Goal: Task Accomplishment & Management: Manage account settings

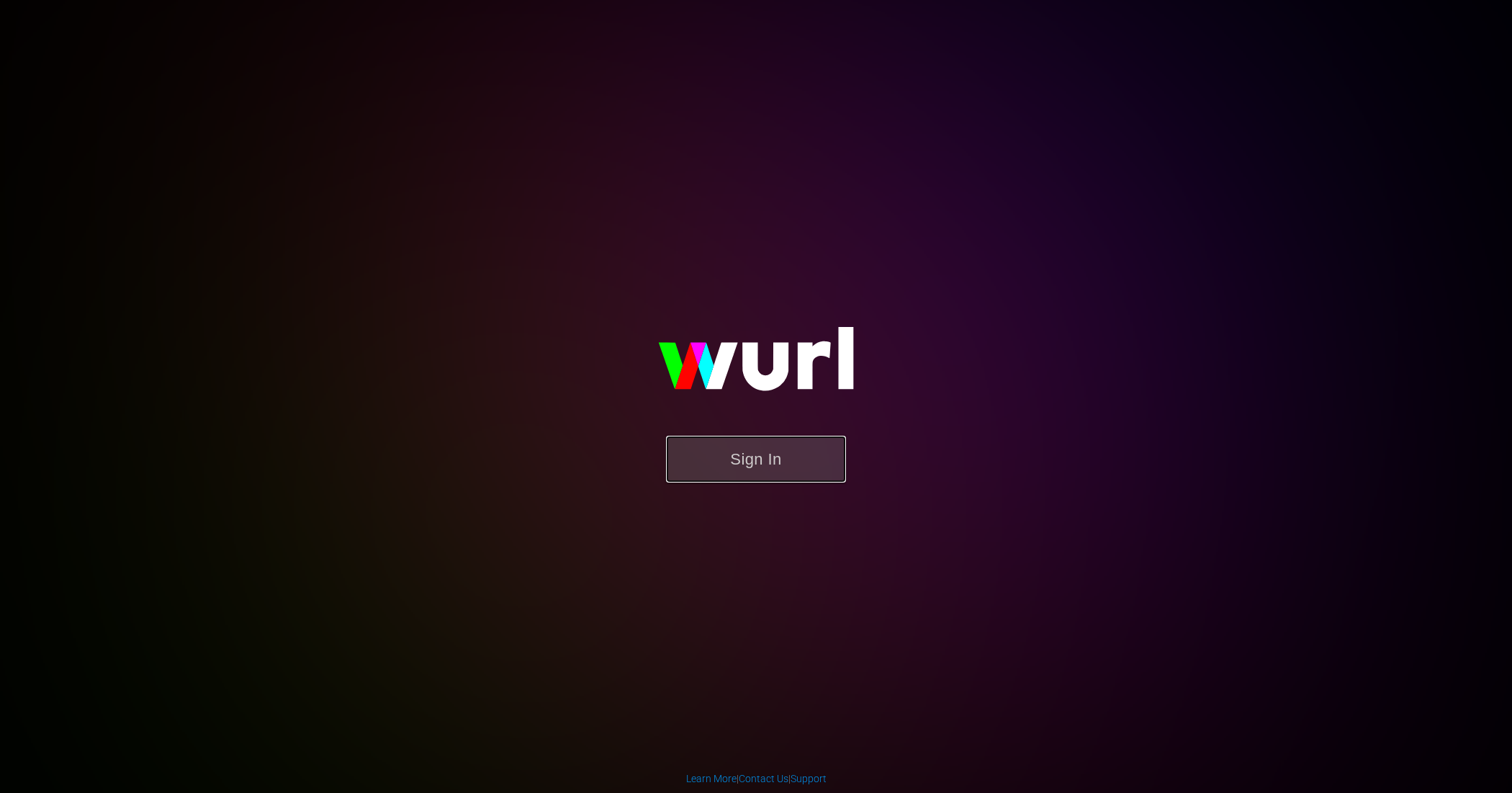
click at [747, 458] on button "Sign In" at bounding box center [756, 459] width 180 height 47
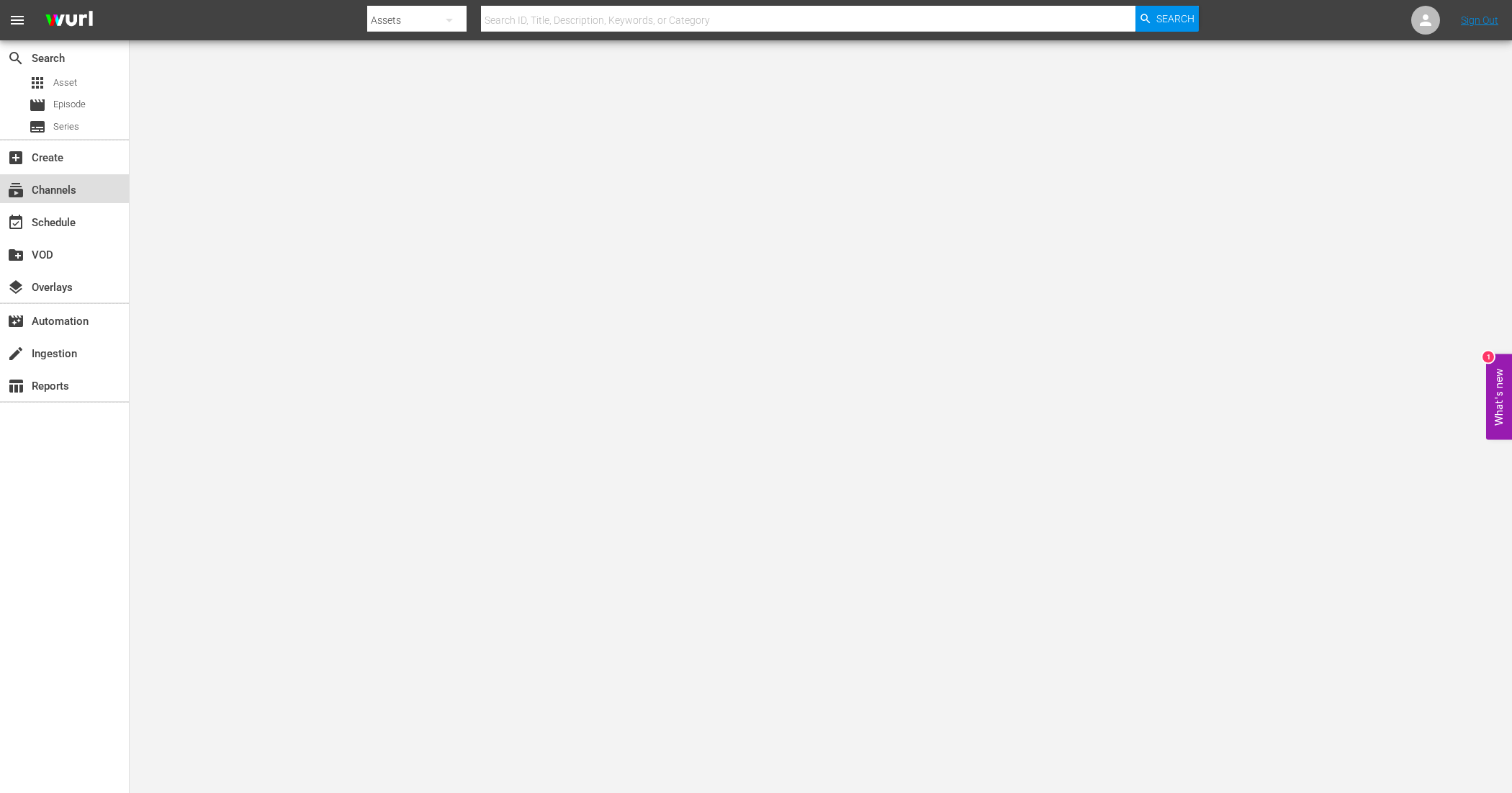
click at [55, 184] on div "subscriptions Channels" at bounding box center [40, 188] width 80 height 13
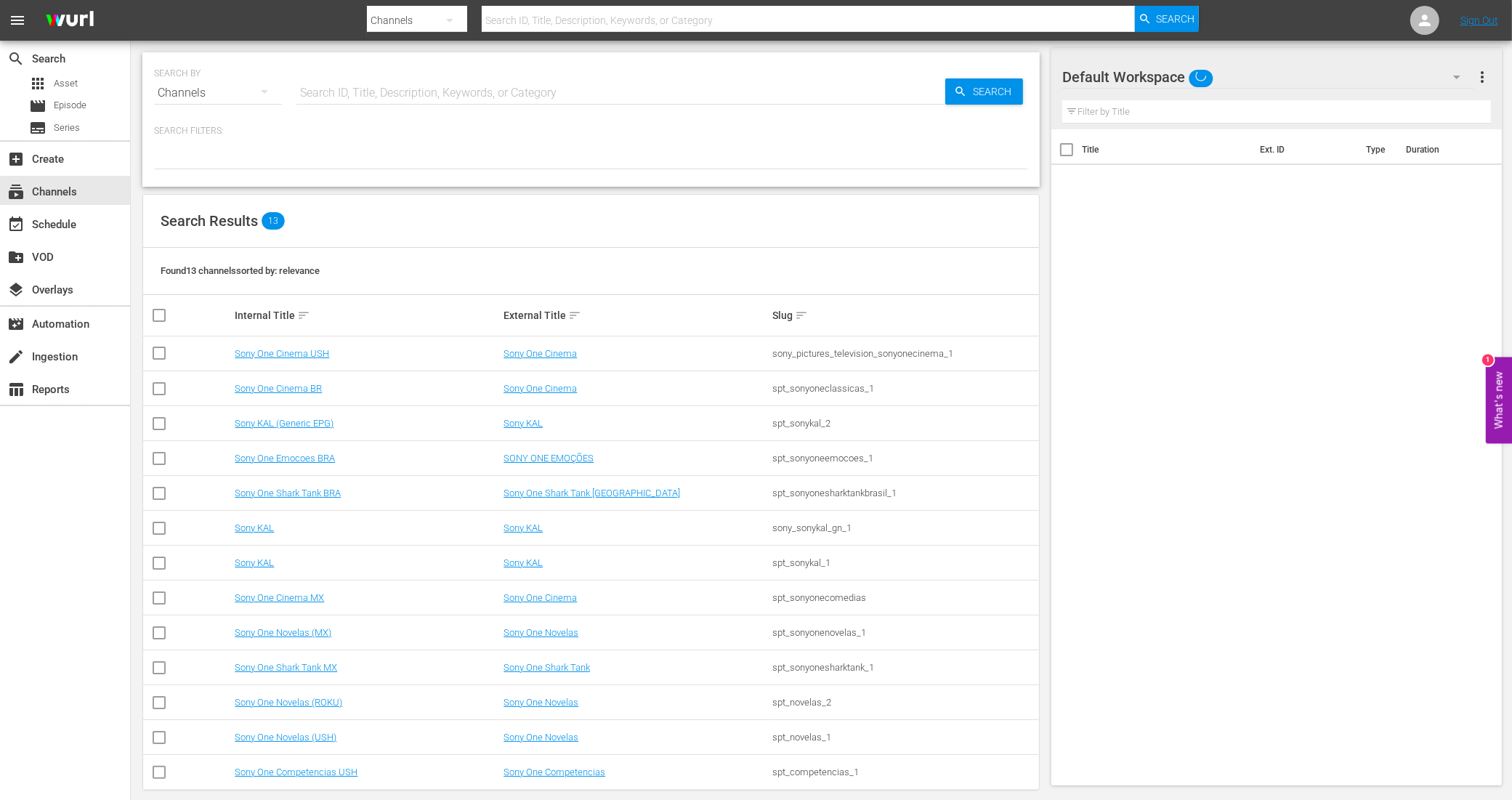
scroll to position [16, 0]
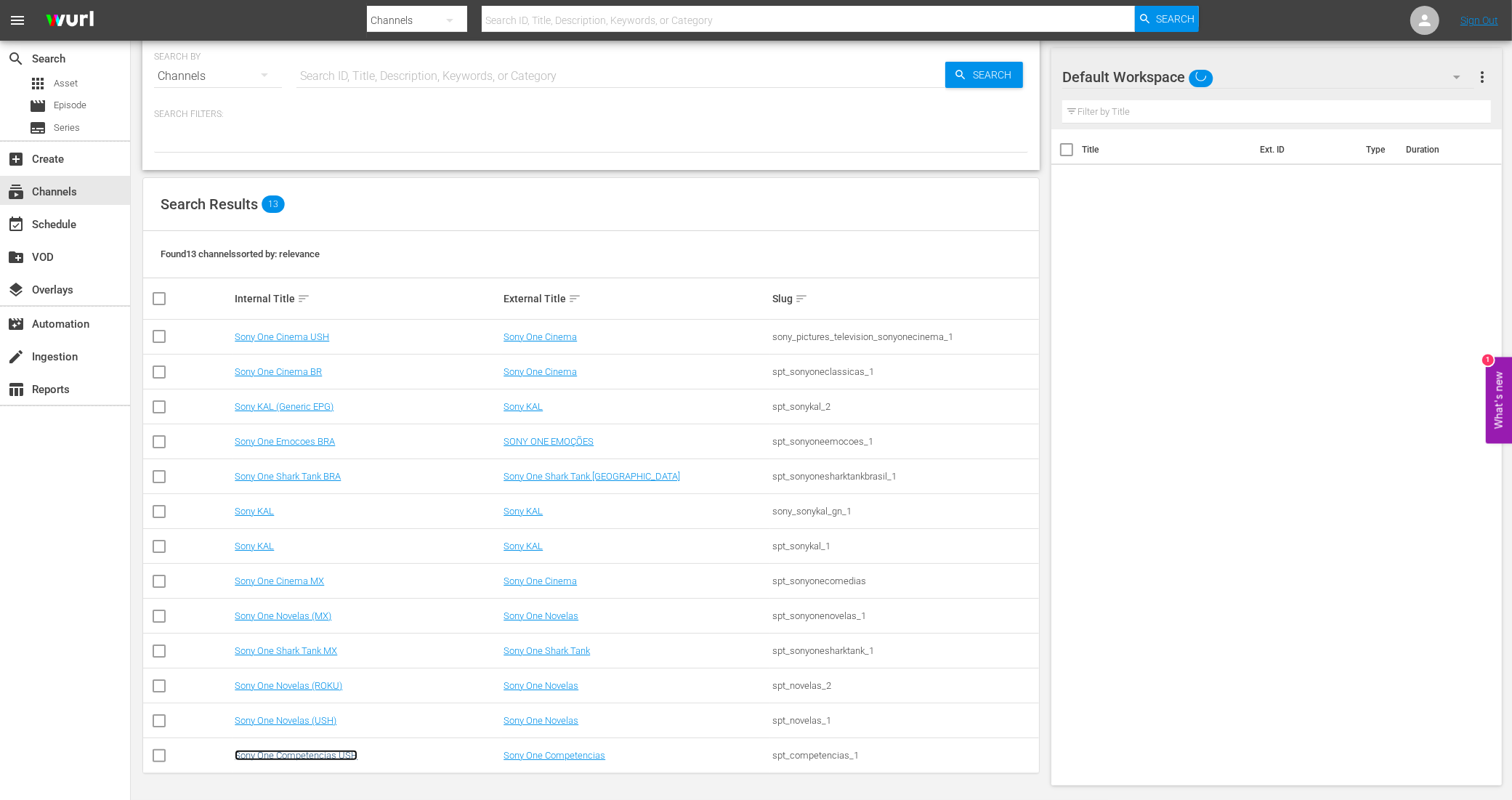
click at [347, 758] on link "Sony One Competencias USH" at bounding box center [295, 755] width 123 height 11
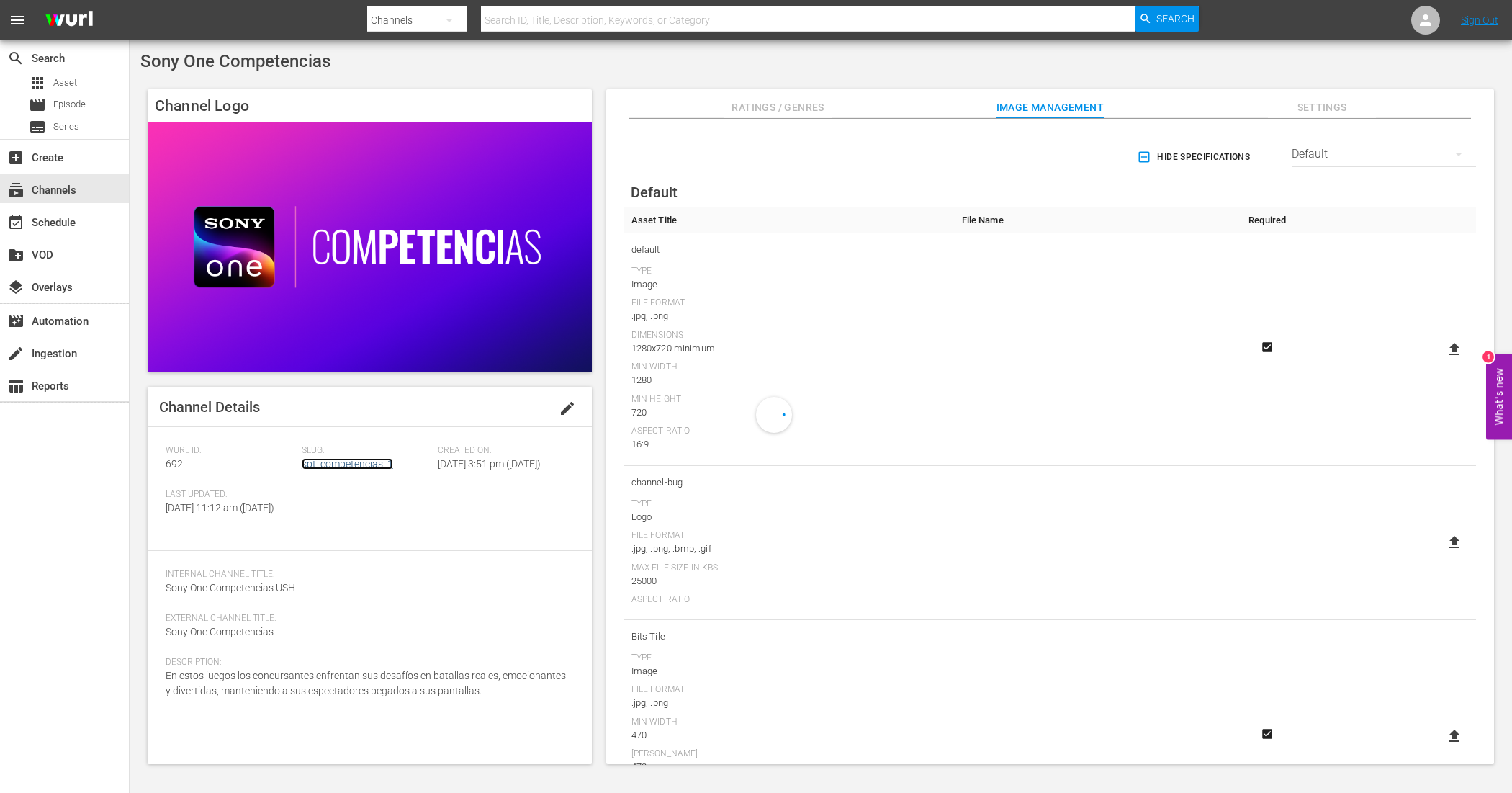
click at [365, 458] on link "spt_competencias_1" at bounding box center [347, 464] width 91 height 12
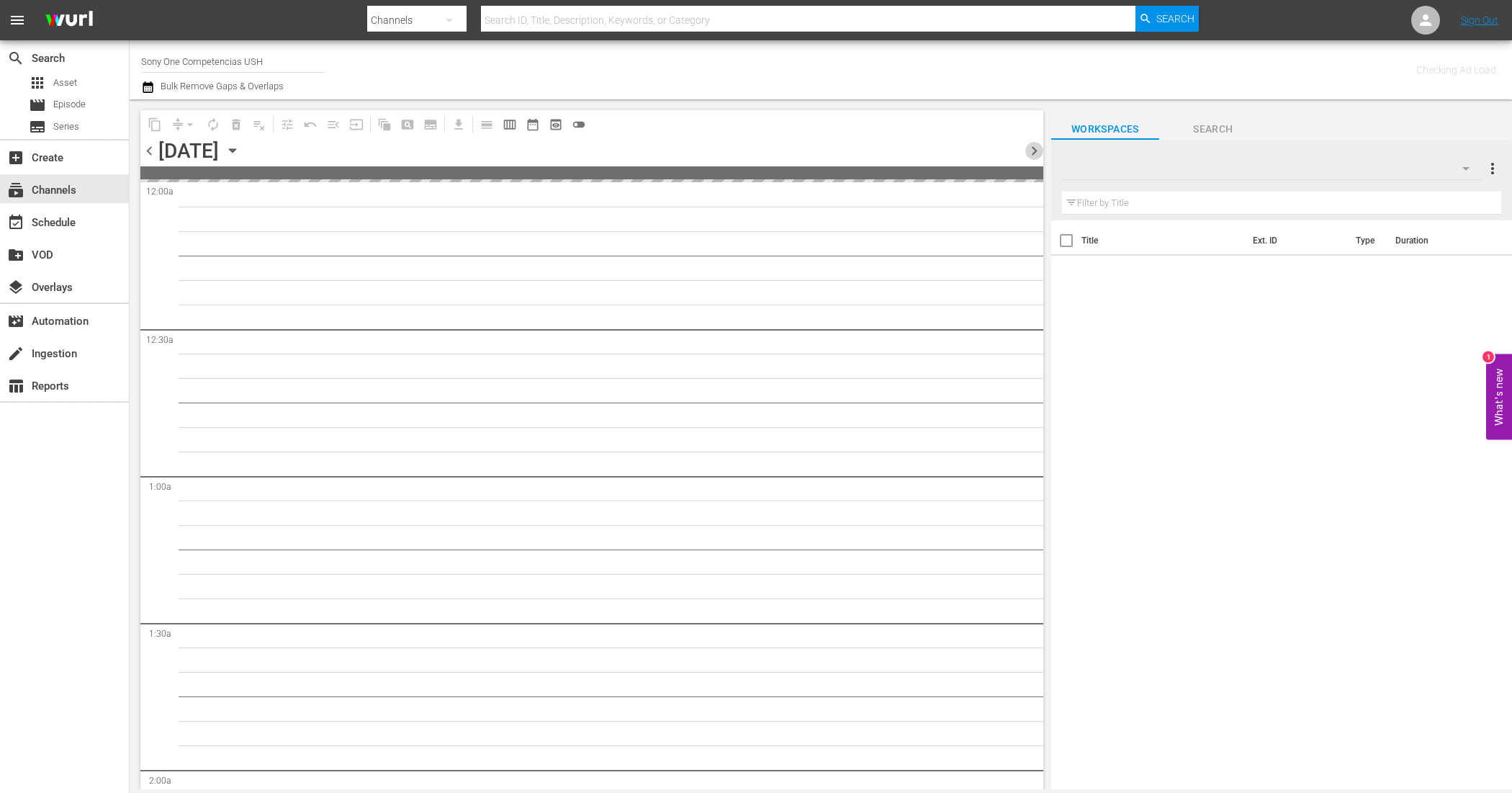
click at [1033, 146] on span "chevron_right" at bounding box center [1034, 151] width 18 height 18
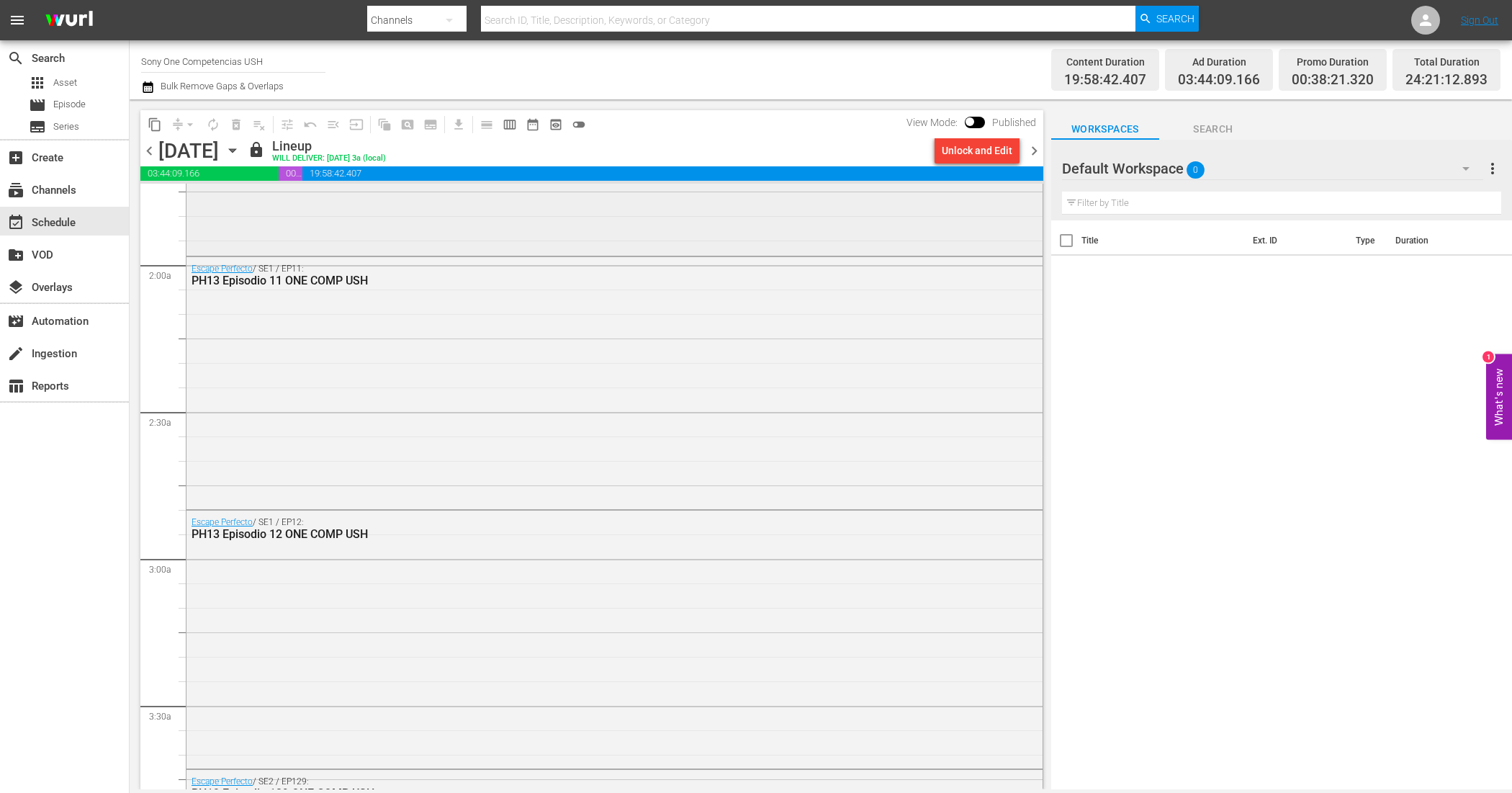
scroll to position [360, 0]
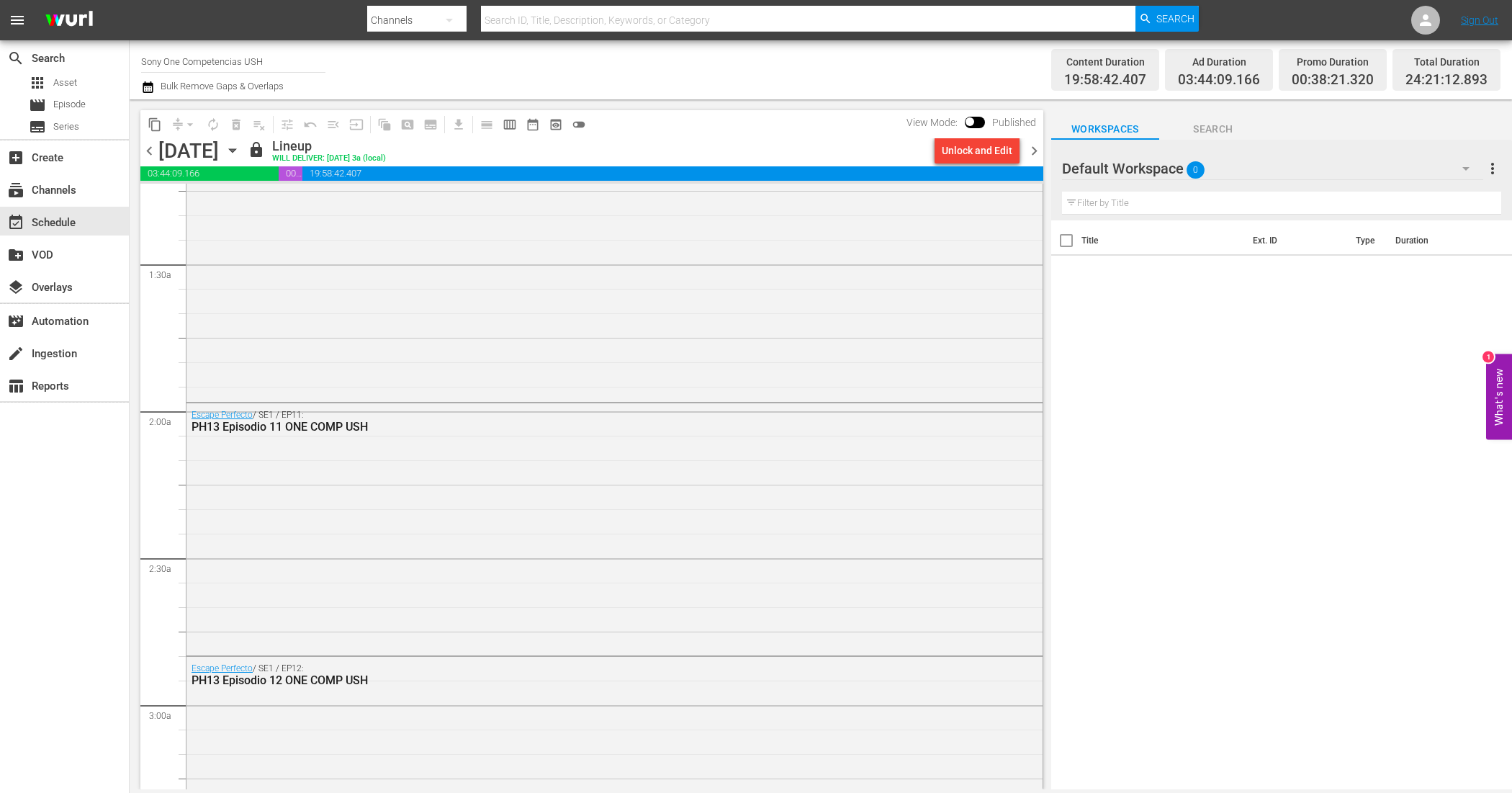
click at [149, 148] on span "chevron_left" at bounding box center [149, 151] width 18 height 18
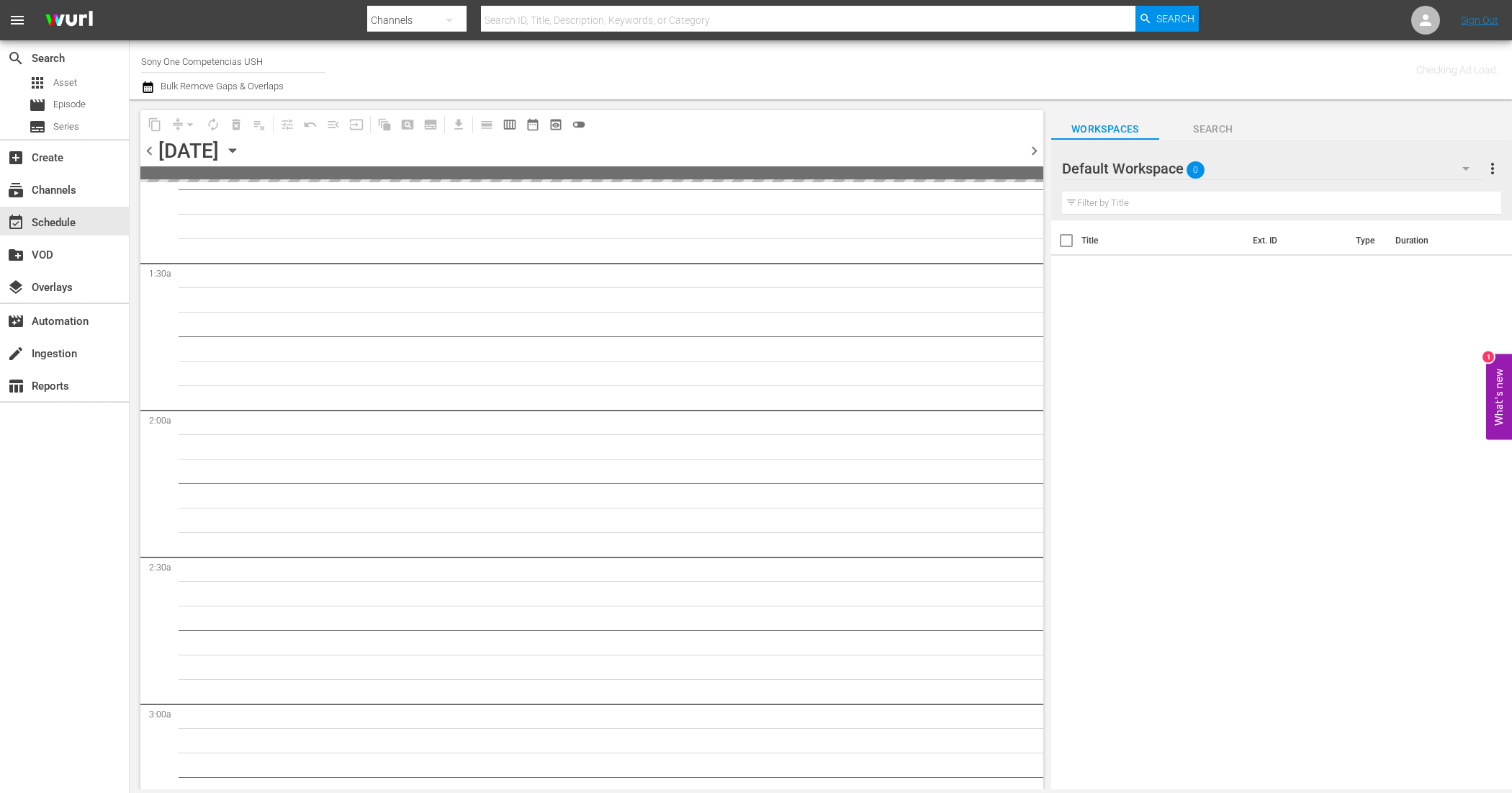
scroll to position [384, 0]
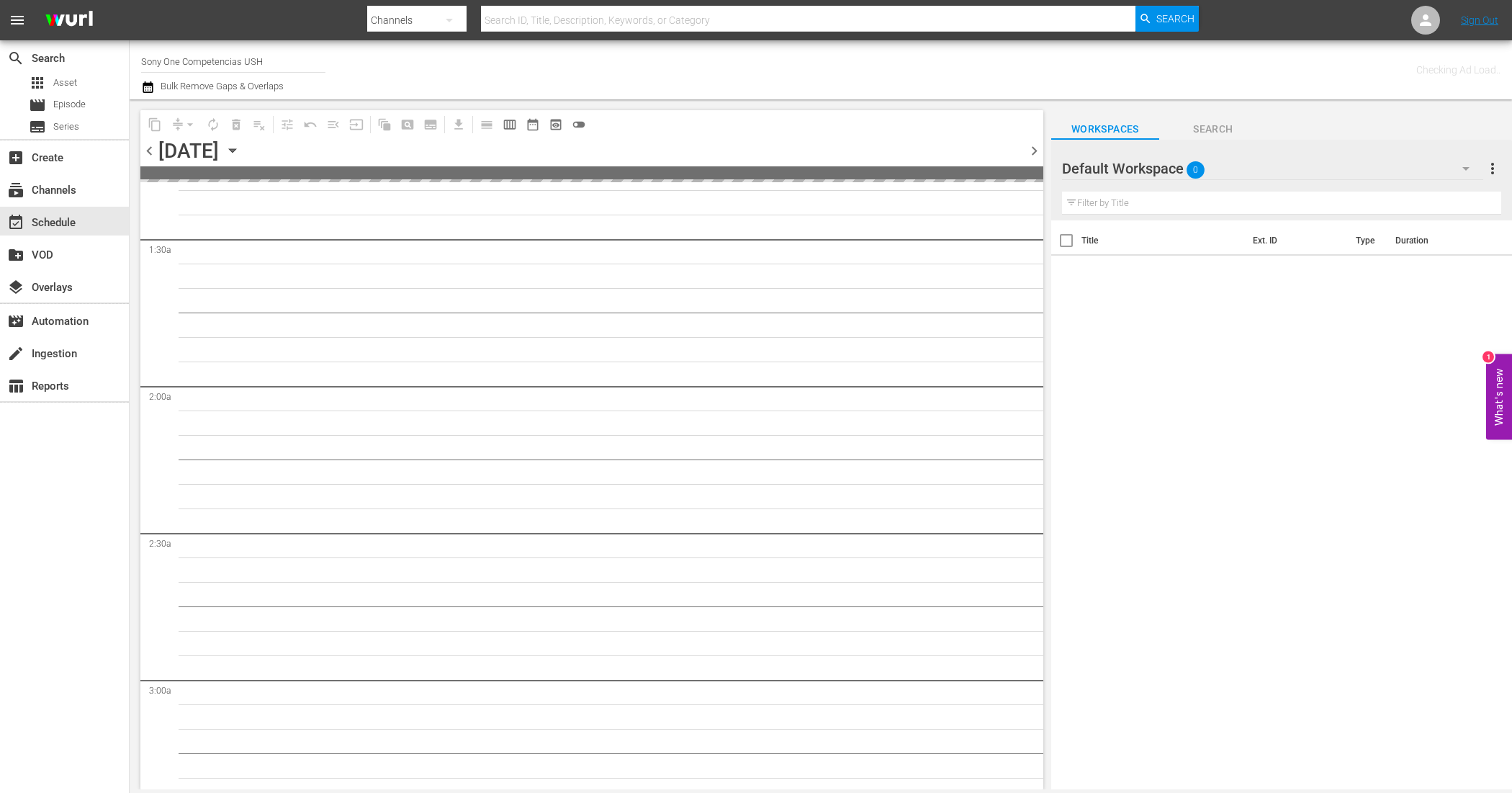
click at [149, 148] on span "chevron_left" at bounding box center [149, 151] width 18 height 18
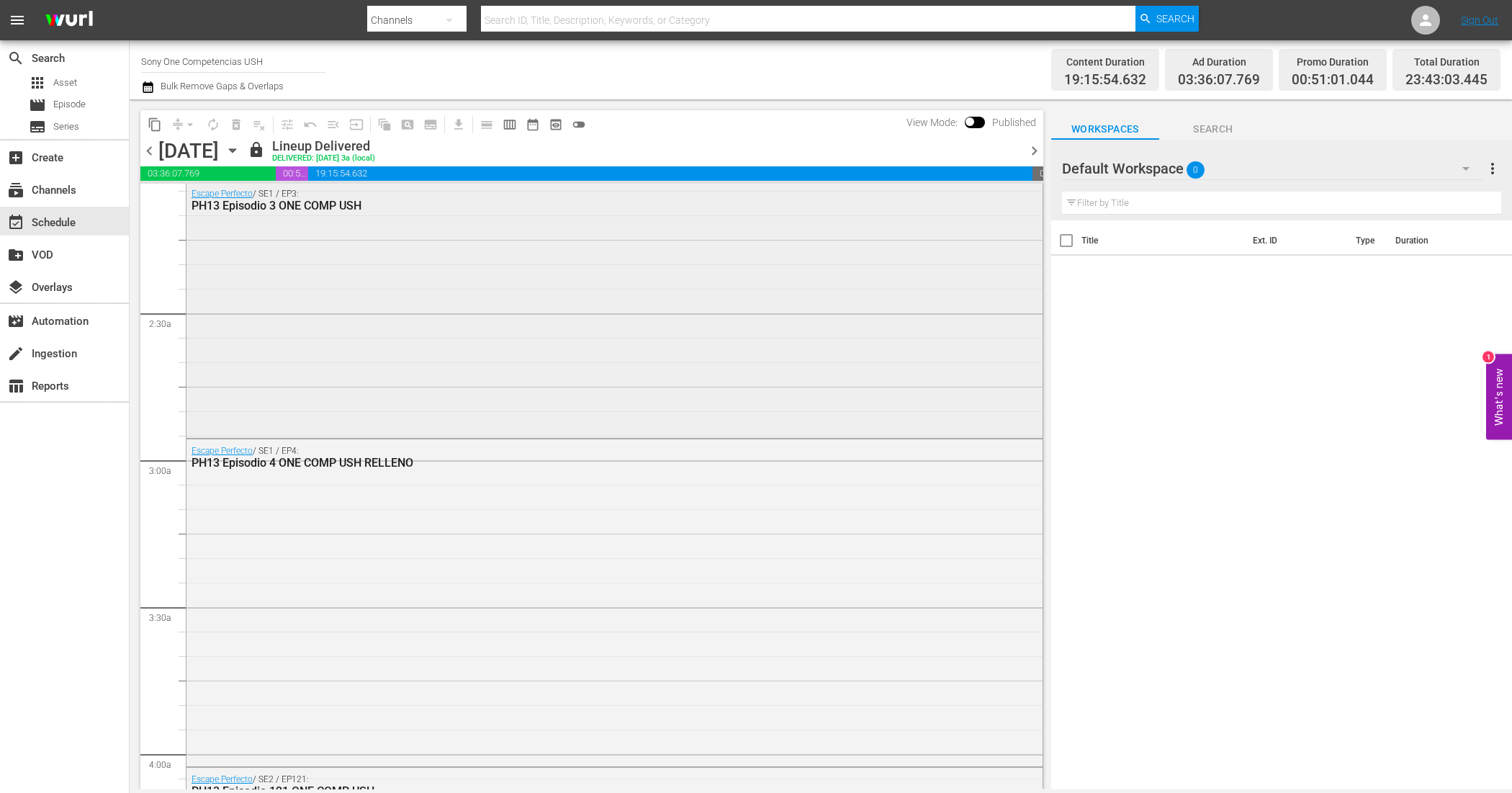
scroll to position [654, 0]
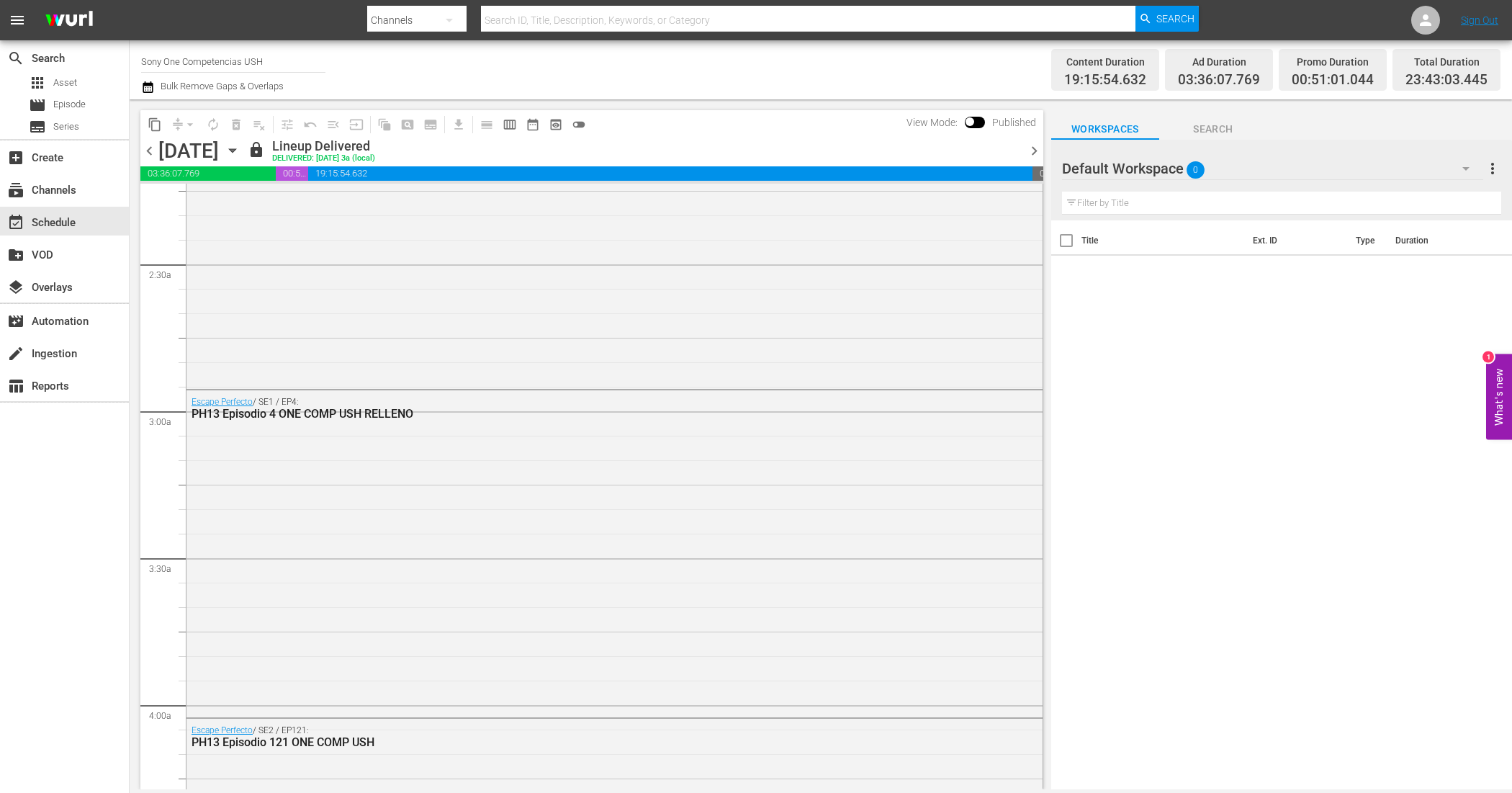
click at [1037, 150] on span "chevron_right" at bounding box center [1034, 151] width 18 height 18
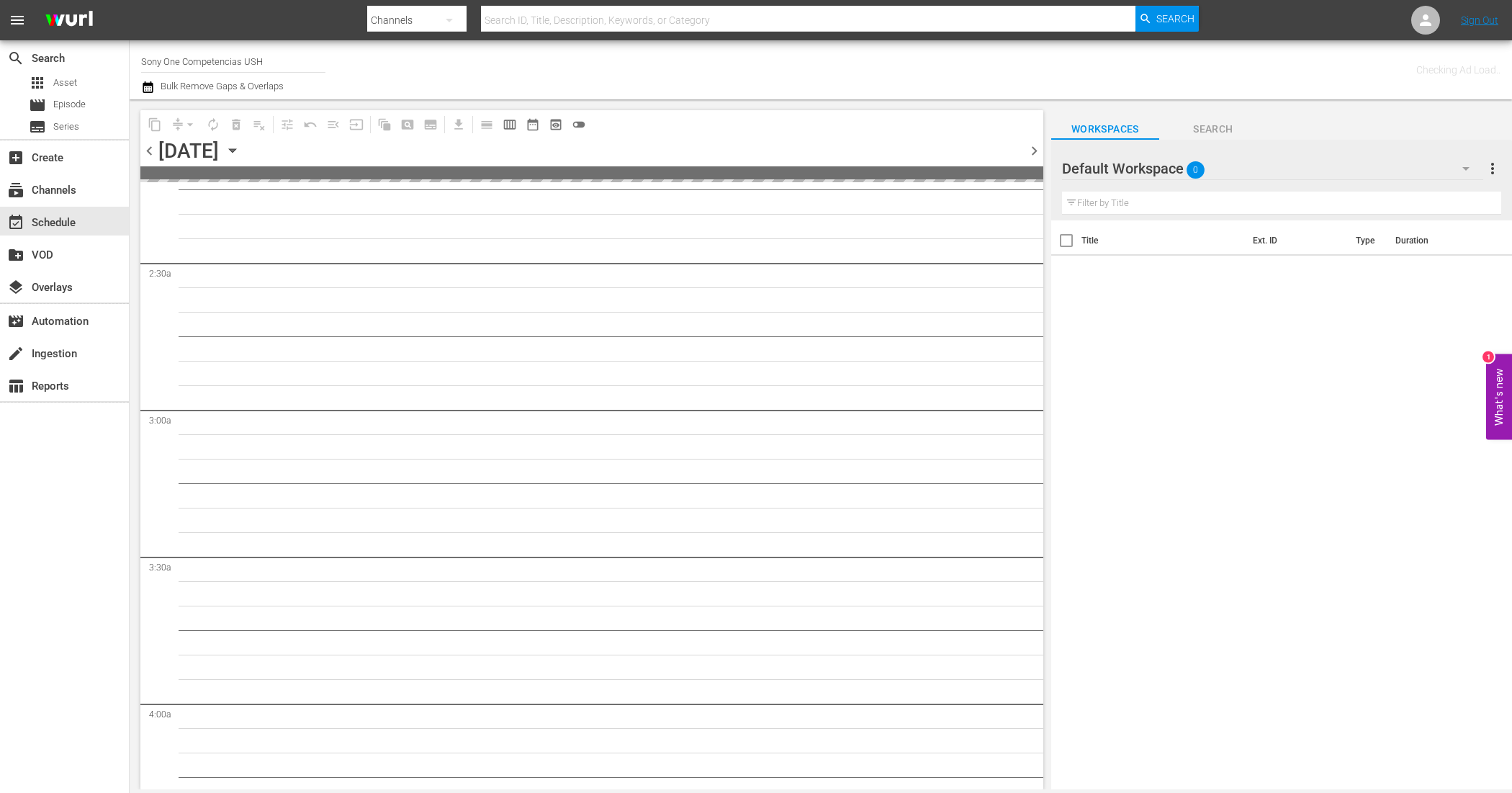
scroll to position [703, 0]
click at [1034, 151] on span "chevron_right" at bounding box center [1034, 151] width 18 height 18
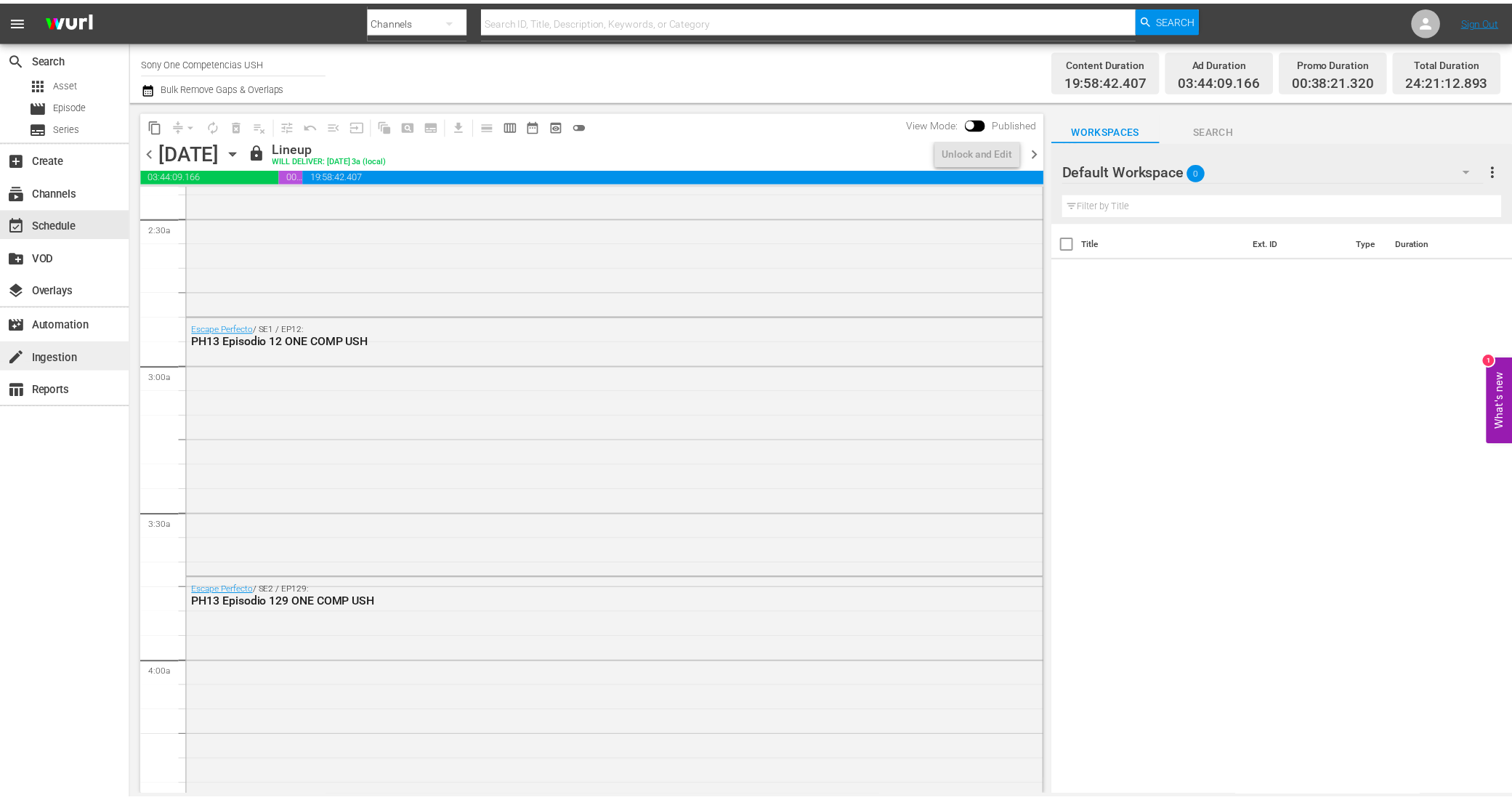
scroll to position [660, 0]
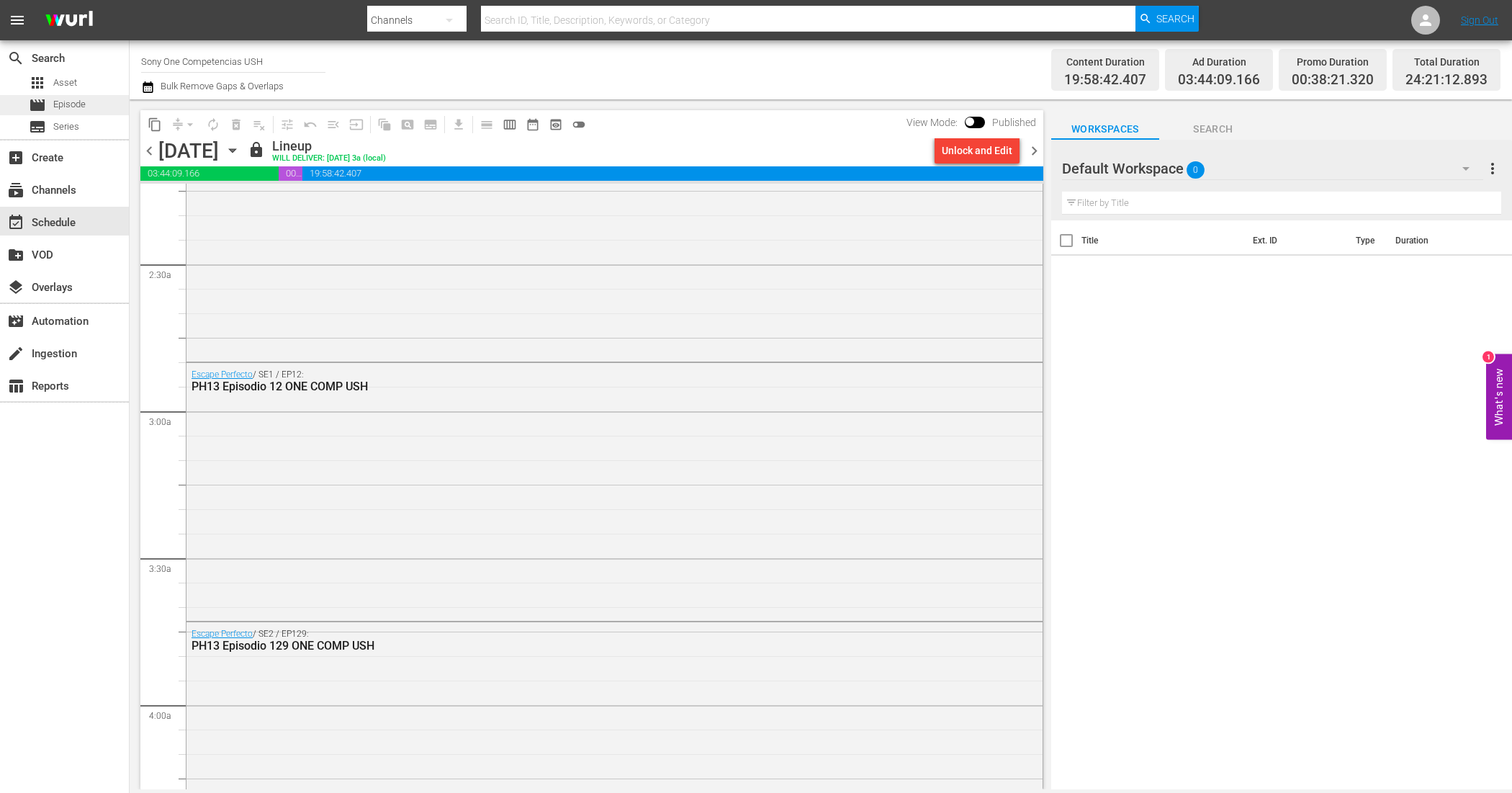
click at [81, 99] on span "Episode" at bounding box center [70, 105] width 33 height 14
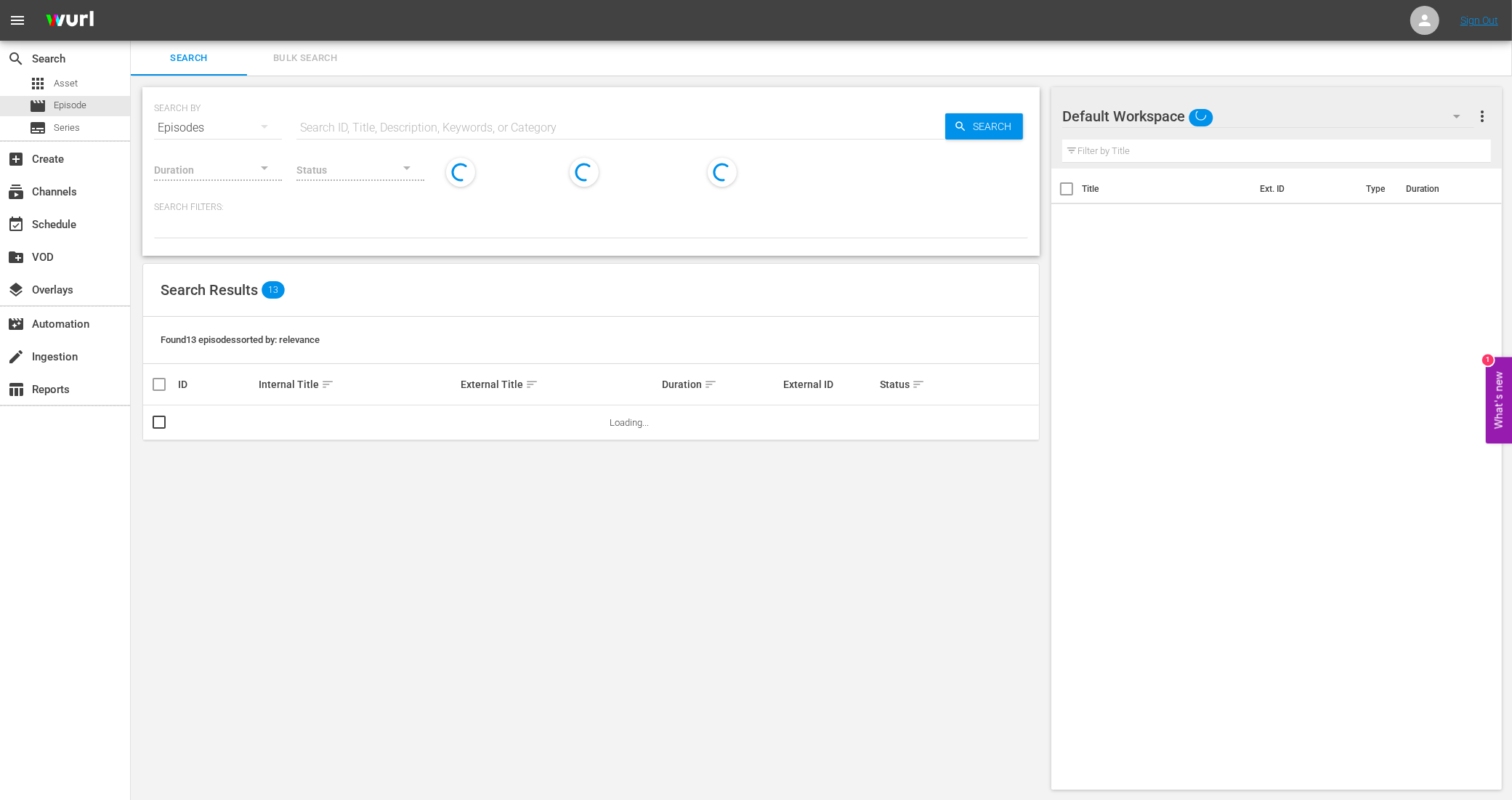
click at [306, 63] on span "Bulk Search" at bounding box center [305, 58] width 98 height 16
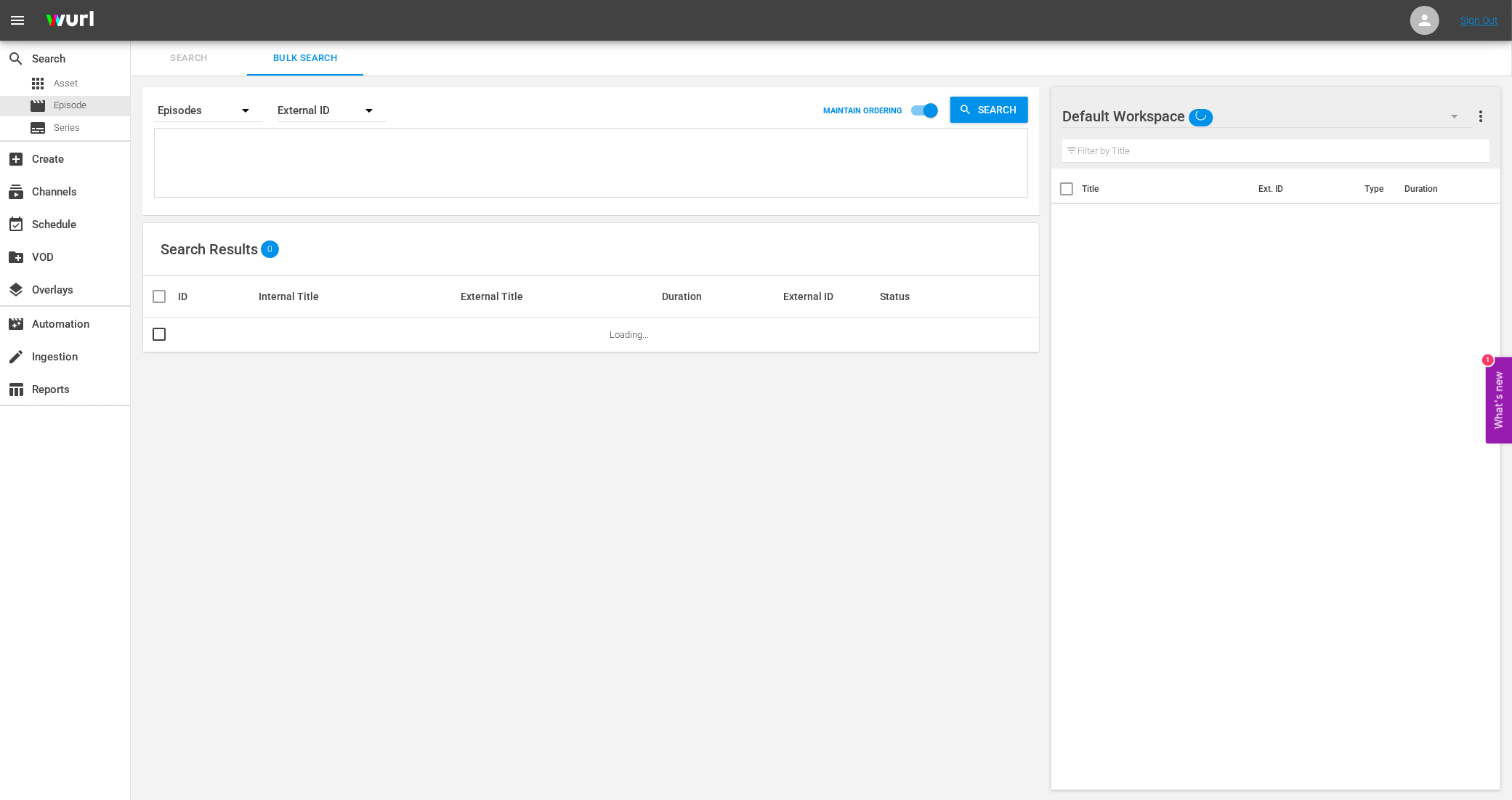
click at [233, 147] on textarea at bounding box center [593, 165] width 869 height 66
paste textarea "11288948_U0000652_LAT 11288950_U0000653_LAT 11288952_U0000654_LAT 11288954_U000…"
type textarea "11288948_U0000652_LAT 11288950_U0000653_LAT 11288952_U0000654_LAT 11288954_U000…"
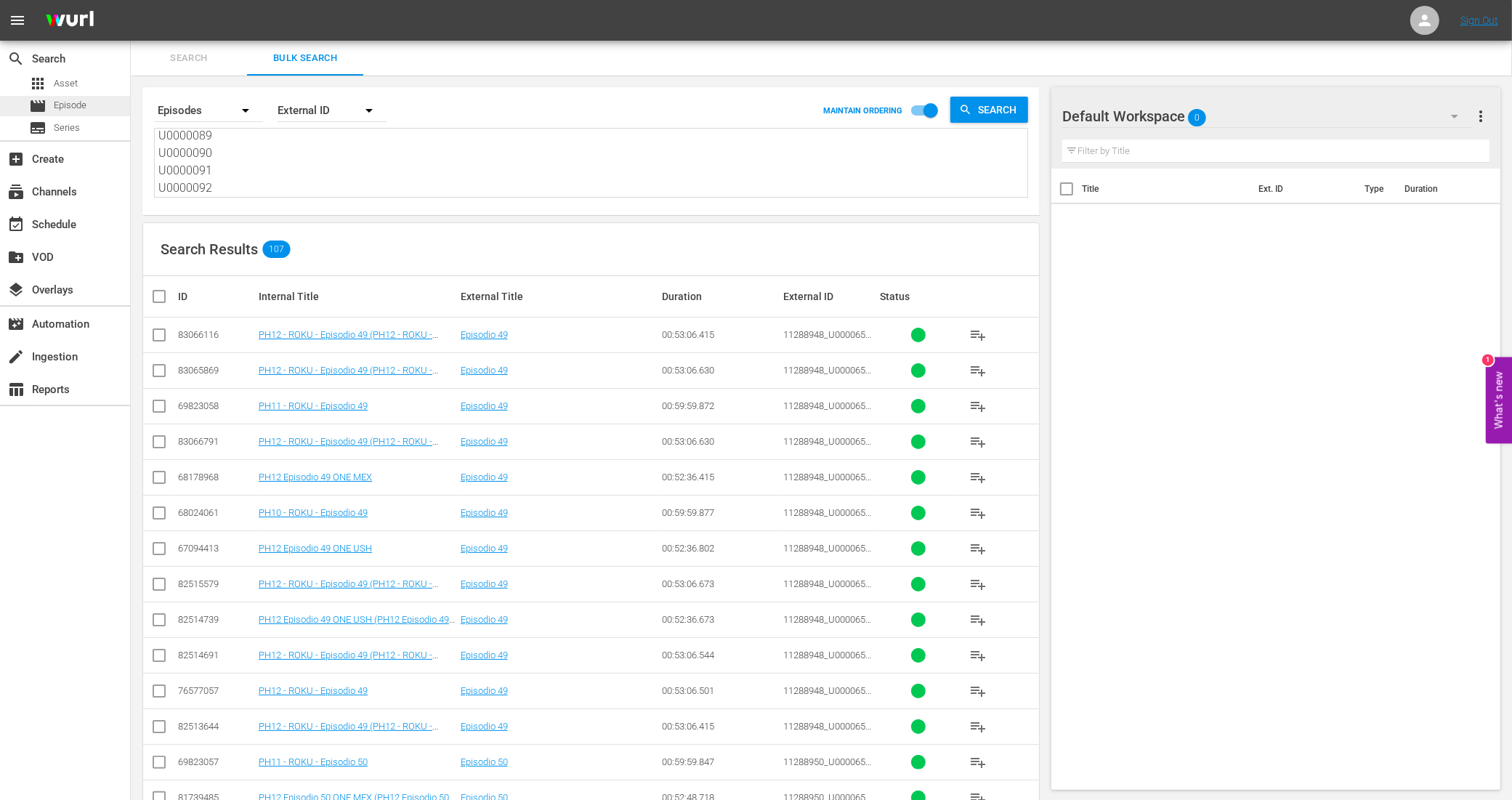
type textarea "11288948_U0000652_LAT 11288950_U0000653_LAT 11288952_U0000654_LAT 11288954_U000…"
click at [88, 106] on div "movie Episode" at bounding box center [65, 106] width 130 height 20
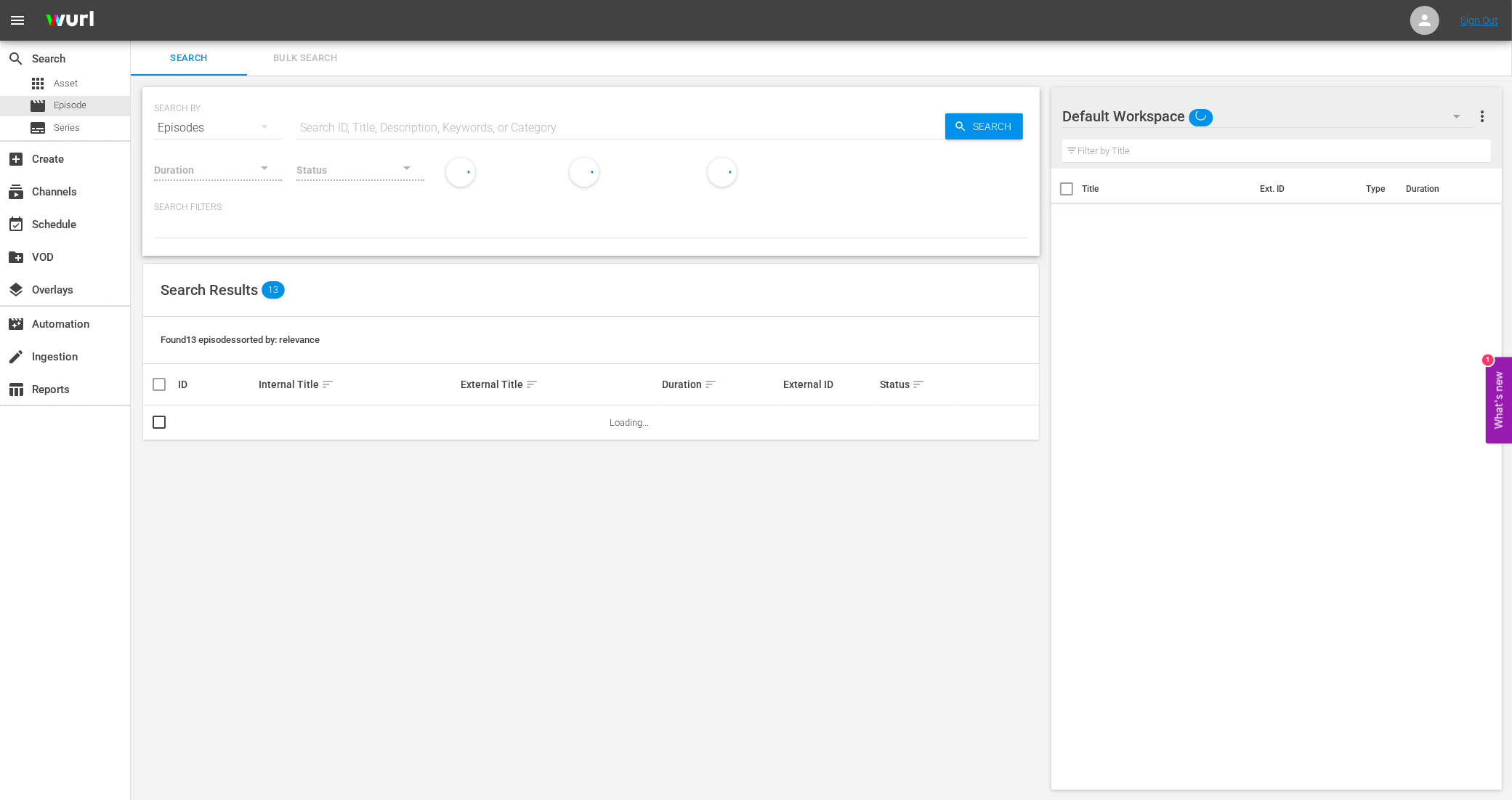
click at [336, 59] on span "Bulk Search" at bounding box center [305, 58] width 98 height 16
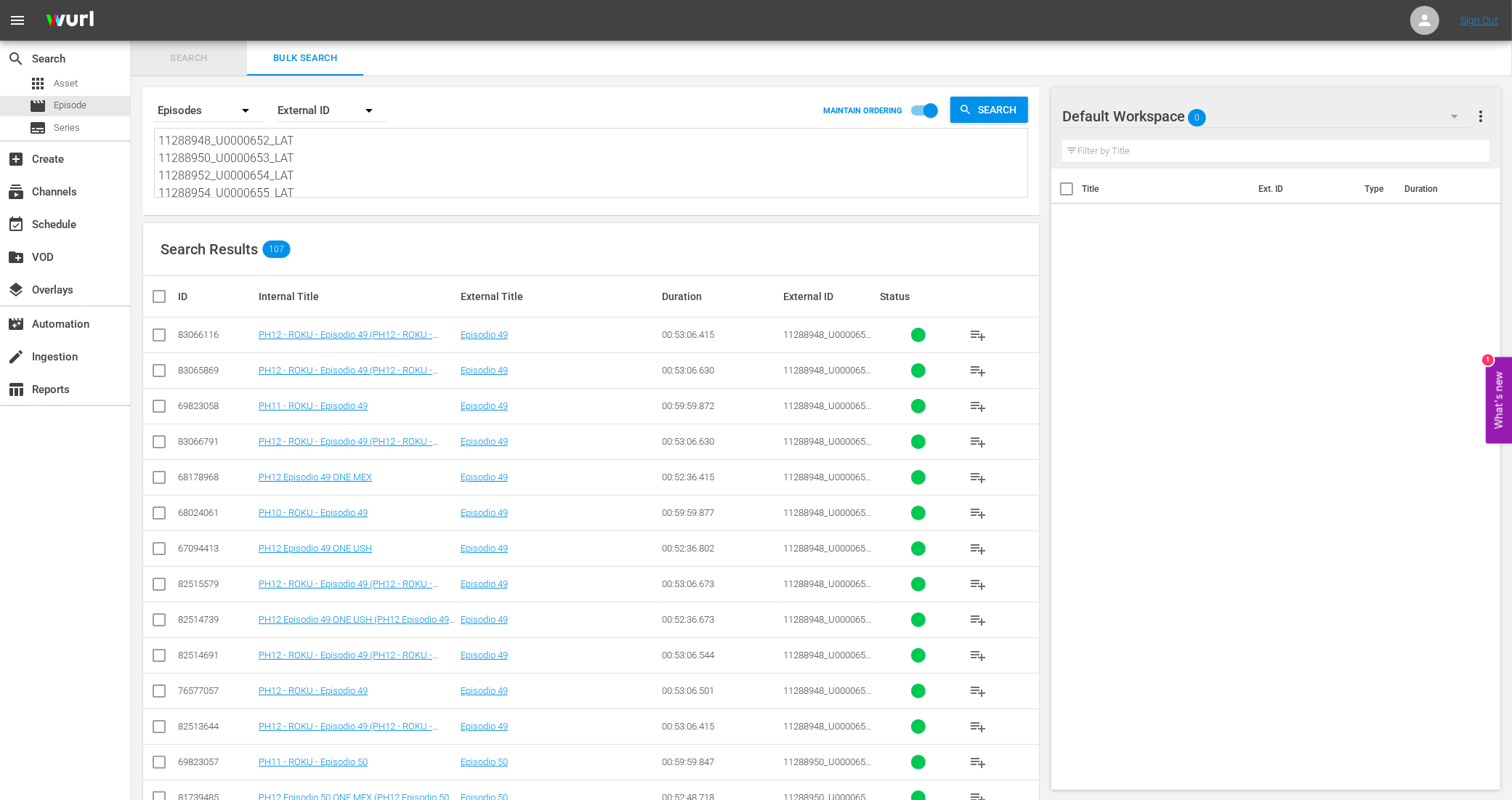
click at [189, 56] on span "Search" at bounding box center [189, 58] width 98 height 16
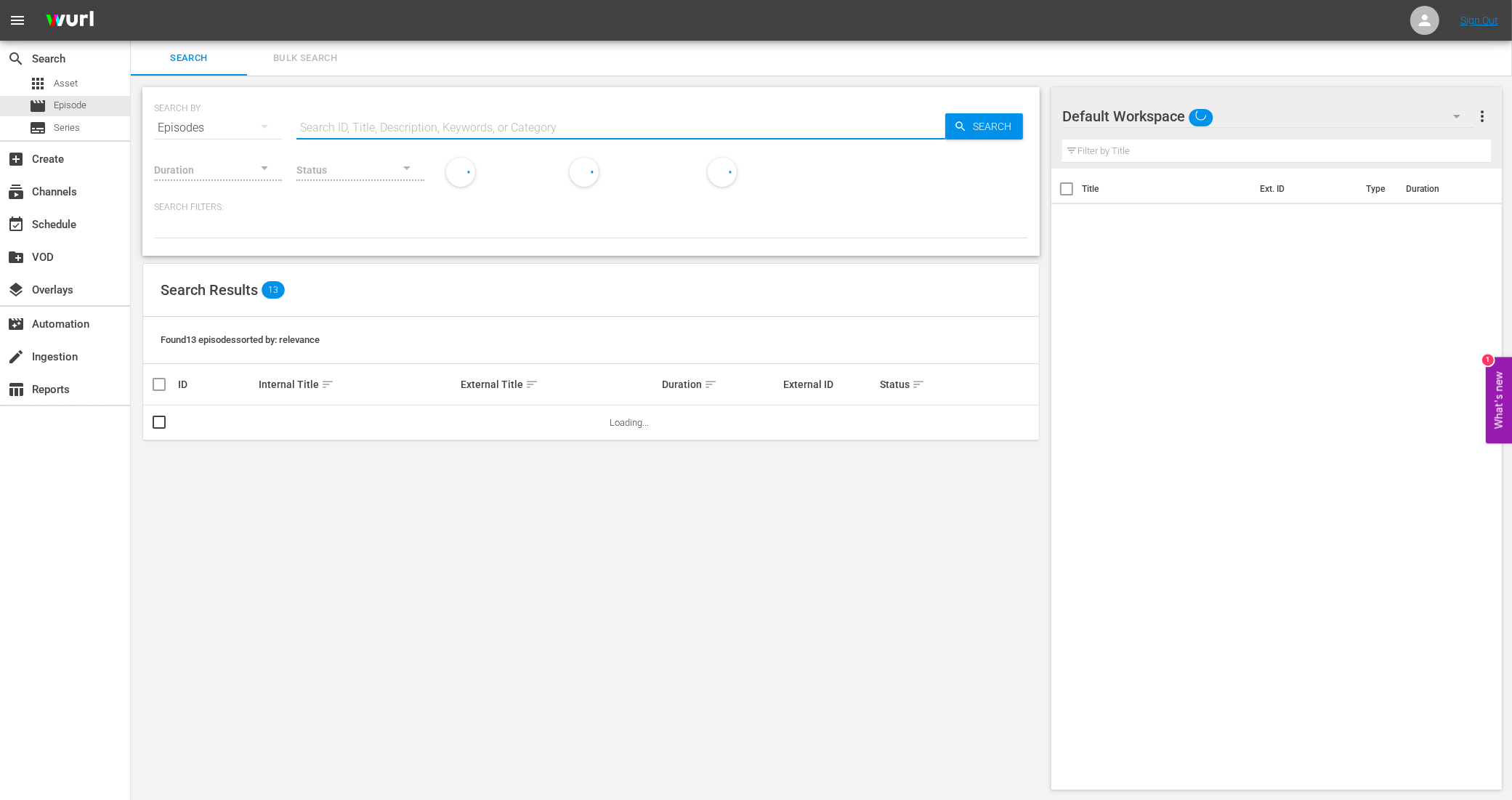
click at [352, 132] on input "text" at bounding box center [620, 128] width 648 height 35
paste input "11288948_U0000652_LAT"
type input "11288948_U0000652_LAT"
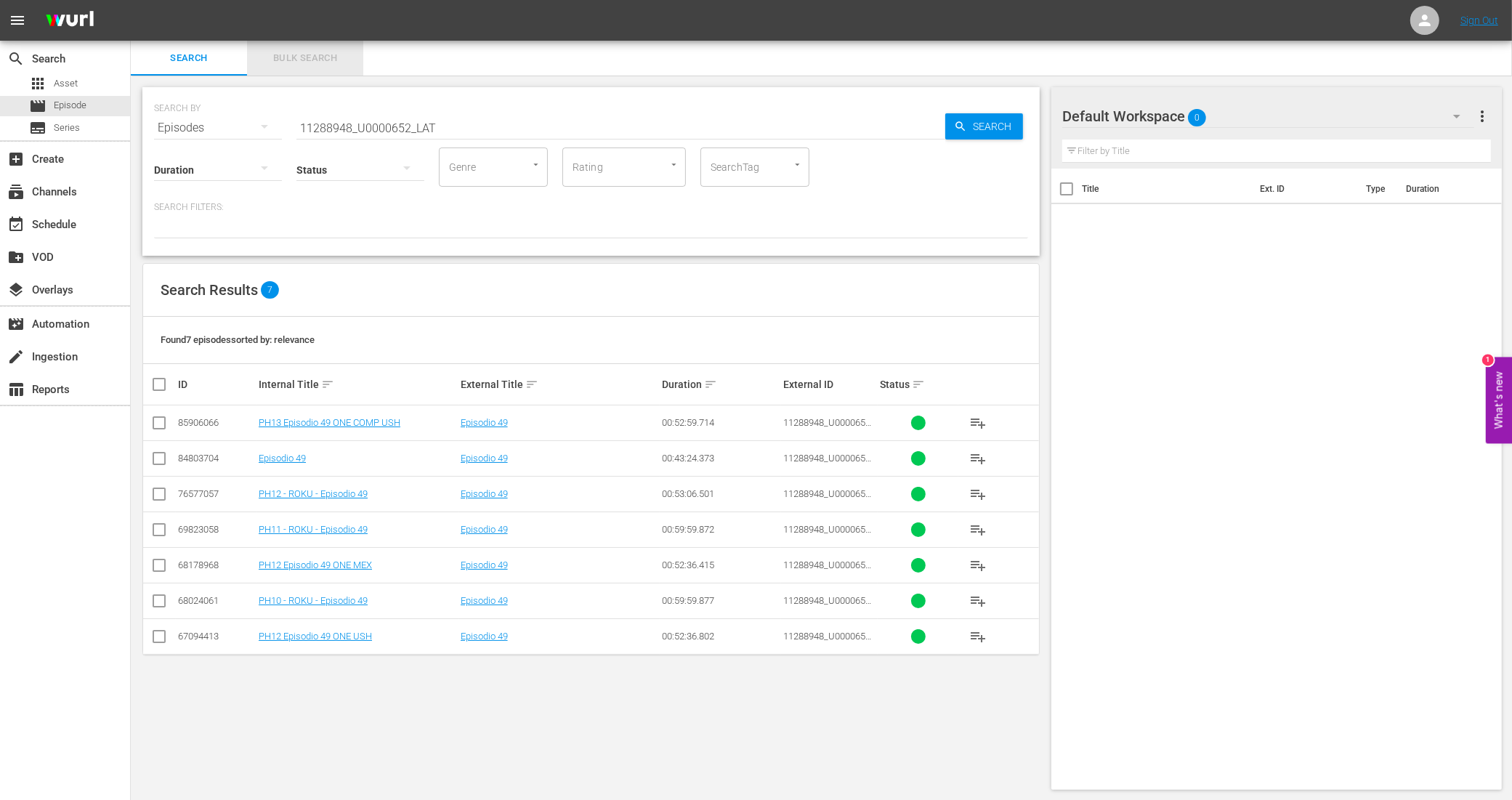
click at [317, 52] on span "Bulk Search" at bounding box center [305, 58] width 98 height 16
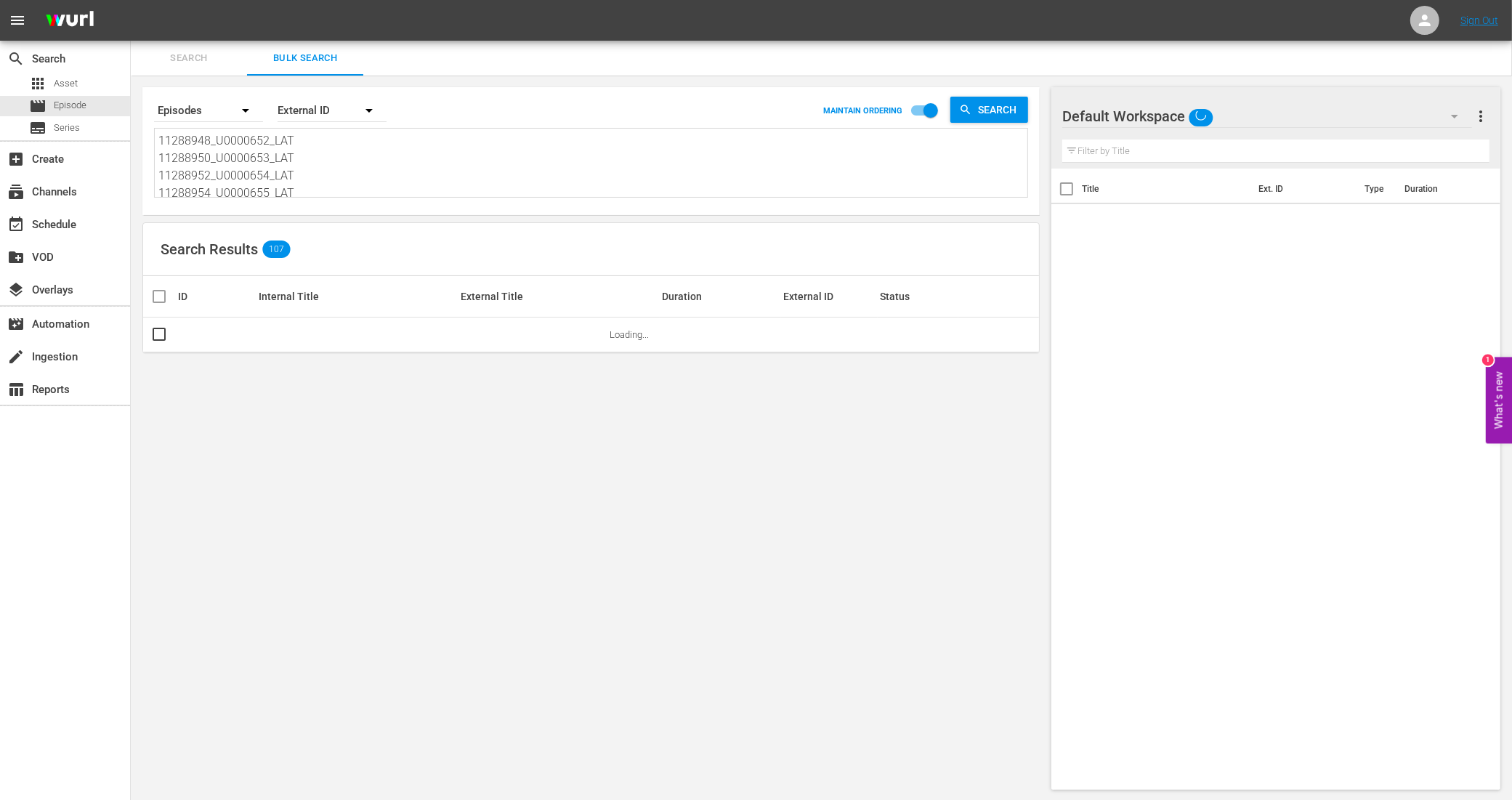
scroll to position [91, 0]
drag, startPoint x: 160, startPoint y: 137, endPoint x: 412, endPoint y: 281, distance: 290.2
click at [412, 281] on div "Search By Episodes Order By External ID MAINTAIN ORDERING Search 11288948_U0000…" at bounding box center [590, 439] width 920 height 726
paste textarea "11288948_U0000652_LAT_v2 11288950_U0000653_LAT_v2 11288952_U0000654_LAT_v2 1128…"
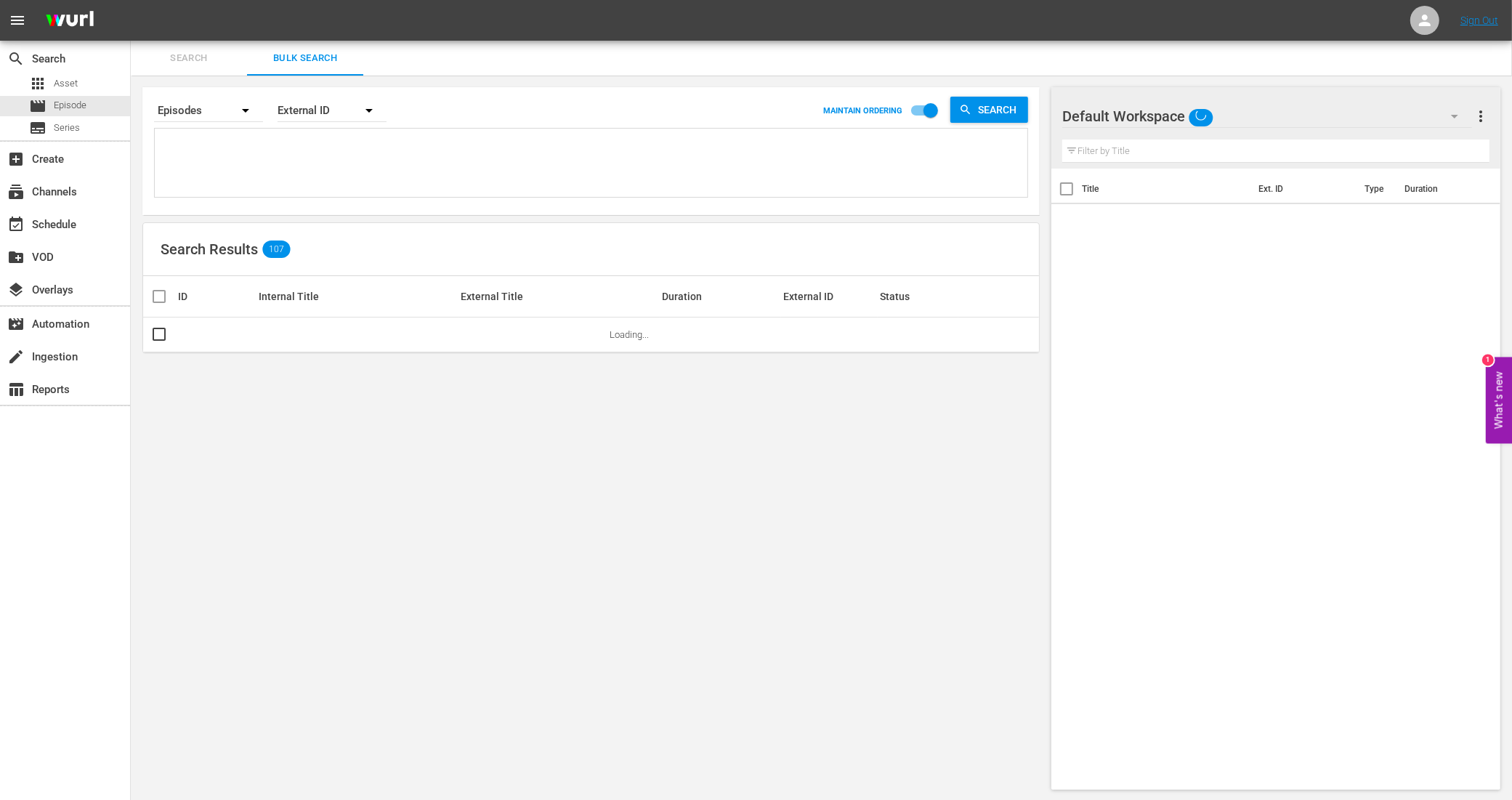
type textarea "11288948_U0000652_LAT_v2 11288950_U0000653_LAT_v2 11288952_U0000654_LAT_v2 1128…"
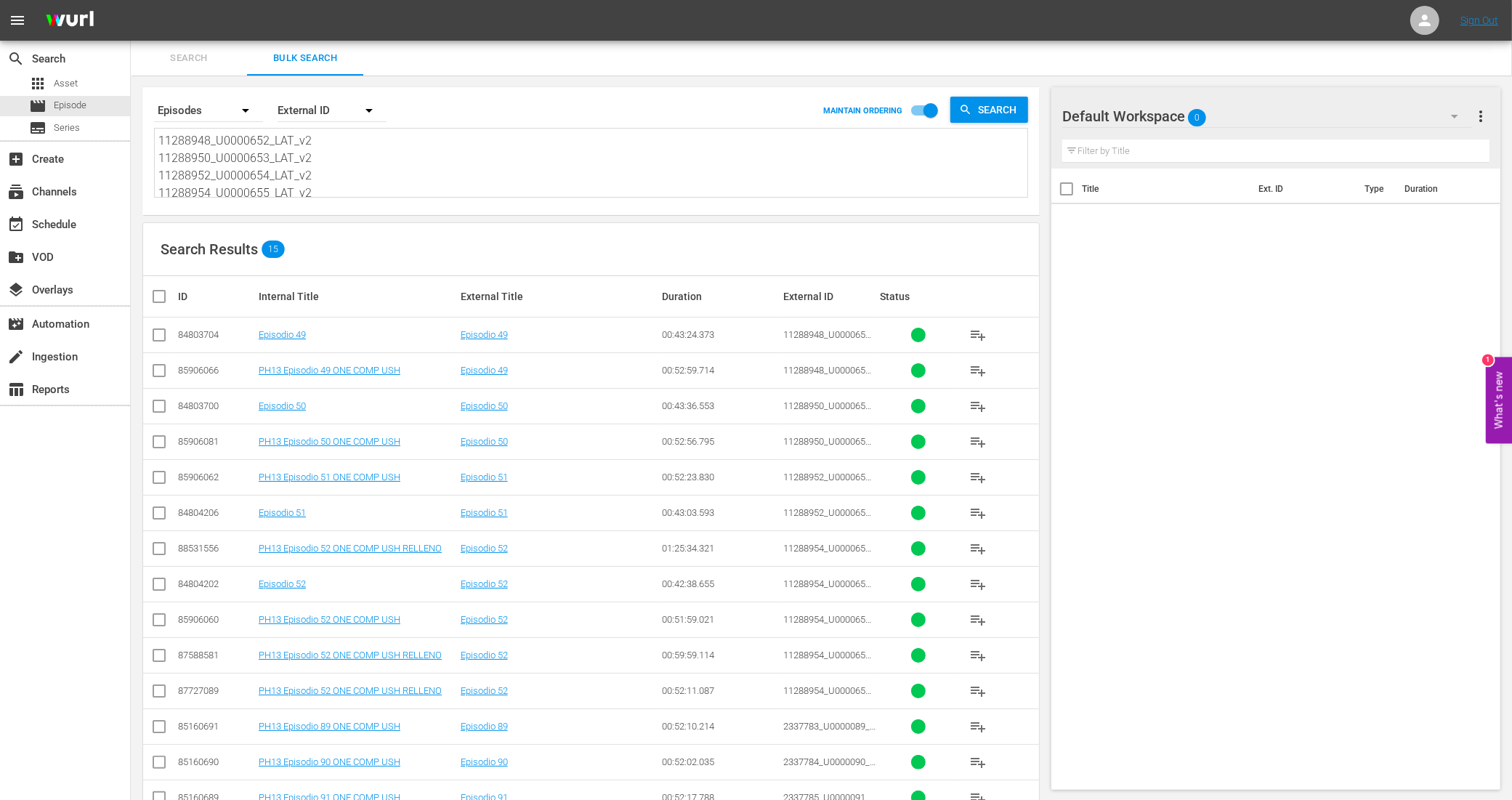
type textarea "11288948_U0000652_LAT_v2 11288950_U0000653_LAT_v2 11288952_U0000654_LAT_v2 1128…"
click at [161, 370] on input "checkbox" at bounding box center [159, 373] width 17 height 17
checkbox input "true"
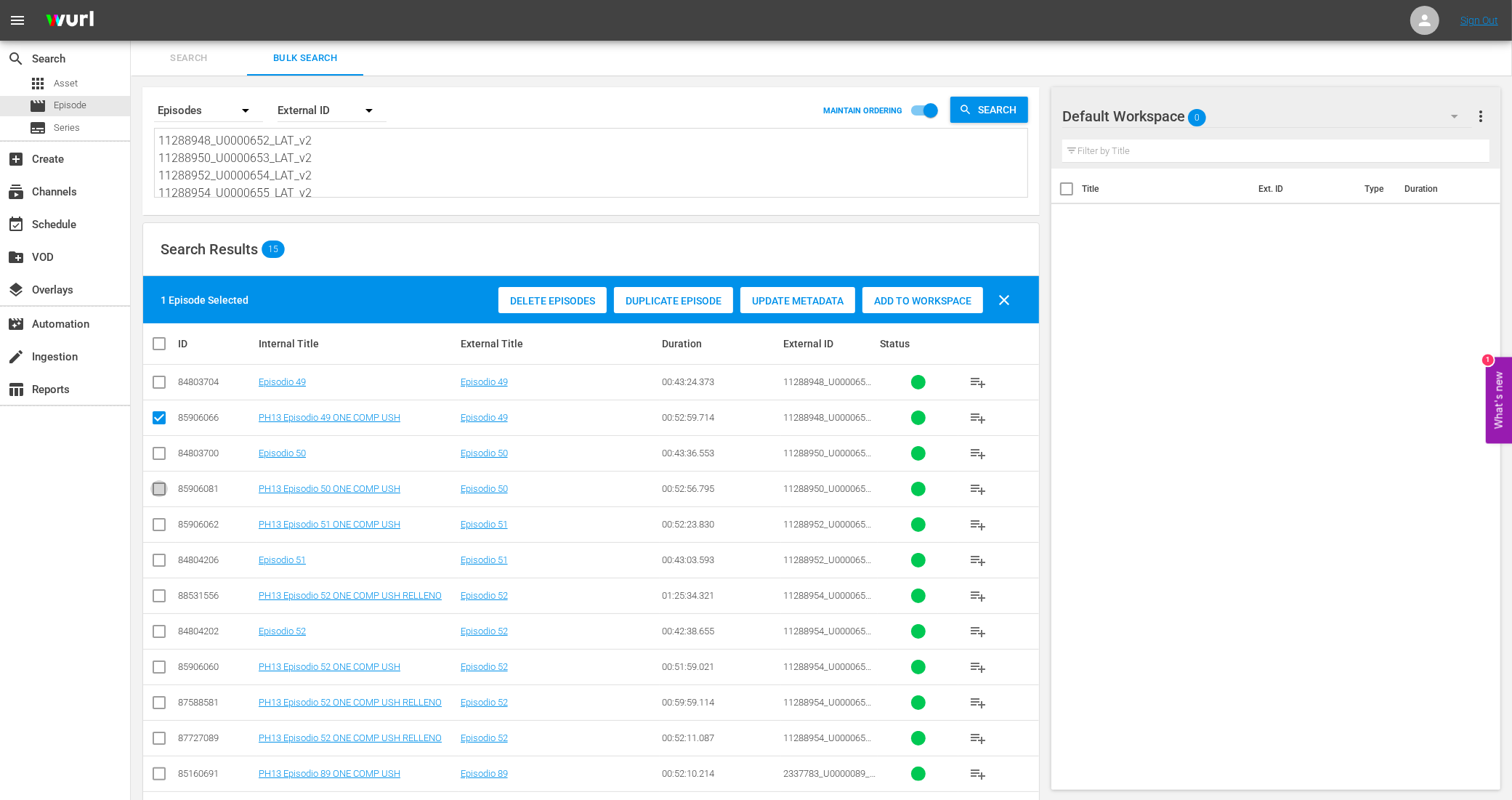
click at [161, 488] on input "checkbox" at bounding box center [159, 492] width 17 height 17
checkbox input "true"
click at [155, 525] on input "checkbox" at bounding box center [159, 527] width 17 height 17
checkbox input "true"
click at [161, 667] on input "checkbox" at bounding box center [159, 670] width 17 height 17
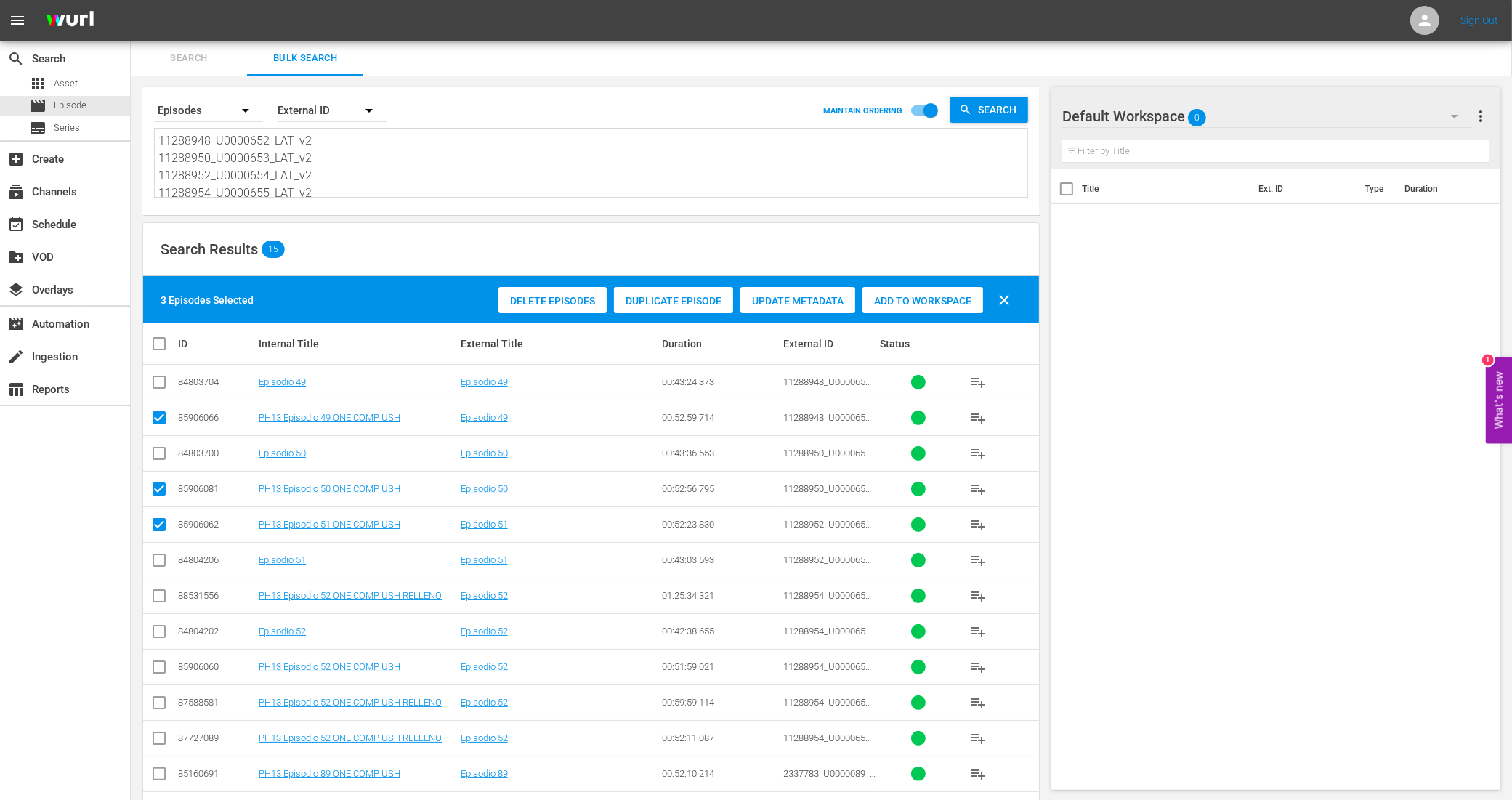
checkbox input "true"
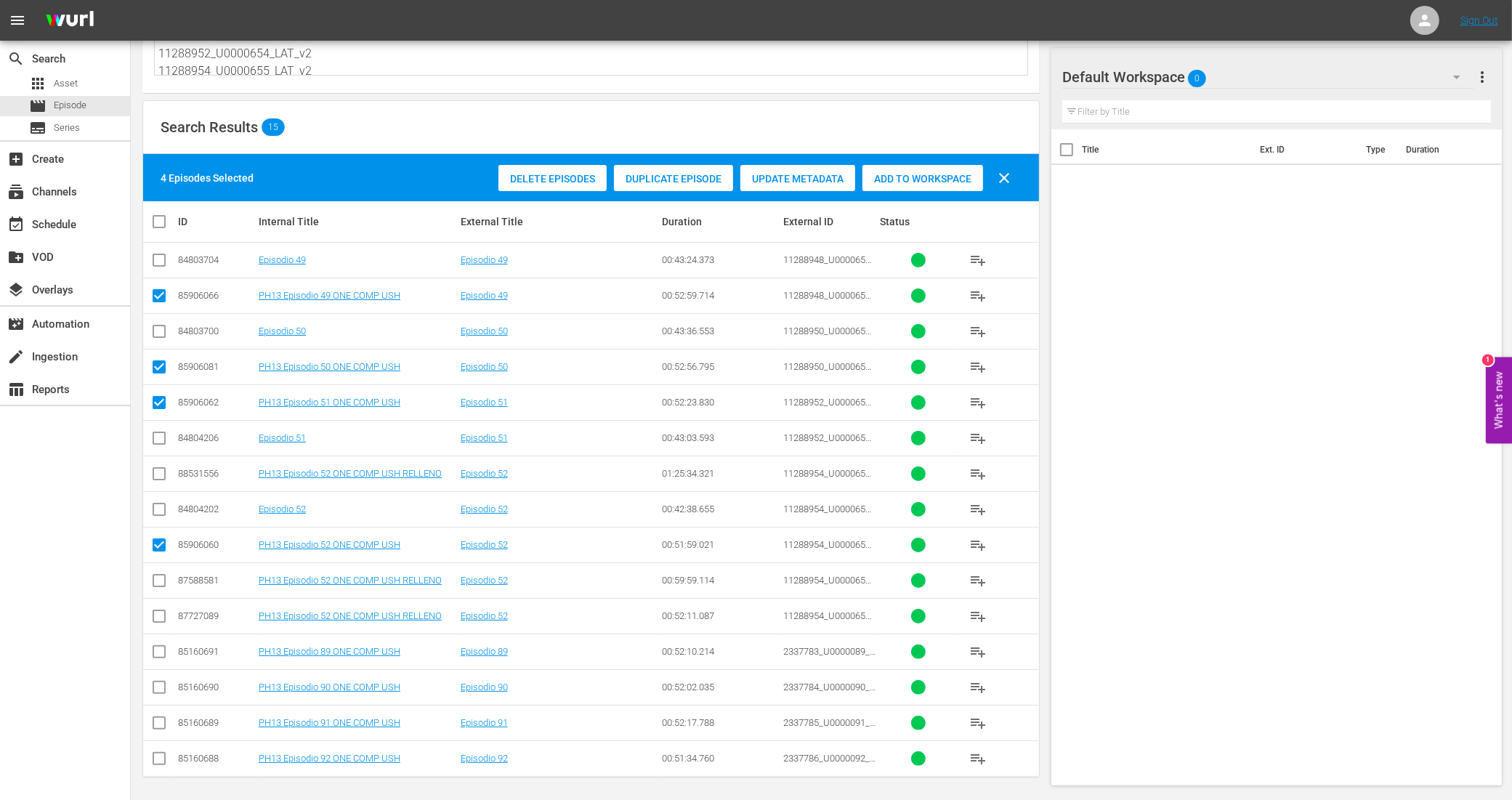
scroll to position [128, 0]
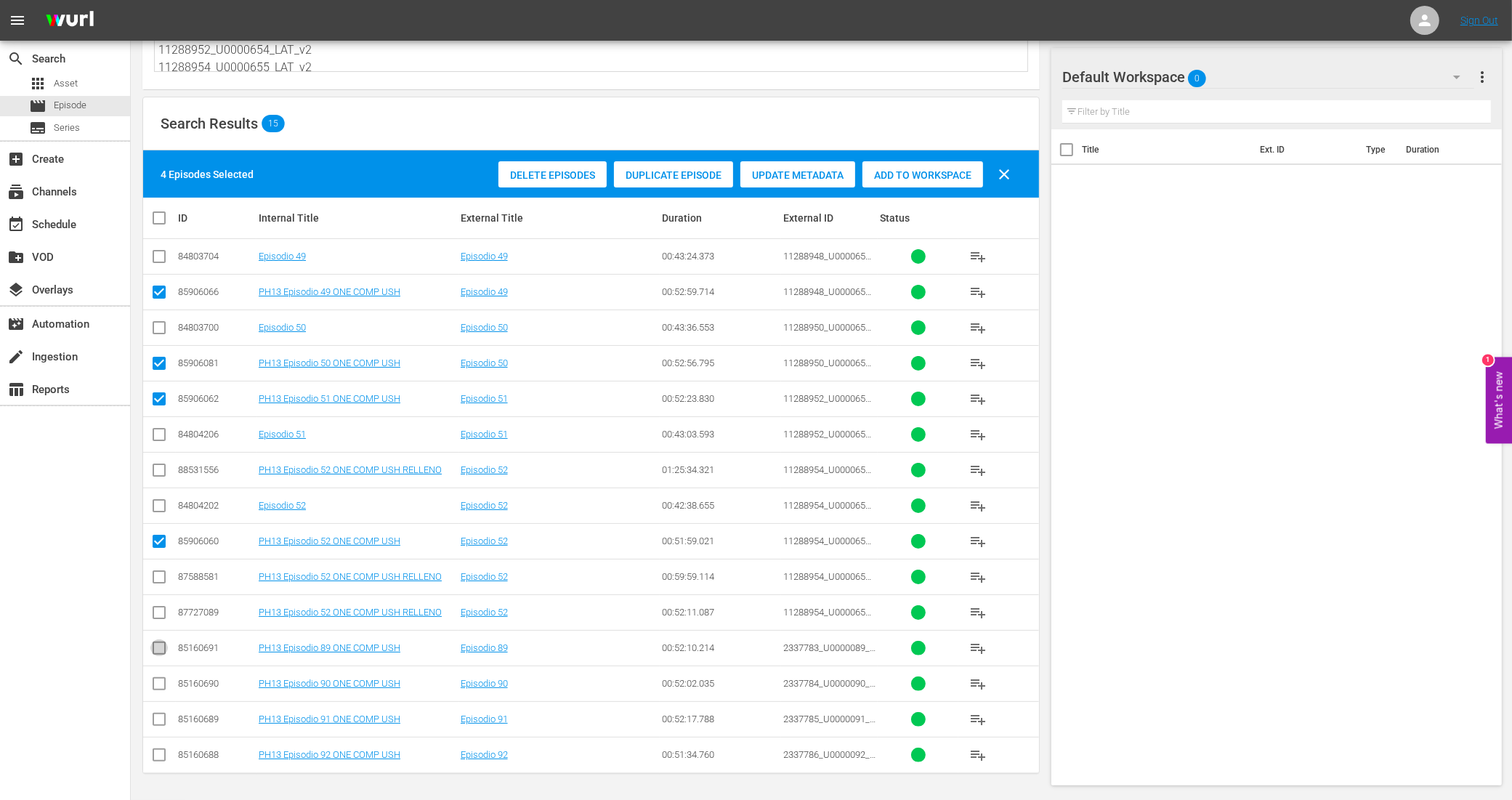
click at [162, 645] on input "checkbox" at bounding box center [159, 650] width 17 height 17
checkbox input "true"
click at [159, 681] on input "checkbox" at bounding box center [159, 686] width 17 height 17
checkbox input "true"
click at [159, 721] on input "checkbox" at bounding box center [159, 722] width 17 height 17
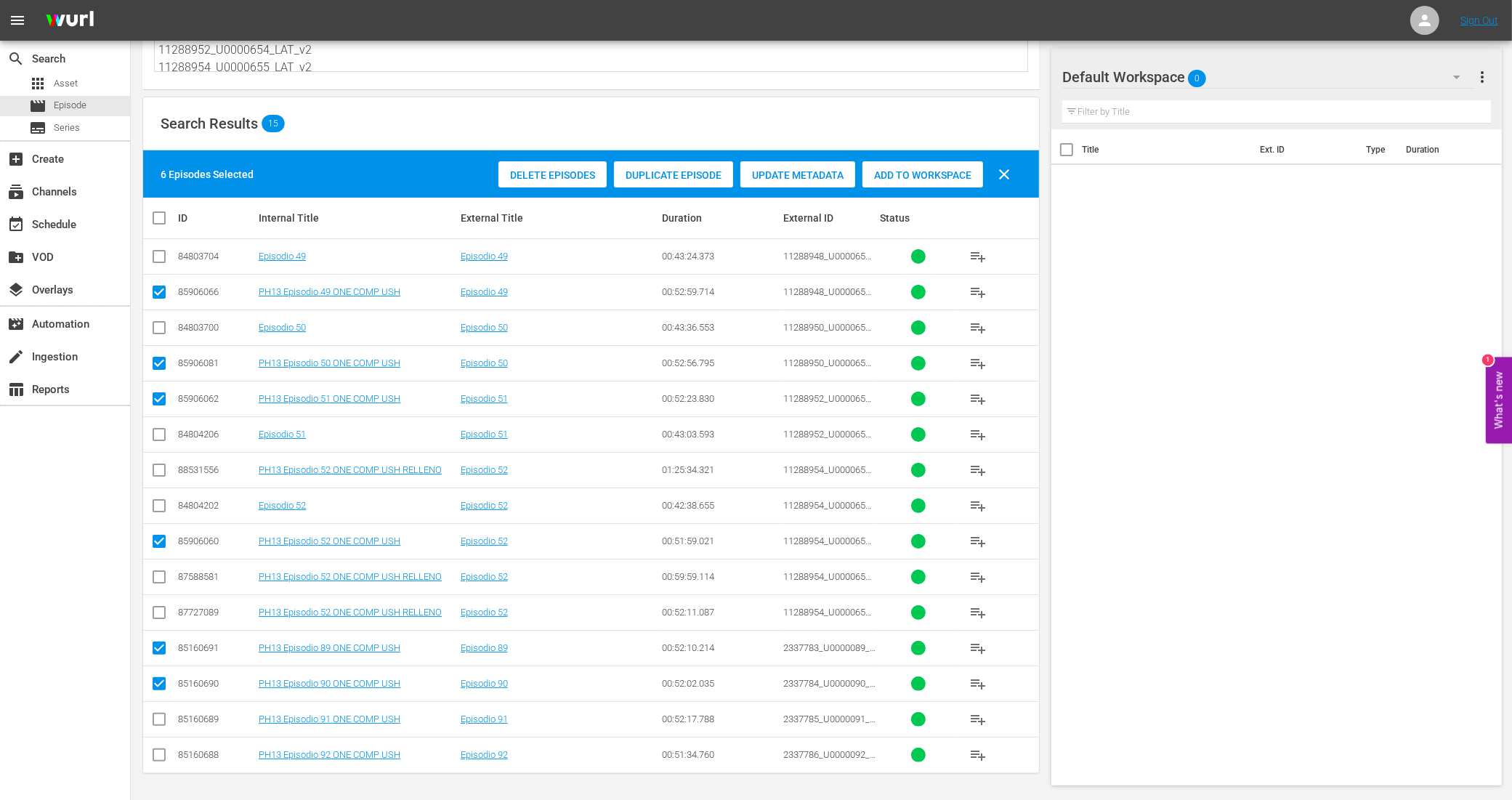
checkbox input "true"
click at [157, 758] on input "checkbox" at bounding box center [159, 757] width 17 height 17
checkbox input "true"
click at [899, 170] on span "Add to Workspace" at bounding box center [923, 175] width 120 height 12
click at [66, 223] on div "event_available Schedule" at bounding box center [40, 223] width 81 height 13
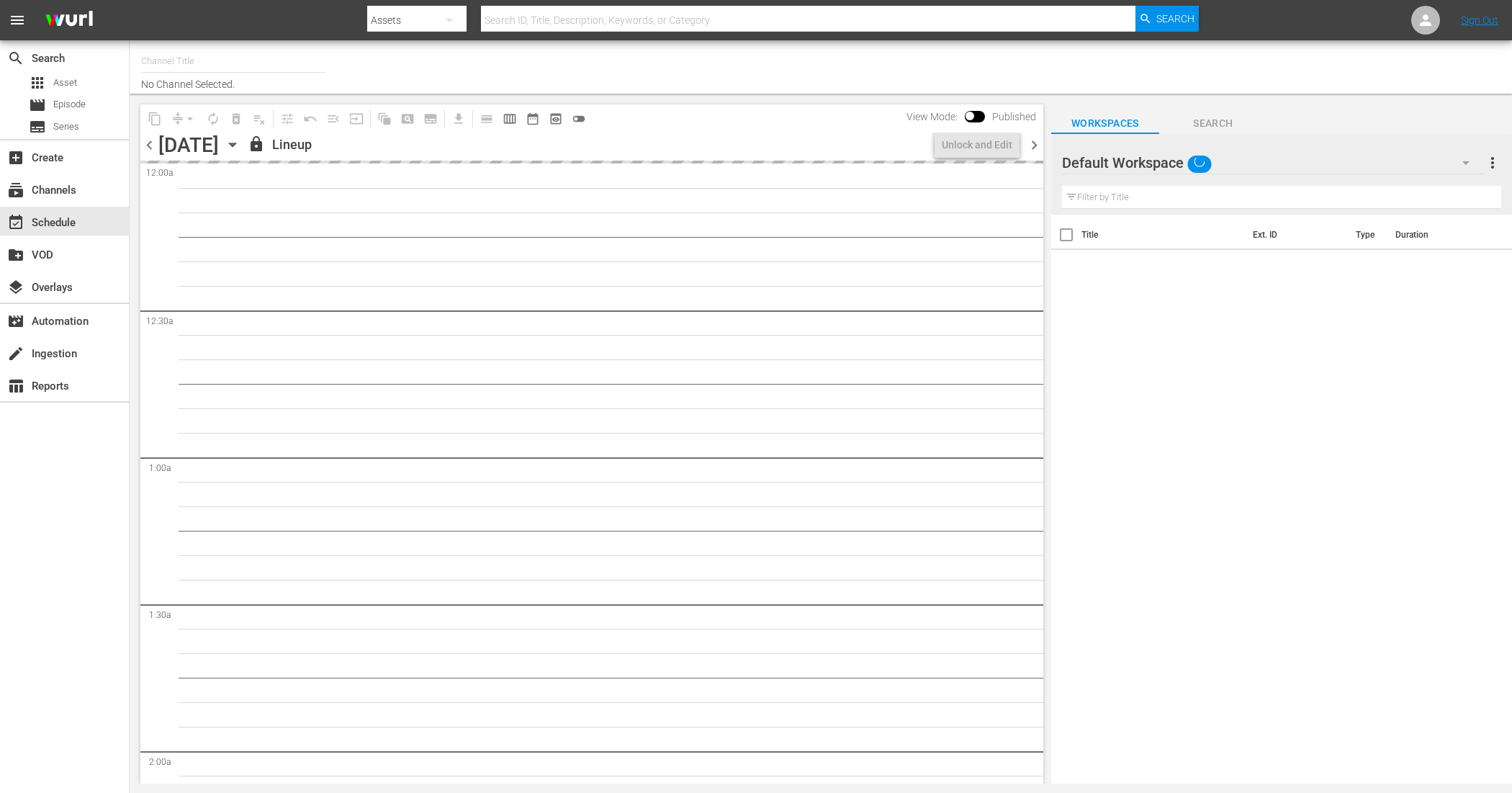
type input "Sony One Competencias USH (692)"
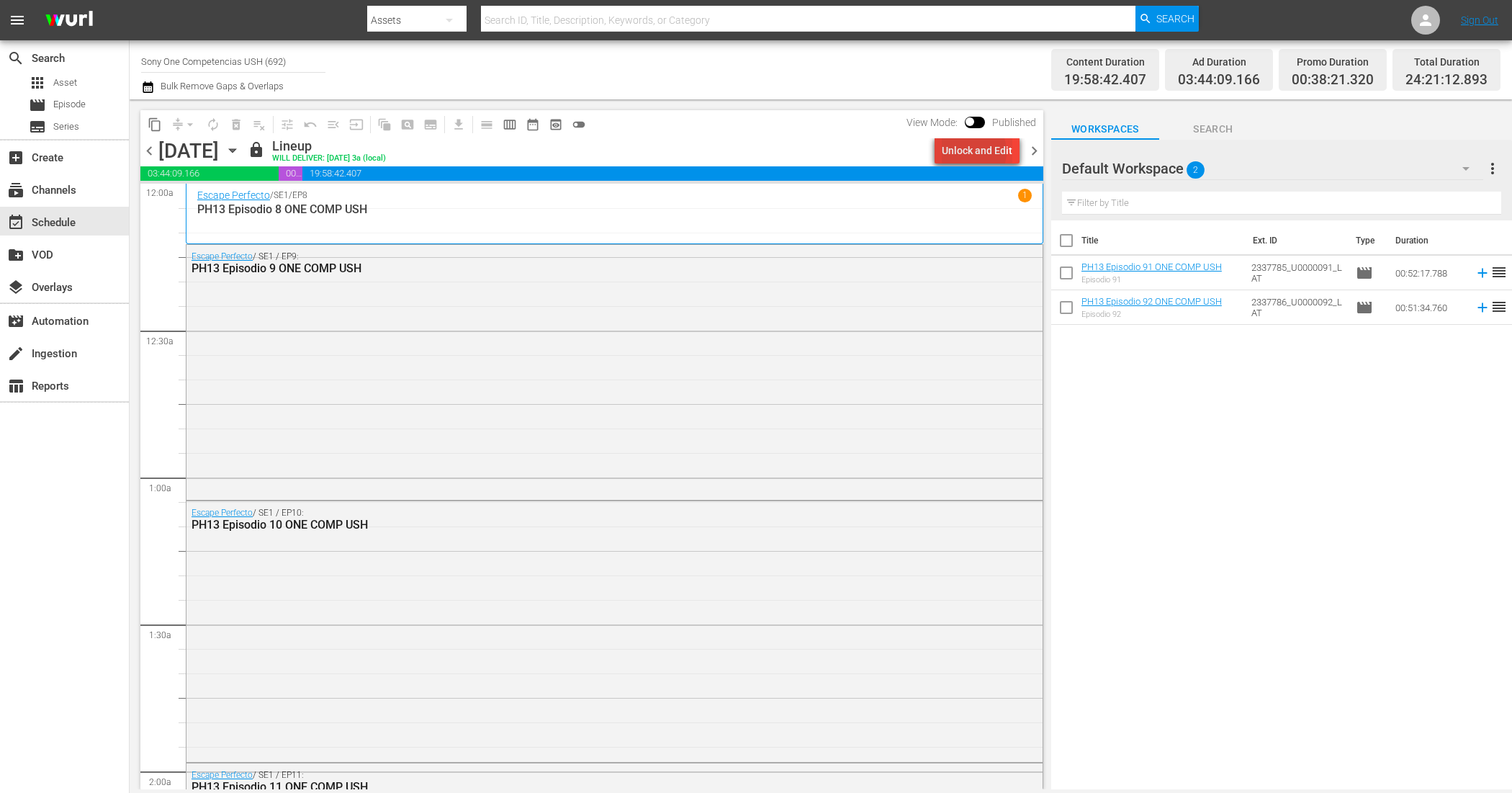
click at [970, 152] on div "Unlock and Edit" at bounding box center [977, 150] width 70 height 26
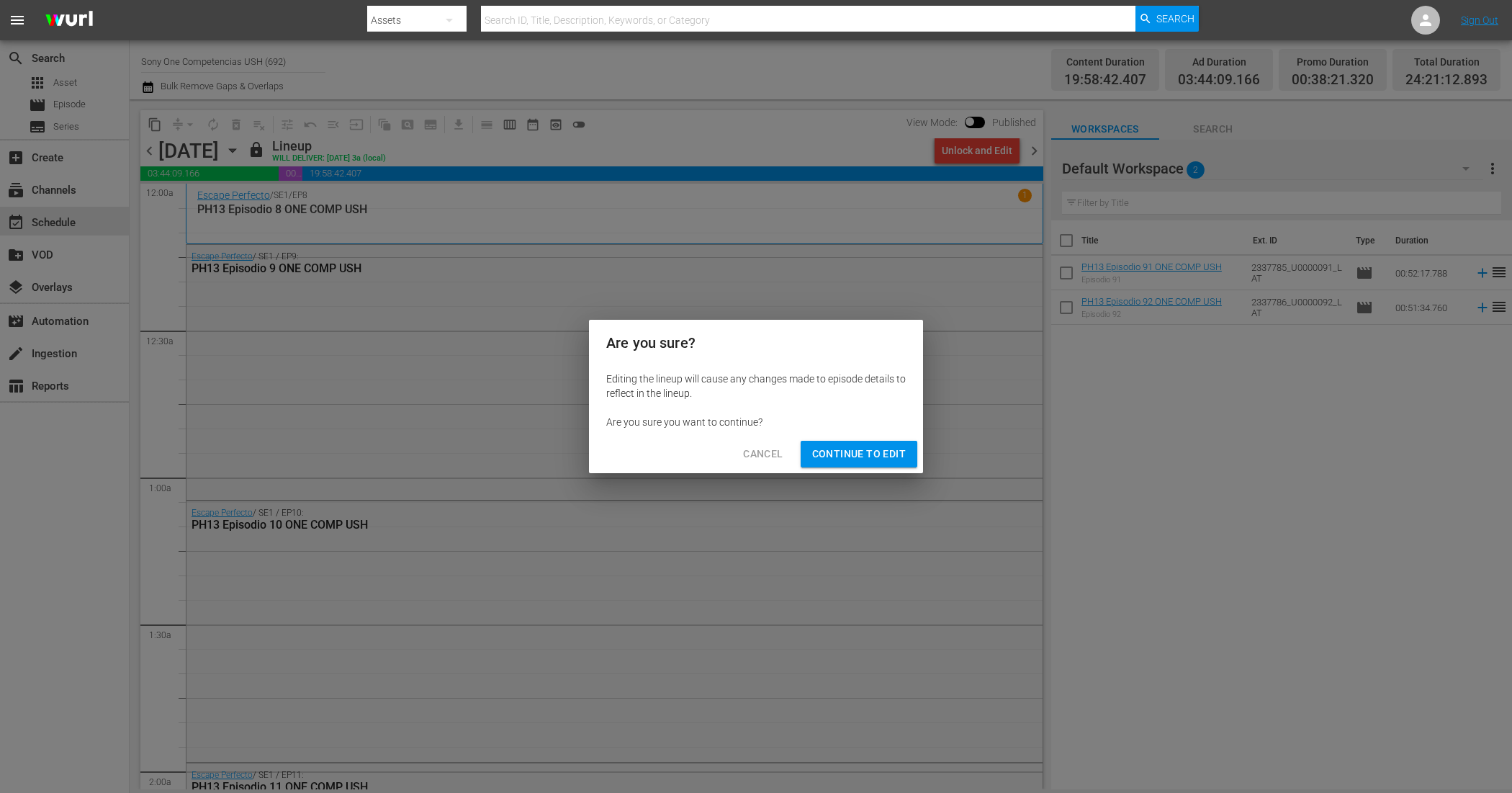
click at [887, 443] on button "Continue to Edit" at bounding box center [859, 454] width 117 height 26
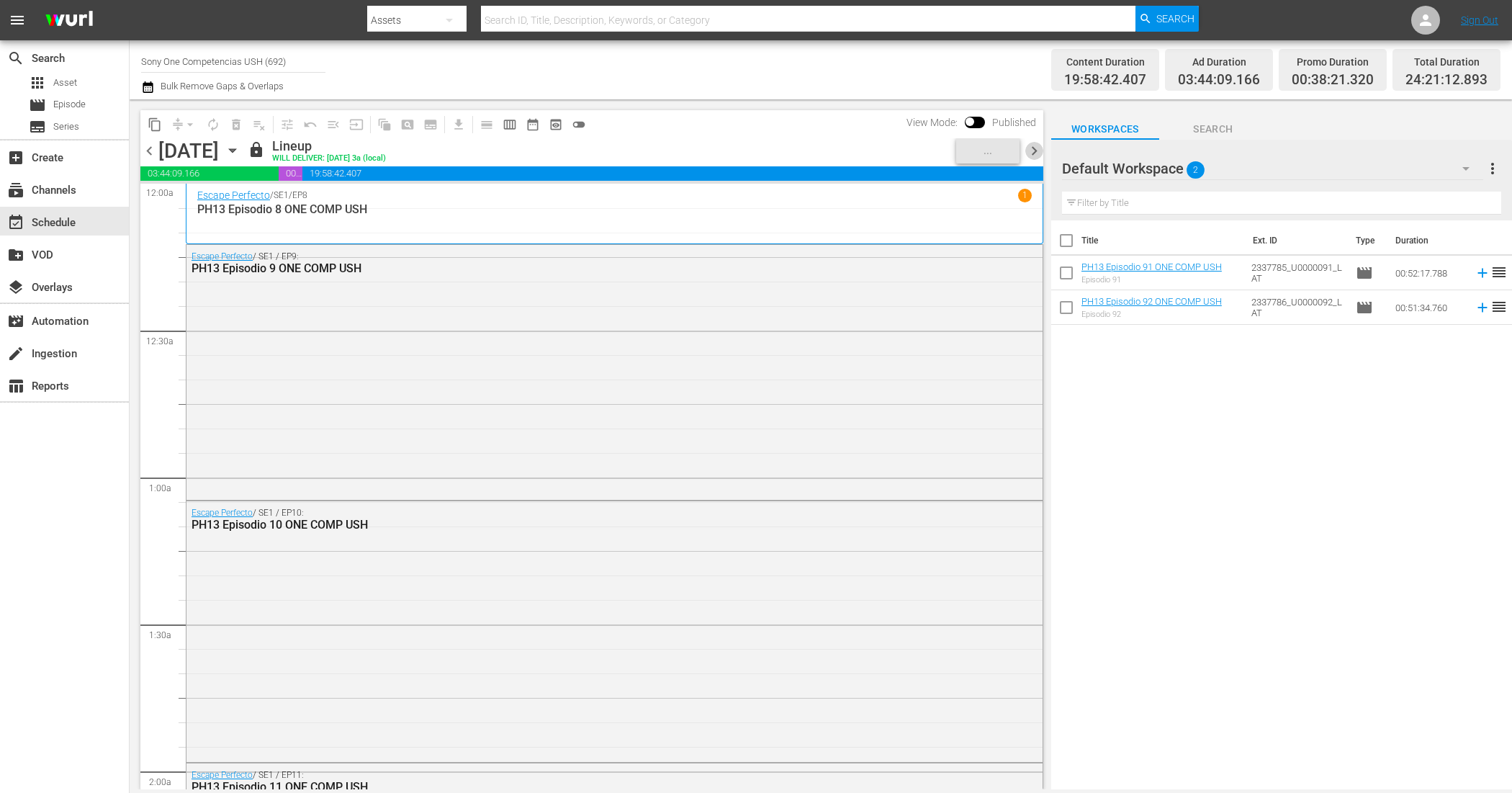
click at [1033, 152] on span "chevron_right" at bounding box center [1034, 151] width 18 height 18
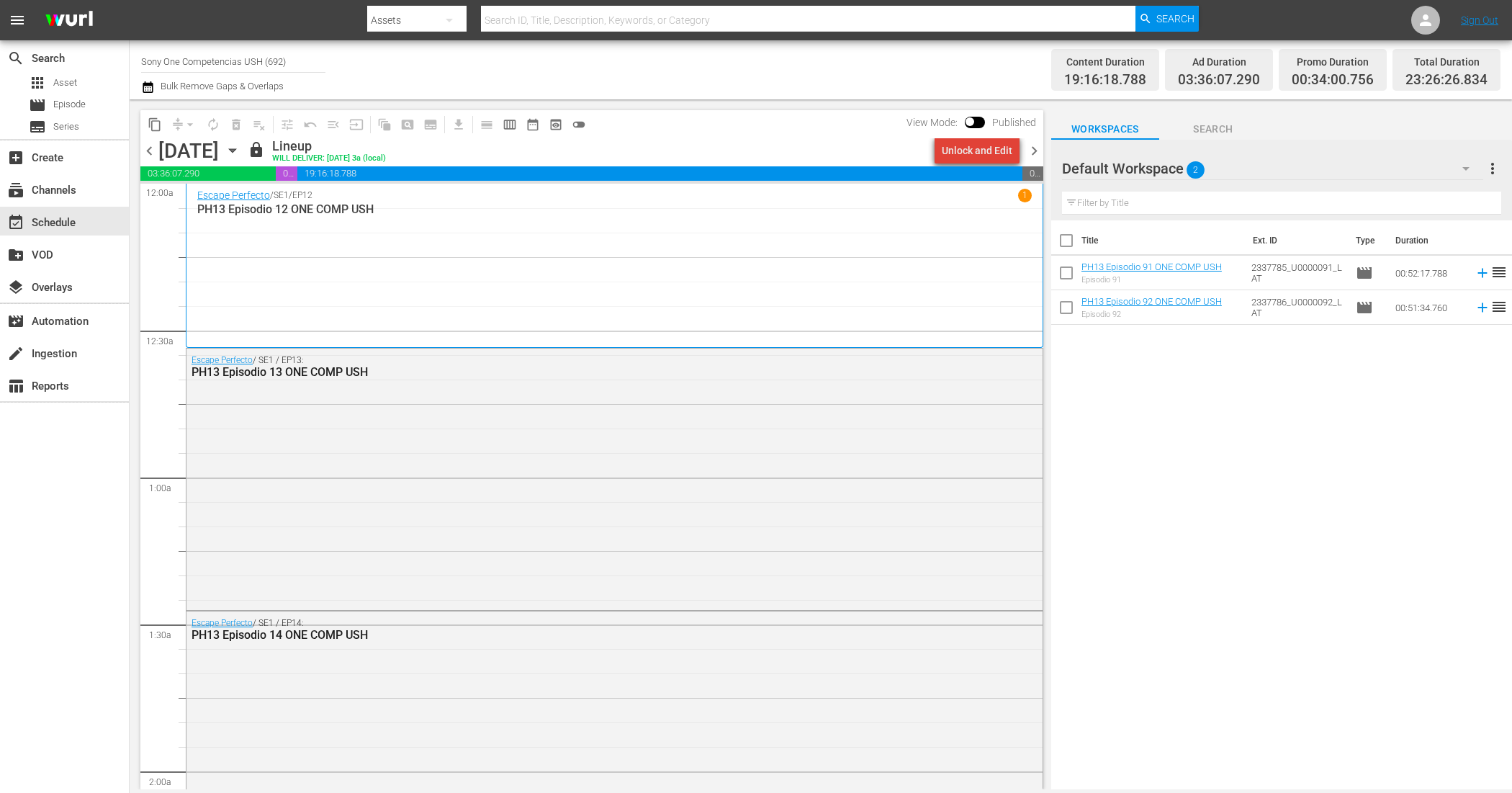
click at [989, 154] on div "Unlock and Edit" at bounding box center [977, 150] width 70 height 26
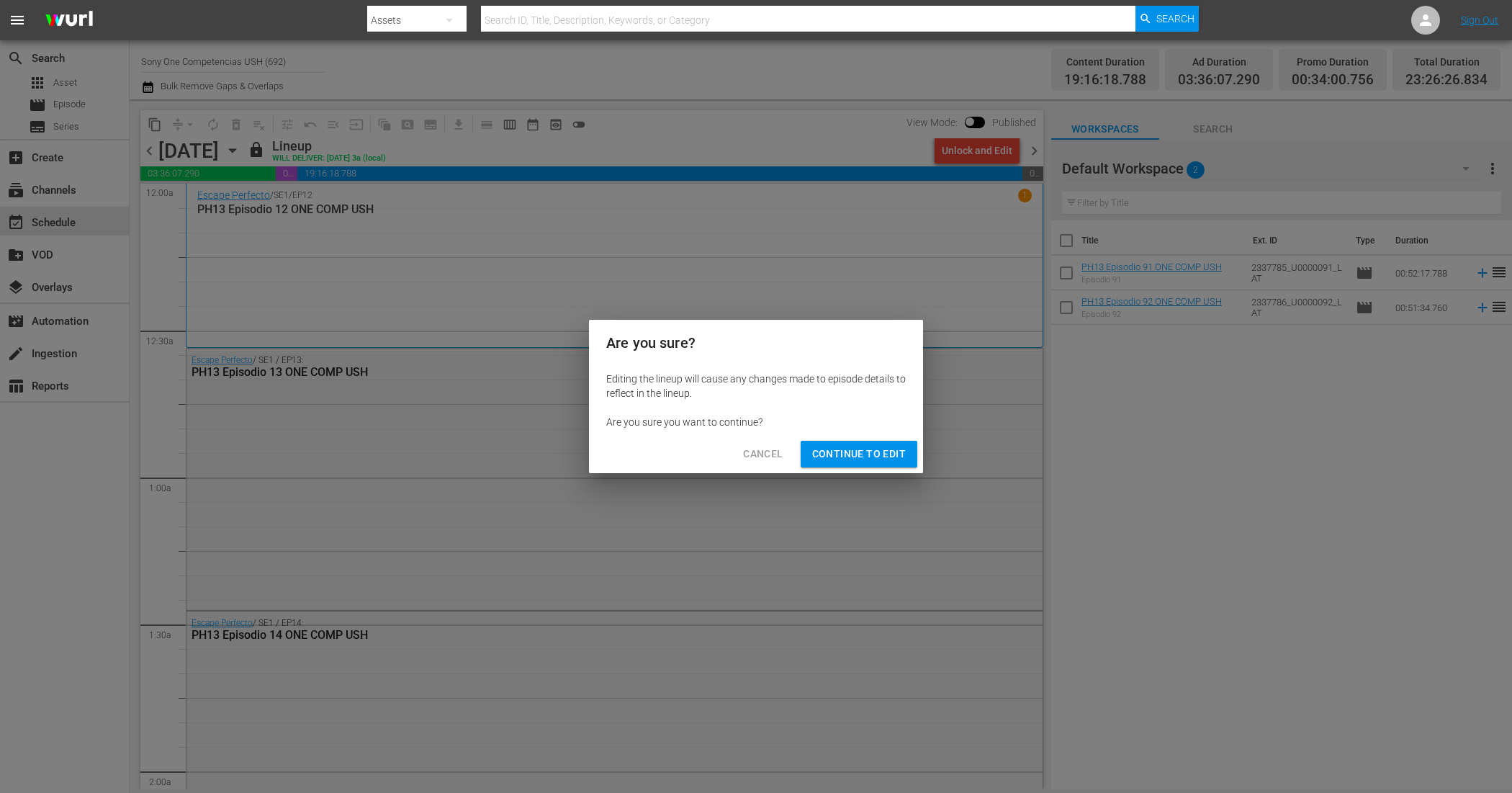
click at [908, 452] on button "Continue to Edit" at bounding box center [859, 454] width 117 height 26
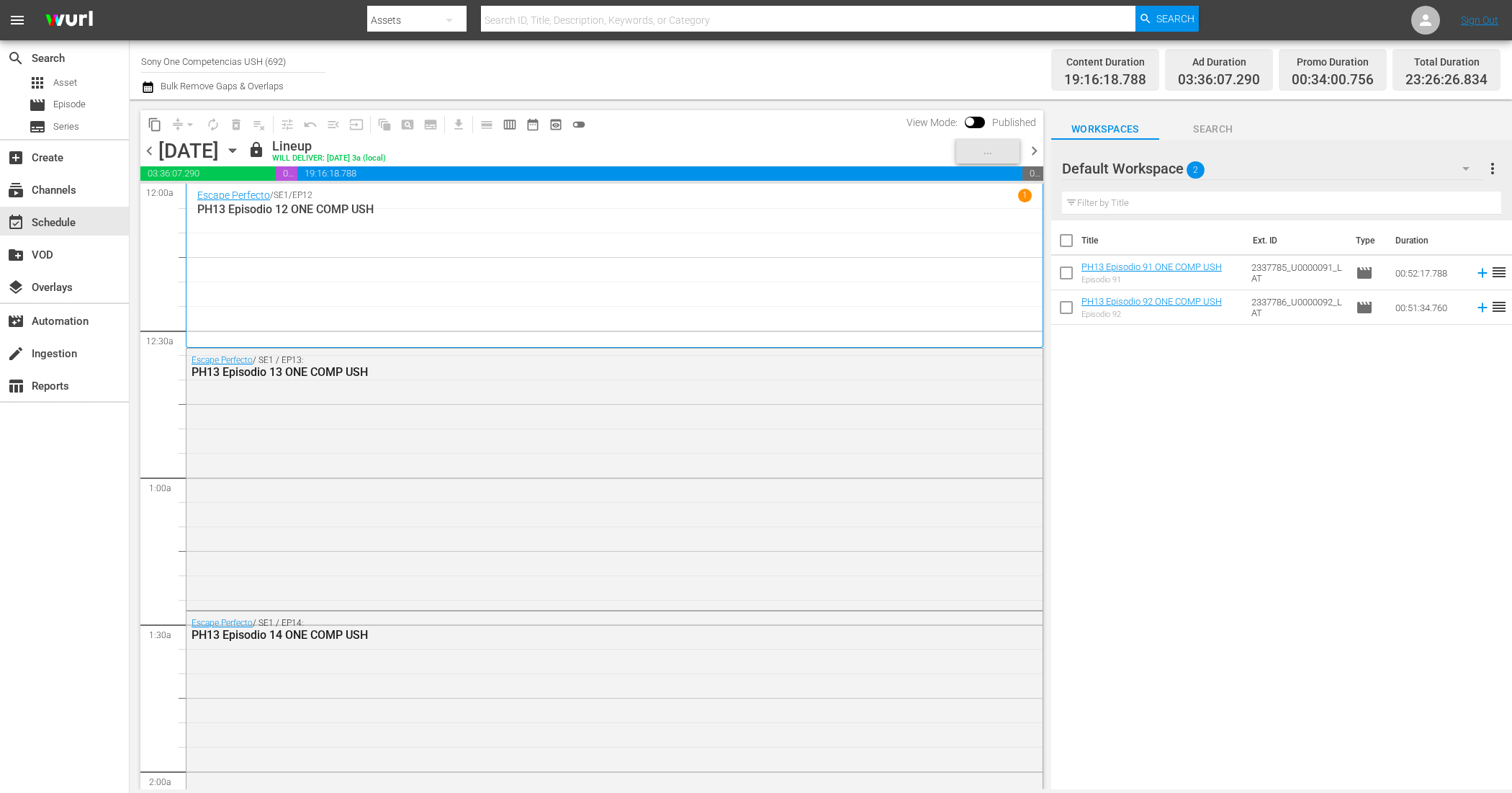
click at [1039, 146] on span "chevron_right" at bounding box center [1034, 151] width 18 height 18
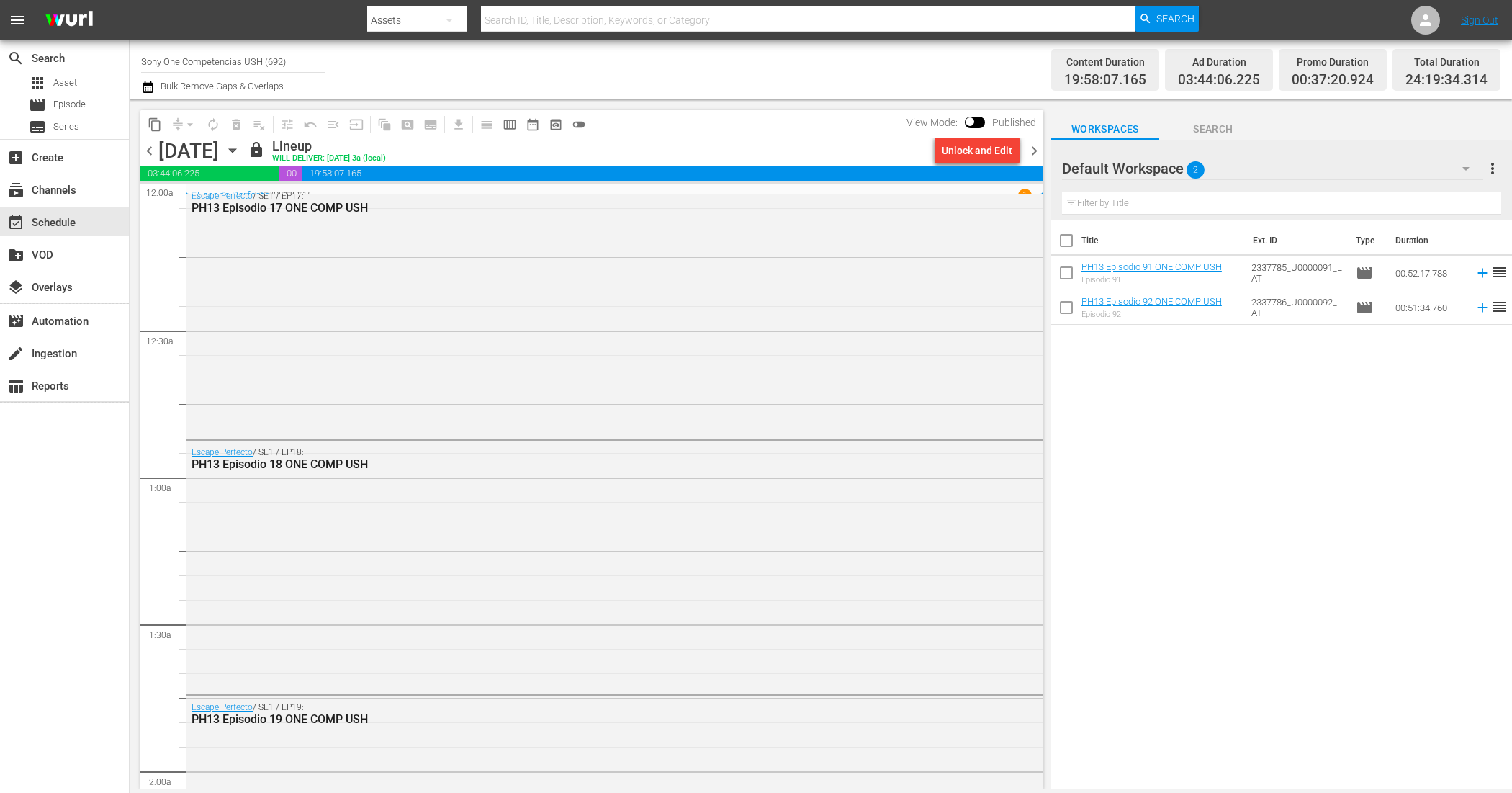
click at [981, 155] on div "Unlock and Edit" at bounding box center [977, 150] width 70 height 26
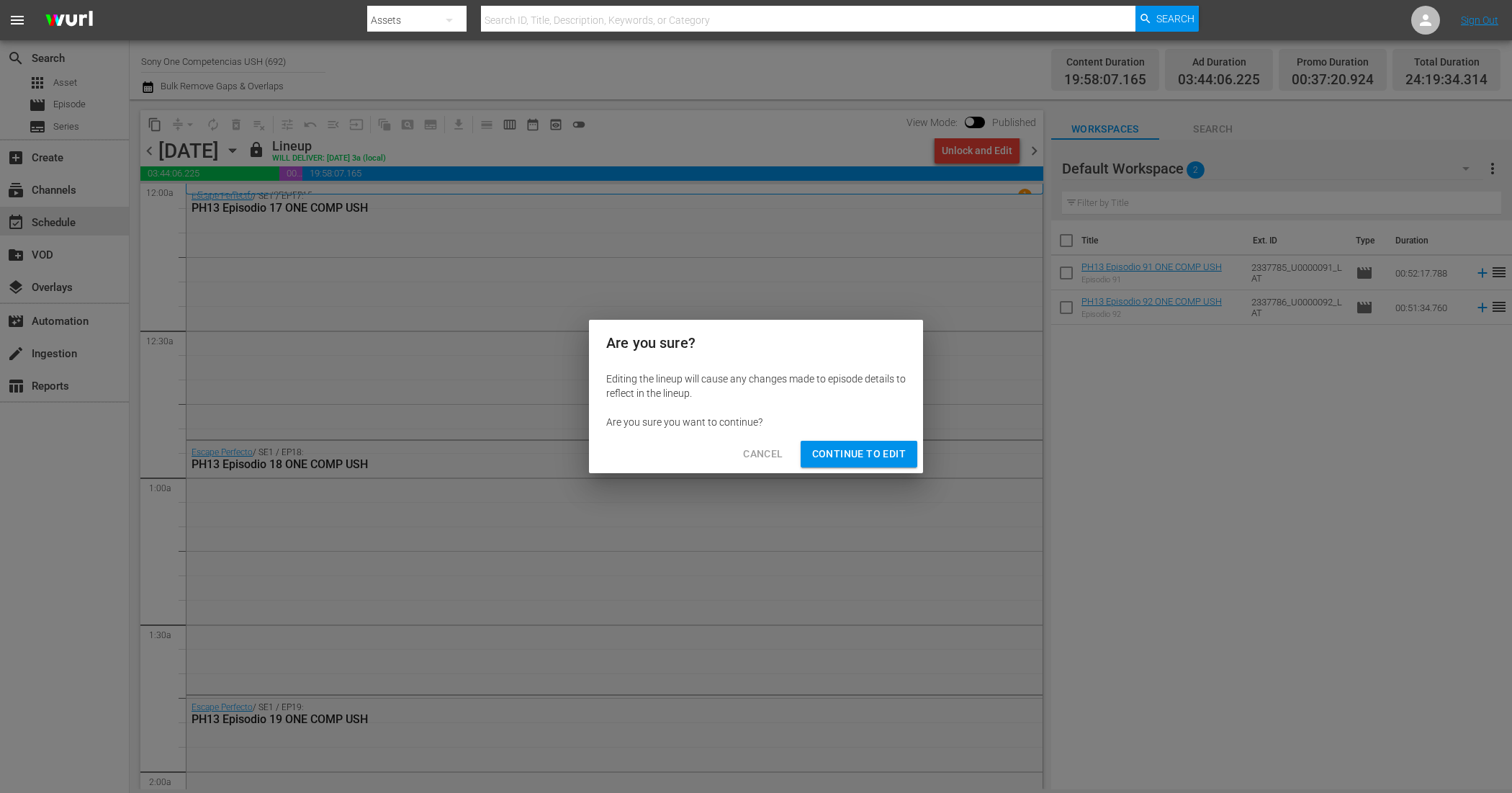
click at [855, 458] on span "Continue to Edit" at bounding box center [859, 454] width 94 height 18
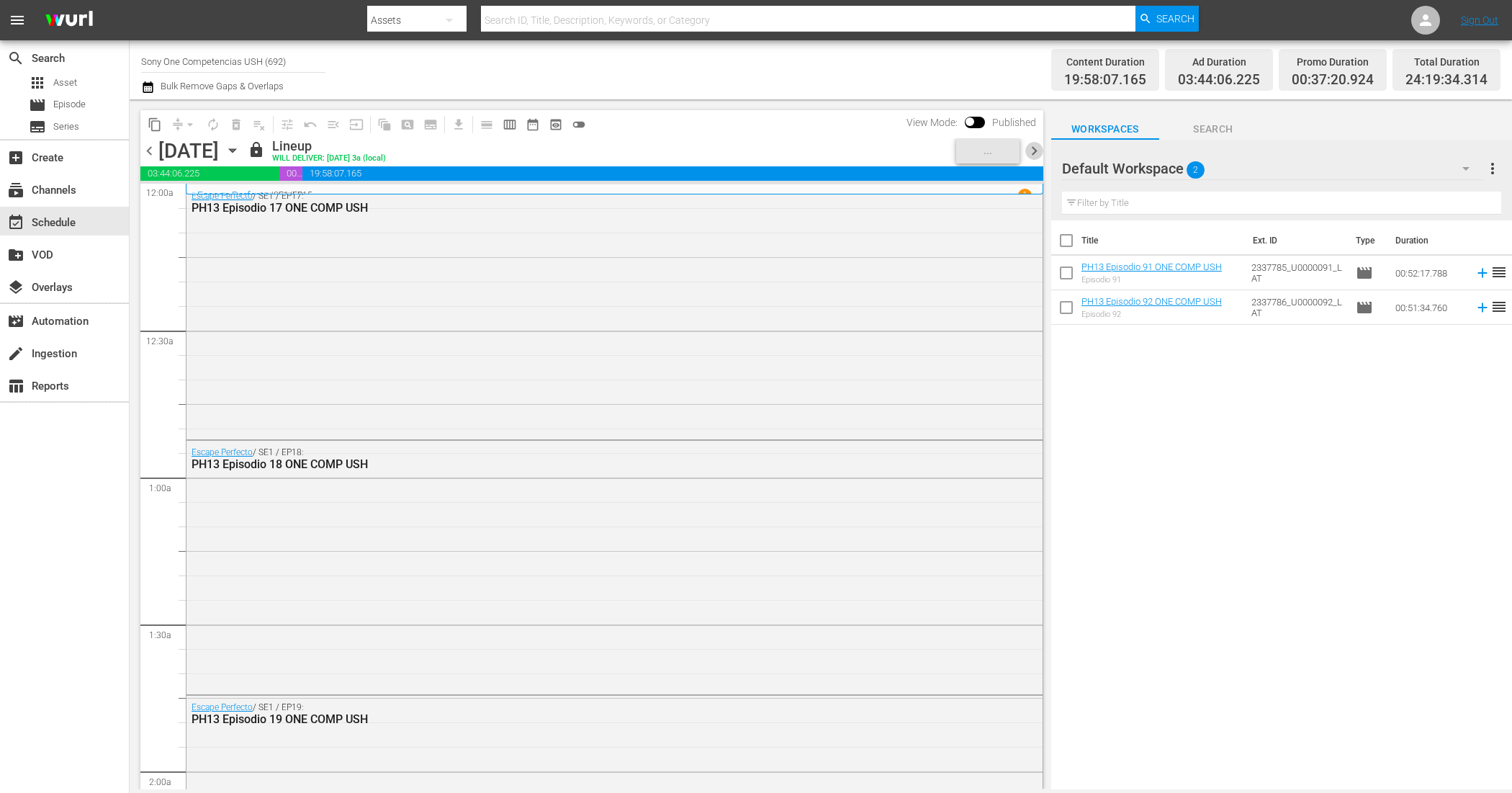
click at [1039, 148] on span "chevron_right" at bounding box center [1034, 151] width 18 height 18
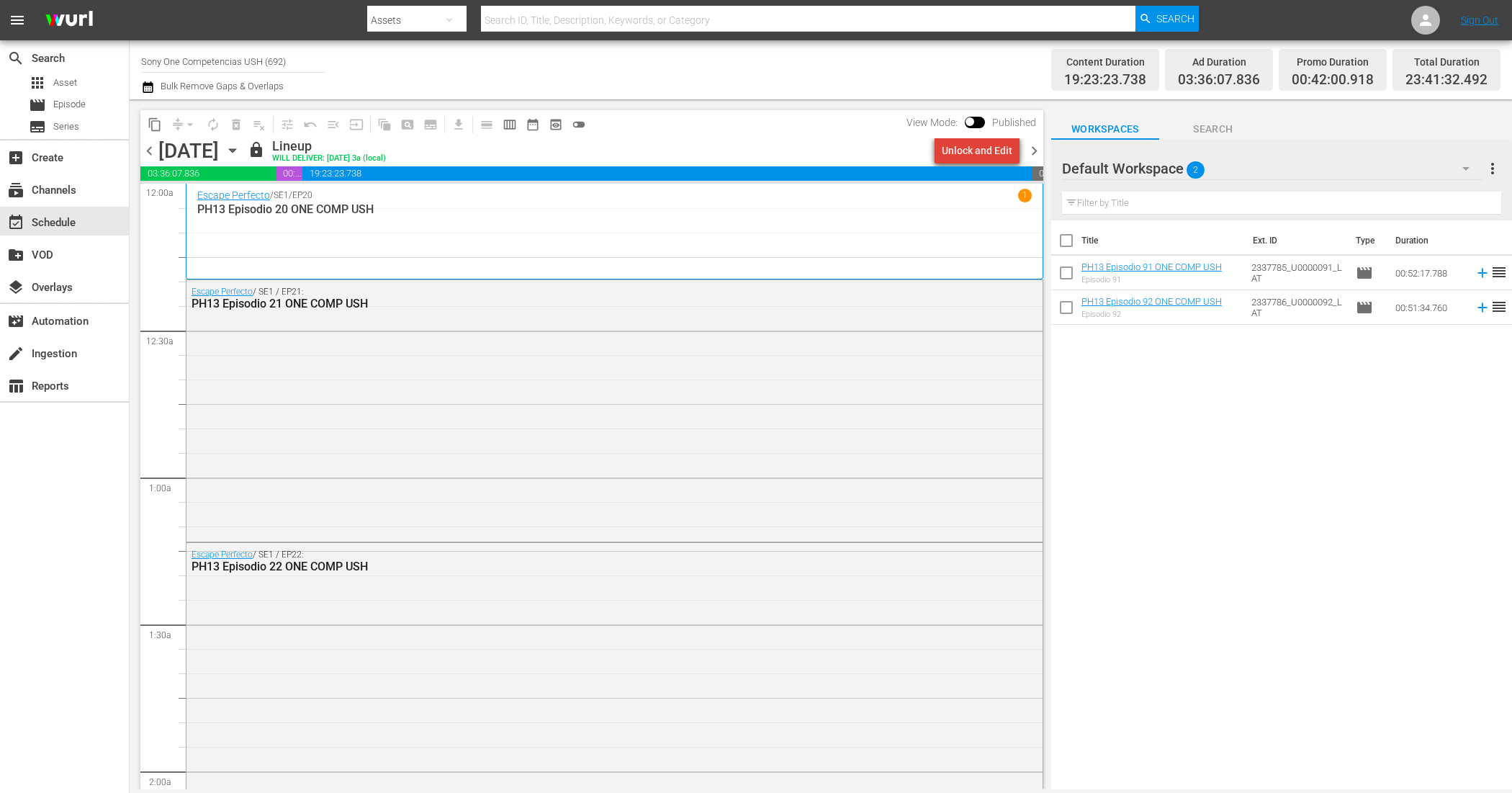
click at [994, 146] on div "Unlock and Edit" at bounding box center [977, 150] width 70 height 26
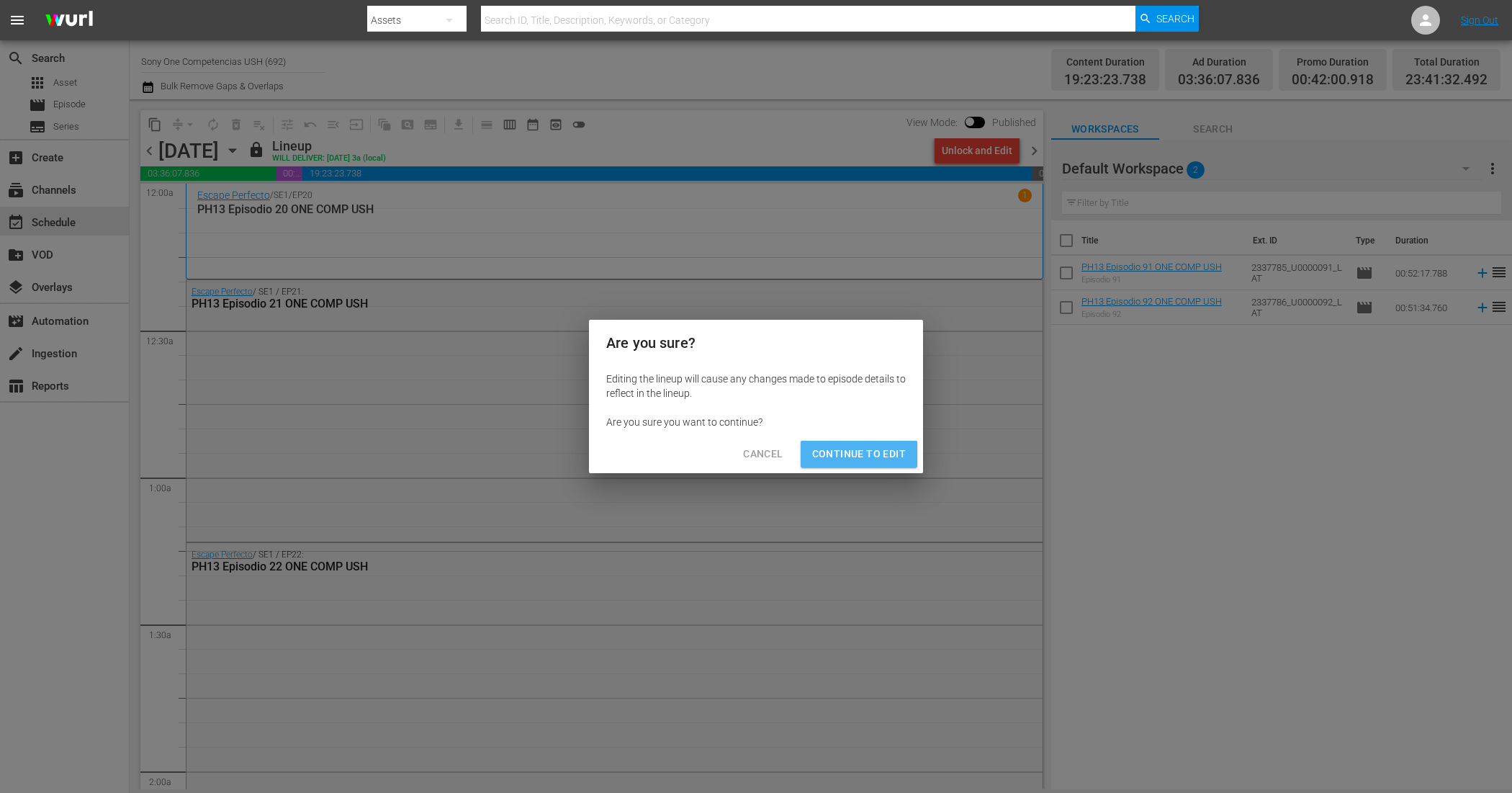
click at [884, 451] on span "Continue to Edit" at bounding box center [859, 454] width 94 height 18
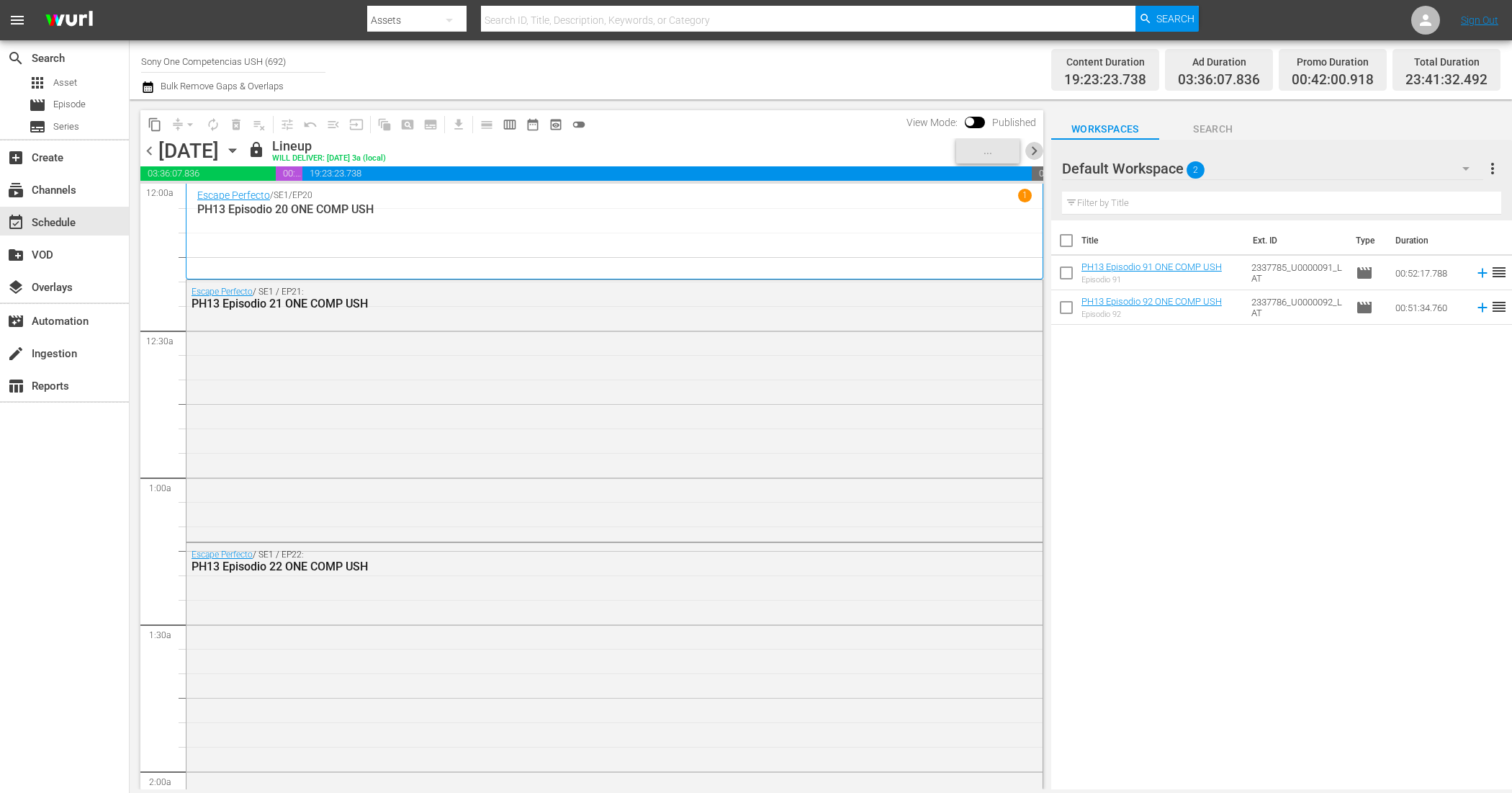
click at [1037, 150] on span "chevron_right" at bounding box center [1034, 151] width 18 height 18
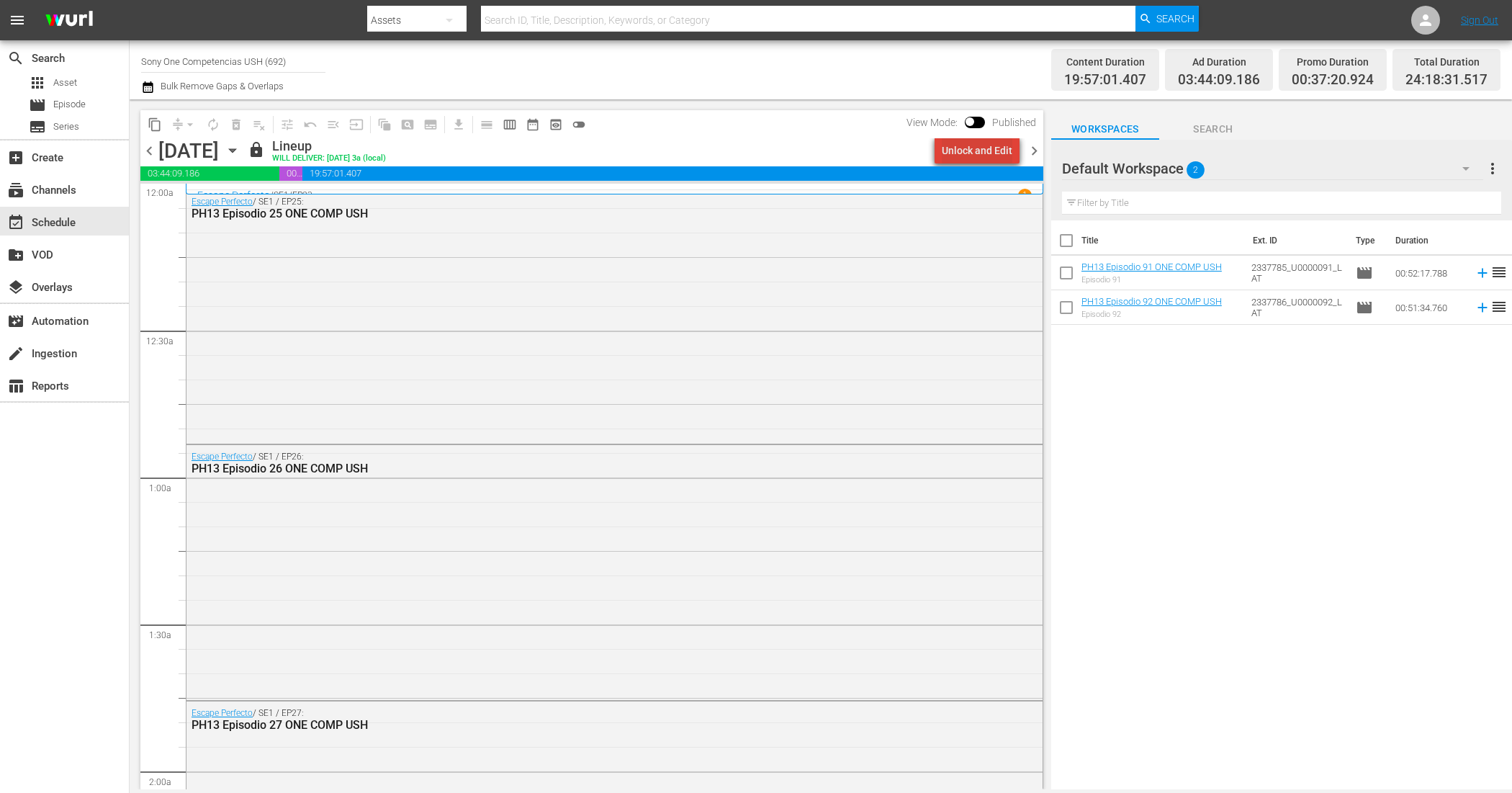
click at [986, 148] on div "Unlock and Edit" at bounding box center [977, 150] width 70 height 26
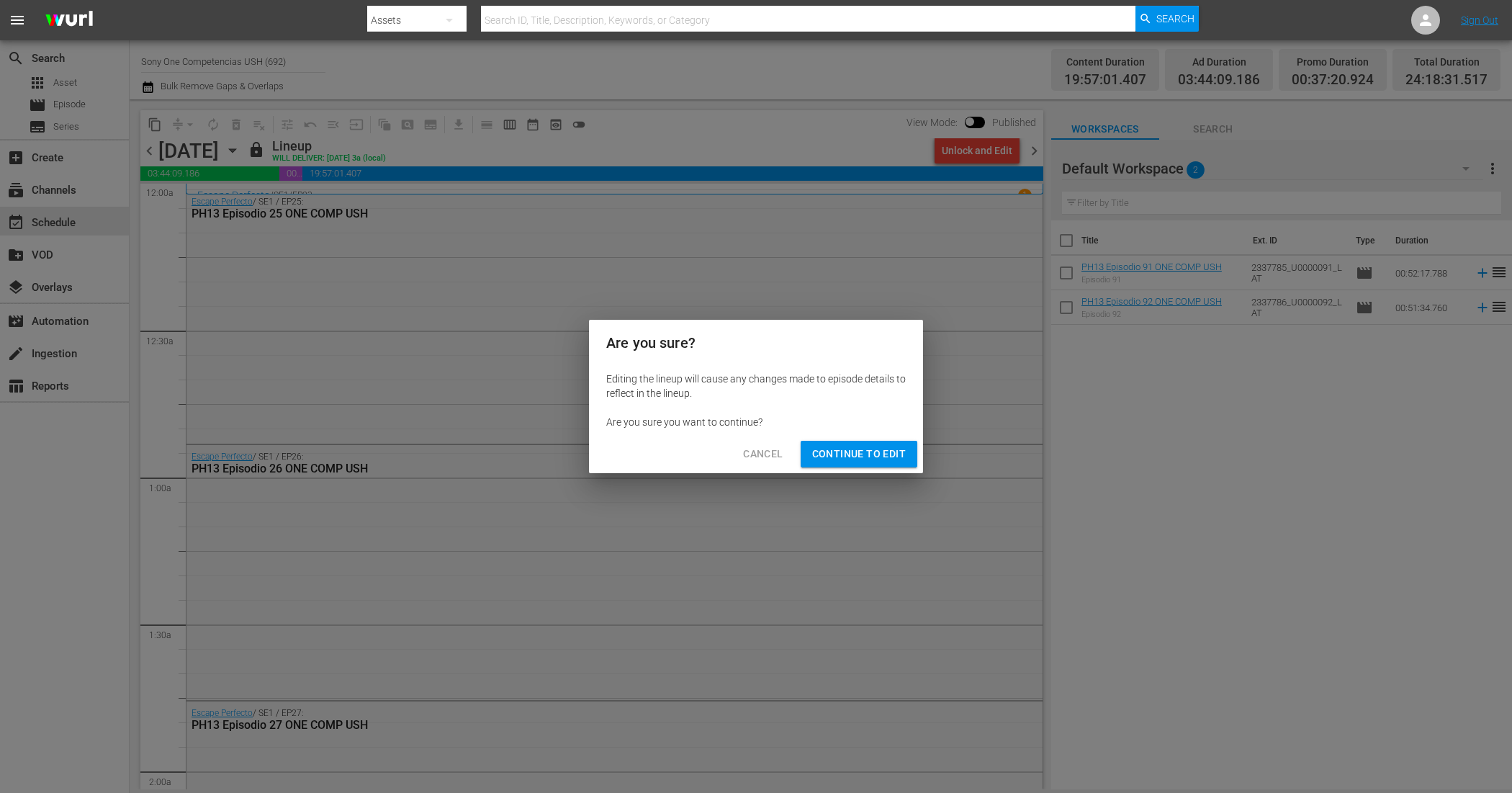
click at [866, 462] on span "Continue to Edit" at bounding box center [859, 454] width 94 height 18
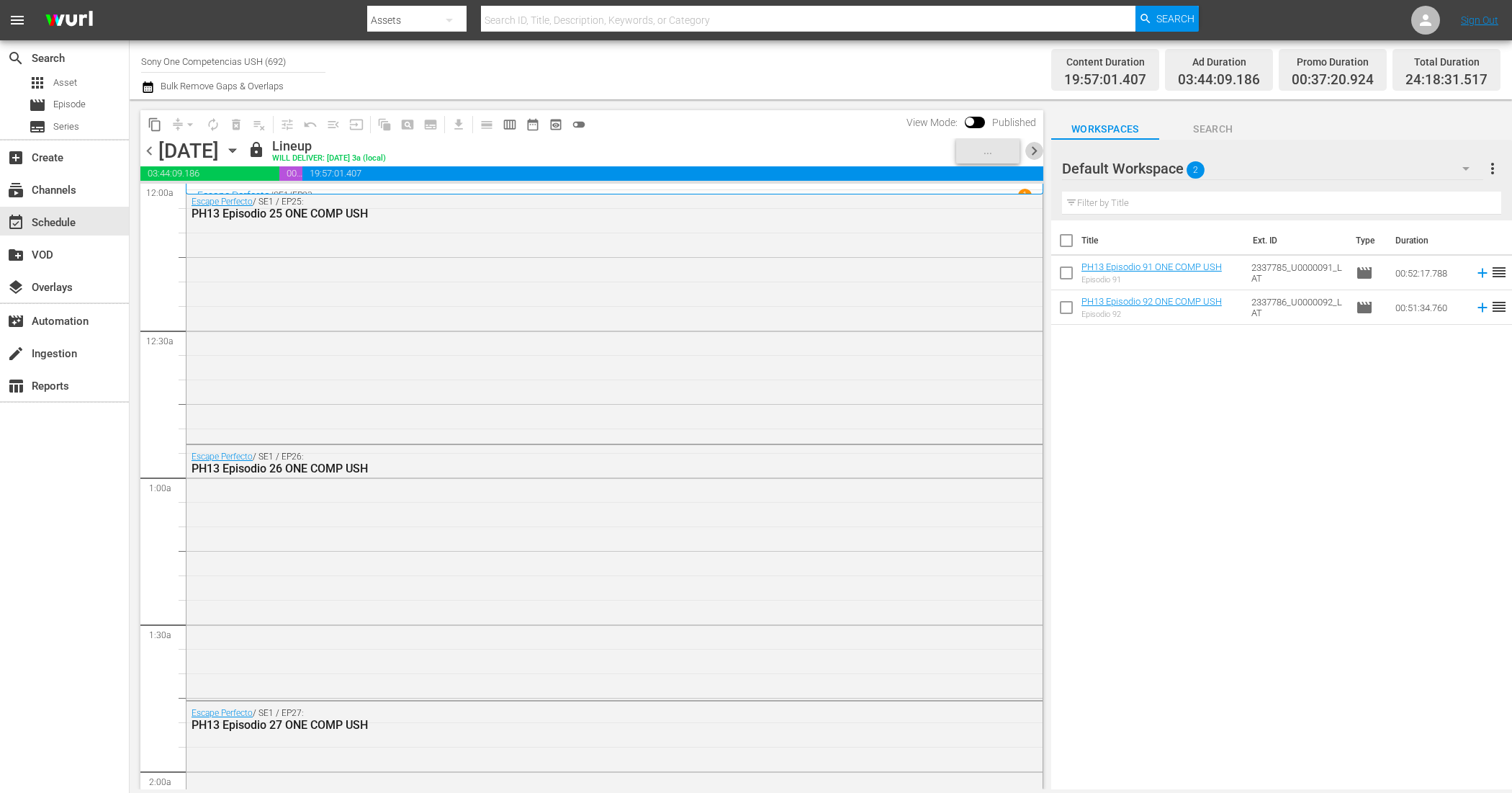
click at [1038, 146] on span "chevron_right" at bounding box center [1034, 151] width 18 height 18
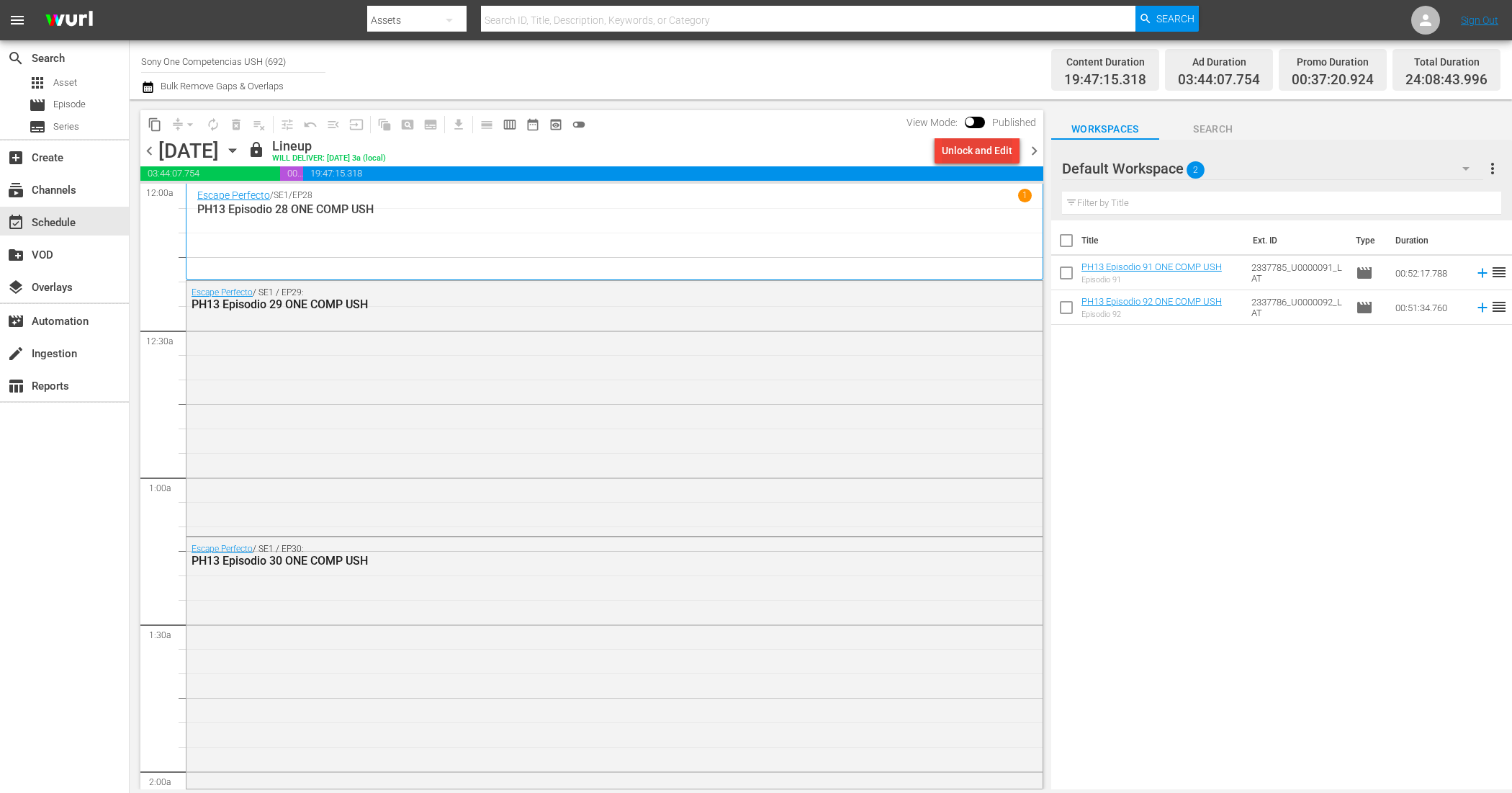
click at [973, 157] on div "Unlock and Edit" at bounding box center [977, 150] width 70 height 26
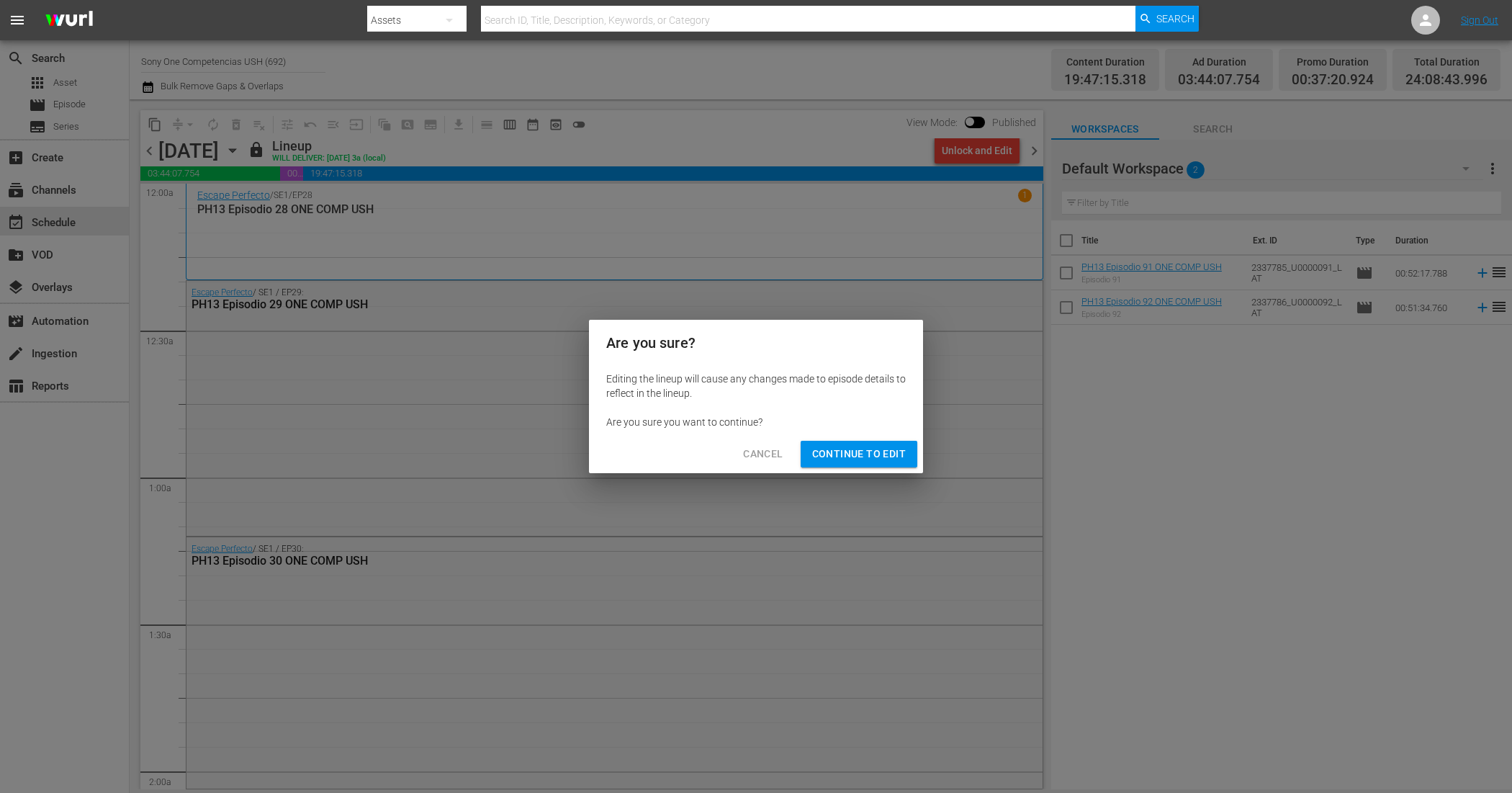
click at [901, 452] on span "Continue to Edit" at bounding box center [859, 454] width 94 height 18
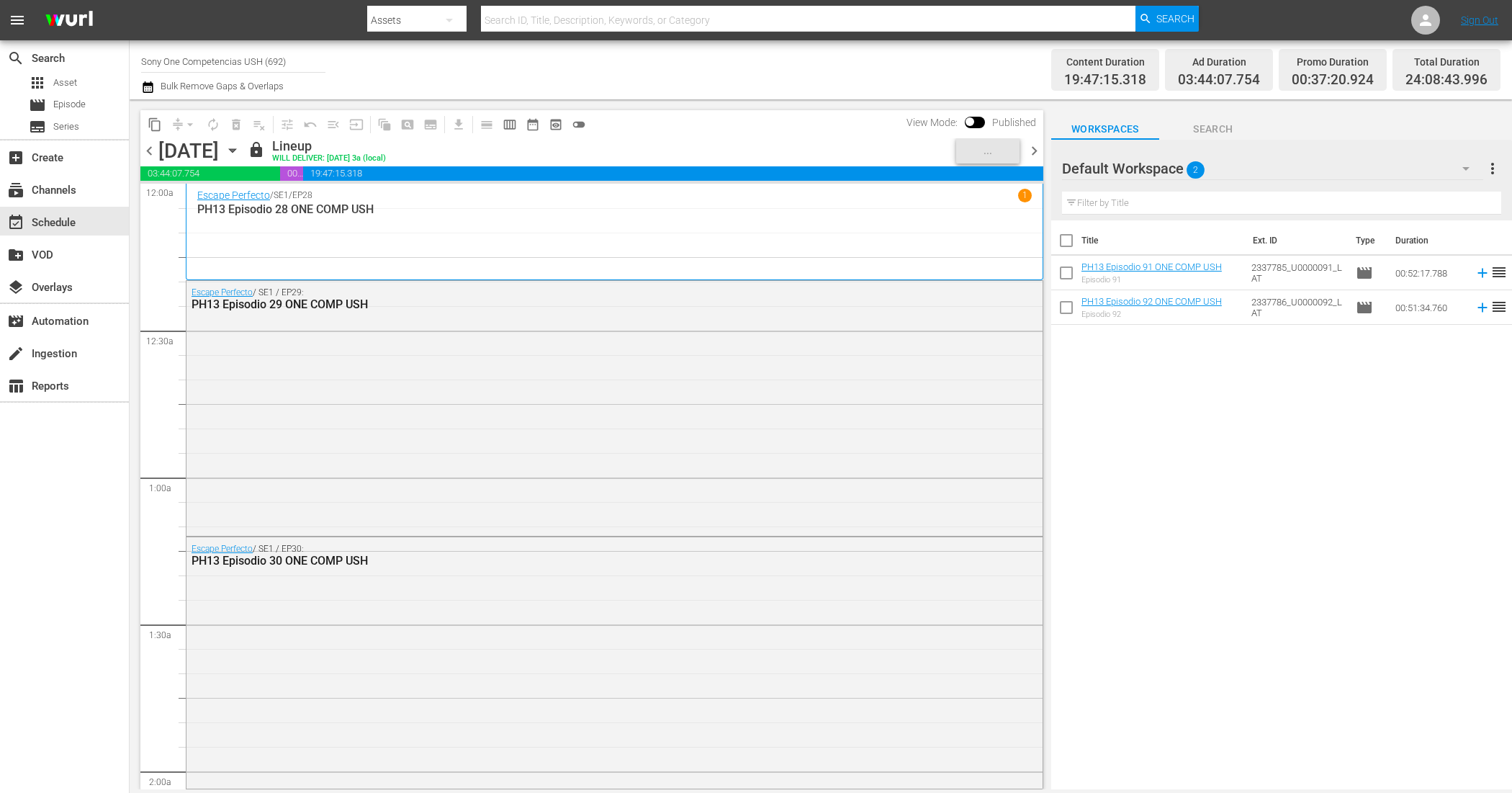
click at [1028, 149] on span "chevron_right" at bounding box center [1034, 151] width 18 height 18
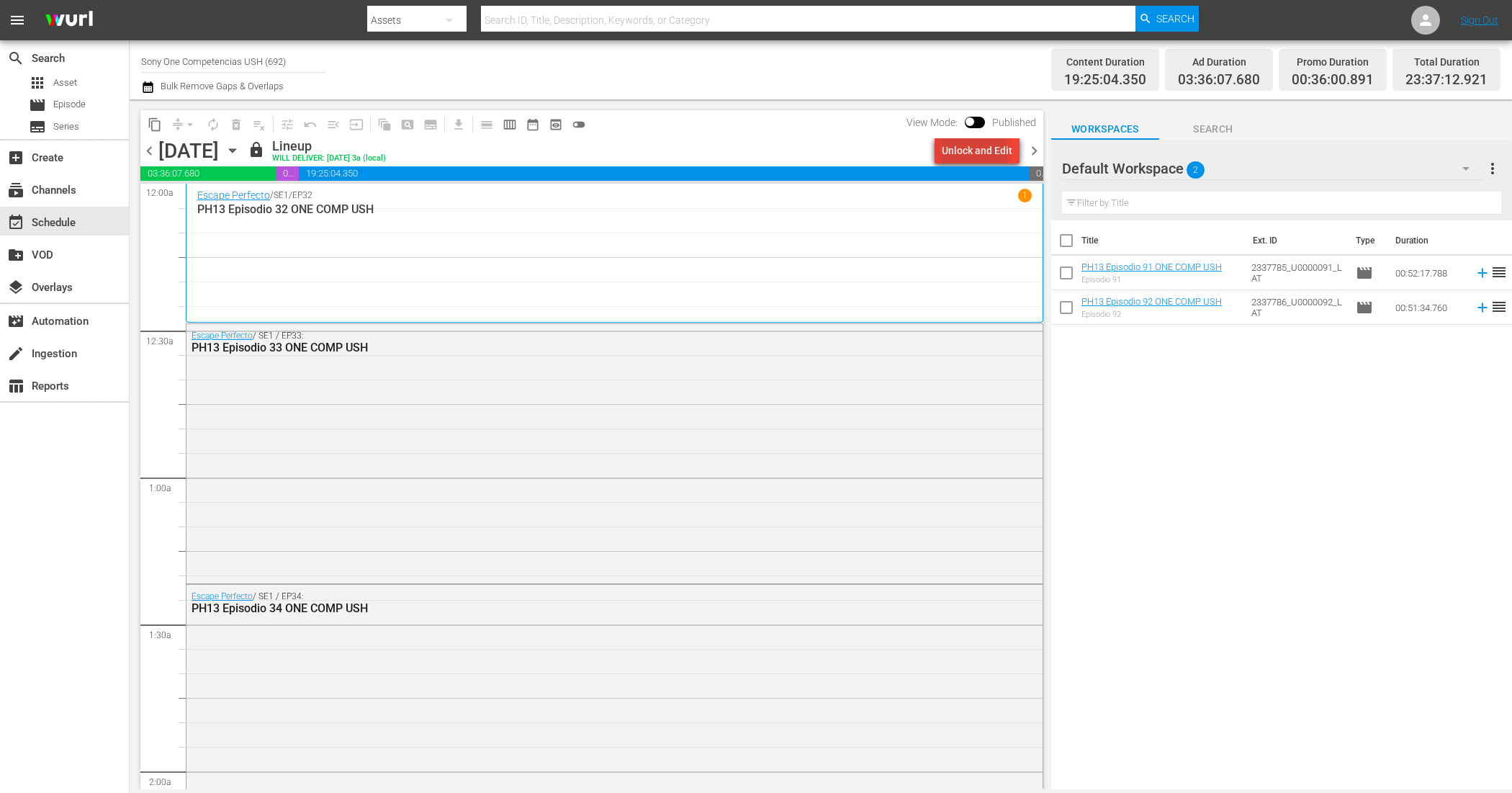
click at [962, 156] on div "Unlock and Edit" at bounding box center [977, 150] width 70 height 26
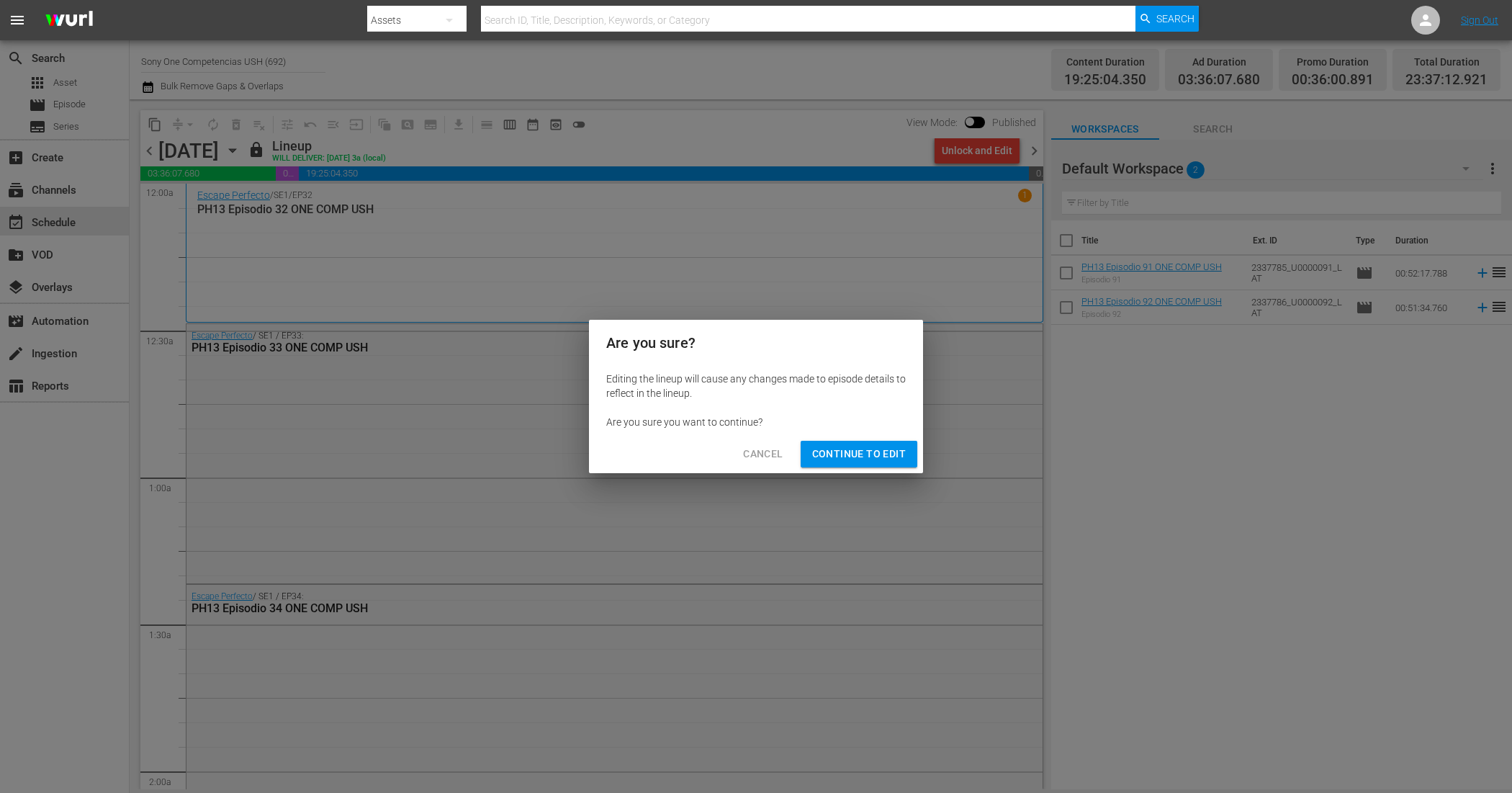
click at [889, 458] on span "Continue to Edit" at bounding box center [859, 454] width 94 height 18
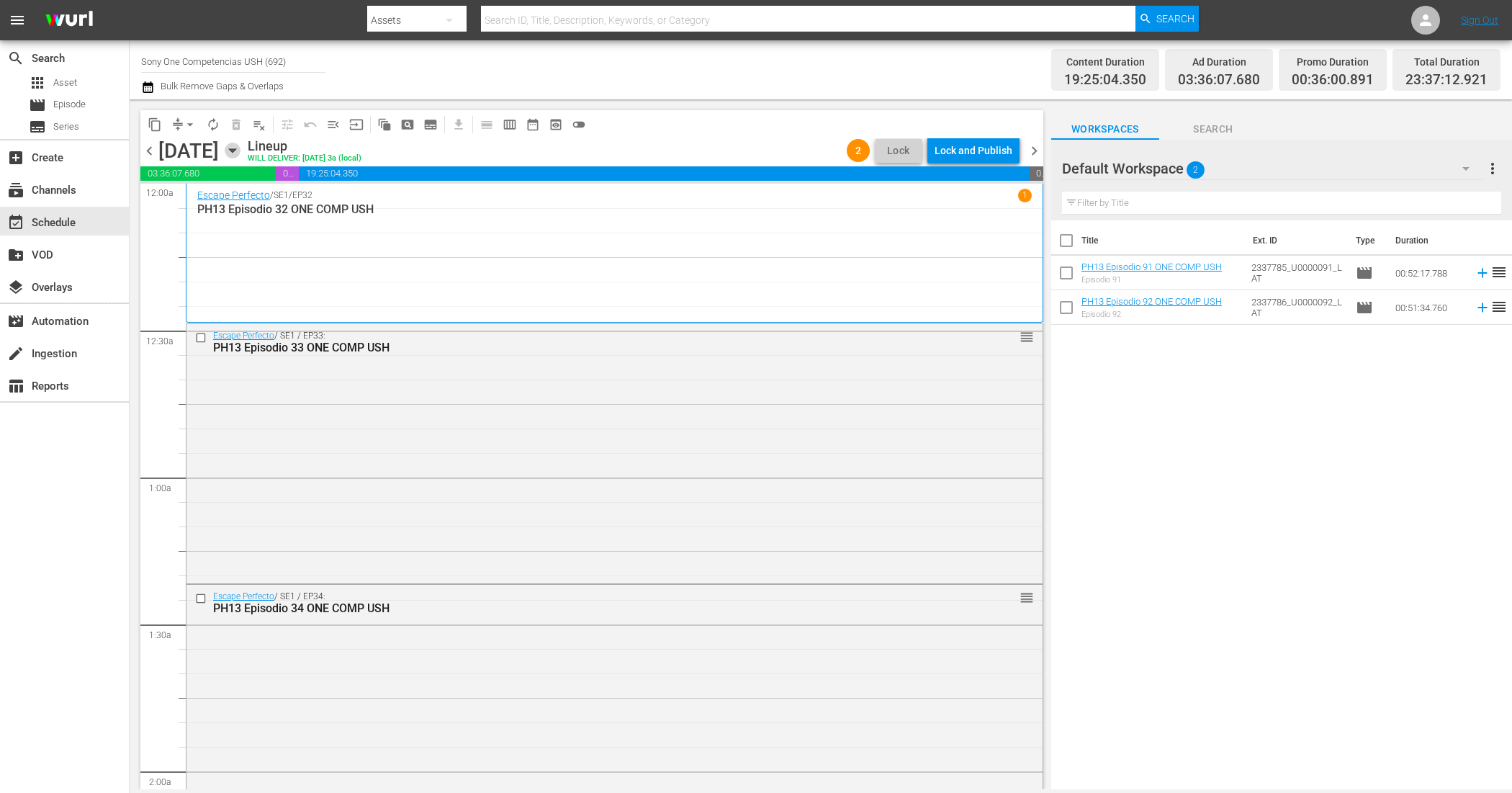
click at [236, 149] on icon "button" at bounding box center [231, 151] width 6 height 4
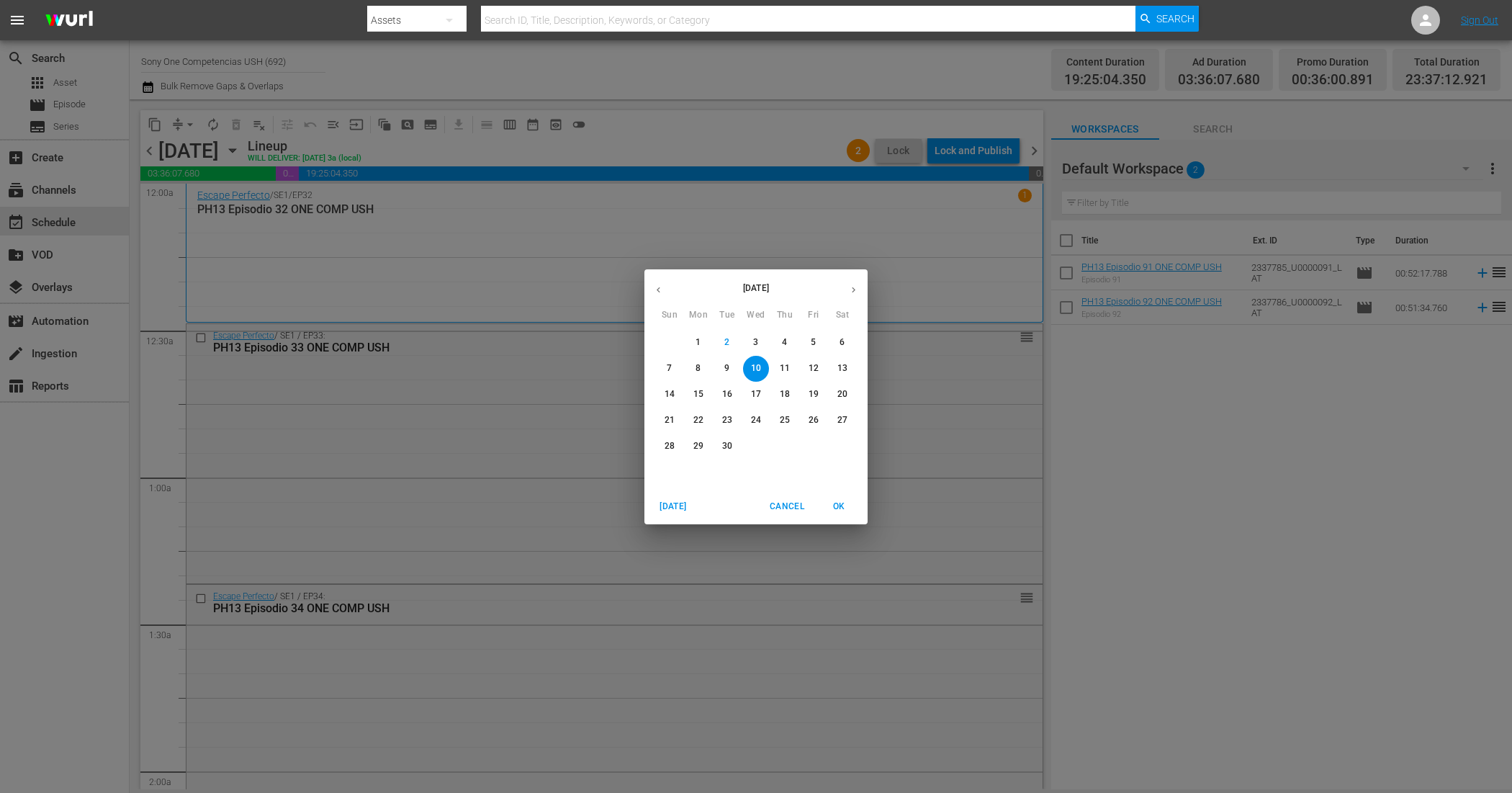
click at [776, 338] on span "4" at bounding box center [784, 343] width 26 height 13
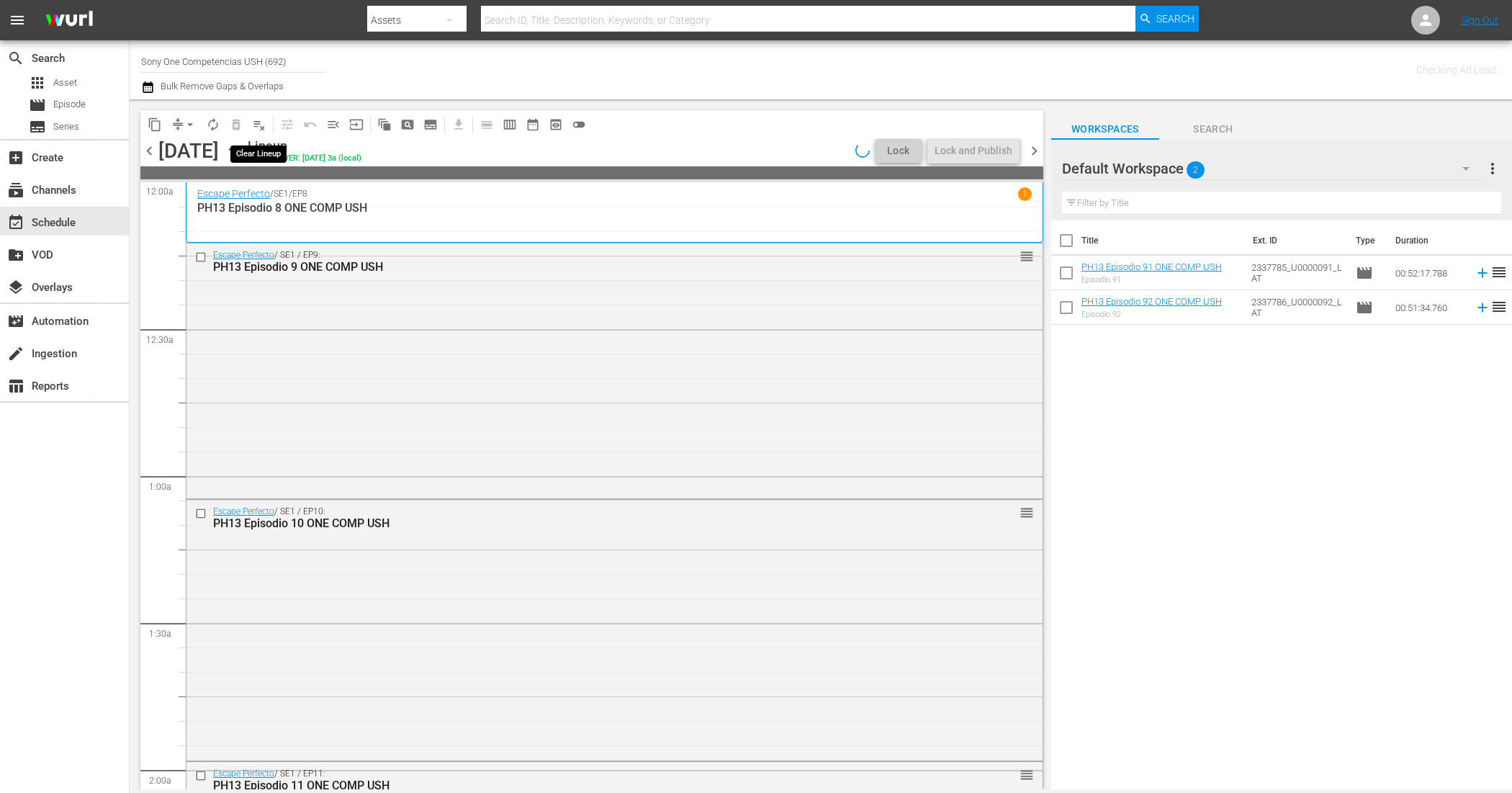
click at [263, 127] on span "playlist_remove_outlined" at bounding box center [259, 125] width 14 height 14
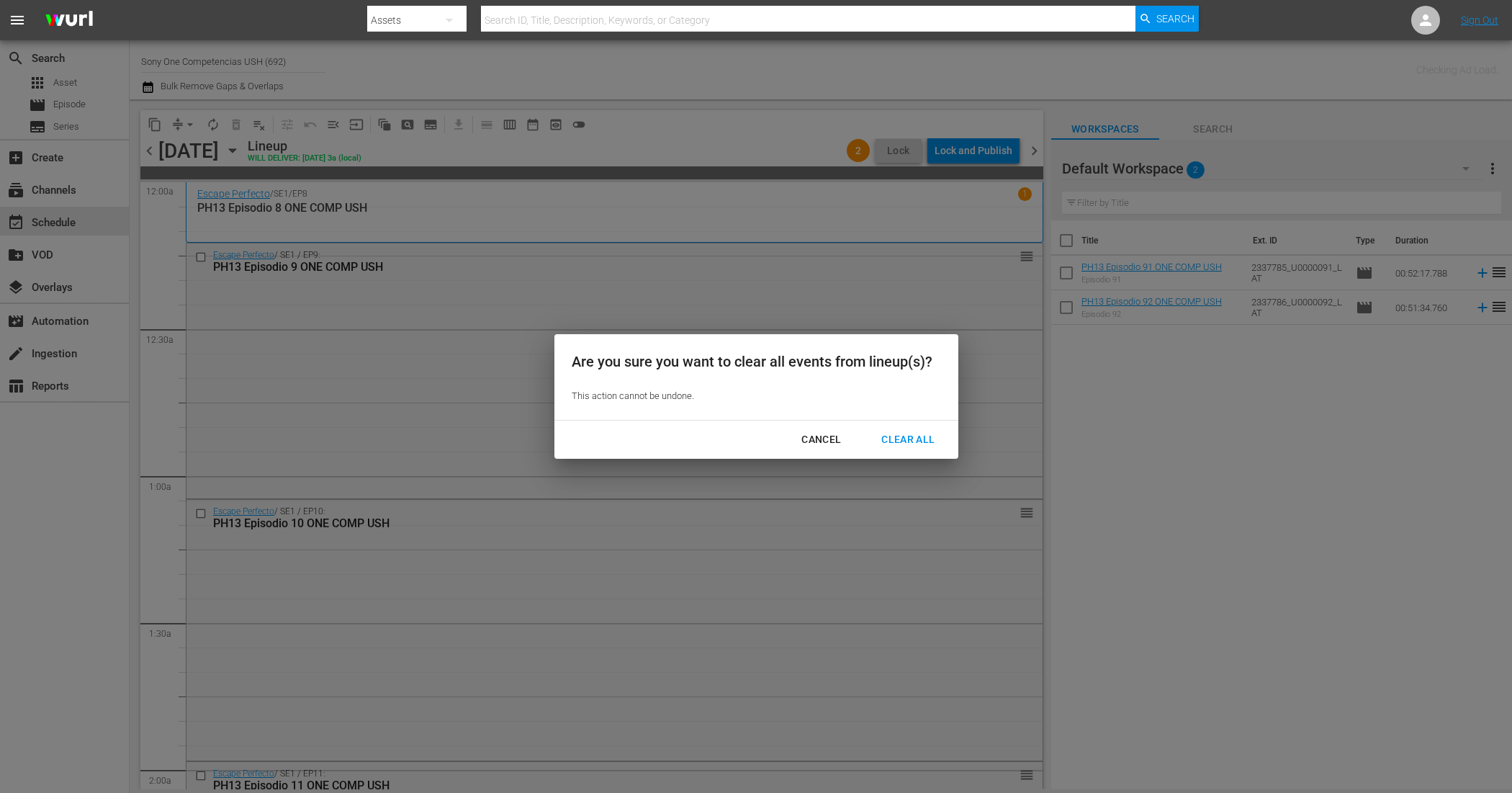
click at [913, 443] on div "Clear All" at bounding box center [907, 439] width 76 height 18
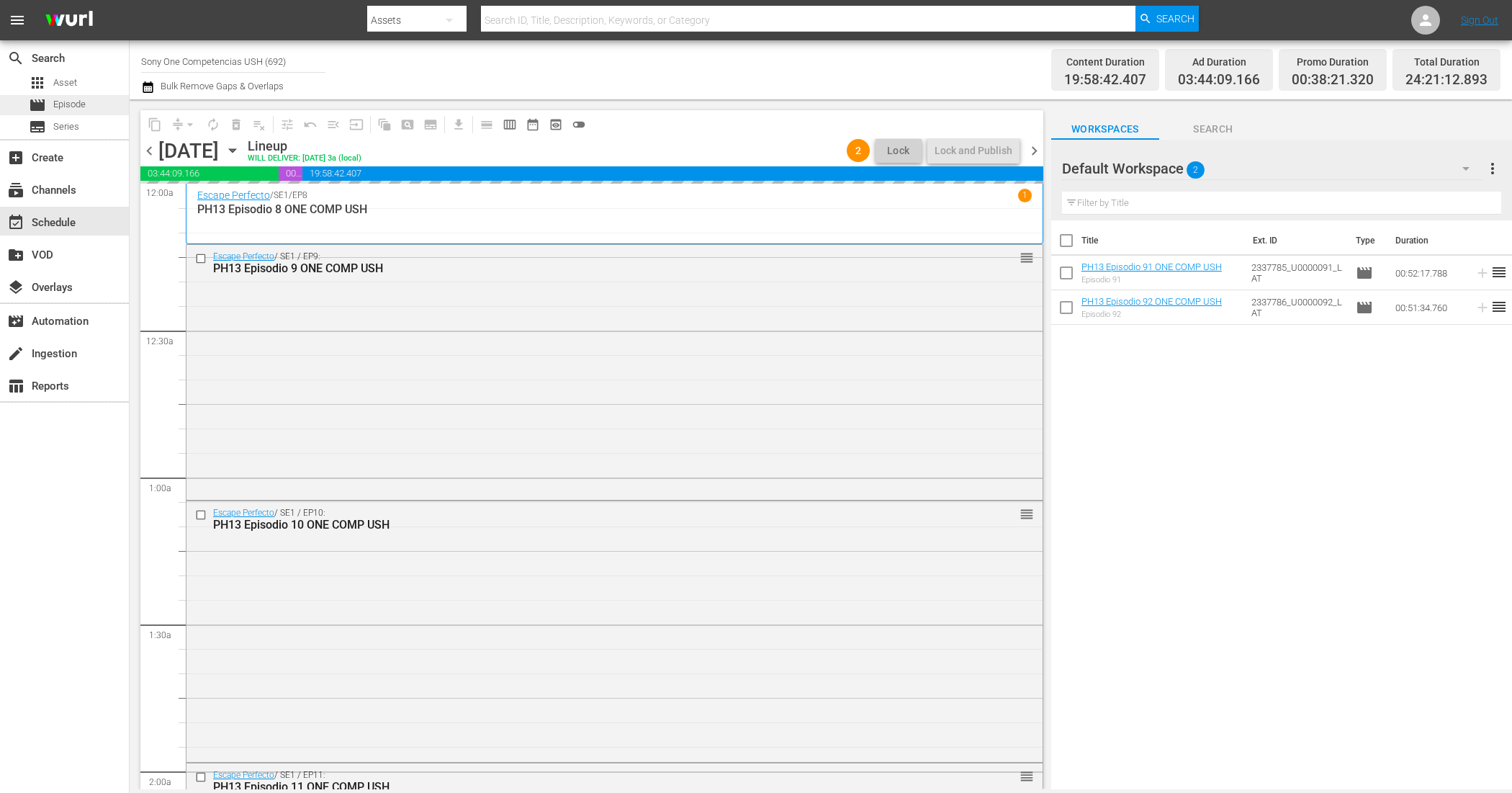
click at [76, 109] on span "Episode" at bounding box center [70, 105] width 33 height 14
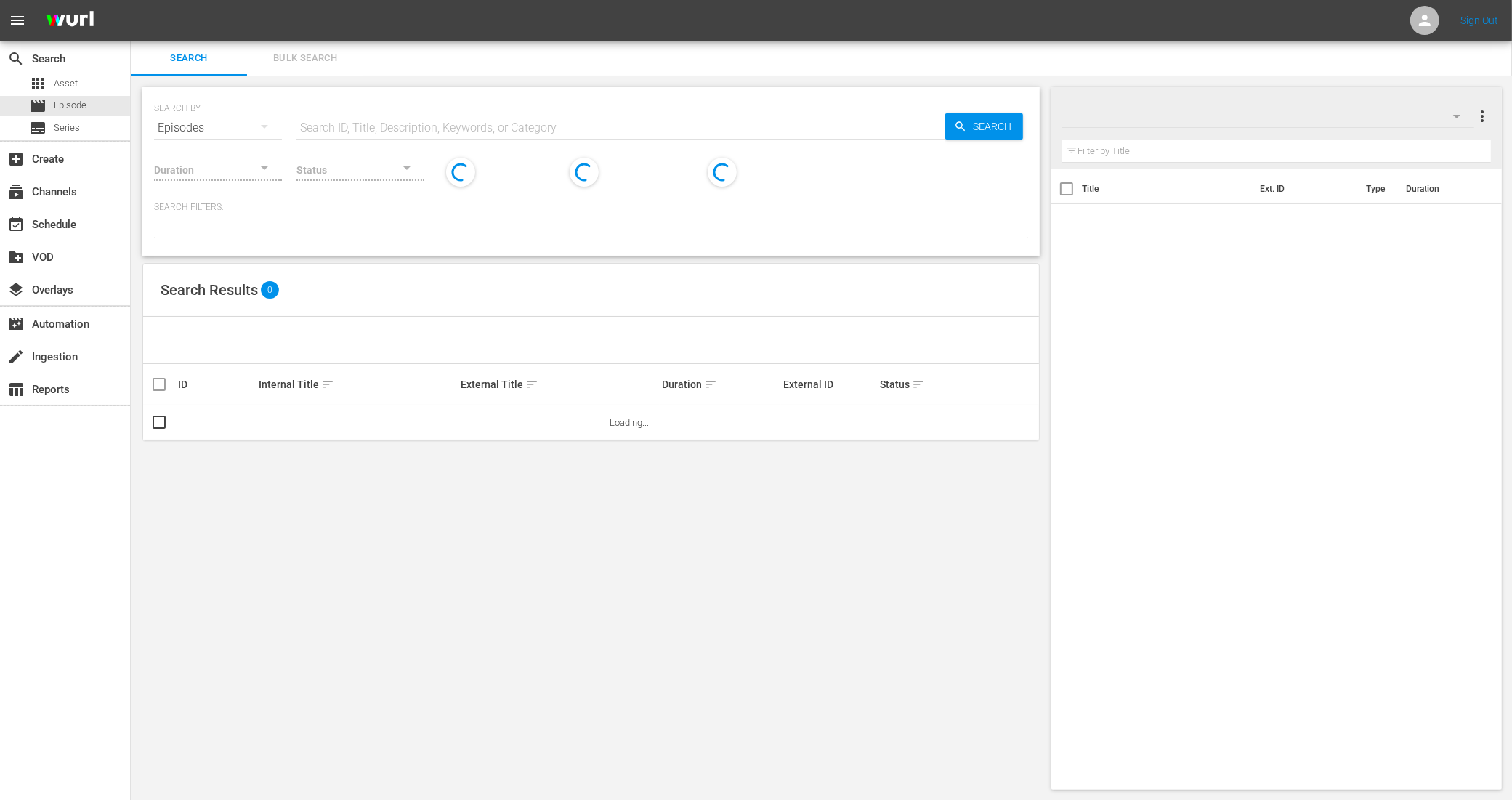
click at [307, 62] on span "Bulk Search" at bounding box center [305, 58] width 98 height 16
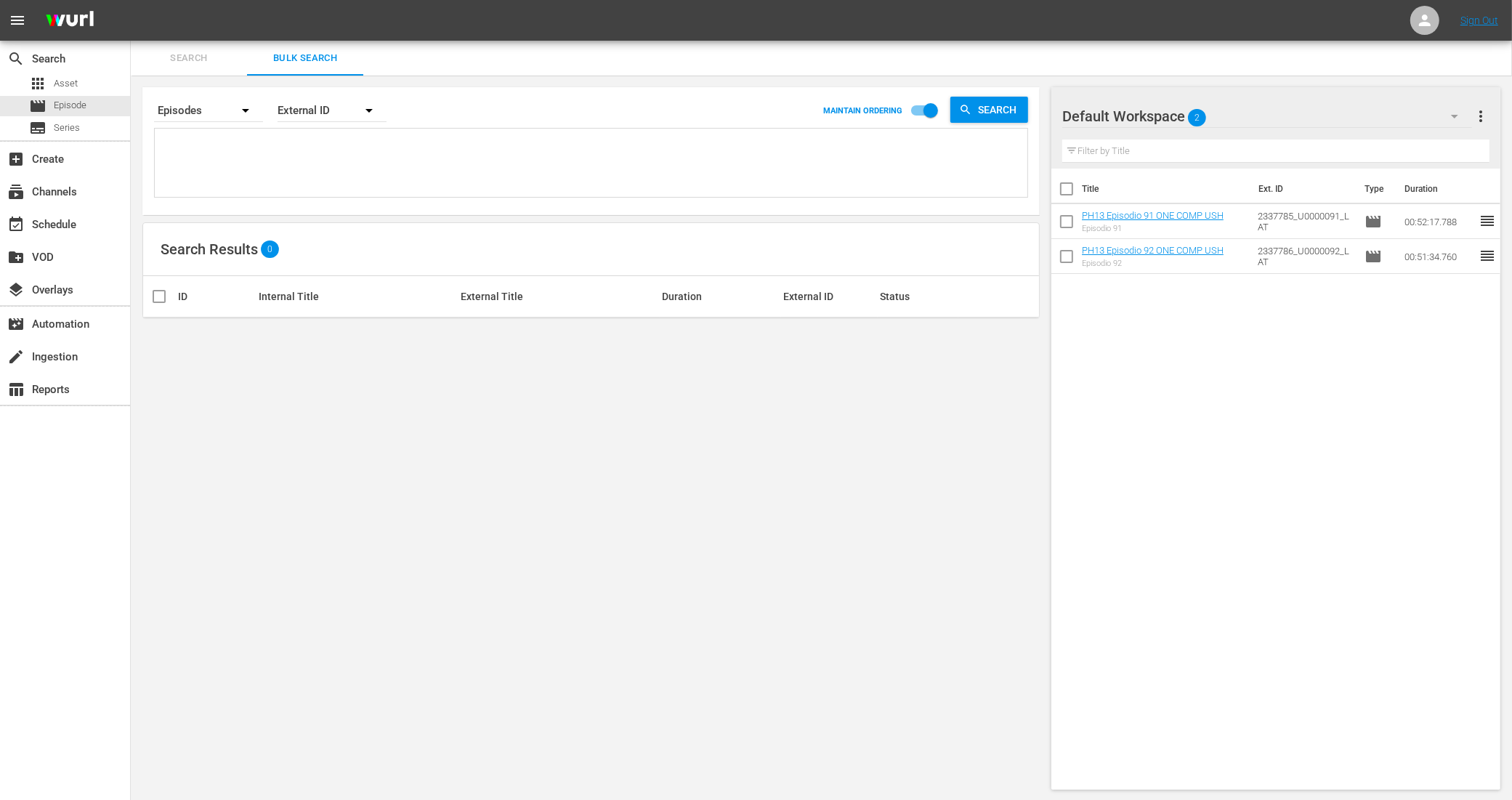
click at [496, 135] on textarea at bounding box center [593, 165] width 869 height 66
paste textarea "11288948_U0000652_LAT_v2 11288950_U0000653_LAT_v2 11288952_U0000654_LAT_v2 1128…"
type textarea "11288948_U0000652_LAT_v2 11288950_U0000653_LAT_v2 11288952_U0000654_LAT_v2 1128…"
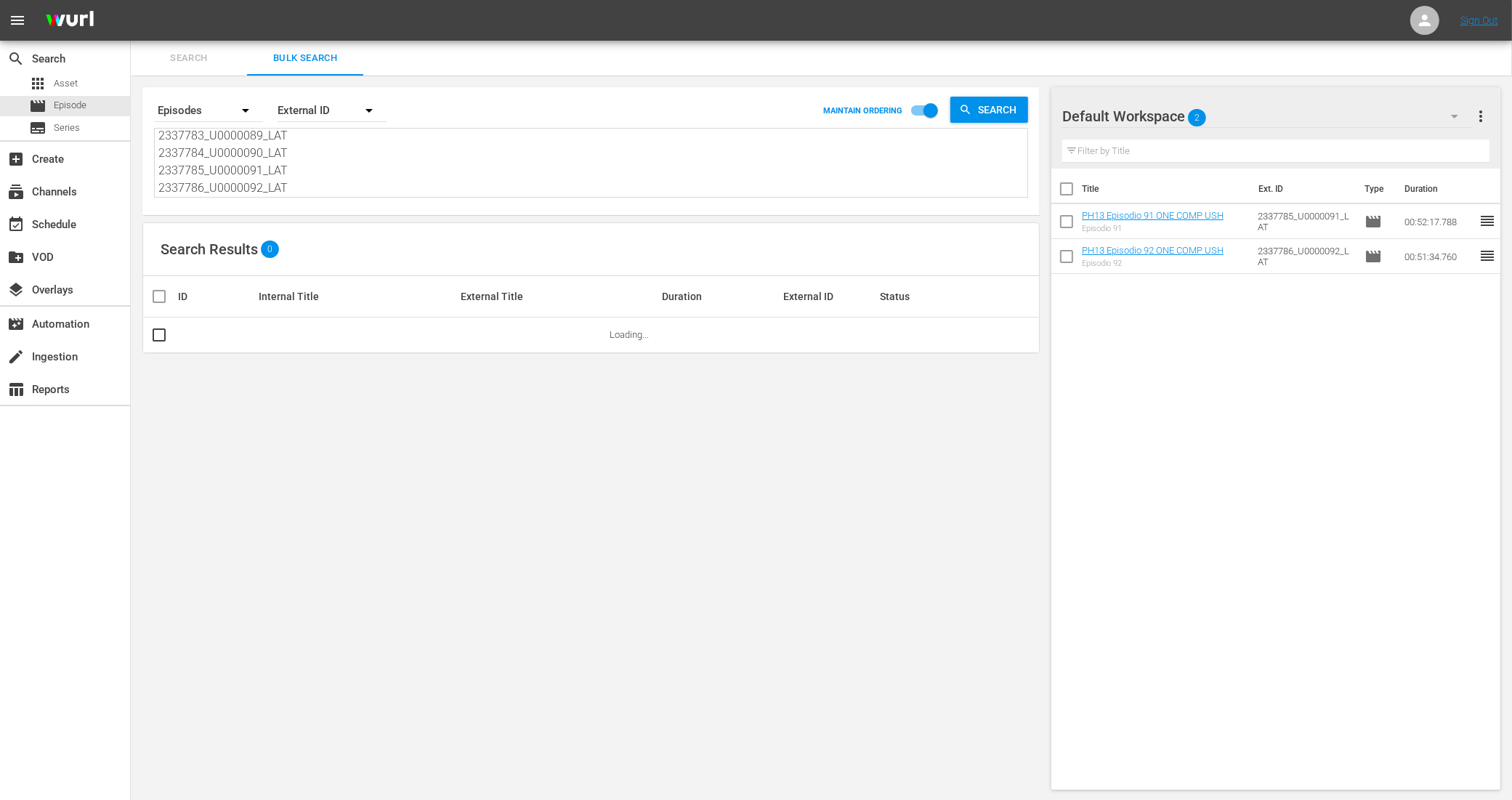
type textarea "11288948_U0000652_LAT_v2 11288950_U0000653_LAT_v2 11288952_U0000654_LAT_v2 1128…"
click at [1066, 188] on input "checkbox" at bounding box center [1066, 192] width 30 height 30
checkbox input "true"
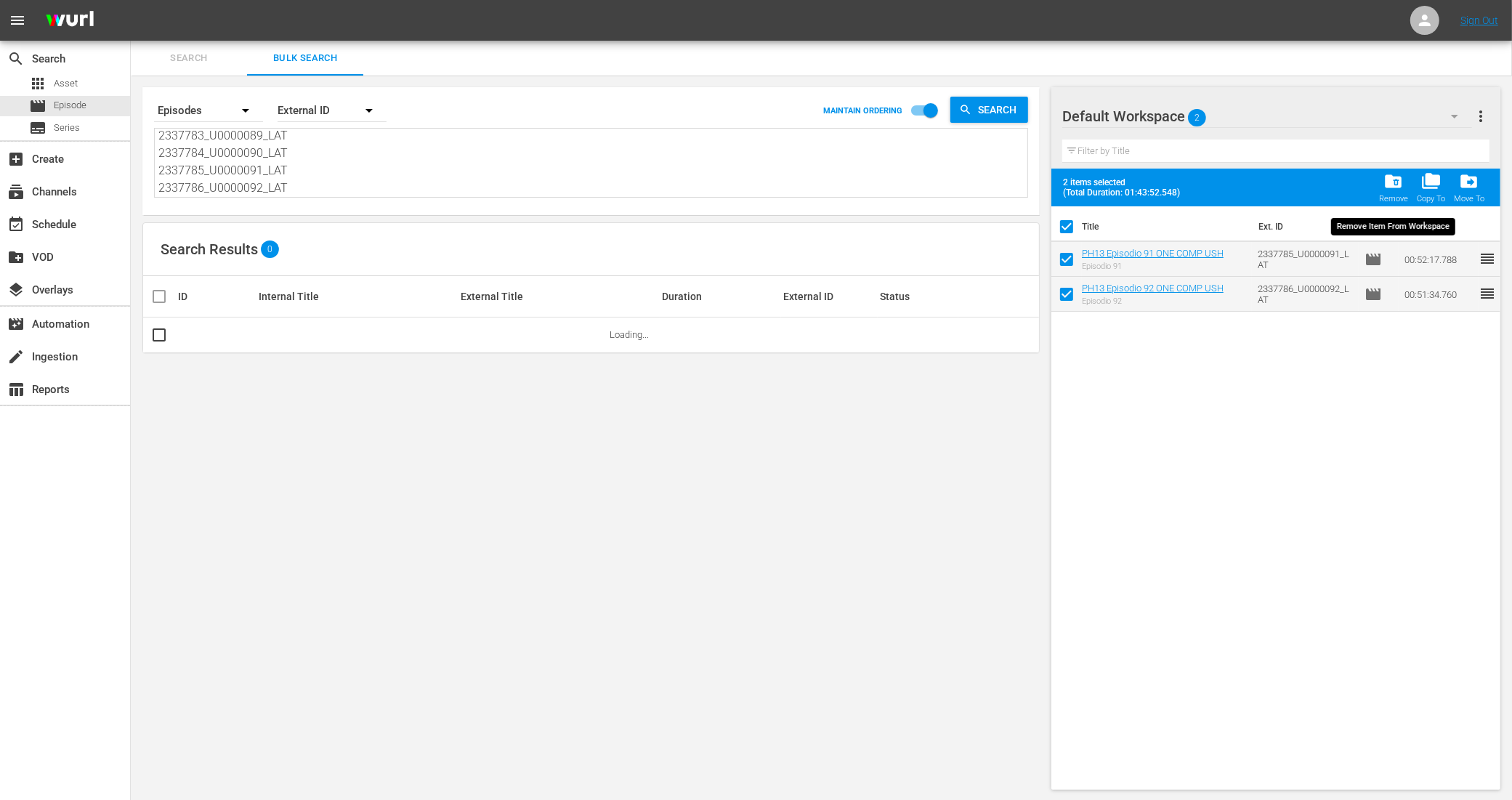
click at [1386, 189] on span "folder_delete" at bounding box center [1393, 182] width 20 height 20
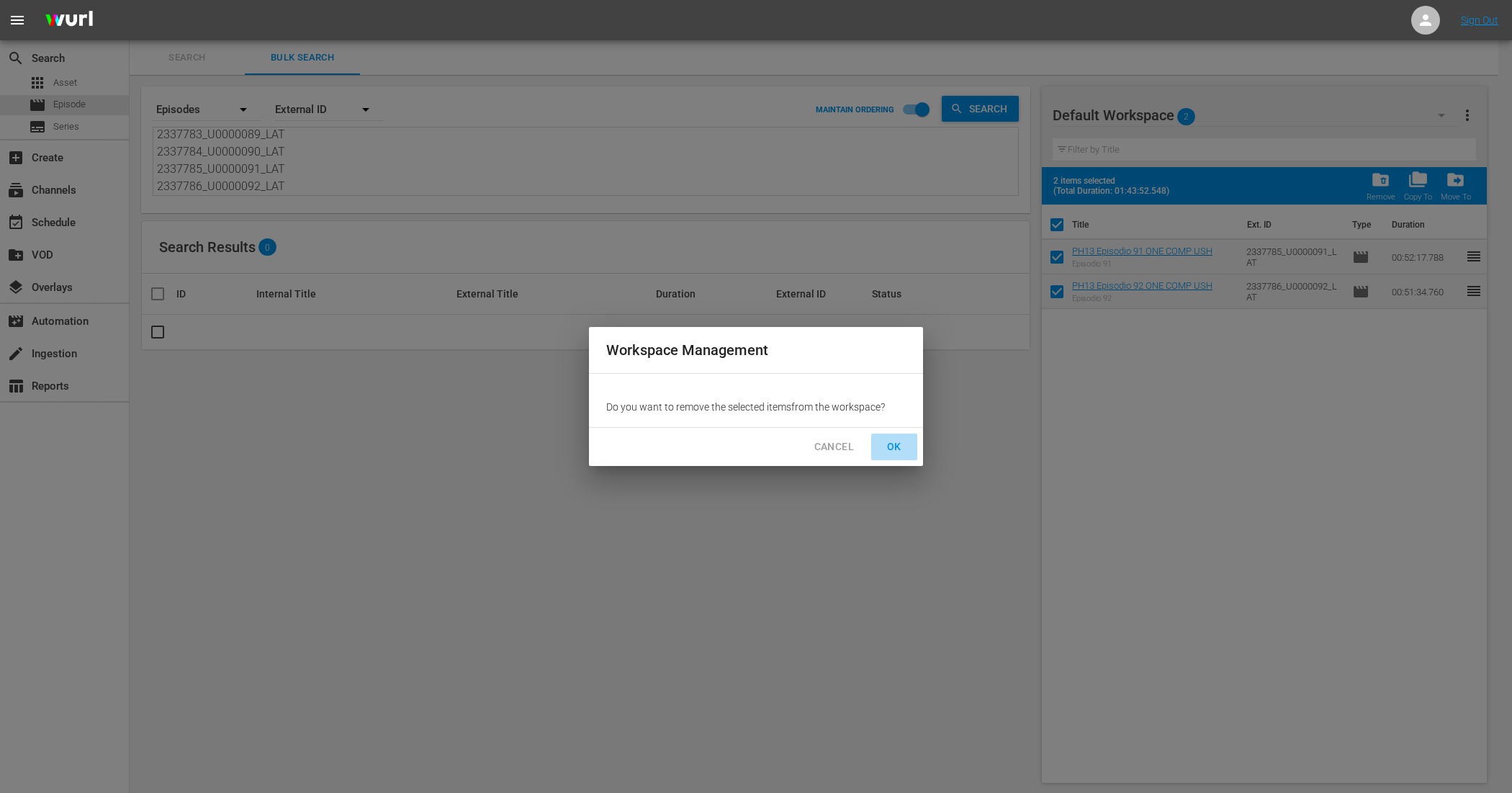
click at [898, 455] on span "OK" at bounding box center [894, 447] width 23 height 18
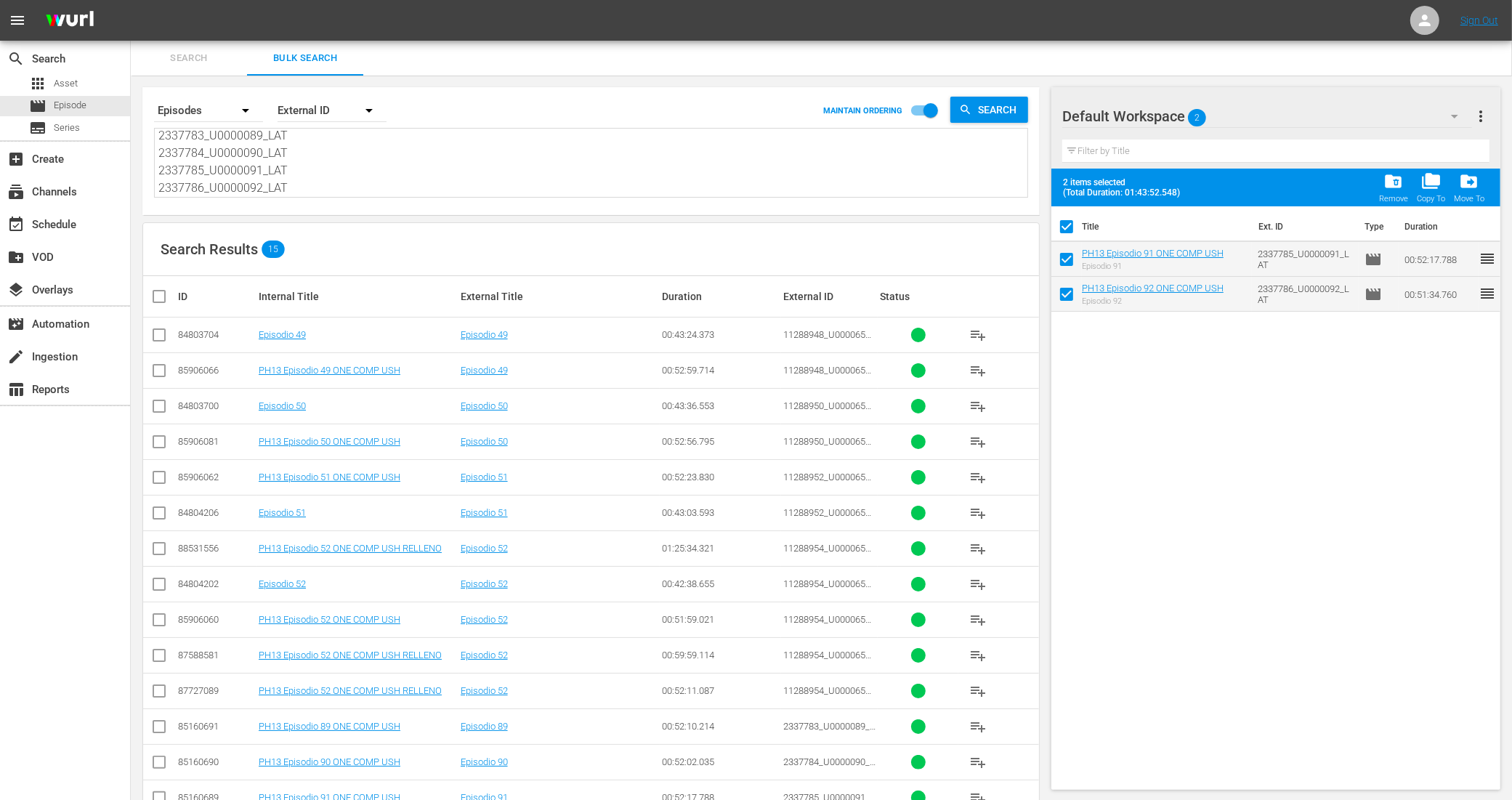
checkbox input "false"
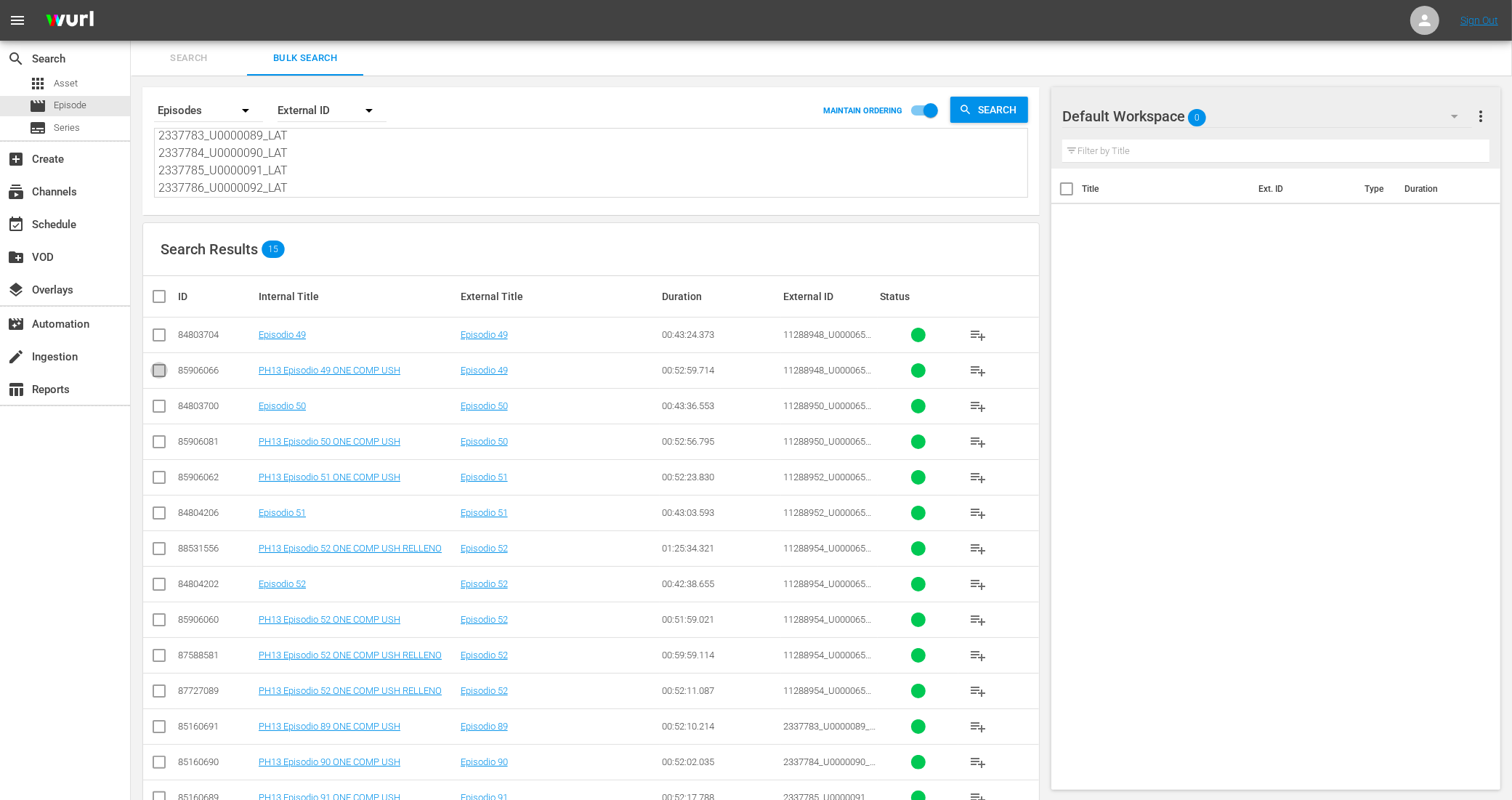
click at [160, 373] on input "checkbox" at bounding box center [159, 373] width 17 height 17
checkbox input "true"
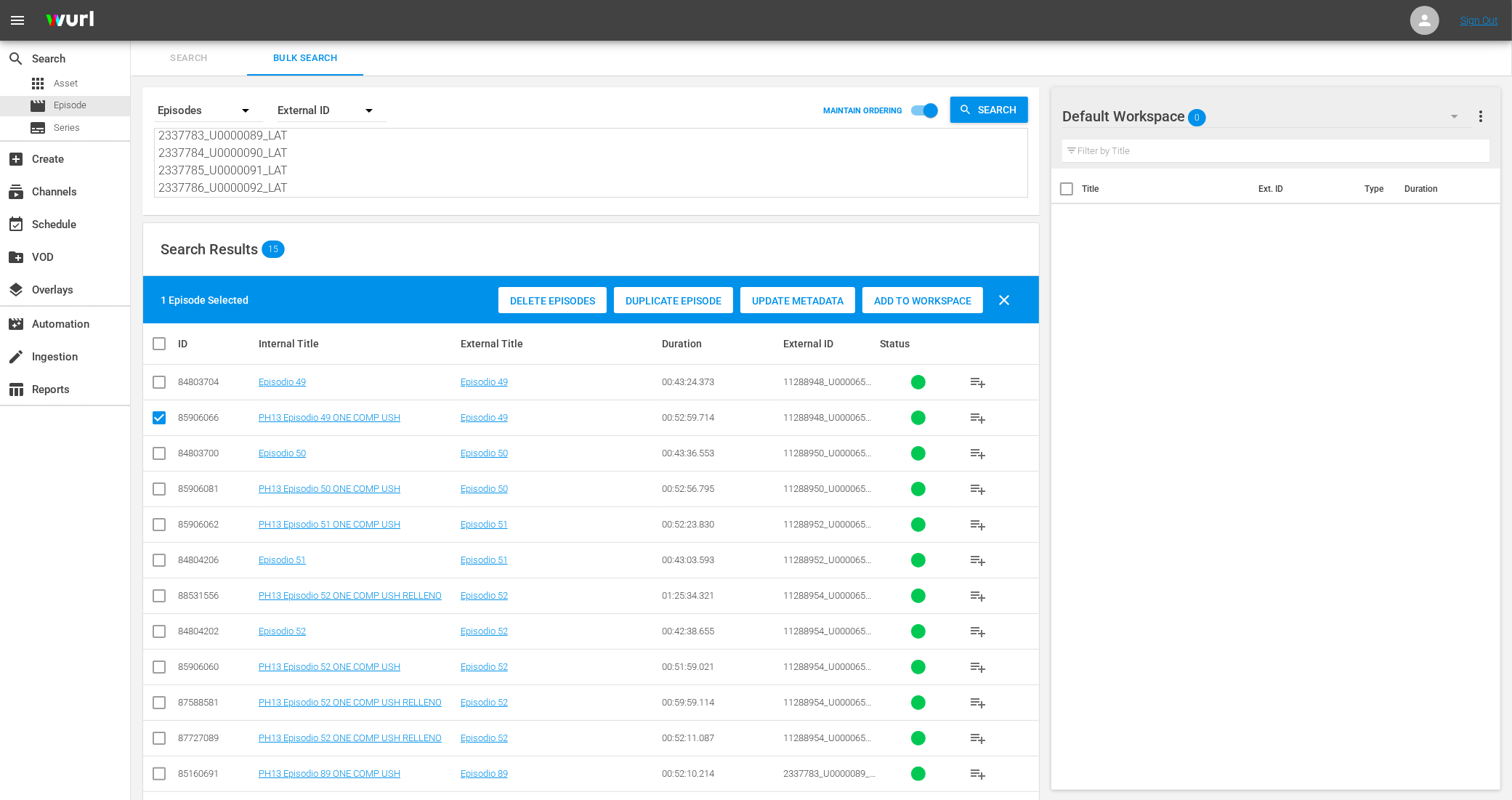
click at [160, 488] on input "checkbox" at bounding box center [159, 492] width 17 height 17
checkbox input "true"
click at [159, 520] on input "checkbox" at bounding box center [159, 527] width 17 height 17
checkbox input "true"
click at [162, 666] on input "checkbox" at bounding box center [159, 670] width 17 height 17
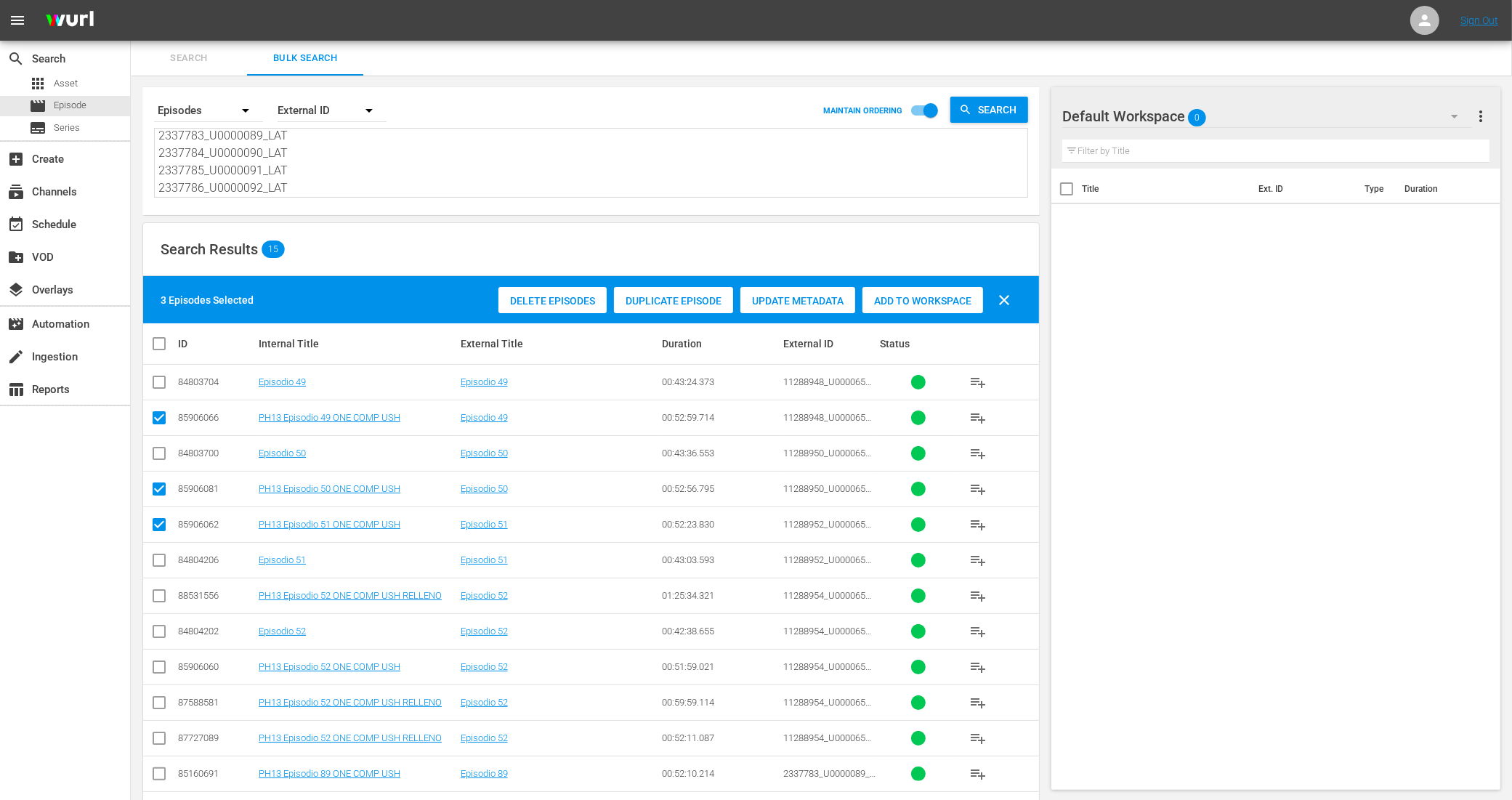
checkbox input "true"
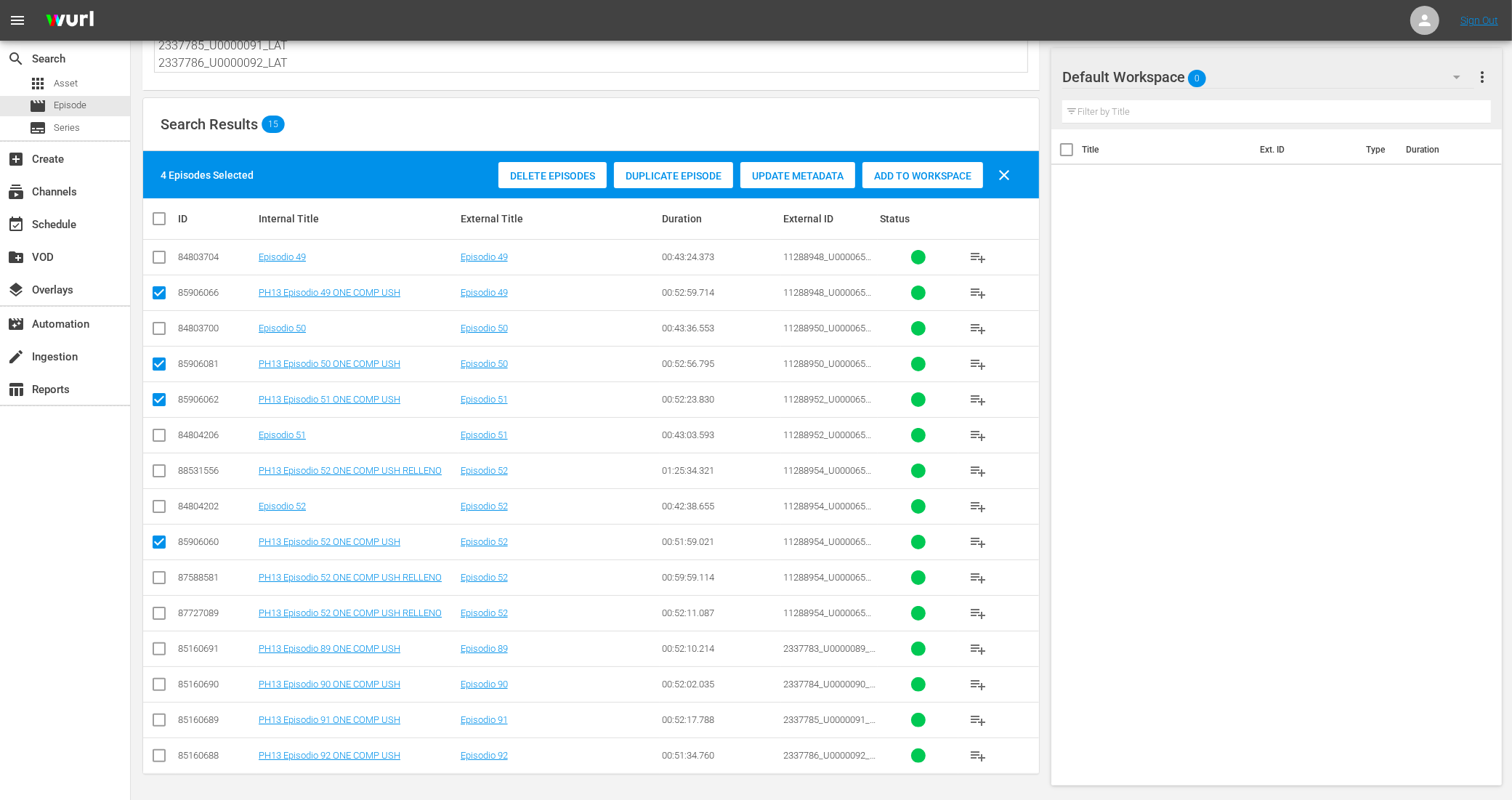
scroll to position [128, 0]
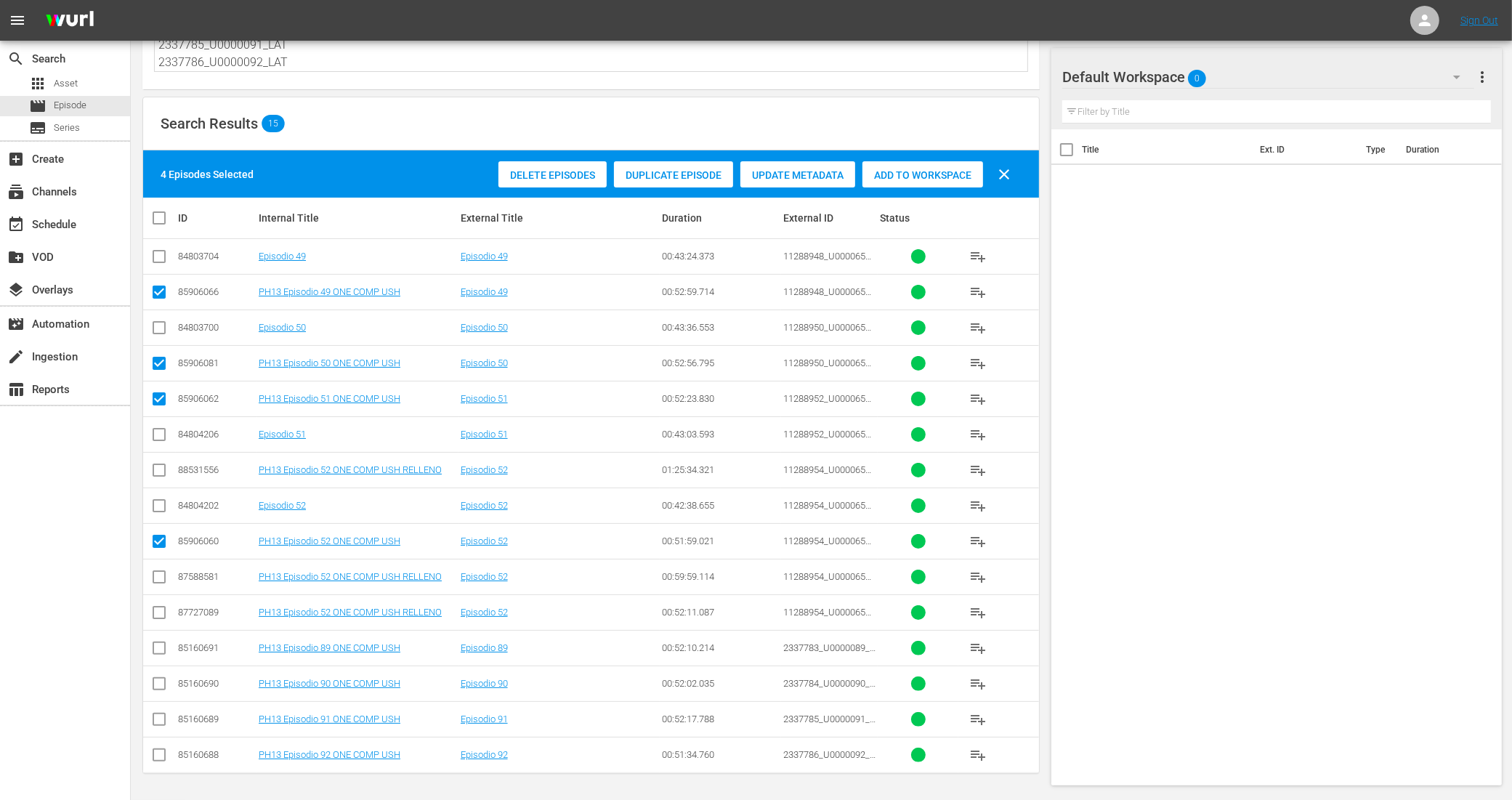
click at [162, 651] on input "checkbox" at bounding box center [159, 650] width 17 height 17
checkbox input "true"
click at [161, 684] on input "checkbox" at bounding box center [159, 686] width 17 height 17
checkbox input "true"
click at [155, 717] on input "checkbox" at bounding box center [159, 722] width 17 height 17
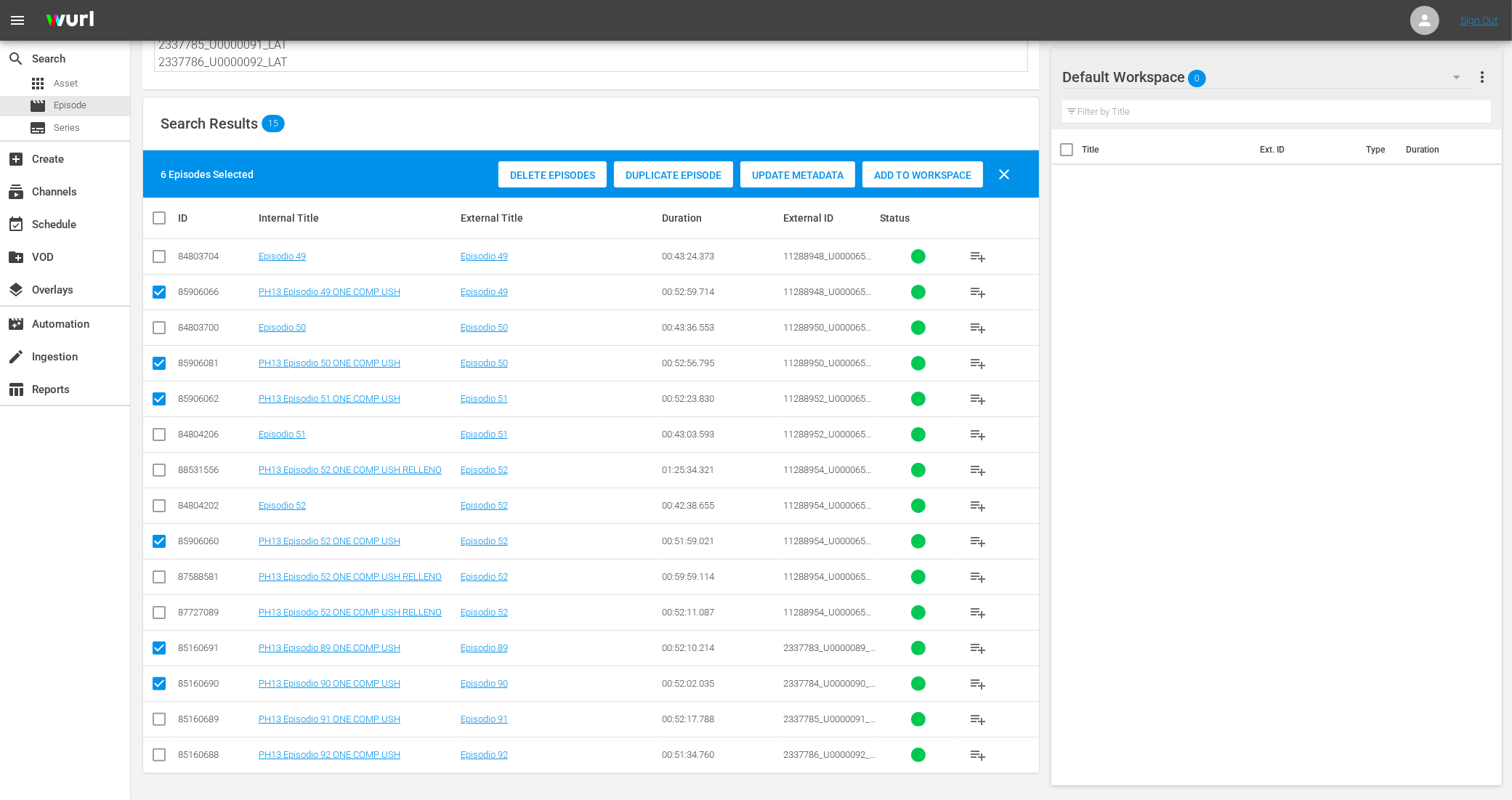
checkbox input "true"
click at [161, 753] on input "checkbox" at bounding box center [159, 757] width 17 height 17
checkbox input "true"
click at [938, 178] on div "Add to Workspace" at bounding box center [923, 175] width 120 height 27
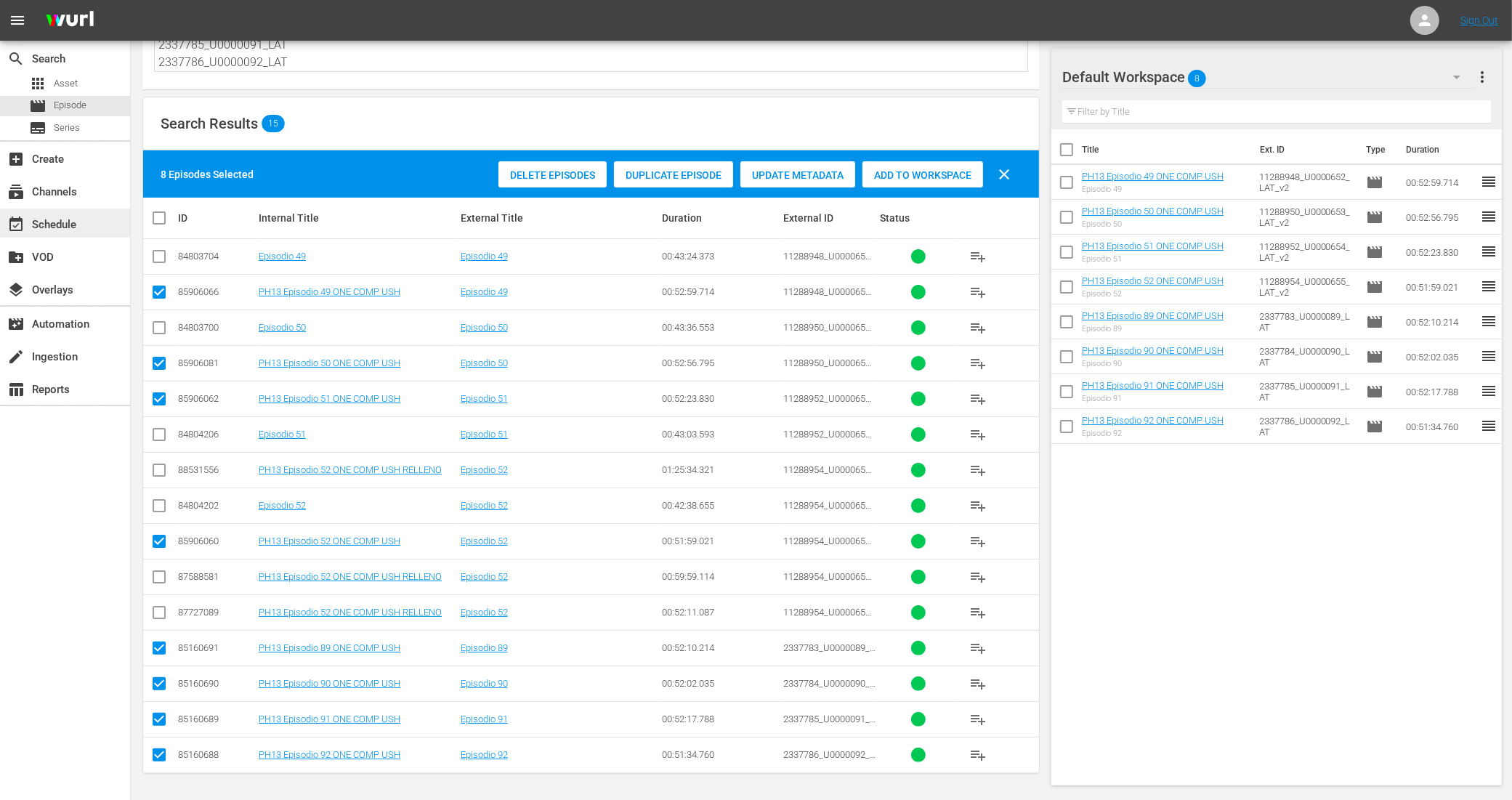
click at [31, 216] on div "event_available Schedule" at bounding box center [40, 223] width 81 height 13
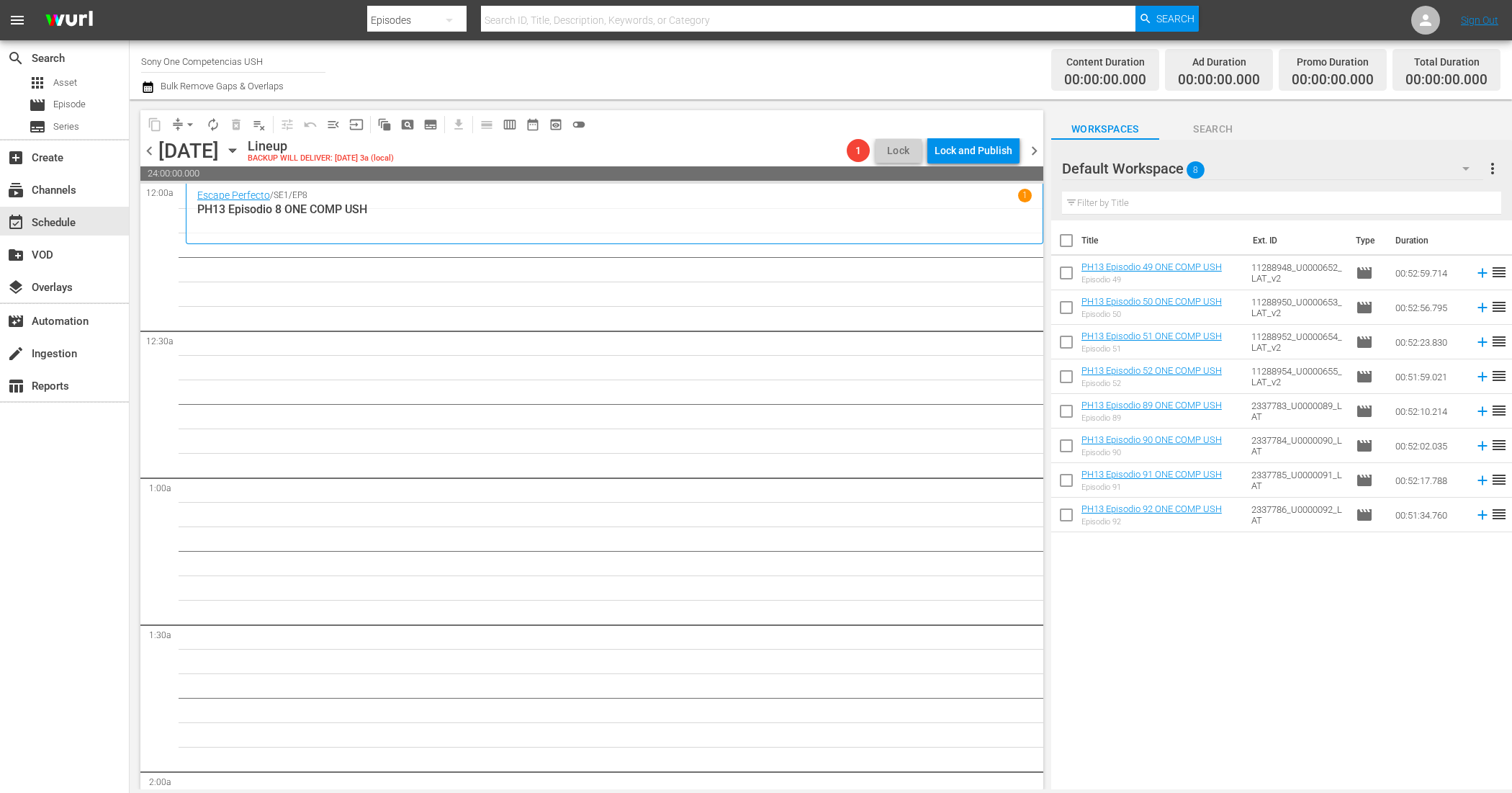
click at [1071, 239] on input "checkbox" at bounding box center [1066, 243] width 30 height 30
checkbox input "true"
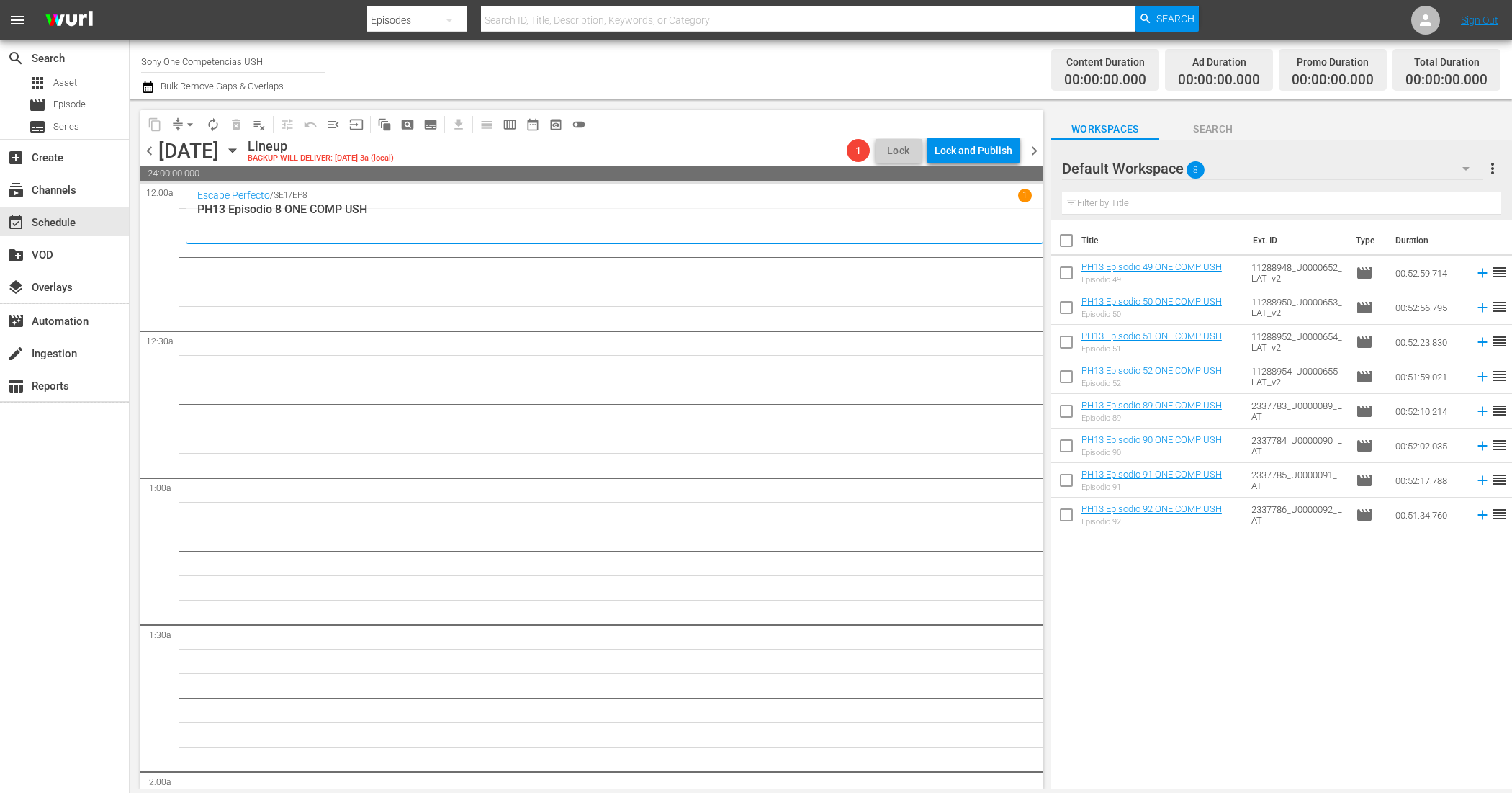
checkbox input "true"
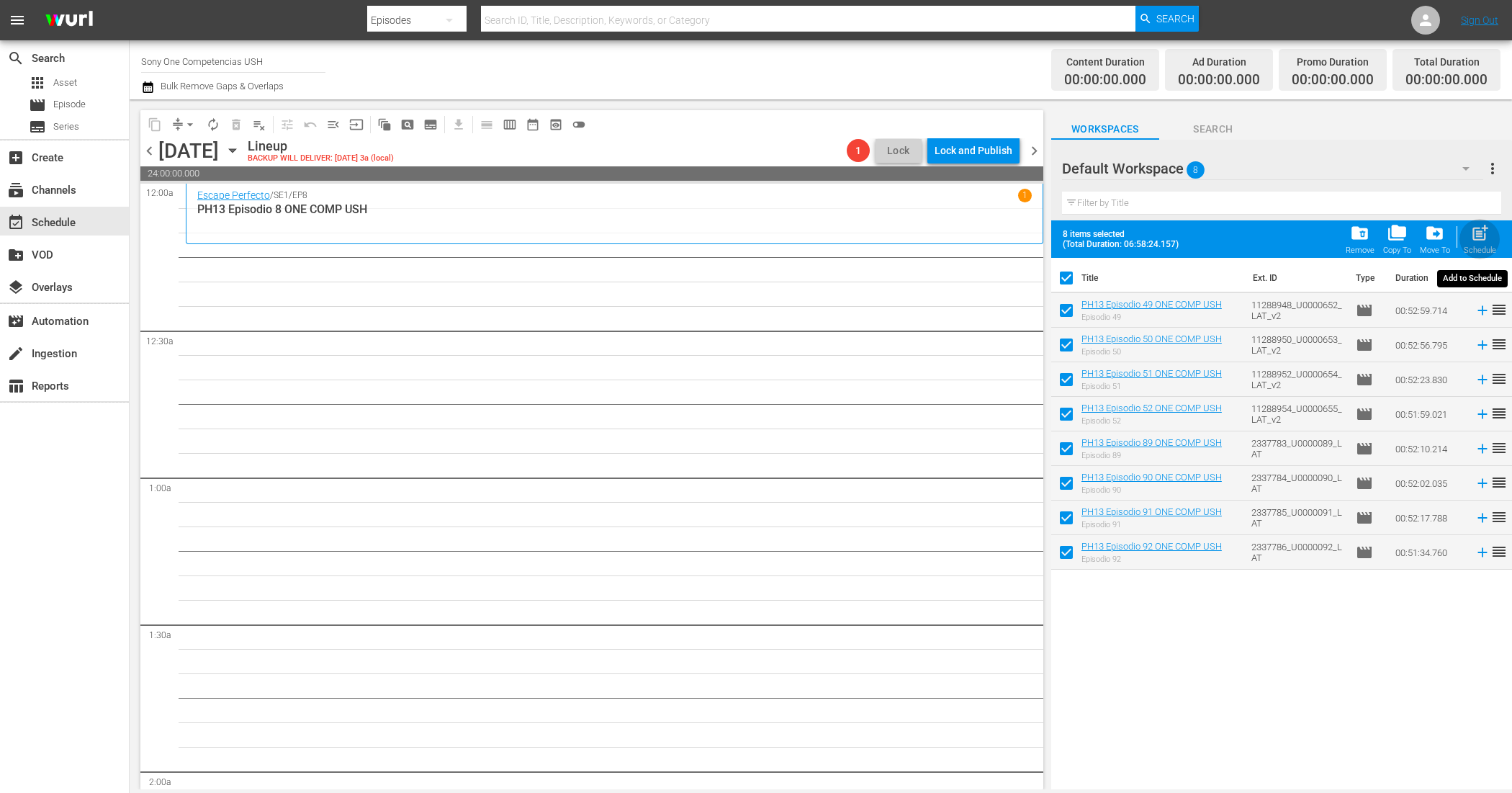
click at [1483, 231] on span "post_add" at bounding box center [1480, 233] width 20 height 20
checkbox input "false"
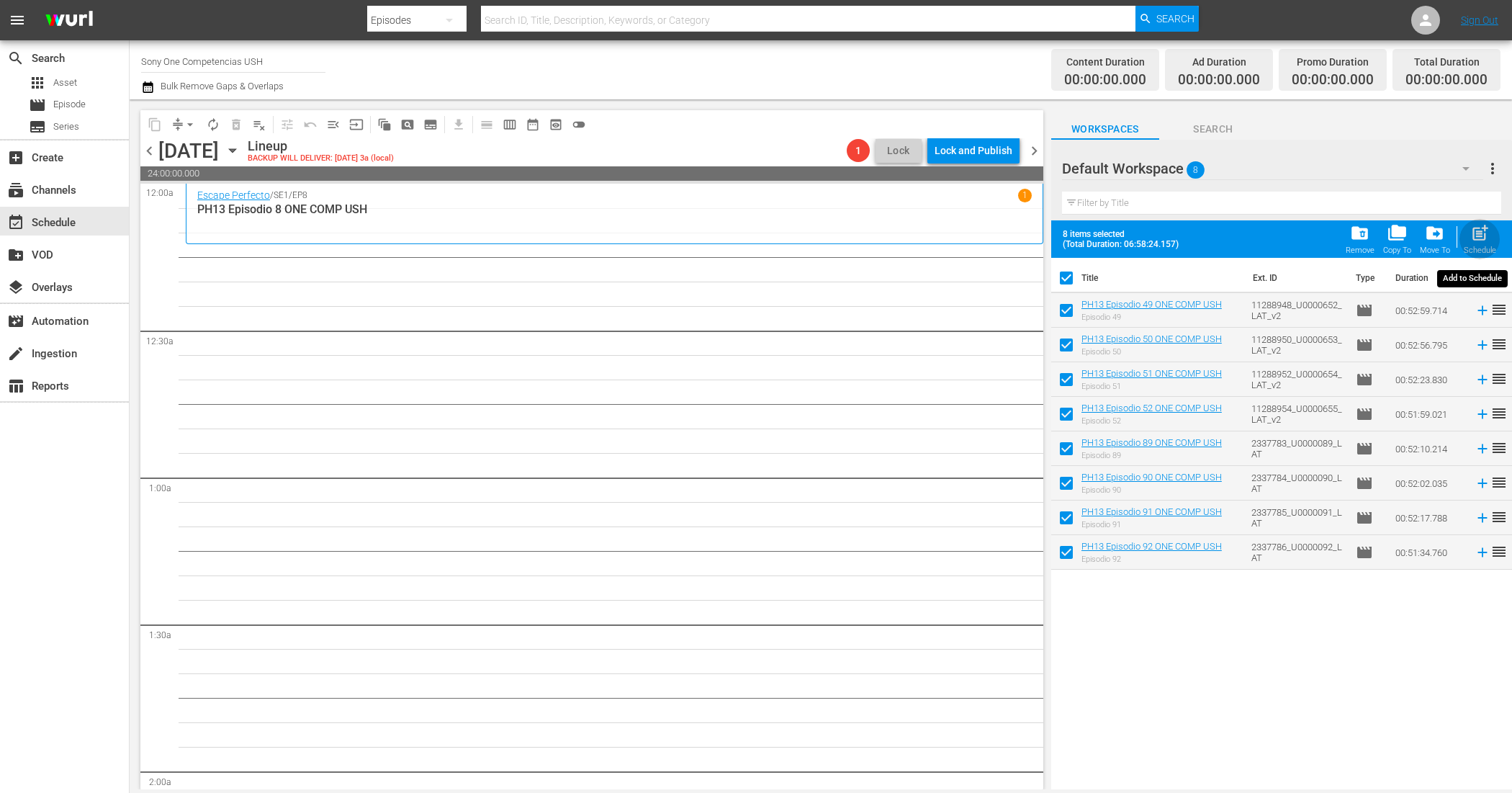
checkbox input "false"
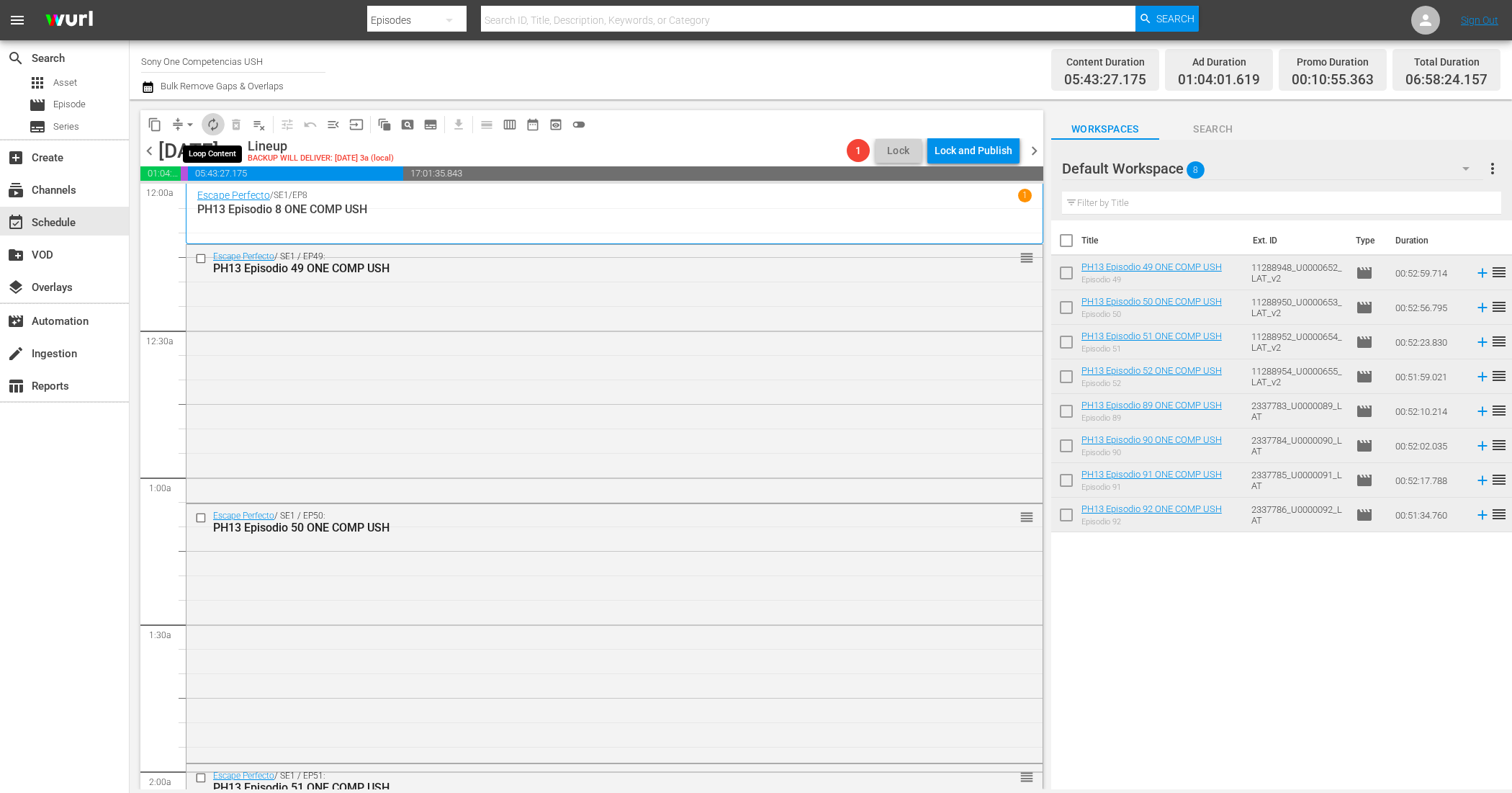
click at [207, 121] on span "autorenew_outlined" at bounding box center [213, 125] width 14 height 14
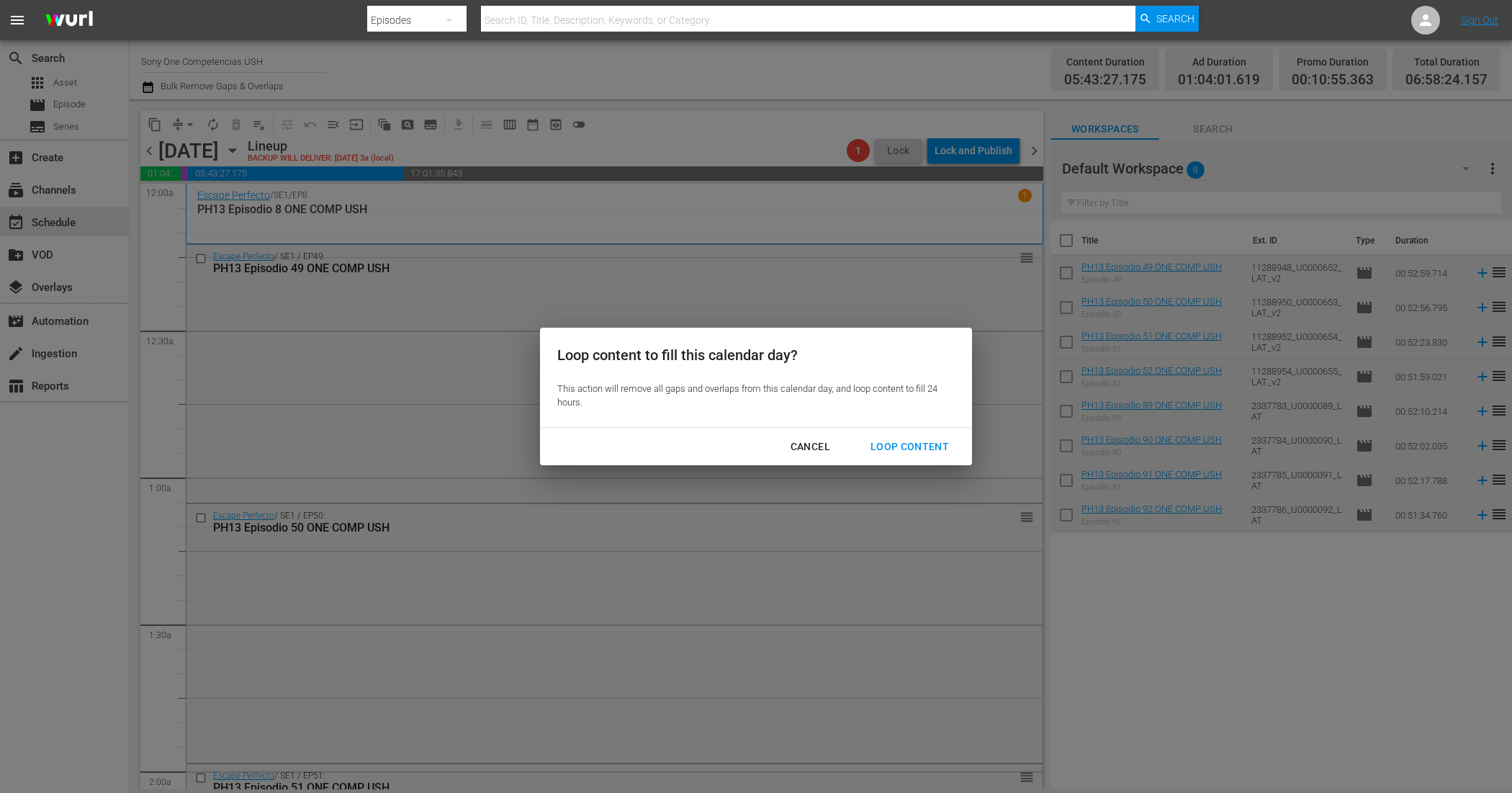
click at [934, 458] on button "Loop Content" at bounding box center [909, 447] width 113 height 26
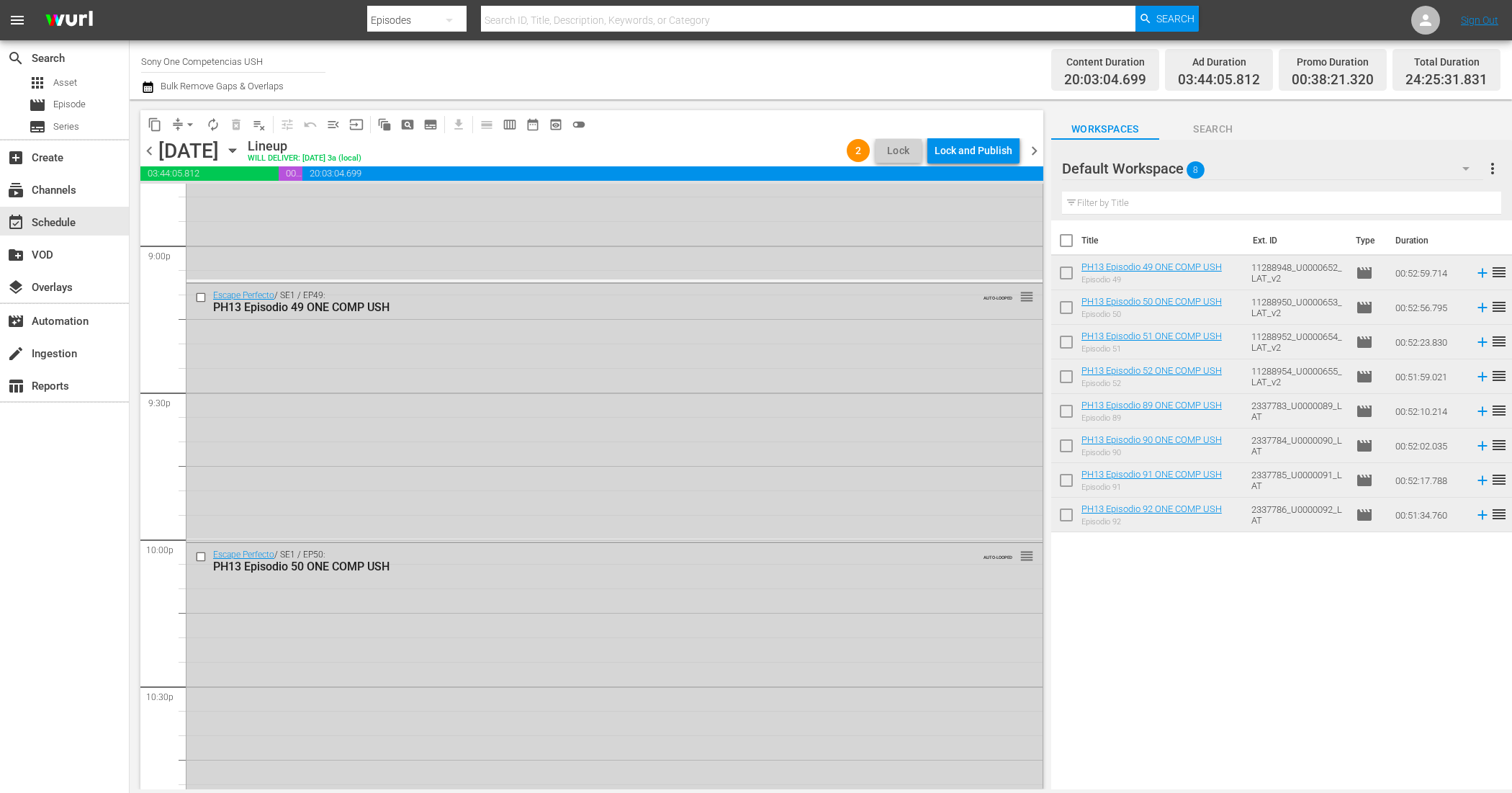
scroll to position [6632, 0]
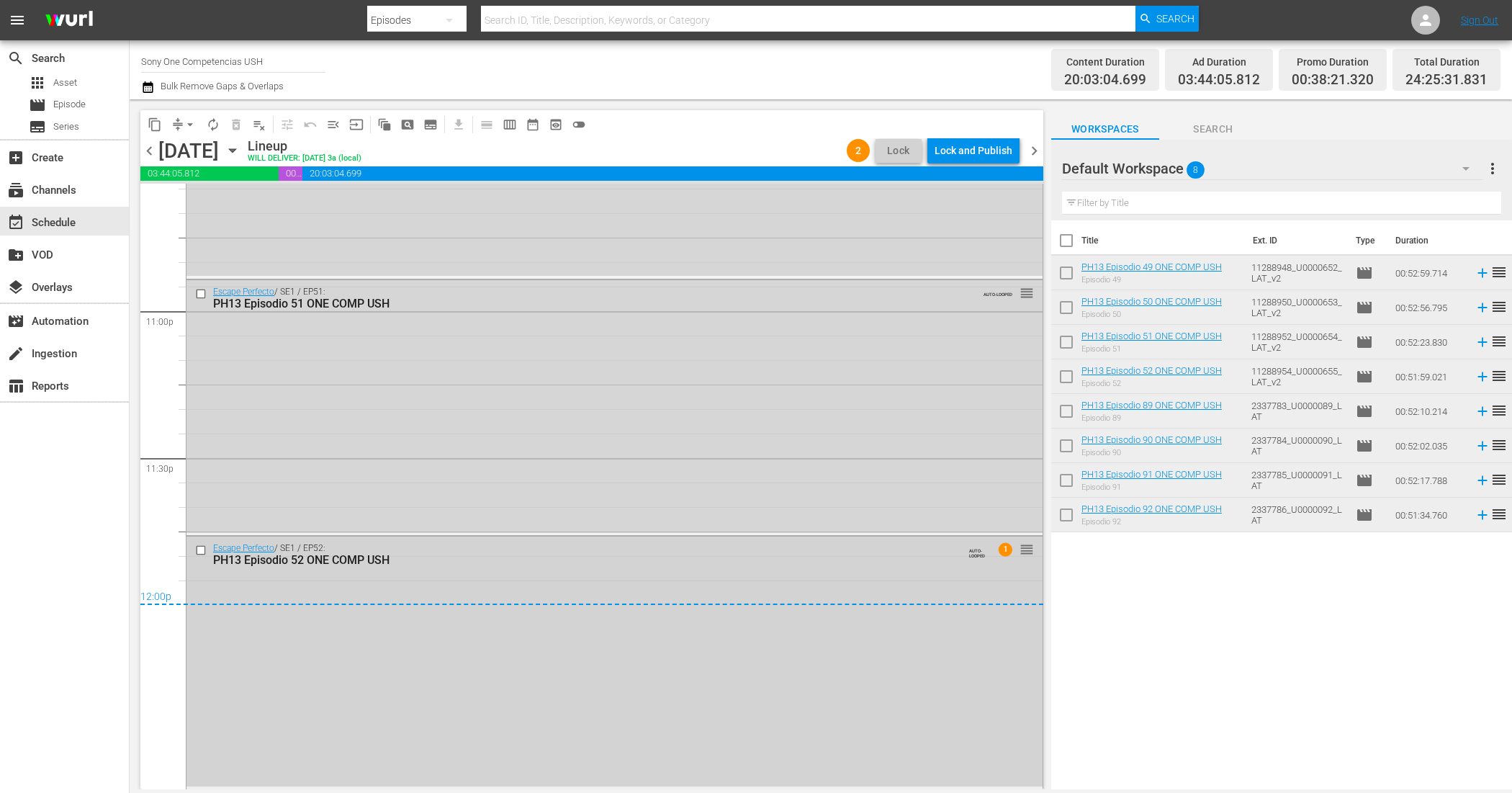
click at [924, 750] on div "Escape Perfecto / SE1 / EP52: PH13 Episodio 52 ONE COMP USH AUTO-LOOPED 1 reord…" at bounding box center [614, 662] width 856 height 250
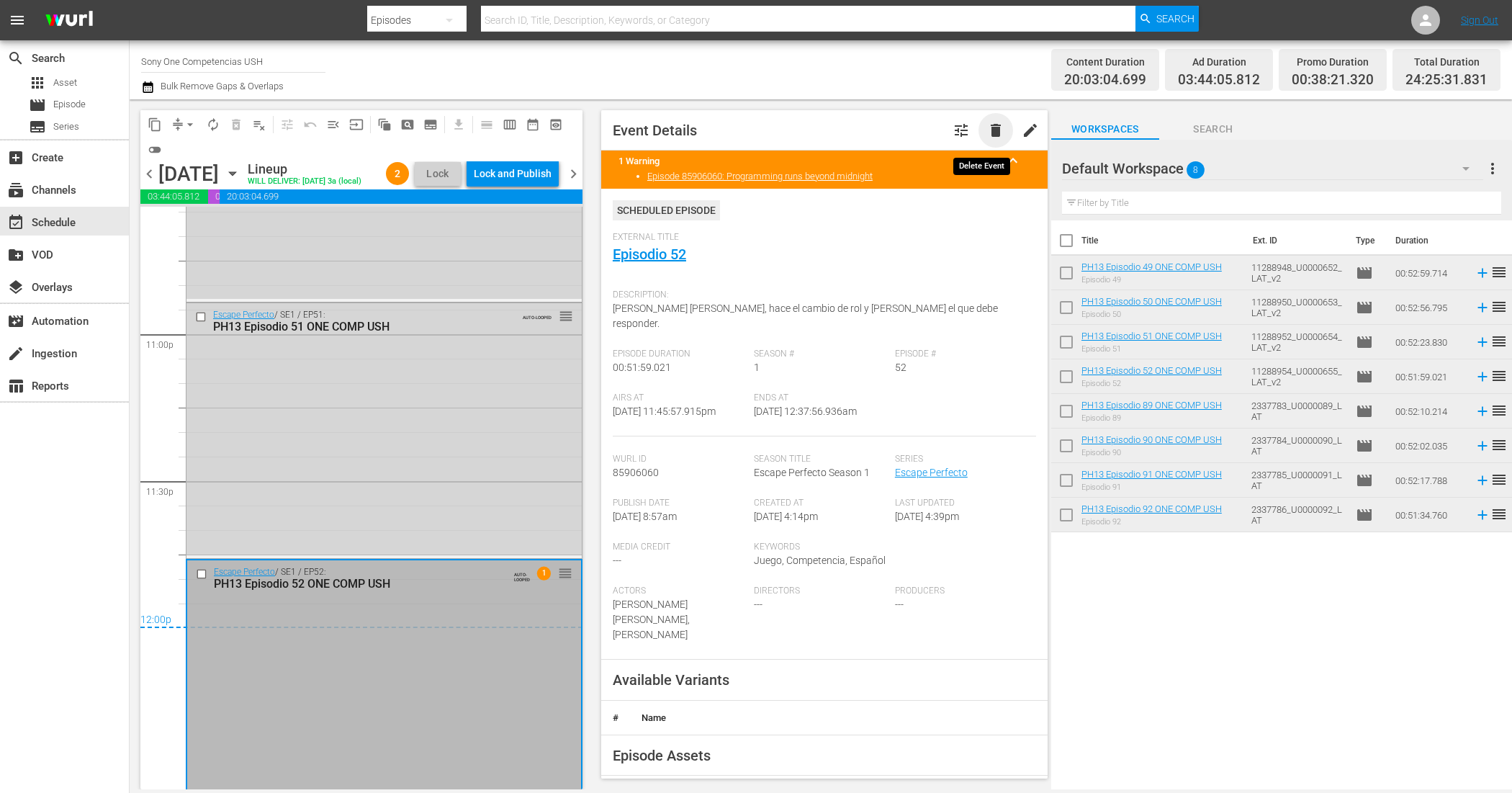
click at [987, 126] on span "delete" at bounding box center [995, 130] width 17 height 17
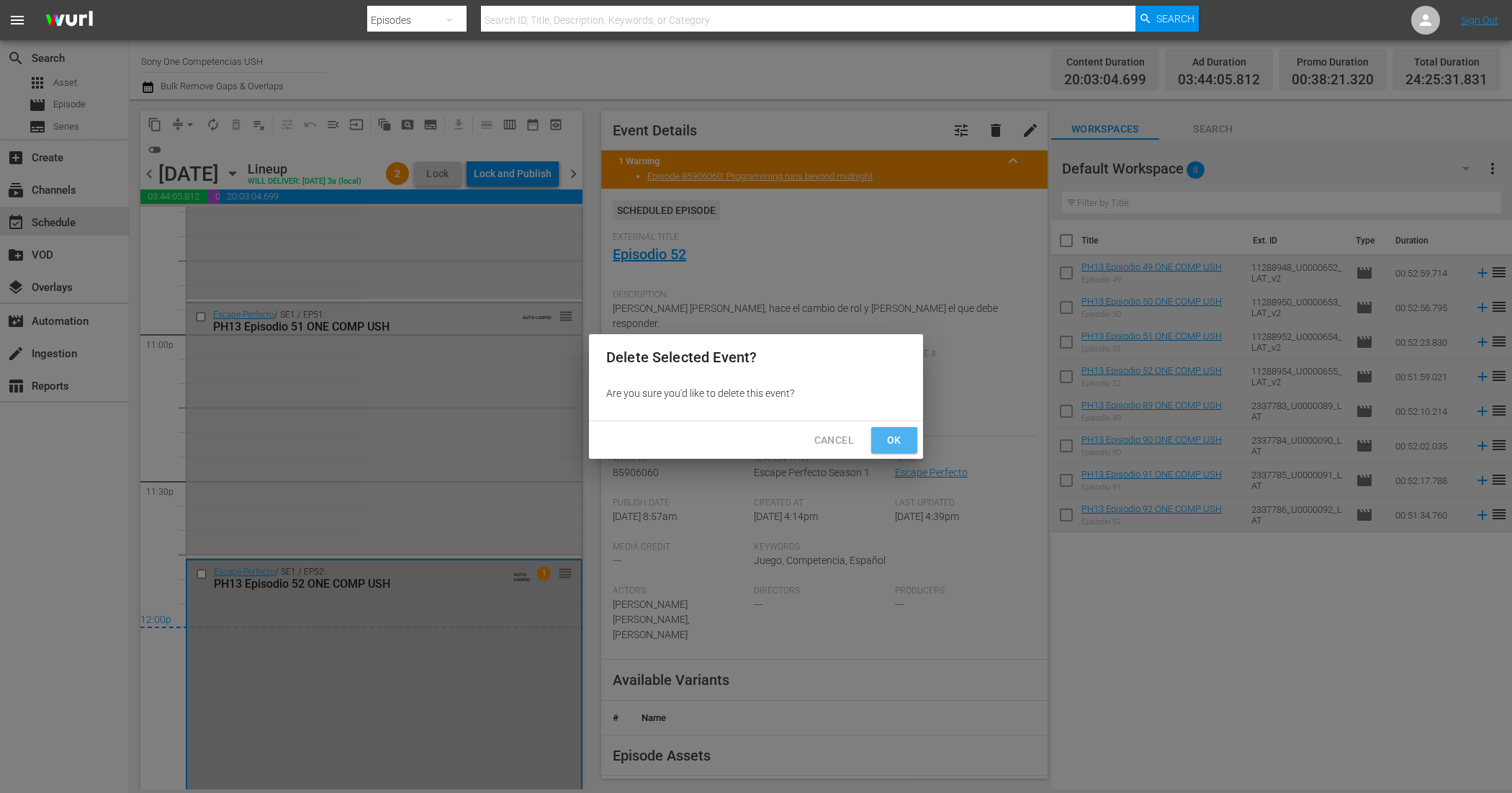
click at [905, 434] on span "Ok" at bounding box center [894, 440] width 23 height 18
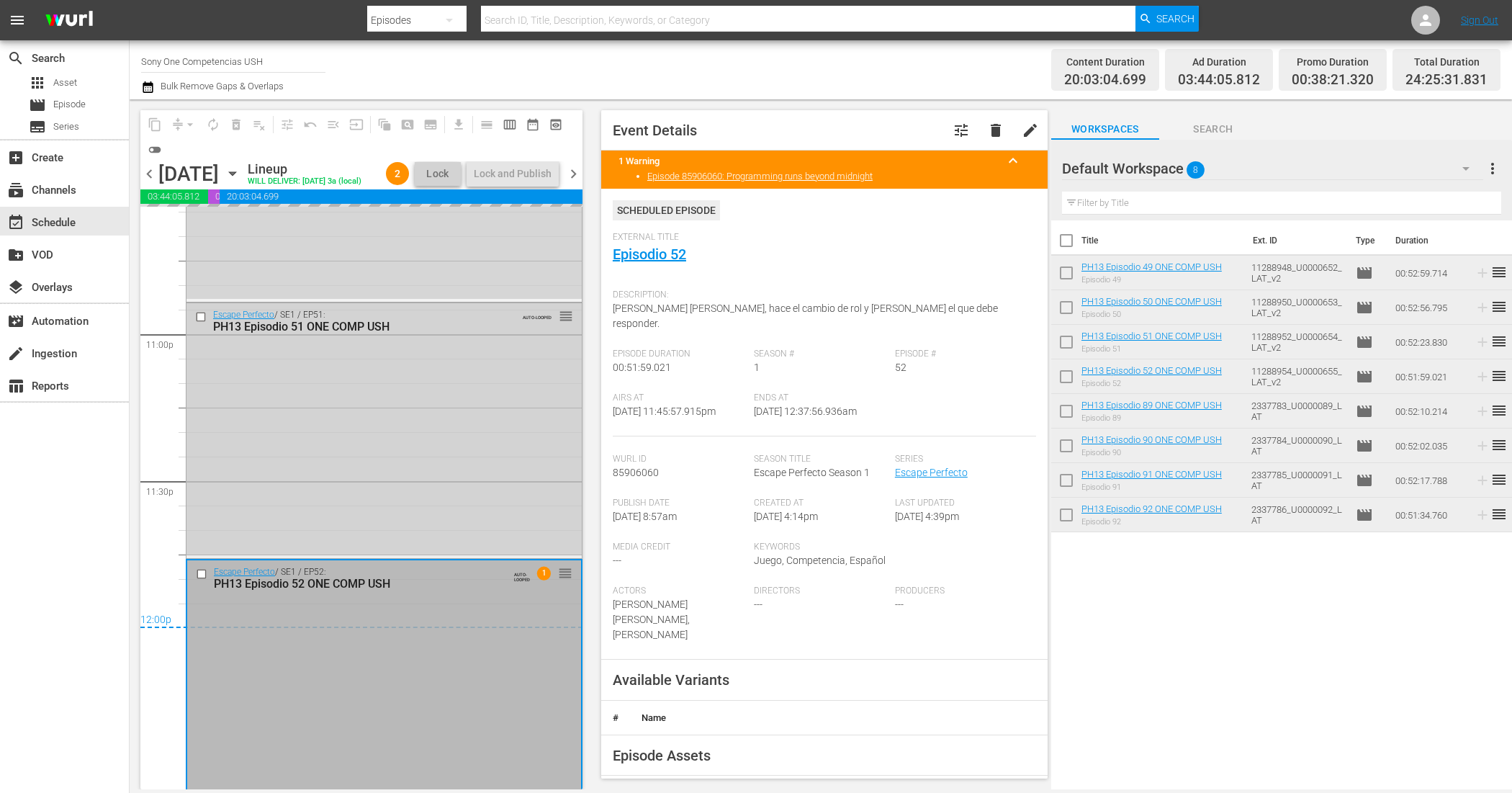
click at [384, 497] on div "Escape Perfecto / SE1 / EP51: PH13 Episodio 51 ONE COMP USH AUTO-LOOPED reorder" at bounding box center [383, 429] width 395 height 252
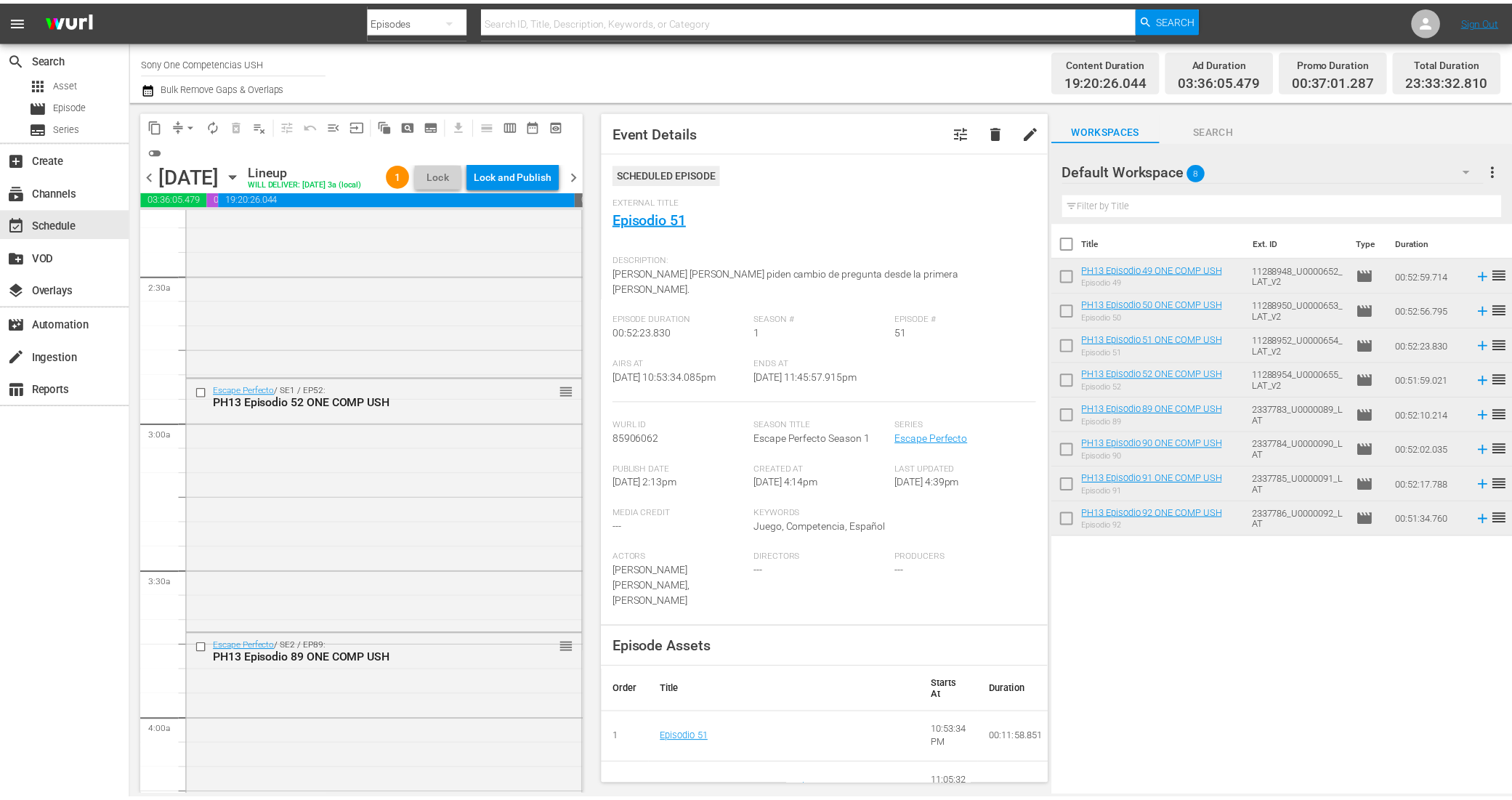
scroll to position [727, 0]
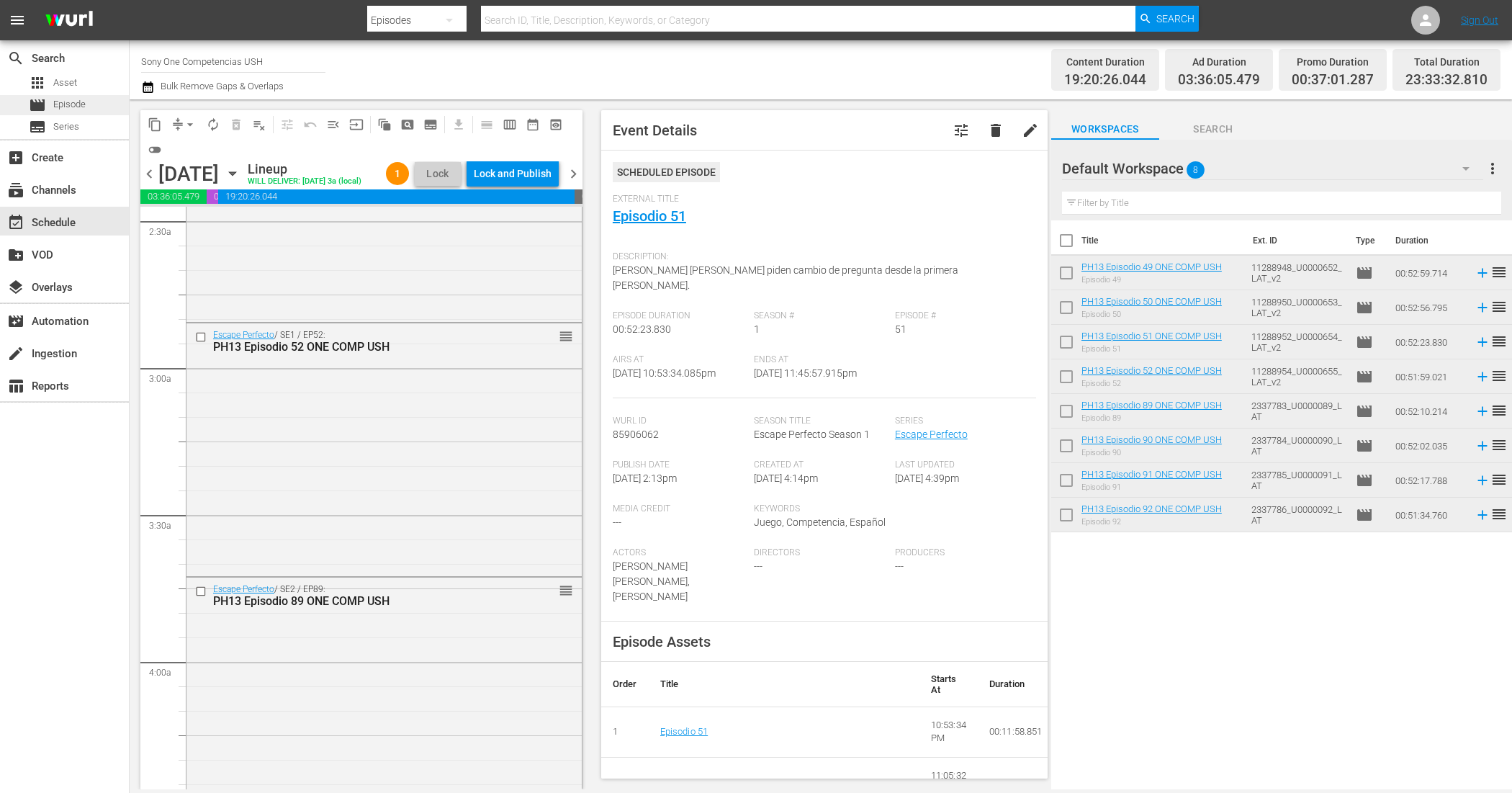
click at [94, 99] on div "movie Episode" at bounding box center [64, 105] width 129 height 20
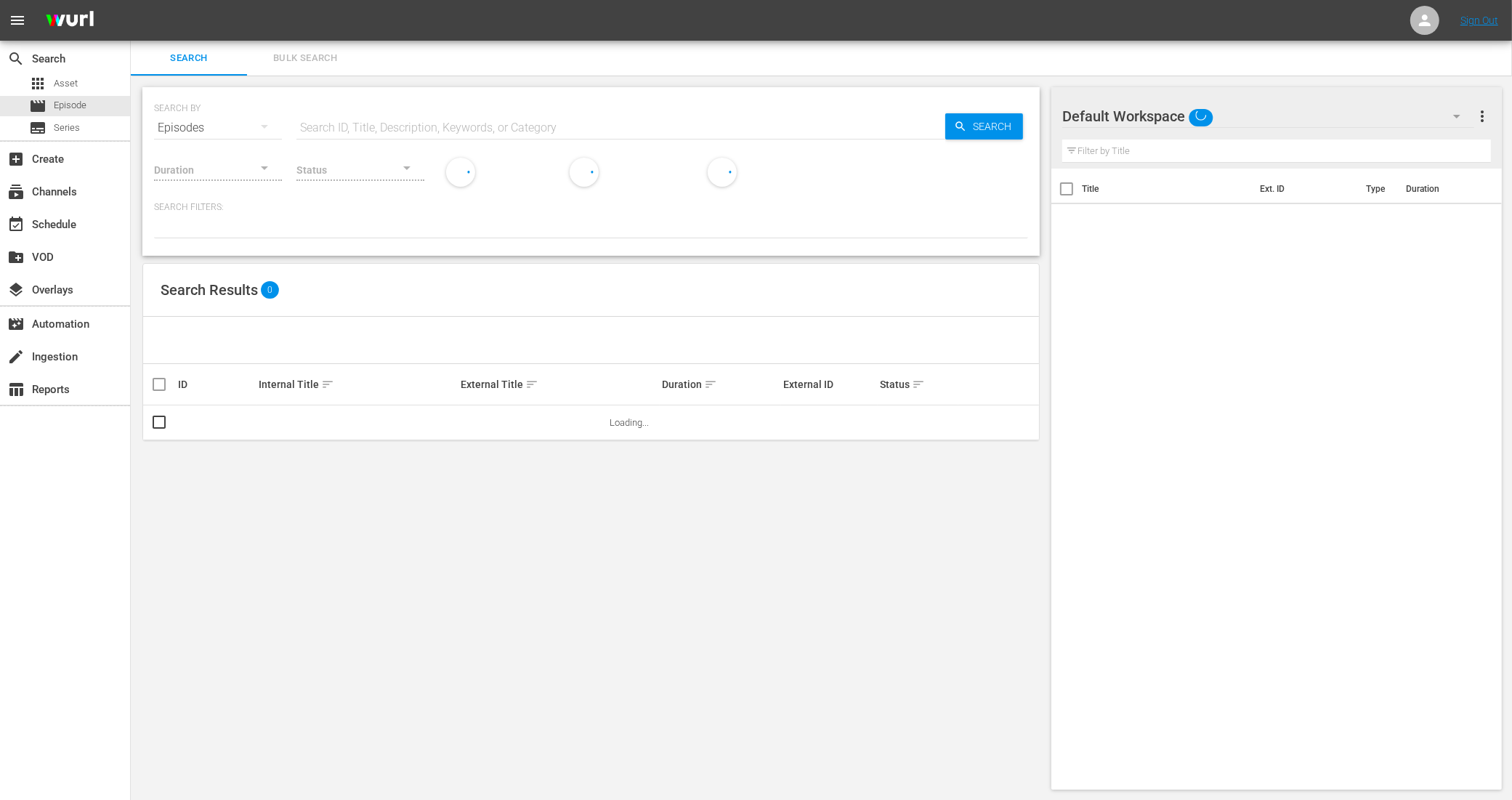
click at [314, 57] on span "Bulk Search" at bounding box center [305, 58] width 98 height 16
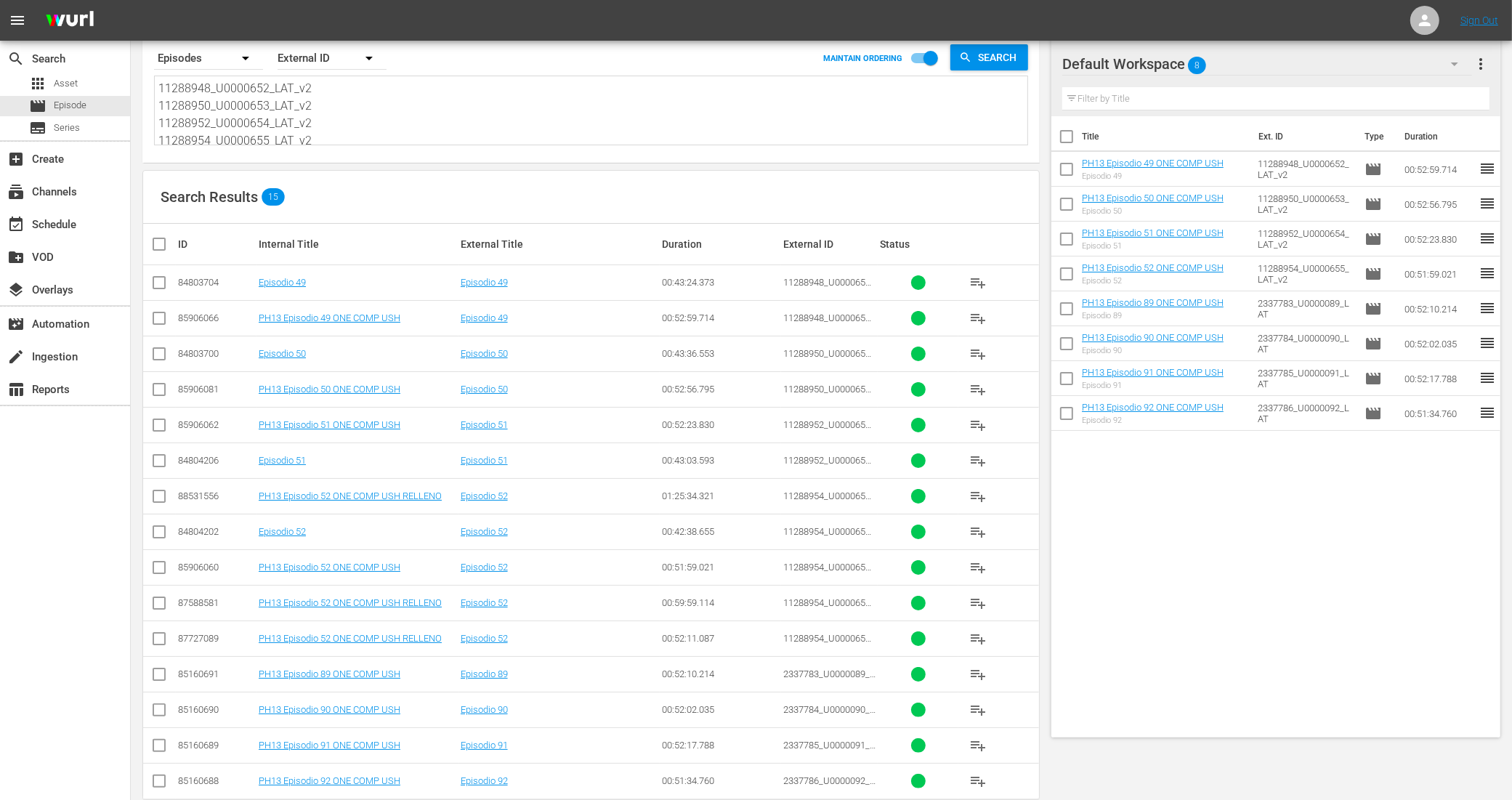
scroll to position [80, 0]
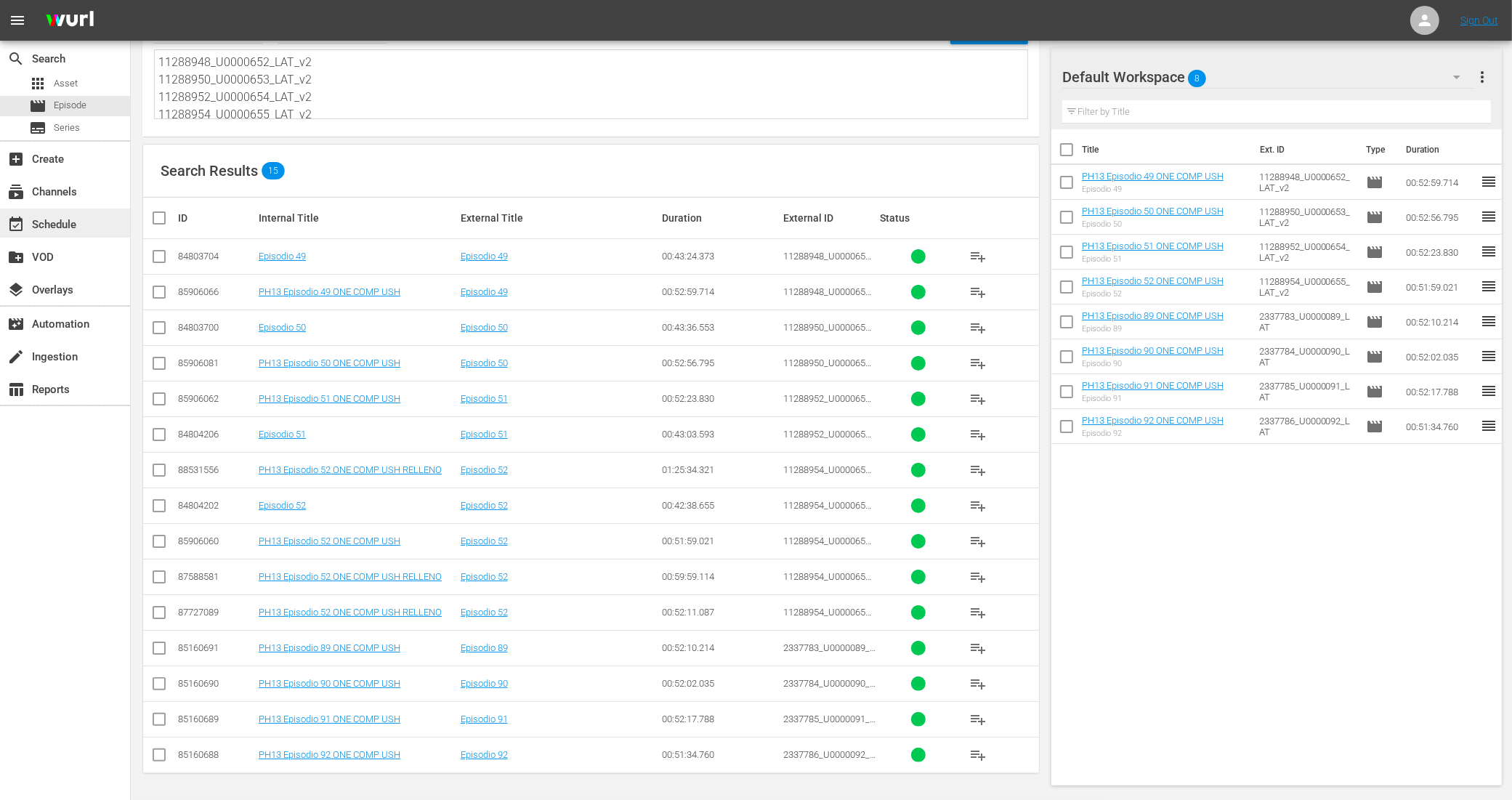
click at [84, 230] on div "event_available Schedule" at bounding box center [65, 223] width 130 height 29
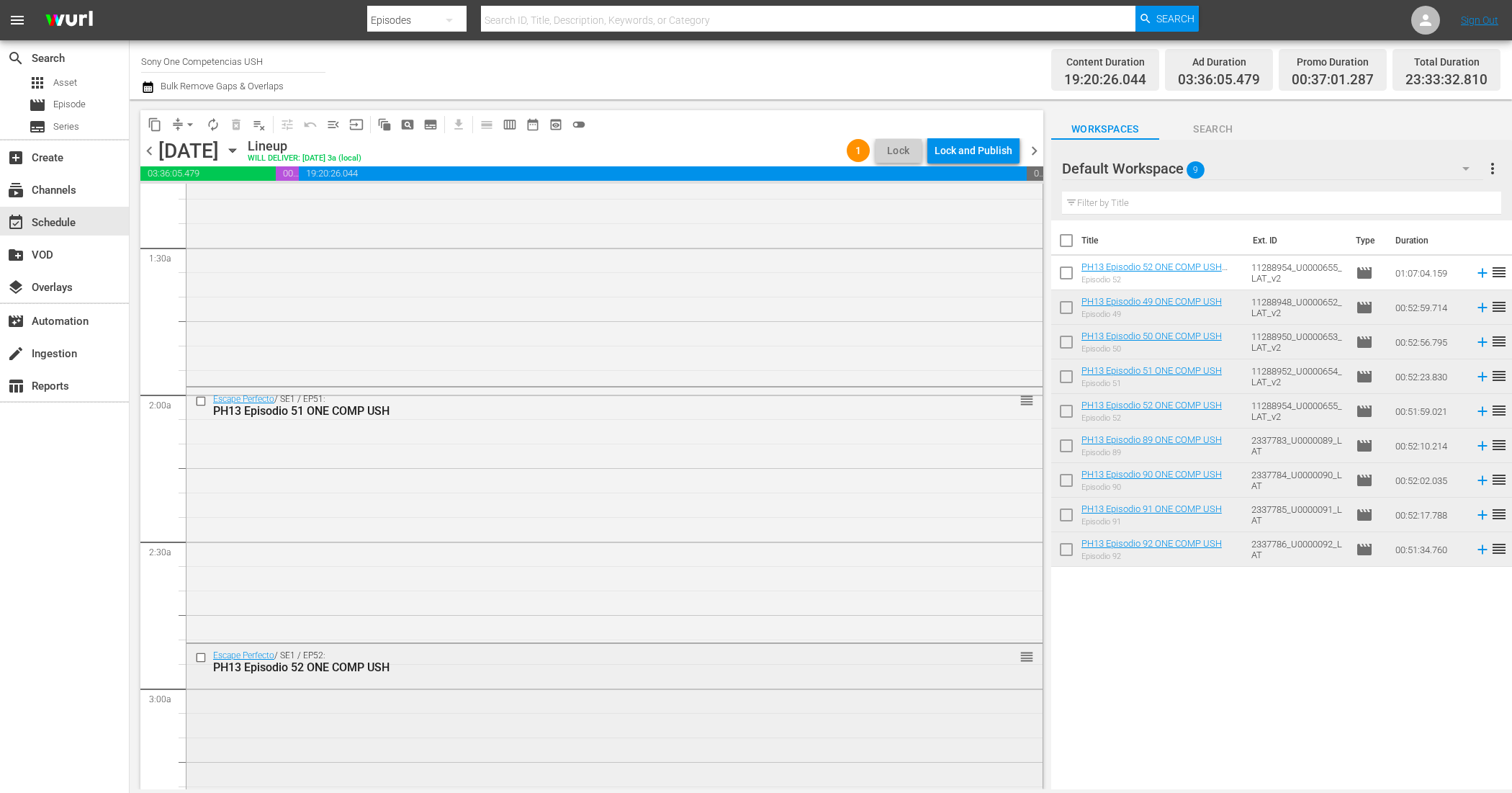
scroll to position [630, 0]
click at [380, 512] on div "Escape Perfecto / SE1 / EP52: PH13 Episodio 52 ONE COMP USH reorder" at bounding box center [614, 515] width 856 height 250
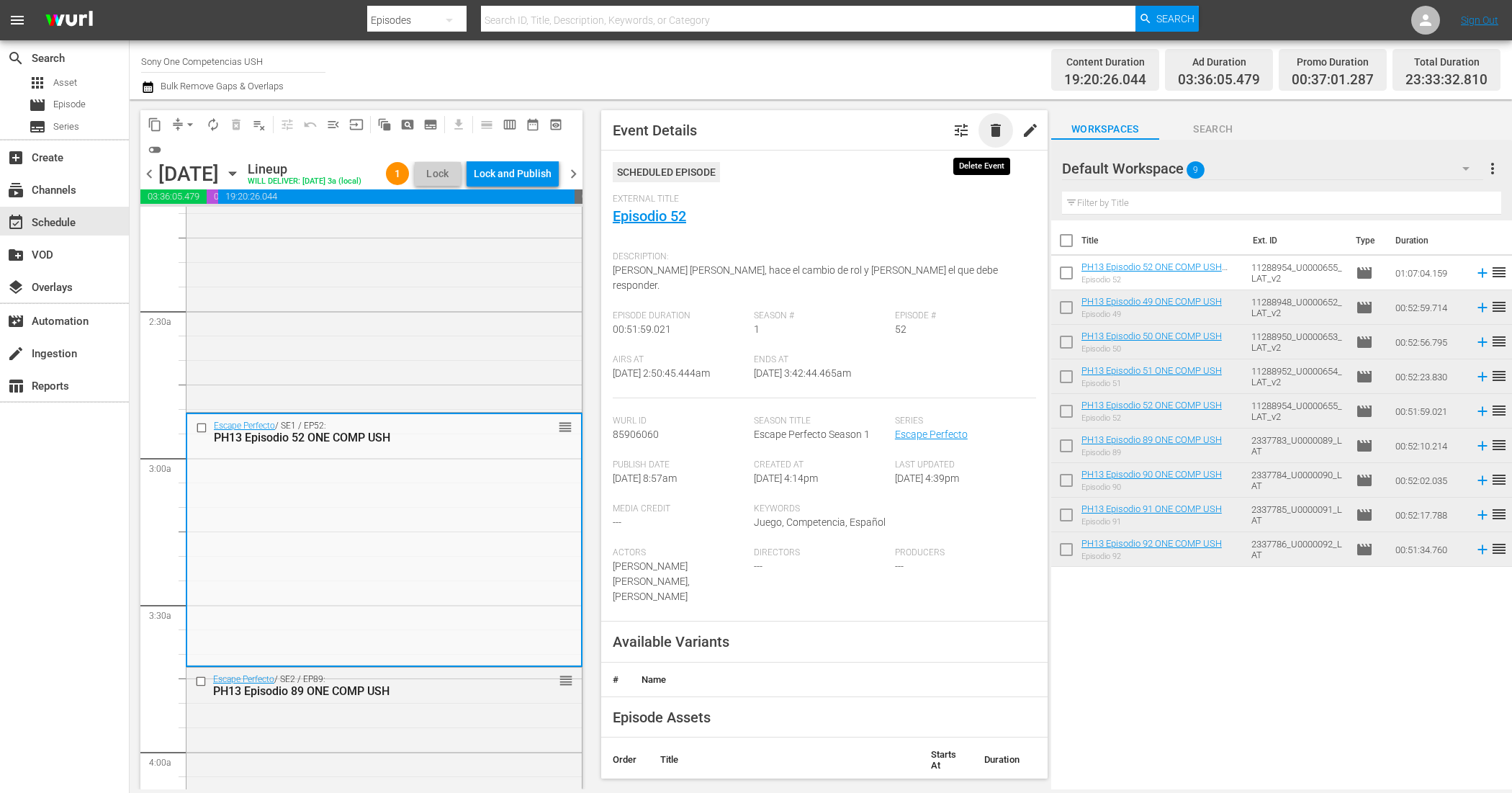
click at [987, 131] on span "delete" at bounding box center [995, 130] width 17 height 17
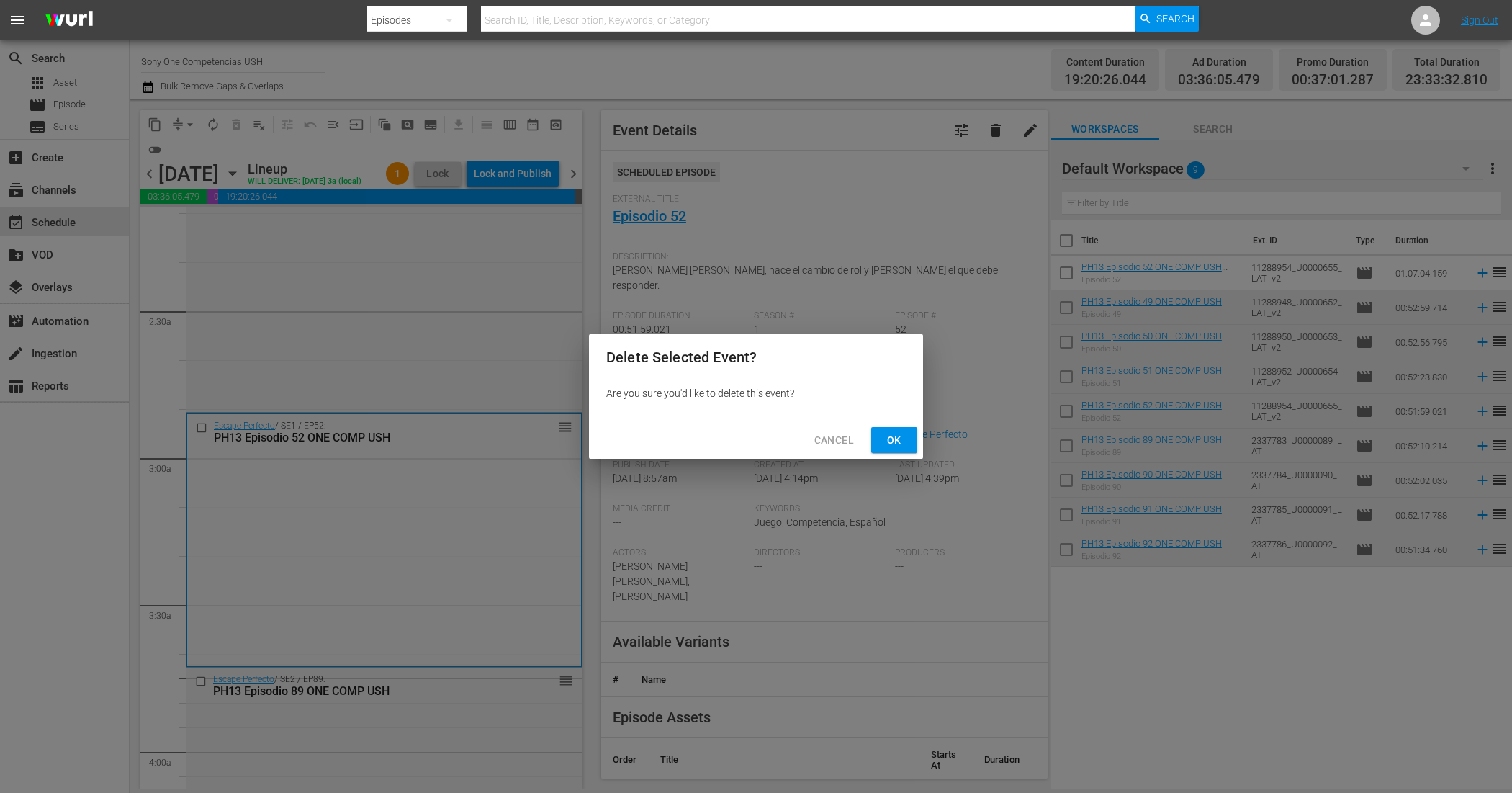
click at [886, 438] on span "Ok" at bounding box center [894, 440] width 23 height 18
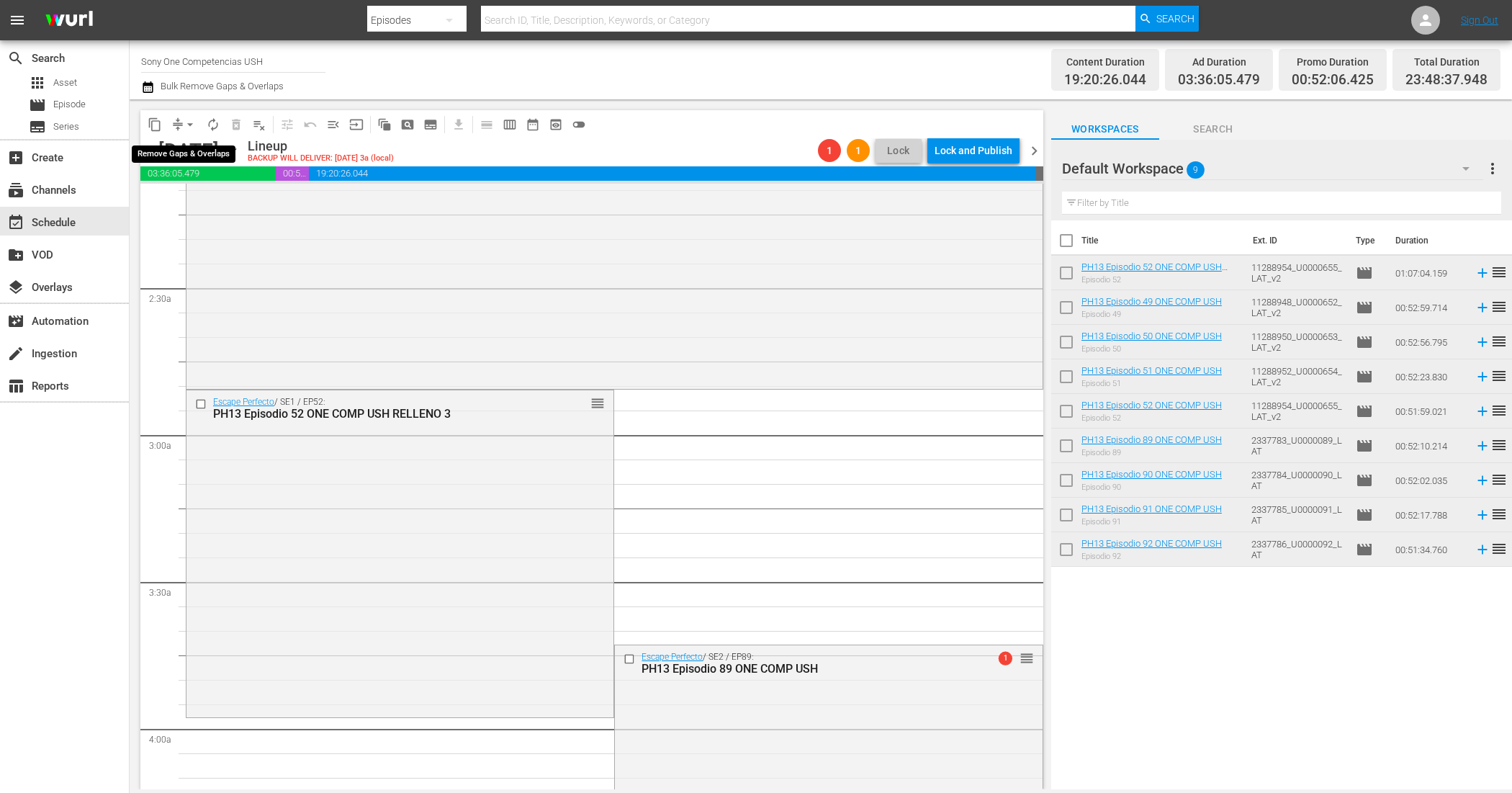
click at [190, 123] on span "arrow_drop_down" at bounding box center [190, 125] width 14 height 14
click at [209, 194] on li "Align to End of Previous Day" at bounding box center [190, 201] width 151 height 24
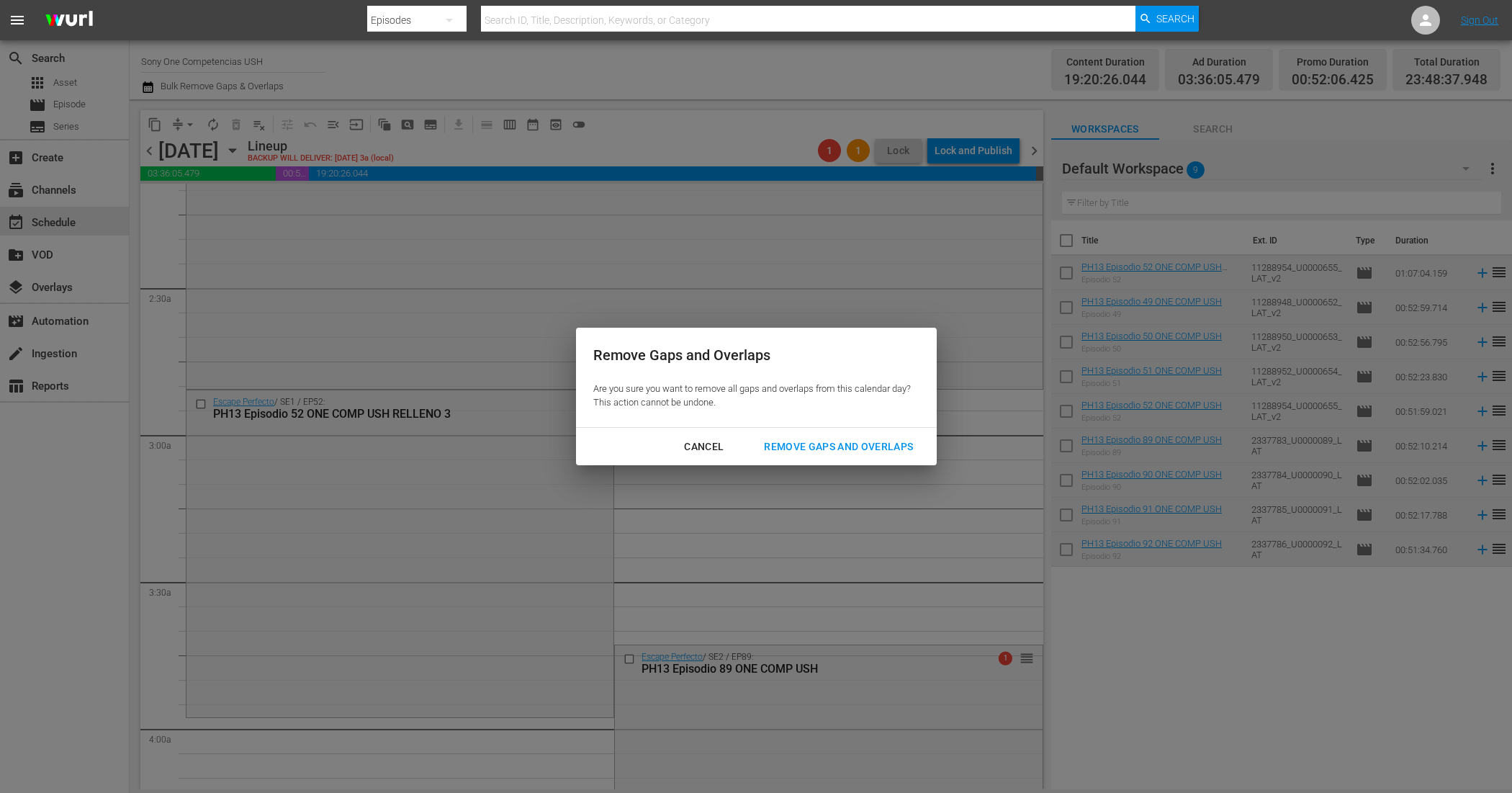
click at [822, 437] on button "Remove Gaps and Overlaps" at bounding box center [838, 447] width 183 height 26
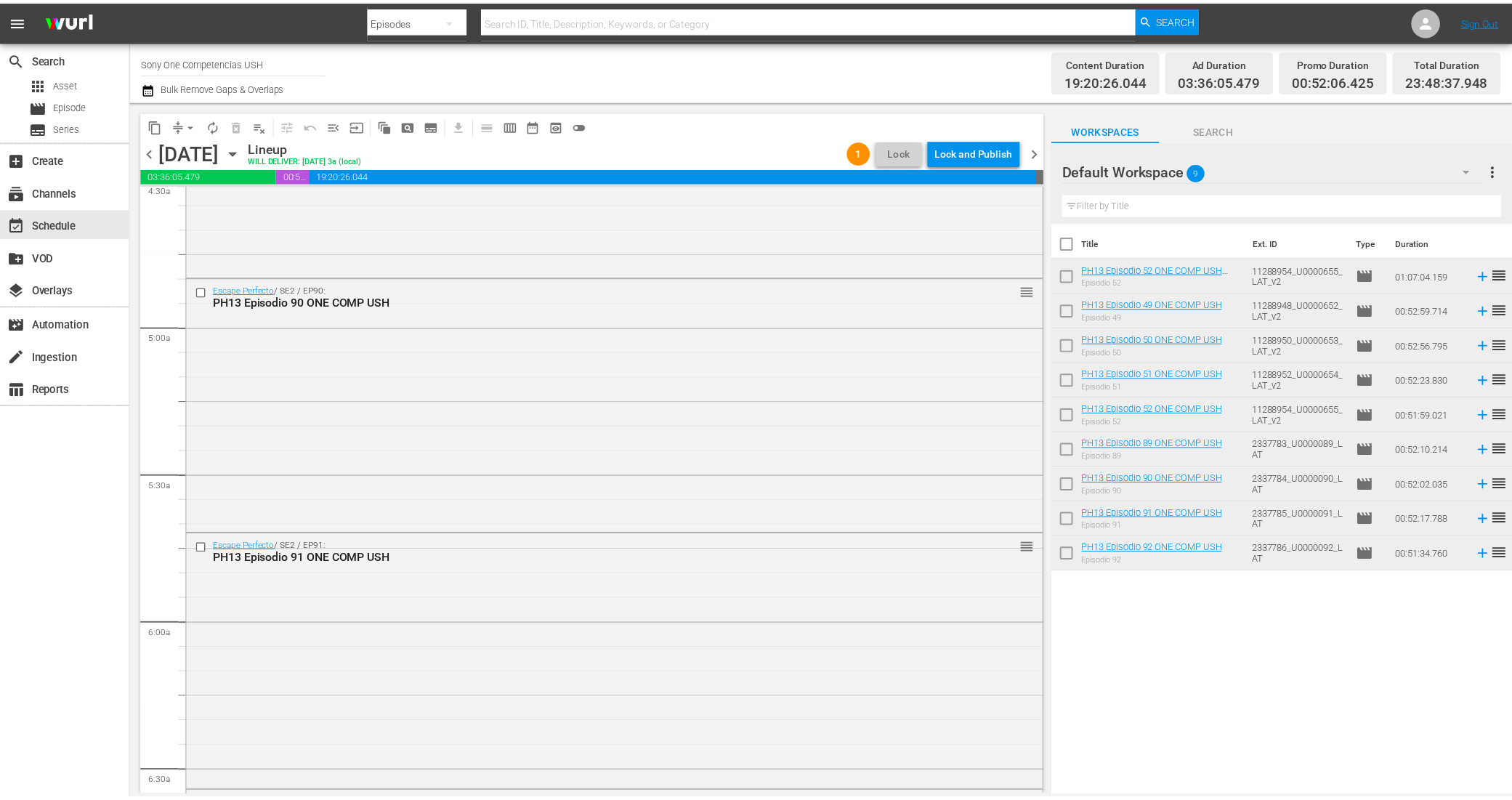
scroll to position [0, 0]
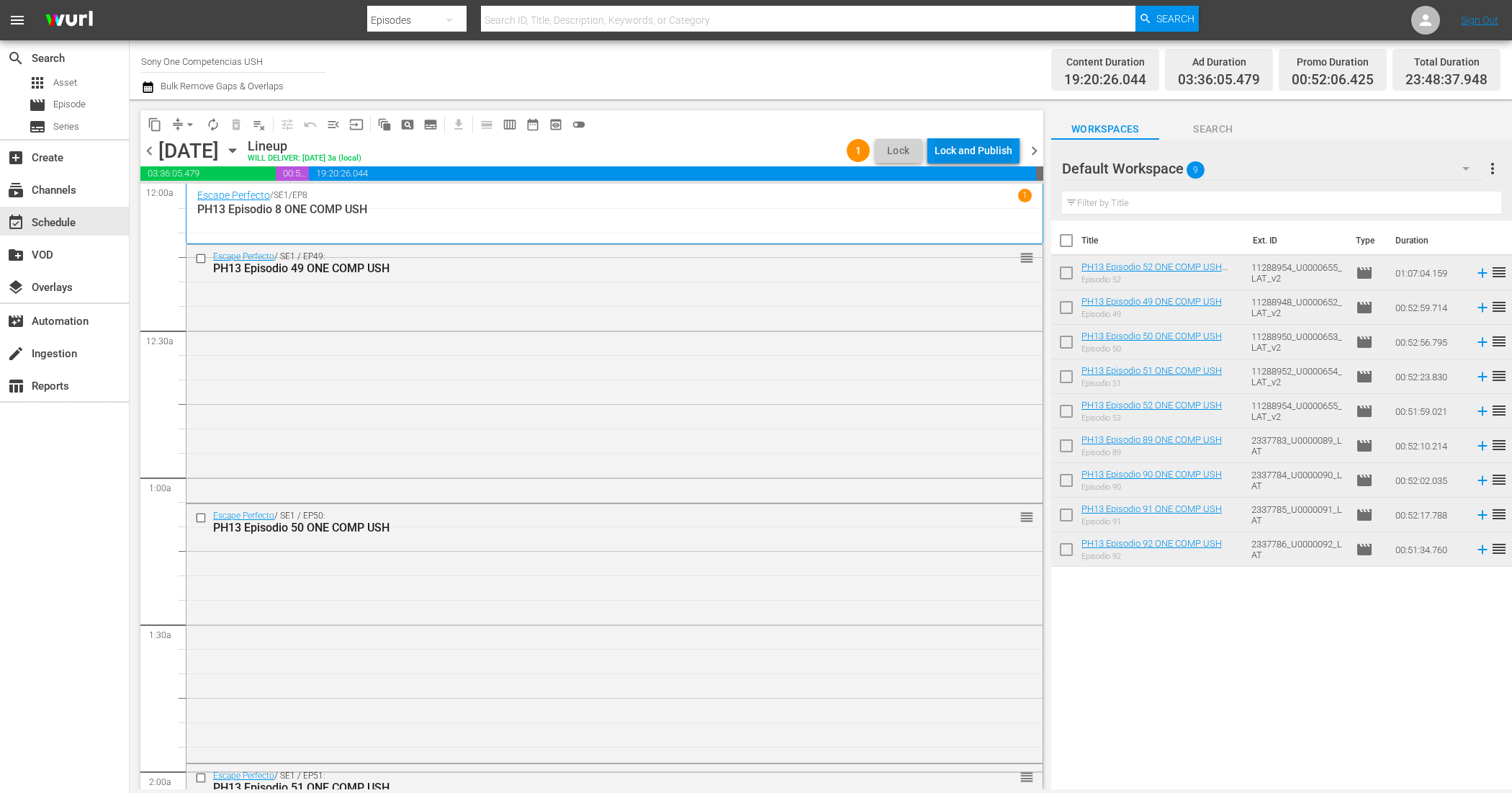
click at [995, 158] on div "Lock and Publish" at bounding box center [973, 150] width 78 height 26
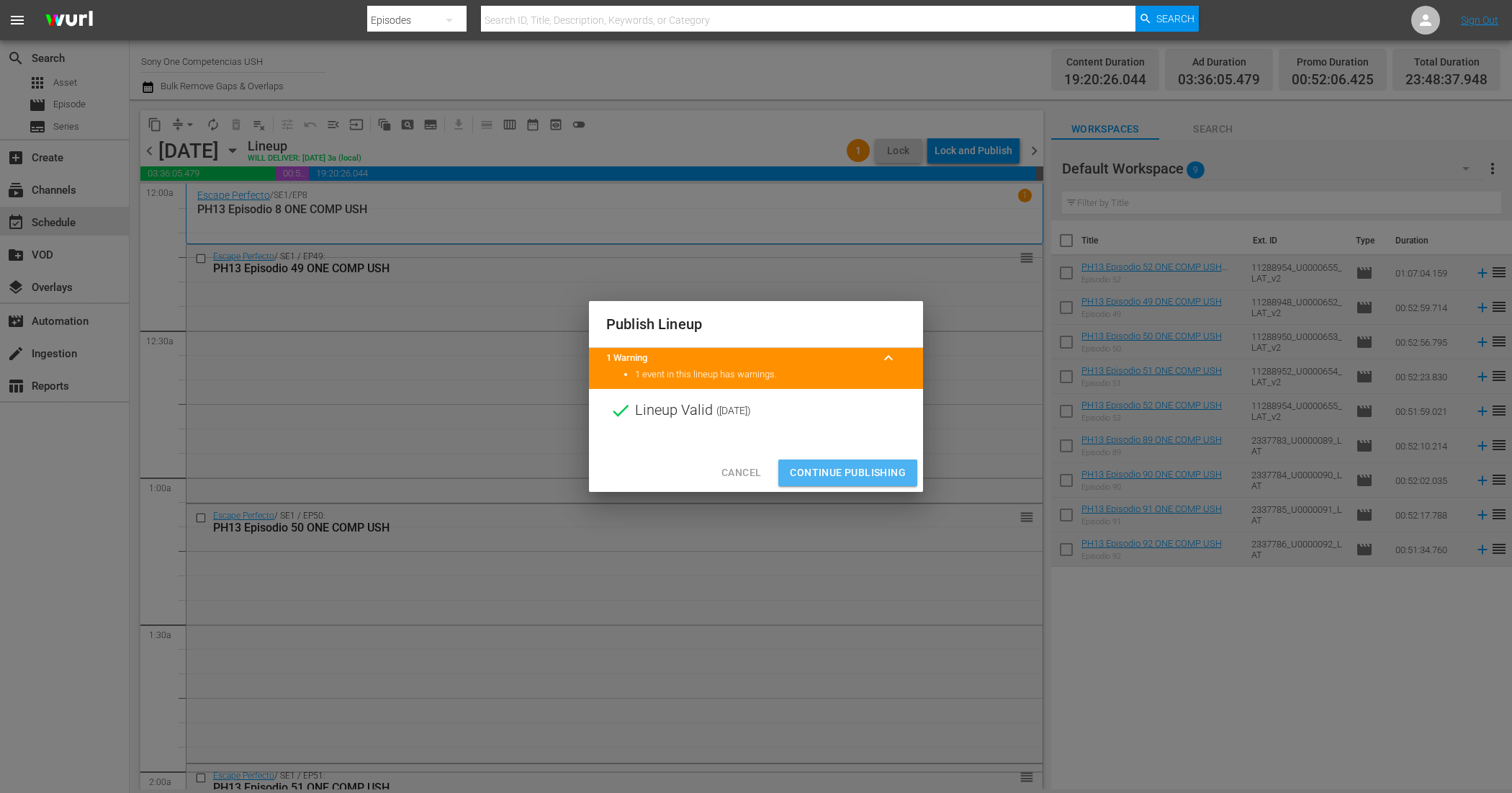
click at [829, 477] on span "Continue Publishing" at bounding box center [848, 473] width 116 height 18
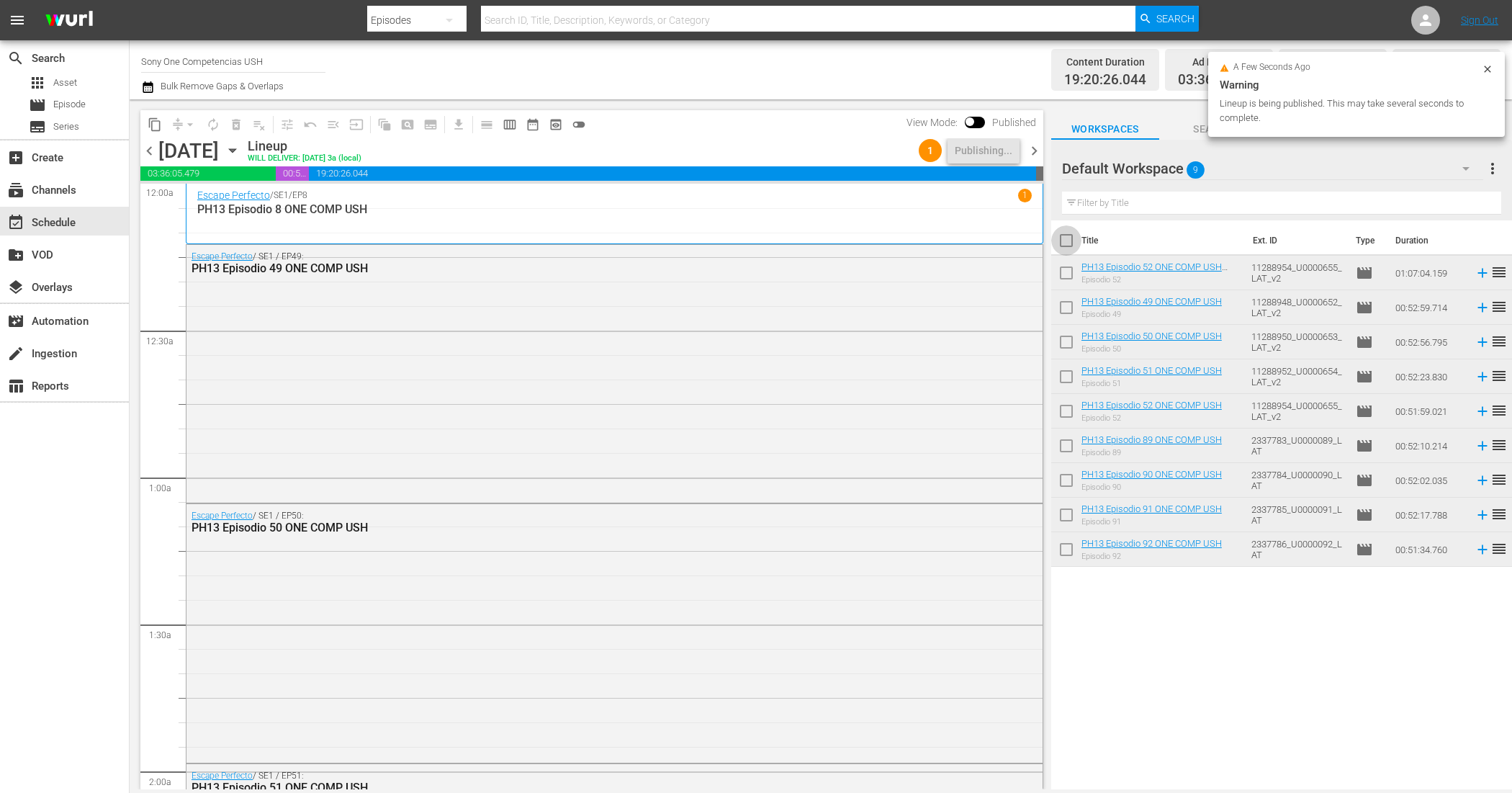
click at [1067, 242] on input "checkbox" at bounding box center [1066, 243] width 30 height 30
checkbox input "true"
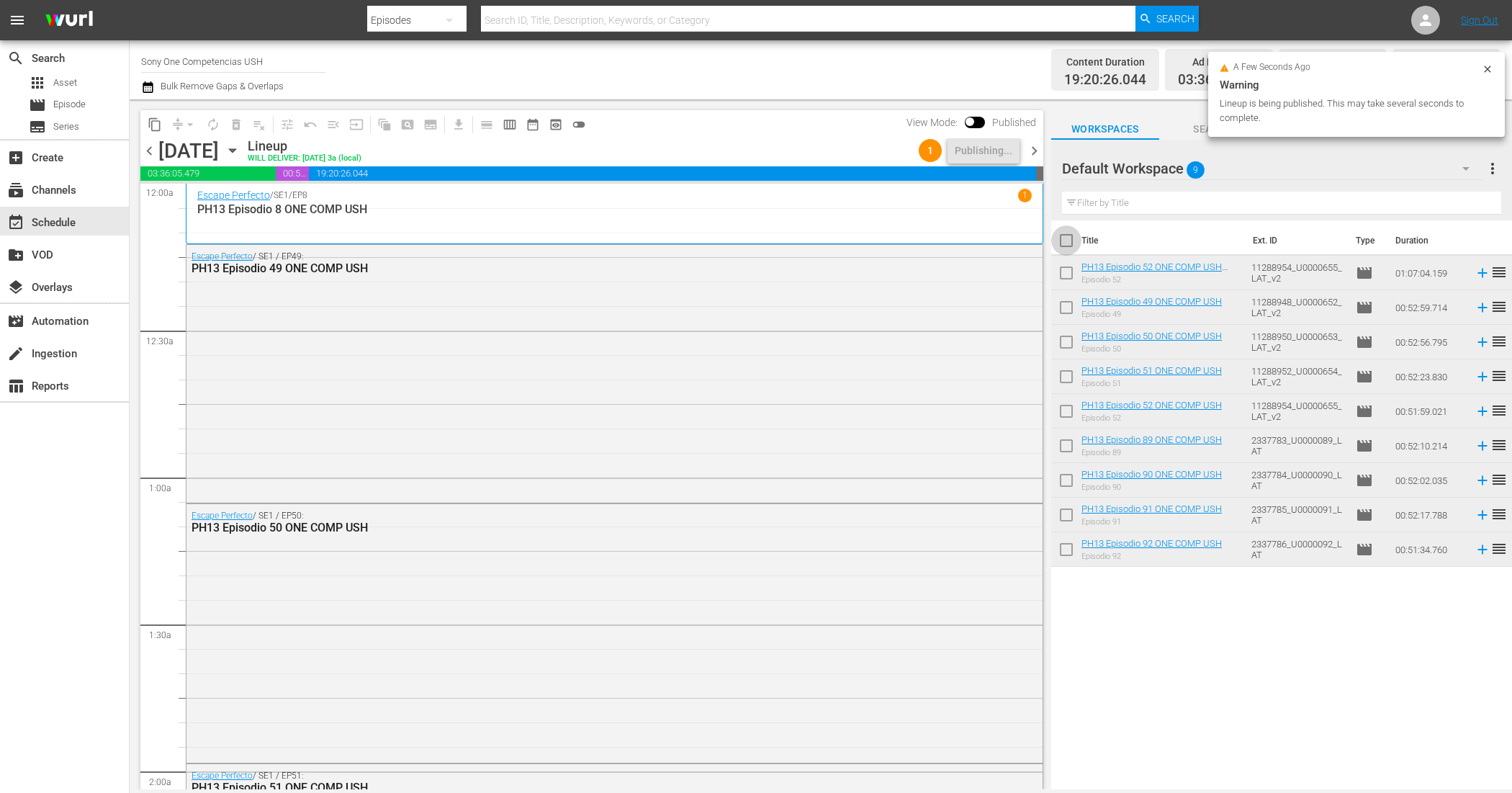
checkbox input "true"
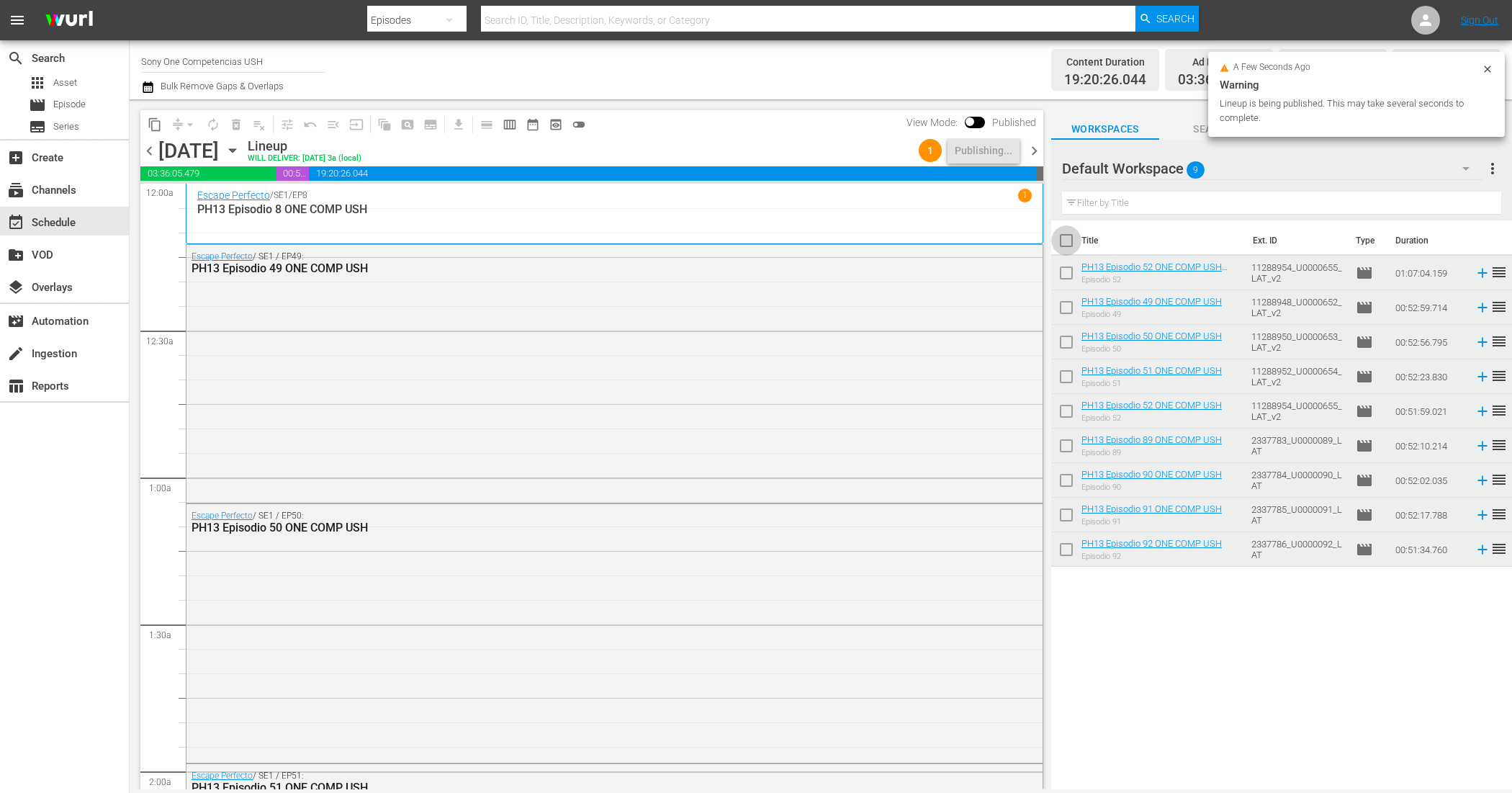
checkbox input "true"
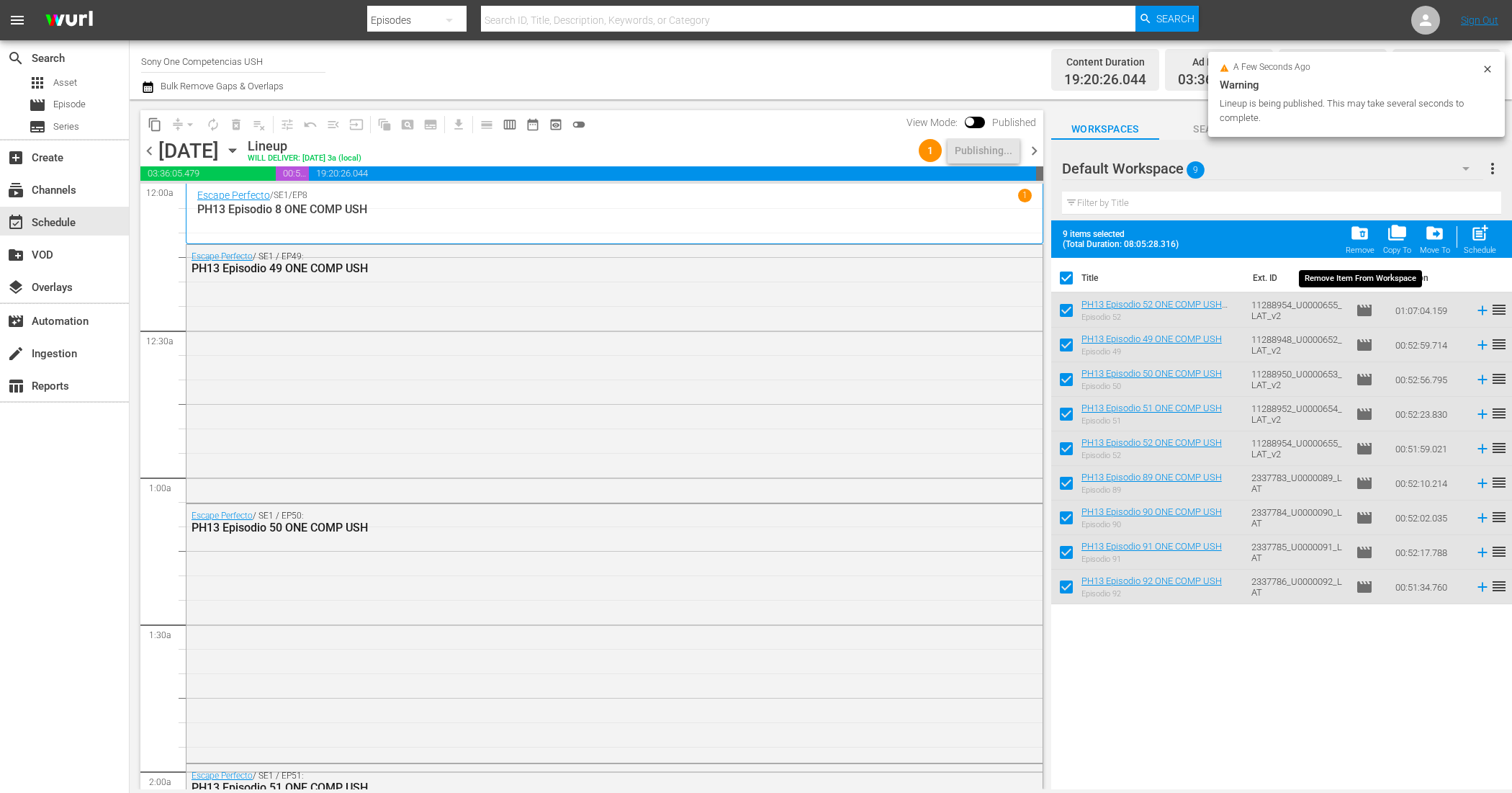
click at [1358, 227] on span "folder_delete" at bounding box center [1360, 233] width 20 height 20
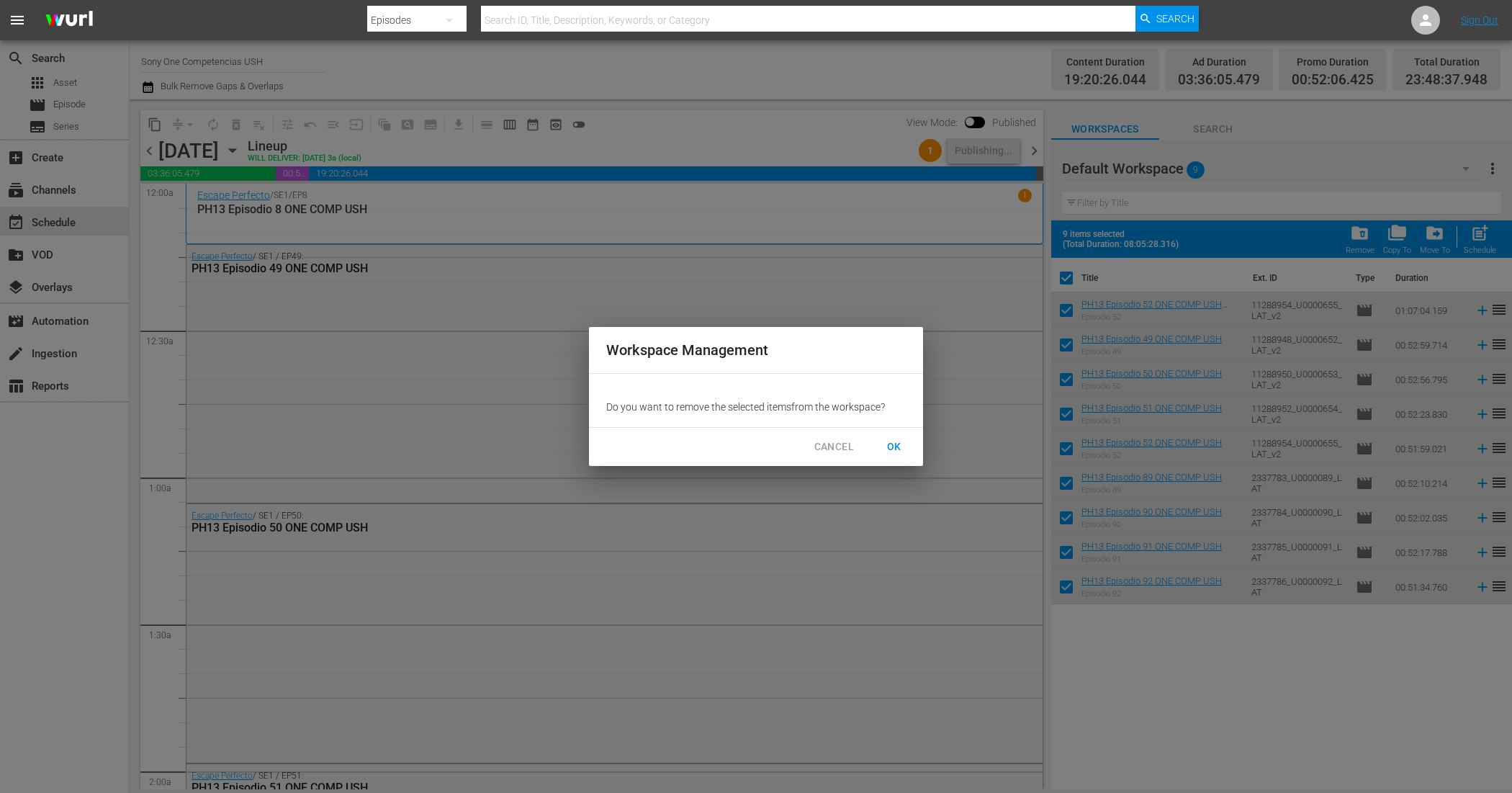
click at [887, 447] on span "OK" at bounding box center [894, 447] width 23 height 18
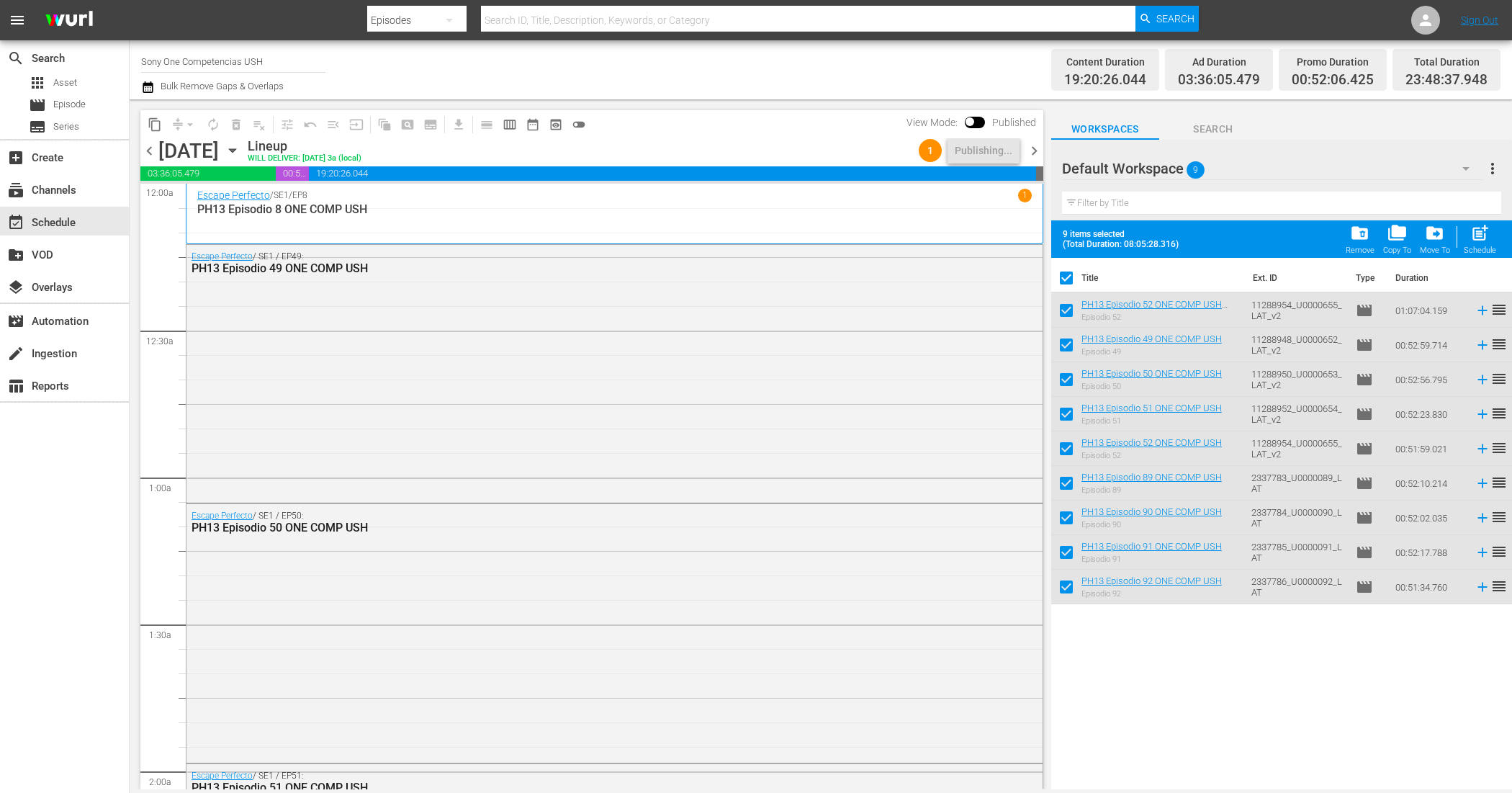
checkbox input "false"
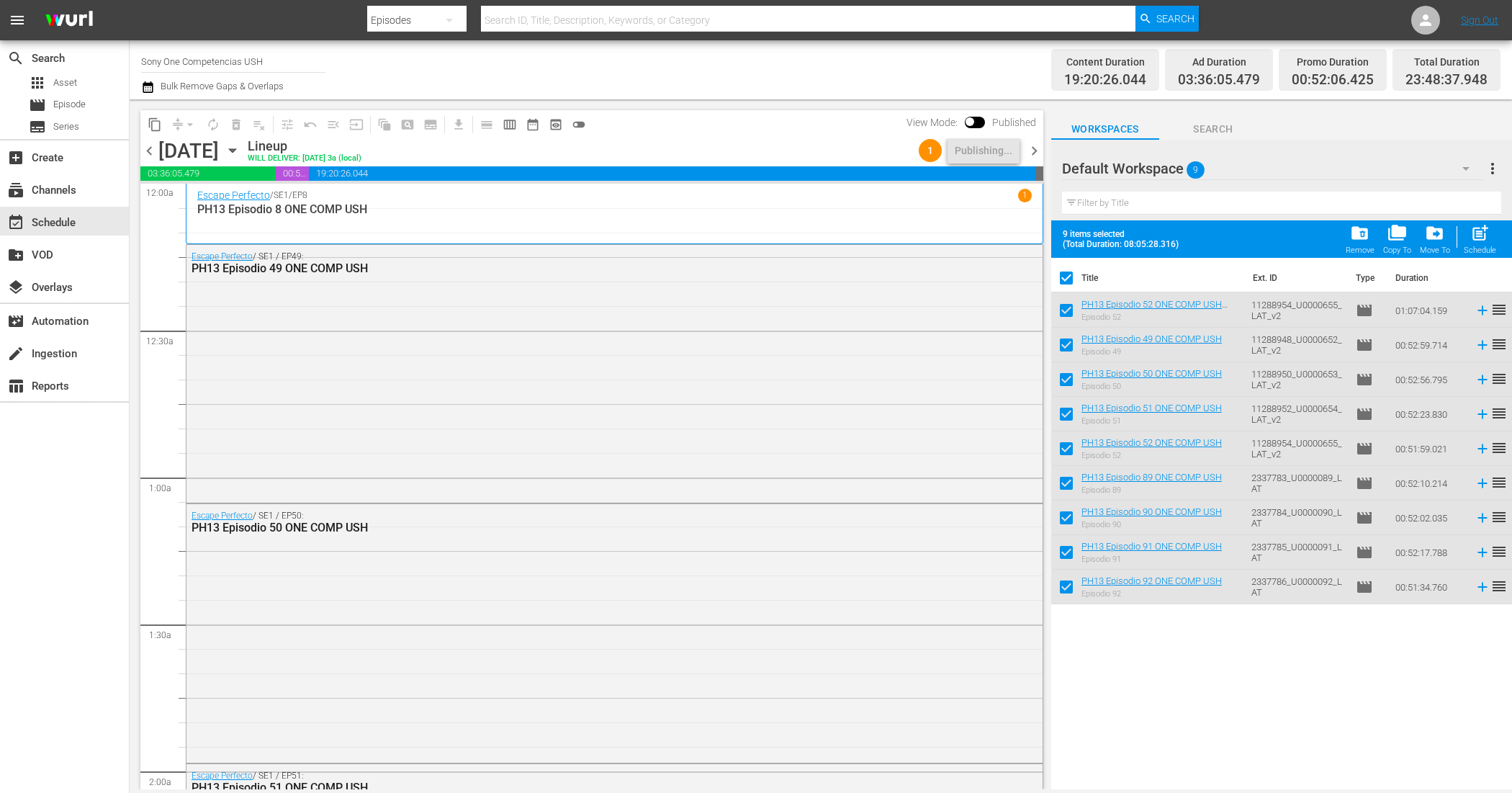
checkbox input "false"
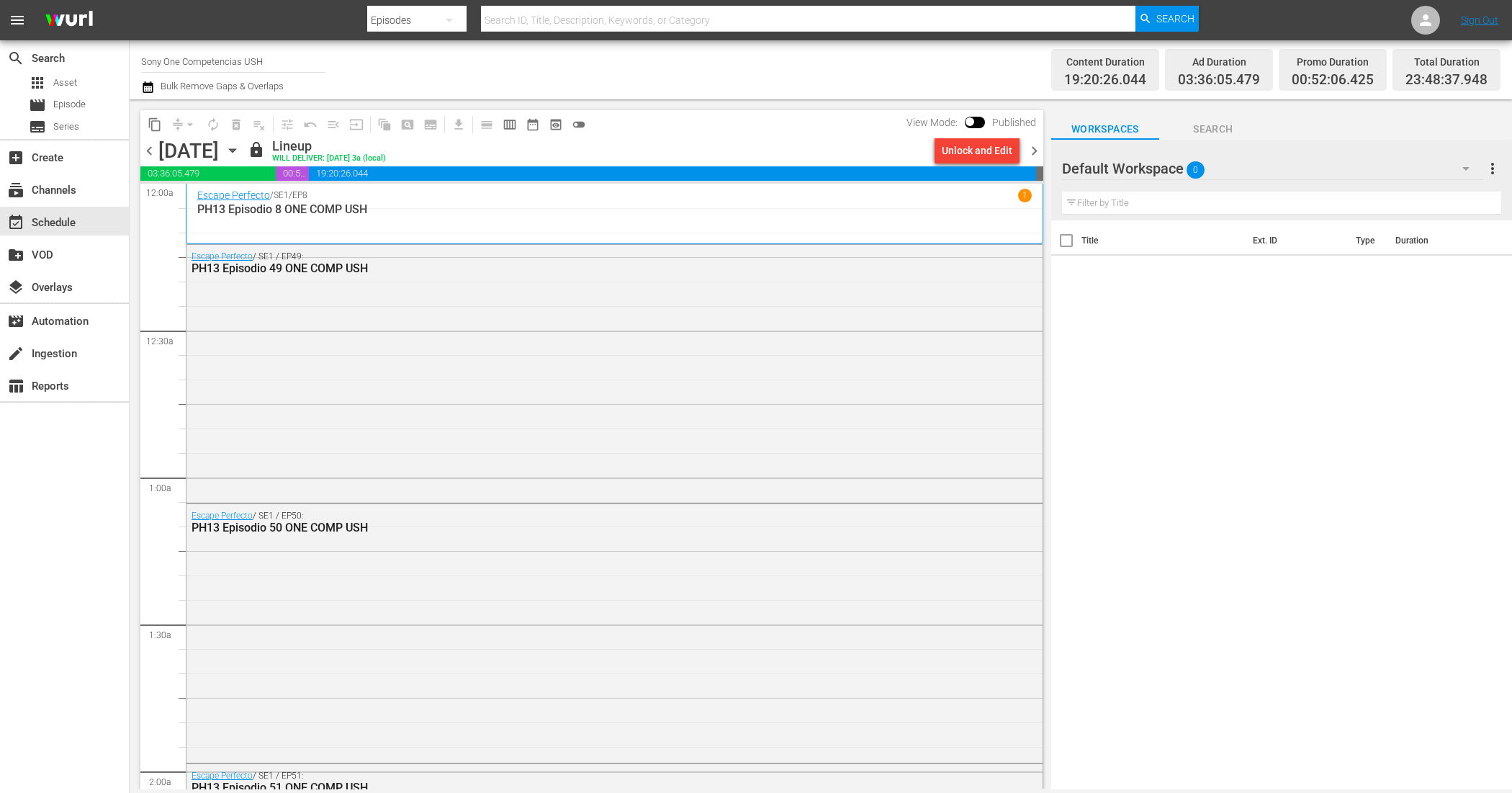
click at [1040, 149] on span "chevron_right" at bounding box center [1034, 151] width 18 height 18
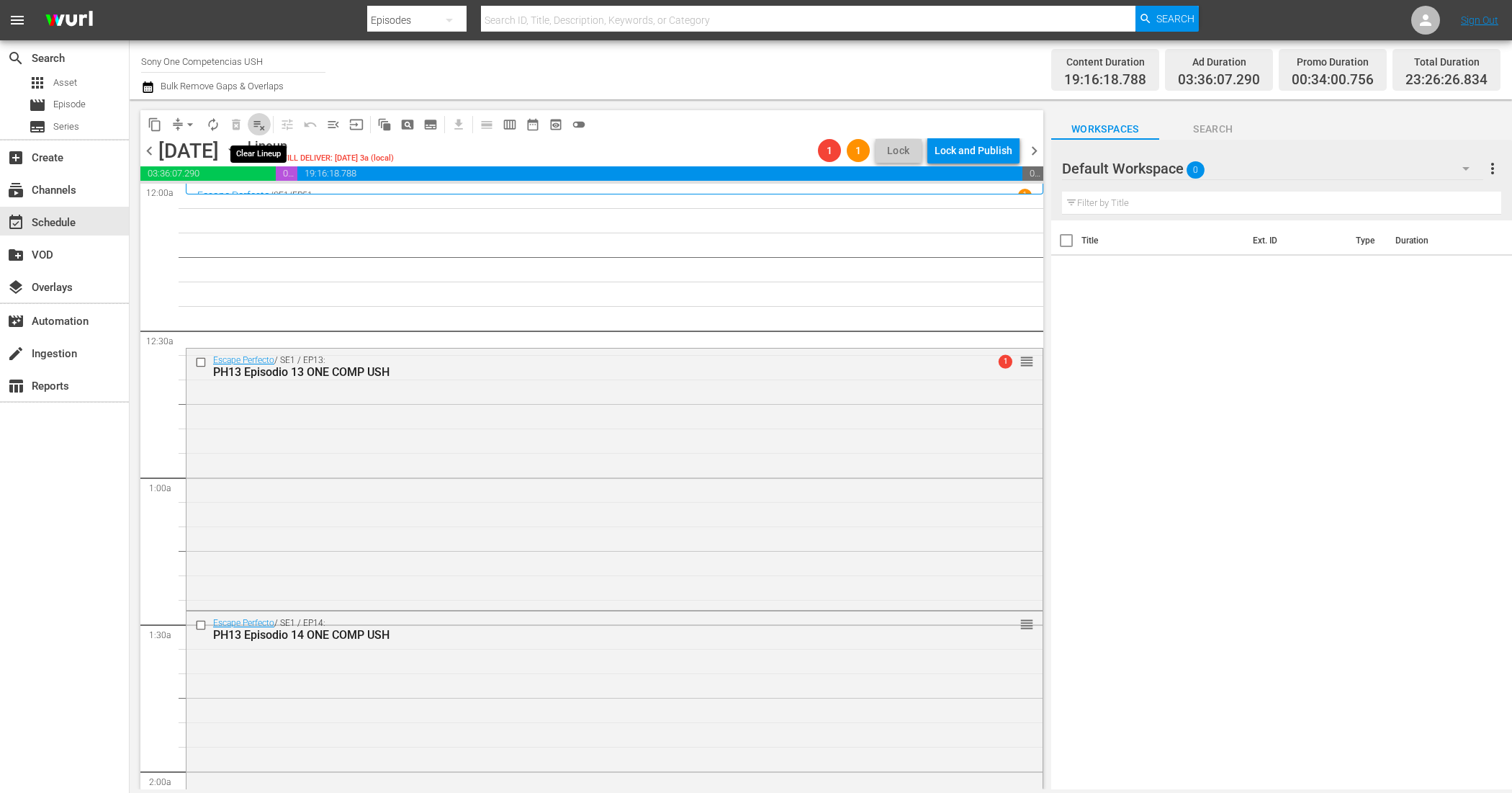
click at [260, 122] on span "playlist_remove_outlined" at bounding box center [259, 125] width 14 height 14
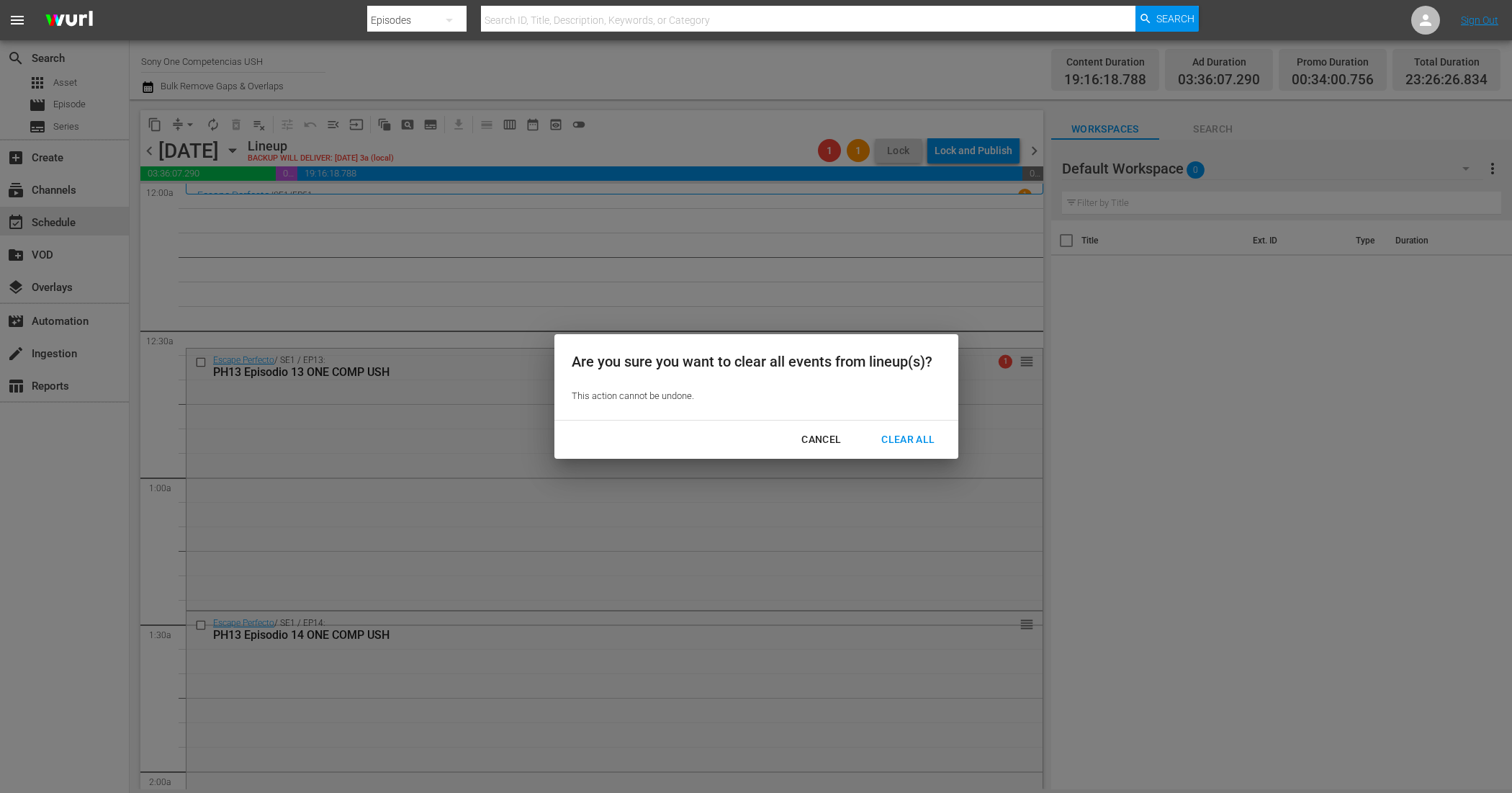
click at [909, 437] on div "Clear All" at bounding box center [907, 439] width 76 height 18
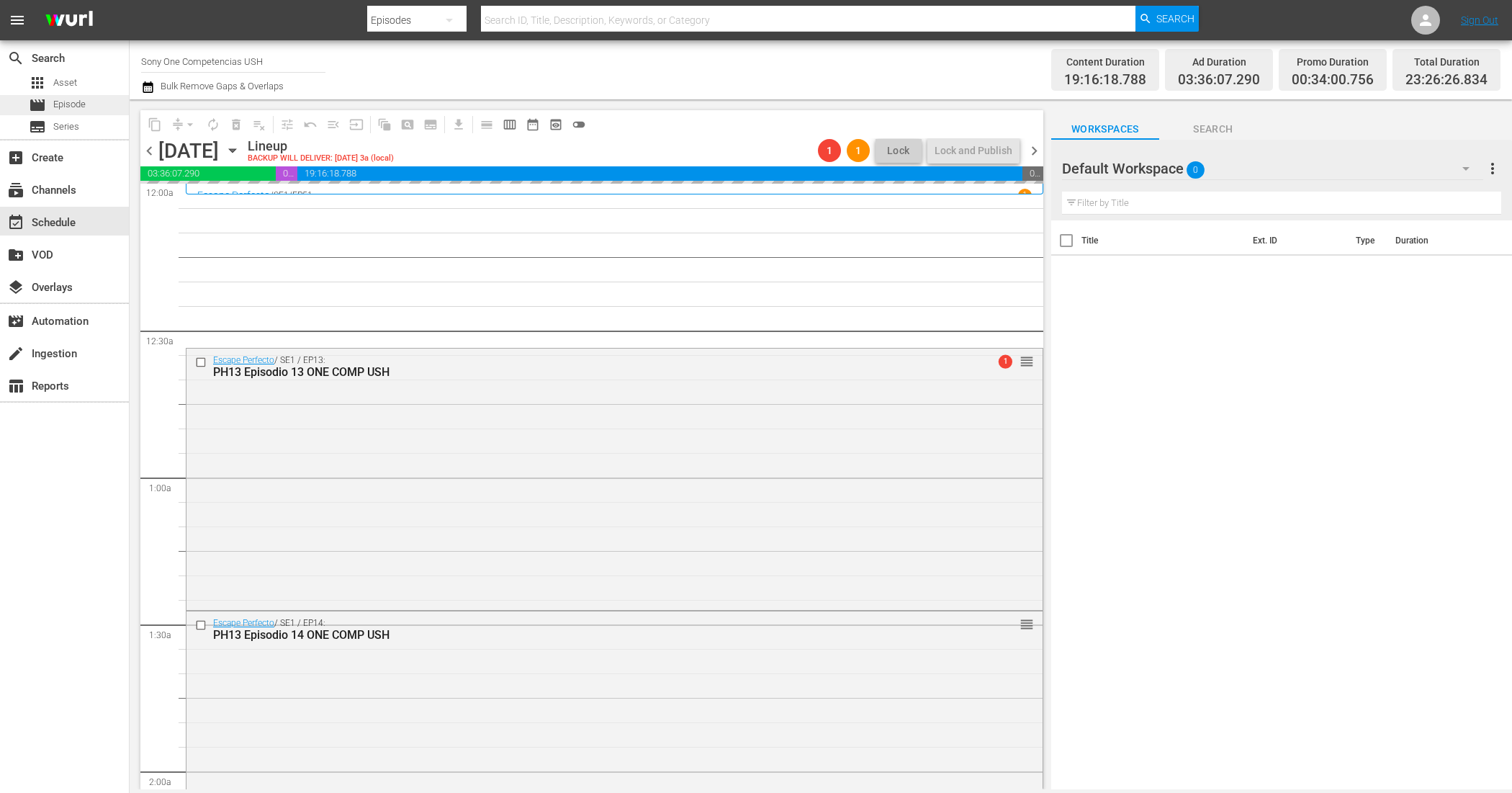
click at [91, 98] on div "movie Episode" at bounding box center [64, 105] width 129 height 20
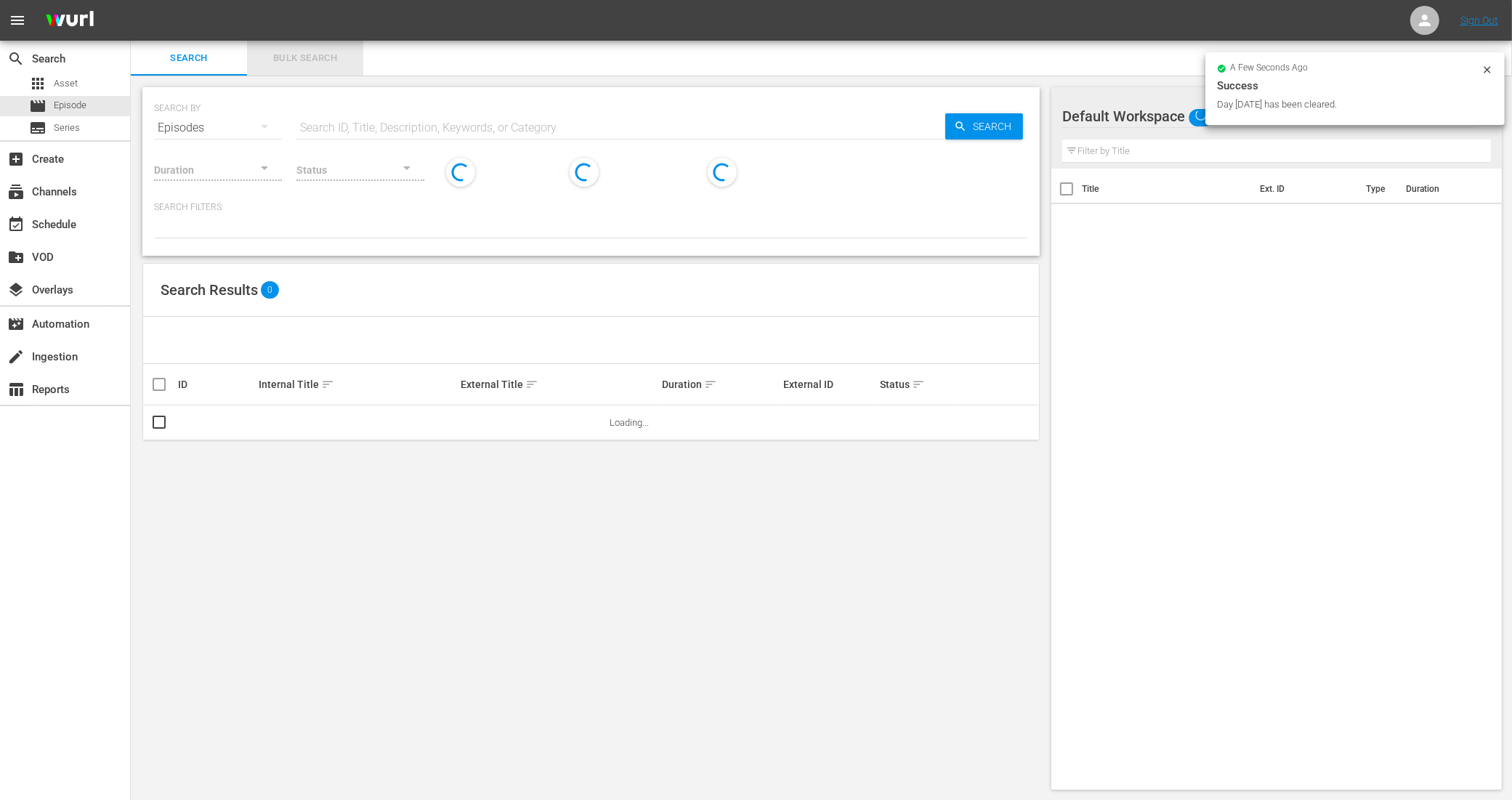
click at [322, 48] on button "Bulk Search" at bounding box center [305, 58] width 116 height 35
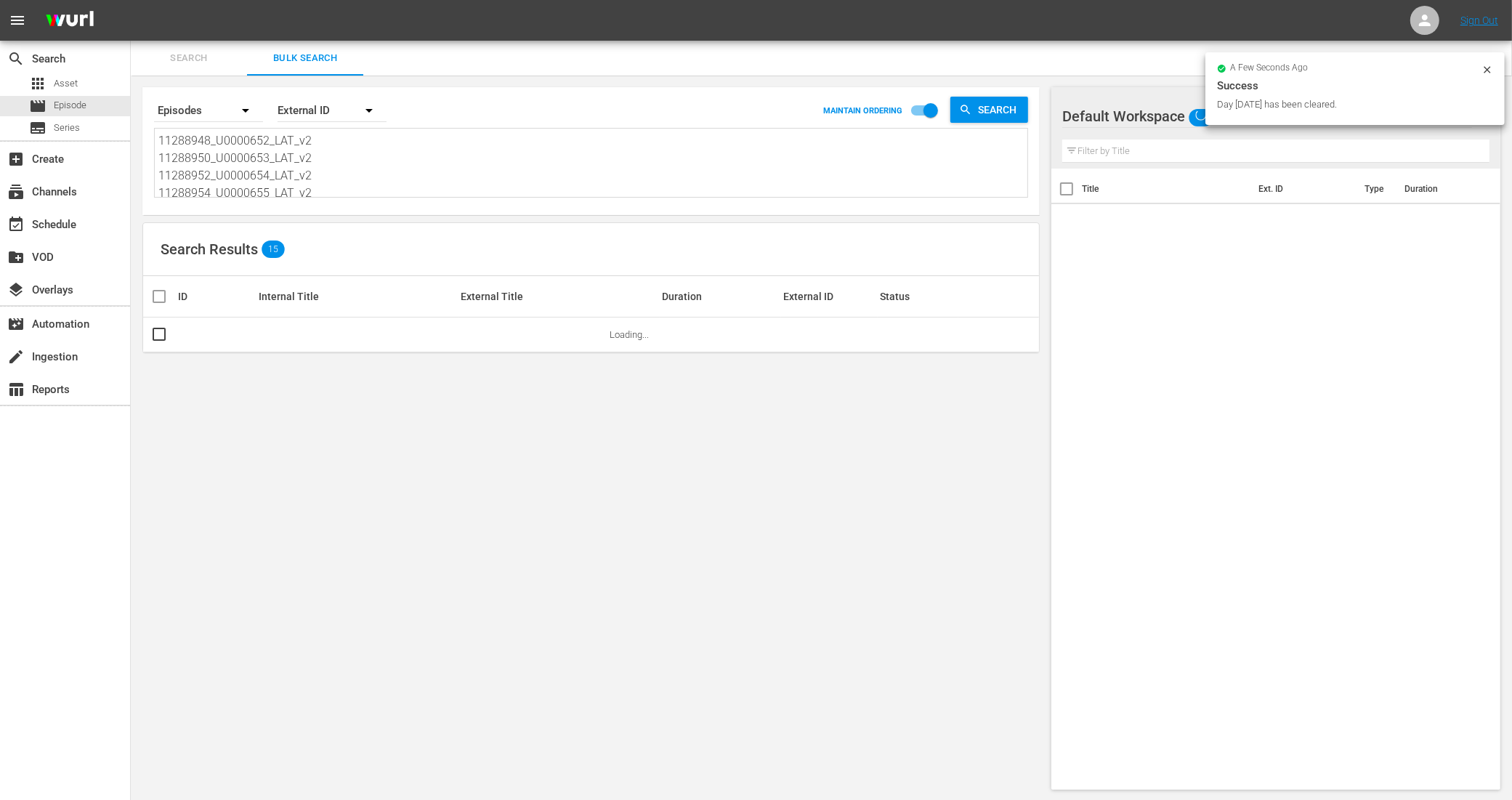
scroll to position [91, 0]
drag, startPoint x: 174, startPoint y: 133, endPoint x: 385, endPoint y: 229, distance: 231.8
click at [384, 227] on div "Search By Episodes Order By External ID MAINTAIN ORDERING Search 11288948_U0000…" at bounding box center [590, 439] width 920 height 726
type textarea "11"
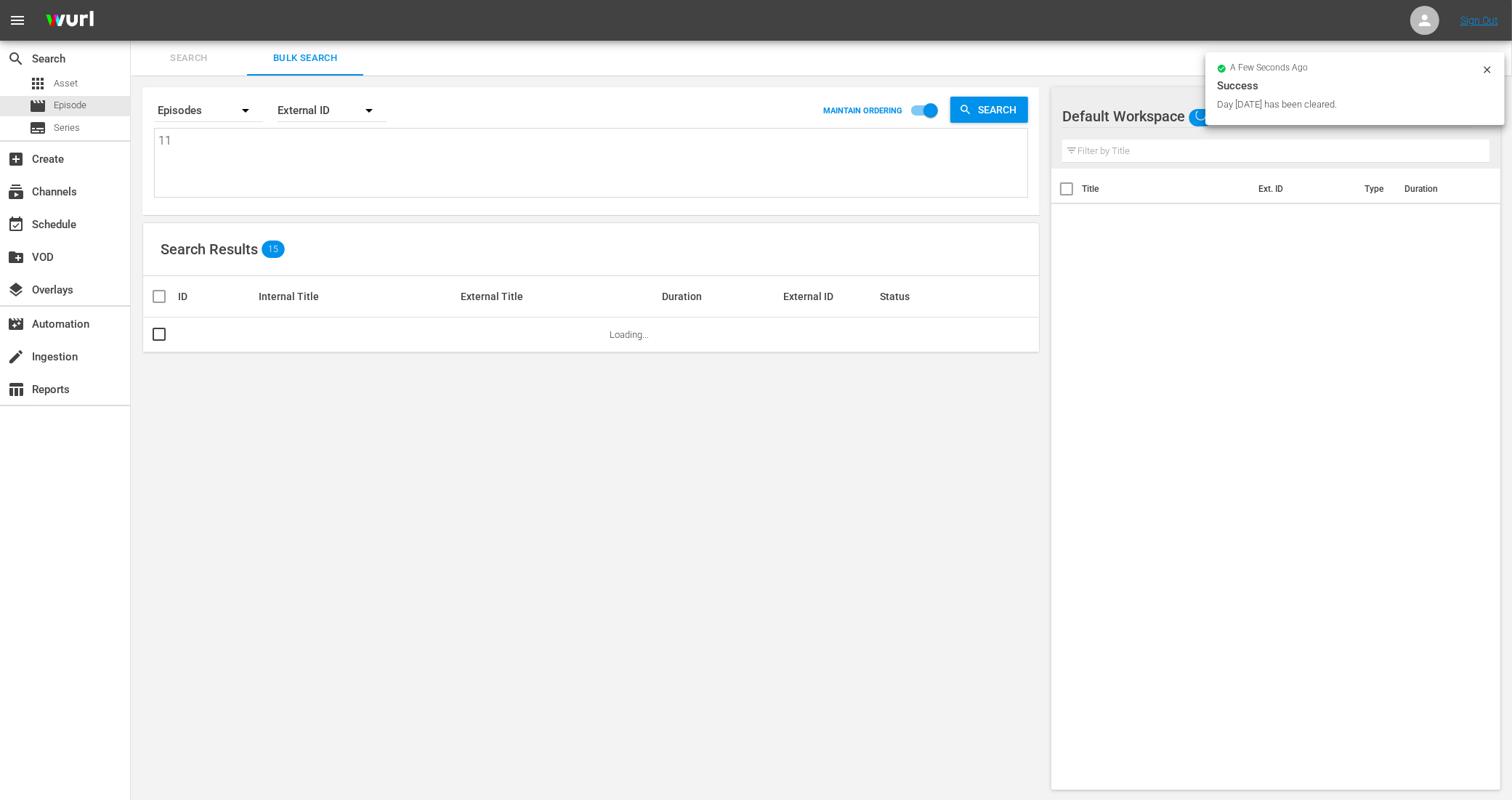
scroll to position [0, 0]
type textarea "1"
paste textarea "11288956_U0000656_LAT_v2 11288958_U0000657_LAT_v2 11288960_U0000658_LAT_v2 1128…"
type textarea "11288956_U0000656_LAT_v2 11288958_U0000657_LAT_v2 11288960_U0000658_LAT_v2 1128…"
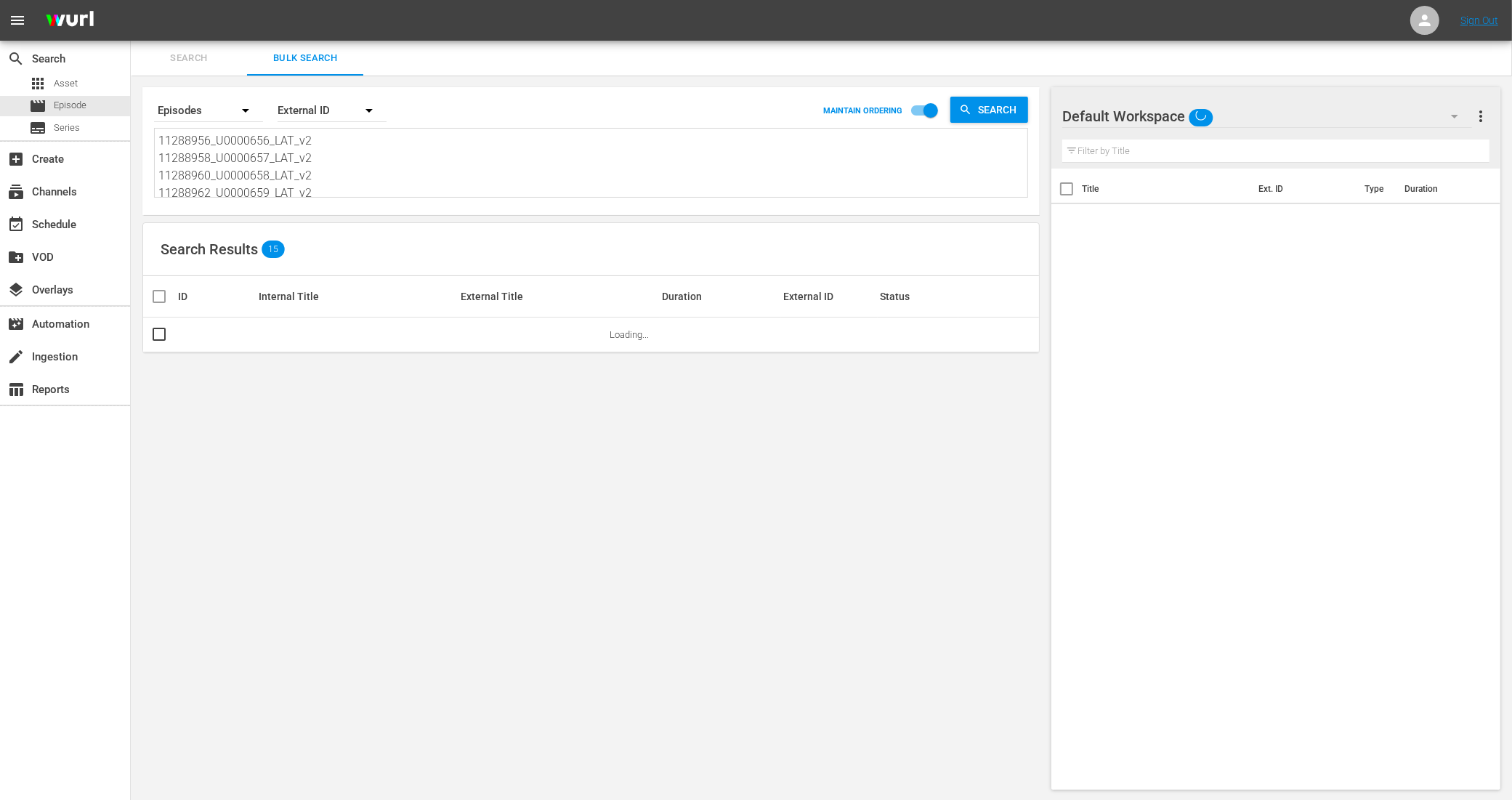
scroll to position [2, 0]
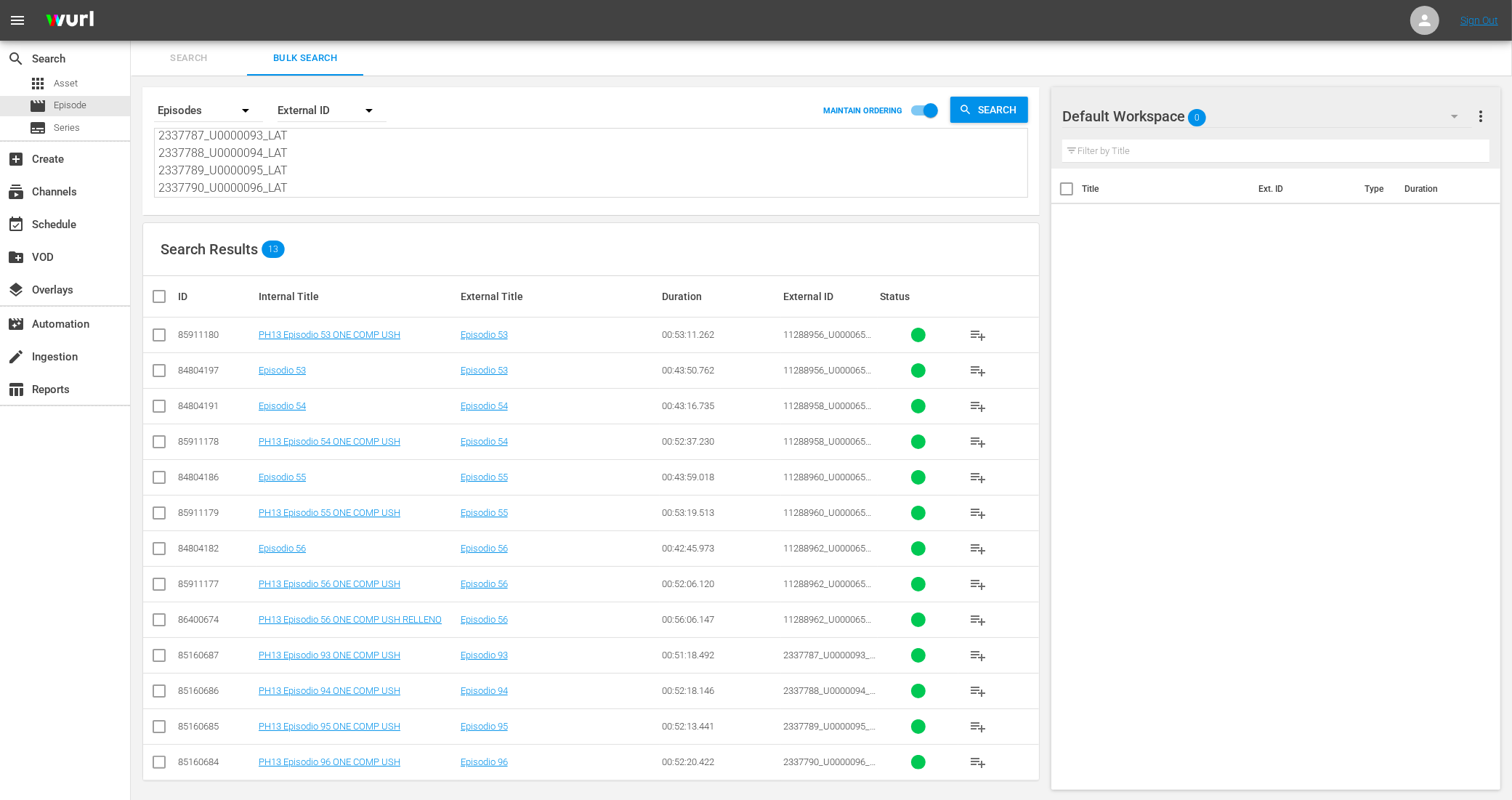
type textarea "11288956_U0000656_LAT_v2 11288958_U0000657_LAT_v2 11288960_U0000658_LAT_v2 1128…"
click at [154, 333] on input "checkbox" at bounding box center [159, 338] width 17 height 17
checkbox input "true"
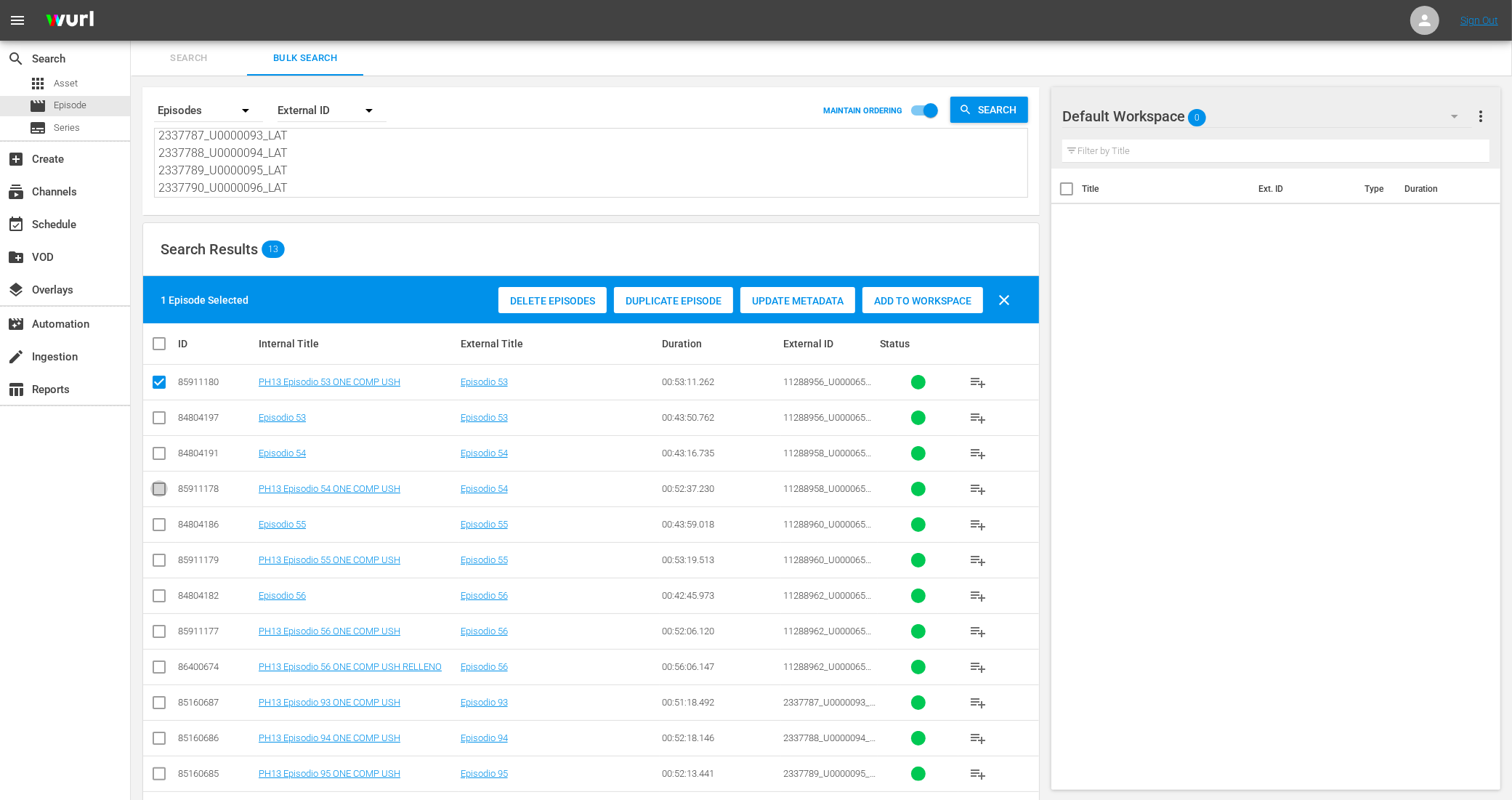
click at [158, 485] on input "checkbox" at bounding box center [159, 492] width 17 height 17
checkbox input "true"
click at [159, 562] on input "checkbox" at bounding box center [159, 563] width 17 height 17
checkbox input "true"
click at [160, 637] on input "checkbox" at bounding box center [159, 634] width 17 height 17
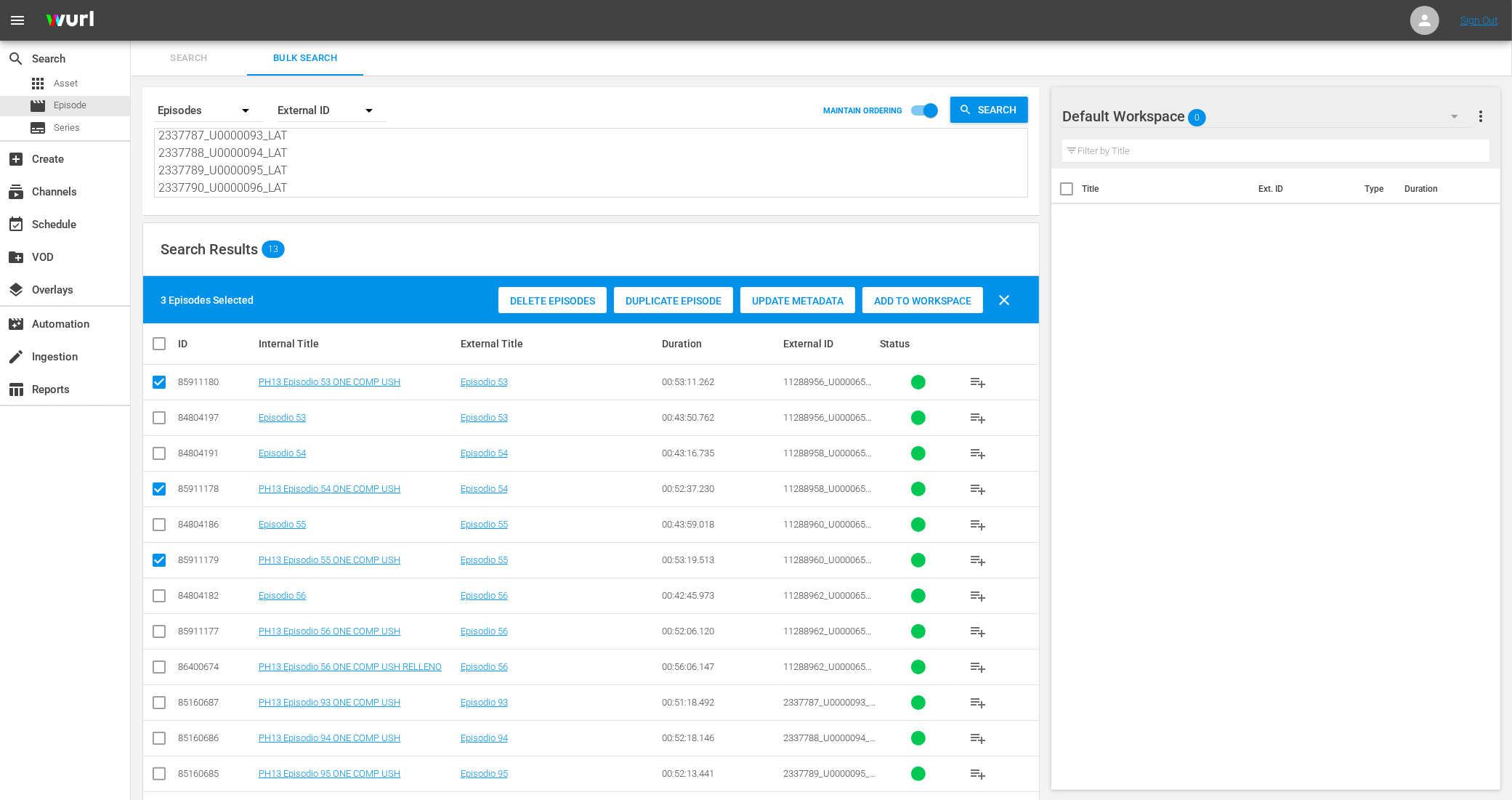
checkbox input "true"
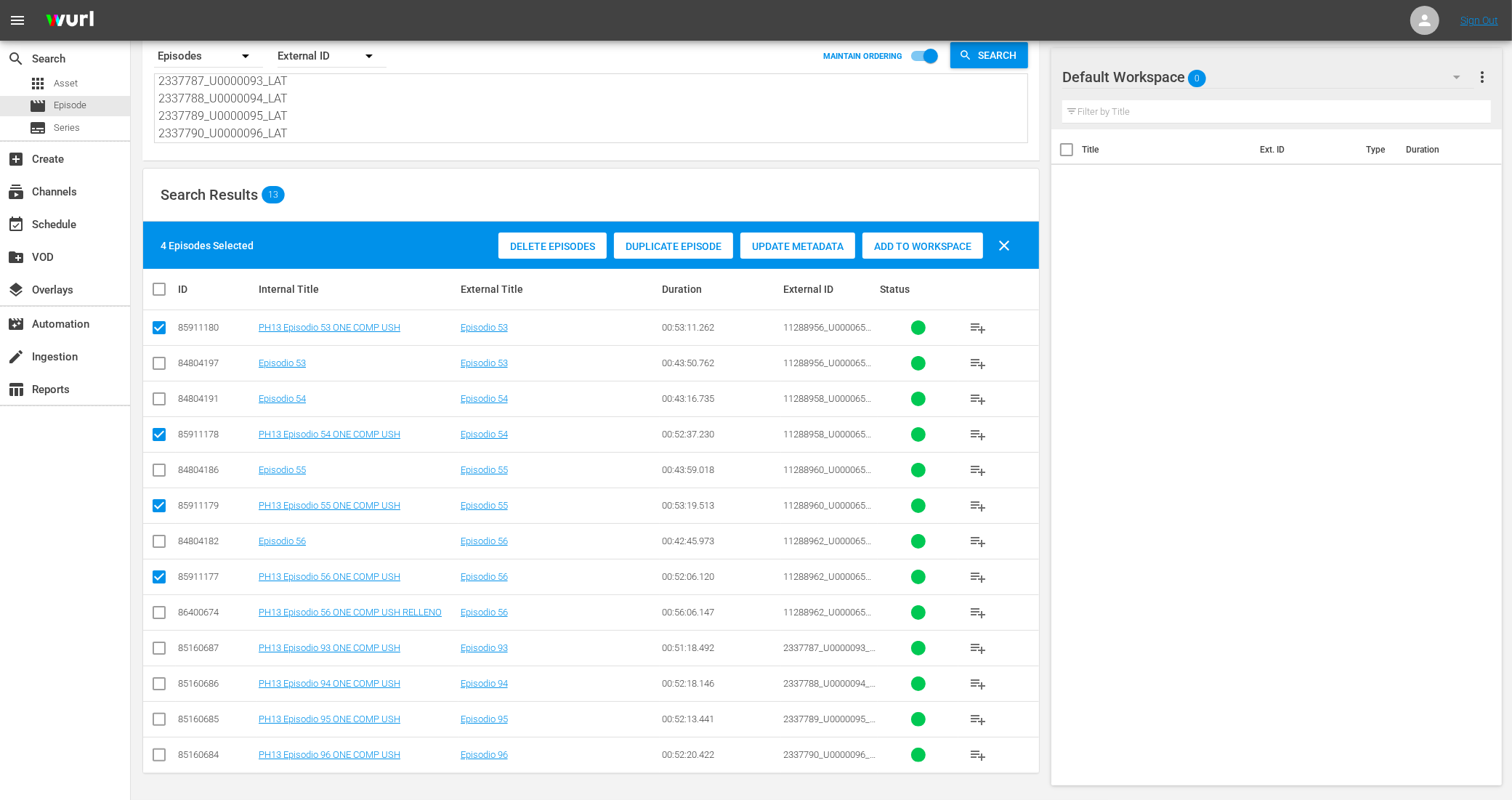
click at [159, 645] on input "checkbox" at bounding box center [159, 650] width 17 height 17
checkbox input "true"
click at [158, 683] on input "checkbox" at bounding box center [159, 686] width 17 height 17
checkbox input "true"
click at [162, 714] on input "checkbox" at bounding box center [159, 722] width 17 height 17
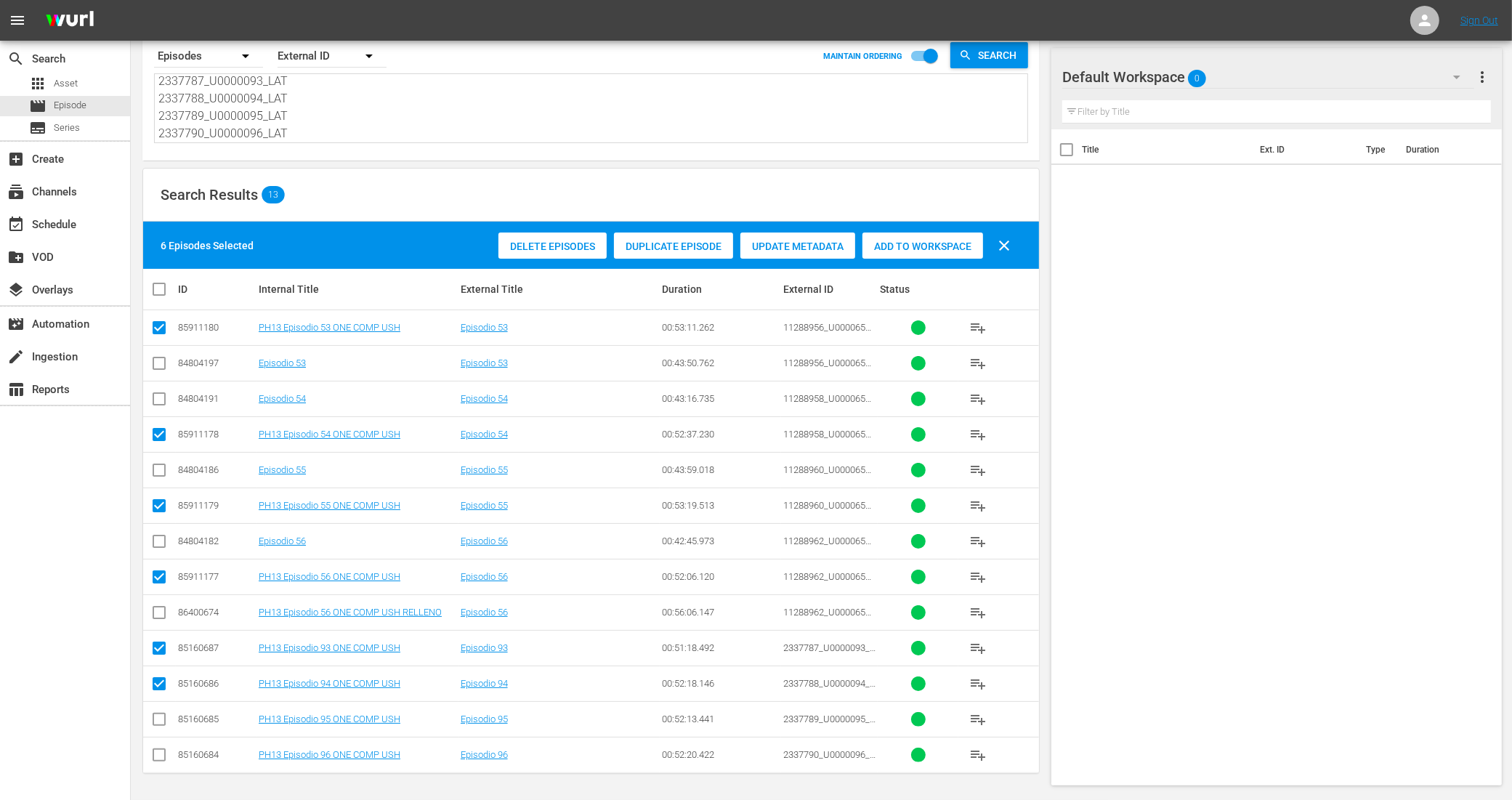
checkbox input "true"
click at [157, 753] on input "checkbox" at bounding box center [159, 757] width 17 height 17
checkbox input "true"
click at [921, 241] on span "Add to Workspace" at bounding box center [923, 246] width 120 height 12
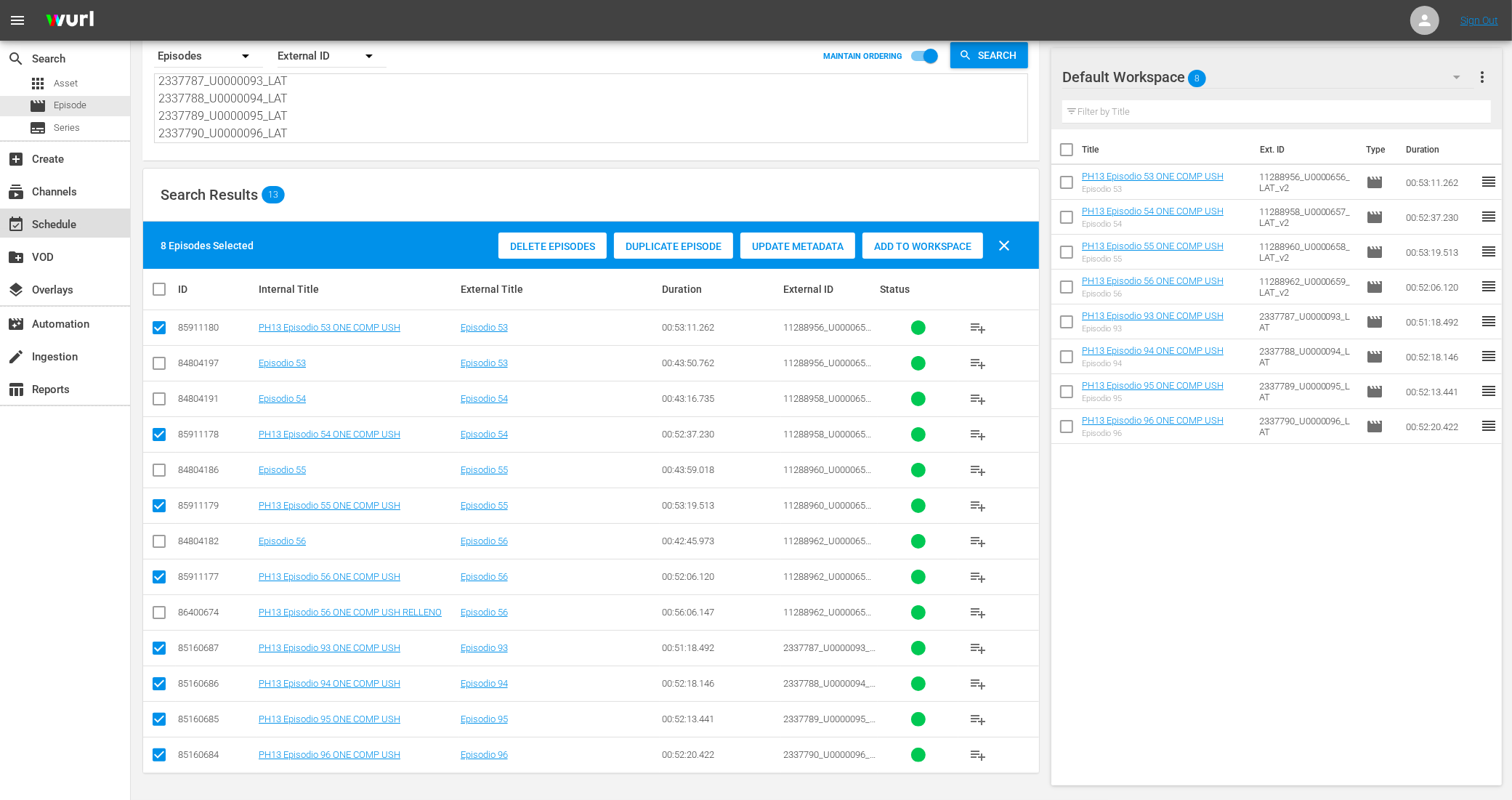
click at [67, 226] on div "event_available Schedule" at bounding box center [40, 223] width 81 height 13
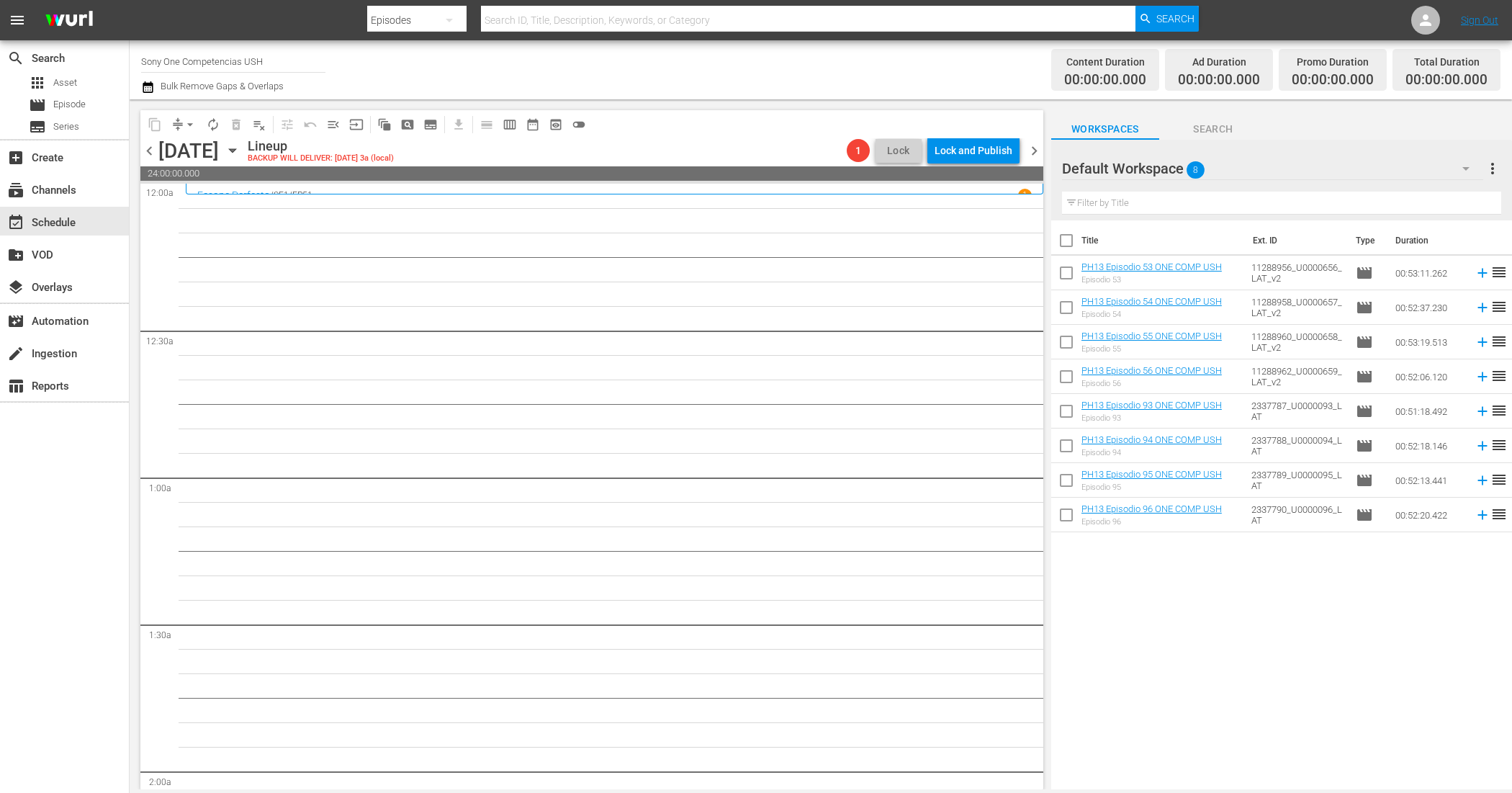
click at [1064, 238] on input "checkbox" at bounding box center [1066, 243] width 30 height 30
checkbox input "true"
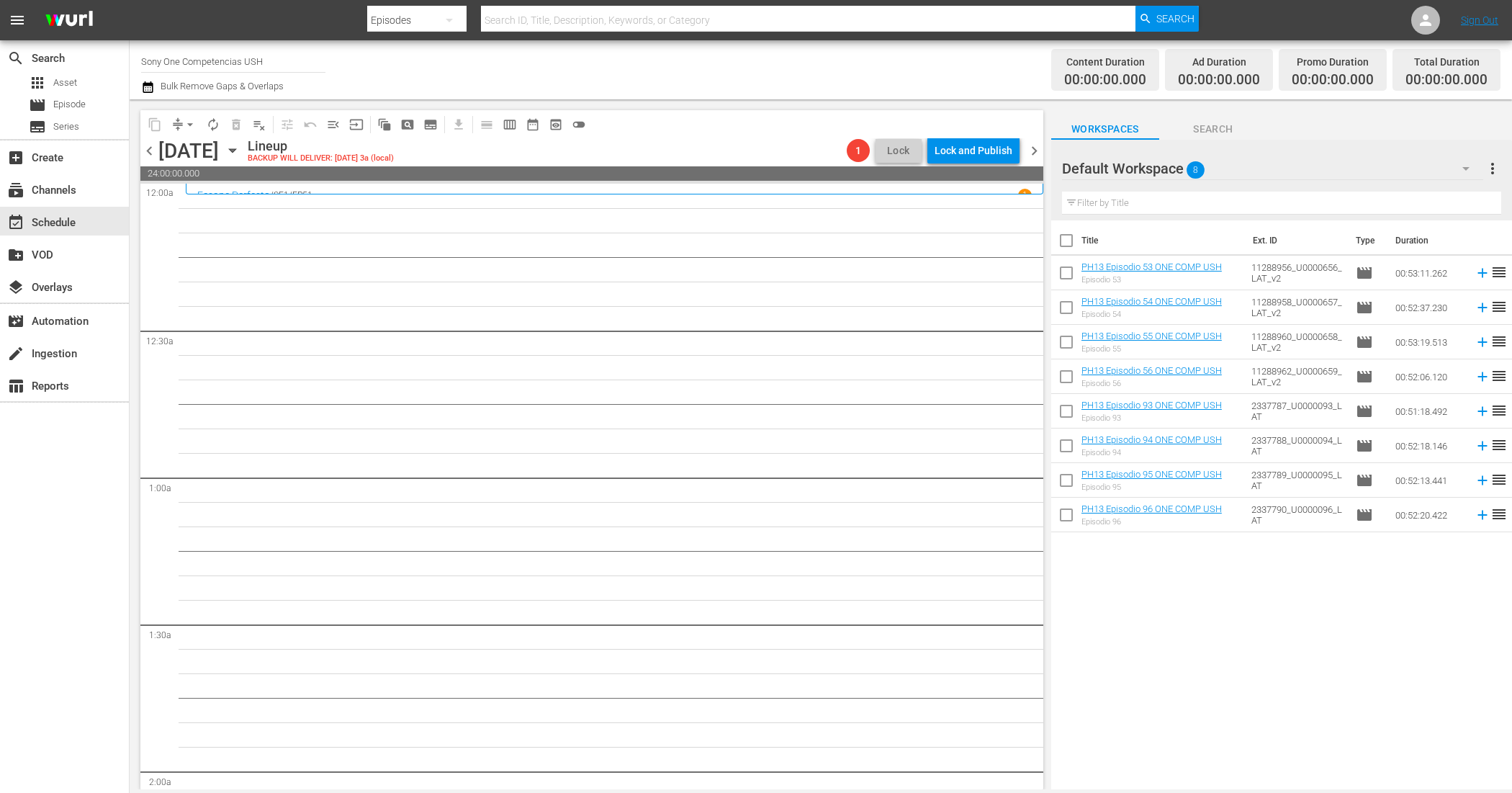
checkbox input "true"
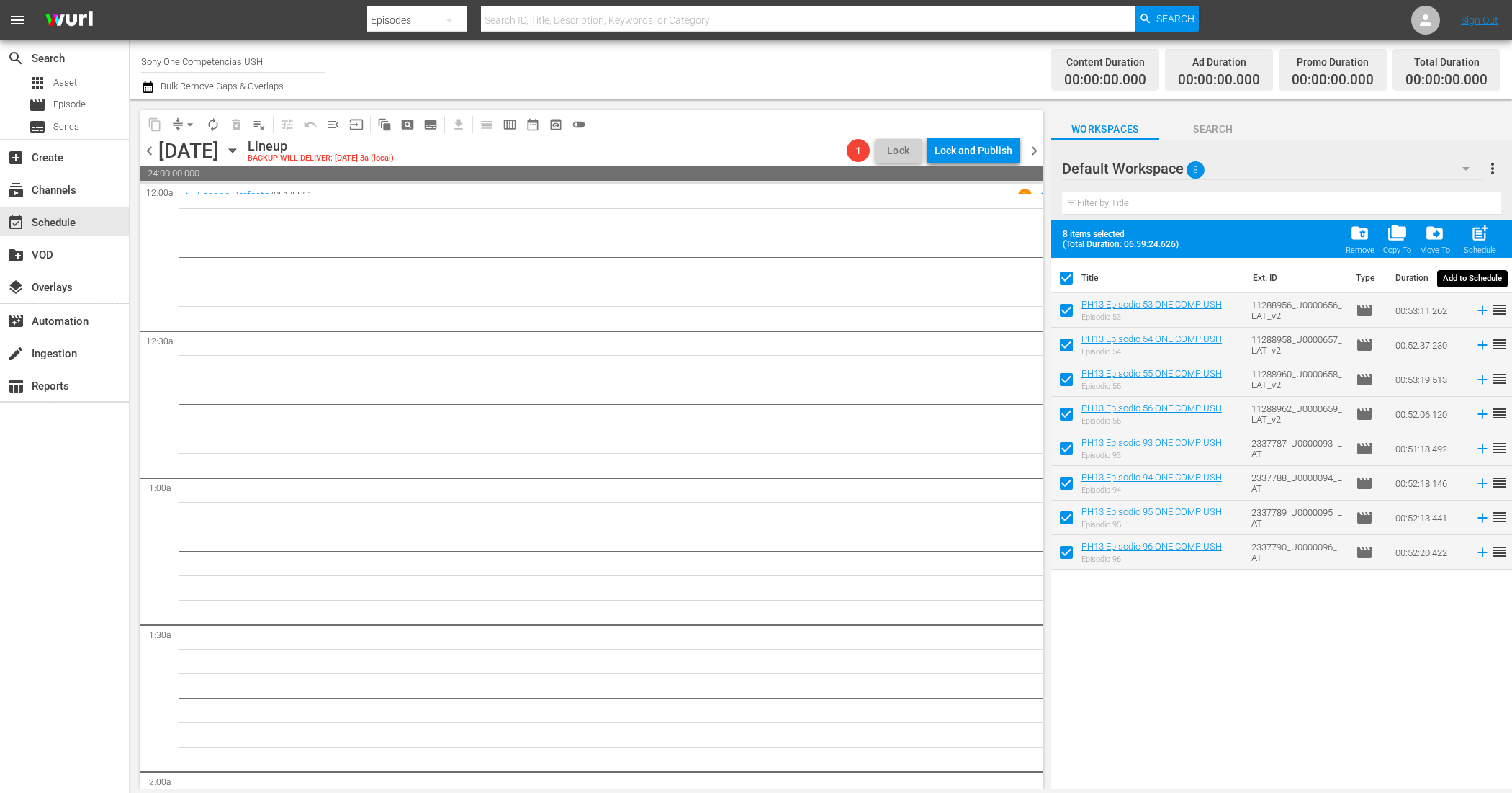
click at [1485, 231] on span "post_add" at bounding box center [1480, 233] width 20 height 20
checkbox input "false"
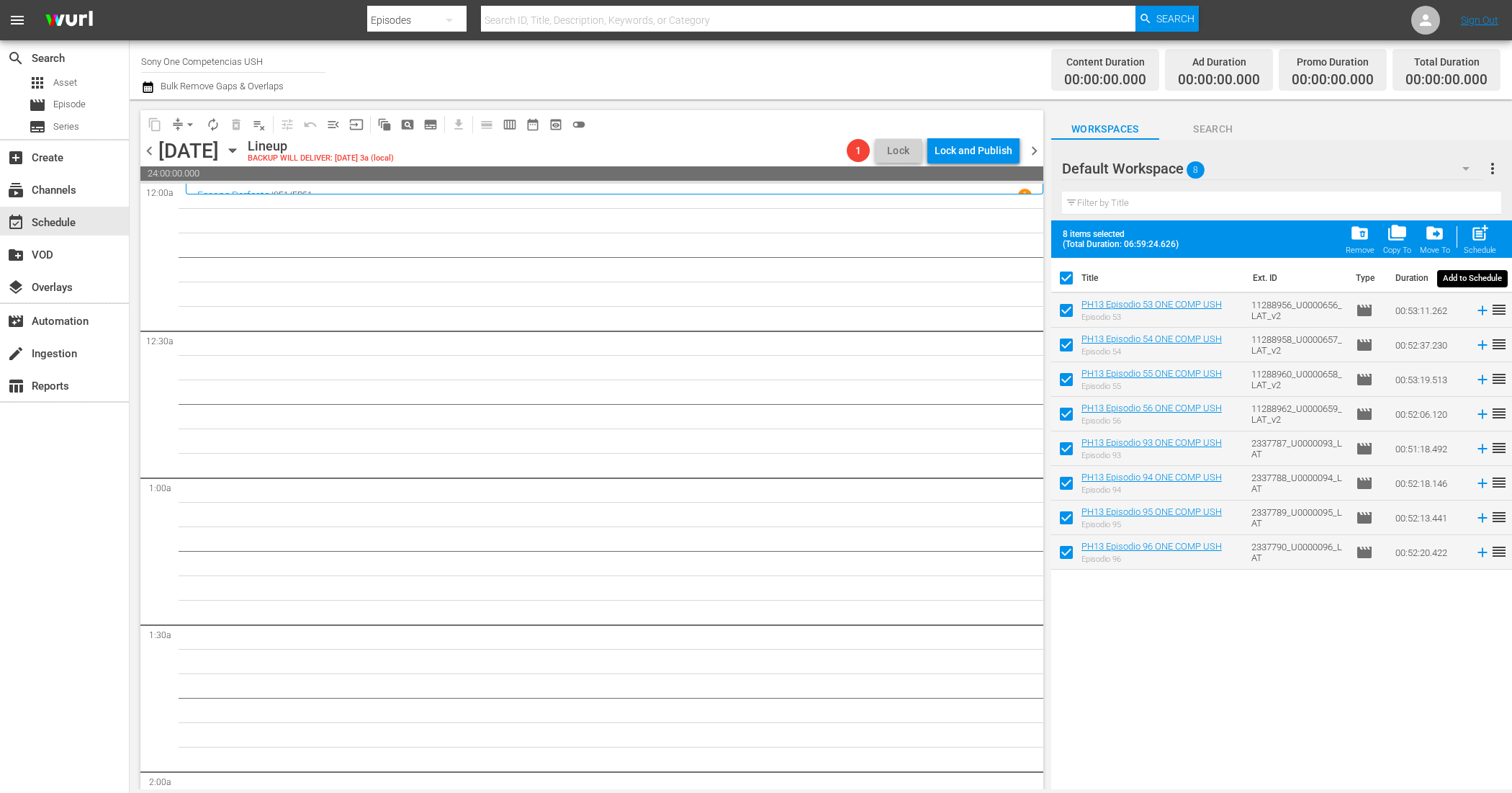
checkbox input "false"
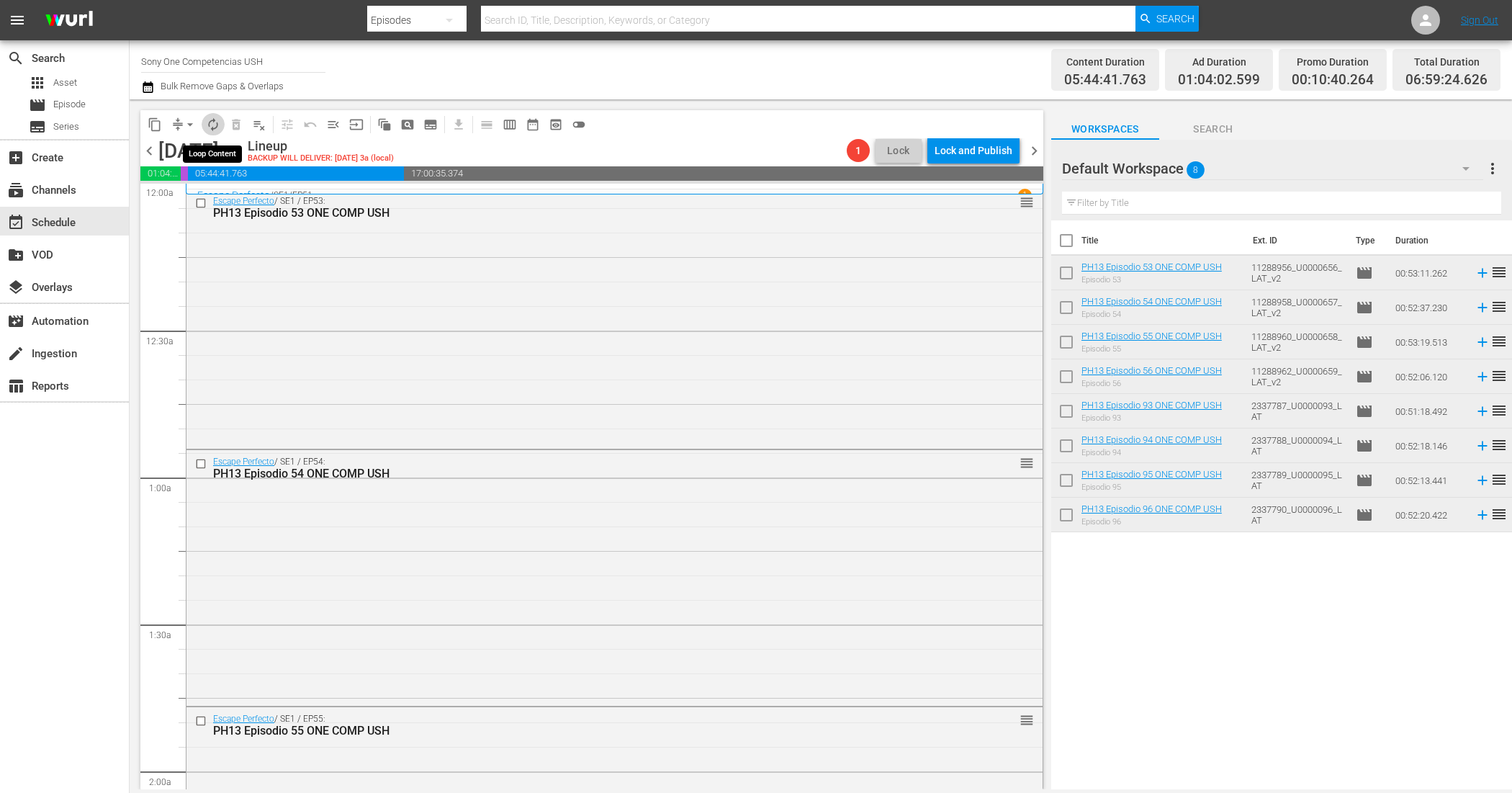
click at [217, 118] on span "autorenew_outlined" at bounding box center [213, 125] width 14 height 14
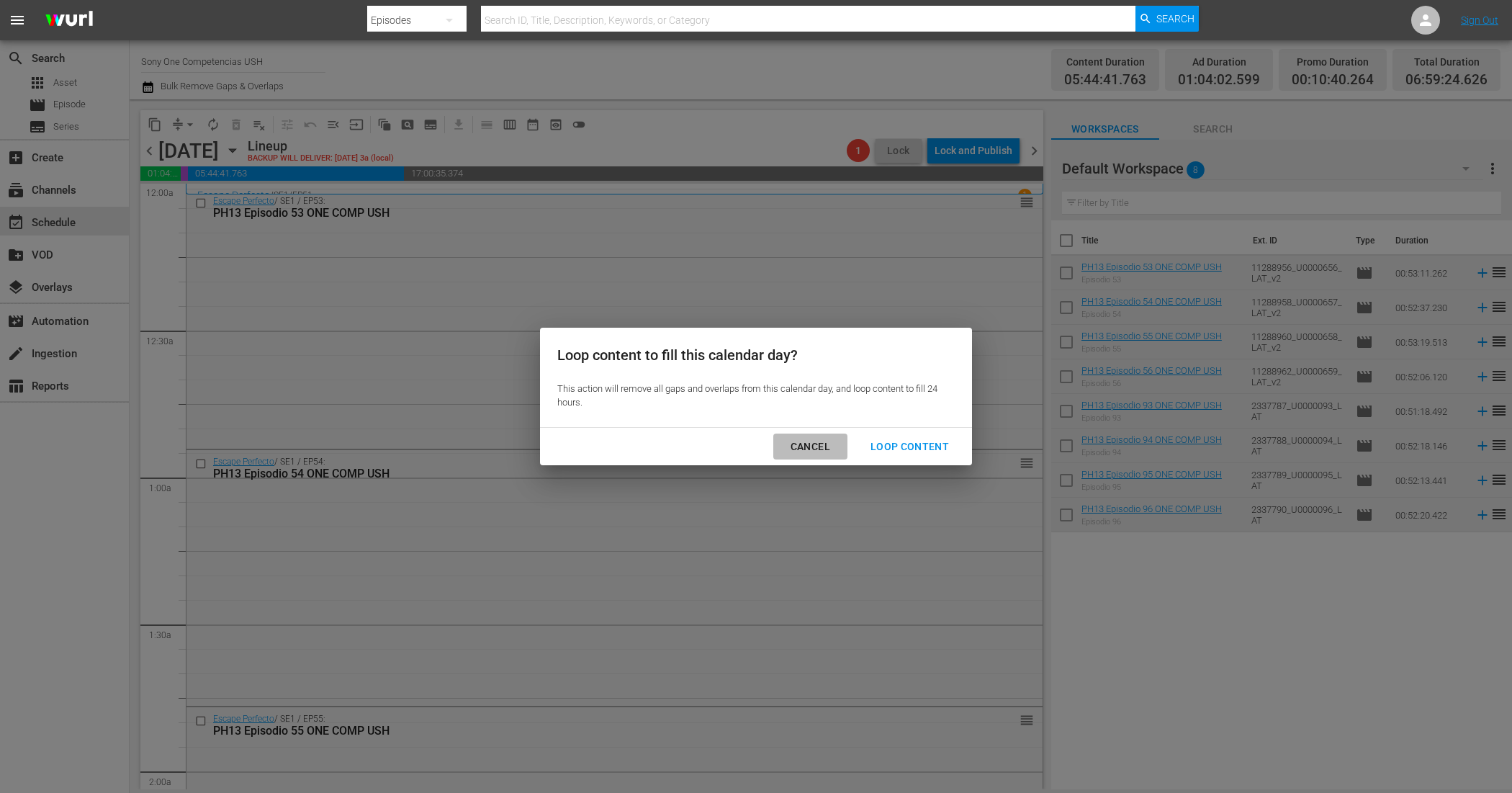
click at [824, 441] on div "Cancel" at bounding box center [810, 447] width 62 height 18
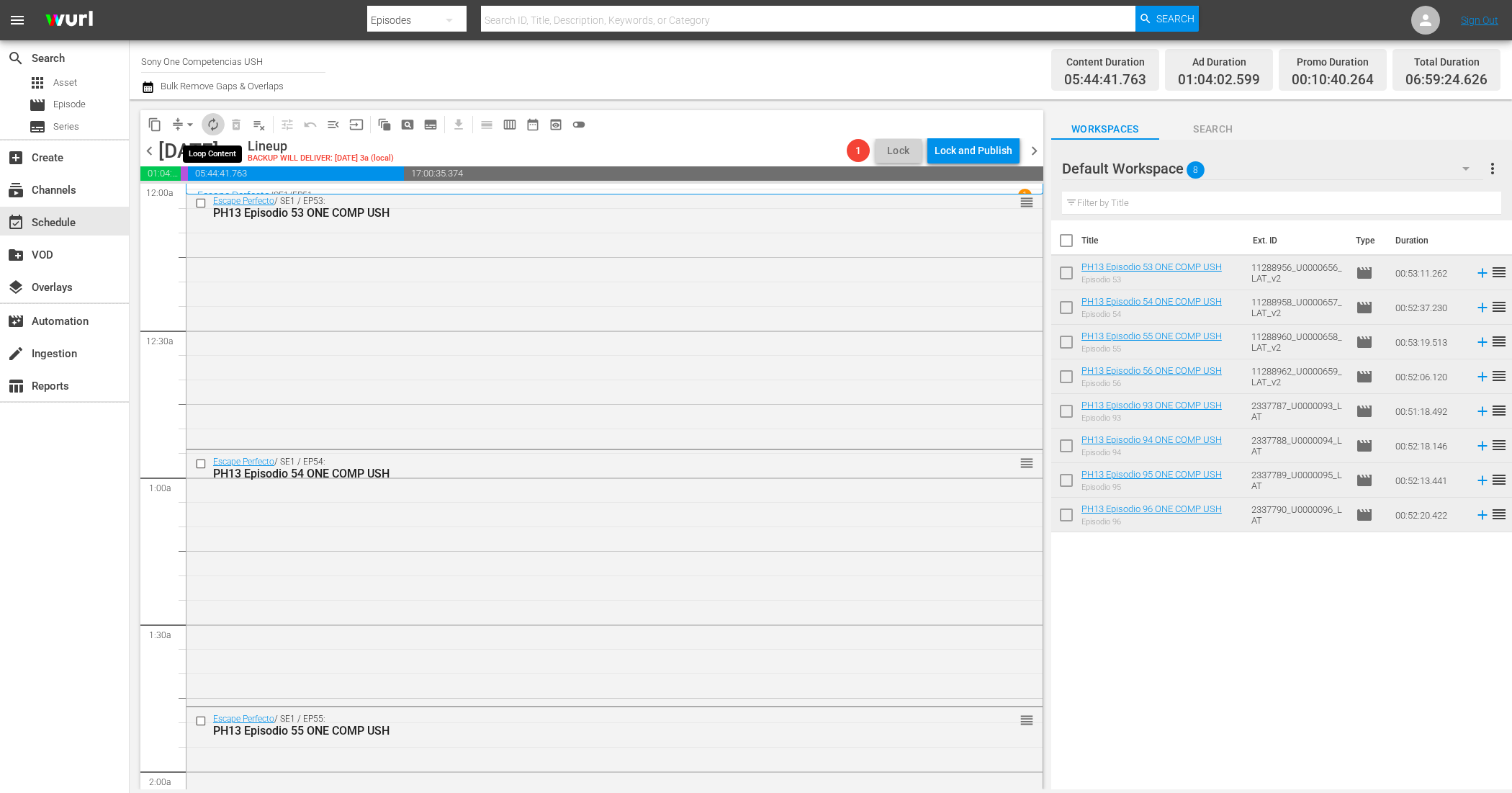
click at [217, 127] on span "autorenew_outlined" at bounding box center [213, 125] width 14 height 14
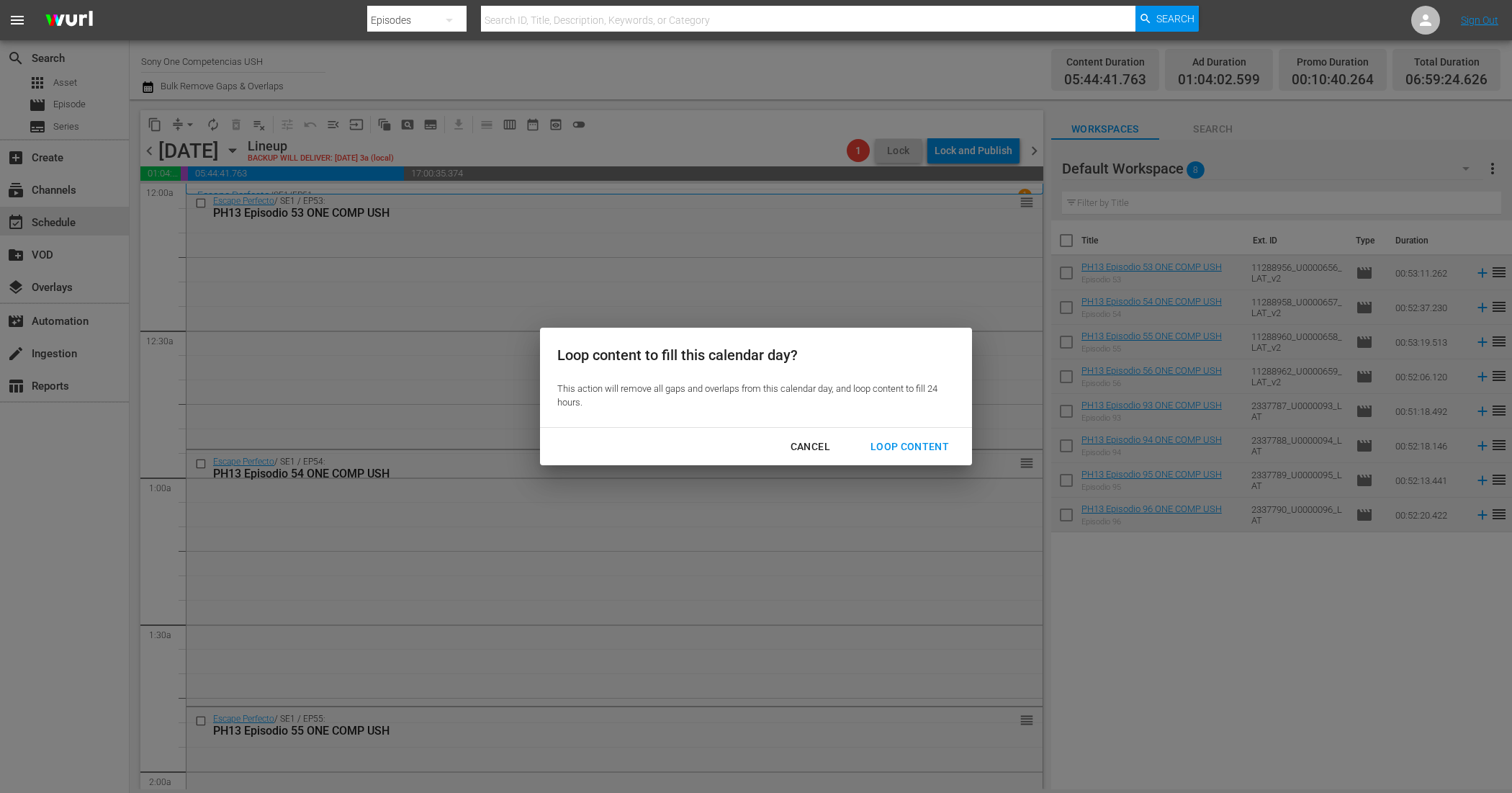
click at [894, 440] on div "Loop Content" at bounding box center [909, 447] width 101 height 18
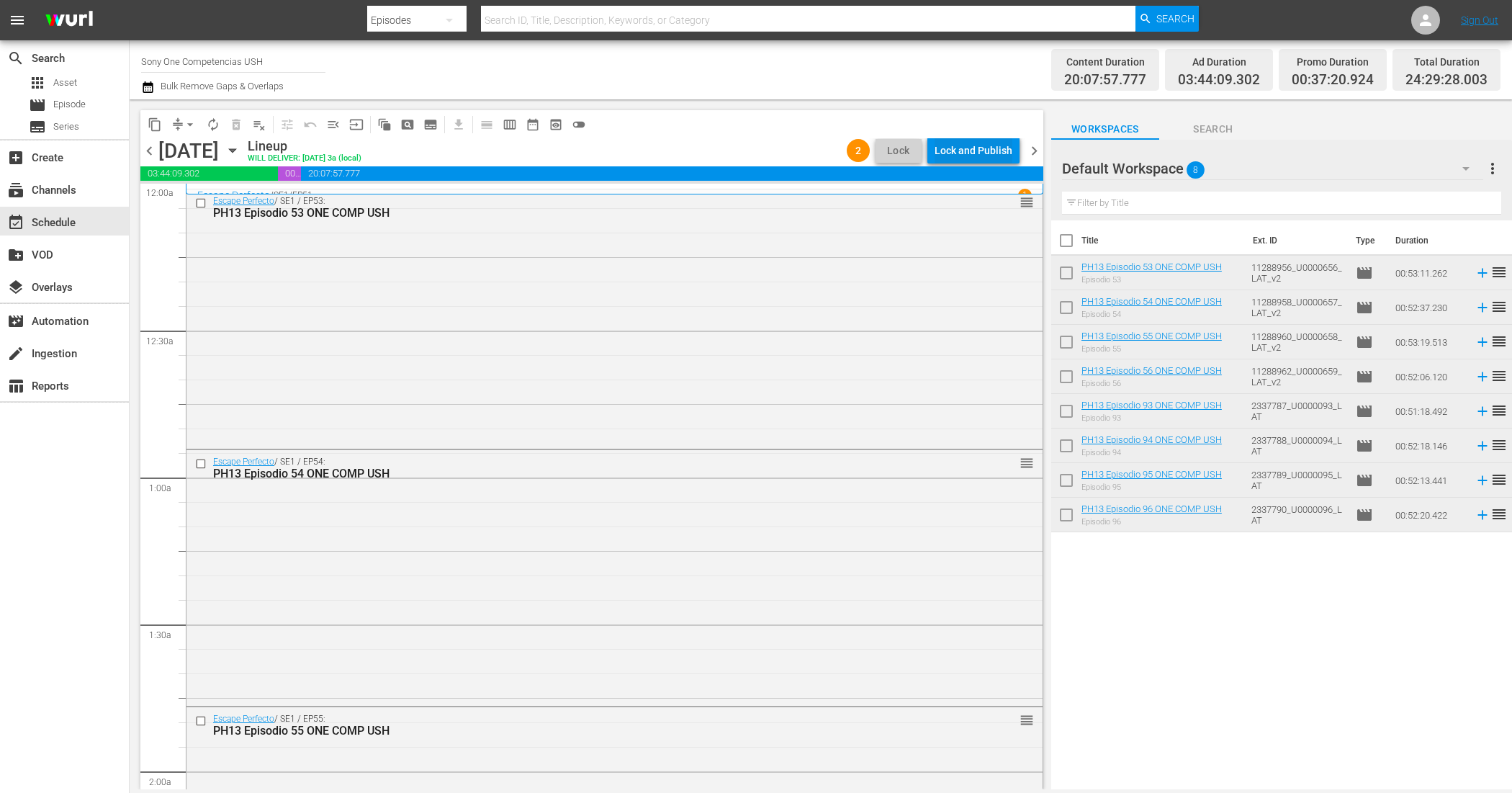
click at [985, 154] on div "Lock and Publish" at bounding box center [973, 150] width 78 height 26
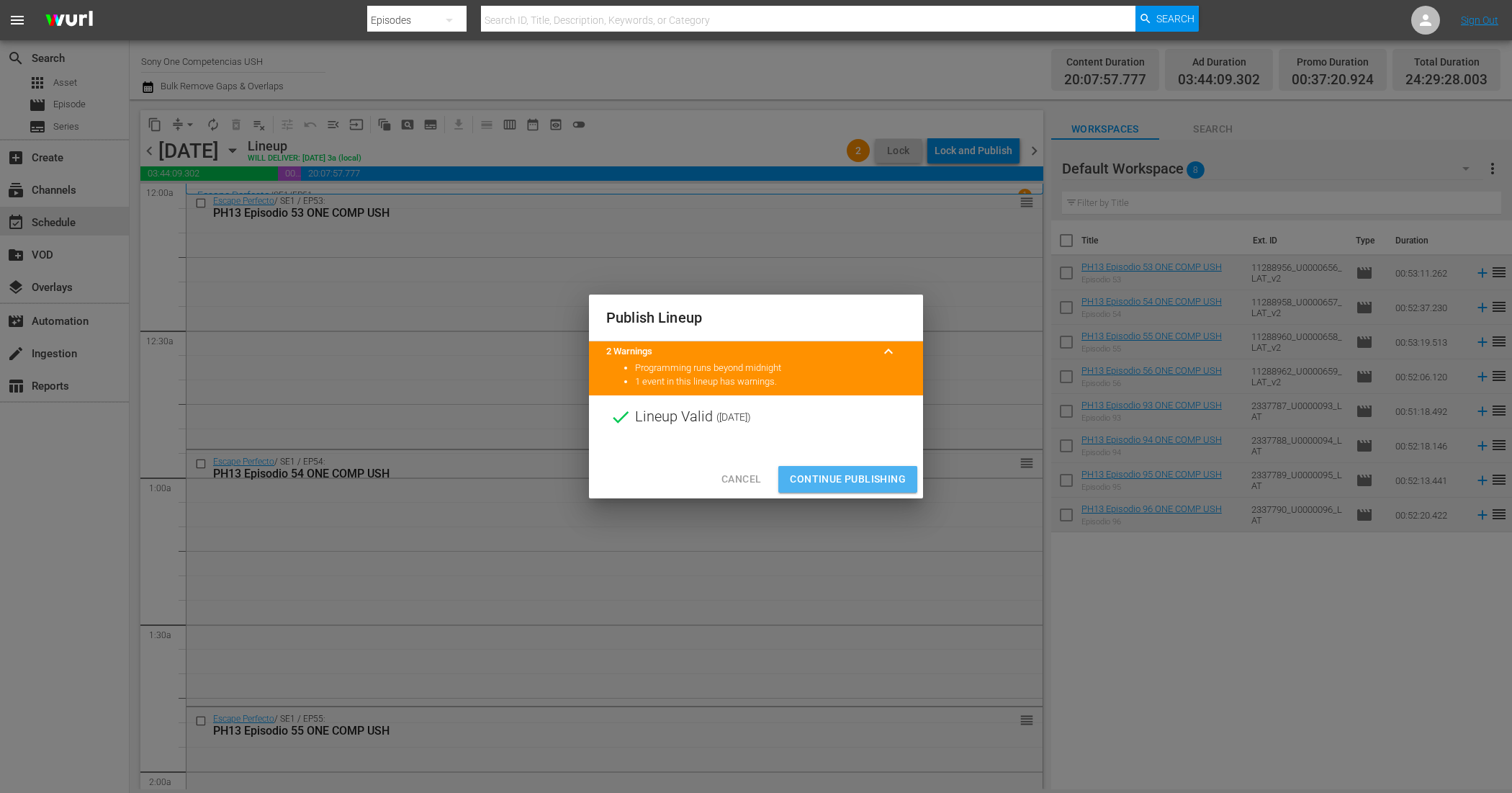
click at [851, 477] on span "Continue Publishing" at bounding box center [848, 479] width 116 height 18
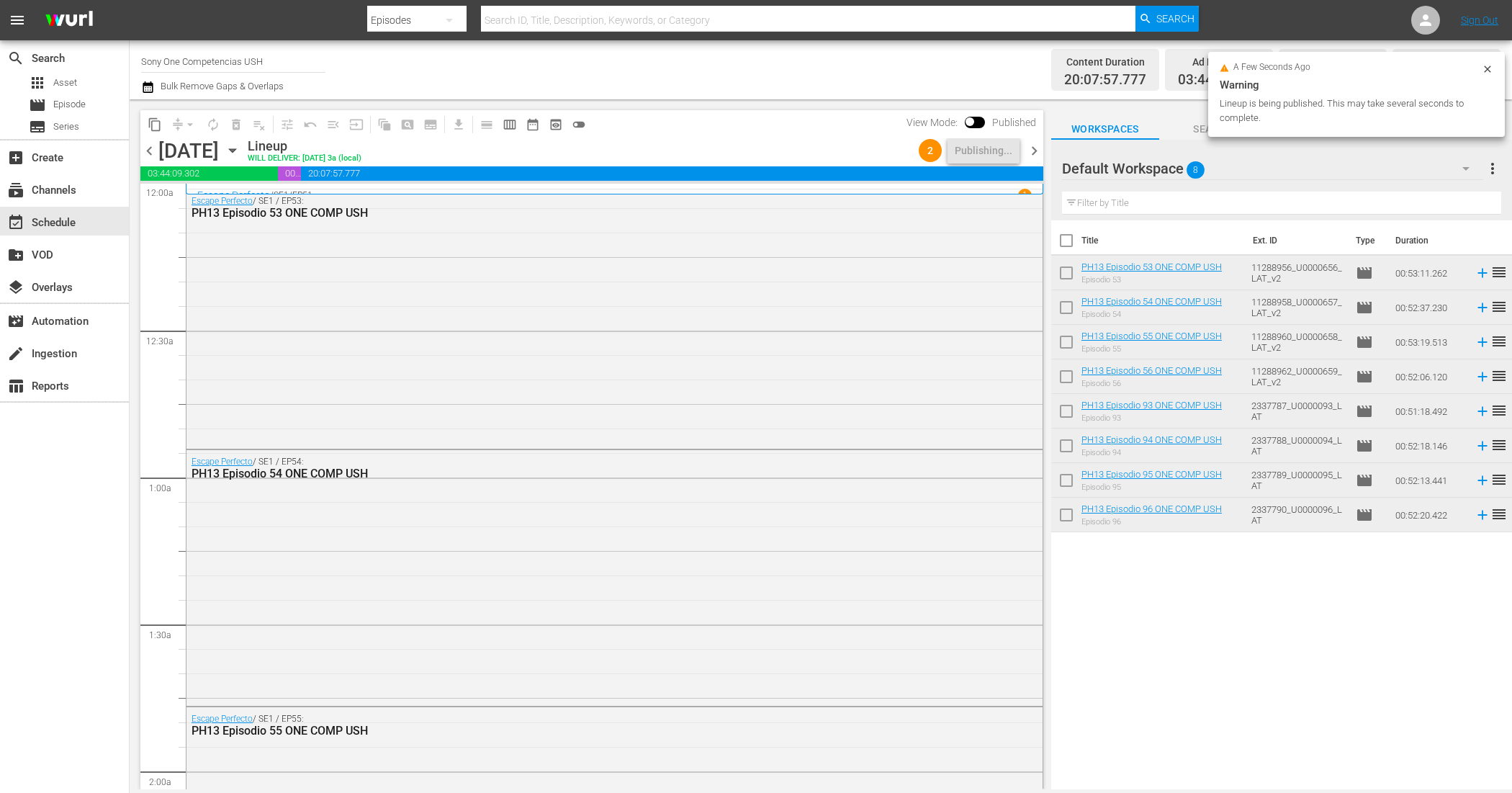
click at [1062, 240] on input "checkbox" at bounding box center [1066, 243] width 30 height 30
checkbox input "true"
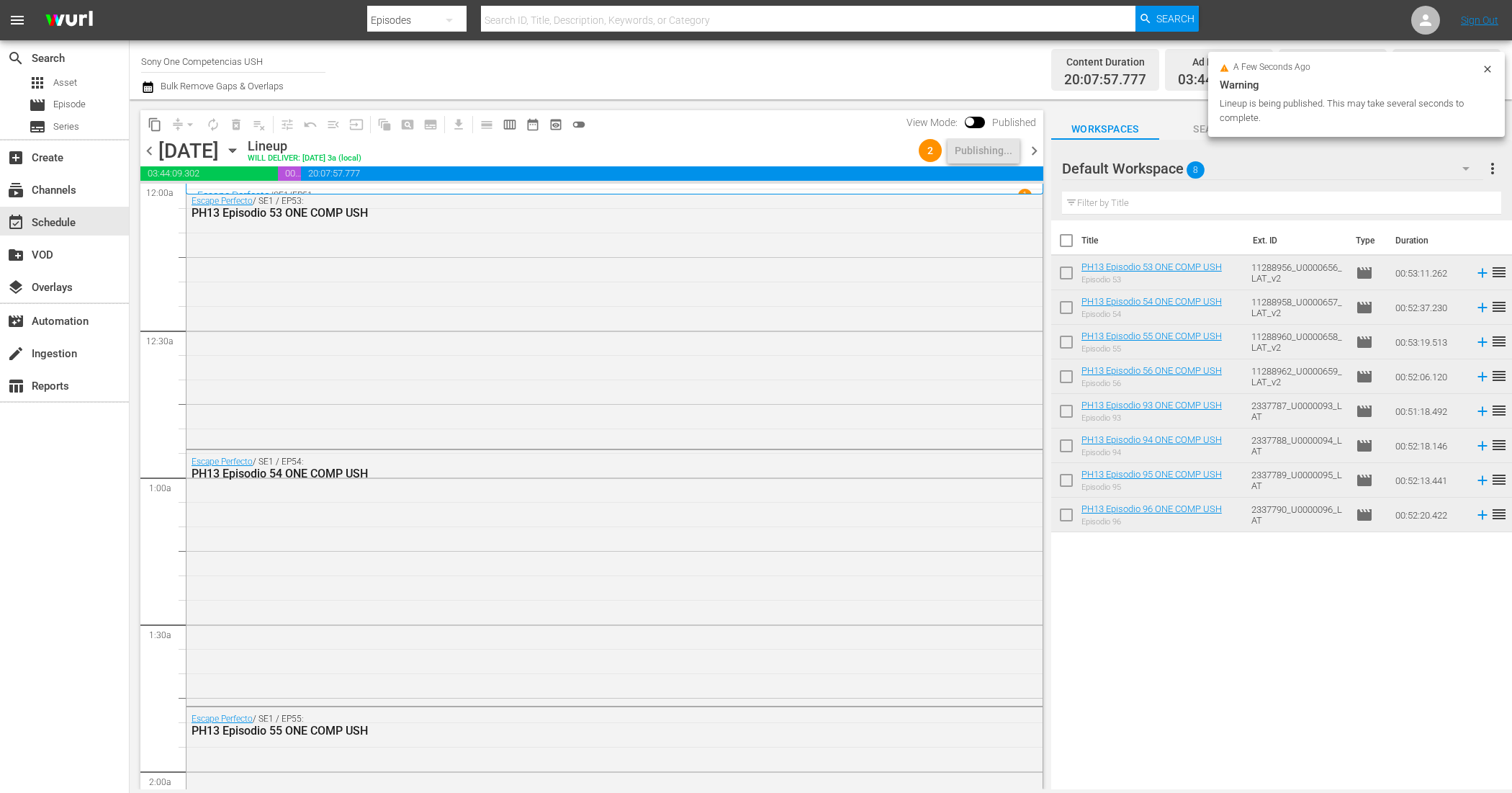
checkbox input "true"
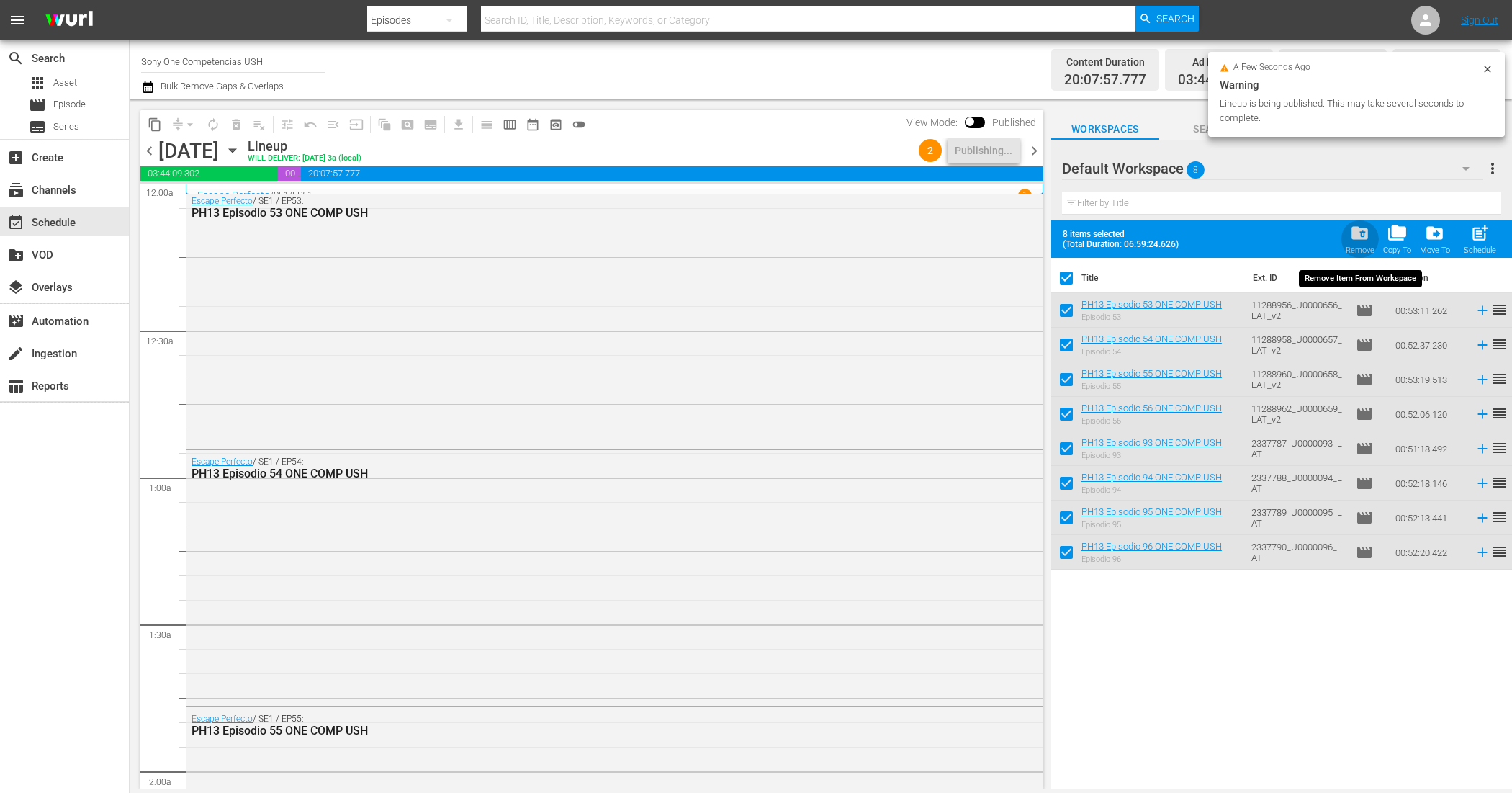
click at [1362, 225] on span "folder_delete" at bounding box center [1360, 233] width 20 height 20
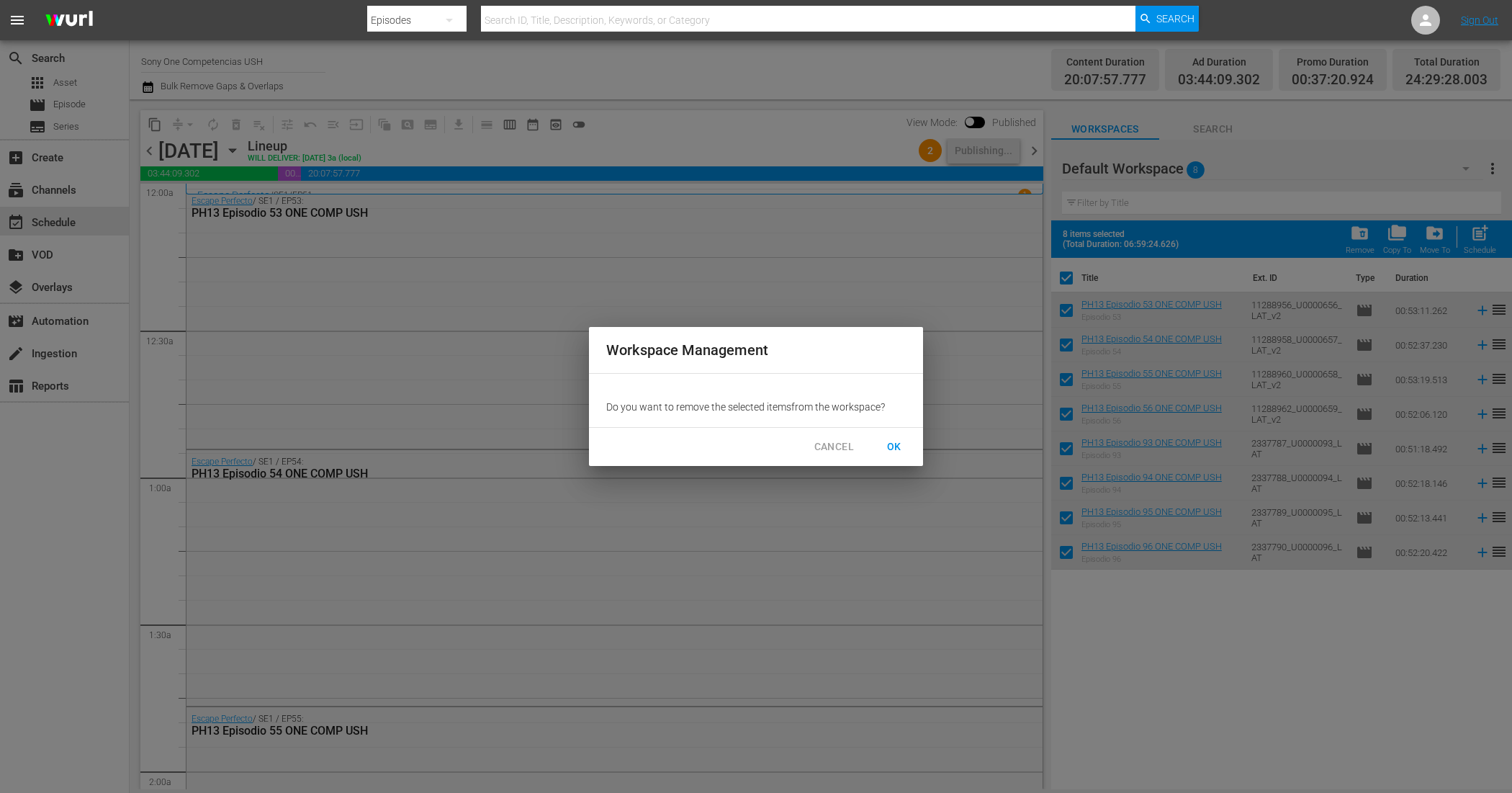
click at [889, 444] on span "OK" at bounding box center [894, 447] width 23 height 18
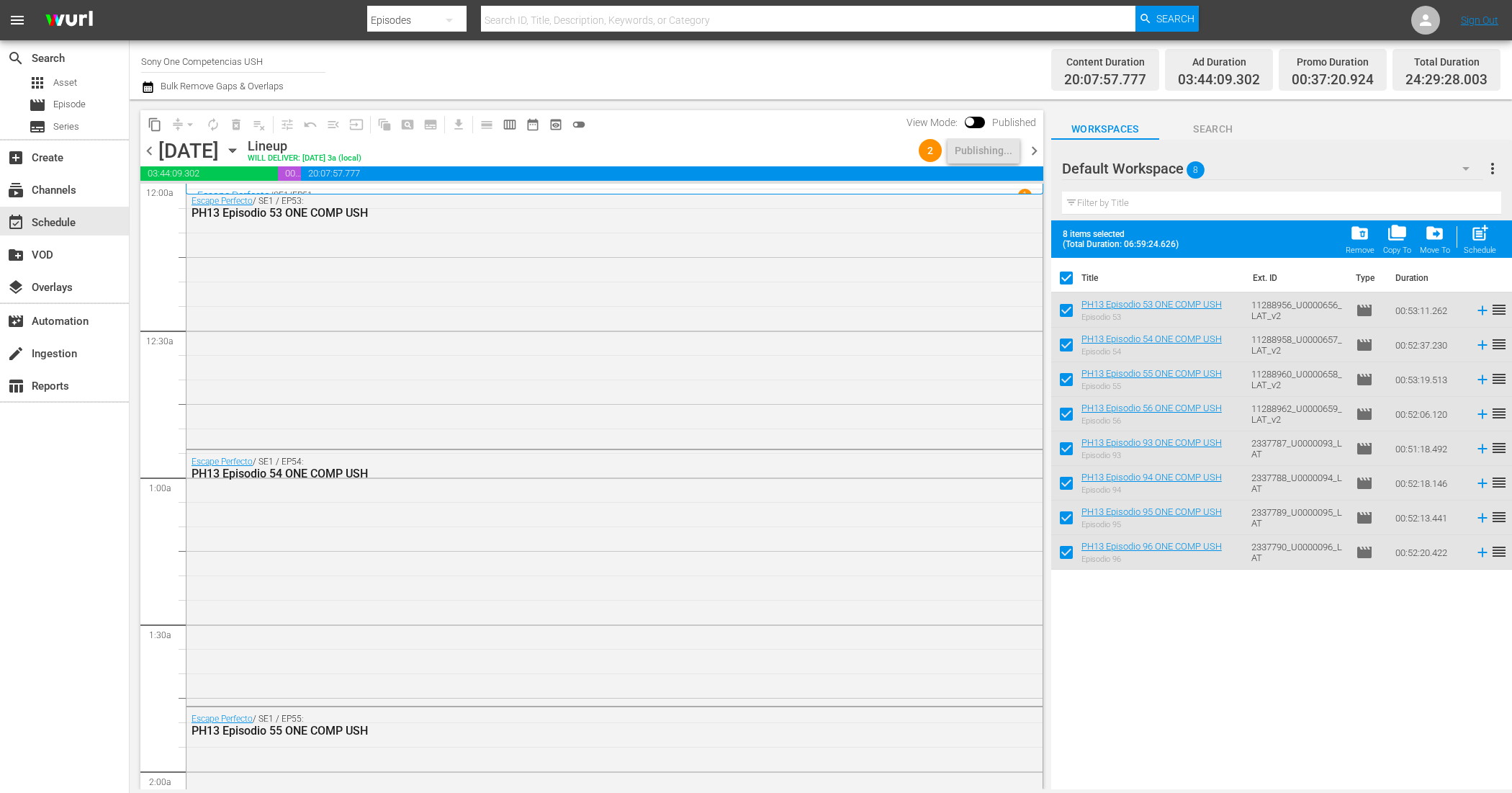
click at [1029, 145] on span "chevron_right" at bounding box center [1034, 151] width 18 height 18
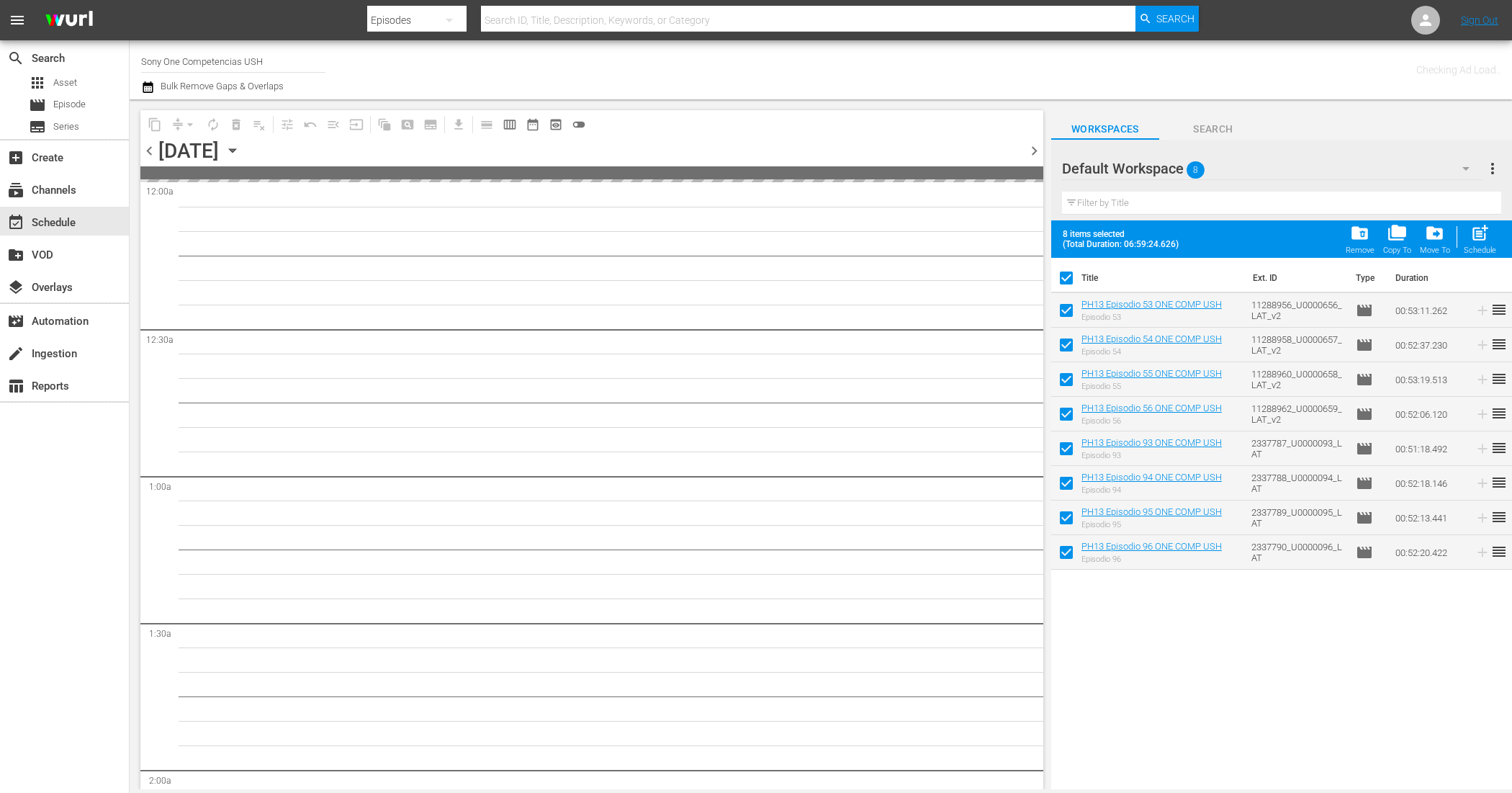
checkbox input "false"
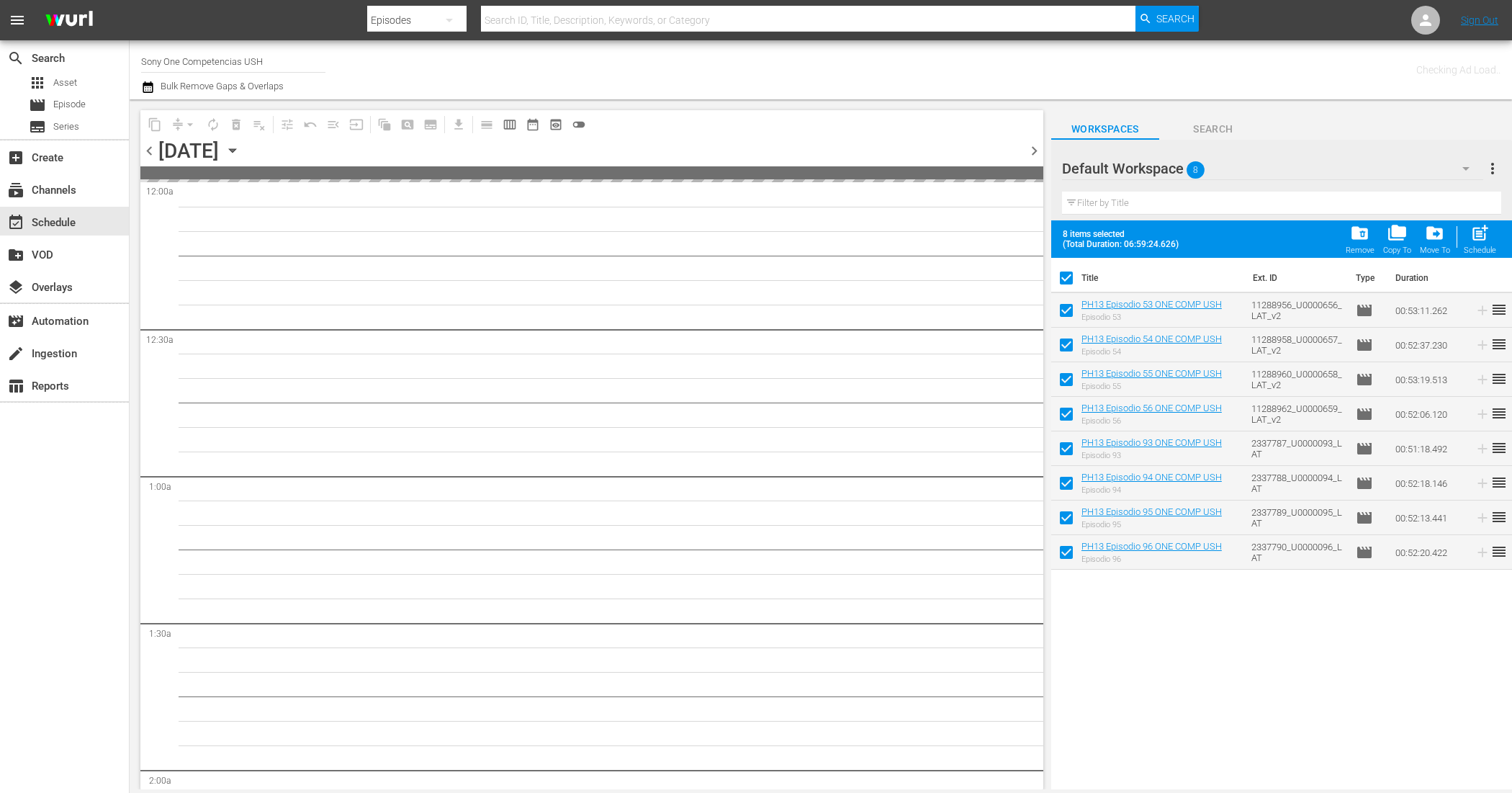
checkbox input "false"
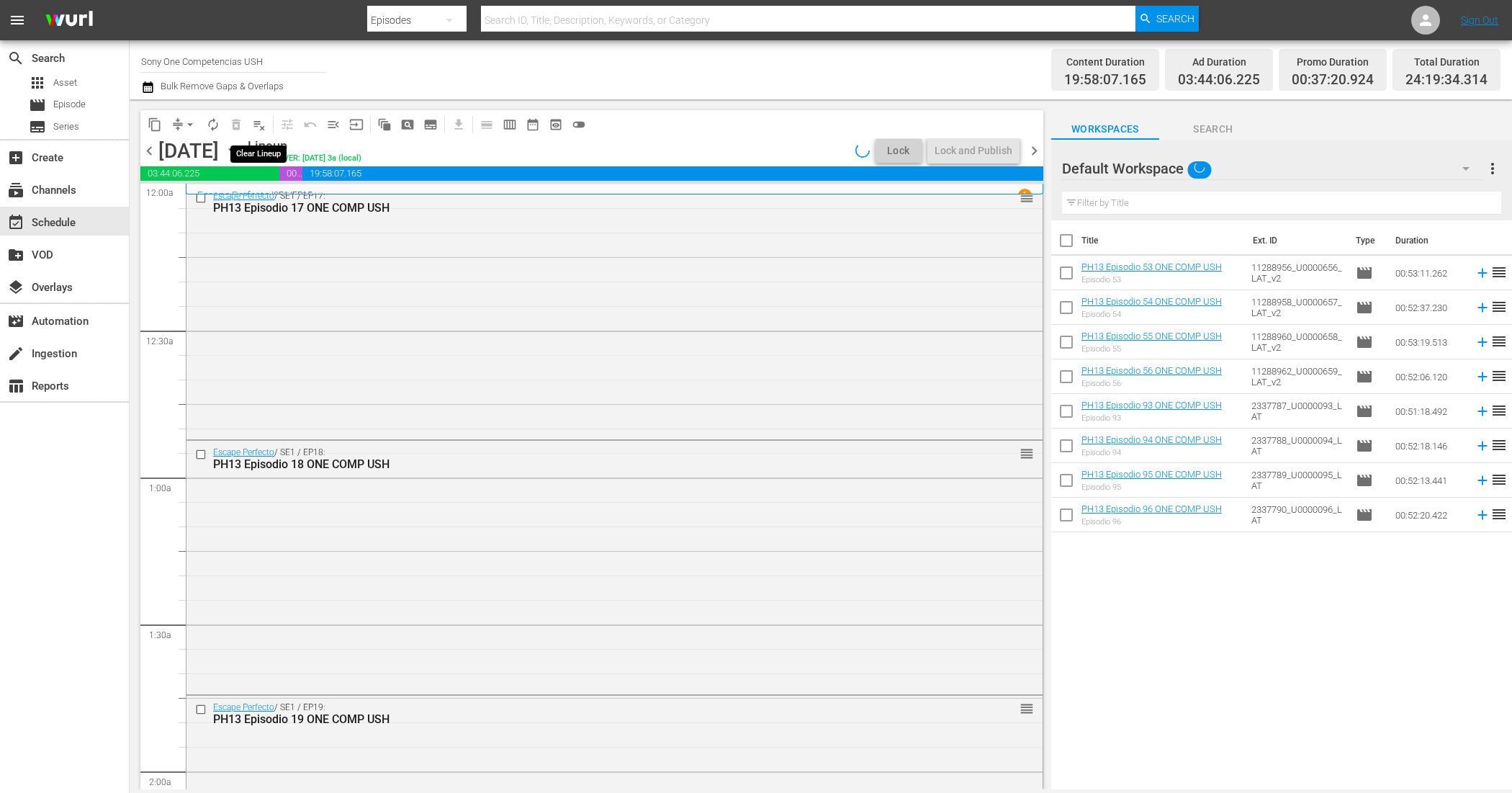
click at [263, 114] on button "playlist_remove_outlined" at bounding box center [258, 124] width 23 height 23
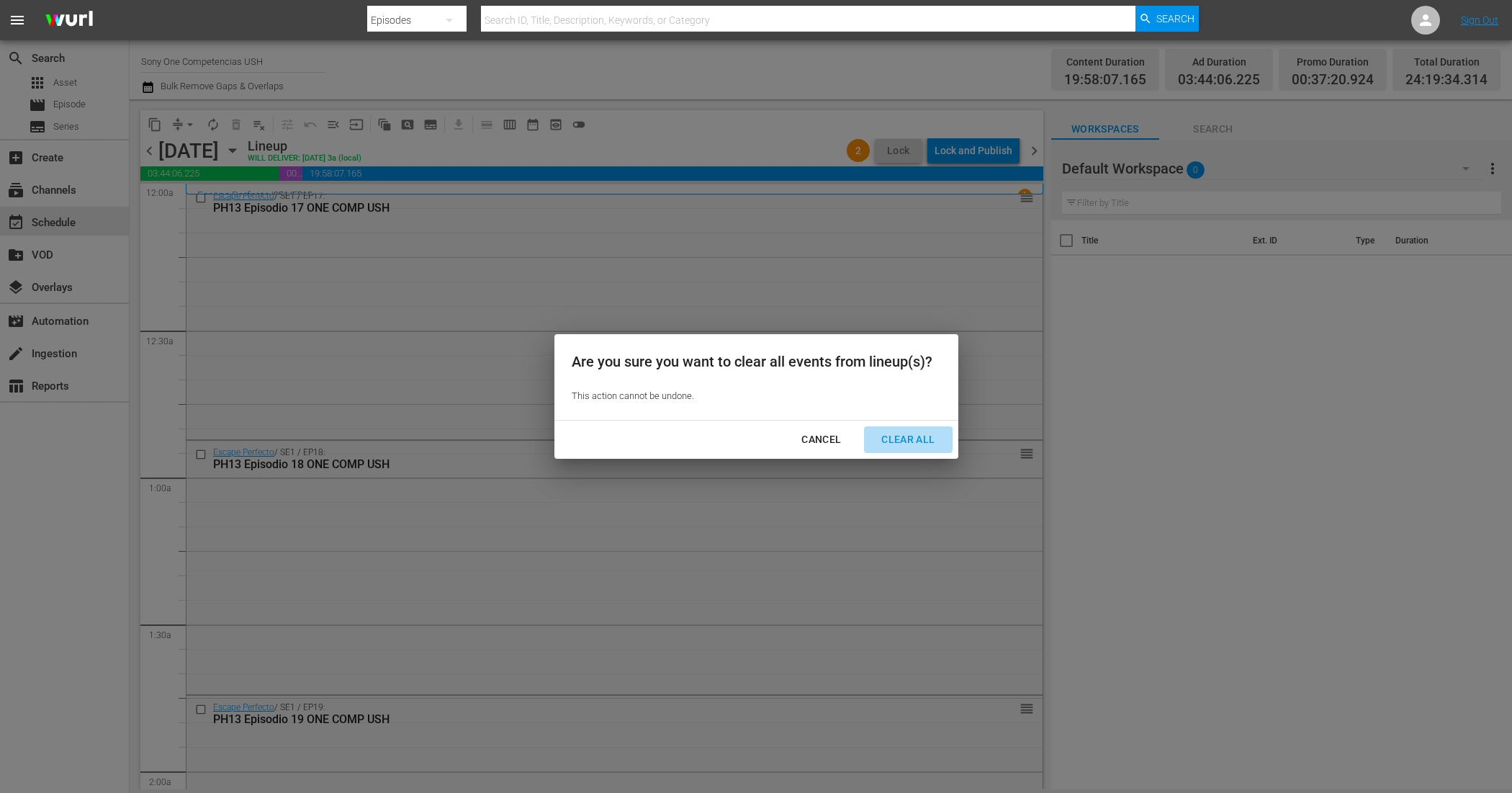
click at [897, 437] on div "Clear All" at bounding box center [907, 439] width 76 height 18
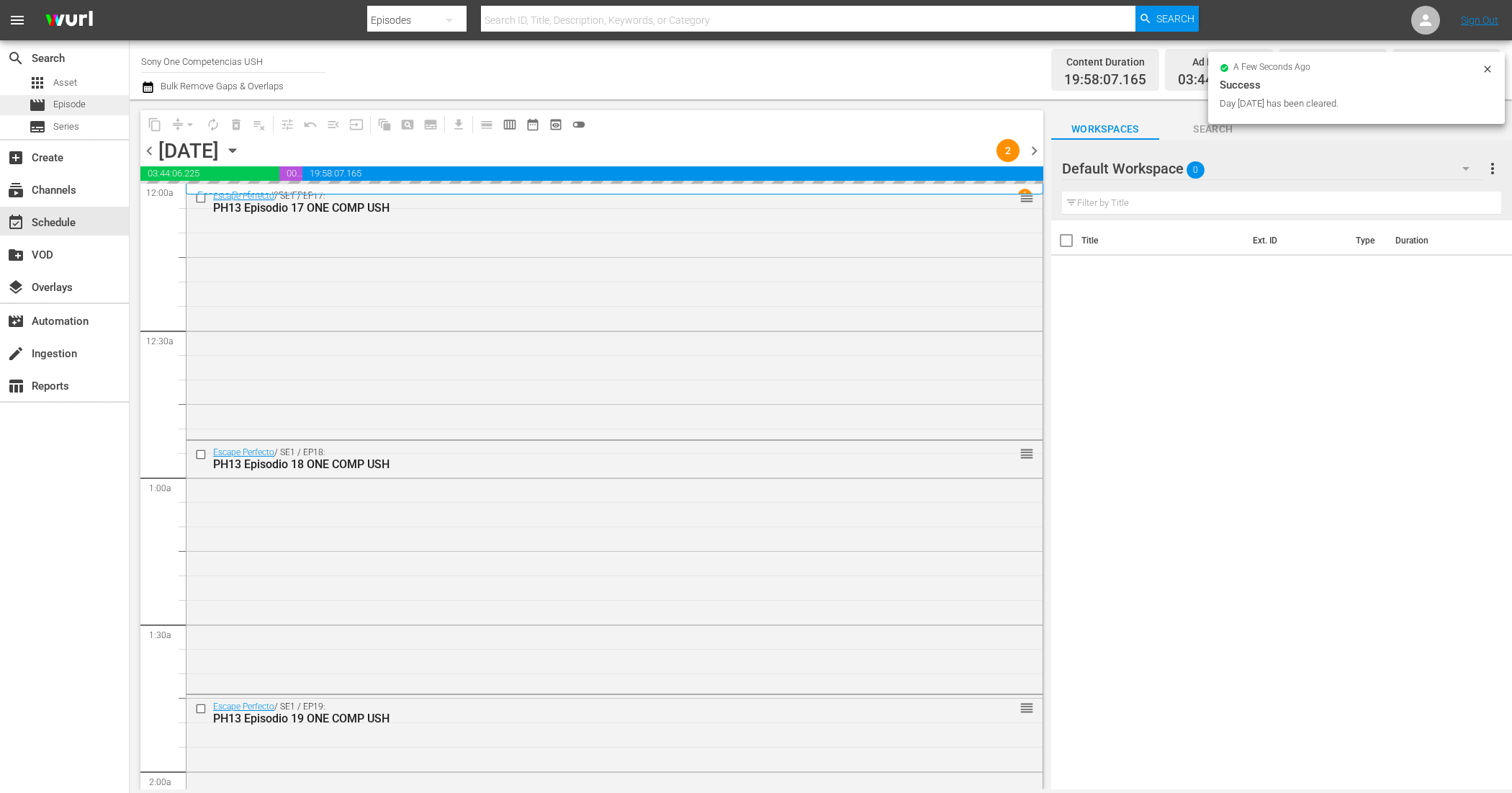
click at [59, 101] on span "Episode" at bounding box center [70, 105] width 33 height 14
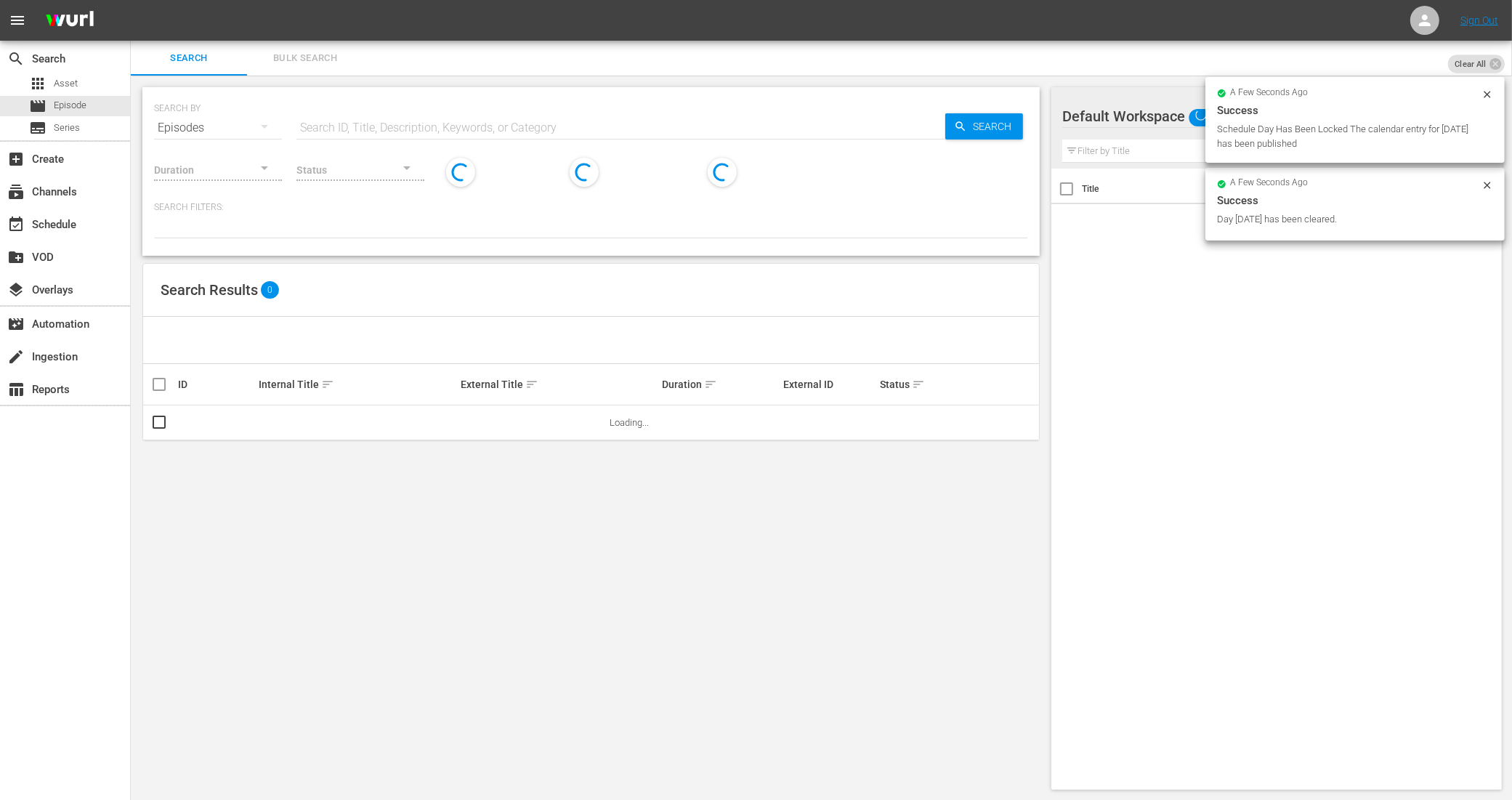
click at [313, 53] on span "Bulk Search" at bounding box center [305, 58] width 98 height 16
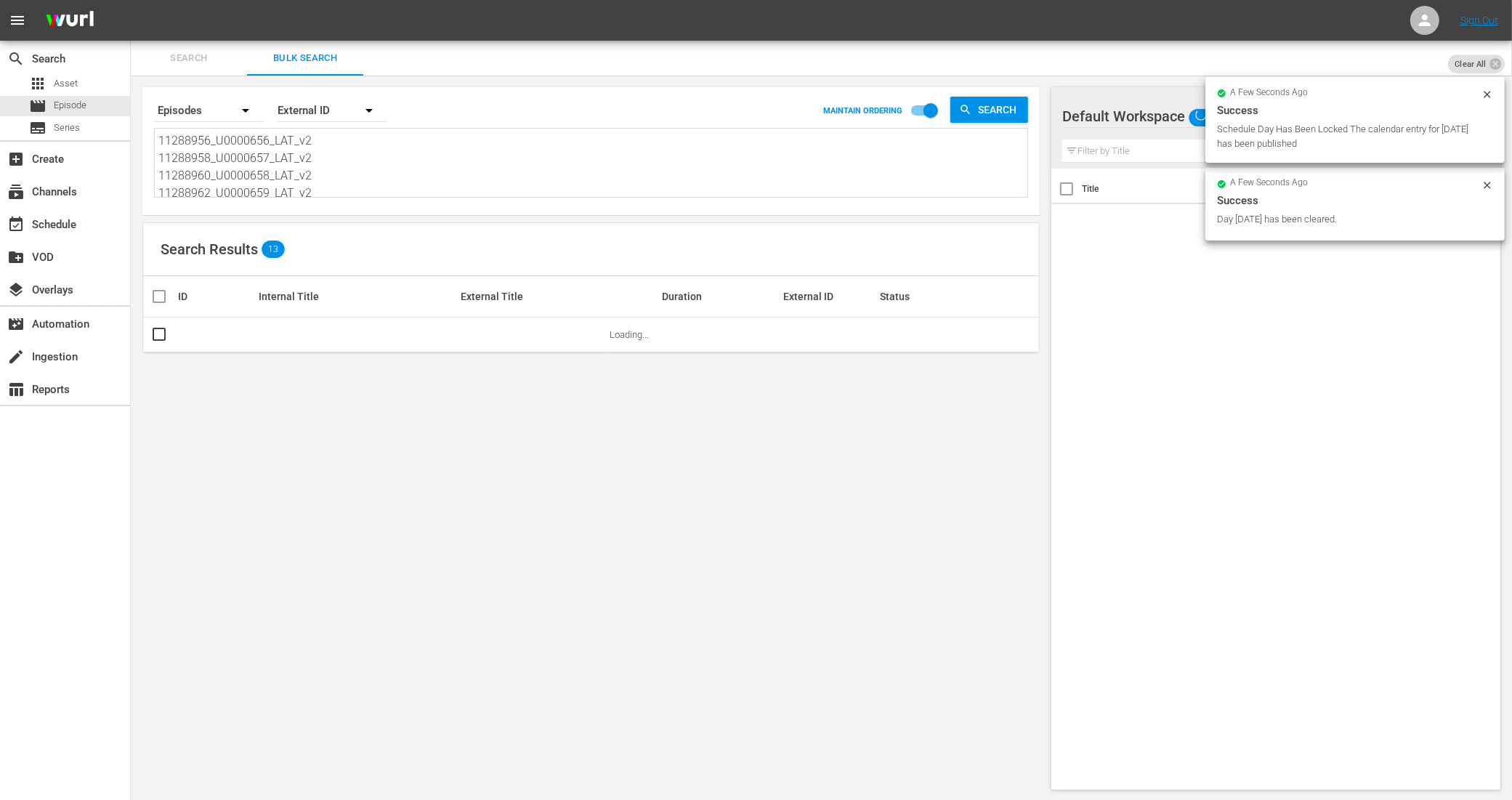
scroll to position [91, 0]
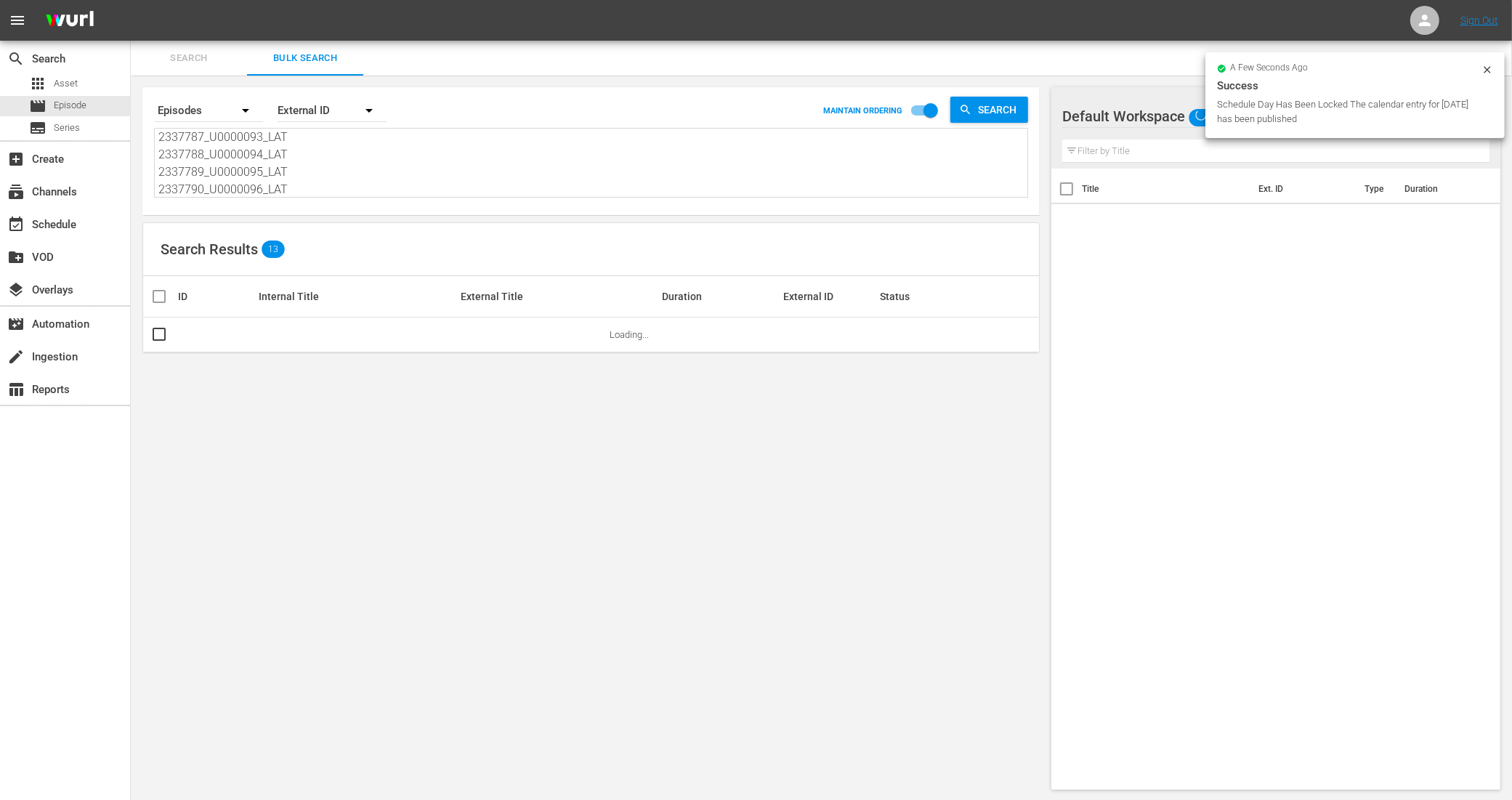
drag, startPoint x: 163, startPoint y: 143, endPoint x: 371, endPoint y: 255, distance: 236.2
click at [371, 255] on div "Search By Episodes Order By External ID MAINTAIN ORDERING Search 11288956_U0000…" at bounding box center [590, 439] width 920 height 726
type textarea "1"
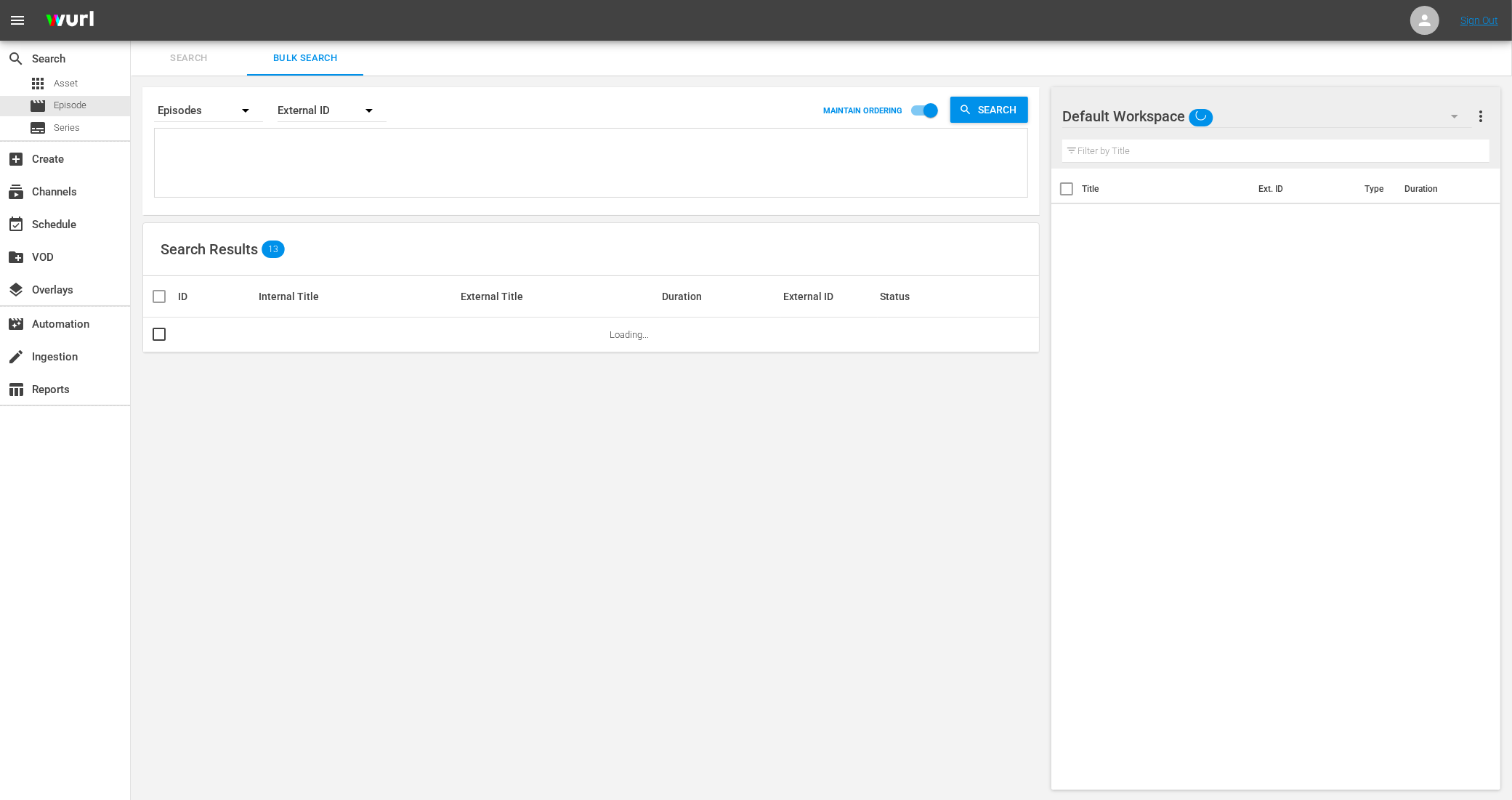
paste textarea "11288964_U0000660_LAT_v2 11288966_U0000661_LAT_v2 11288968_U0000662_LAT_v2 1128…"
type textarea "11288964_U0000660_LAT_v2 11288966_U0000661_LAT_v2 11288968_U0000662_LAT_v2 1128…"
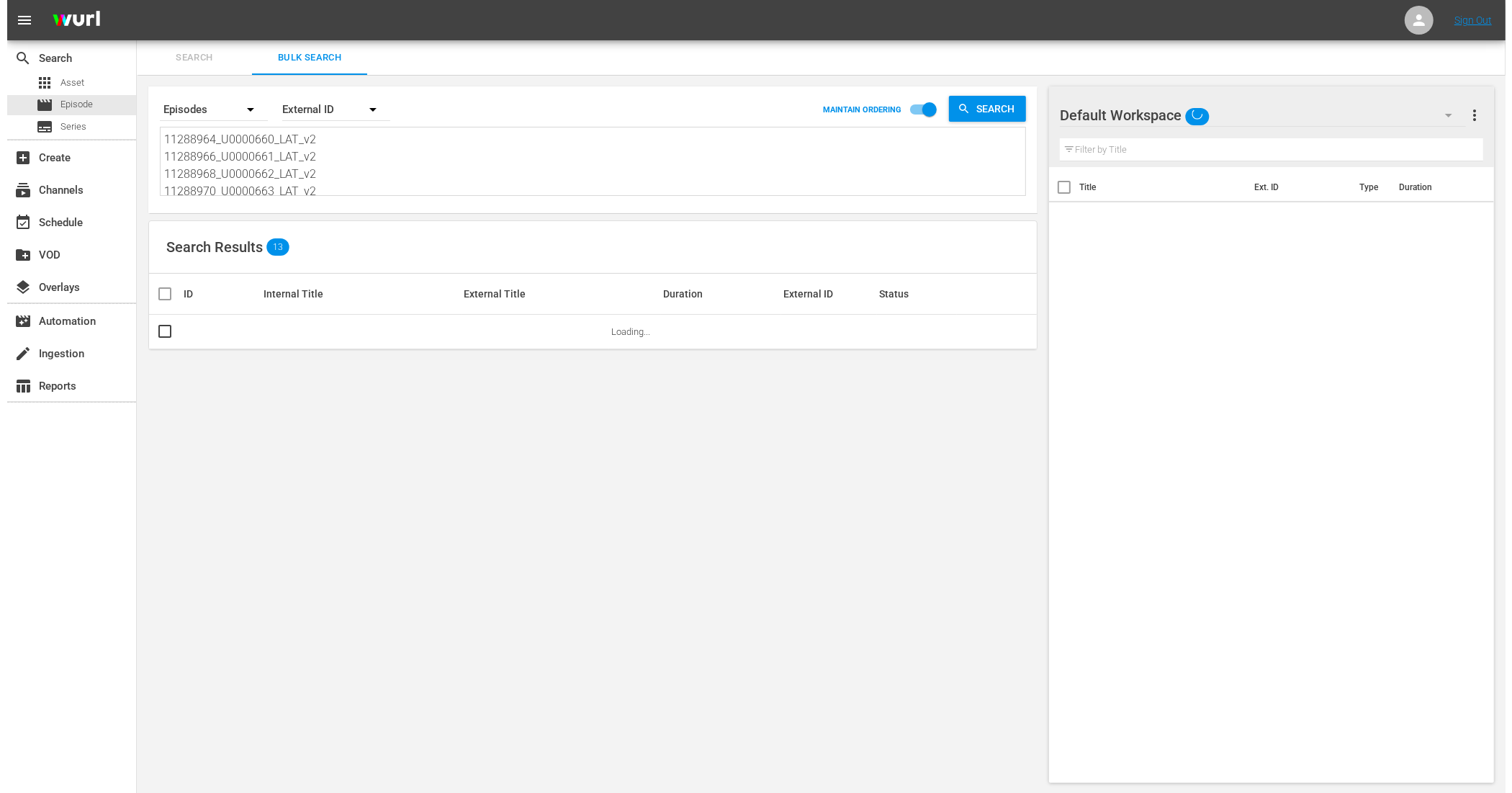
scroll to position [2, 0]
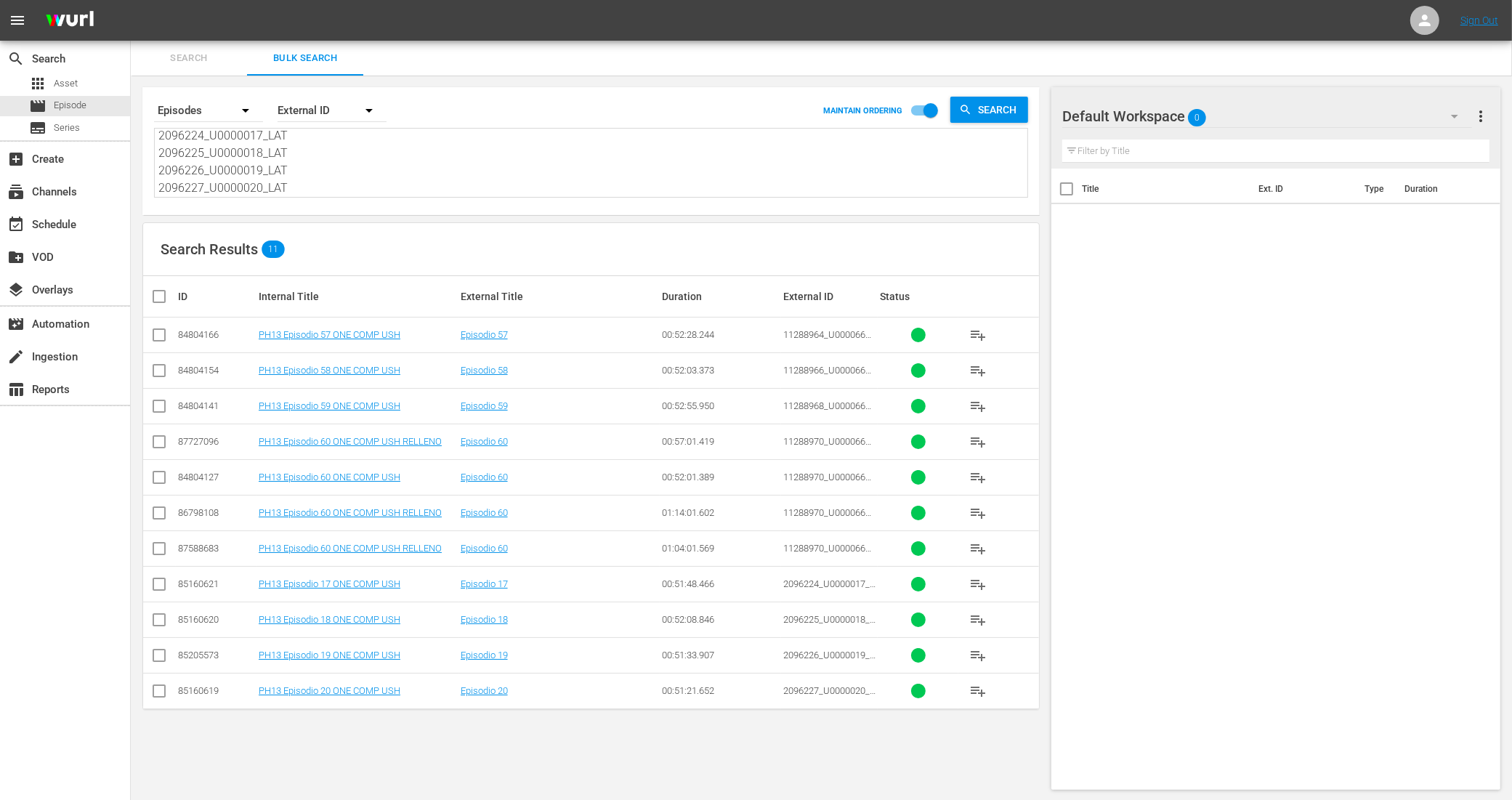
type textarea "11288964_U0000660_LAT_v2 11288966_U0000661_LAT_v2 11288968_U0000662_LAT_v2 1128…"
click at [166, 331] on input "checkbox" at bounding box center [159, 338] width 17 height 17
checkbox input "true"
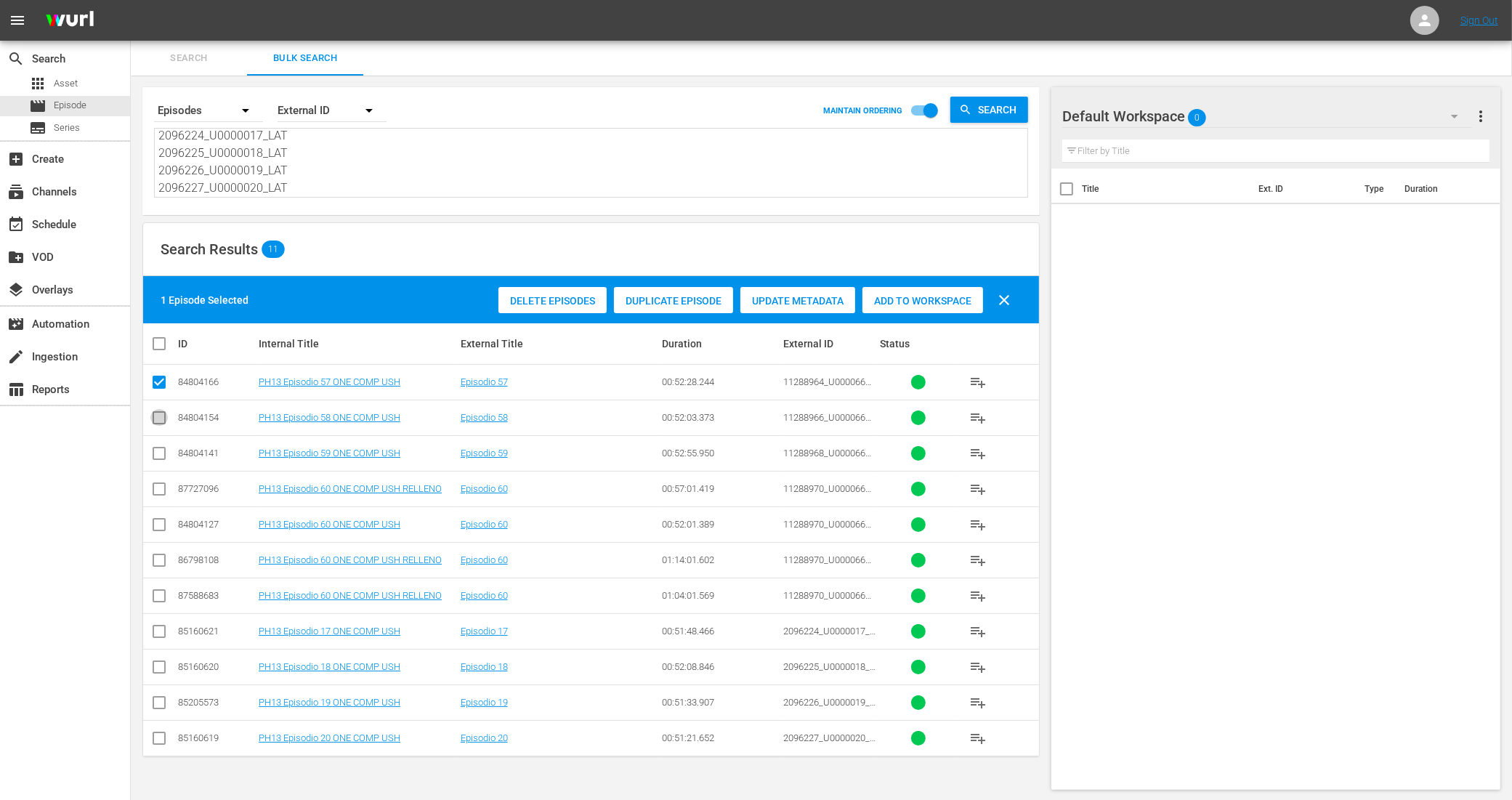
click at [159, 416] on input "checkbox" at bounding box center [159, 421] width 17 height 17
checkbox input "true"
click at [158, 455] on input "checkbox" at bounding box center [159, 456] width 17 height 17
checkbox input "true"
click at [159, 527] on input "checkbox" at bounding box center [159, 527] width 17 height 17
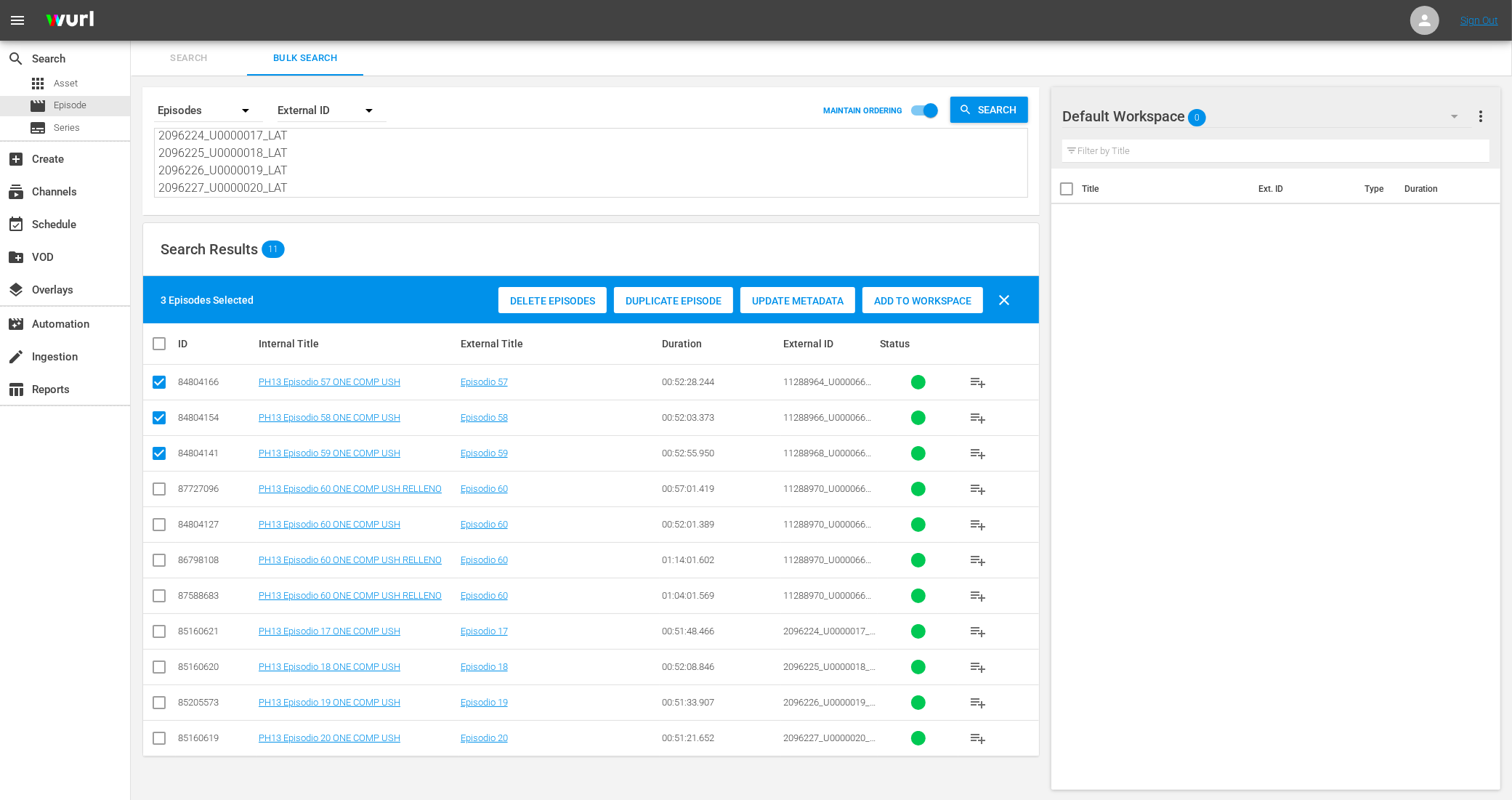
checkbox input "true"
click at [161, 631] on input "checkbox" at bounding box center [159, 634] width 17 height 17
checkbox input "true"
click at [153, 667] on input "checkbox" at bounding box center [159, 670] width 17 height 17
checkbox input "true"
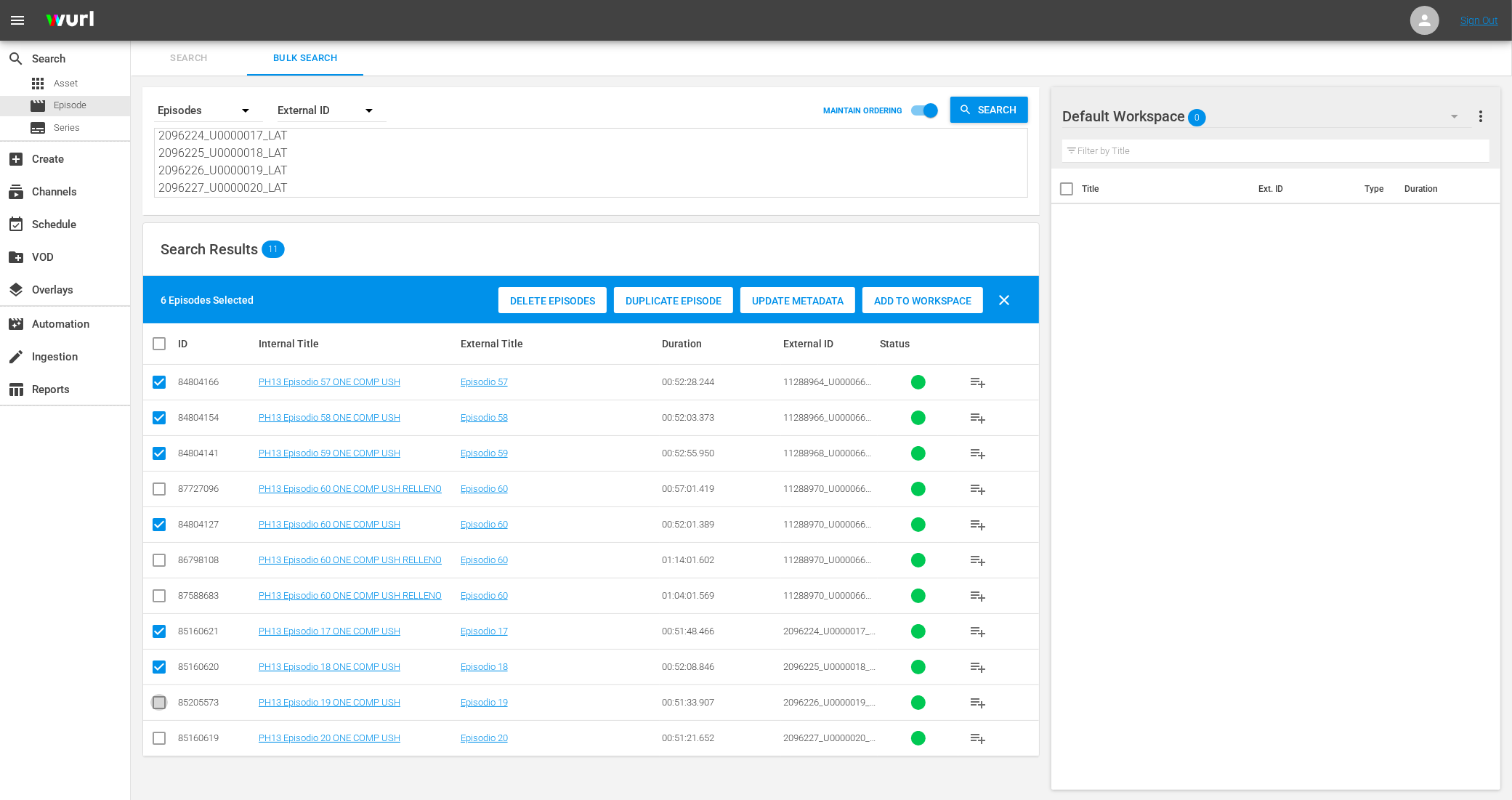
click at [160, 702] on input "checkbox" at bounding box center [159, 705] width 17 height 17
checkbox input "true"
click at [159, 738] on input "checkbox" at bounding box center [159, 741] width 17 height 17
checkbox input "true"
click at [935, 306] on span "Add to Workspace" at bounding box center [923, 300] width 120 height 12
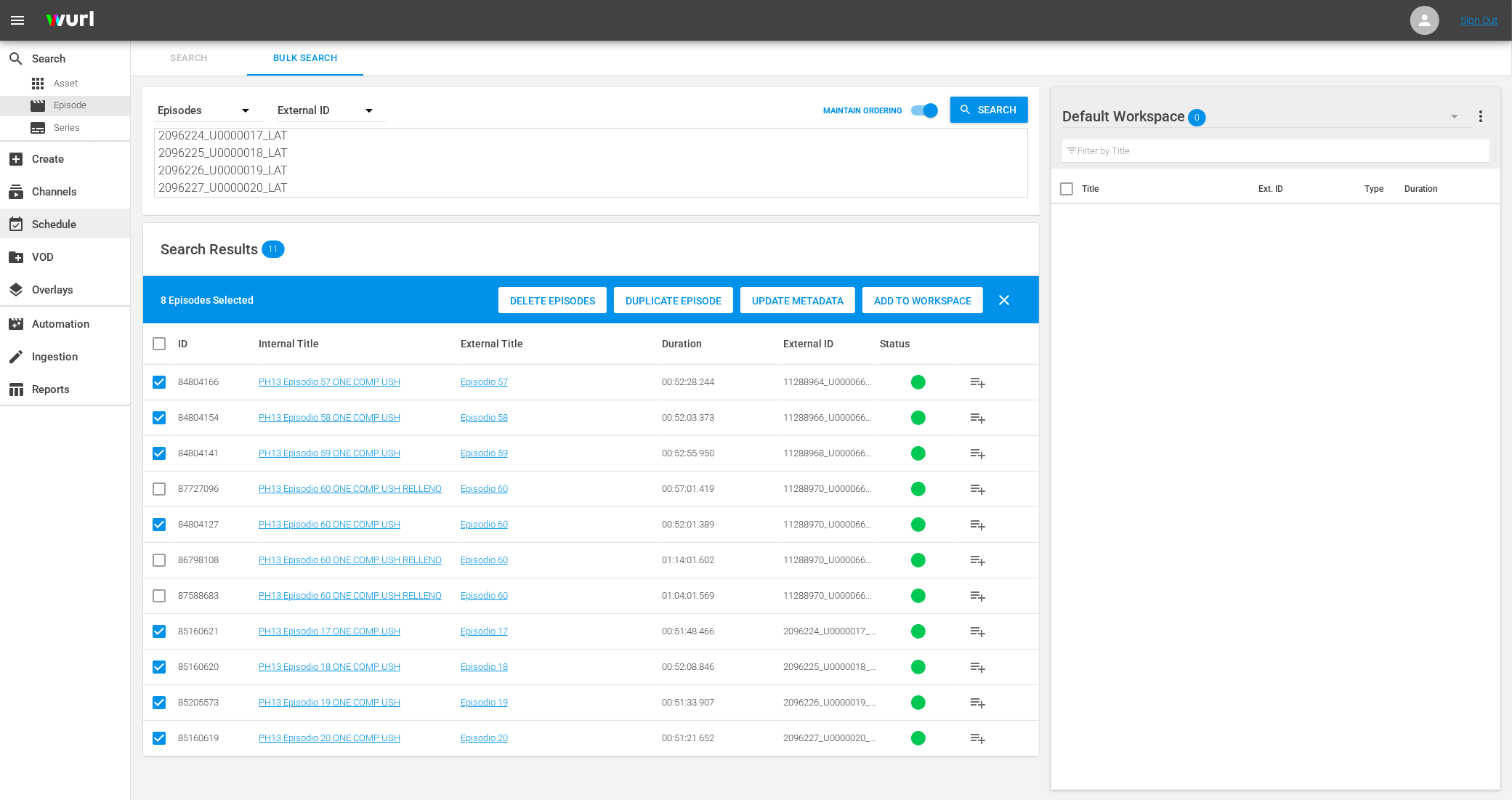
click at [80, 220] on div "event_available Schedule" at bounding box center [40, 223] width 81 height 13
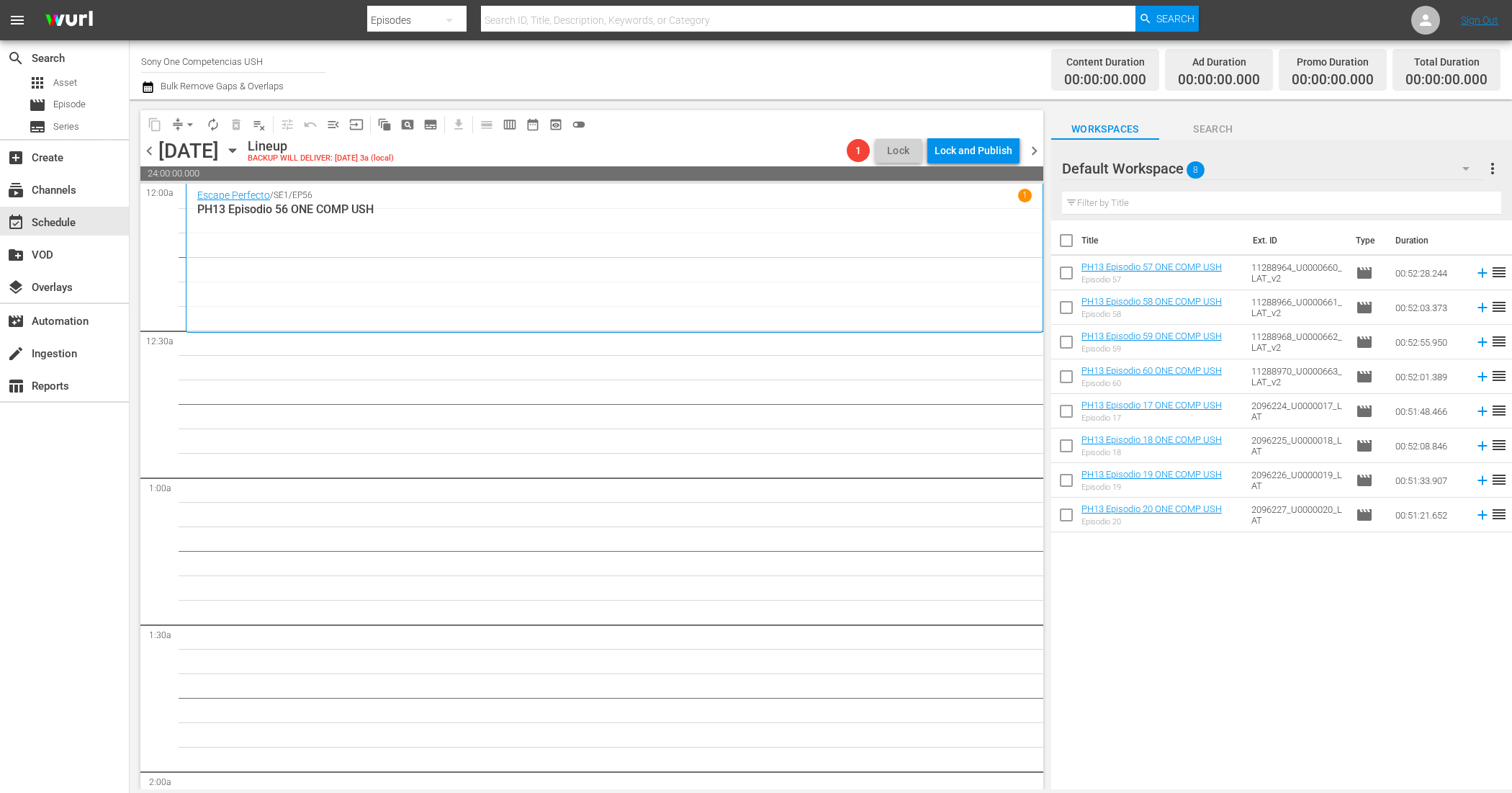
click at [1069, 240] on input "checkbox" at bounding box center [1066, 243] width 30 height 30
checkbox input "true"
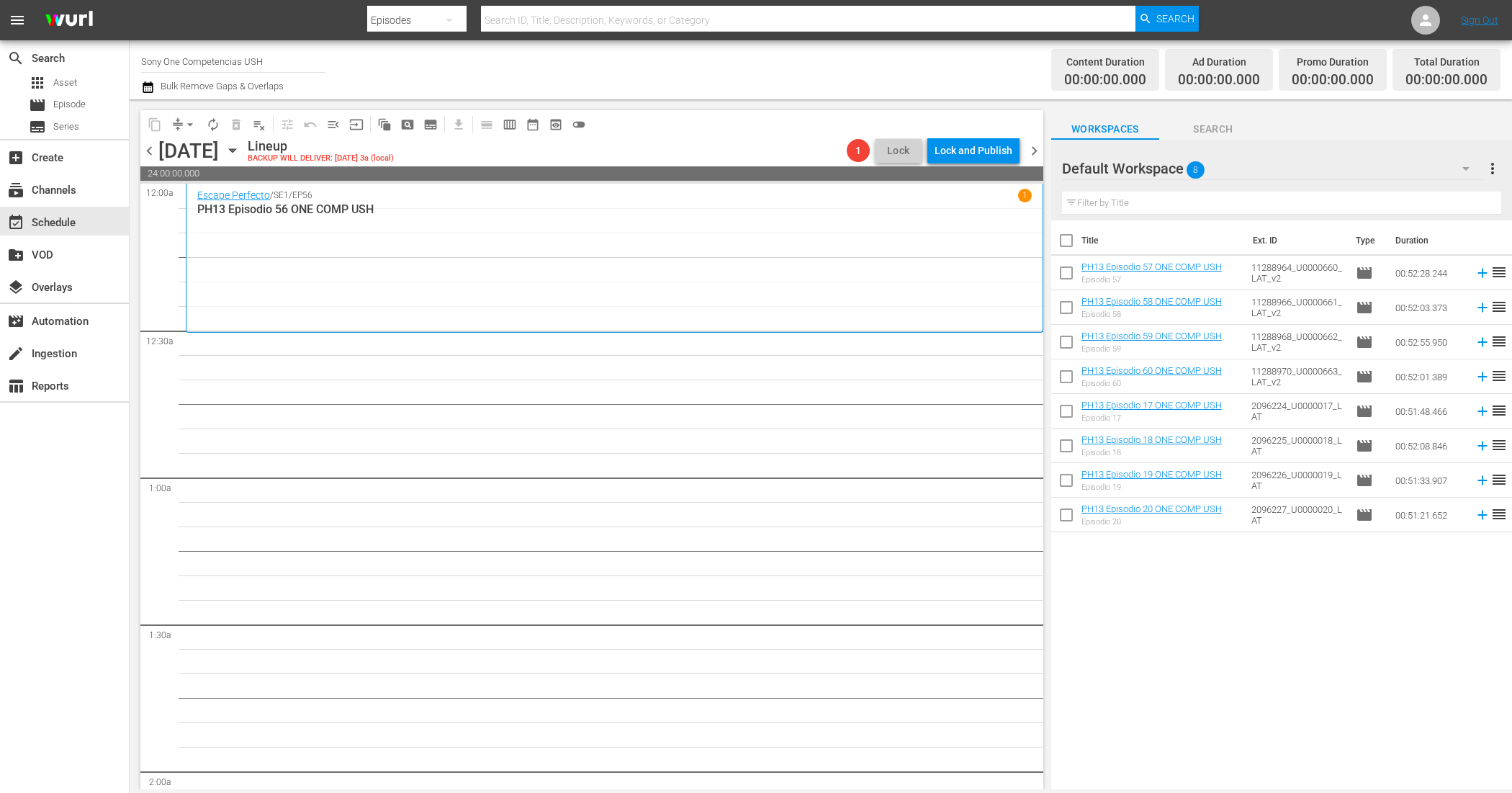
checkbox input "true"
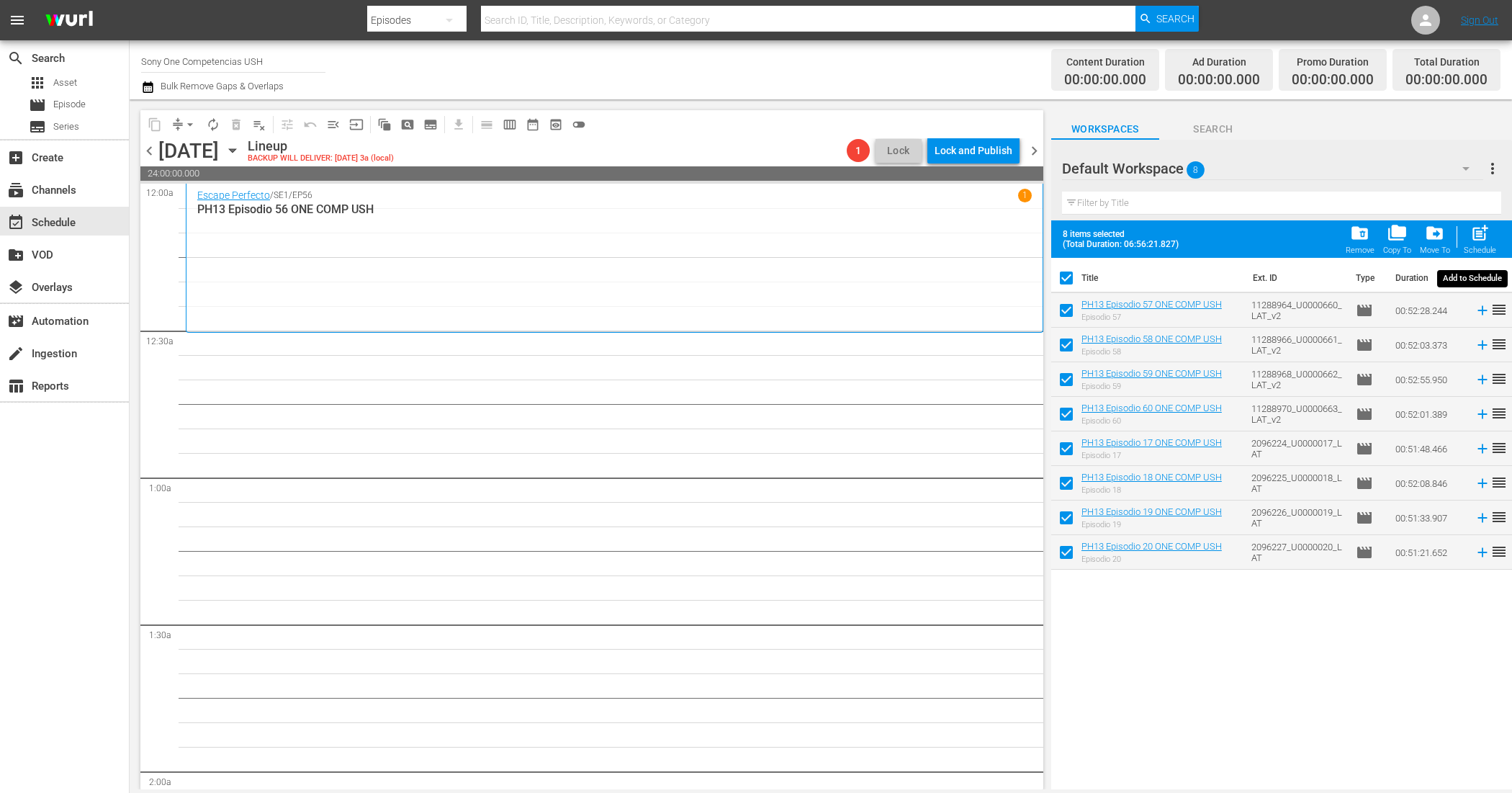
click at [1491, 238] on div "post_add Schedule" at bounding box center [1480, 239] width 33 height 32
checkbox input "false"
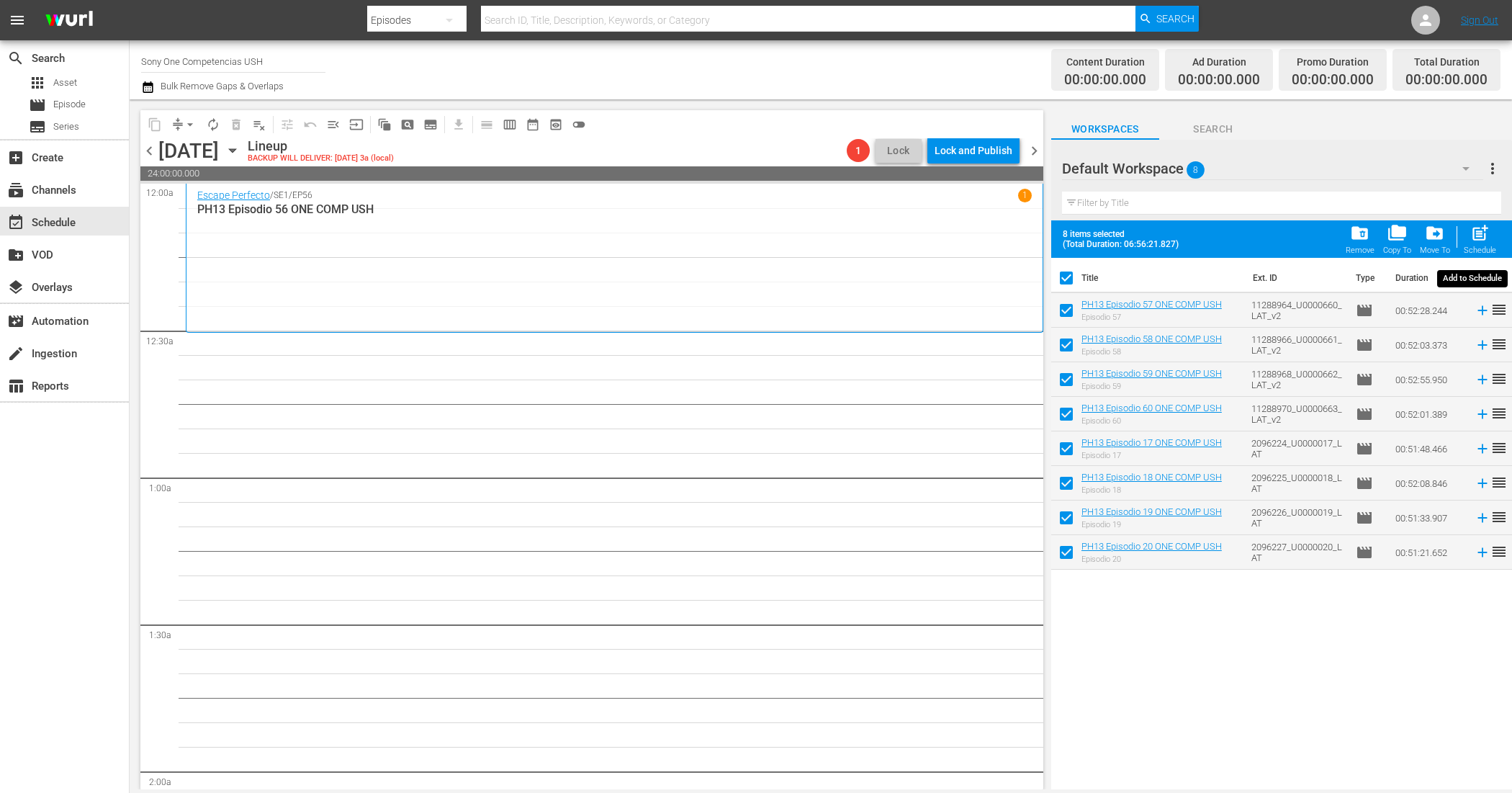
checkbox input "false"
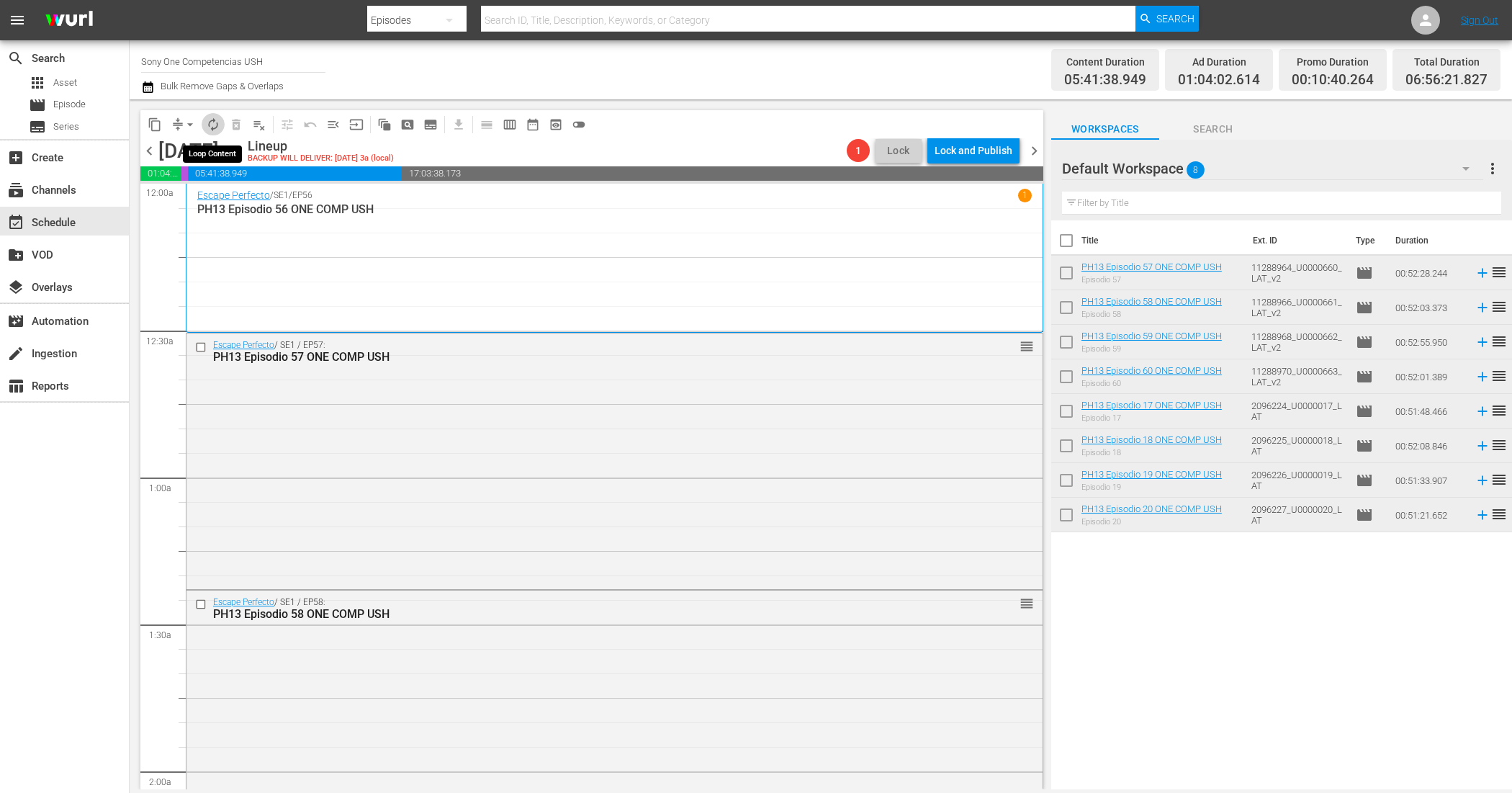
click at [214, 129] on span "autorenew_outlined" at bounding box center [213, 125] width 14 height 14
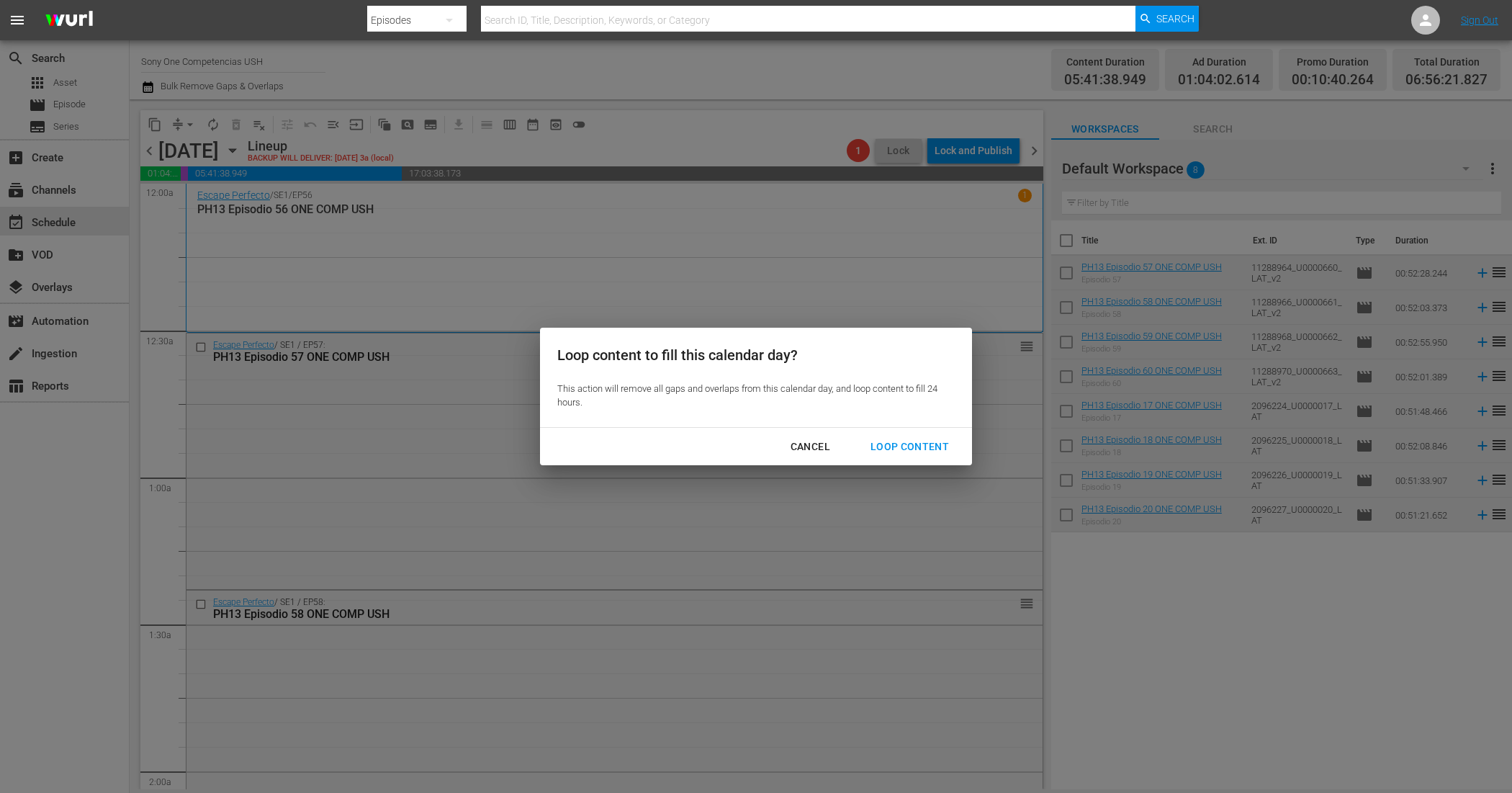
click at [926, 444] on div "Loop Content" at bounding box center [909, 447] width 101 height 18
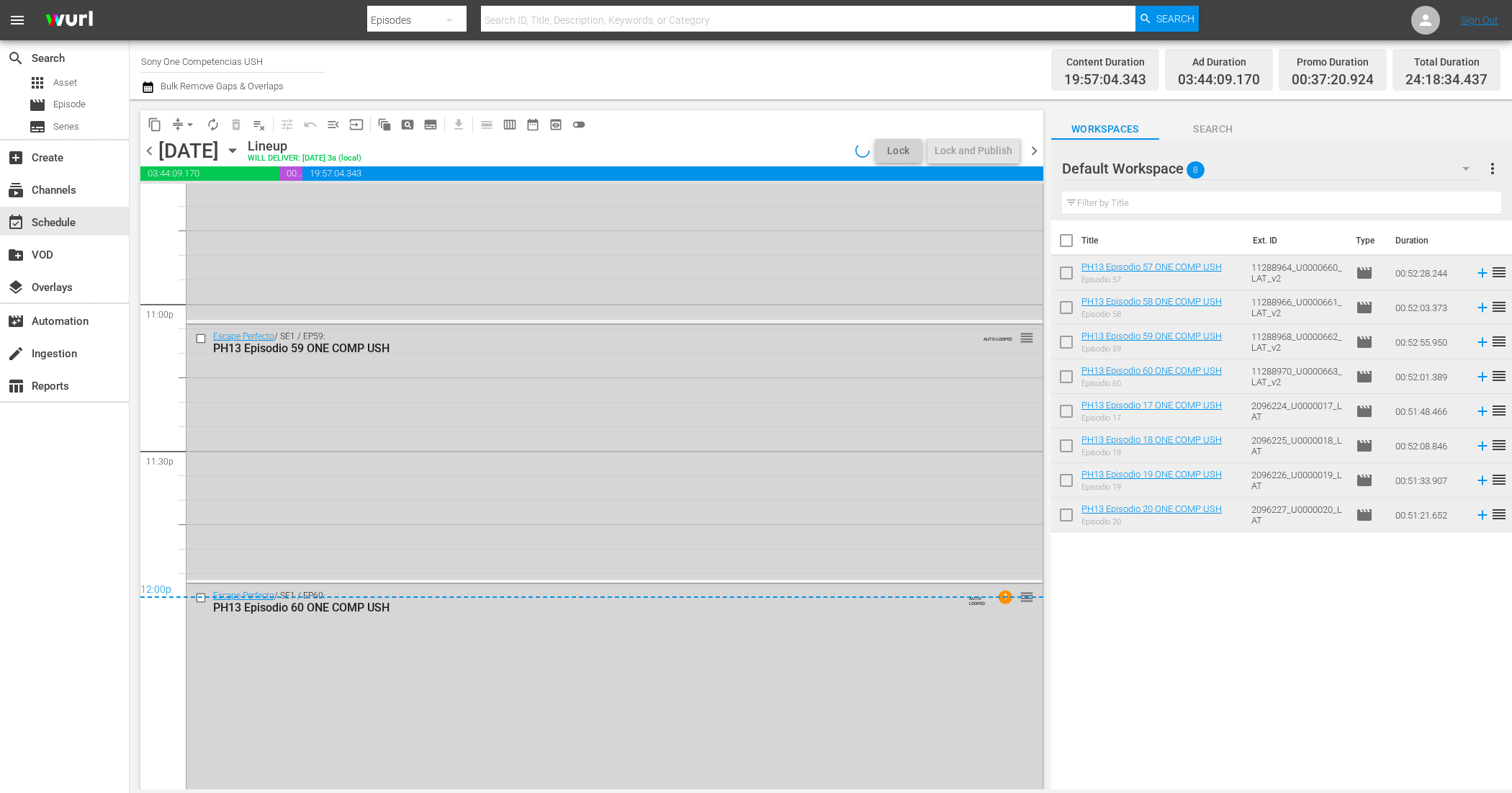
scroll to position [6688, 0]
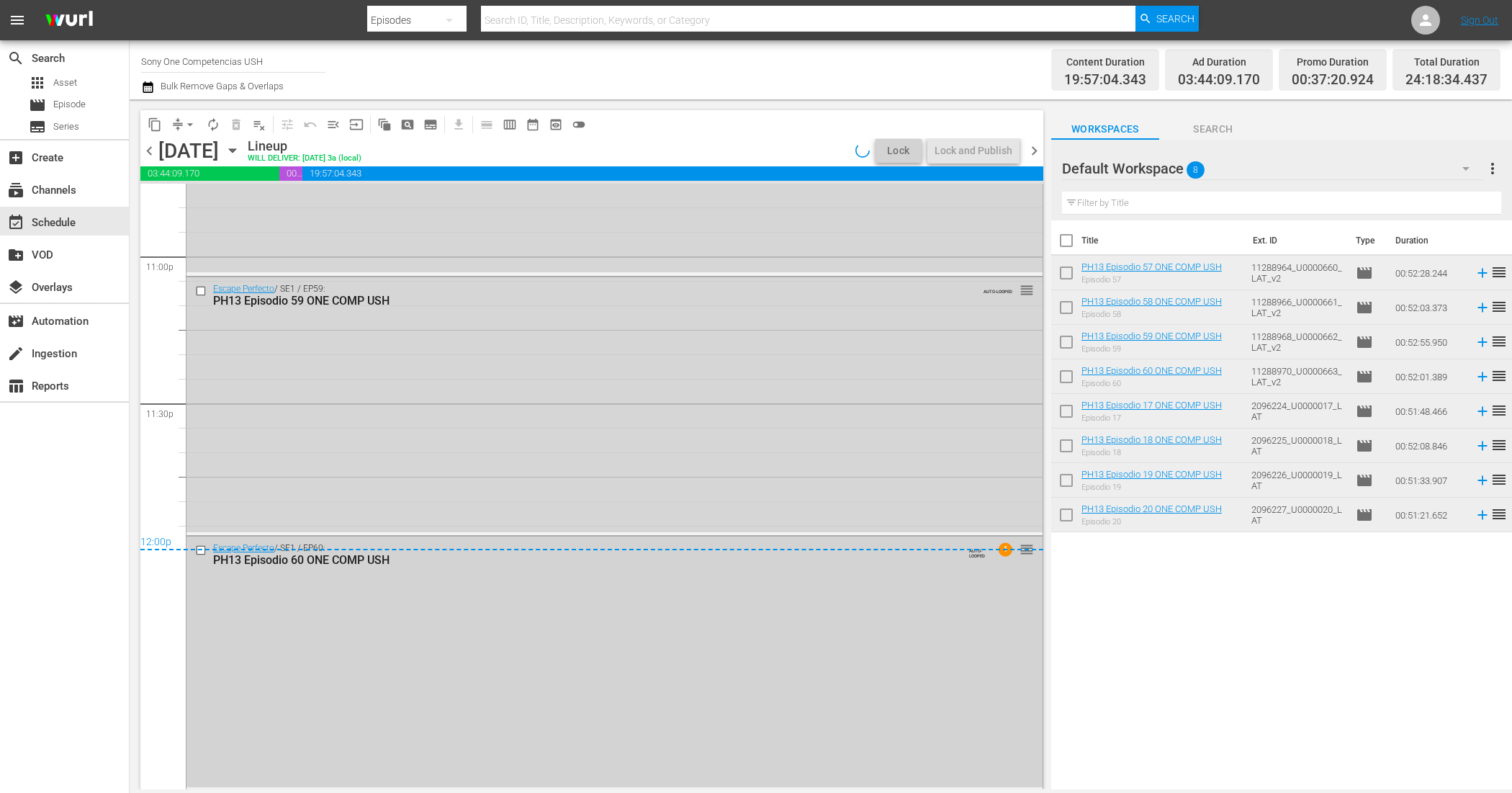
click at [641, 703] on div "Escape Perfecto / SE1 / EP60: PH13 Episodio 60 ONE COMP USH AUTO-LOOPED 1 reord…" at bounding box center [614, 662] width 856 height 250
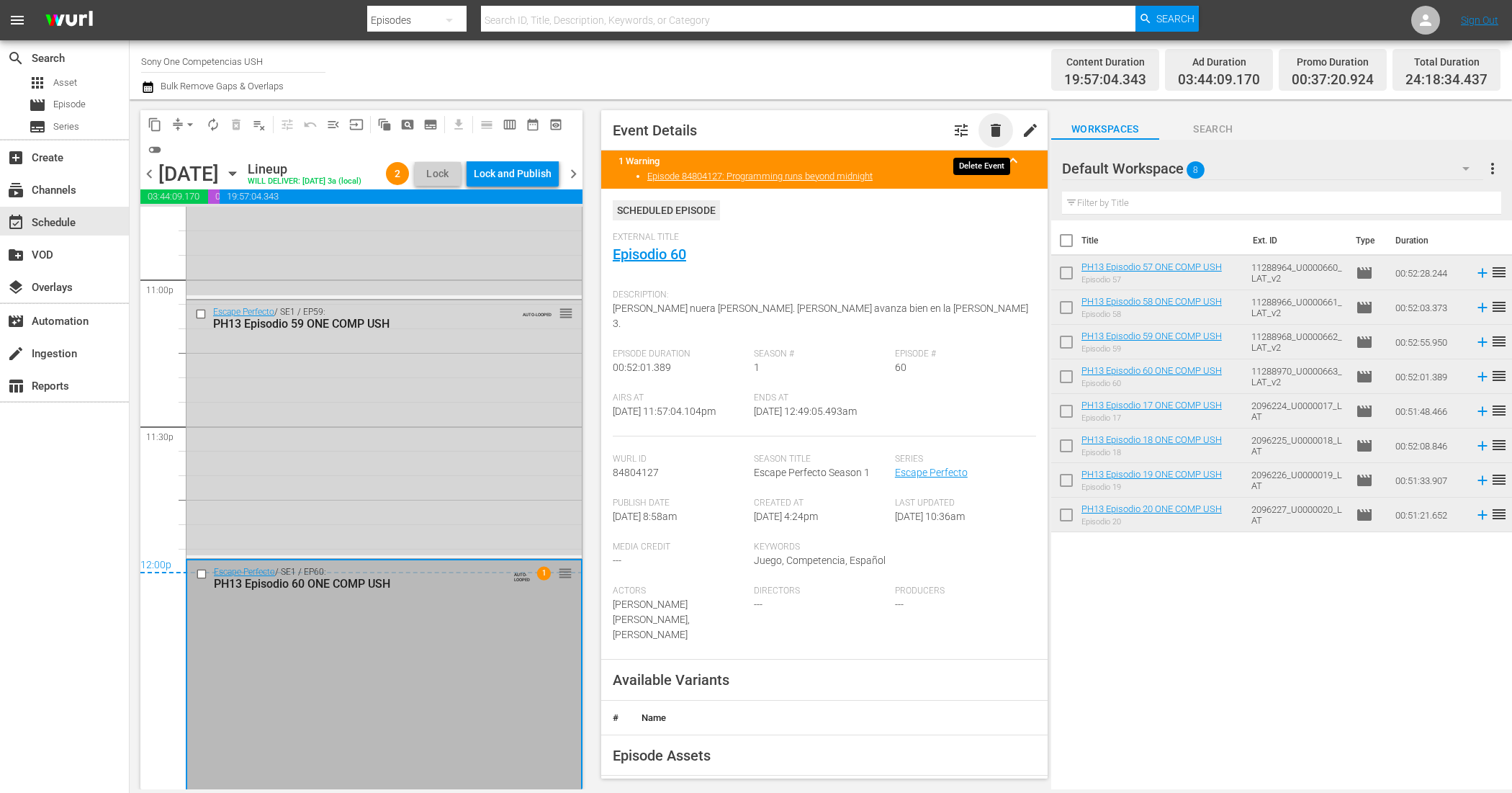
click at [989, 128] on span "delete" at bounding box center [995, 130] width 17 height 17
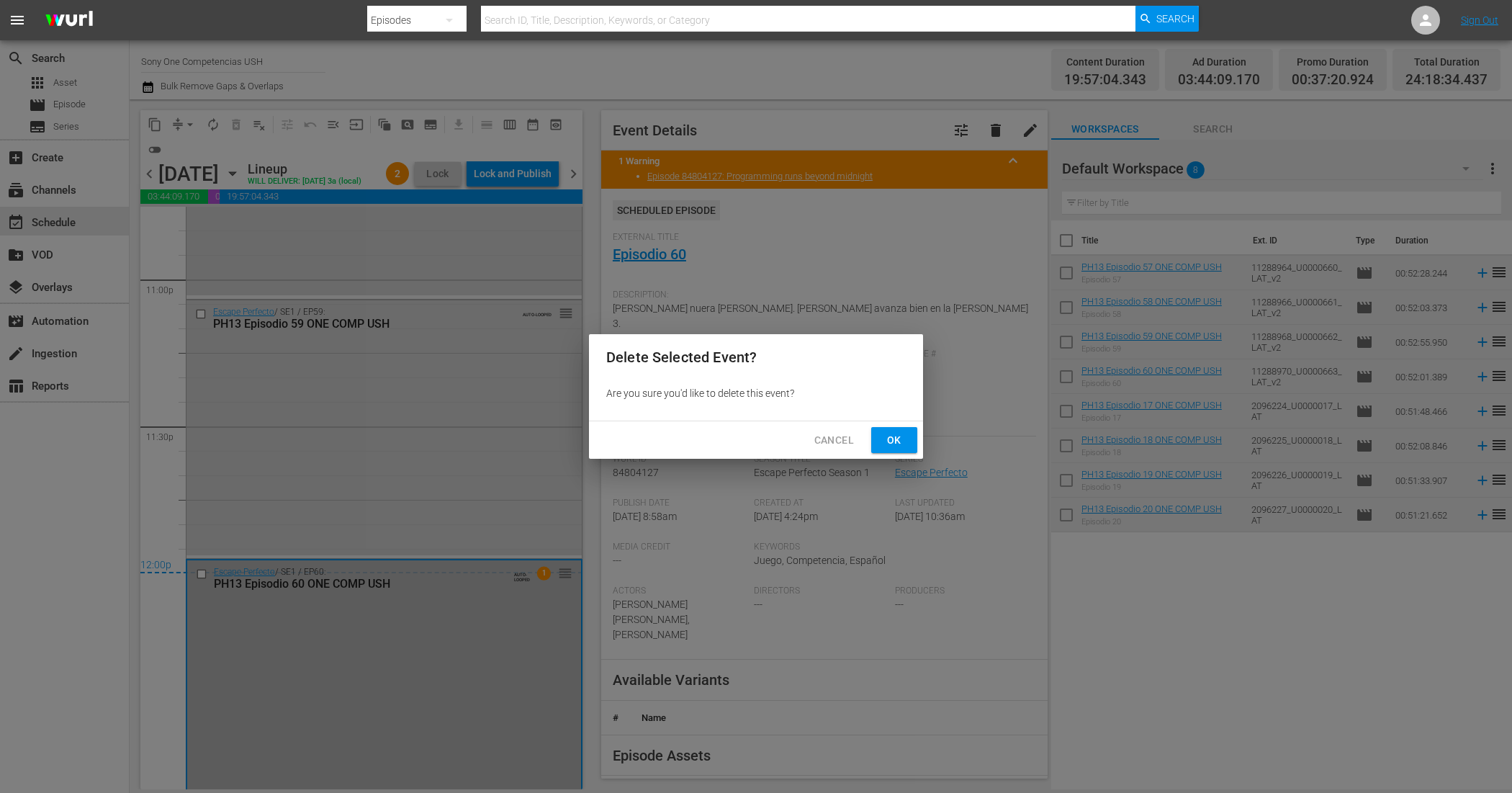
click at [898, 437] on span "Ok" at bounding box center [894, 440] width 23 height 18
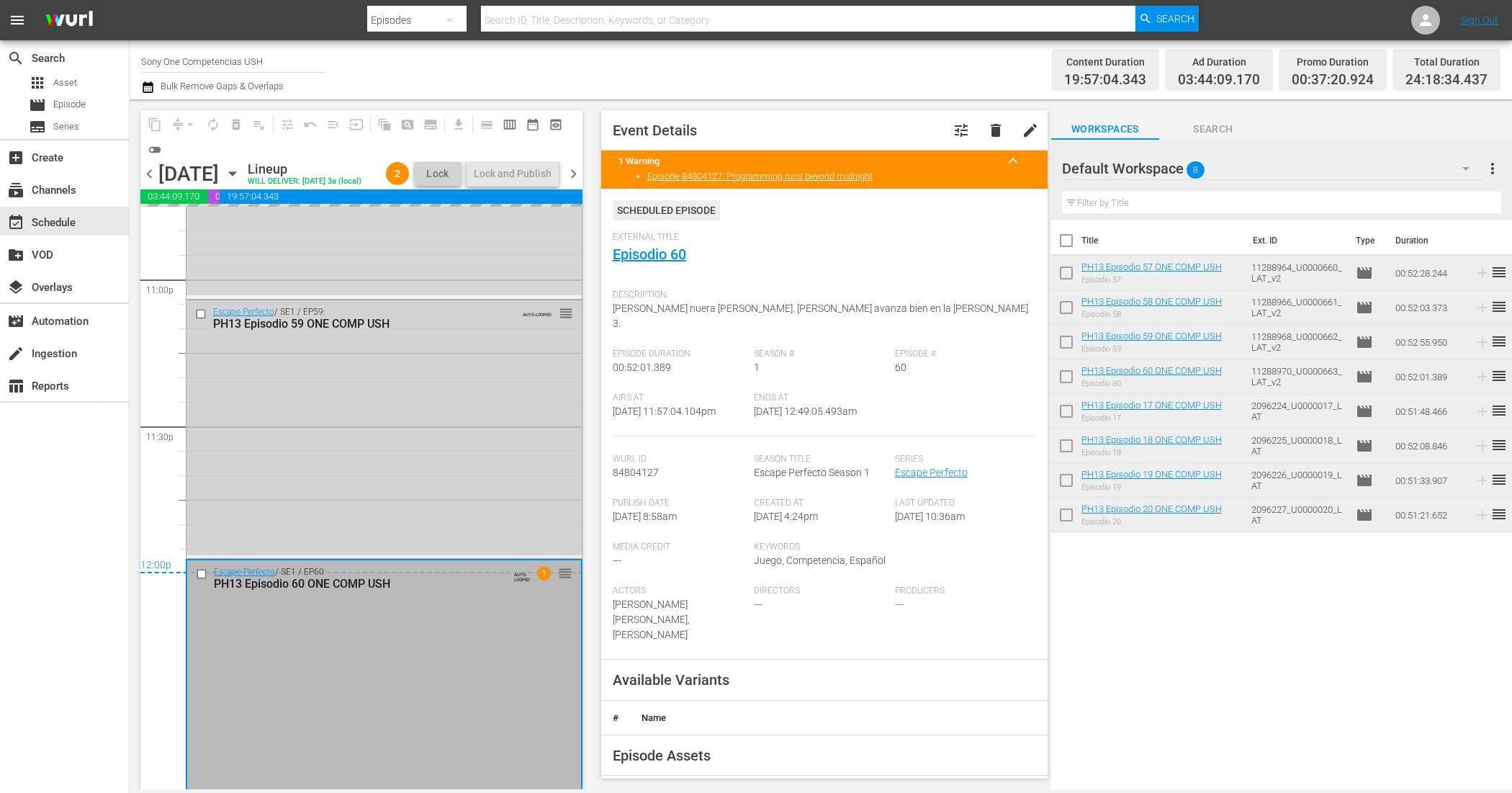
click at [441, 452] on div "Escape Perfecto / SE1 / EP59: PH13 Episodio 59 ONE COMP USH AUTO-LOOPED reorder" at bounding box center [383, 428] width 395 height 255
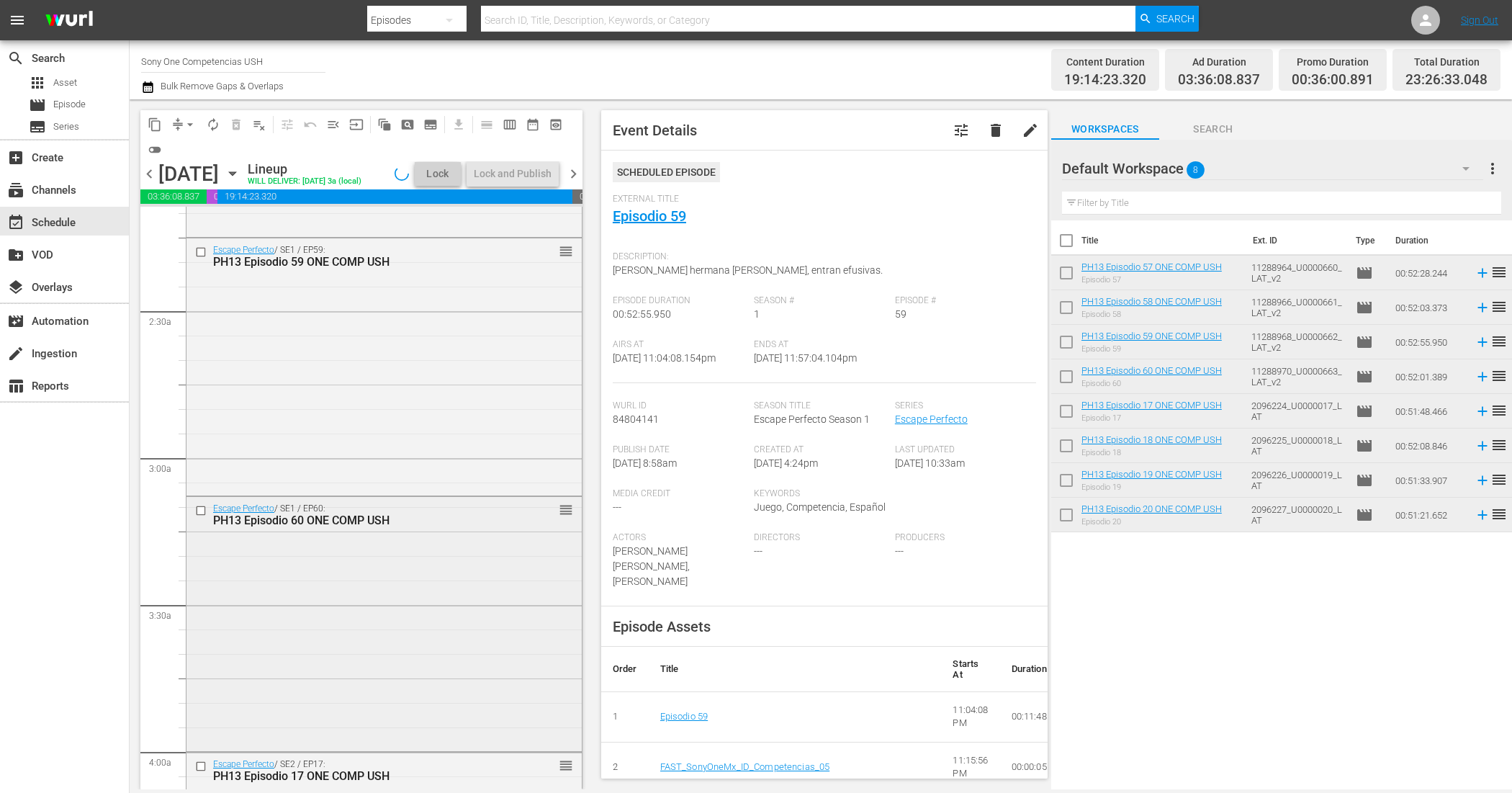
scroll to position [721, 0]
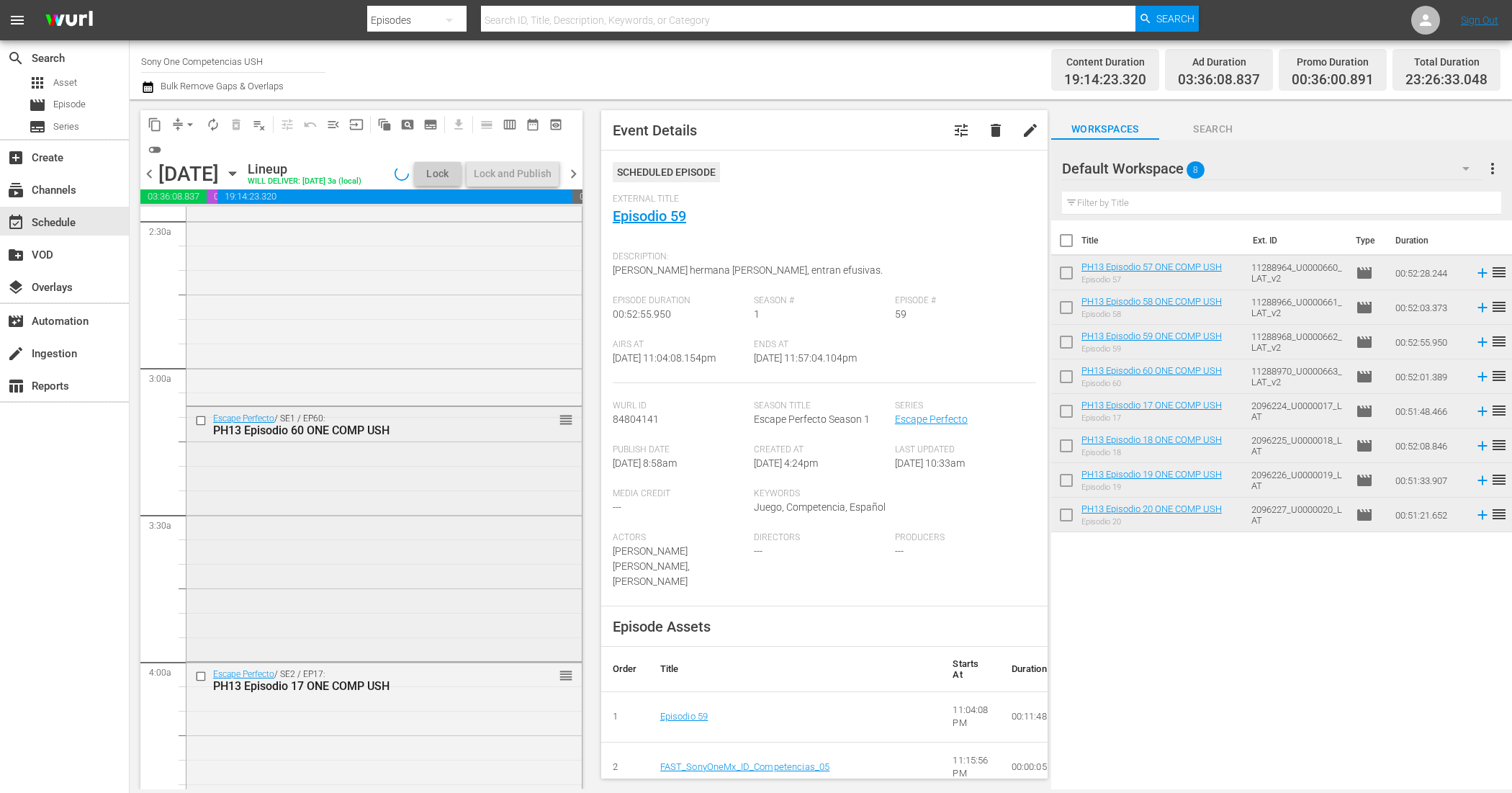
click at [359, 568] on div "Escape Perfecto / SE1 / EP60: PH13 Episodio 60 ONE COMP USH reorder" at bounding box center [383, 532] width 395 height 250
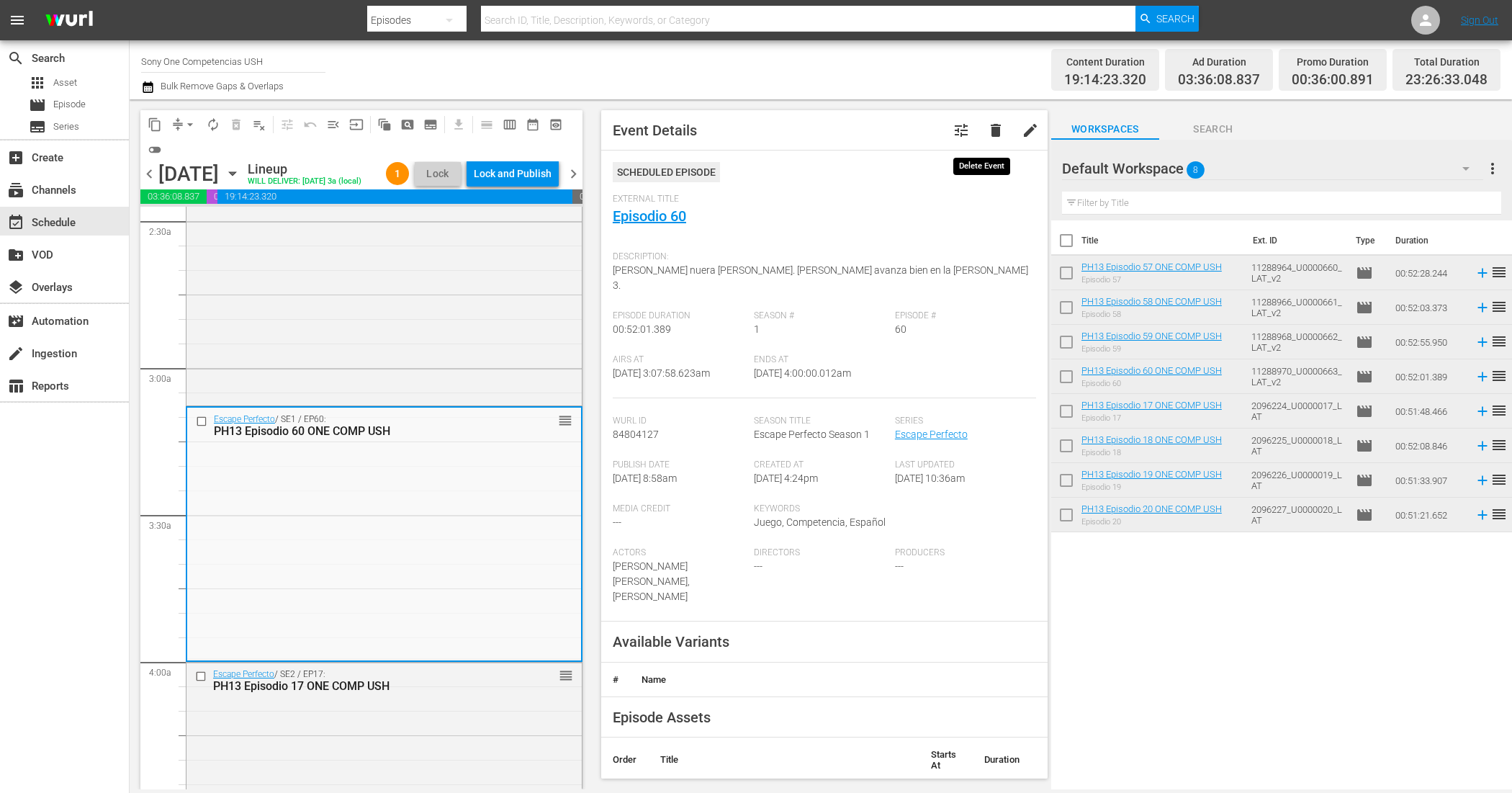
click at [988, 130] on span "delete" at bounding box center [995, 130] width 17 height 17
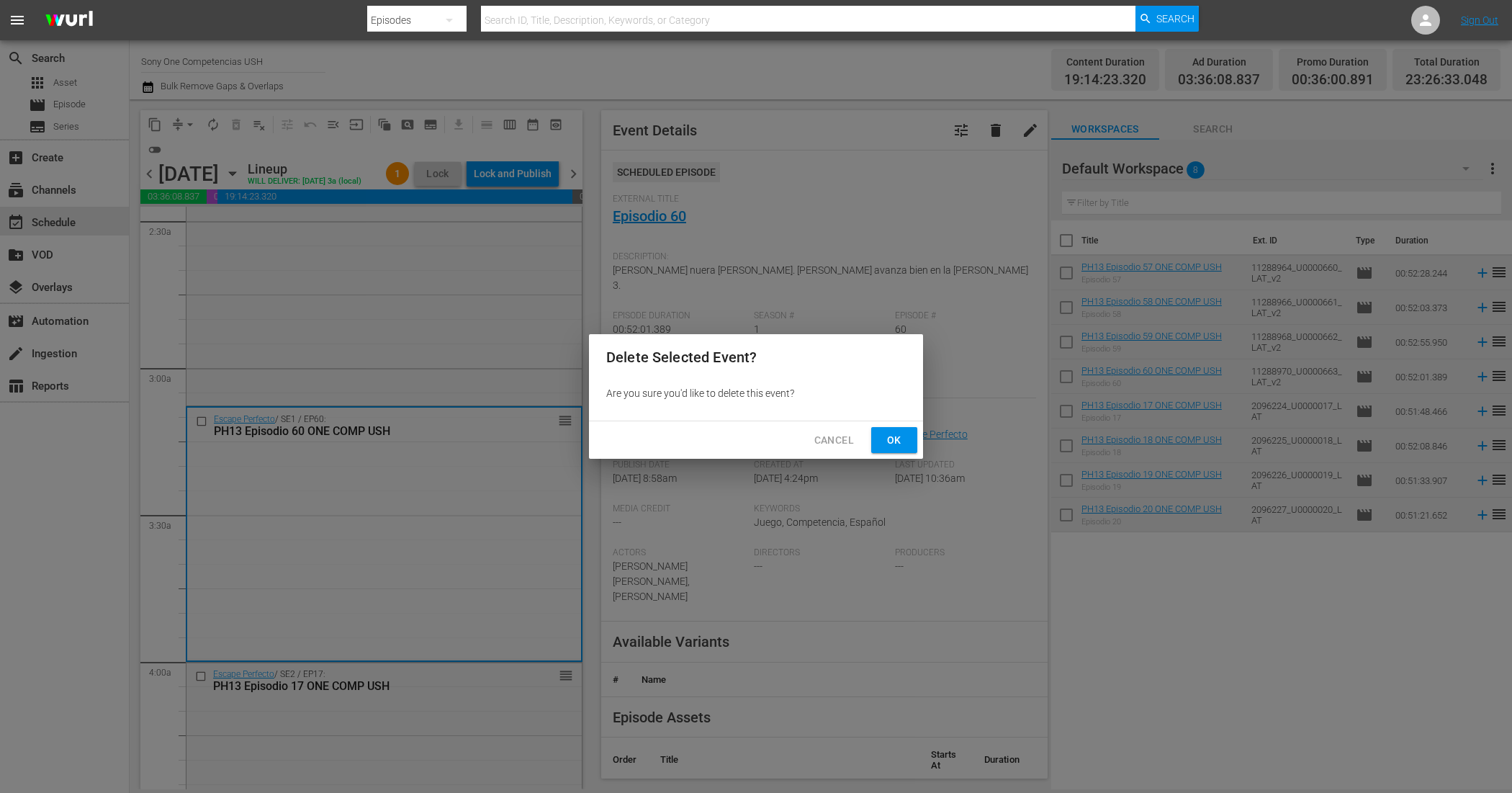
click at [907, 438] on button "Ok" at bounding box center [894, 439] width 46 height 26
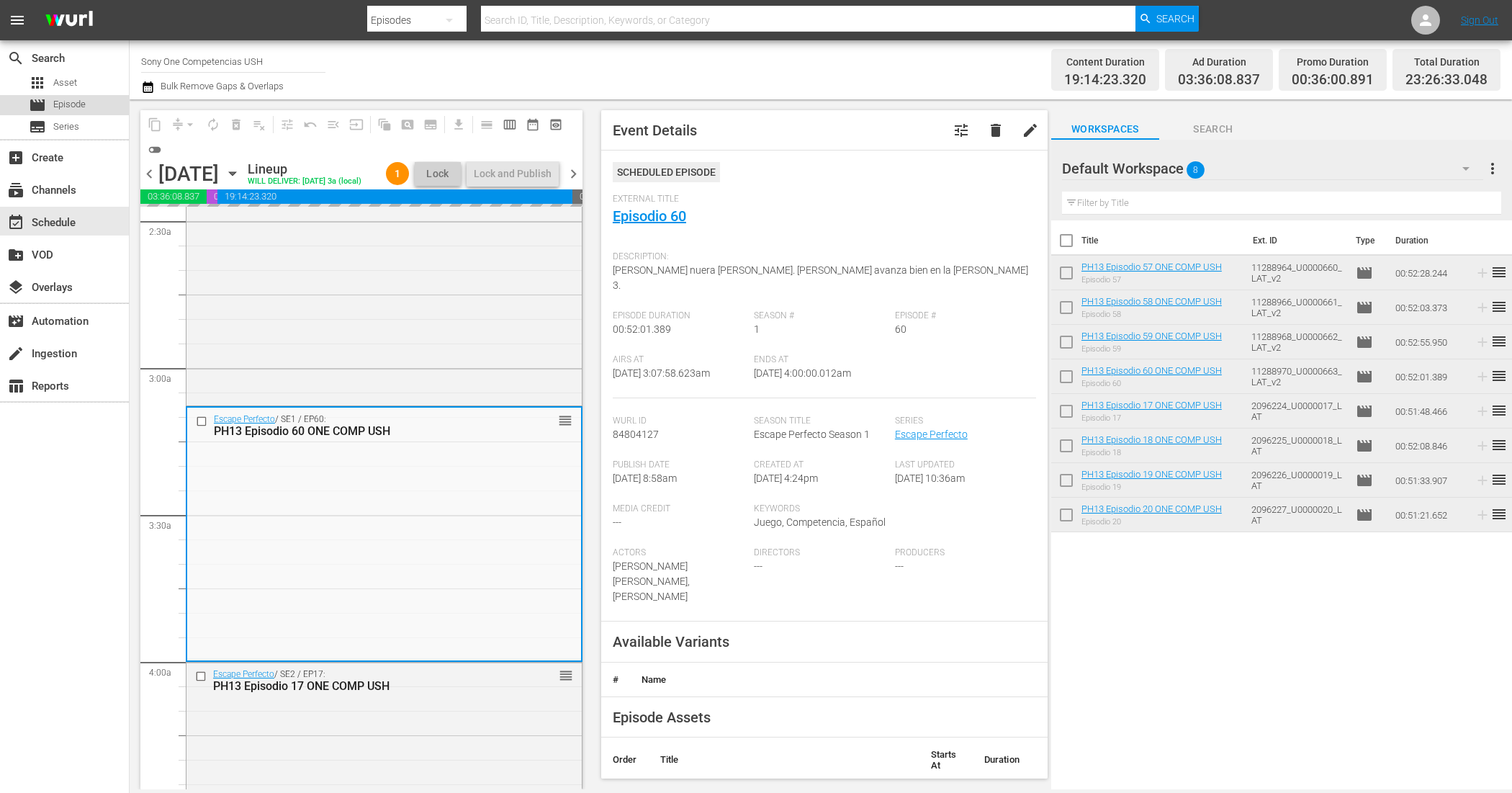
click at [112, 103] on div "movie Episode" at bounding box center [64, 105] width 129 height 20
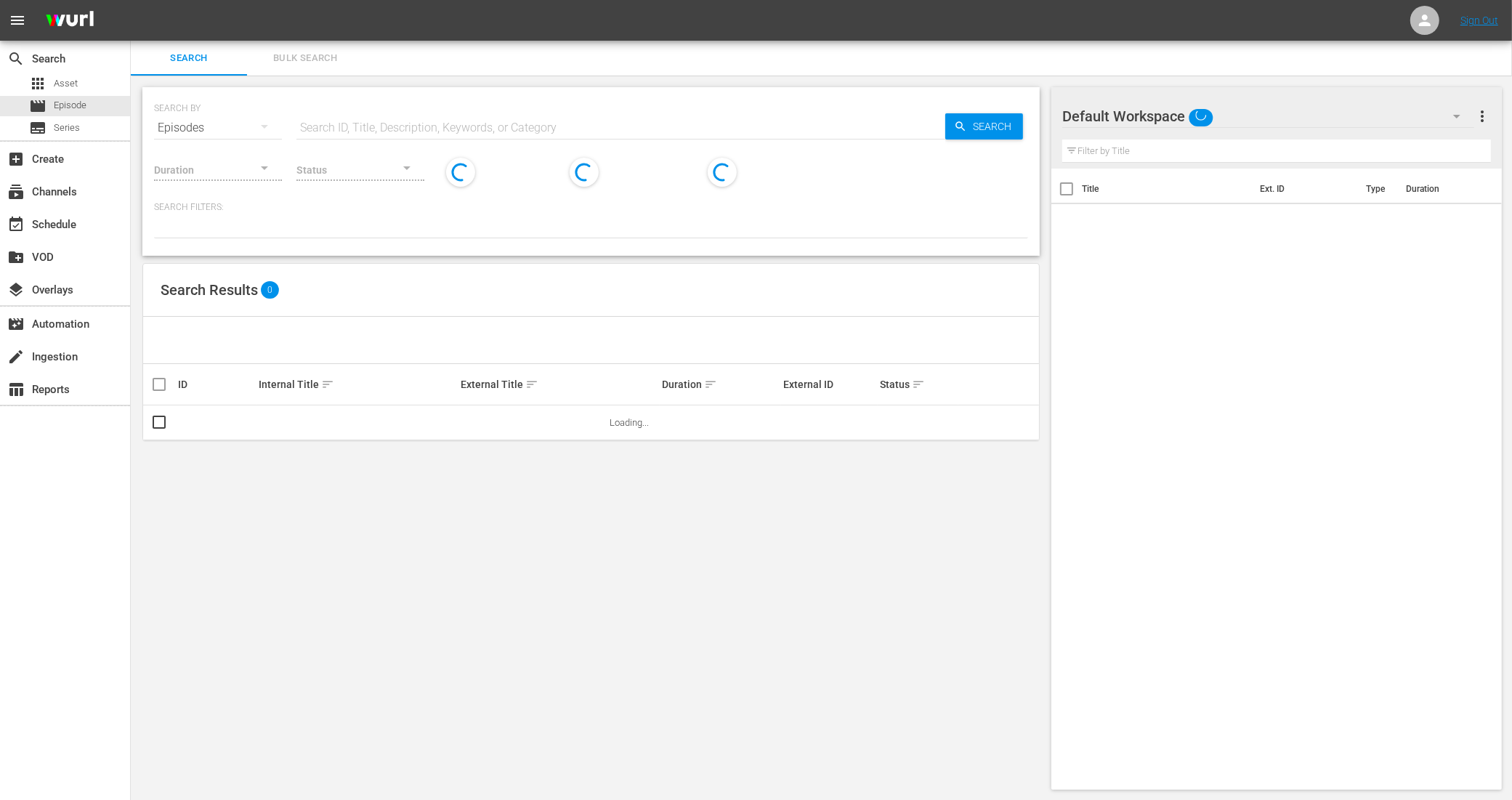
click at [313, 64] on span "Bulk Search" at bounding box center [305, 58] width 98 height 16
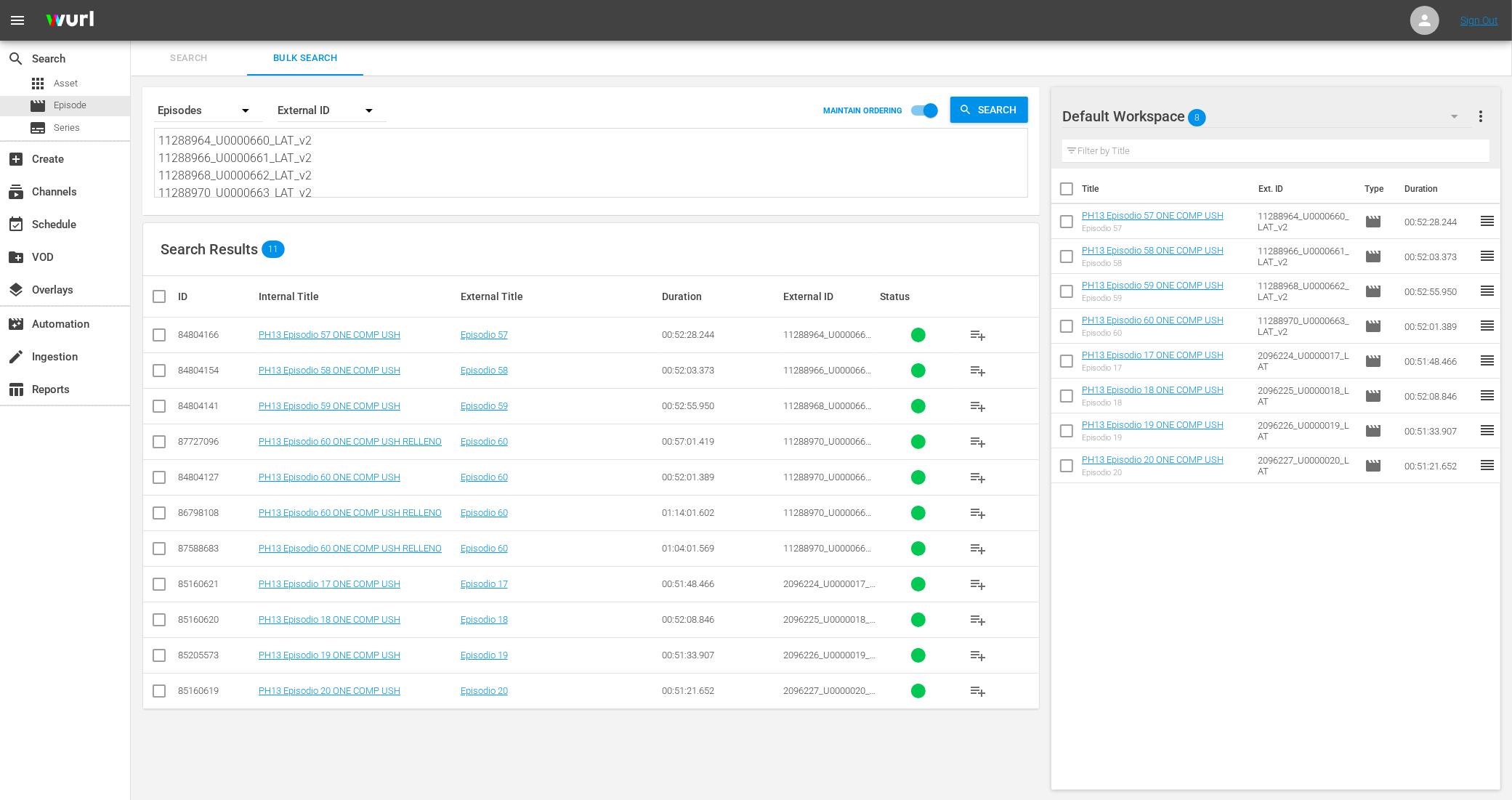
click at [160, 437] on input "checkbox" at bounding box center [159, 444] width 17 height 17
checkbox input "true"
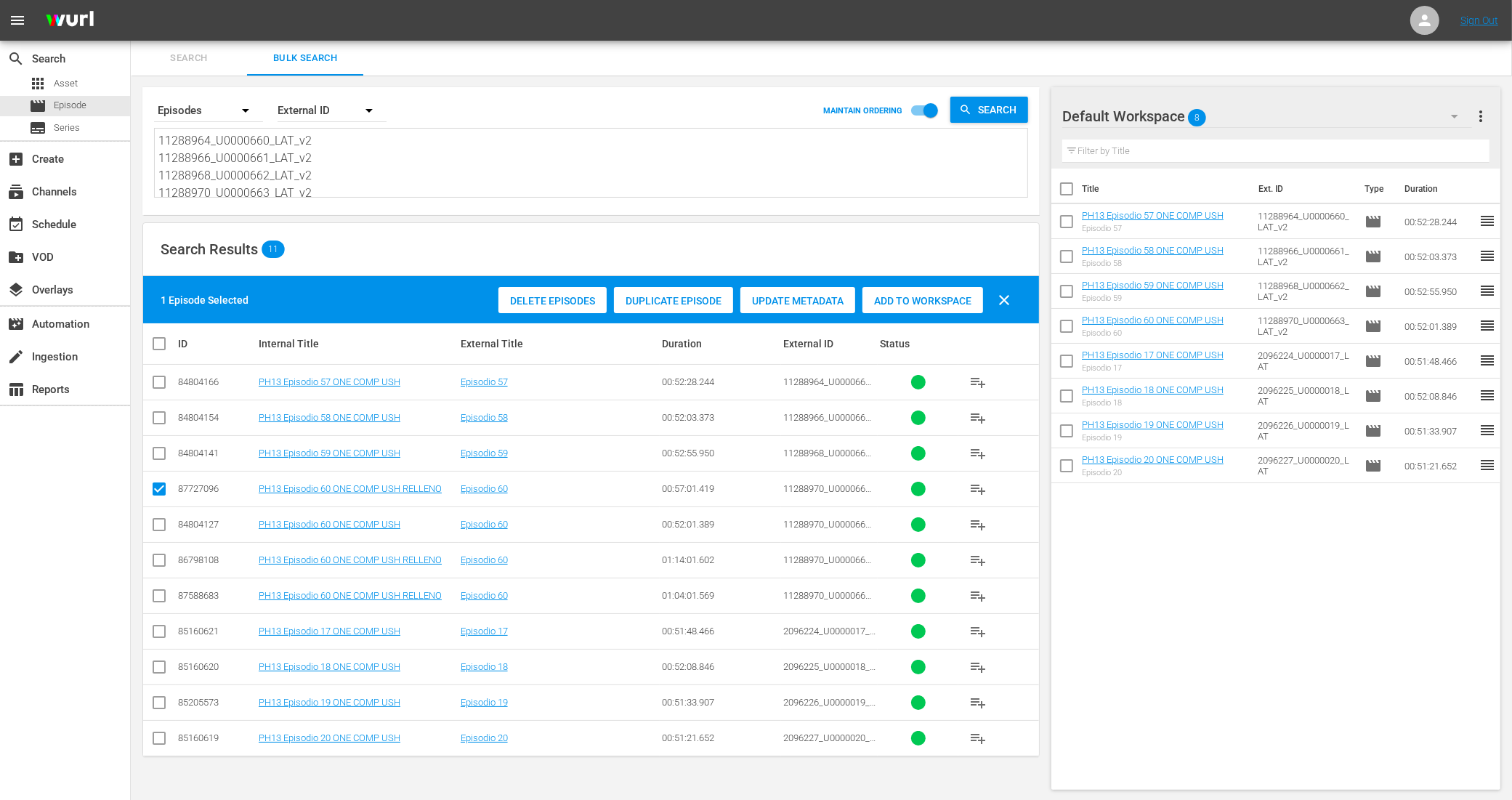
click at [886, 298] on span "Add to Workspace" at bounding box center [923, 300] width 120 height 12
click at [59, 223] on div "event_available Schedule" at bounding box center [40, 223] width 81 height 13
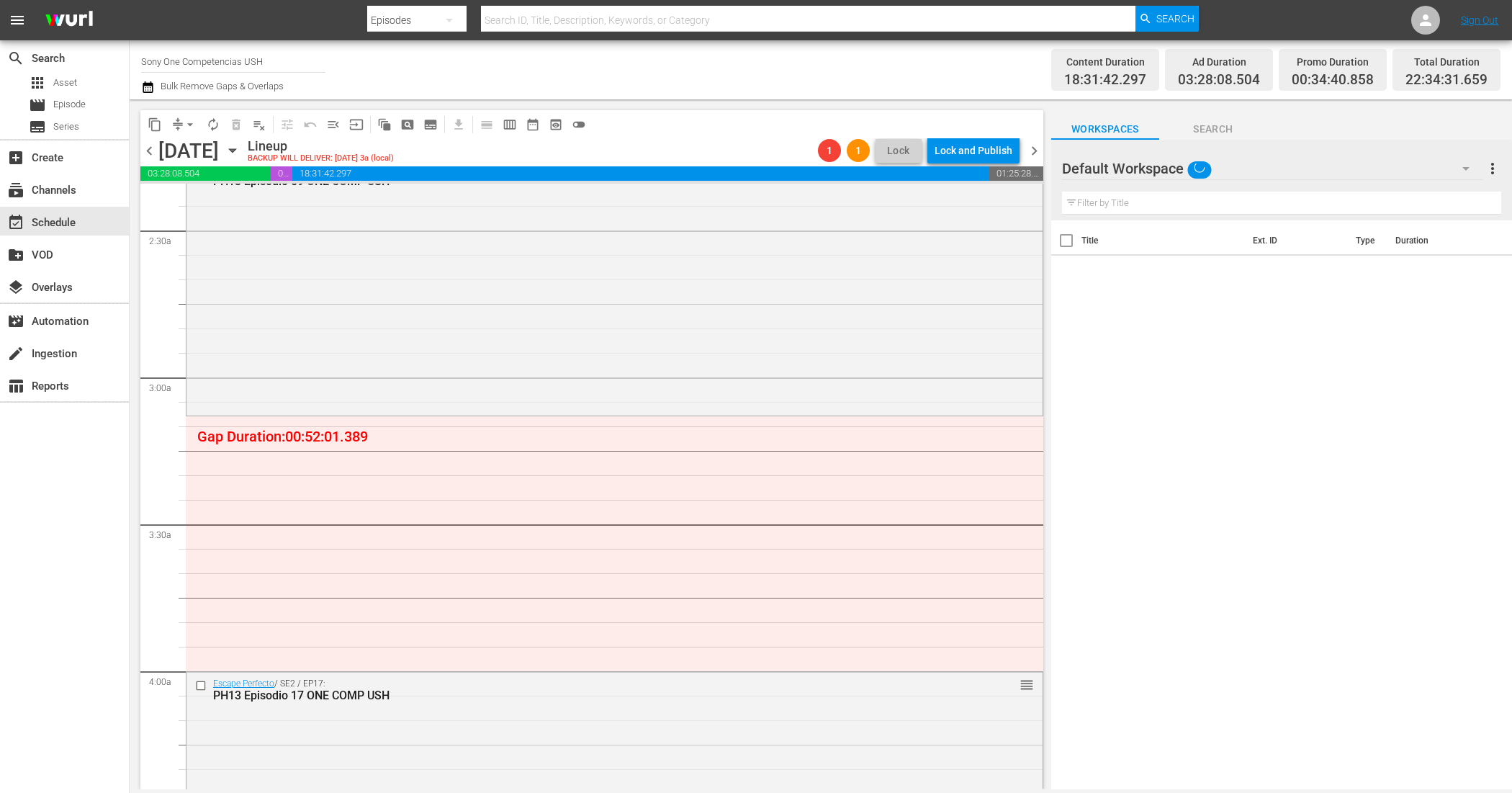
scroll to position [721, 0]
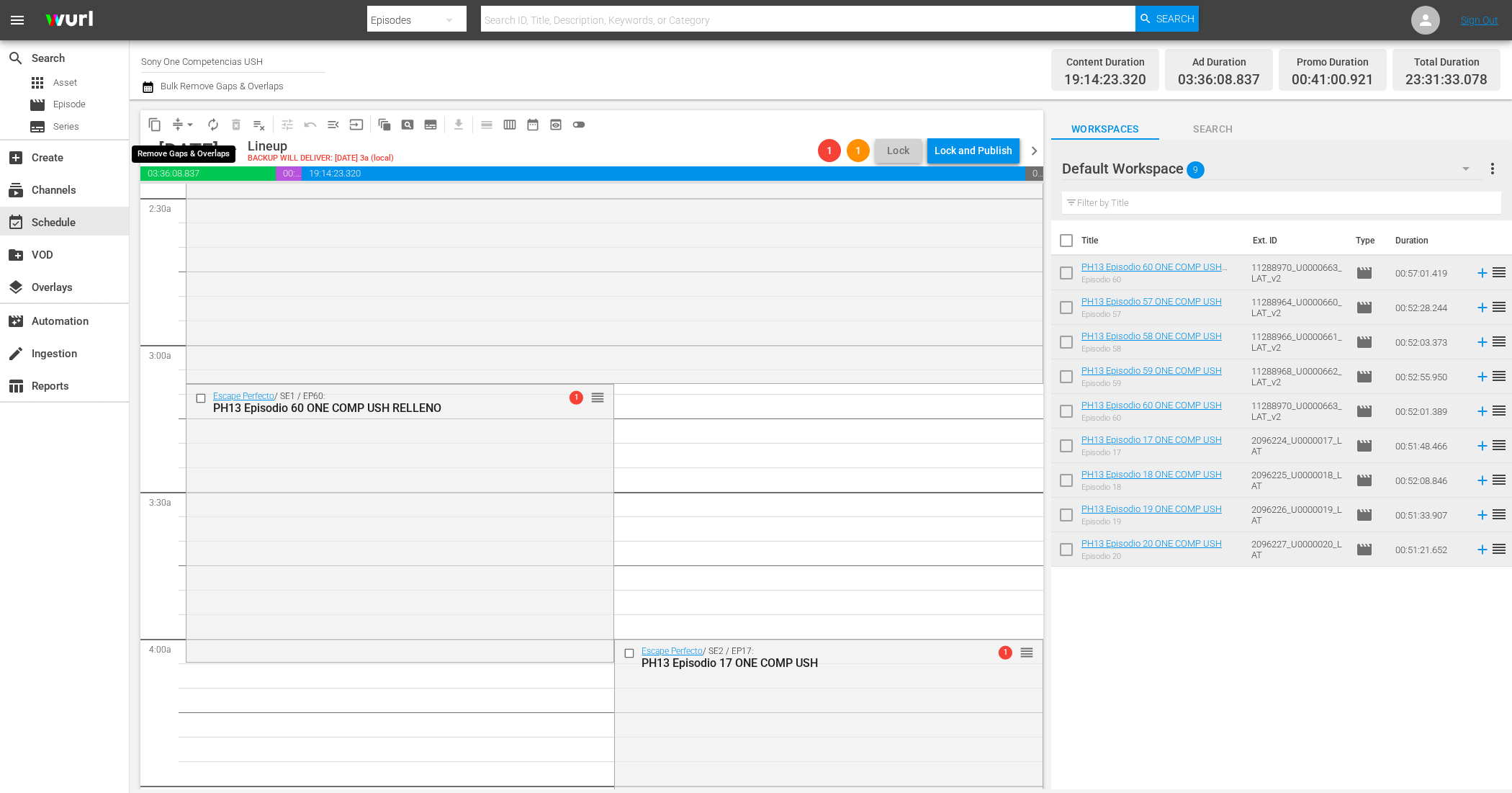
click at [181, 121] on button "arrow_drop_down" at bounding box center [190, 124] width 23 height 23
click at [227, 202] on li "Align to End of Previous Day" at bounding box center [190, 201] width 151 height 24
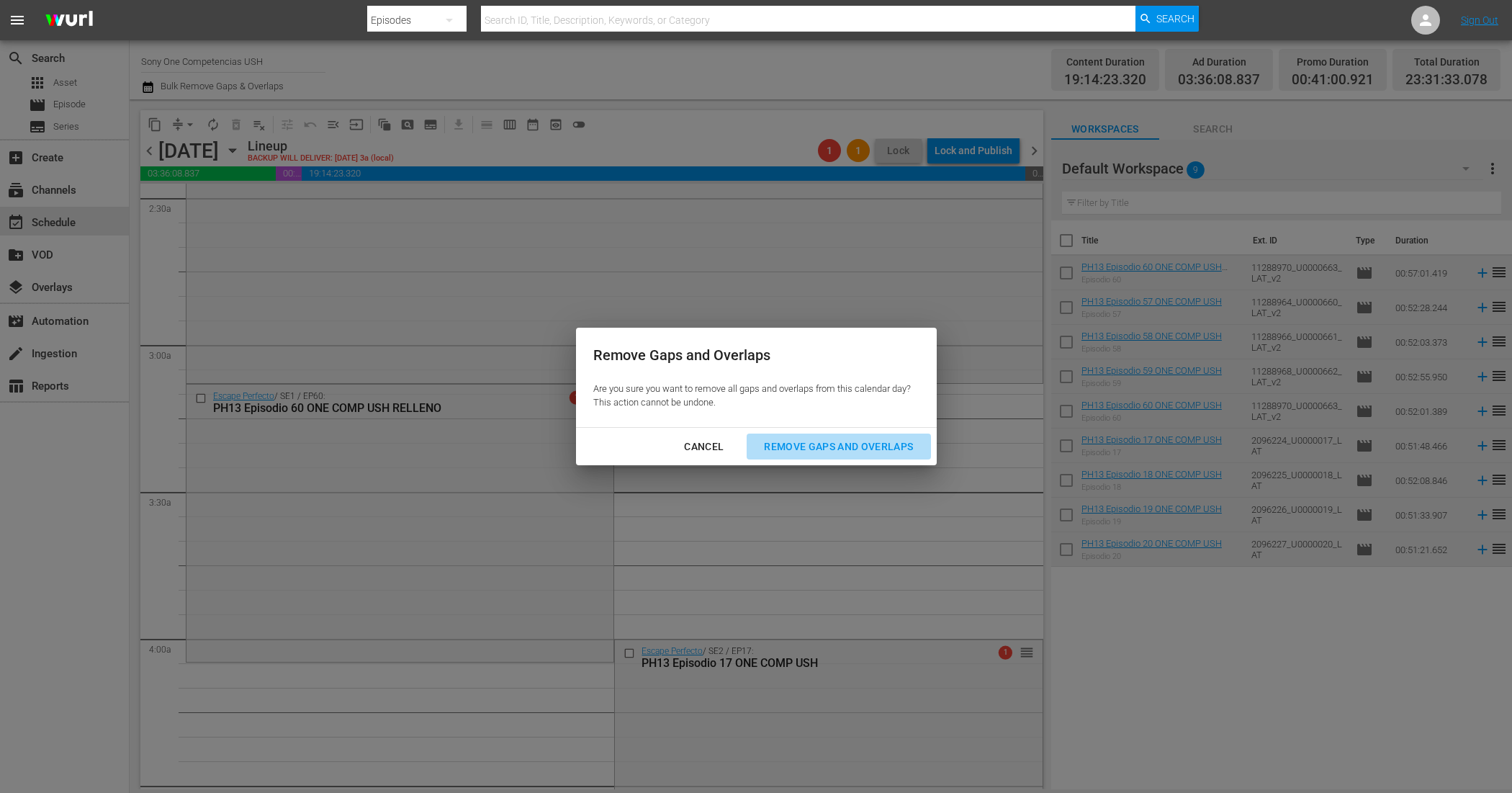
click at [794, 450] on div "Remove Gaps and Overlaps" at bounding box center [839, 447] width 172 height 18
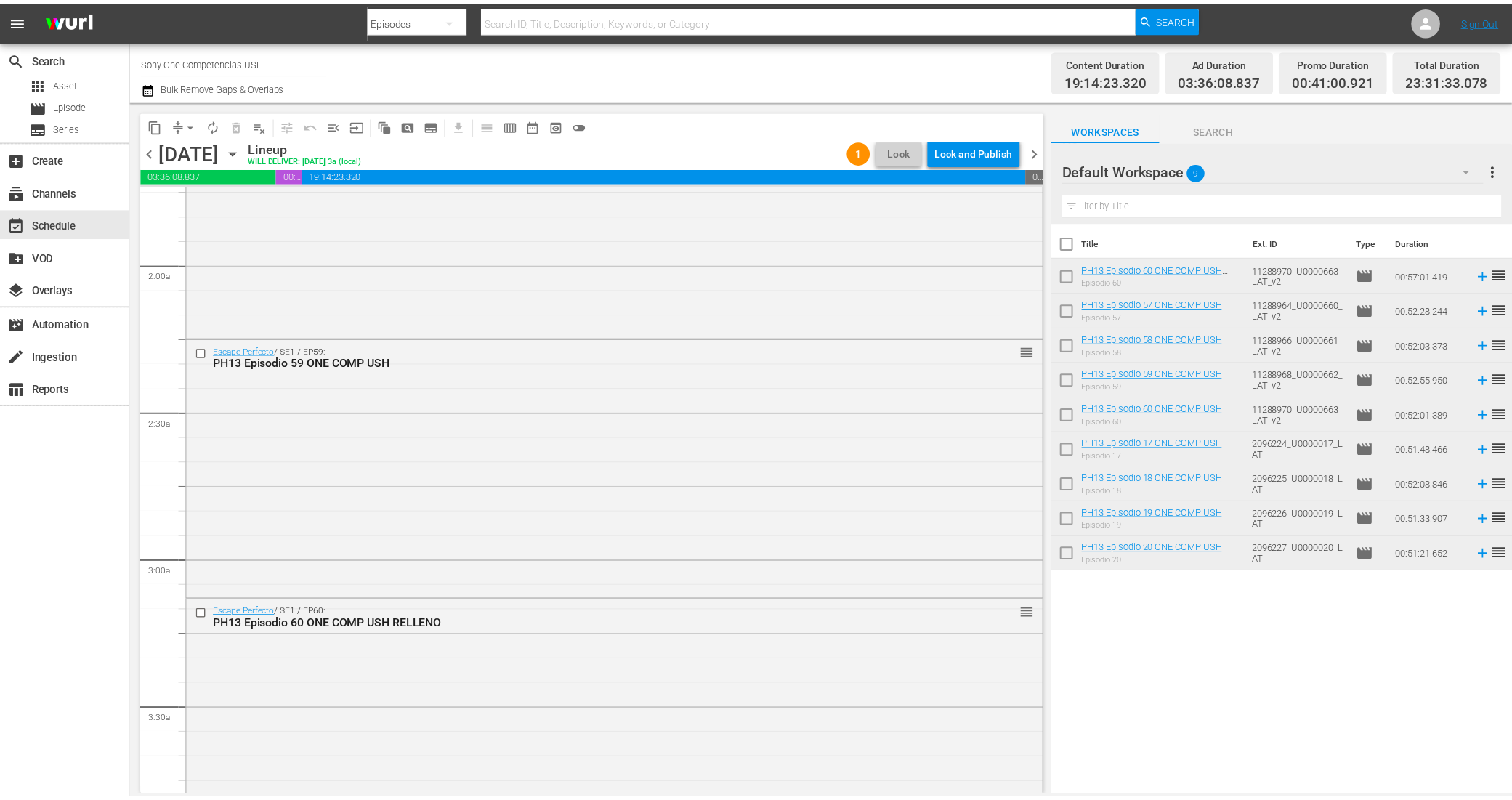
scroll to position [0, 0]
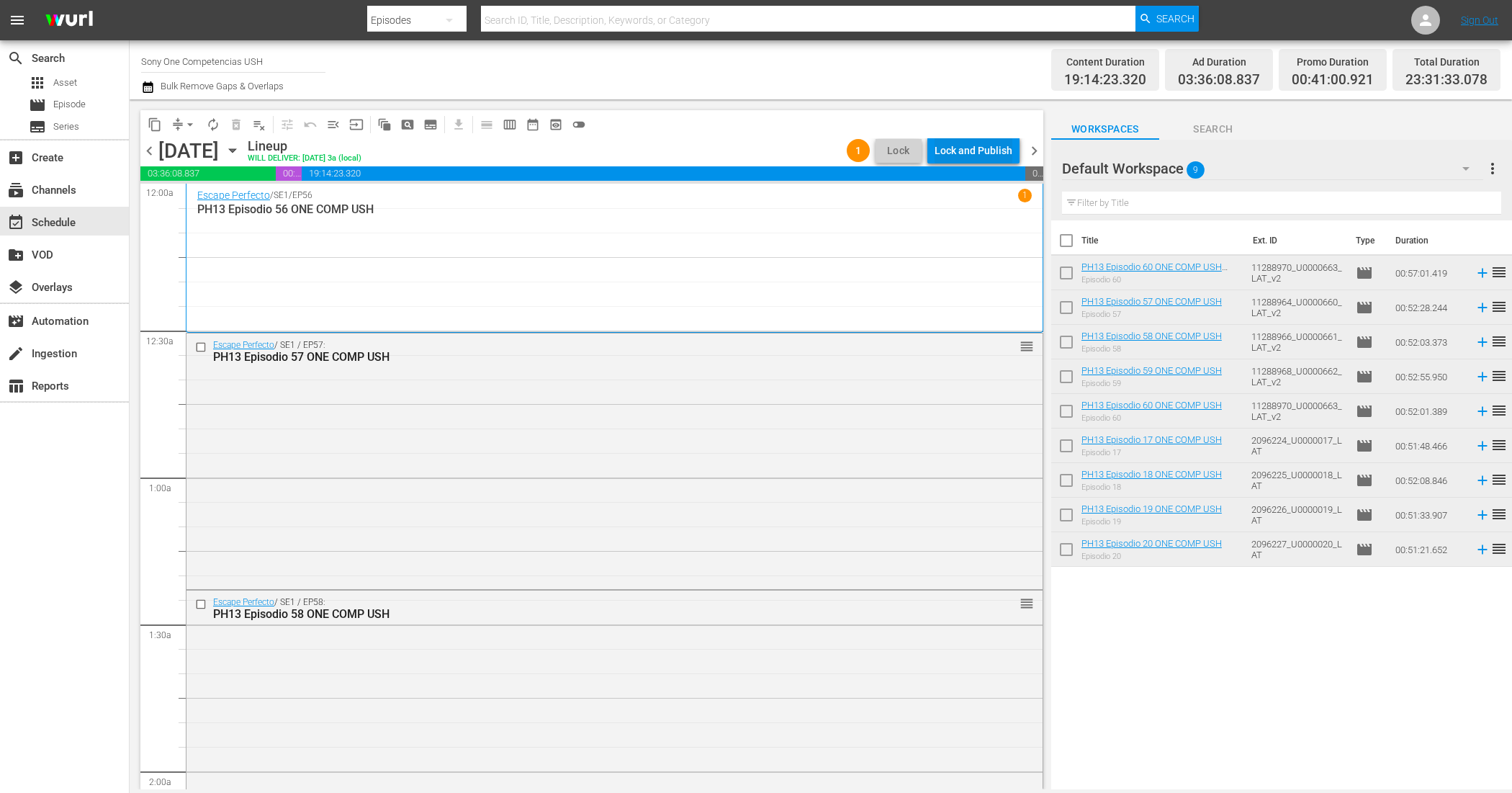
click at [982, 154] on div "Lock and Publish" at bounding box center [973, 150] width 78 height 26
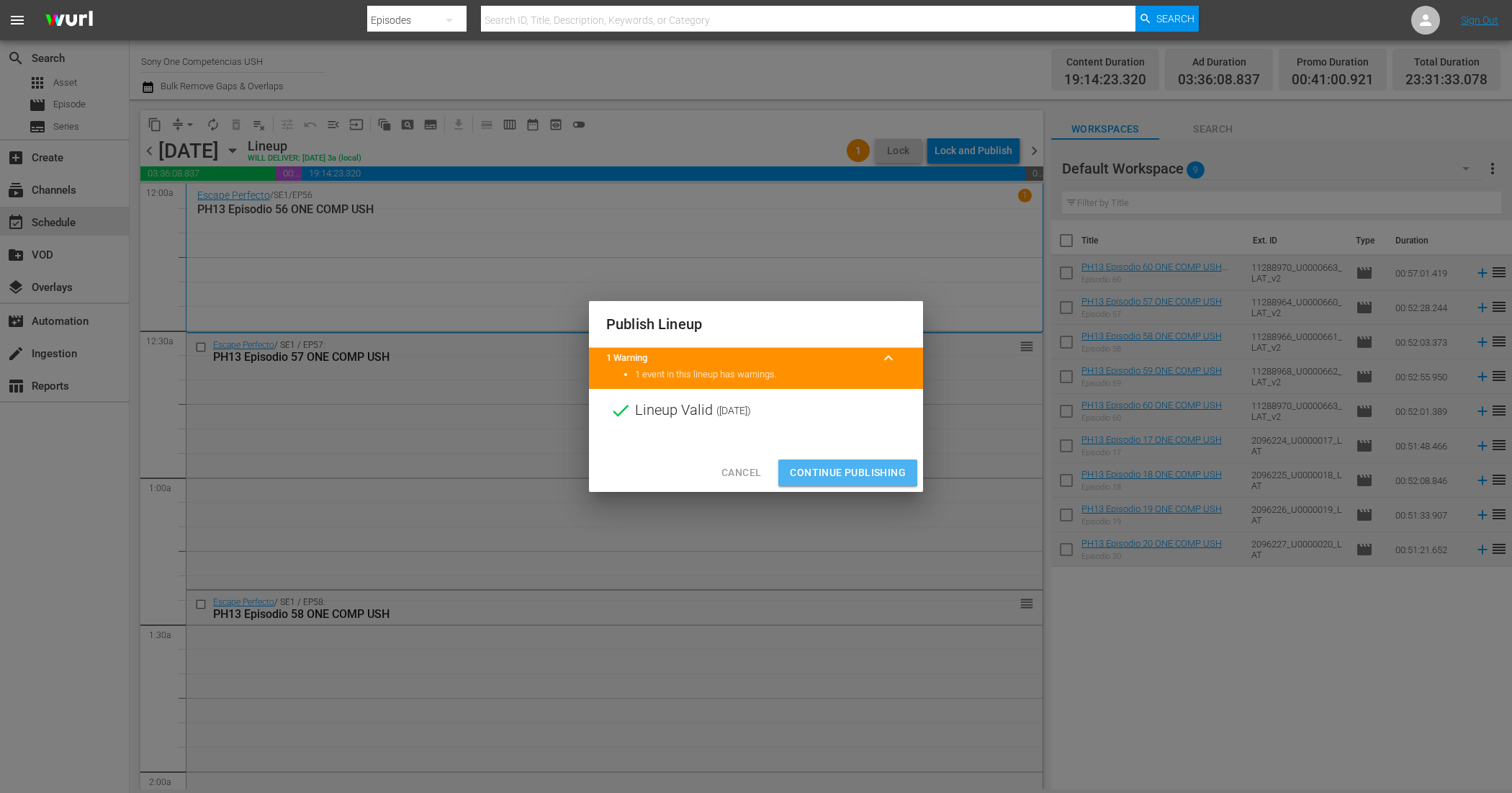
click at [827, 466] on span "Continue Publishing" at bounding box center [848, 473] width 116 height 18
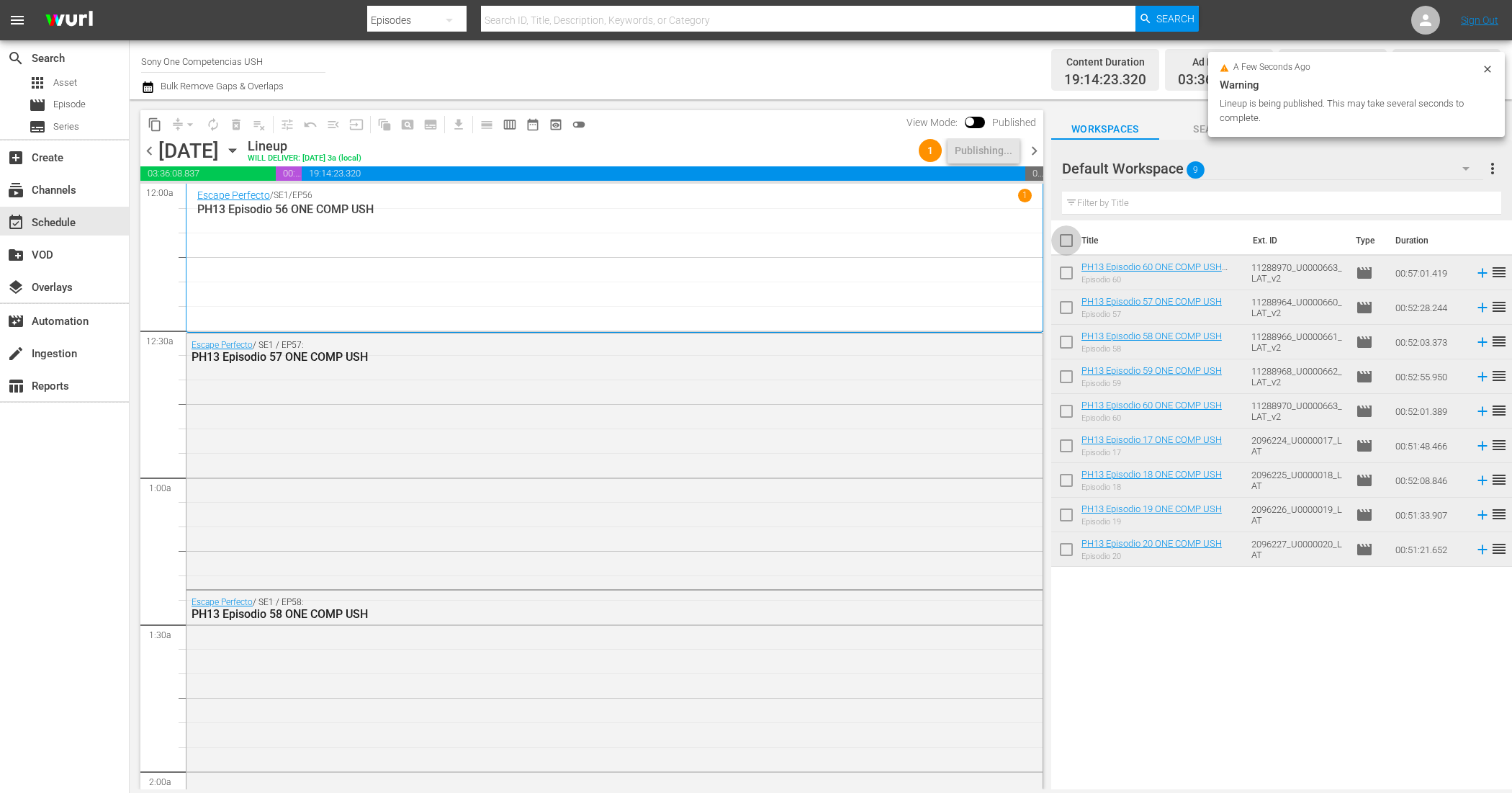
click at [1075, 242] on input "checkbox" at bounding box center [1066, 243] width 30 height 30
checkbox input "true"
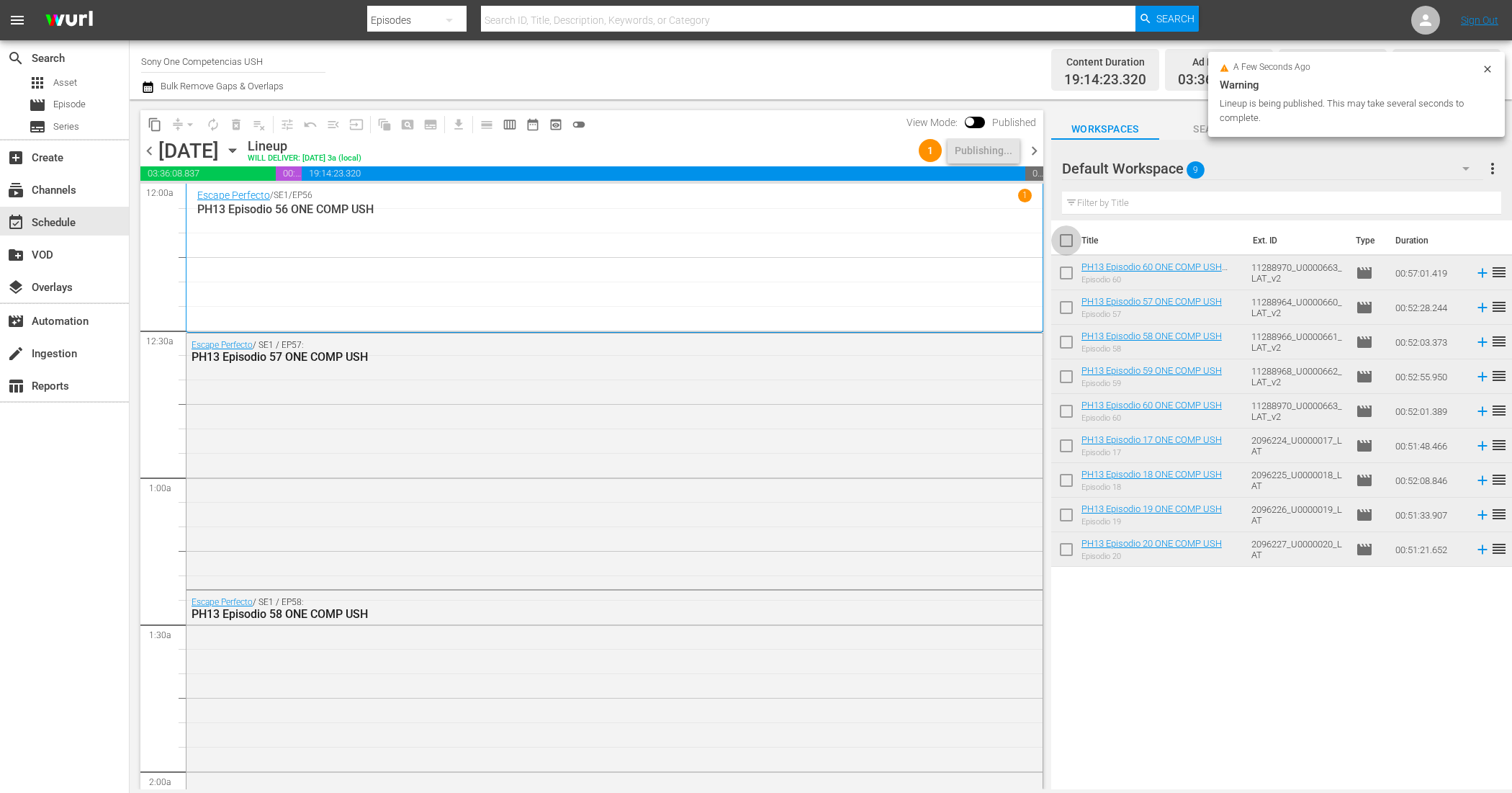
checkbox input "true"
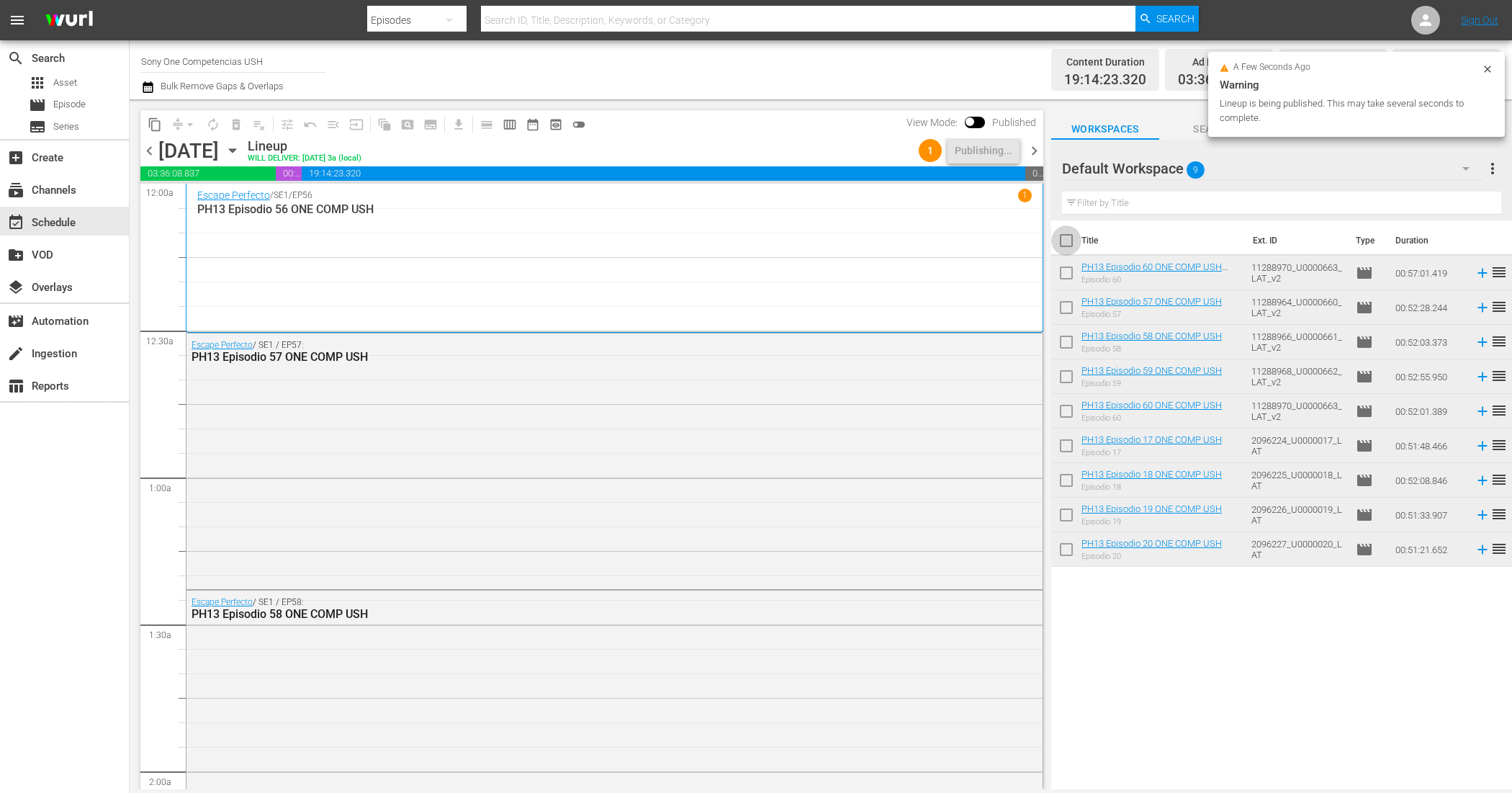
checkbox input "true"
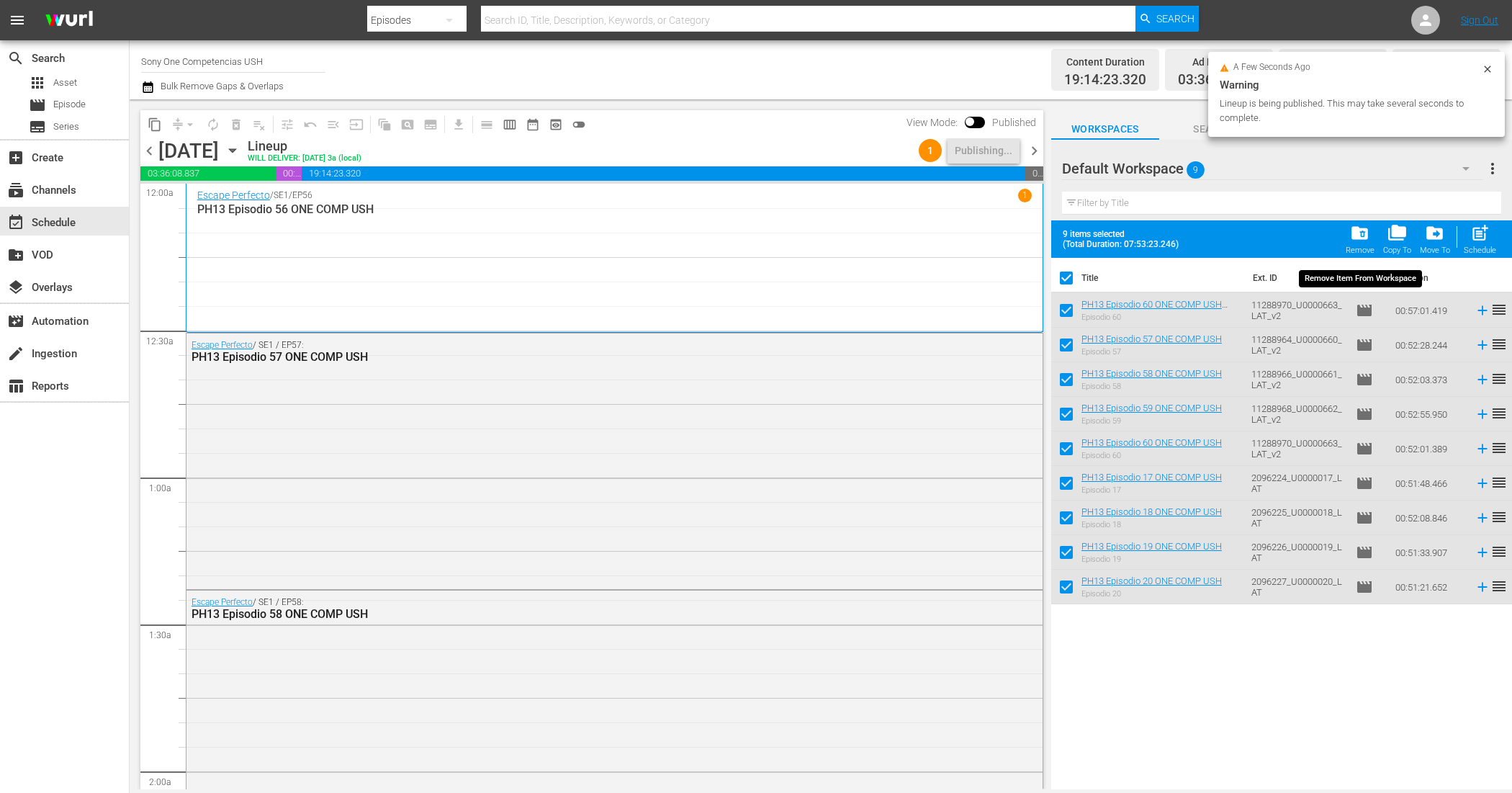
click at [1351, 231] on span "folder_delete" at bounding box center [1360, 233] width 20 height 20
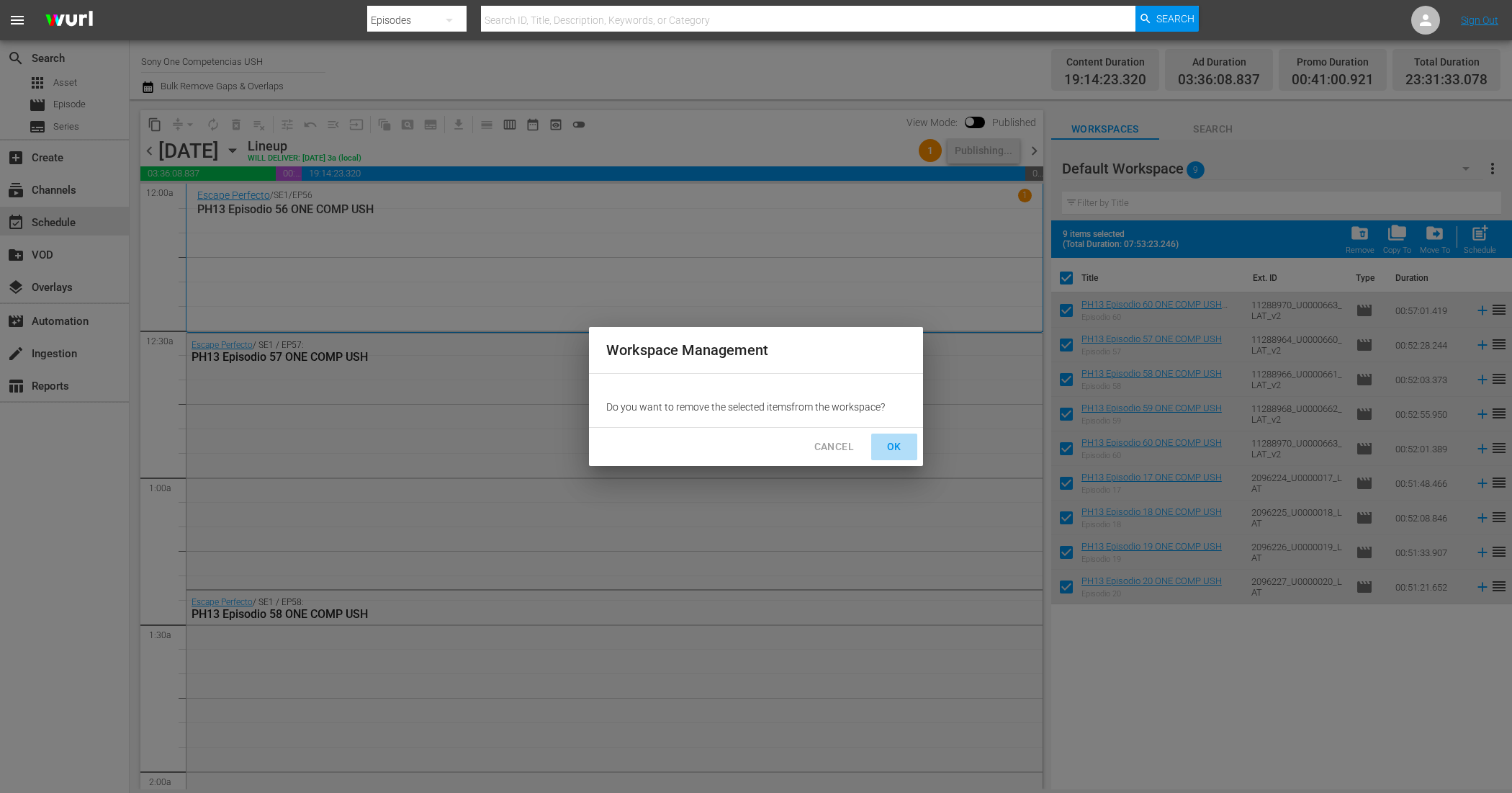
click at [908, 445] on button "OK" at bounding box center [894, 447] width 46 height 26
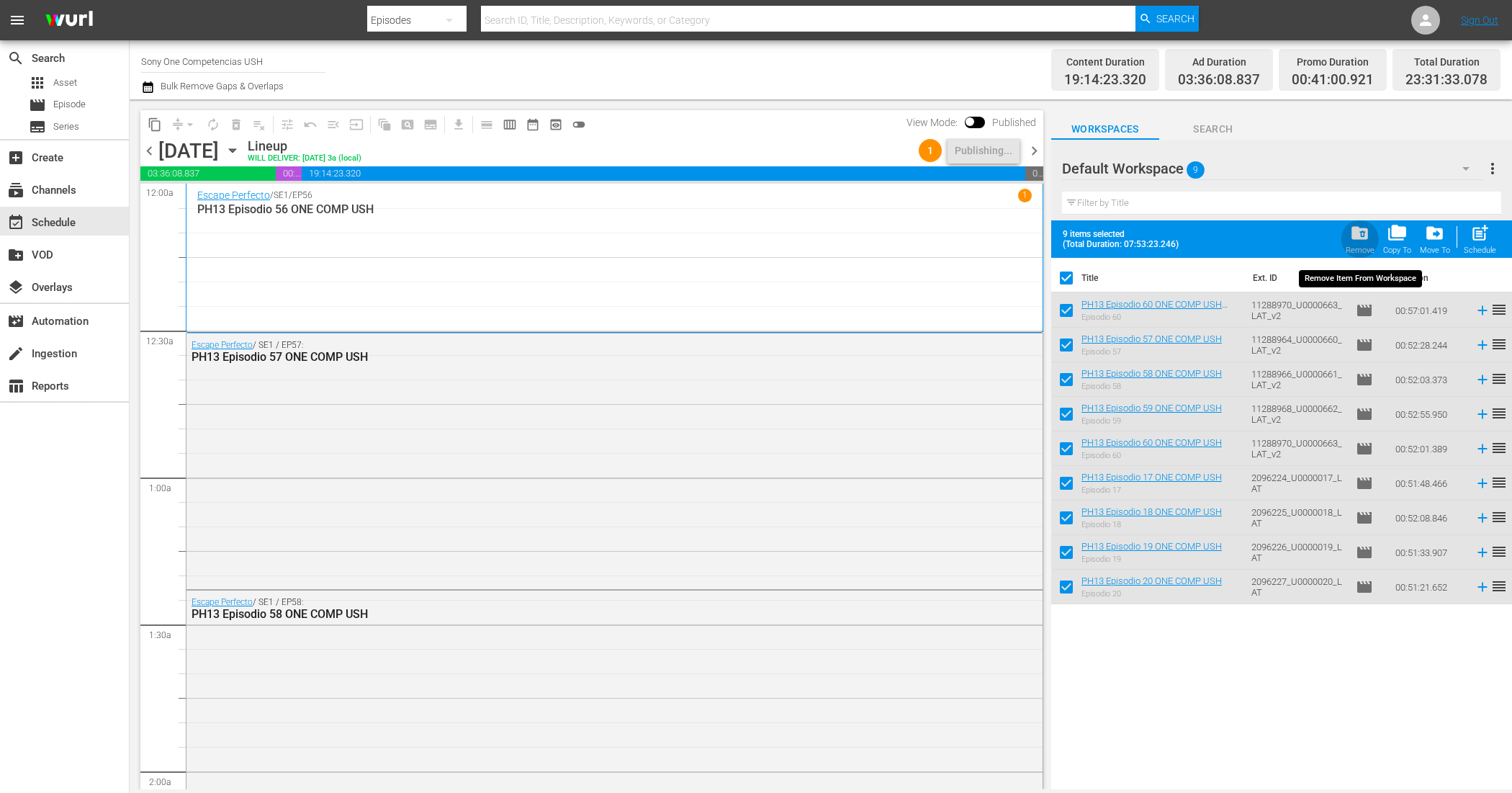
click at [1365, 239] on span "folder_delete" at bounding box center [1360, 233] width 20 height 20
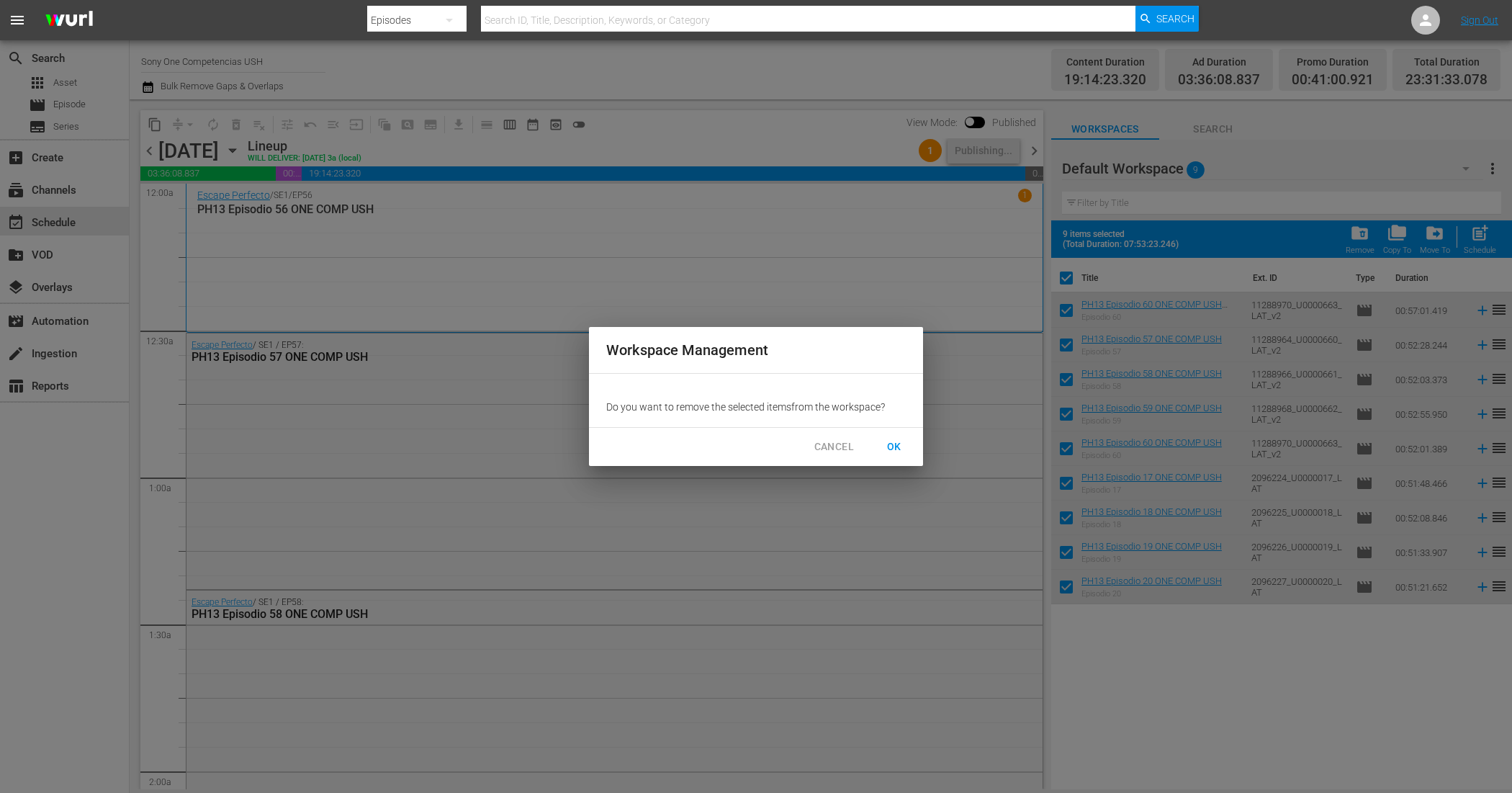
click at [901, 448] on span "OK" at bounding box center [894, 447] width 23 height 18
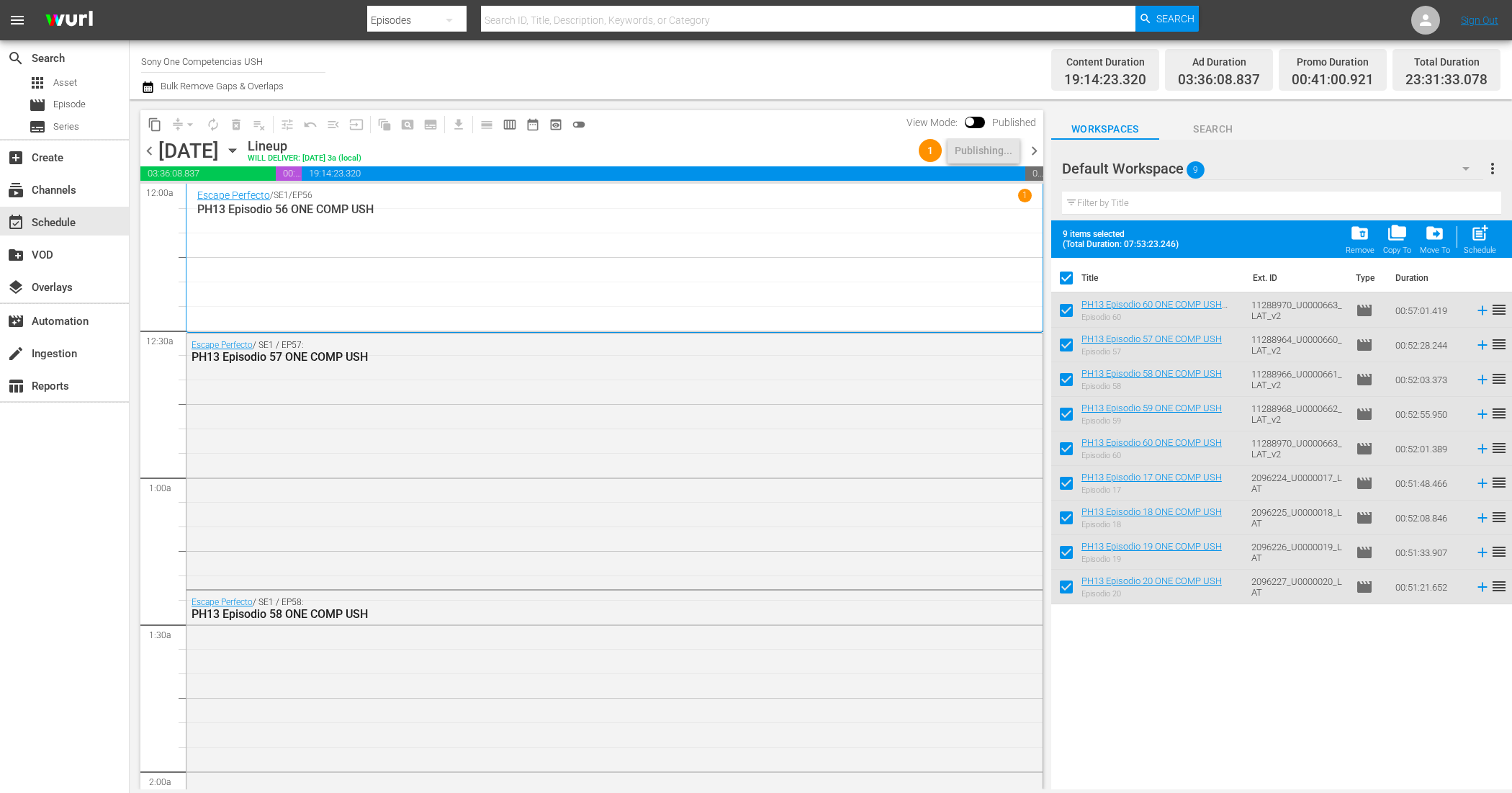
click at [1041, 147] on span "chevron_right" at bounding box center [1034, 151] width 18 height 18
checkbox input "false"
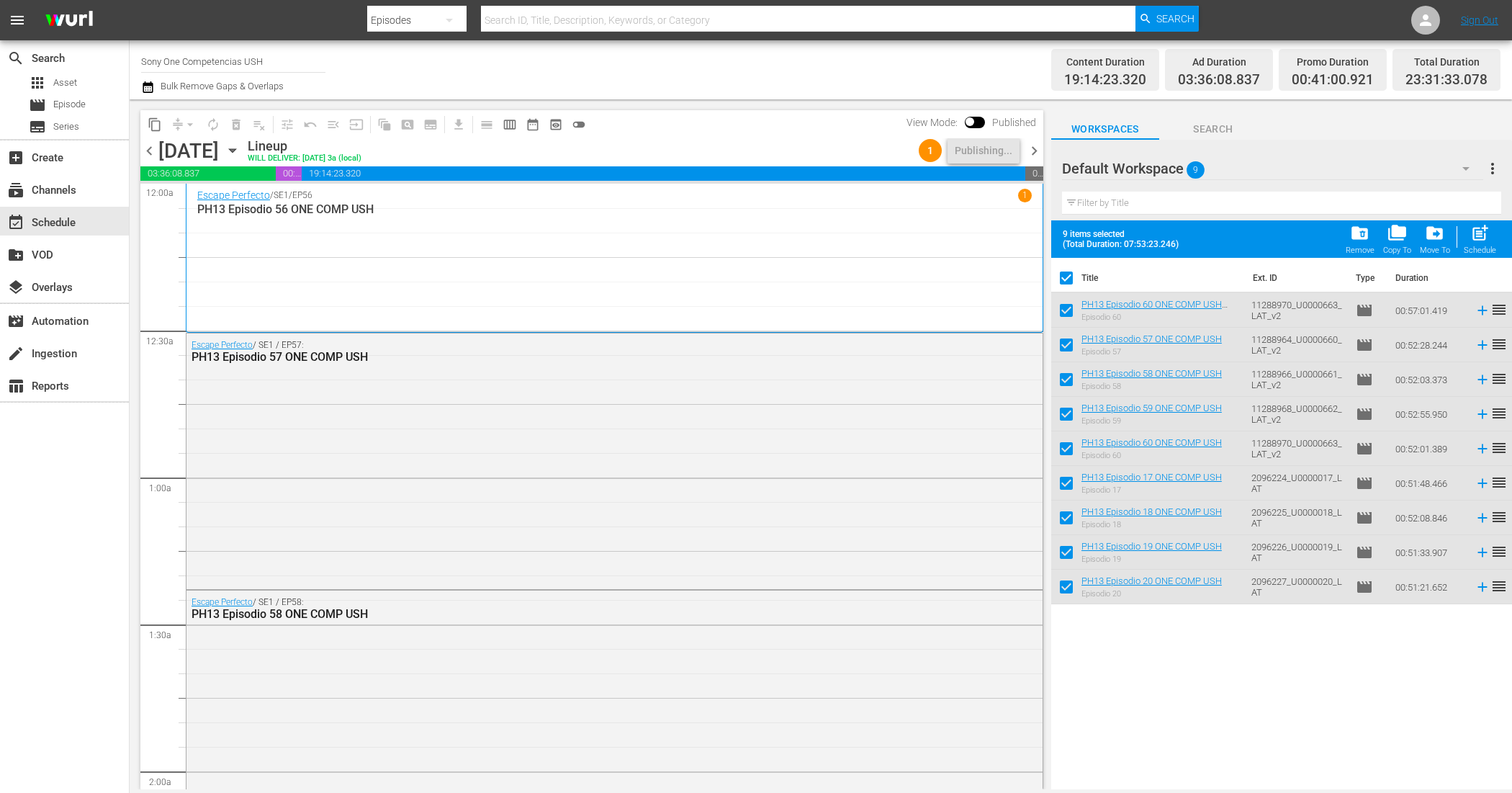
checkbox input "false"
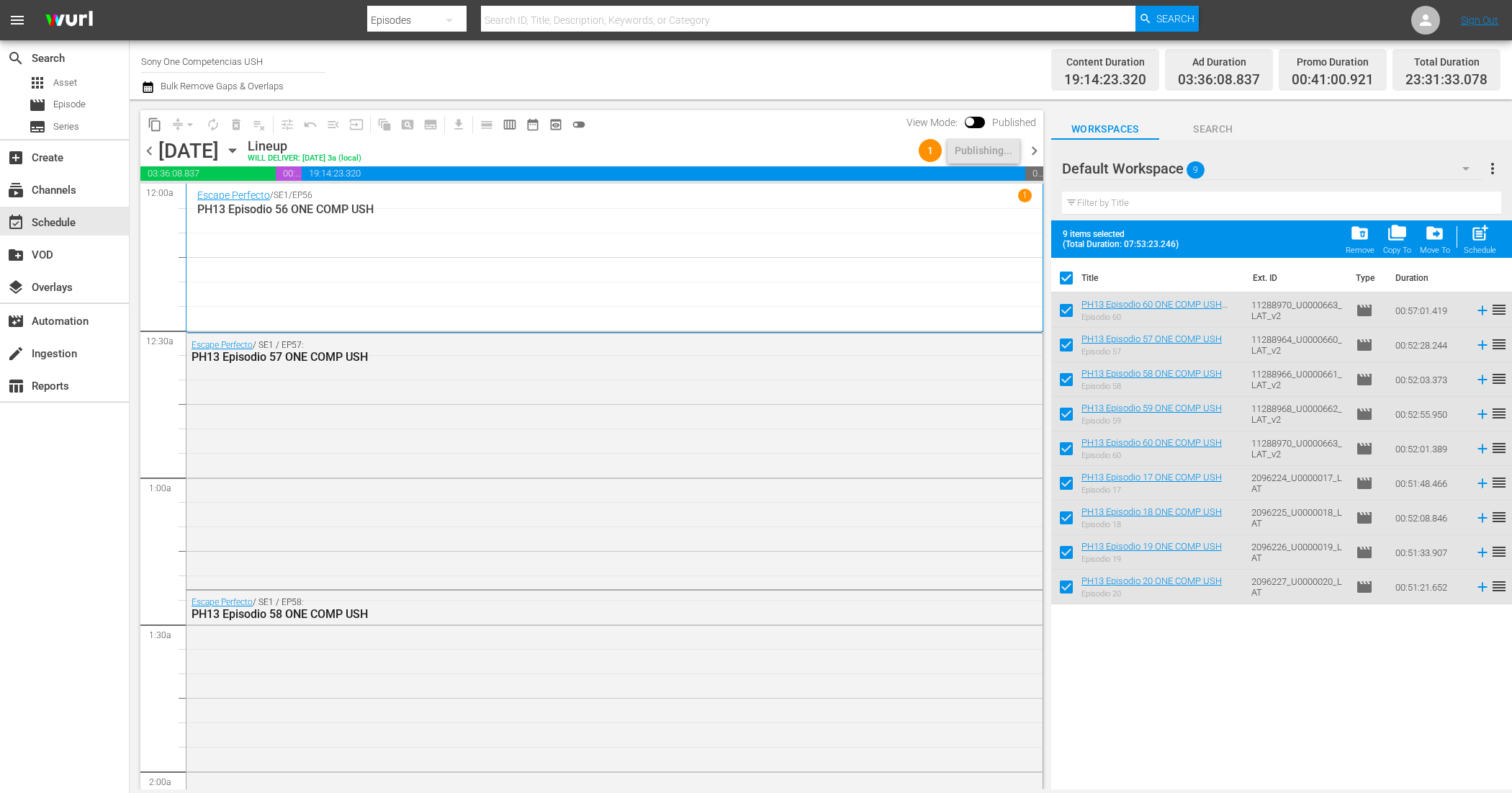
checkbox input "false"
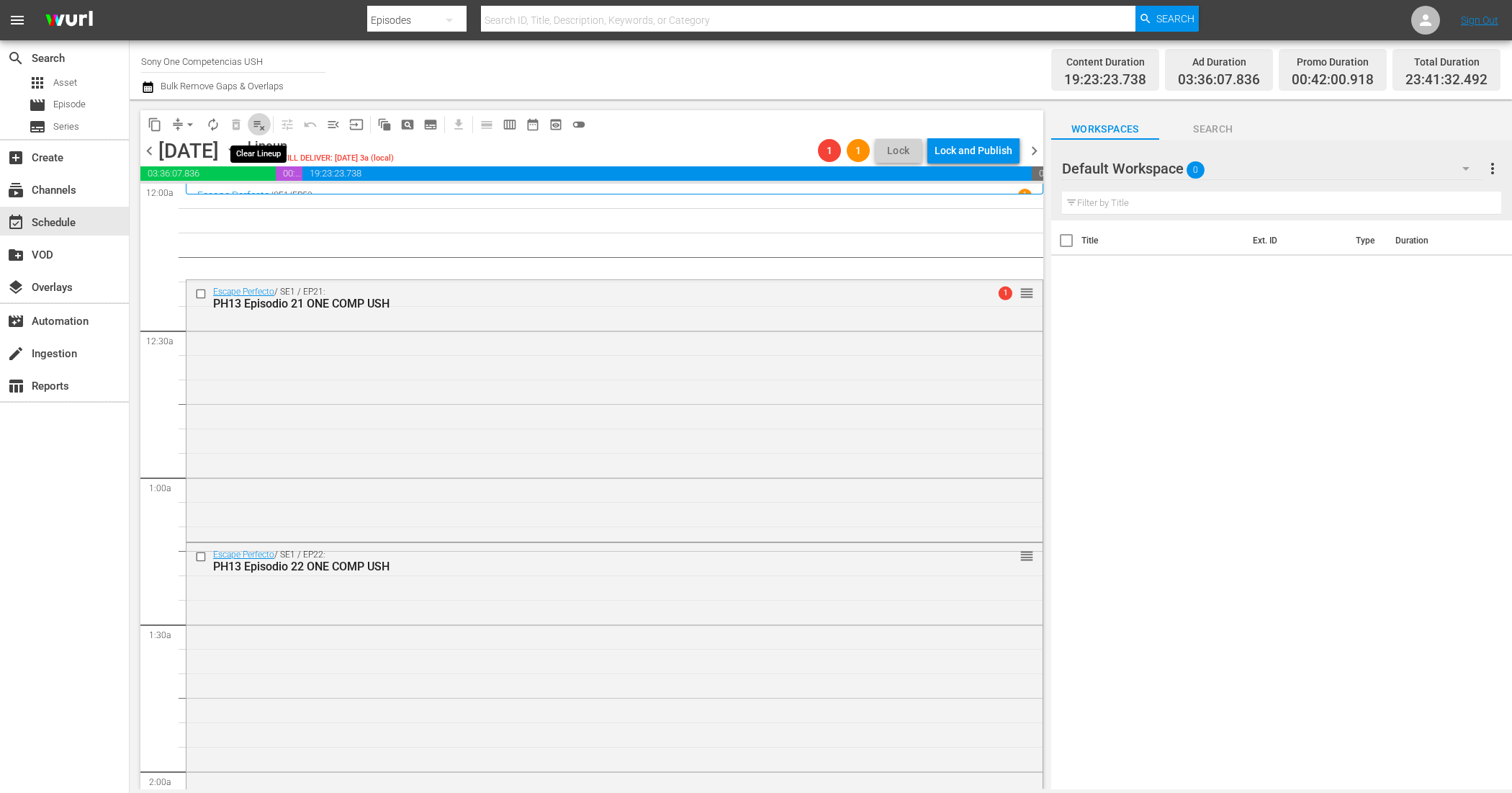
click at [264, 123] on span "playlist_remove_outlined" at bounding box center [259, 125] width 14 height 14
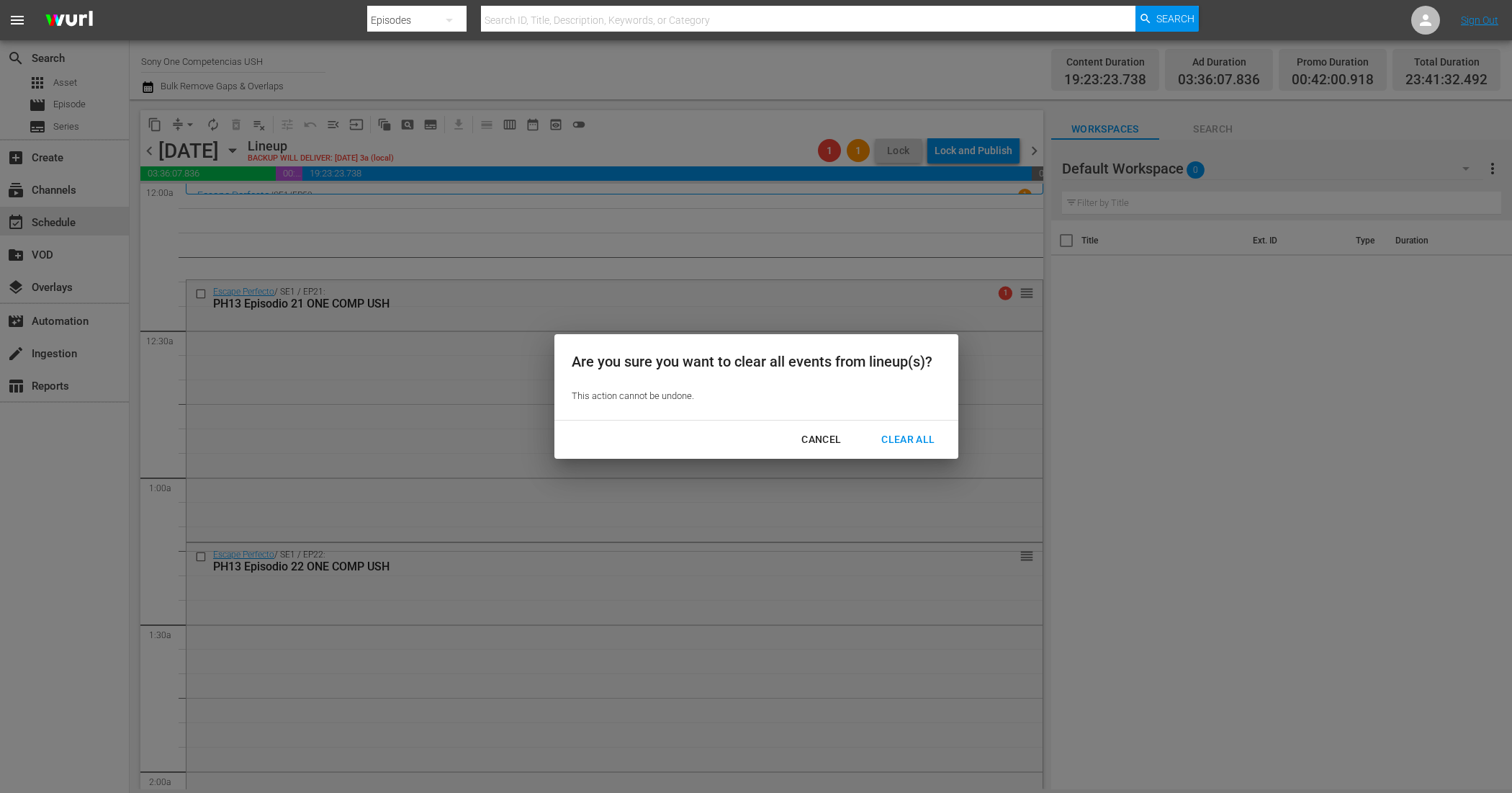
click at [909, 438] on div "Clear All" at bounding box center [907, 439] width 76 height 18
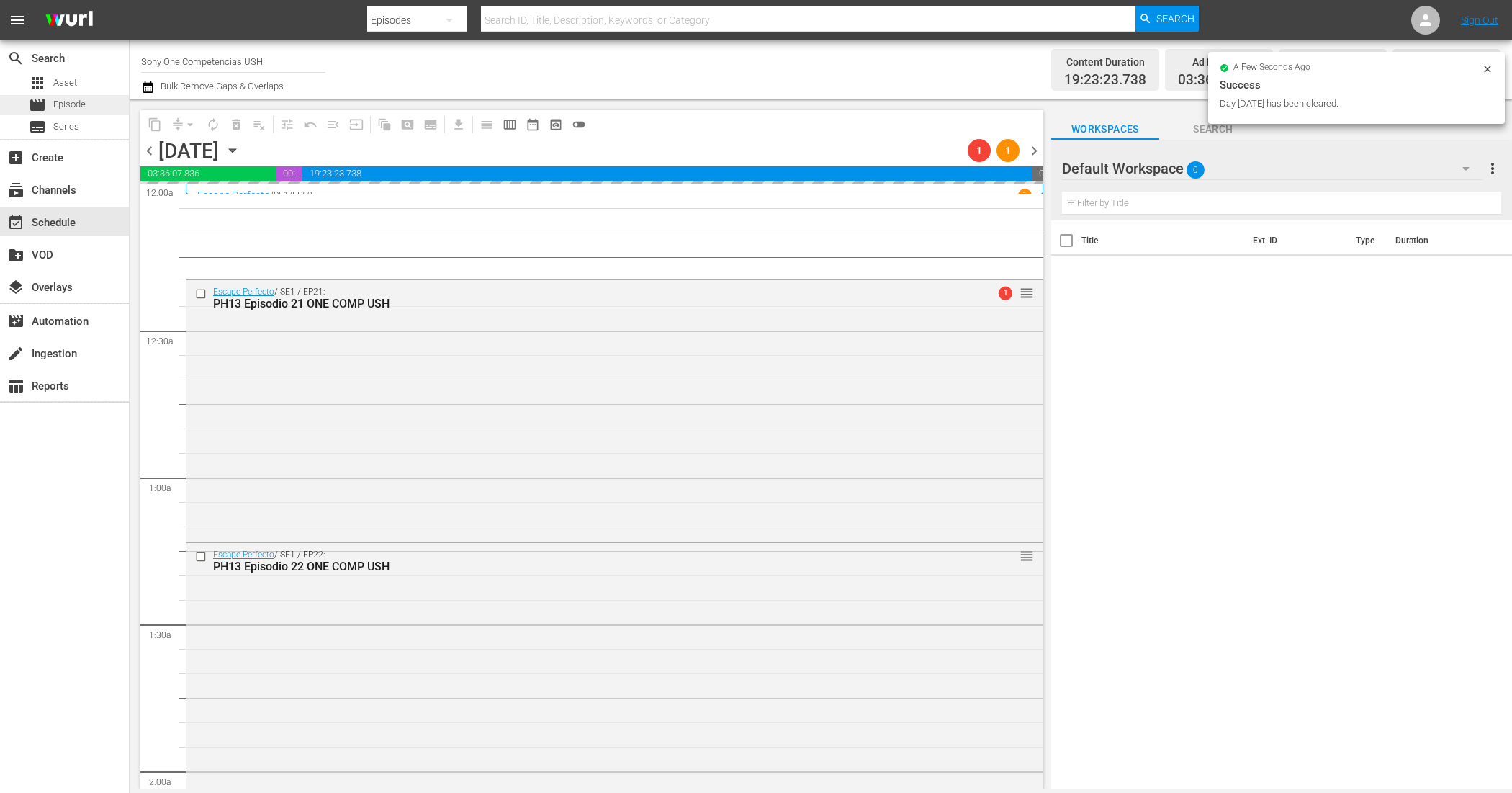
click at [78, 101] on span "Episode" at bounding box center [70, 105] width 33 height 14
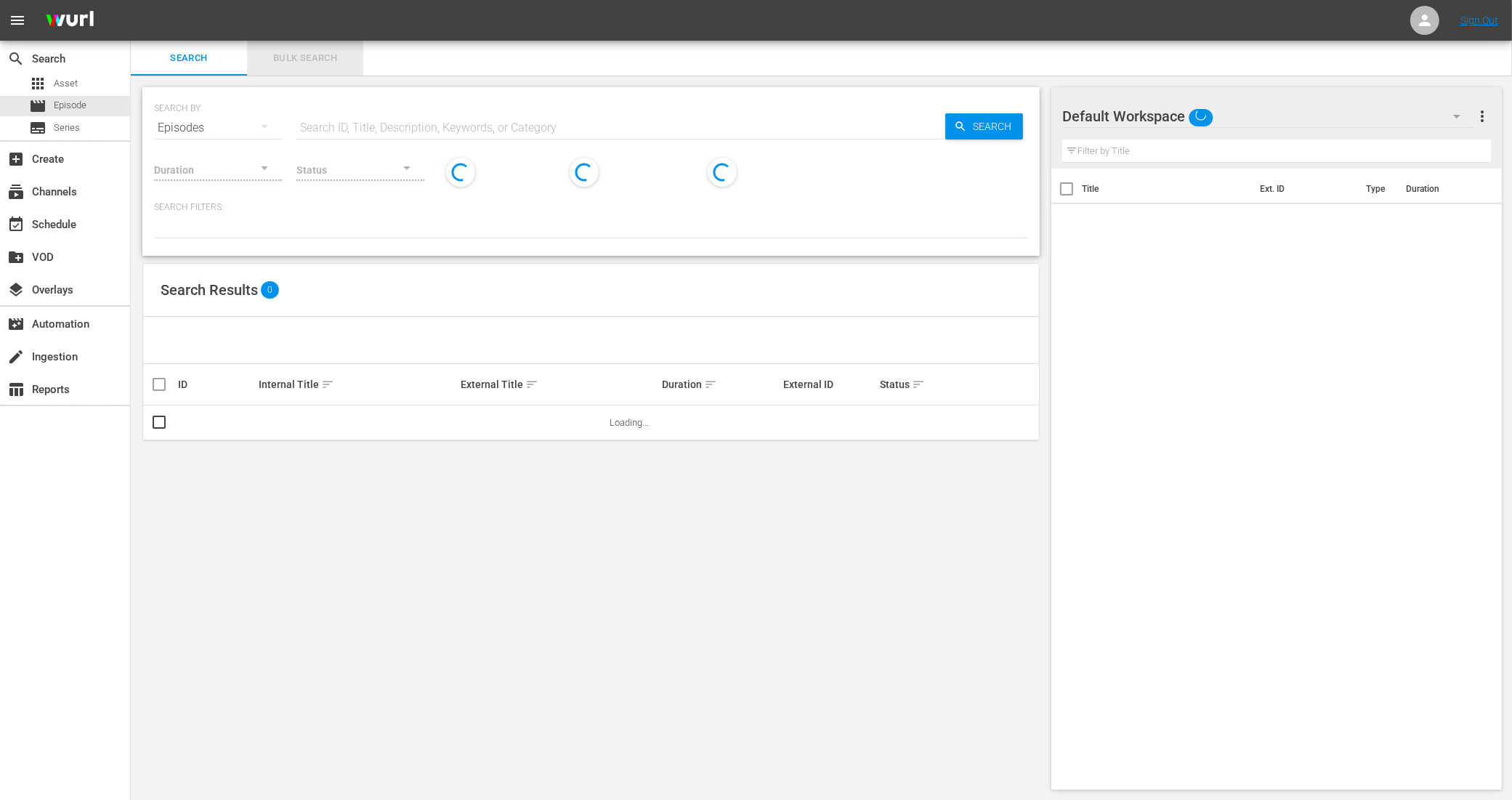
click at [287, 57] on span "Bulk Search" at bounding box center [305, 58] width 98 height 16
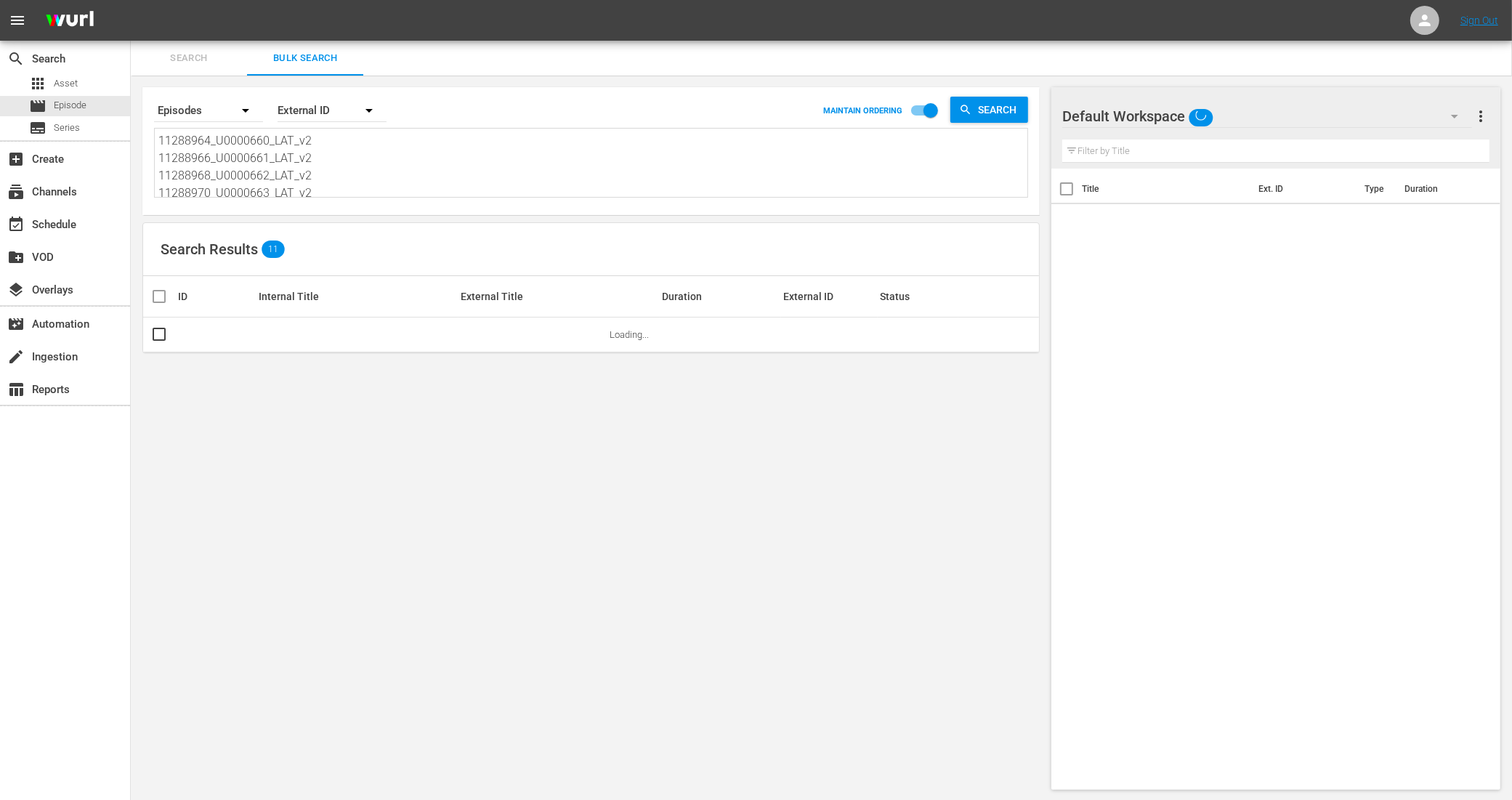
scroll to position [91, 0]
drag, startPoint x: 163, startPoint y: 140, endPoint x: 411, endPoint y: 251, distance: 271.7
click at [411, 249] on div "Search By Episodes Order By External ID MAINTAIN ORDERING Search 11288964_U0000…" at bounding box center [590, 439] width 920 height 726
type textarea "1"
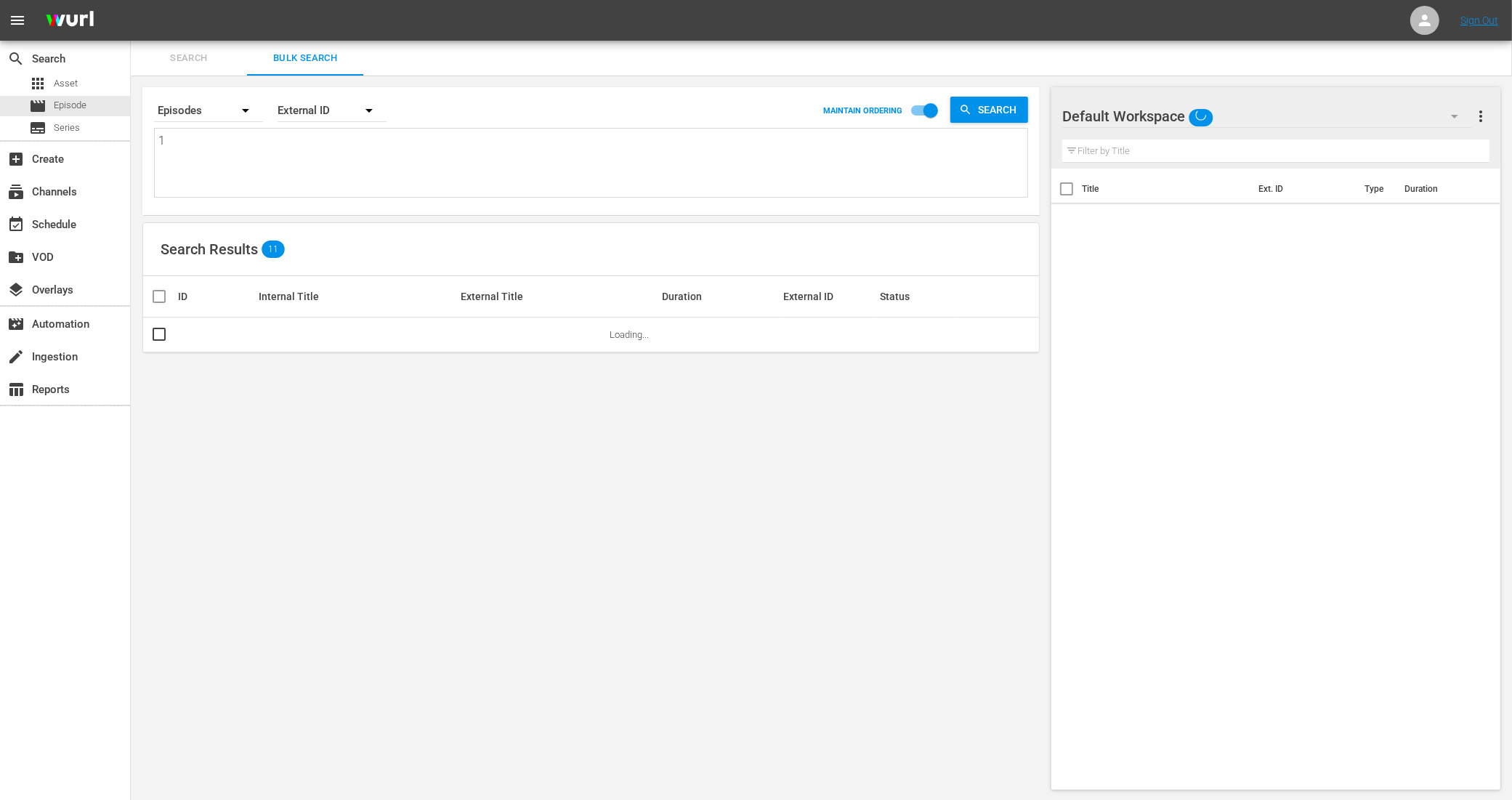
scroll to position [0, 0]
paste textarea "11347438_U0000664_LAT_v2 11347440_U0000665_LAT_v2 11347442_U0000666_LAT_v2 1134…"
type textarea "11347438_U0000664_LAT_v2 11347440_U0000665_LAT_v2 11347442_U0000666_LAT_v2 1134…"
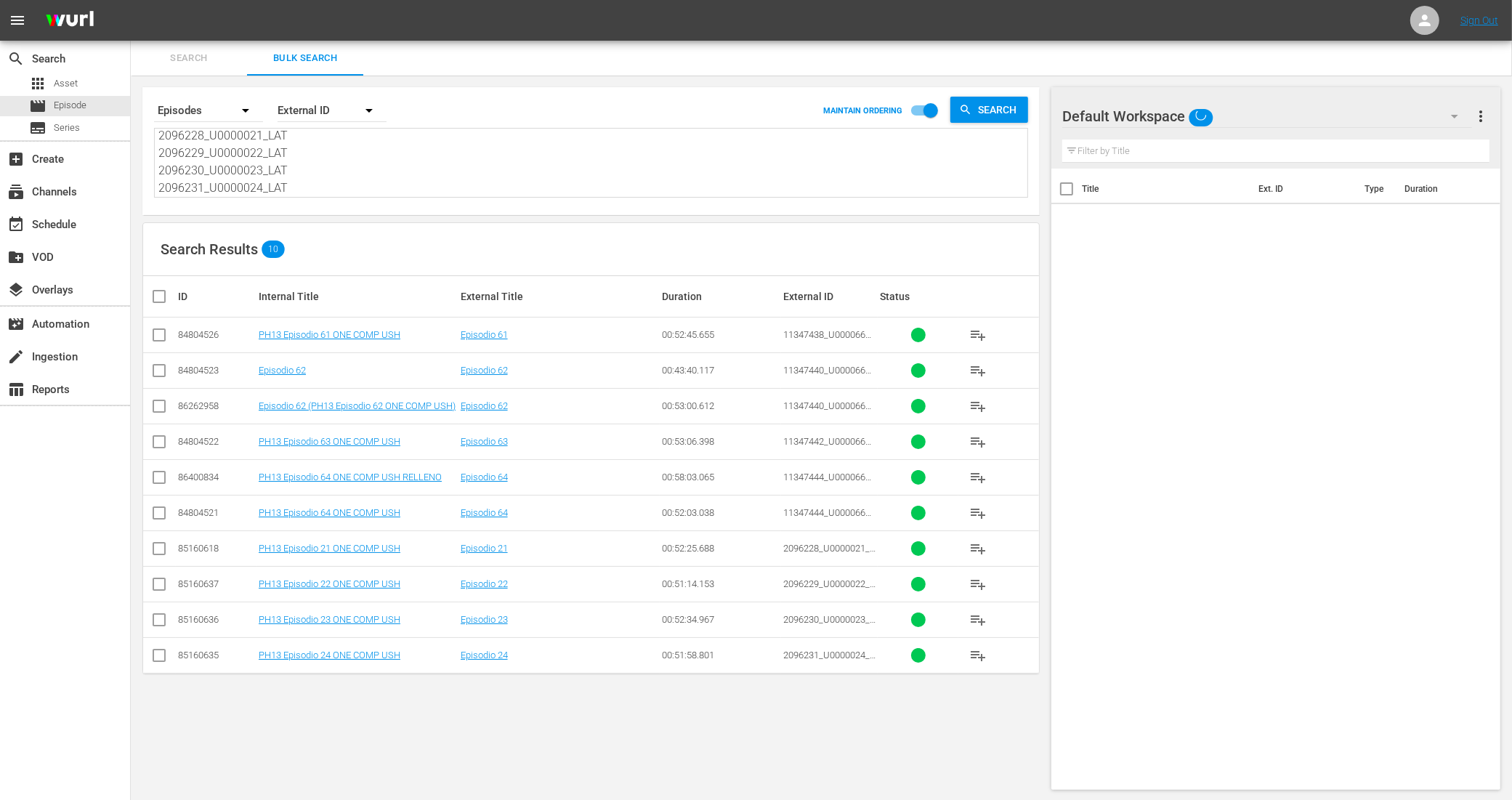
type textarea "11347438_U0000664_LAT_v2 11347440_U0000665_LAT_v2 11347442_U0000666_LAT_v2 1134…"
click at [162, 329] on input "checkbox" at bounding box center [159, 338] width 17 height 17
checkbox input "true"
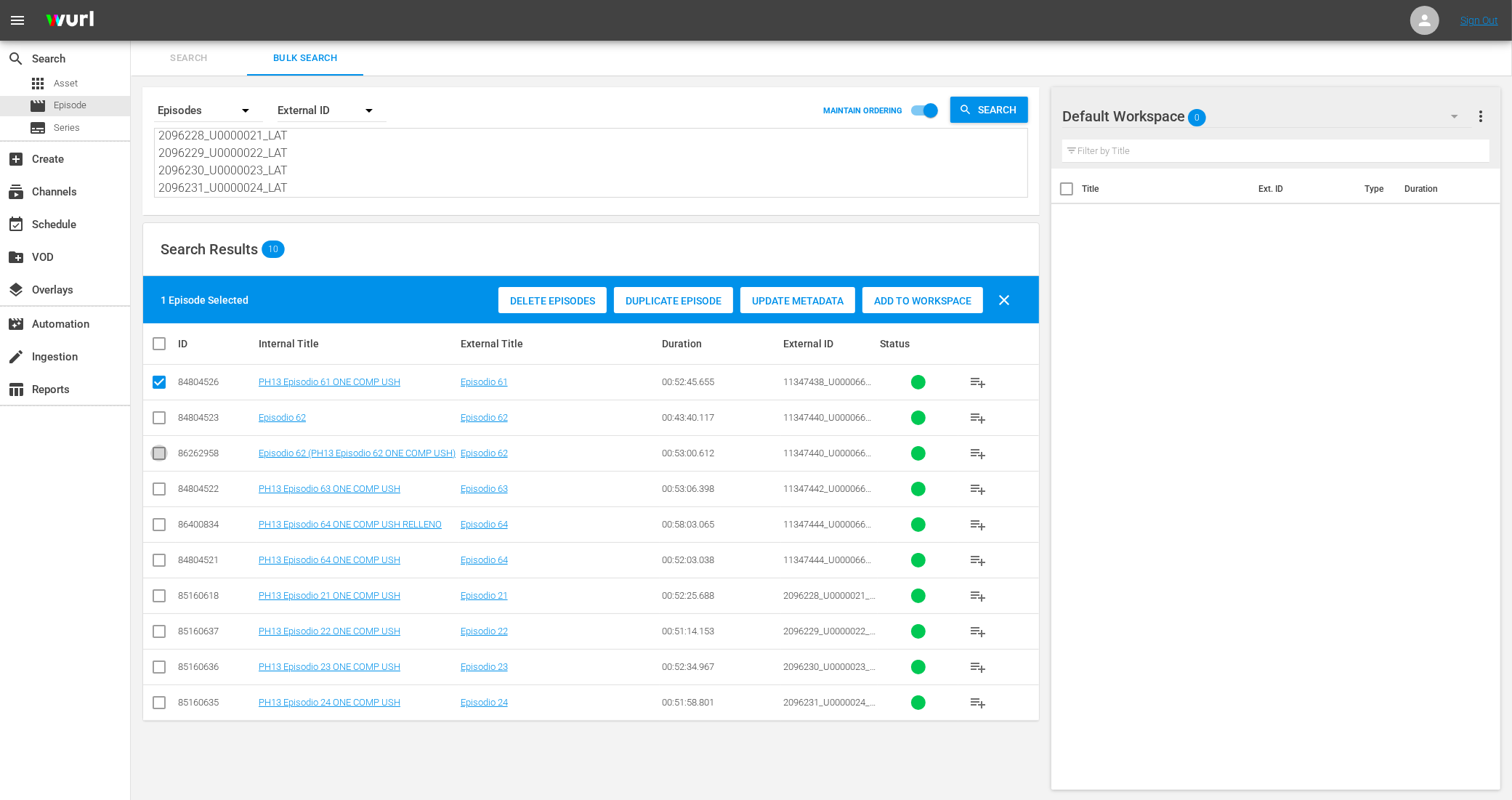
click at [157, 454] on input "checkbox" at bounding box center [159, 456] width 17 height 17
checkbox input "true"
click at [155, 492] on input "checkbox" at bounding box center [159, 492] width 17 height 17
checkbox input "true"
click at [160, 564] on input "checkbox" at bounding box center [159, 563] width 17 height 17
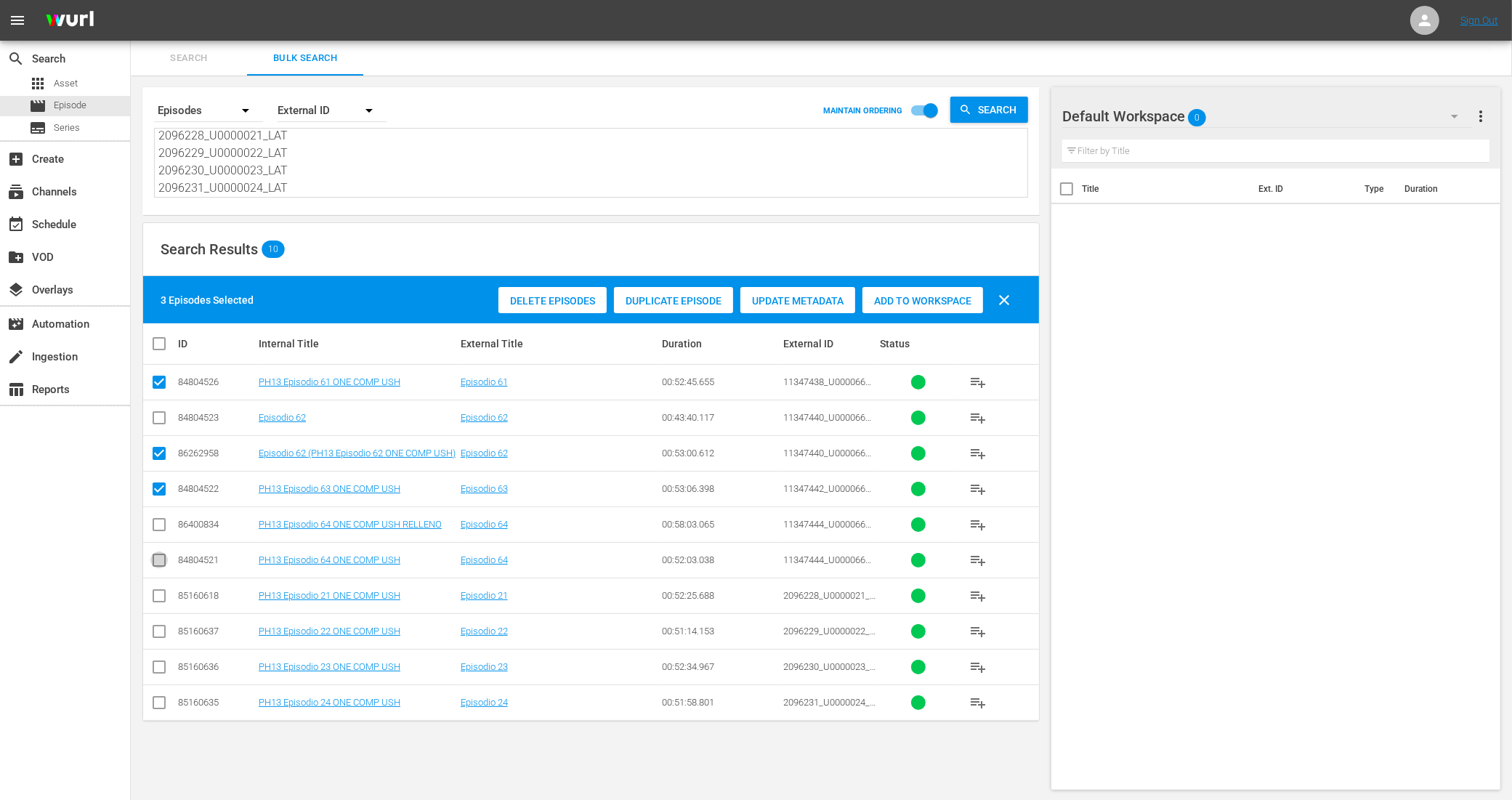
checkbox input "true"
click at [159, 601] on input "checkbox" at bounding box center [159, 598] width 17 height 17
checkbox input "true"
click at [159, 629] on input "checkbox" at bounding box center [159, 634] width 17 height 17
checkbox input "true"
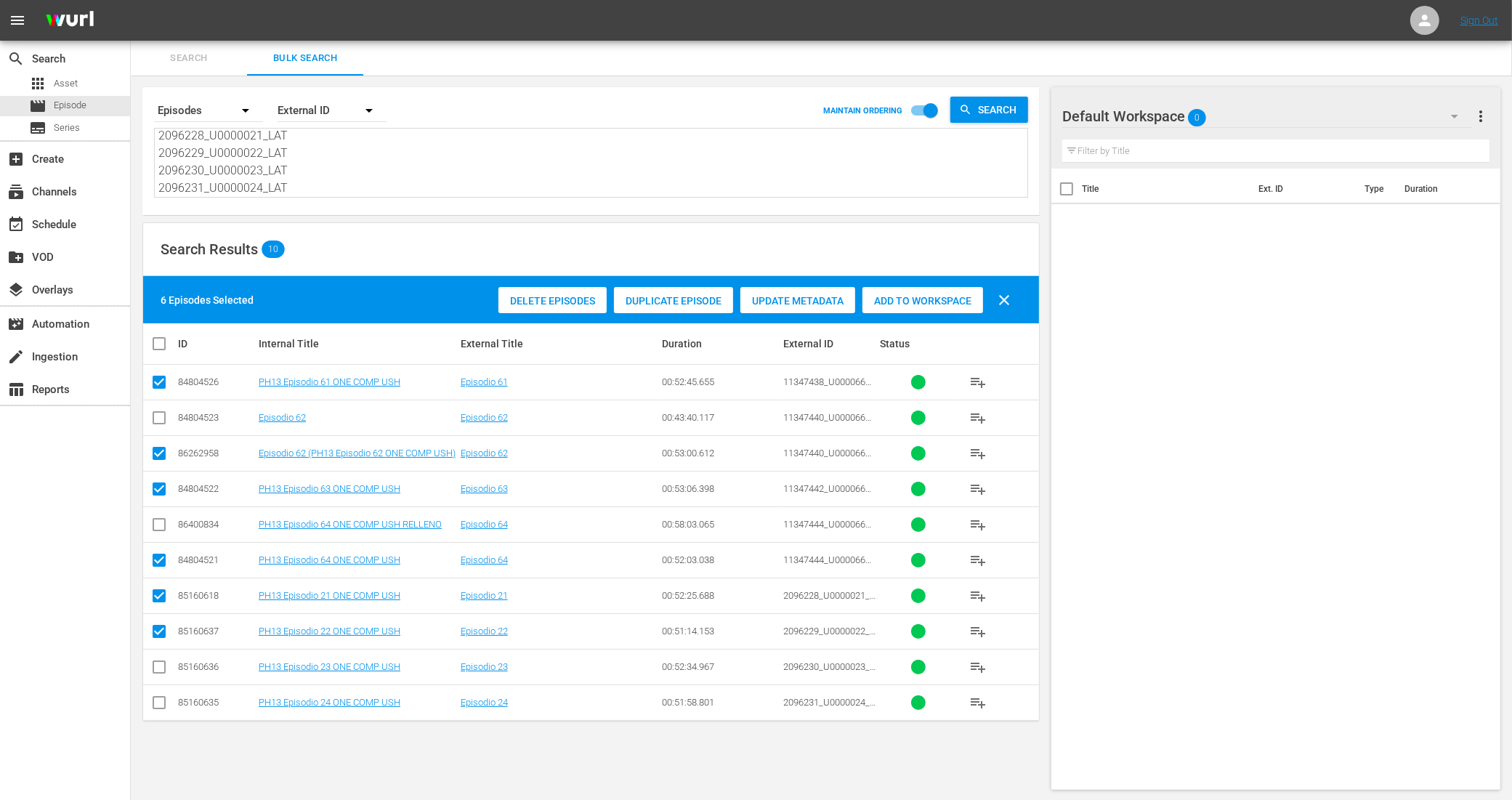
click at [159, 663] on input "checkbox" at bounding box center [159, 670] width 17 height 17
checkbox input "true"
click at [165, 703] on input "checkbox" at bounding box center [159, 705] width 17 height 17
checkbox input "true"
click at [965, 302] on span "Add to Workspace" at bounding box center [923, 300] width 120 height 12
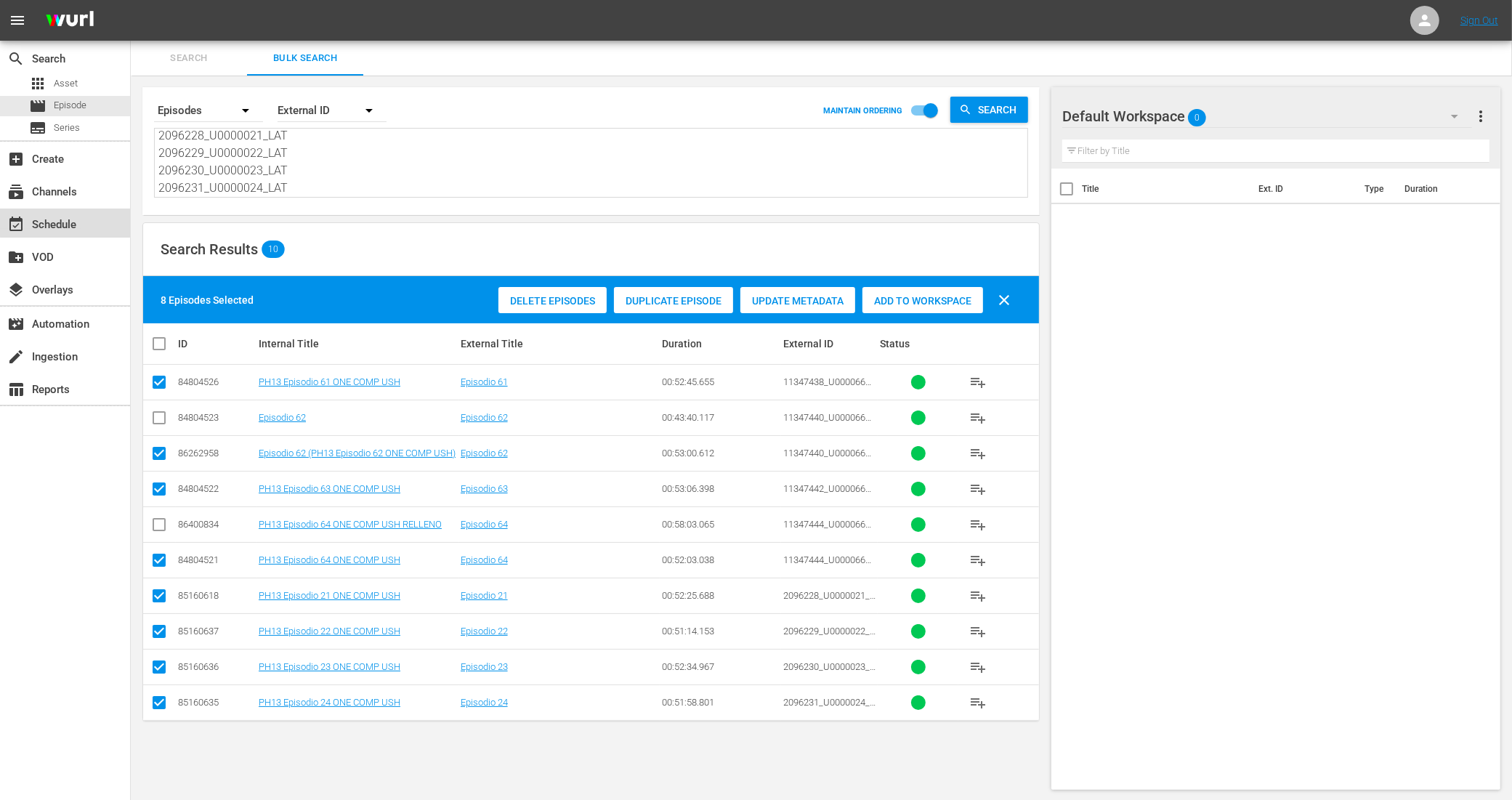
click at [74, 216] on div "event_available Schedule" at bounding box center [40, 223] width 81 height 13
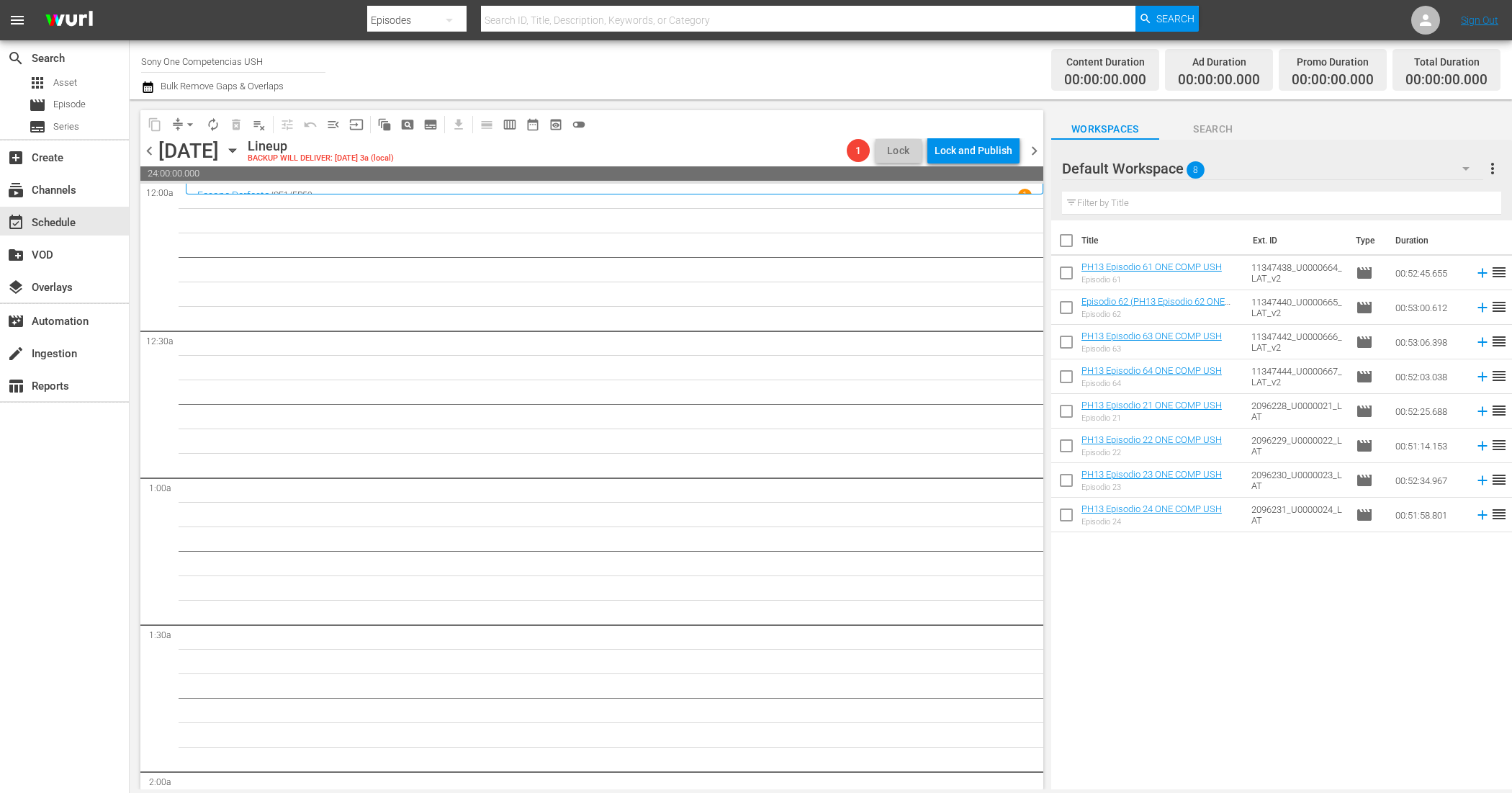
click at [1060, 249] on input "checkbox" at bounding box center [1066, 243] width 30 height 30
checkbox input "true"
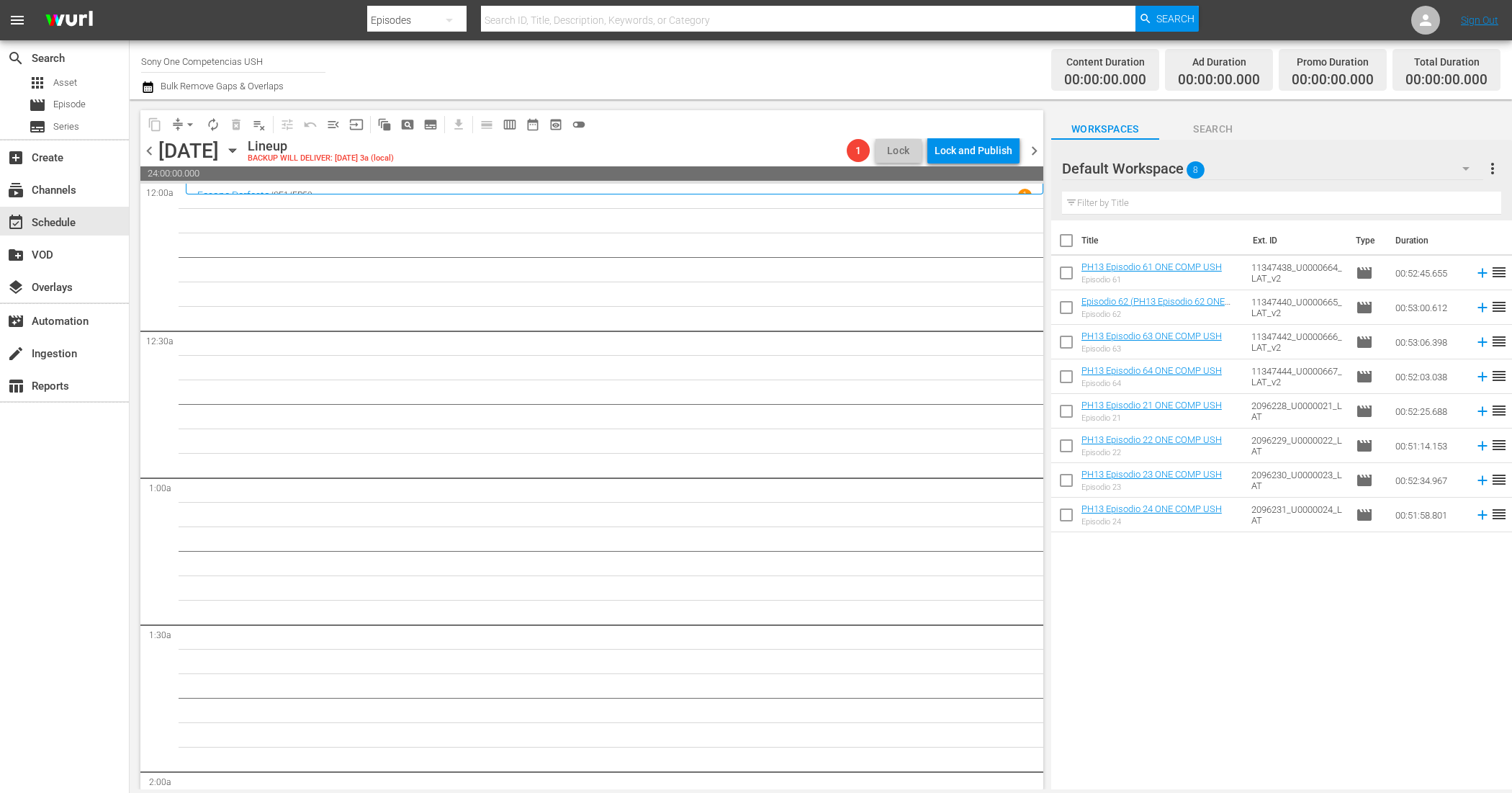
checkbox input "true"
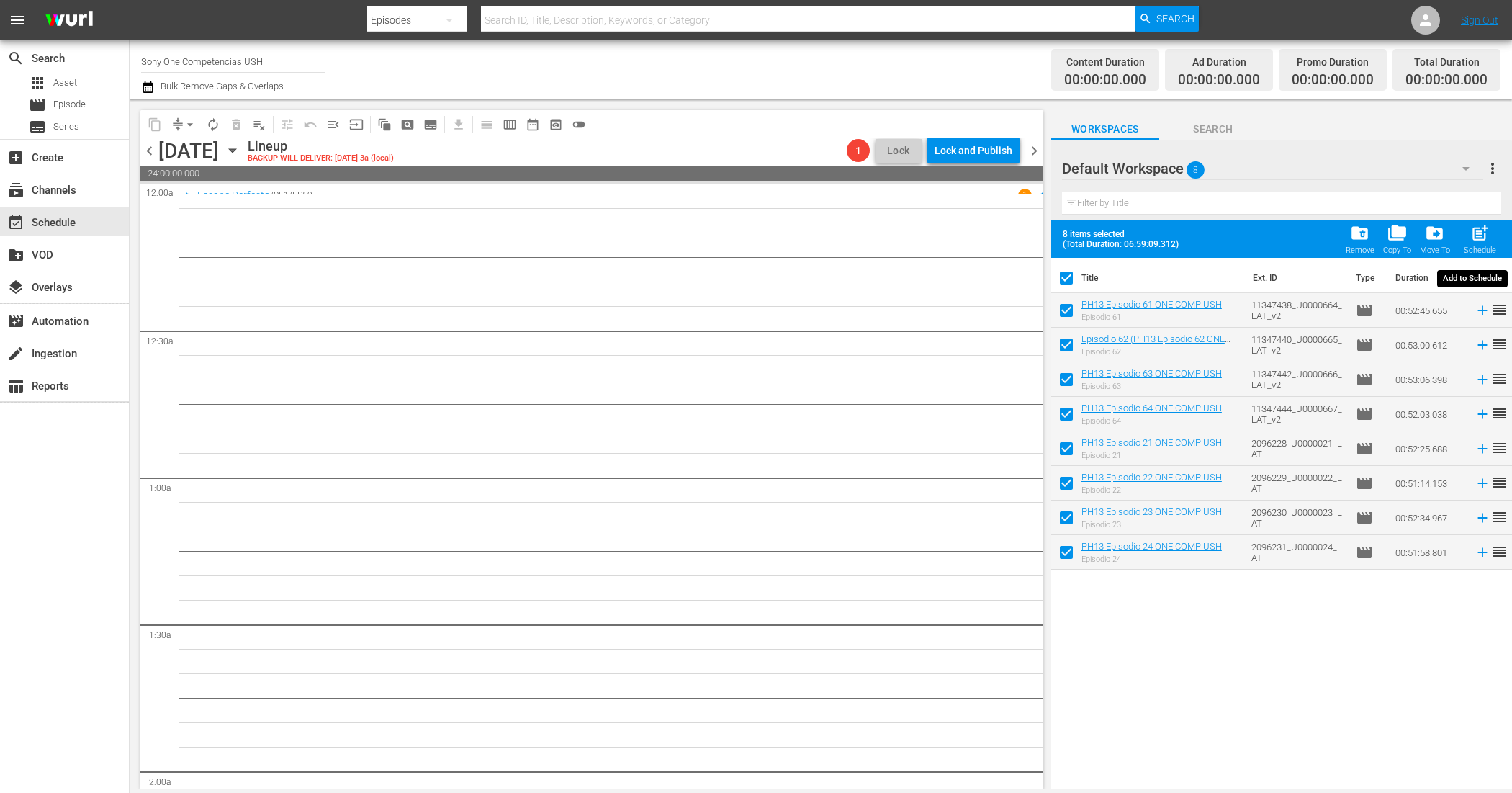
click at [1485, 236] on span "post_add" at bounding box center [1480, 233] width 20 height 20
checkbox input "false"
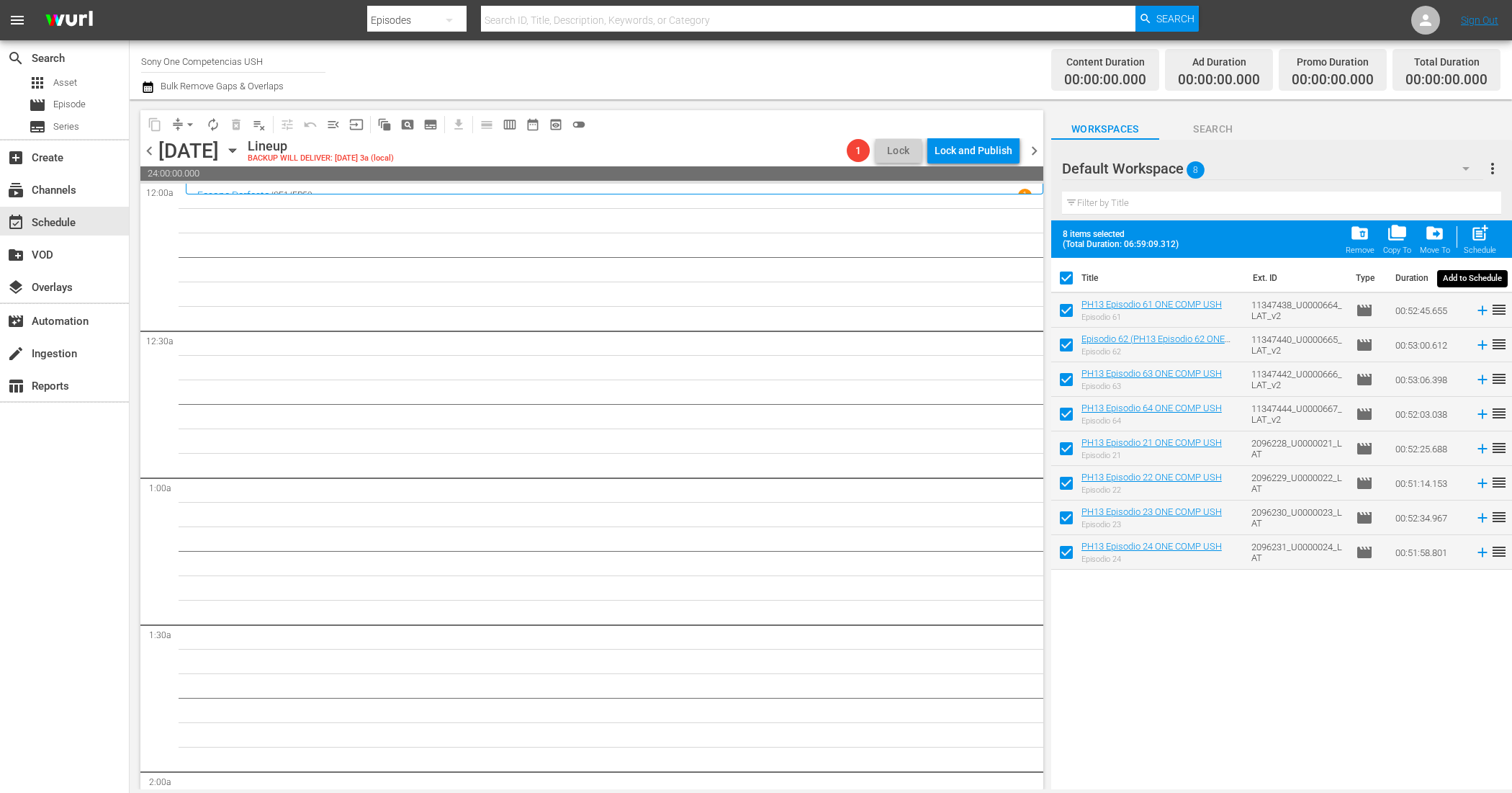
checkbox input "false"
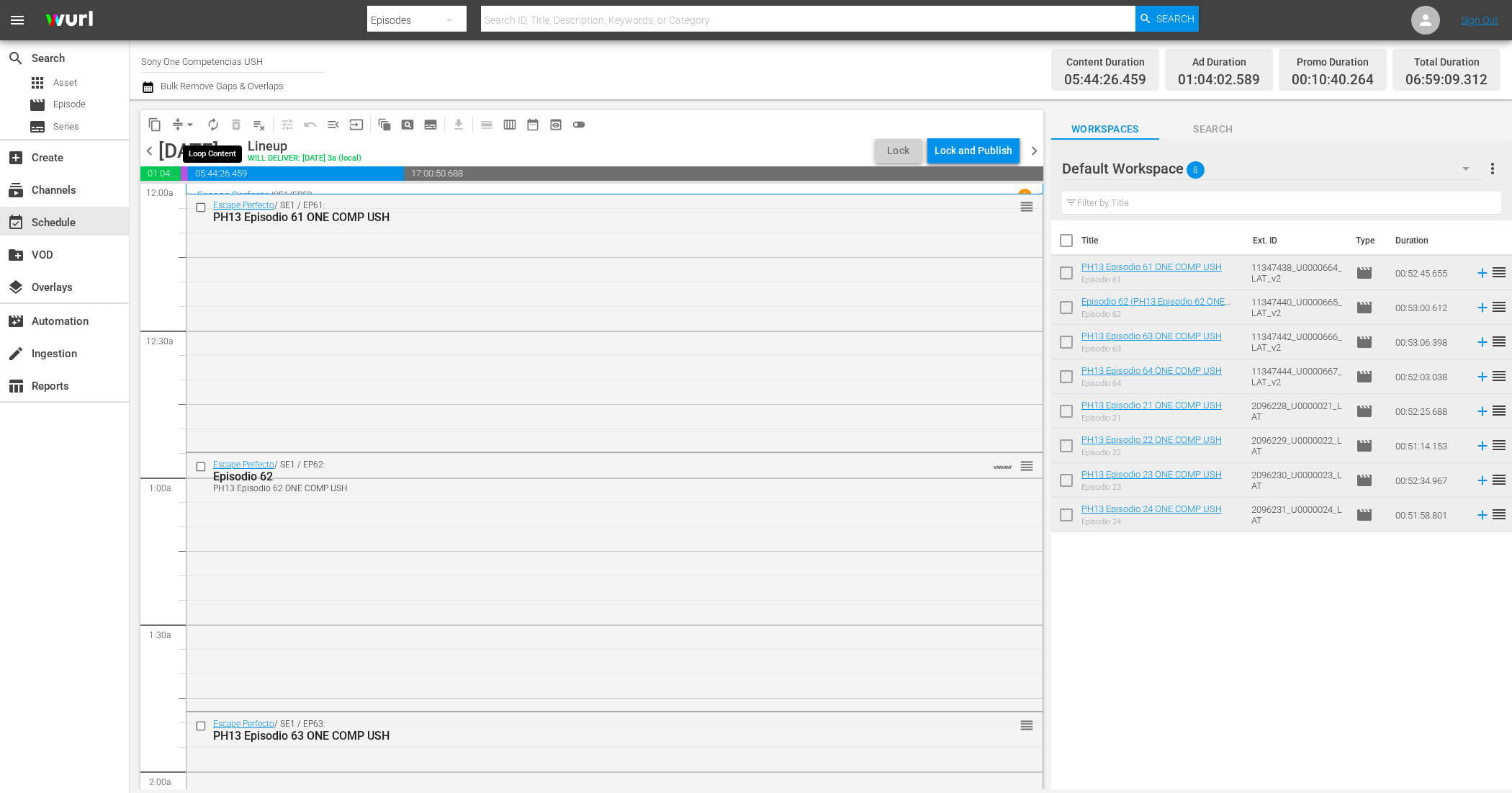
click at [213, 129] on span "autorenew_outlined" at bounding box center [213, 125] width 14 height 14
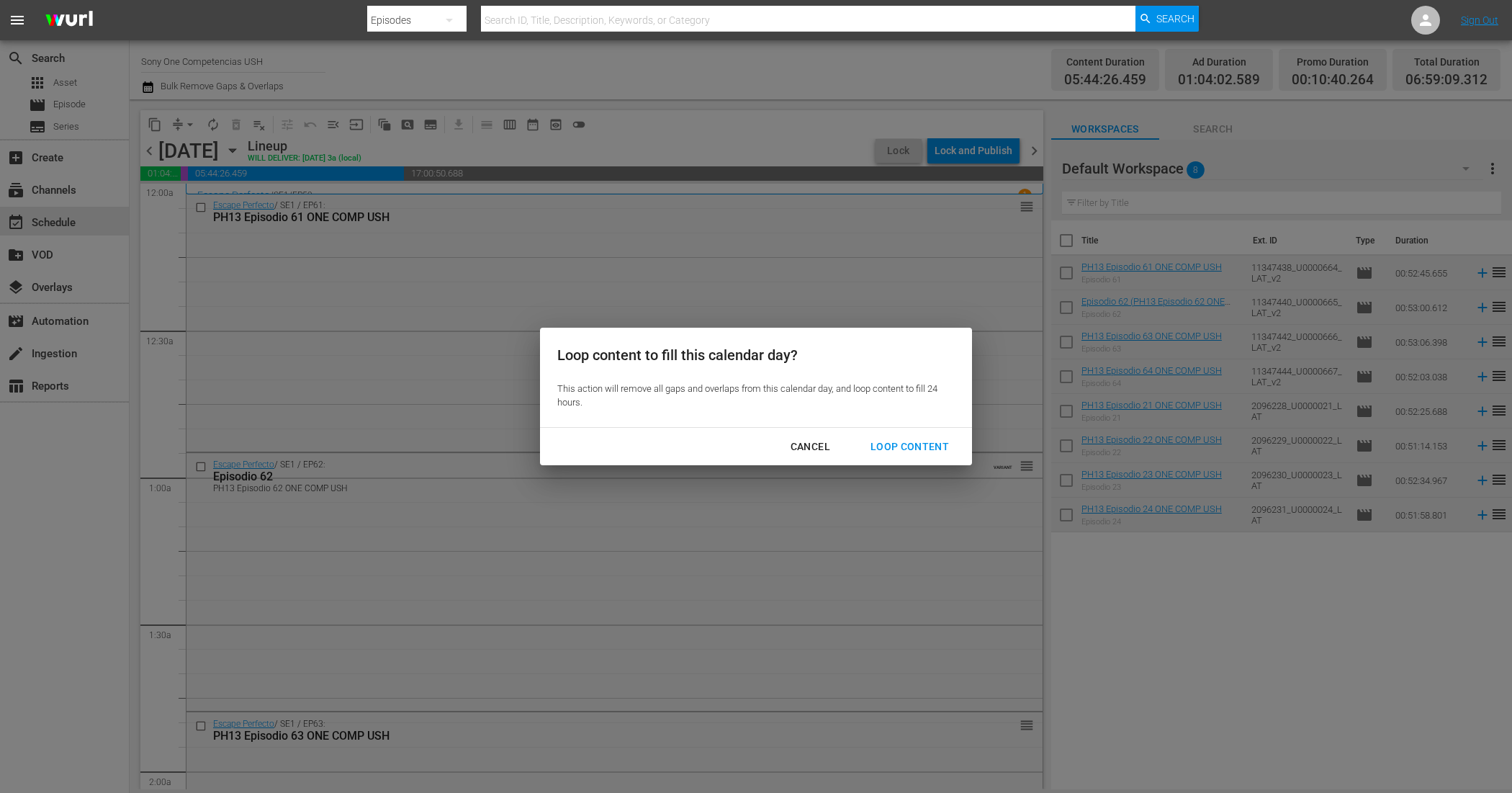
click at [890, 441] on div "Loop Content" at bounding box center [909, 447] width 101 height 18
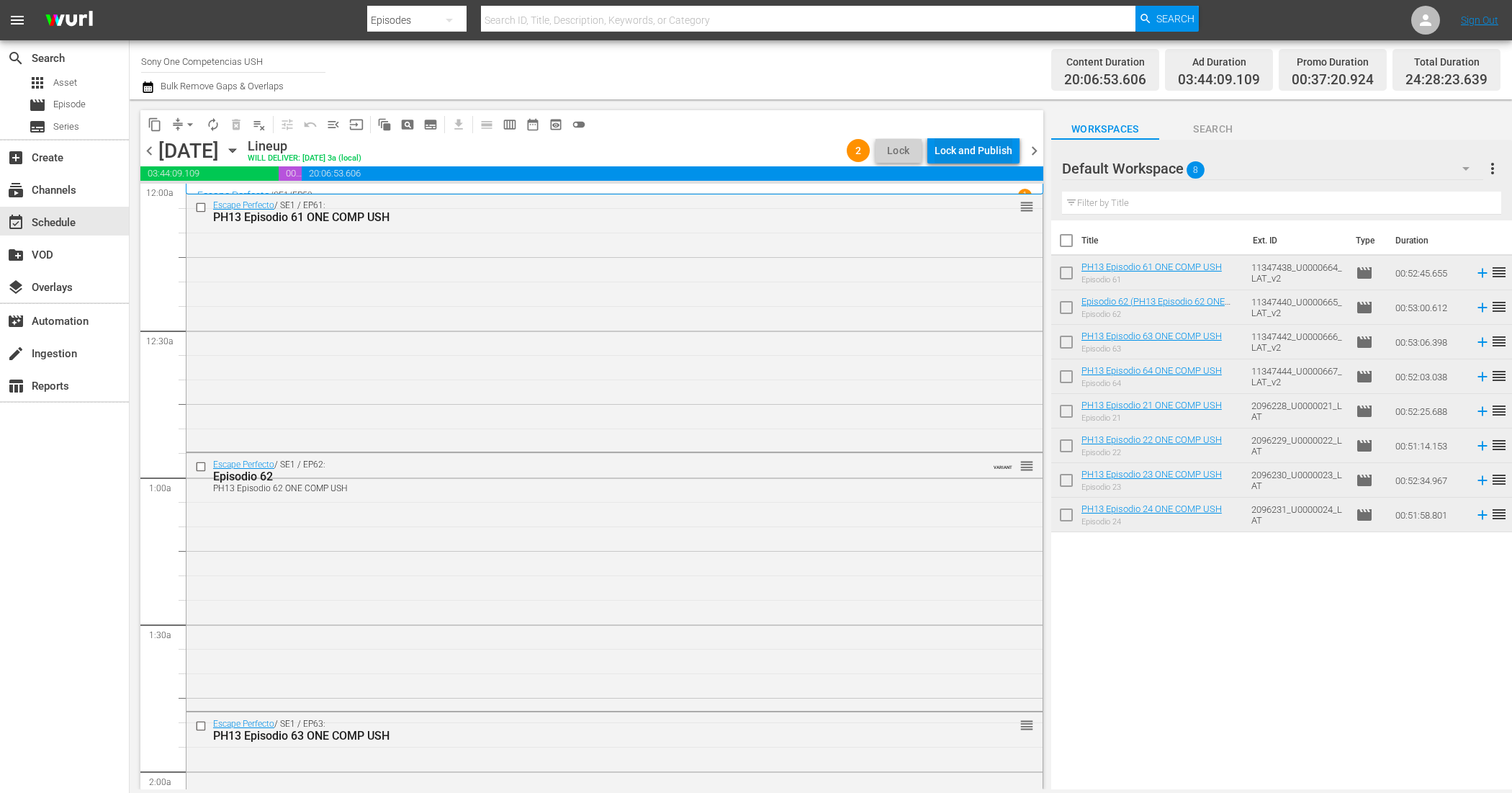
click at [981, 153] on div "Lock and Publish" at bounding box center [973, 150] width 78 height 26
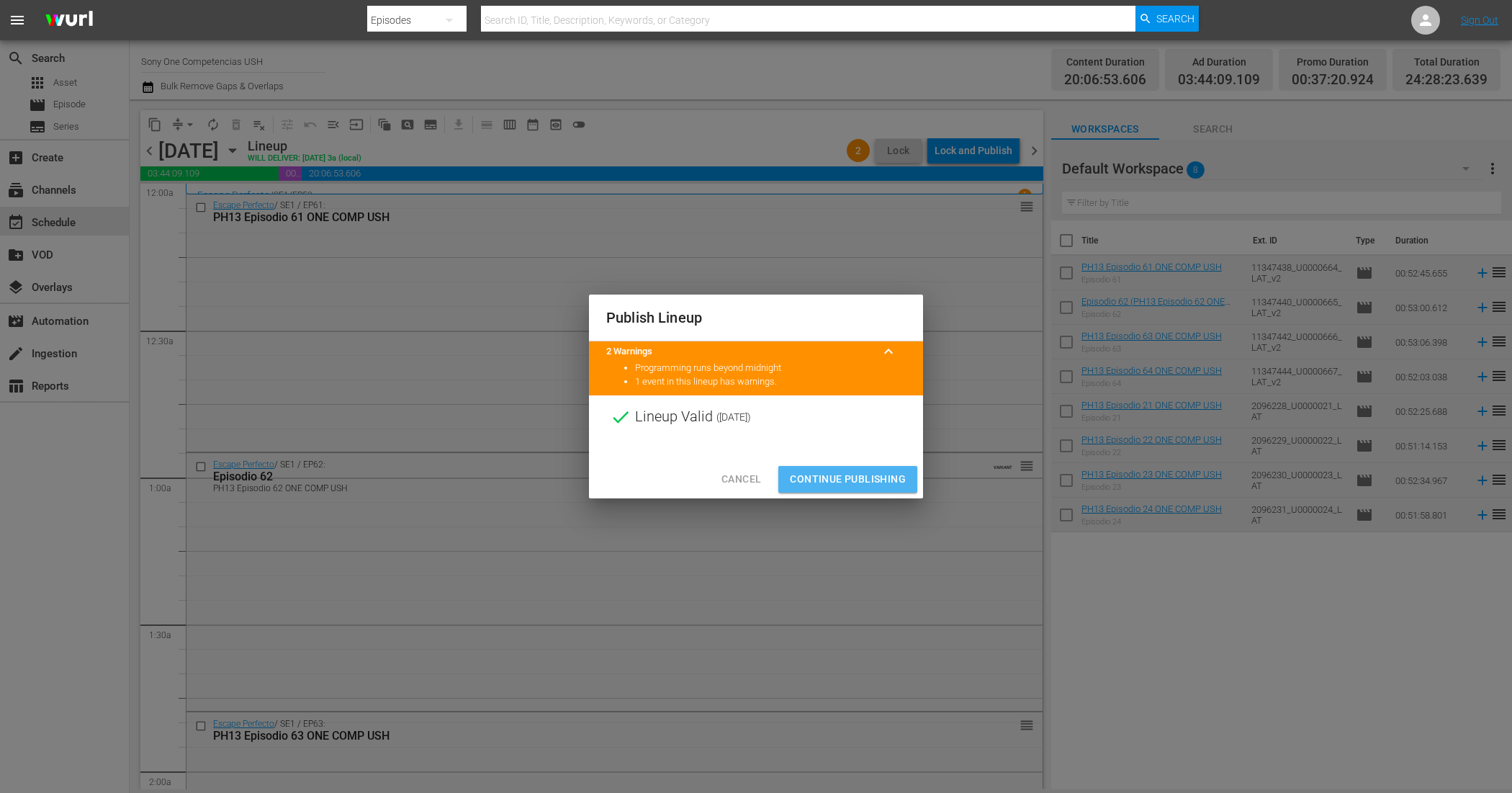
click at [868, 477] on span "Continue Publishing" at bounding box center [848, 479] width 116 height 18
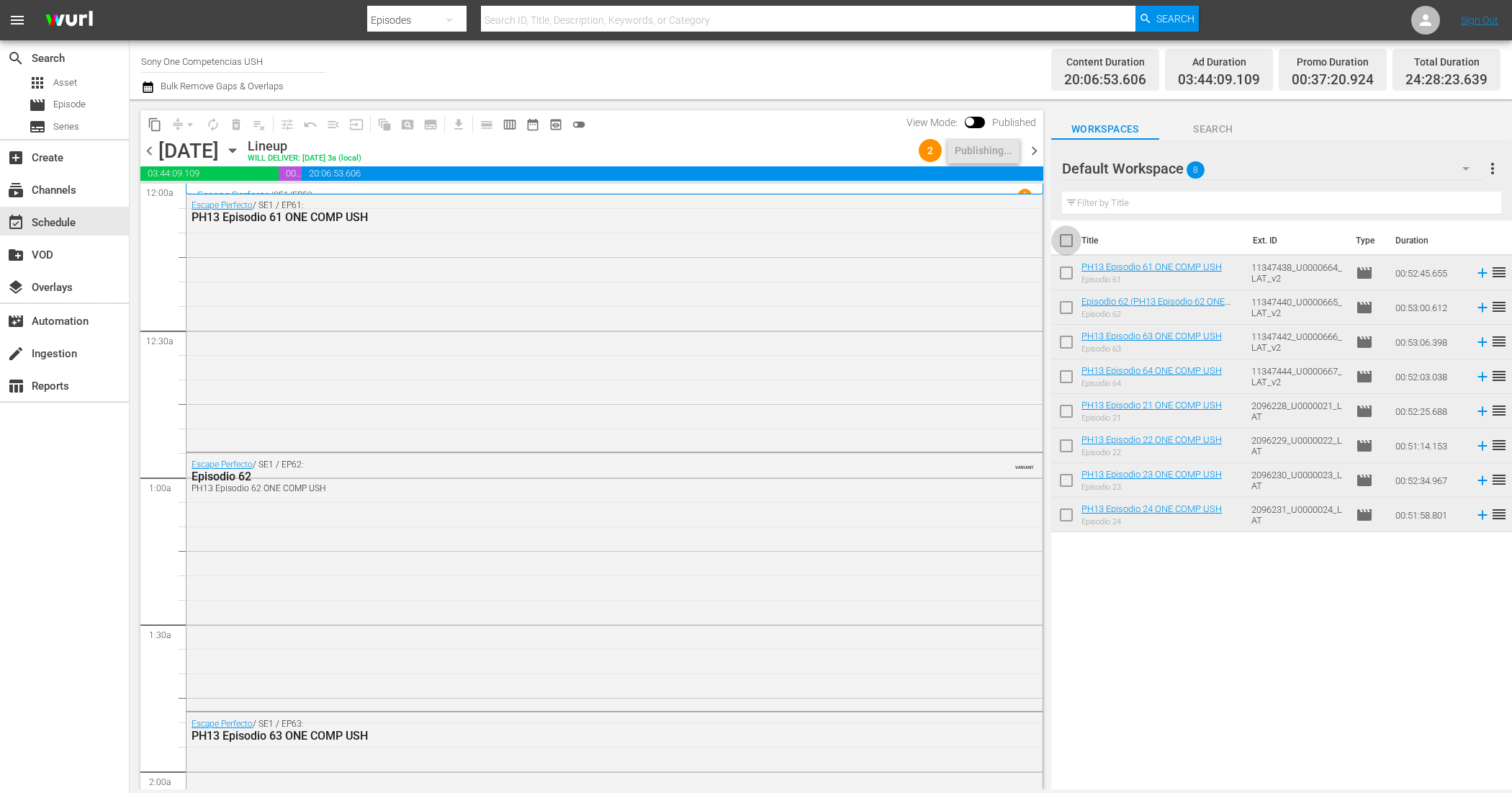
click at [1067, 245] on input "checkbox" at bounding box center [1066, 243] width 30 height 30
checkbox input "true"
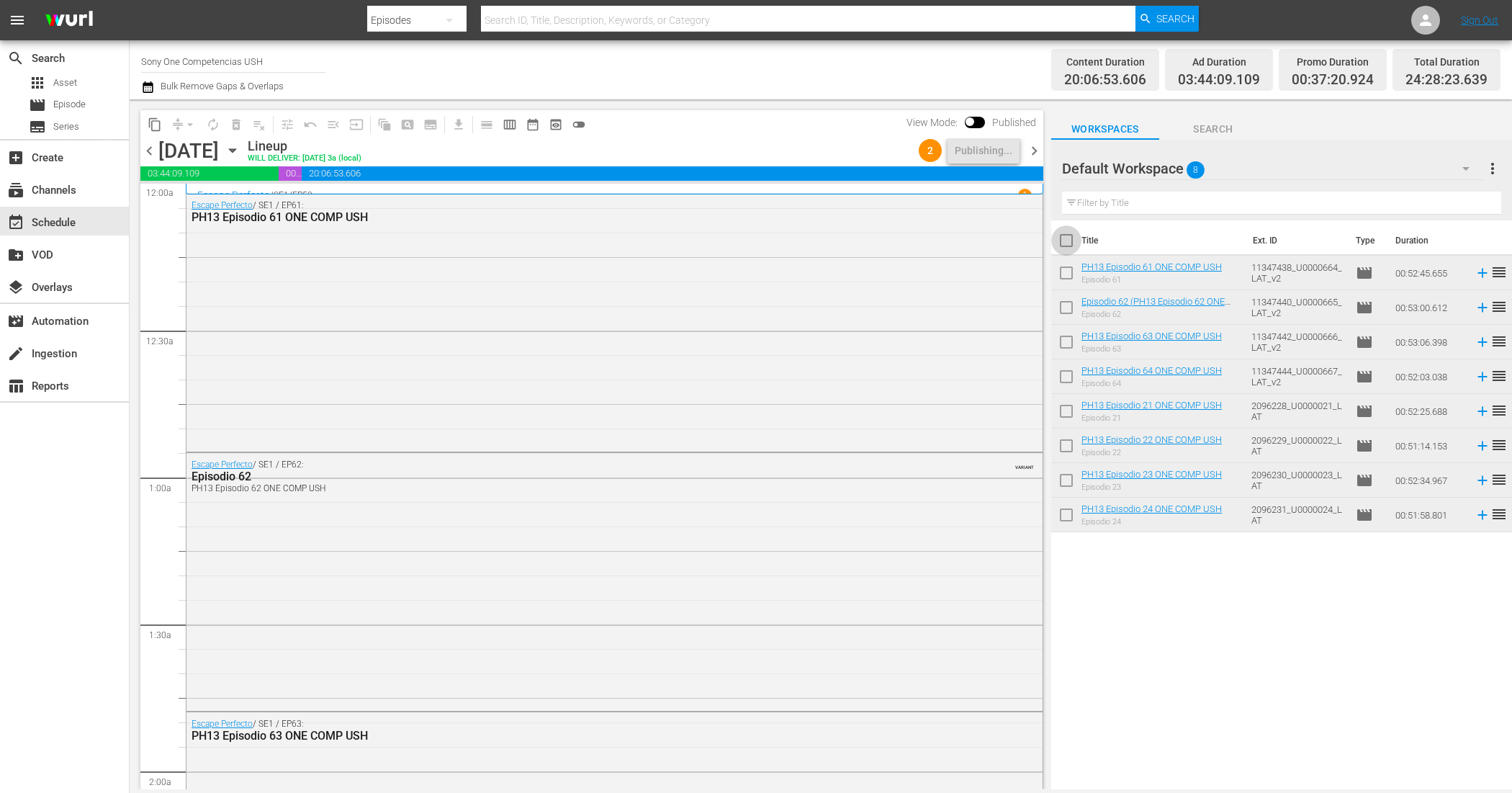
checkbox input "true"
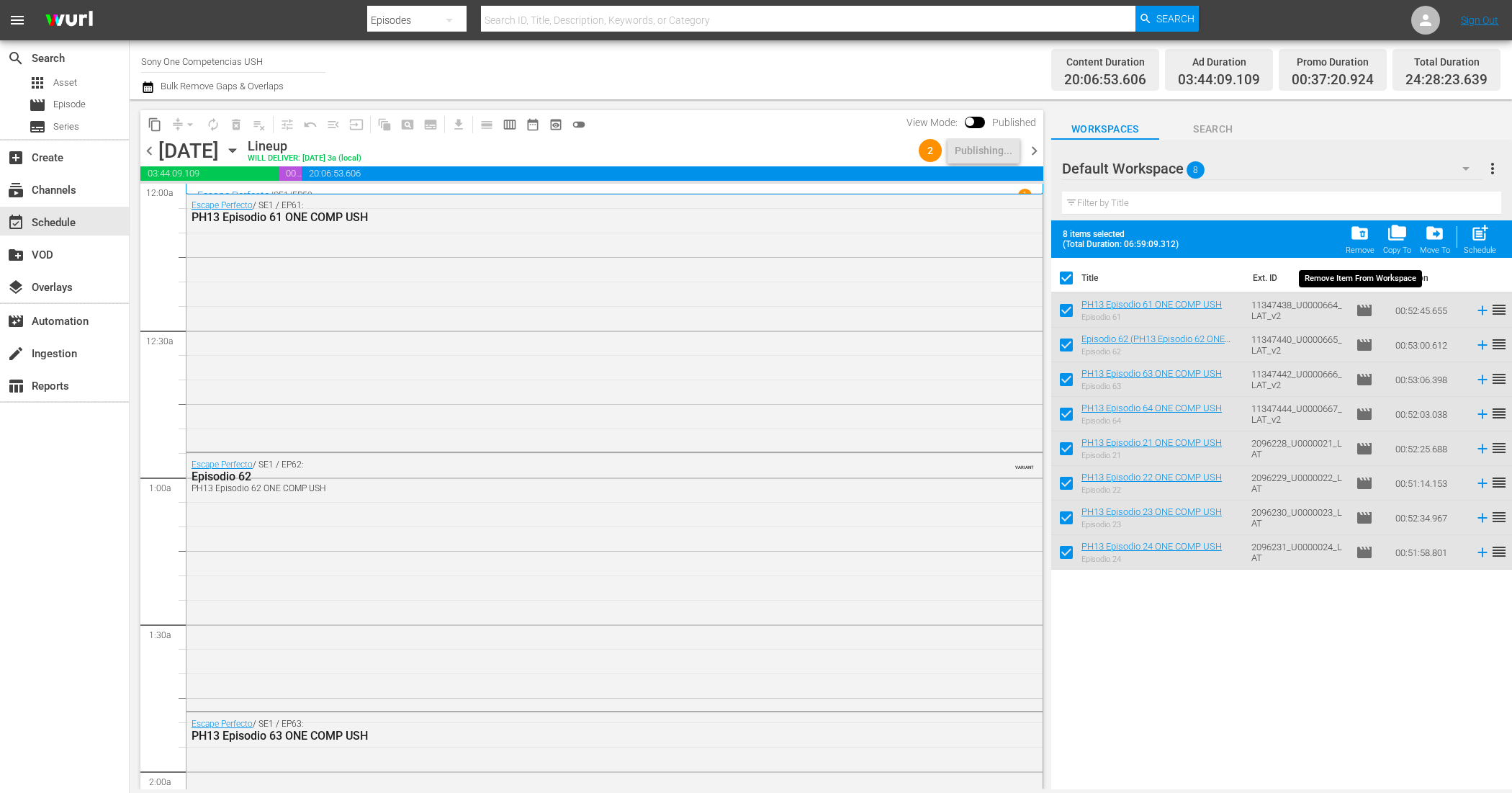
click at [1354, 231] on span "folder_delete" at bounding box center [1360, 233] width 20 height 20
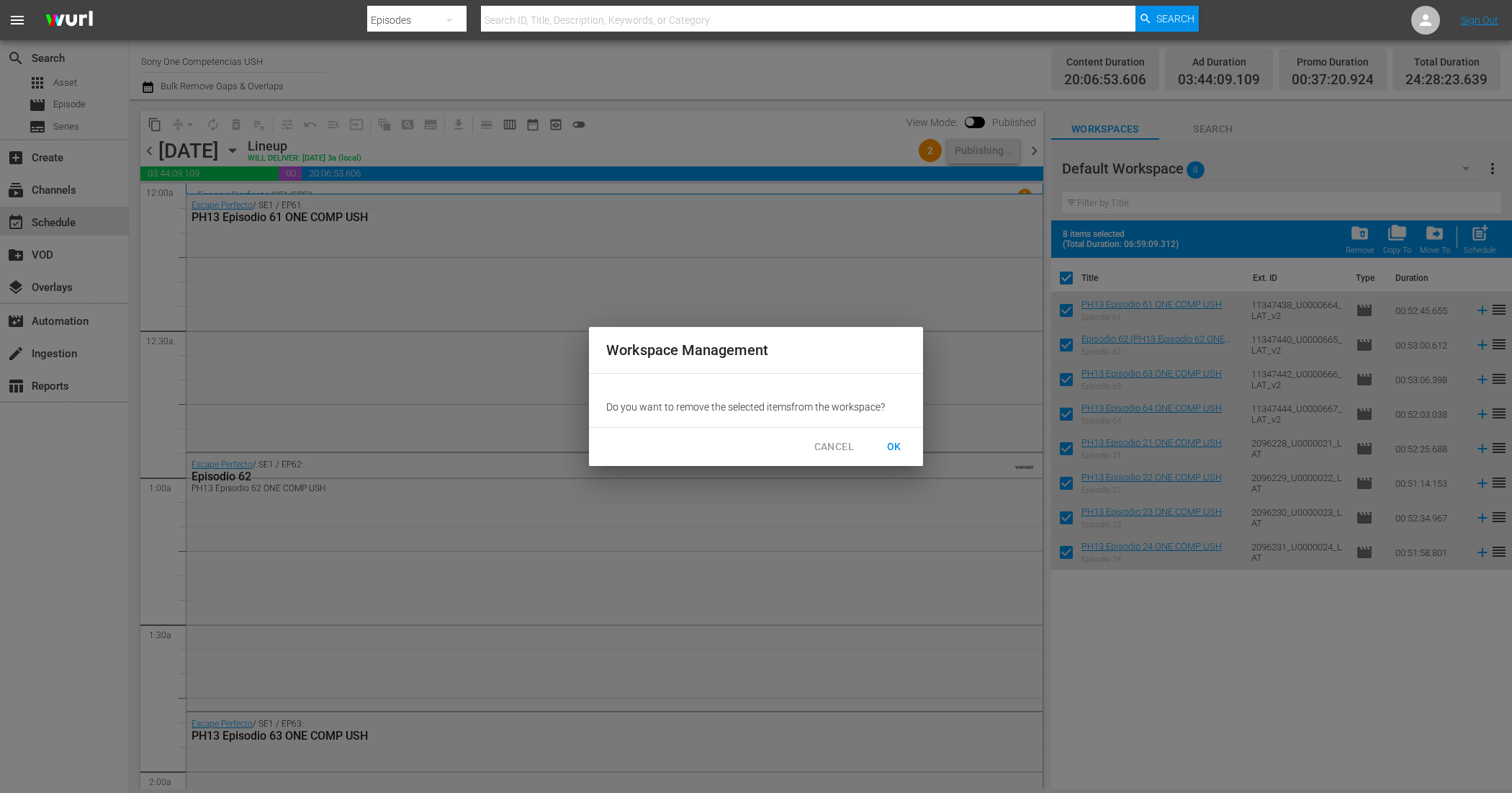
click at [897, 441] on span "OK" at bounding box center [894, 447] width 23 height 18
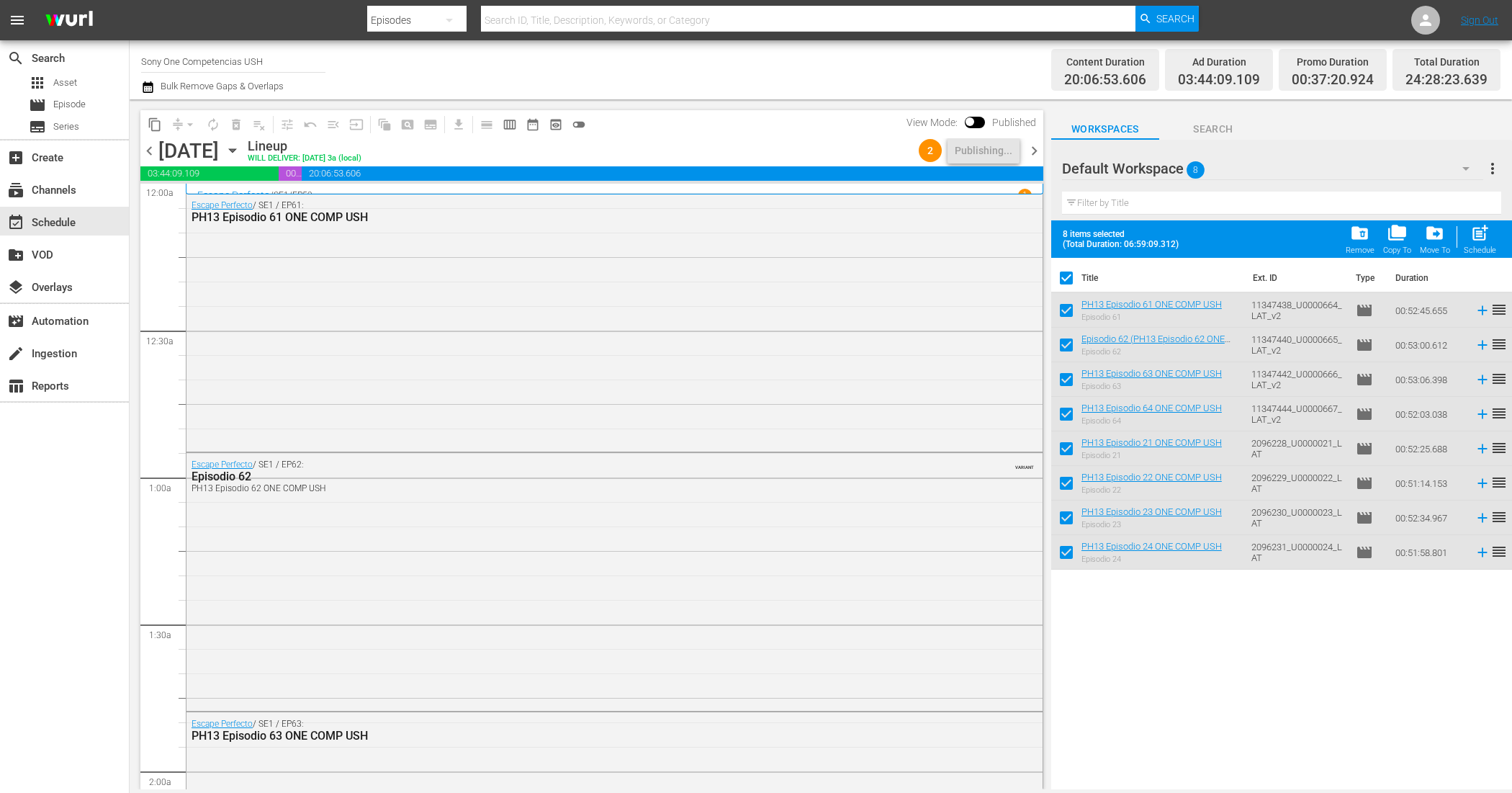
click at [1041, 154] on span "chevron_right" at bounding box center [1034, 151] width 18 height 18
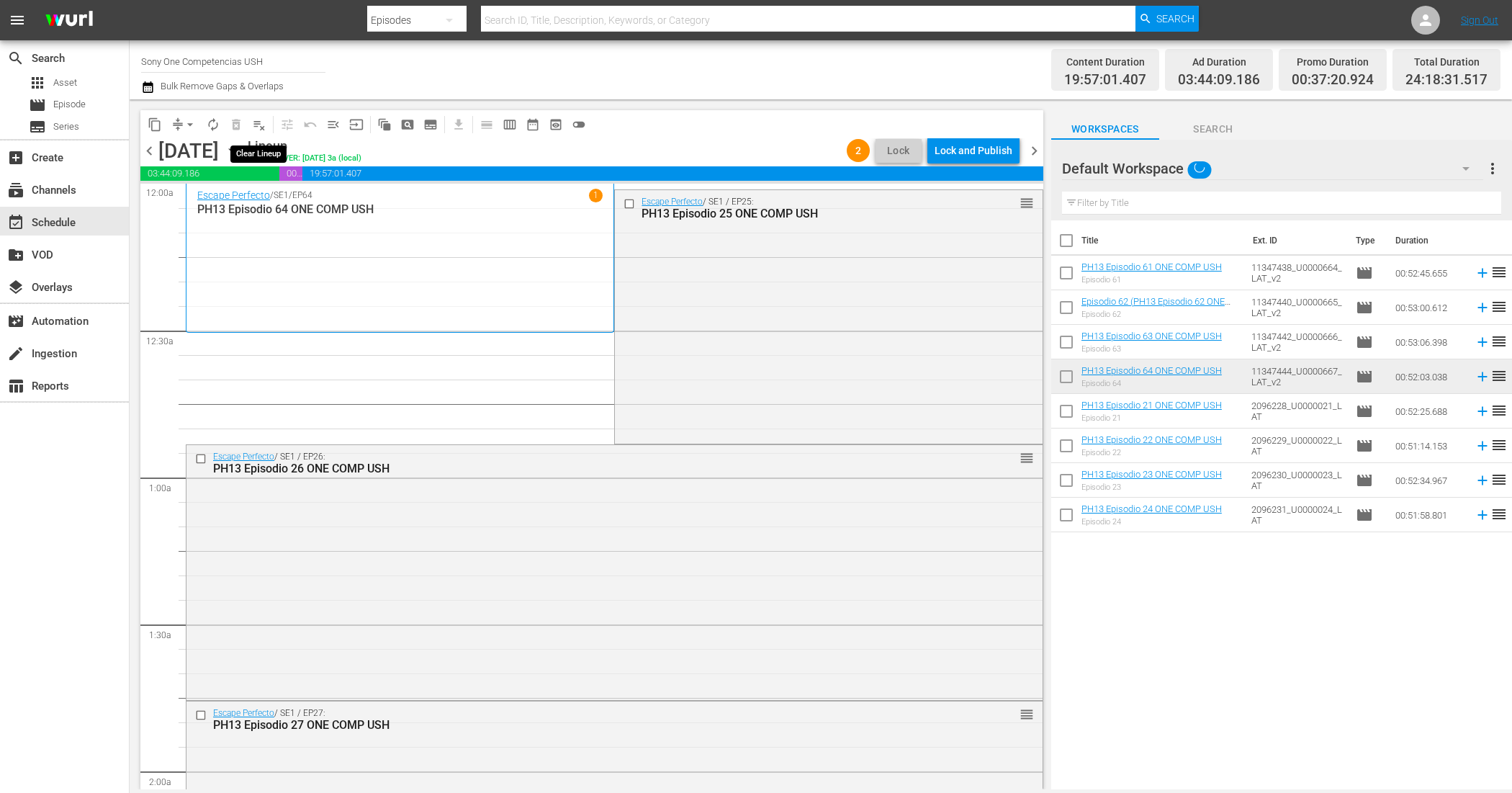
click at [260, 125] on span "playlist_remove_outlined" at bounding box center [259, 125] width 14 height 14
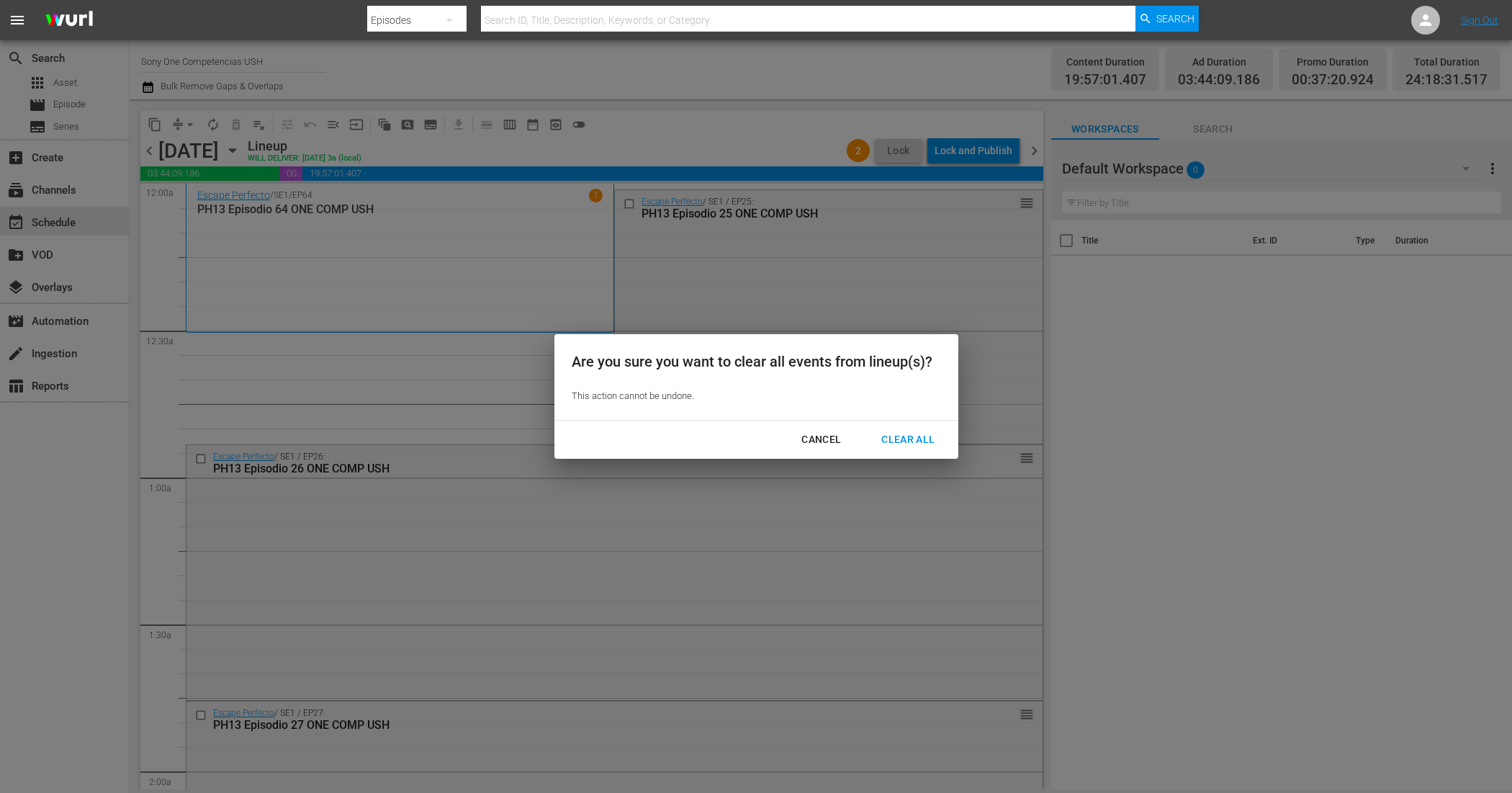
click at [929, 444] on div "Clear All" at bounding box center [907, 439] width 76 height 18
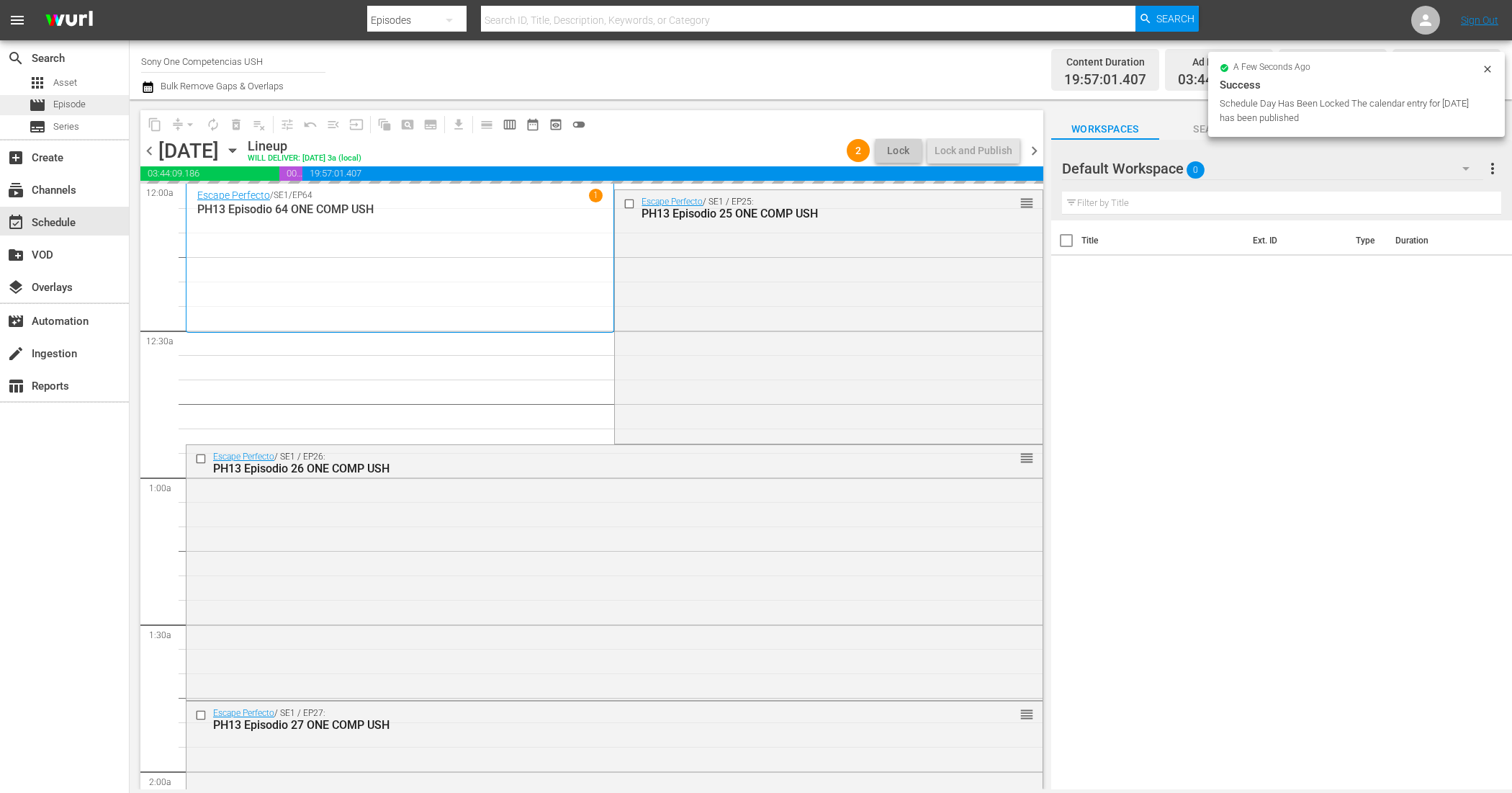
click at [96, 102] on div "movie Episode" at bounding box center [64, 105] width 129 height 20
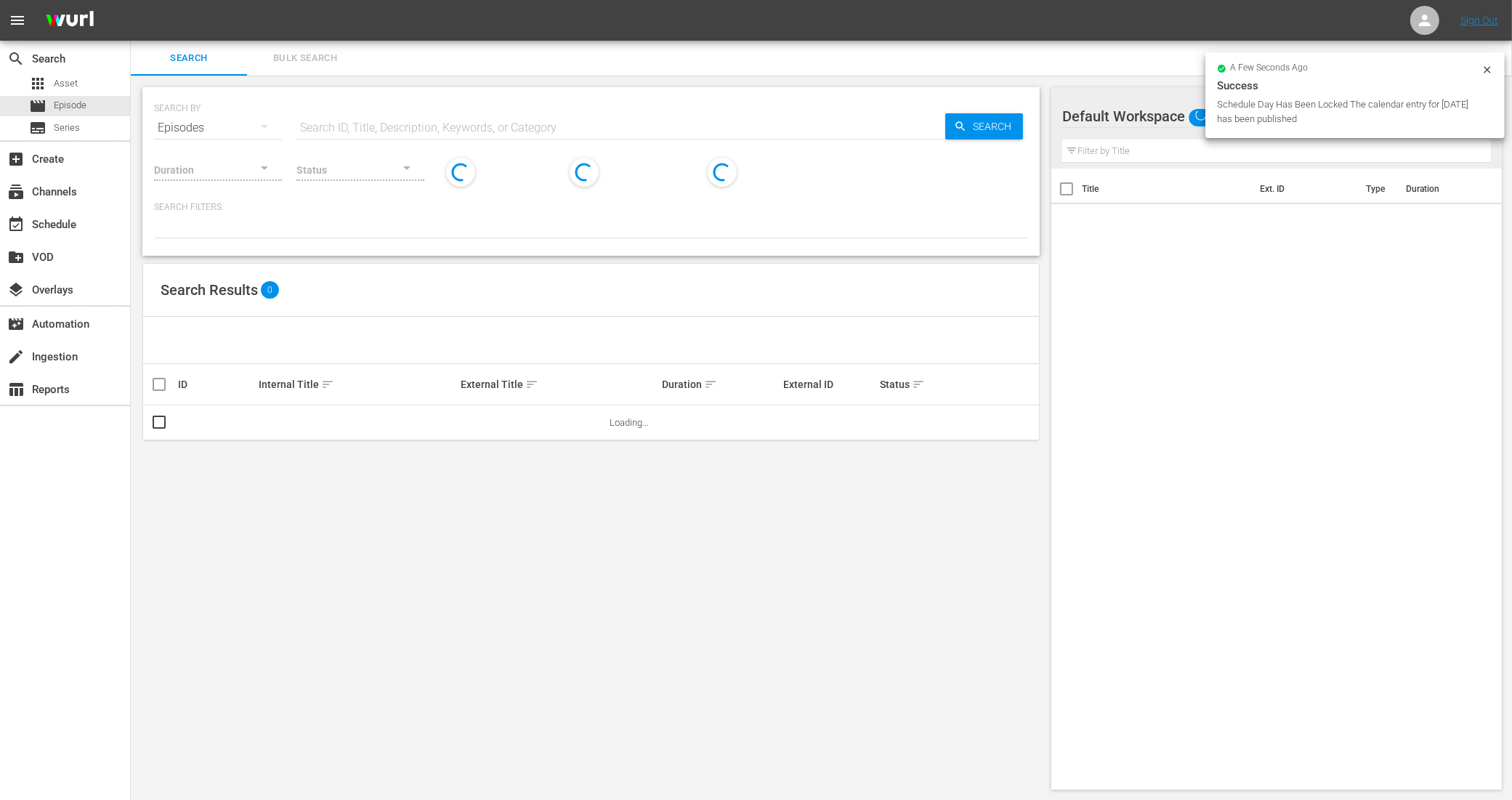
click at [315, 59] on span "Bulk Search" at bounding box center [305, 58] width 98 height 16
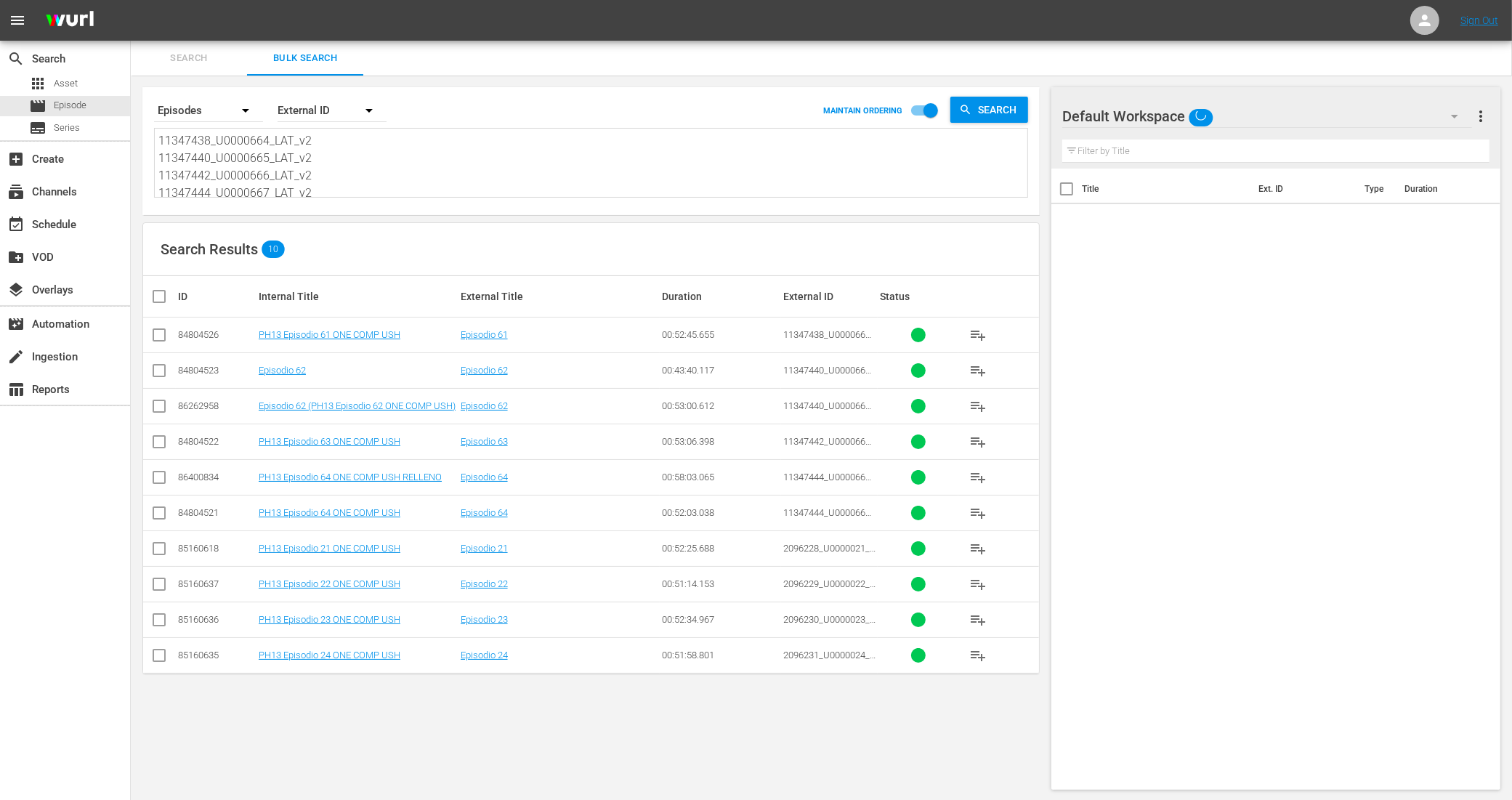
scroll to position [91, 0]
drag, startPoint x: 198, startPoint y: 140, endPoint x: 459, endPoint y: 244, distance: 281.0
click at [456, 241] on div "Search By Episodes Order By External ID MAINTAIN ORDERING Search 11347438_U0000…" at bounding box center [590, 439] width 920 height 726
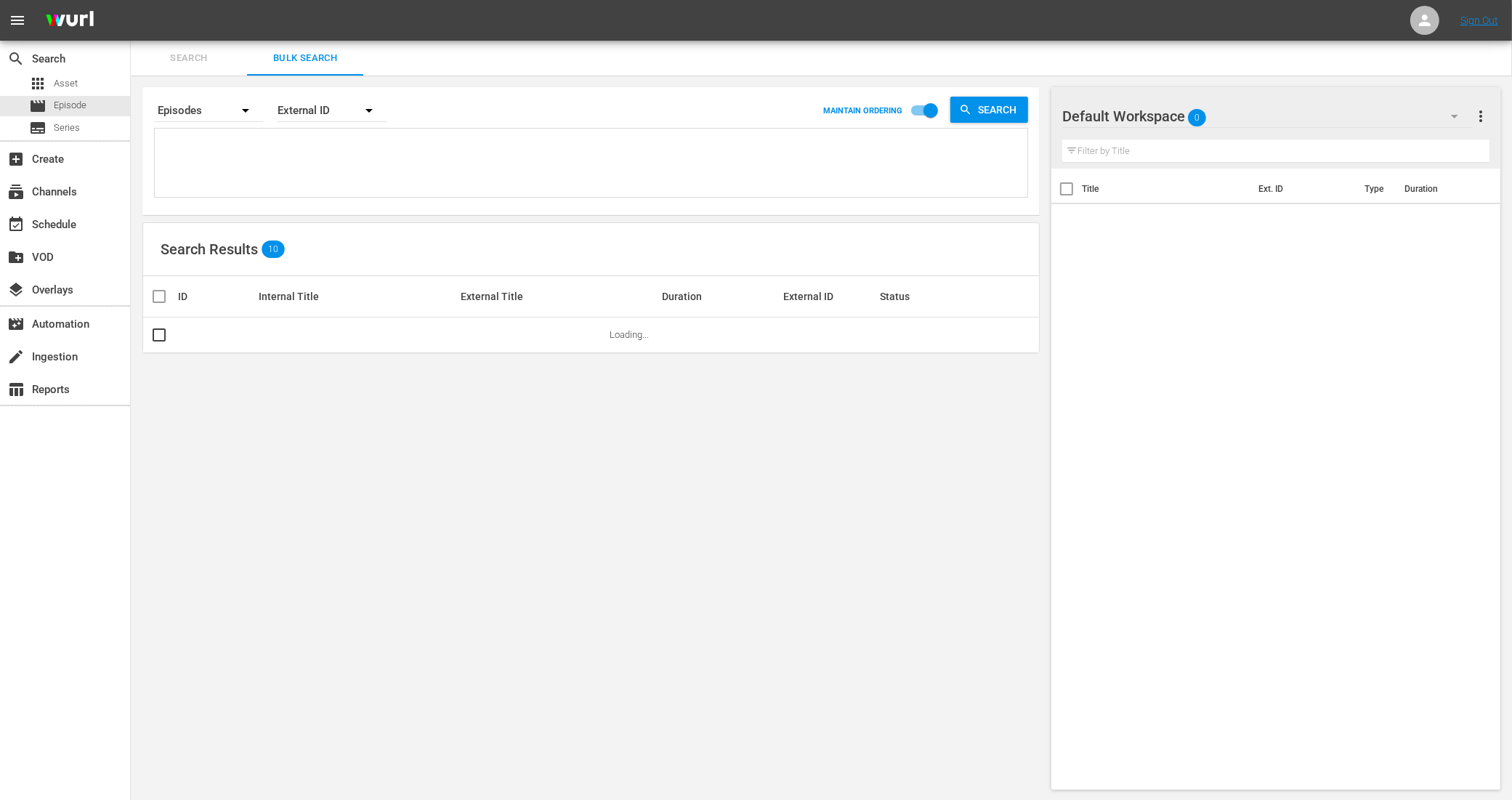
paste textarea "11288964_U0000660_LAT_v2 11288966_U0000661_LAT_v2 11288968_U0000662_LAT_v2 1128…"
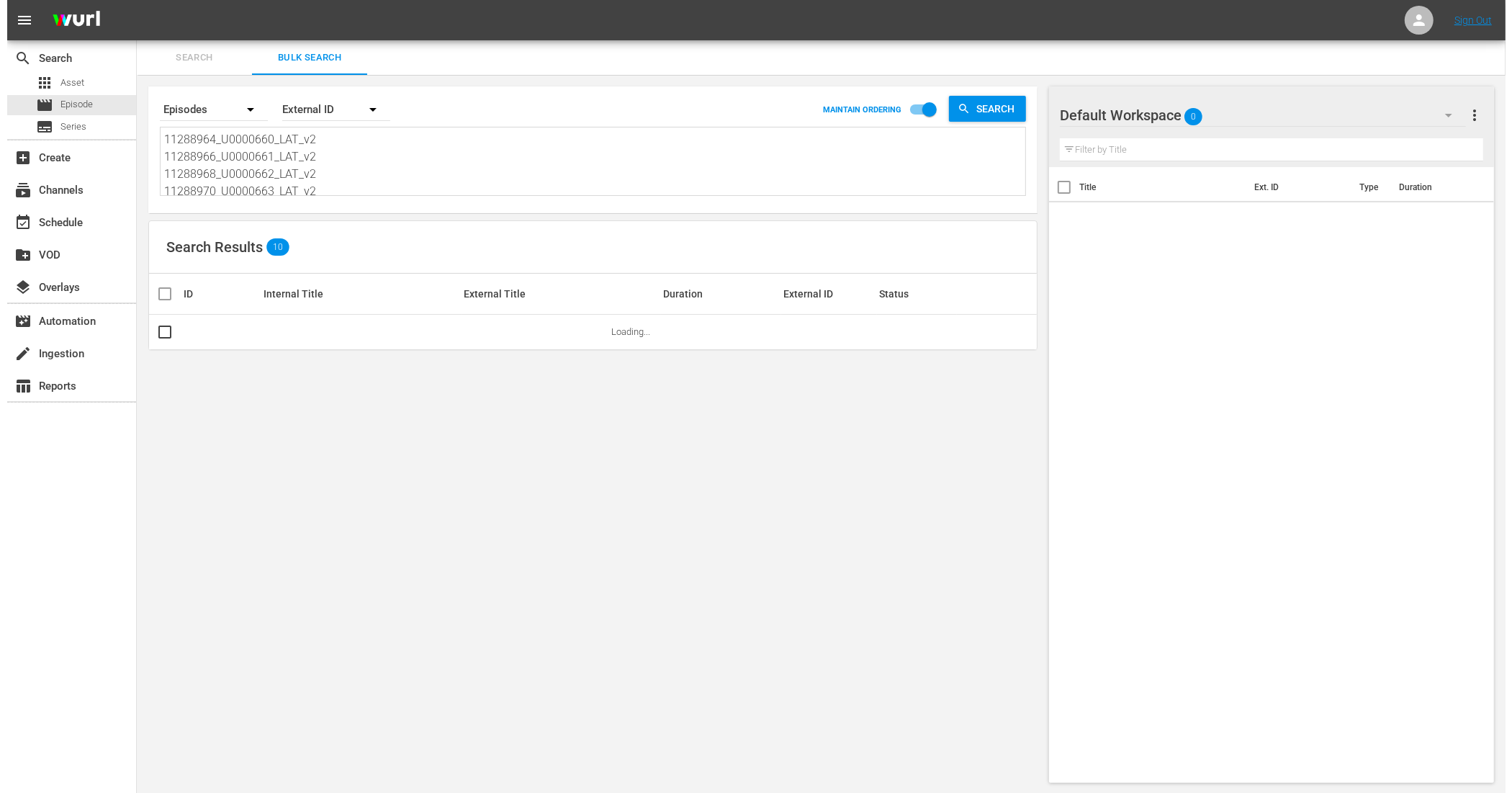
scroll to position [2, 0]
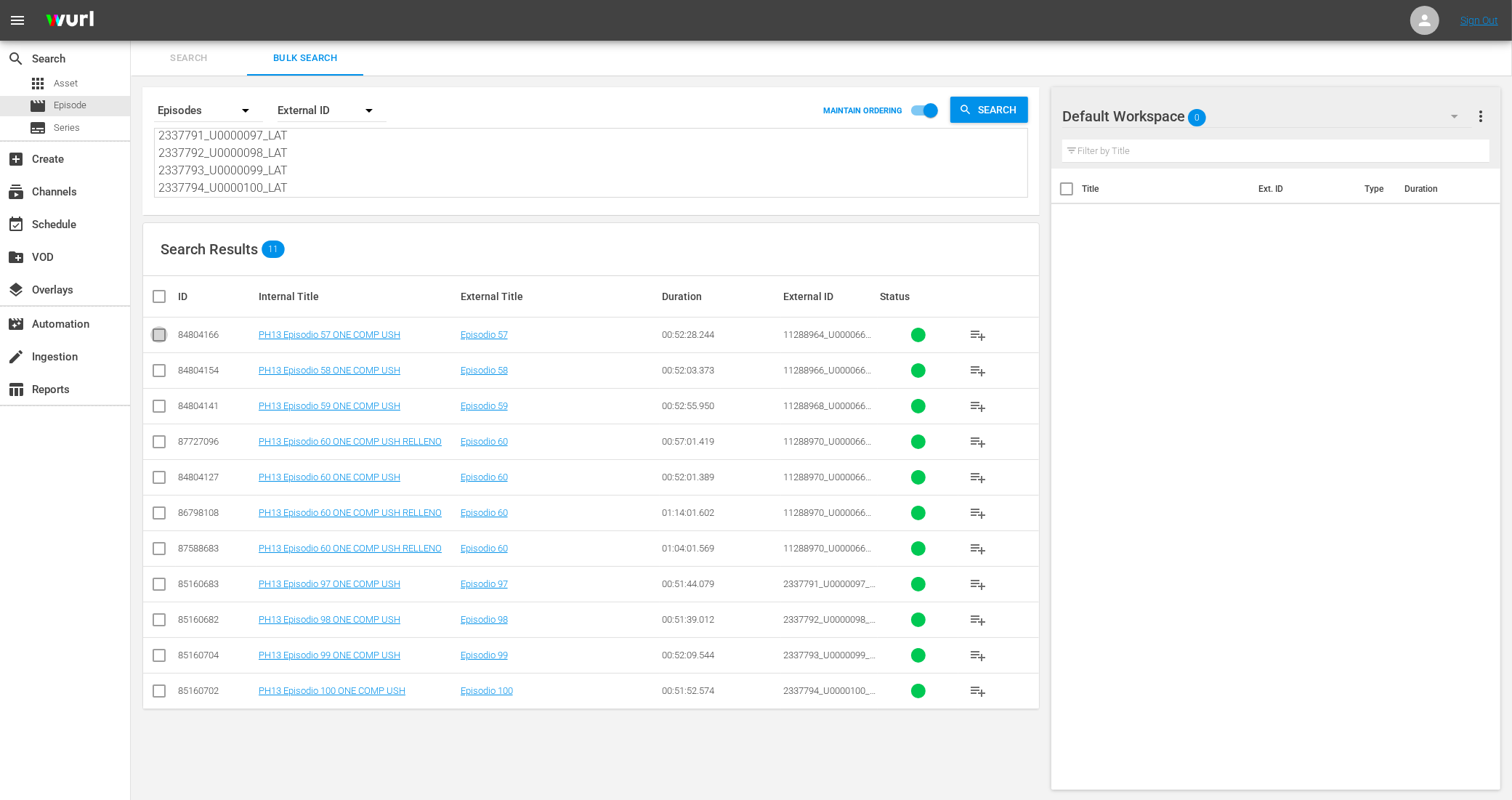
click at [161, 332] on input "checkbox" at bounding box center [159, 338] width 17 height 17
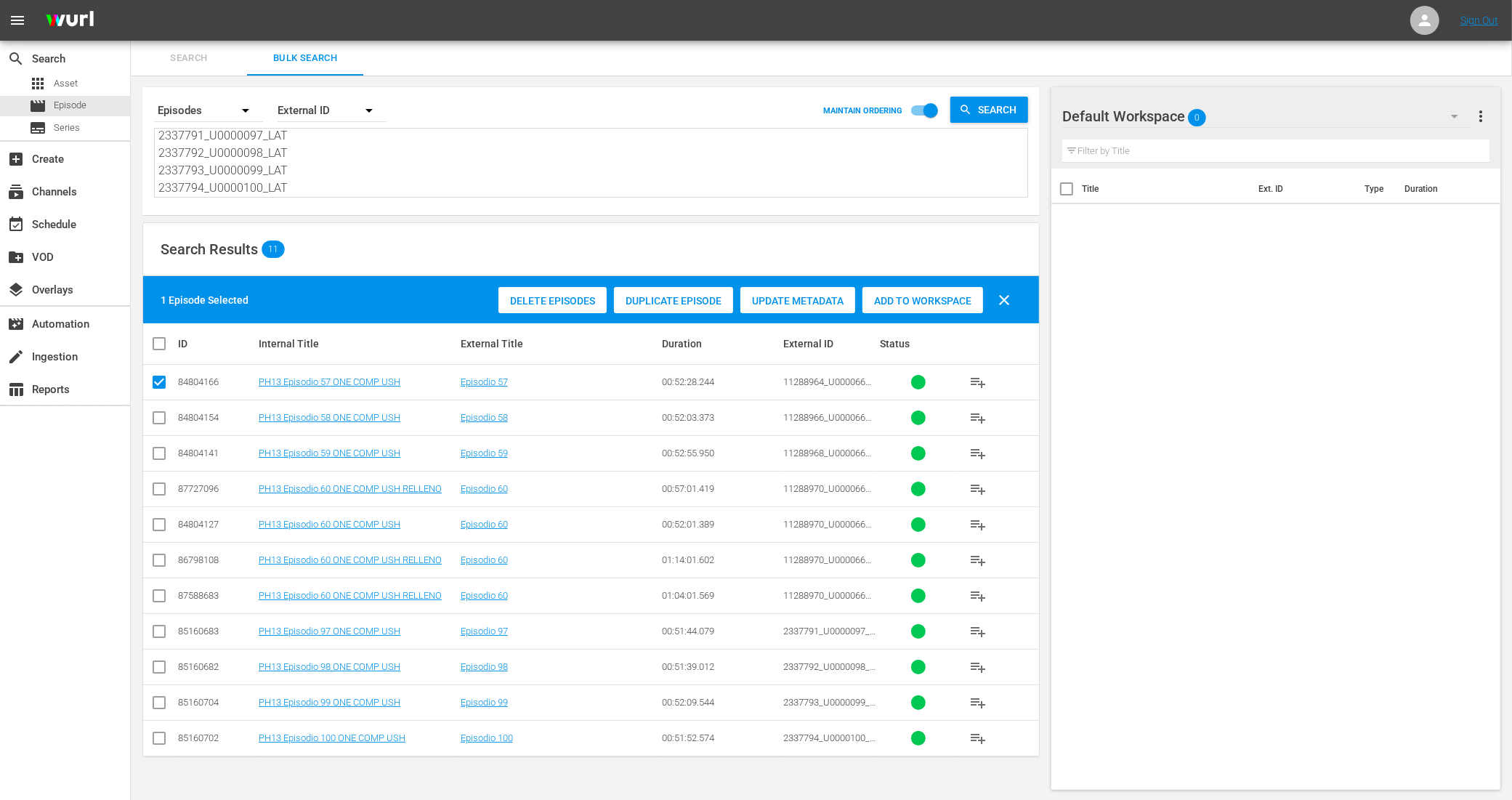
click at [157, 413] on input "checkbox" at bounding box center [159, 421] width 17 height 17
click at [158, 456] on input "checkbox" at bounding box center [159, 456] width 17 height 17
click at [153, 527] on input "checkbox" at bounding box center [159, 527] width 17 height 17
click at [156, 633] on input "checkbox" at bounding box center [159, 634] width 17 height 17
click at [154, 673] on input "checkbox" at bounding box center [159, 670] width 17 height 17
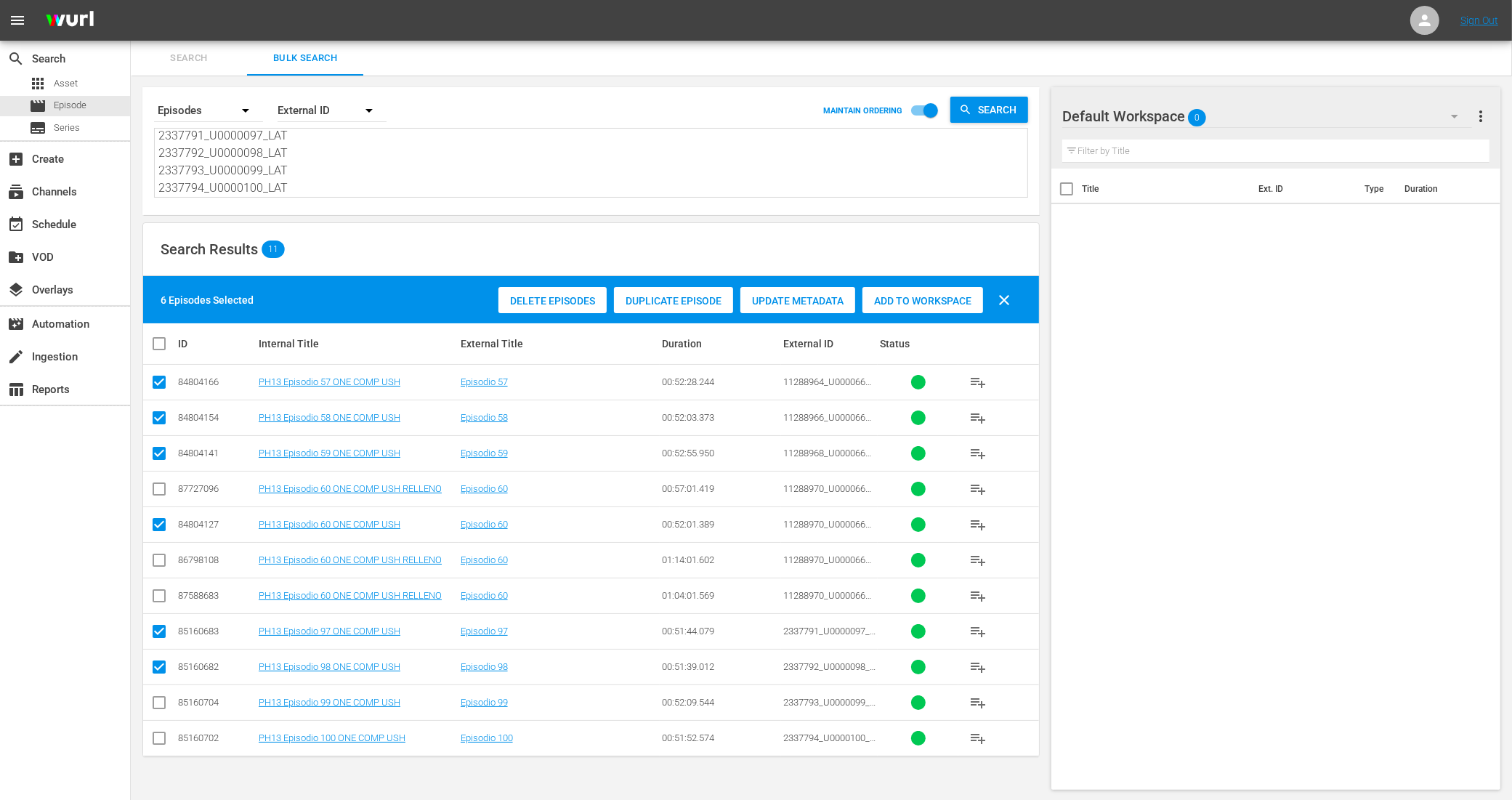
click at [155, 718] on td at bounding box center [160, 701] width 33 height 36
click at [159, 710] on input "checkbox" at bounding box center [159, 705] width 17 height 17
click at [158, 738] on input "checkbox" at bounding box center [159, 741] width 17 height 17
click at [897, 310] on div "Add to Workspace" at bounding box center [923, 301] width 120 height 27
click at [956, 288] on div "Add to Workspace" at bounding box center [923, 301] width 120 height 27
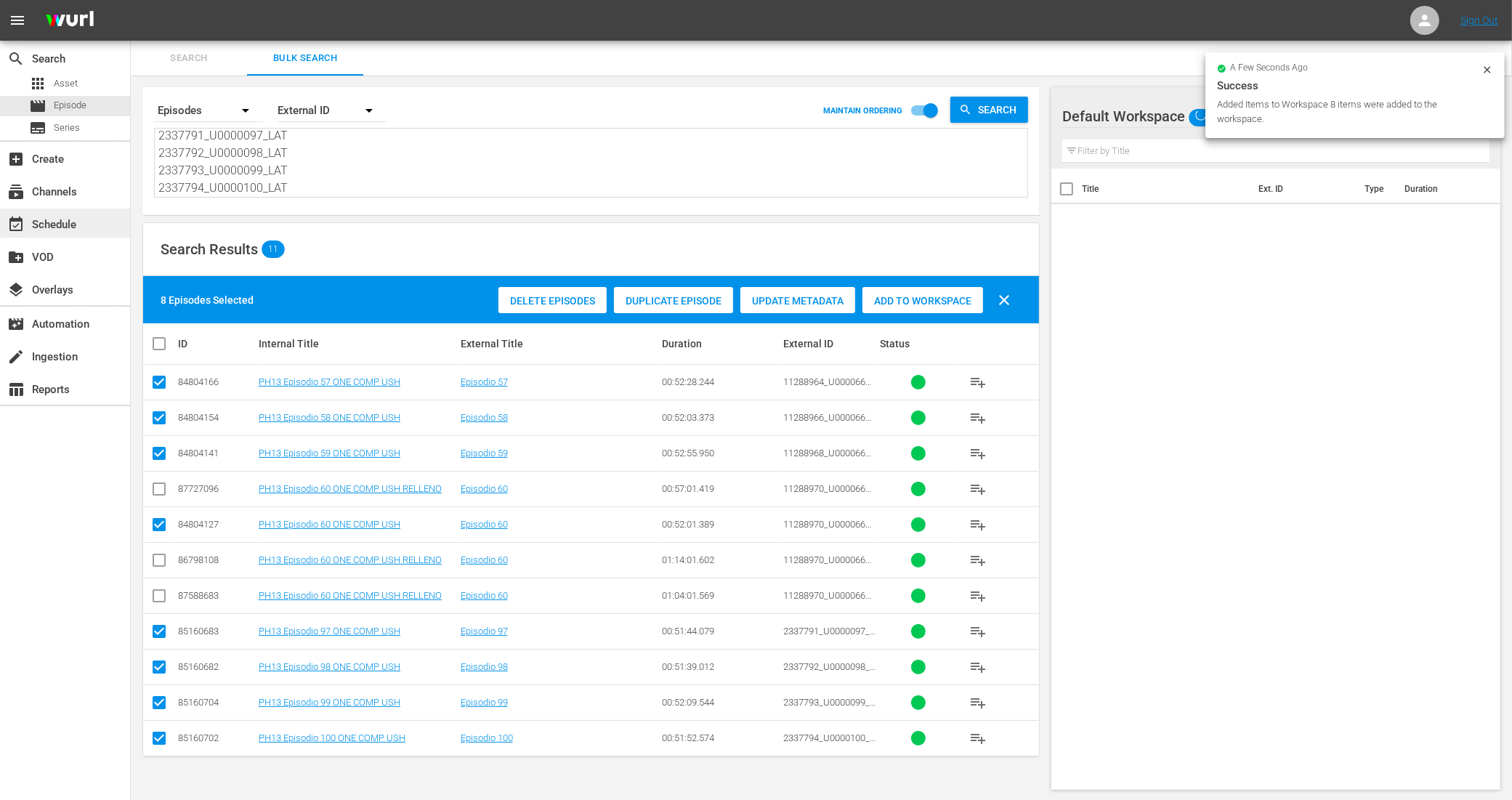
click at [56, 220] on div "event_available Schedule" at bounding box center [40, 223] width 81 height 13
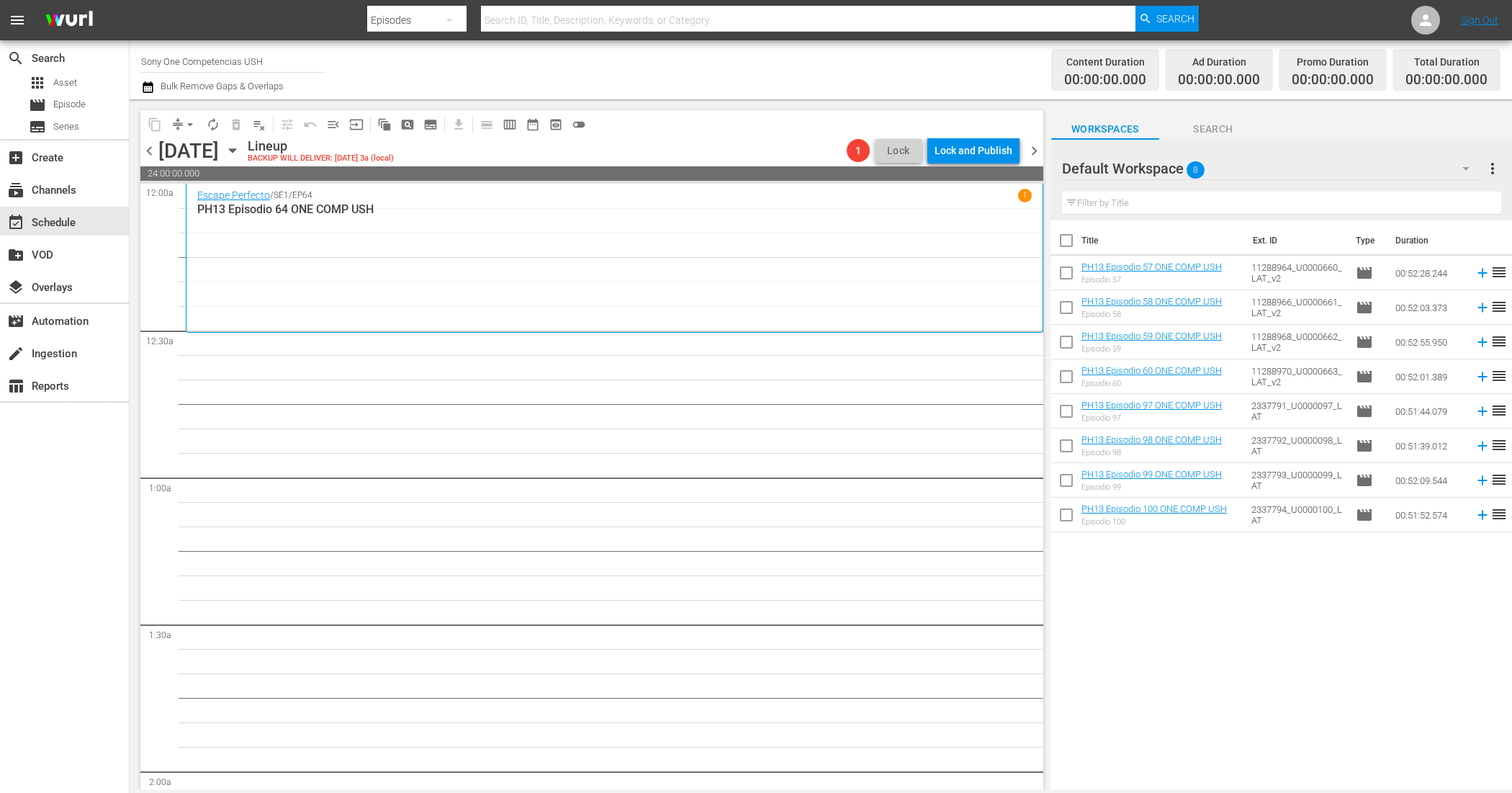
click at [1066, 243] on input "checkbox" at bounding box center [1066, 243] width 30 height 30
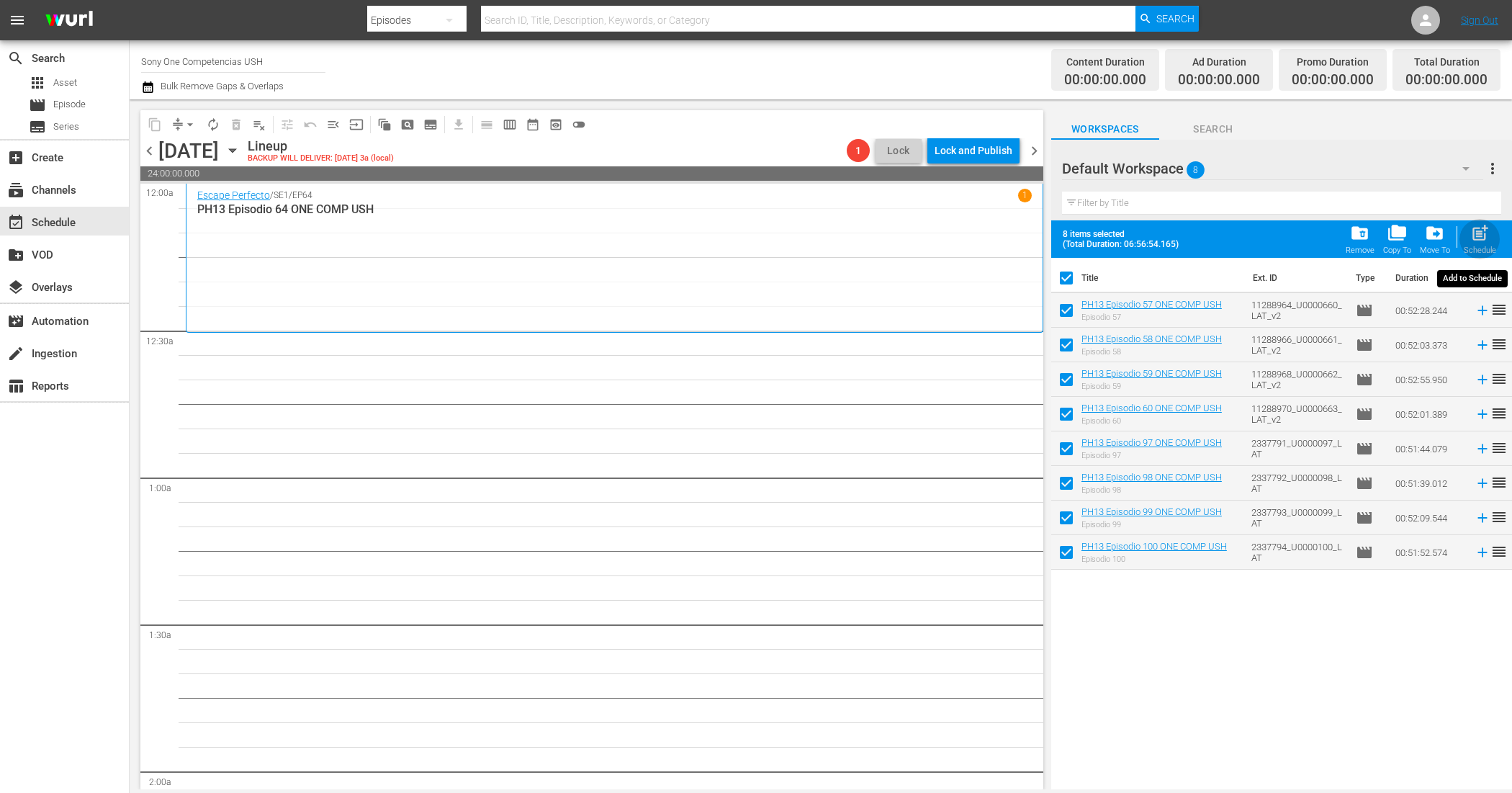
click at [1483, 223] on button "post_add Schedule" at bounding box center [1479, 239] width 41 height 41
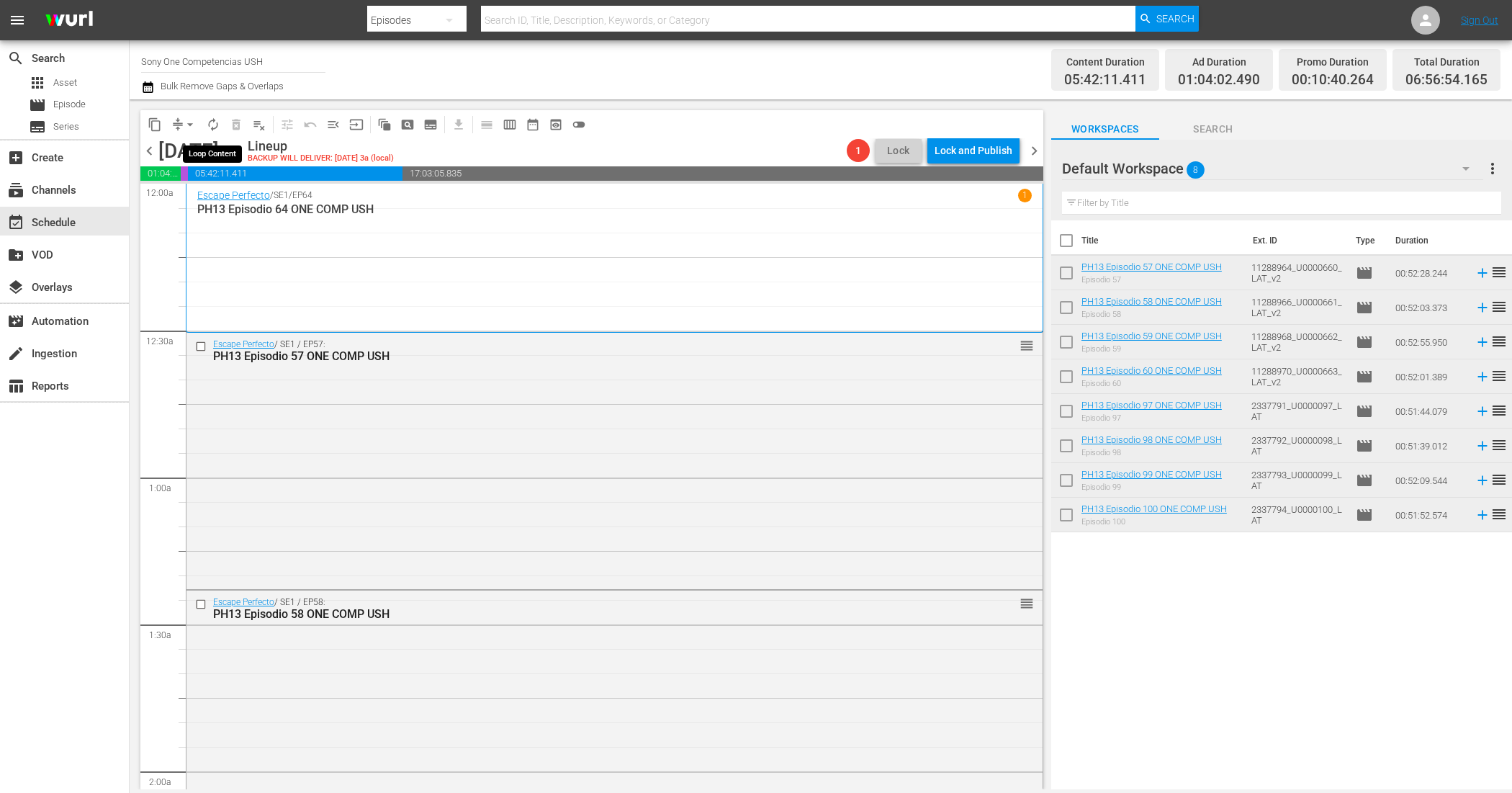
click at [212, 119] on span "autorenew_outlined" at bounding box center [213, 125] width 14 height 14
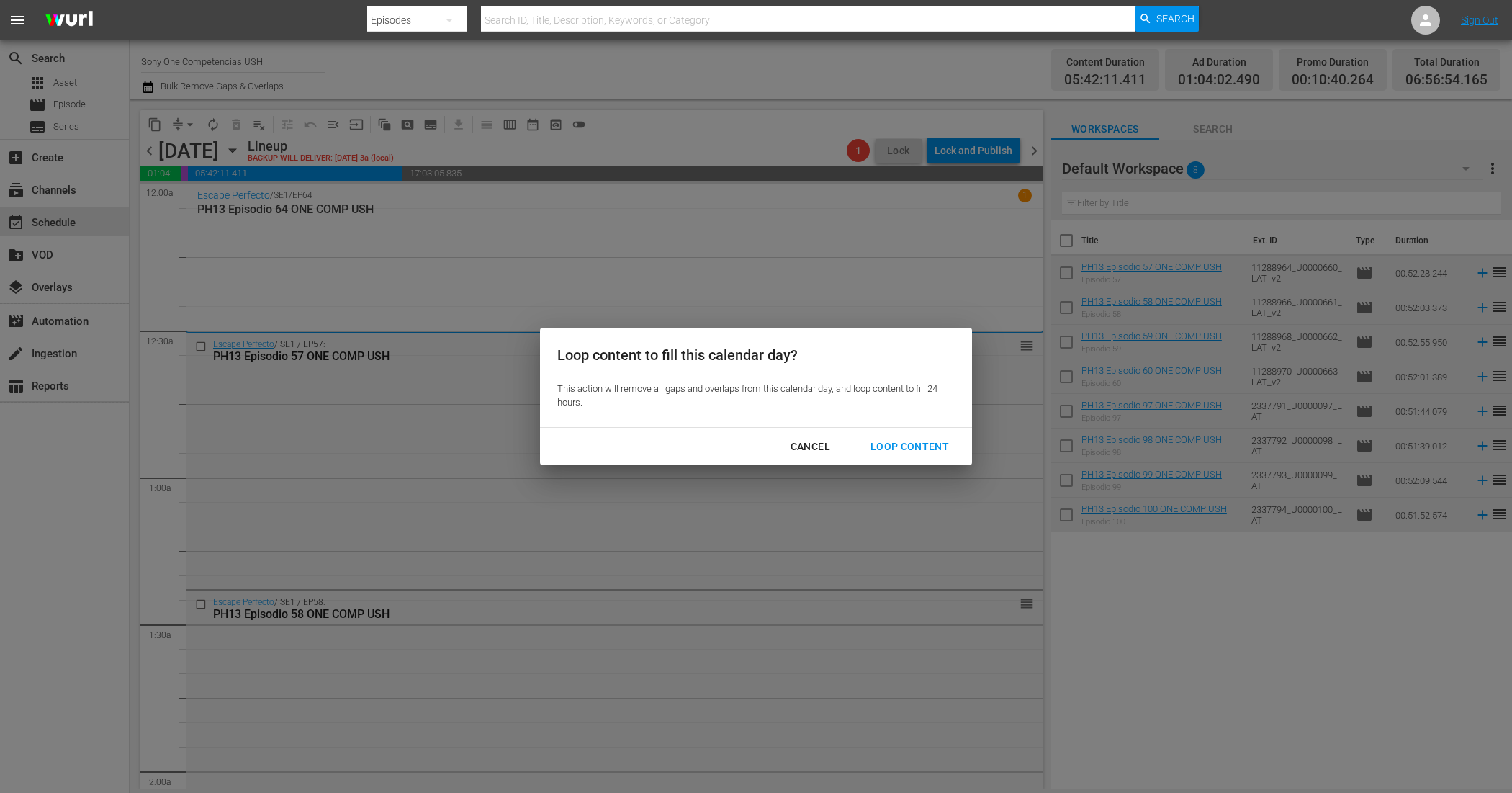
click at [923, 450] on div "Loop Content" at bounding box center [909, 447] width 101 height 18
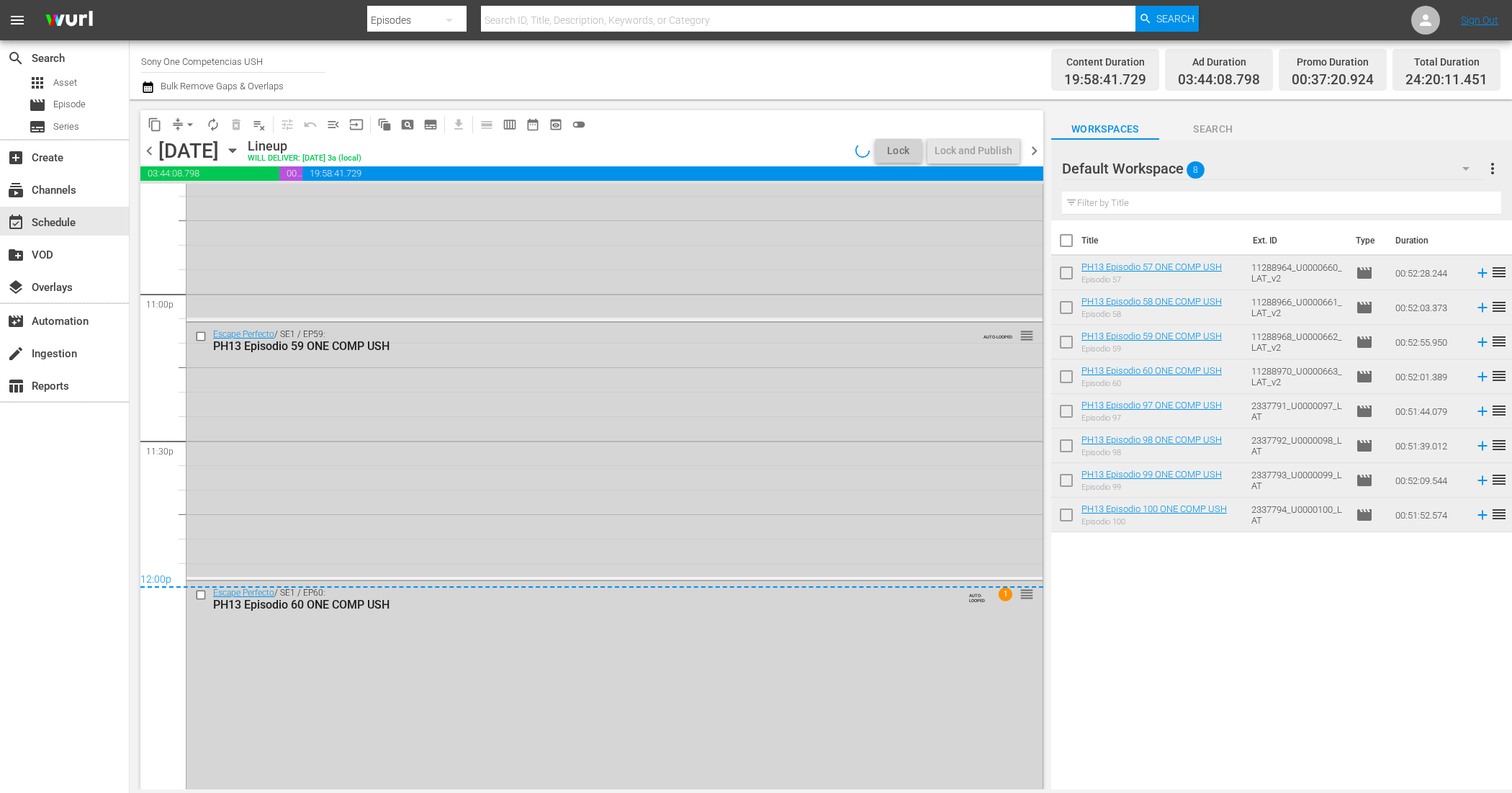
scroll to position [6696, 0]
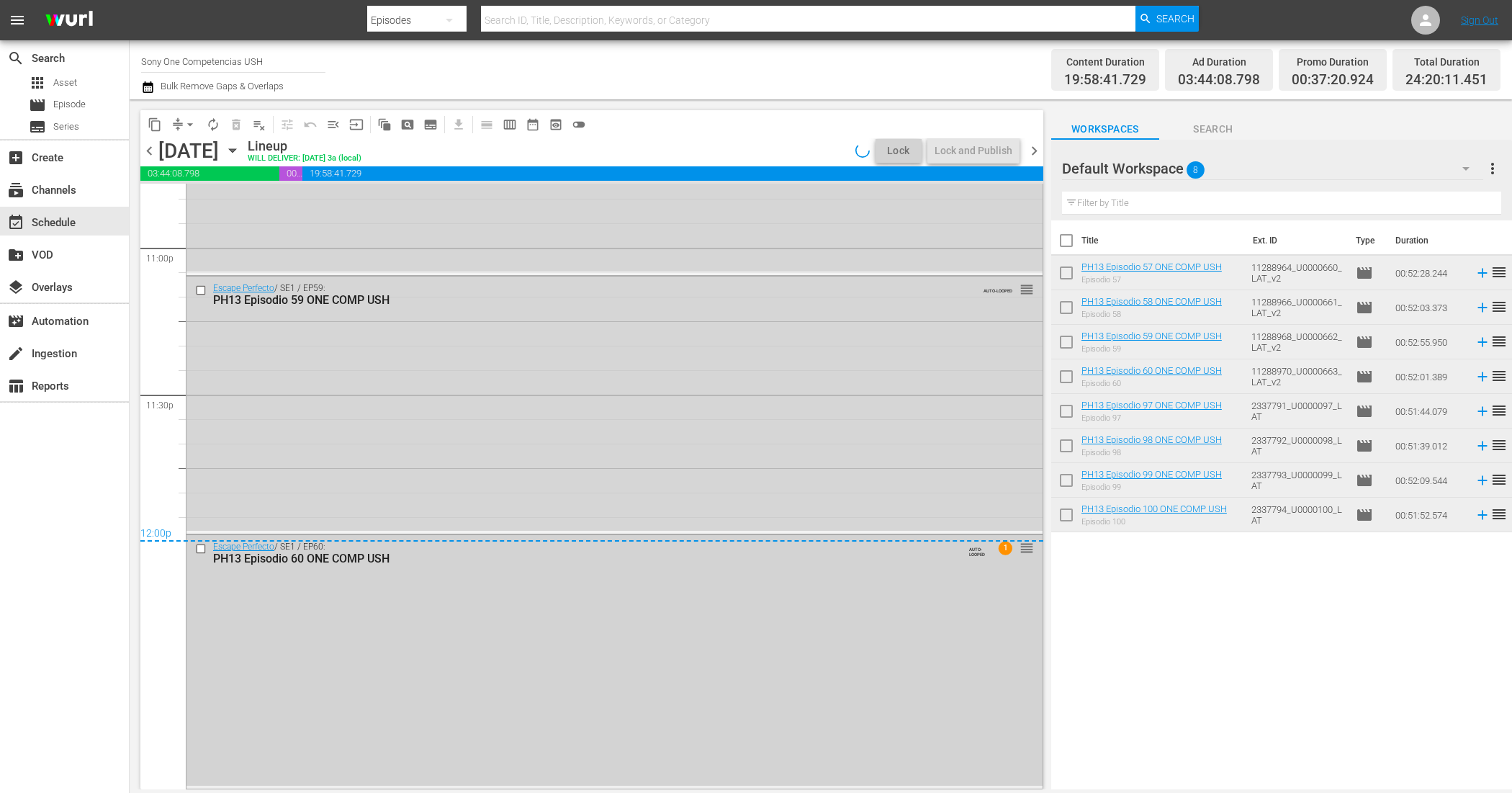
click at [774, 703] on div "Escape Perfecto / SE1 / EP60: PH13 Episodio 60 ONE COMP USH AUTO-LOOPED 1 reord…" at bounding box center [614, 660] width 856 height 250
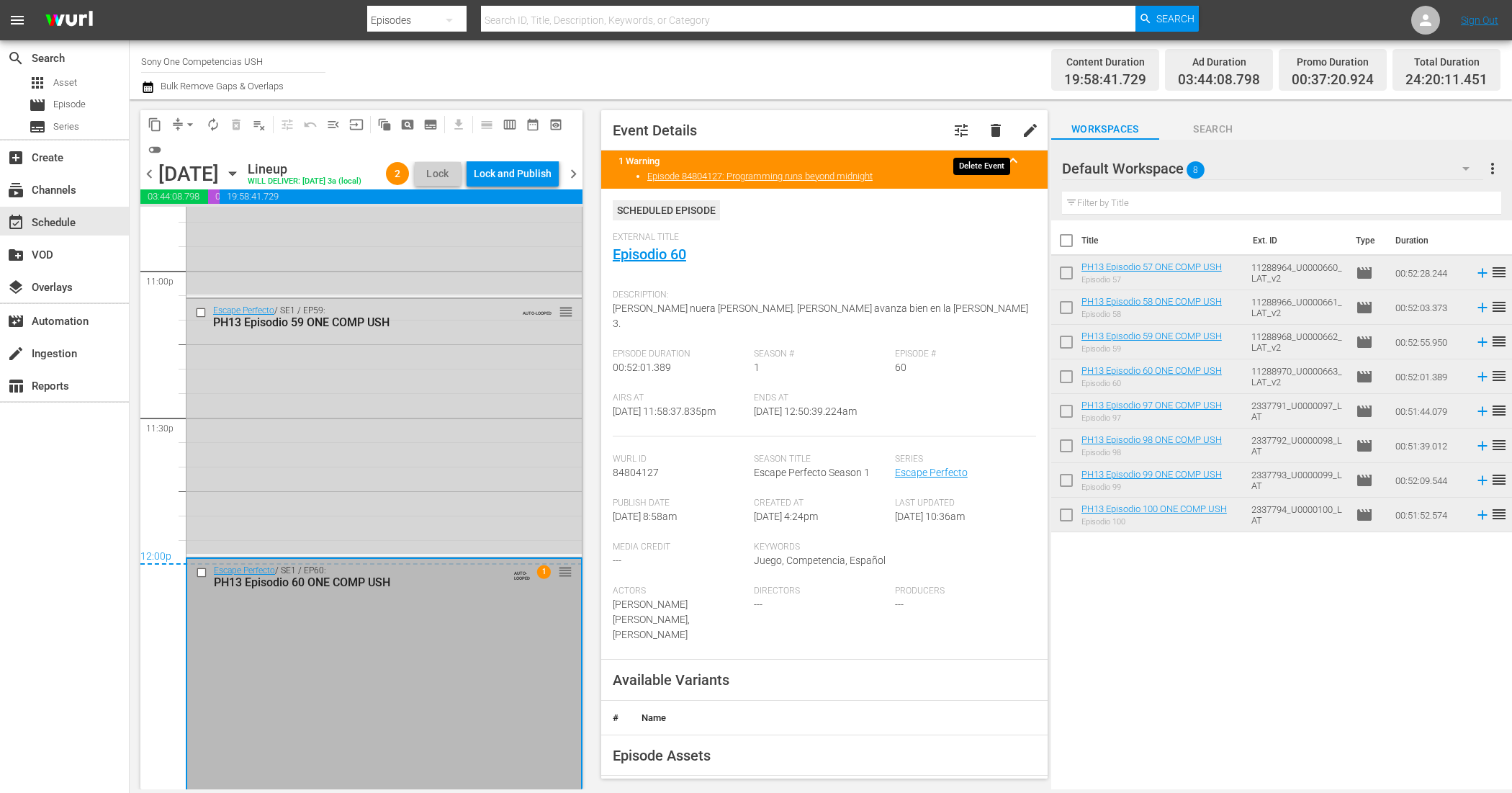
click at [987, 129] on span "delete" at bounding box center [995, 130] width 17 height 17
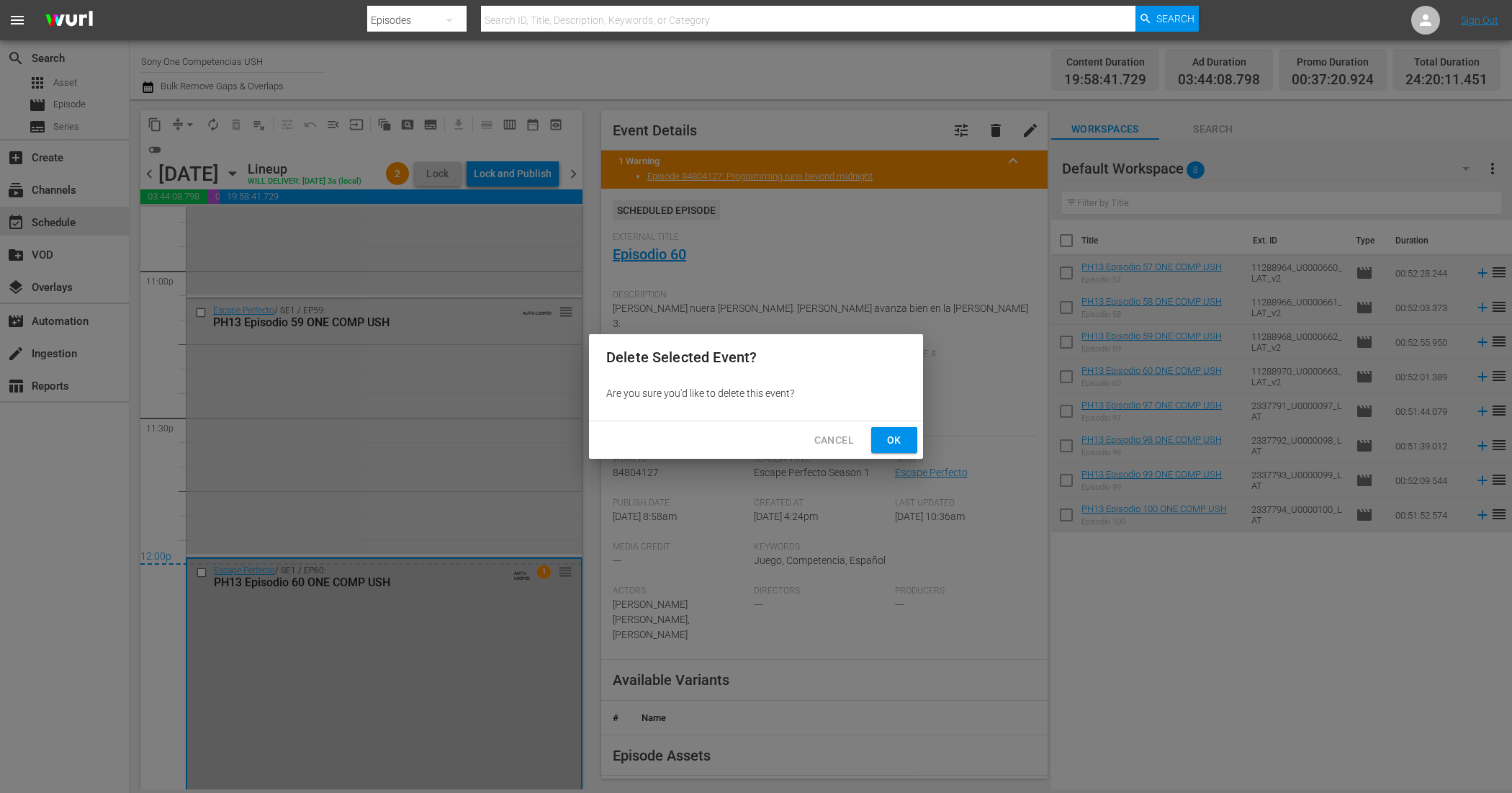
click at [901, 437] on span "Ok" at bounding box center [894, 440] width 23 height 18
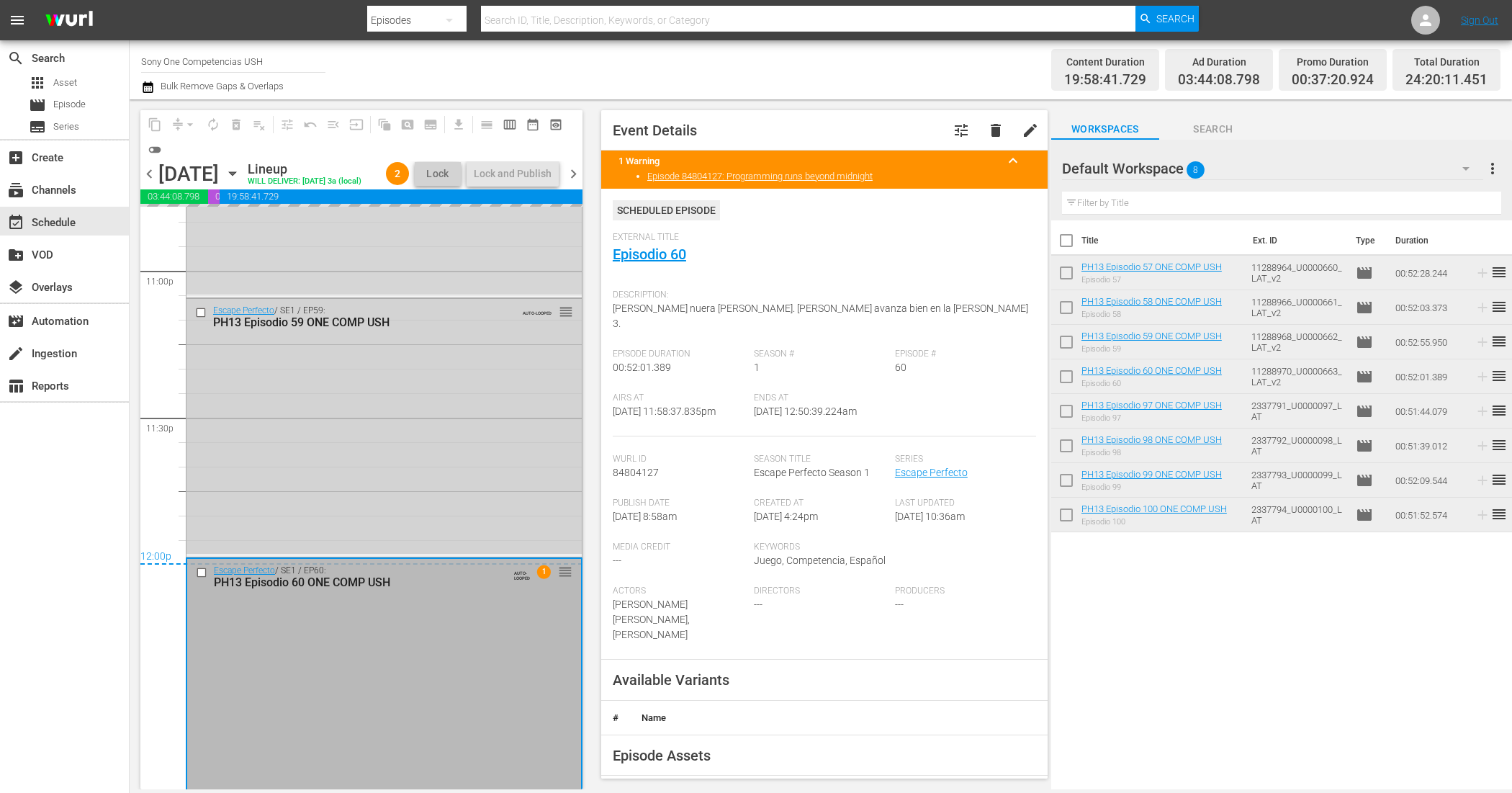
click at [418, 455] on div "Escape Perfecto / SE1 / EP59: PH13 Episodio 59 ONE COMP USH AUTO-LOOPED reorder" at bounding box center [383, 427] width 395 height 255
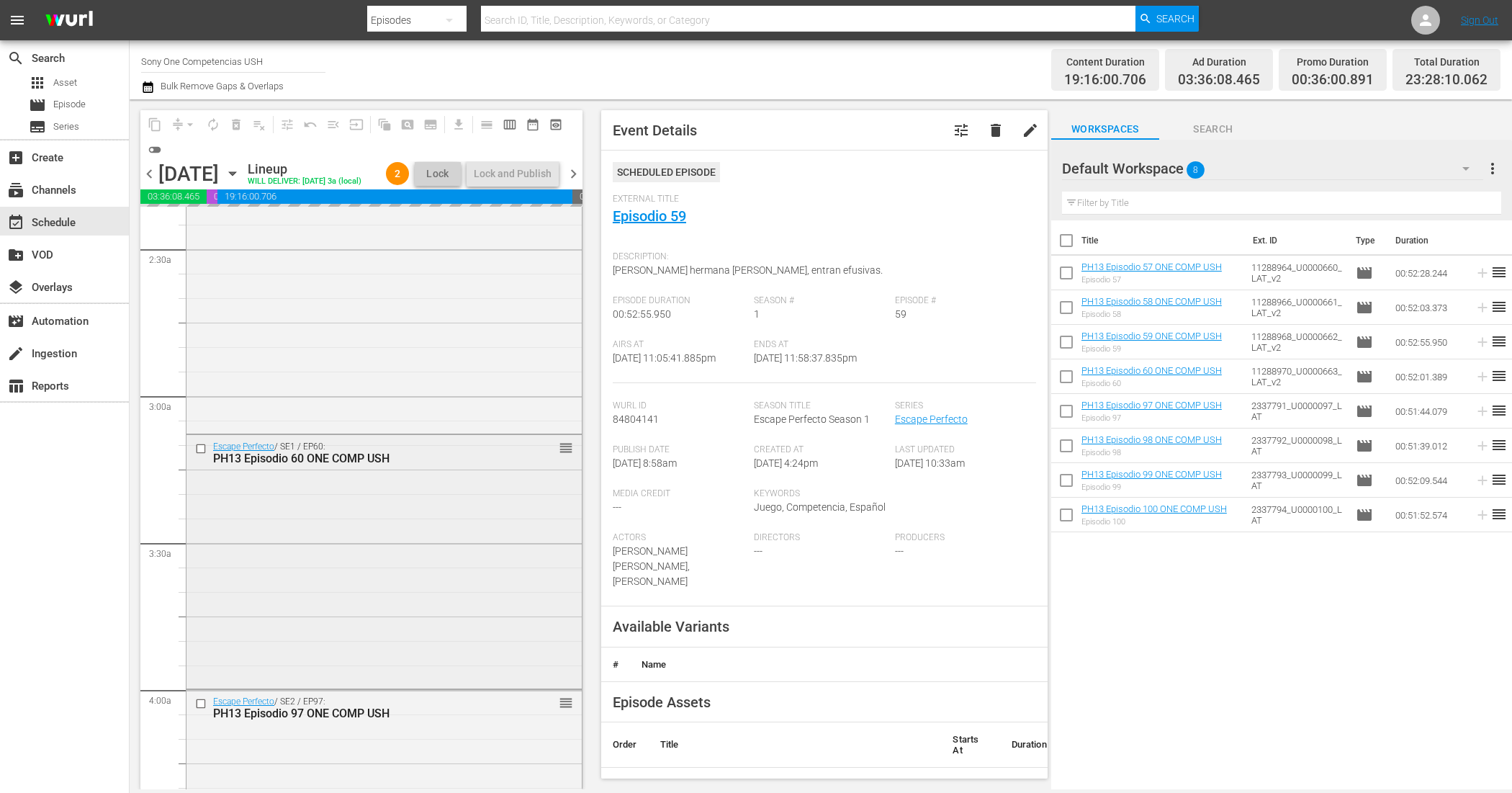
scroll to position [721, 0]
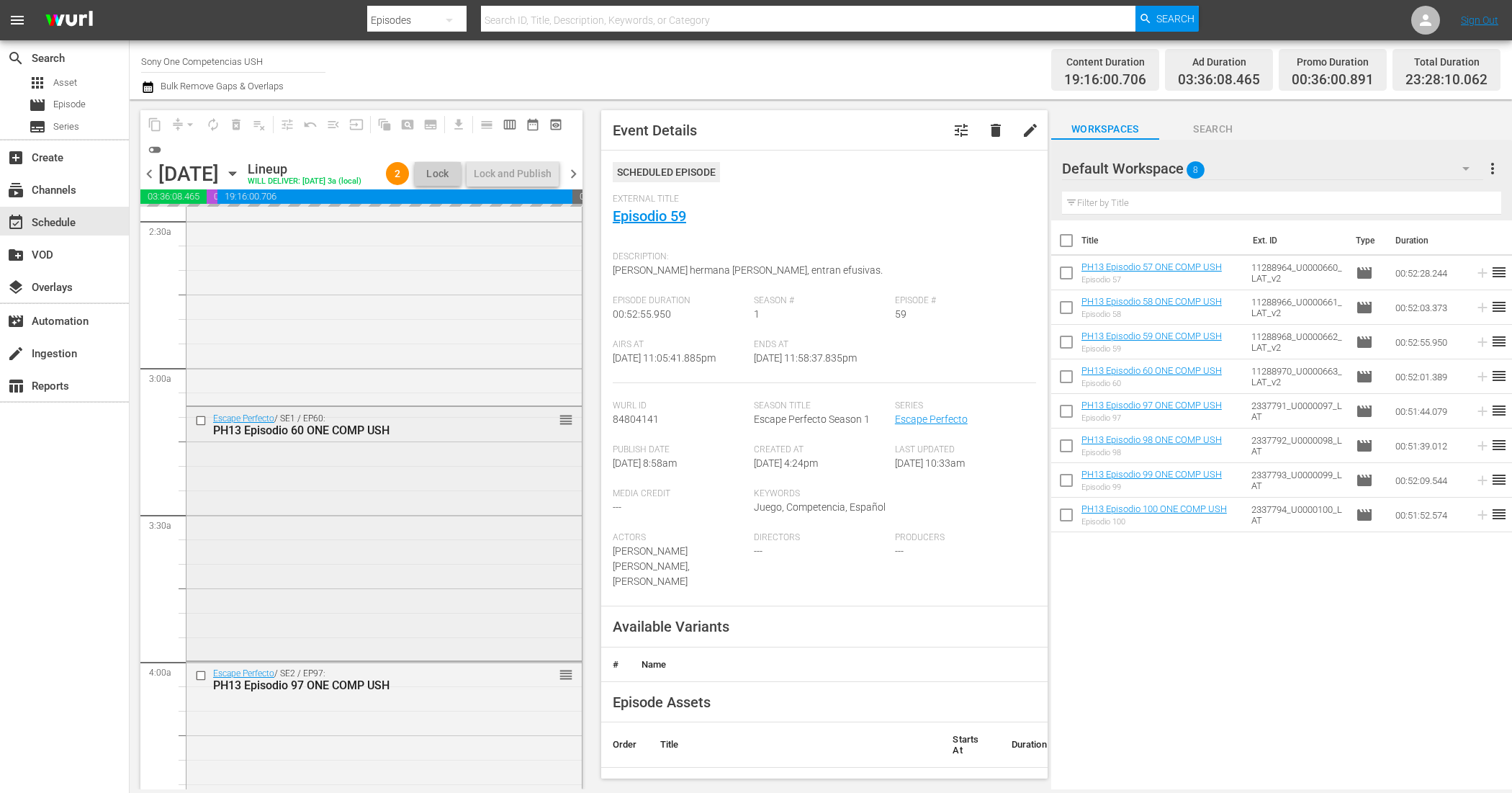
click at [338, 538] on div "Escape Perfecto / SE1 / EP60: PH13 Episodio 60 ONE COMP USH reorder" at bounding box center [383, 532] width 395 height 250
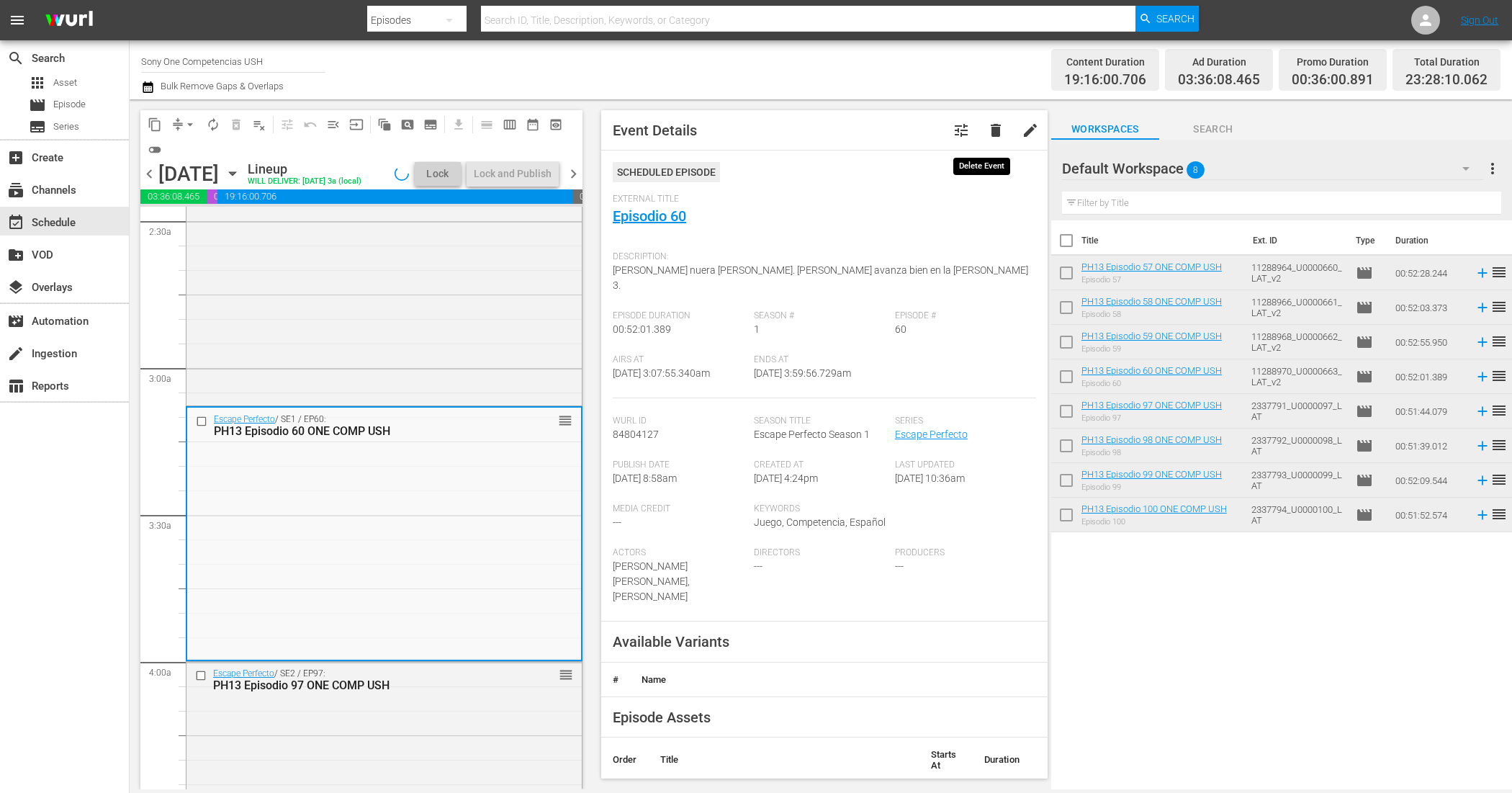
click at [987, 127] on span "delete" at bounding box center [995, 130] width 17 height 17
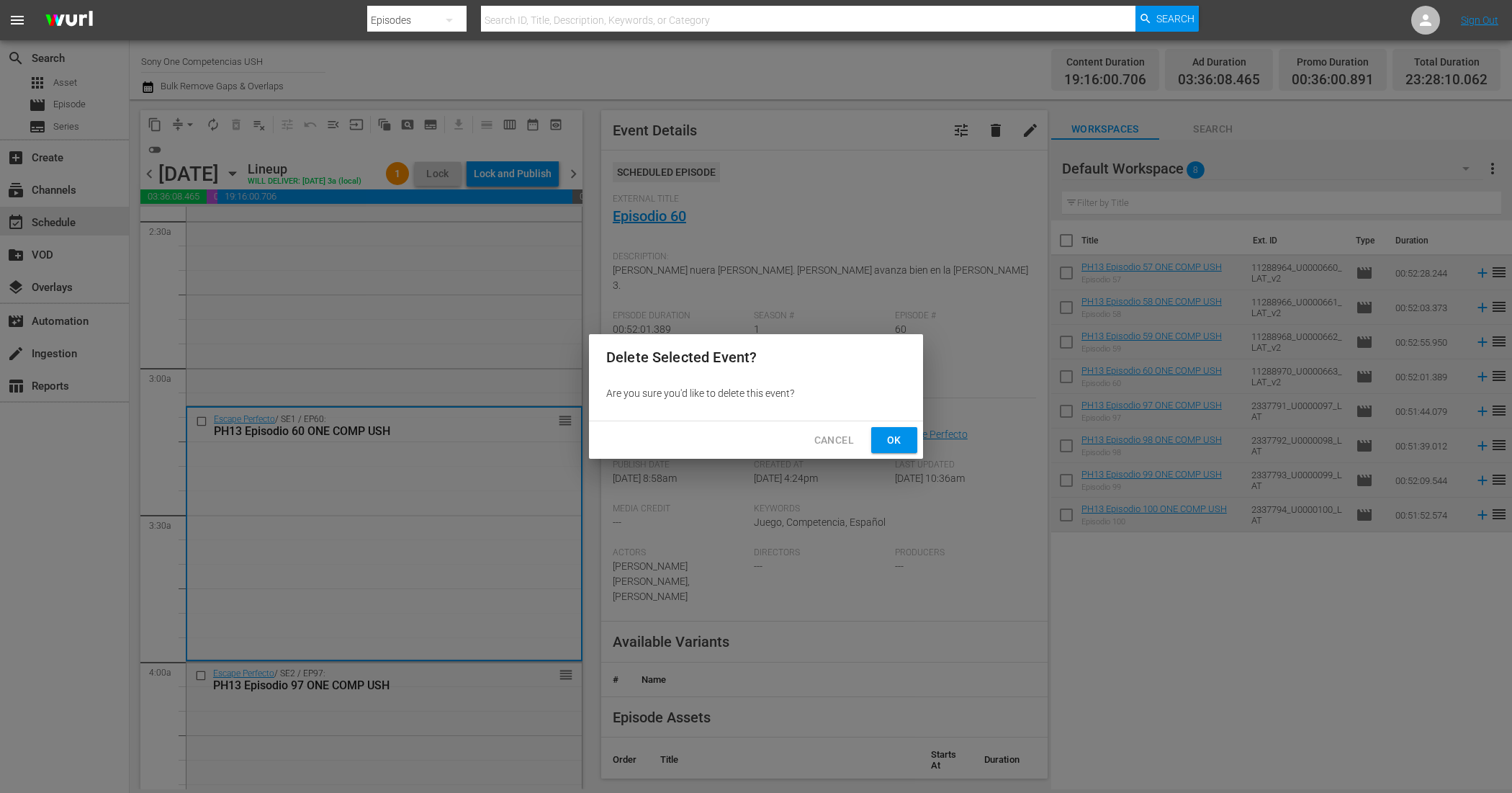
click at [897, 437] on span "Ok" at bounding box center [894, 440] width 23 height 18
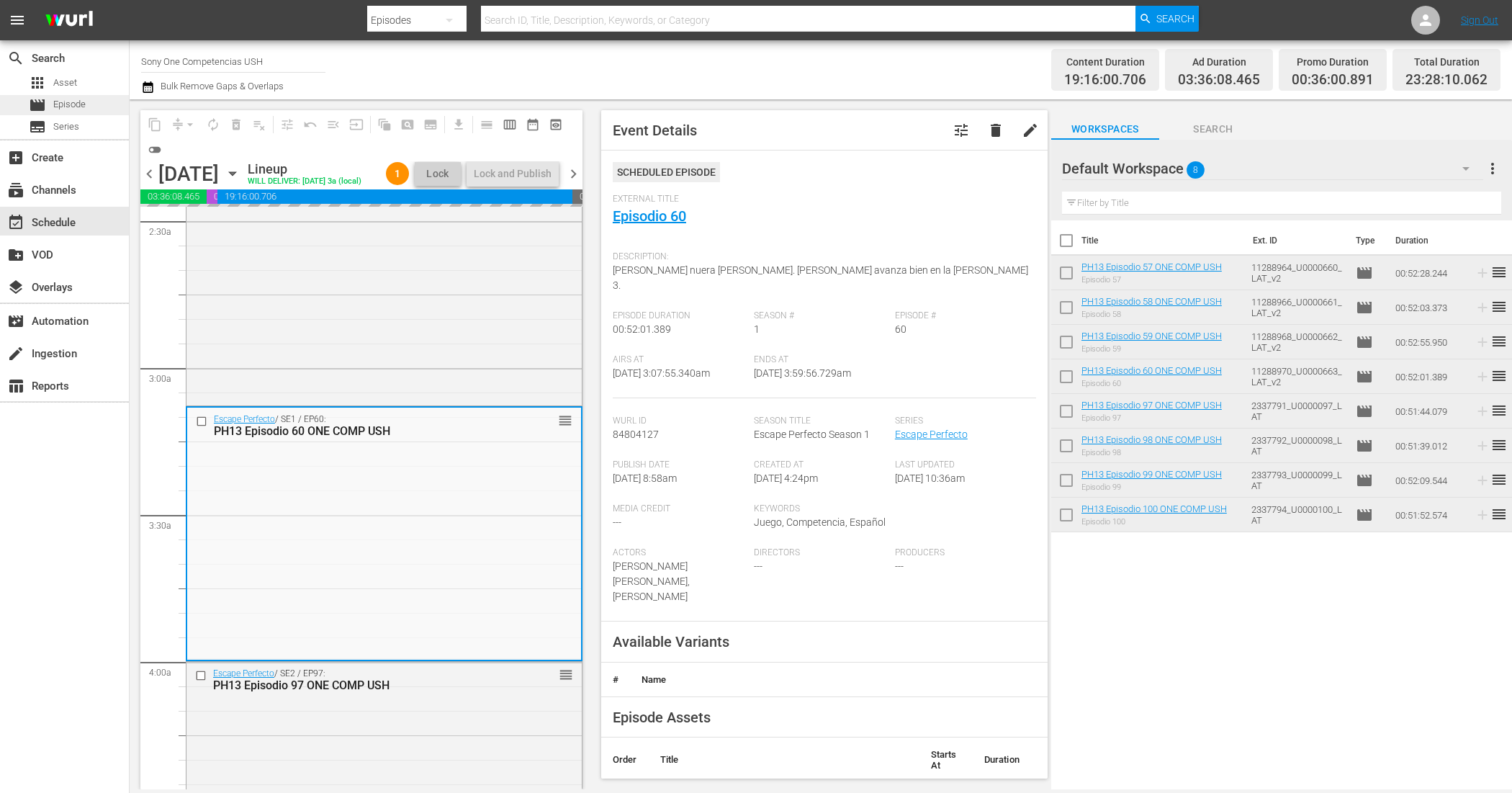
click at [94, 109] on div "movie Episode" at bounding box center [64, 105] width 129 height 20
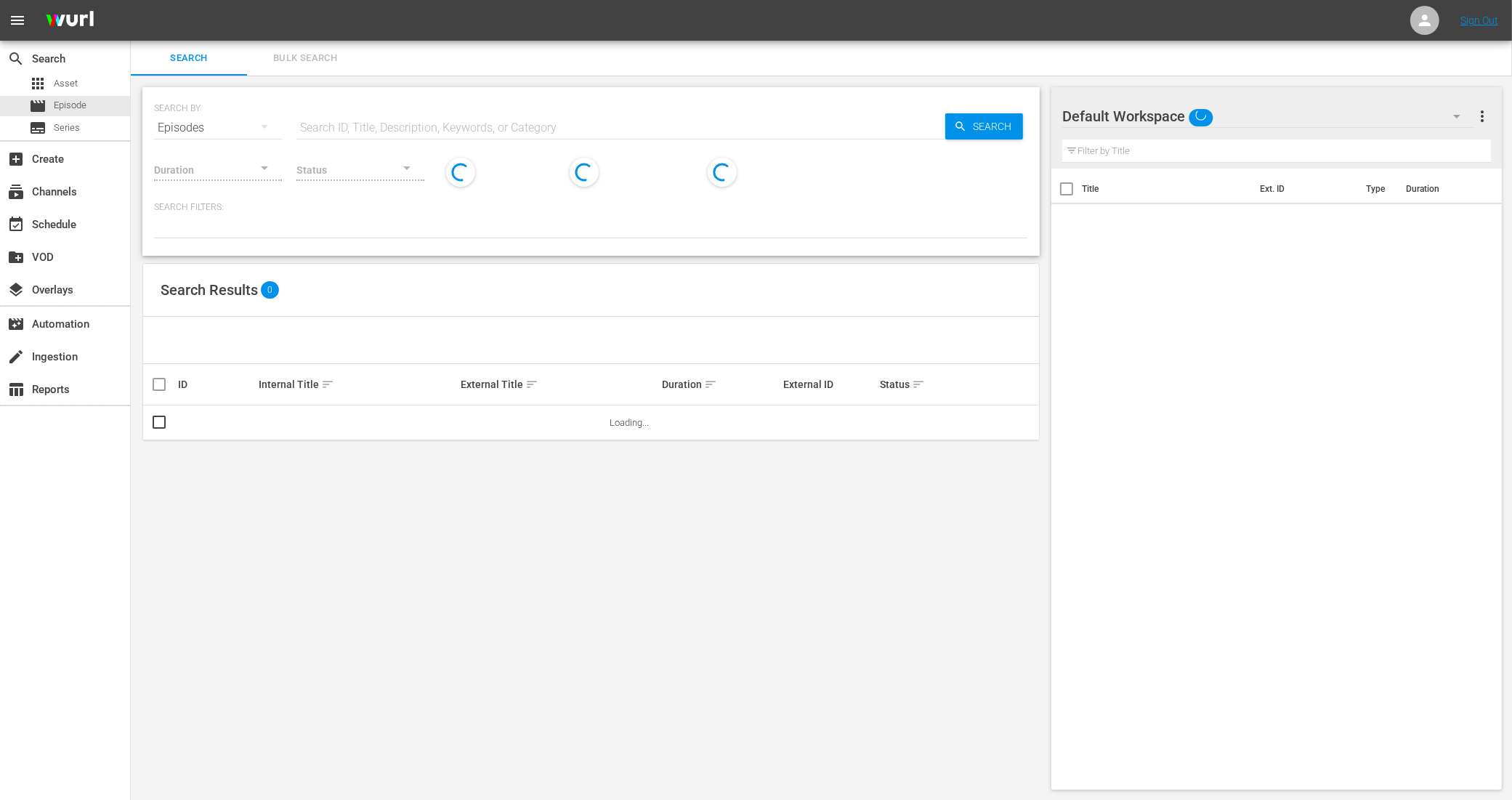
click at [331, 66] on span "Bulk Search" at bounding box center [305, 58] width 98 height 16
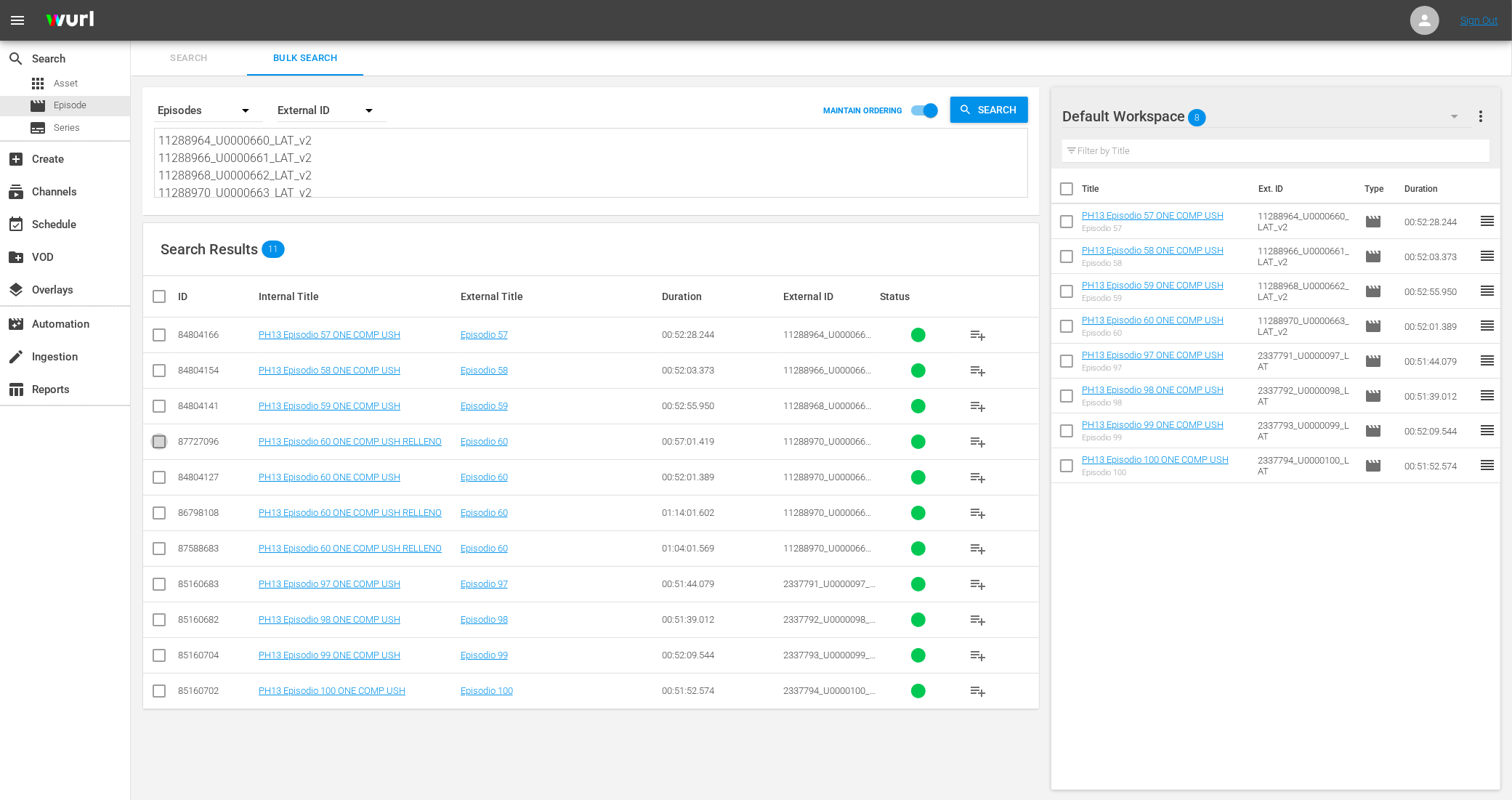
click at [162, 444] on input "checkbox" at bounding box center [159, 444] width 17 height 17
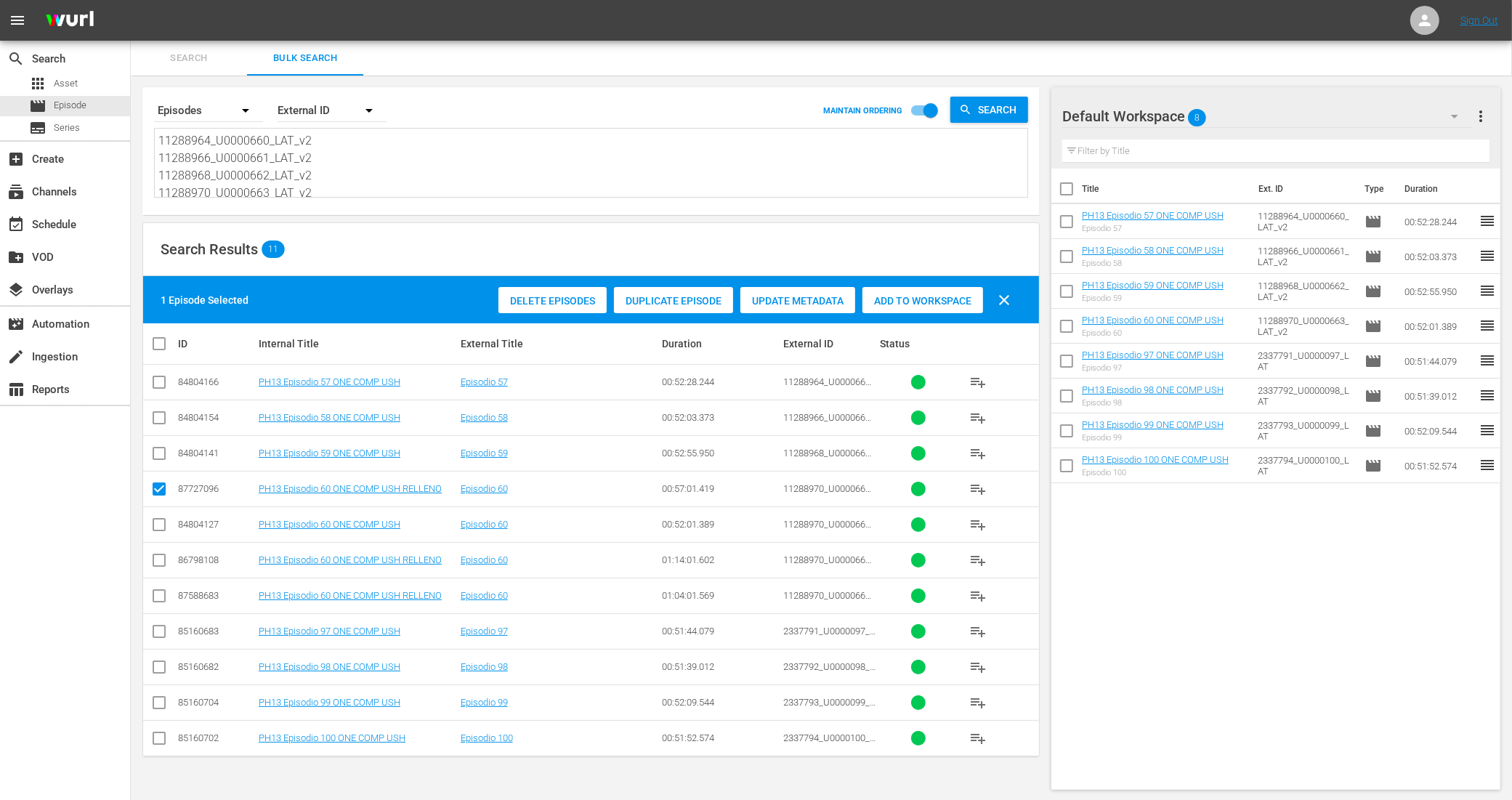
click at [925, 295] on span "Add to Workspace" at bounding box center [923, 300] width 120 height 12
click at [88, 223] on div "event_available Schedule" at bounding box center [65, 223] width 130 height 29
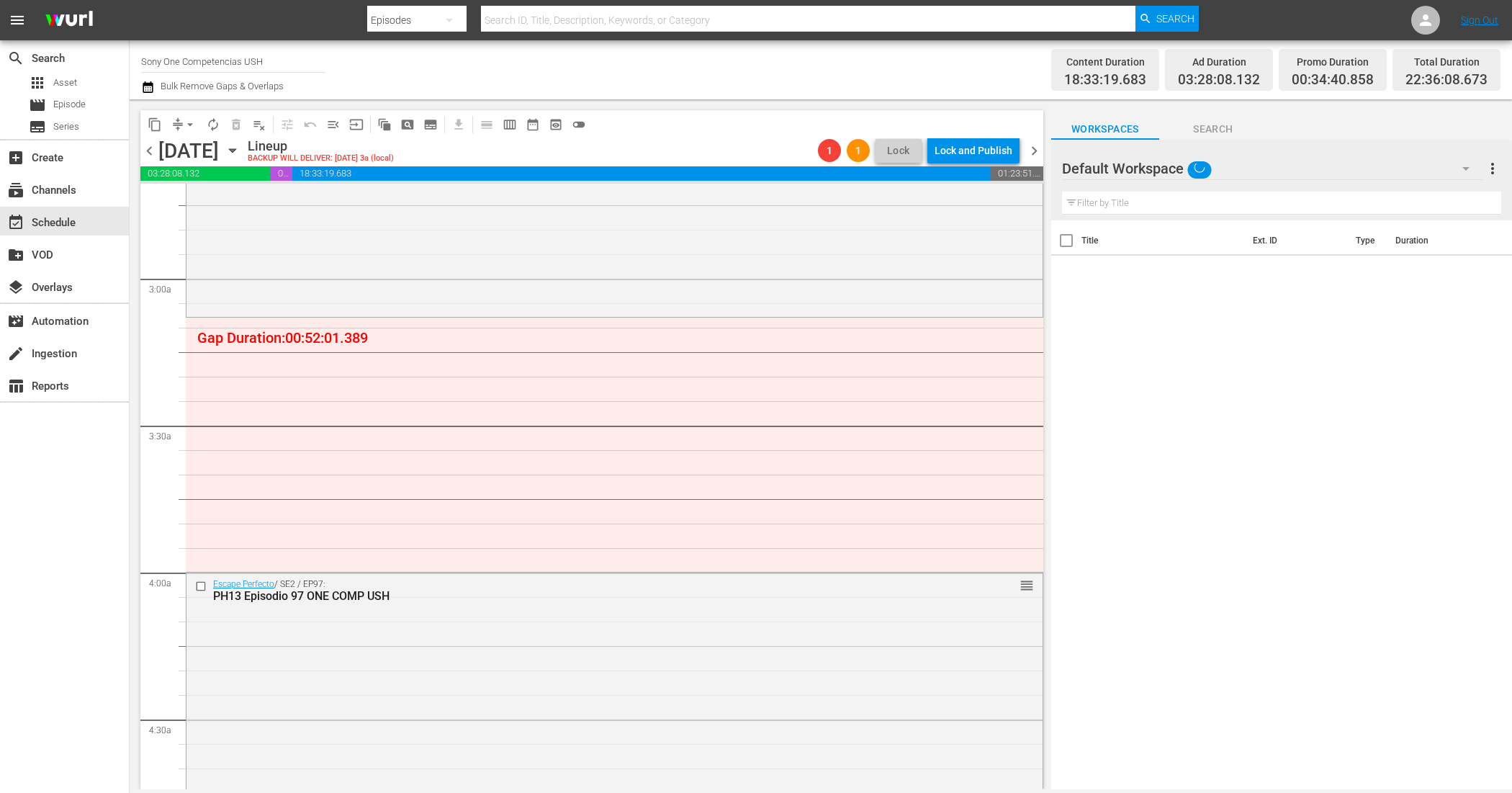
scroll to position [810, 0]
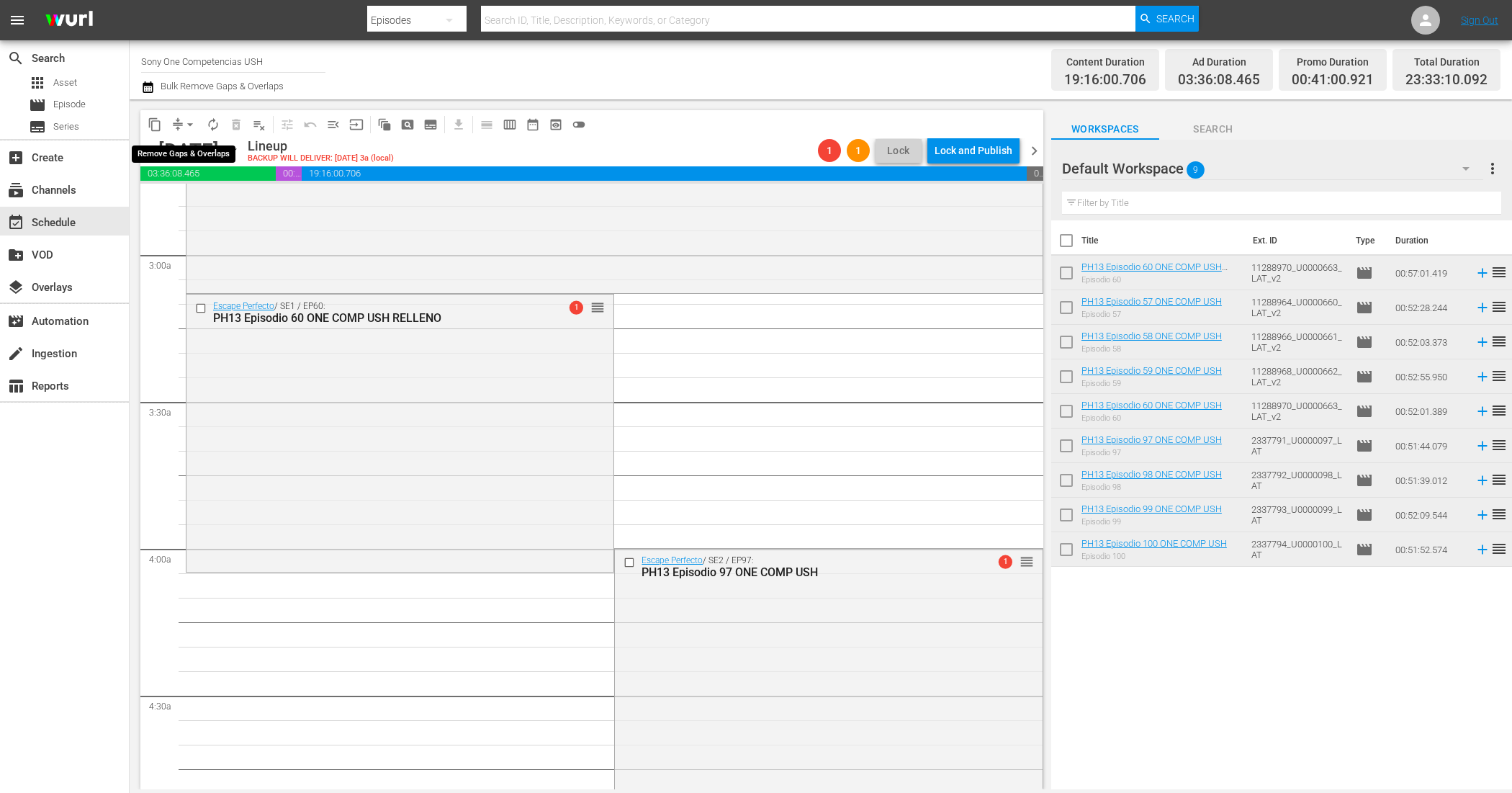
click at [183, 123] on span "arrow_drop_down" at bounding box center [190, 125] width 14 height 14
click at [203, 199] on li "Align to End of Previous Day" at bounding box center [190, 201] width 151 height 24
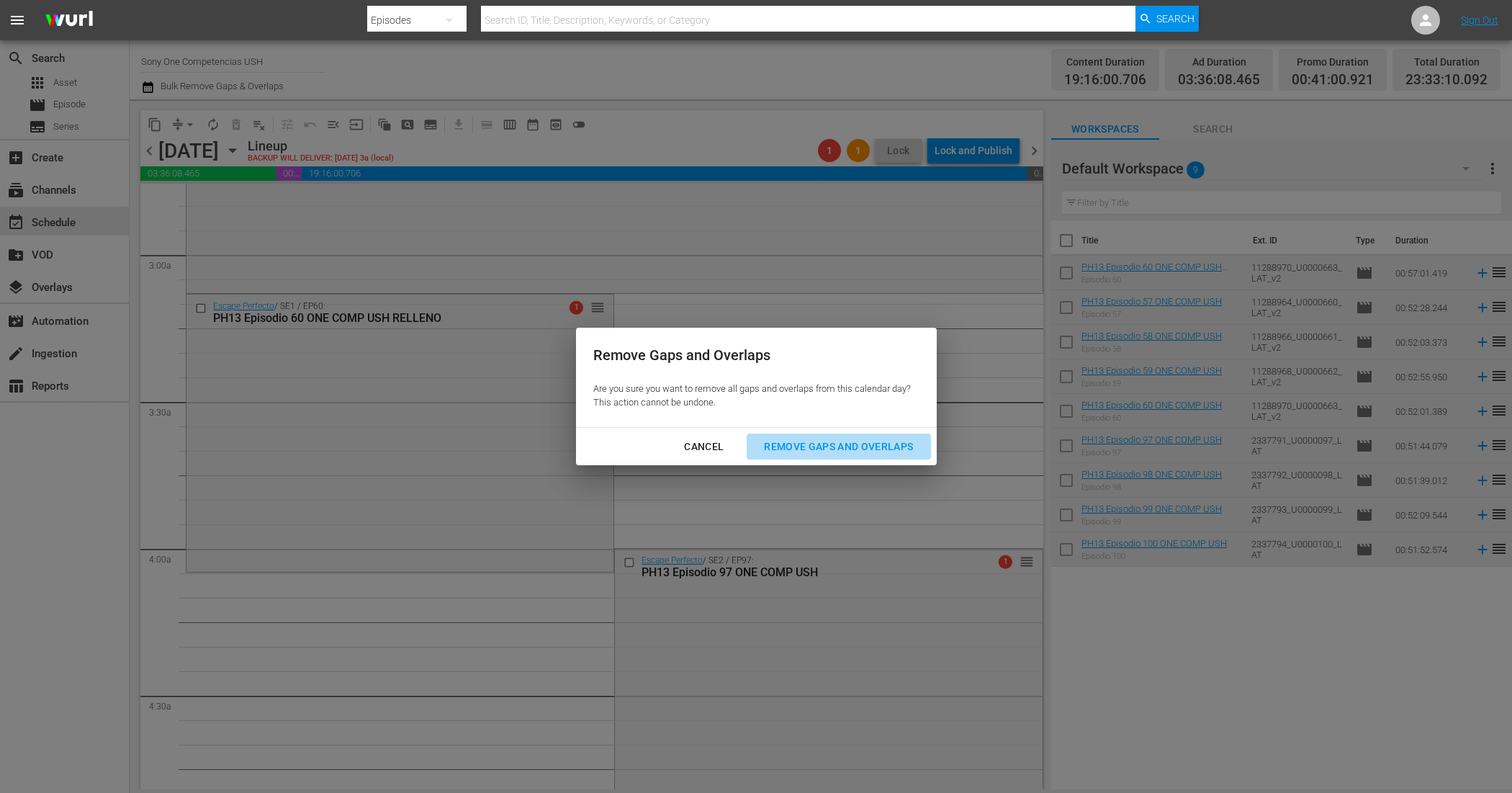
click at [850, 452] on div "Remove Gaps and Overlaps" at bounding box center [839, 447] width 172 height 18
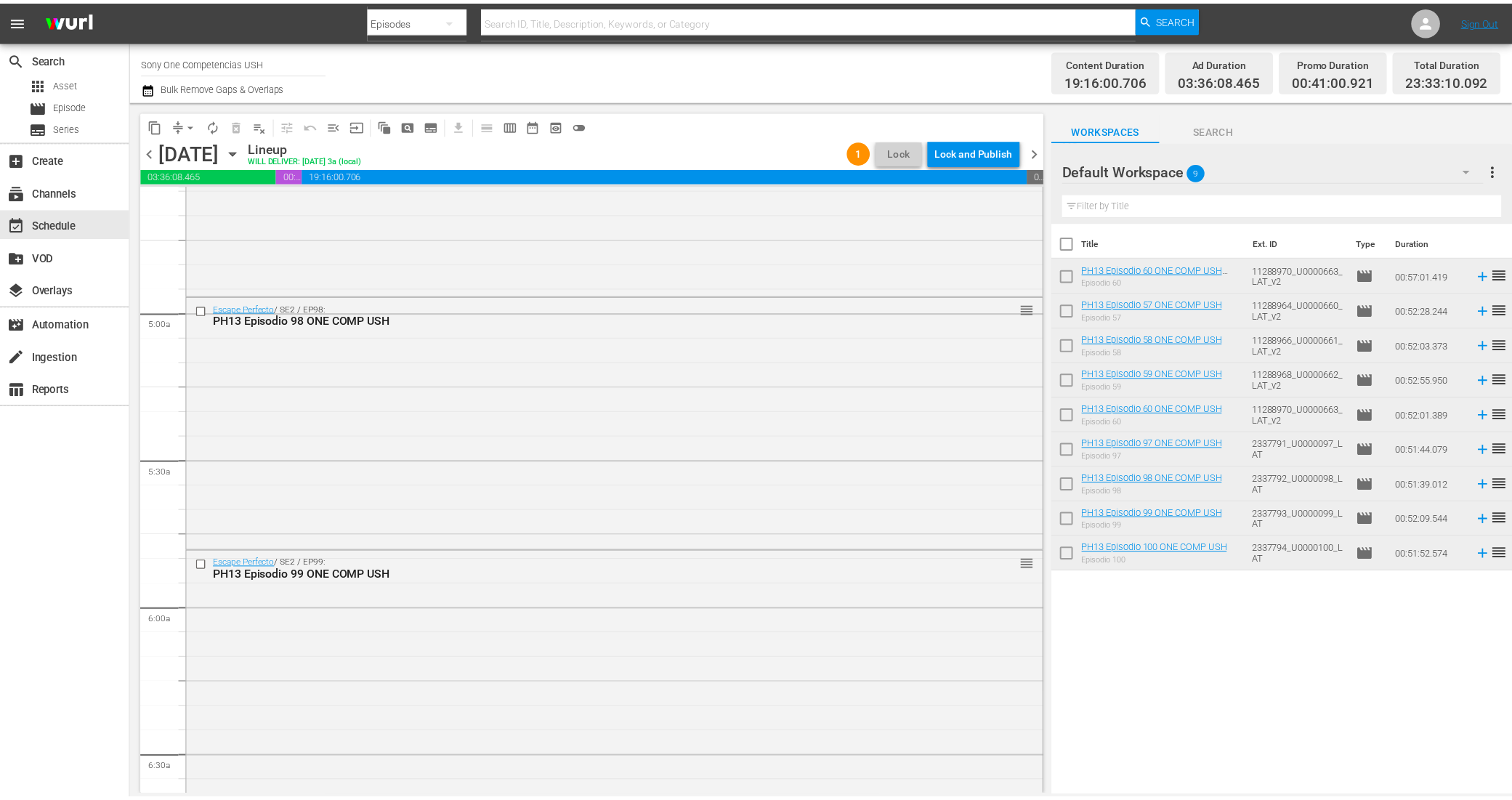
scroll to position [0, 0]
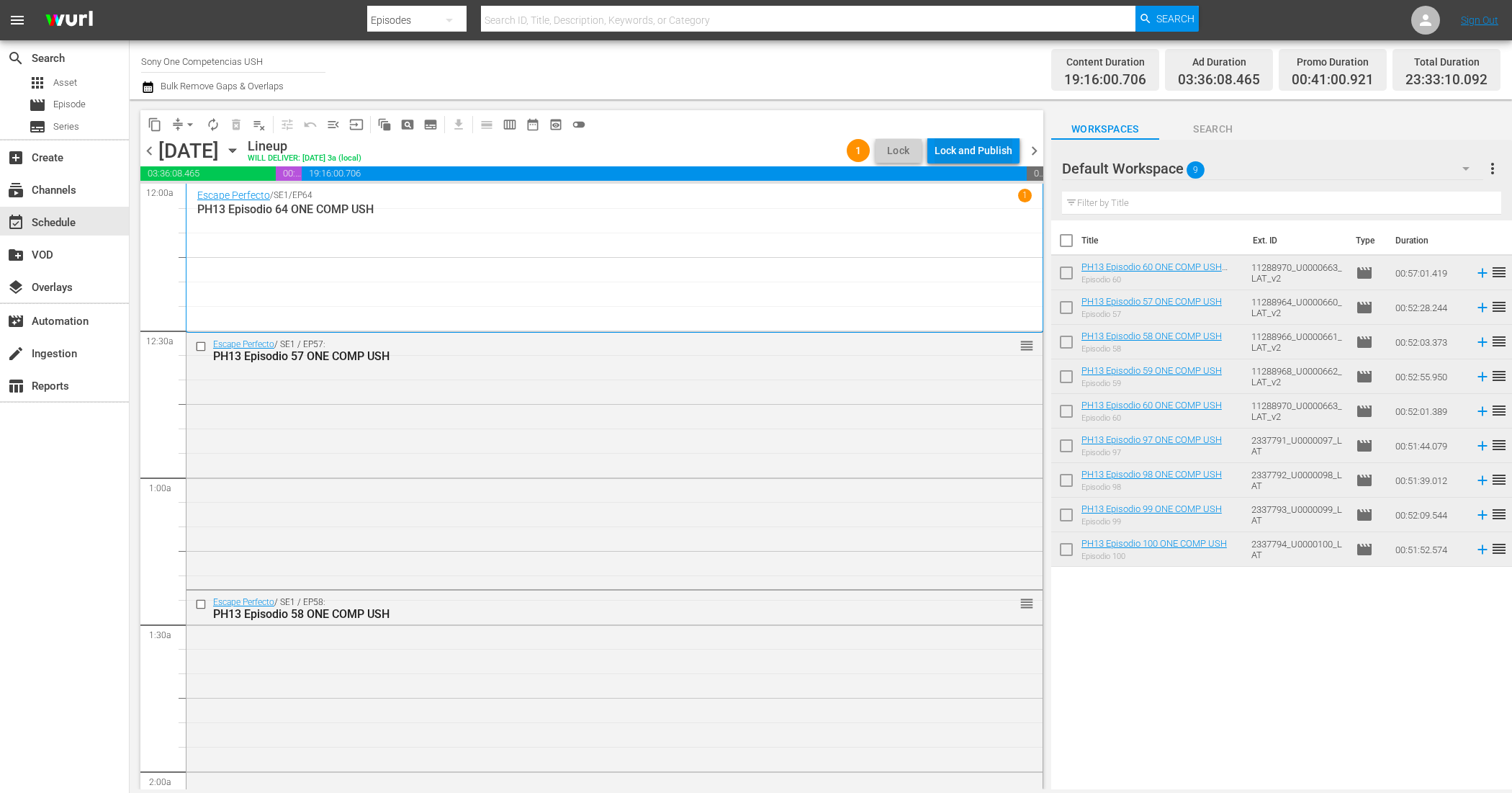
click at [984, 161] on div "Lock and Publish" at bounding box center [973, 150] width 78 height 26
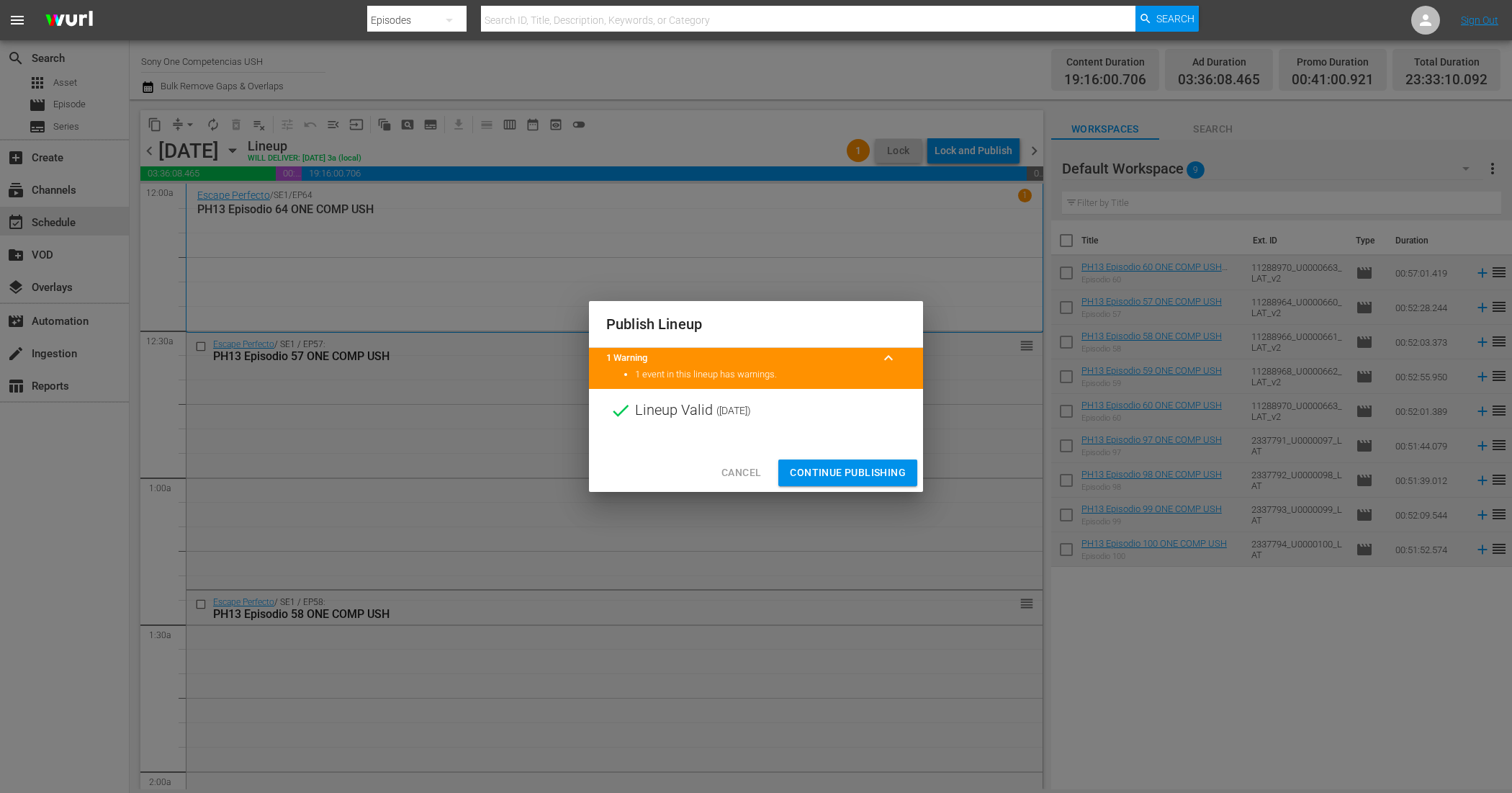
click at [822, 466] on span "Continue Publishing" at bounding box center [848, 473] width 116 height 18
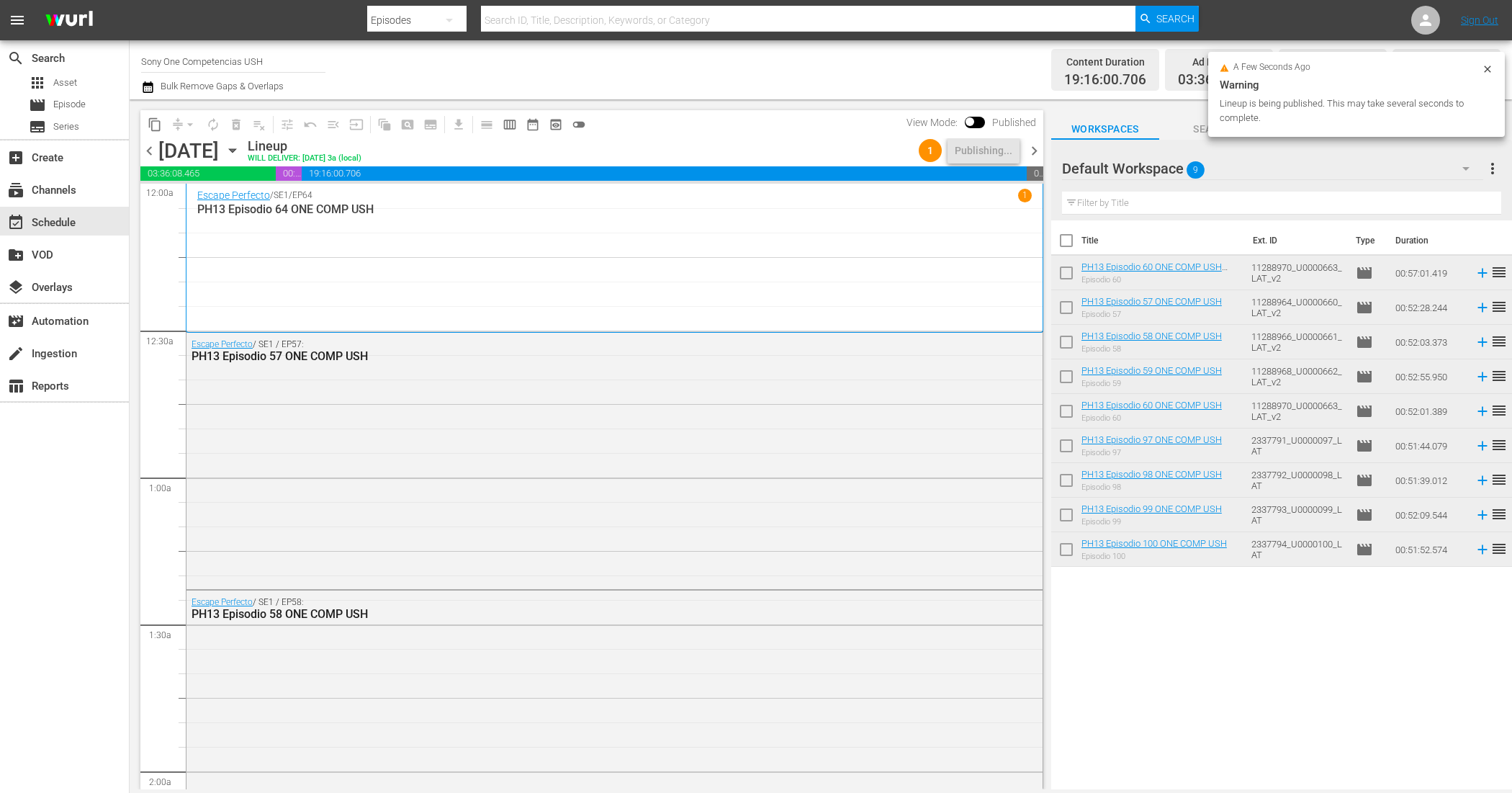
click at [1053, 231] on input "checkbox" at bounding box center [1066, 243] width 30 height 30
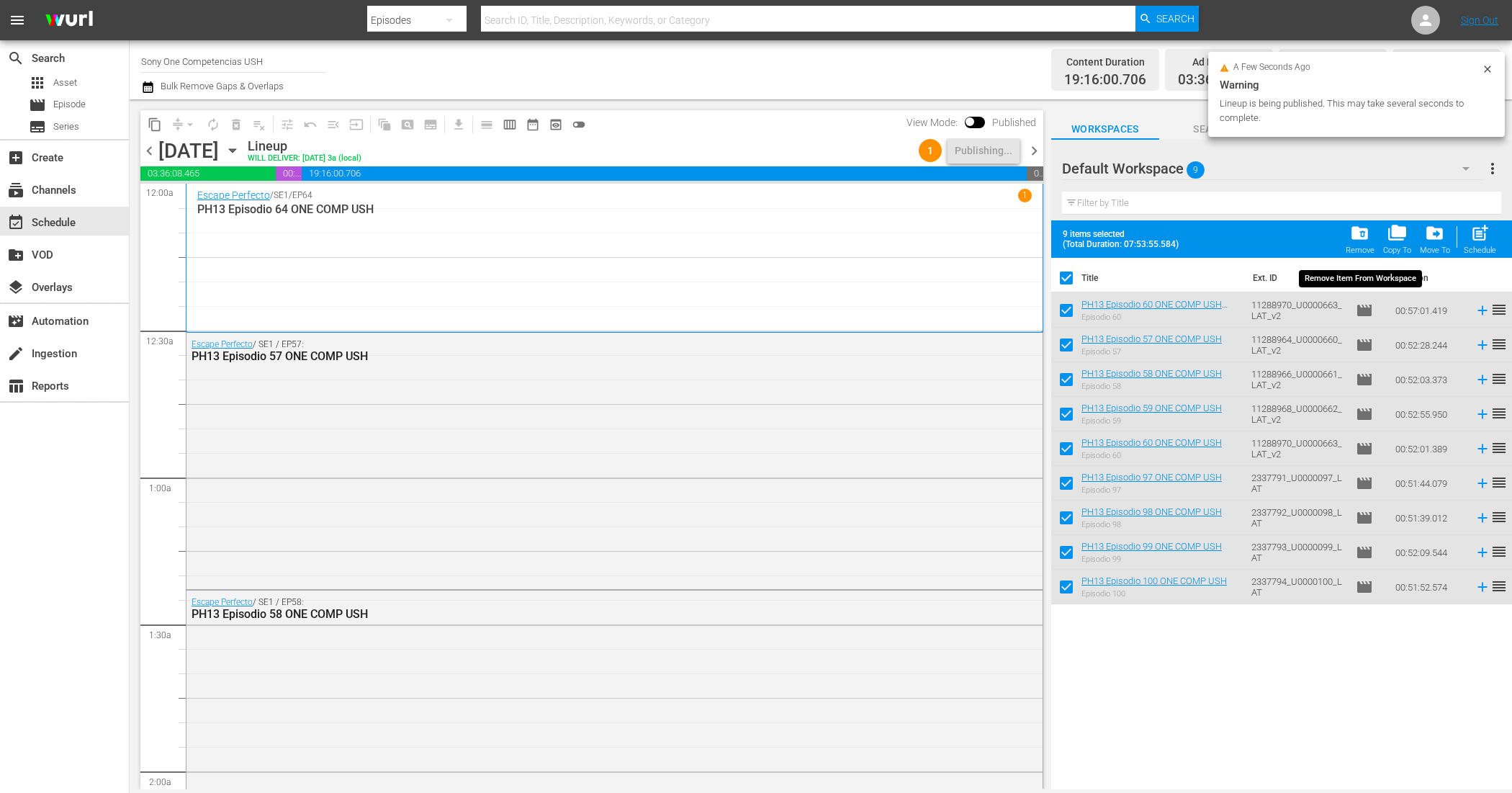
click at [1365, 234] on span "folder_delete" at bounding box center [1360, 233] width 20 height 20
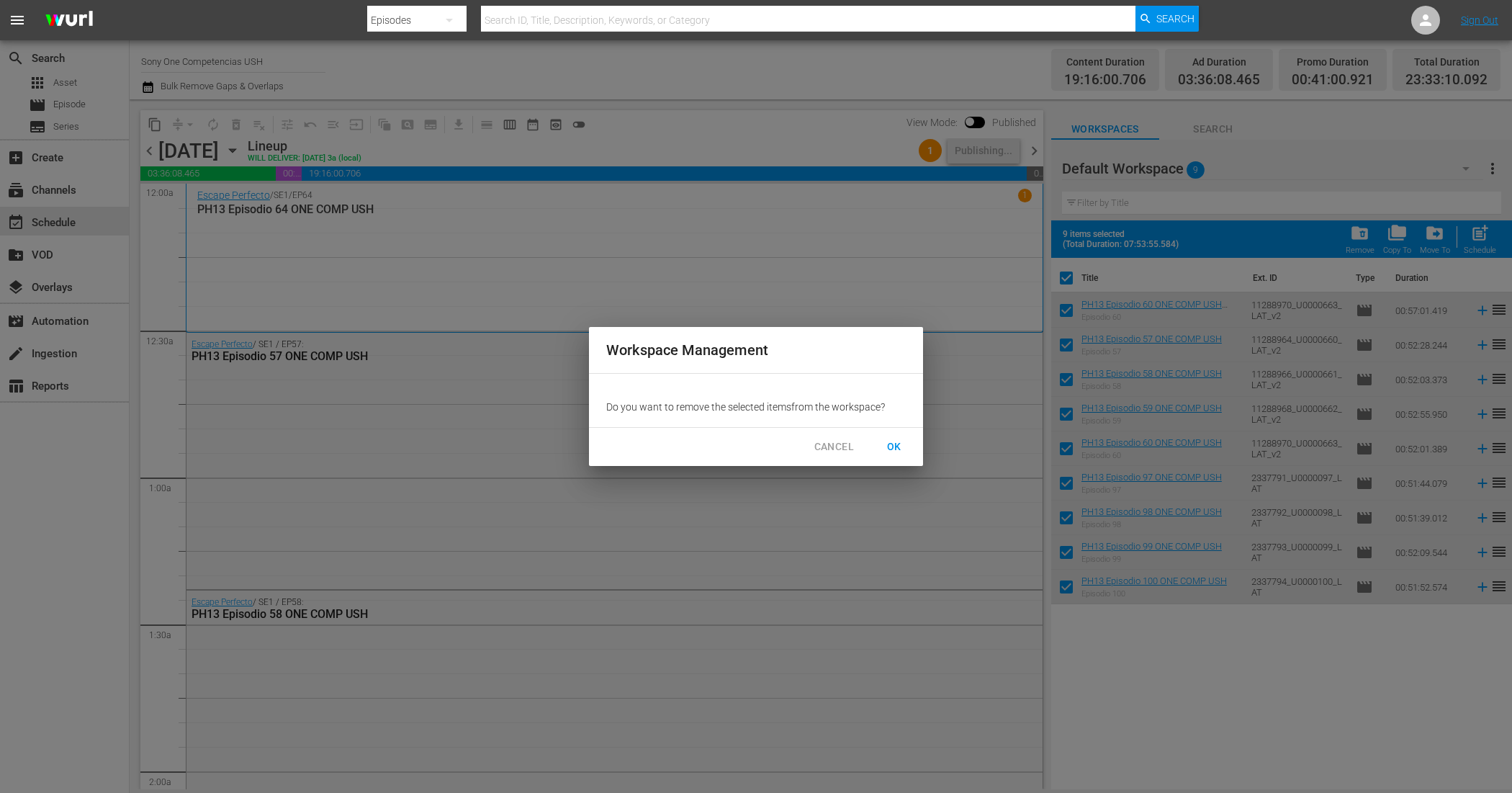
click at [895, 438] on span "OK" at bounding box center [894, 447] width 23 height 18
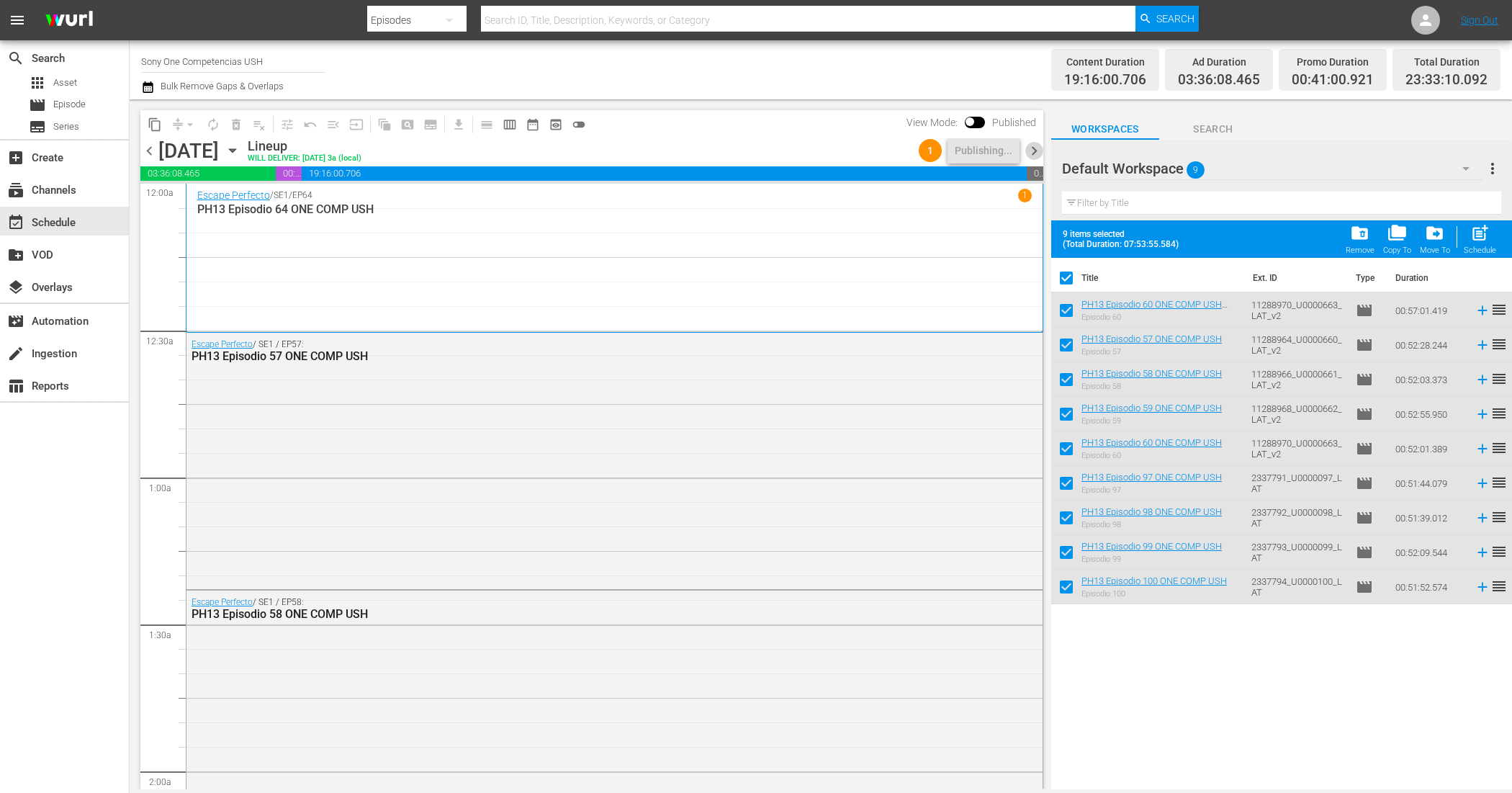
click at [1033, 143] on span "chevron_right" at bounding box center [1034, 151] width 18 height 18
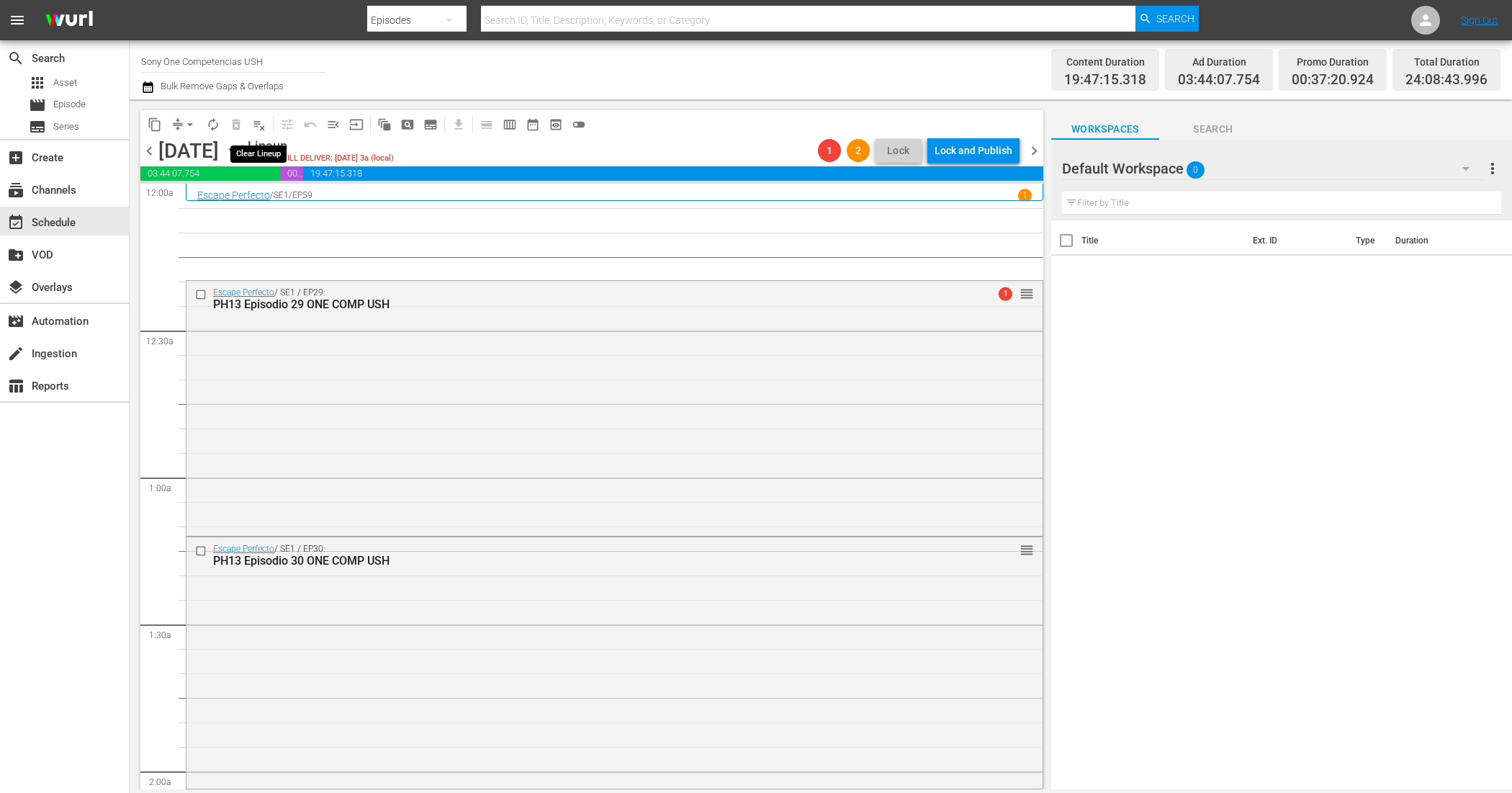
click at [258, 131] on button "playlist_remove_outlined" at bounding box center [258, 124] width 23 height 23
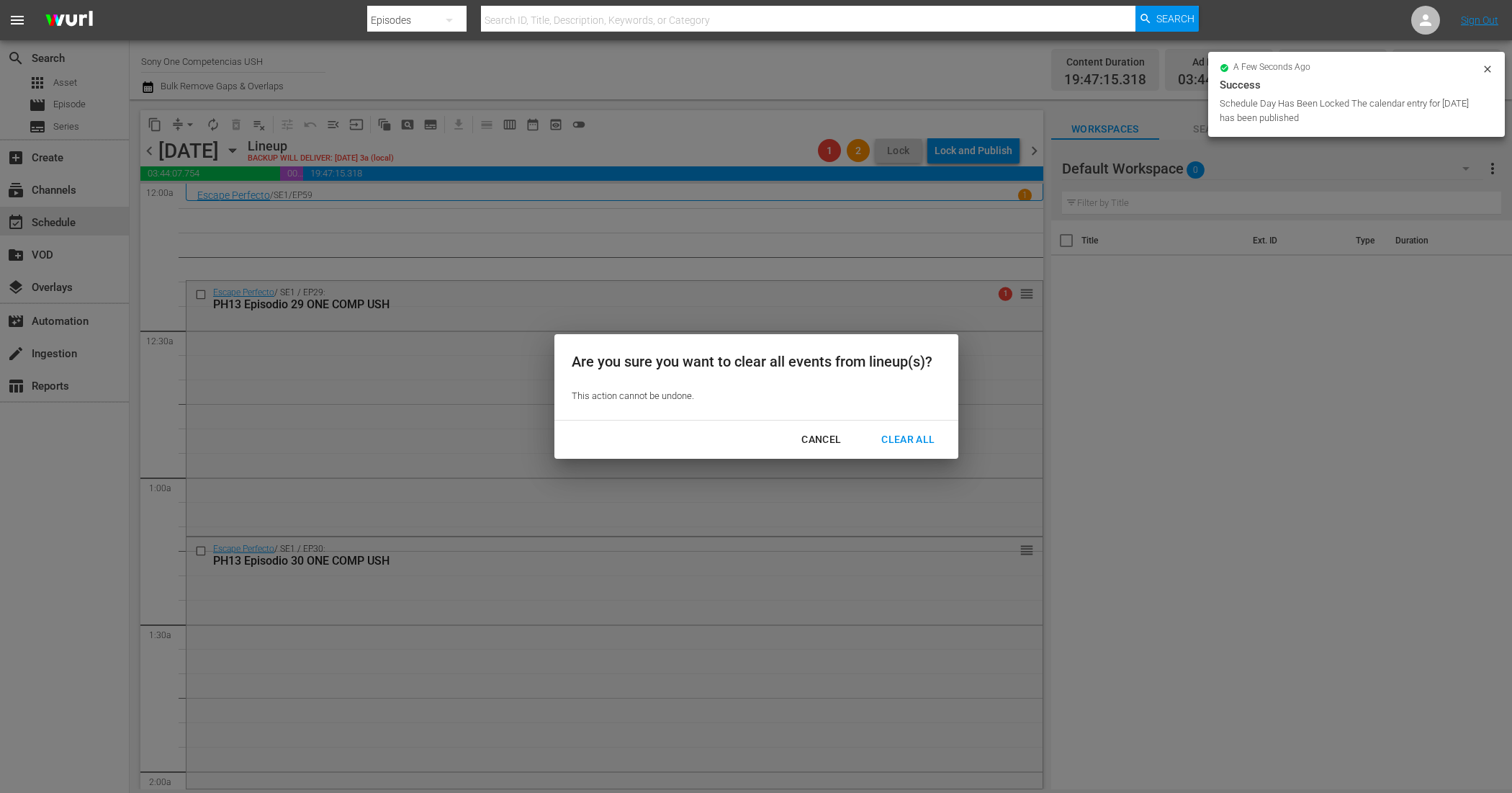
click at [880, 433] on div "Clear All" at bounding box center [907, 439] width 76 height 18
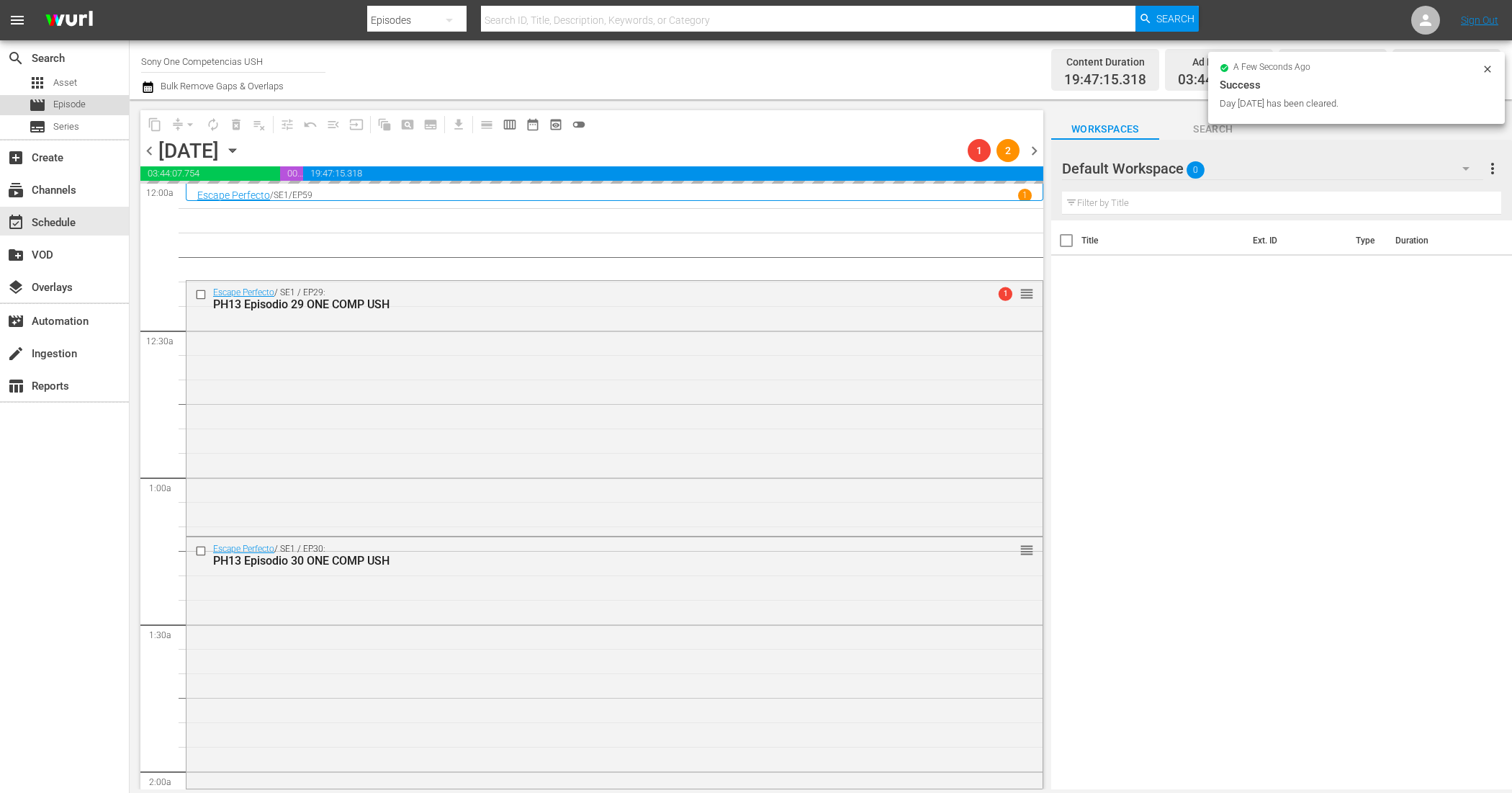
click at [80, 107] on span "Episode" at bounding box center [70, 105] width 33 height 14
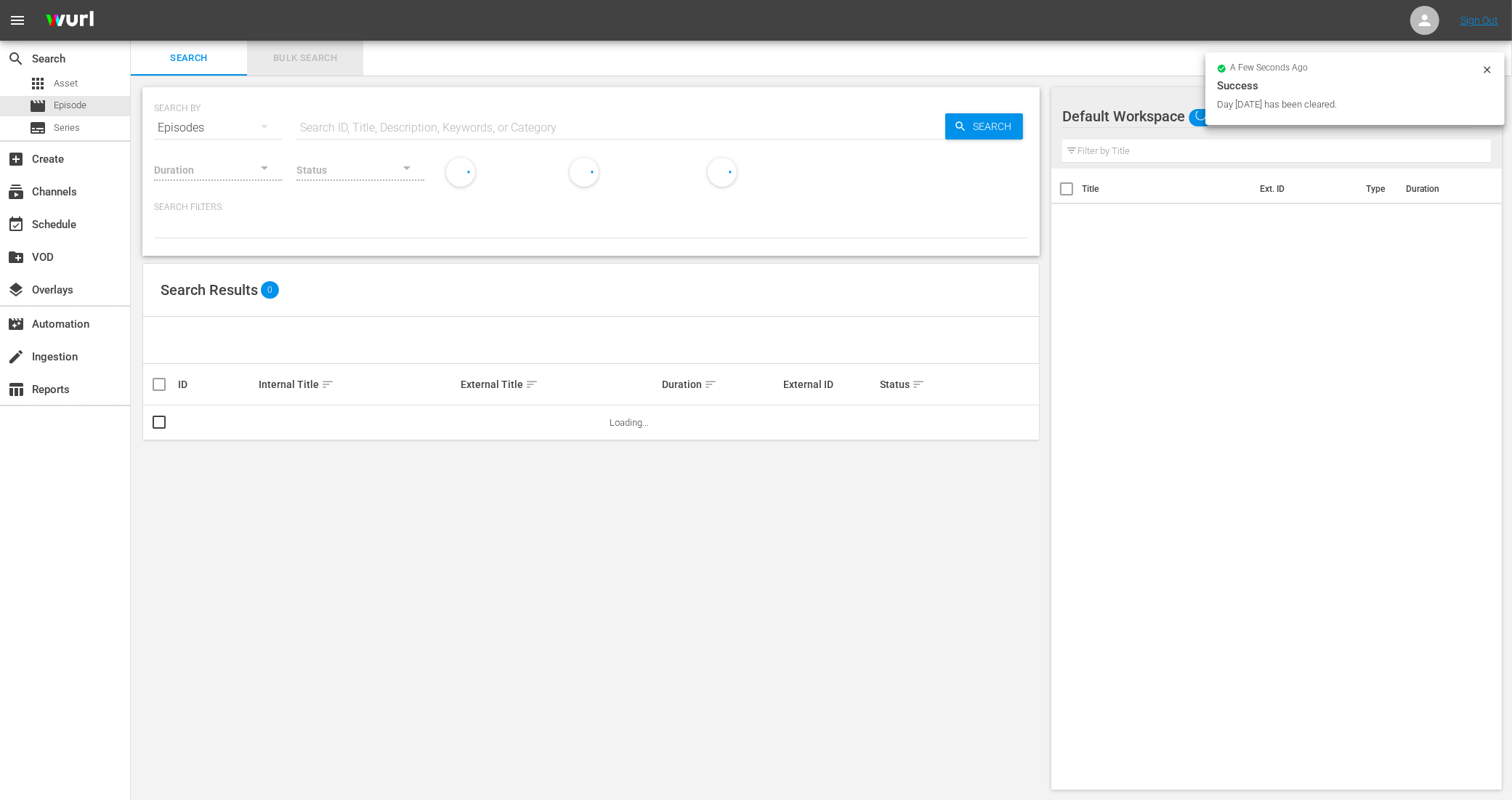
click at [309, 56] on span "Bulk Search" at bounding box center [305, 58] width 98 height 16
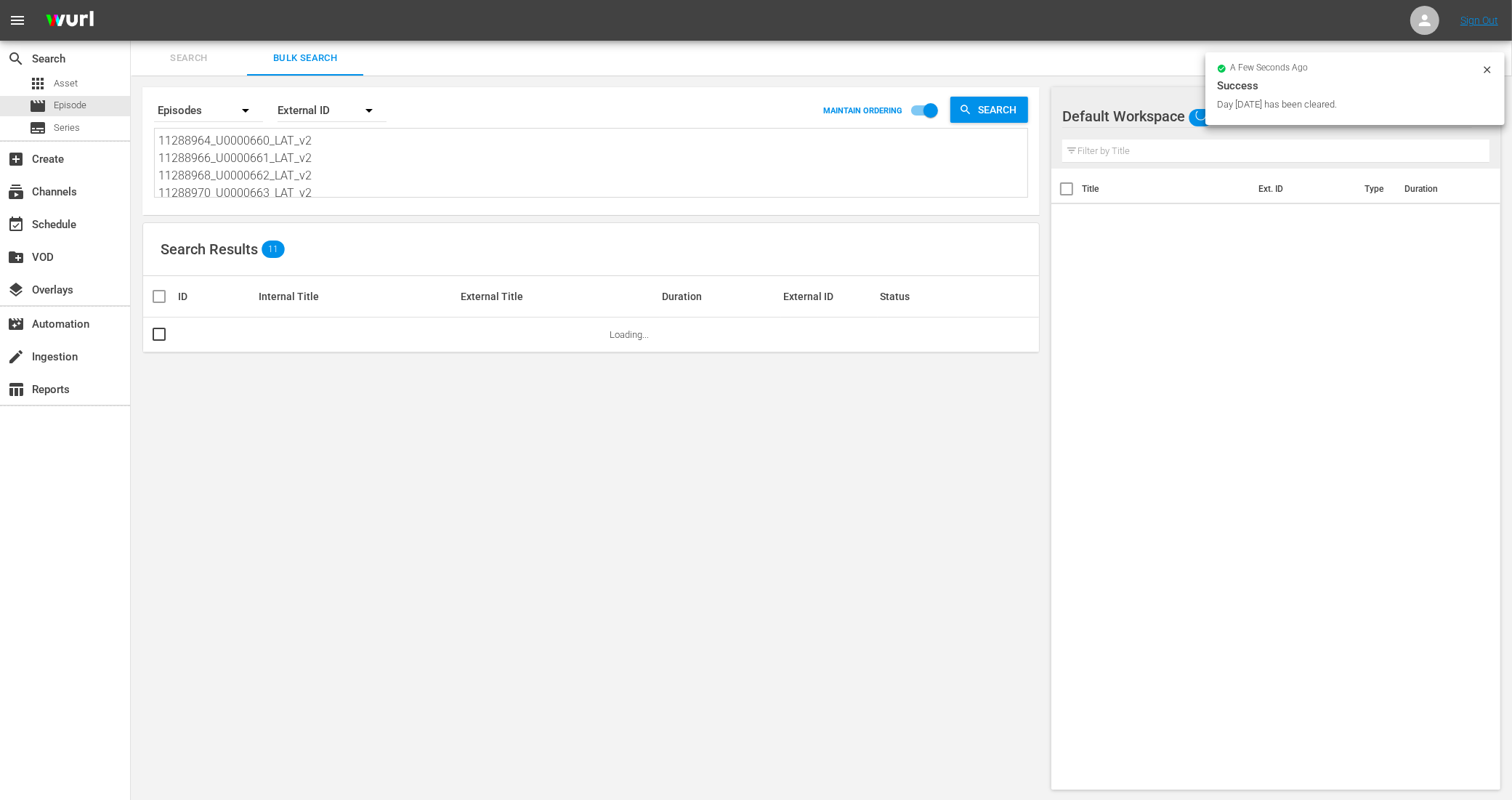
scroll to position [91, 0]
drag, startPoint x: 162, startPoint y: 139, endPoint x: 509, endPoint y: 234, distance: 359.8
click at [509, 234] on div "Search By Episodes Order By External ID MAINTAIN ORDERING Search 11288964_U0000…" at bounding box center [590, 439] width 920 height 726
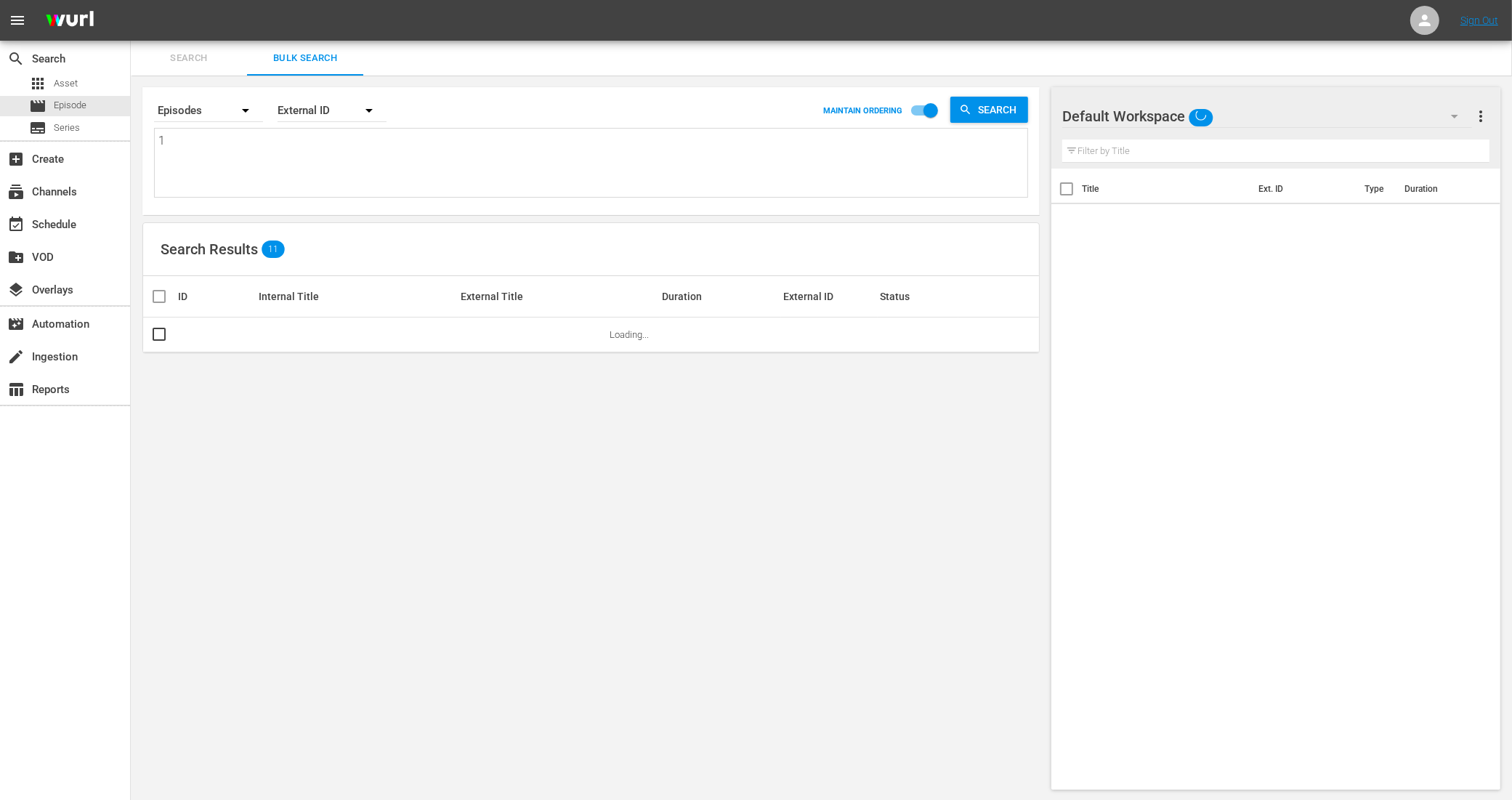
scroll to position [0, 0]
paste textarea "11347438_U0000664_LAT_v2 11347440_U0000665_LAT_v2 11347442_U0000666_LAT_v2 1134…"
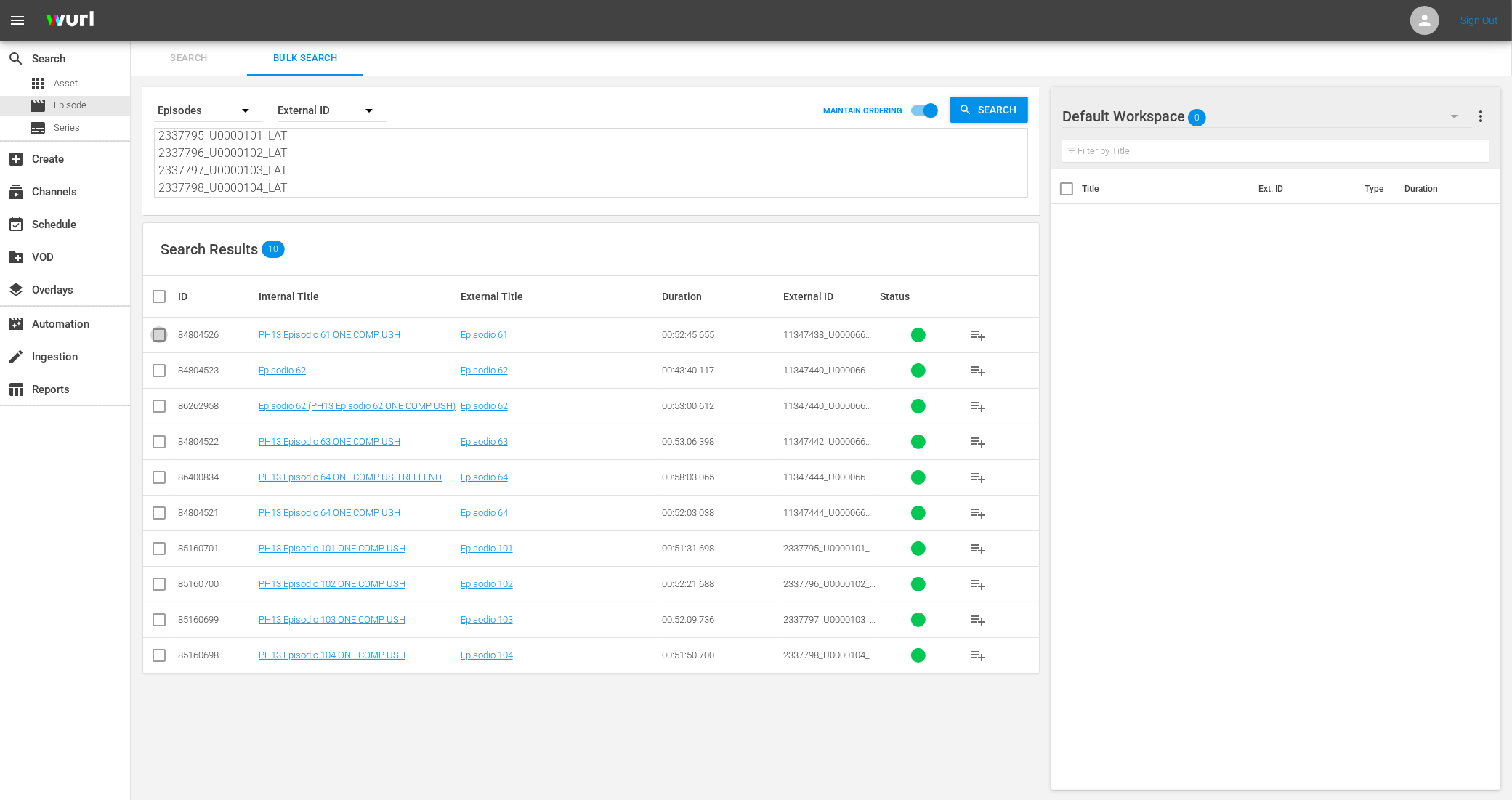
click at [156, 337] on input "checkbox" at bounding box center [159, 338] width 17 height 17
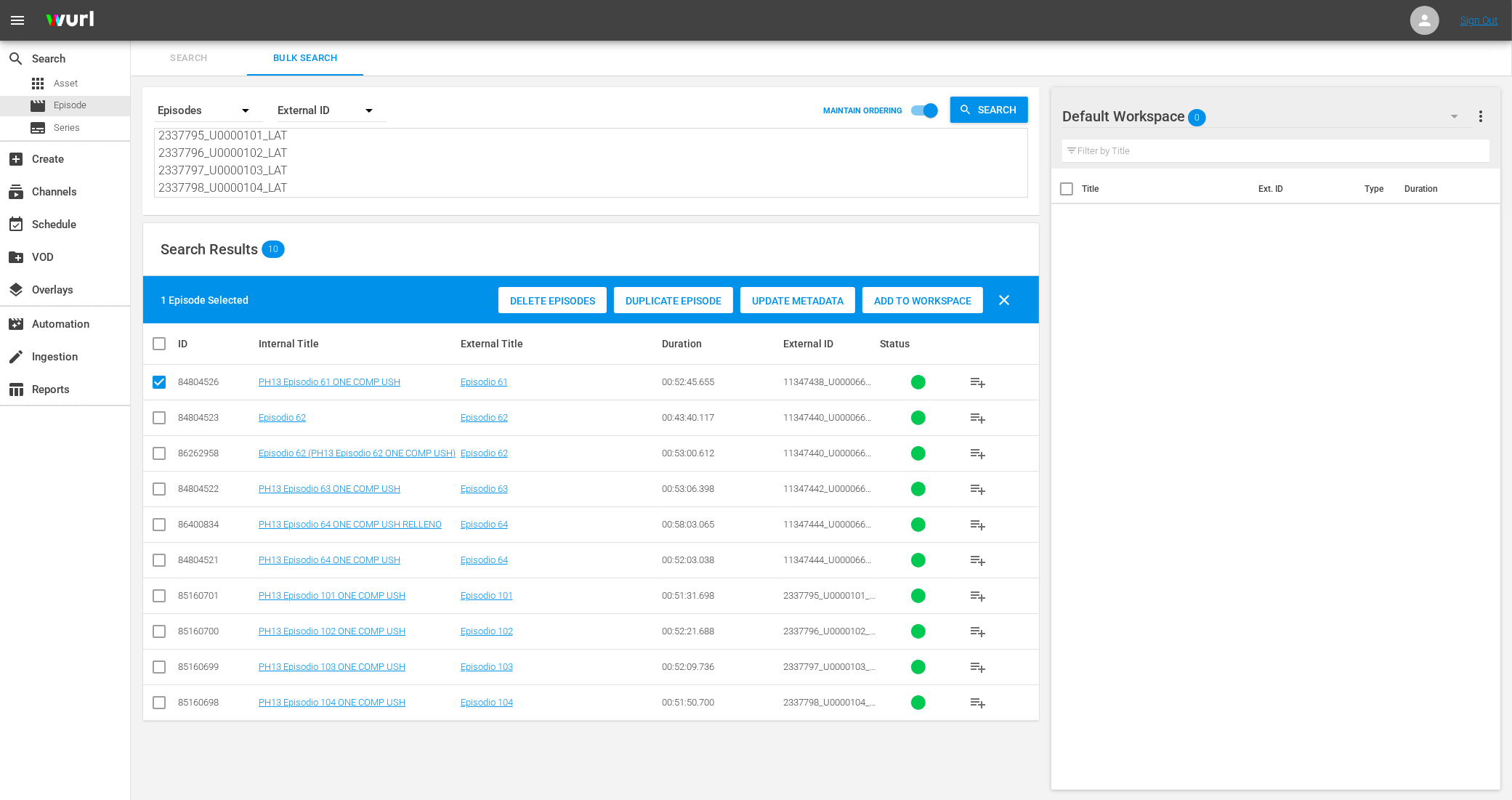
click at [158, 452] on input "checkbox" at bounding box center [159, 456] width 17 height 17
click at [159, 488] on input "checkbox" at bounding box center [159, 492] width 17 height 17
click at [163, 564] on input "checkbox" at bounding box center [159, 563] width 17 height 17
click at [164, 599] on input "checkbox" at bounding box center [159, 598] width 17 height 17
click at [163, 634] on input "checkbox" at bounding box center [159, 634] width 17 height 17
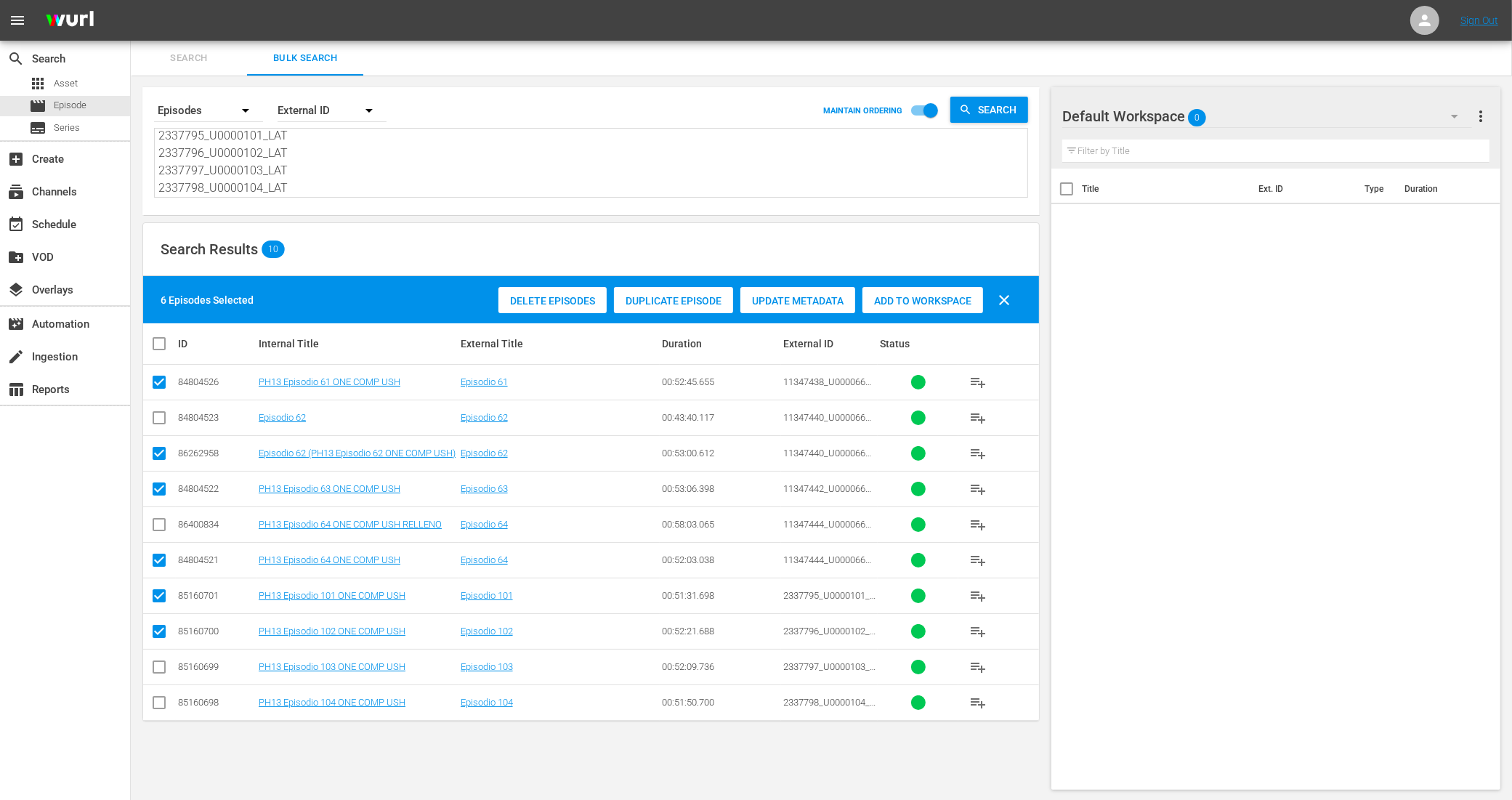
click at [158, 681] on td at bounding box center [160, 666] width 33 height 36
click at [158, 670] on input "checkbox" at bounding box center [159, 670] width 17 height 17
click at [159, 702] on input "checkbox" at bounding box center [159, 705] width 17 height 17
click at [959, 302] on span "Add to Workspace" at bounding box center [923, 300] width 120 height 12
click at [53, 229] on div "event_available Schedule" at bounding box center [40, 223] width 81 height 13
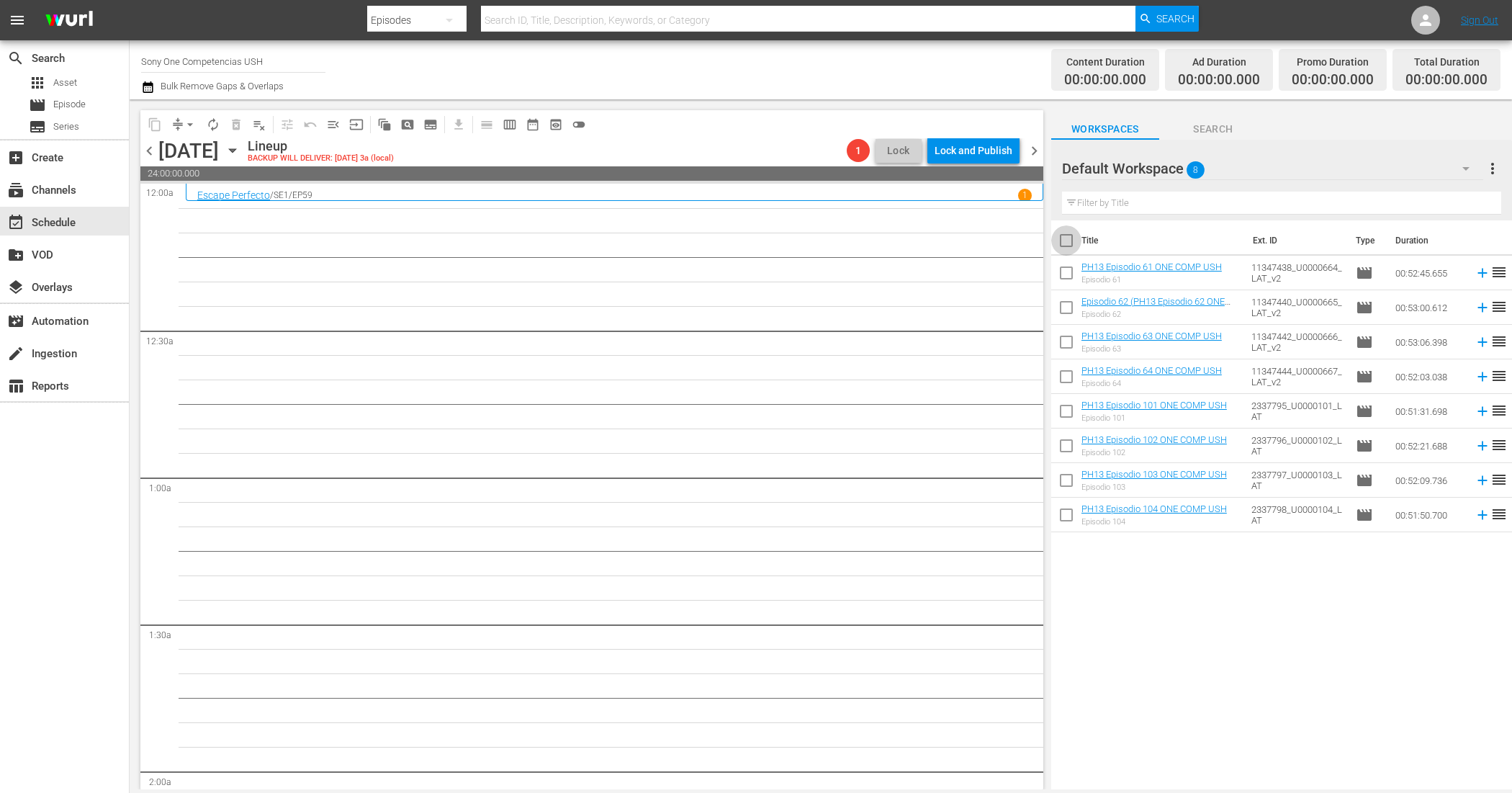
click at [1075, 239] on input "checkbox" at bounding box center [1066, 243] width 30 height 30
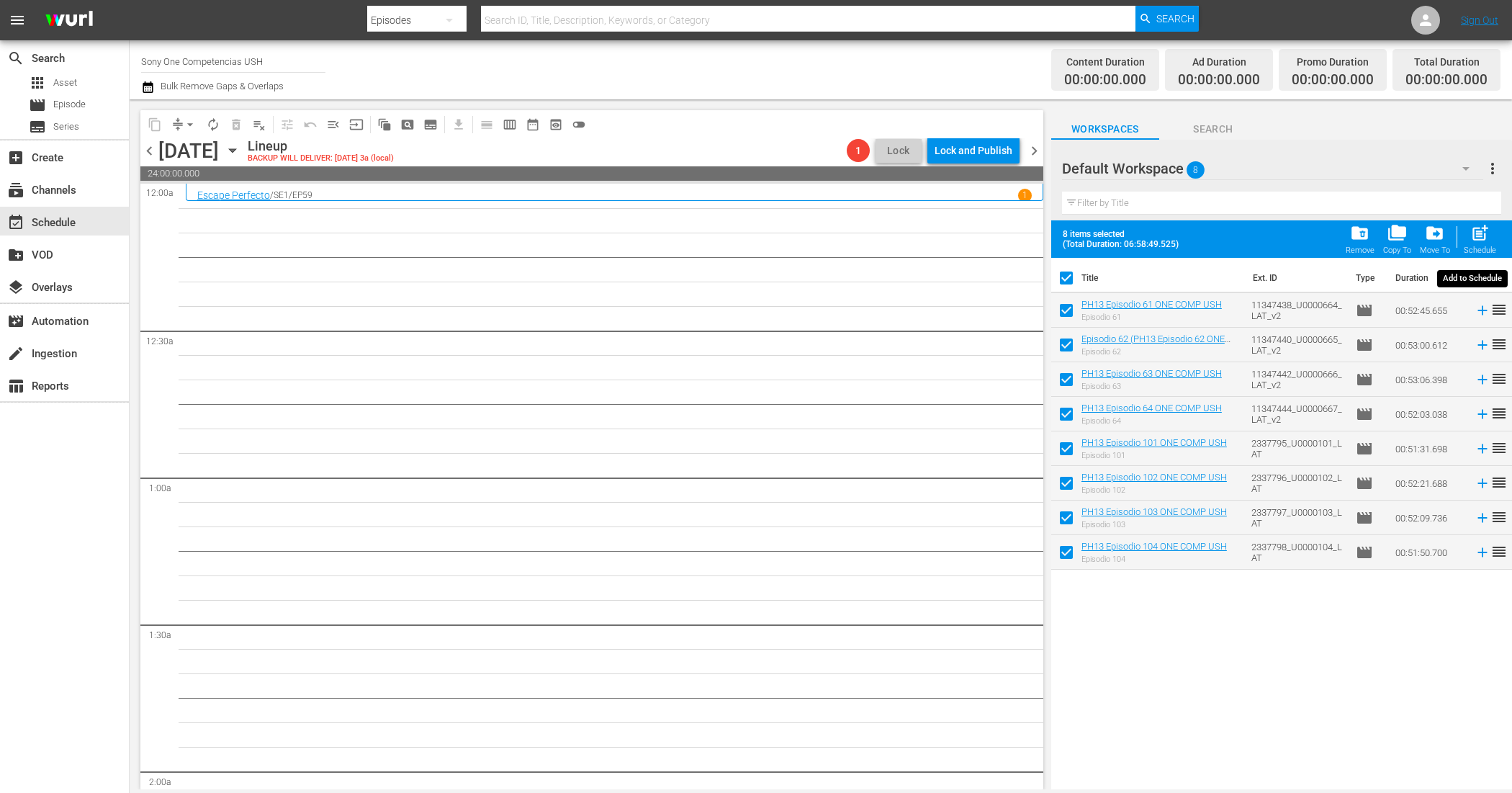
click at [1480, 232] on span "post_add" at bounding box center [1480, 233] width 20 height 20
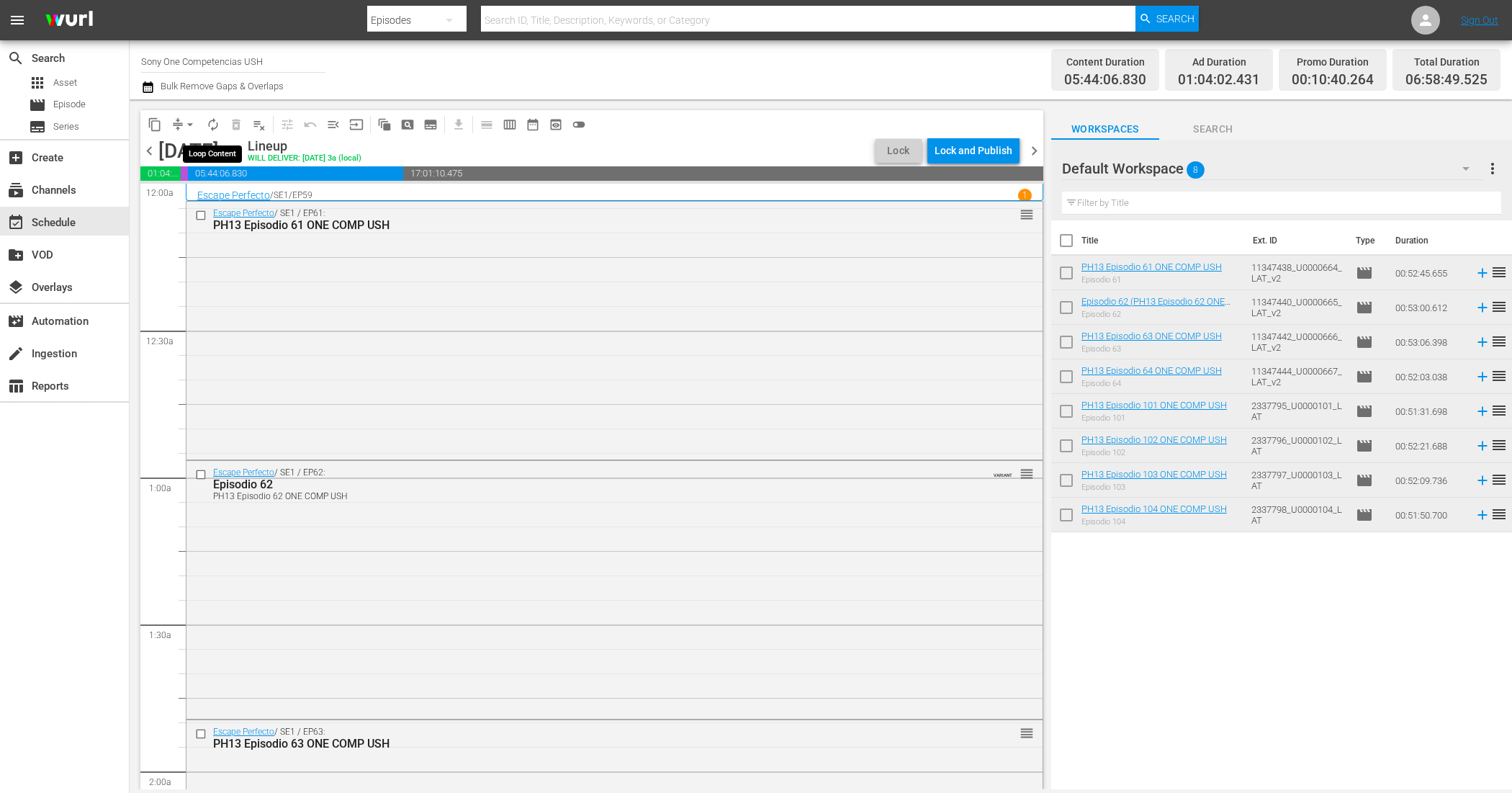
click at [211, 126] on span "autorenew_outlined" at bounding box center [213, 125] width 14 height 14
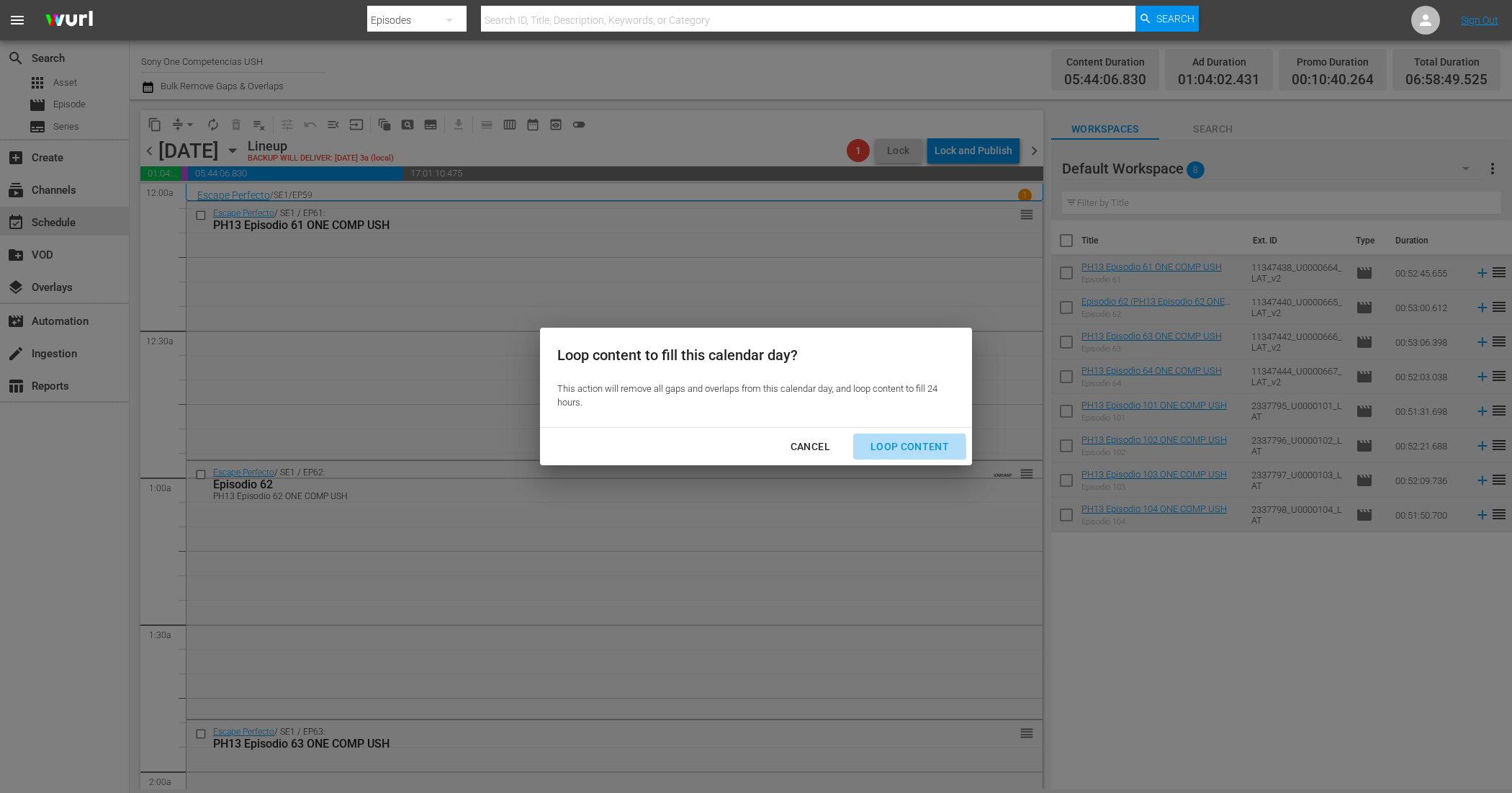
click at [890, 451] on div "Loop Content" at bounding box center [909, 447] width 101 height 18
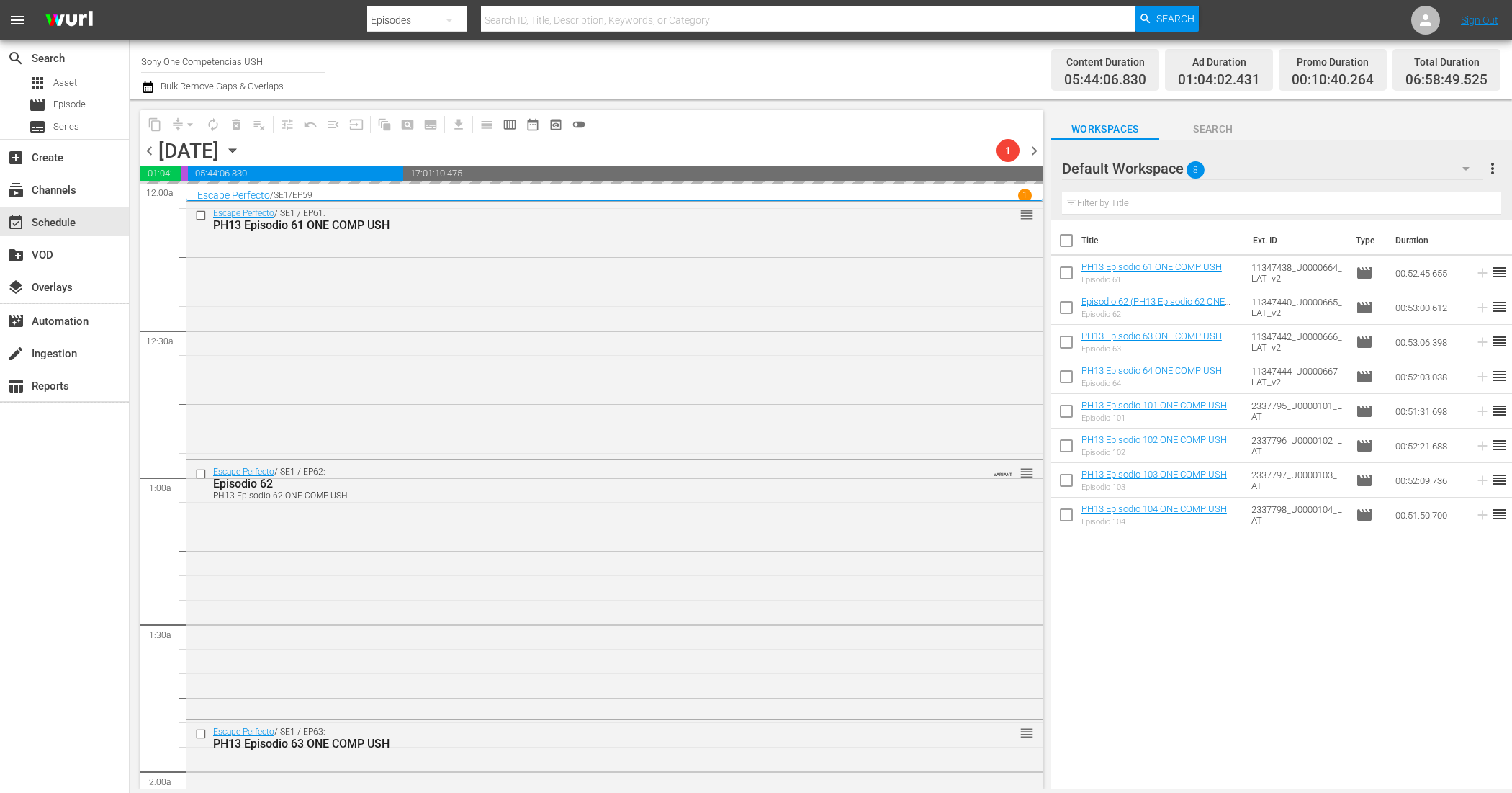
click at [1064, 234] on input "checkbox" at bounding box center [1066, 243] width 30 height 30
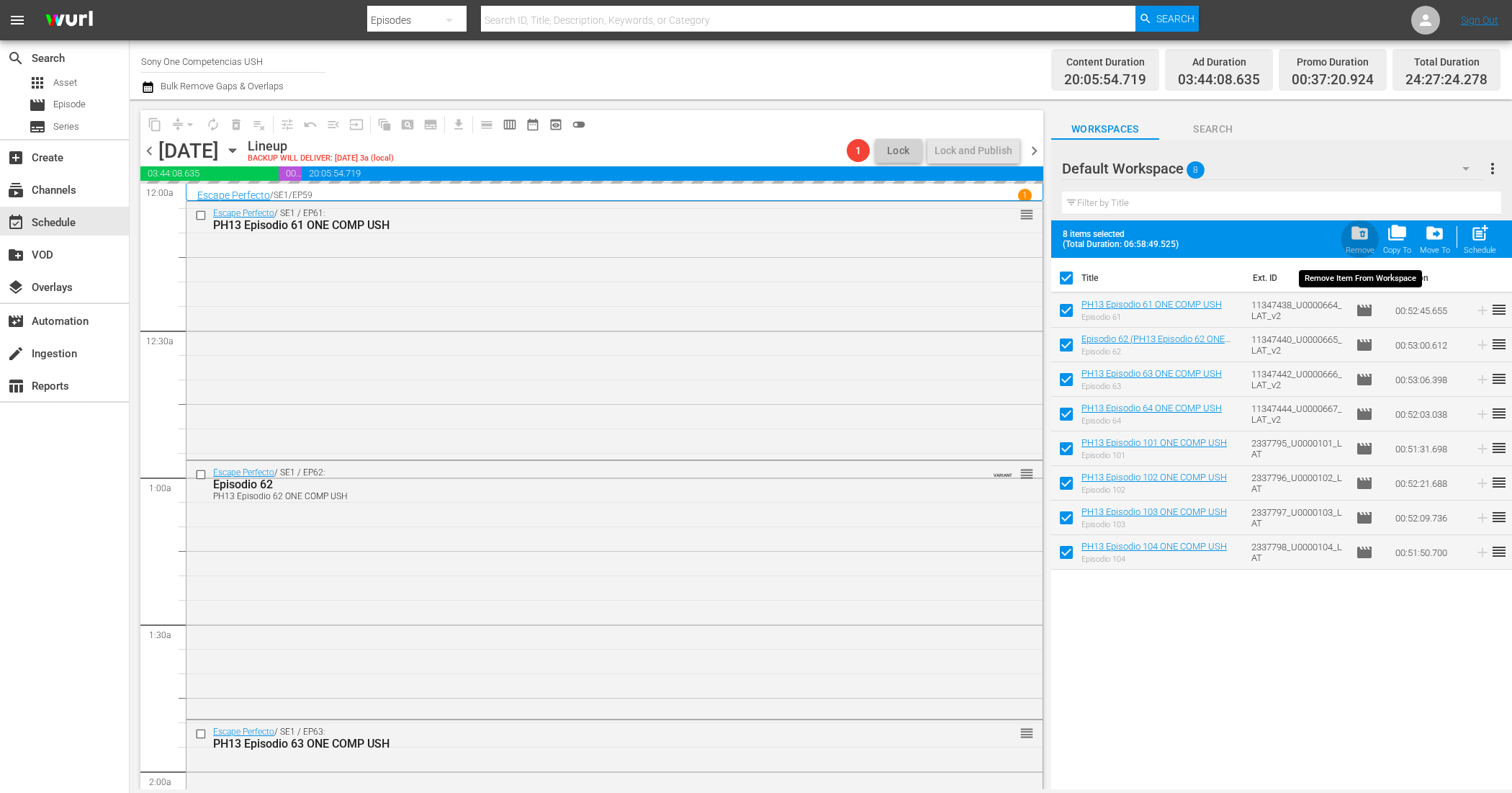
click at [1368, 249] on div "Remove" at bounding box center [1360, 250] width 29 height 9
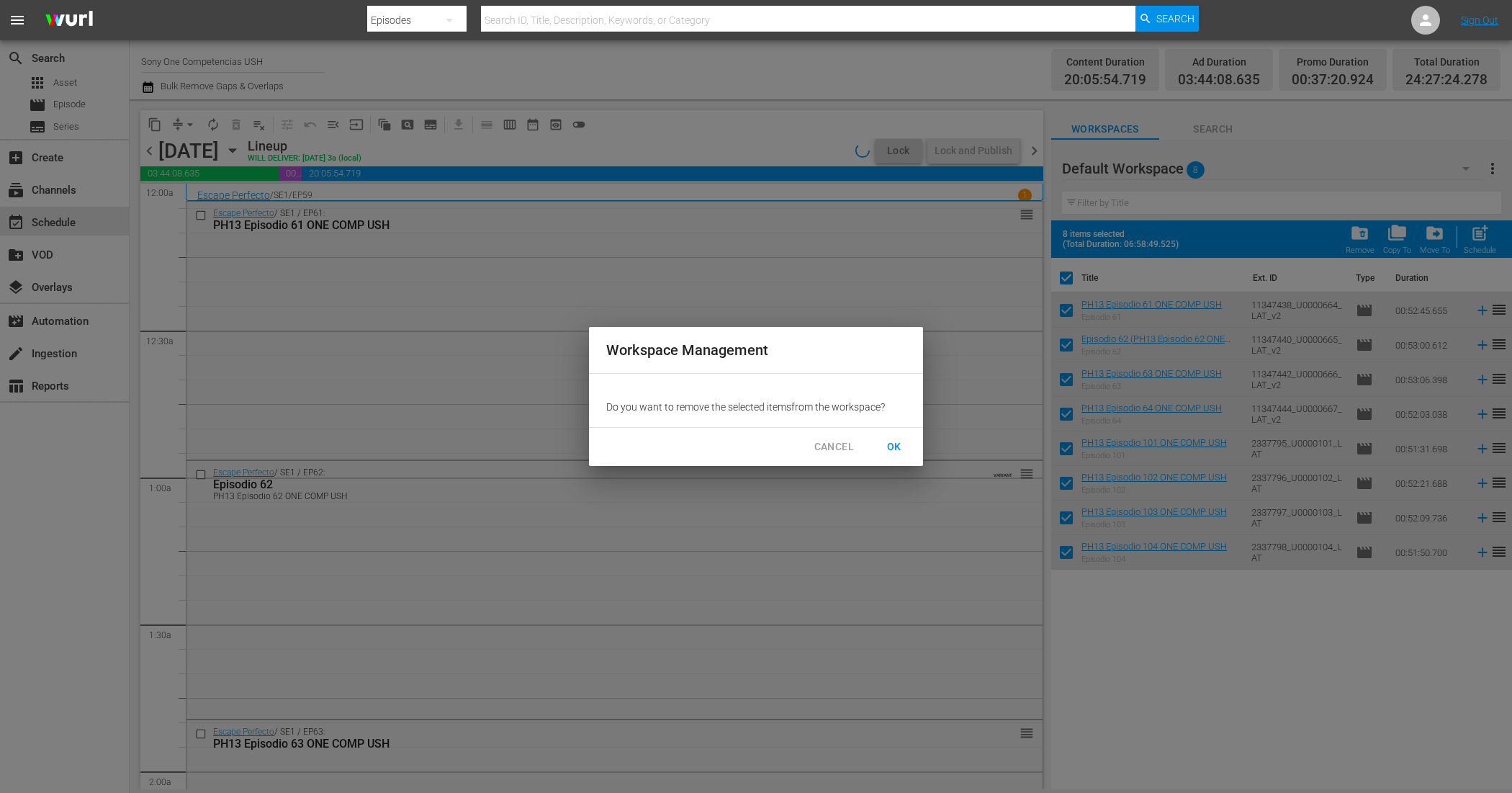
click at [901, 438] on span "OK" at bounding box center [894, 447] width 23 height 18
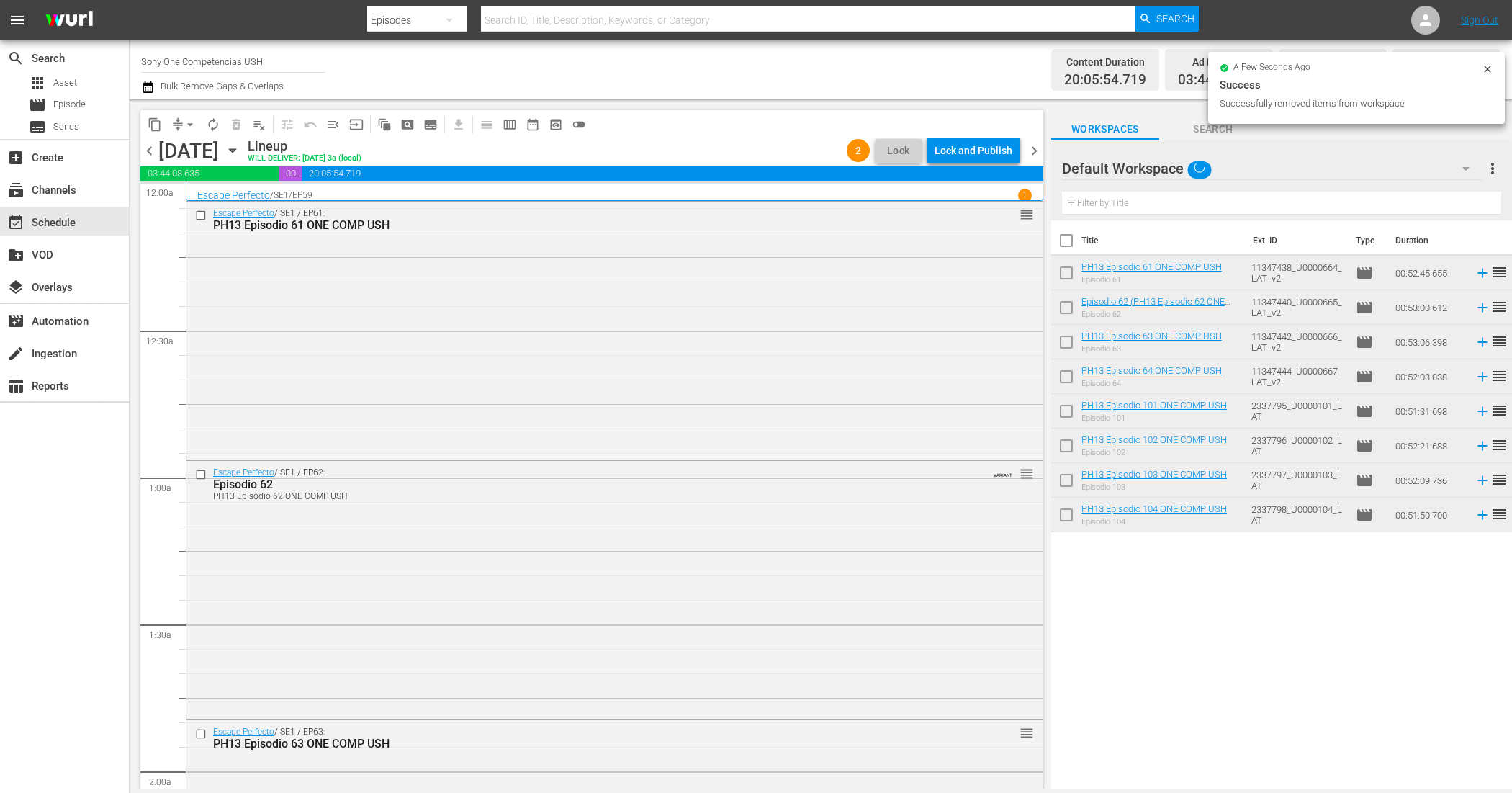
click at [971, 153] on div "Lock and Publish" at bounding box center [973, 150] width 78 height 26
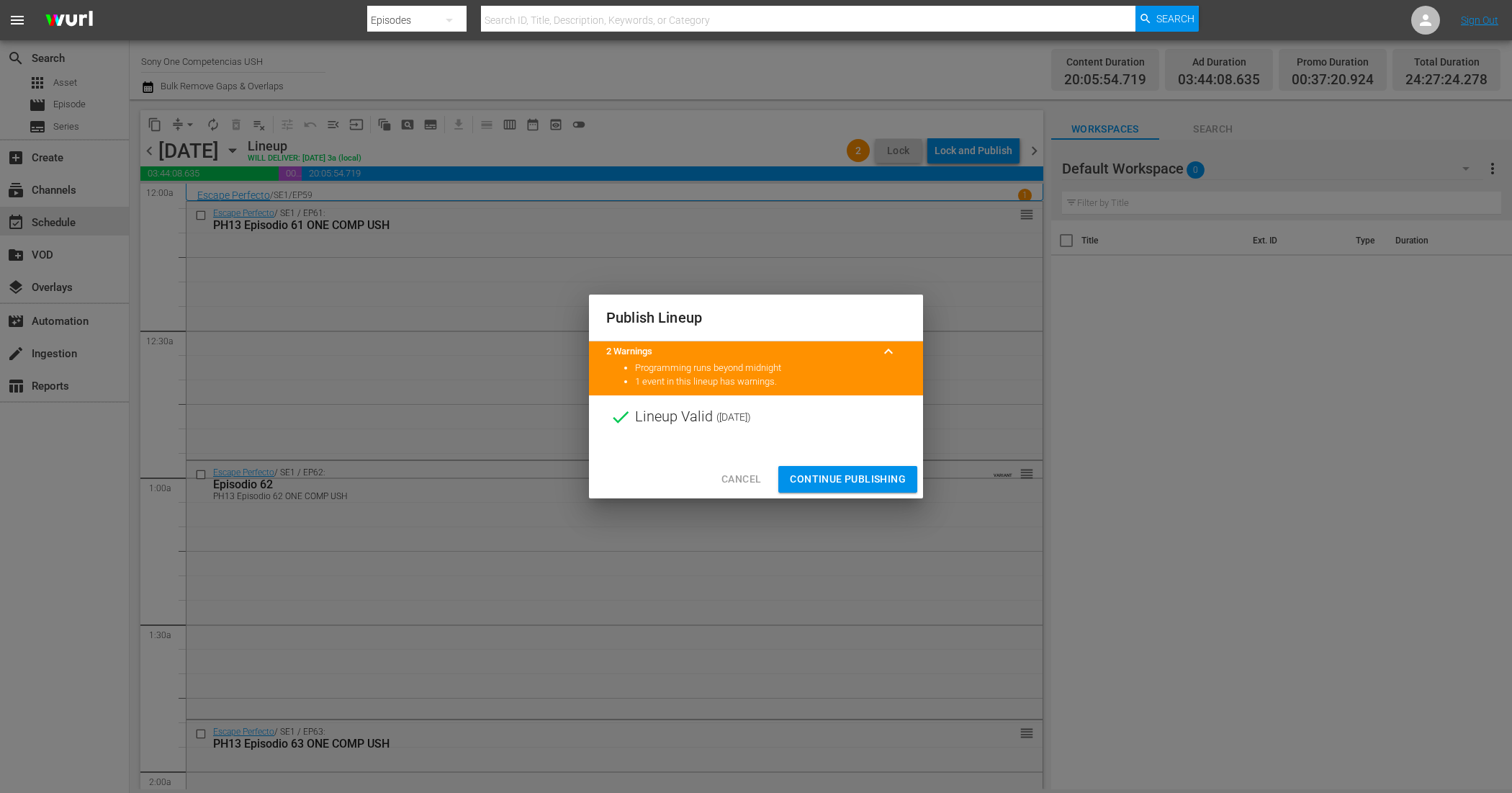
click at [826, 470] on span "Continue Publishing" at bounding box center [848, 479] width 116 height 18
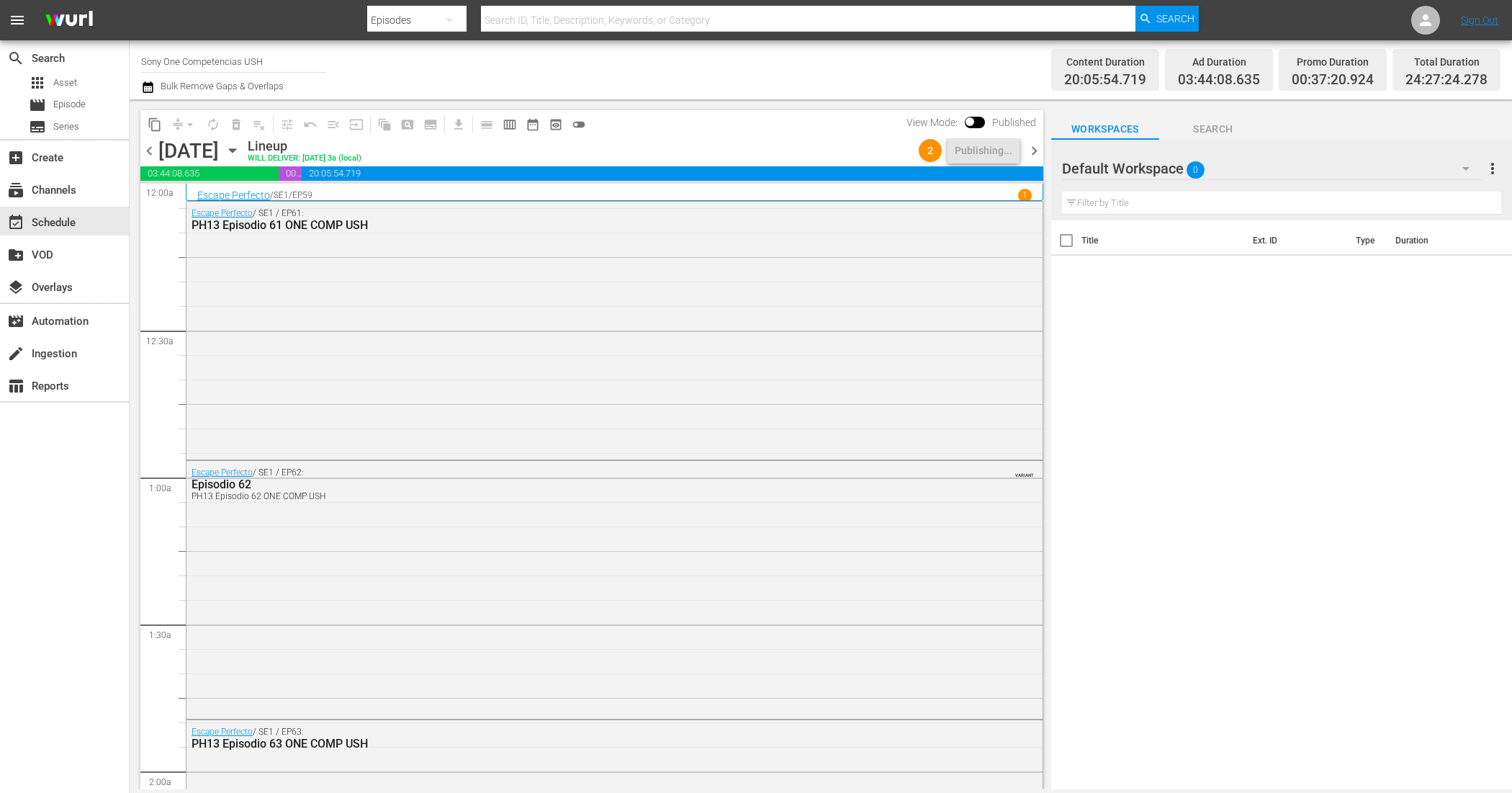
click at [1035, 147] on span "chevron_right" at bounding box center [1034, 151] width 18 height 18
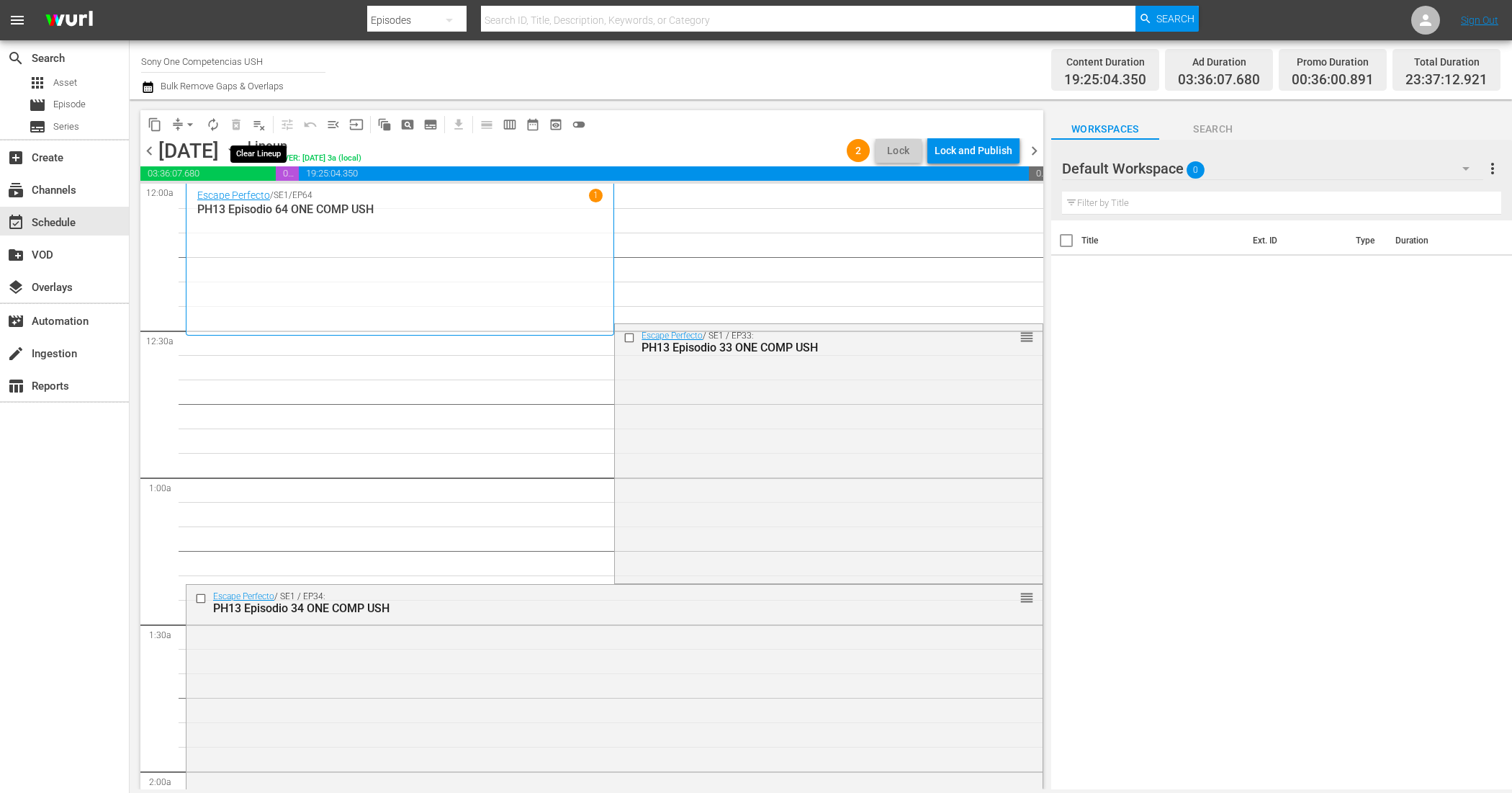
click at [257, 129] on span "playlist_remove_outlined" at bounding box center [259, 125] width 14 height 14
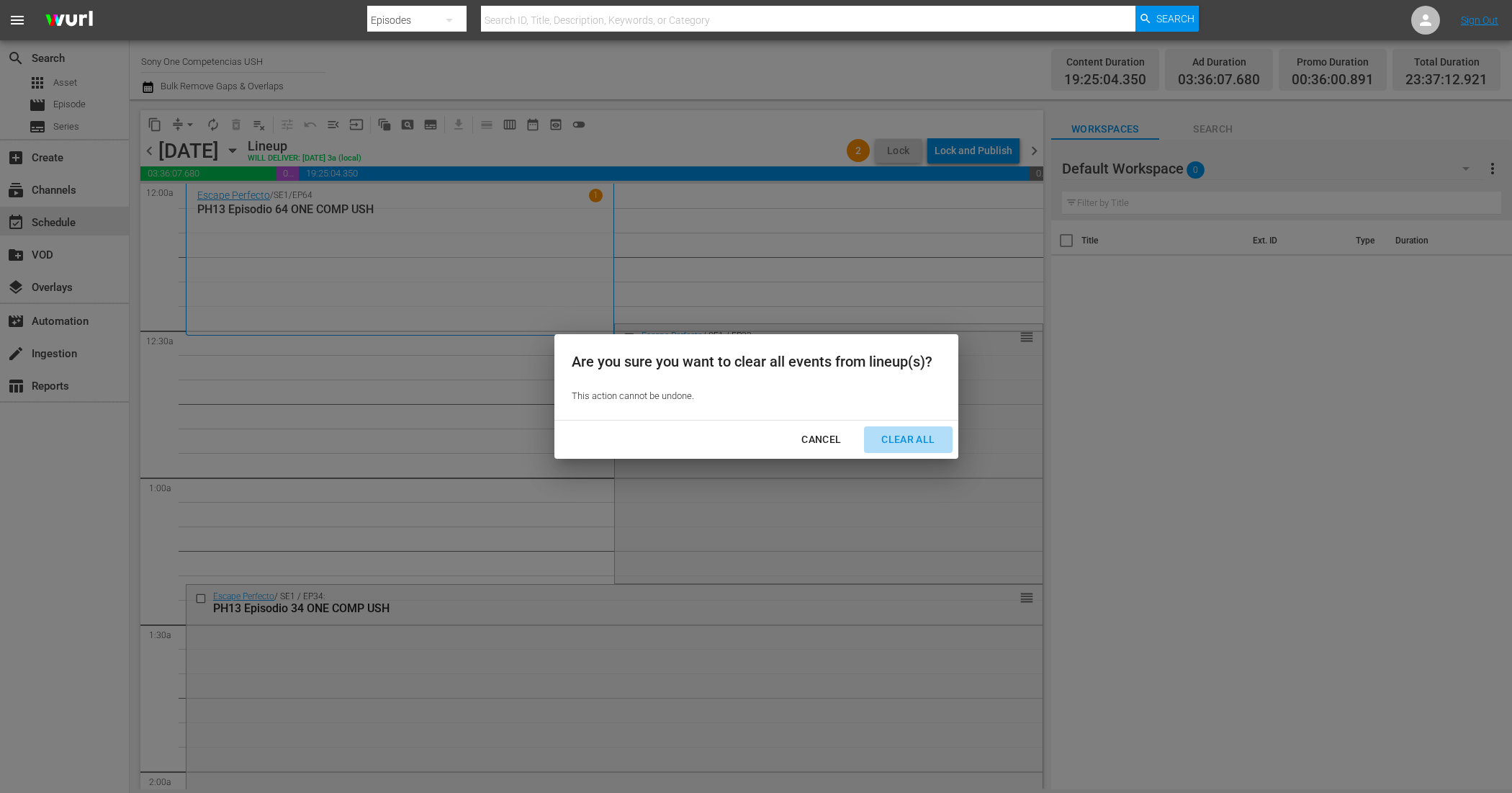
click at [894, 434] on div "Clear All" at bounding box center [907, 439] width 76 height 18
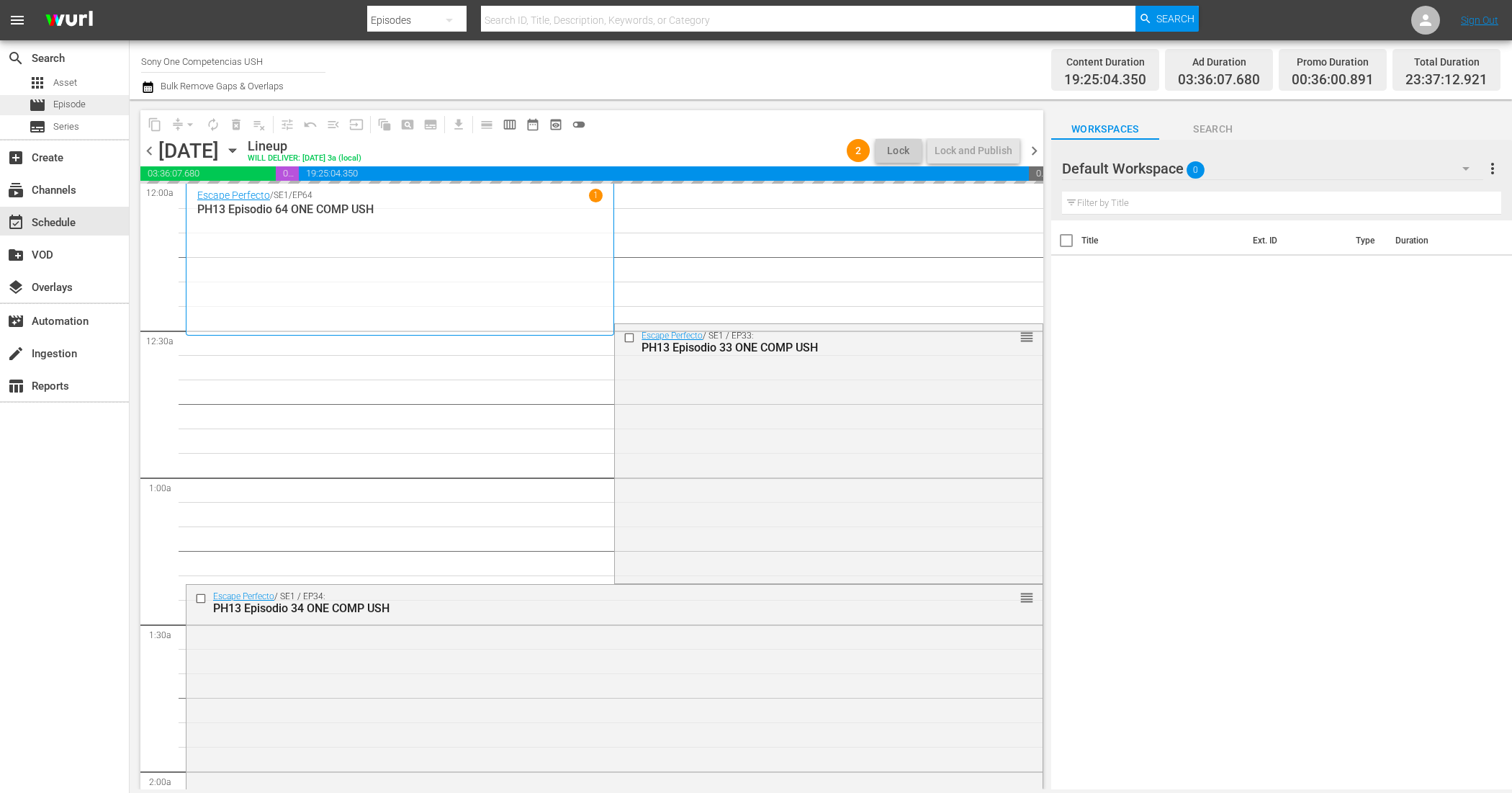
click at [85, 105] on span "Episode" at bounding box center [70, 105] width 33 height 14
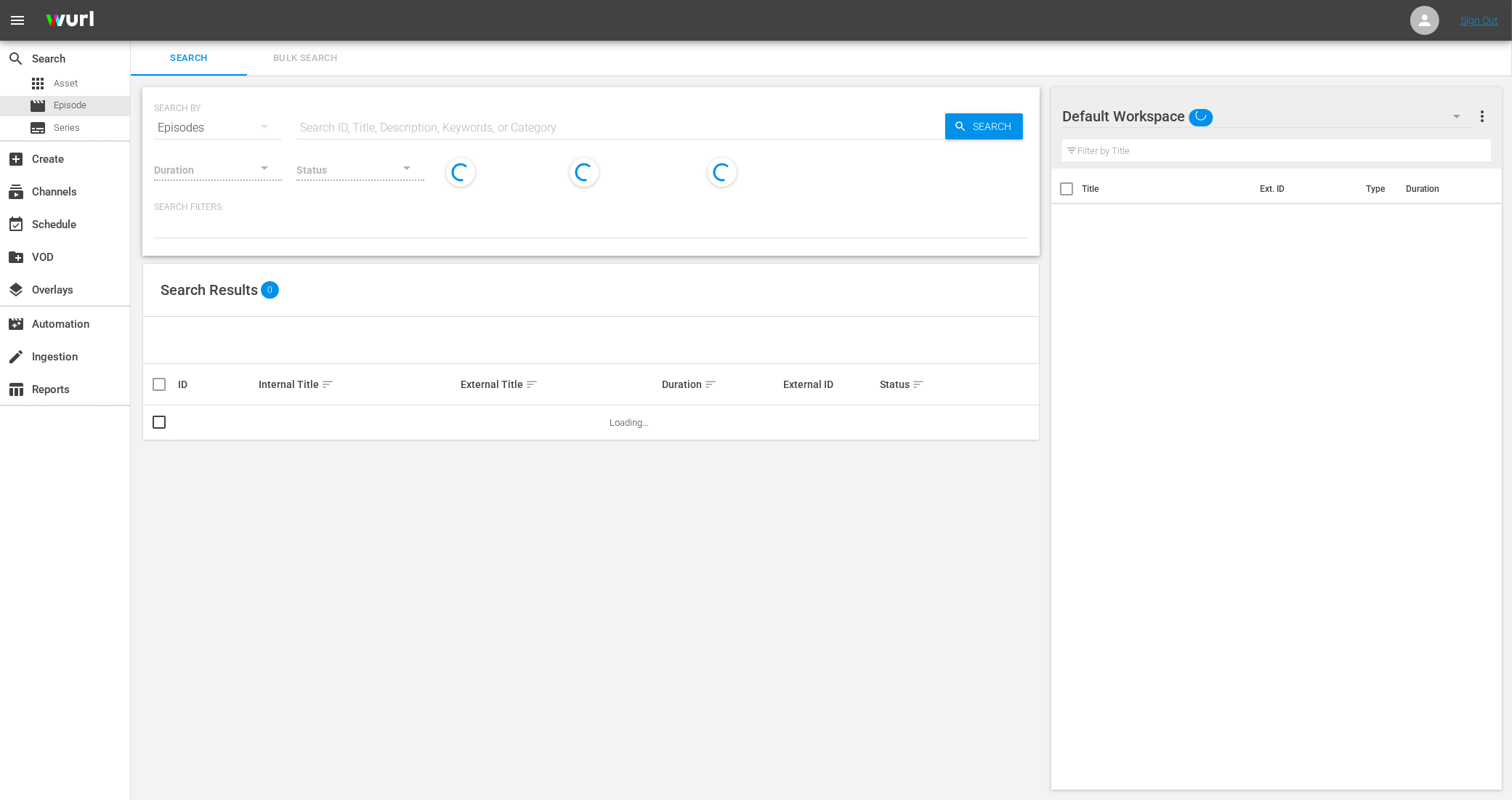
click at [309, 59] on span "Bulk Search" at bounding box center [305, 58] width 98 height 16
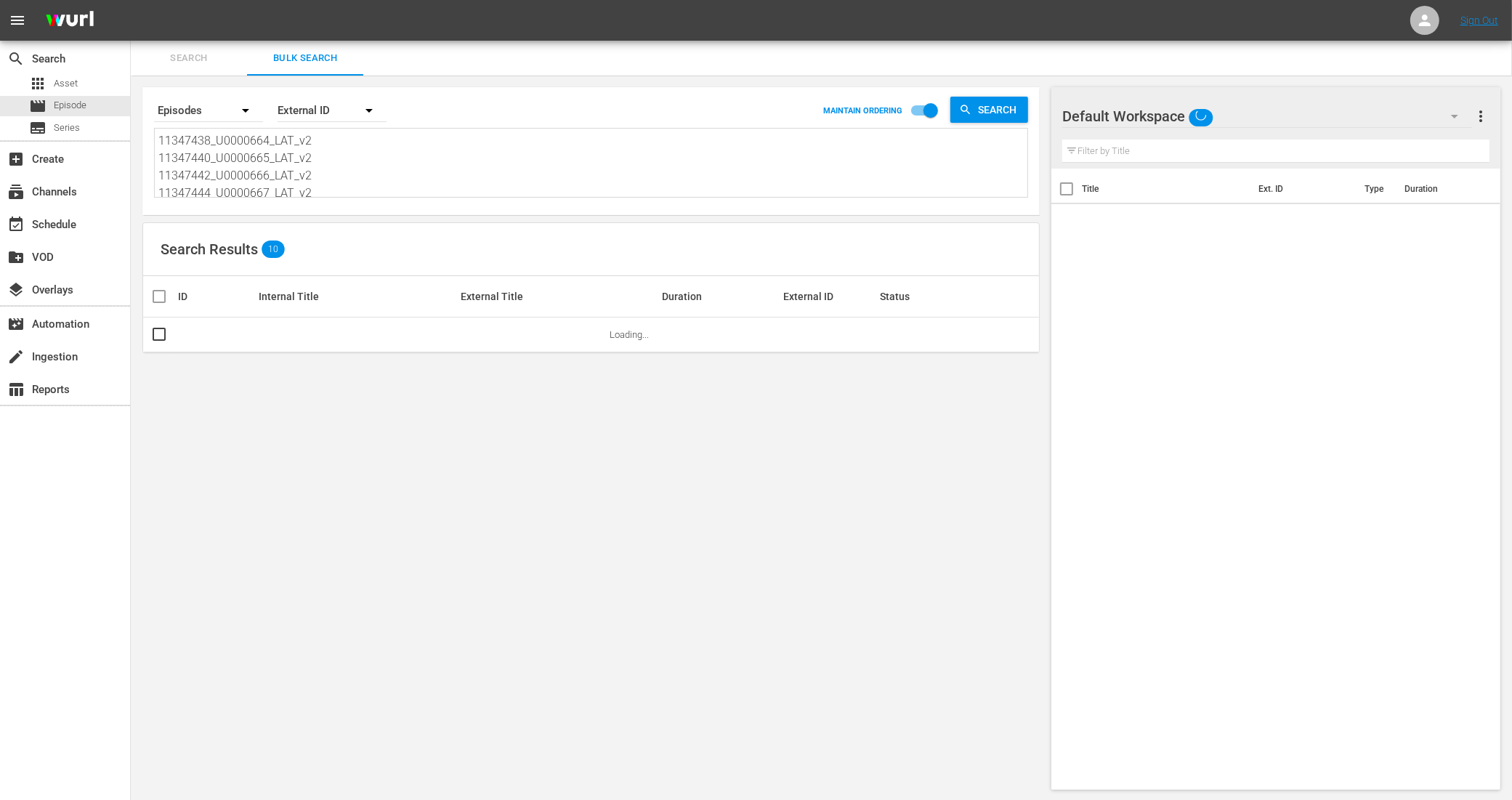
scroll to position [91, 0]
drag, startPoint x: 172, startPoint y: 141, endPoint x: 421, endPoint y: 258, distance: 275.1
click at [421, 255] on div "Search By Episodes Order By External ID MAINTAIN ORDERING Search 11347438_U0000…" at bounding box center [590, 439] width 920 height 726
paste textarea "11347446_U0000668_LAT_v2 11347448_U0000669_LAT_v2 11347450_U0000670_LAT_v2 1134…"
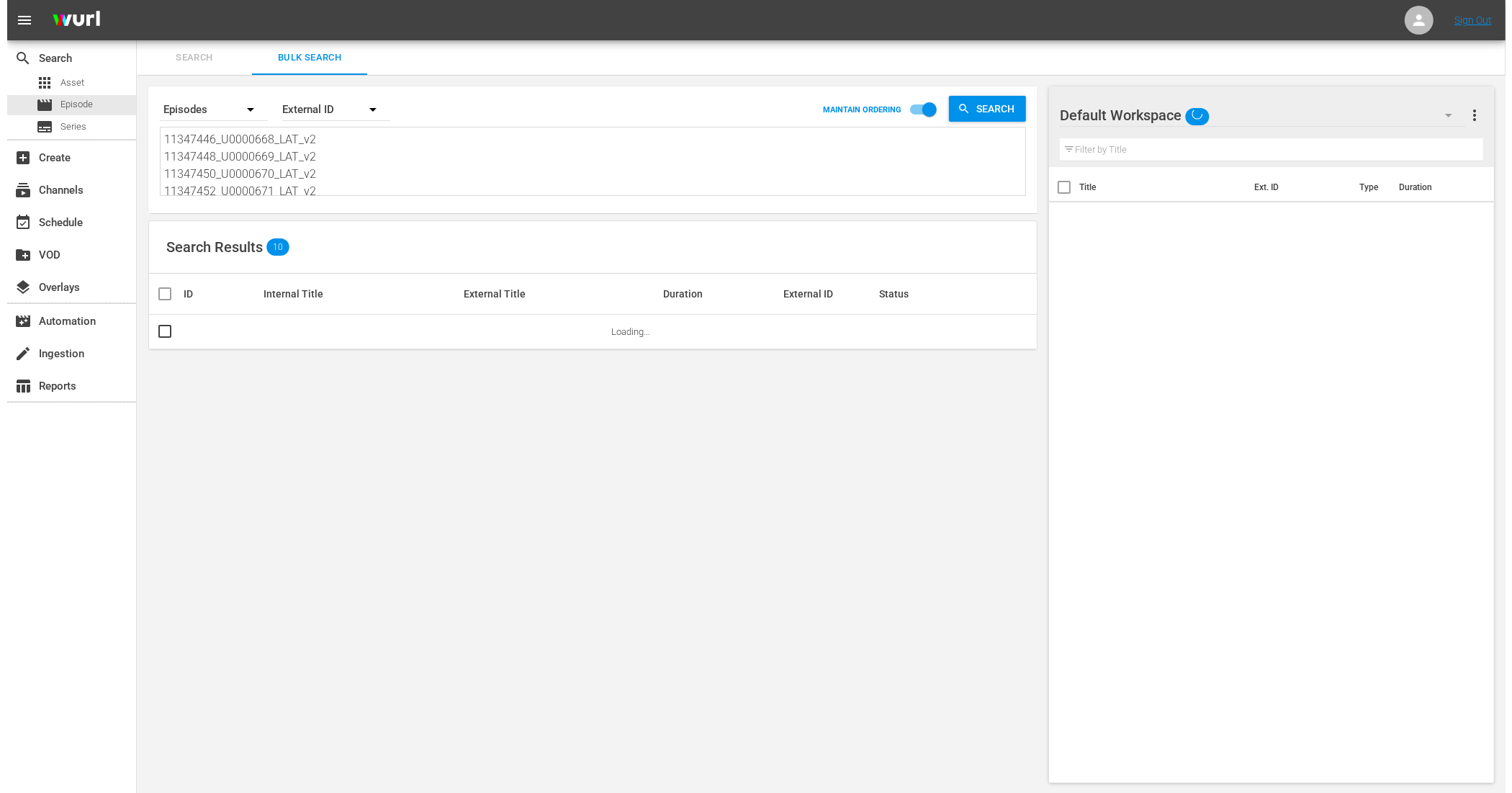
scroll to position [2, 0]
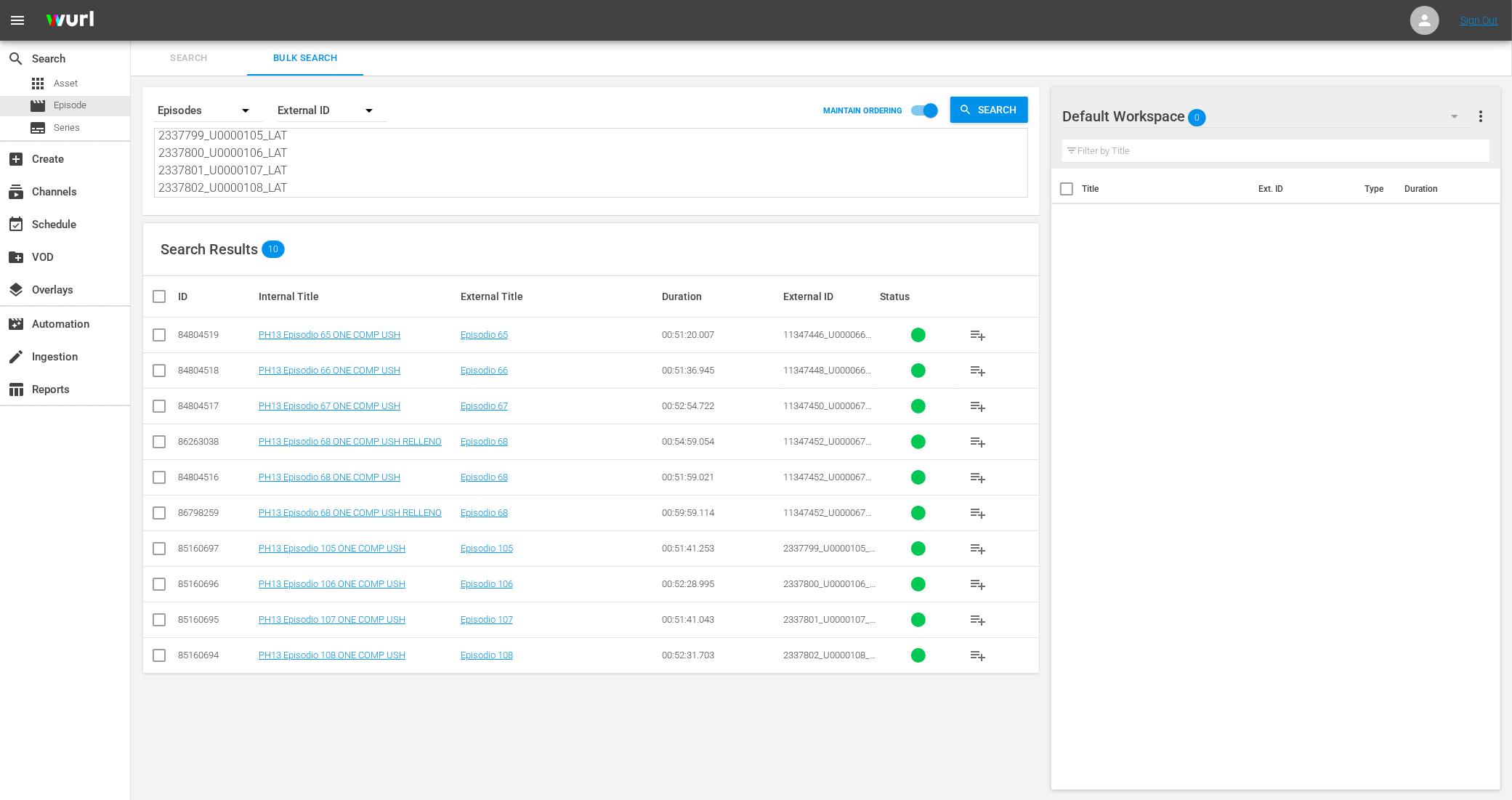
click at [161, 332] on input "checkbox" at bounding box center [159, 338] width 17 height 17
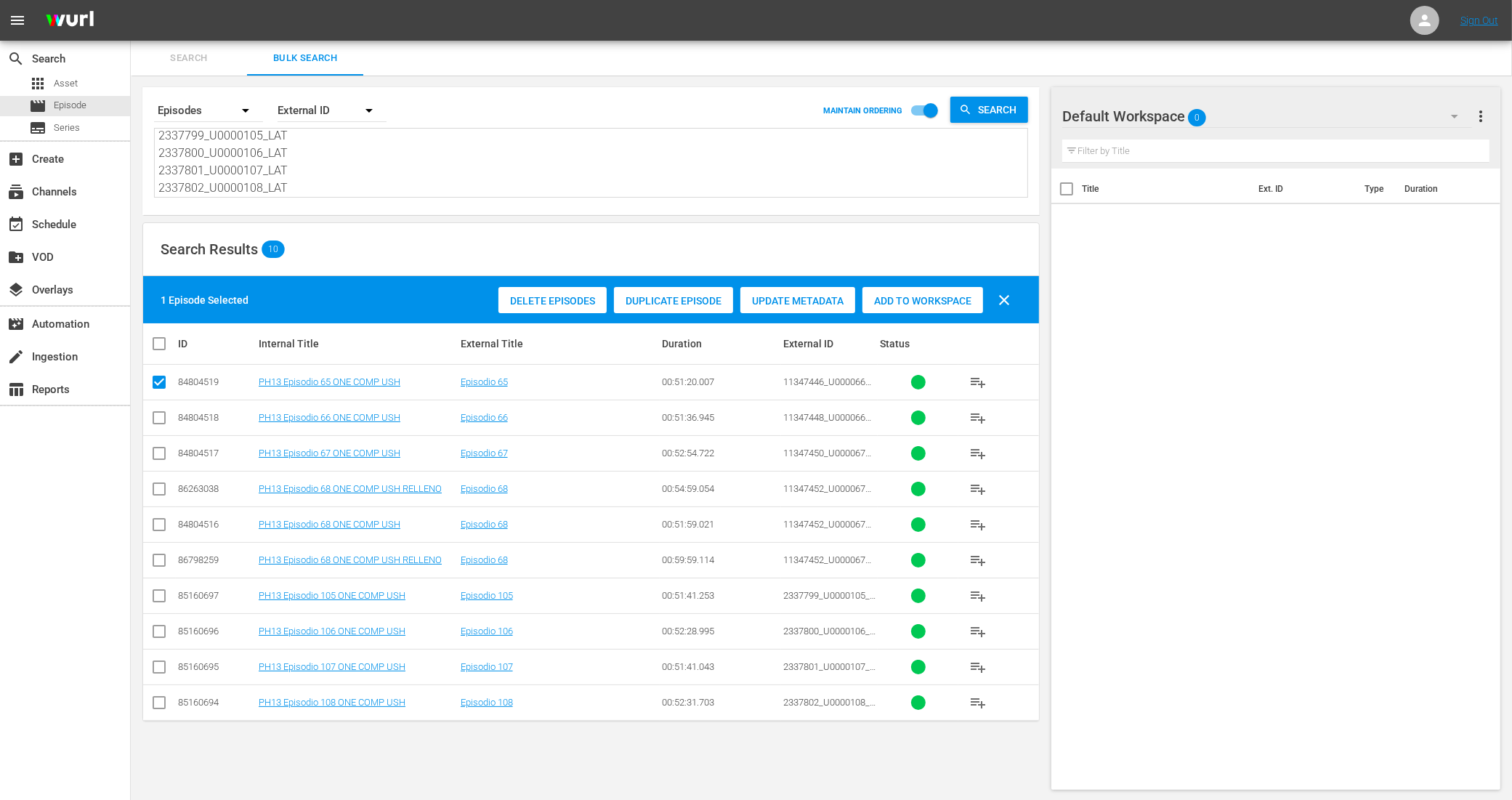
click at [163, 416] on input "checkbox" at bounding box center [159, 421] width 17 height 17
click at [158, 452] on input "checkbox" at bounding box center [159, 456] width 17 height 17
click at [158, 524] on input "checkbox" at bounding box center [159, 527] width 17 height 17
click at [155, 597] on input "checkbox" at bounding box center [159, 598] width 17 height 17
click at [162, 631] on input "checkbox" at bounding box center [159, 634] width 17 height 17
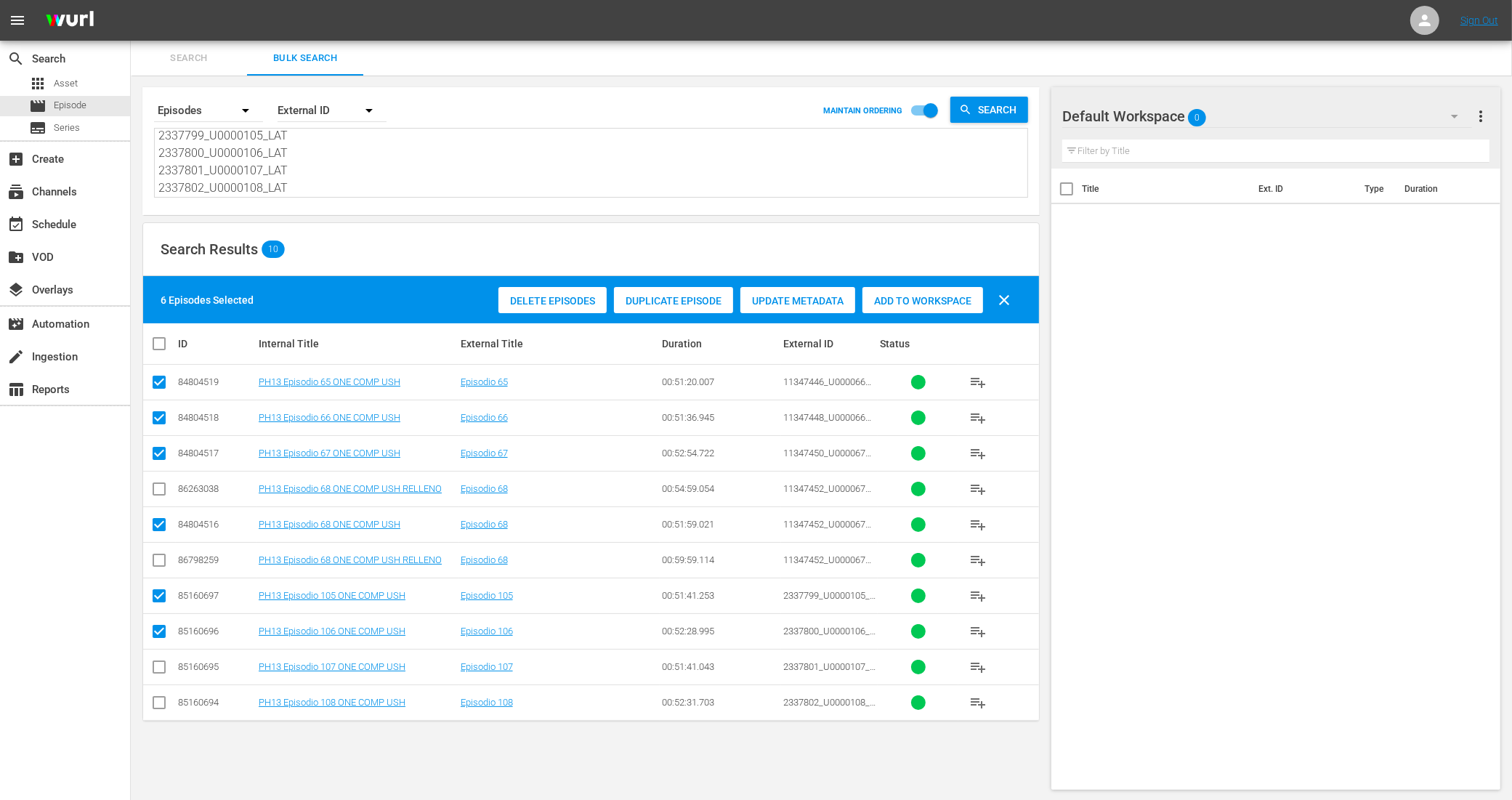
click at [159, 652] on td at bounding box center [160, 666] width 33 height 36
click at [157, 670] on input "checkbox" at bounding box center [159, 670] width 17 height 17
click at [163, 705] on input "checkbox" at bounding box center [159, 705] width 17 height 17
click at [939, 296] on span "Add to Workspace" at bounding box center [923, 300] width 120 height 12
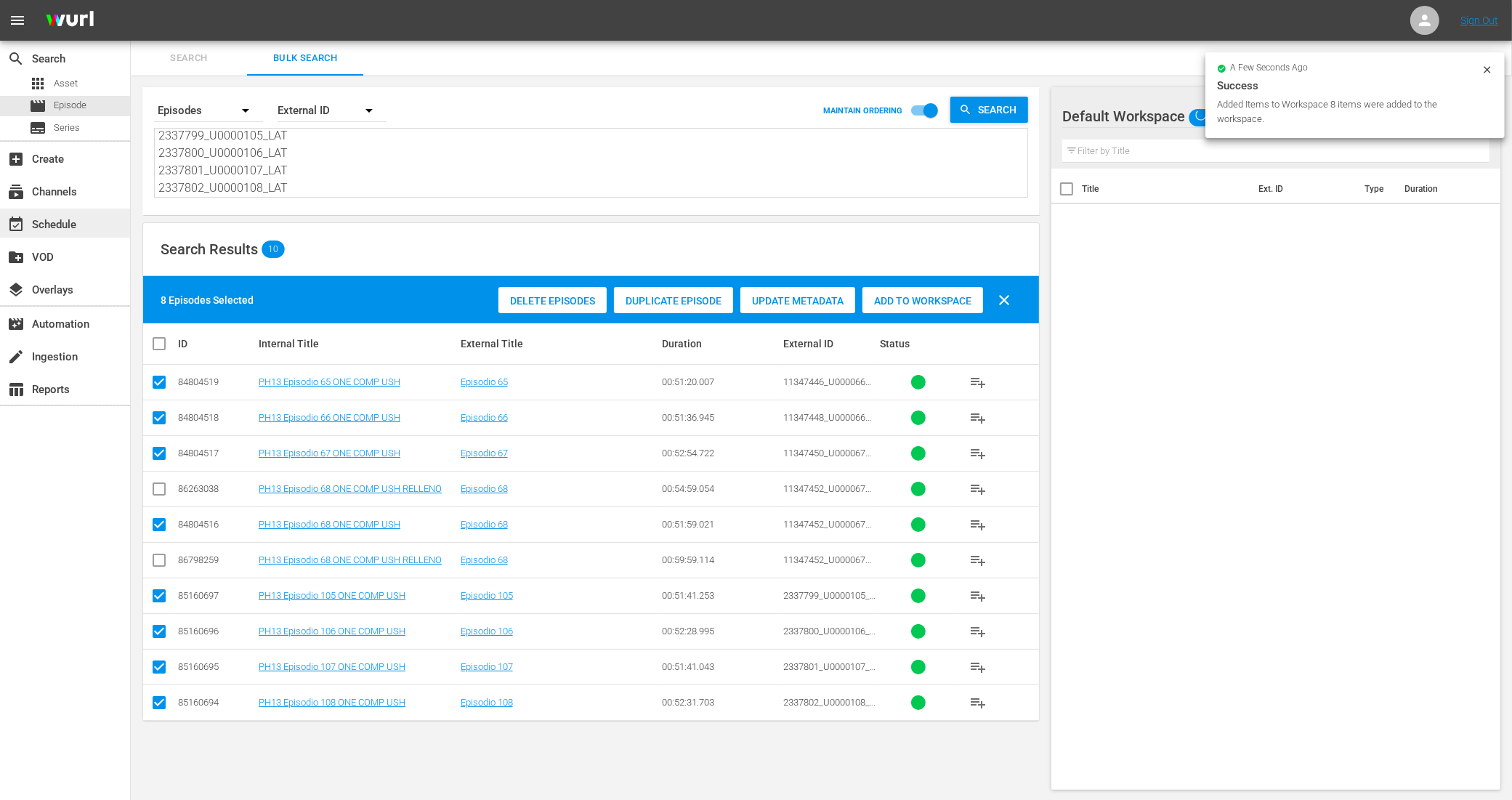
click at [67, 214] on div "event_available Schedule" at bounding box center [65, 223] width 130 height 29
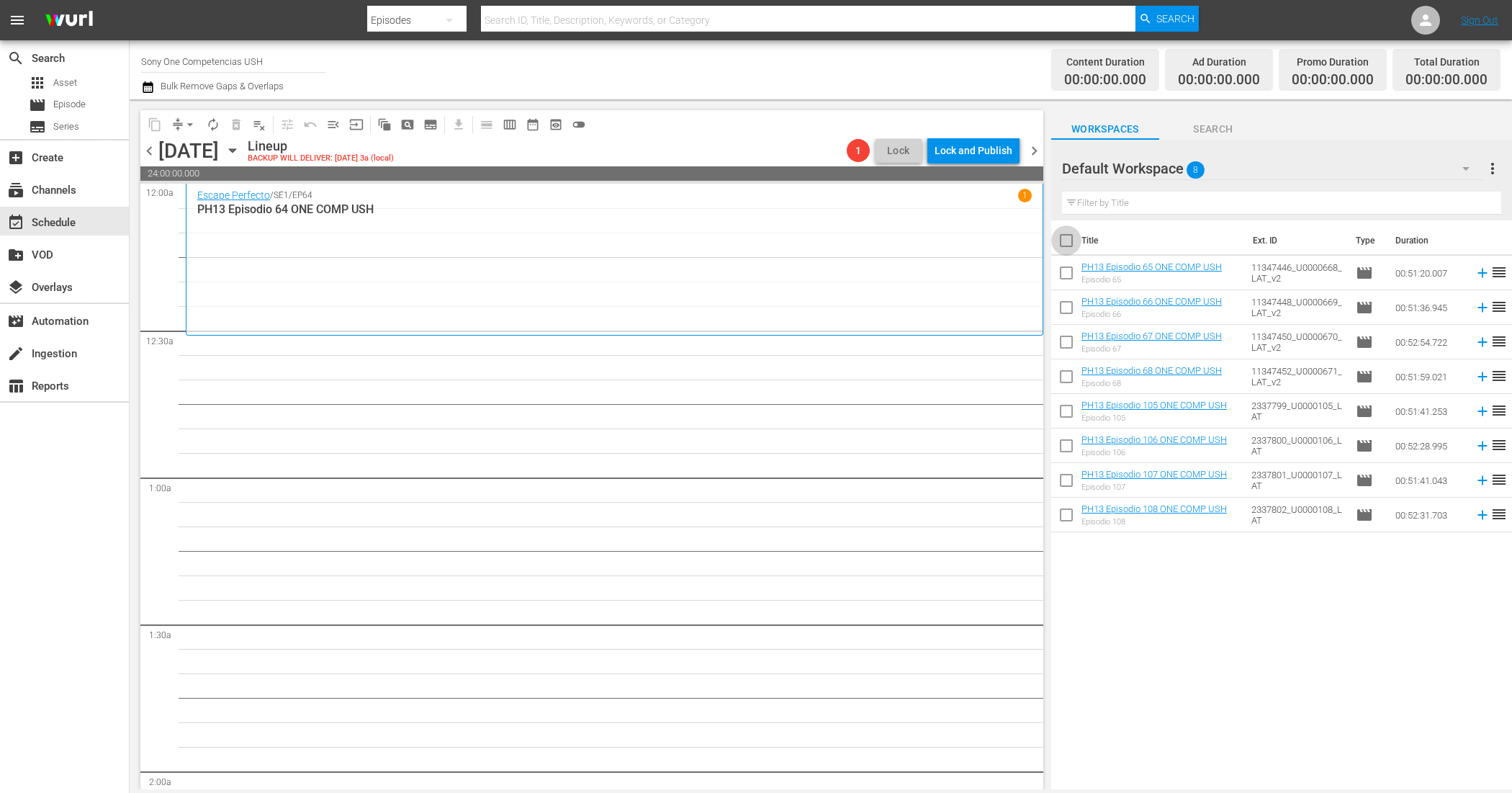
click at [1069, 240] on input "checkbox" at bounding box center [1066, 243] width 30 height 30
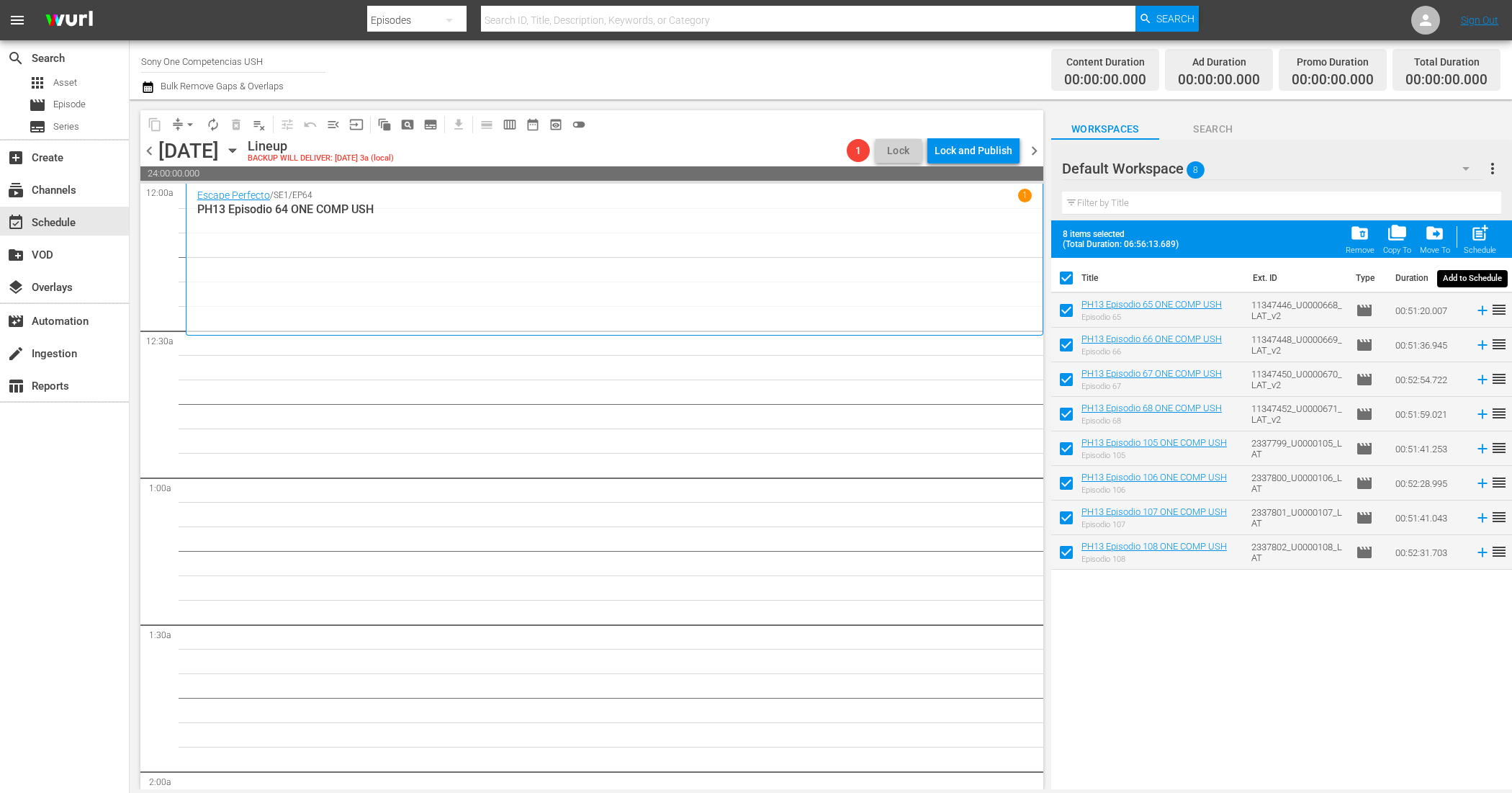
click at [1496, 231] on button "post_add Schedule" at bounding box center [1479, 239] width 41 height 41
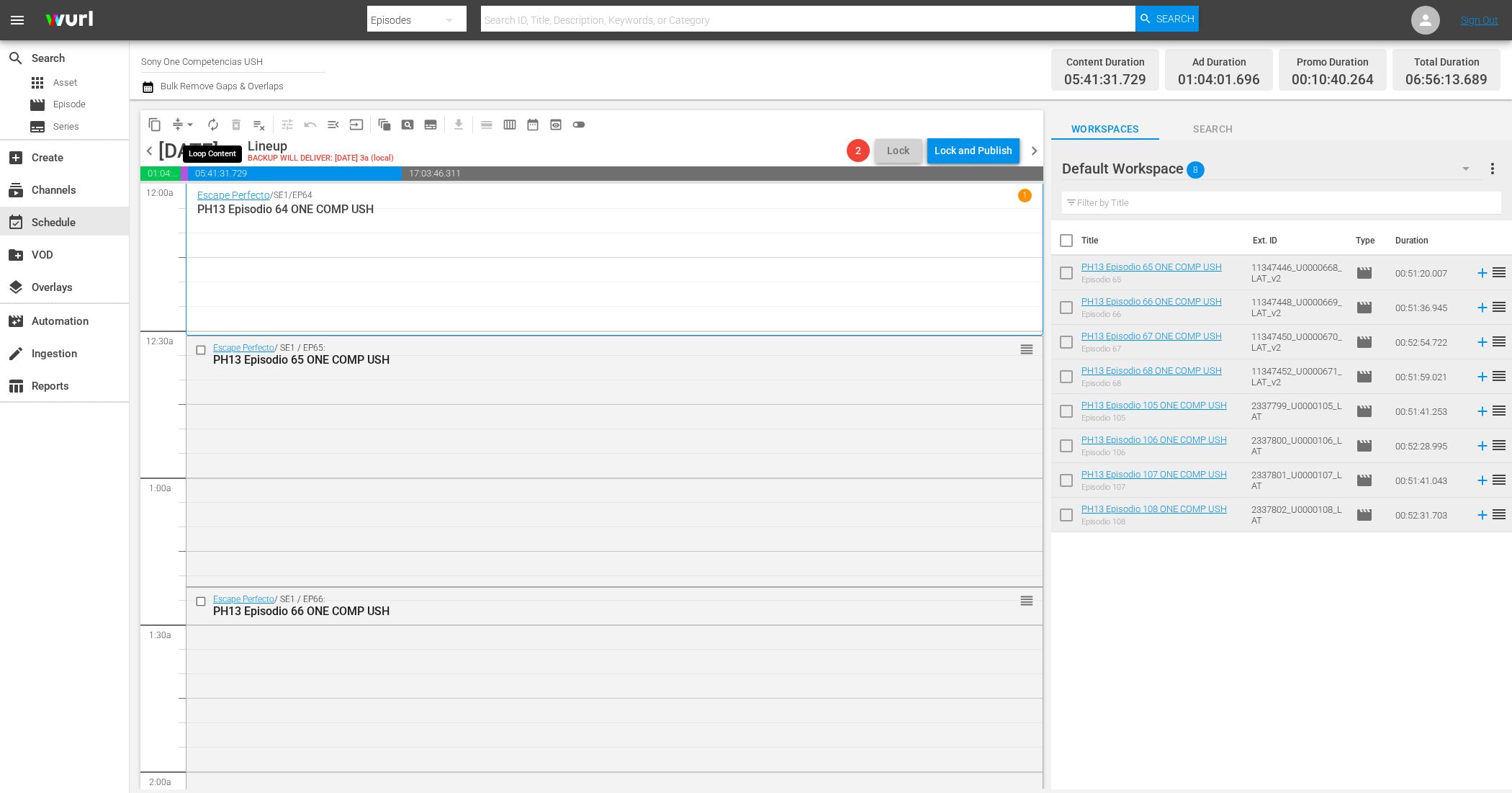
click at [214, 120] on span "autorenew_outlined" at bounding box center [213, 125] width 14 height 14
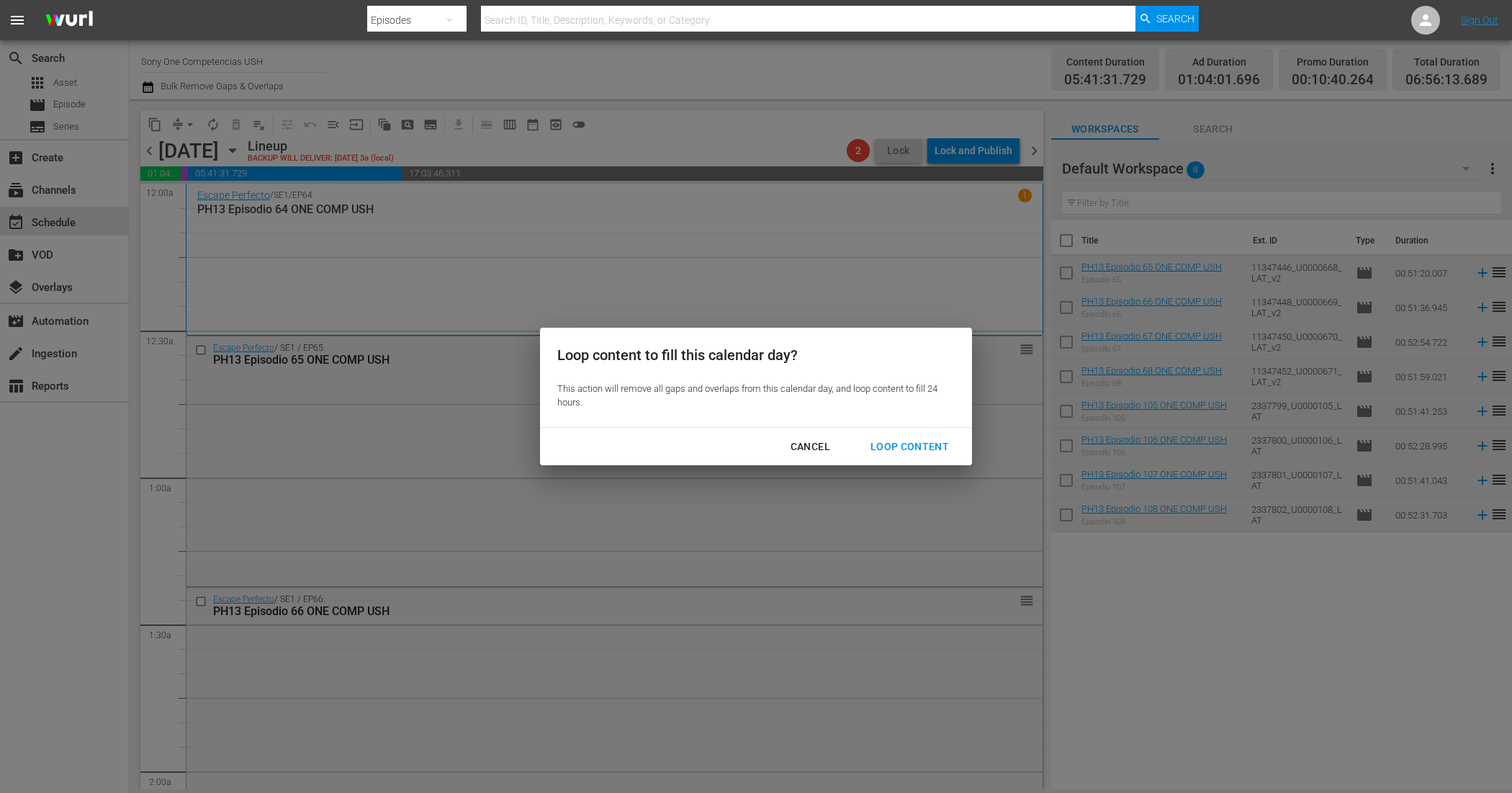
click at [894, 444] on div "Loop Content" at bounding box center [909, 447] width 101 height 18
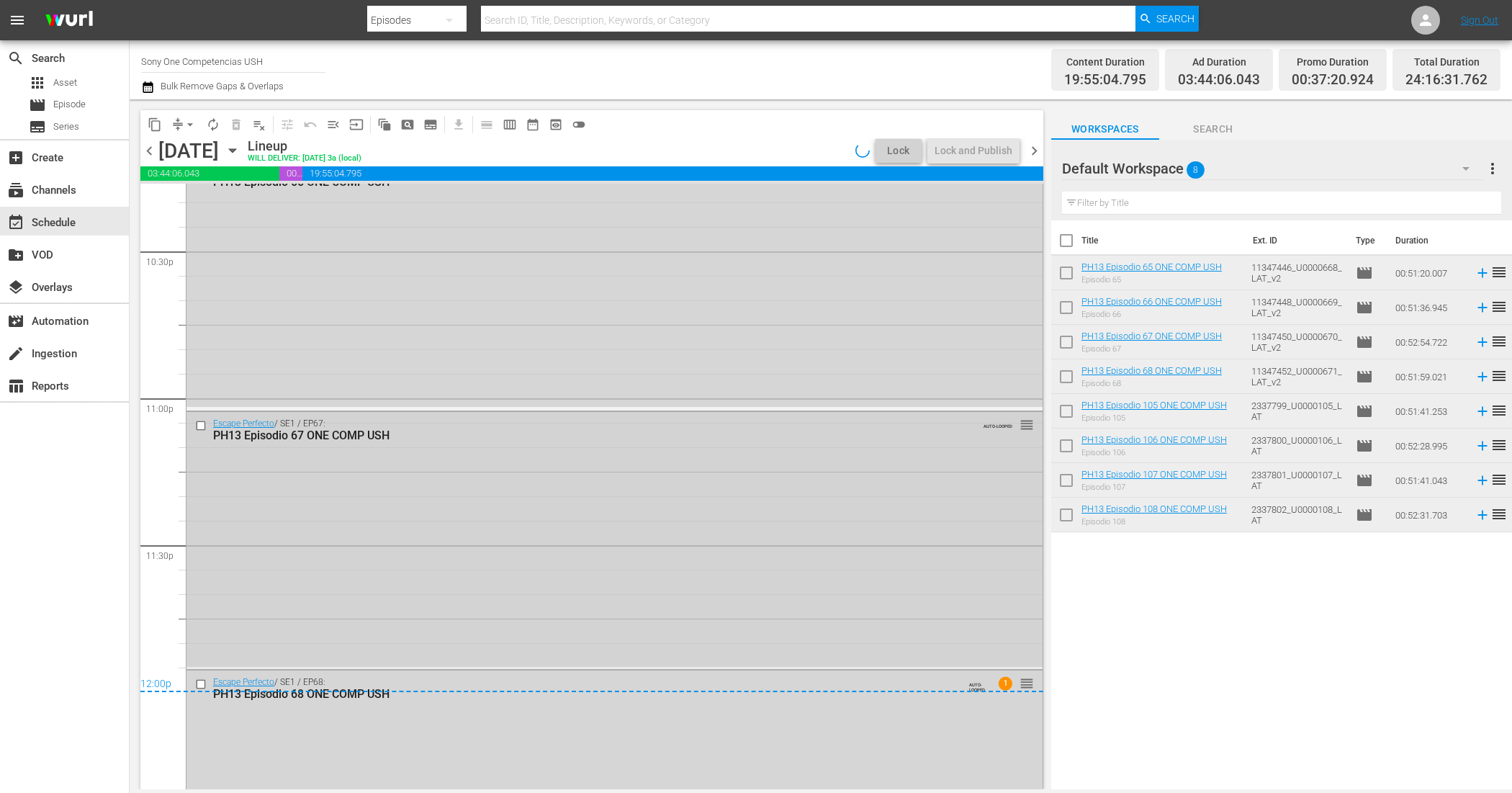
scroll to position [6680, 0]
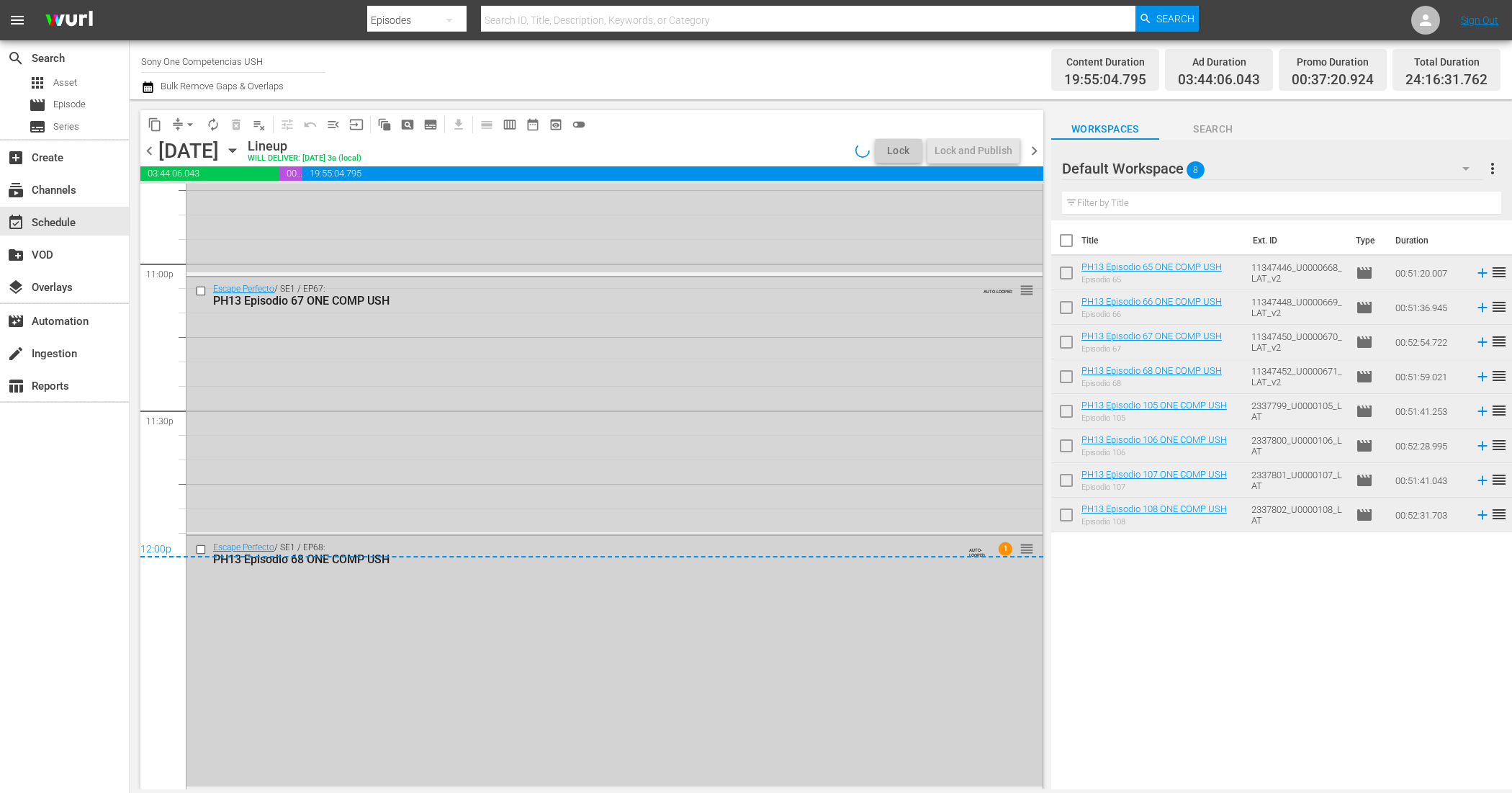
click at [729, 647] on div "Escape Perfecto / SE1 / EP68: PH13 Episodio 68 ONE COMP USH AUTO-LOOPED 1 reord…" at bounding box center [614, 661] width 856 height 250
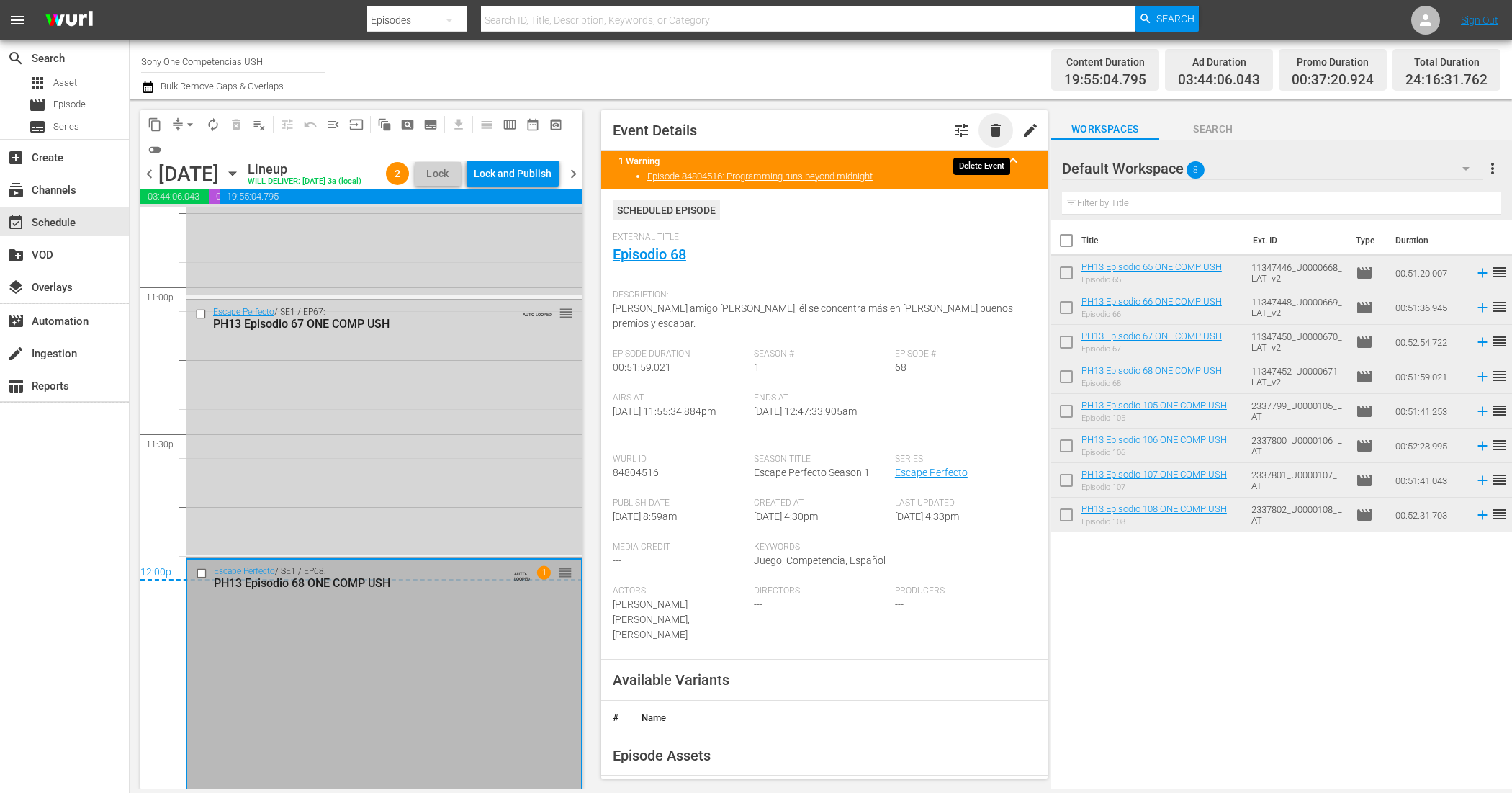
click at [987, 128] on span "delete" at bounding box center [995, 130] width 17 height 17
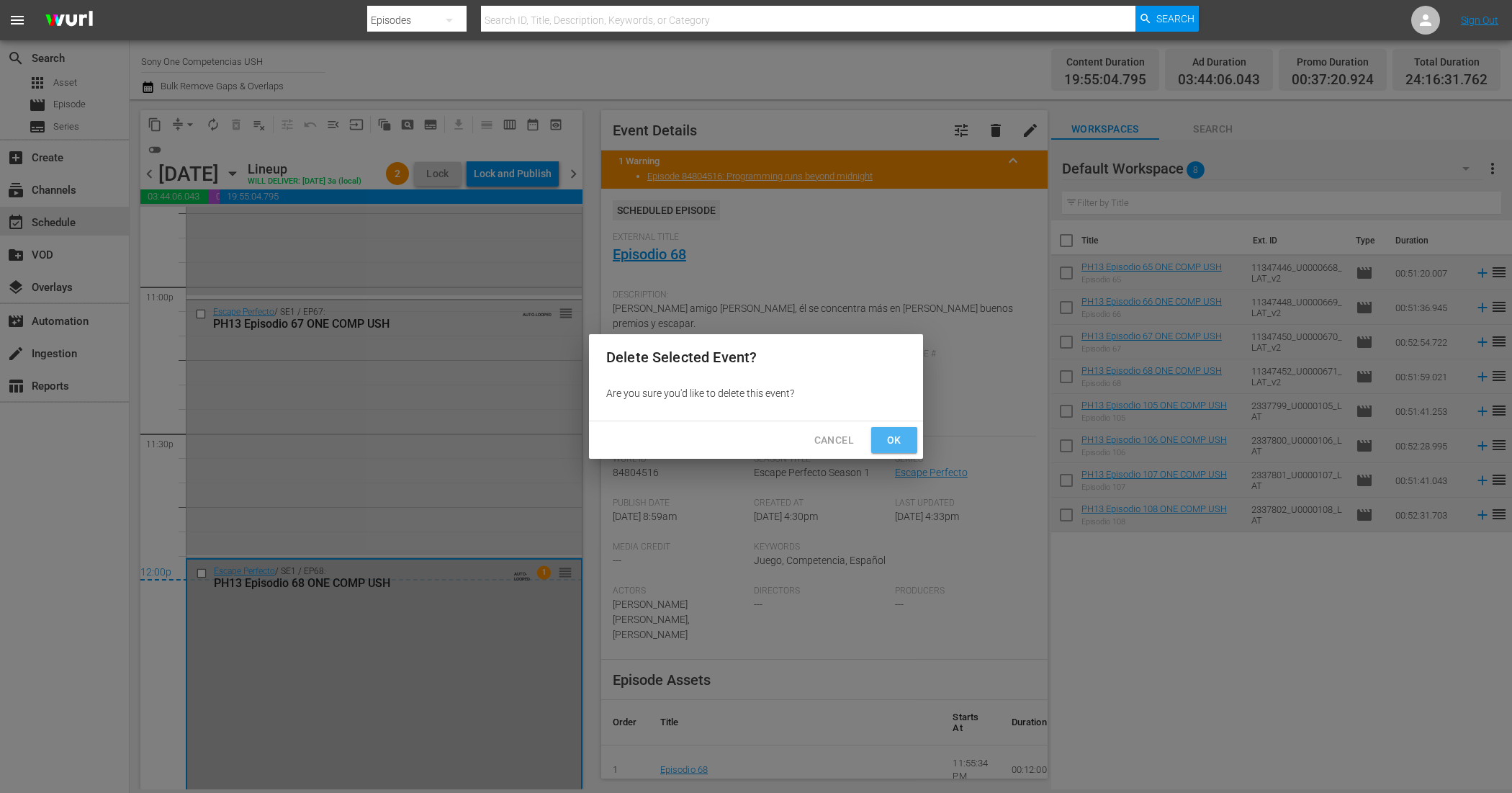
click at [912, 439] on button "Ok" at bounding box center [894, 439] width 46 height 26
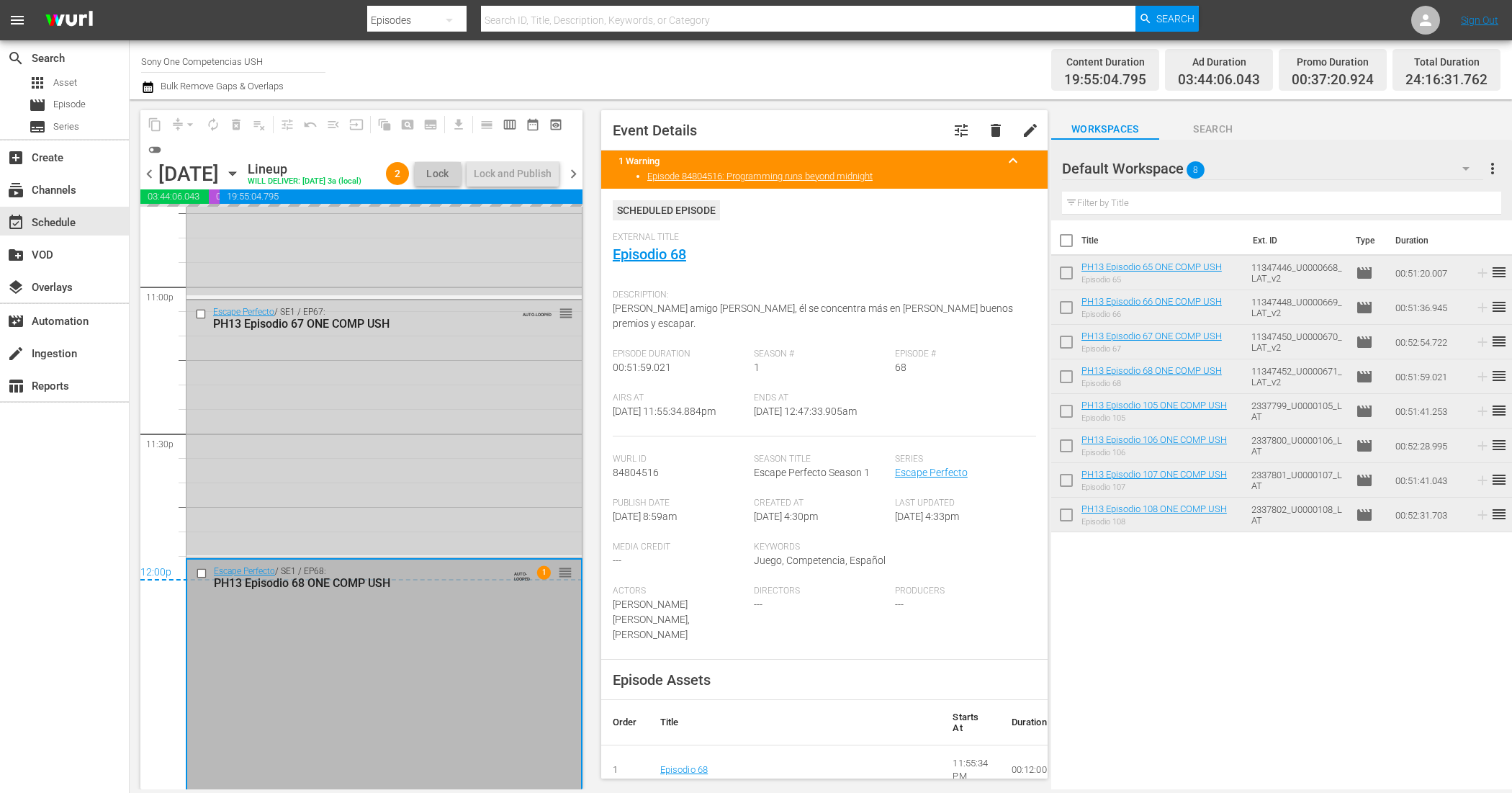
click at [423, 426] on div "Escape Perfecto / SE1 / EP67: PH13 Episodio 67 ONE COMP USH AUTO-LOOPED reorder" at bounding box center [383, 428] width 395 height 255
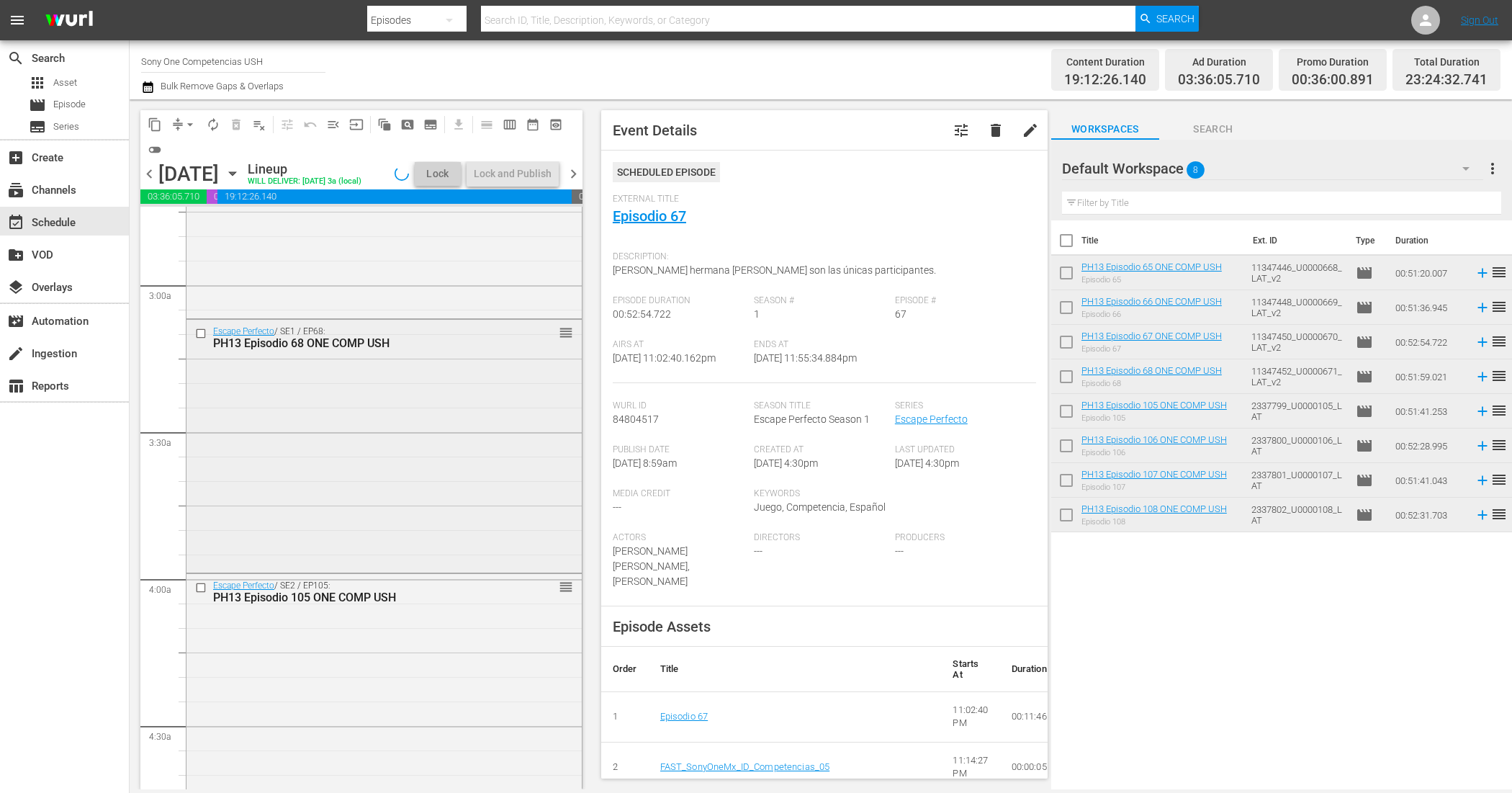
scroll to position [810, 0]
click at [354, 445] on div "Escape Perfecto / SE1 / EP68: PH13 Episodio 68 ONE COMP USH reorder" at bounding box center [383, 438] width 395 height 250
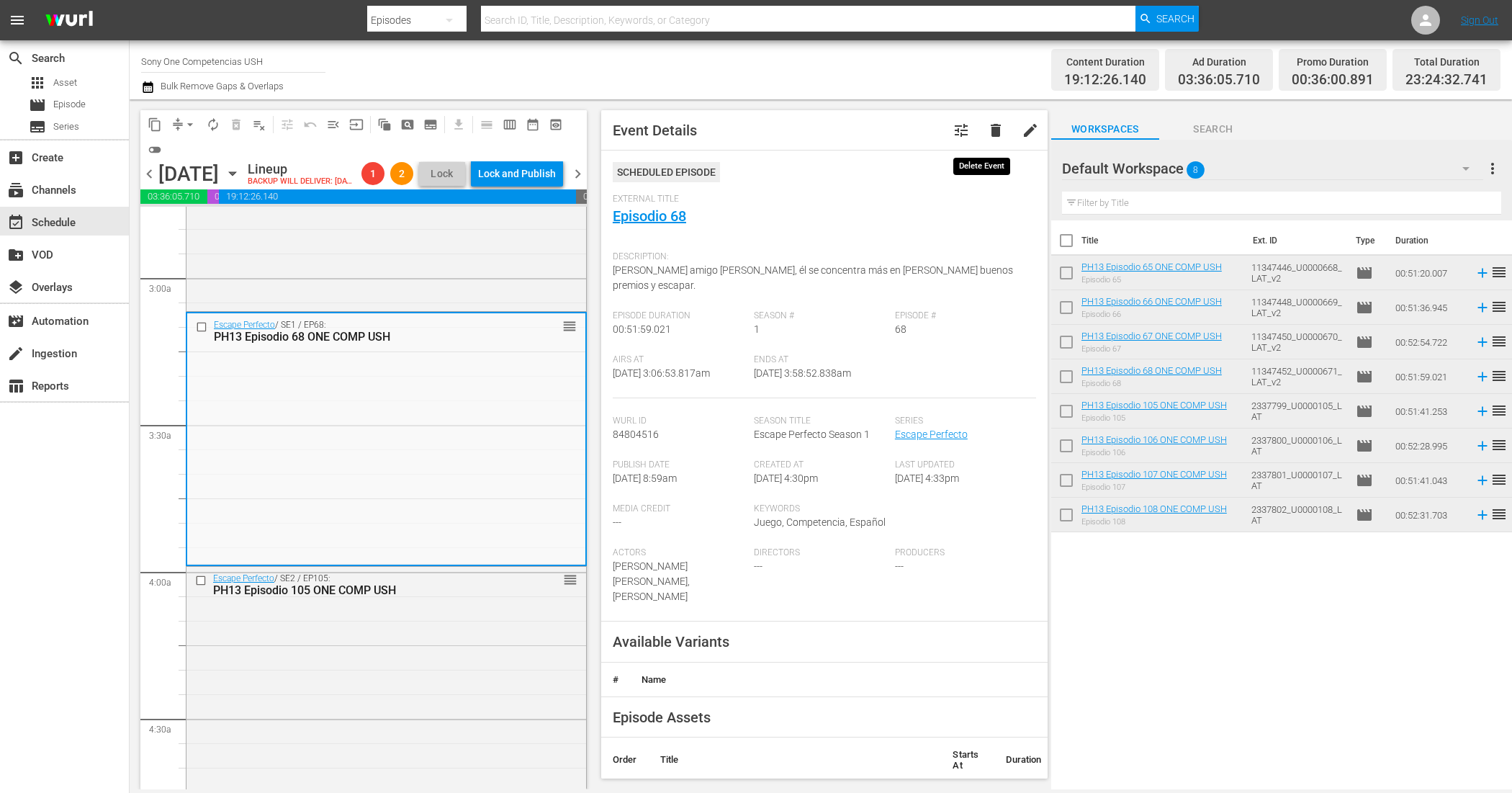
click at [989, 133] on span "delete" at bounding box center [995, 130] width 17 height 17
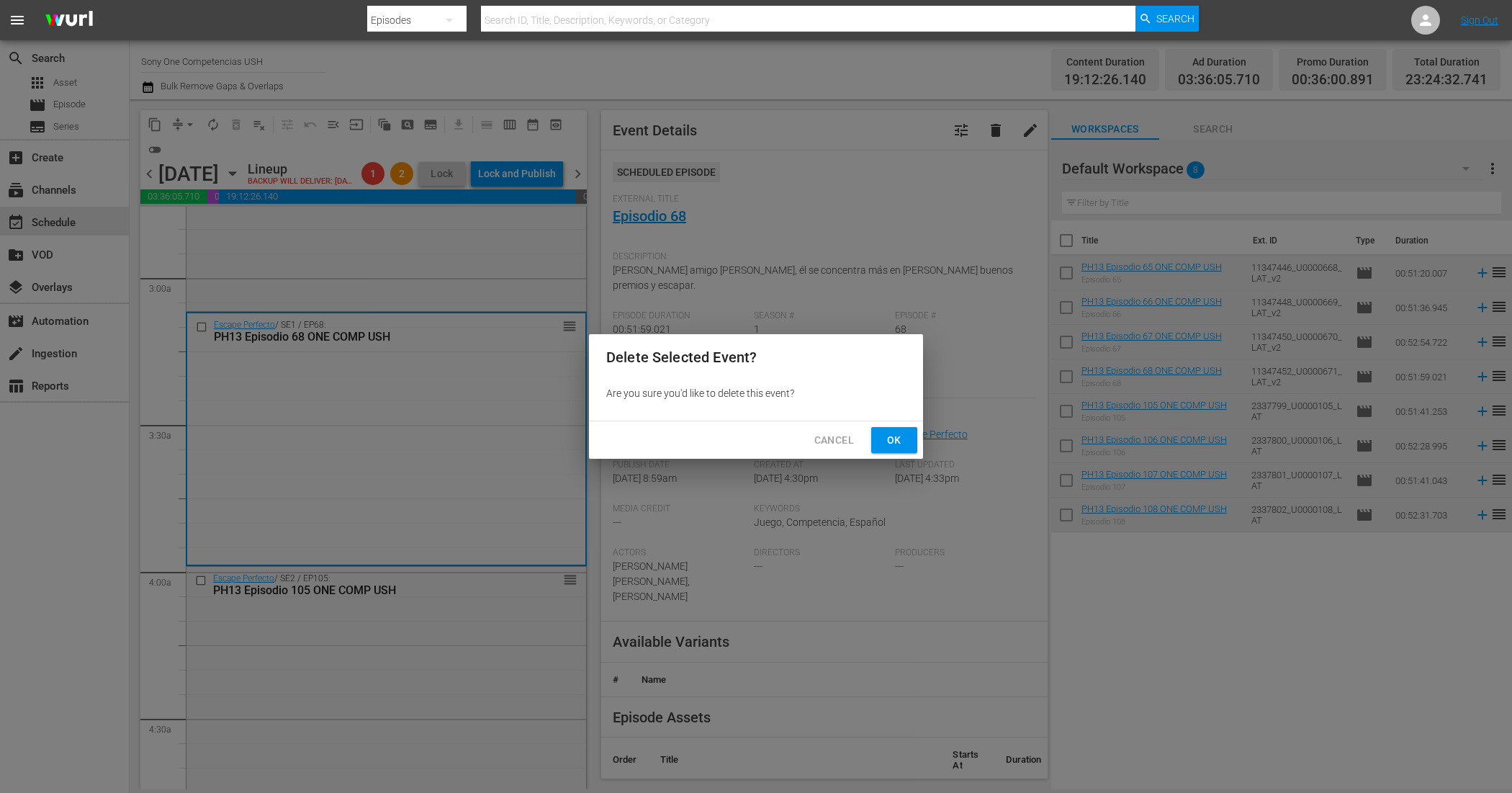
click at [890, 454] on div "Cancel Ok" at bounding box center [756, 440] width 334 height 38
click at [890, 445] on span "Ok" at bounding box center [894, 440] width 23 height 18
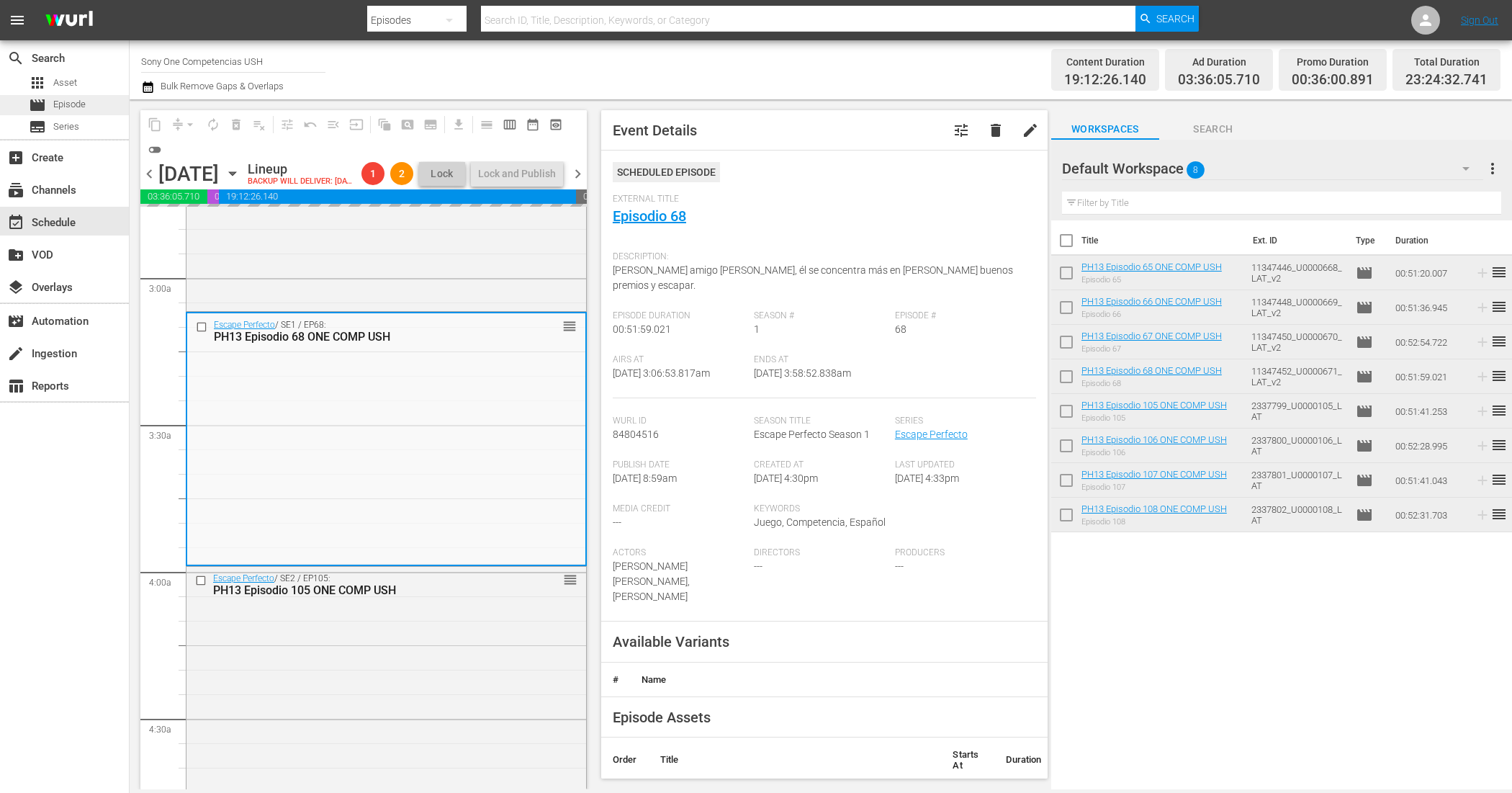
click at [87, 111] on div "movie Episode" at bounding box center [64, 105] width 129 height 20
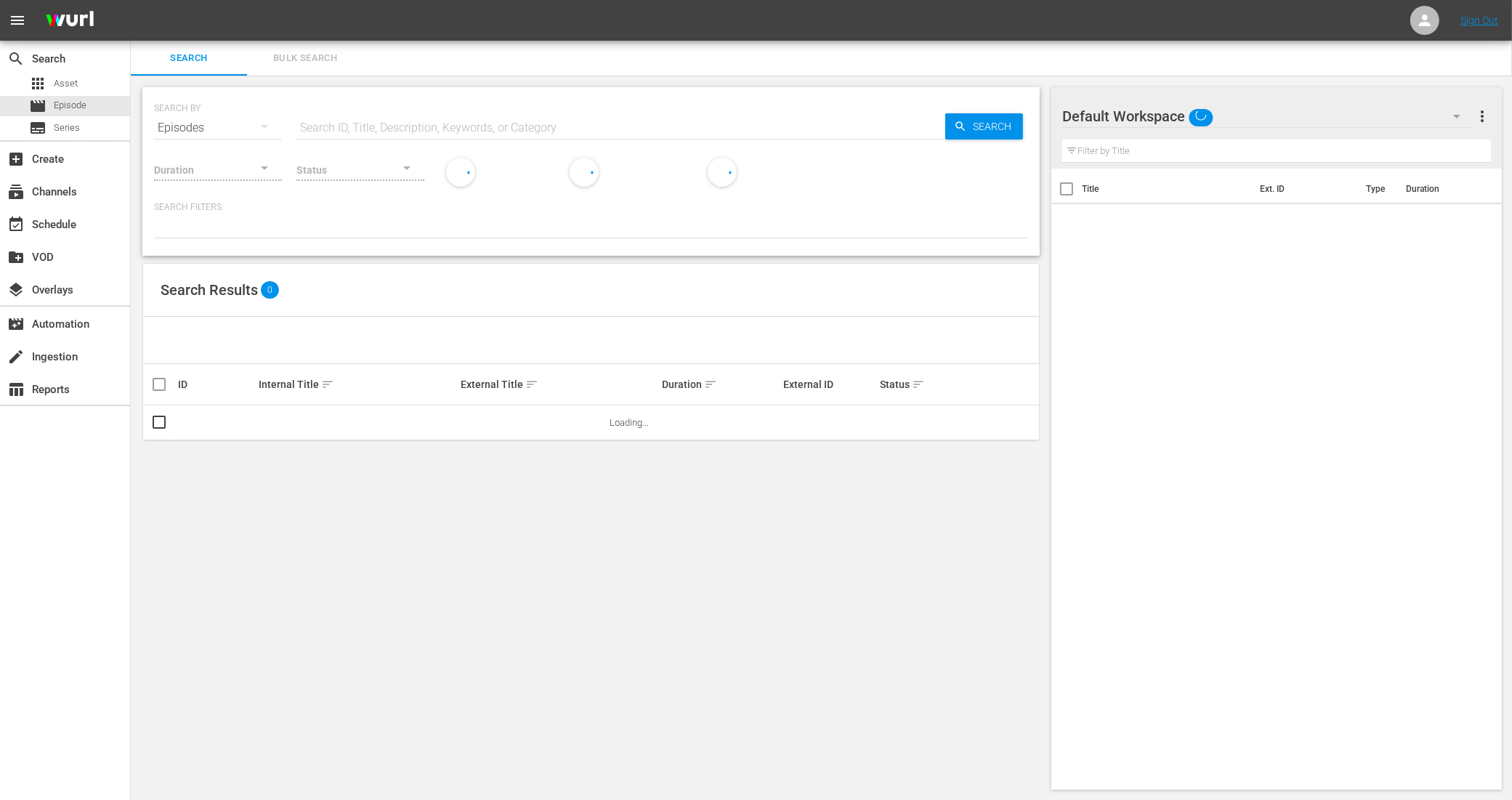
click at [306, 64] on span "Bulk Search" at bounding box center [305, 58] width 98 height 16
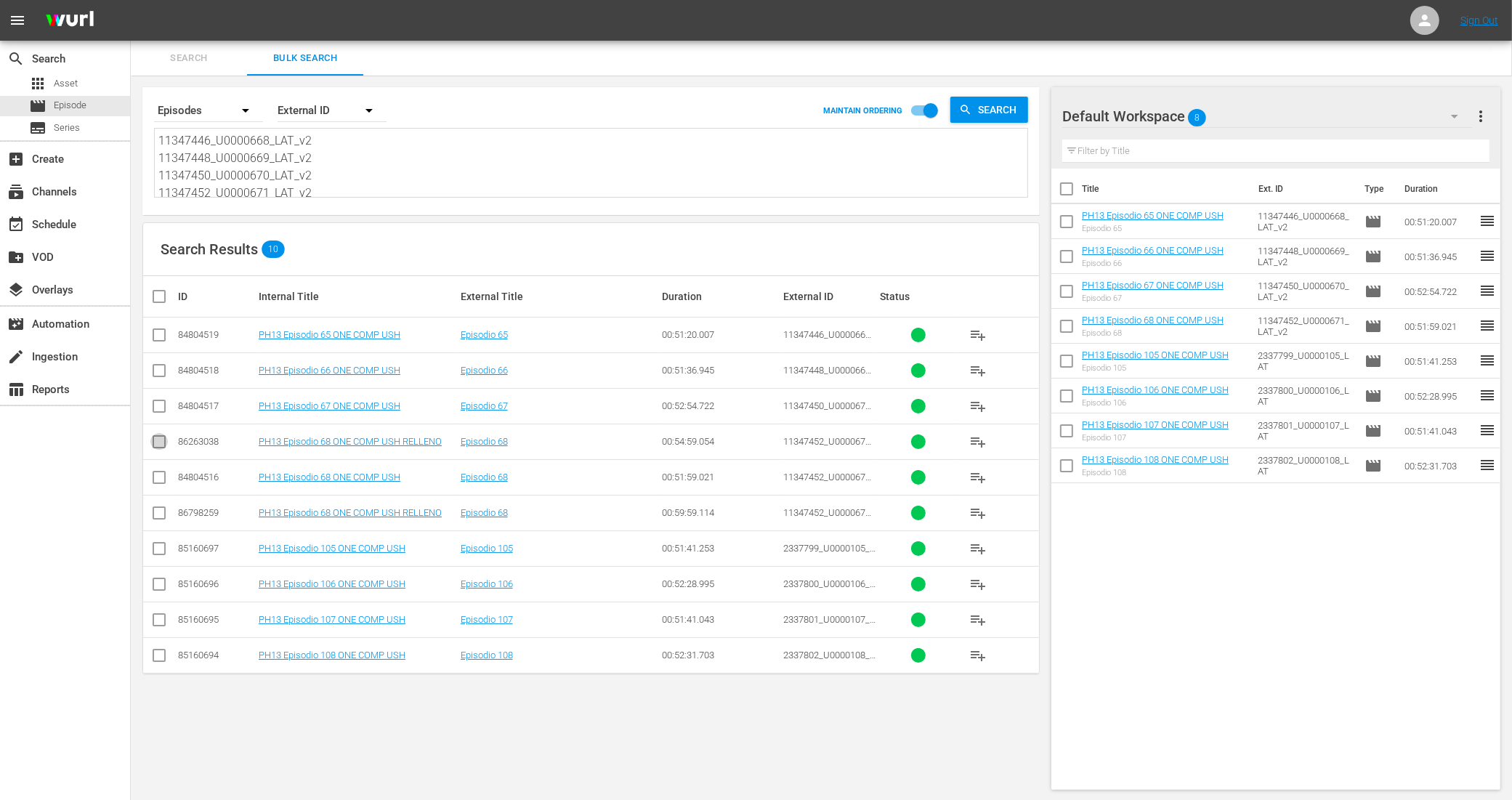
click at [164, 444] on input "checkbox" at bounding box center [159, 444] width 17 height 17
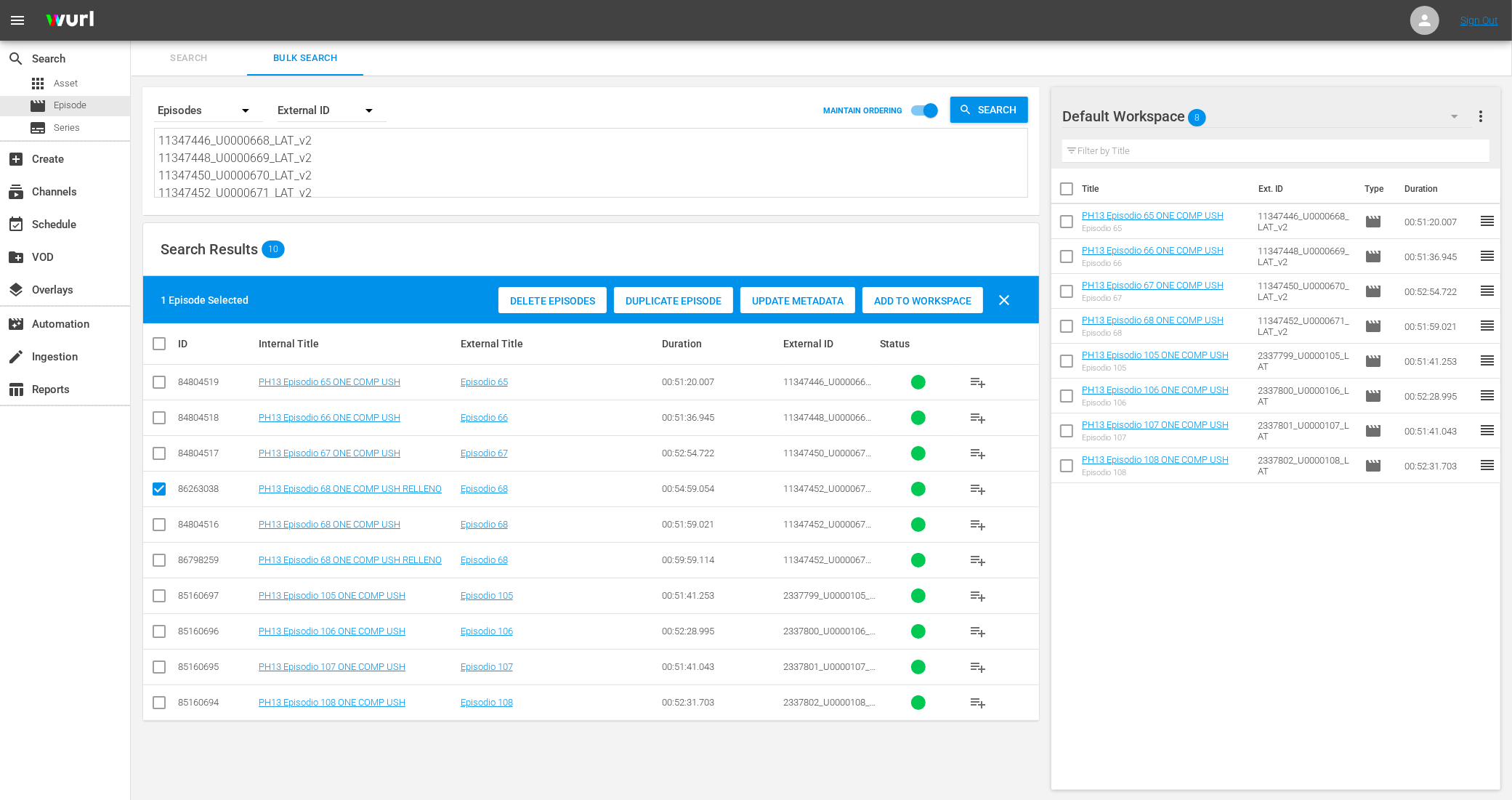
click at [916, 303] on span "Add to Workspace" at bounding box center [923, 300] width 120 height 12
click at [74, 220] on div "event_available Schedule" at bounding box center [40, 223] width 81 height 13
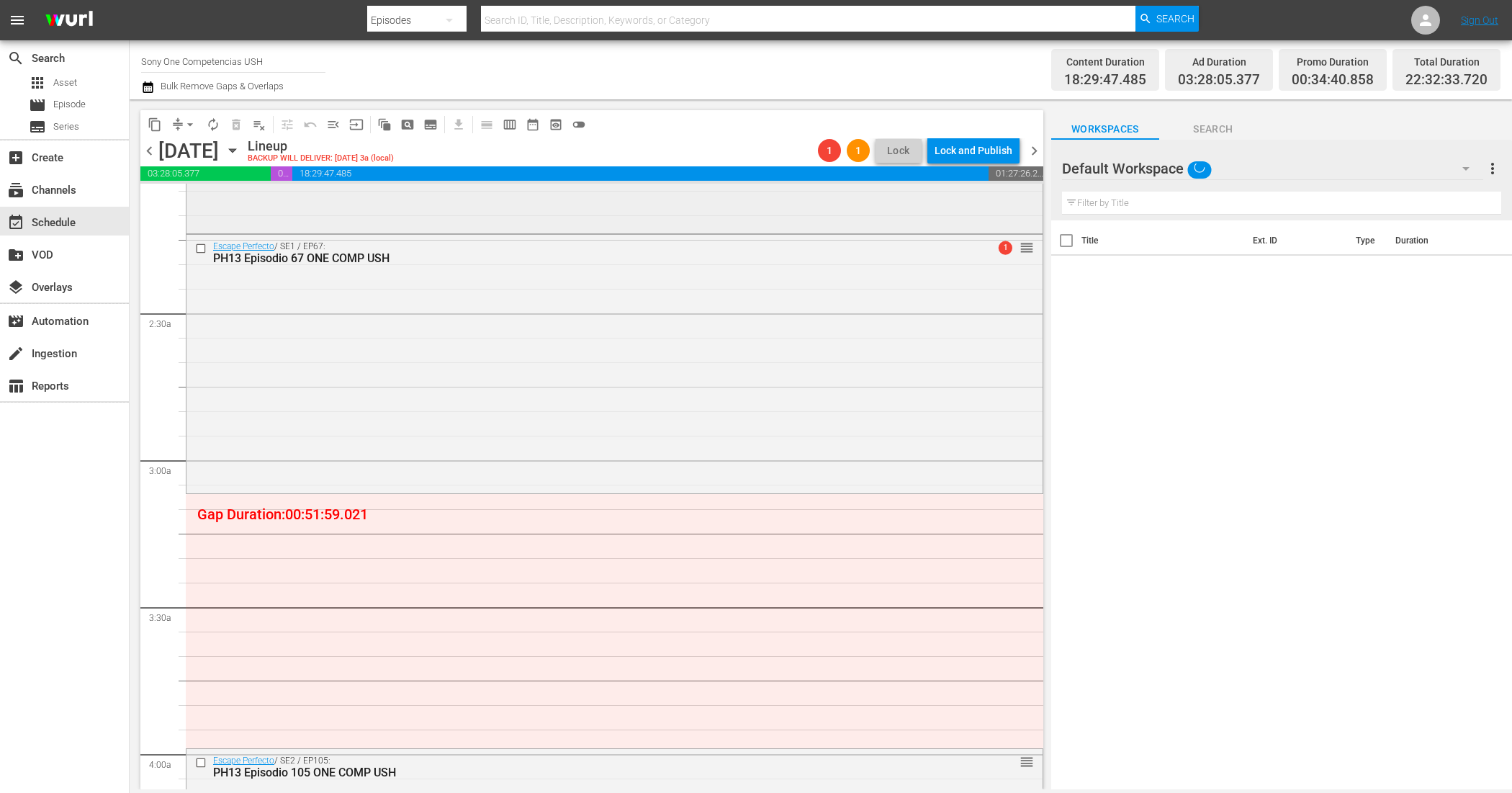
scroll to position [630, 0]
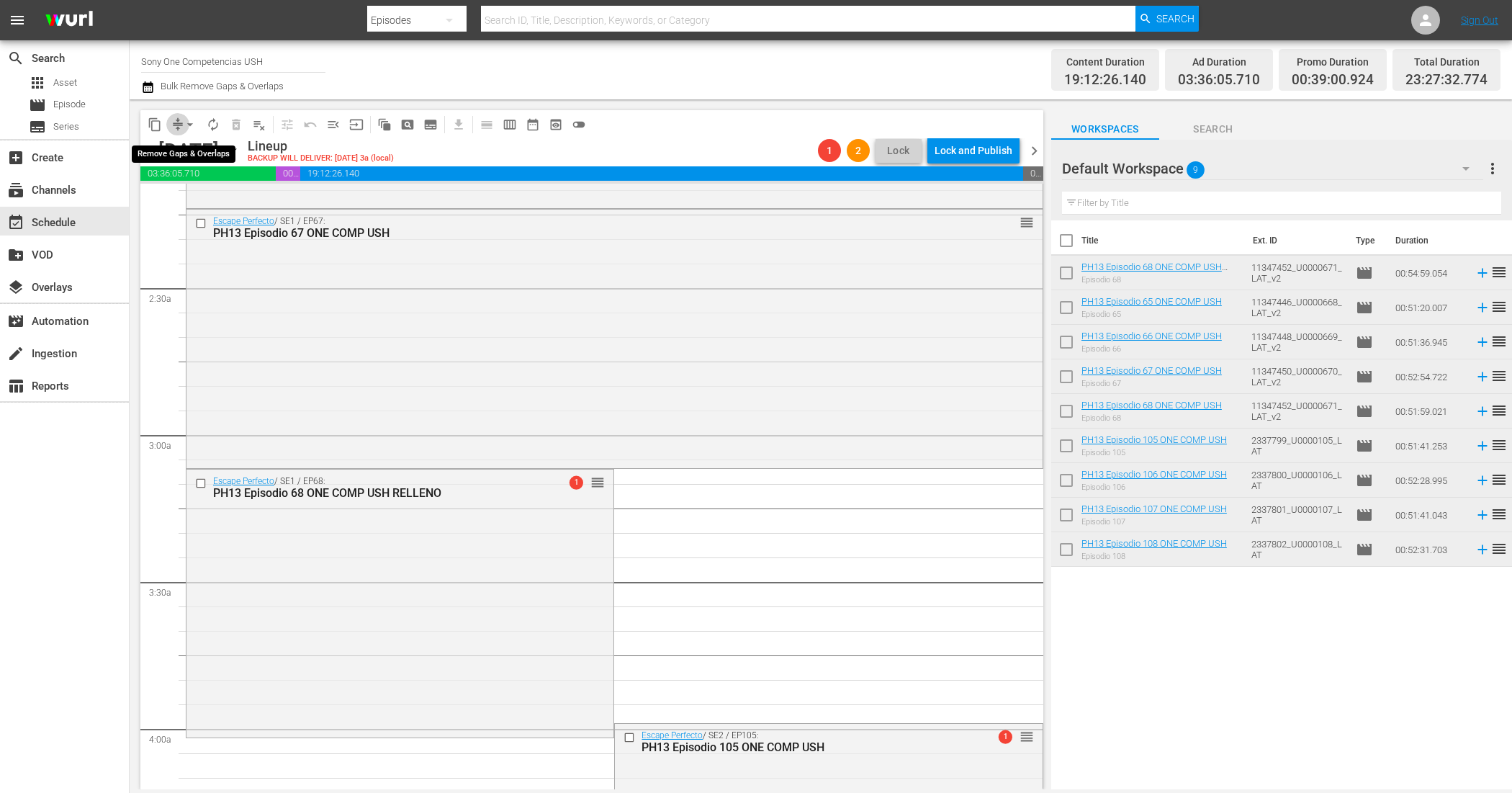
click at [177, 118] on span "compress" at bounding box center [178, 125] width 14 height 14
click at [184, 127] on span "arrow_drop_down" at bounding box center [190, 125] width 14 height 14
click at [211, 200] on li "Align to End of Previous Day" at bounding box center [190, 201] width 151 height 24
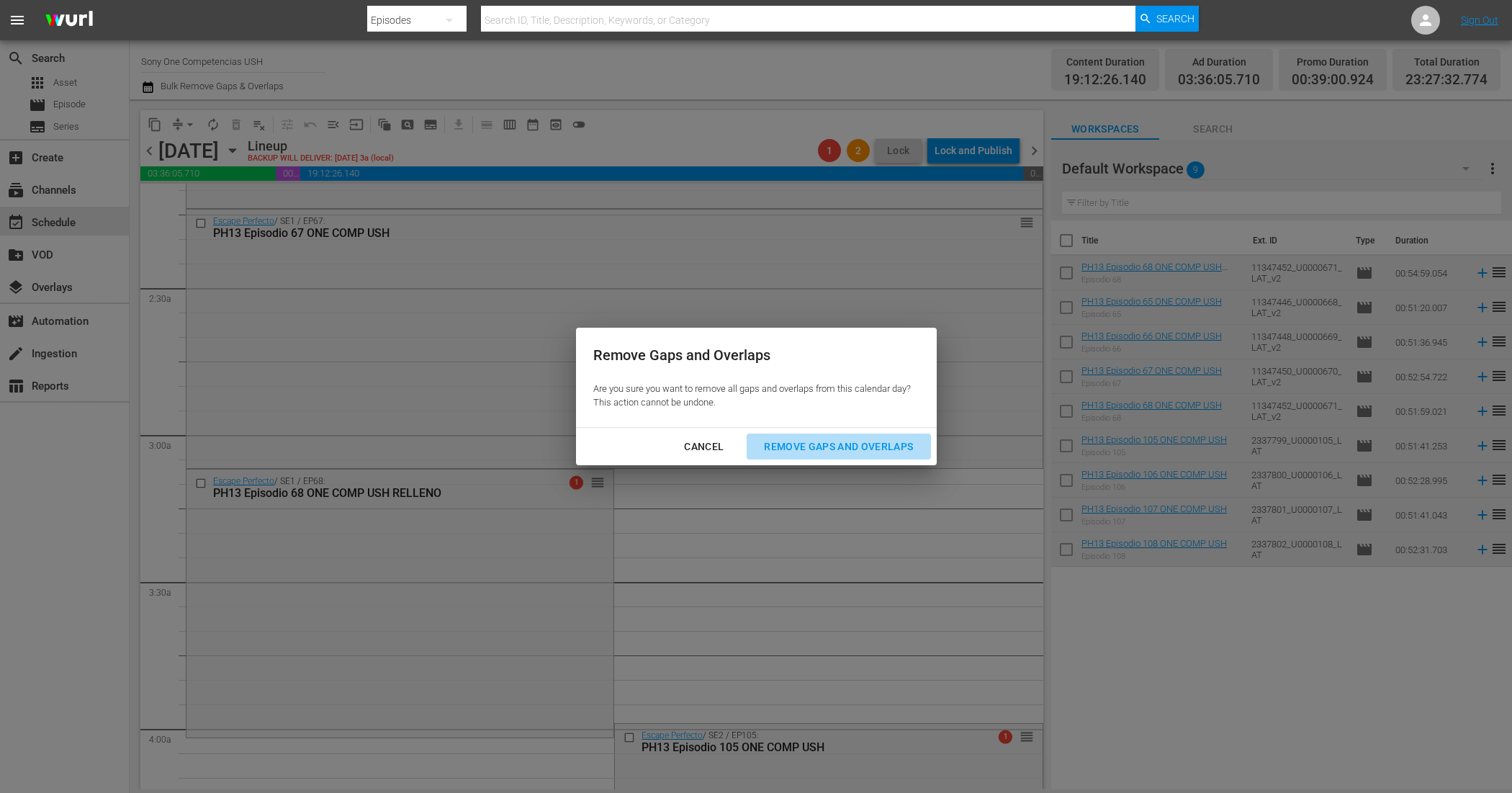
click at [841, 441] on div "Remove Gaps and Overlaps" at bounding box center [839, 447] width 172 height 18
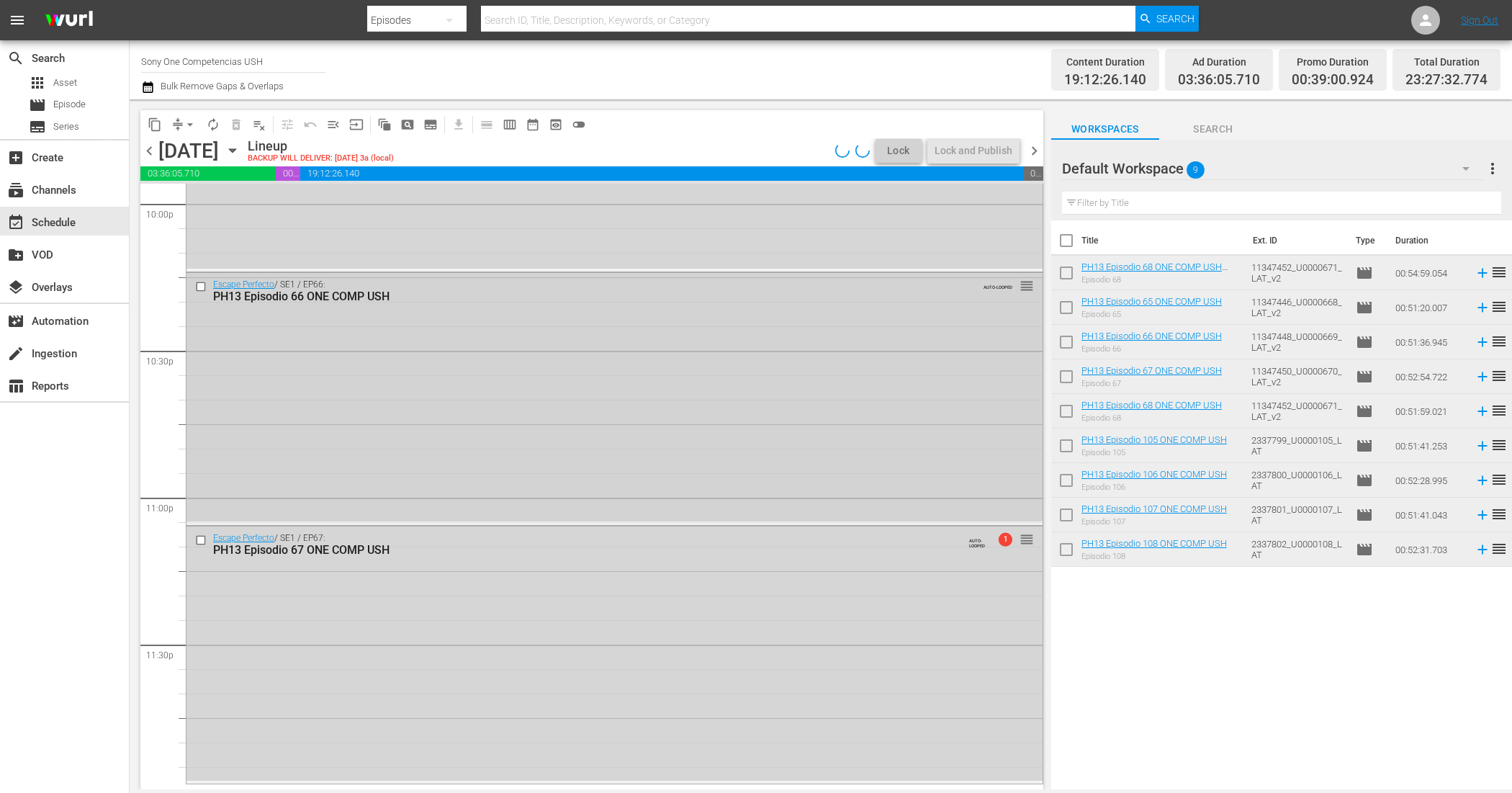
scroll to position [6447, 0]
click at [578, 701] on div "Escape Perfecto / SE1 / EP67: PH13 Episodio 67 ONE COMP USH AUTO-LOOPED 1 reord…" at bounding box center [614, 653] width 856 height 255
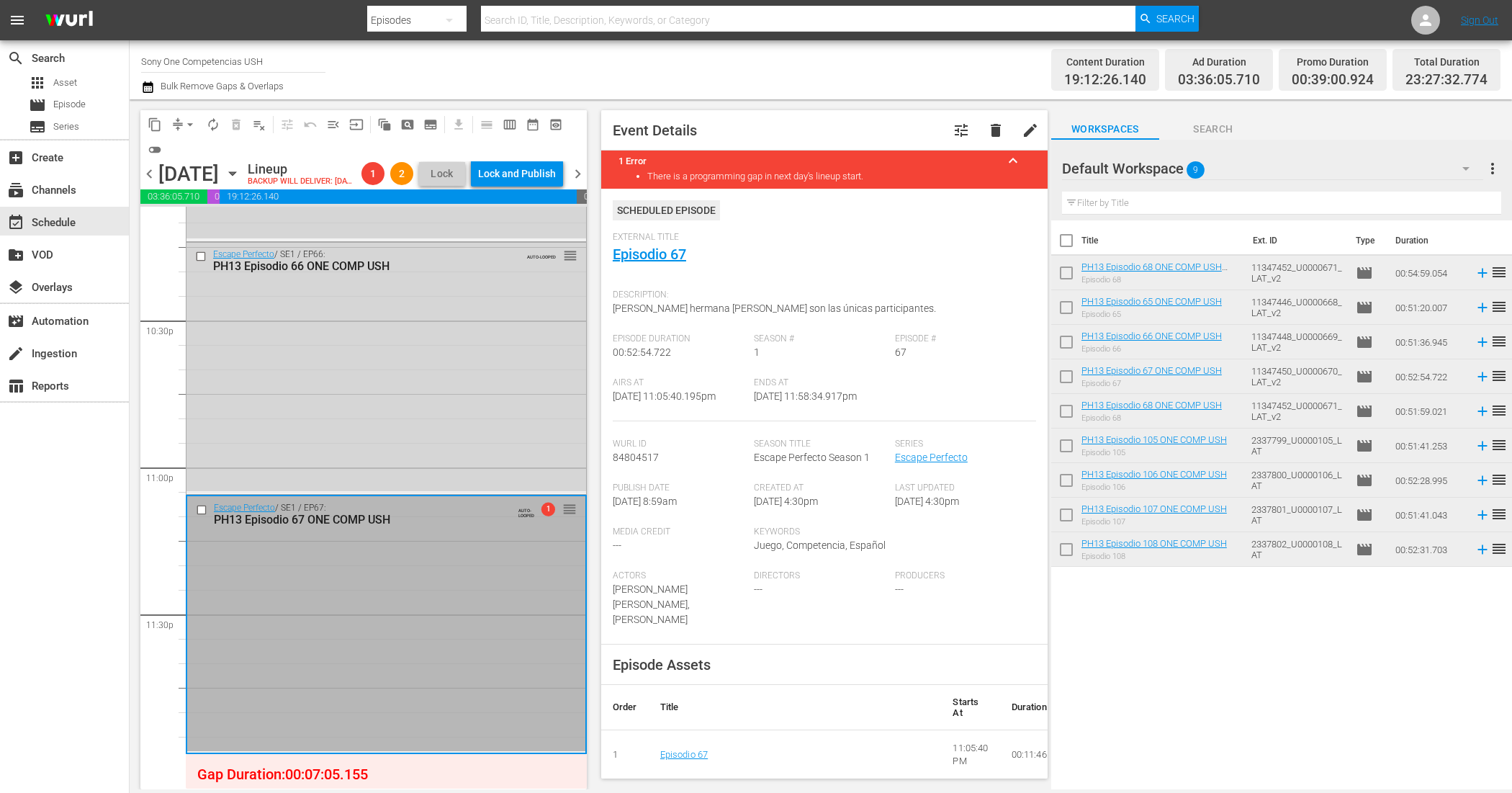
scroll to position [6521, 0]
click at [392, 610] on div "Escape Perfecto / SE1 / EP67: PH13 Episodio 67 ONE COMP USH AUTO-LOOPED 1 reord…" at bounding box center [386, 624] width 399 height 255
click at [85, 95] on div "movie Episode" at bounding box center [57, 105] width 57 height 20
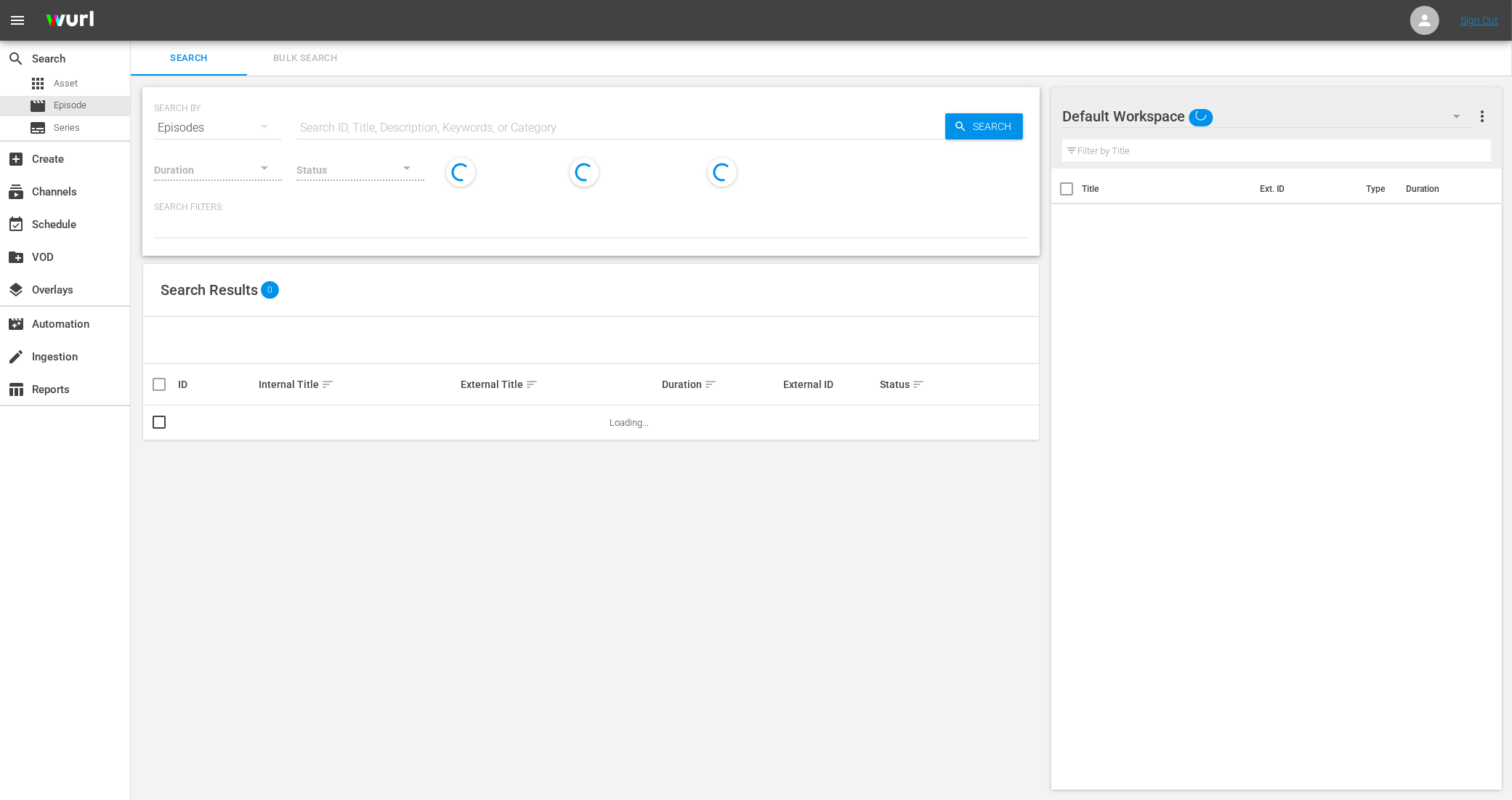
click at [309, 57] on span "Bulk Search" at bounding box center [305, 58] width 98 height 16
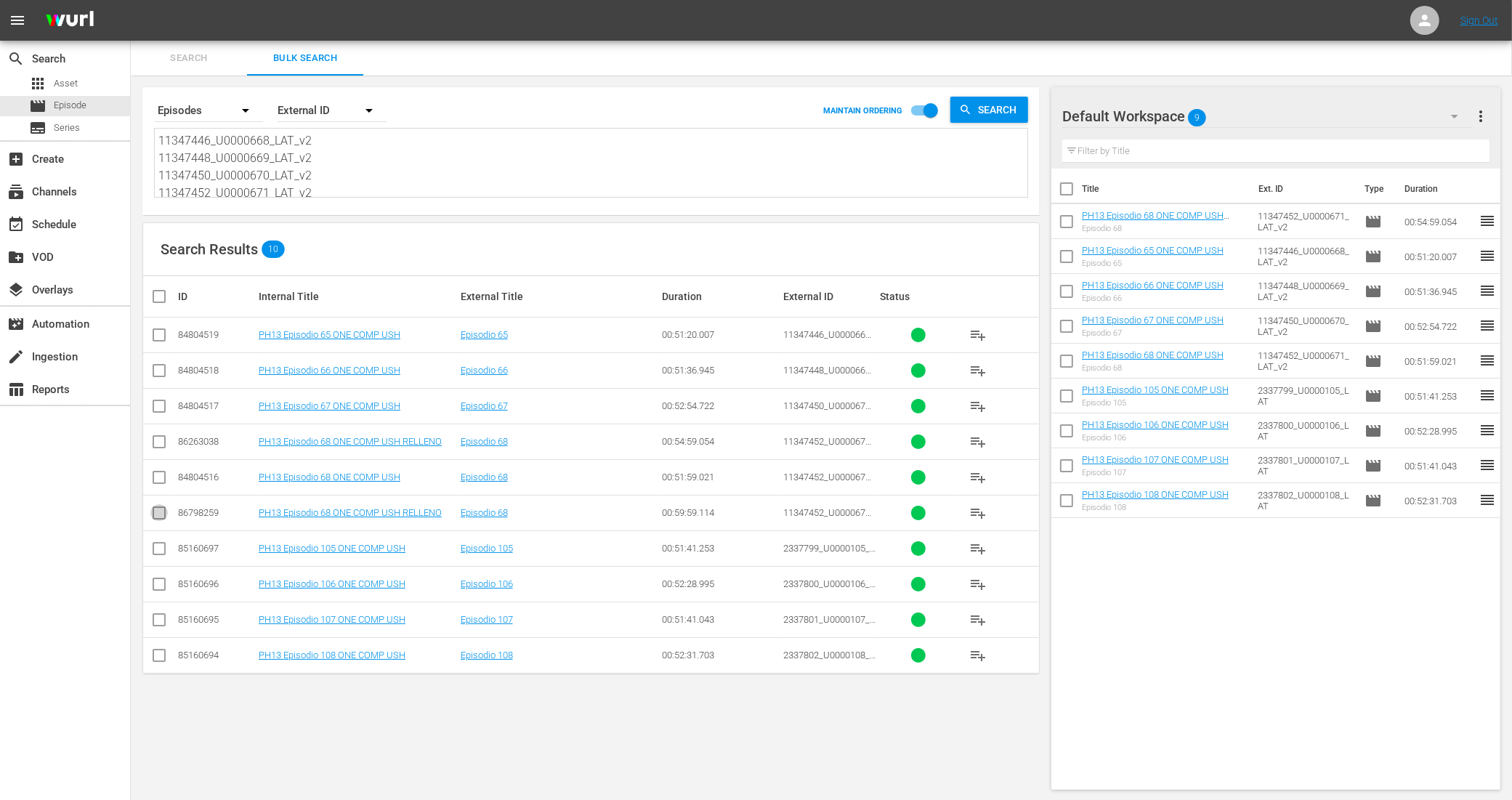
click at [164, 514] on input "checkbox" at bounding box center [159, 515] width 17 height 17
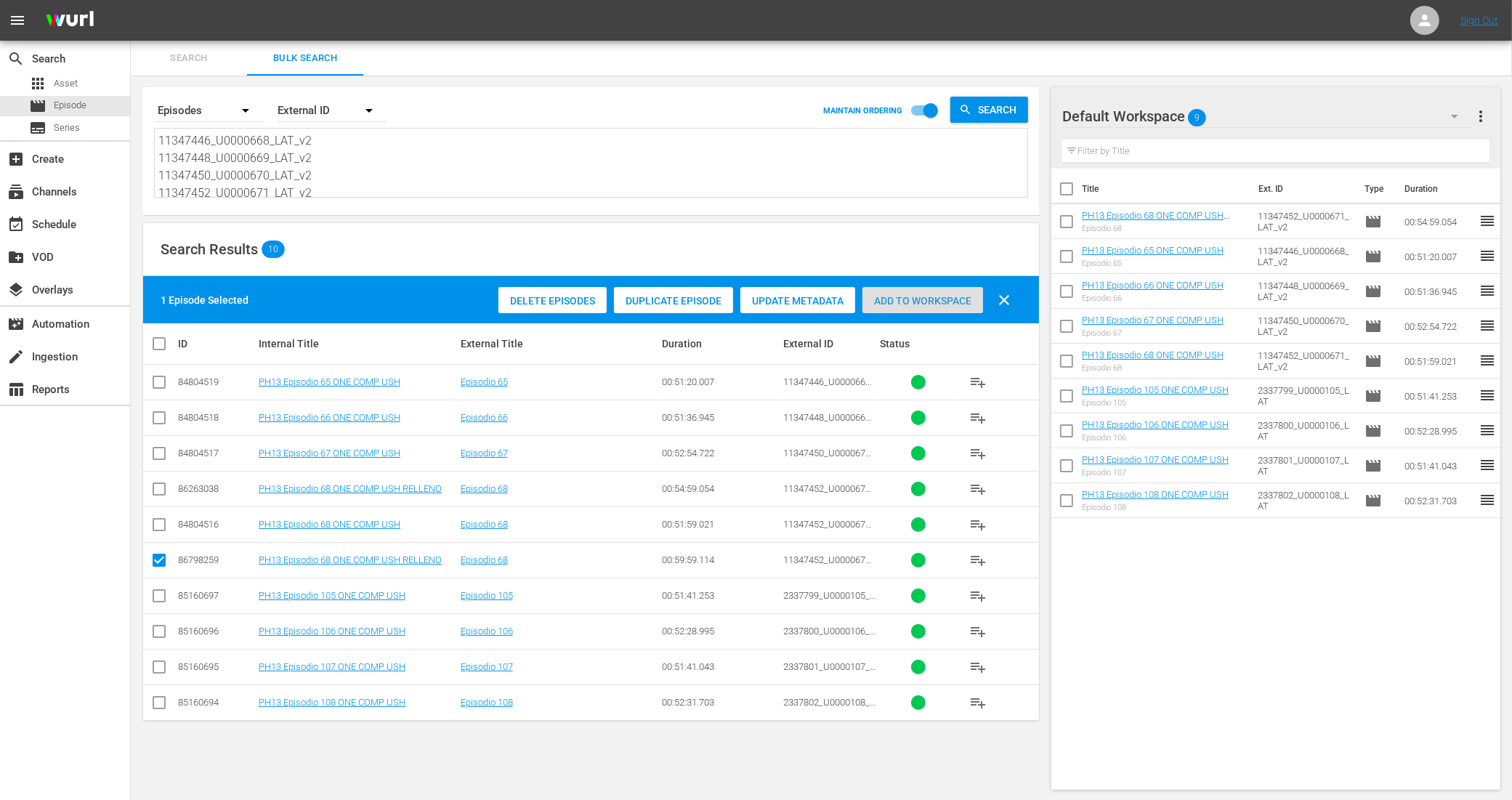
click at [931, 298] on span "Add to Workspace" at bounding box center [923, 300] width 120 height 12
click at [80, 223] on div "event_available Schedule" at bounding box center [40, 223] width 81 height 13
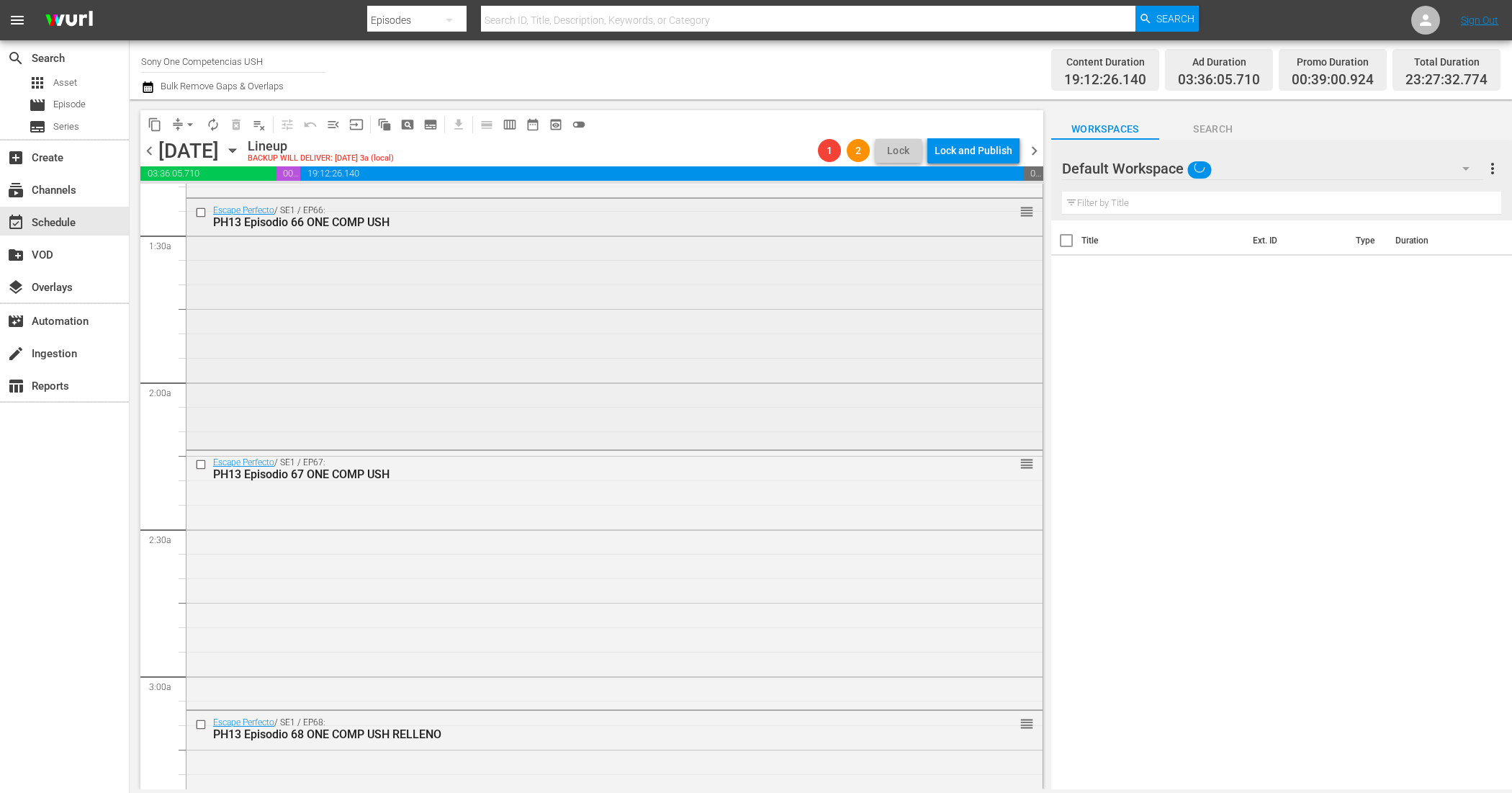
scroll to position [630, 0]
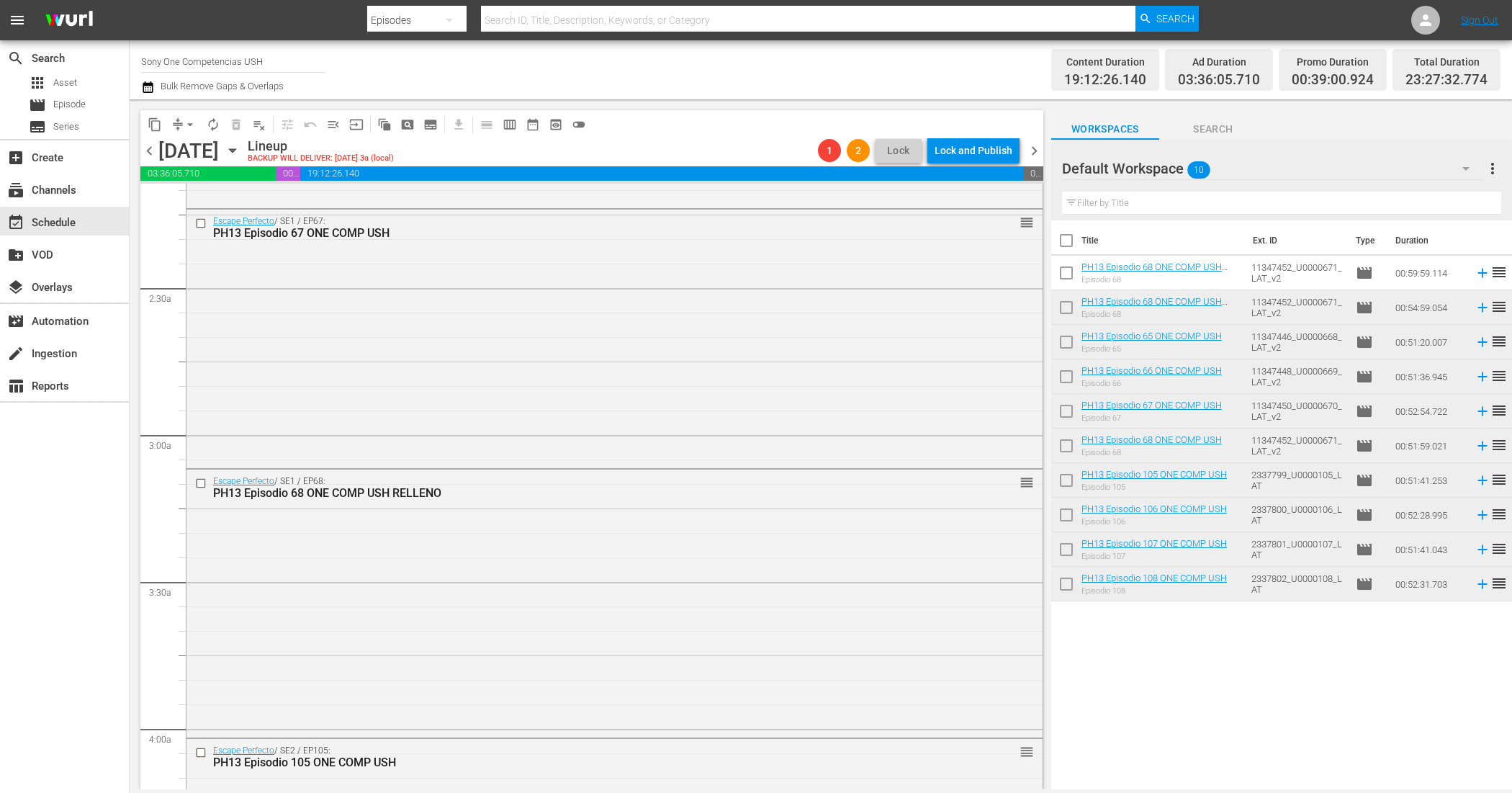
click at [1063, 310] on input "checkbox" at bounding box center [1066, 310] width 30 height 30
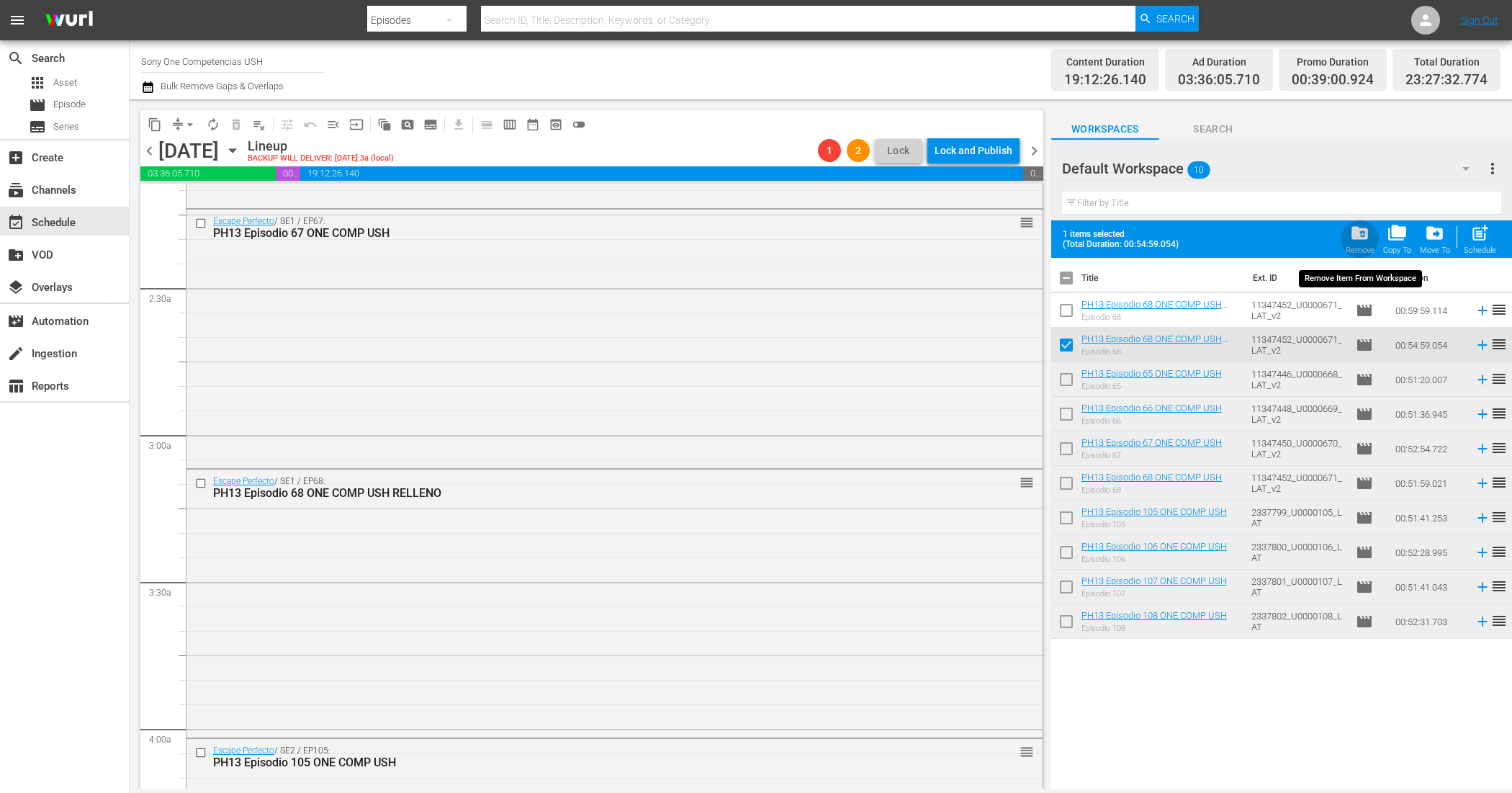
click at [1358, 250] on div "Remove" at bounding box center [1360, 250] width 29 height 9
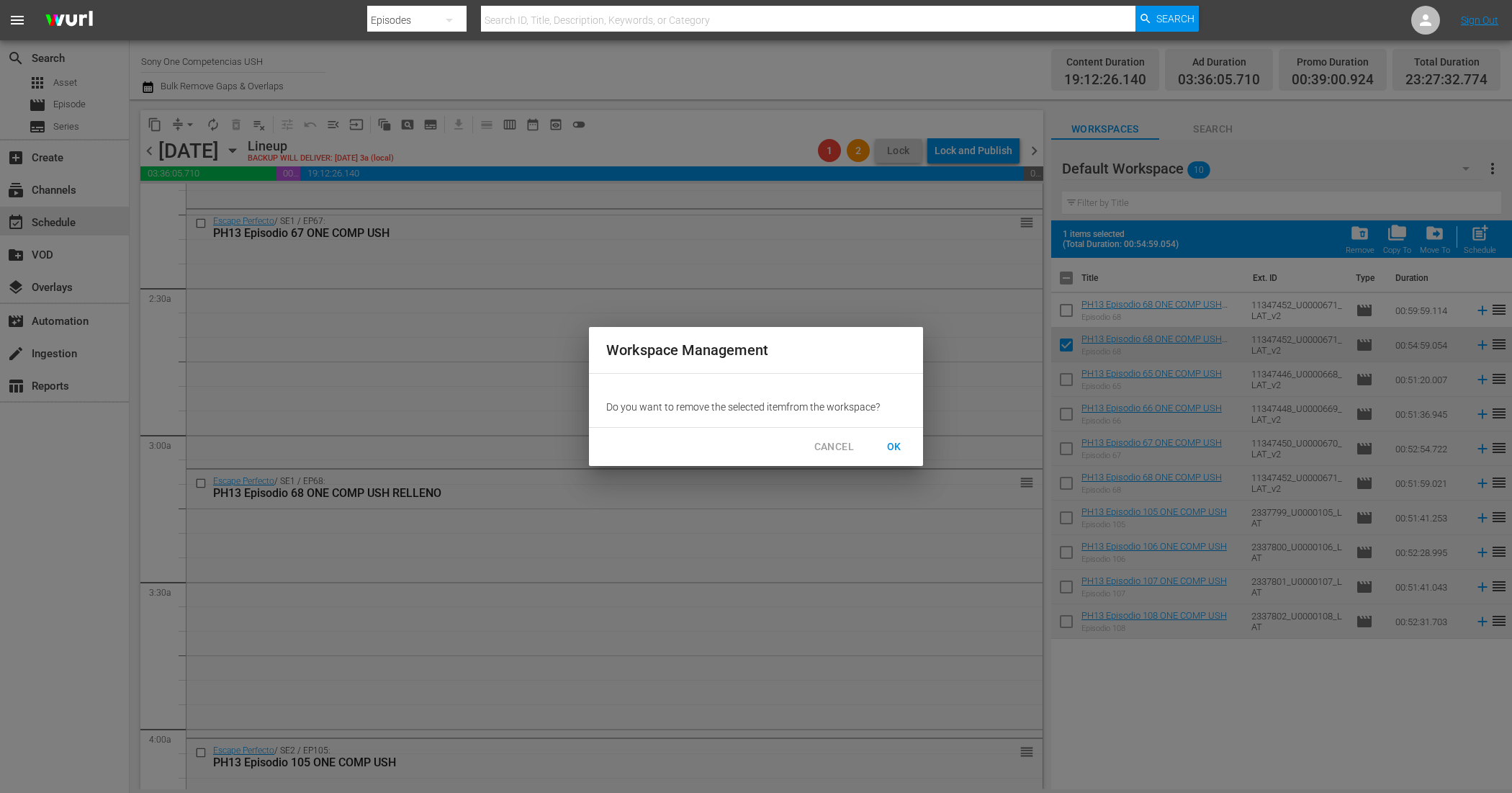
click at [890, 439] on span "OK" at bounding box center [894, 447] width 23 height 18
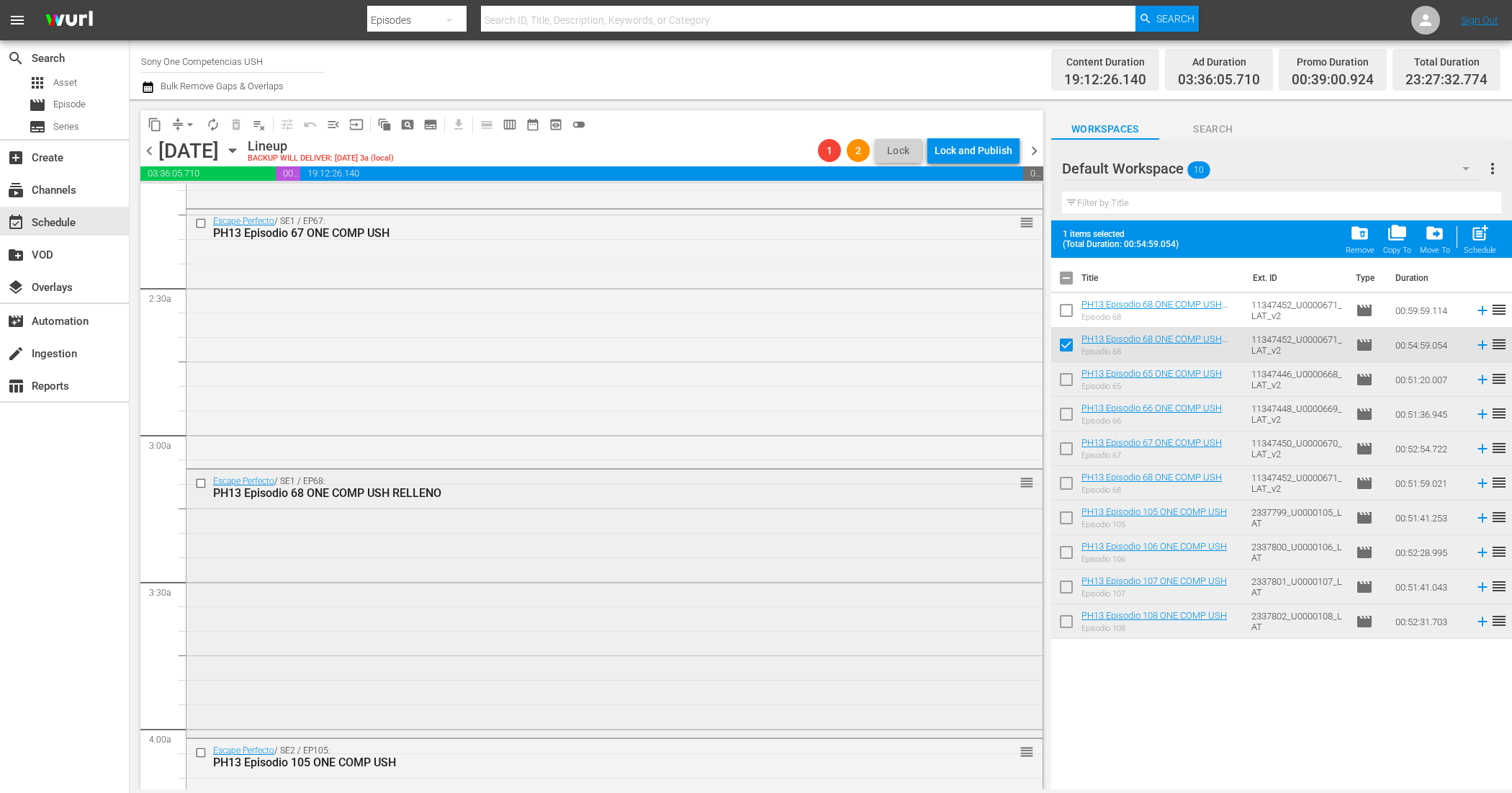
click at [663, 593] on div "Escape Perfecto / SE1 / EP68: PH13 Episodio 68 ONE COMP USH RELLENO reorder" at bounding box center [614, 601] width 856 height 265
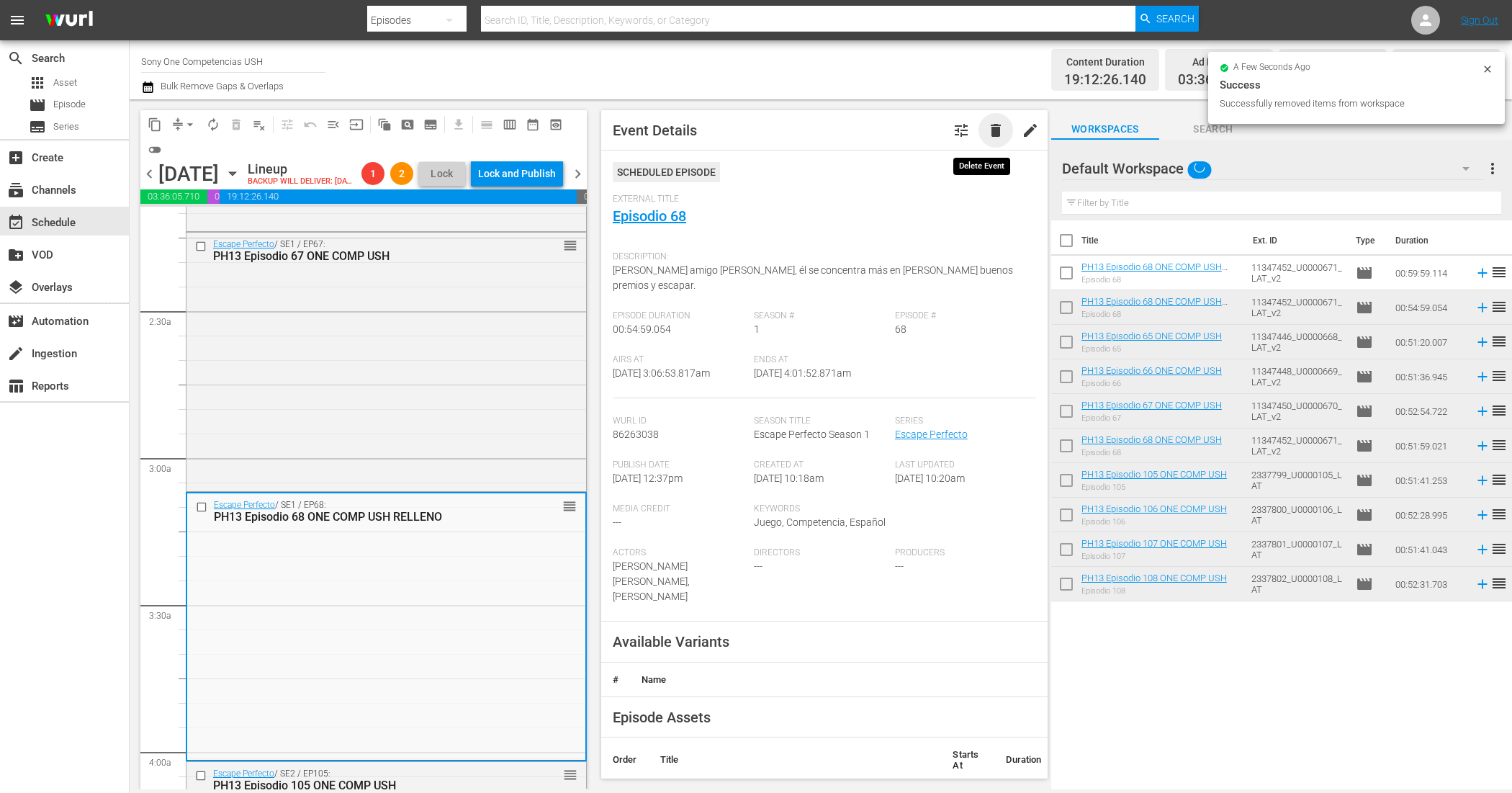
click at [987, 126] on span "delete" at bounding box center [995, 130] width 17 height 17
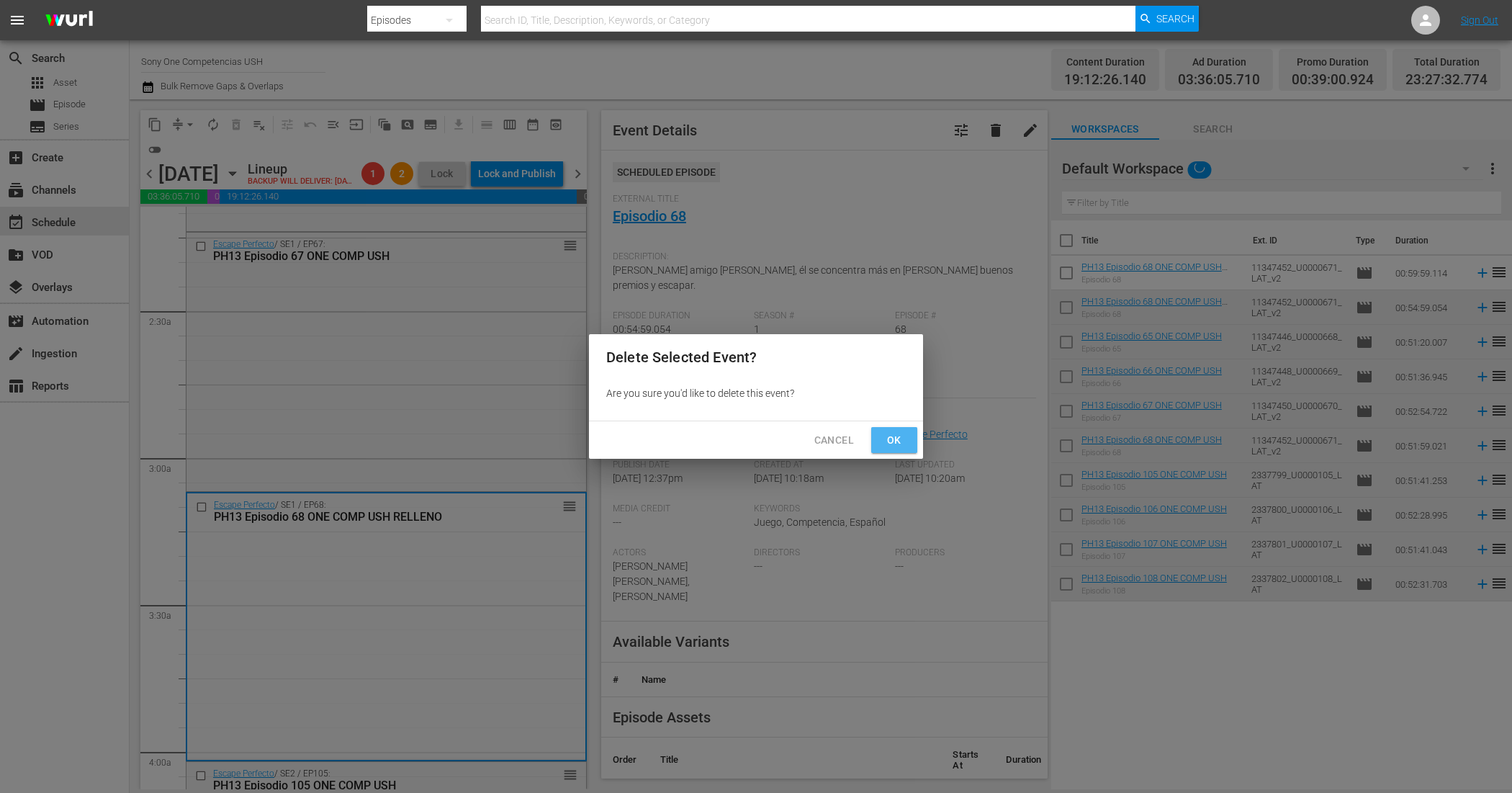
click at [886, 431] on span "Ok" at bounding box center [894, 440] width 23 height 18
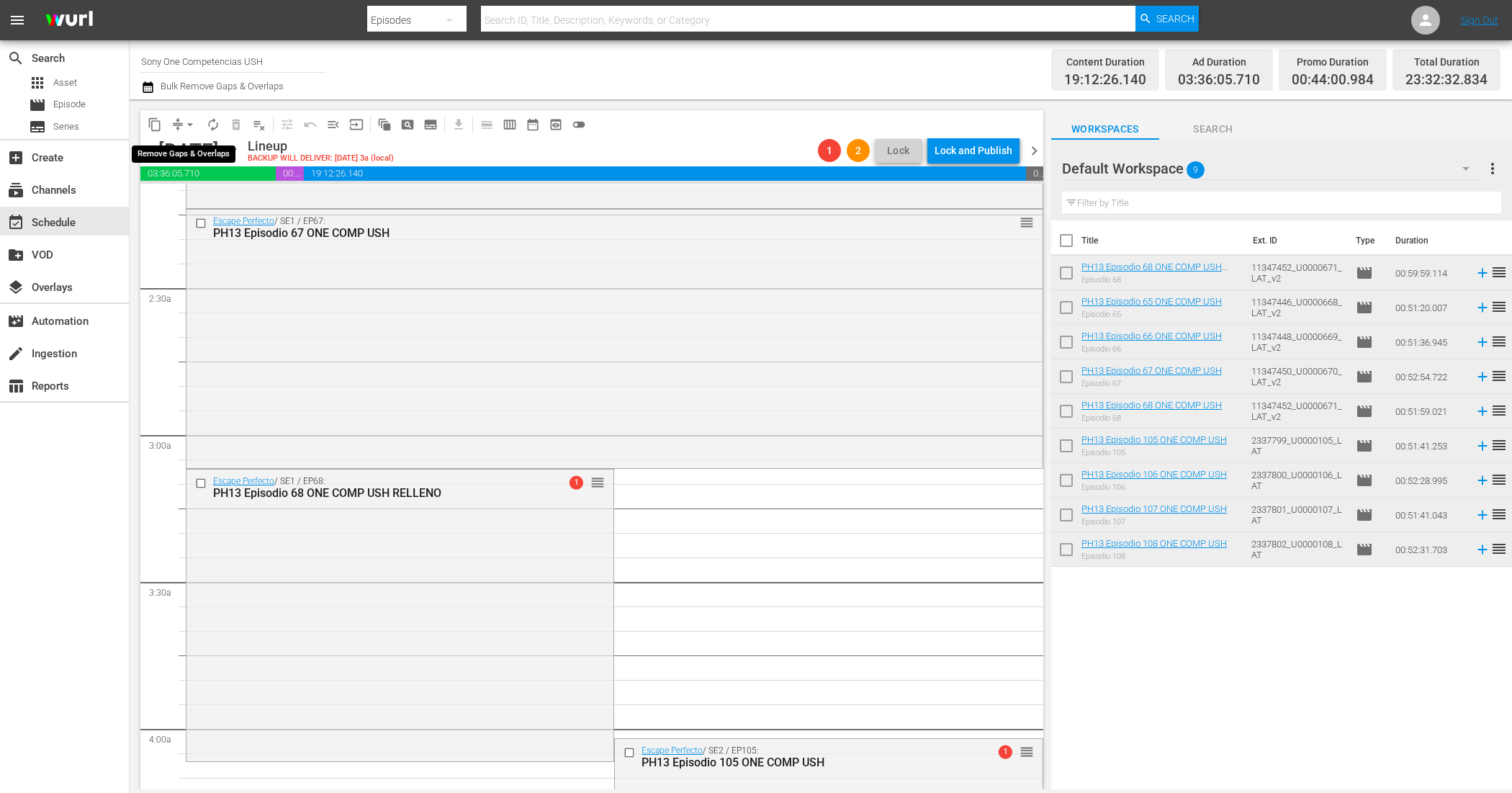
click at [184, 121] on span "arrow_drop_down" at bounding box center [190, 125] width 14 height 14
click at [239, 195] on li "Align to End of Previous Day" at bounding box center [190, 201] width 151 height 24
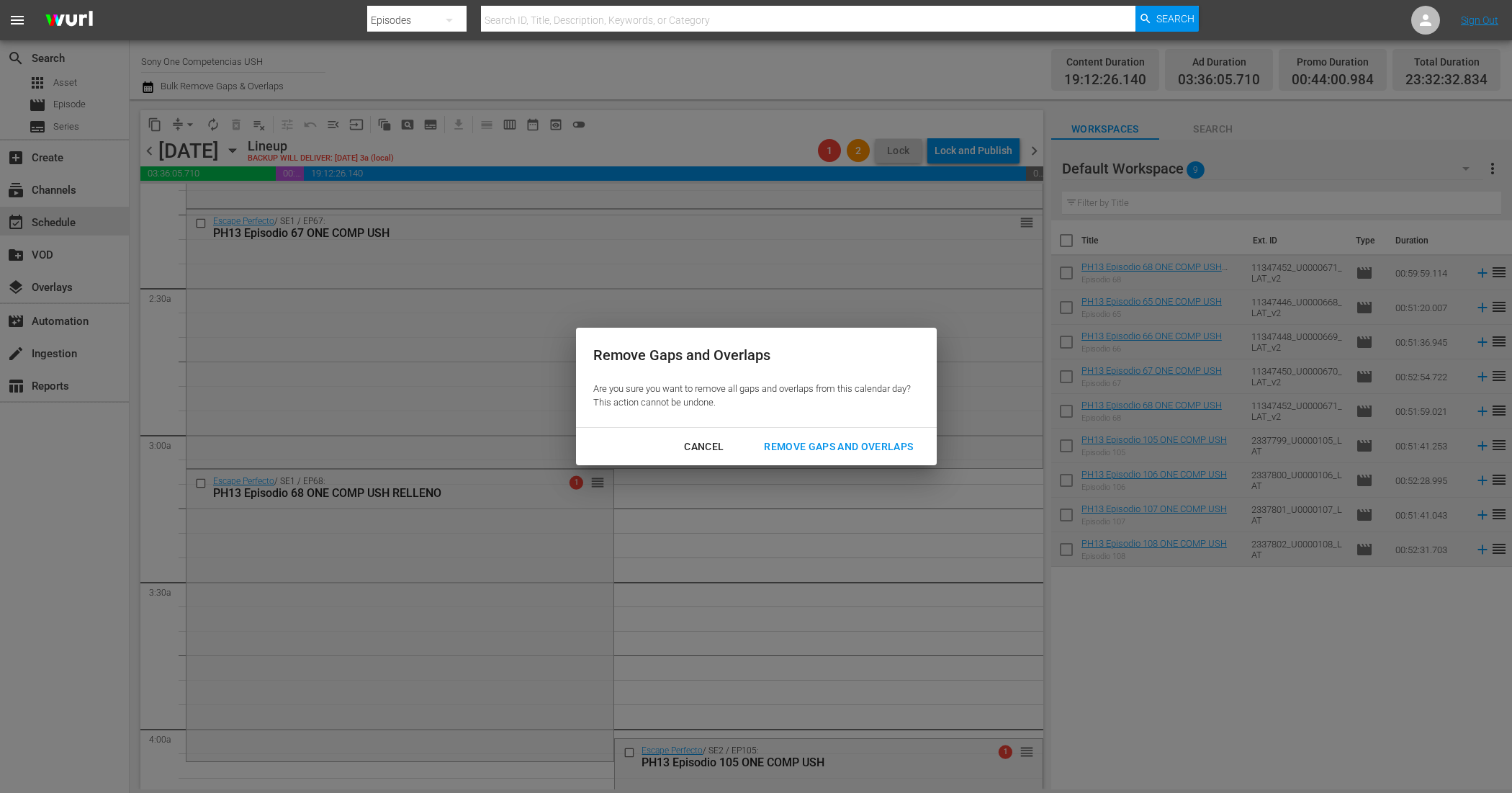
click at [831, 447] on div "Remove Gaps and Overlaps" at bounding box center [839, 447] width 172 height 18
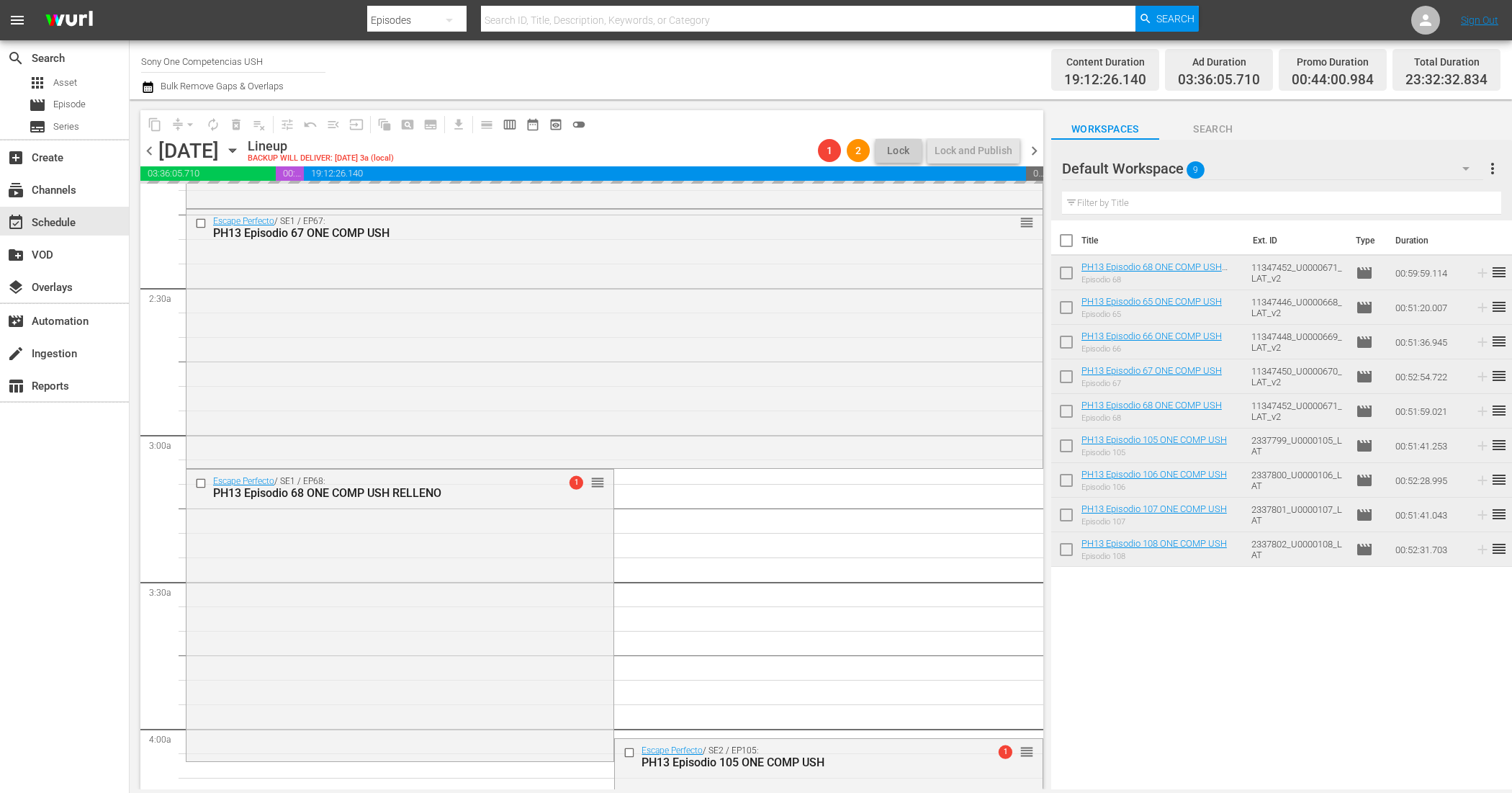
click at [1063, 240] on input "checkbox" at bounding box center [1066, 243] width 30 height 30
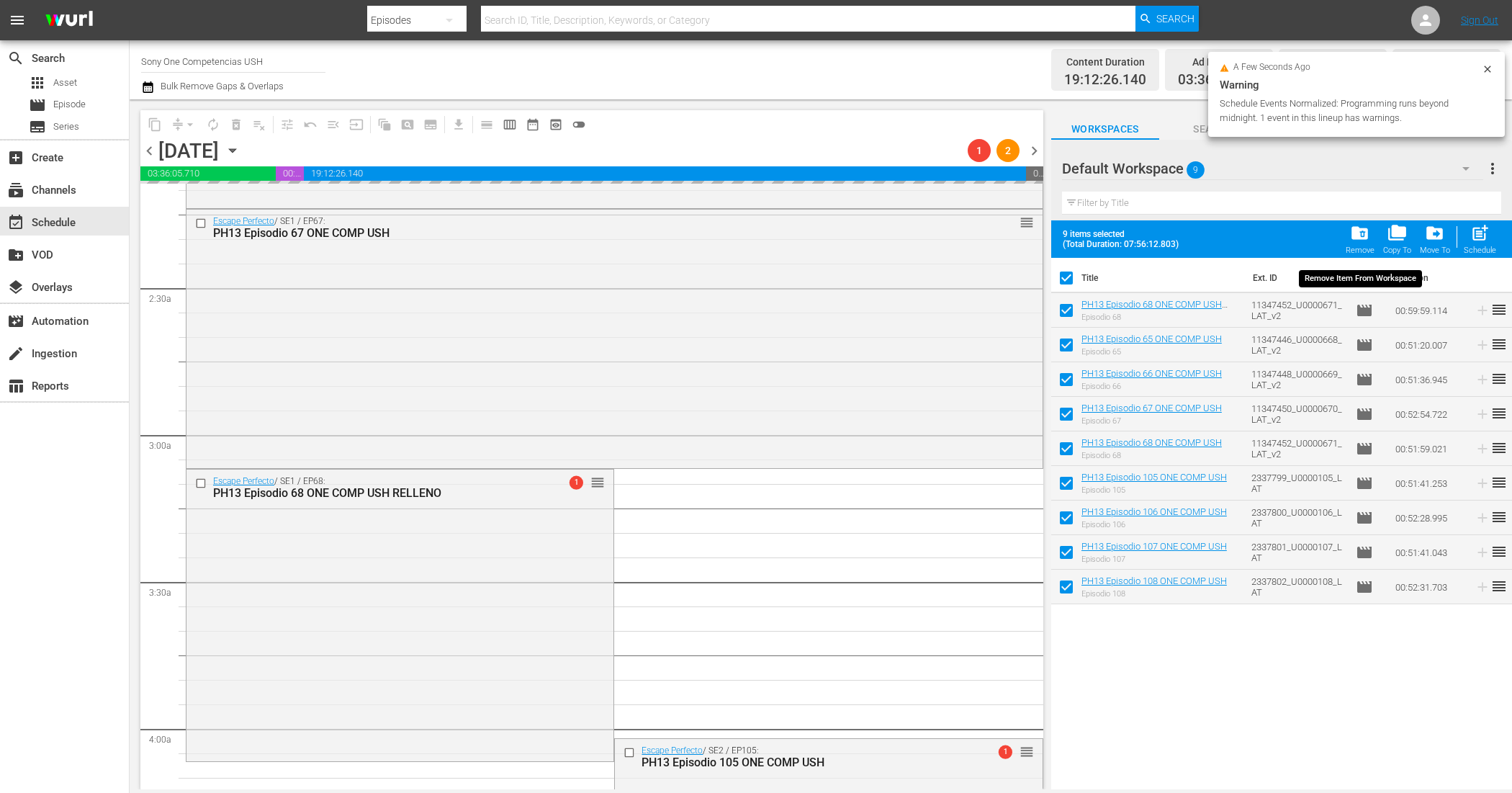
click at [1358, 235] on span "folder_delete" at bounding box center [1360, 233] width 20 height 20
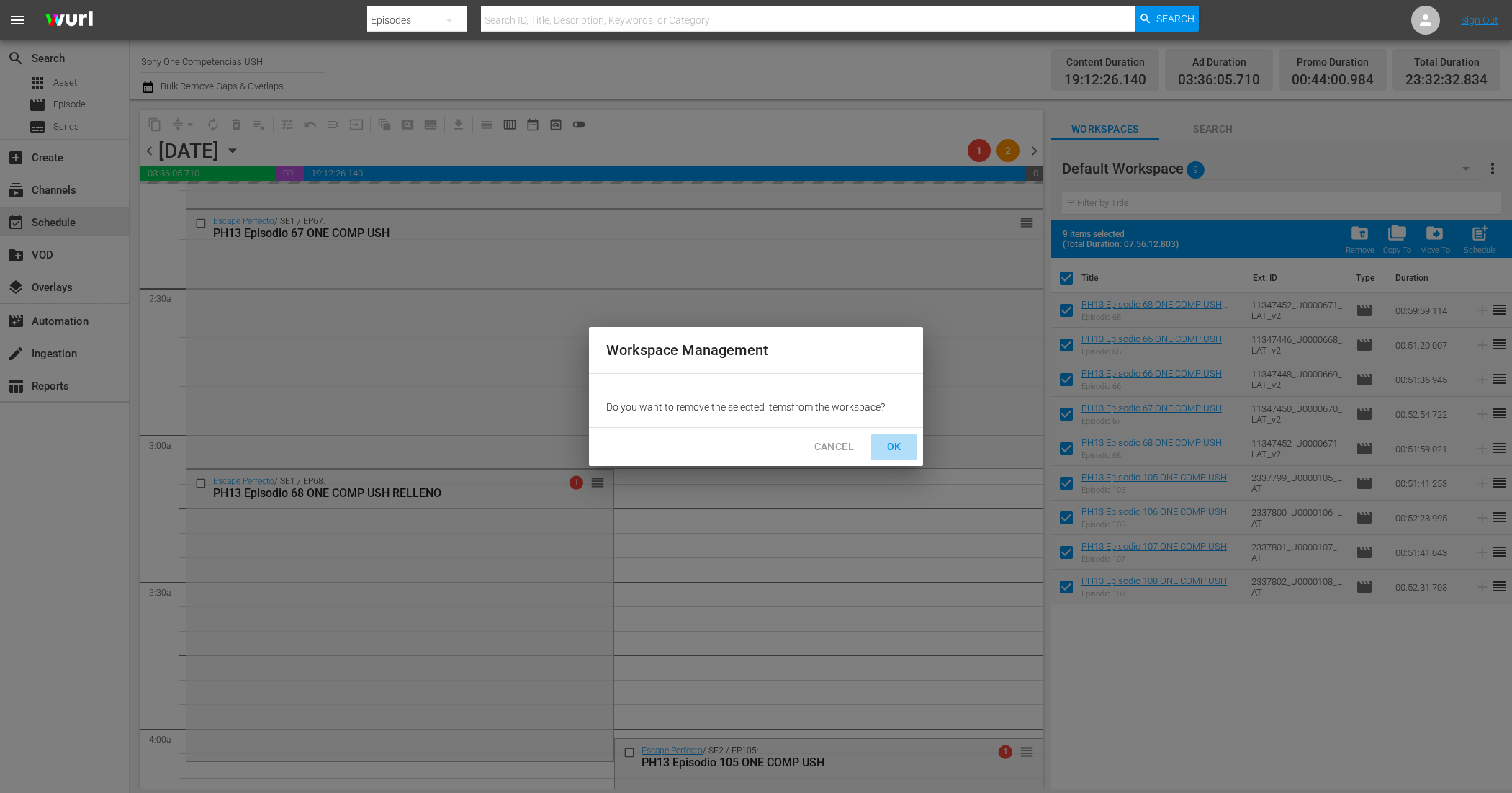
click at [897, 448] on span "OK" at bounding box center [894, 447] width 23 height 18
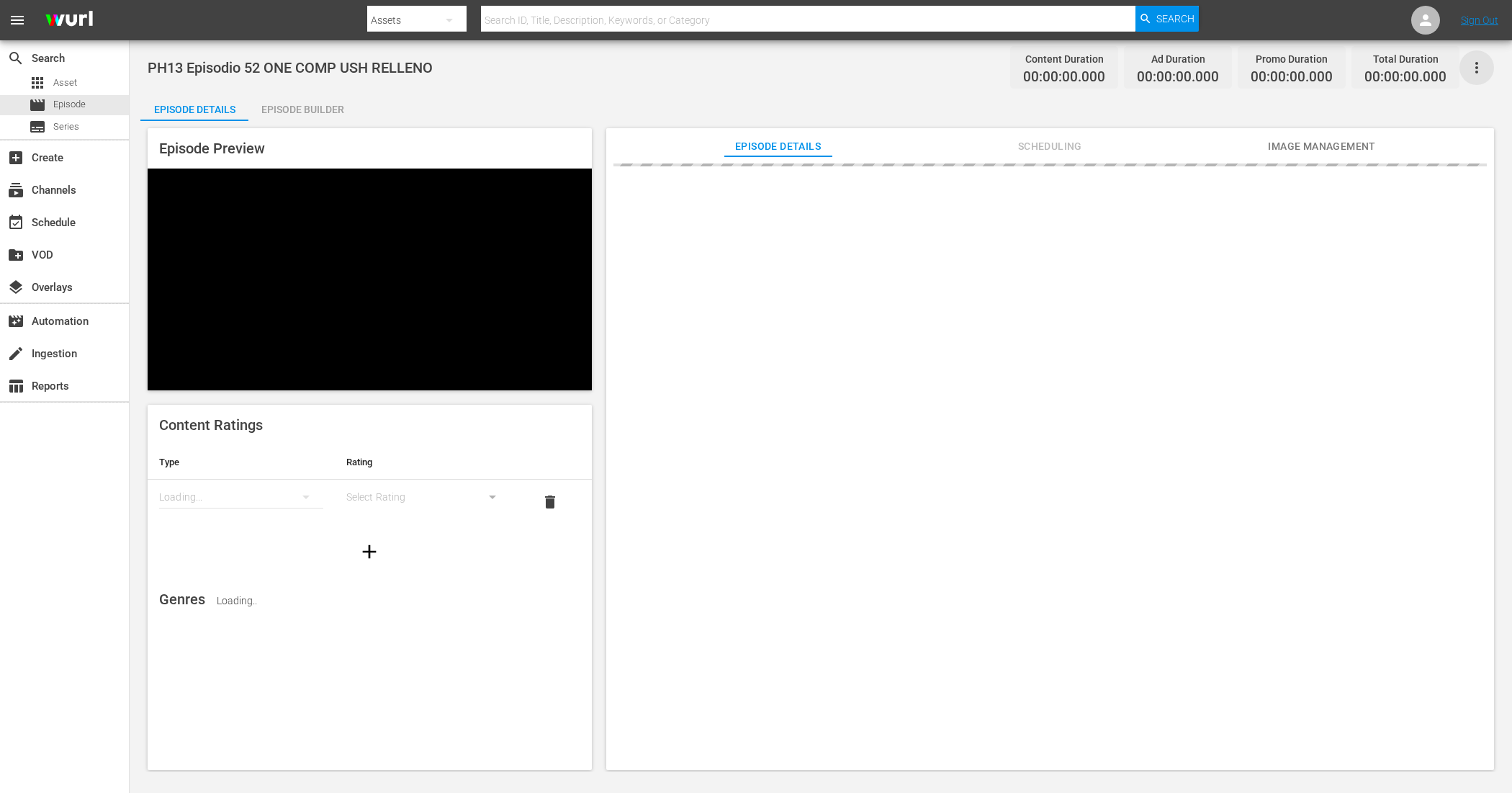
click at [1209, 65] on icon "button" at bounding box center [1476, 67] width 17 height 17
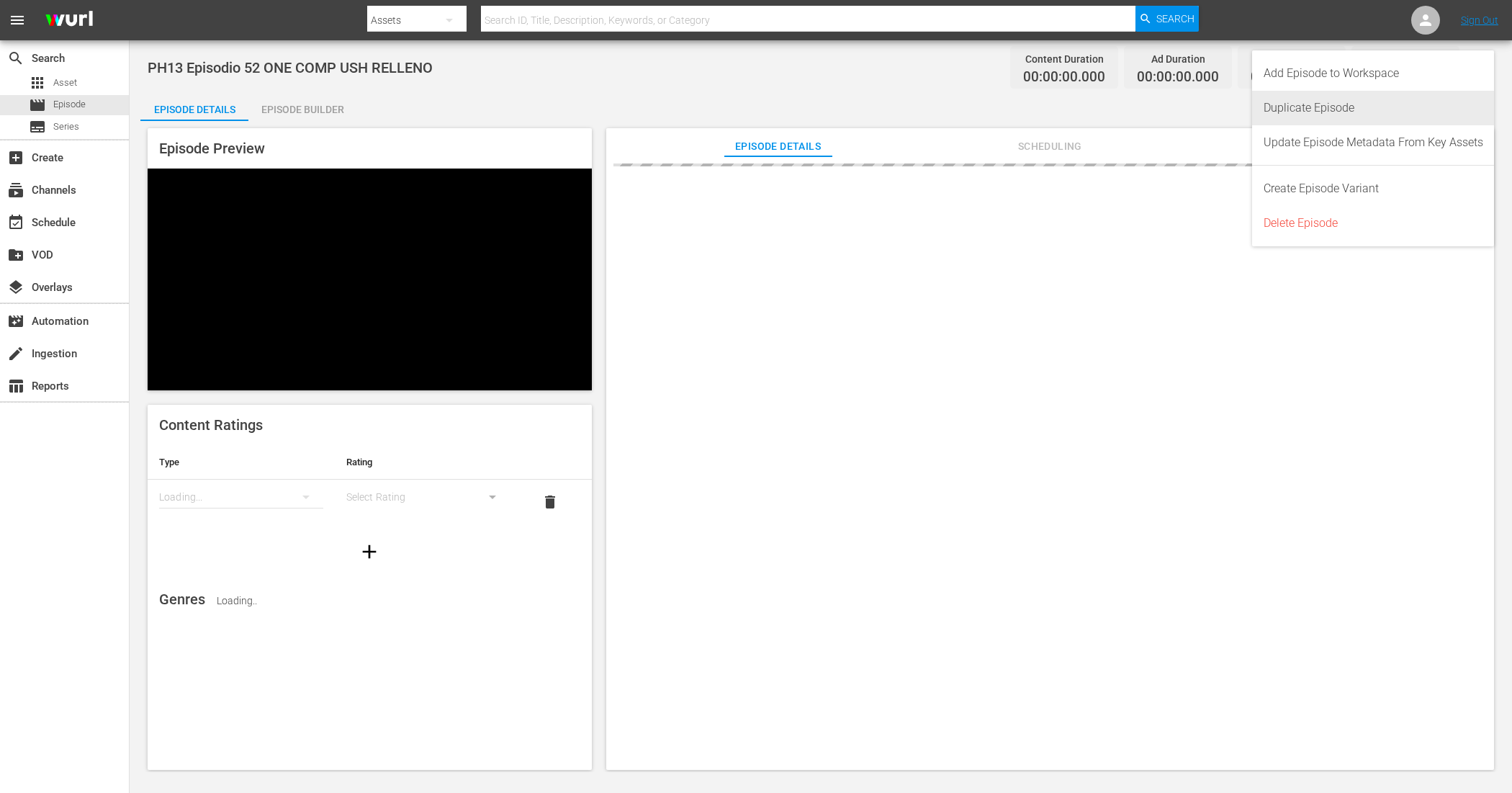
click at [1209, 105] on div "Duplicate Episode" at bounding box center [1373, 108] width 220 height 34
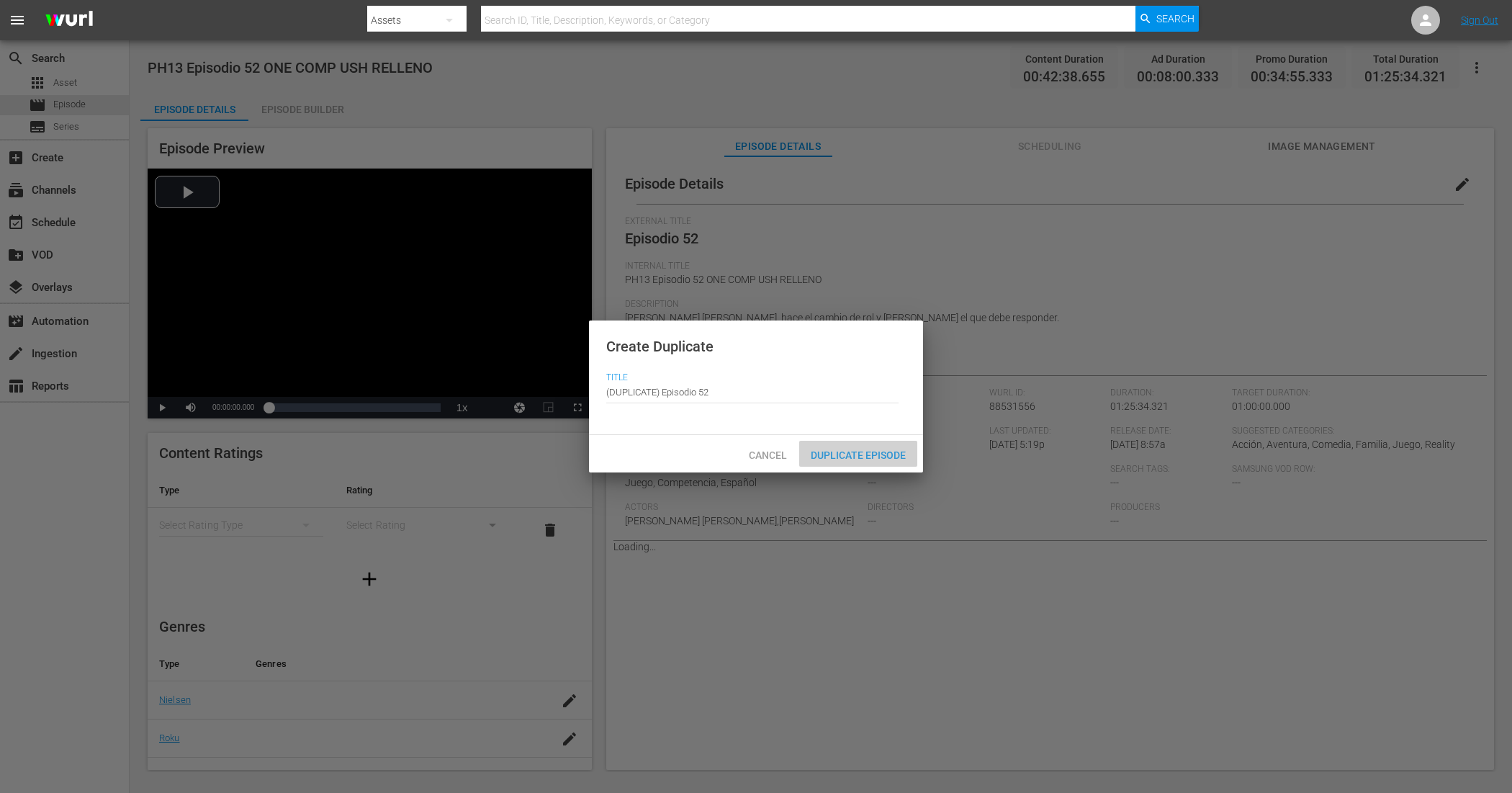
click at [840, 459] on span "Duplicate Episode" at bounding box center [858, 455] width 118 height 12
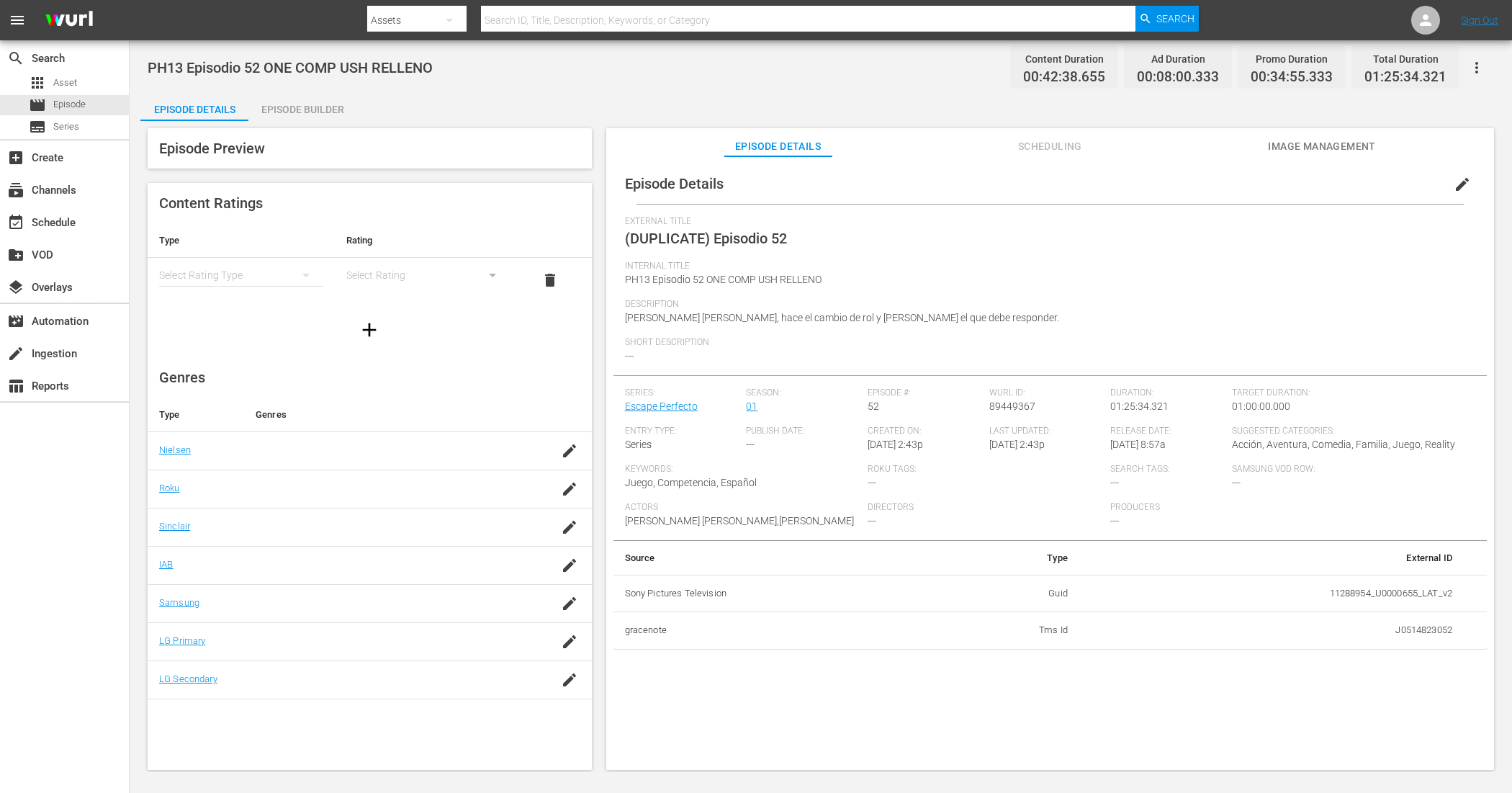
click at [1209, 184] on span "edit" at bounding box center [1461, 184] width 17 height 17
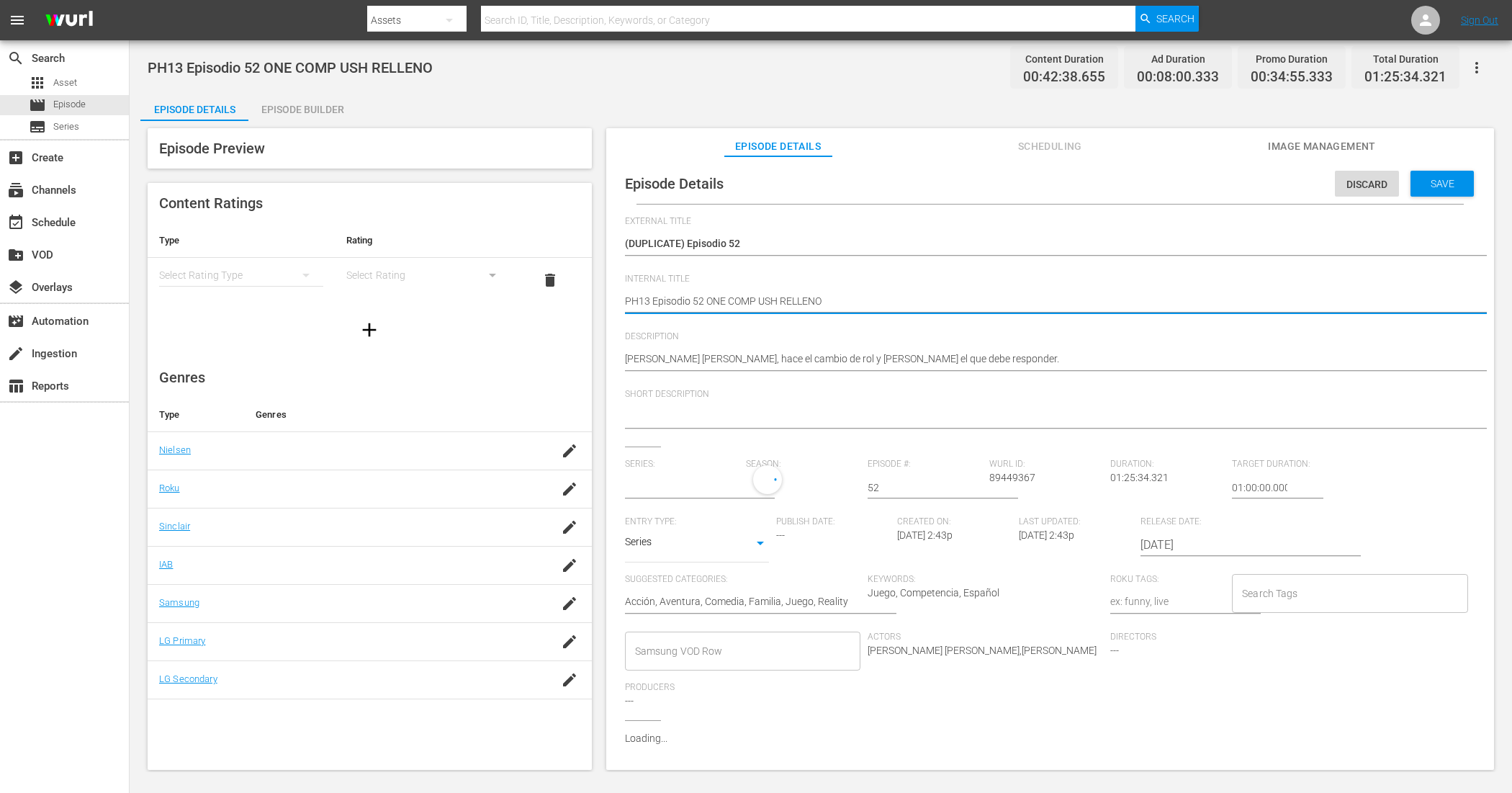
type textarea "PH13 Episodio 52 ONE COMP USH RELLENO"
type textarea "PH13 Episodio 52 ONE COMP USH RELLENO 3"
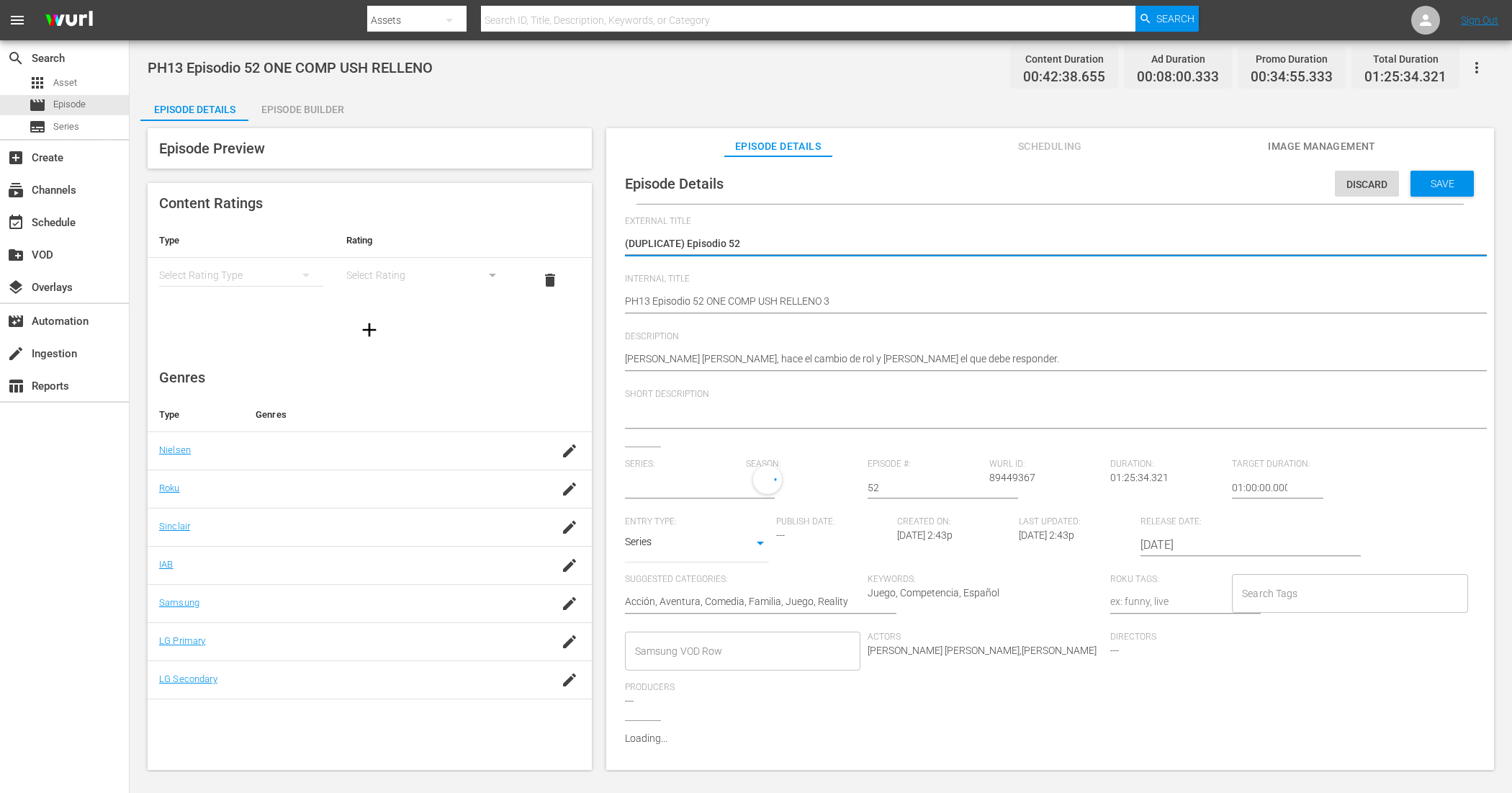
type textarea "(DUPLICATE)Episodio 52"
type input "Escape Perfecto"
type textarea "(DUPLICATEEpisodio 52"
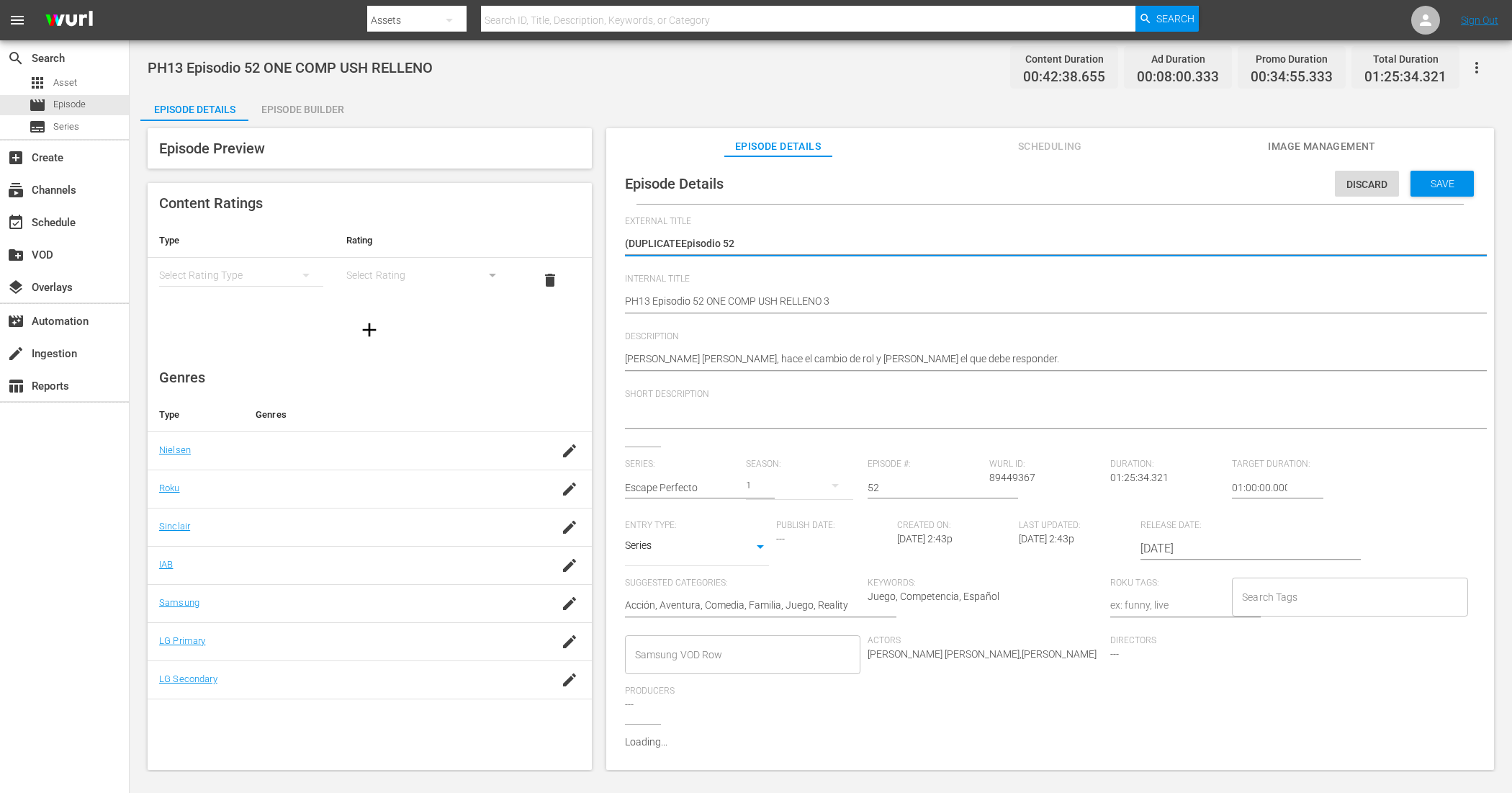
type textarea "(DUPLICATEpisodio 52"
type textarea "(DUPLICAEpisodio 52"
type textarea "(DUPLICEpisodio 52"
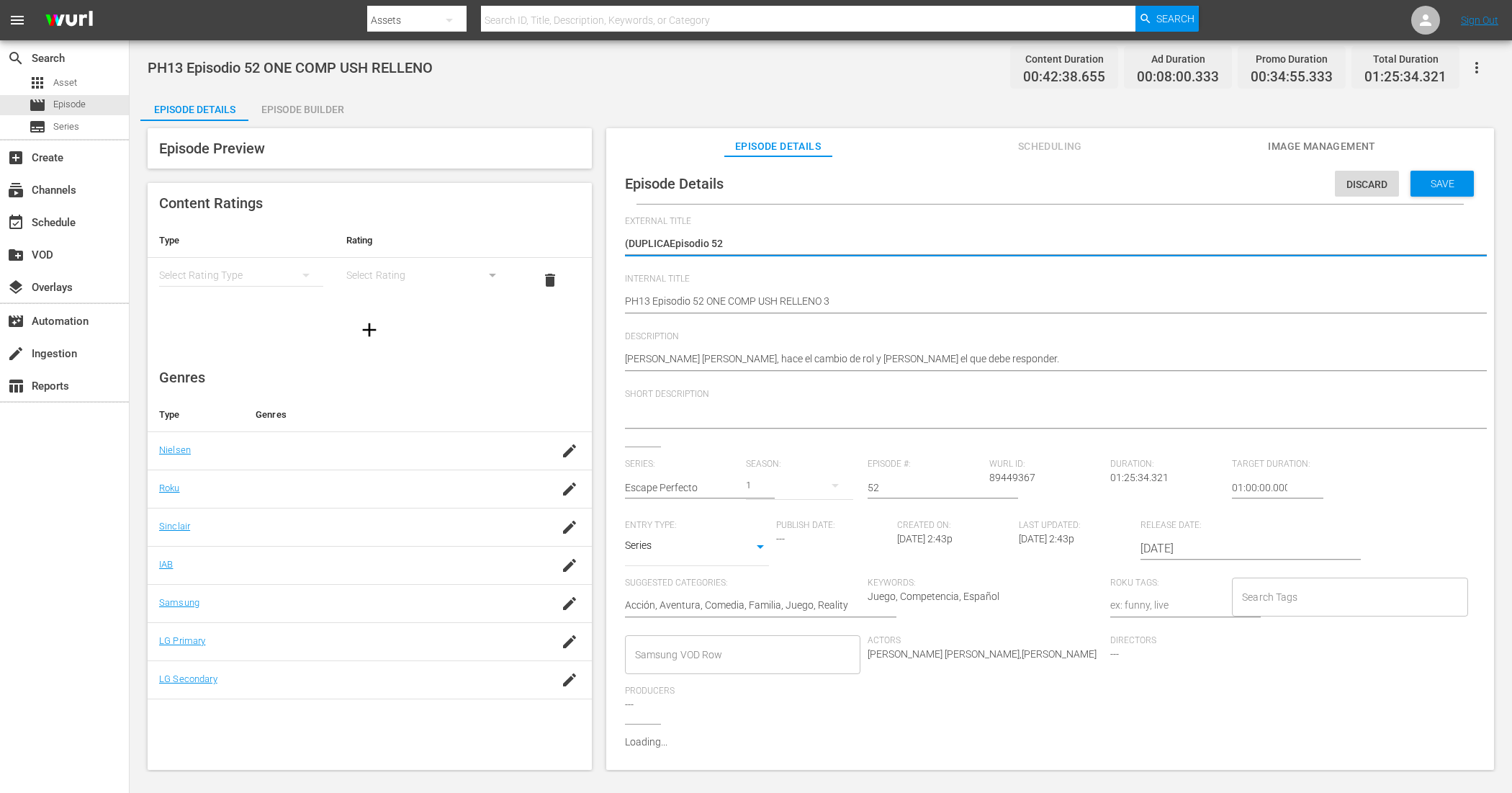
type textarea "(DUPLICEpisodio 52"
type textarea "(DUPLIEpisodio 52"
type textarea "(DUPLEpisodio 52"
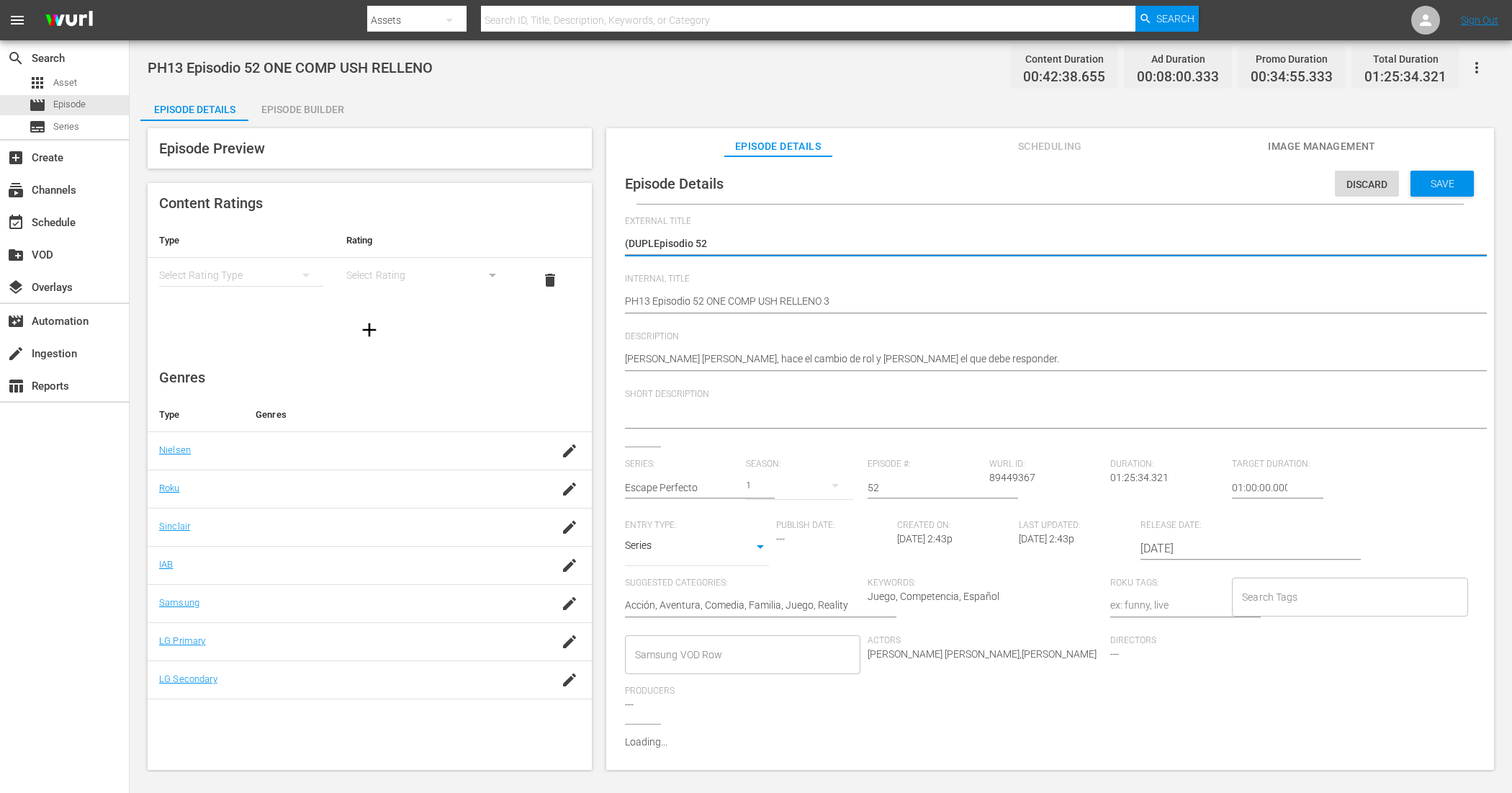
type textarea "(DUPEpisodio 52"
type textarea "(DUEpisodio 52"
type textarea "(DEpisodio 52"
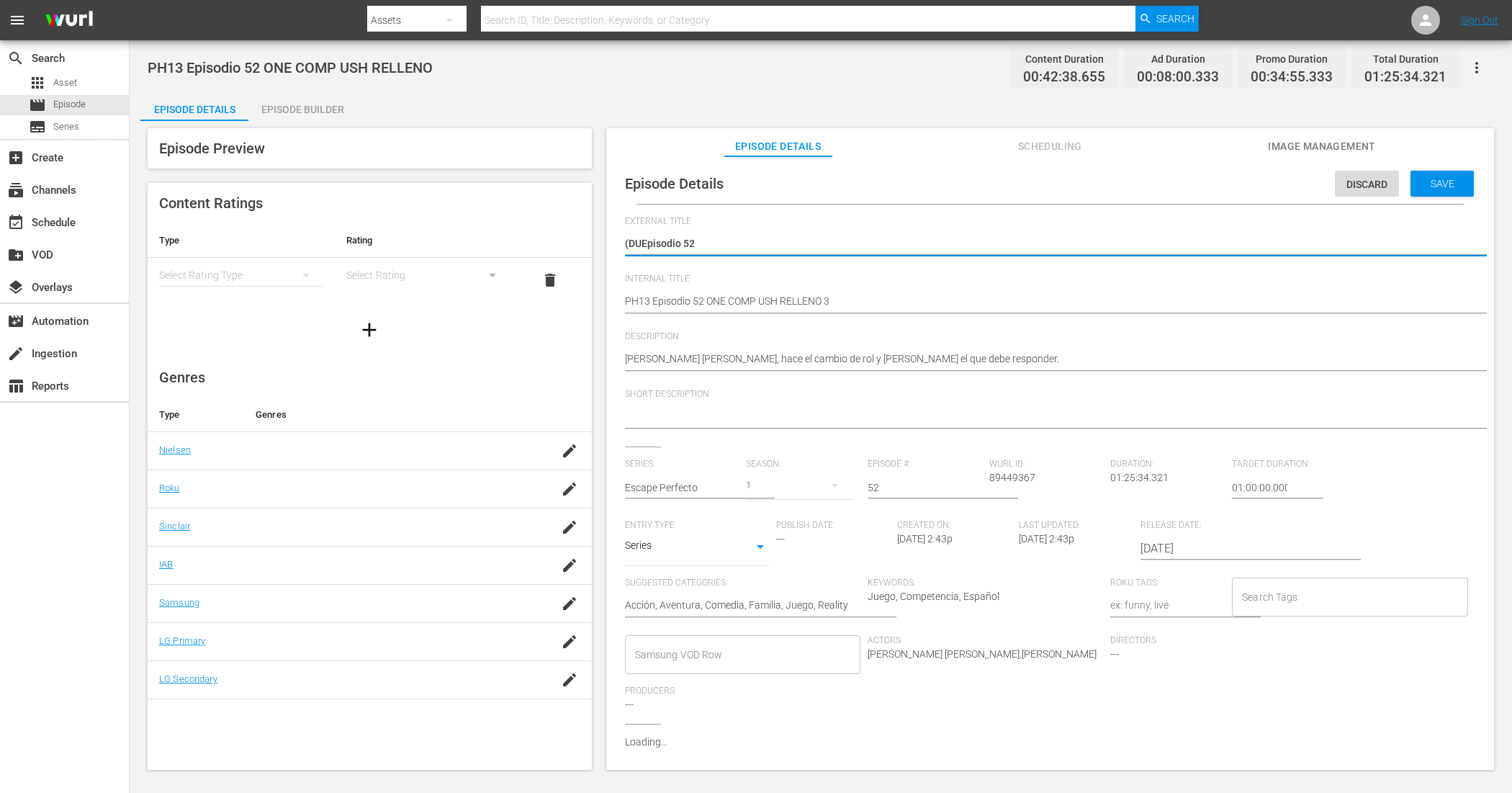
type textarea "(DEpisodio 52"
type textarea "(Episodio 52"
type textarea "Episodio 52"
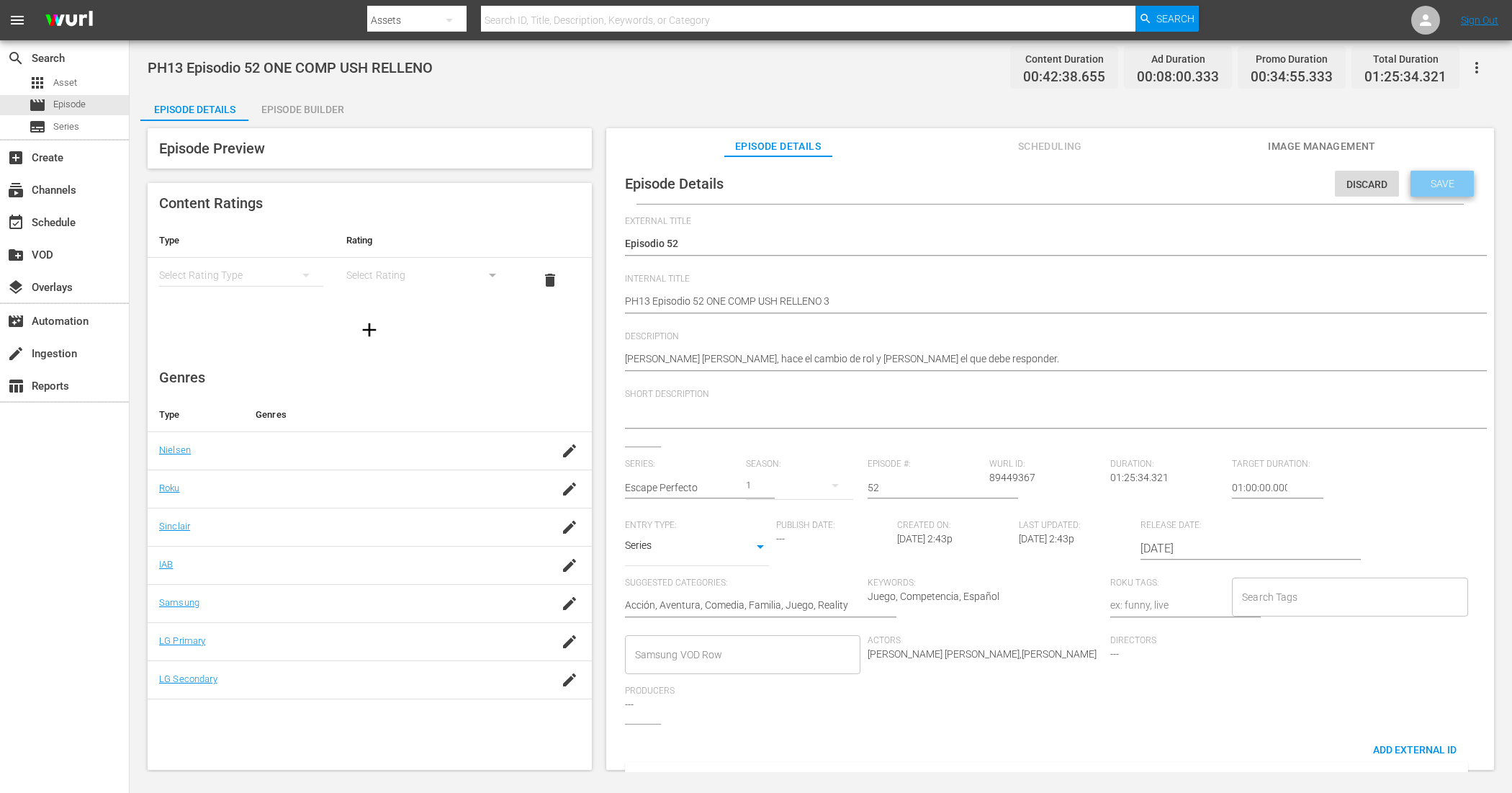
click at [1209, 182] on span "Save" at bounding box center [1442, 184] width 47 height 12
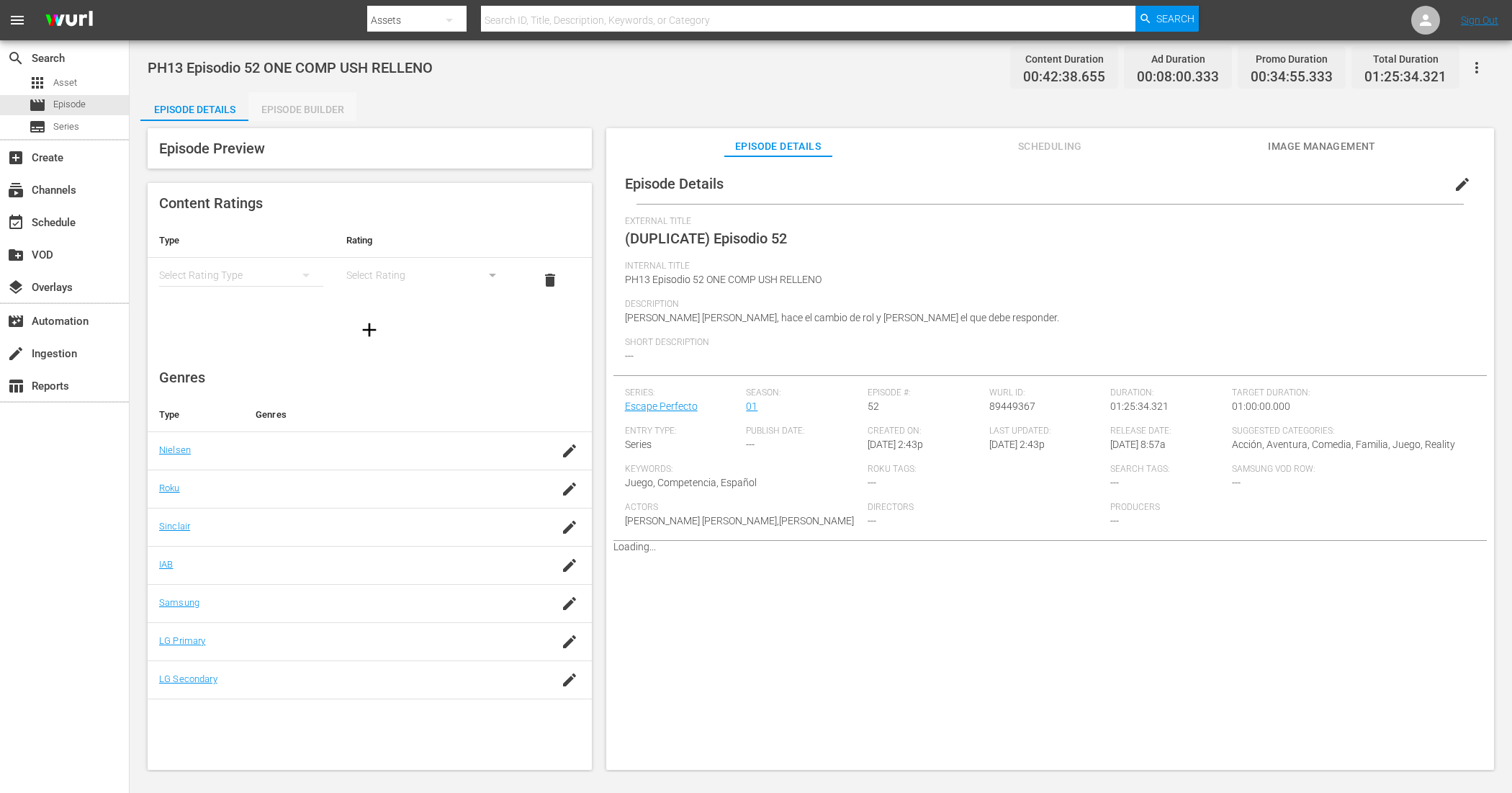
click at [299, 105] on div "Episode Builder" at bounding box center [303, 109] width 108 height 34
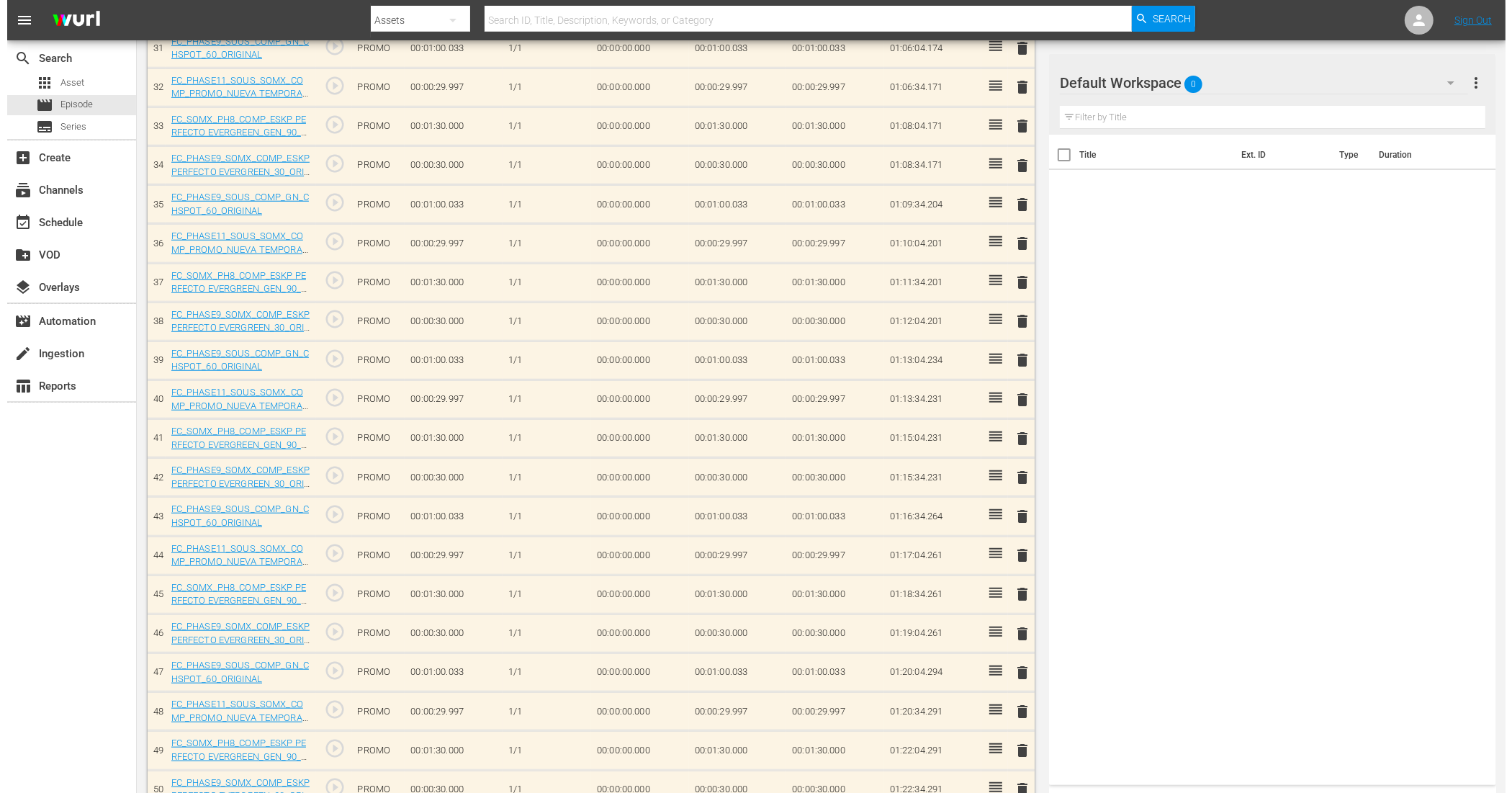
scroll to position [1506, 0]
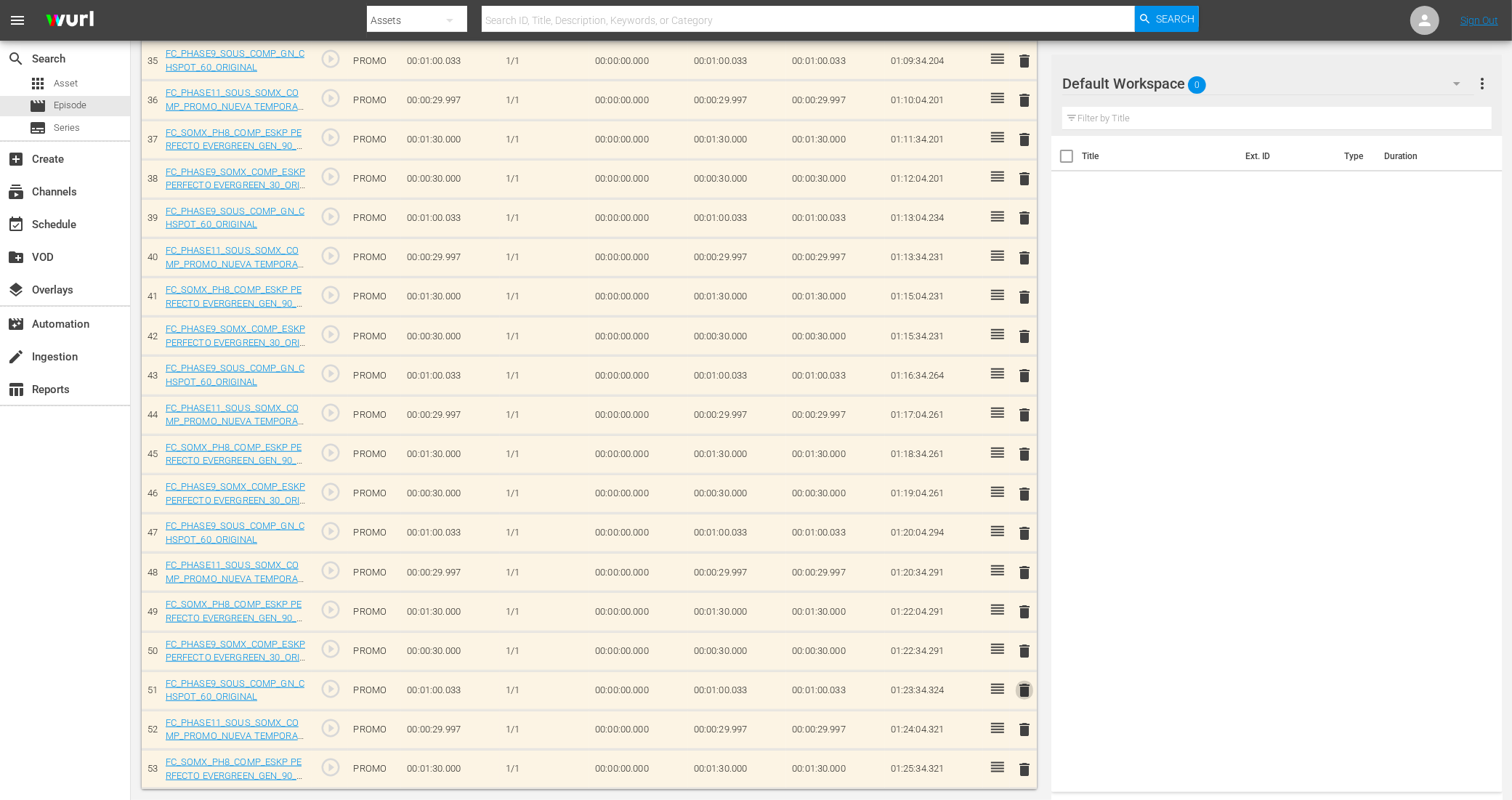
click at [1028, 639] on span "delete" at bounding box center [1024, 690] width 17 height 17
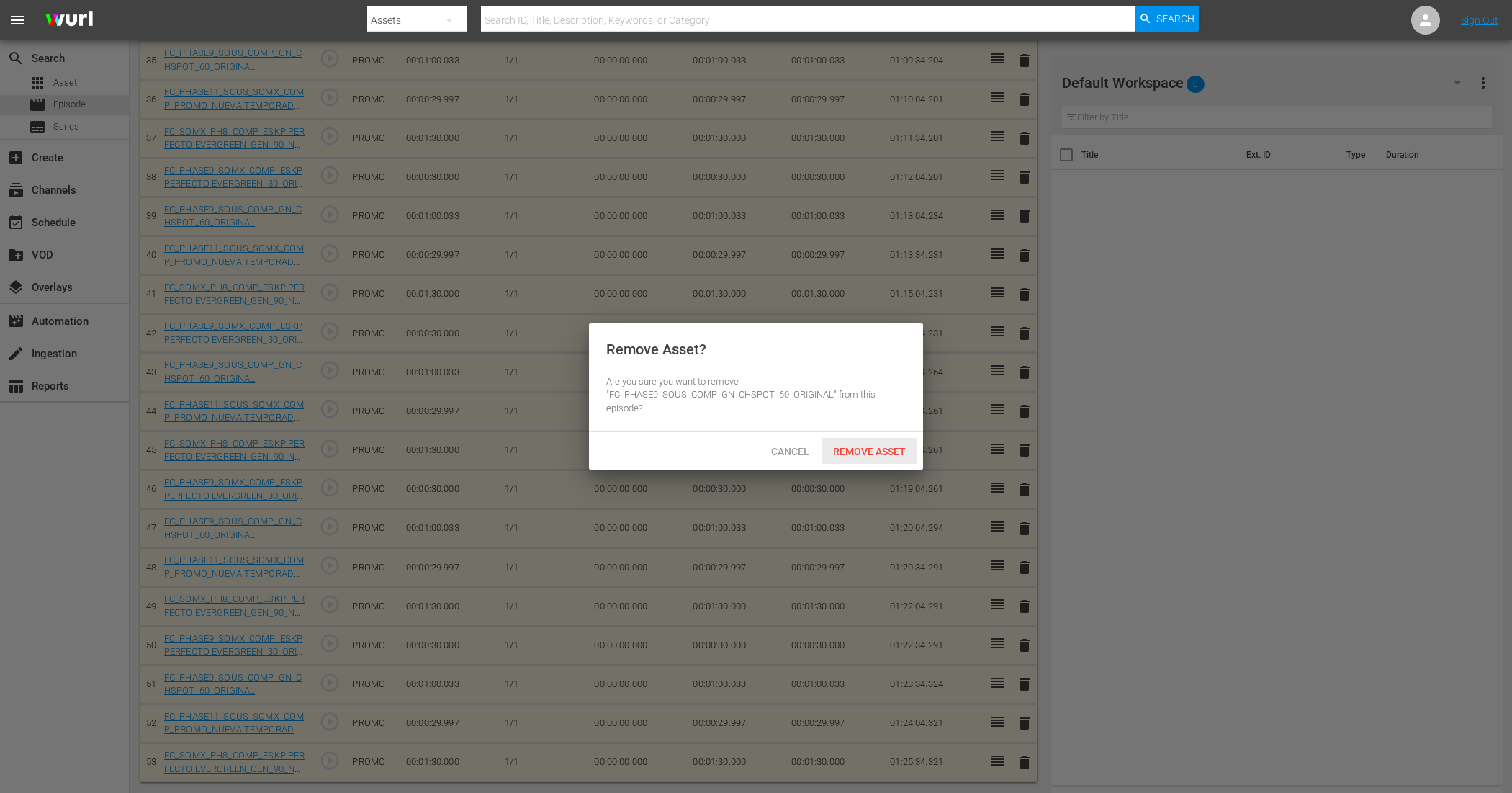
click at [869, 448] on span "Remove Asset" at bounding box center [869, 451] width 96 height 12
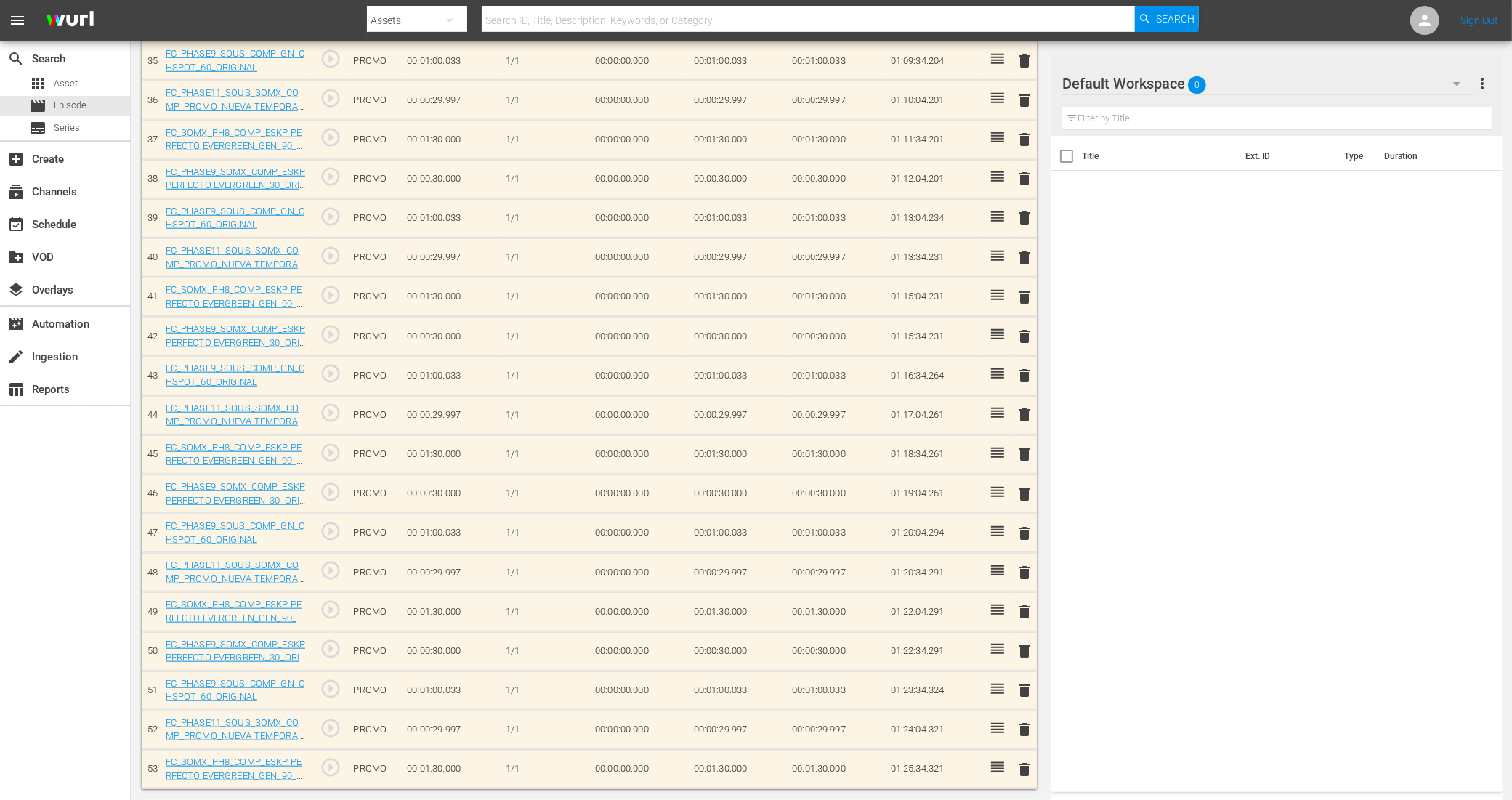
click at [1023, 607] on span "delete" at bounding box center [1024, 611] width 17 height 17
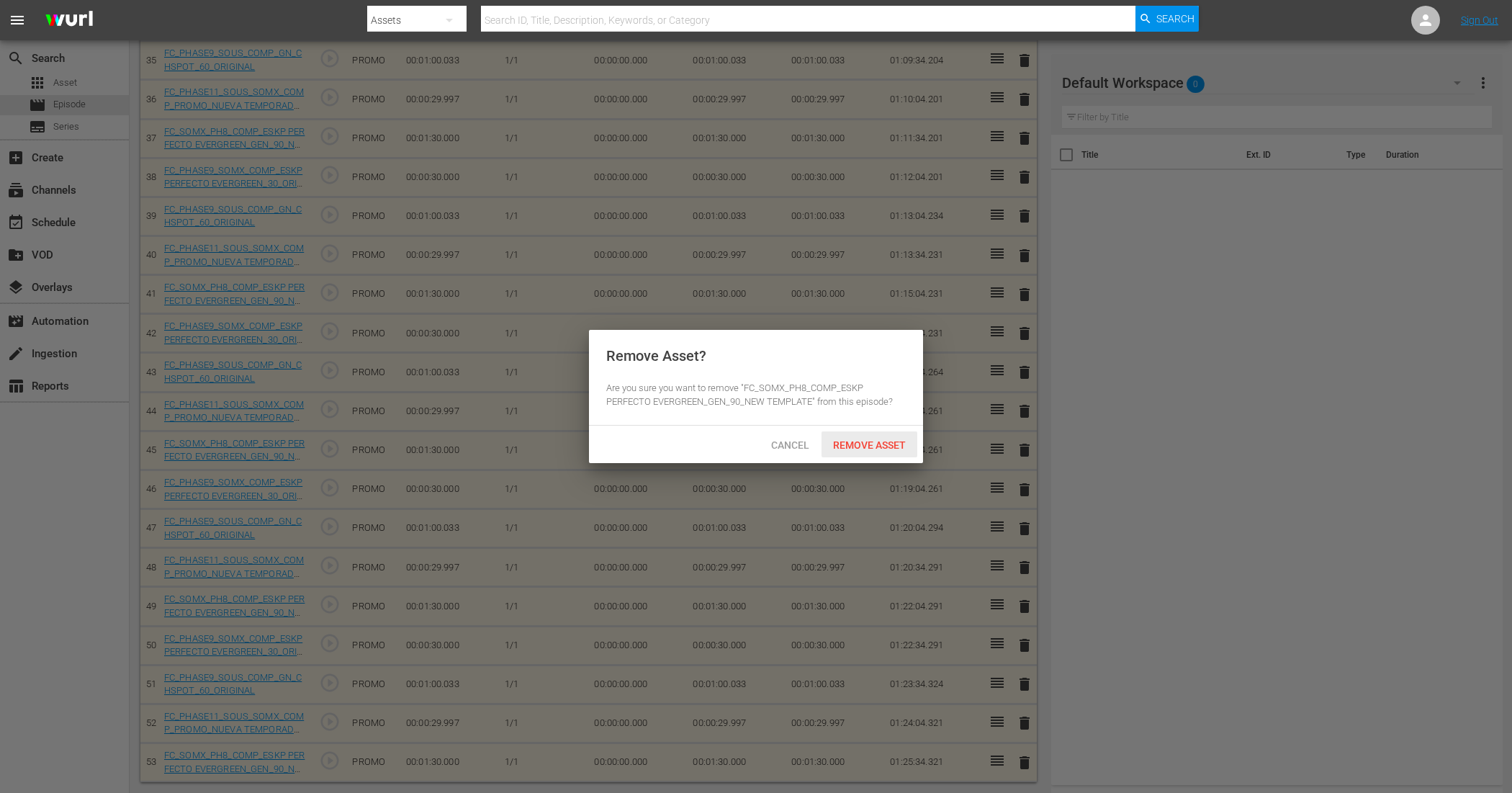
click at [873, 437] on div "Remove Asset" at bounding box center [869, 444] width 96 height 26
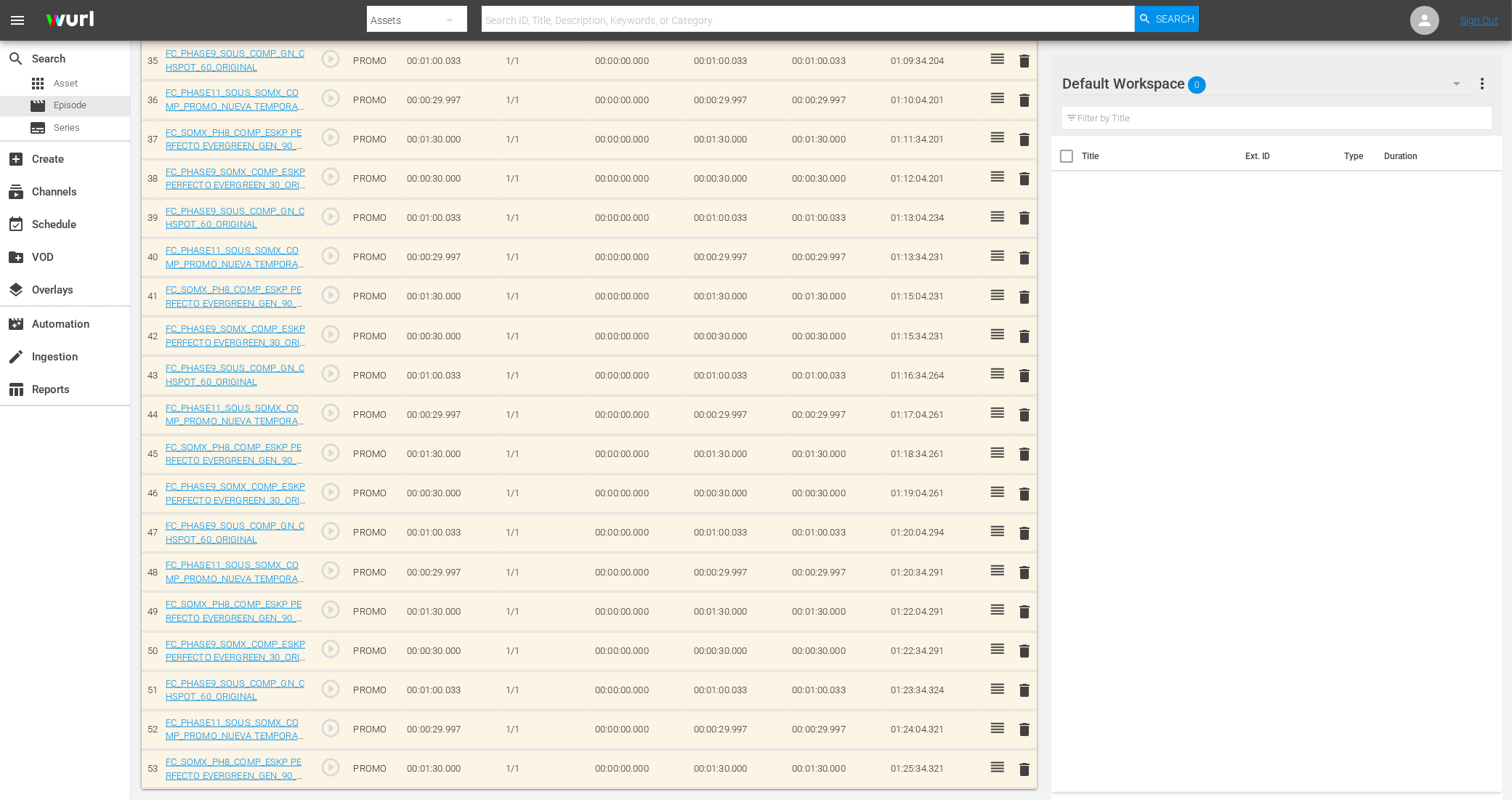
click at [1020, 528] on span "delete" at bounding box center [1024, 533] width 17 height 17
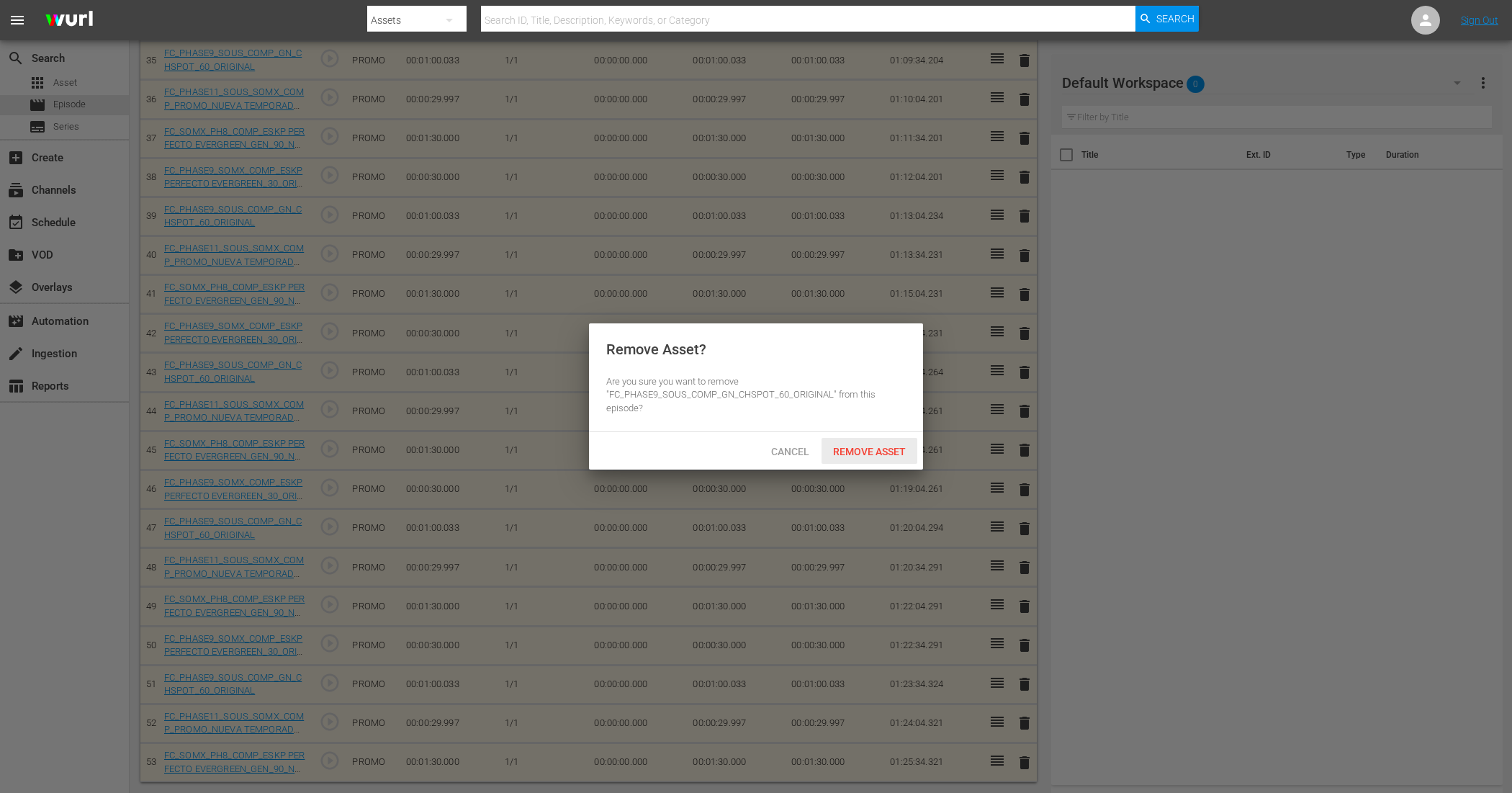
click at [887, 446] on span "Remove Asset" at bounding box center [869, 451] width 96 height 12
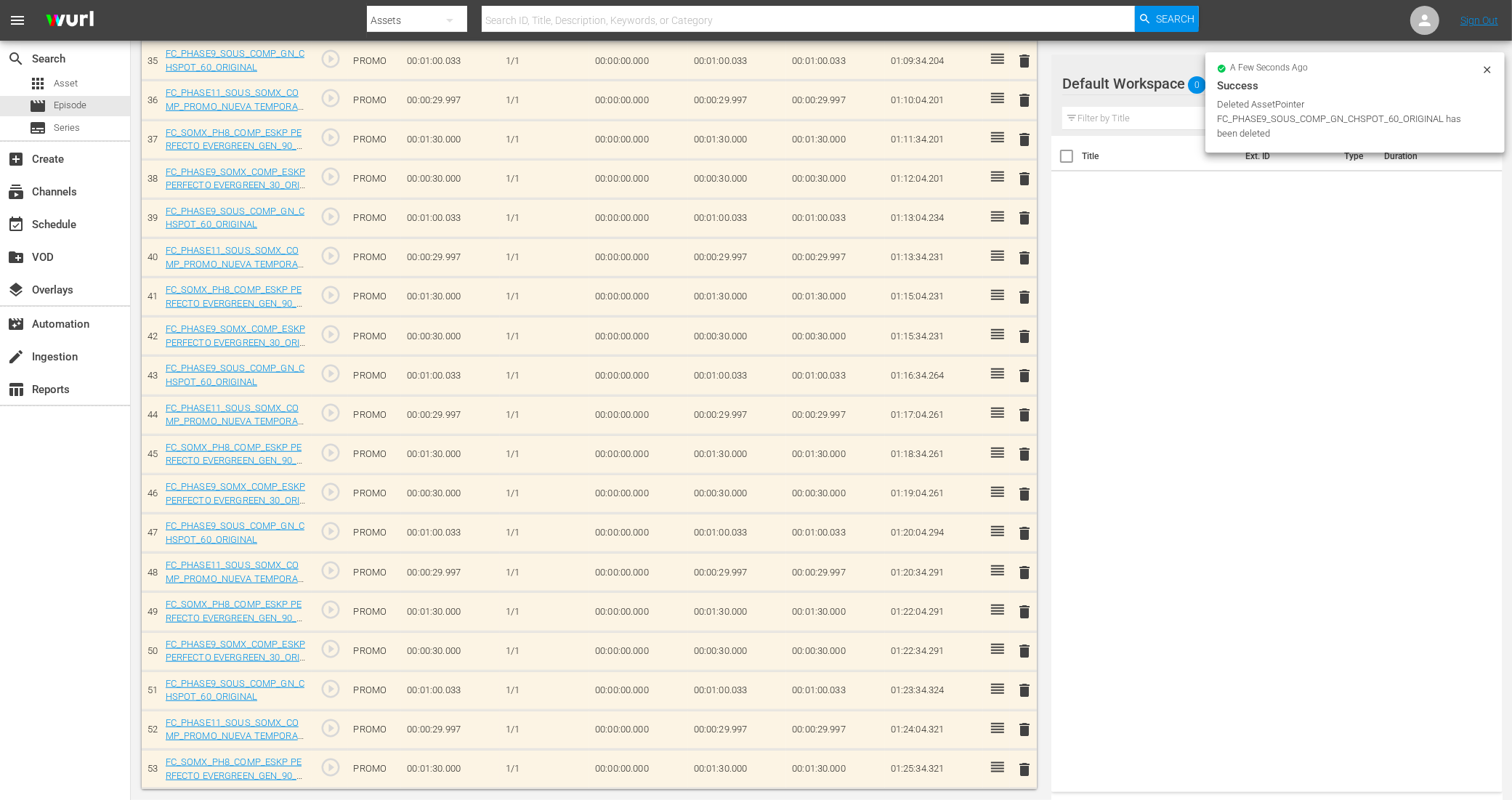
click at [1026, 291] on span "delete" at bounding box center [1024, 296] width 17 height 17
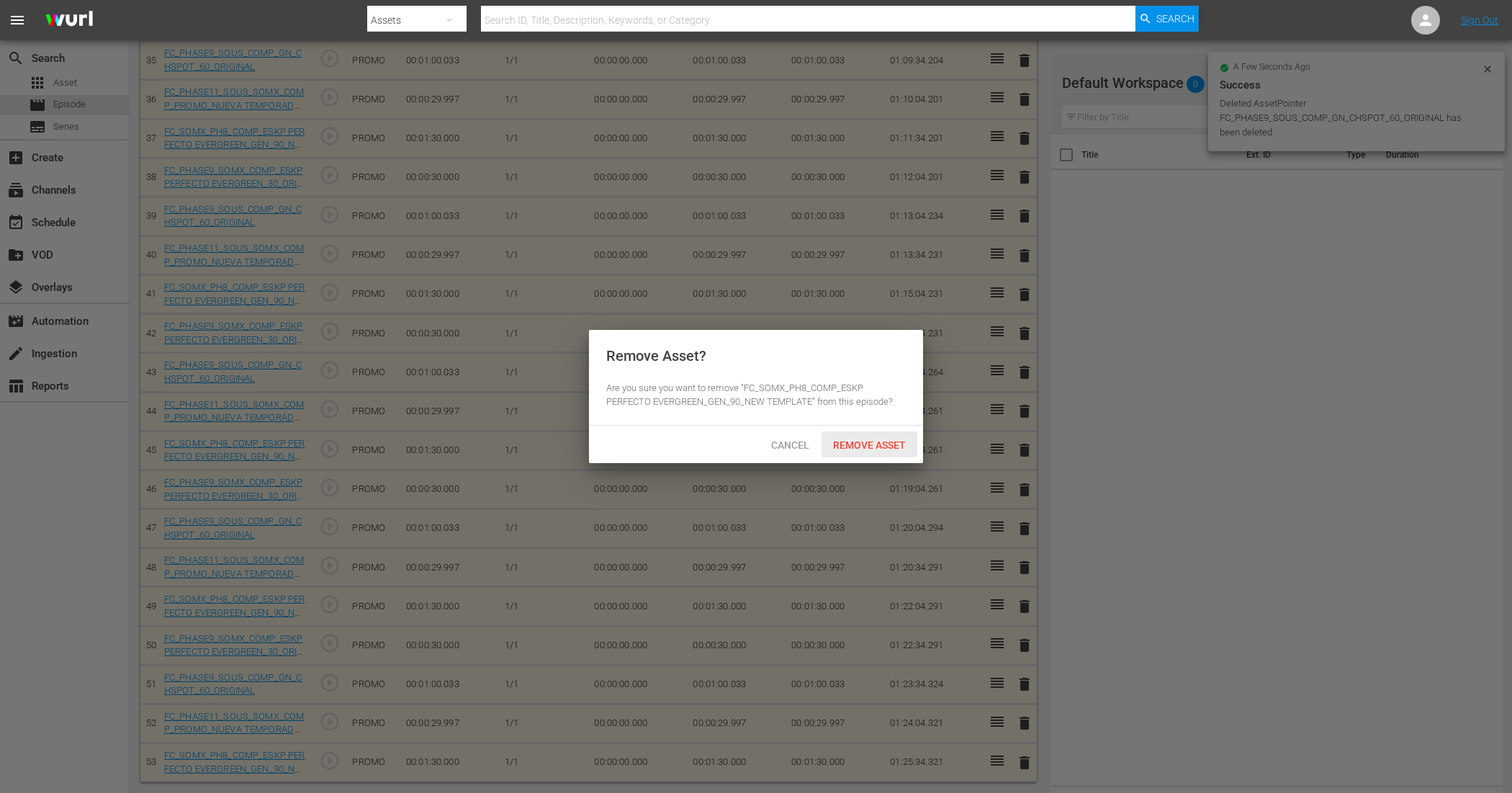
click at [891, 448] on span "Remove Asset" at bounding box center [869, 445] width 96 height 12
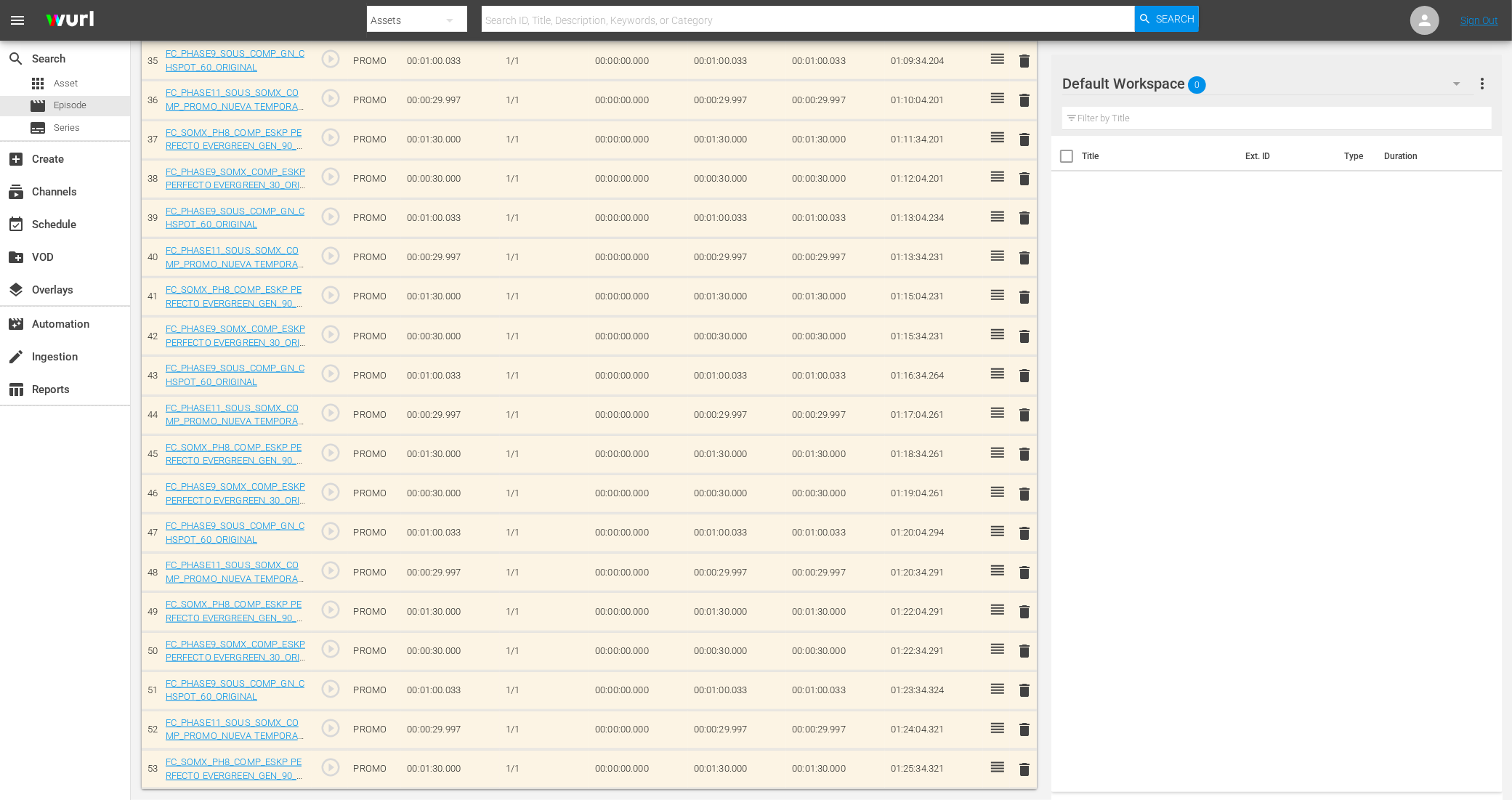
click at [1021, 132] on span "delete" at bounding box center [1024, 139] width 17 height 17
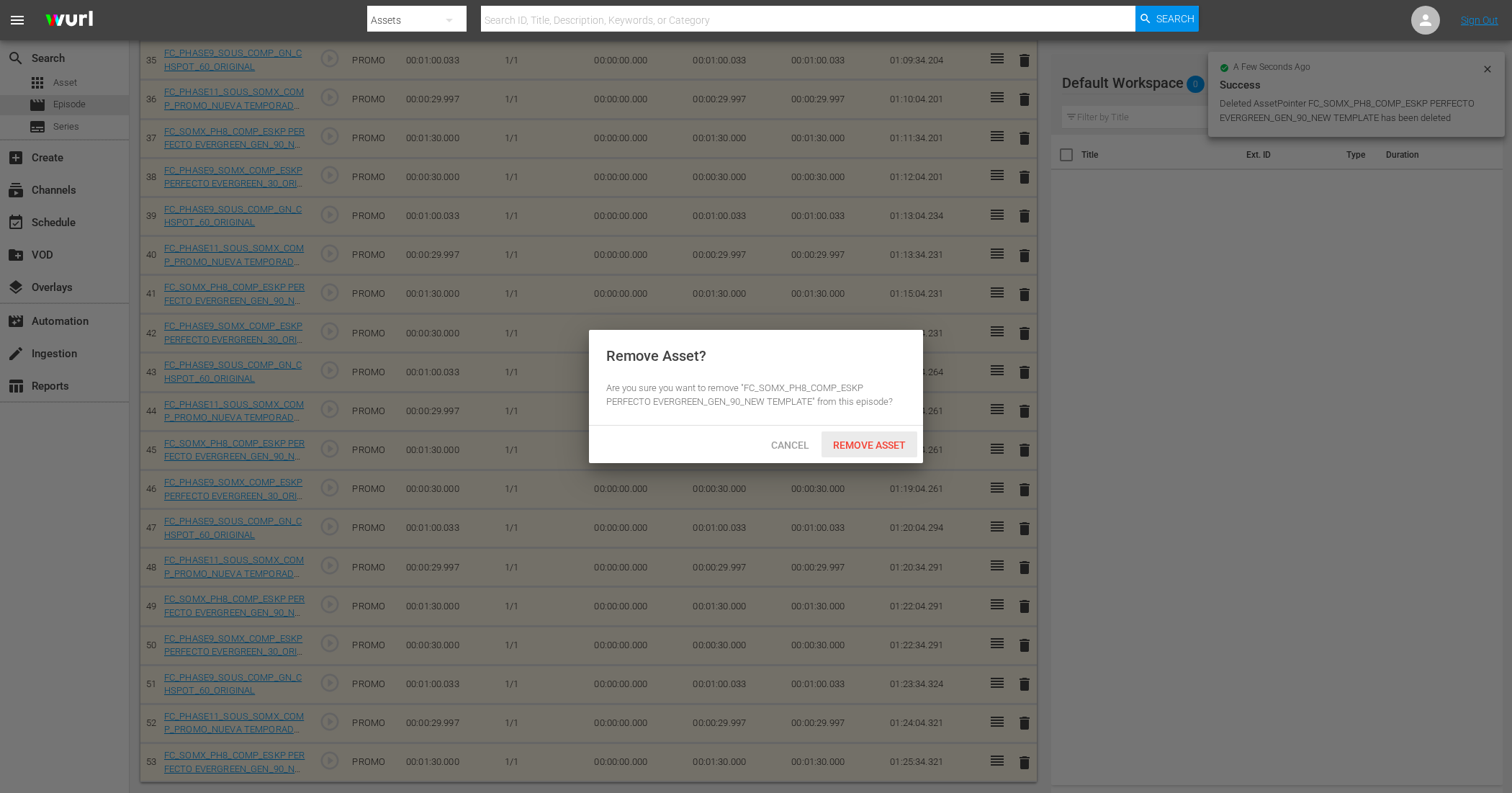
click at [866, 441] on span "Remove Asset" at bounding box center [869, 445] width 96 height 12
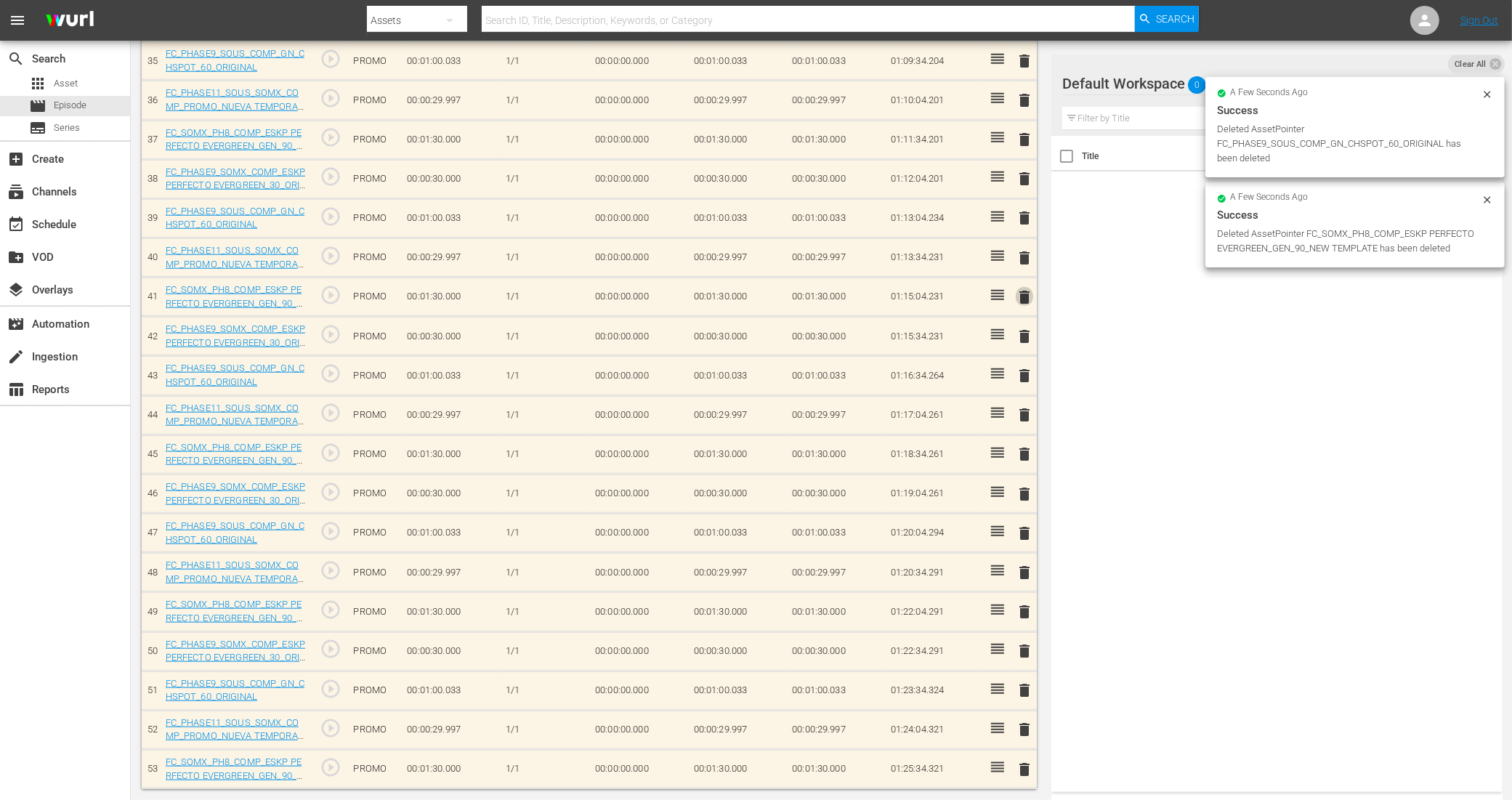
click at [1028, 295] on span "delete" at bounding box center [1024, 296] width 17 height 17
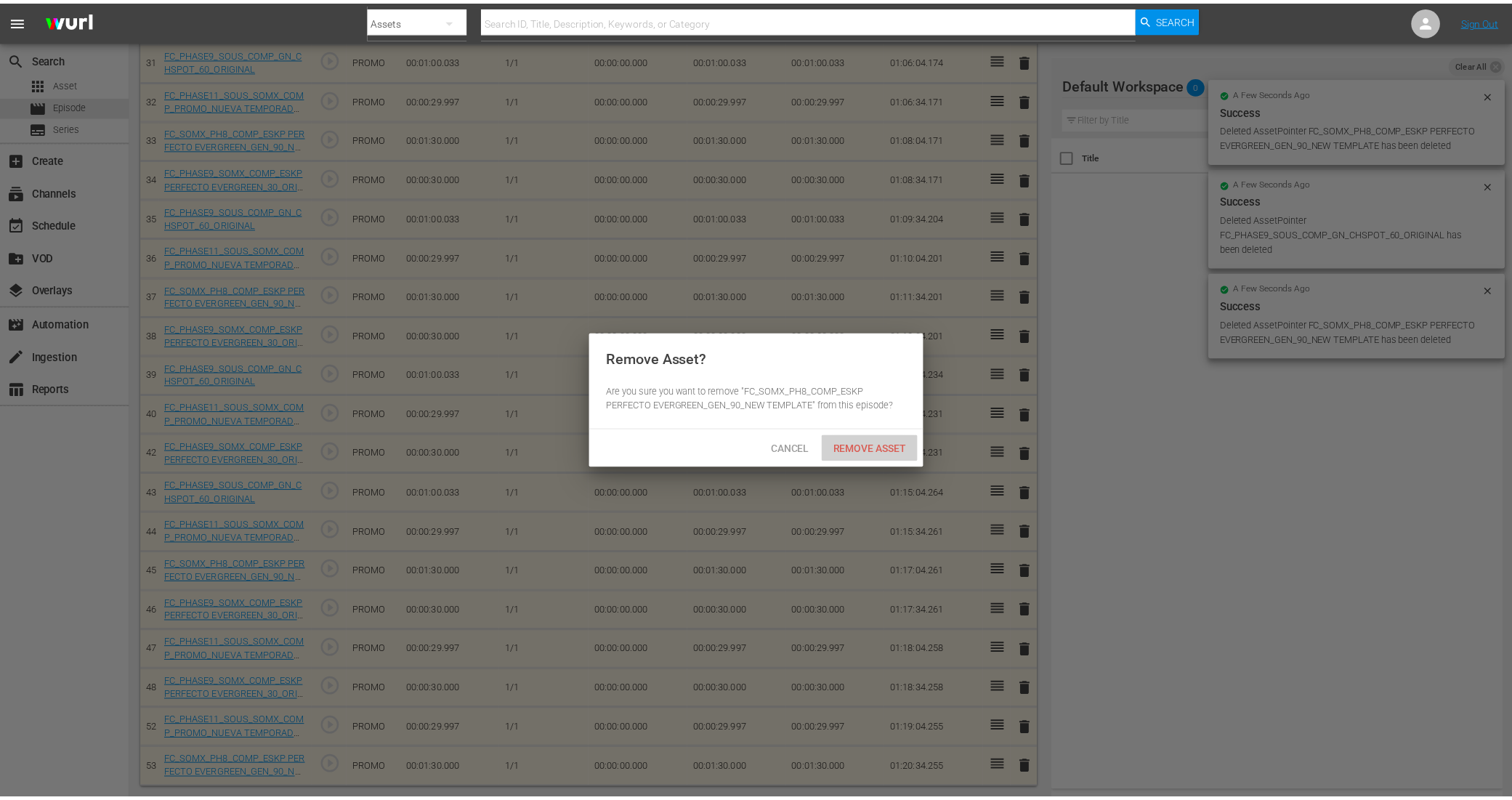
scroll to position [1361, 0]
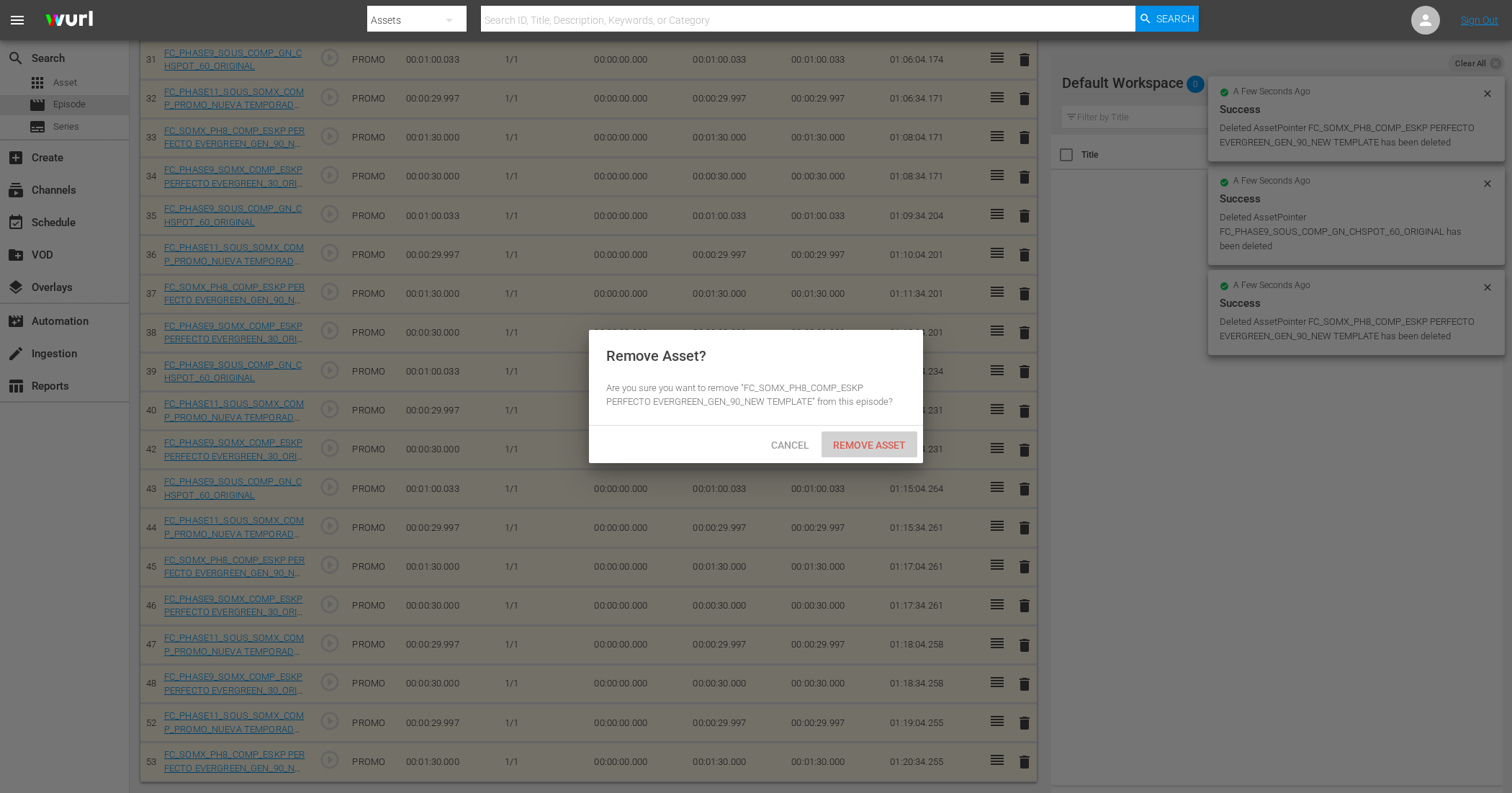
click at [869, 443] on span "Remove Asset" at bounding box center [869, 445] width 96 height 12
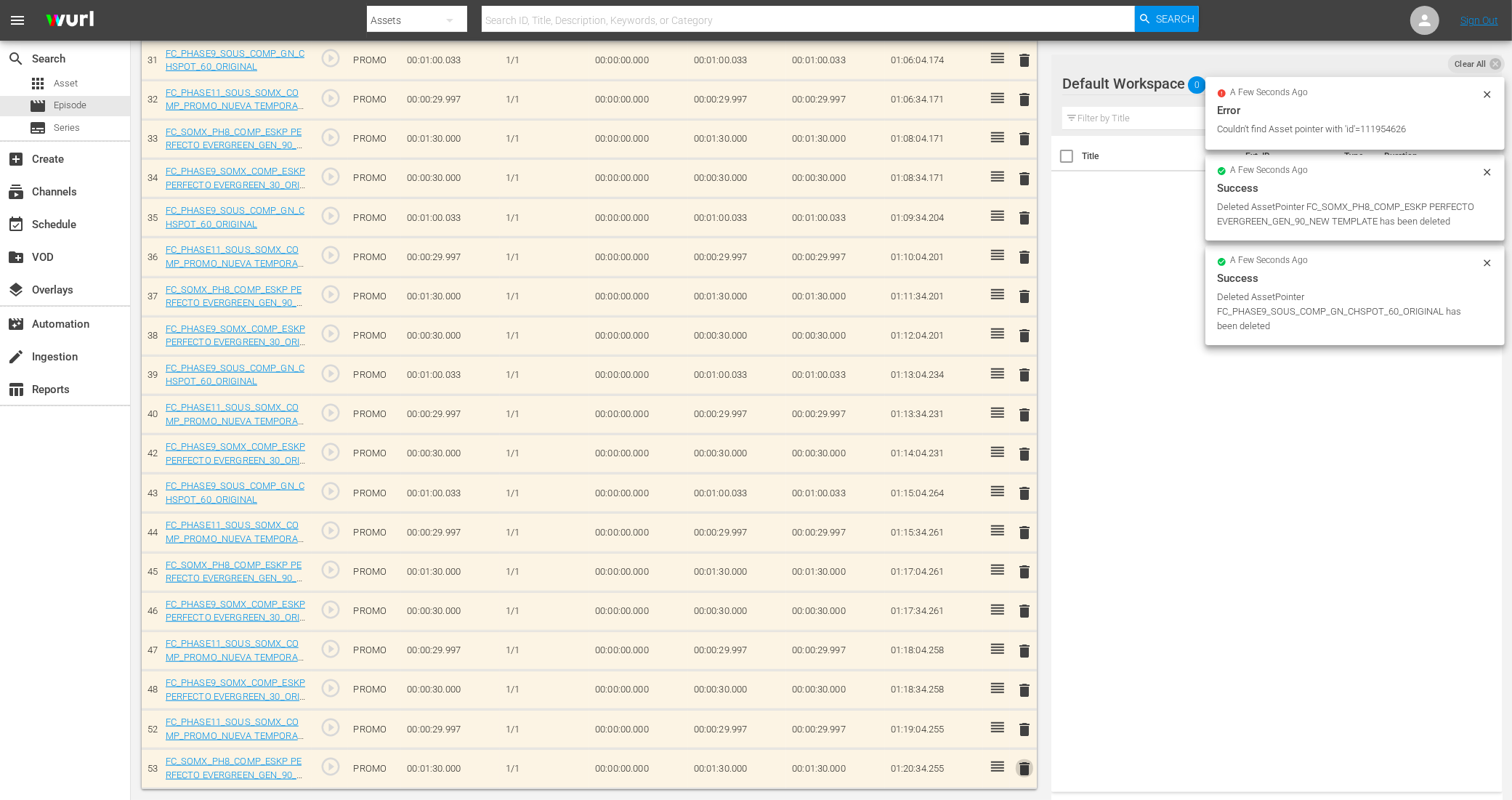
click at [1025, 639] on span "delete" at bounding box center [1024, 768] width 17 height 17
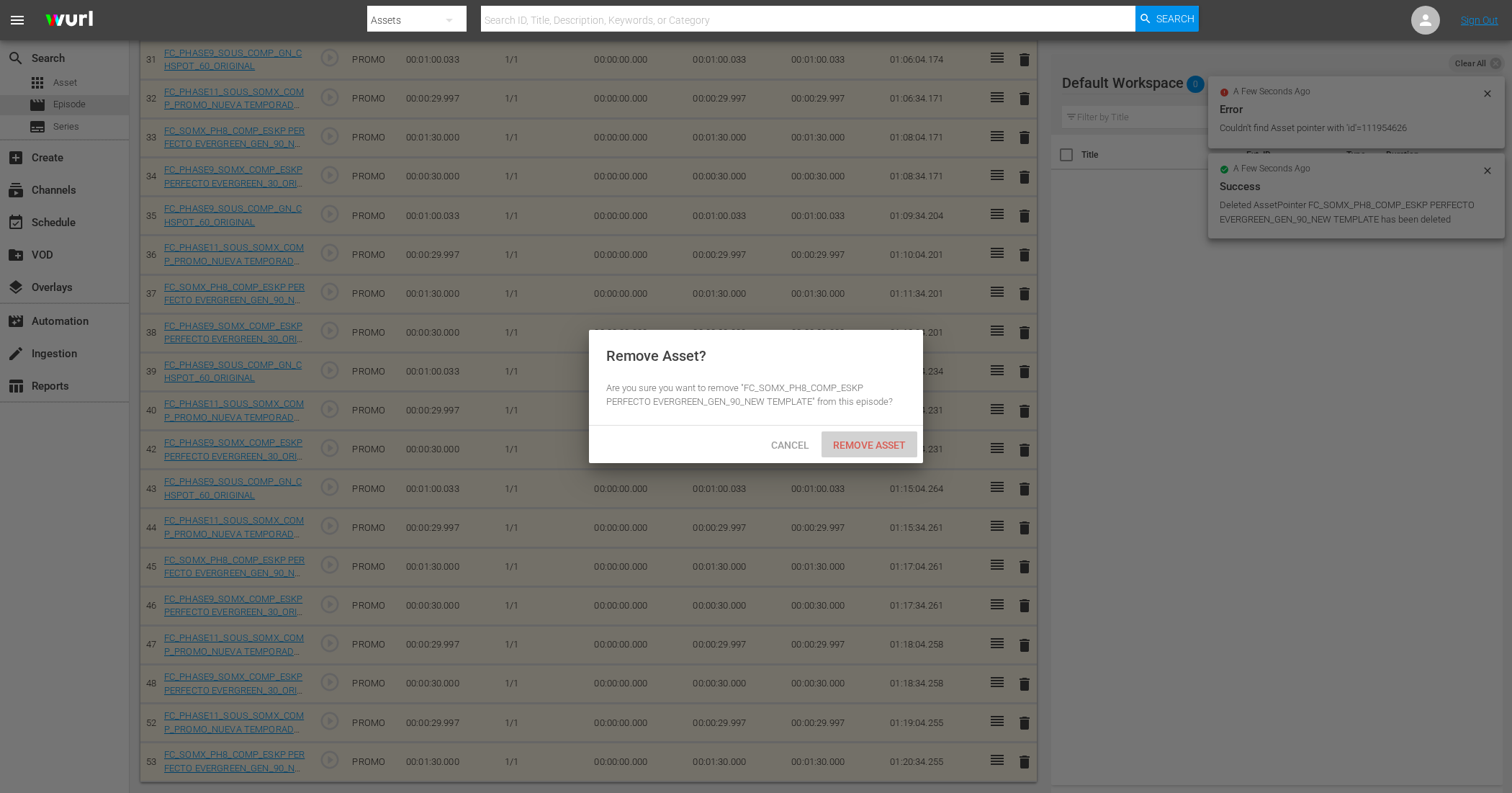
click at [894, 437] on div "Remove Asset" at bounding box center [869, 444] width 96 height 26
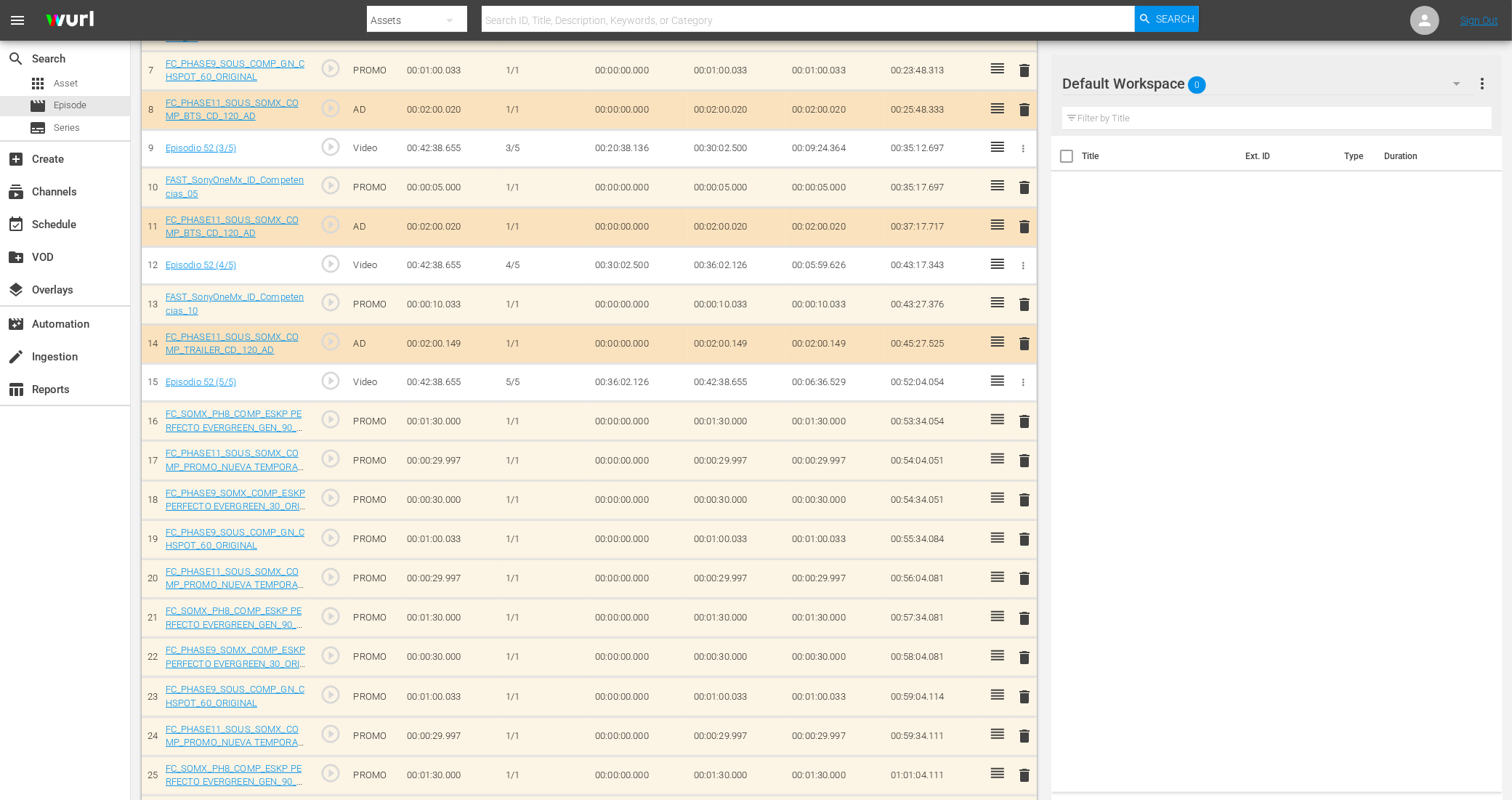
scroll to position [454, 0]
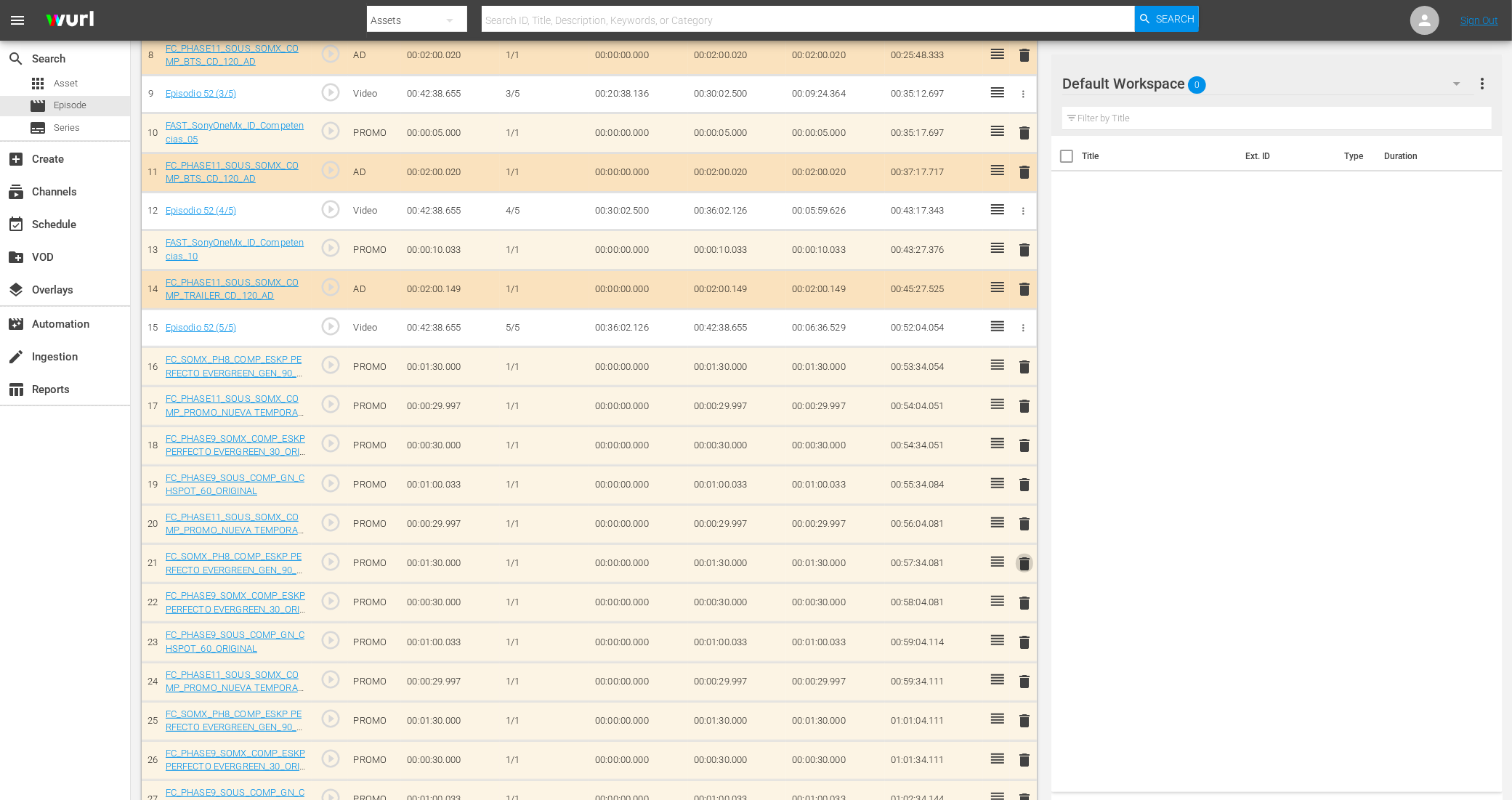
click at [1028, 566] on span "delete" at bounding box center [1024, 564] width 17 height 17
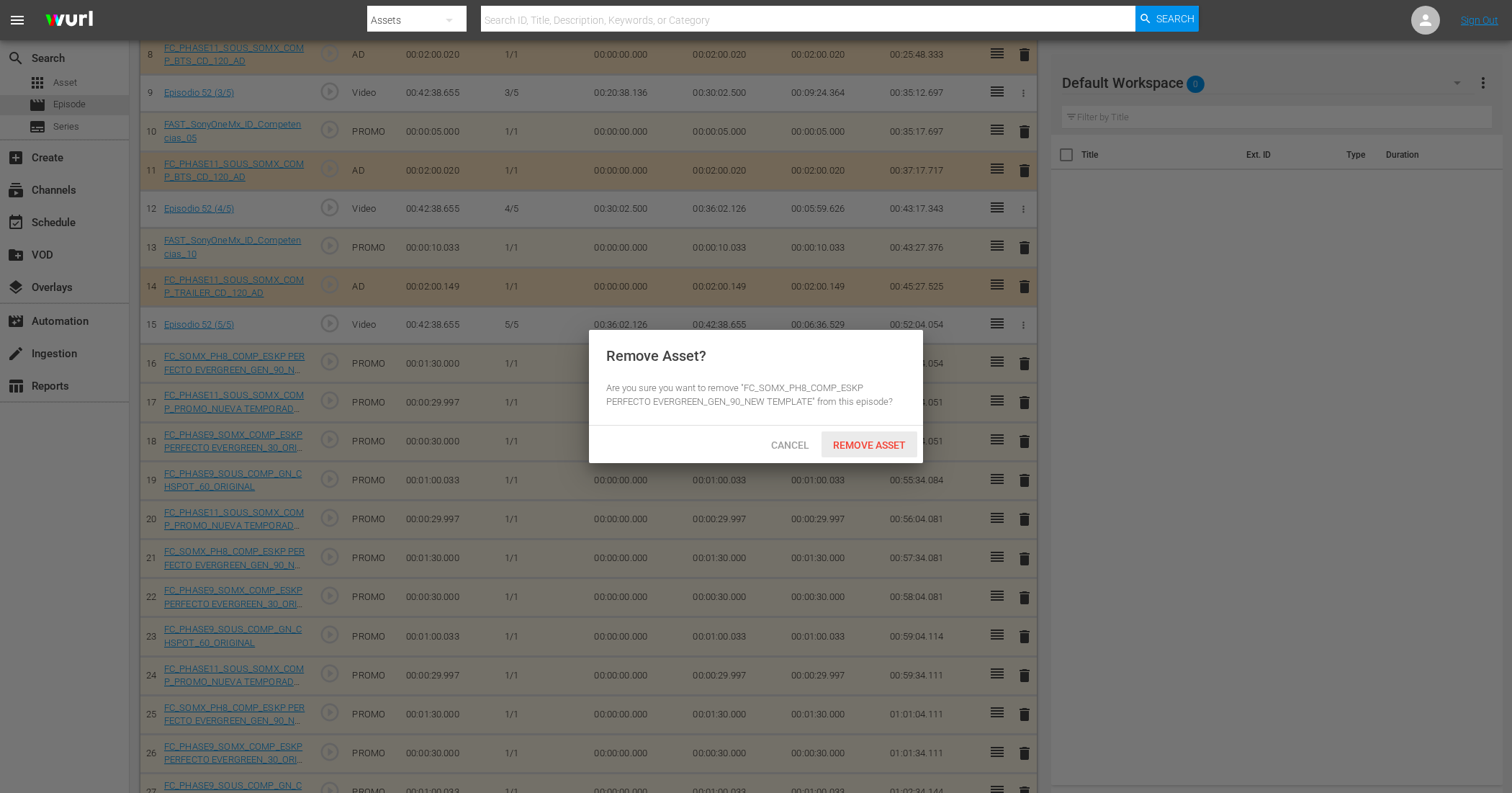
click at [872, 440] on span "Remove Asset" at bounding box center [869, 445] width 96 height 12
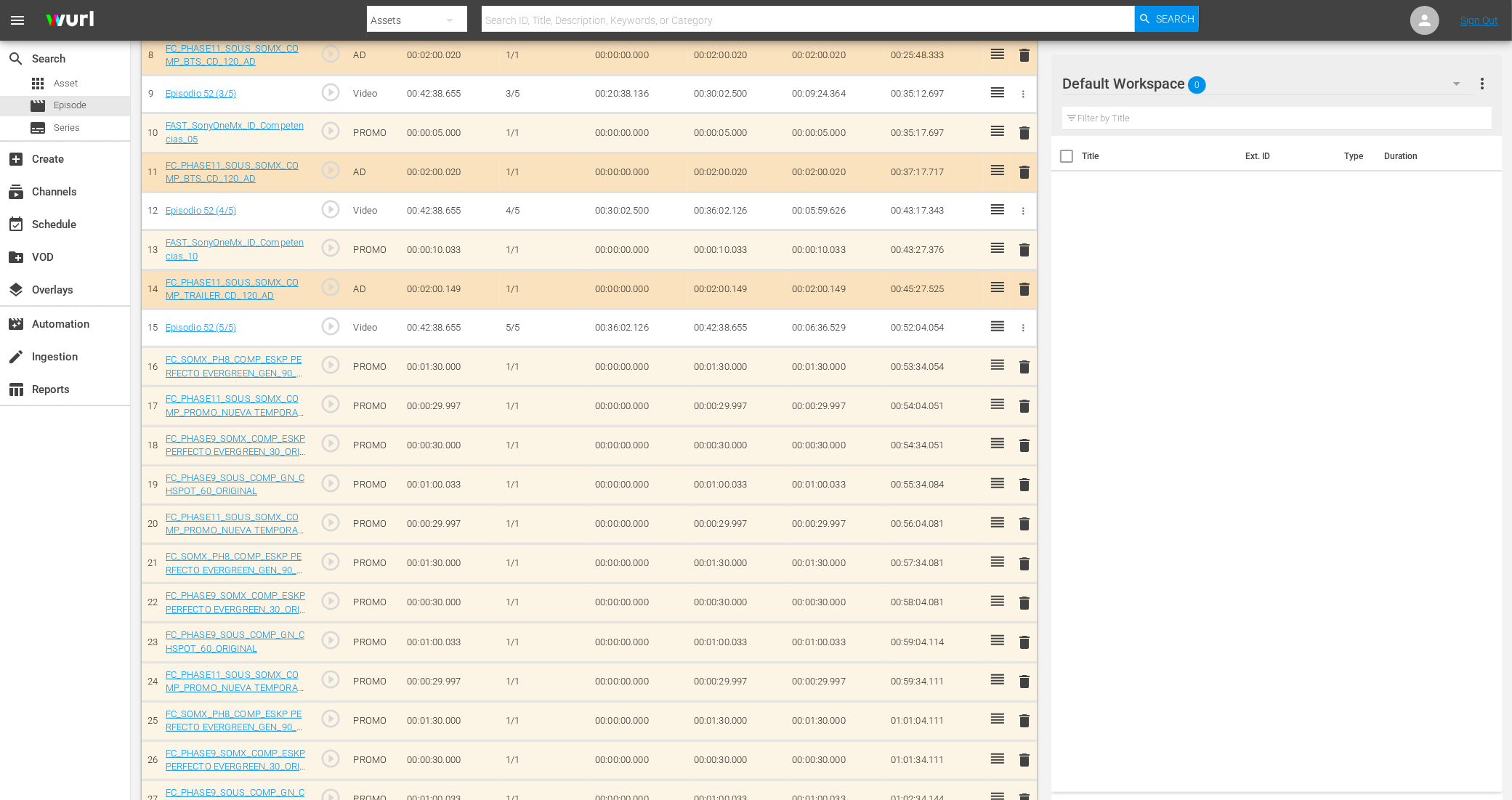
click at [1024, 482] on span "delete" at bounding box center [1024, 484] width 17 height 17
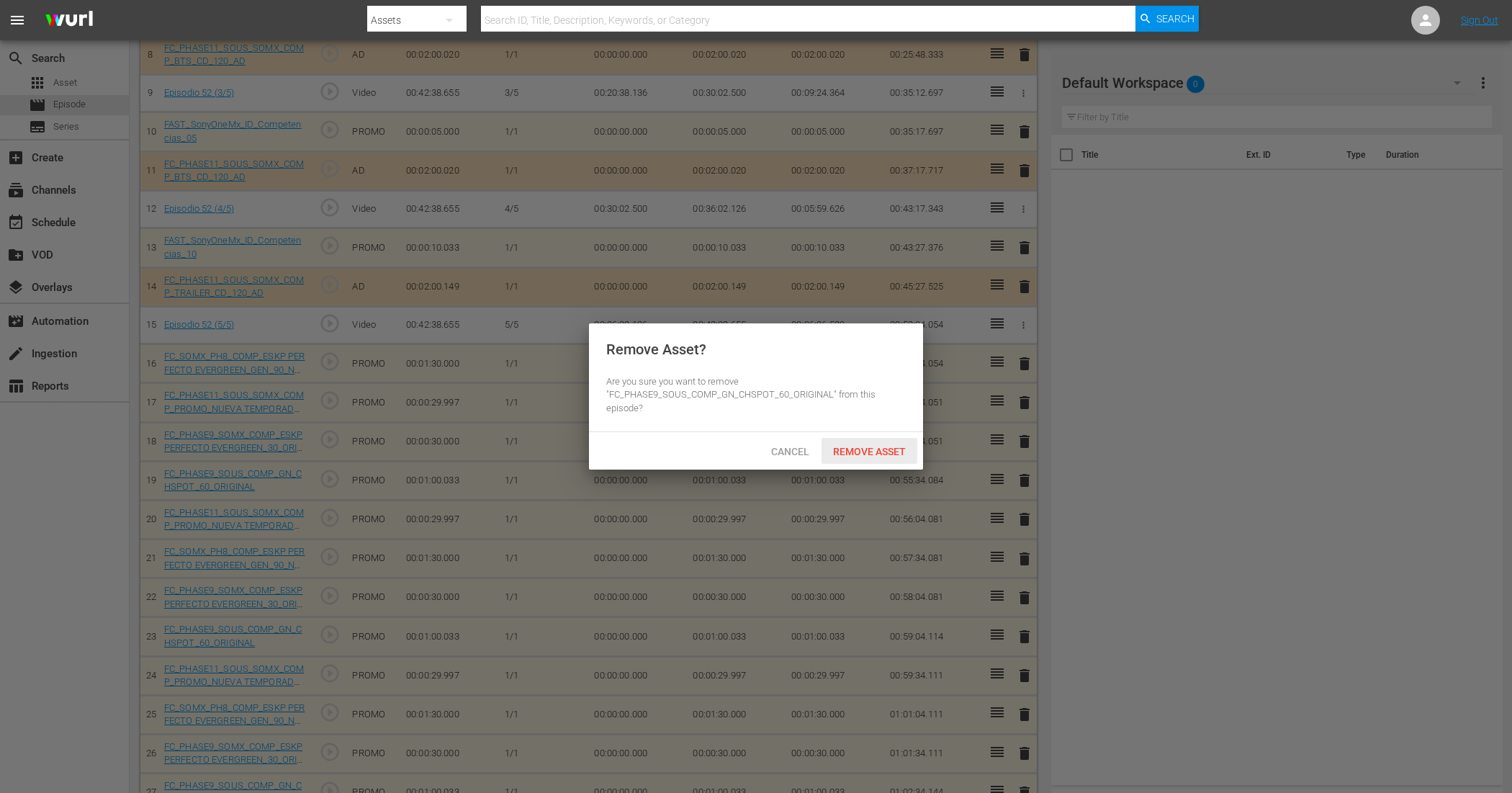
click at [895, 447] on span "Remove Asset" at bounding box center [869, 451] width 96 height 12
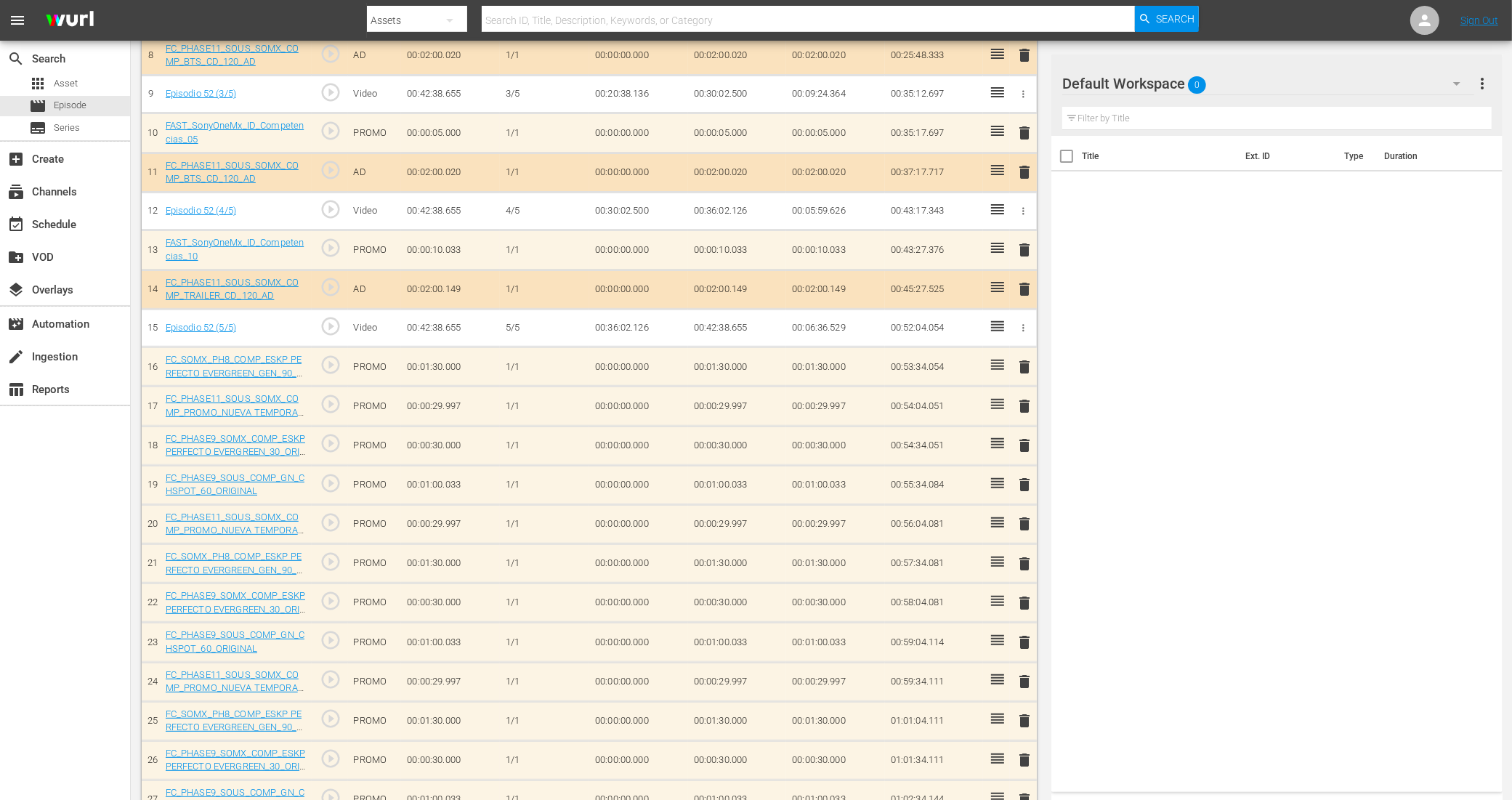
click at [1027, 639] on span "delete" at bounding box center [1024, 642] width 17 height 17
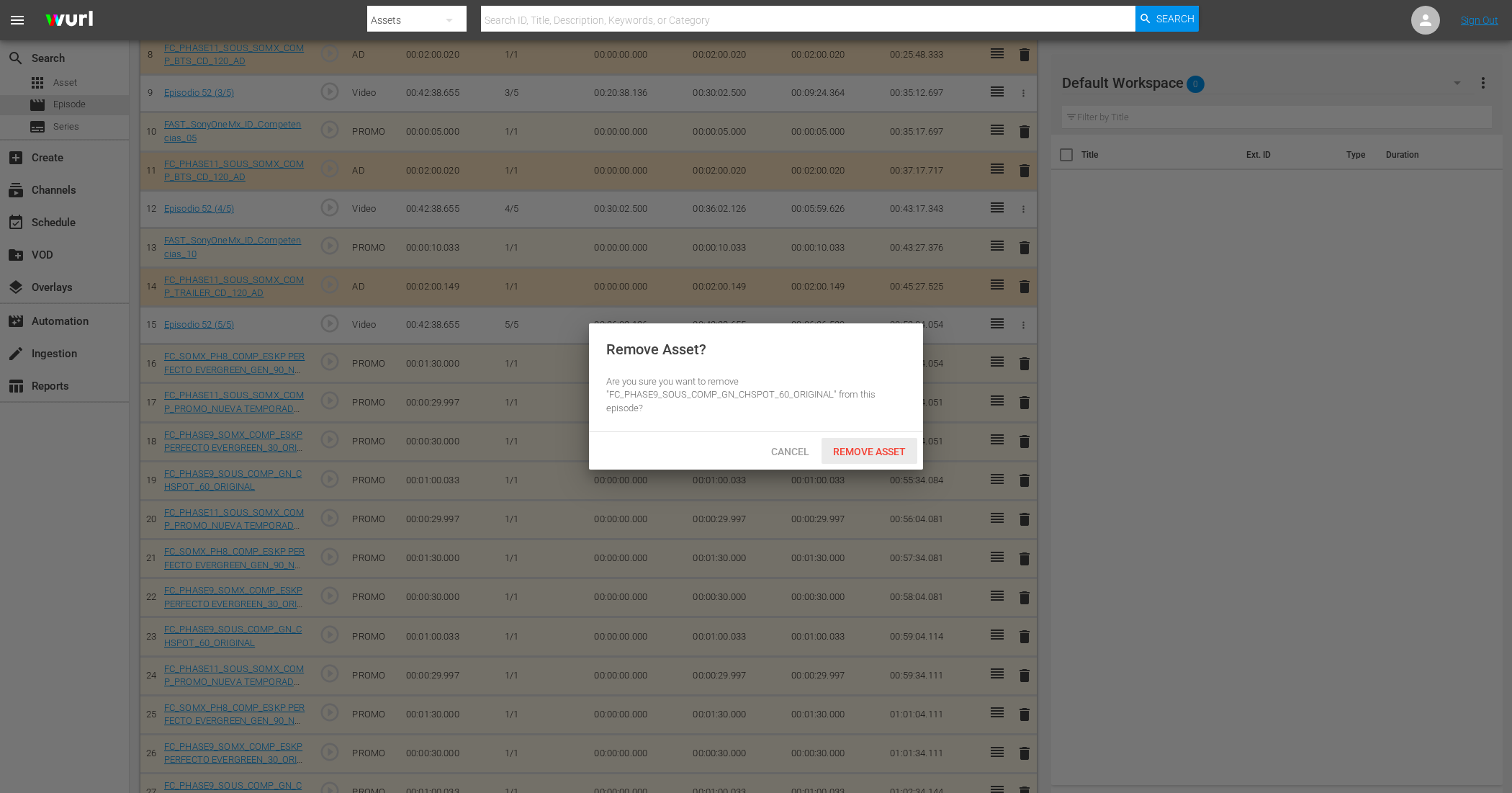
click at [862, 448] on span "Remove Asset" at bounding box center [869, 451] width 96 height 12
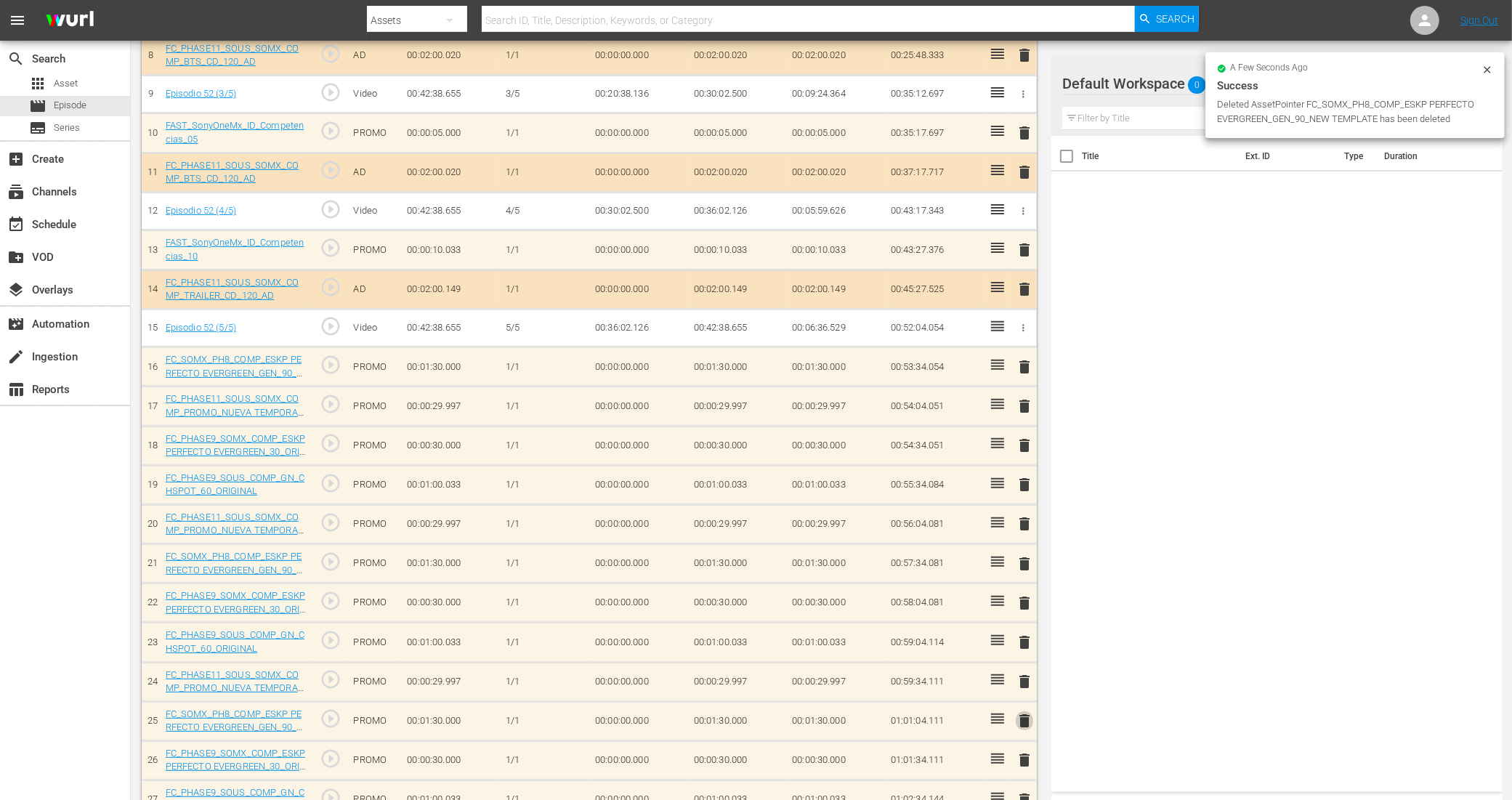
click at [1024, 639] on span "delete" at bounding box center [1024, 721] width 17 height 17
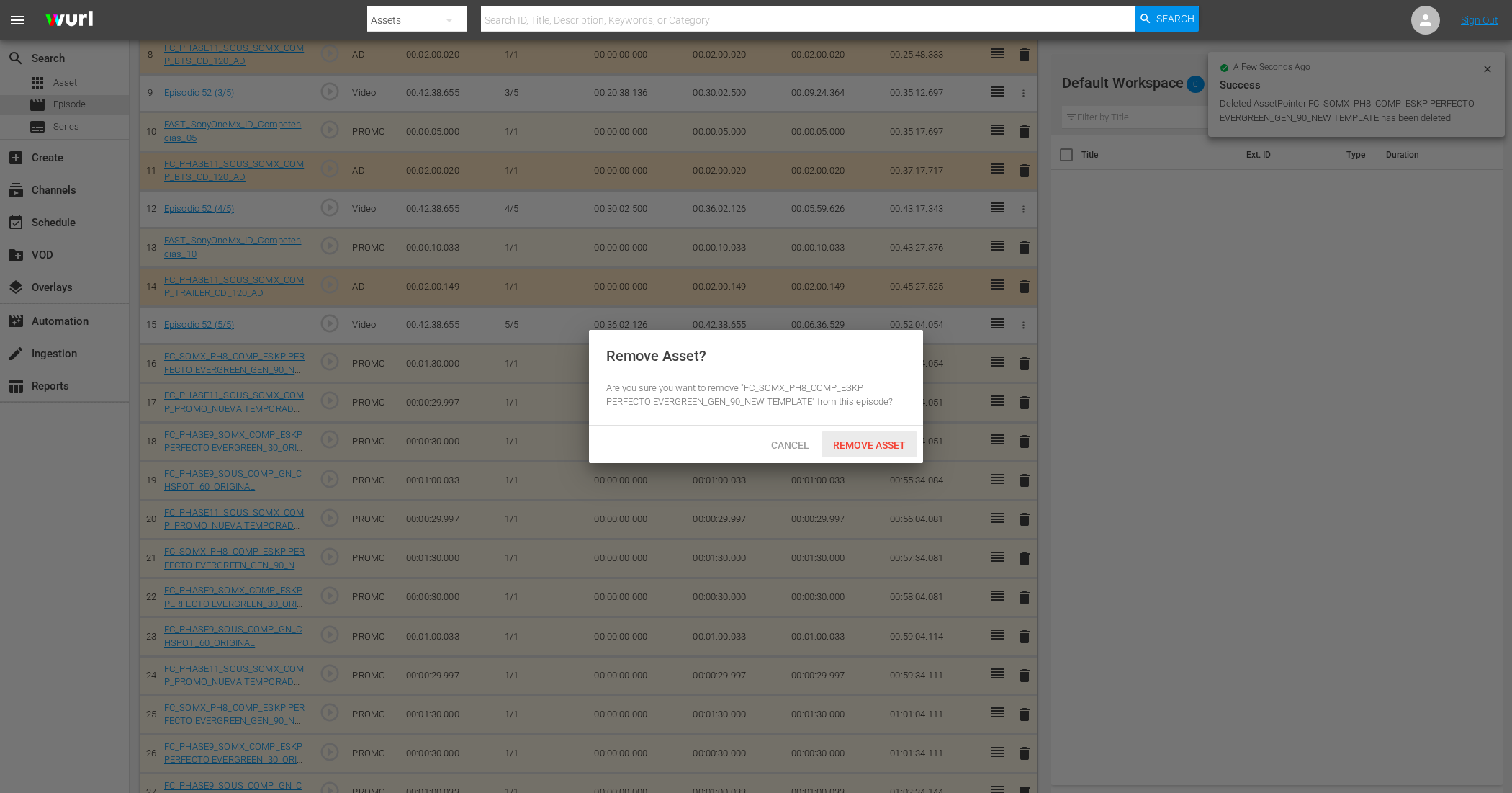
click at [879, 443] on span "Remove Asset" at bounding box center [869, 445] width 96 height 12
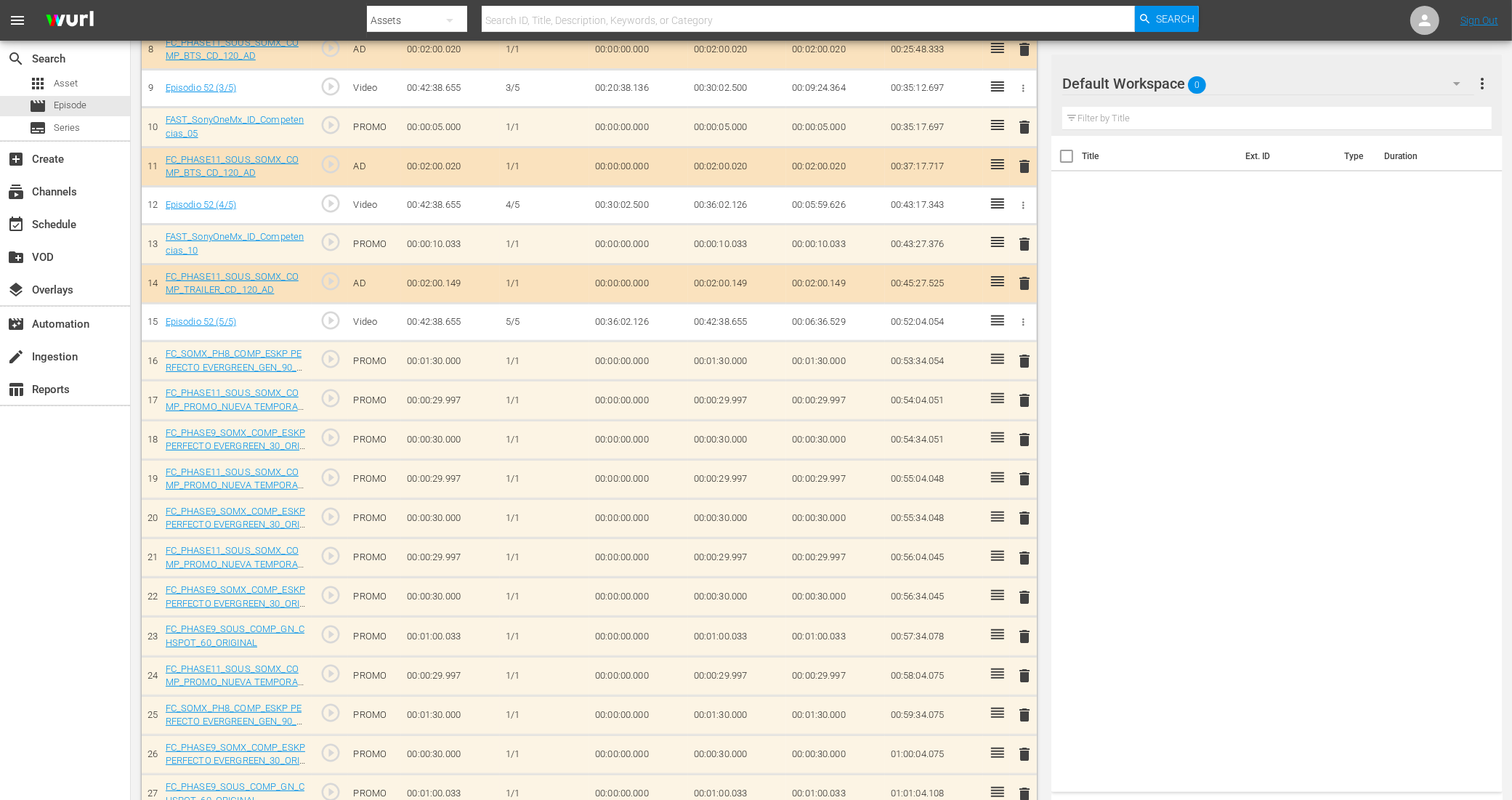
scroll to position [545, 0]
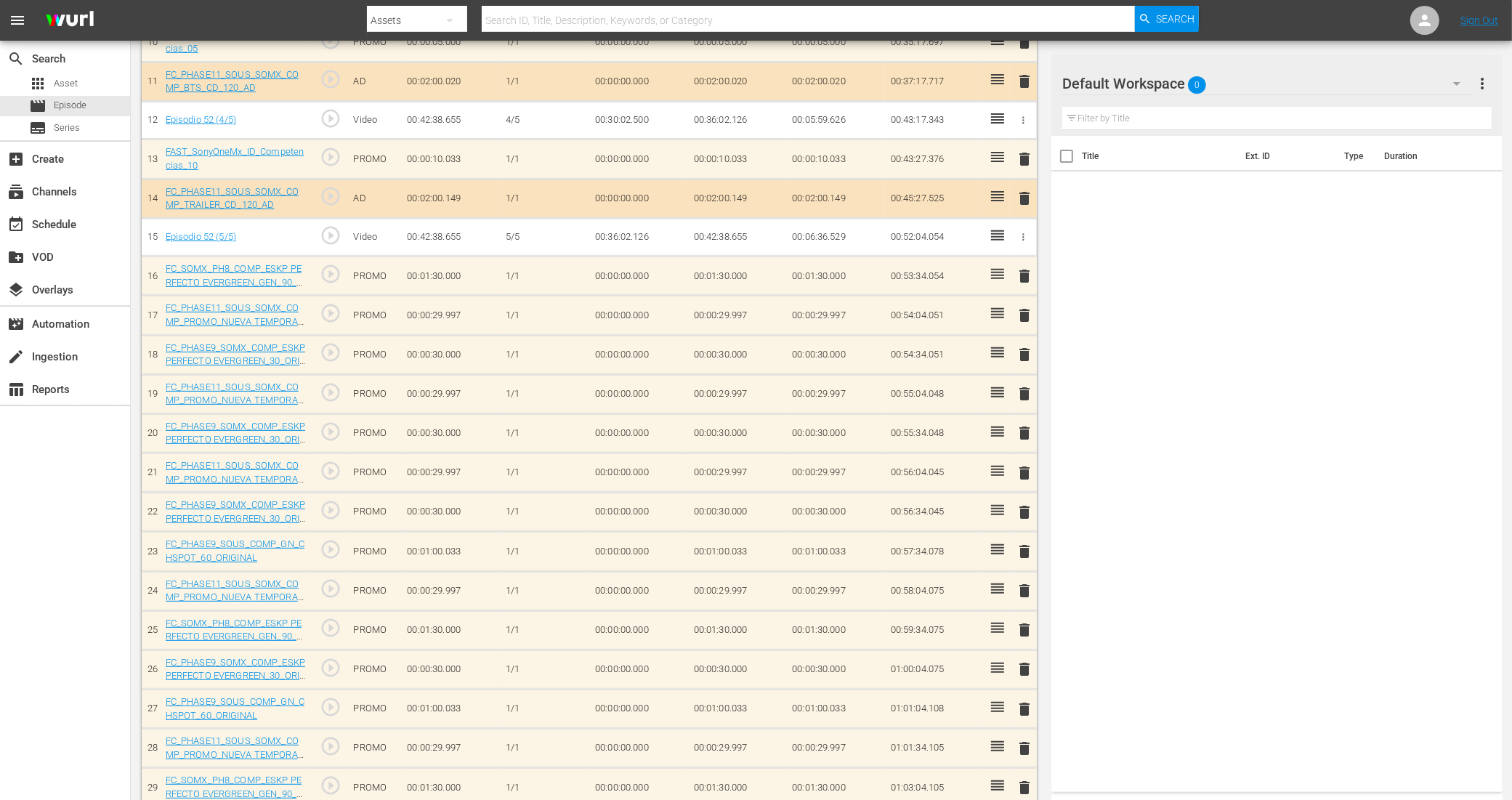
click at [1021, 474] on span "delete" at bounding box center [1024, 473] width 17 height 17
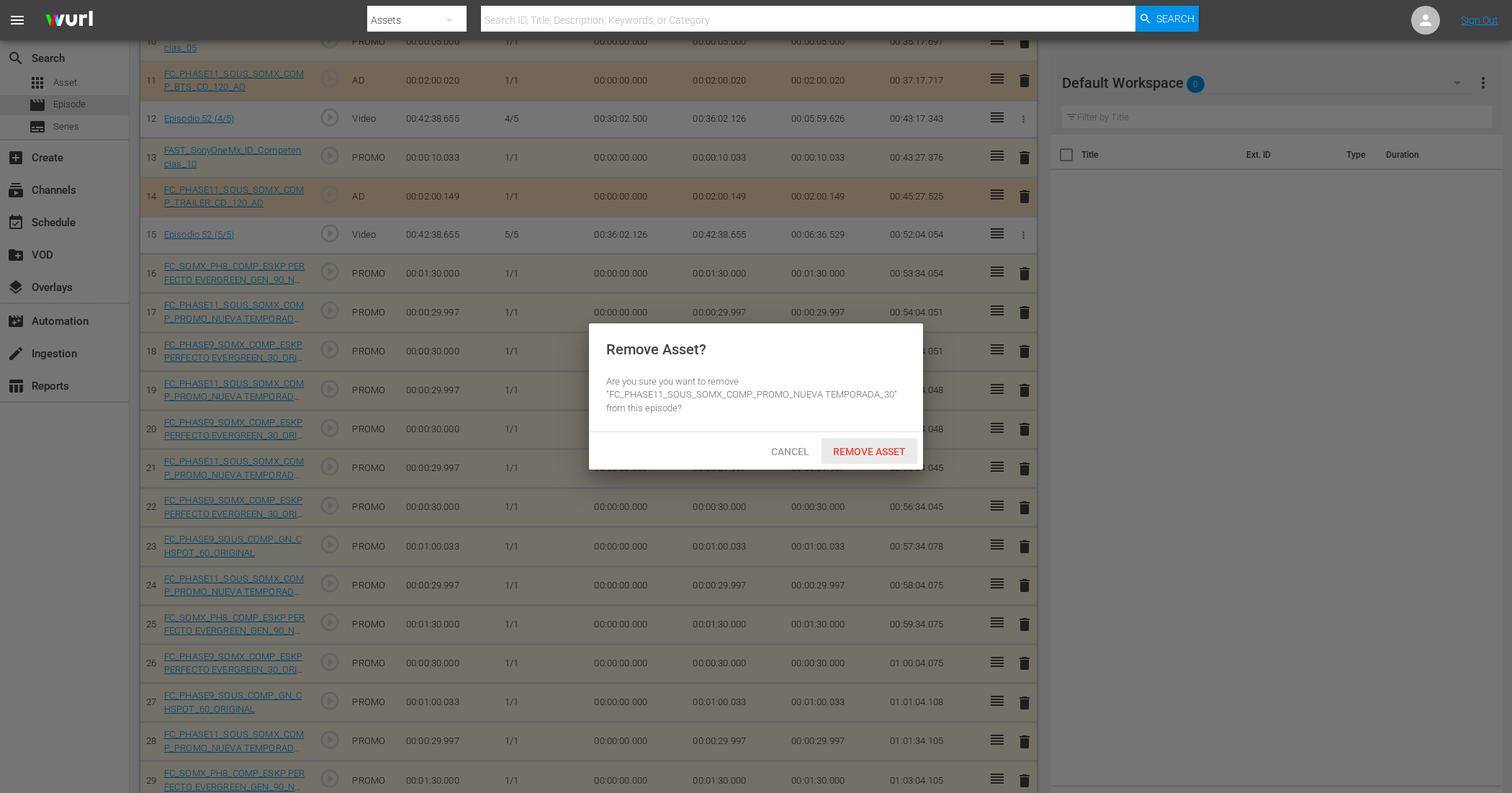
click at [897, 446] on span "Remove Asset" at bounding box center [869, 451] width 96 height 12
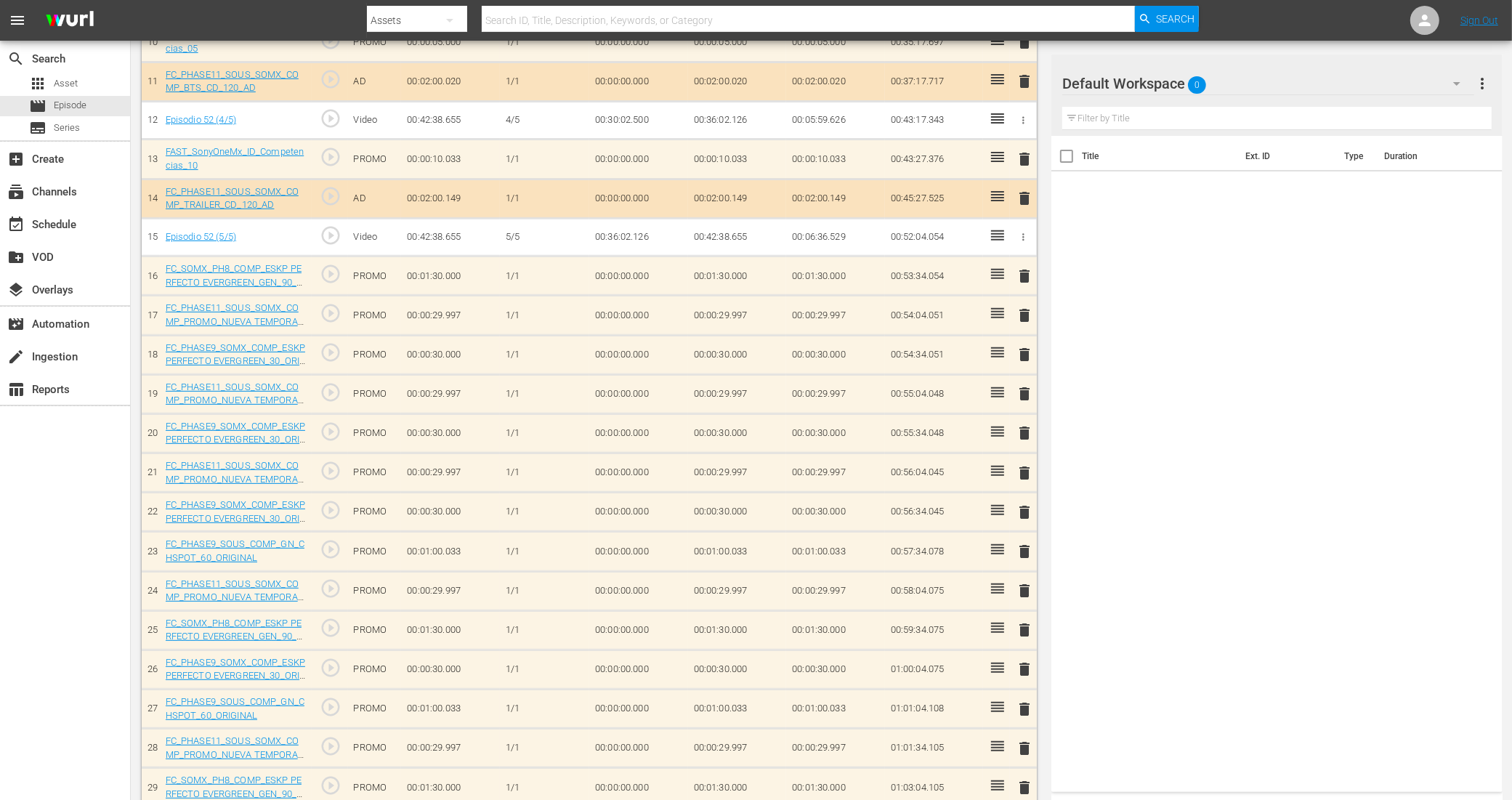
click at [1030, 434] on span "delete" at bounding box center [1024, 432] width 17 height 17
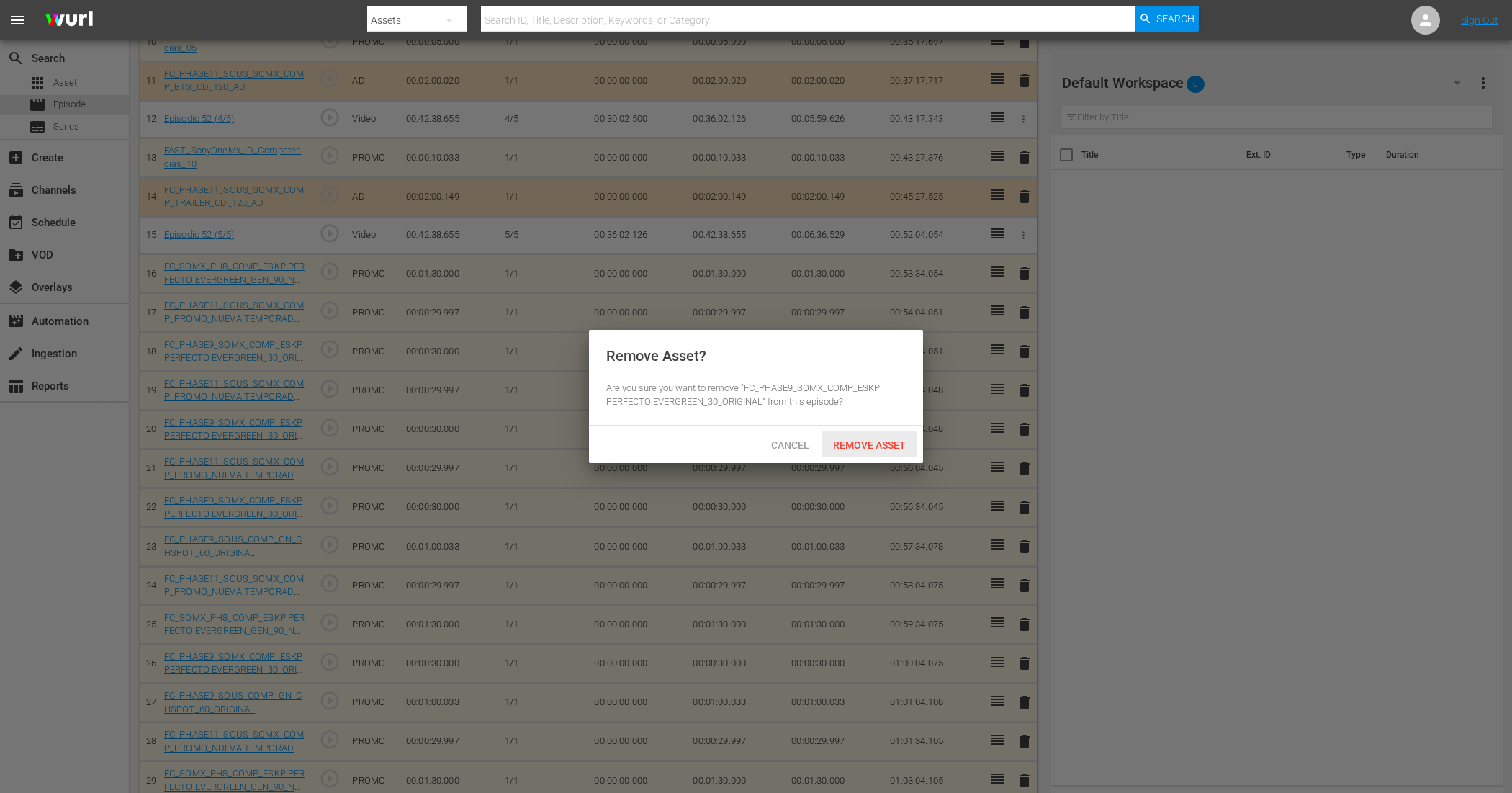
click at [887, 438] on div "Remove Asset" at bounding box center [869, 444] width 96 height 26
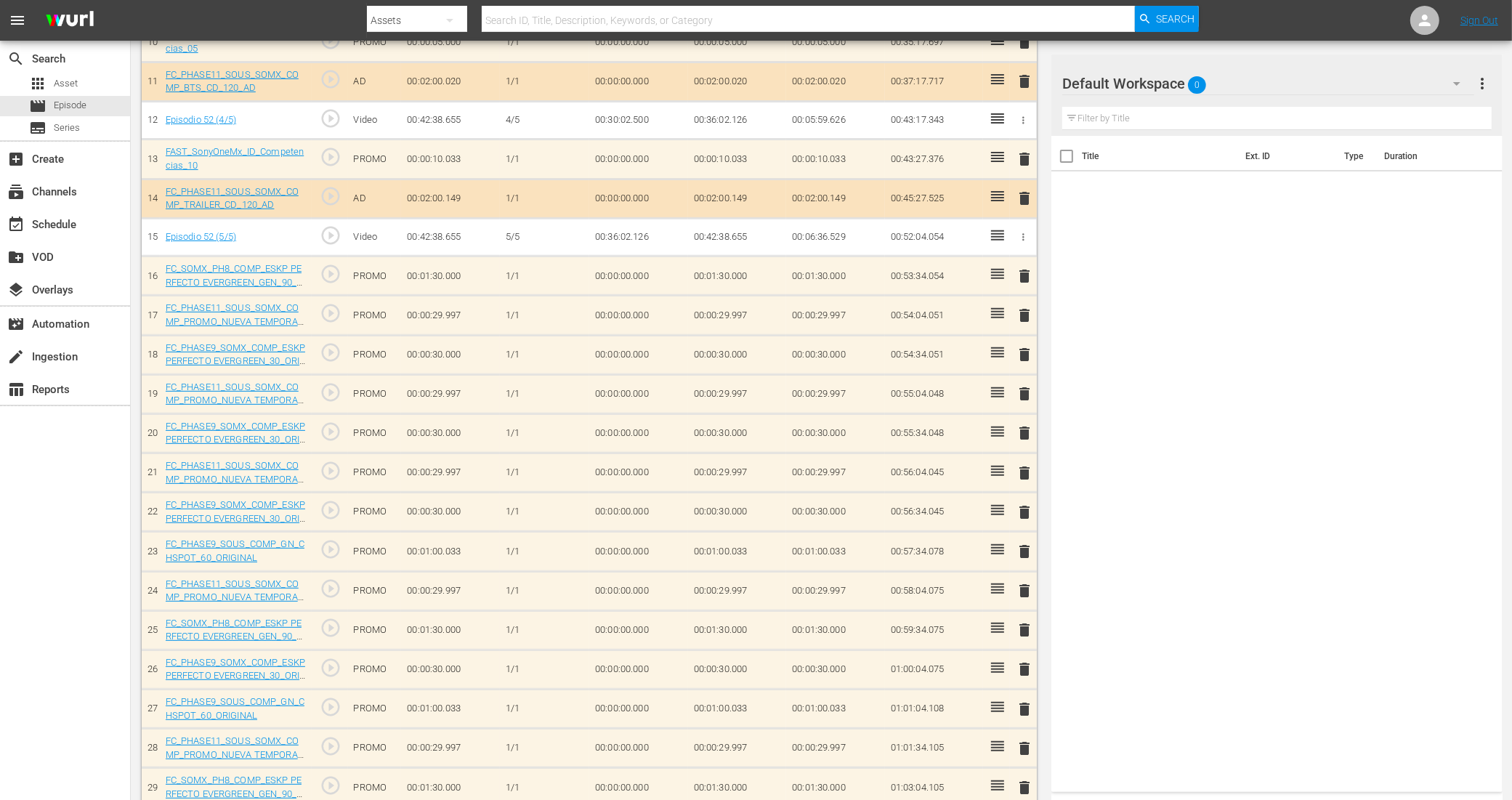
scroll to position [636, 0]
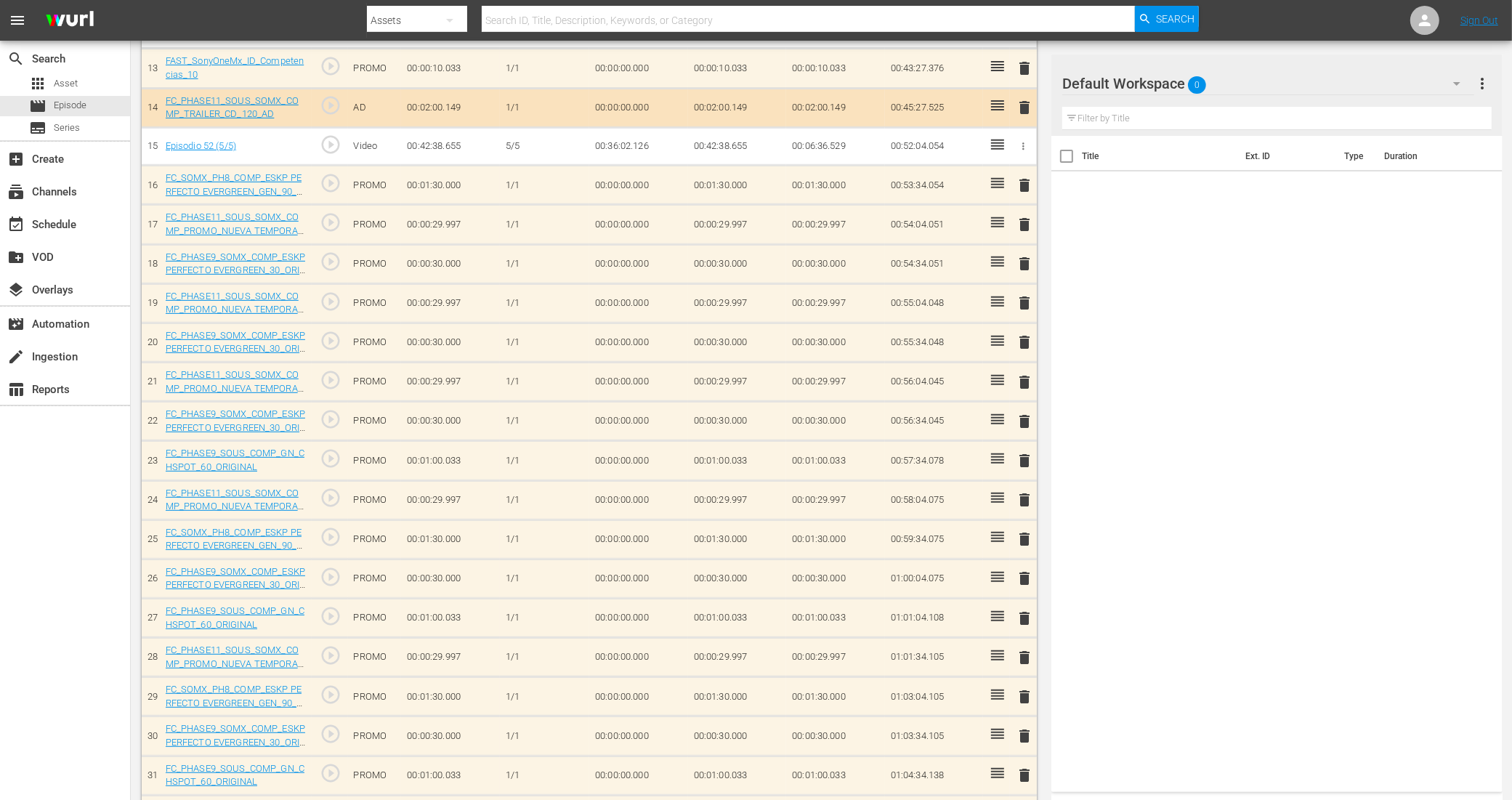
click at [1023, 540] on span "delete" at bounding box center [1024, 539] width 17 height 17
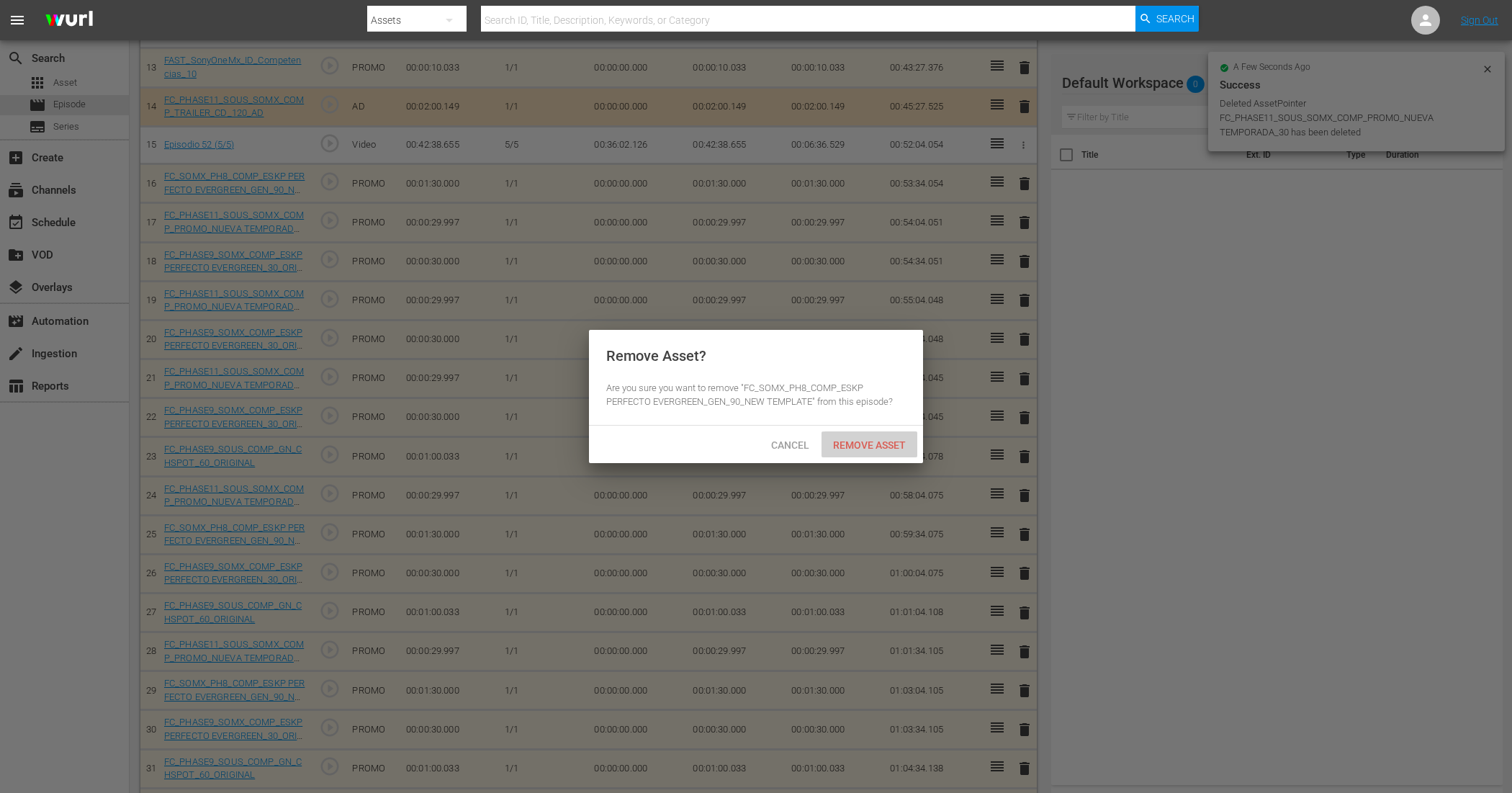
click at [887, 452] on div "Remove Asset" at bounding box center [869, 444] width 96 height 26
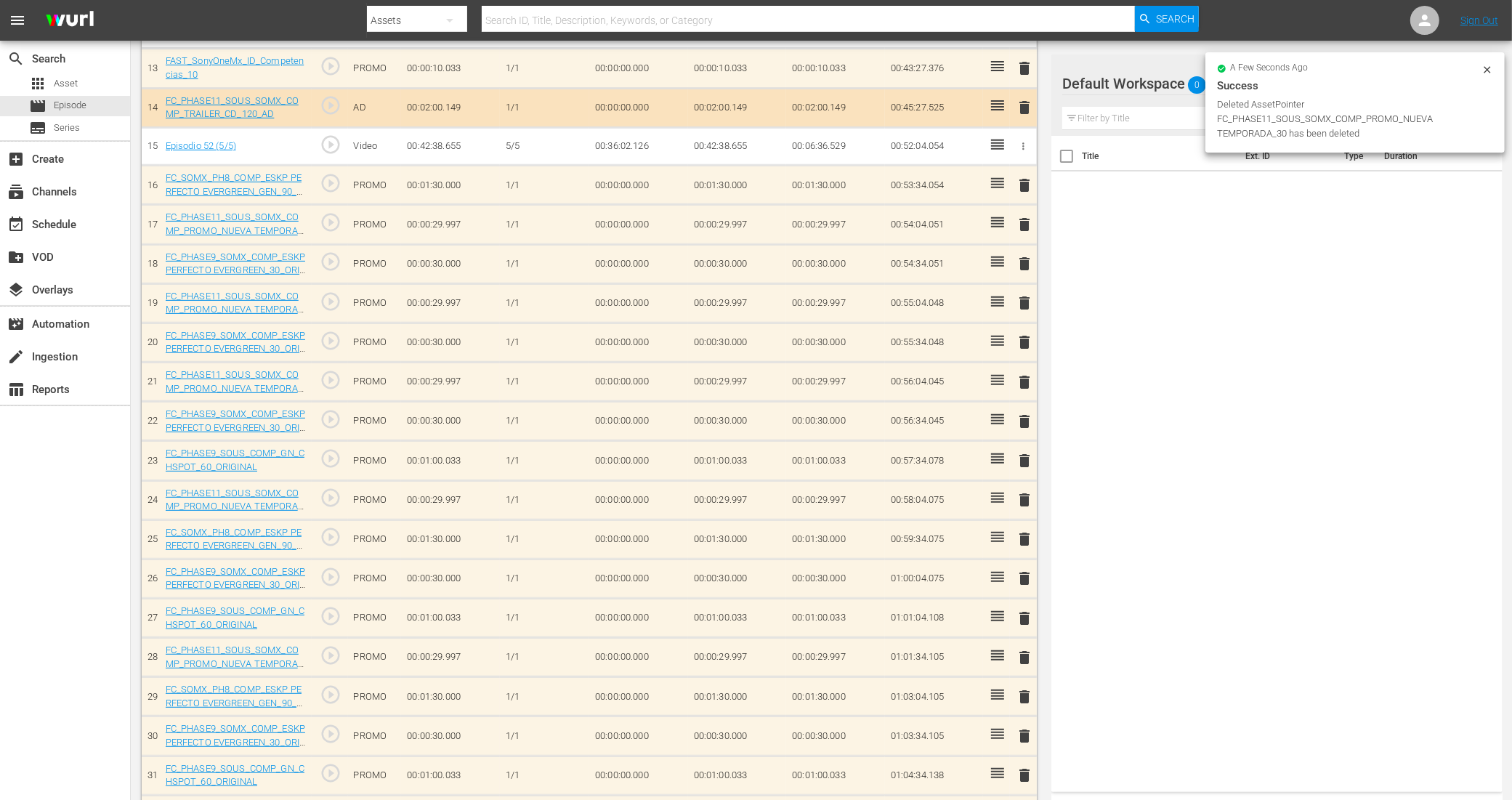
click at [1025, 639] on span "delete" at bounding box center [1024, 696] width 17 height 17
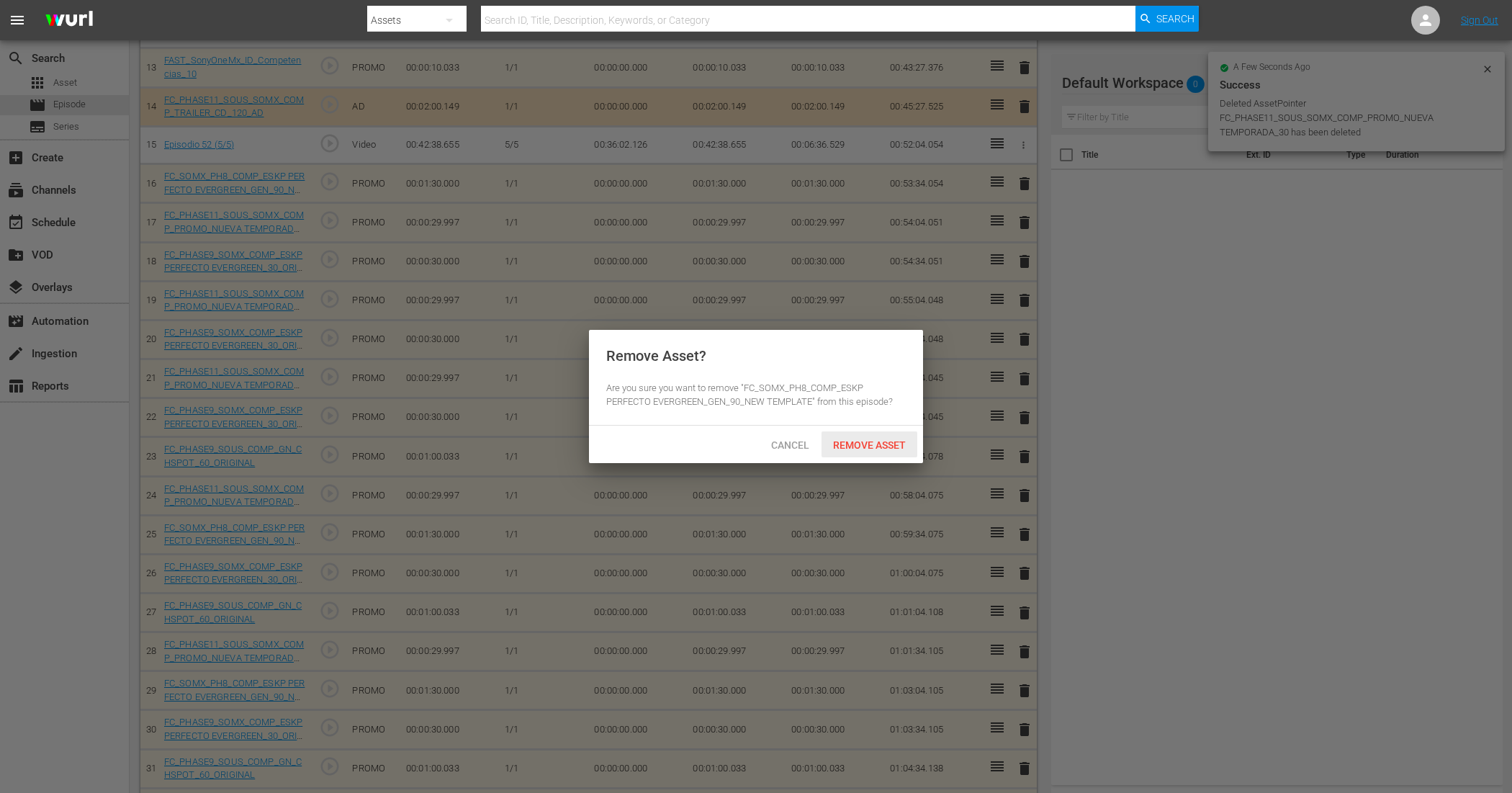
click at [887, 448] on span "Remove Asset" at bounding box center [869, 445] width 96 height 12
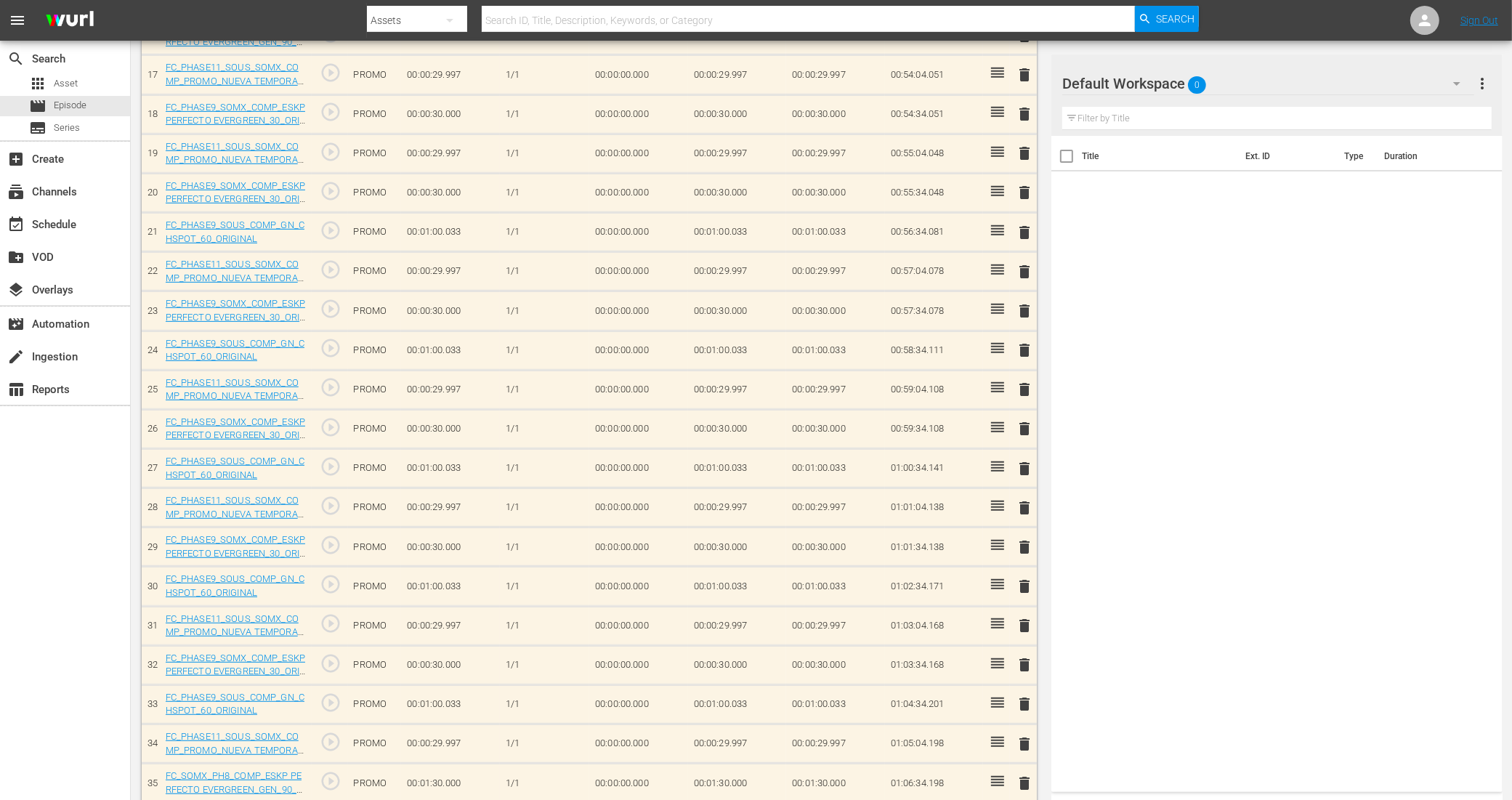
scroll to position [817, 0]
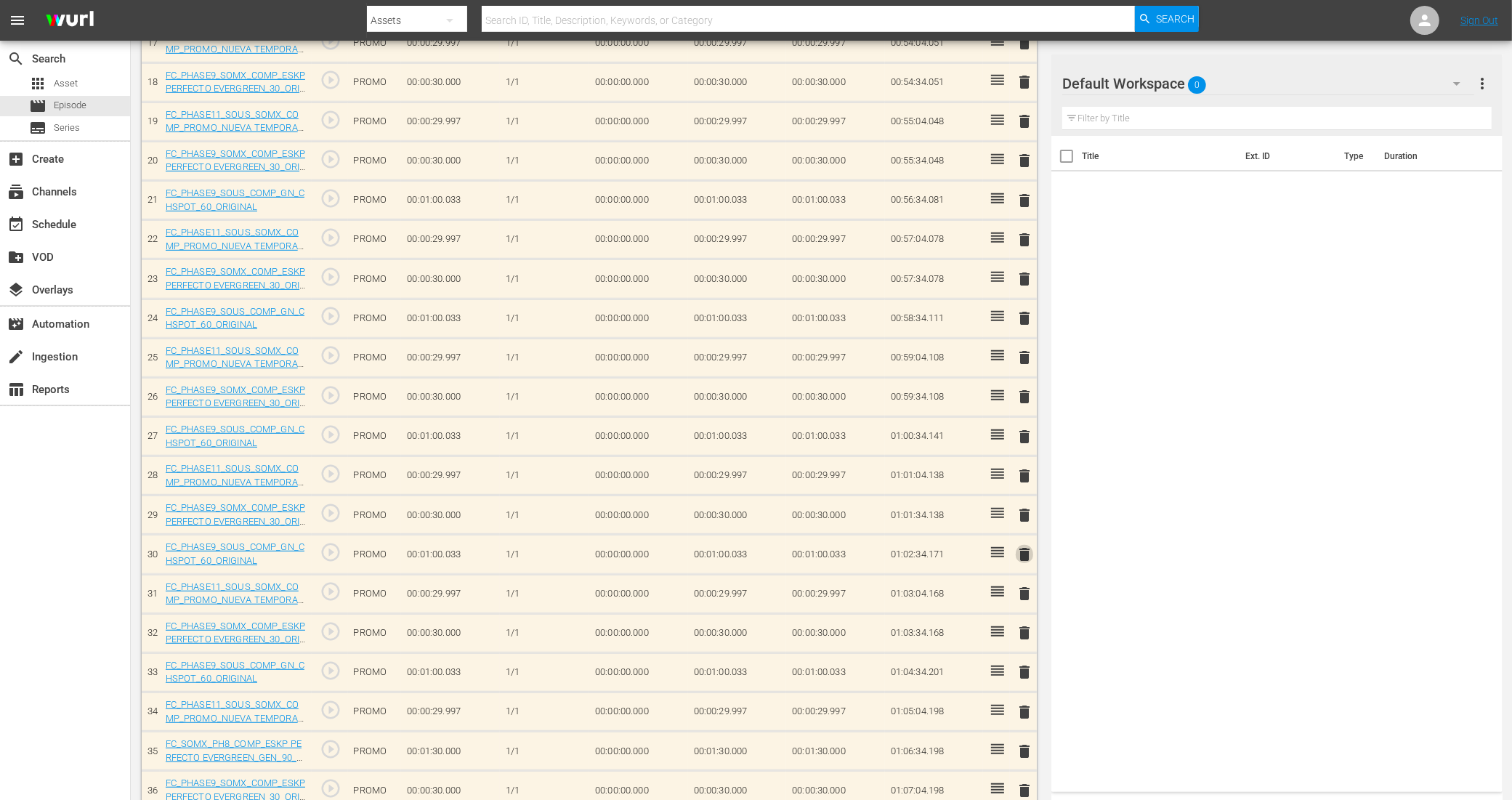
click at [1029, 560] on span "delete" at bounding box center [1024, 554] width 17 height 17
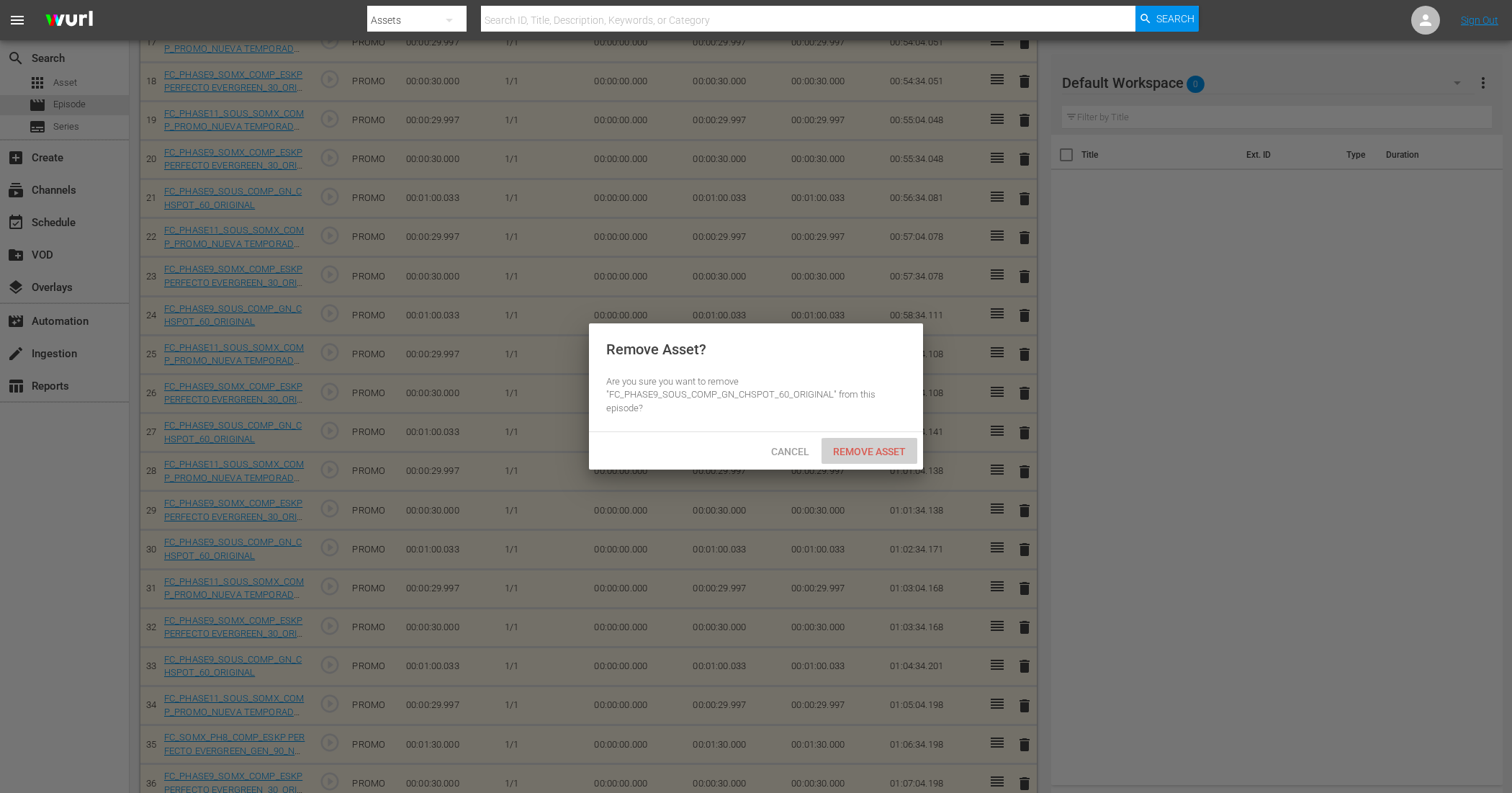
click at [877, 455] on span "Remove Asset" at bounding box center [869, 451] width 96 height 12
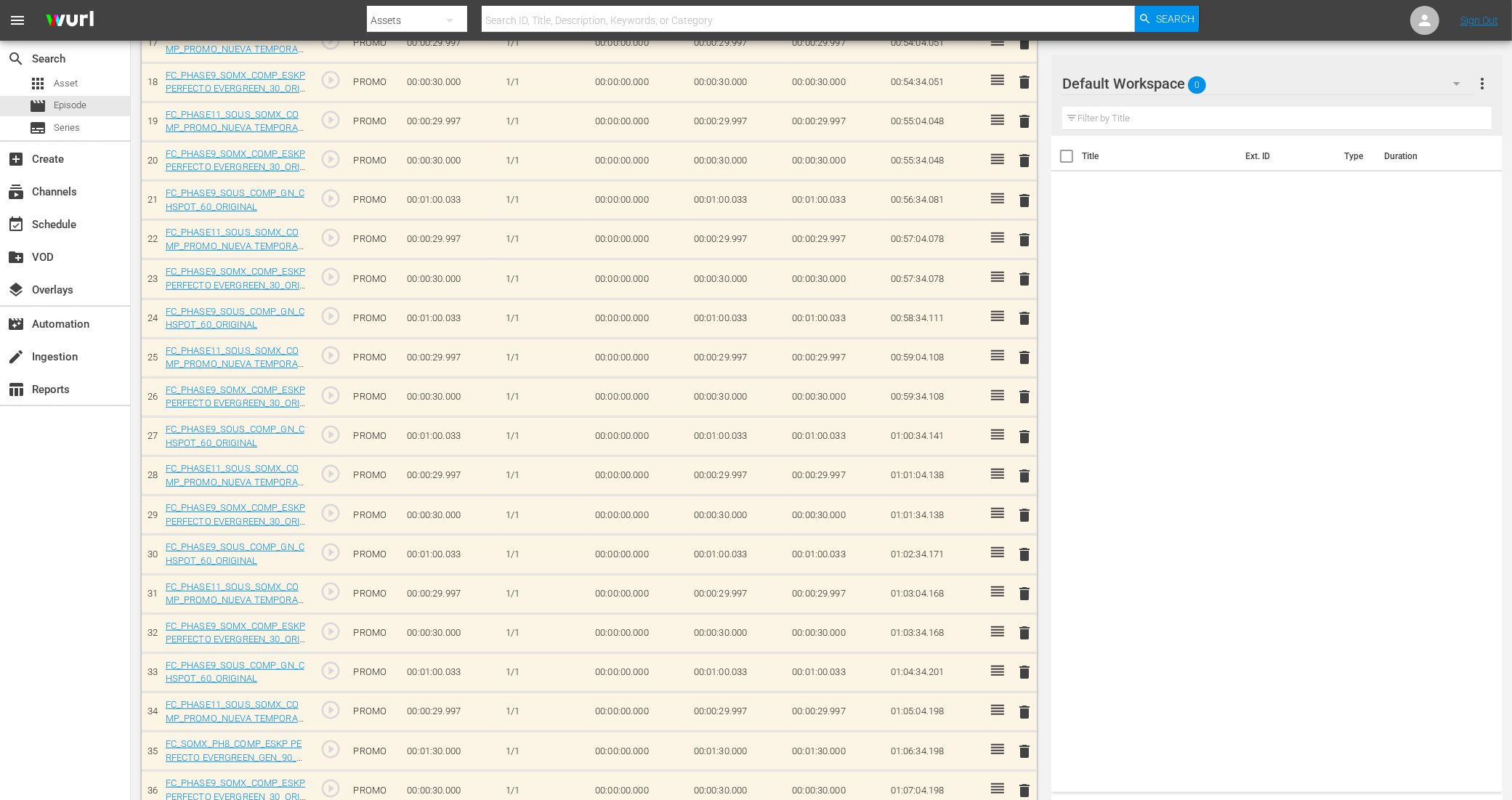
click at [1020, 518] on span "delete" at bounding box center [1024, 514] width 17 height 17
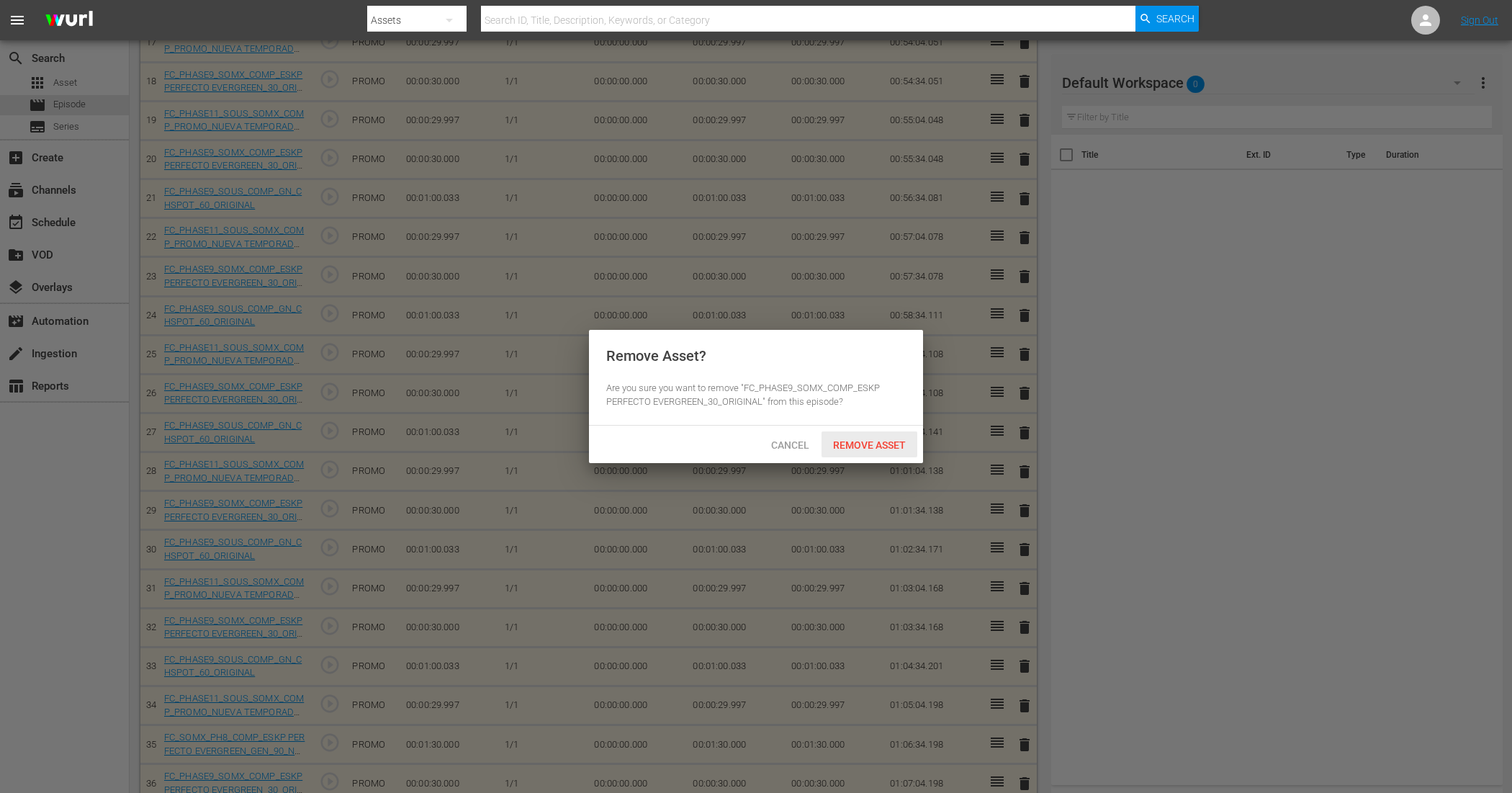
click at [887, 441] on span "Remove Asset" at bounding box center [869, 445] width 96 height 12
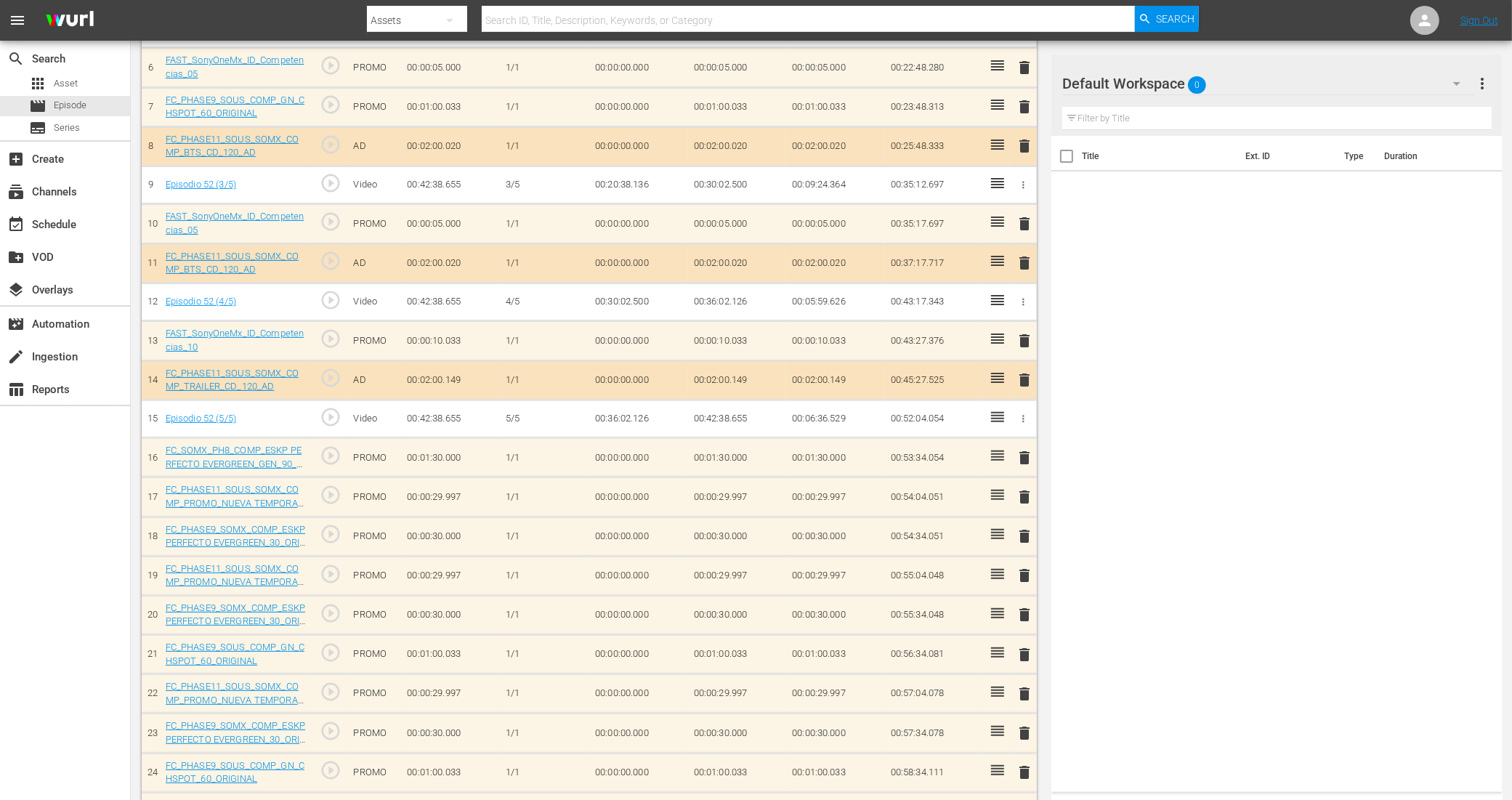
scroll to position [0, 0]
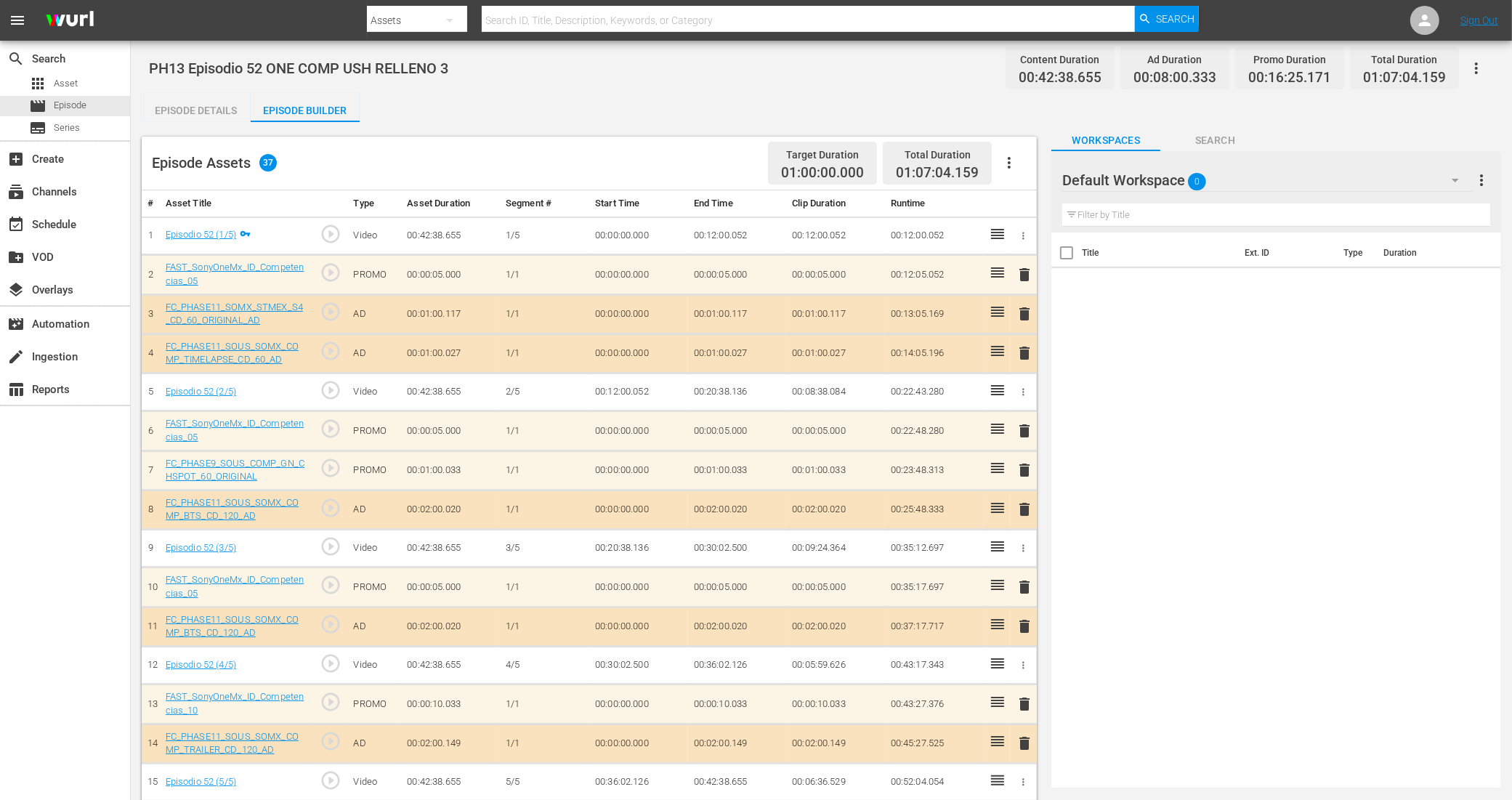
click at [1220, 52] on button "button" at bounding box center [1476, 68] width 35 height 35
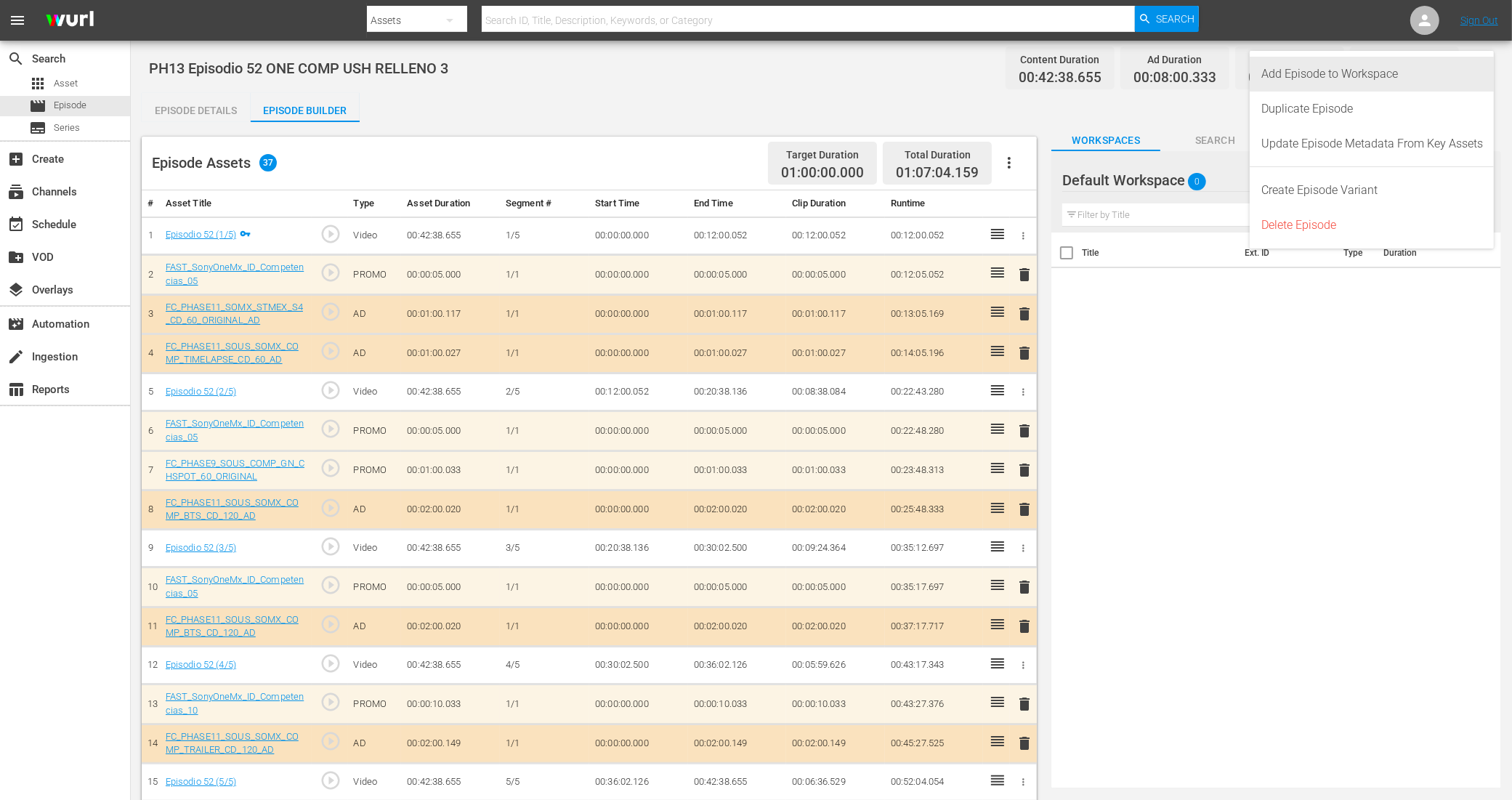
click at [1220, 80] on div "Add Episode to Workspace" at bounding box center [1372, 74] width 222 height 35
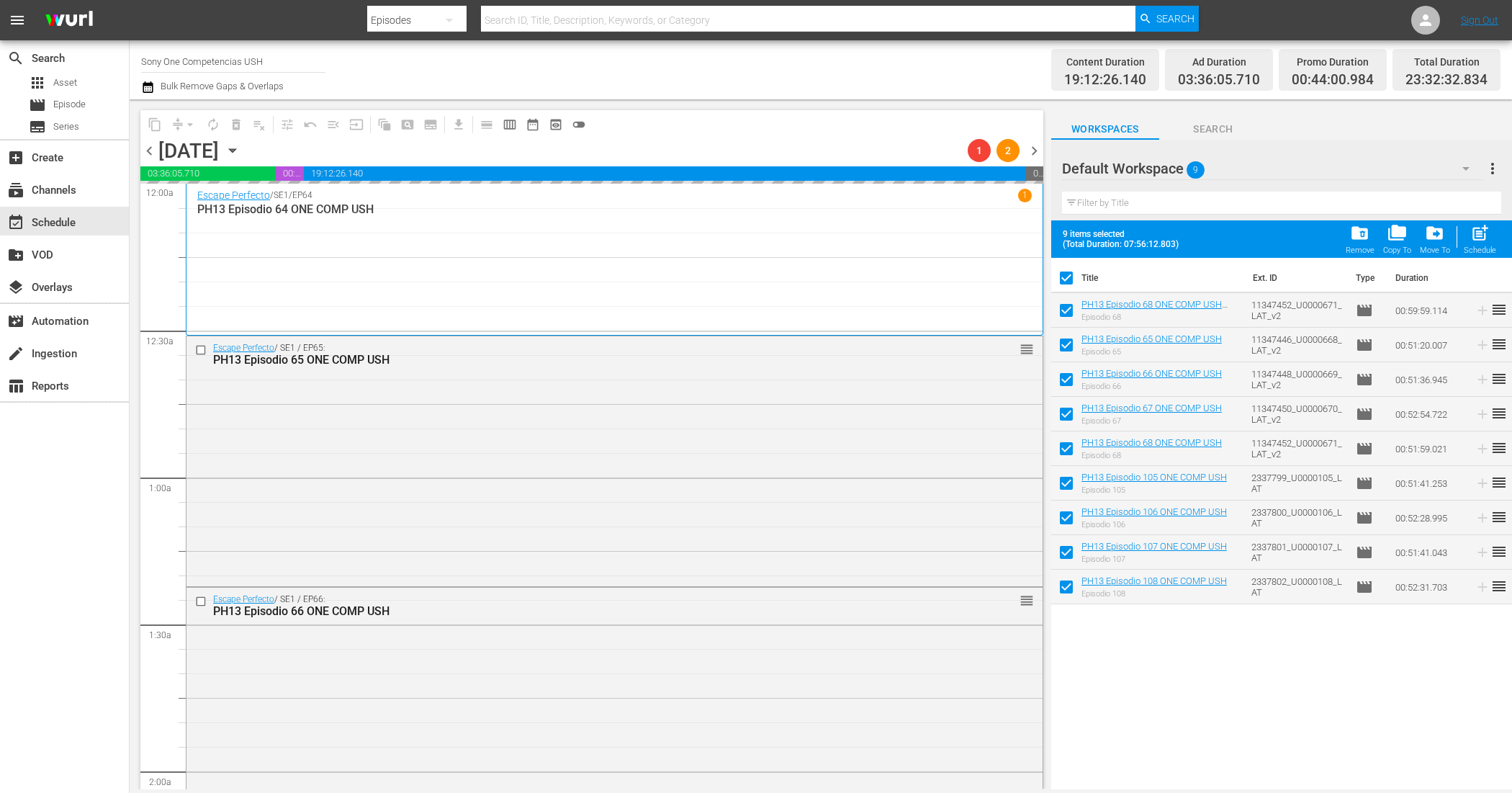
scroll to position [630, 0]
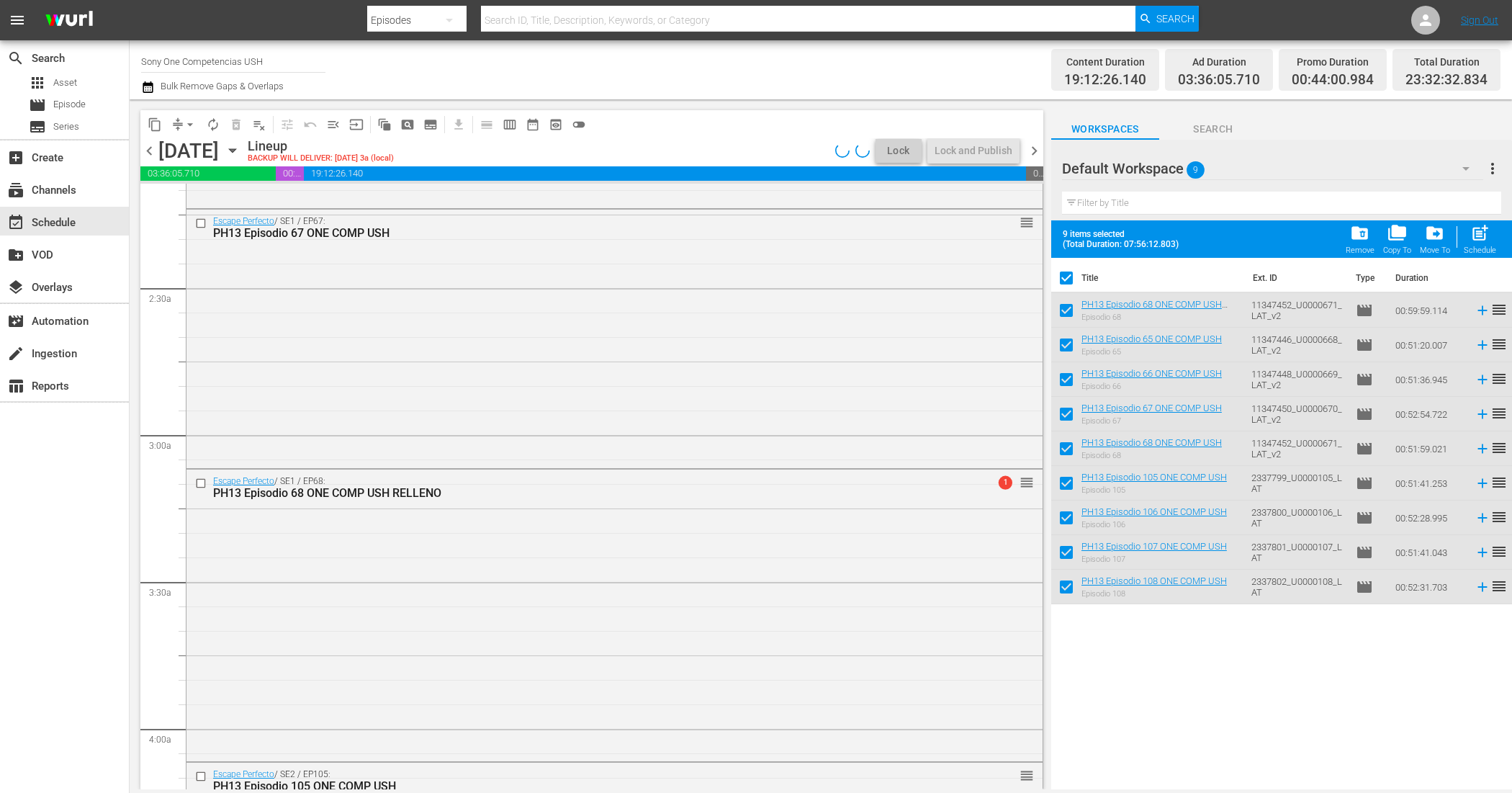
checkbox input "false"
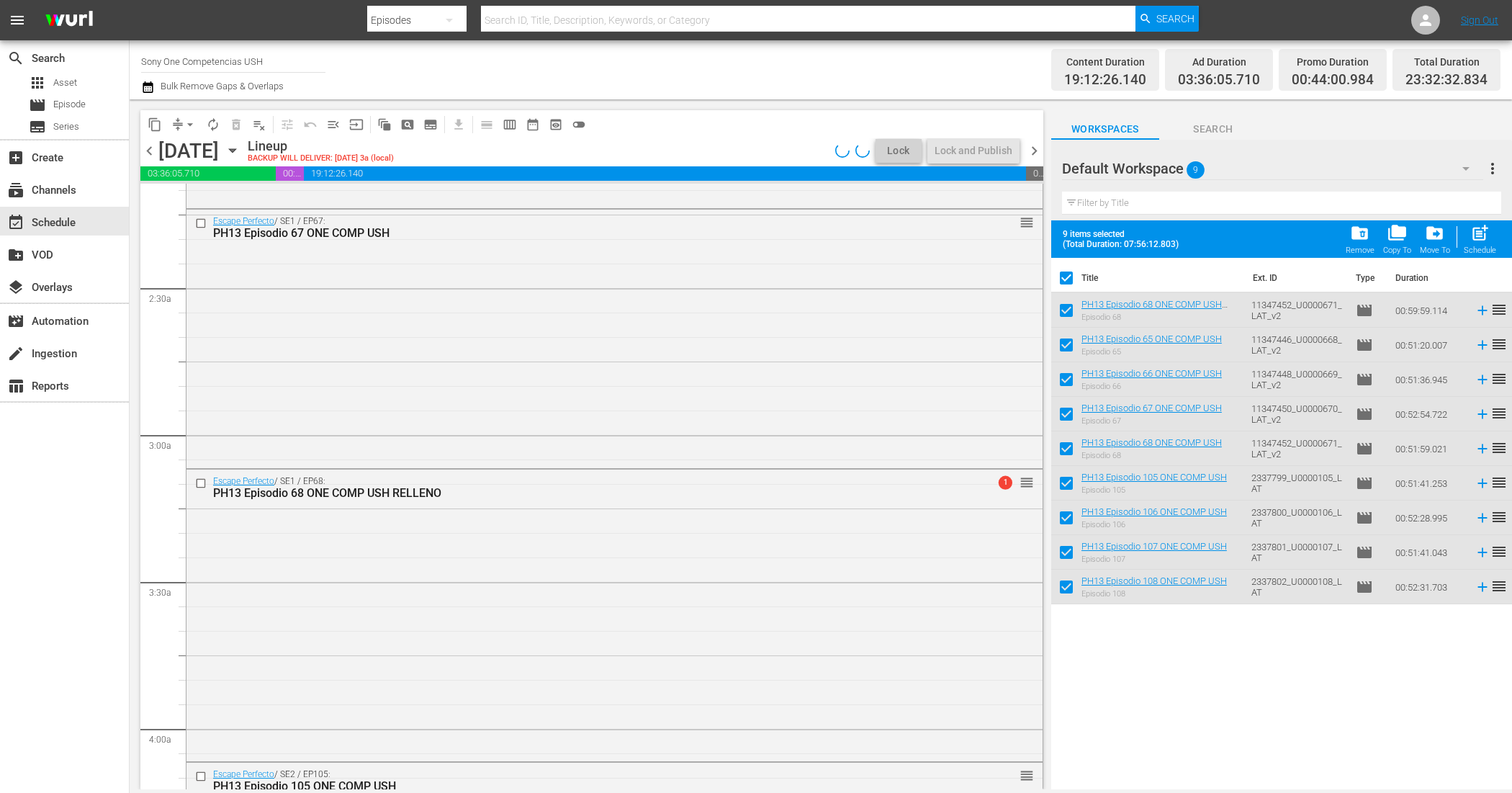
checkbox input "false"
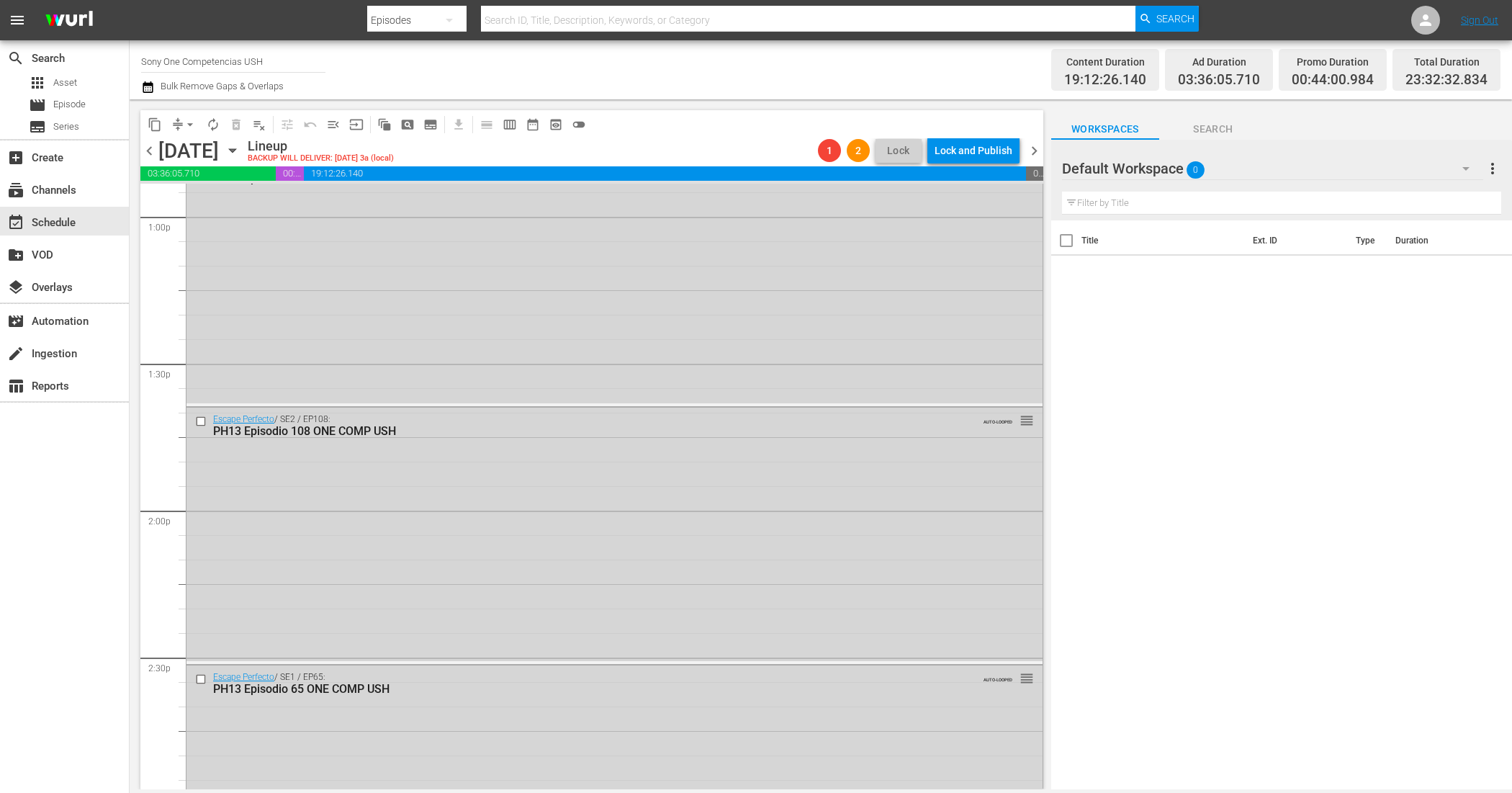
scroll to position [6465, 0]
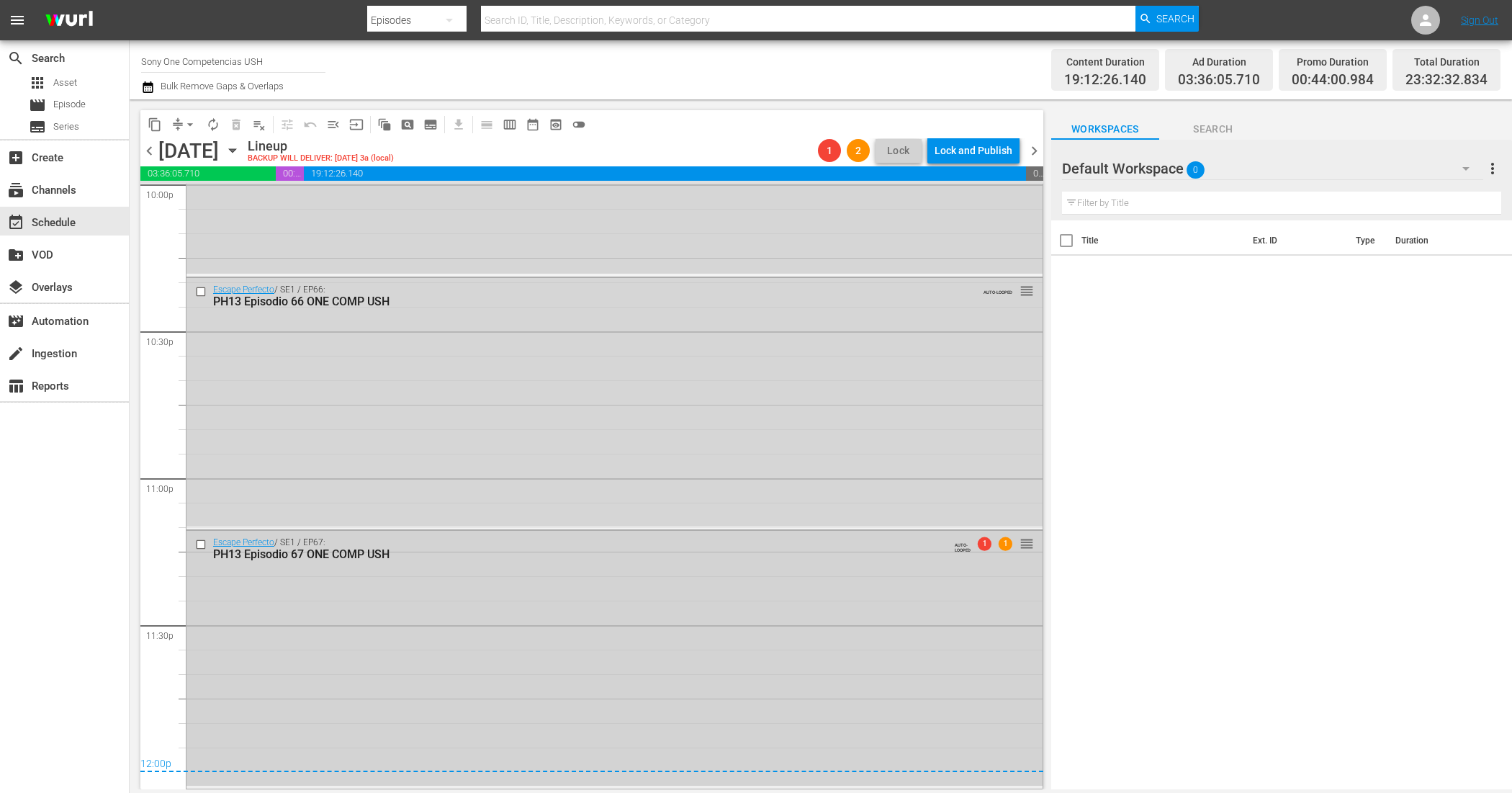
click at [889, 623] on div "Escape Perfecto / SE1 / EP67: PH13 Episodio 67 ONE COMP USH AUTO-LOOPED 1 1 reo…" at bounding box center [614, 658] width 856 height 255
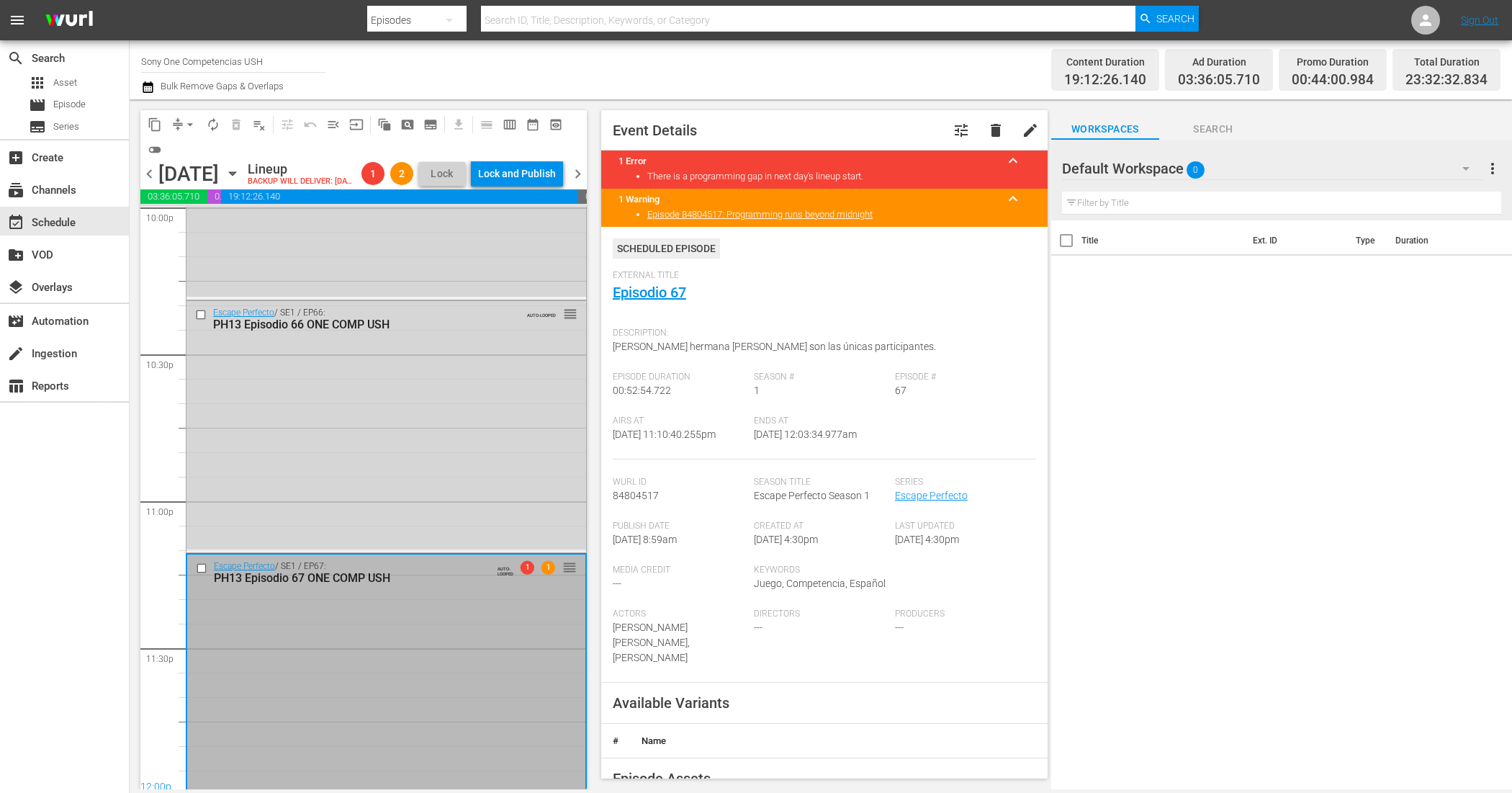
click at [582, 183] on span "chevron_right" at bounding box center [578, 174] width 18 height 18
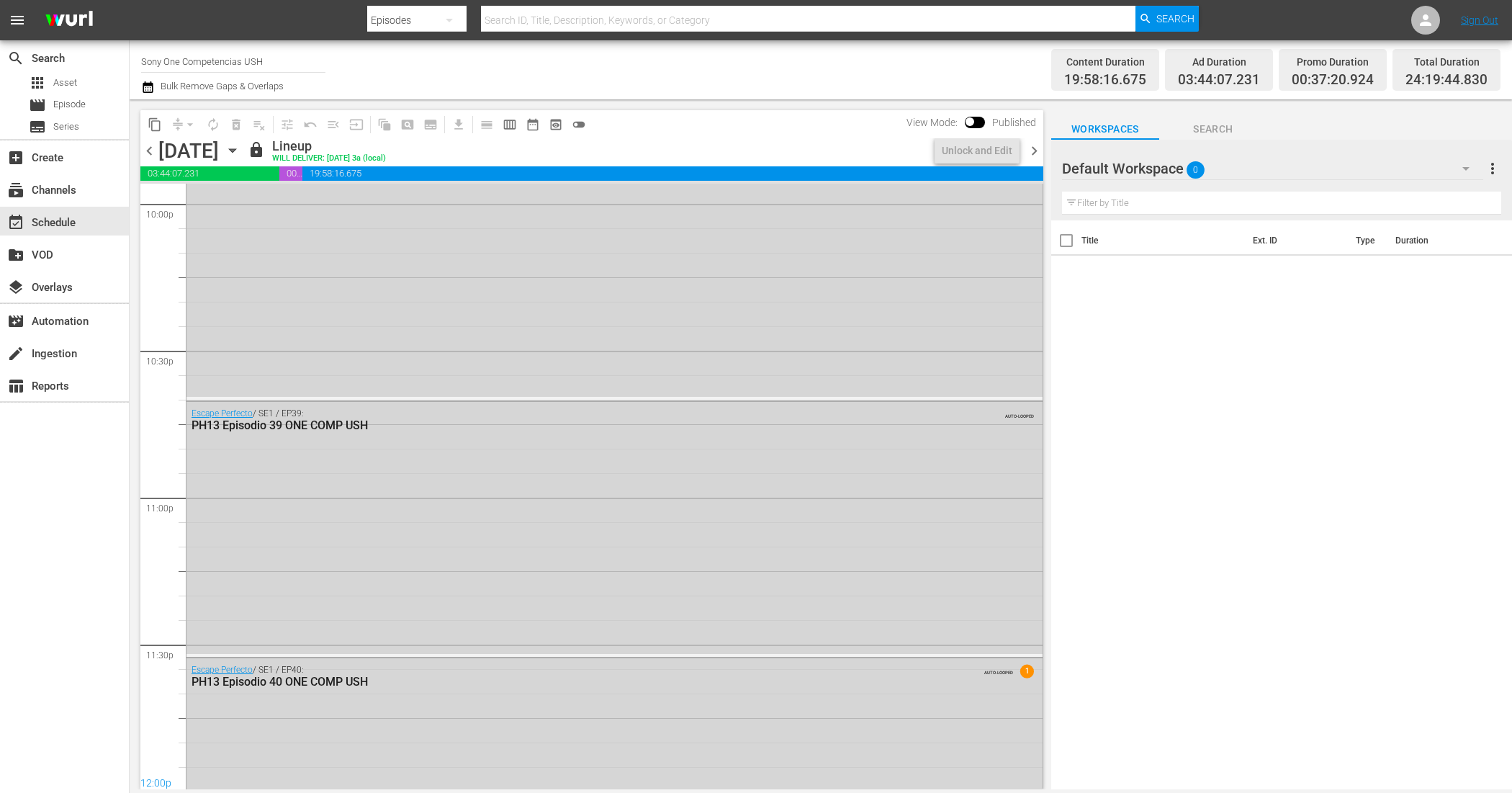
scroll to position [6564, 0]
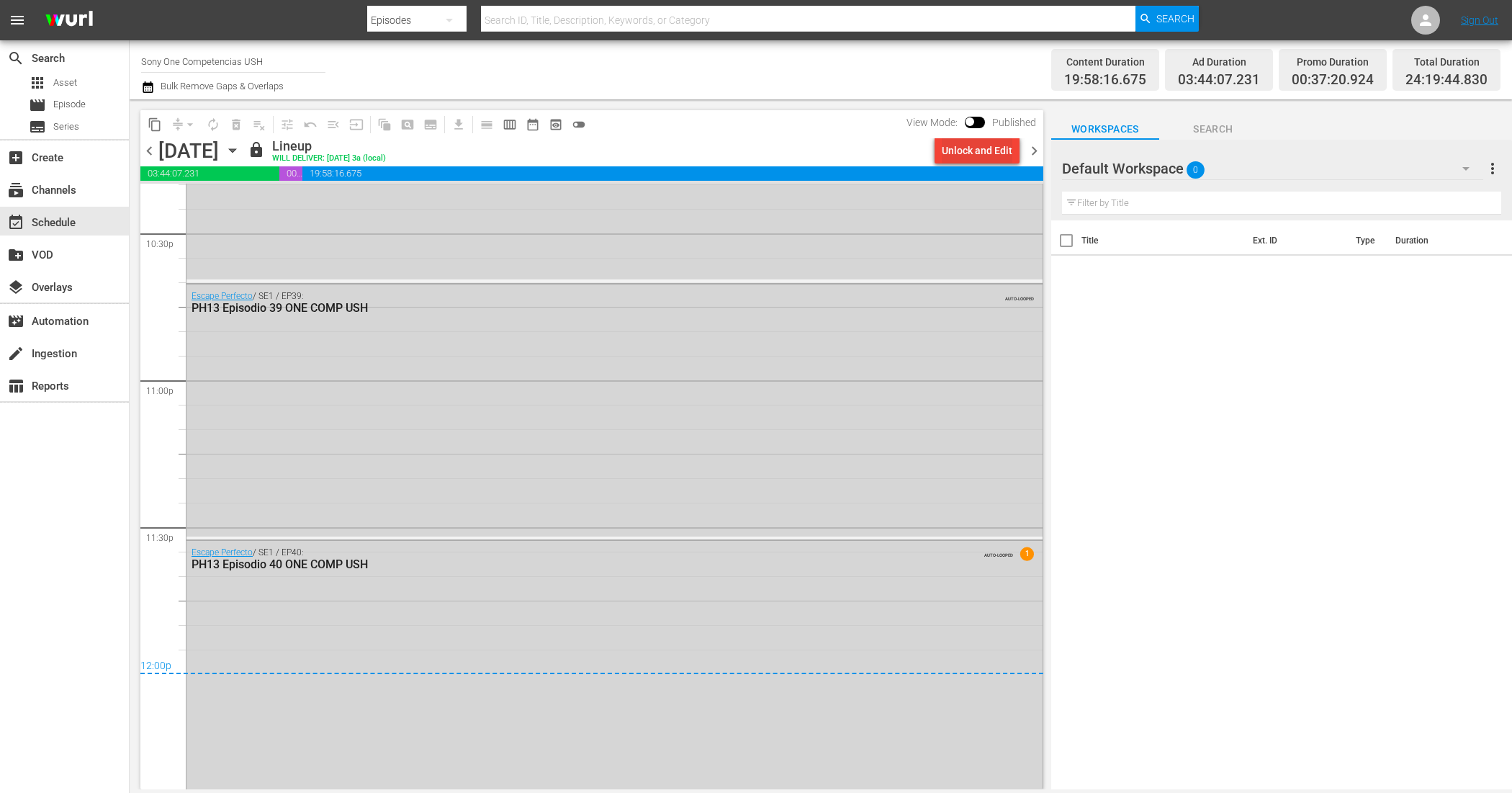
click at [963, 147] on div "Unlock and Edit" at bounding box center [977, 150] width 70 height 26
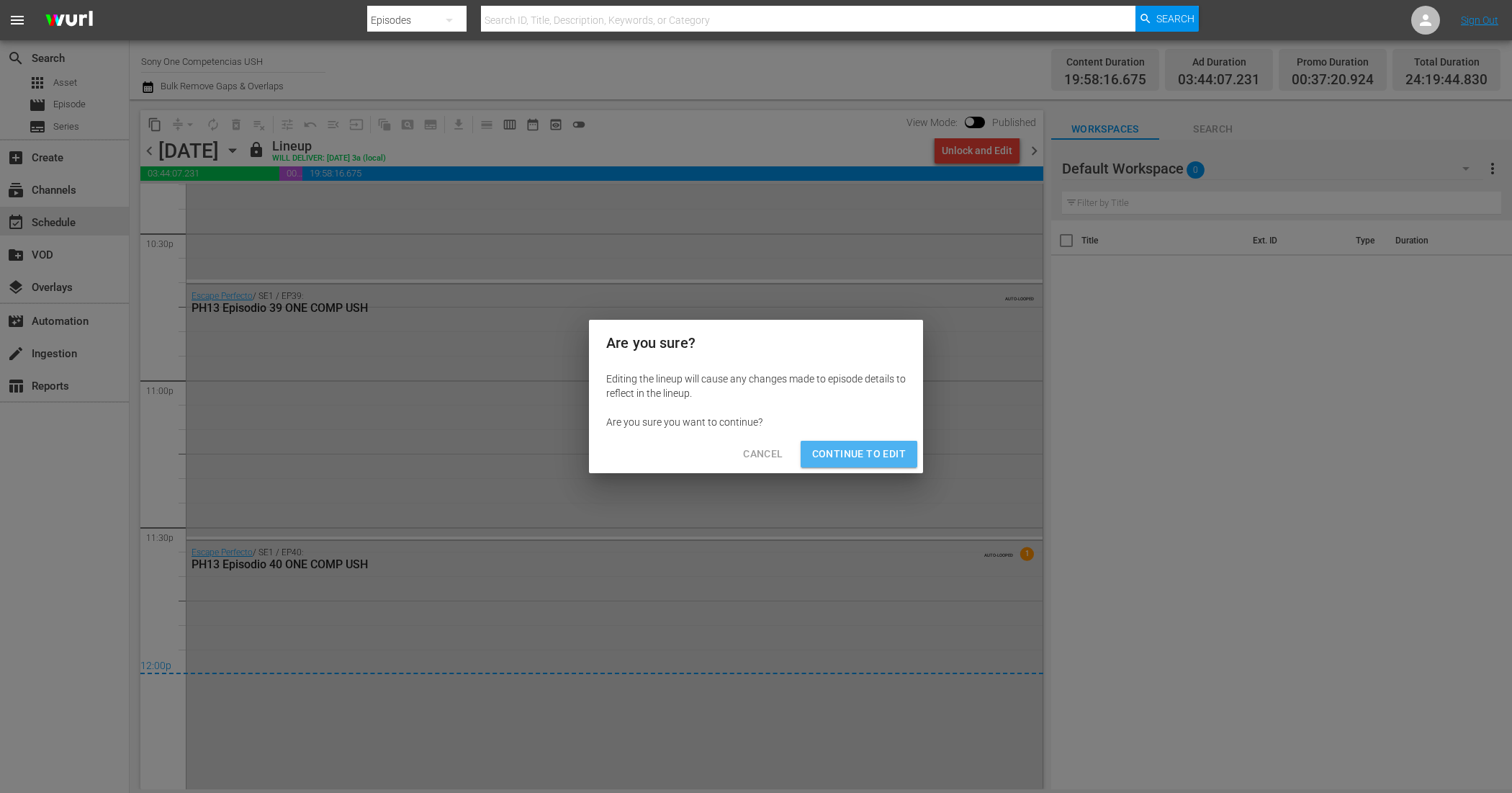
click at [876, 458] on span "Continue to Edit" at bounding box center [859, 454] width 94 height 18
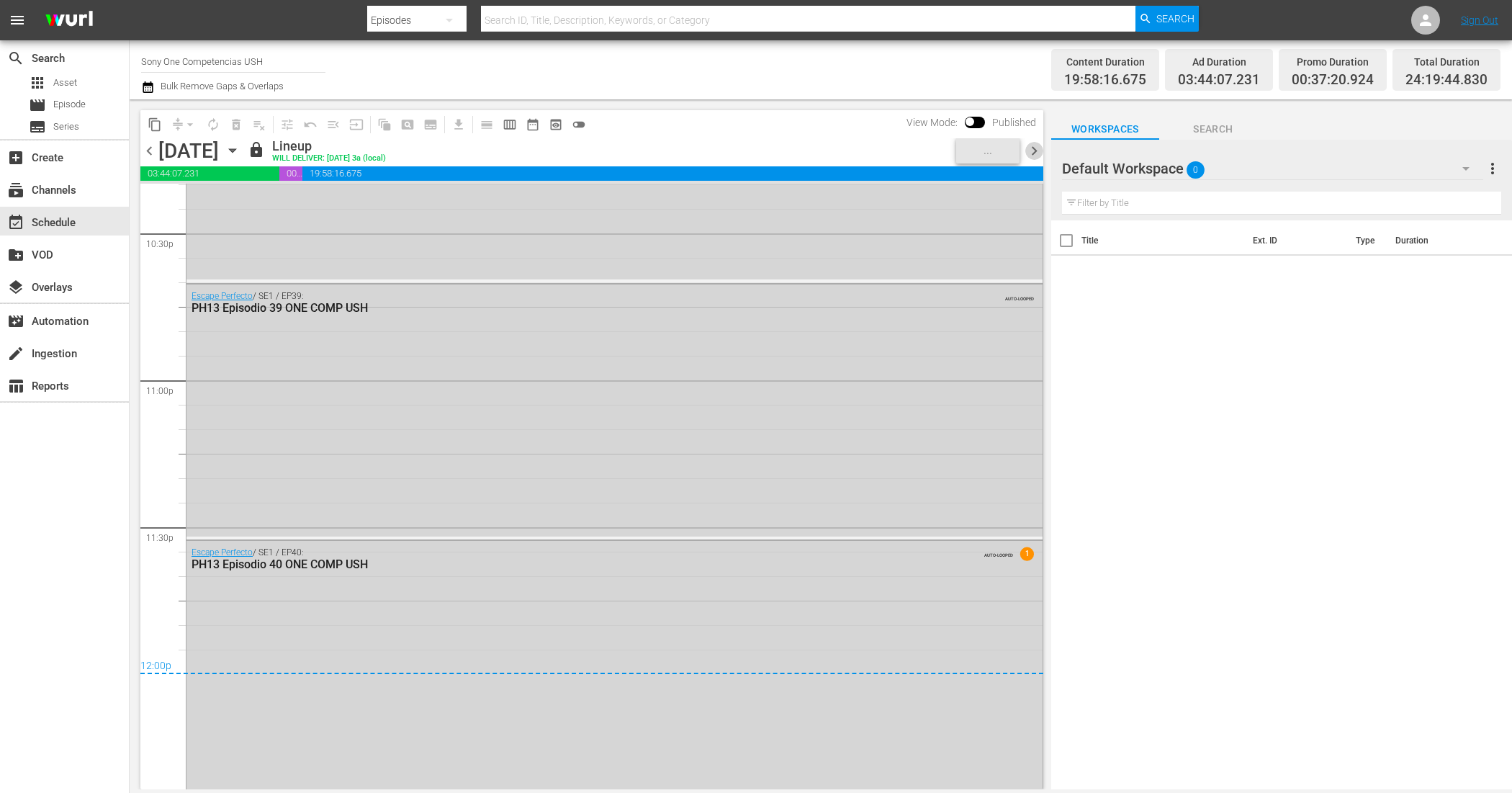
click at [1036, 145] on span "chevron_right" at bounding box center [1034, 151] width 18 height 18
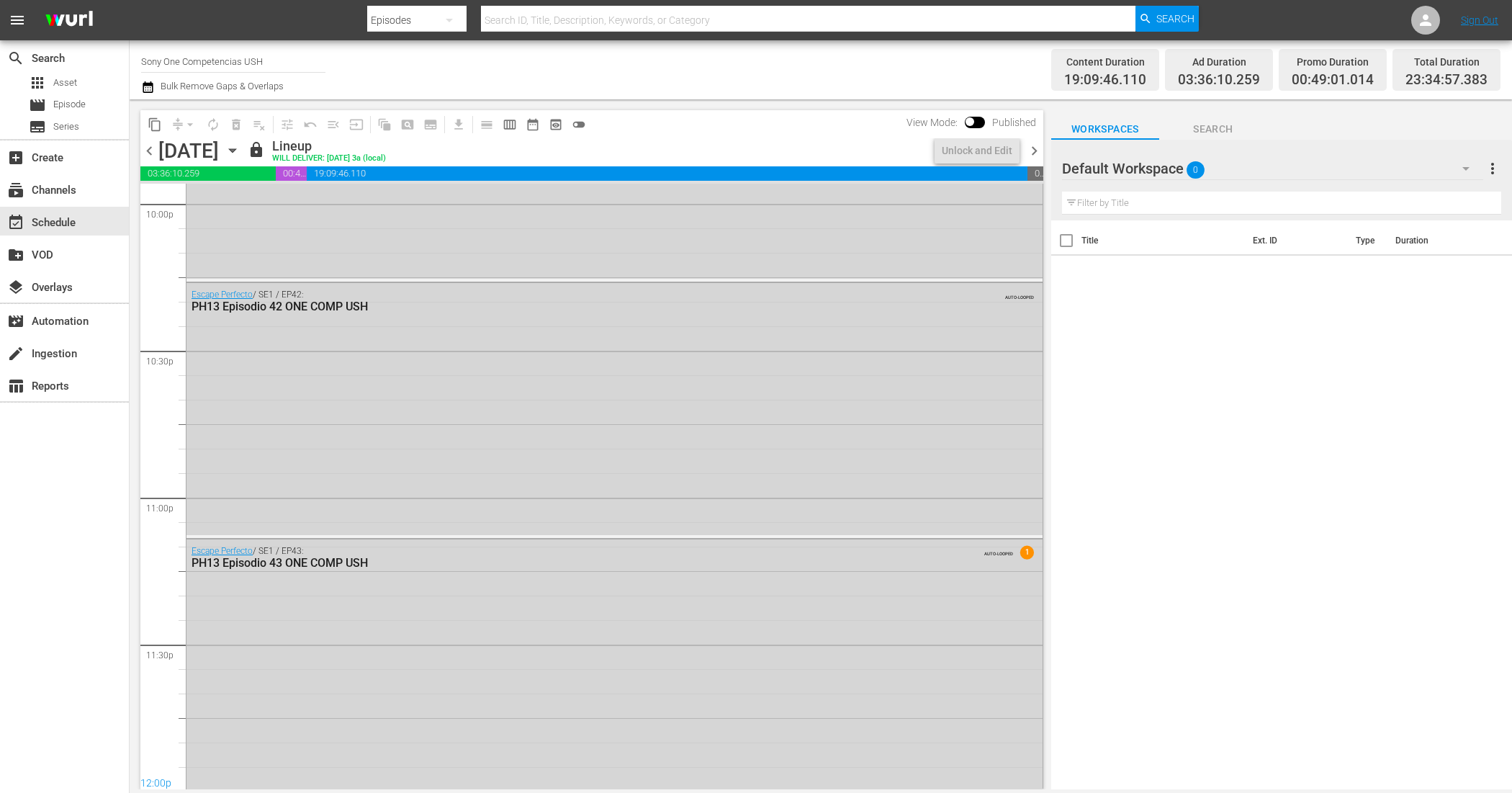
scroll to position [6450, 0]
click at [947, 151] on div "Unlock and Edit" at bounding box center [977, 150] width 70 height 26
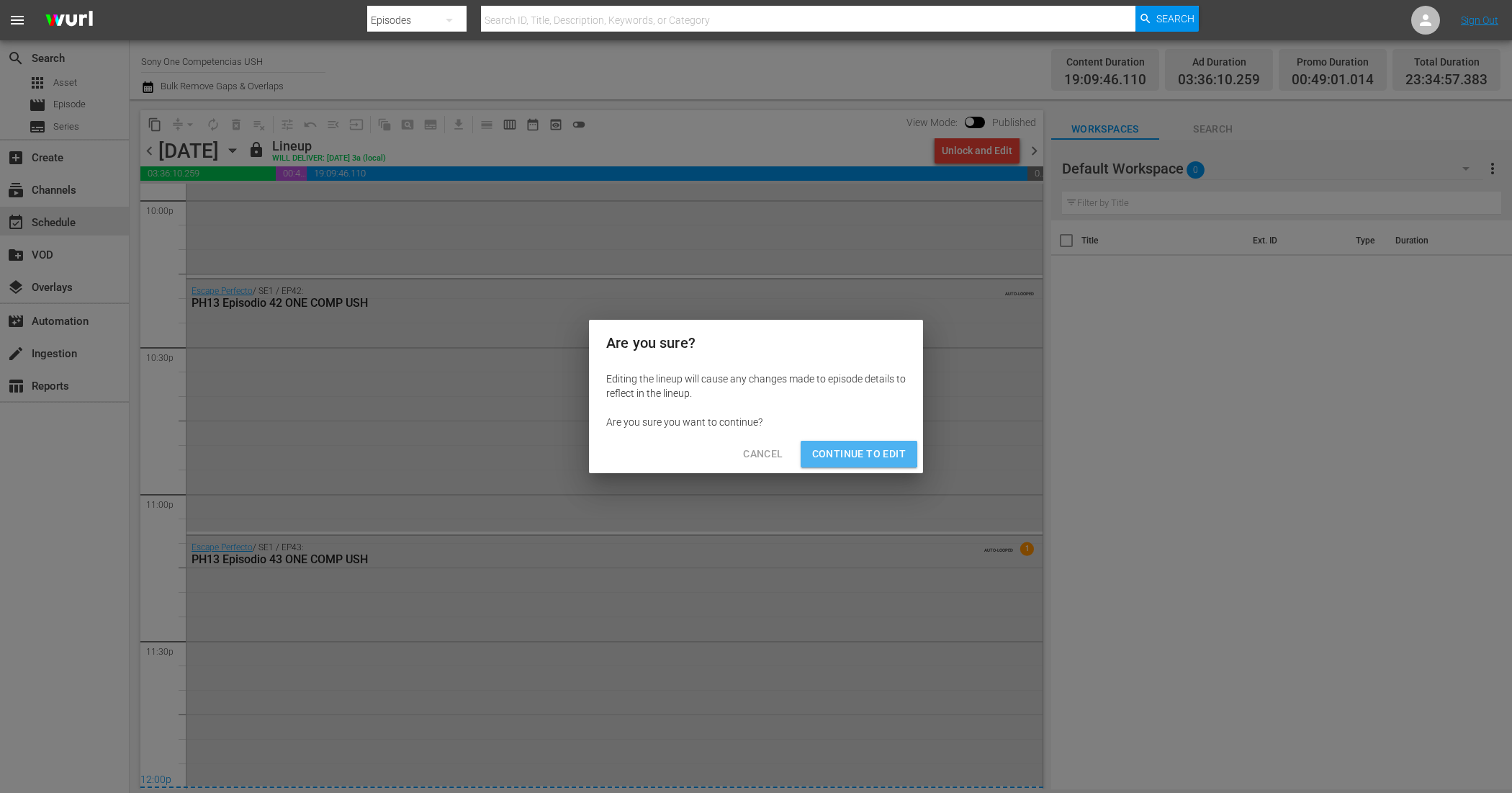
click at [851, 445] on span "Continue to Edit" at bounding box center [859, 454] width 94 height 18
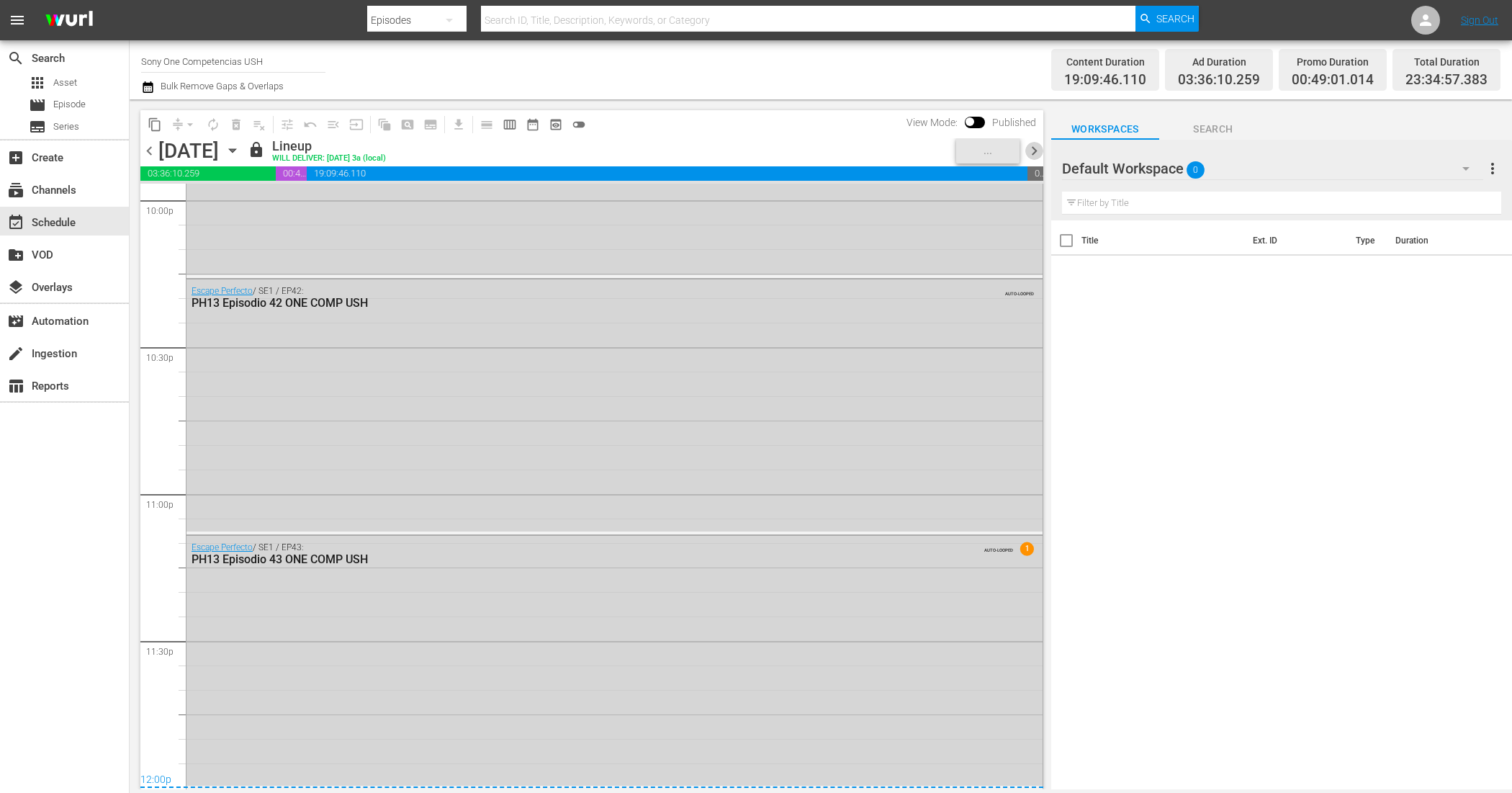
click at [1030, 145] on span "chevron_right" at bounding box center [1034, 151] width 18 height 18
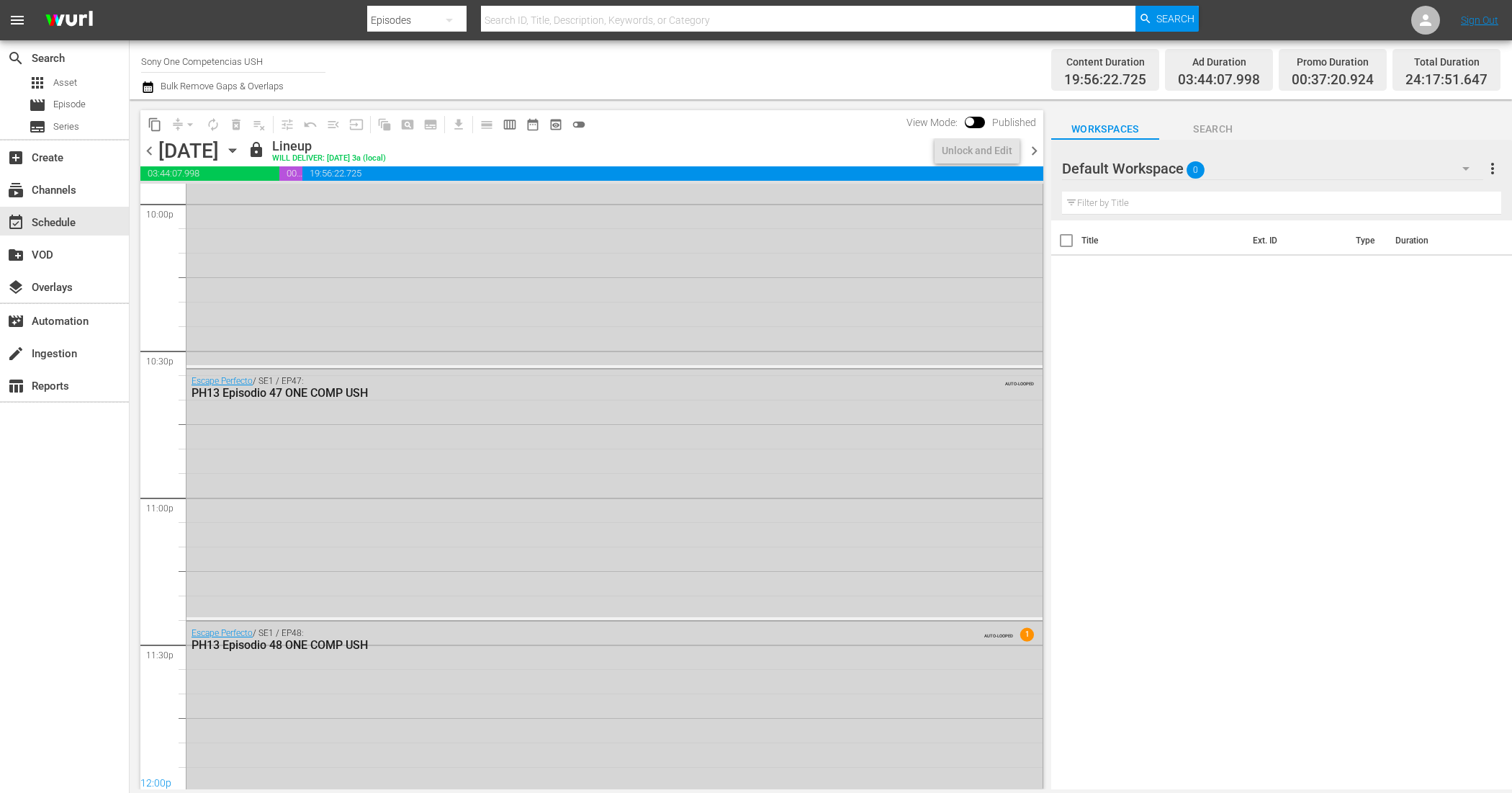
scroll to position [6538, 0]
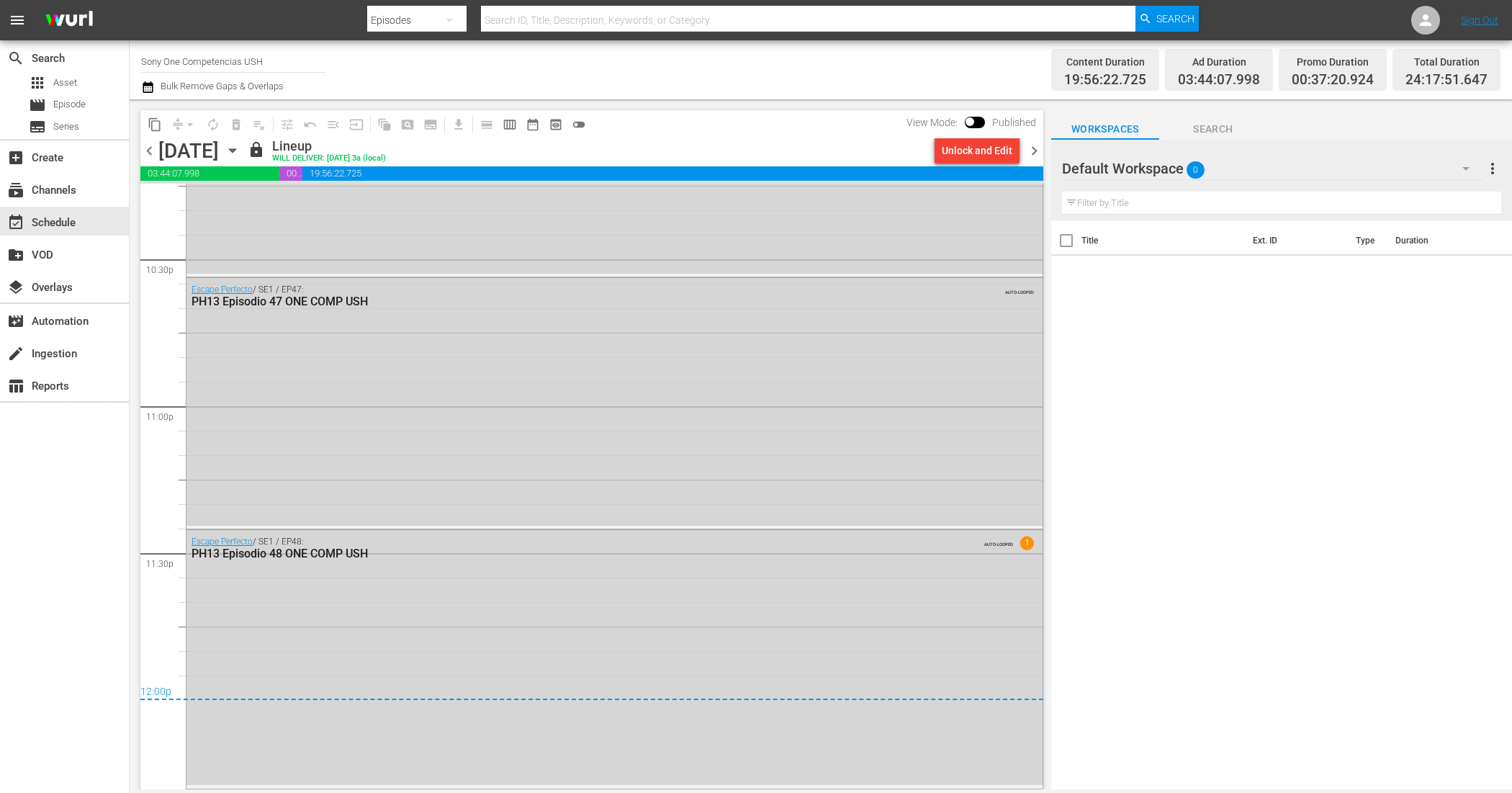
click at [949, 153] on div "Unlock and Edit" at bounding box center [977, 150] width 70 height 26
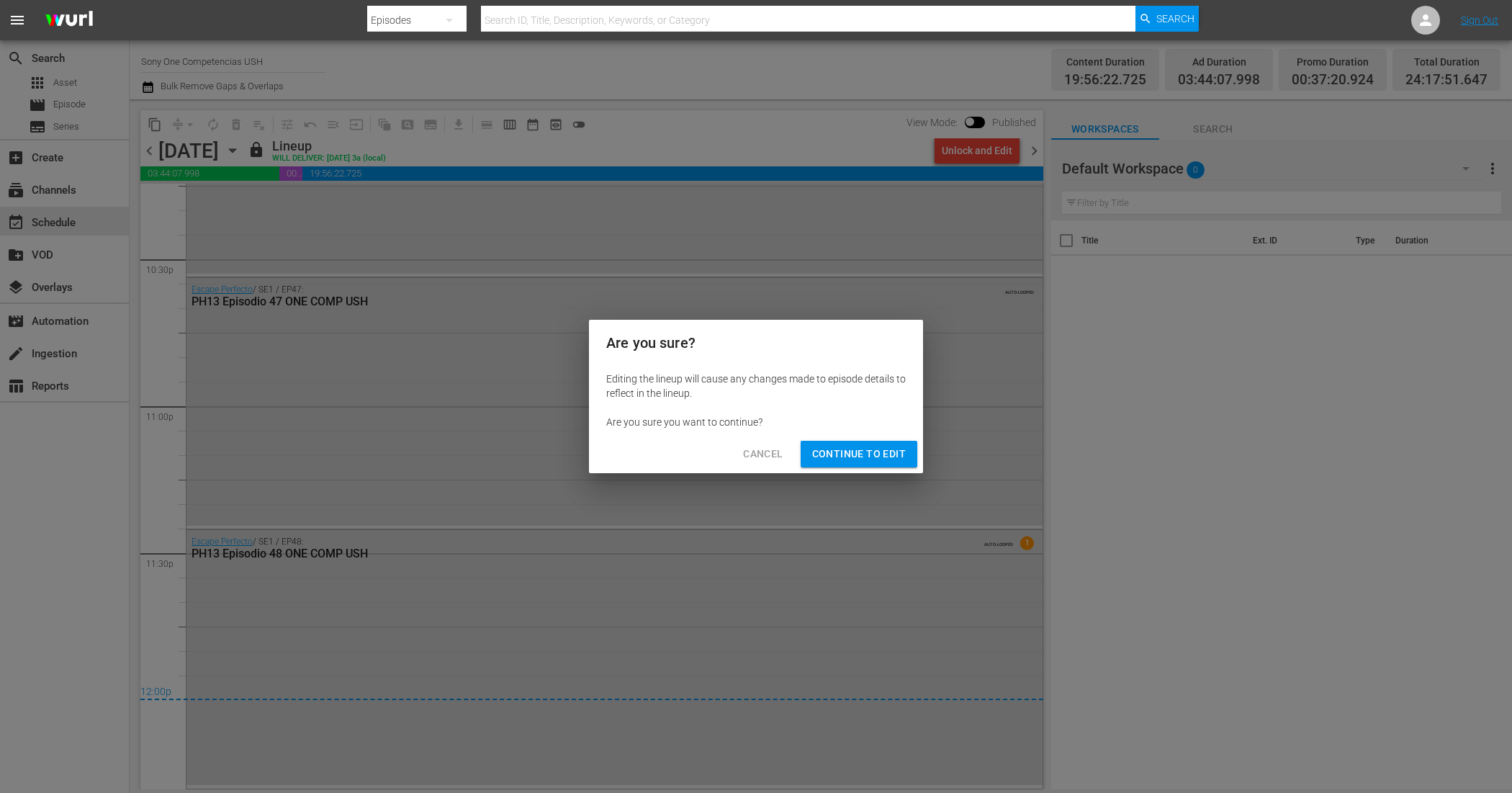
click at [887, 452] on span "Continue to Edit" at bounding box center [859, 454] width 94 height 18
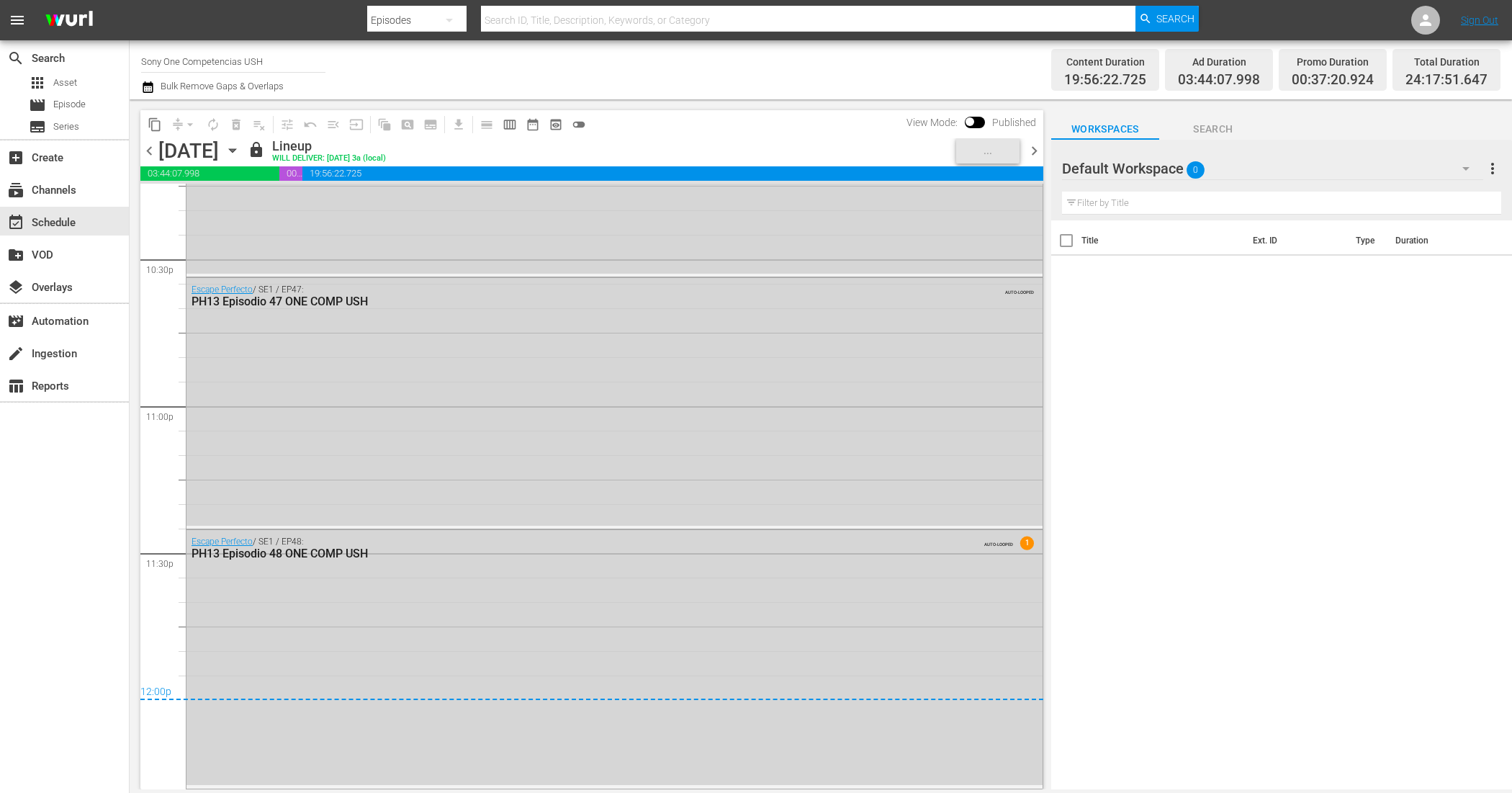
click at [1031, 147] on span "chevron_right" at bounding box center [1034, 151] width 18 height 18
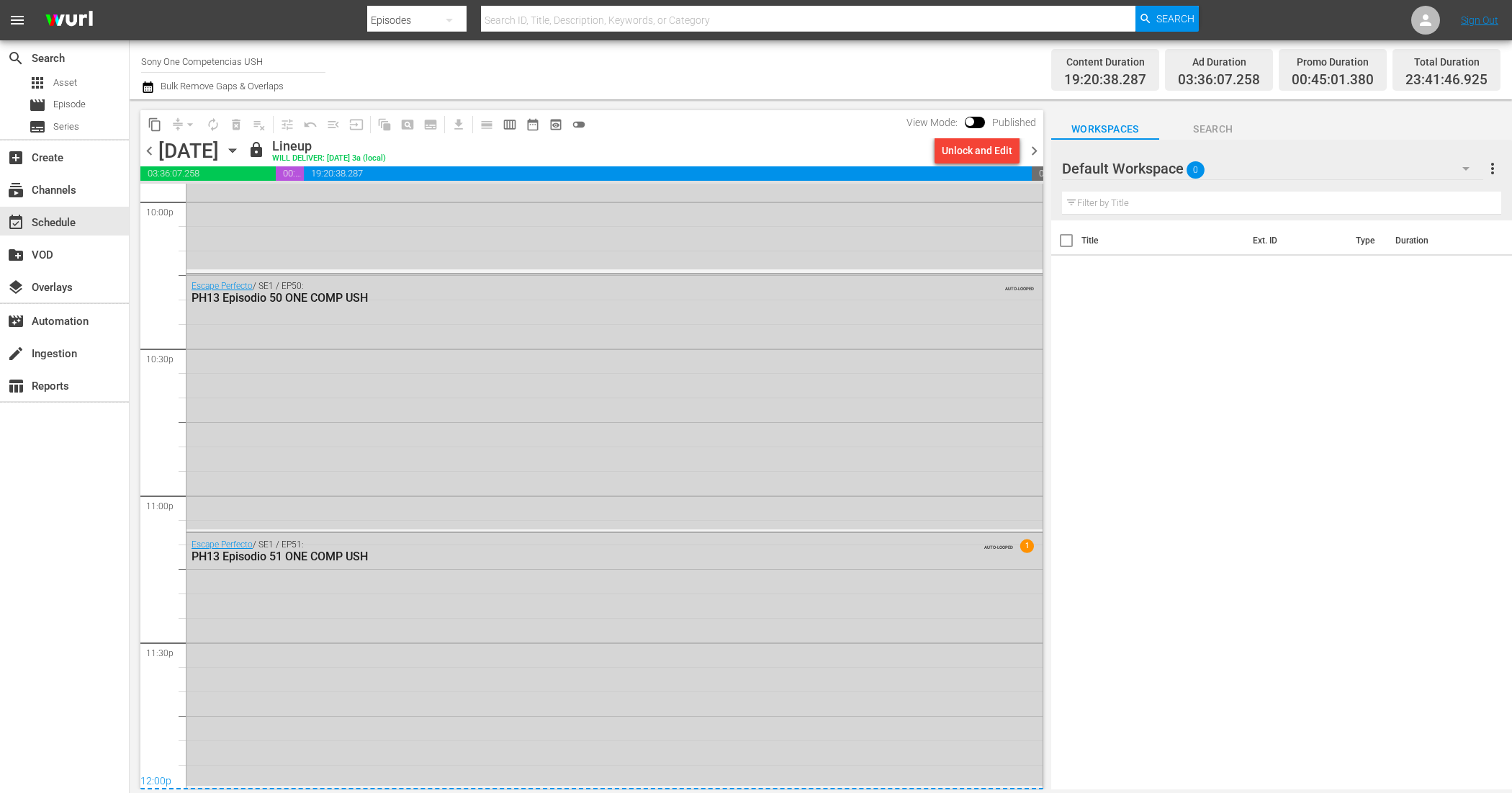
click at [963, 153] on div "Unlock and Edit" at bounding box center [977, 150] width 70 height 26
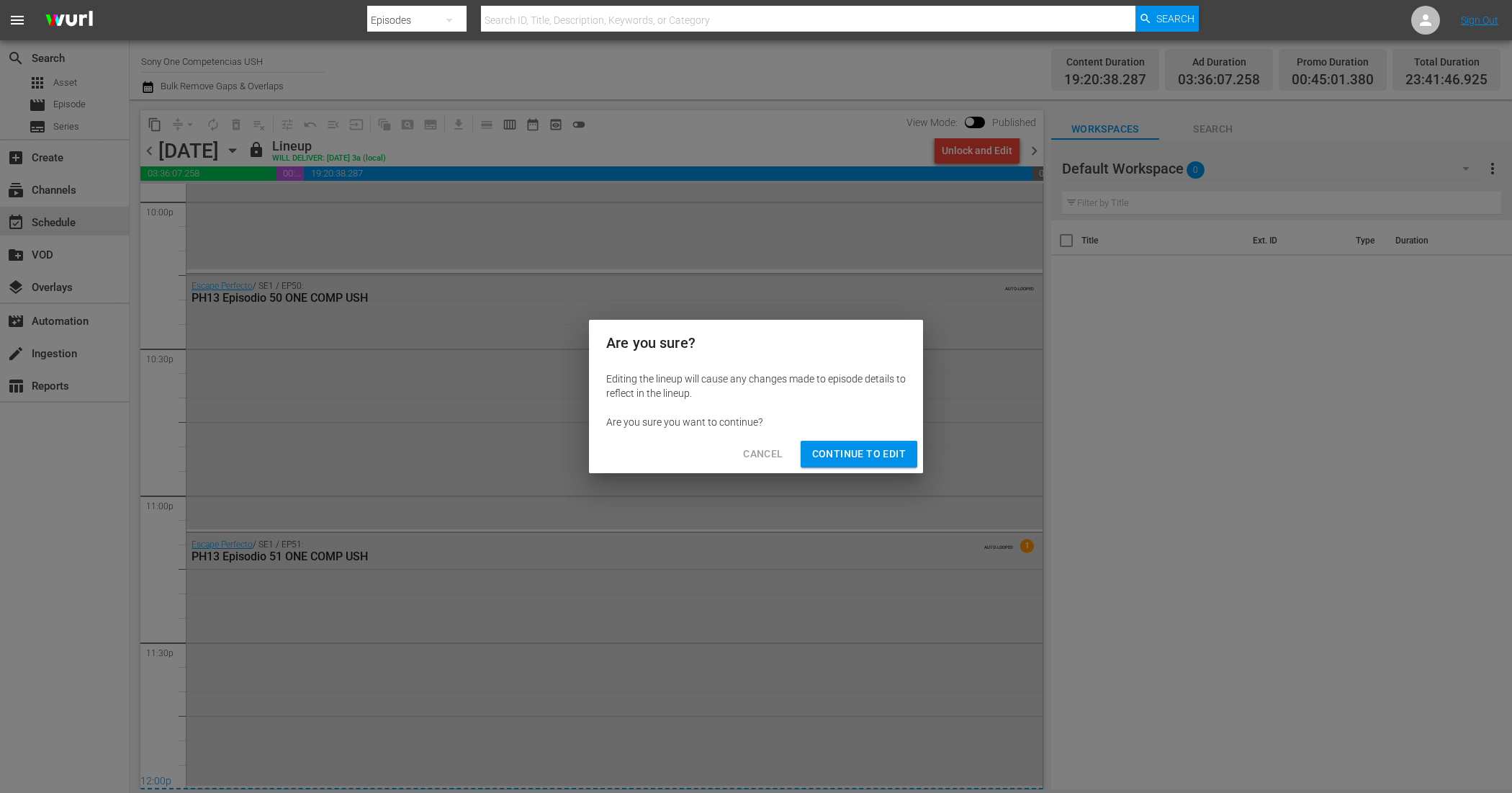
click at [854, 458] on span "Continue to Edit" at bounding box center [859, 454] width 94 height 18
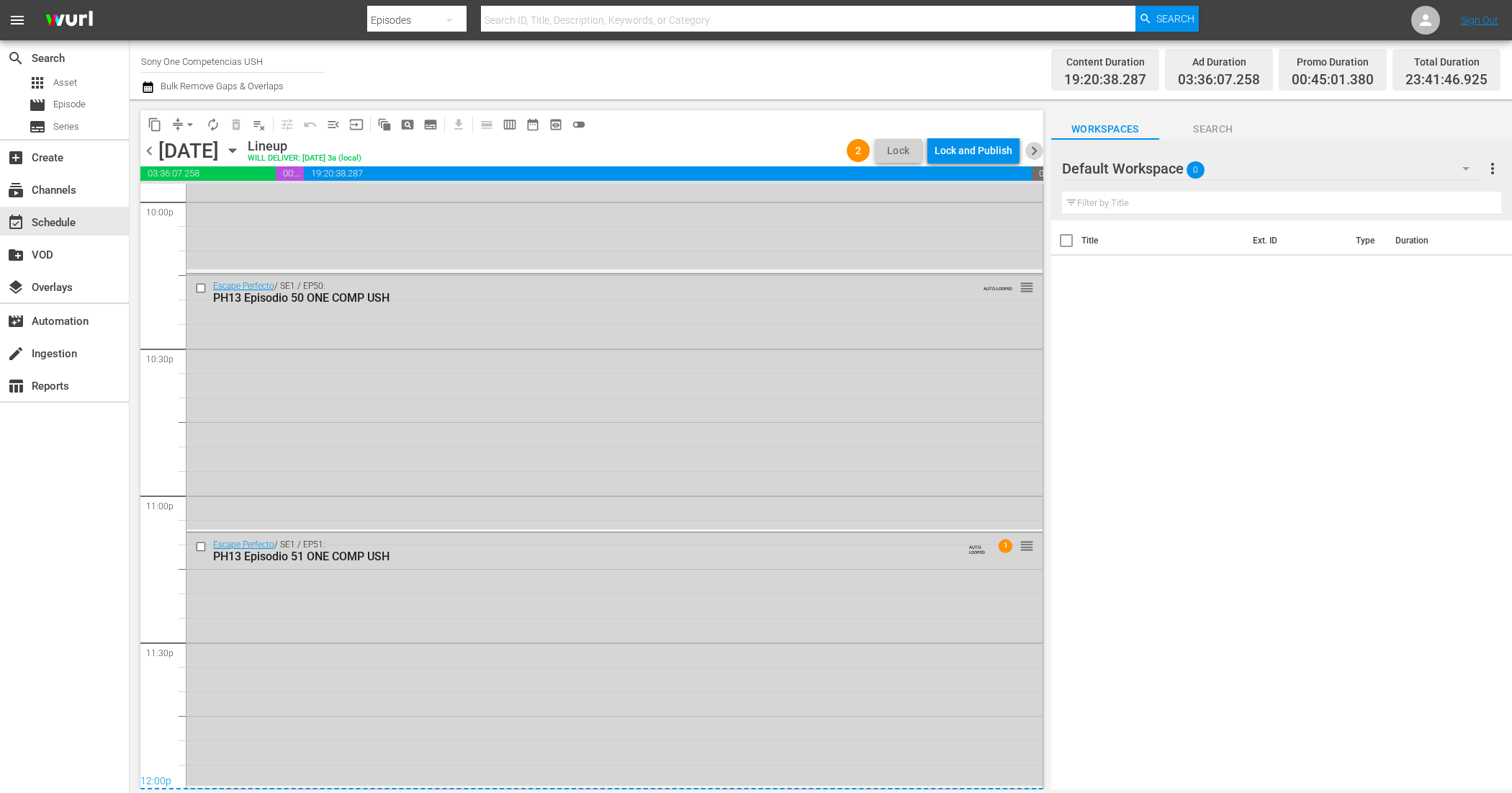
click at [1032, 147] on span "chevron_right" at bounding box center [1034, 151] width 18 height 18
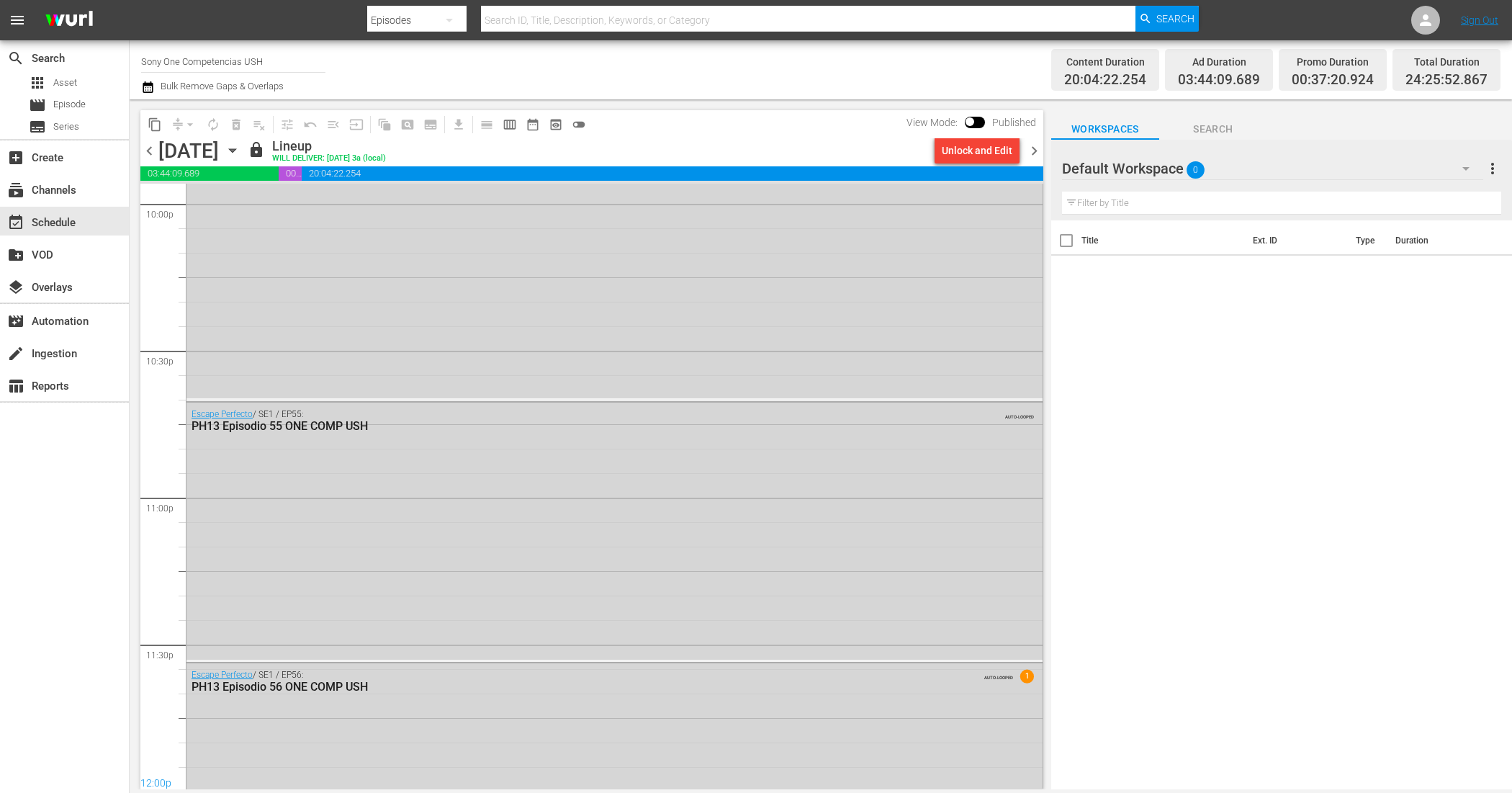
scroll to position [6564, 0]
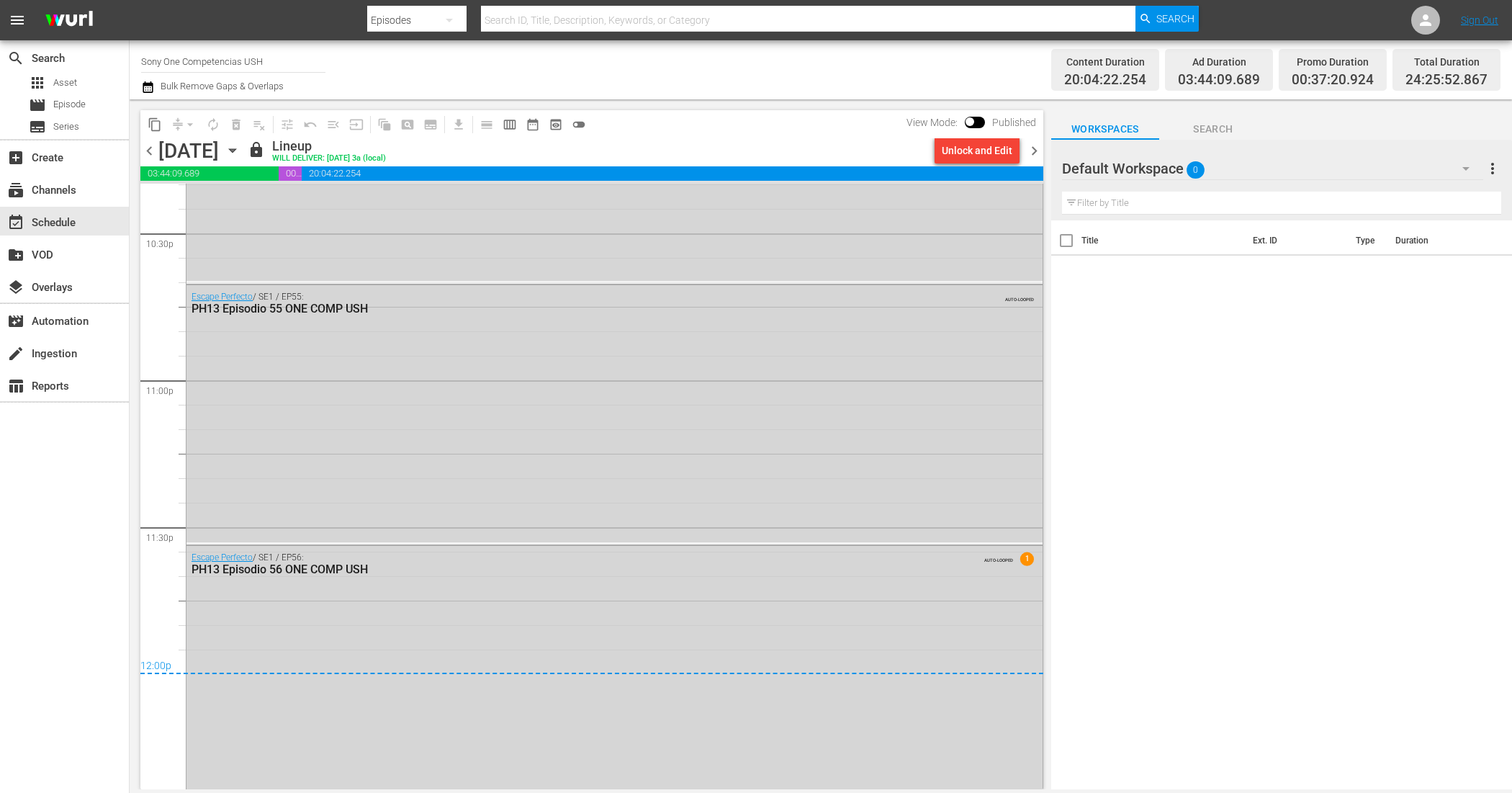
click at [987, 152] on div "Unlock and Edit" at bounding box center [977, 150] width 70 height 26
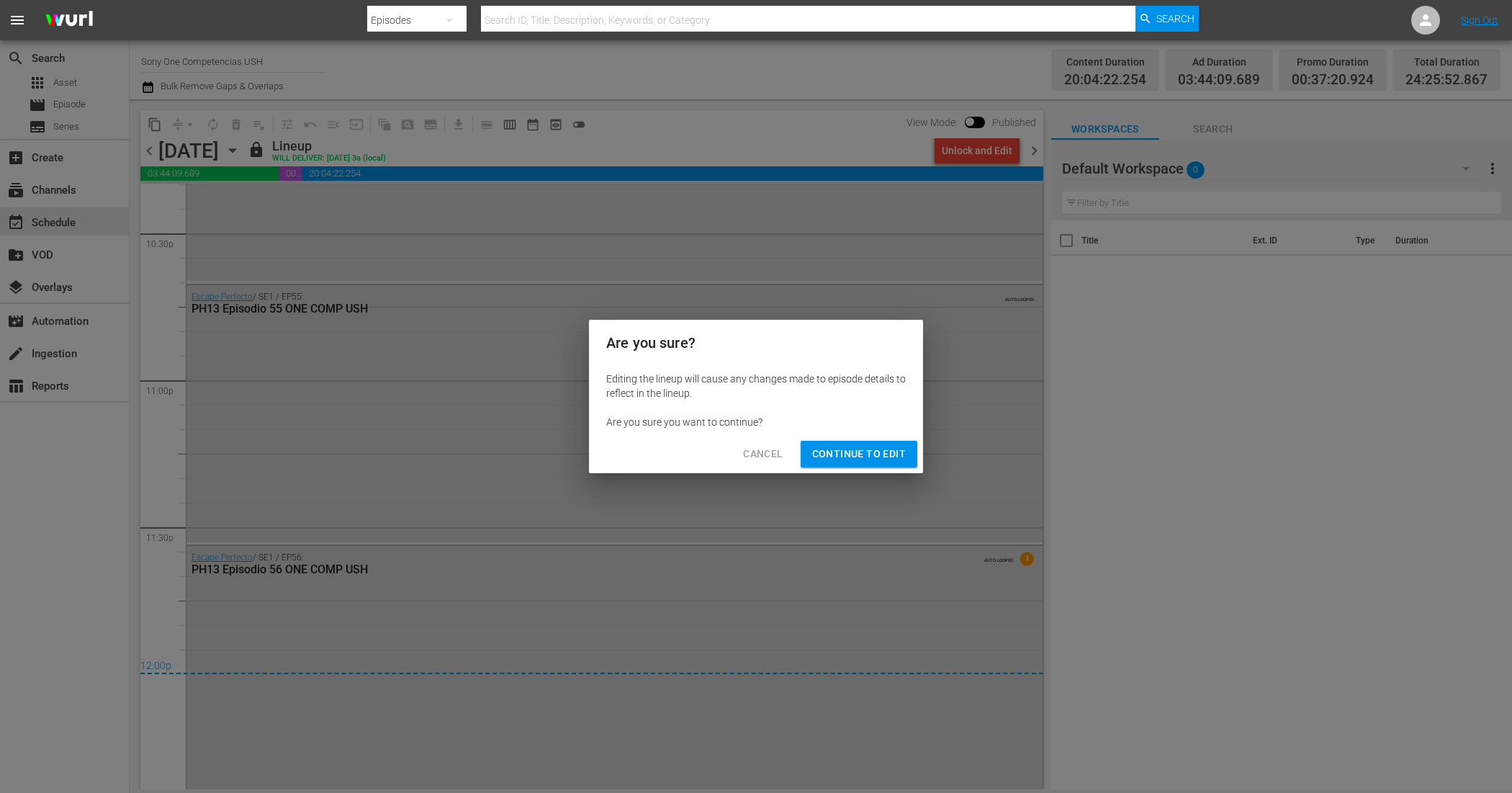
click at [859, 450] on span "Continue to Edit" at bounding box center [859, 454] width 94 height 18
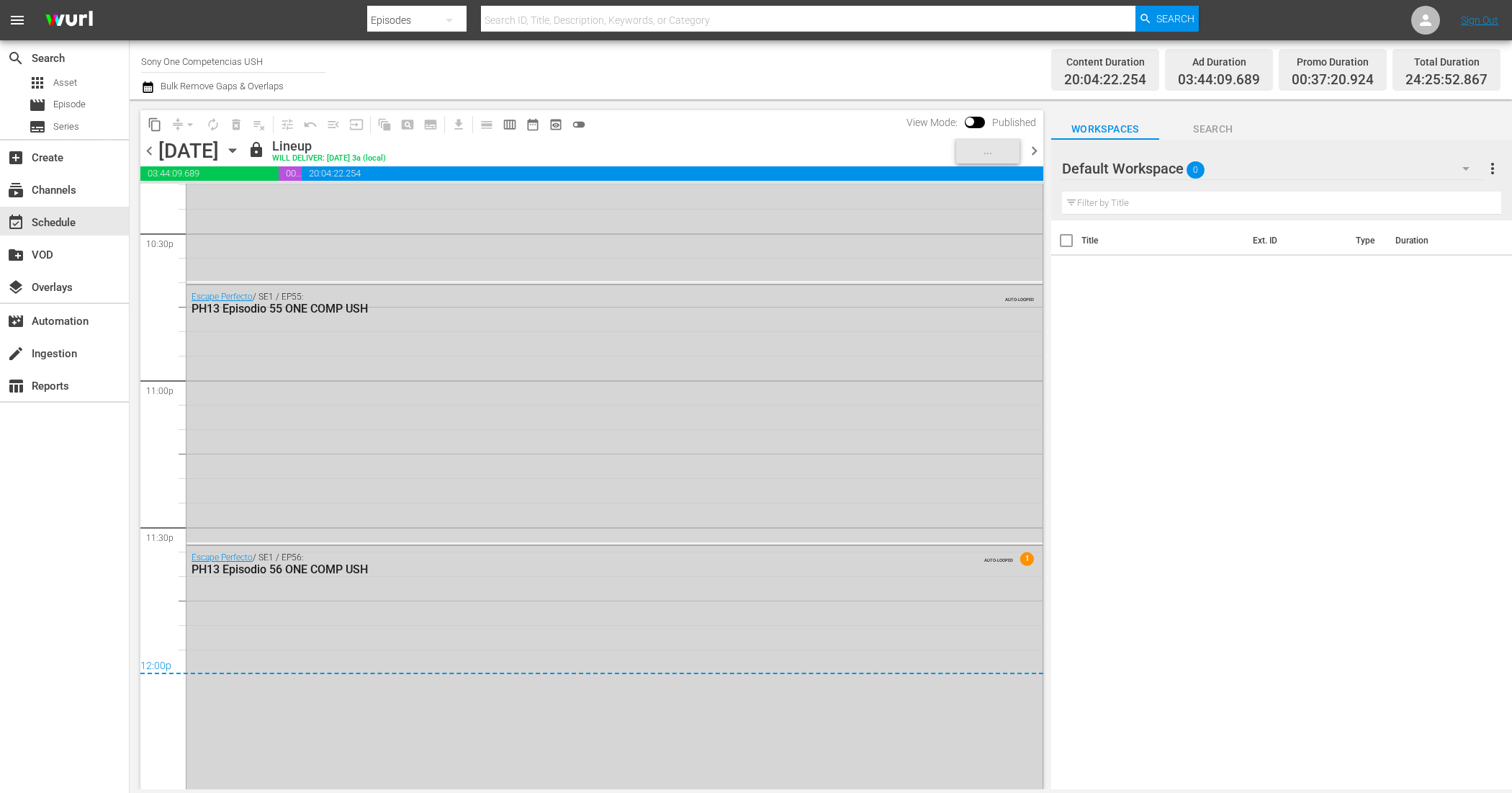
click at [236, 150] on icon "button" at bounding box center [231, 151] width 6 height 4
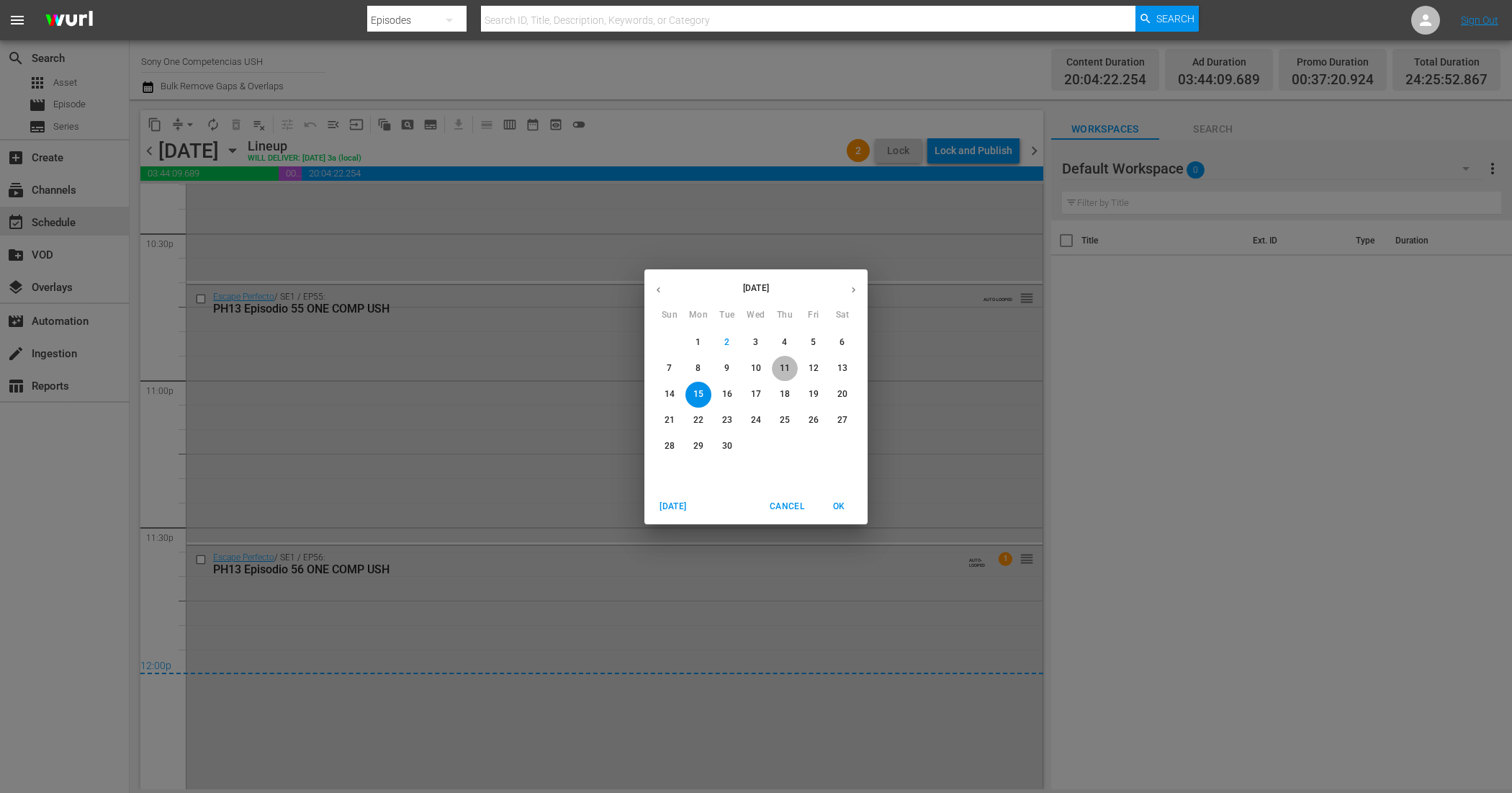
click at [791, 371] on span "11" at bounding box center [784, 369] width 26 height 13
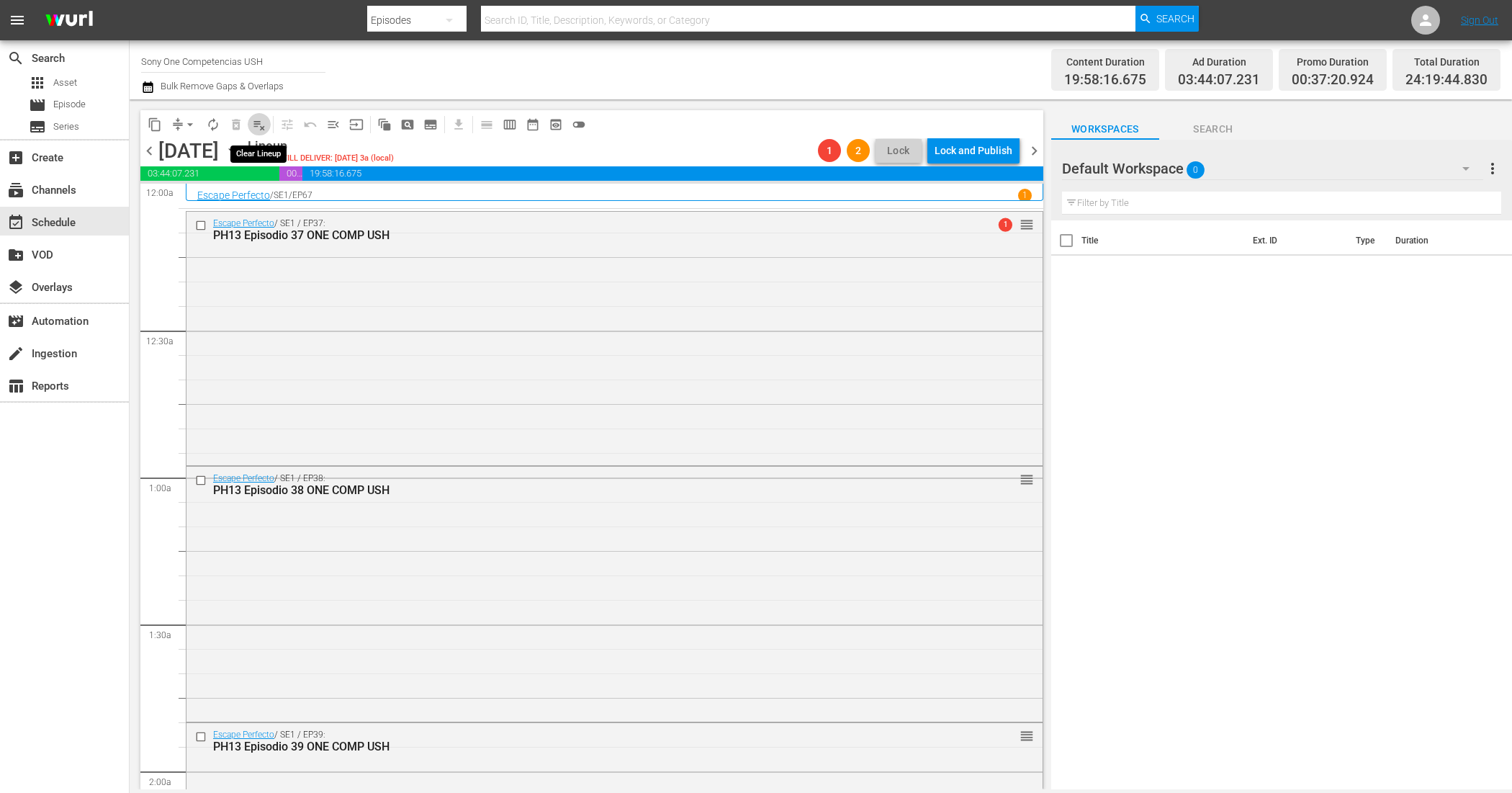
click at [259, 118] on span "playlist_remove_outlined" at bounding box center [259, 125] width 14 height 14
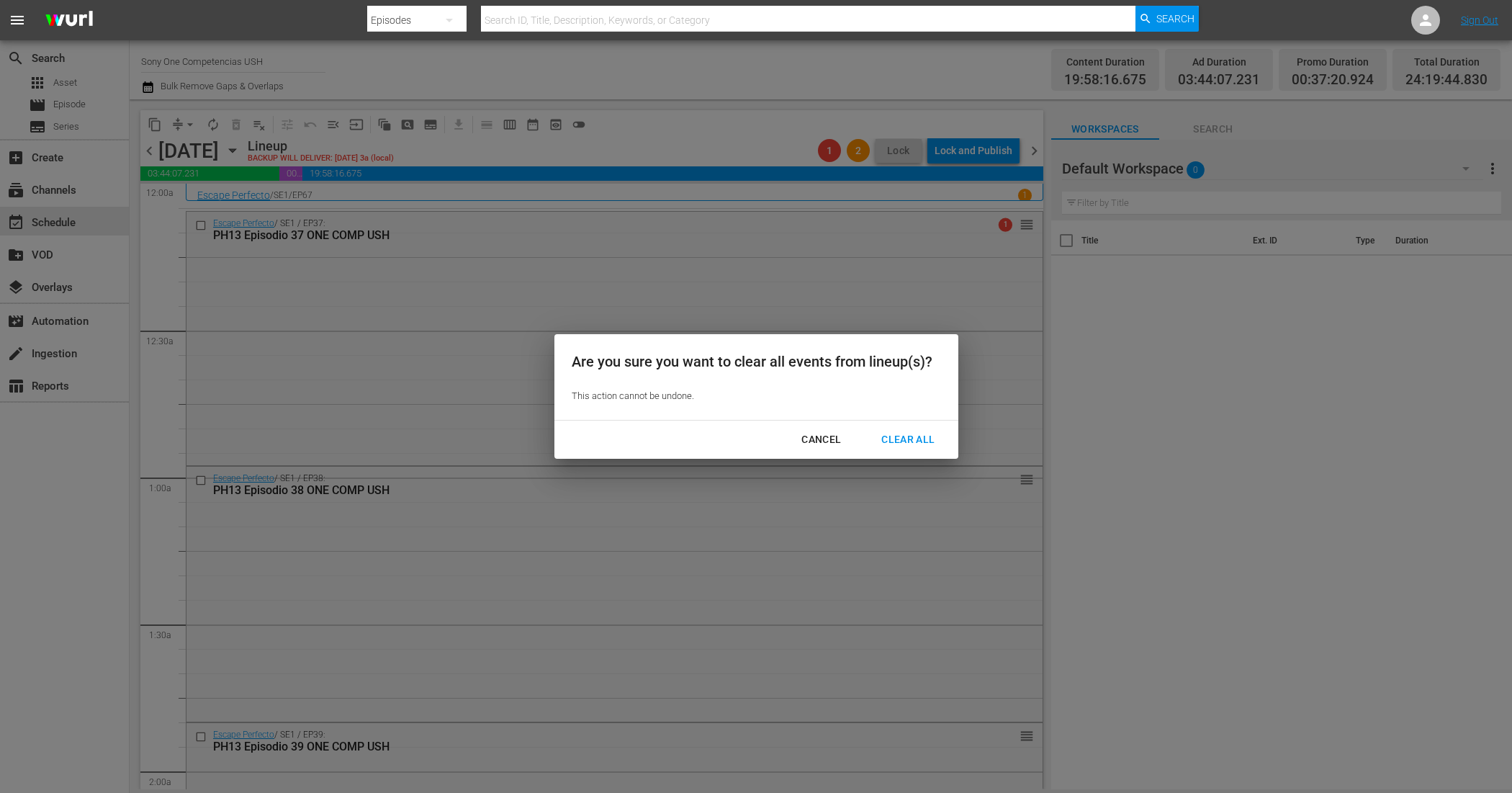
click at [905, 438] on div "Clear All" at bounding box center [907, 439] width 76 height 18
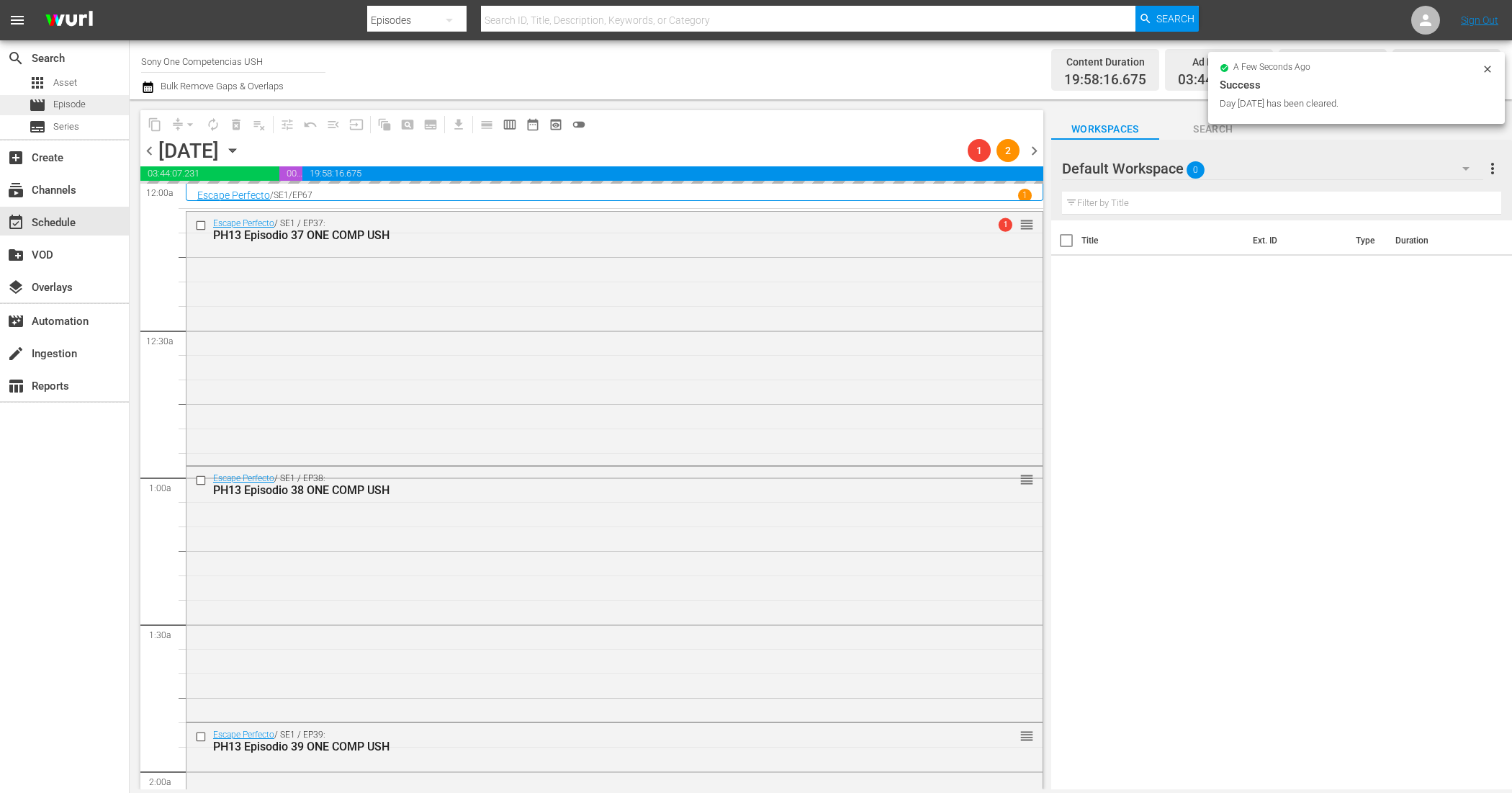
click at [91, 95] on div "movie Episode" at bounding box center [64, 105] width 129 height 20
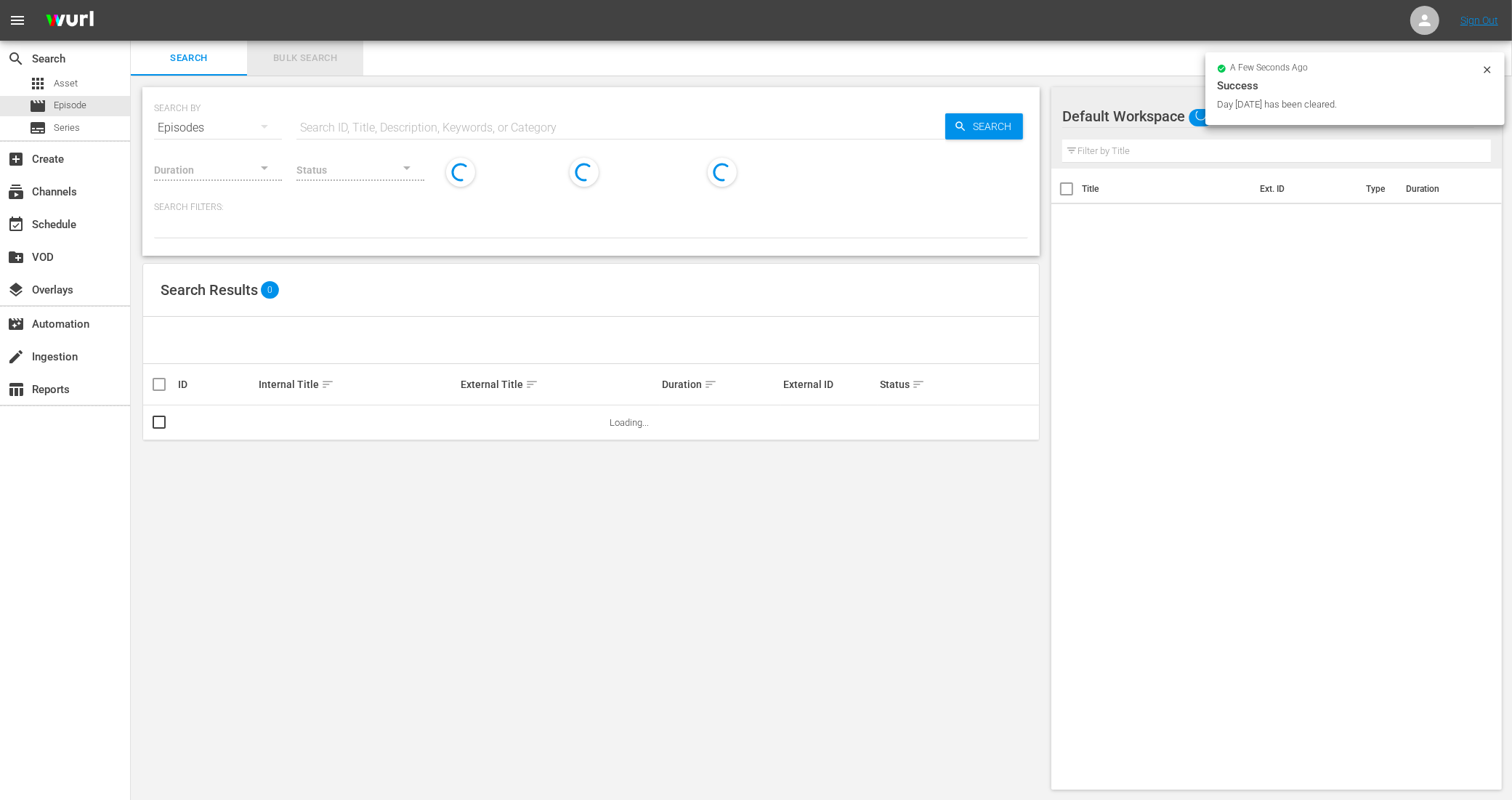
click at [314, 51] on span "Bulk Search" at bounding box center [305, 58] width 98 height 16
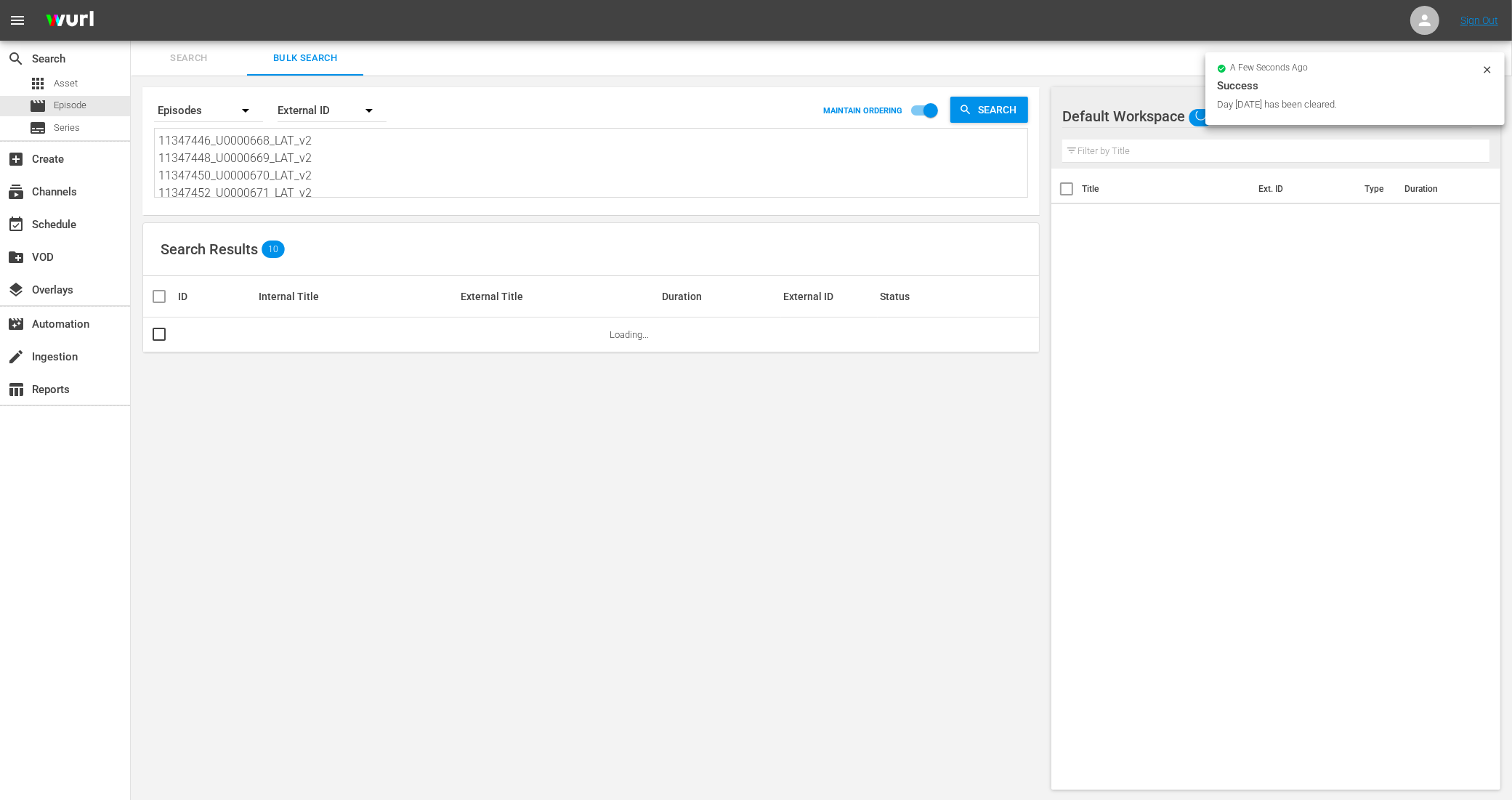
scroll to position [91, 0]
drag, startPoint x: 171, startPoint y: 133, endPoint x: 373, endPoint y: 249, distance: 232.9
click at [373, 249] on div "Search By Episodes Order By External ID MAINTAIN ORDERING Search 11347446_U0000…" at bounding box center [590, 439] width 920 height 726
type textarea "11"
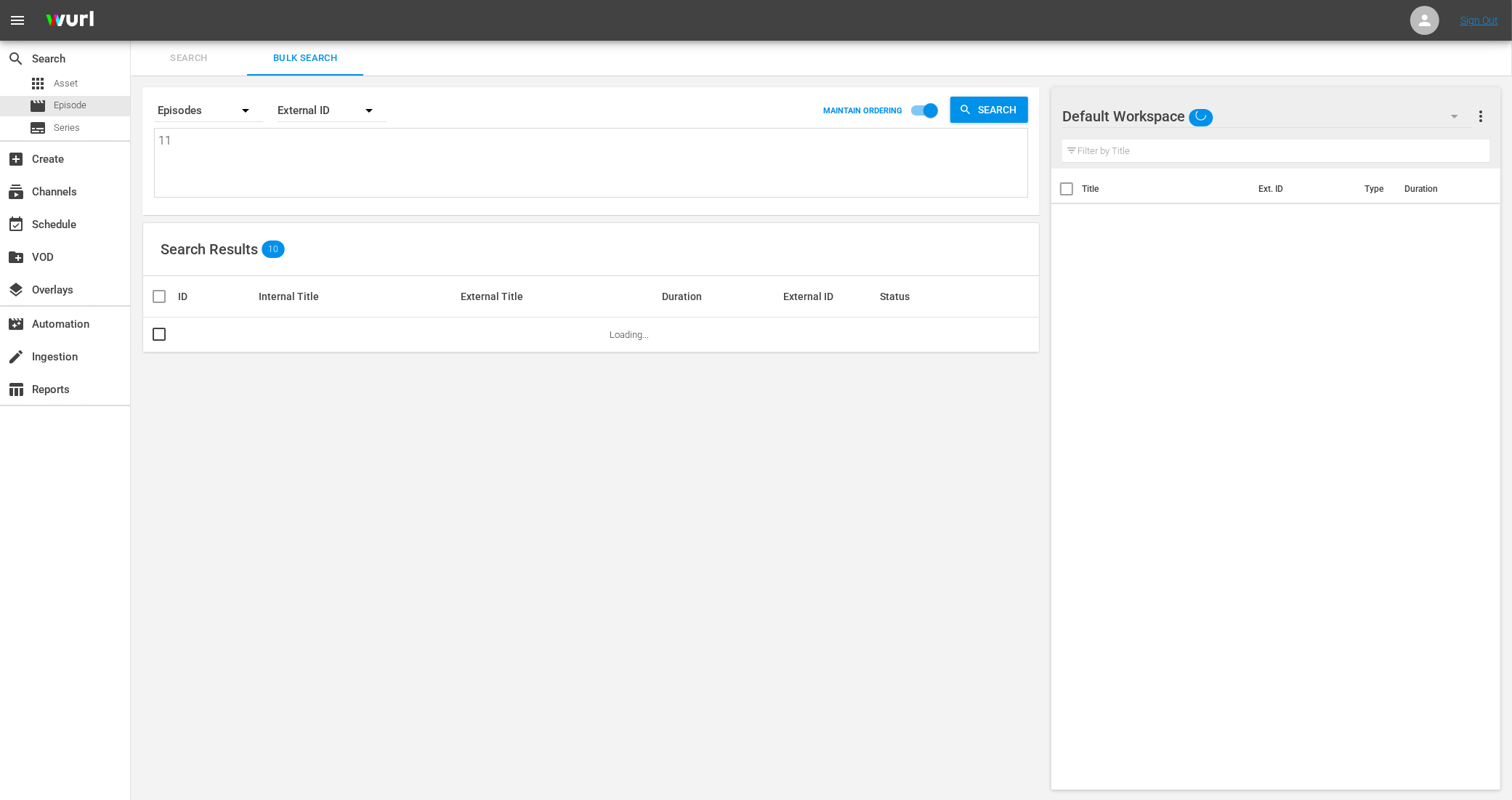
scroll to position [0, 0]
type textarea "1"
paste textarea "11347454_U0000672_LAT_v2 11347456_U0000673_LAT_v2 11347458_U0000674_LAT_v2 1134…"
type textarea "11347454_U0000672_LAT_v2 11347456_U0000673_LAT_v2 11347458_U0000674_LAT_v2 1134…"
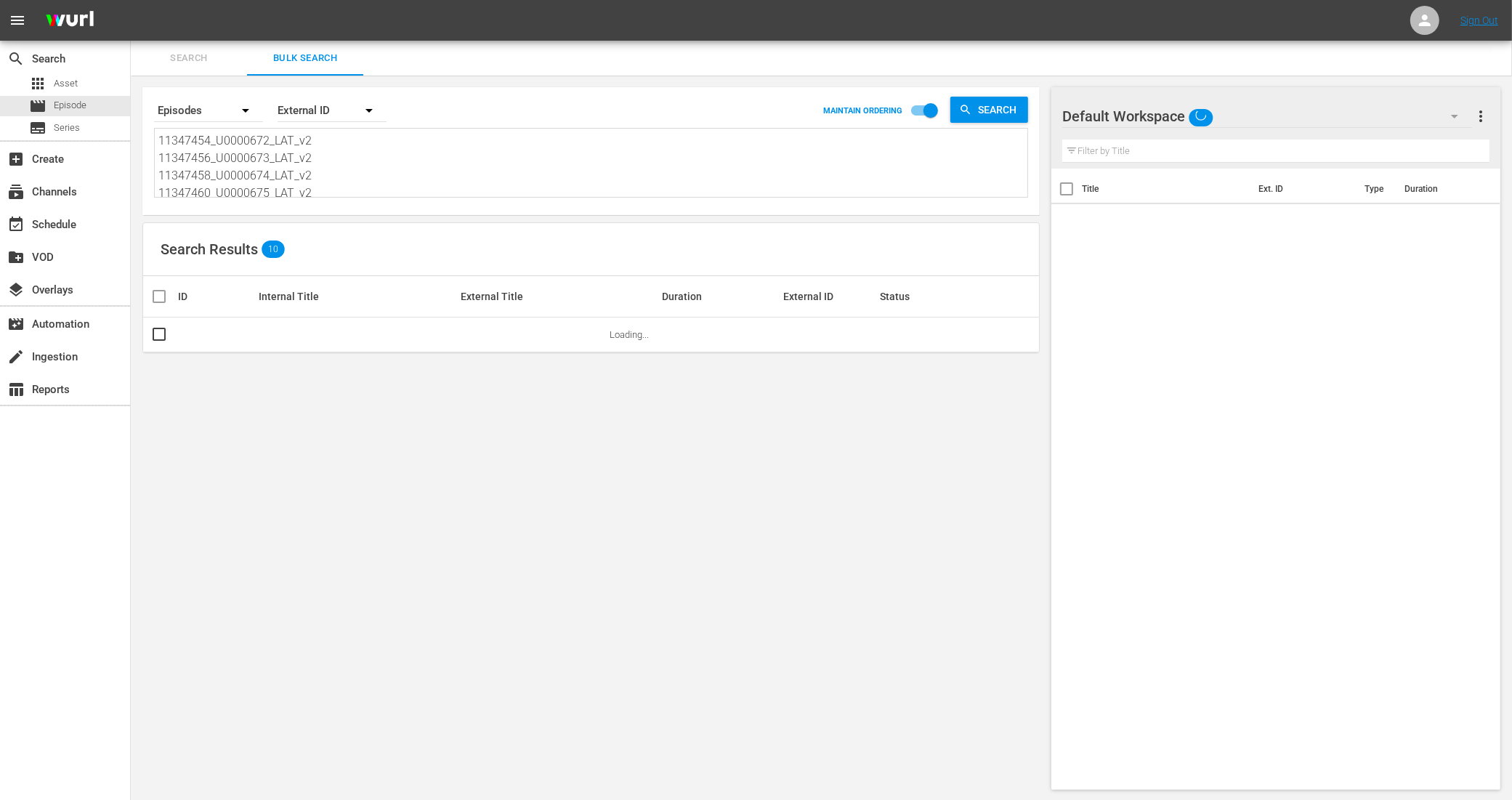
scroll to position [2, 0]
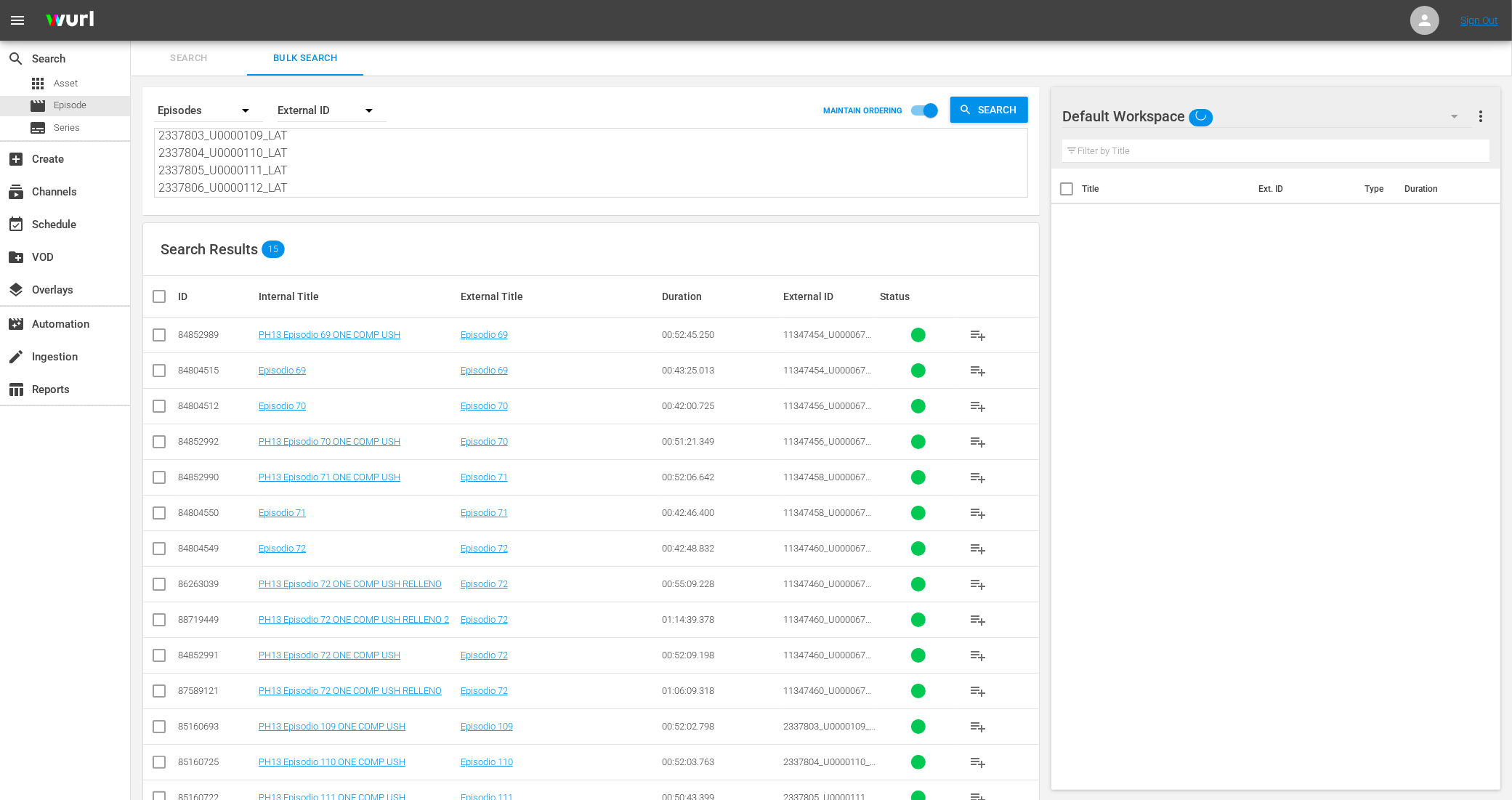
type textarea "11347454_U0000672_LAT_v2 11347456_U0000673_LAT_v2 11347458_U0000674_LAT_v2 1134…"
click at [160, 334] on input "checkbox" at bounding box center [159, 338] width 17 height 17
checkbox input "true"
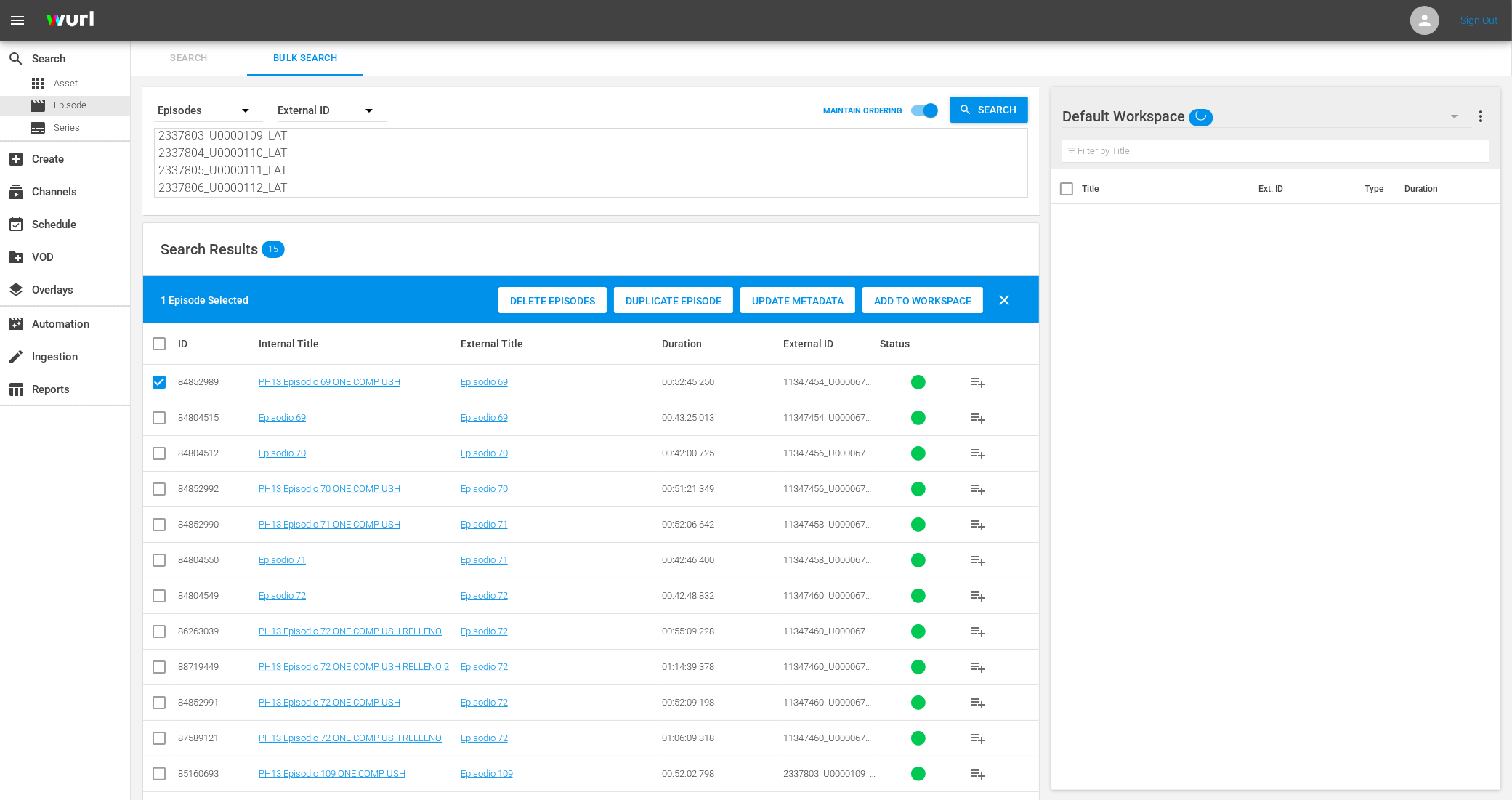
click at [158, 489] on input "checkbox" at bounding box center [159, 492] width 17 height 17
checkbox input "true"
click at [156, 525] on input "checkbox" at bounding box center [159, 527] width 17 height 17
checkbox input "true"
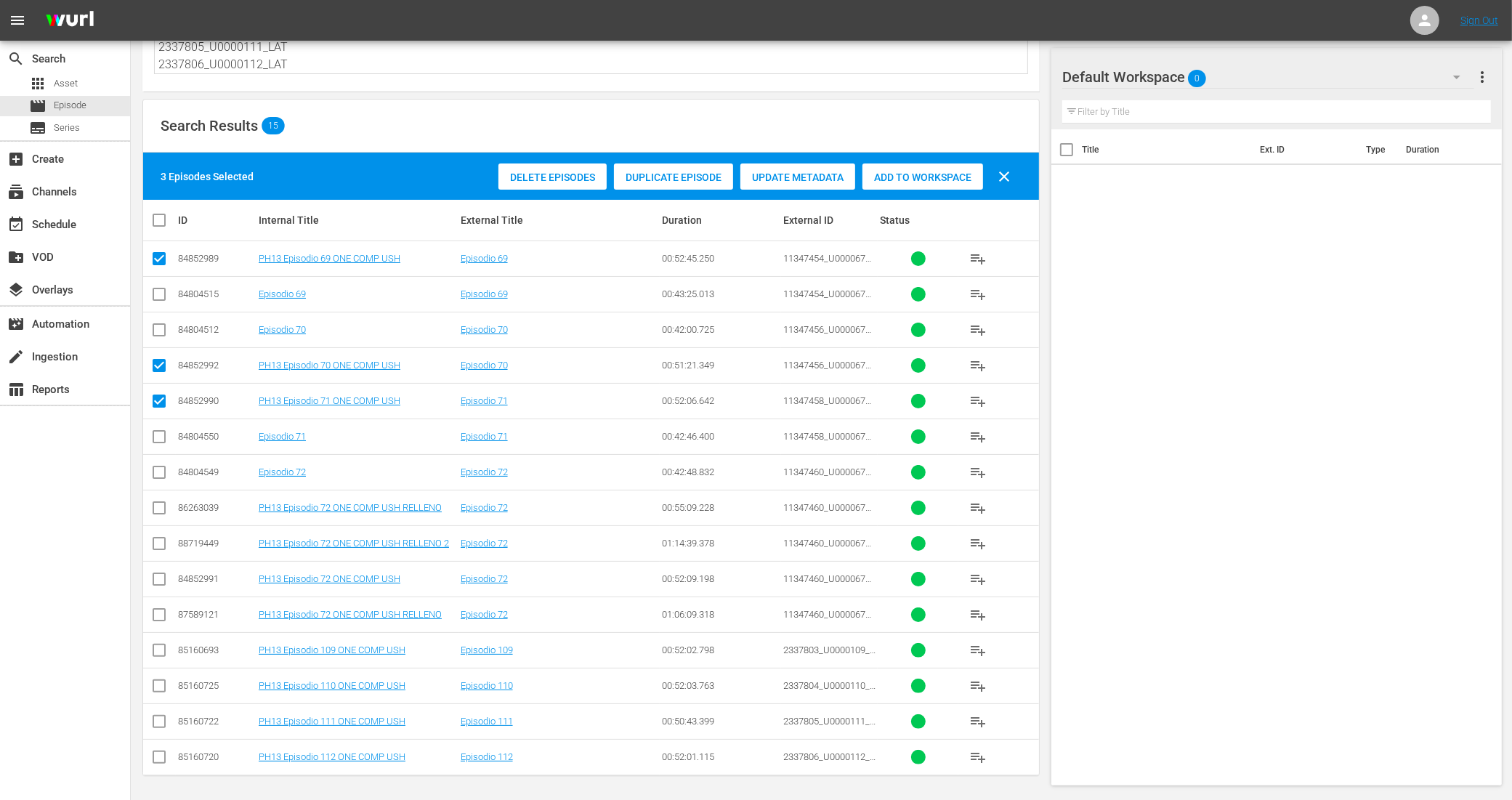
scroll to position [128, 0]
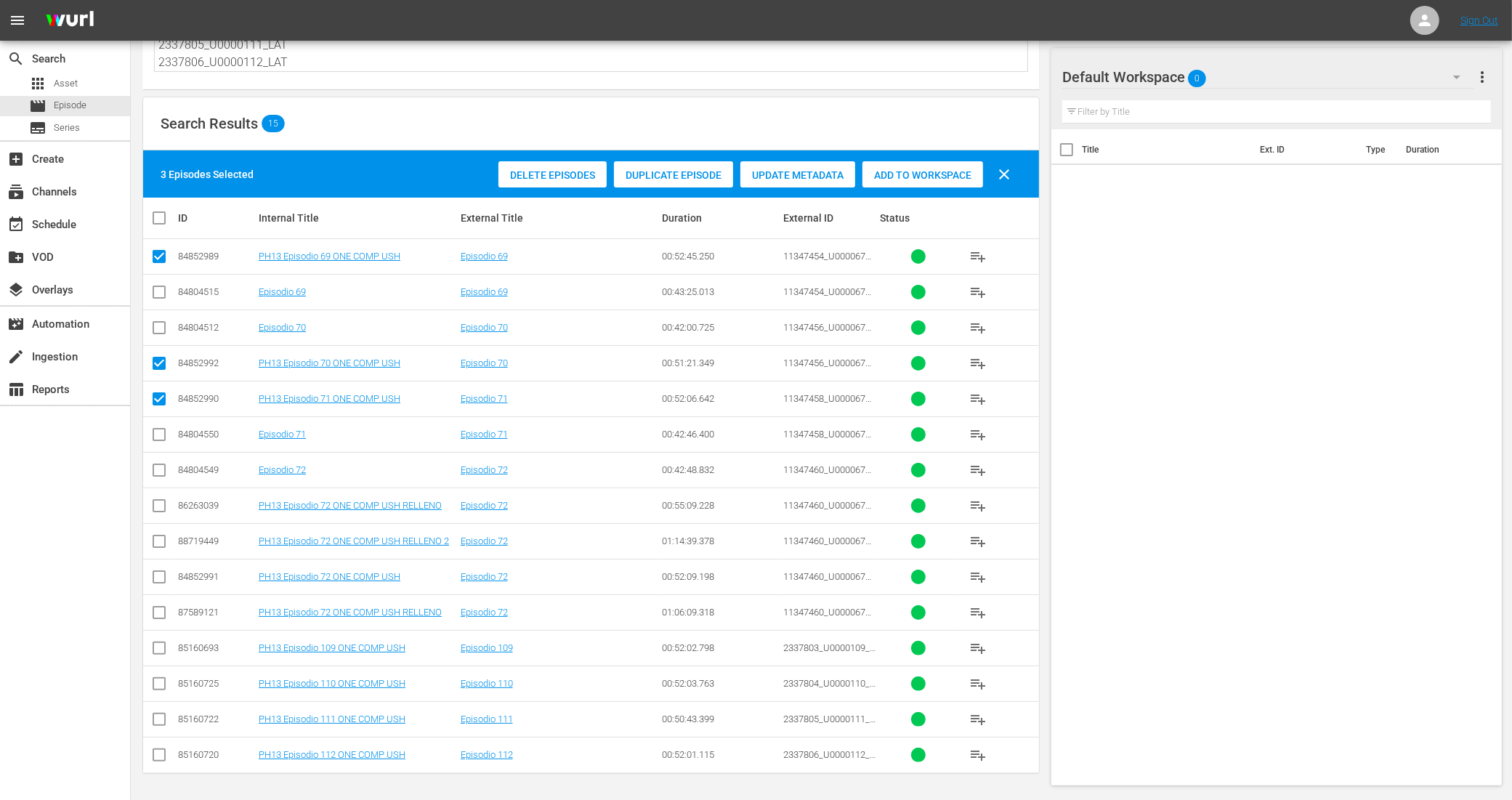
click at [159, 580] on input "checkbox" at bounding box center [159, 579] width 17 height 17
checkbox input "true"
click at [161, 649] on input "checkbox" at bounding box center [159, 650] width 17 height 17
checkbox input "true"
click at [162, 681] on input "checkbox" at bounding box center [159, 686] width 17 height 17
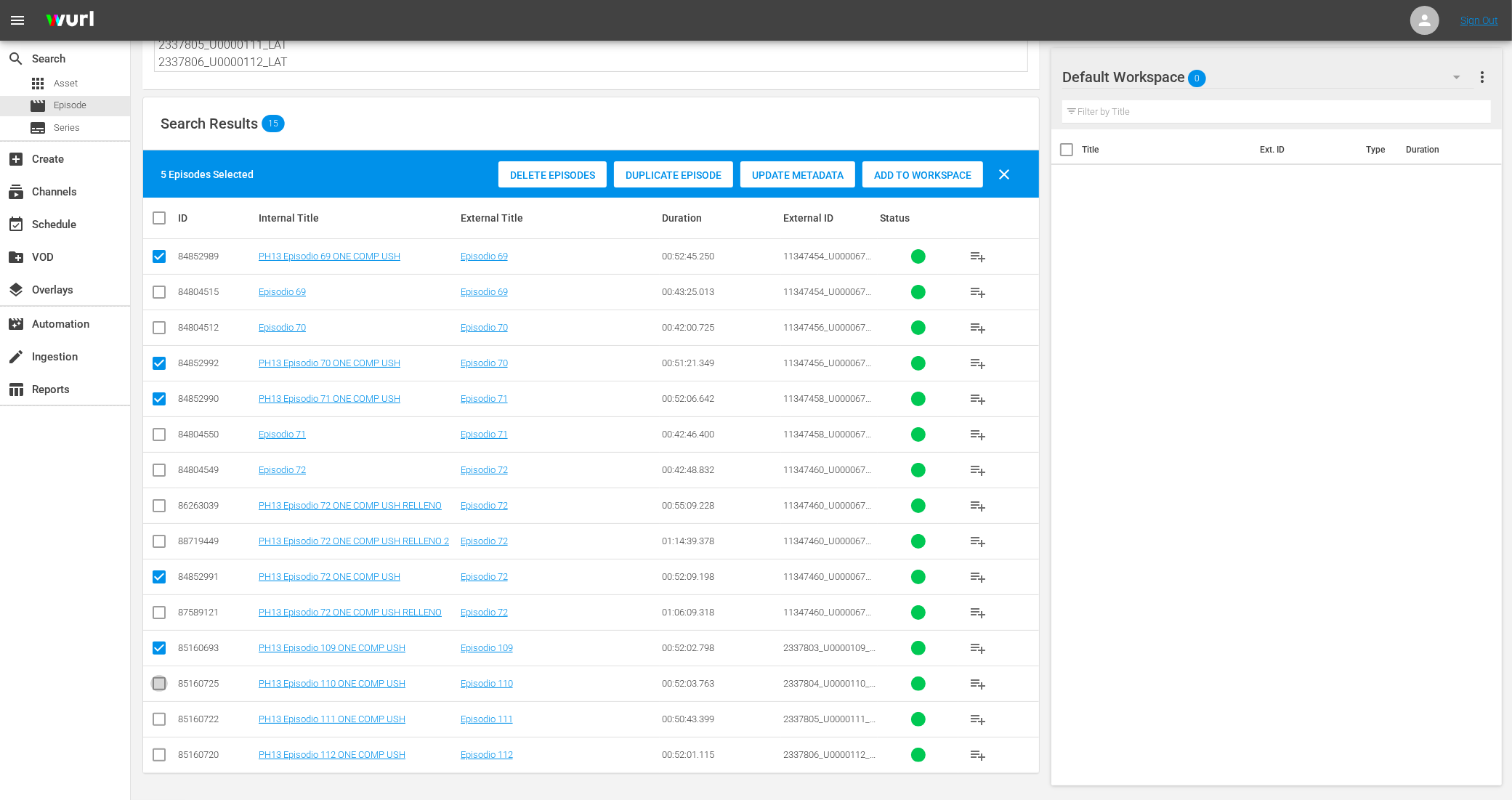
checkbox input "true"
click at [162, 721] on input "checkbox" at bounding box center [159, 722] width 17 height 17
checkbox input "true"
click at [161, 756] on input "checkbox" at bounding box center [159, 757] width 17 height 17
checkbox input "true"
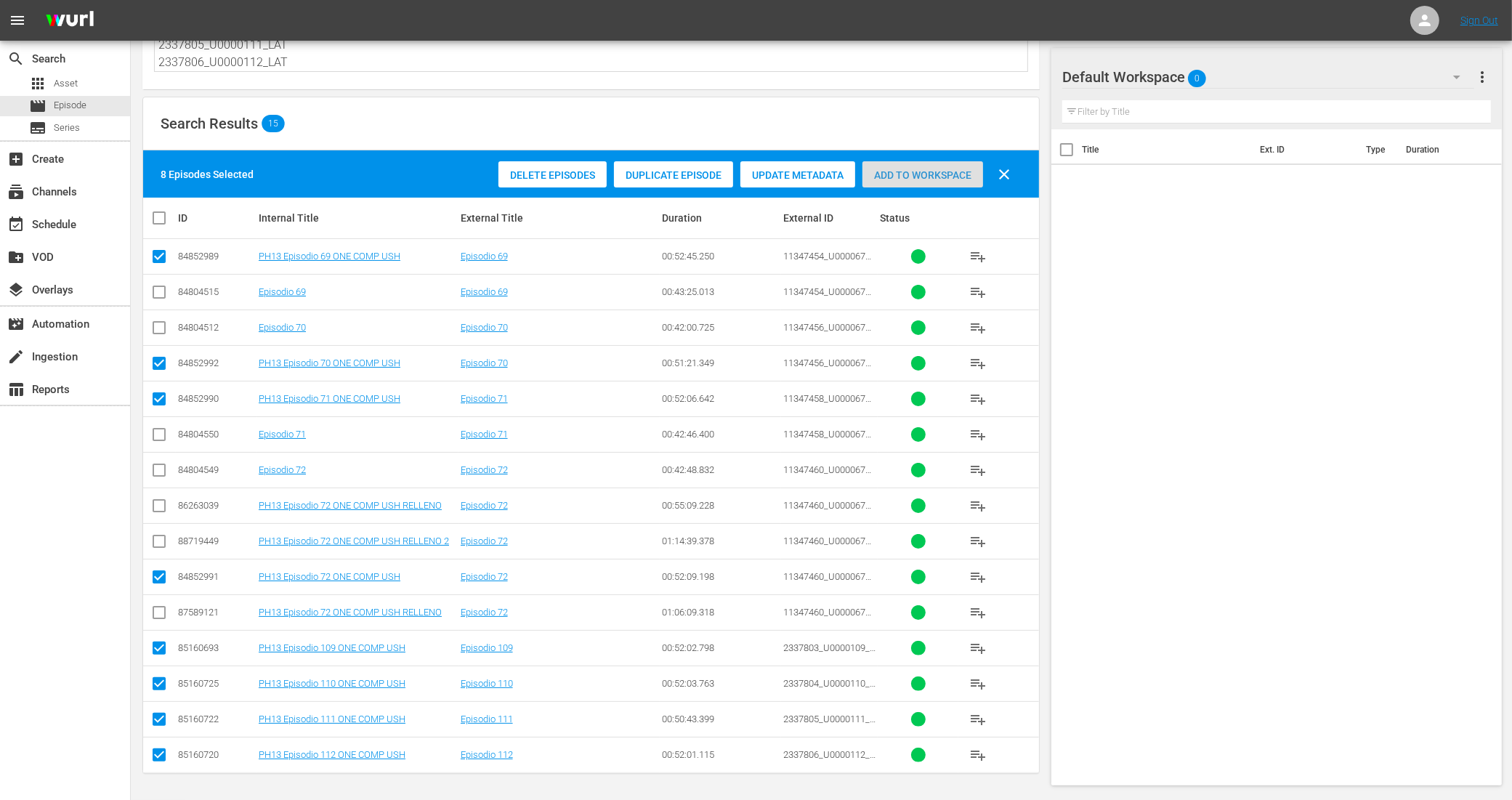
click at [931, 162] on div "Add to Workspace" at bounding box center [923, 175] width 120 height 27
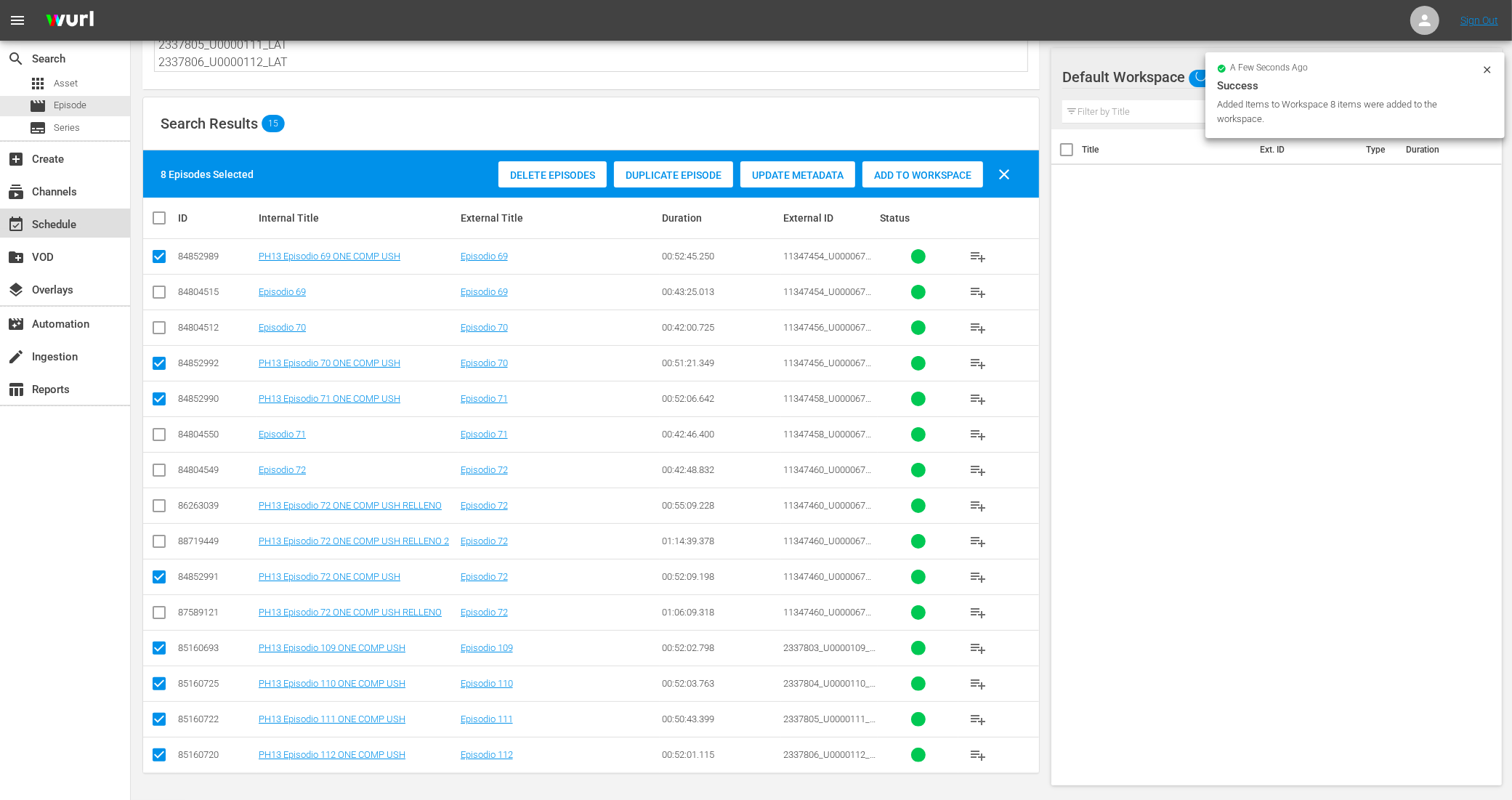
click at [66, 226] on div "event_available Schedule" at bounding box center [40, 223] width 81 height 13
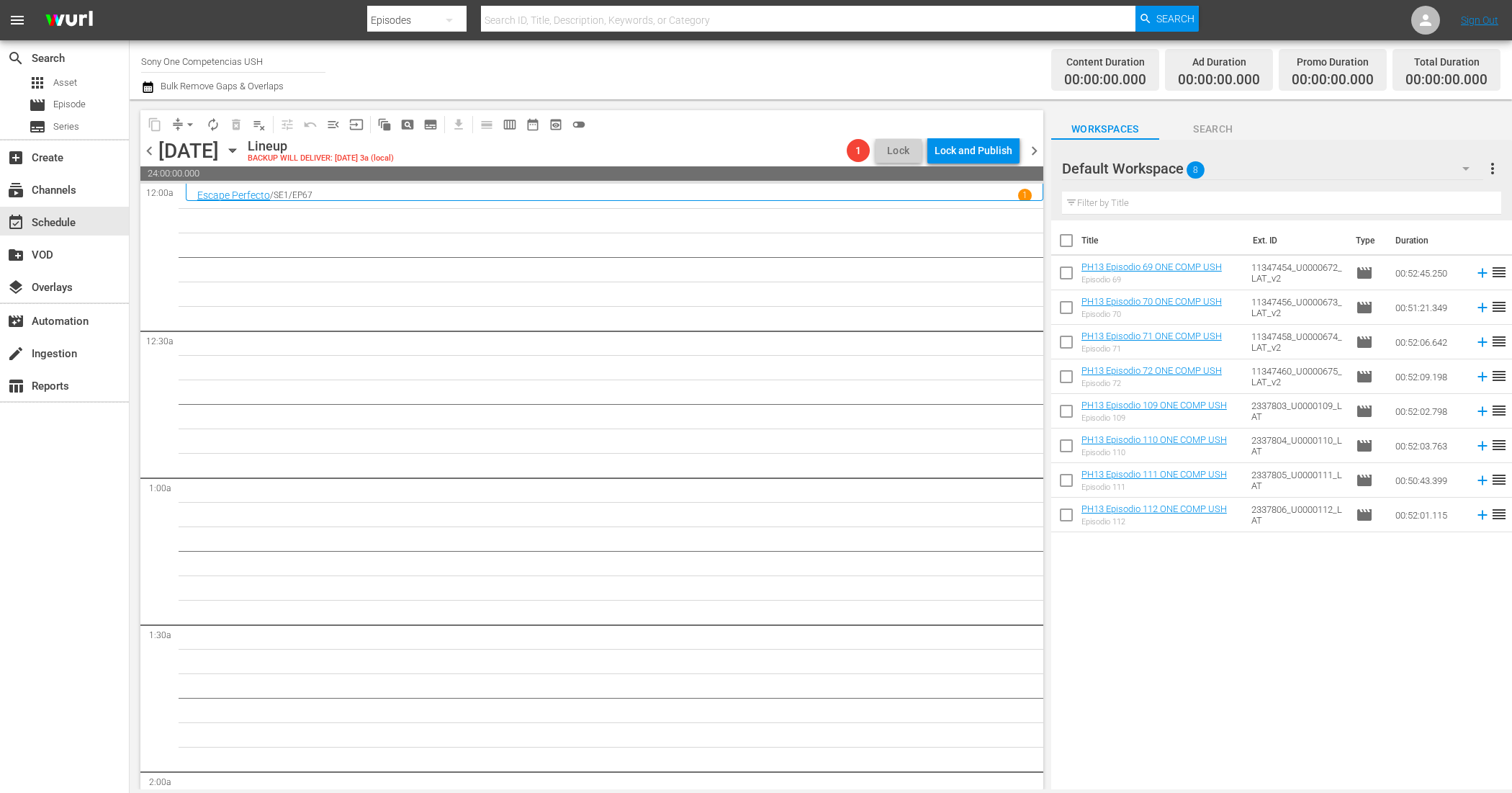
click at [1064, 232] on input "checkbox" at bounding box center [1066, 243] width 30 height 30
checkbox input "true"
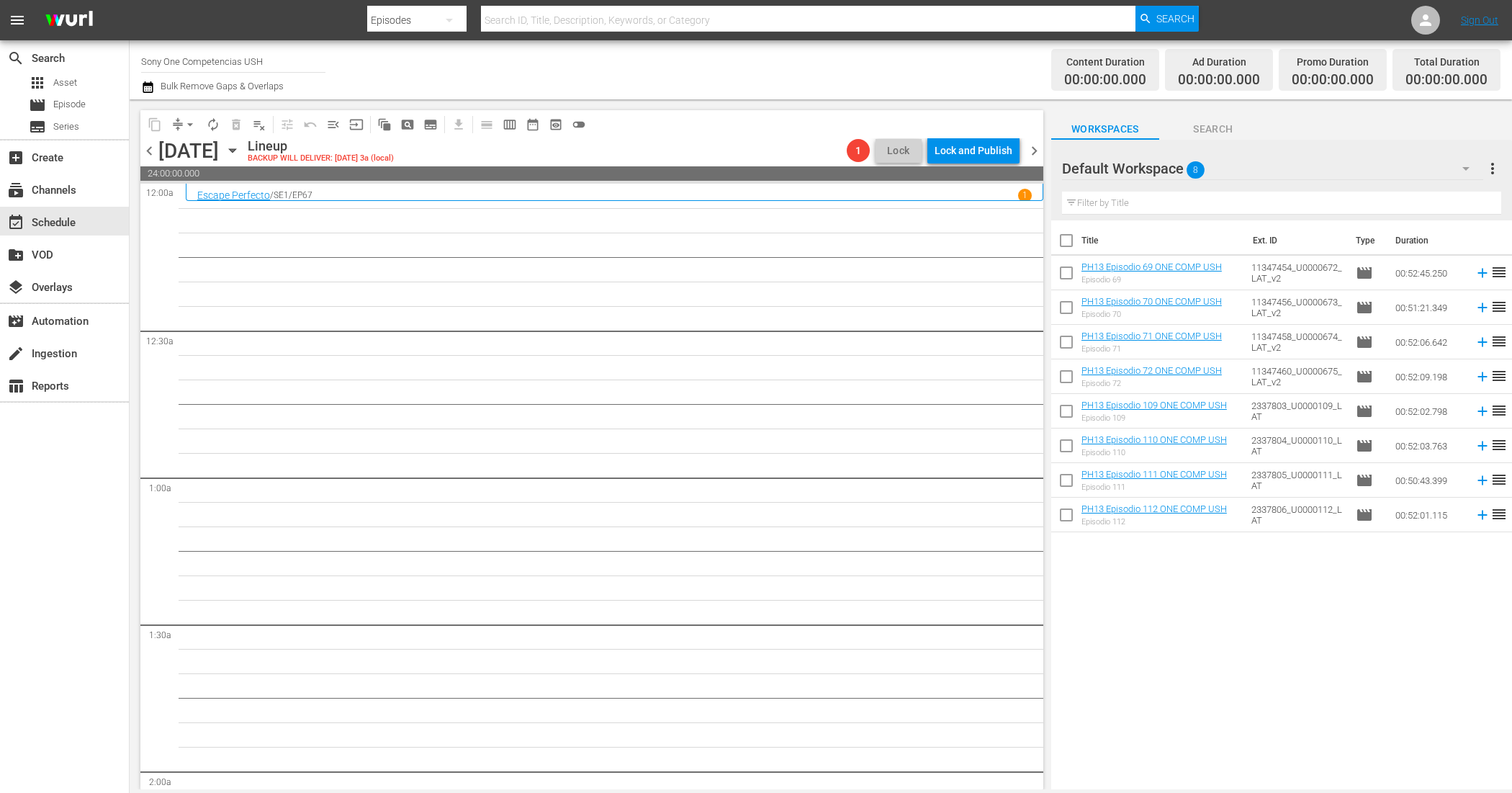
checkbox input "true"
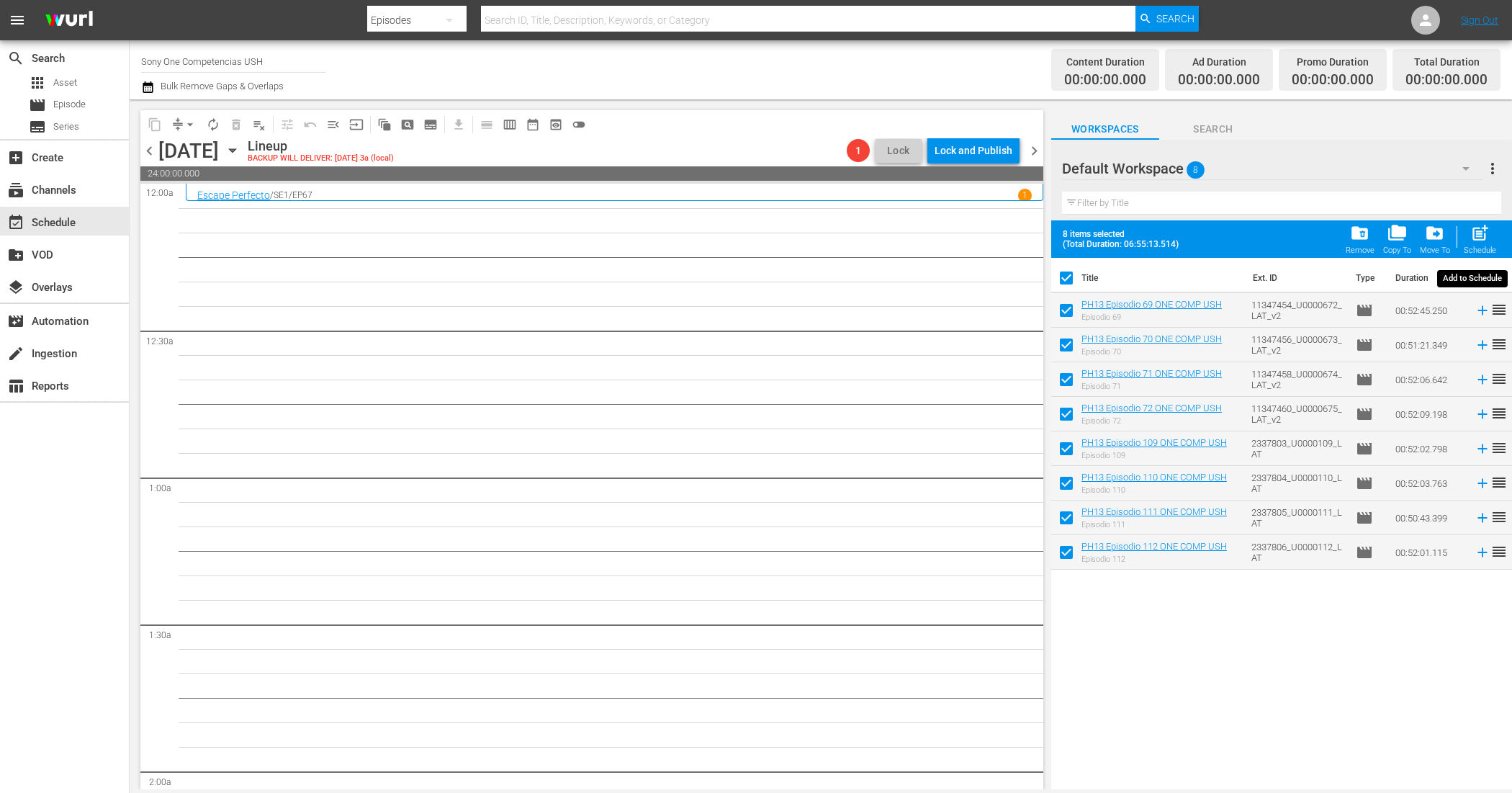
click at [1484, 239] on span "post_add" at bounding box center [1480, 233] width 20 height 20
checkbox input "false"
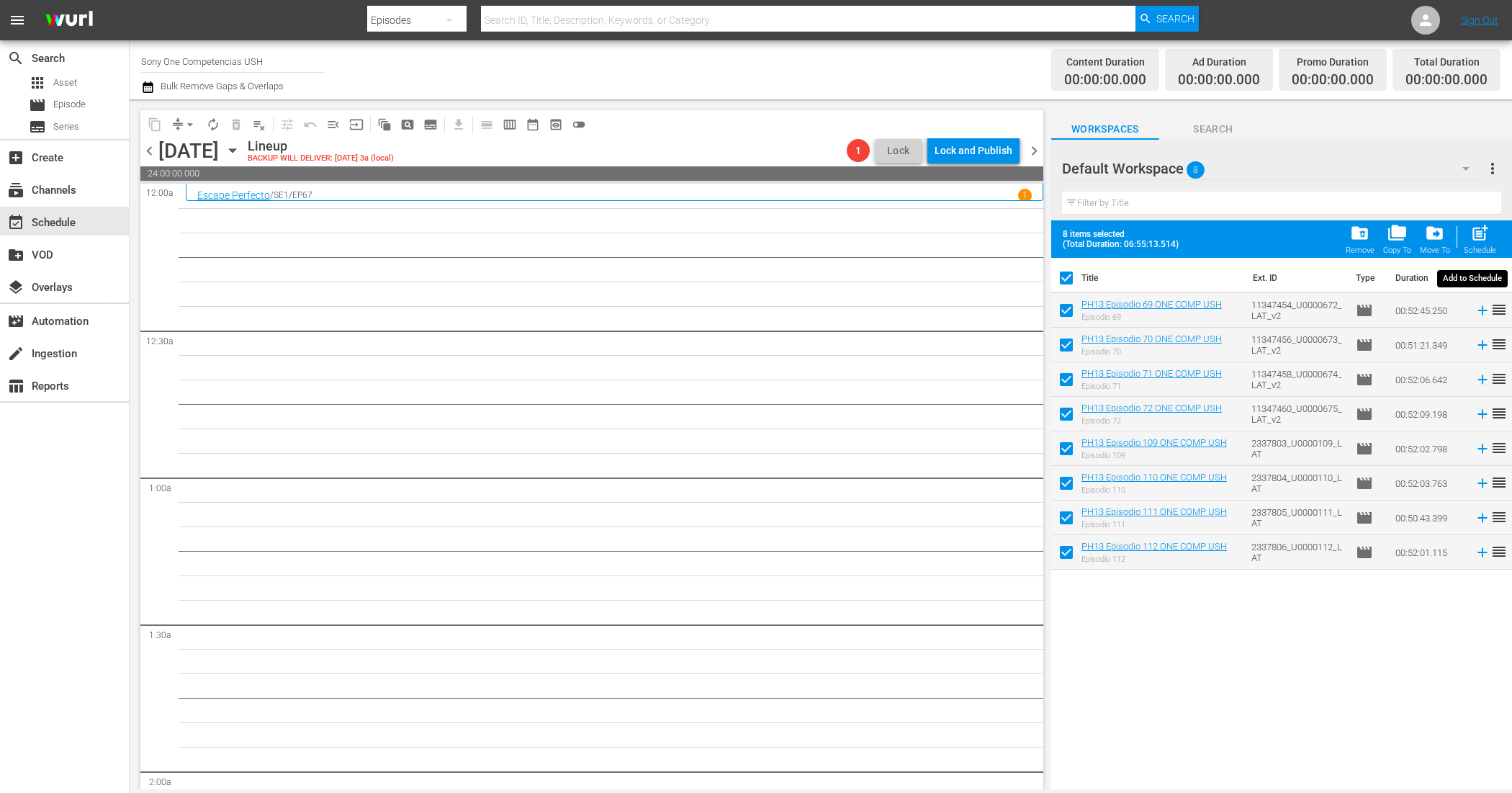
checkbox input "false"
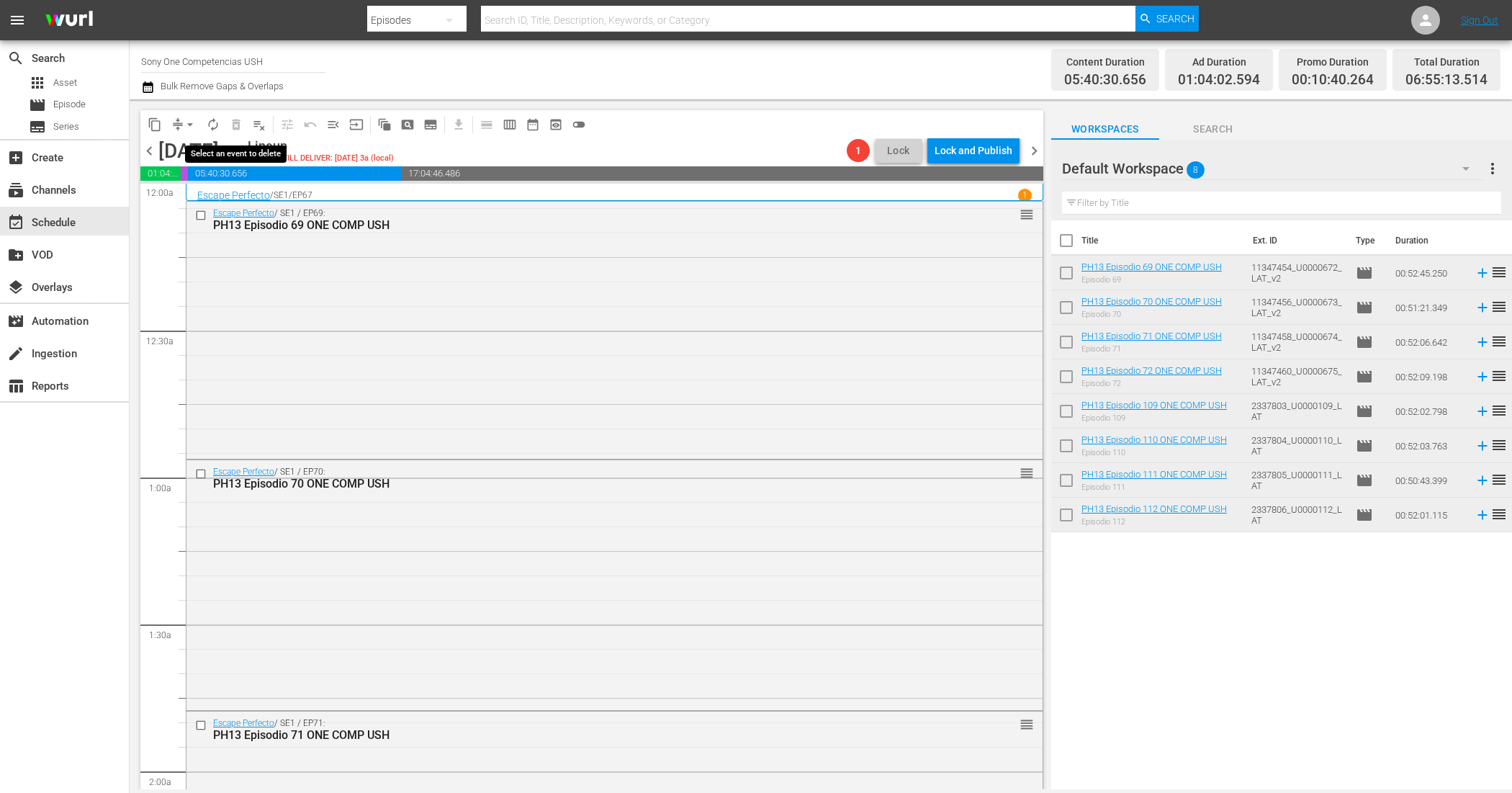
click at [227, 116] on span "delete_forever_outlined" at bounding box center [236, 124] width 23 height 23
click at [220, 121] on span "autorenew_outlined" at bounding box center [213, 125] width 14 height 14
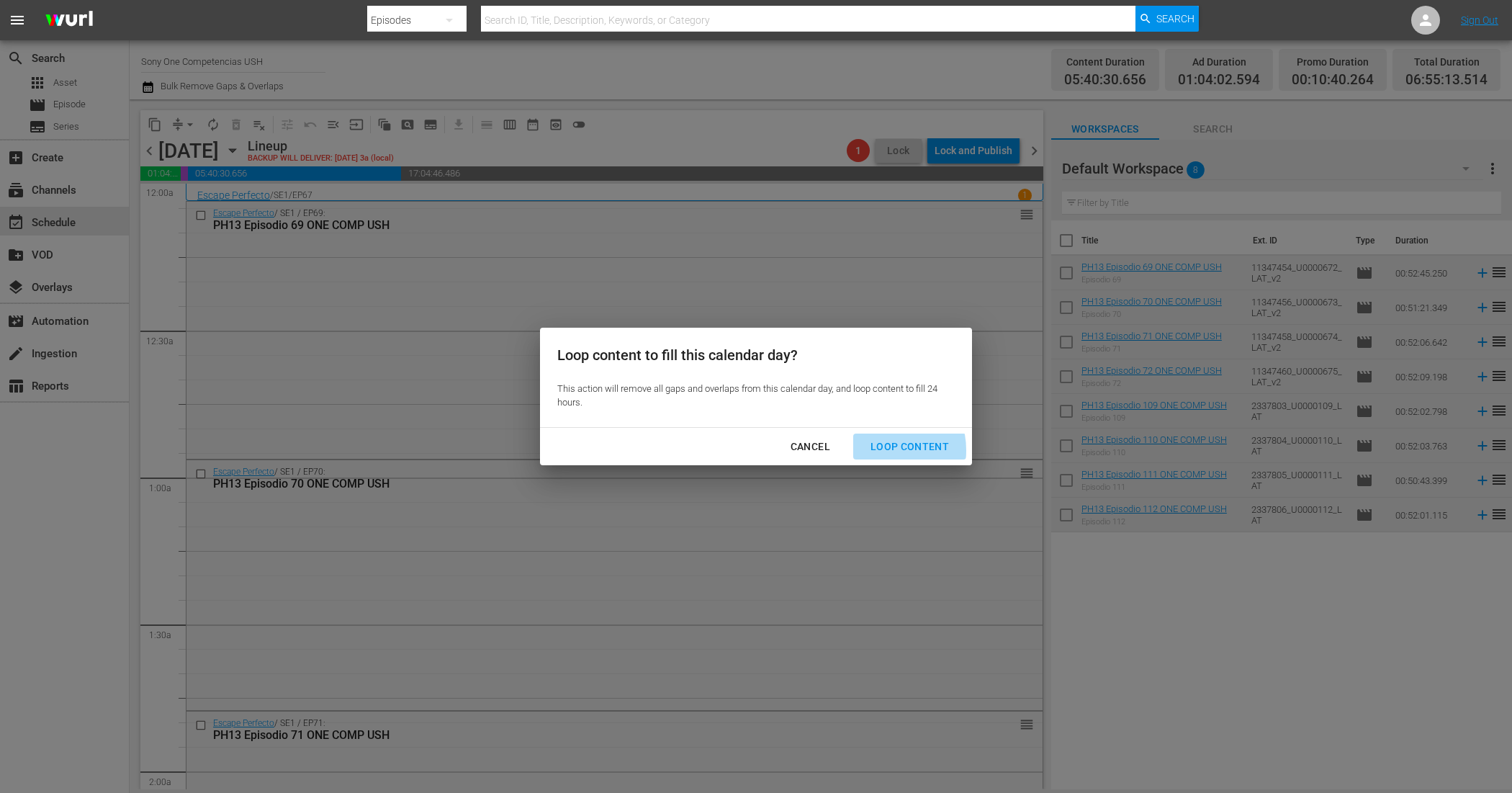
click at [875, 451] on div "Loop Content" at bounding box center [909, 447] width 101 height 18
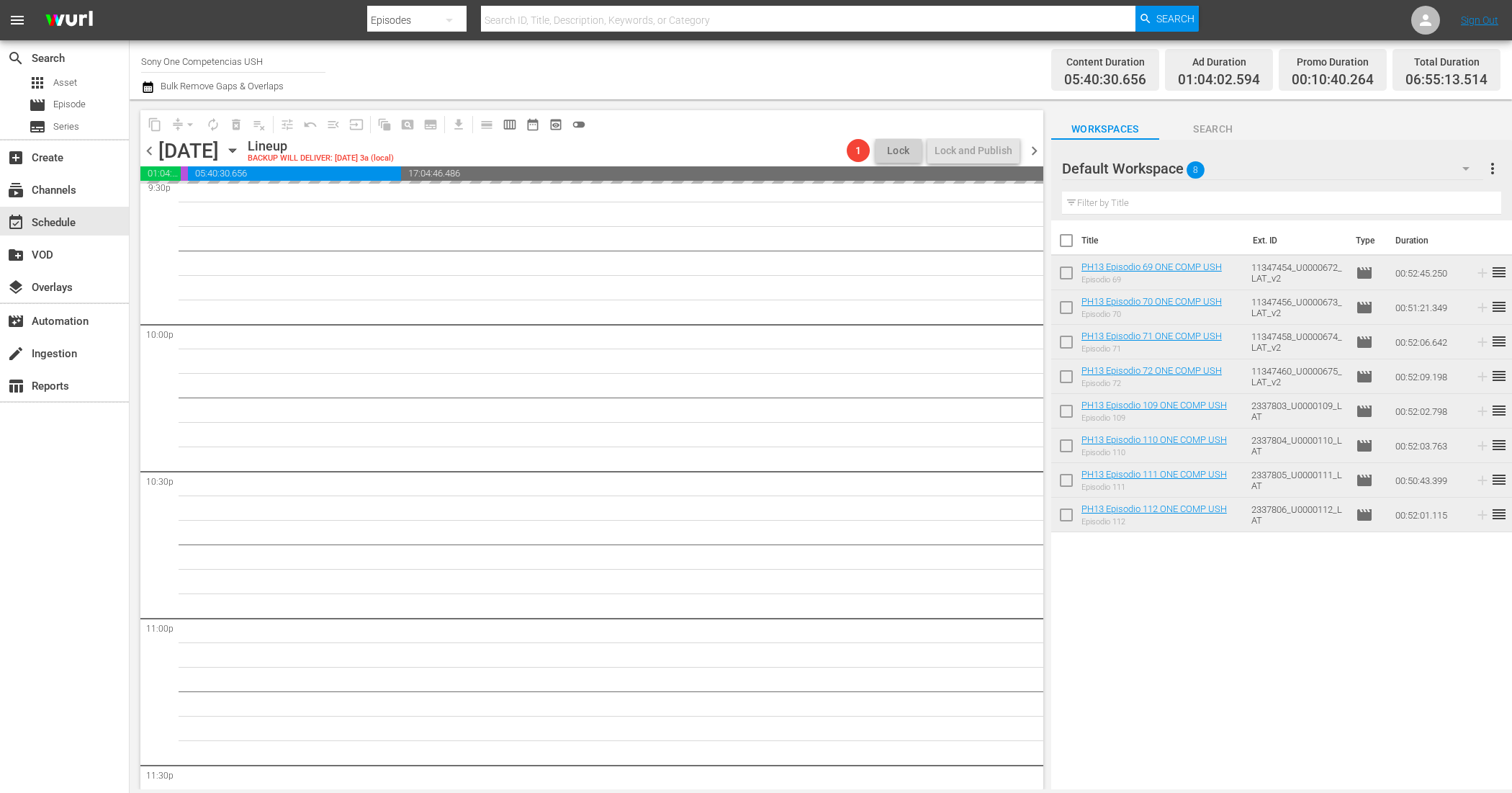
scroll to position [6447, 0]
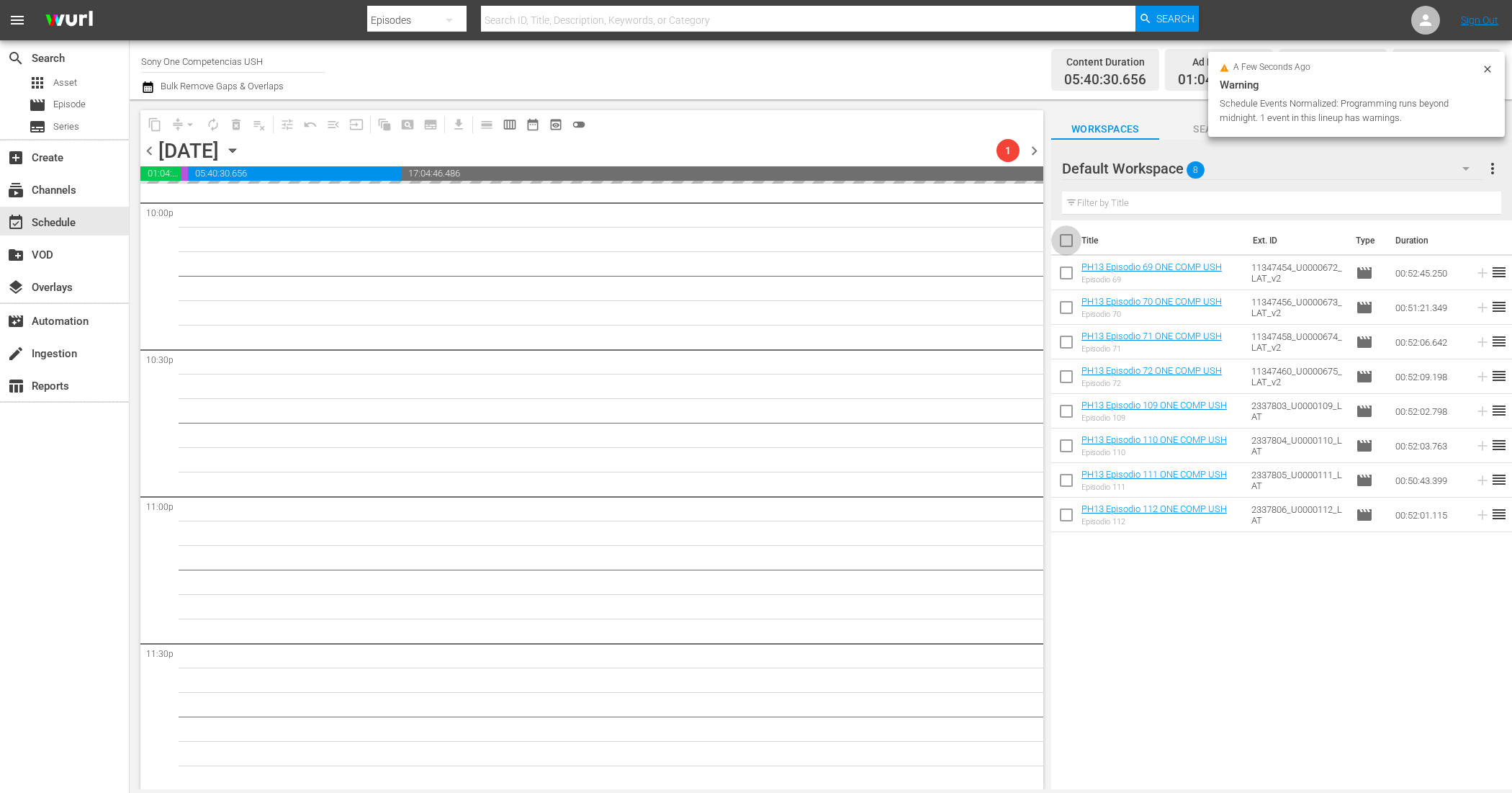
click at [1064, 246] on input "checkbox" at bounding box center [1066, 243] width 30 height 30
checkbox input "true"
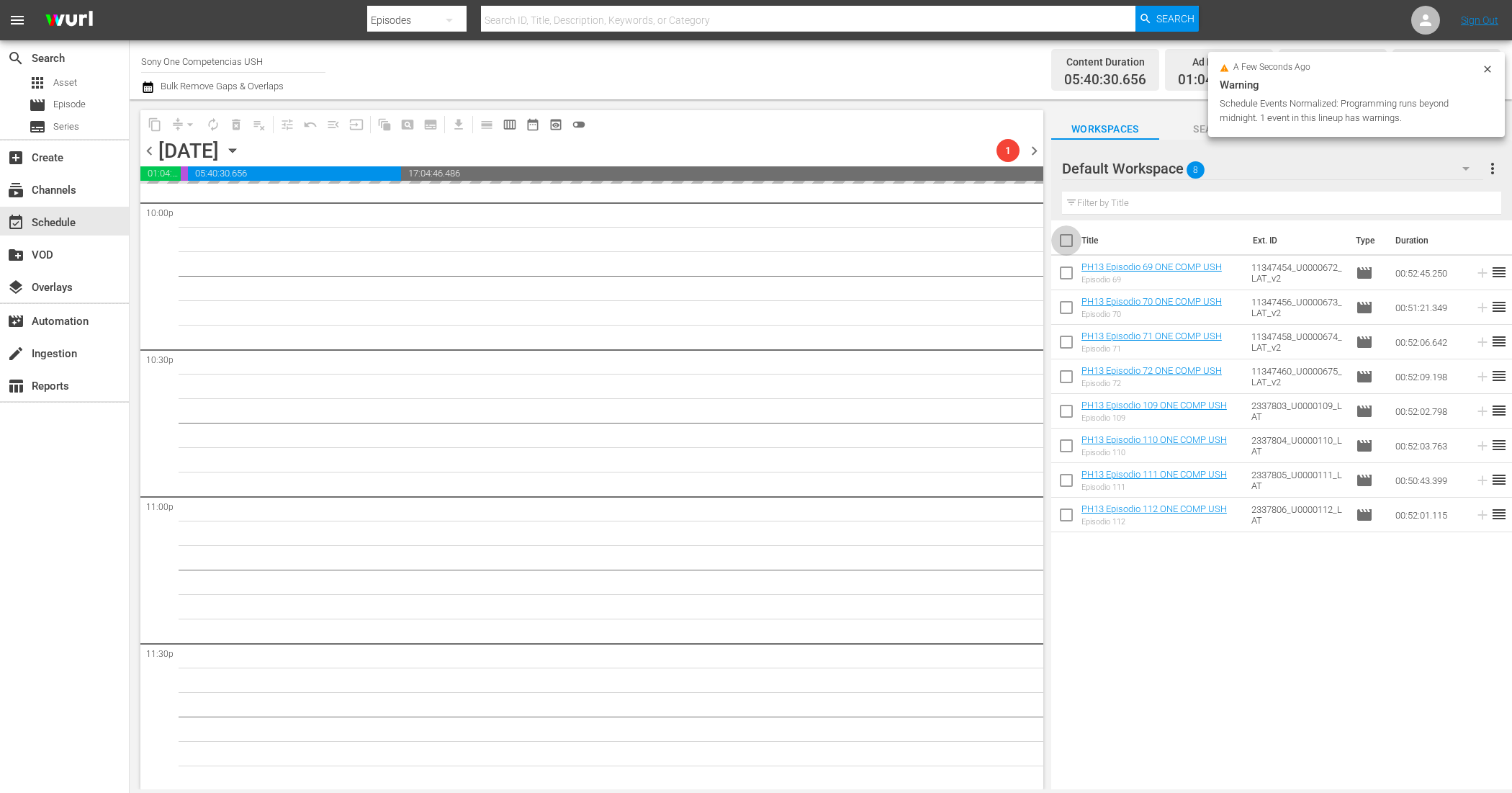
checkbox input "true"
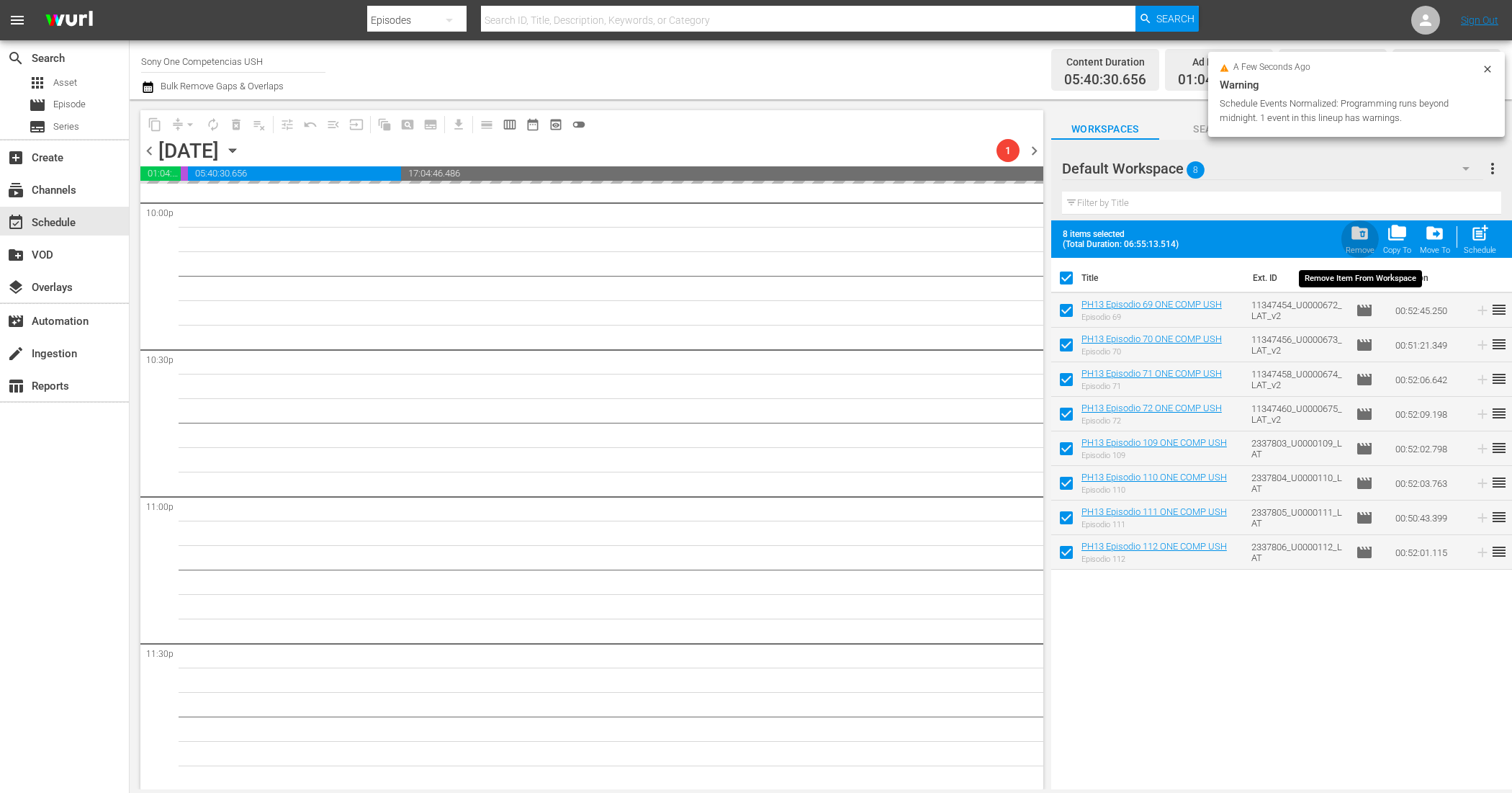
click at [1363, 232] on span "folder_delete" at bounding box center [1360, 233] width 20 height 20
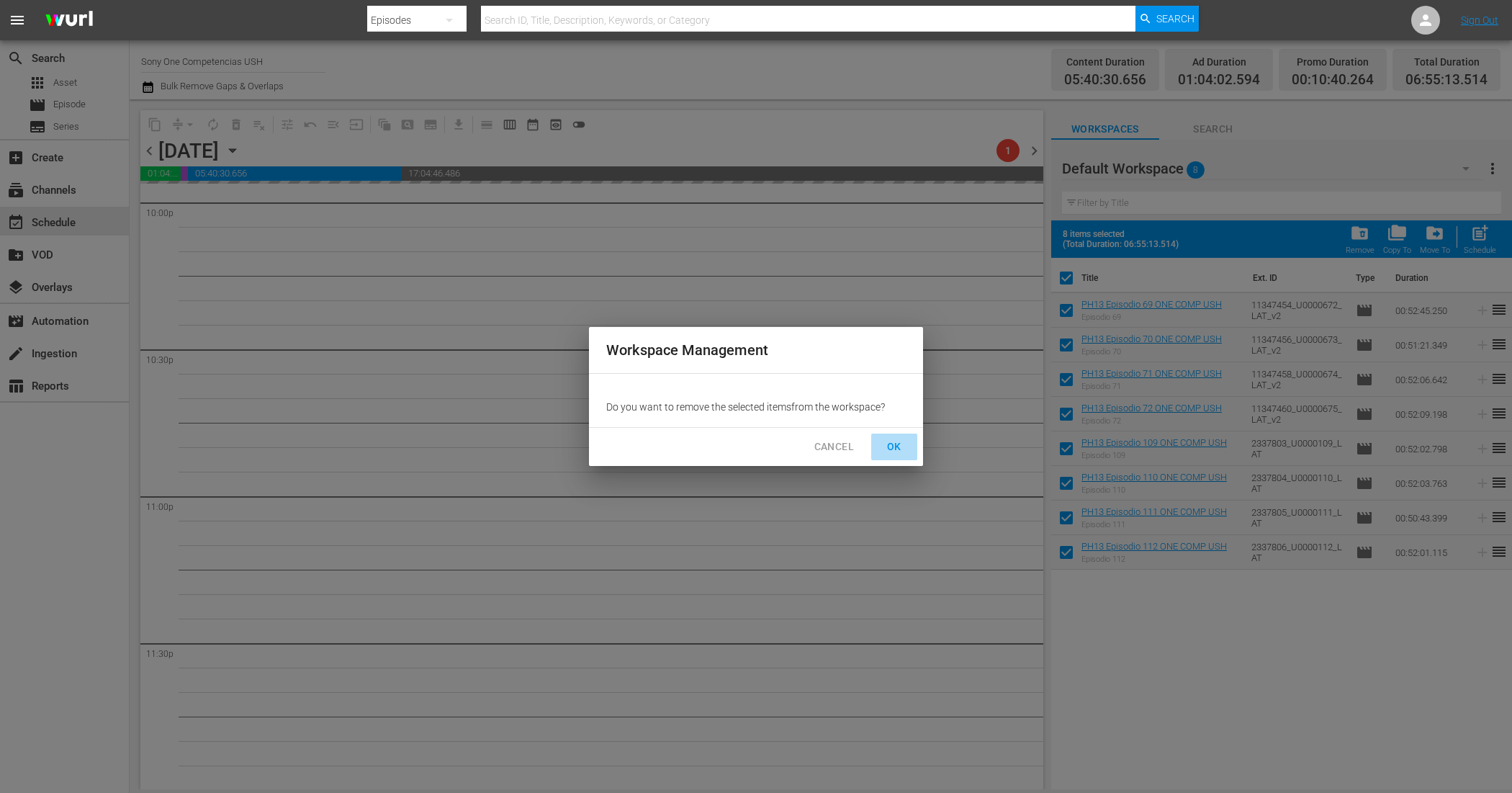
click at [893, 443] on span "OK" at bounding box center [894, 447] width 23 height 18
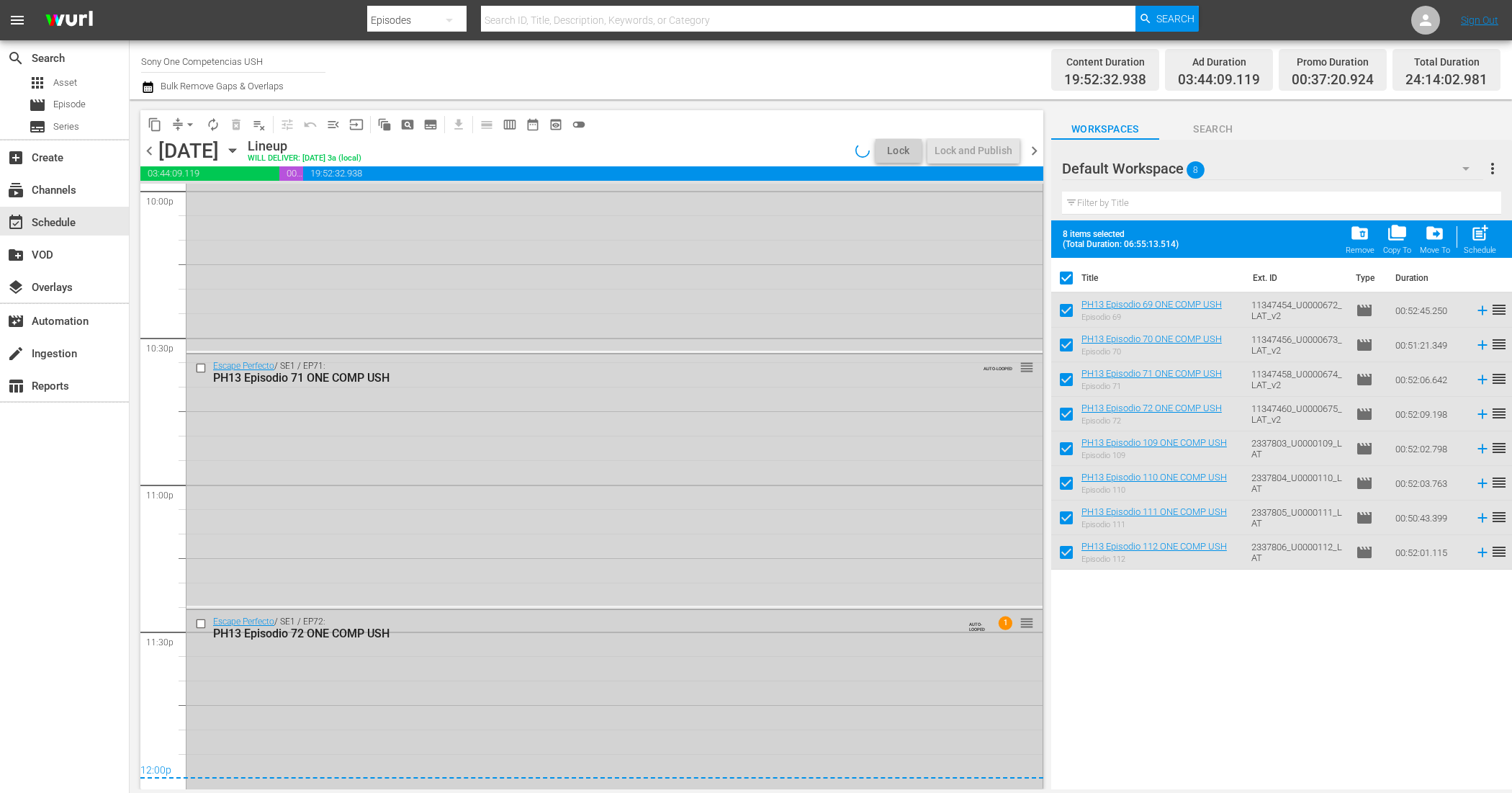
scroll to position [6534, 0]
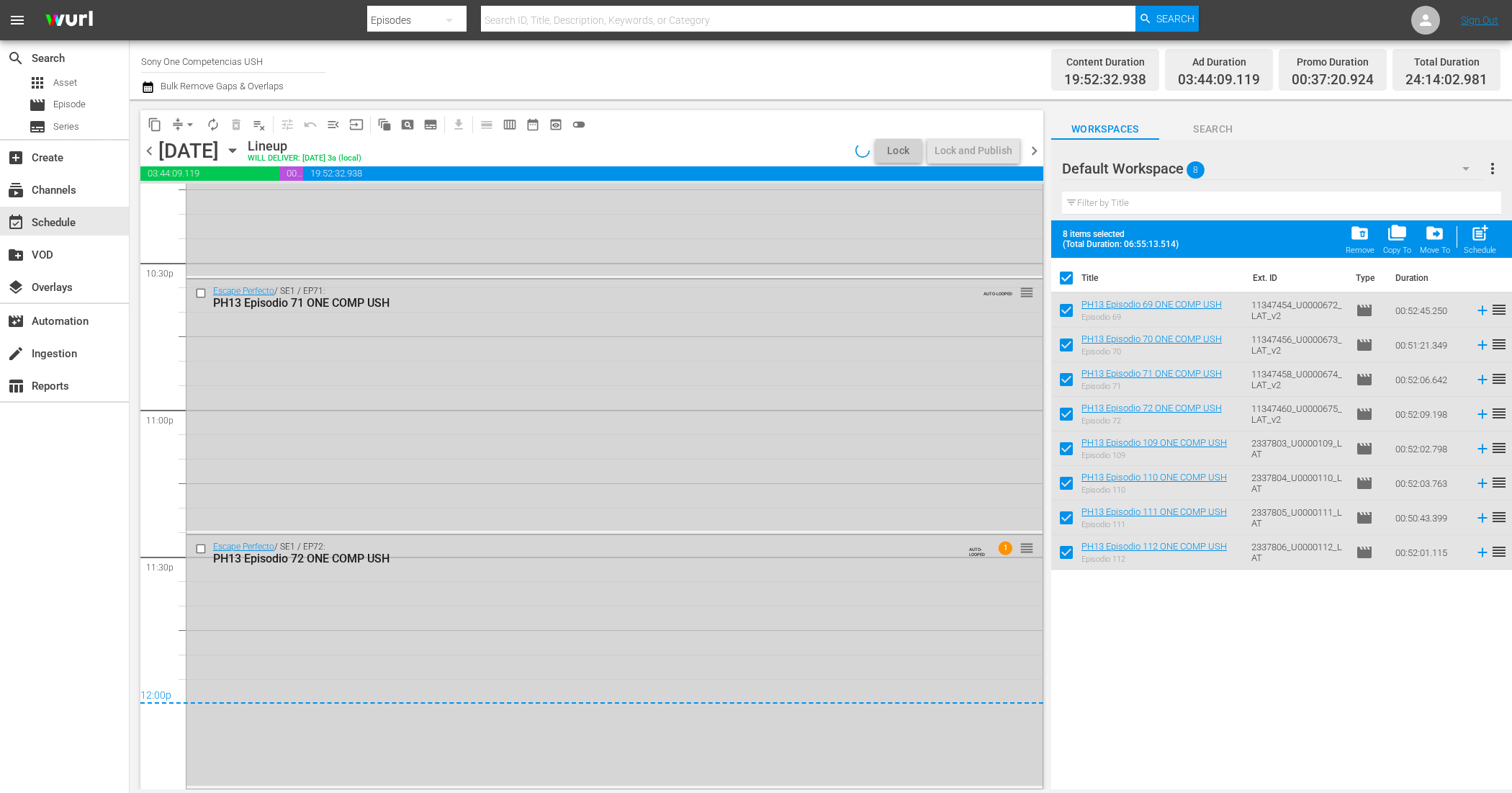
checkbox input "false"
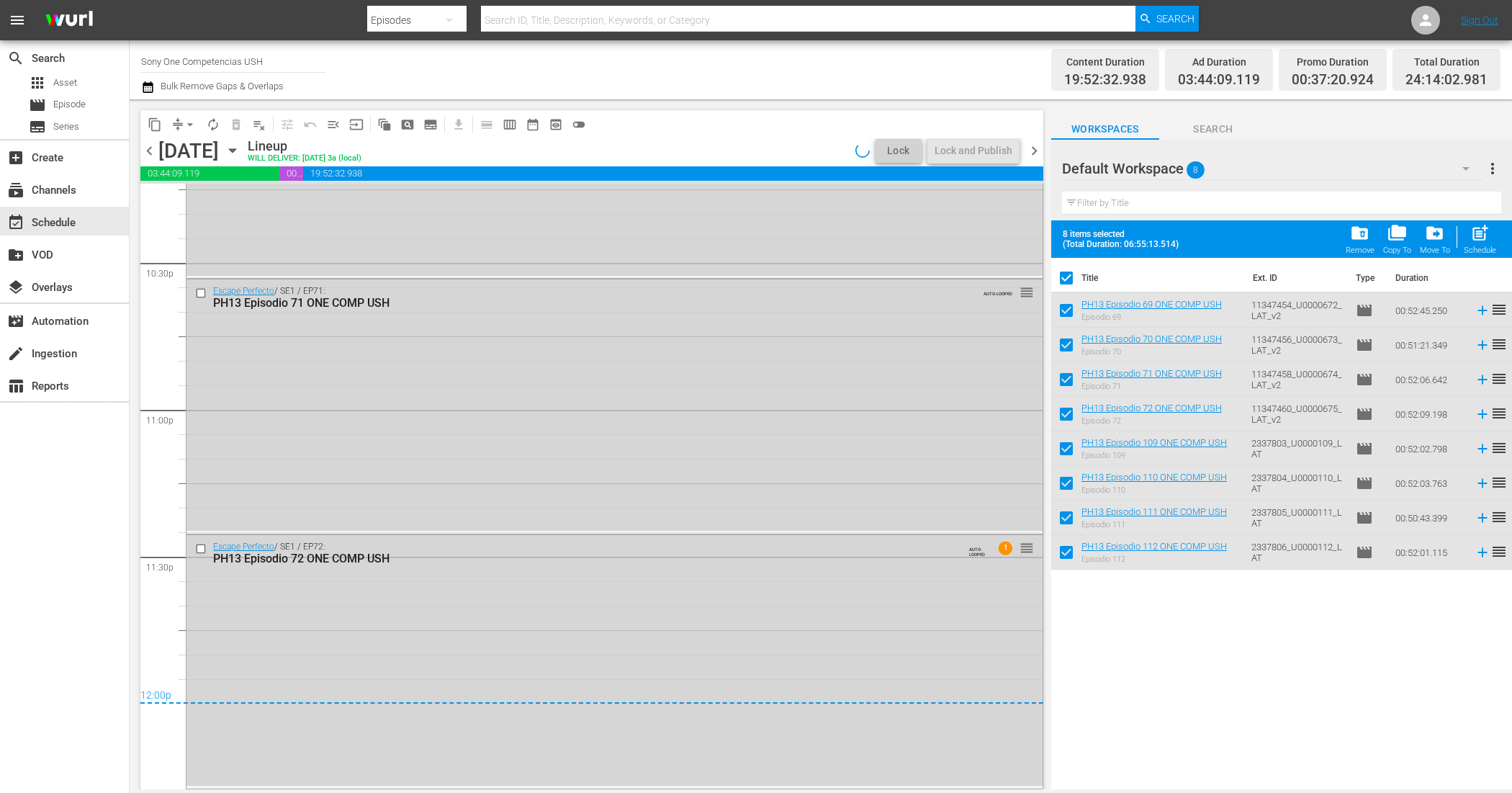
checkbox input "false"
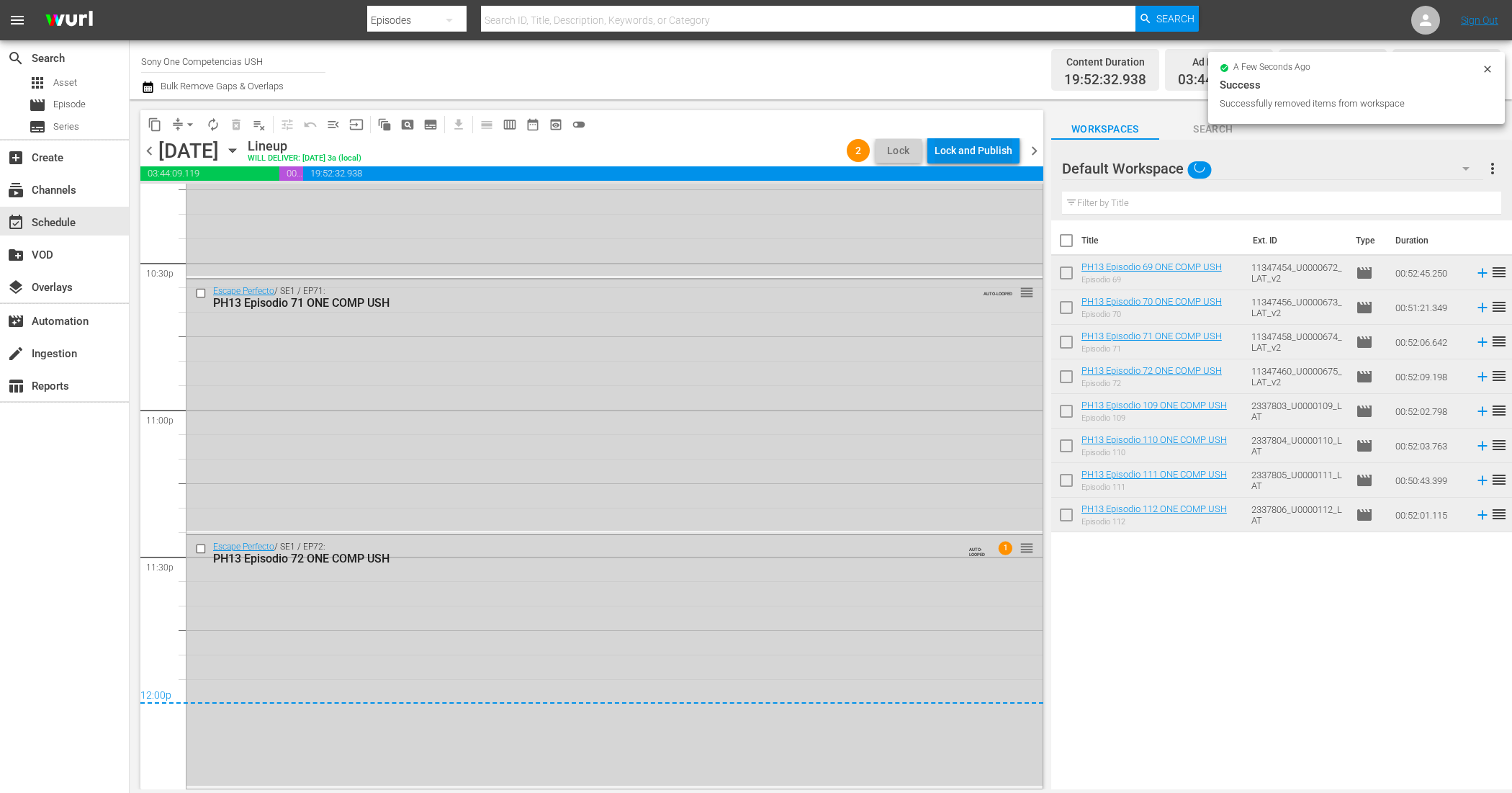
click at [958, 148] on div "Lock and Publish" at bounding box center [973, 150] width 78 height 26
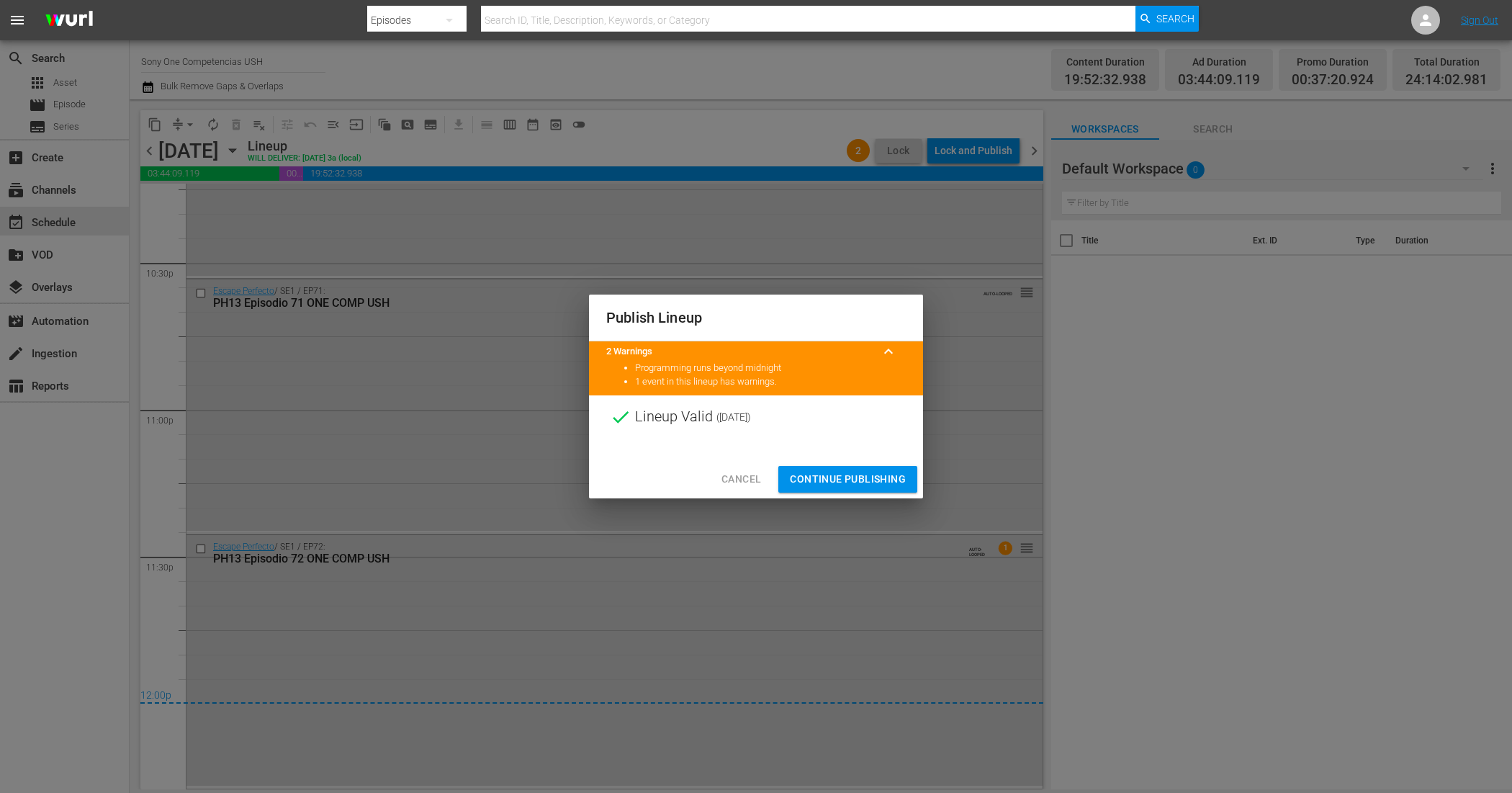
click at [847, 481] on span "Continue Publishing" at bounding box center [848, 479] width 116 height 18
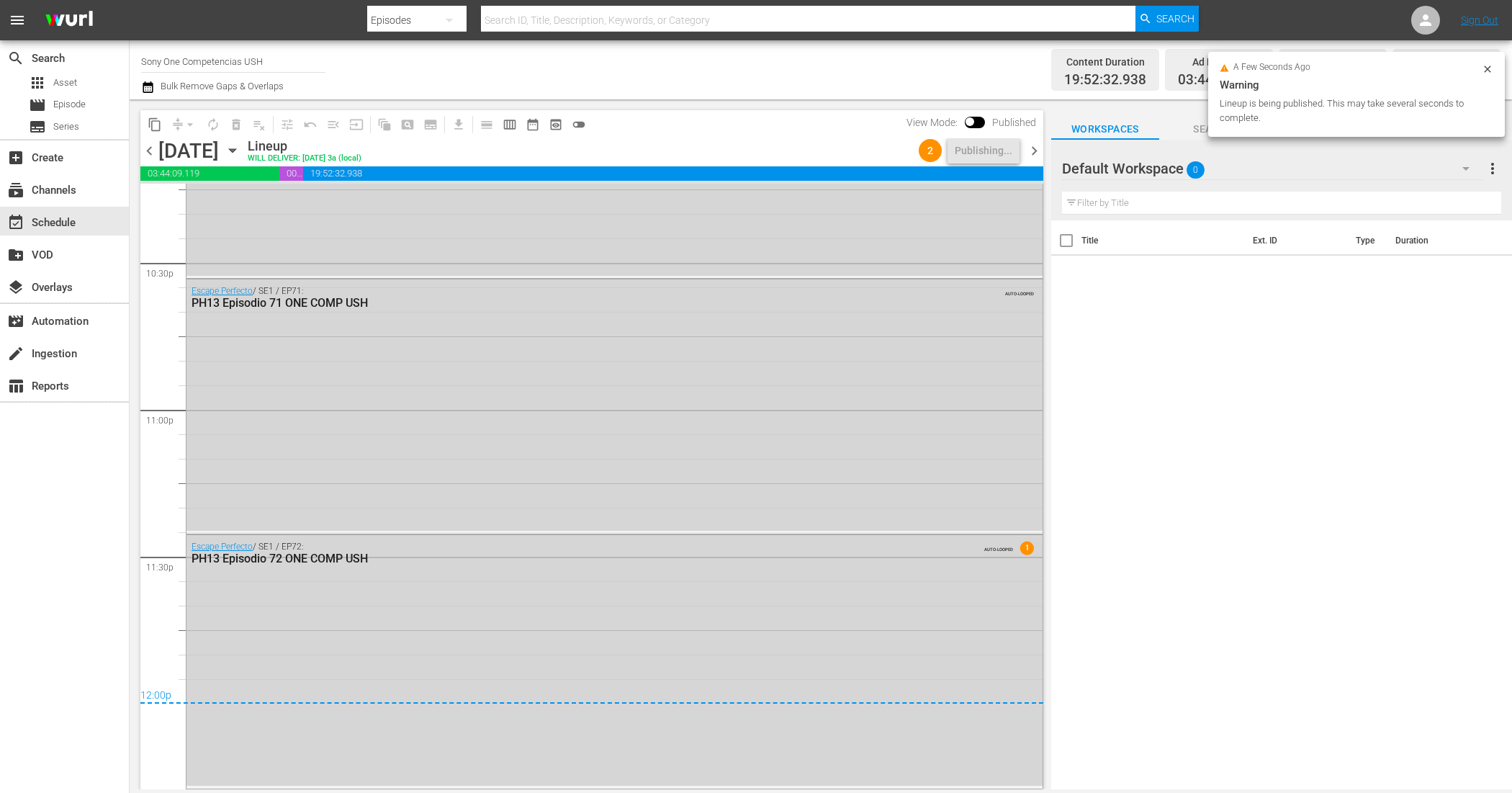
click at [1033, 148] on span "chevron_right" at bounding box center [1034, 151] width 18 height 18
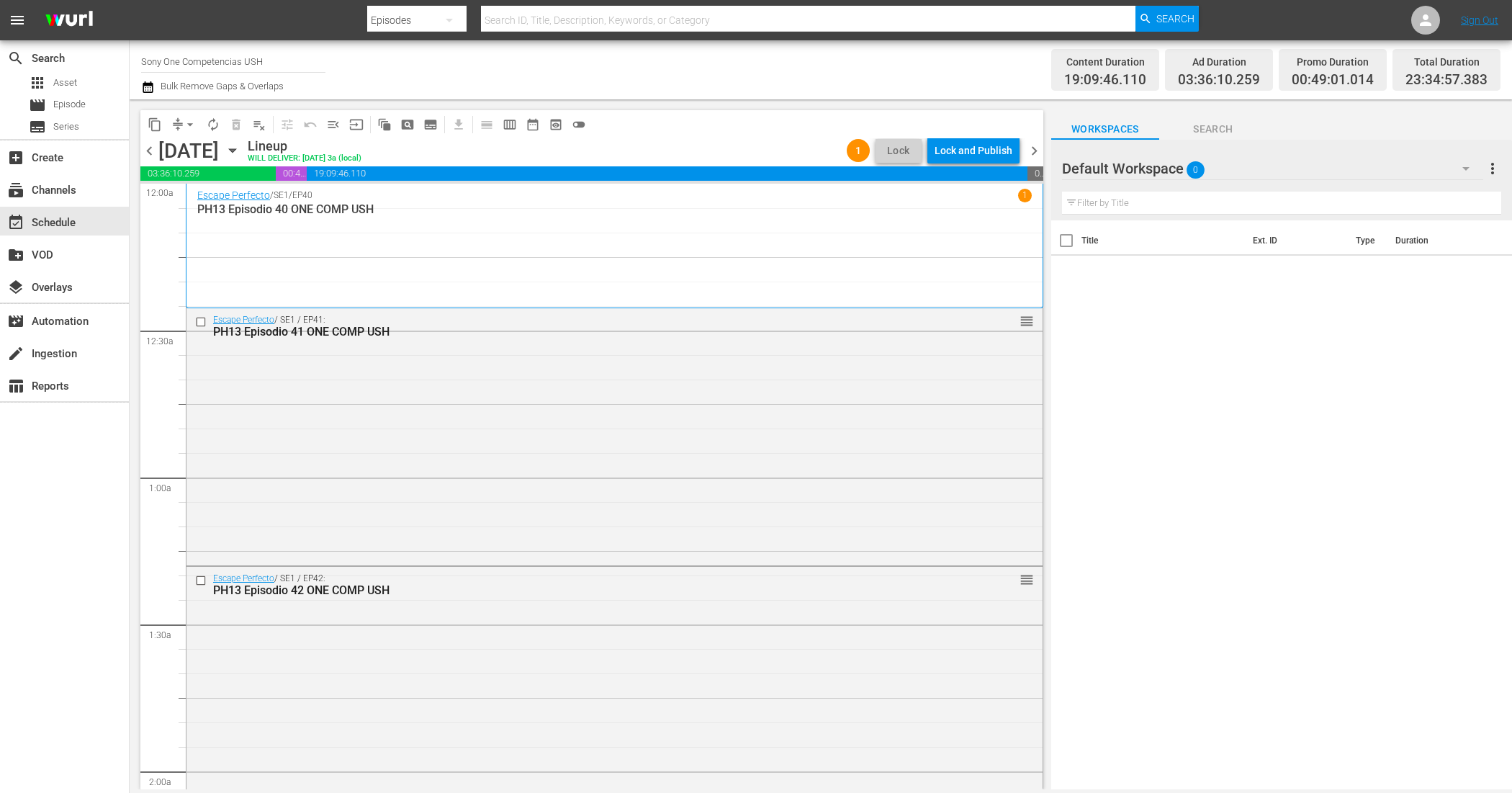
click at [150, 143] on span "chevron_left" at bounding box center [149, 151] width 18 height 18
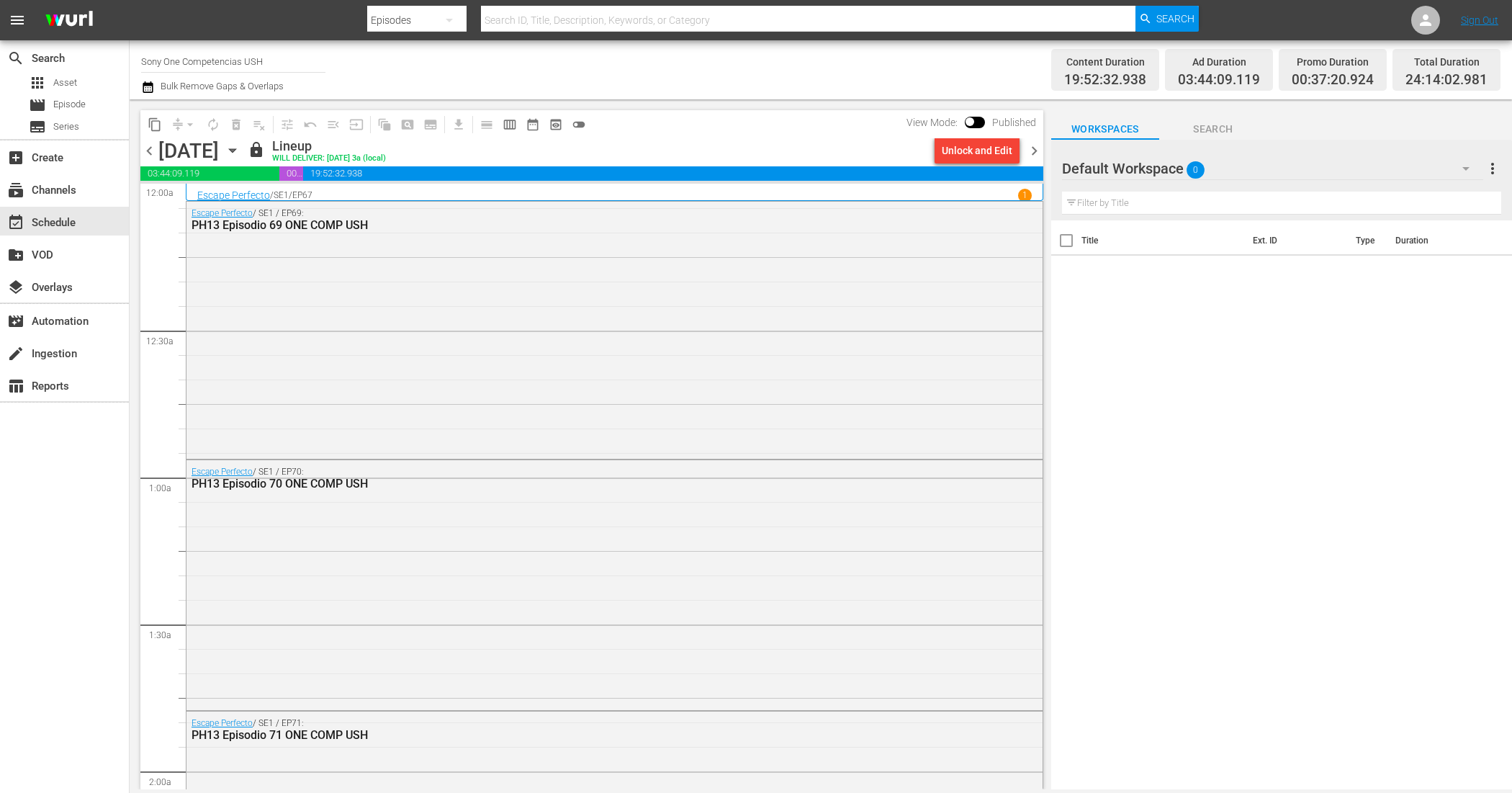
click at [1035, 150] on span "chevron_right" at bounding box center [1034, 151] width 18 height 18
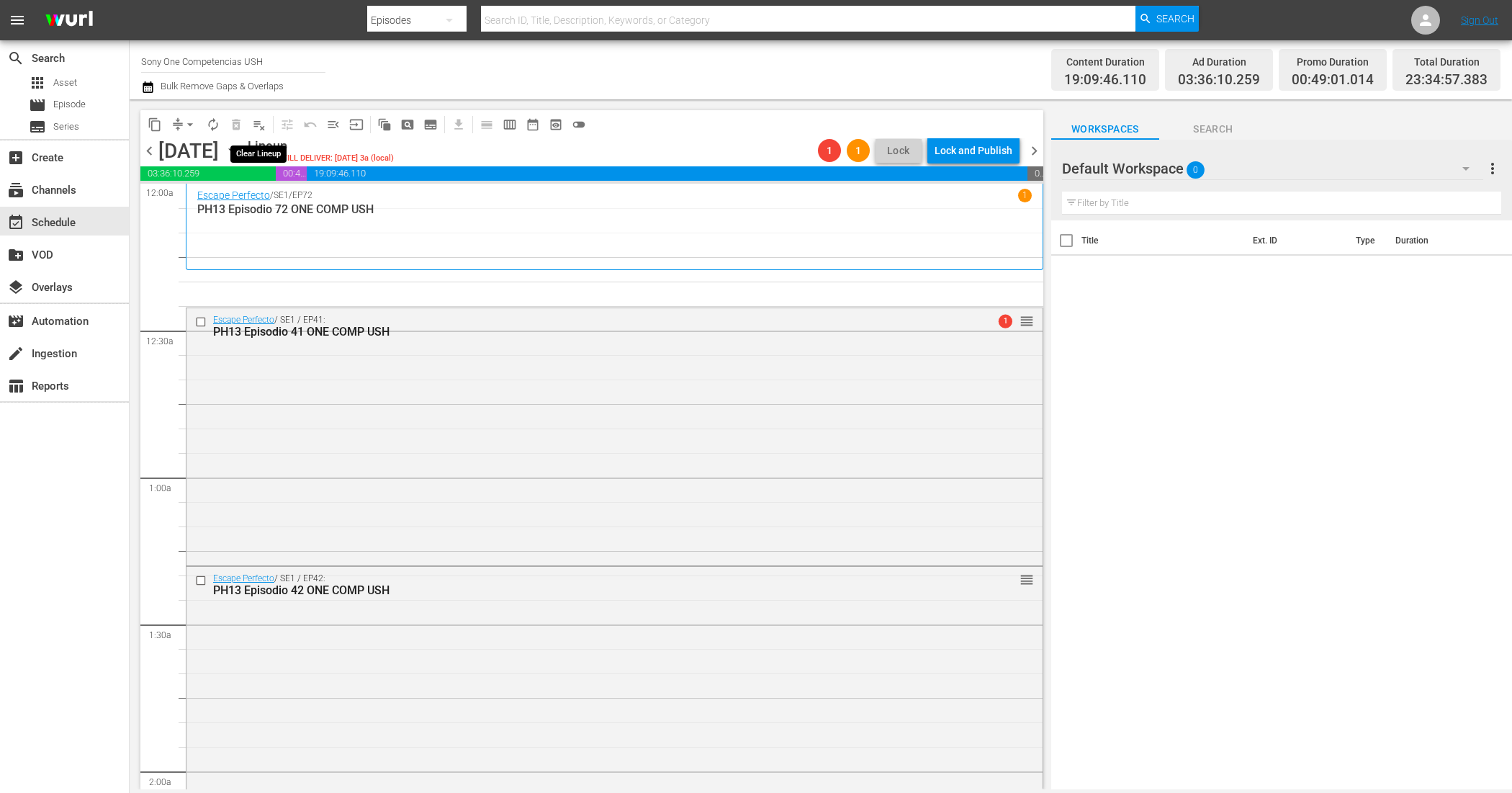
click at [252, 123] on span "playlist_remove_outlined" at bounding box center [259, 125] width 14 height 14
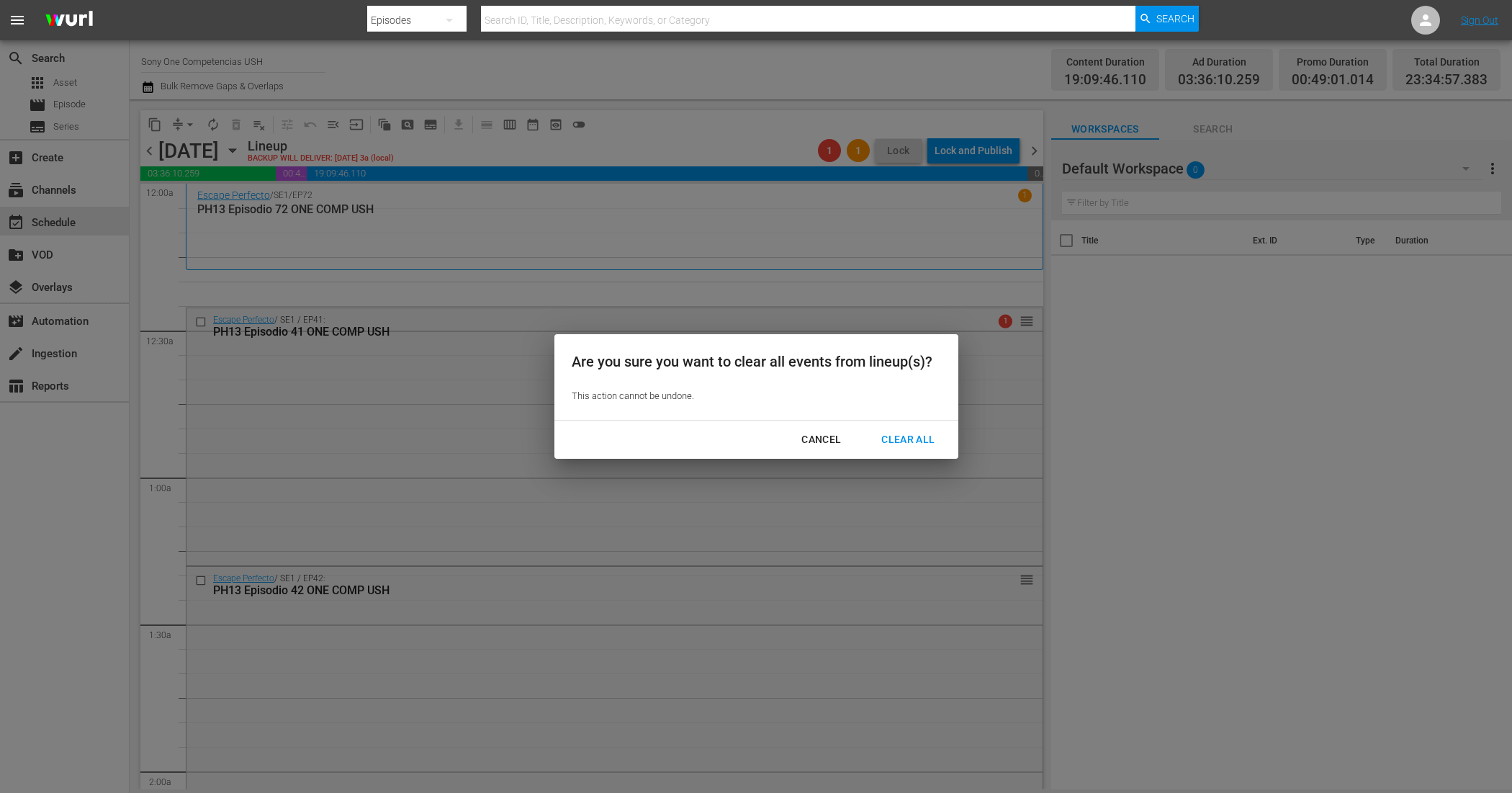
click at [894, 430] on div "Clear All" at bounding box center [907, 439] width 76 height 18
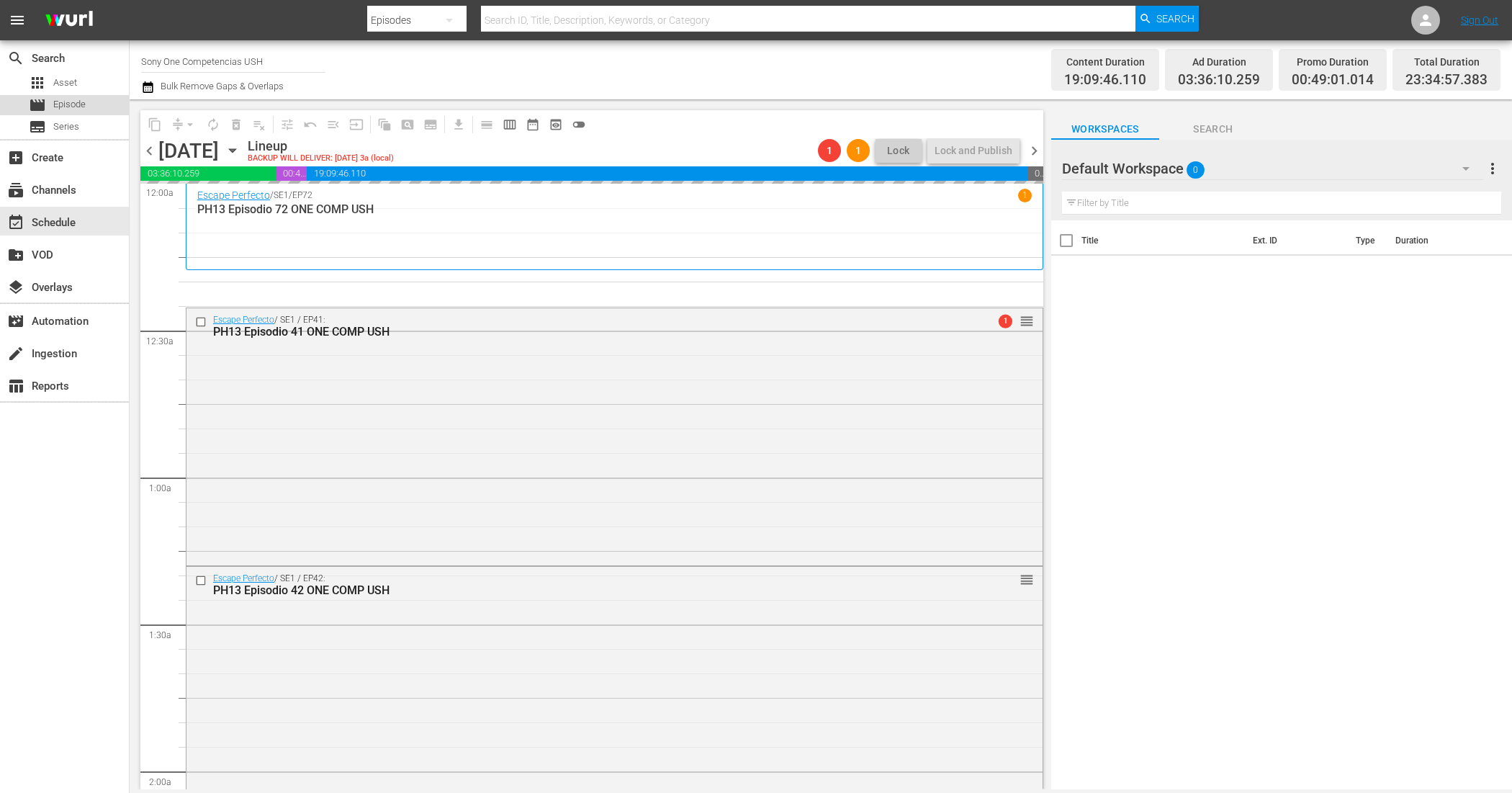
click at [111, 102] on div "movie Episode" at bounding box center [64, 105] width 129 height 20
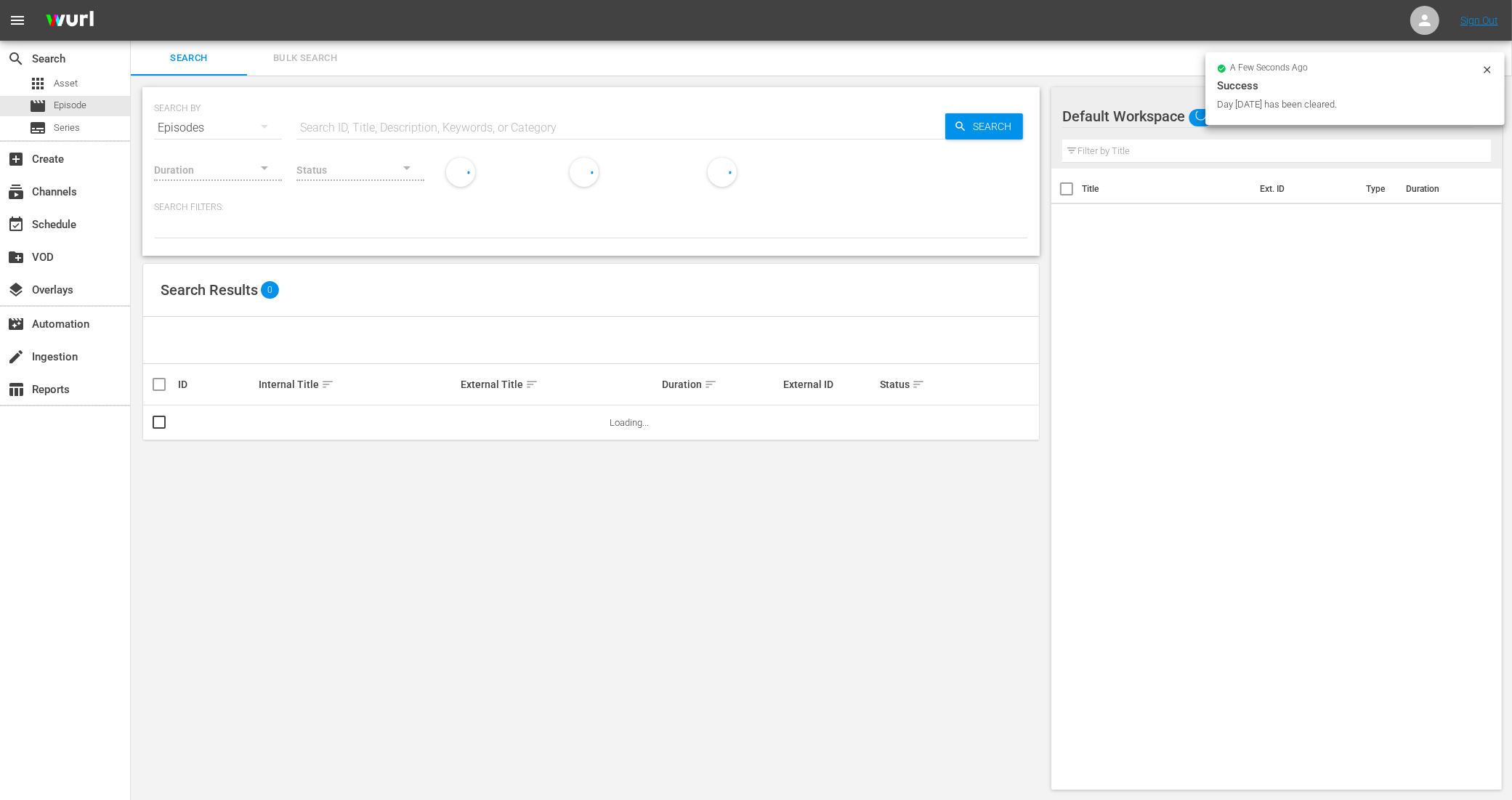
click at [293, 55] on span "Bulk Search" at bounding box center [305, 58] width 98 height 16
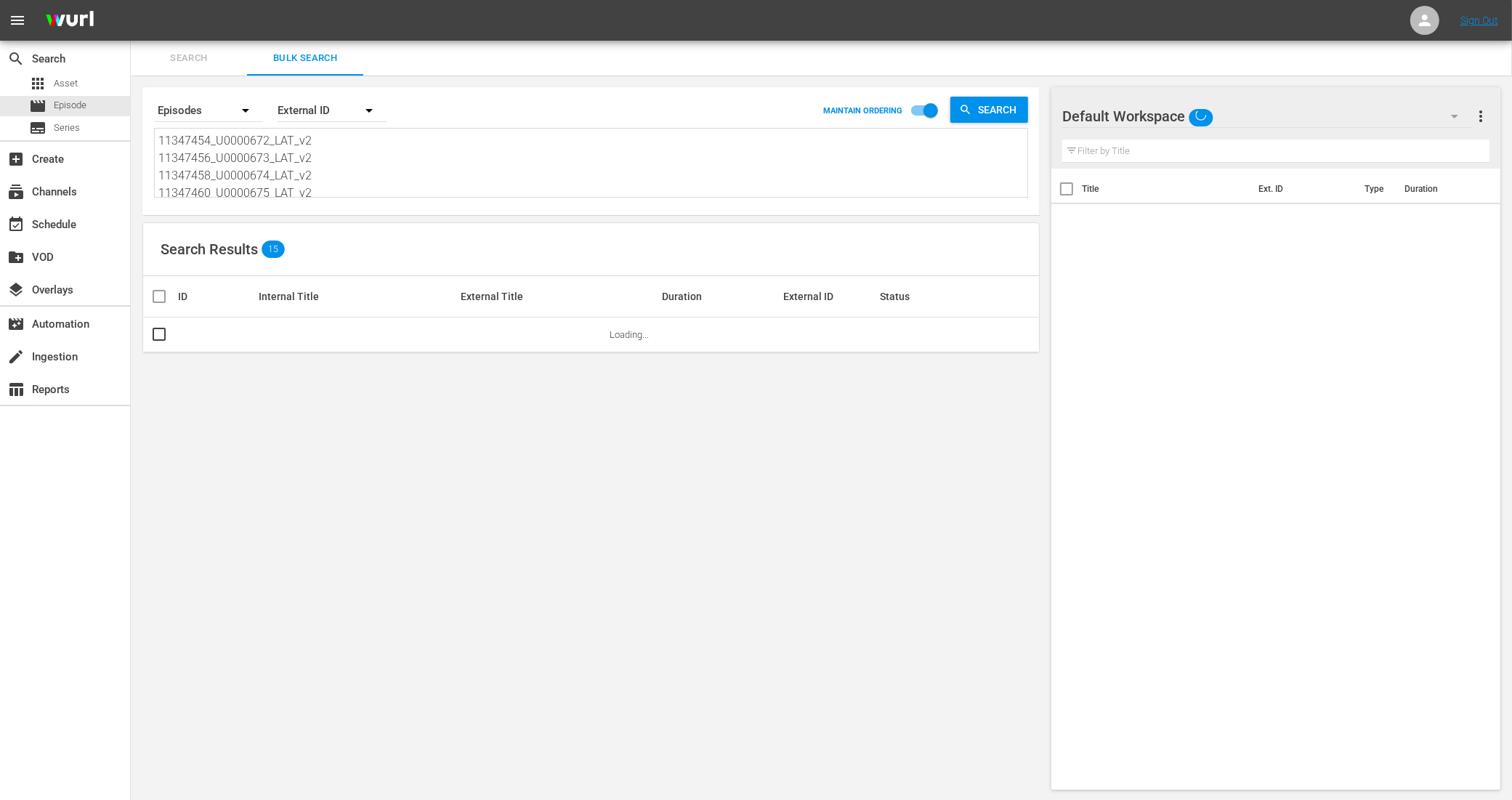
scroll to position [91, 0]
drag, startPoint x: 171, startPoint y: 138, endPoint x: 368, endPoint y: 256, distance: 229.6
click at [368, 256] on div "Search By Episodes Order By External ID MAINTAIN ORDERING Search 11347454_U0000…" at bounding box center [590, 439] width 920 height 726
type textarea "11"
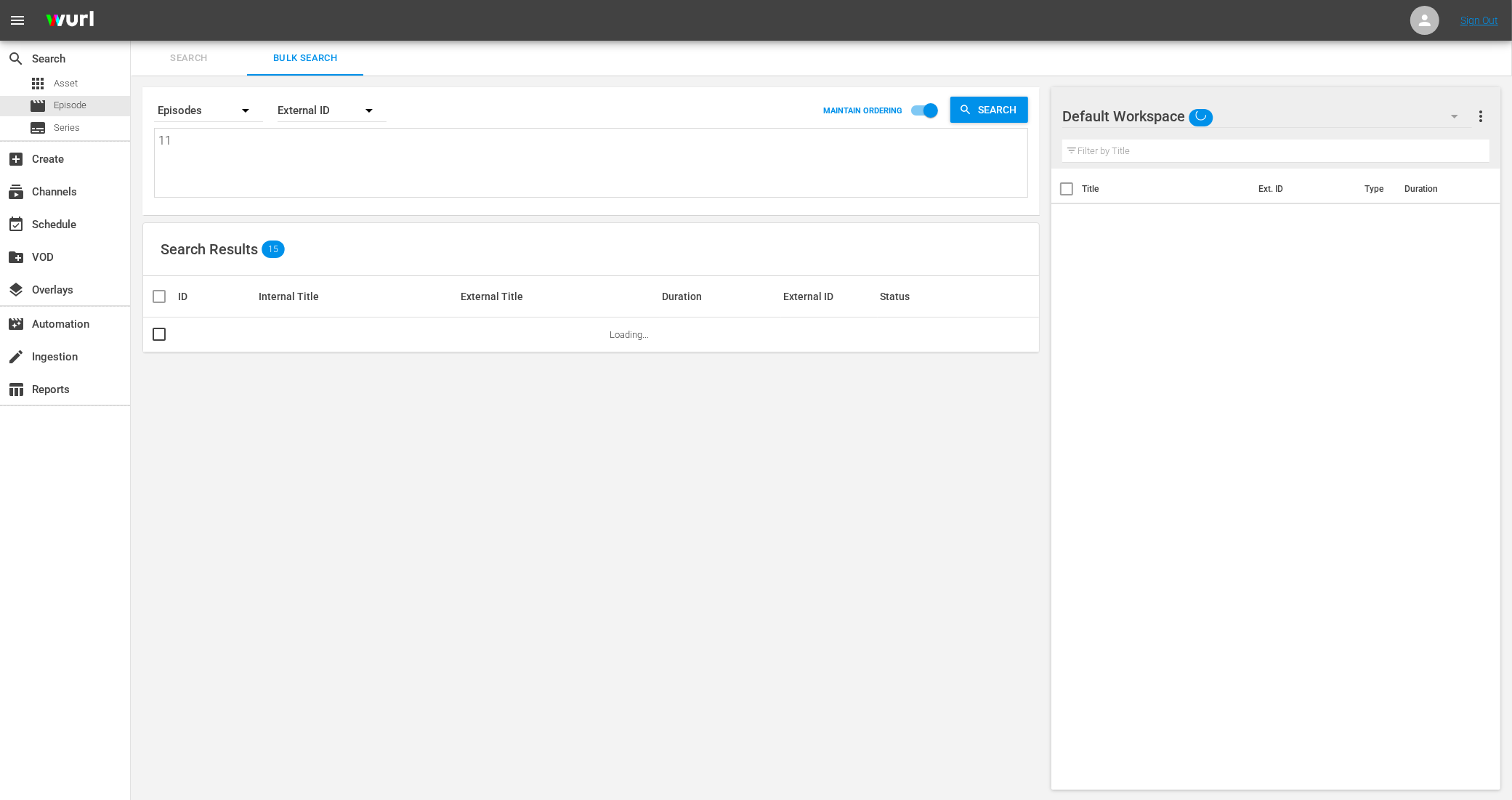
scroll to position [0, 0]
type textarea "1"
paste textarea "11347462_U0000676_LAT_v2 11347464_U0000677_LAT_v2 11347466_U0000678_LAT_v2 1134…"
type textarea "11347462_U0000676_LAT_v2 11347464_U0000677_LAT_v2 11347466_U0000678_LAT_v2 1134…"
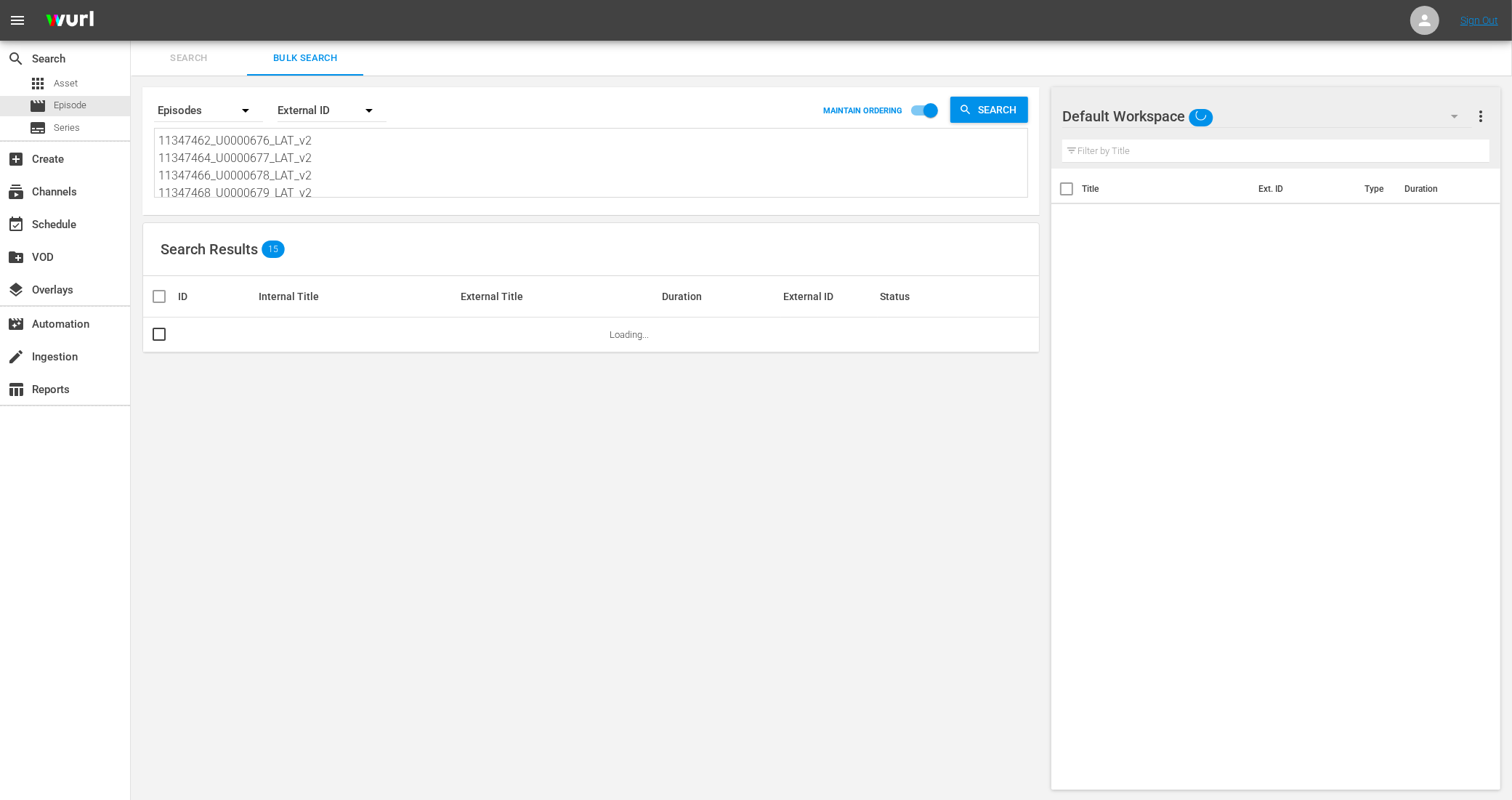
scroll to position [2, 0]
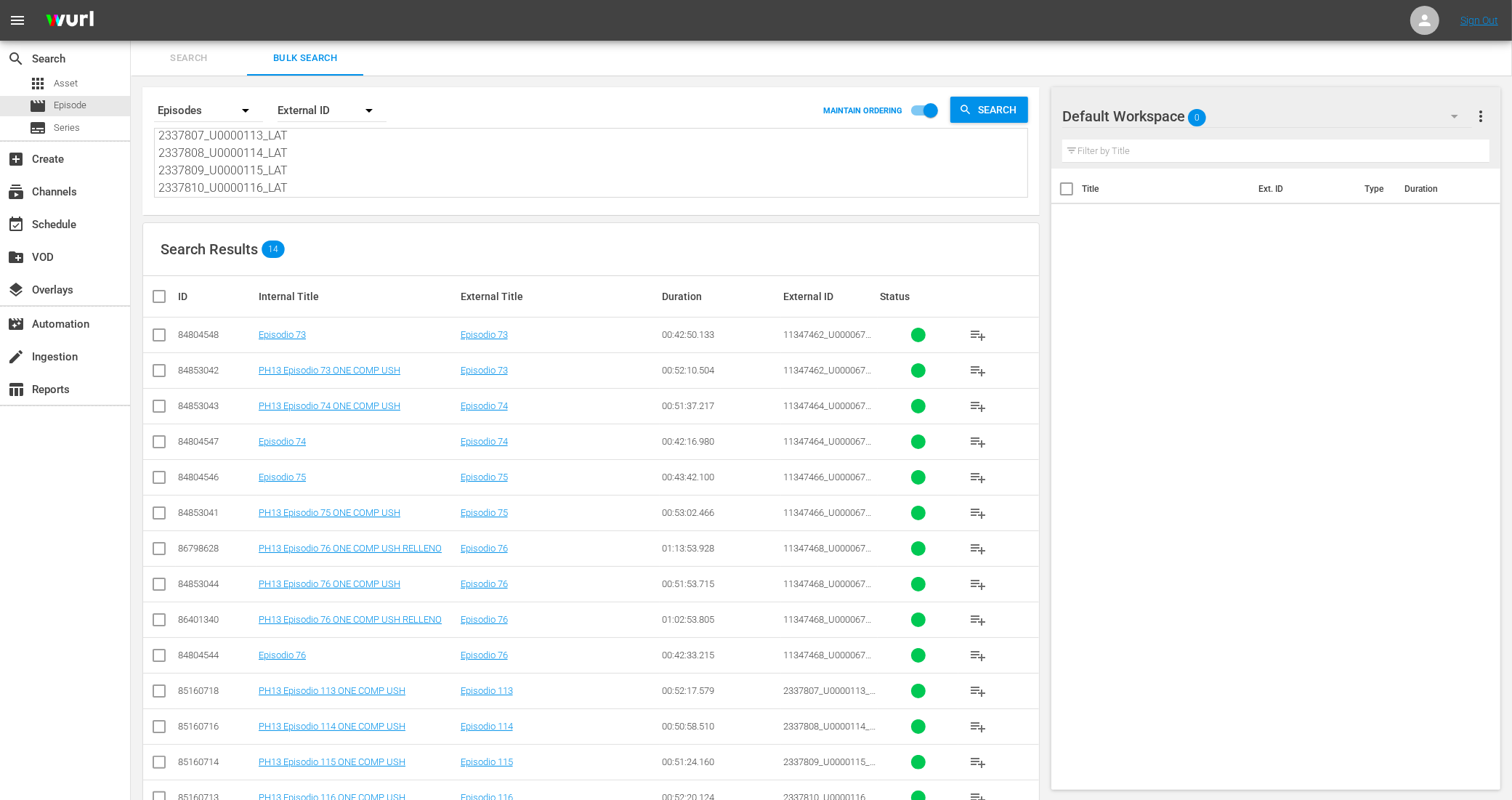
type textarea "11347462_U0000676_LAT_v2 11347464_U0000677_LAT_v2 11347466_U0000678_LAT_v2 1134…"
click at [155, 368] on input "checkbox" at bounding box center [159, 373] width 17 height 17
checkbox input "true"
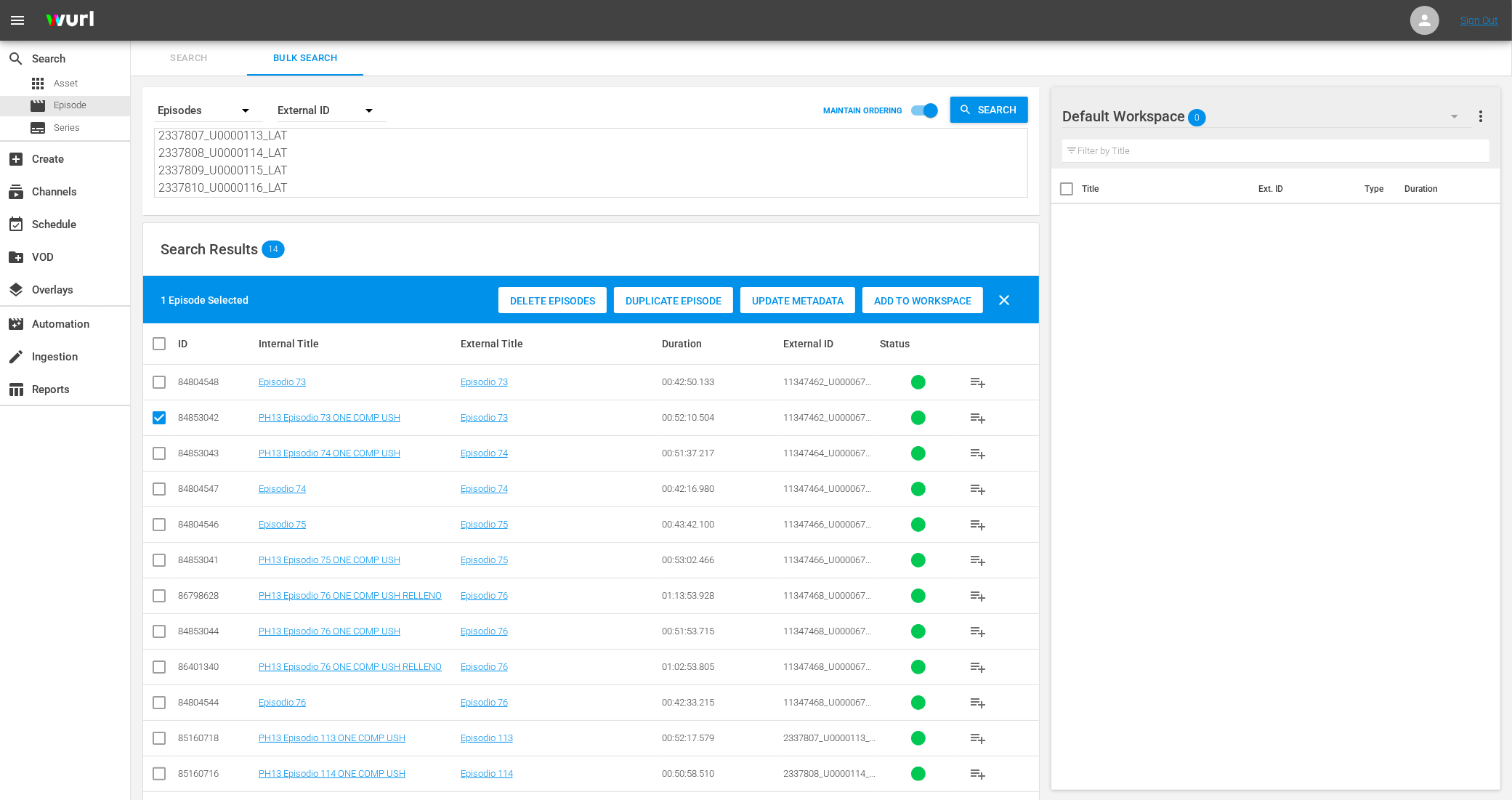
click at [156, 449] on input "checkbox" at bounding box center [159, 456] width 17 height 17
checkbox input "true"
click at [157, 559] on input "checkbox" at bounding box center [159, 563] width 17 height 17
checkbox input "true"
click at [163, 633] on input "checkbox" at bounding box center [159, 634] width 17 height 17
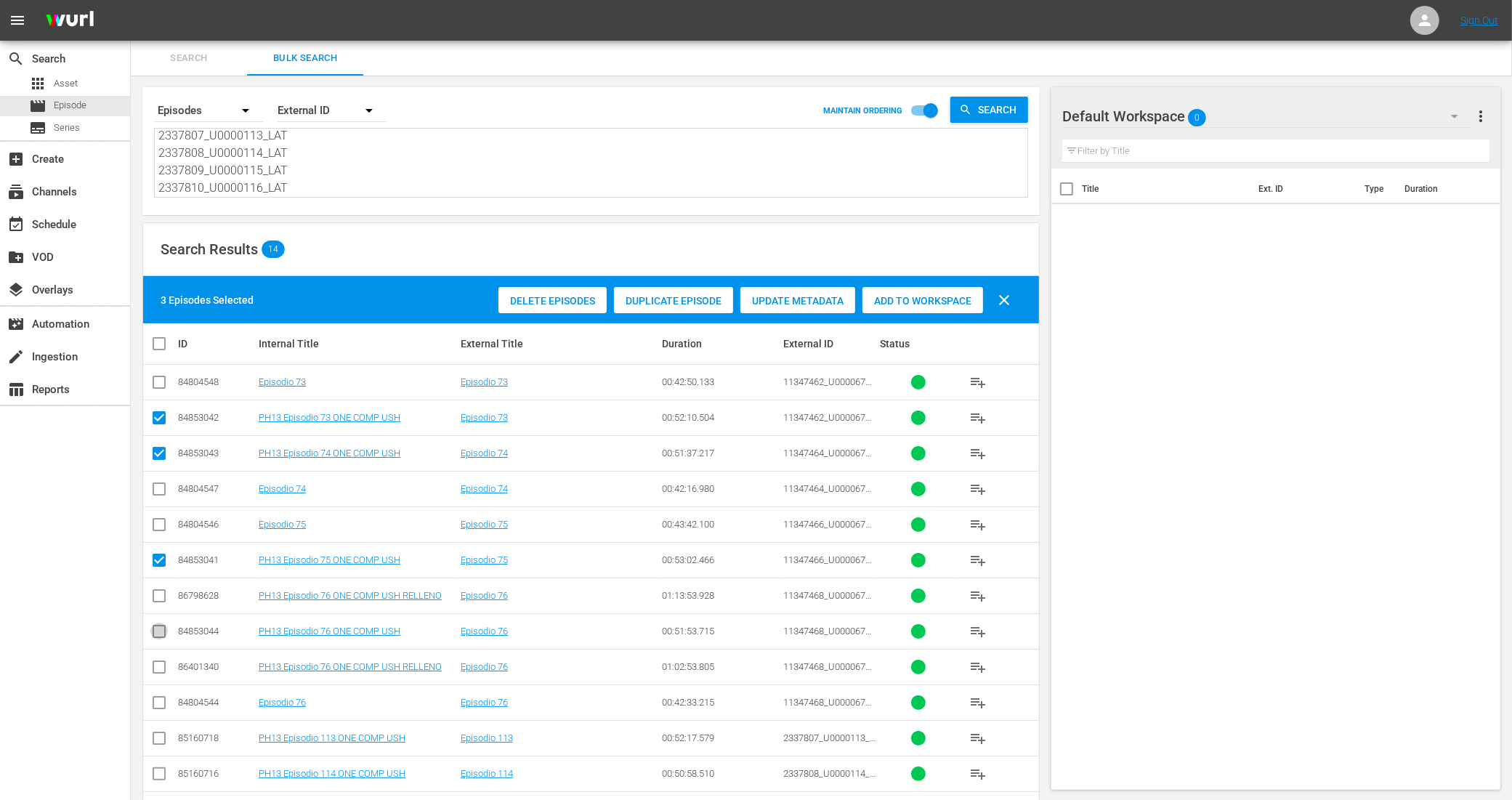
checkbox input "true"
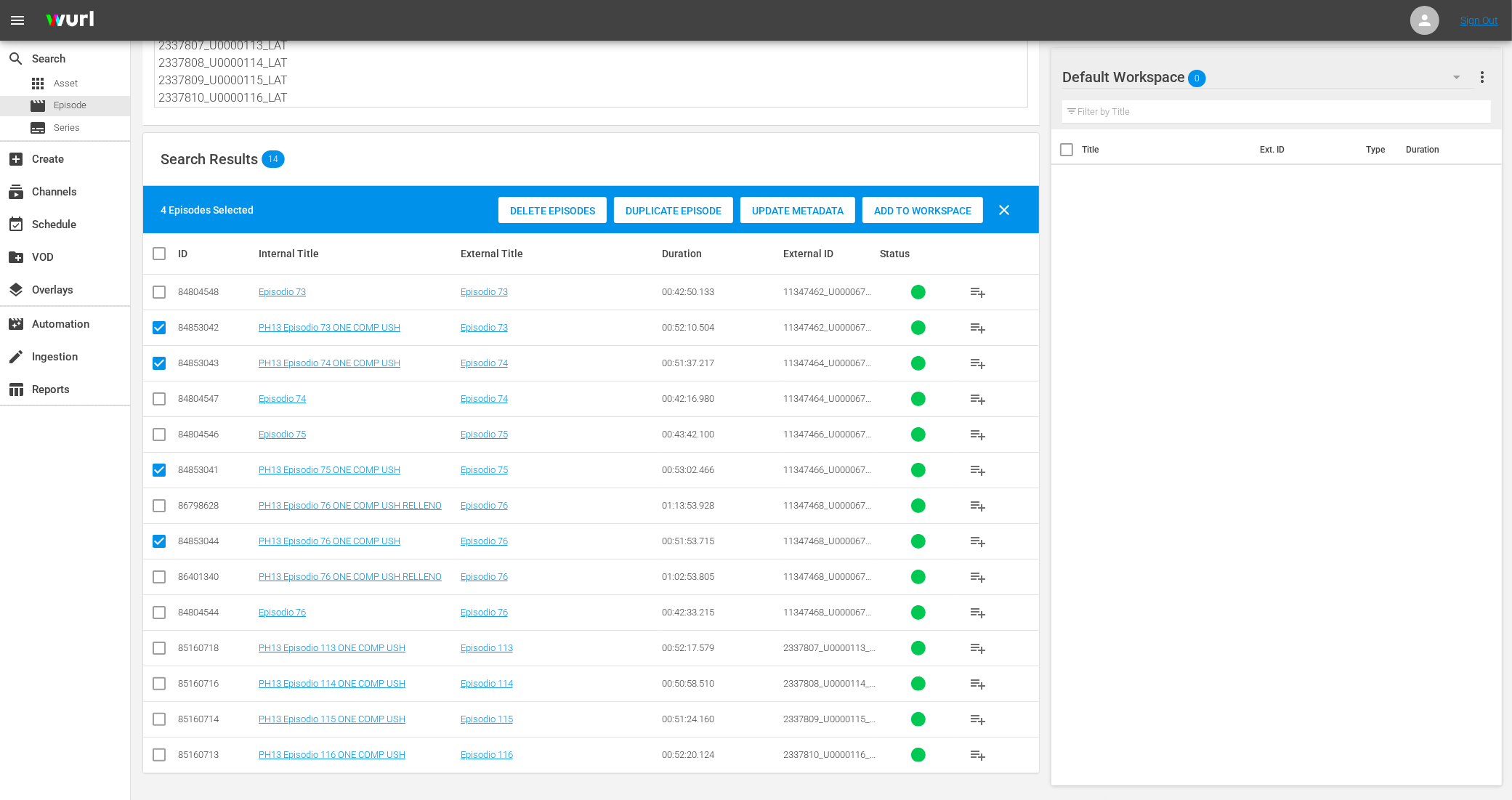
click at [161, 650] on input "checkbox" at bounding box center [159, 650] width 17 height 17
checkbox input "true"
click at [164, 683] on input "checkbox" at bounding box center [159, 686] width 17 height 17
checkbox input "true"
click at [160, 711] on icon at bounding box center [159, 719] width 17 height 17
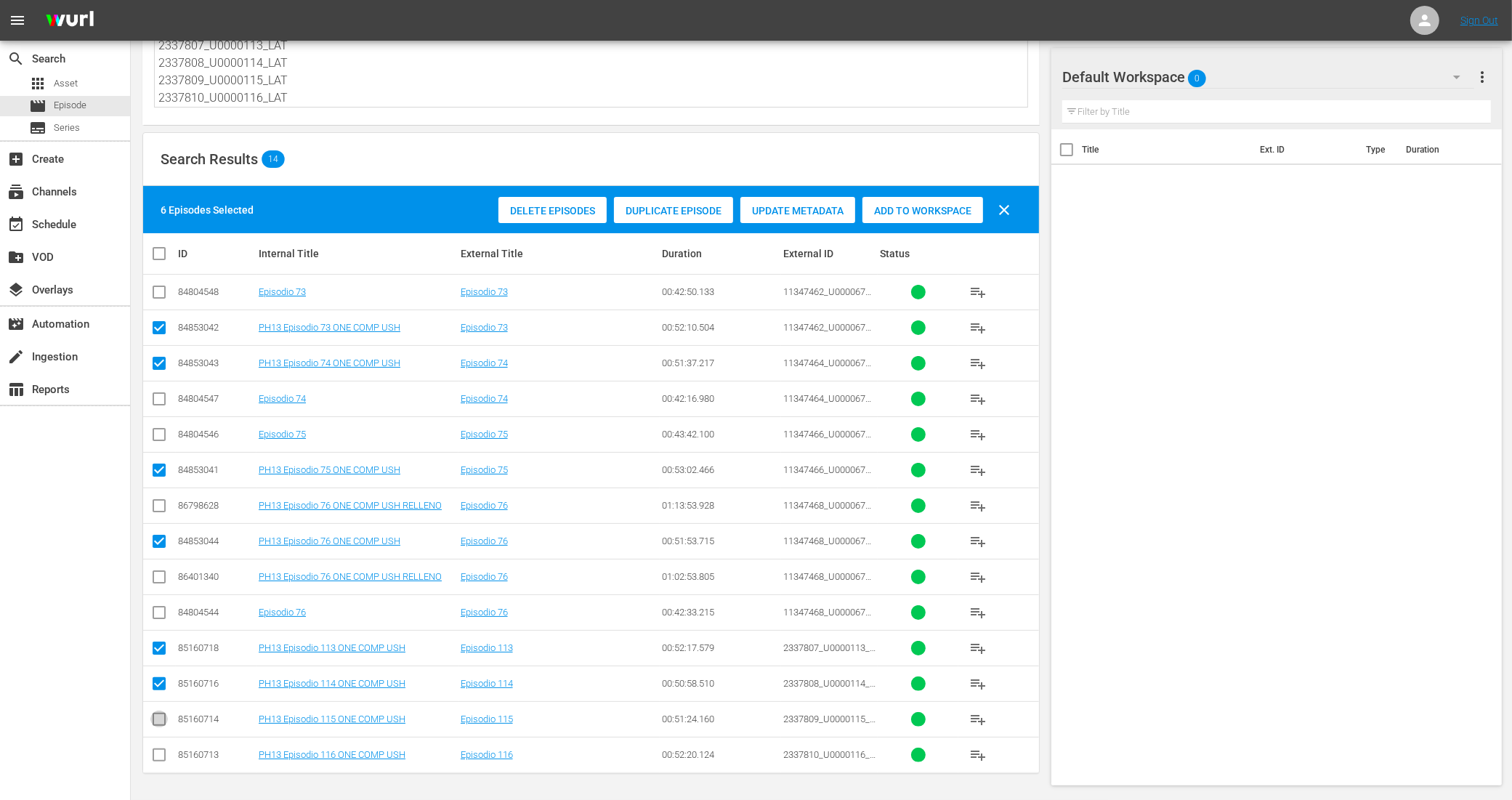
click at [158, 721] on input "checkbox" at bounding box center [159, 722] width 17 height 17
checkbox input "true"
click at [161, 751] on input "checkbox" at bounding box center [159, 757] width 17 height 17
checkbox input "true"
click at [902, 197] on div "Add to Workspace" at bounding box center [923, 211] width 120 height 27
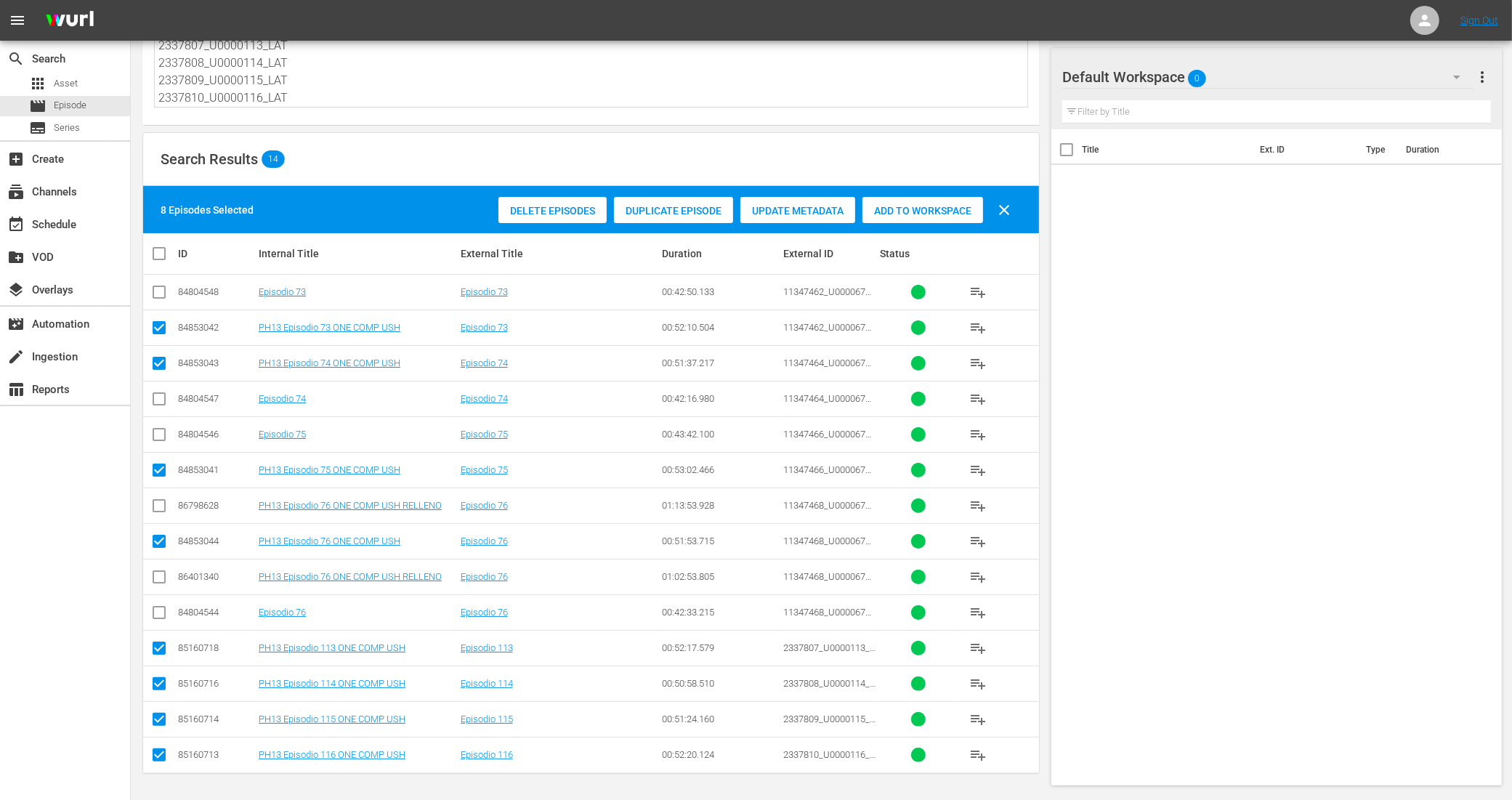
click at [938, 207] on span "Add to Workspace" at bounding box center [923, 211] width 120 height 12
click at [57, 222] on div "event_available Schedule" at bounding box center [40, 223] width 81 height 13
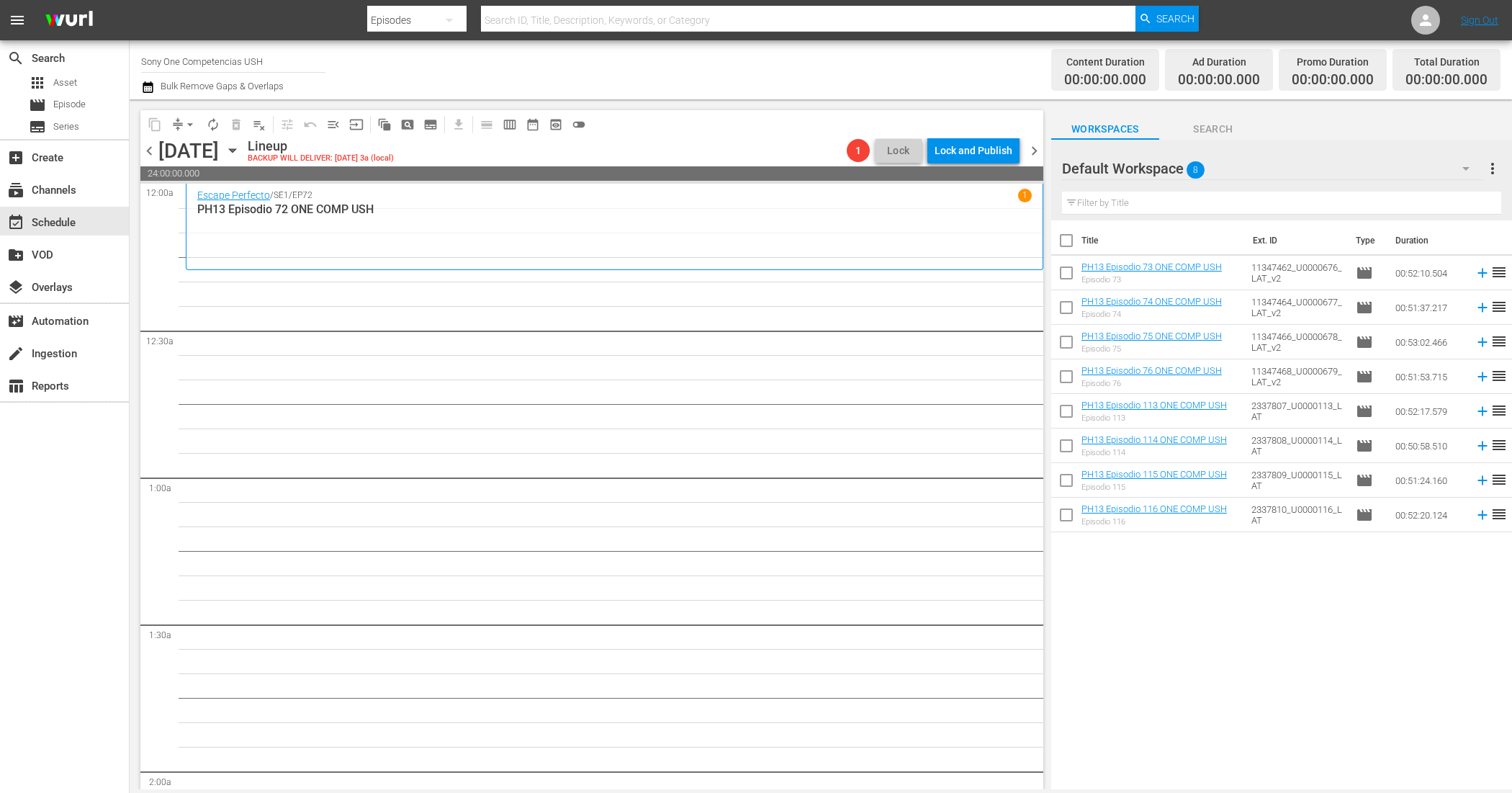
click at [1061, 238] on input "checkbox" at bounding box center [1066, 243] width 30 height 30
checkbox input "true"
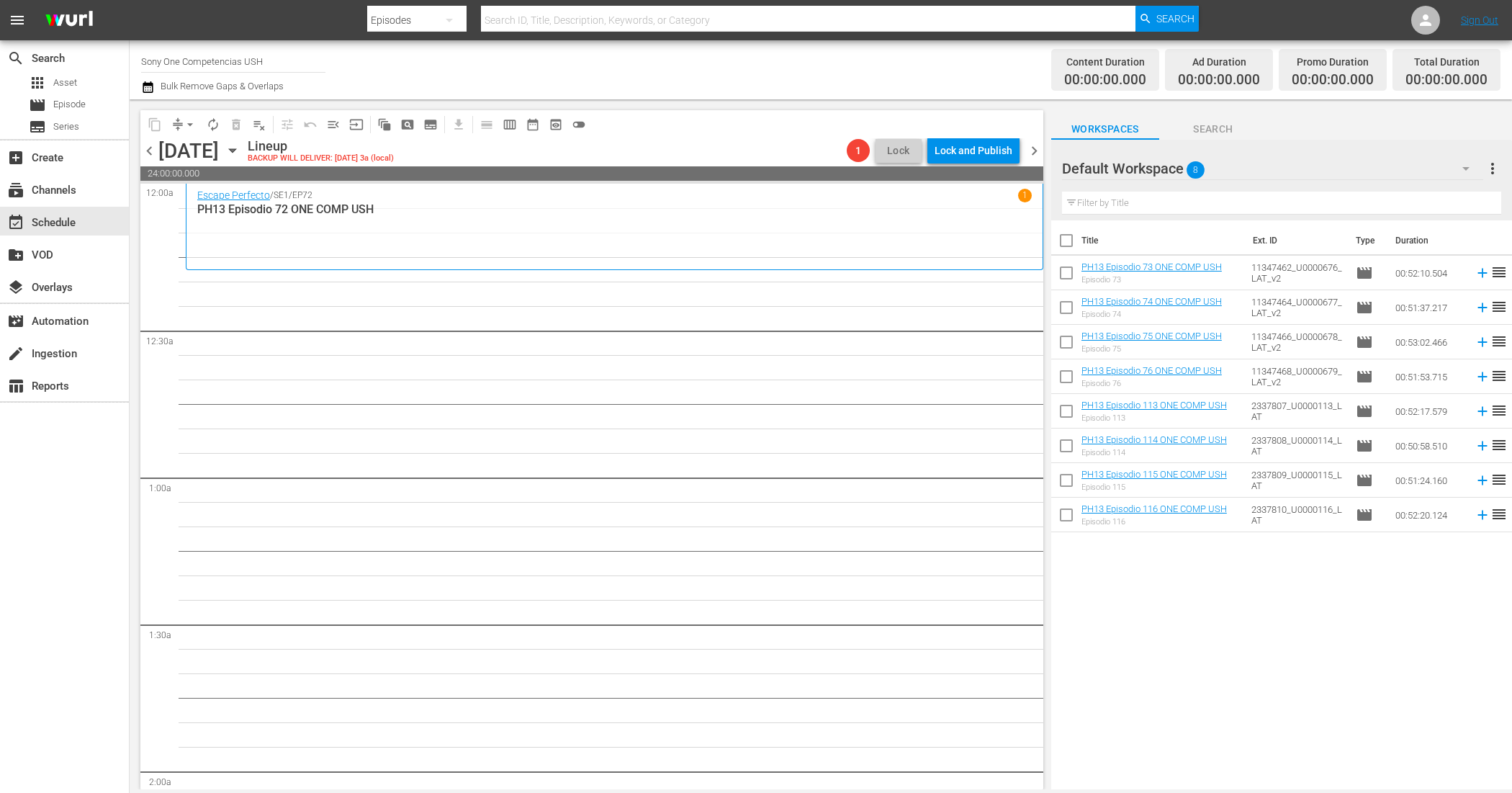
checkbox input "true"
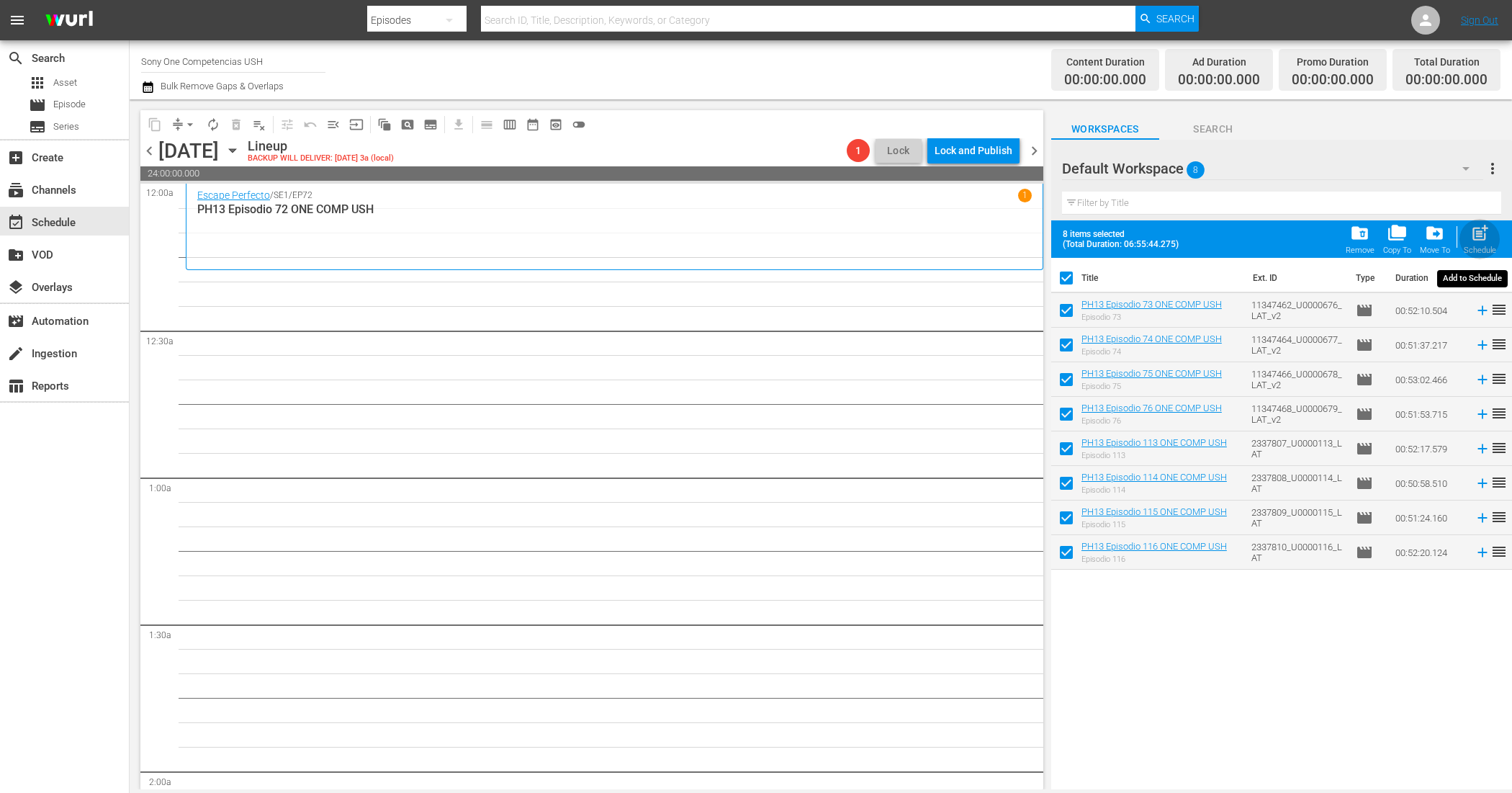
click at [1472, 231] on span "post_add" at bounding box center [1480, 233] width 20 height 20
checkbox input "false"
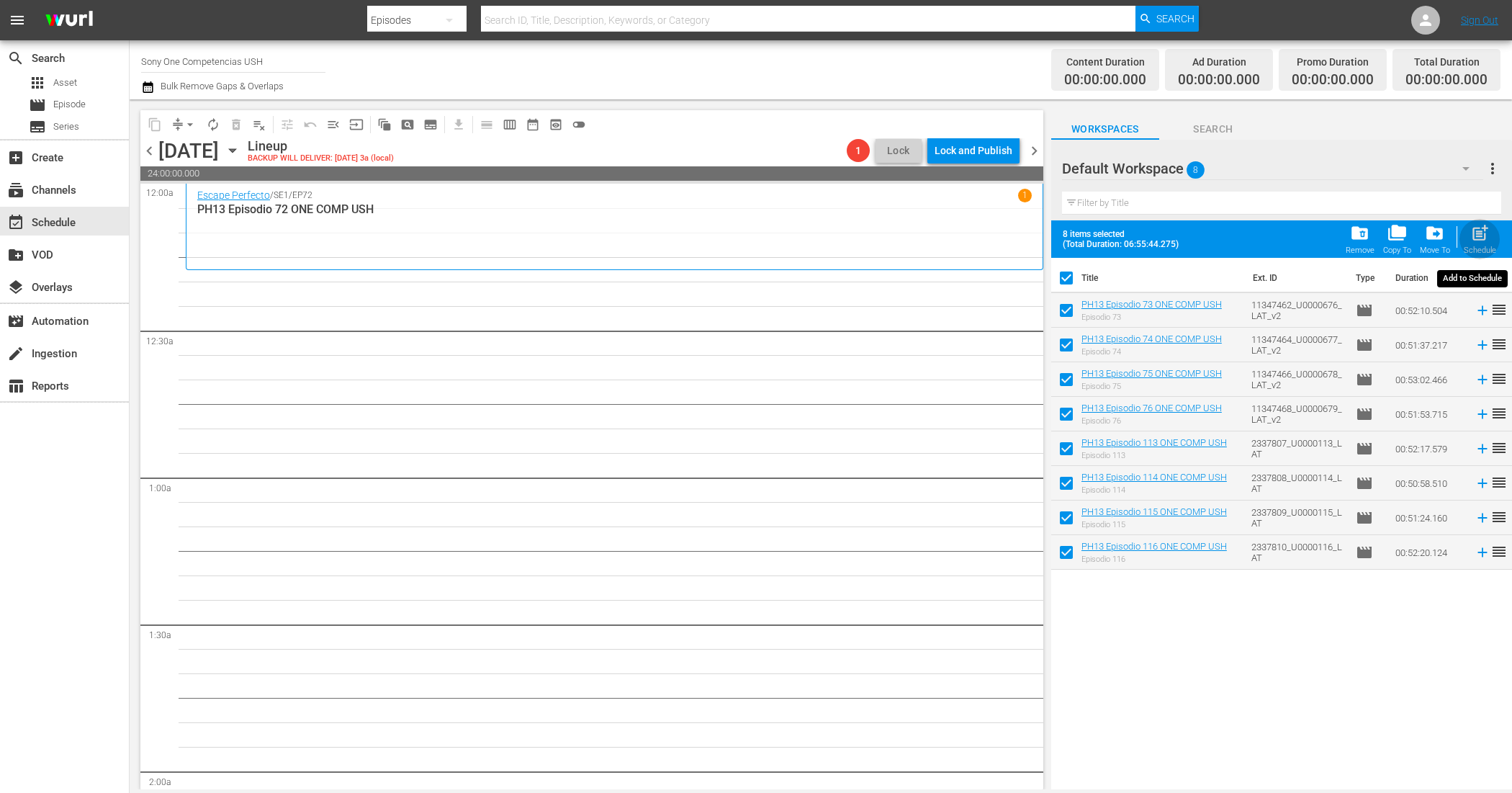
checkbox input "false"
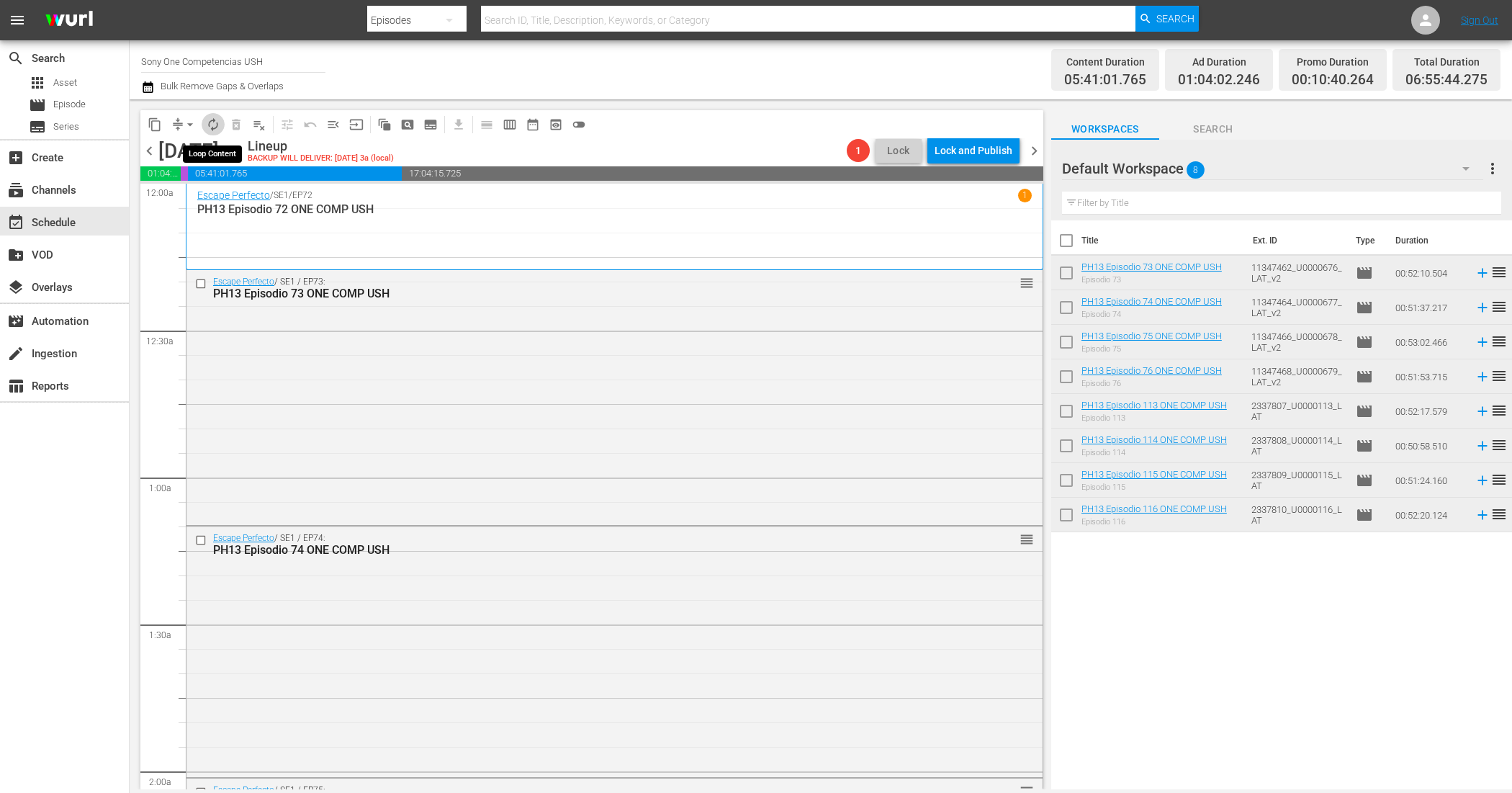
click at [214, 120] on span "autorenew_outlined" at bounding box center [213, 125] width 14 height 14
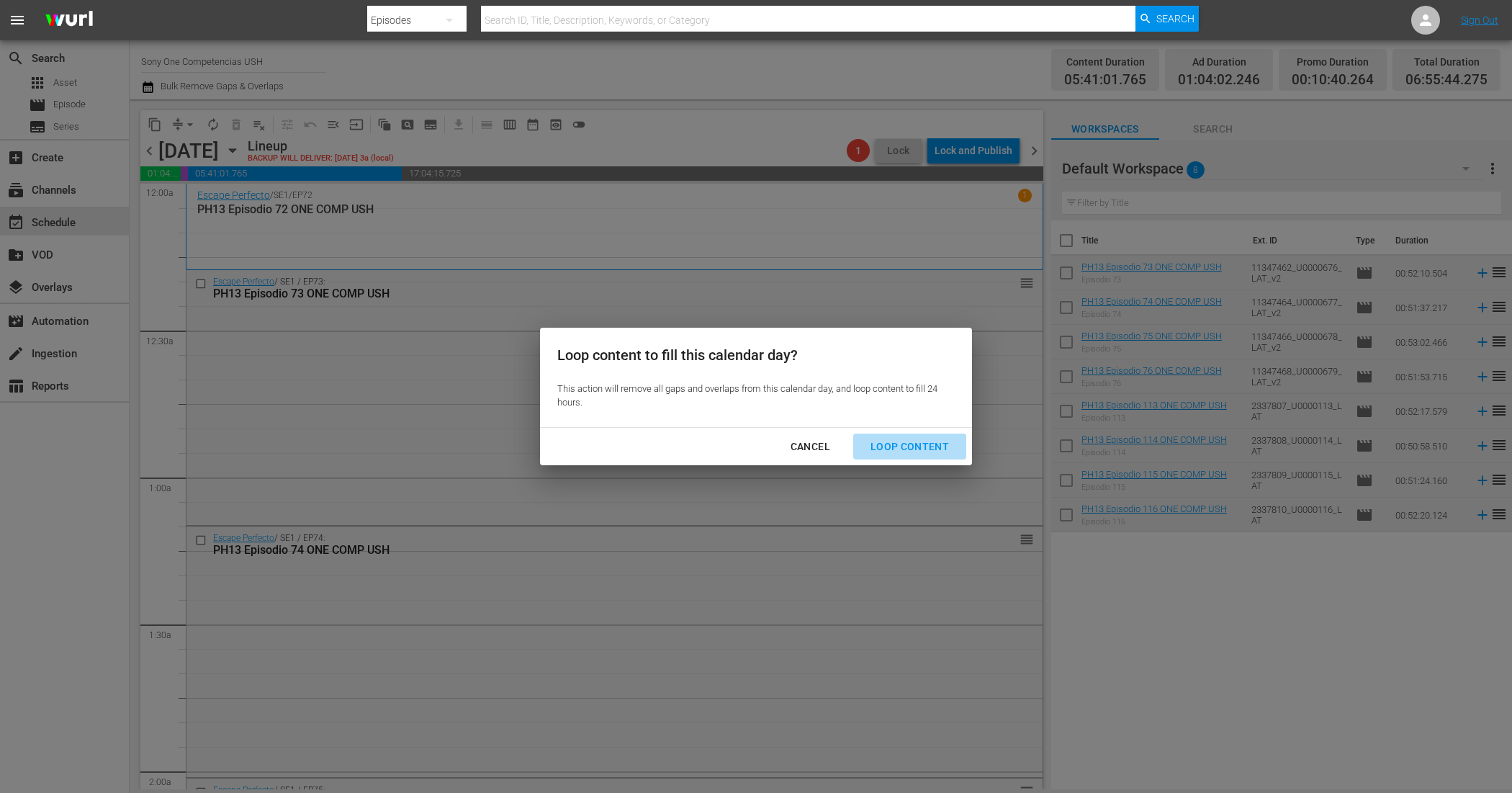
click at [920, 445] on div "Loop Content" at bounding box center [909, 447] width 101 height 18
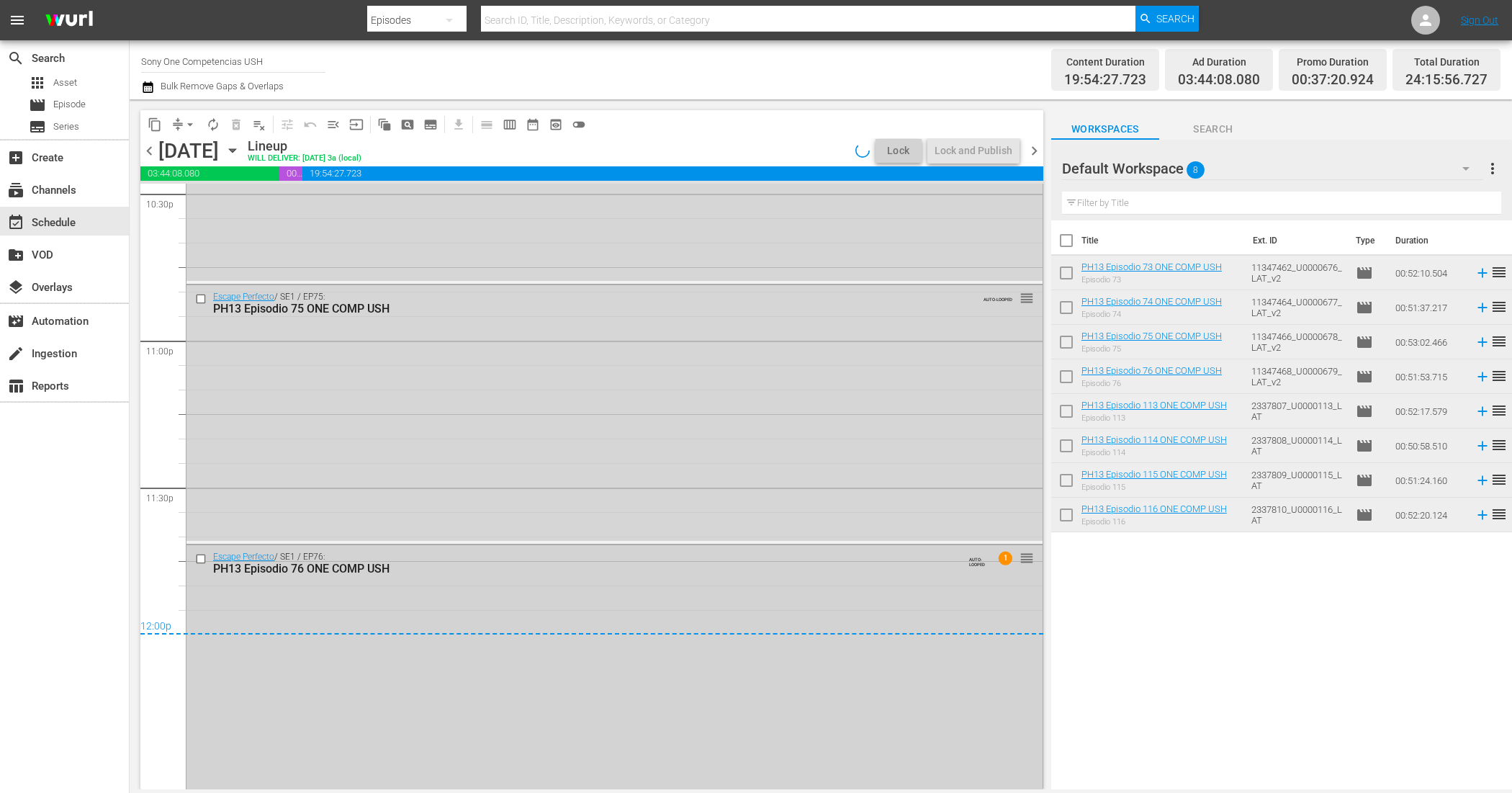
scroll to position [6612, 0]
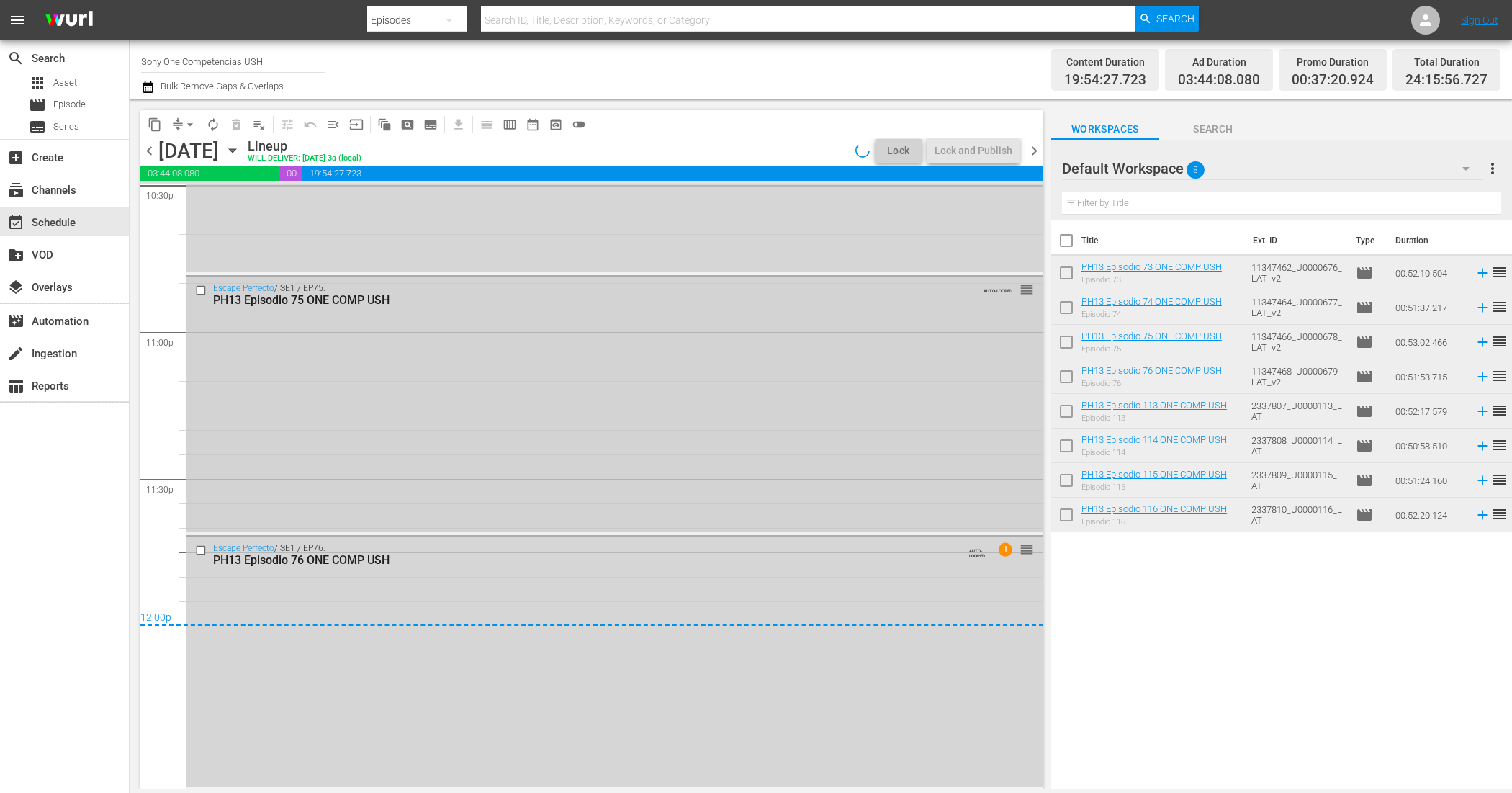
click at [653, 436] on div "Escape Perfecto / SE1 / EP75: PH13 Episodio 75 ONE COMP USH AUTO-LOOPED reorder" at bounding box center [614, 404] width 856 height 256
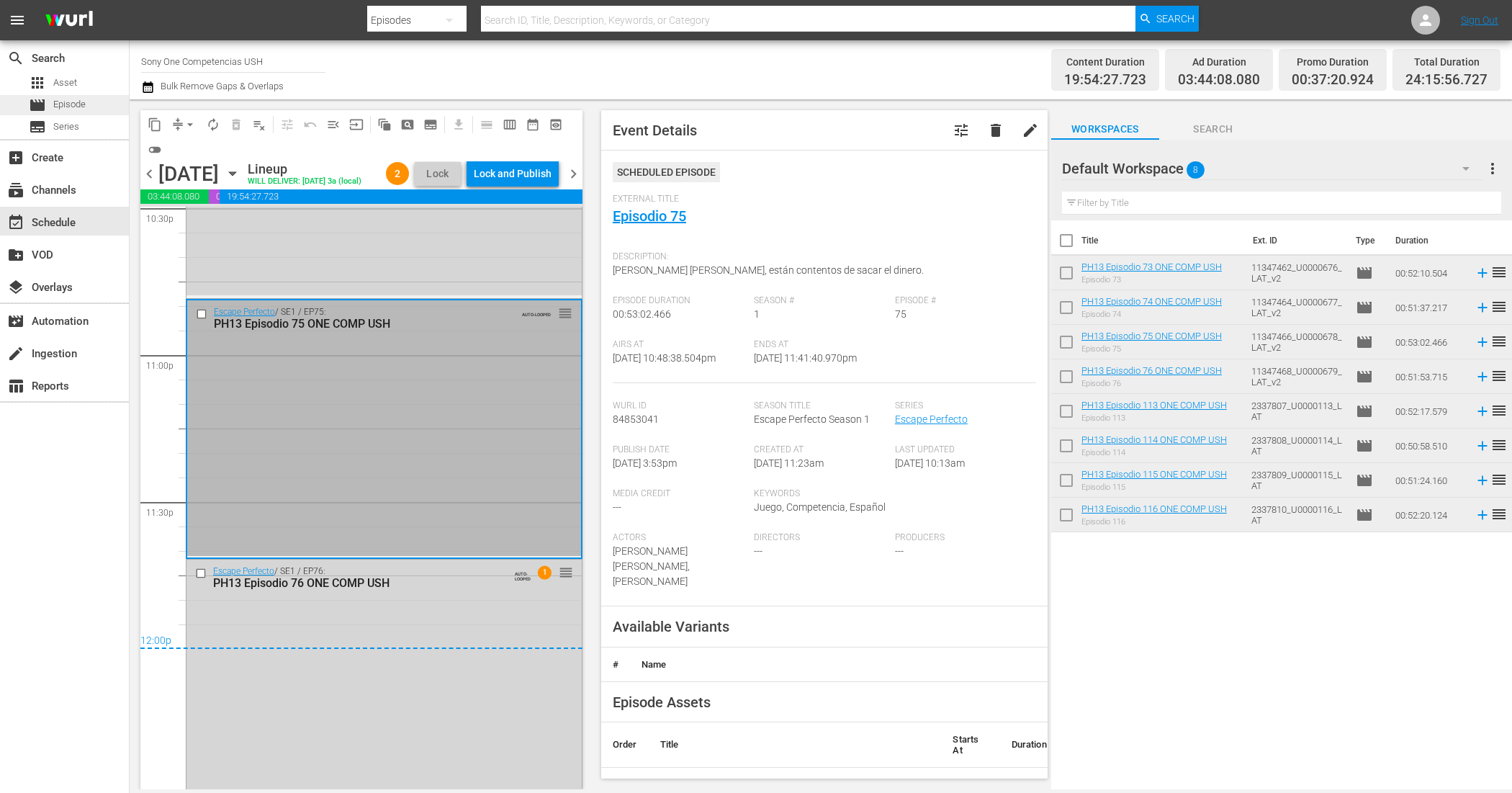
click at [63, 101] on span "Episode" at bounding box center [70, 105] width 33 height 14
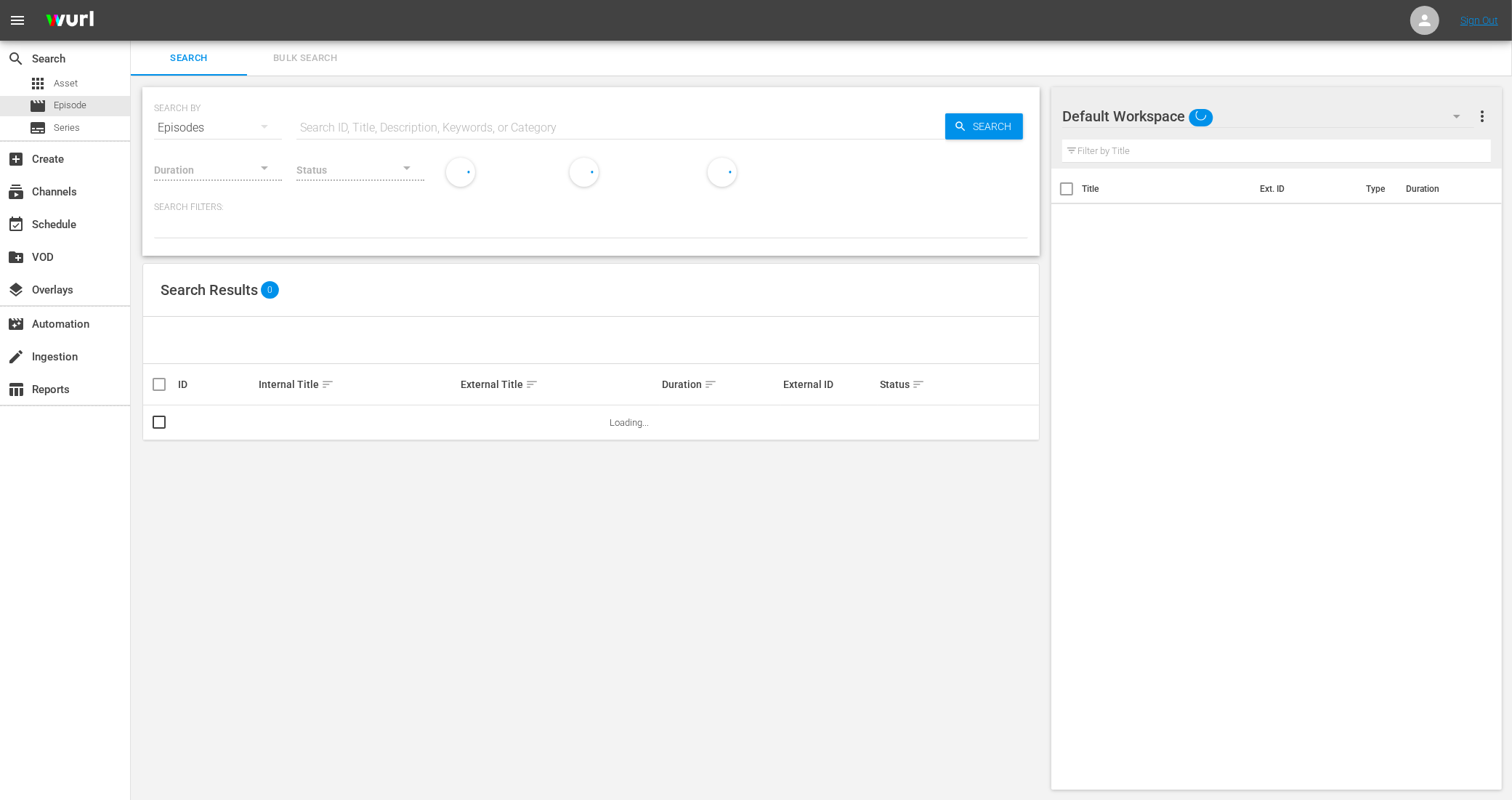
click at [322, 63] on span "Bulk Search" at bounding box center [305, 58] width 98 height 16
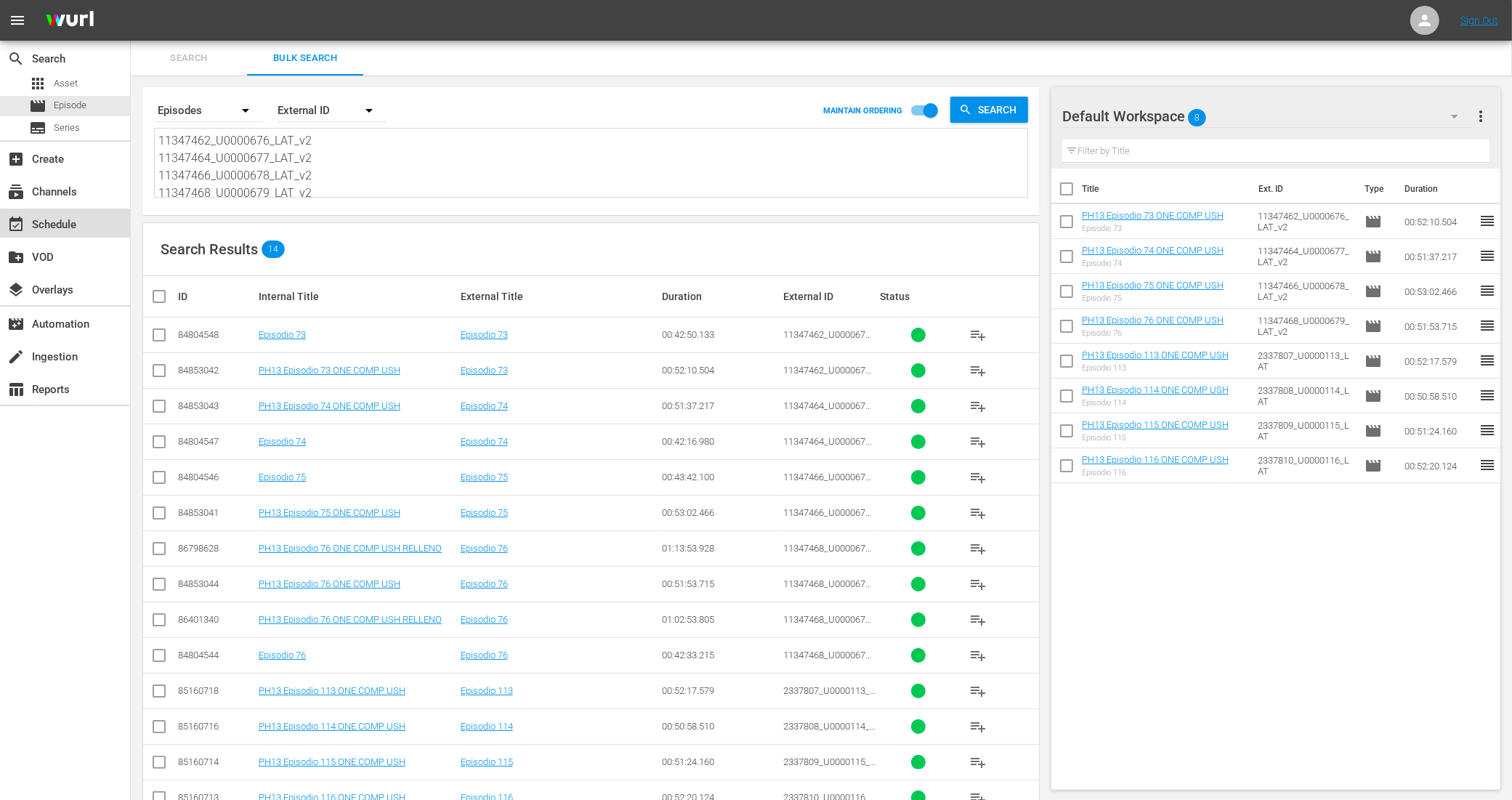
click at [85, 216] on div "event_available Schedule" at bounding box center [65, 223] width 130 height 29
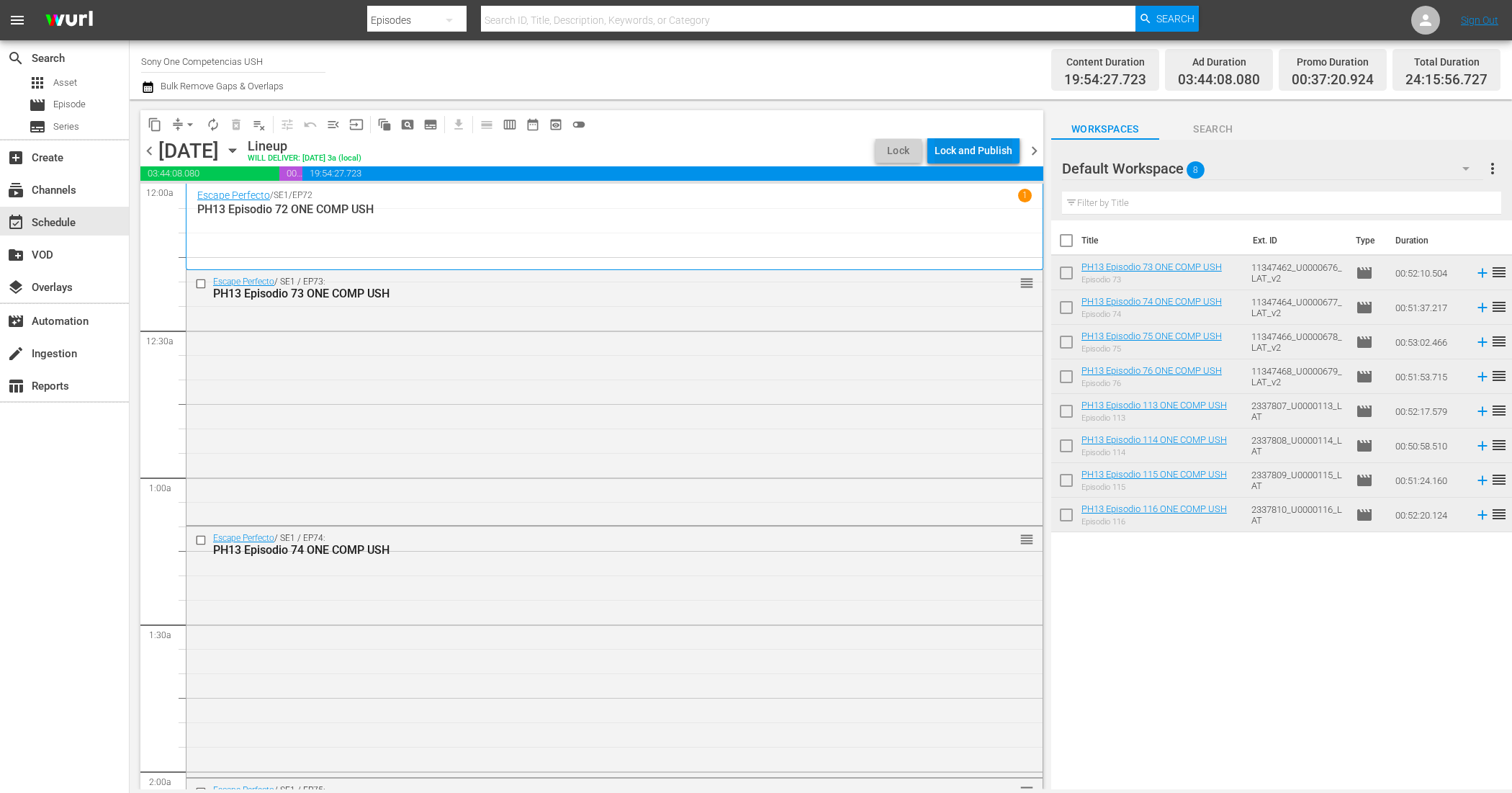
click at [962, 148] on div "Lock and Publish" at bounding box center [973, 150] width 78 height 26
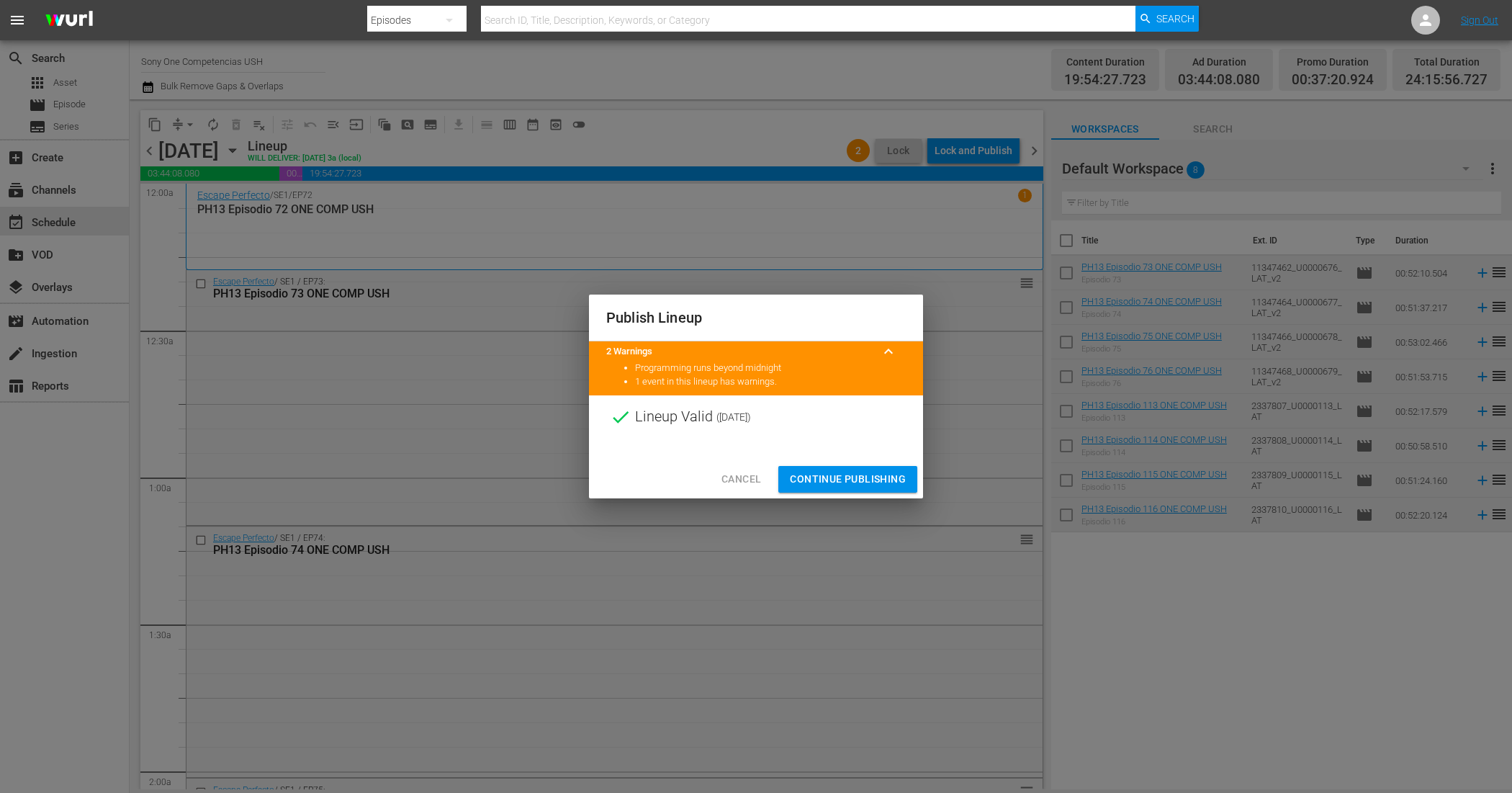
click at [905, 477] on span "Continue Publishing" at bounding box center [848, 479] width 116 height 18
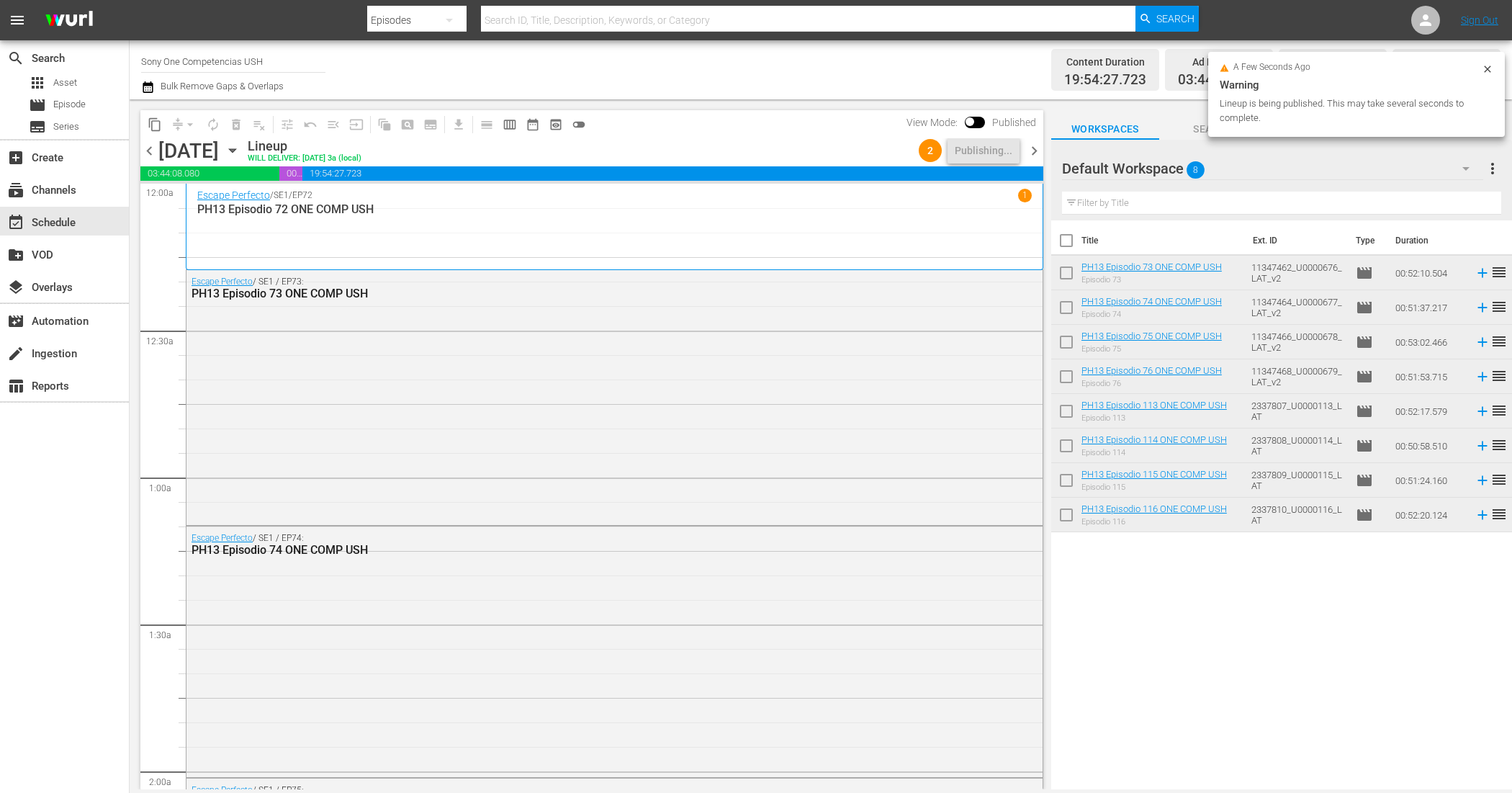
click at [1067, 242] on input "checkbox" at bounding box center [1066, 243] width 30 height 30
checkbox input "true"
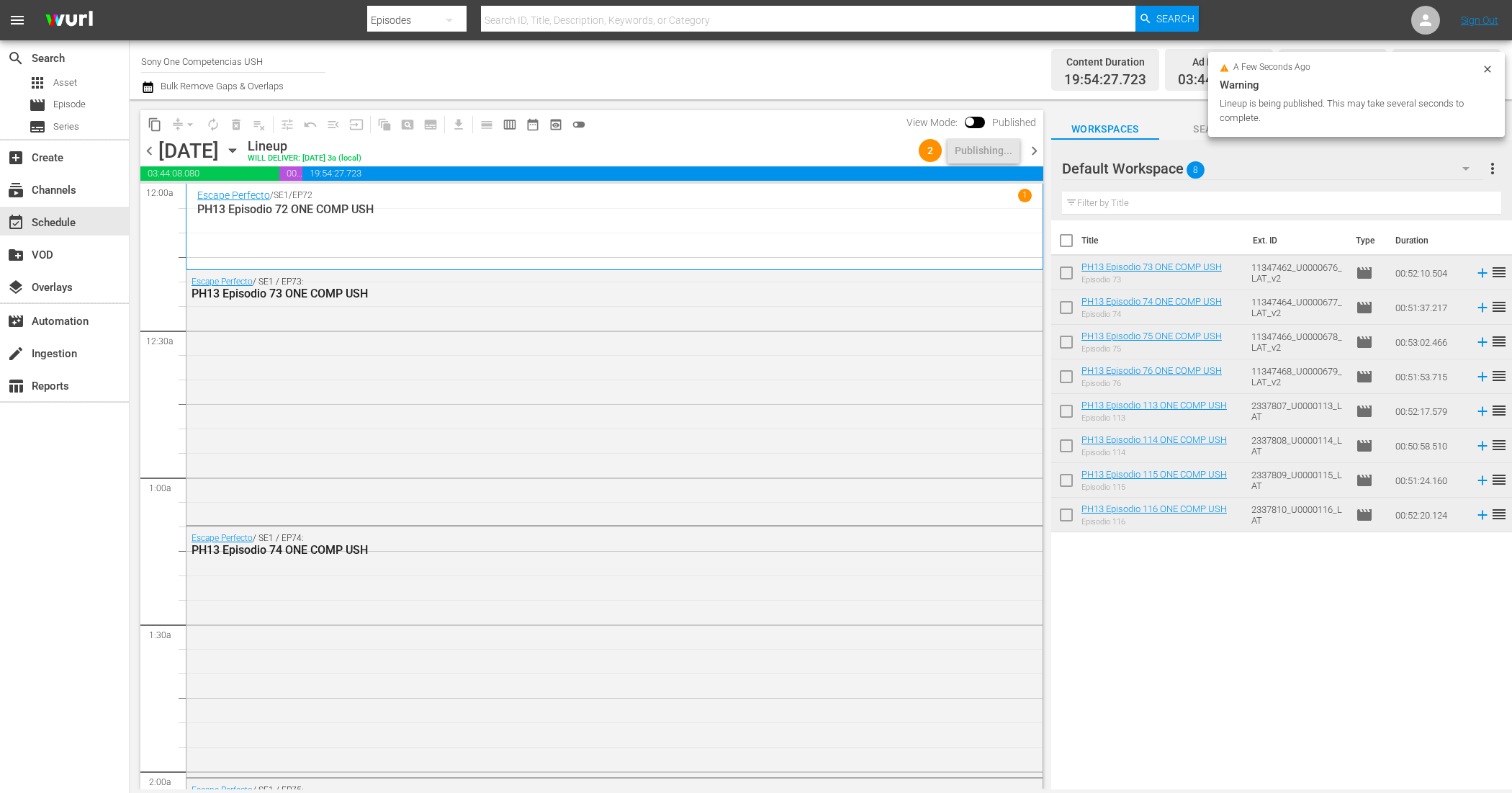
checkbox input "true"
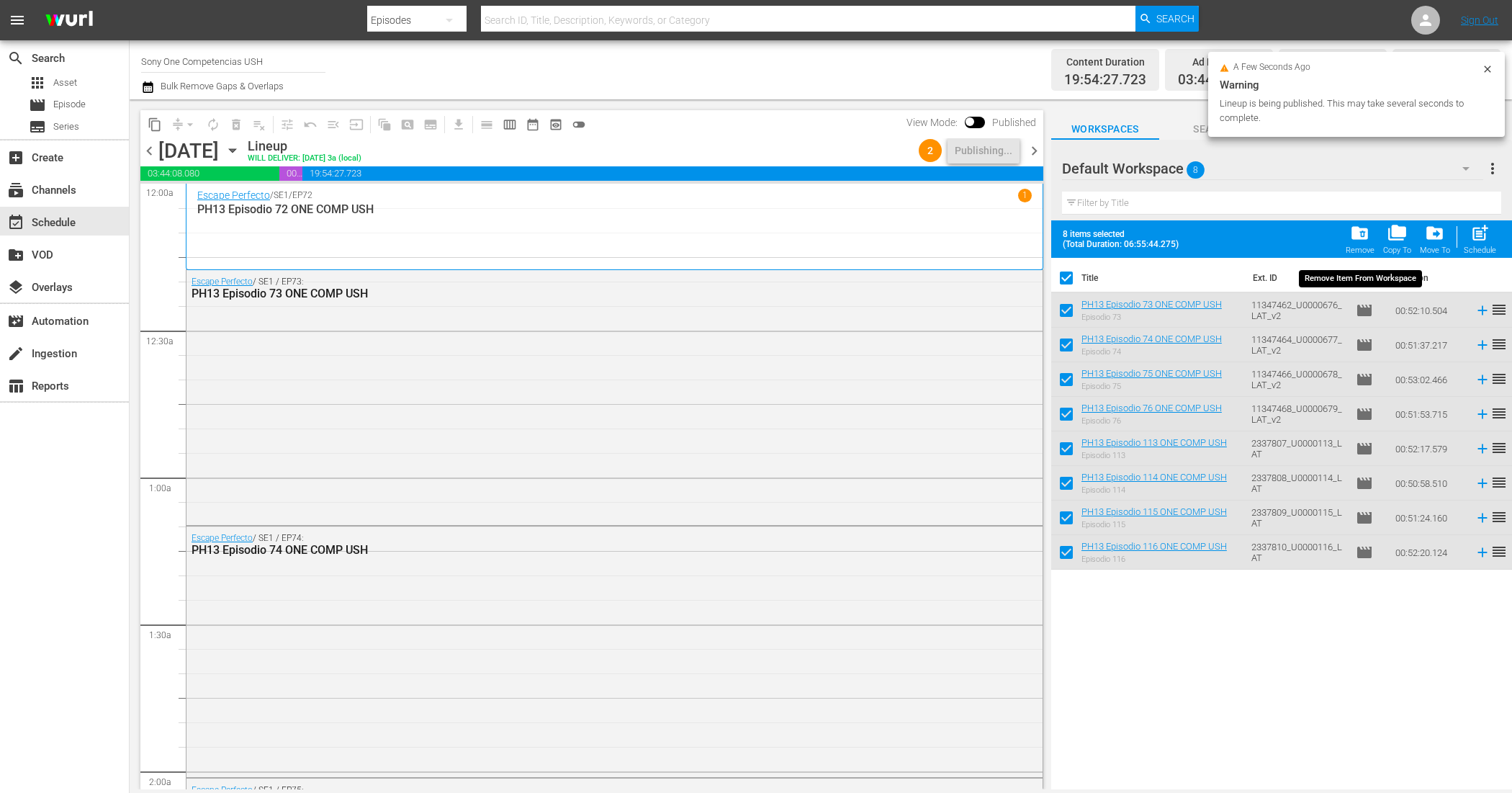
click at [1368, 231] on span "folder_delete" at bounding box center [1360, 233] width 20 height 20
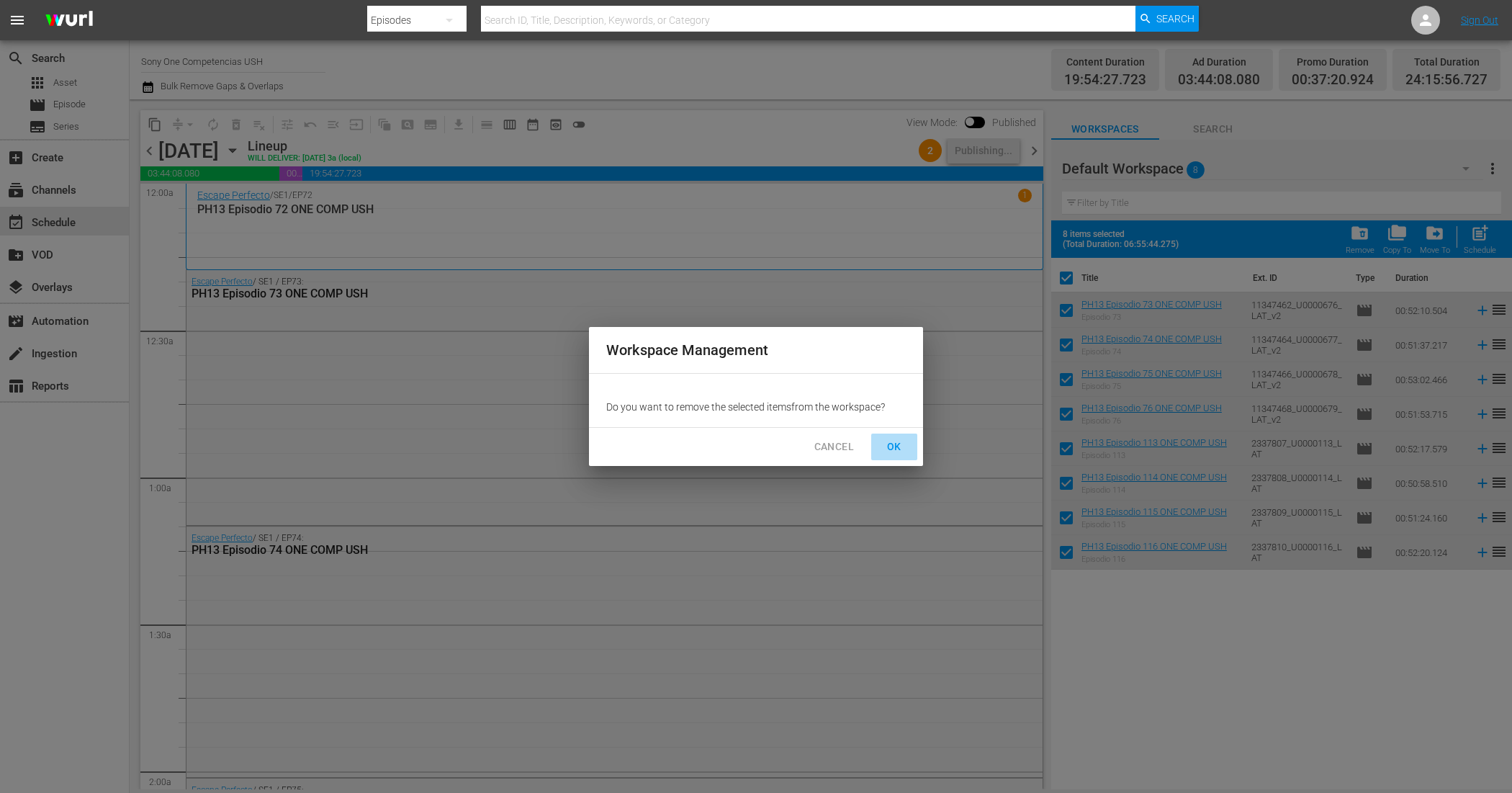
click at [884, 448] on span "OK" at bounding box center [894, 447] width 23 height 18
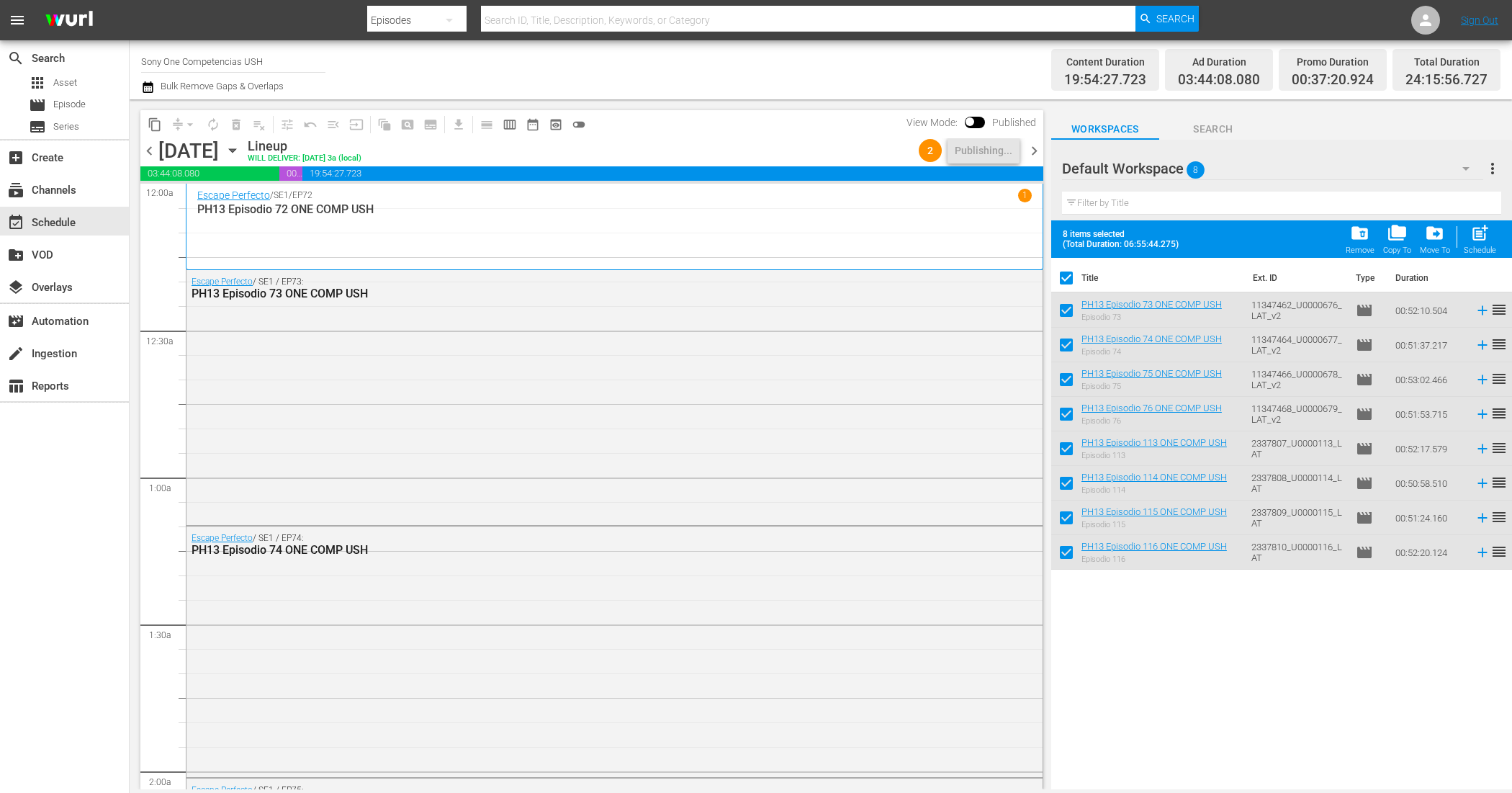
checkbox input "false"
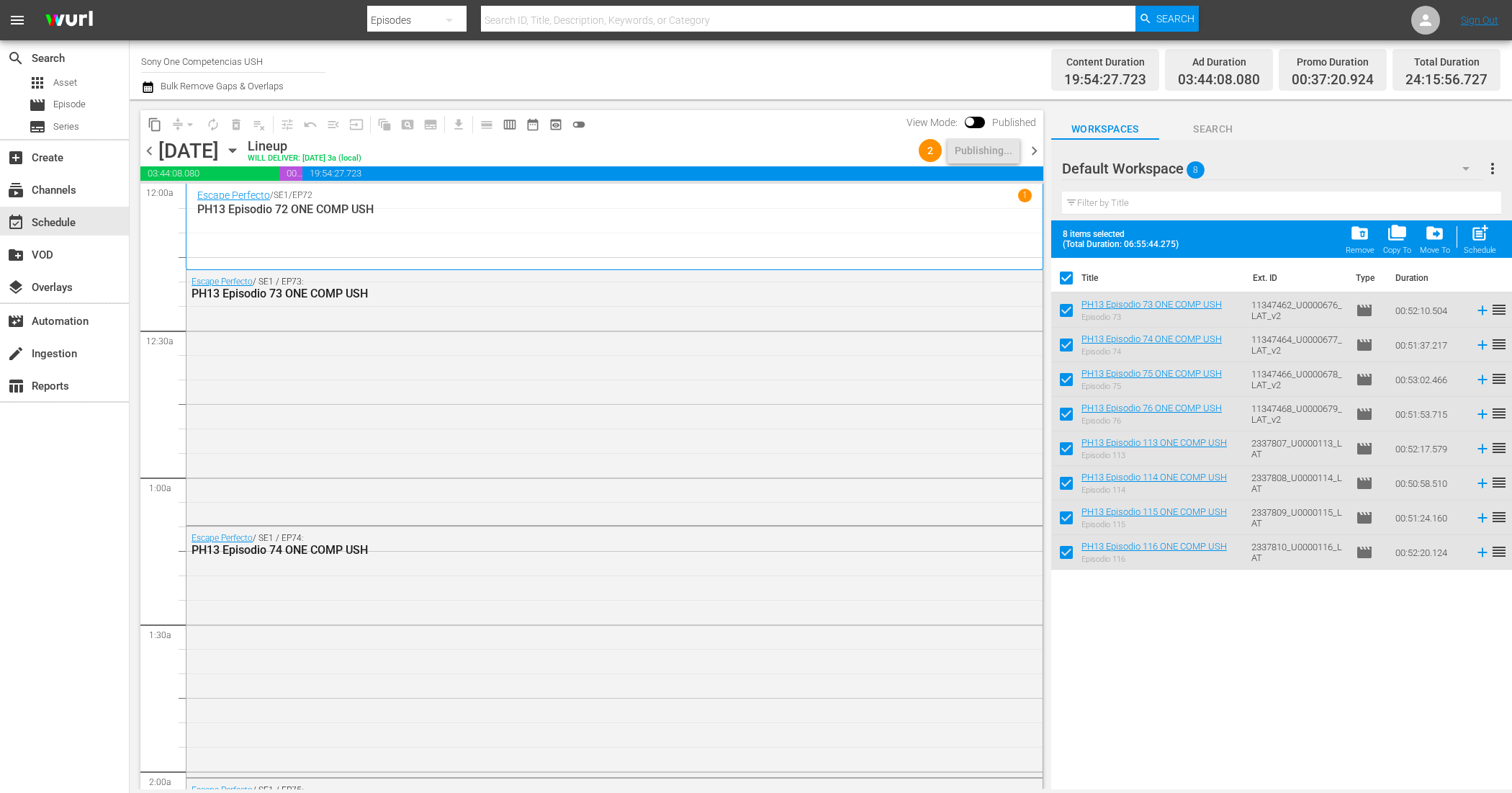
checkbox input "false"
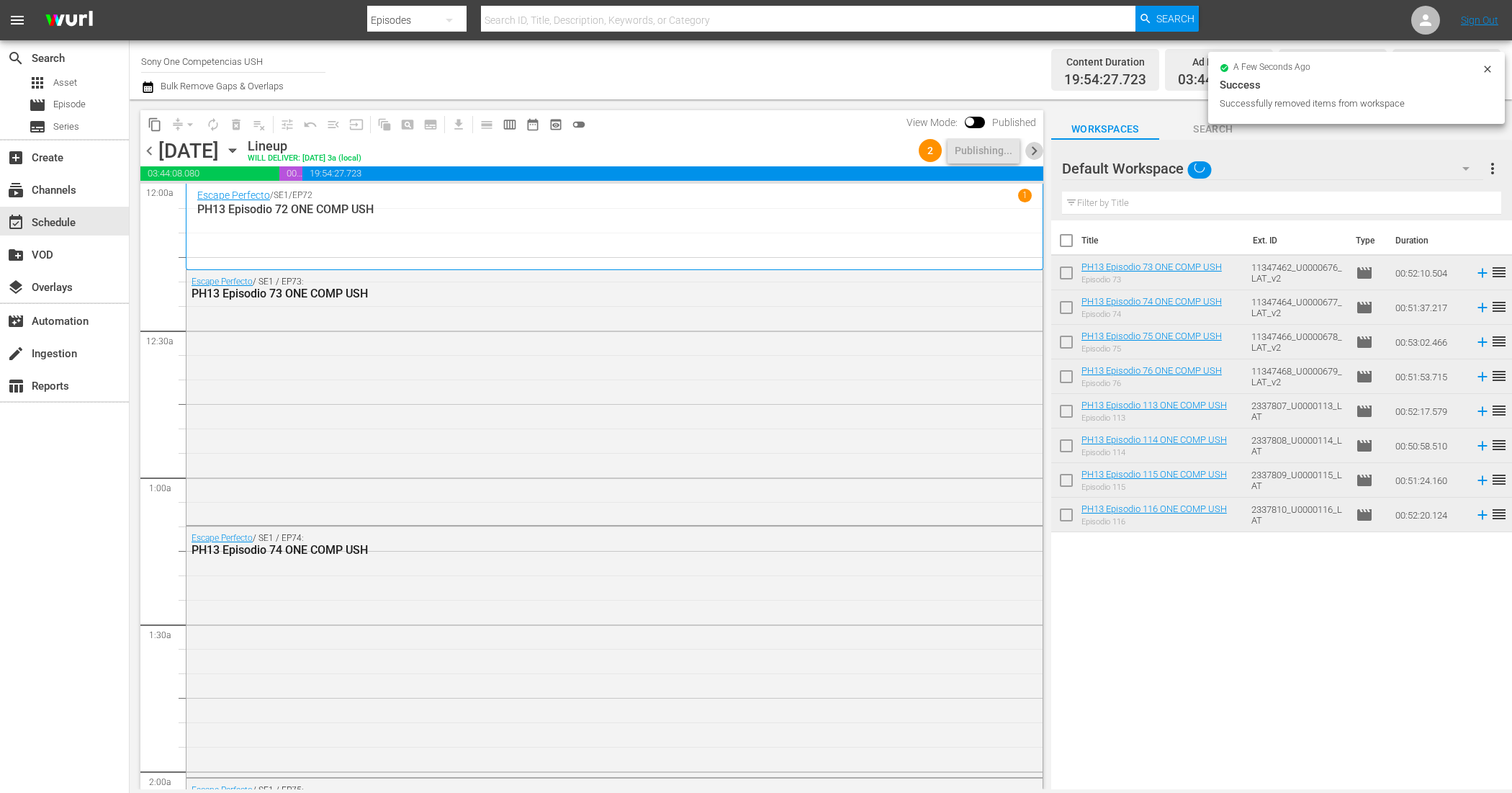
click at [1029, 149] on span "chevron_right" at bounding box center [1034, 151] width 18 height 18
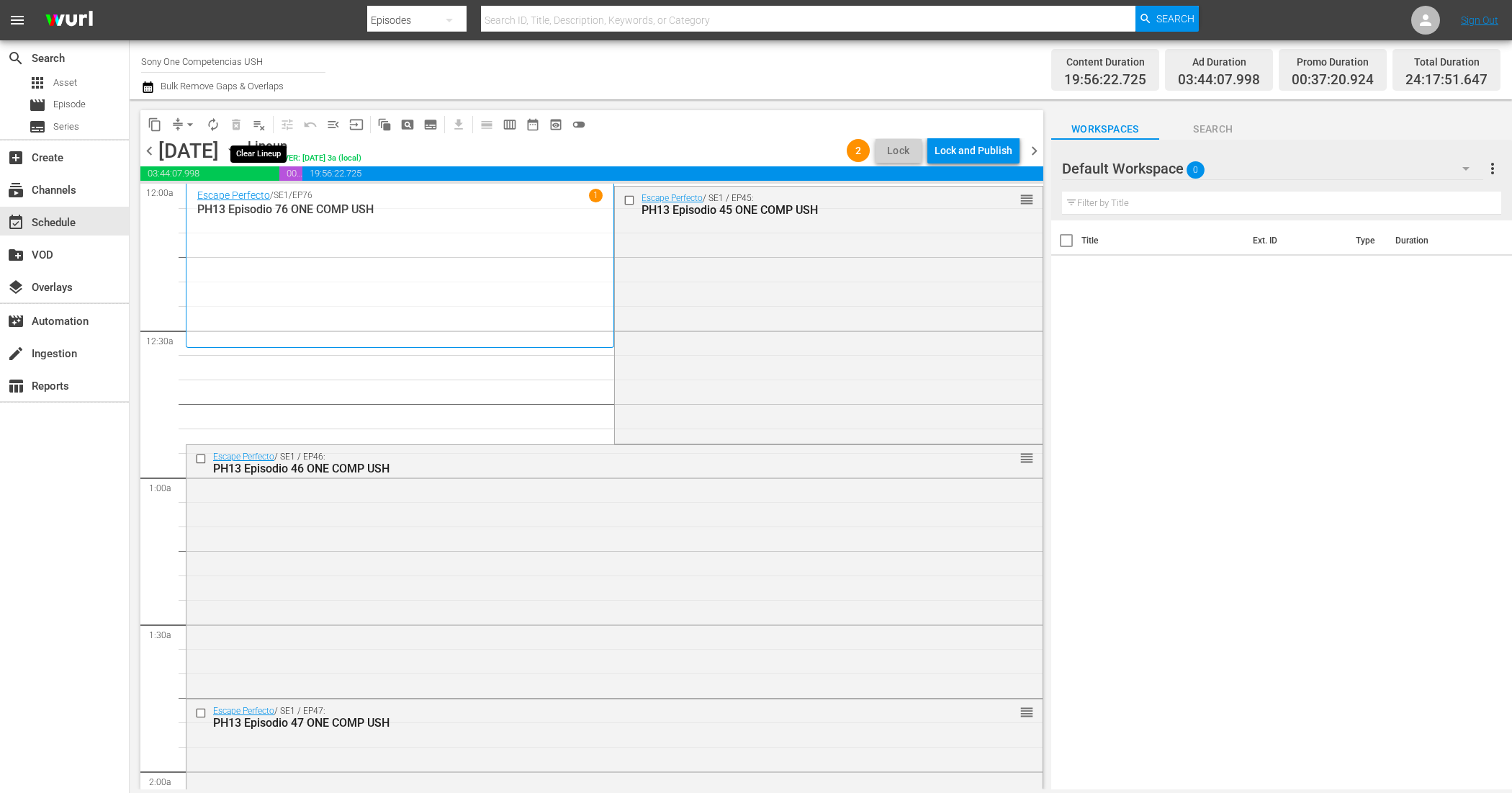
click at [260, 119] on span "playlist_remove_outlined" at bounding box center [259, 125] width 14 height 14
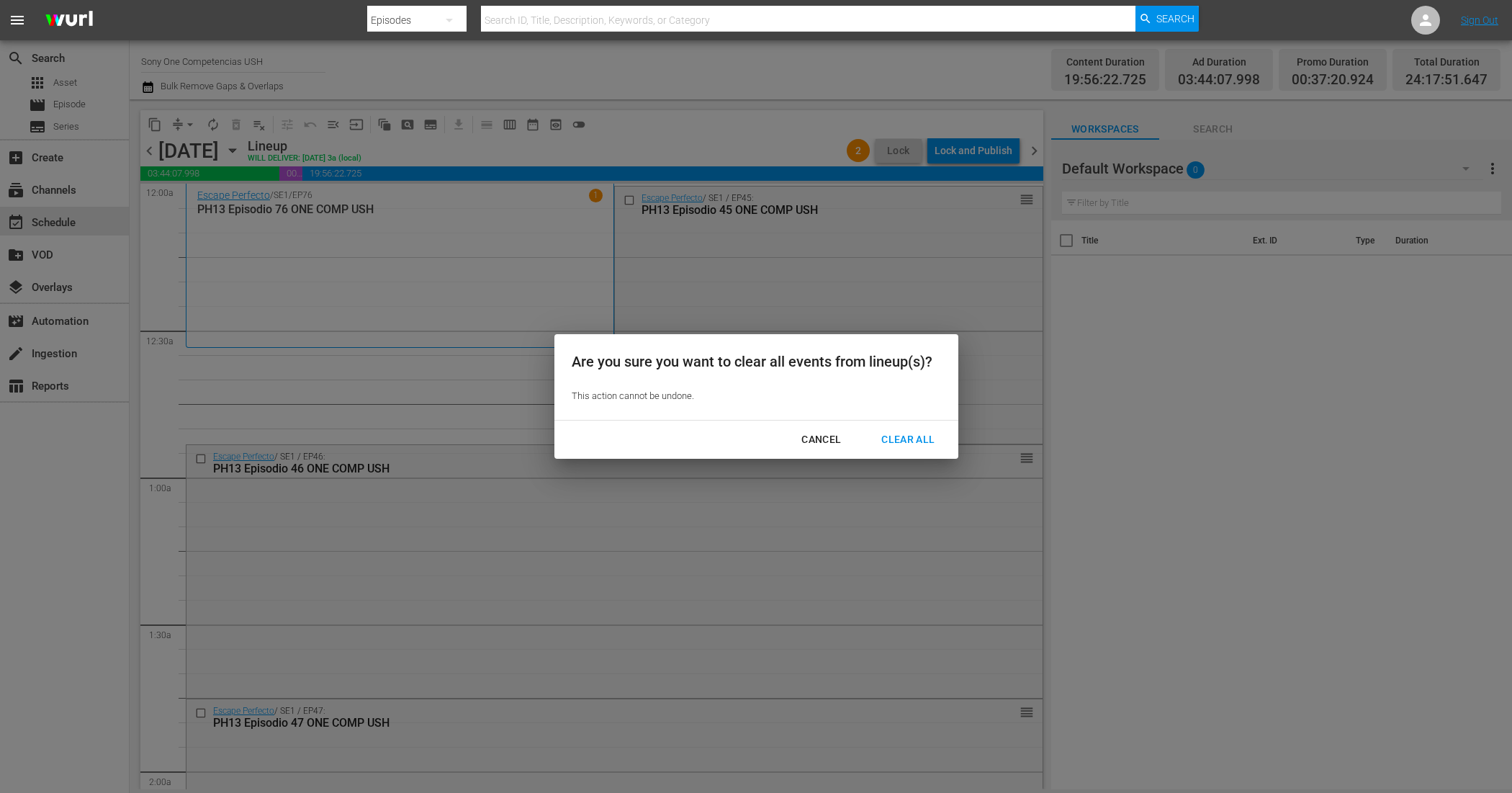
click at [908, 439] on div "Clear All" at bounding box center [907, 439] width 76 height 18
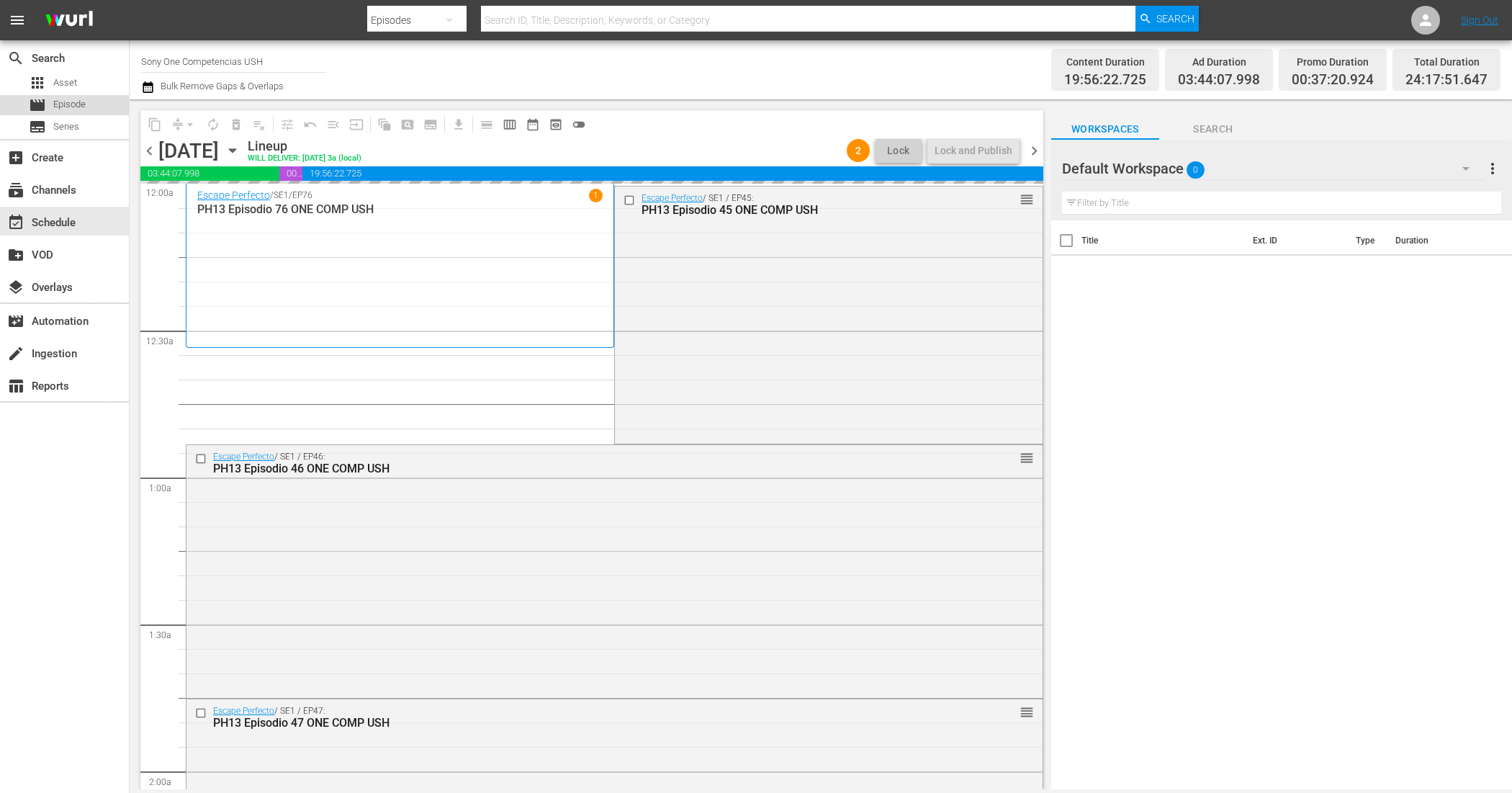
click at [52, 105] on div "movie Episode" at bounding box center [57, 105] width 57 height 20
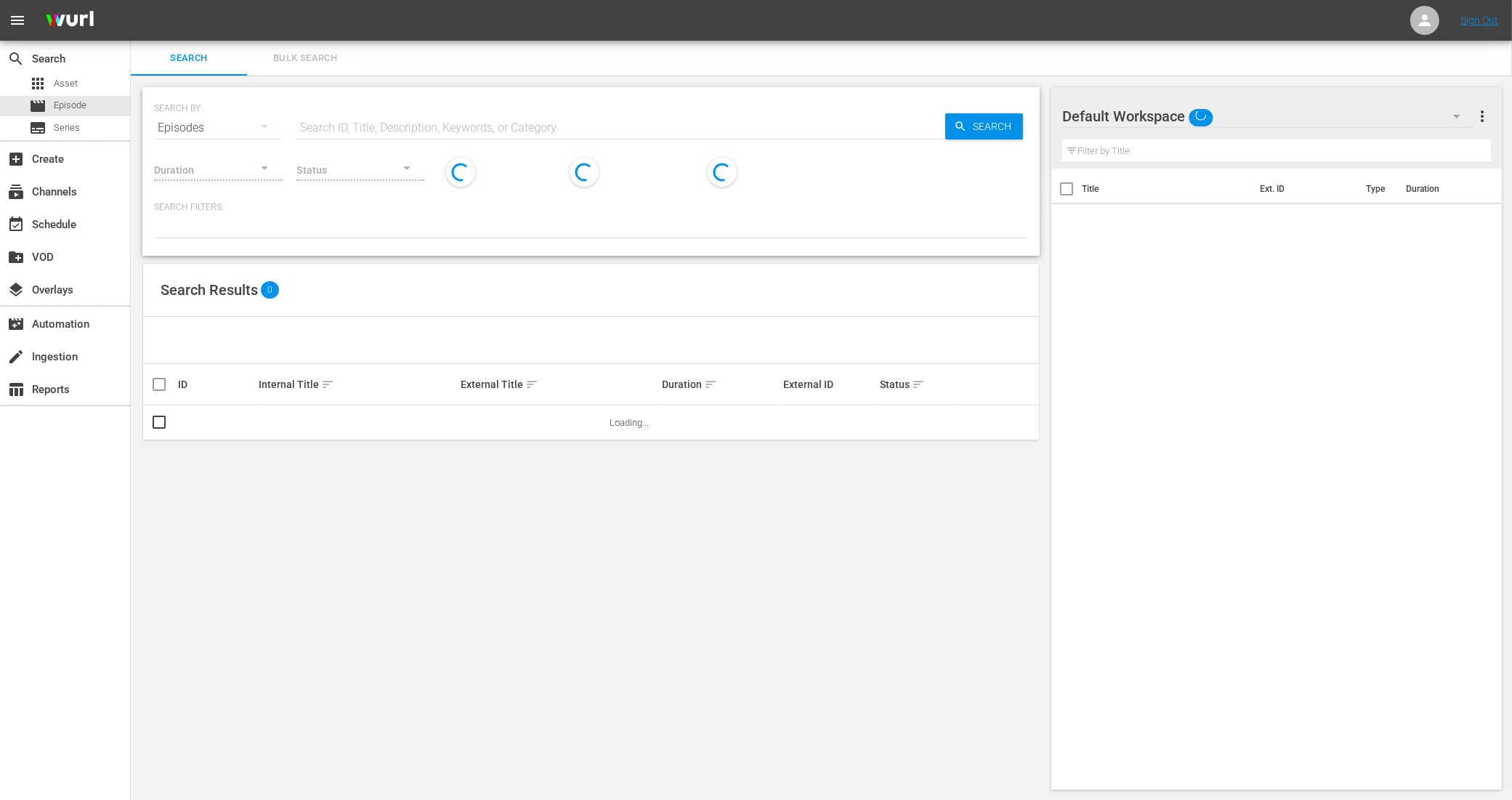
click at [328, 56] on span "Bulk Search" at bounding box center [305, 58] width 98 height 16
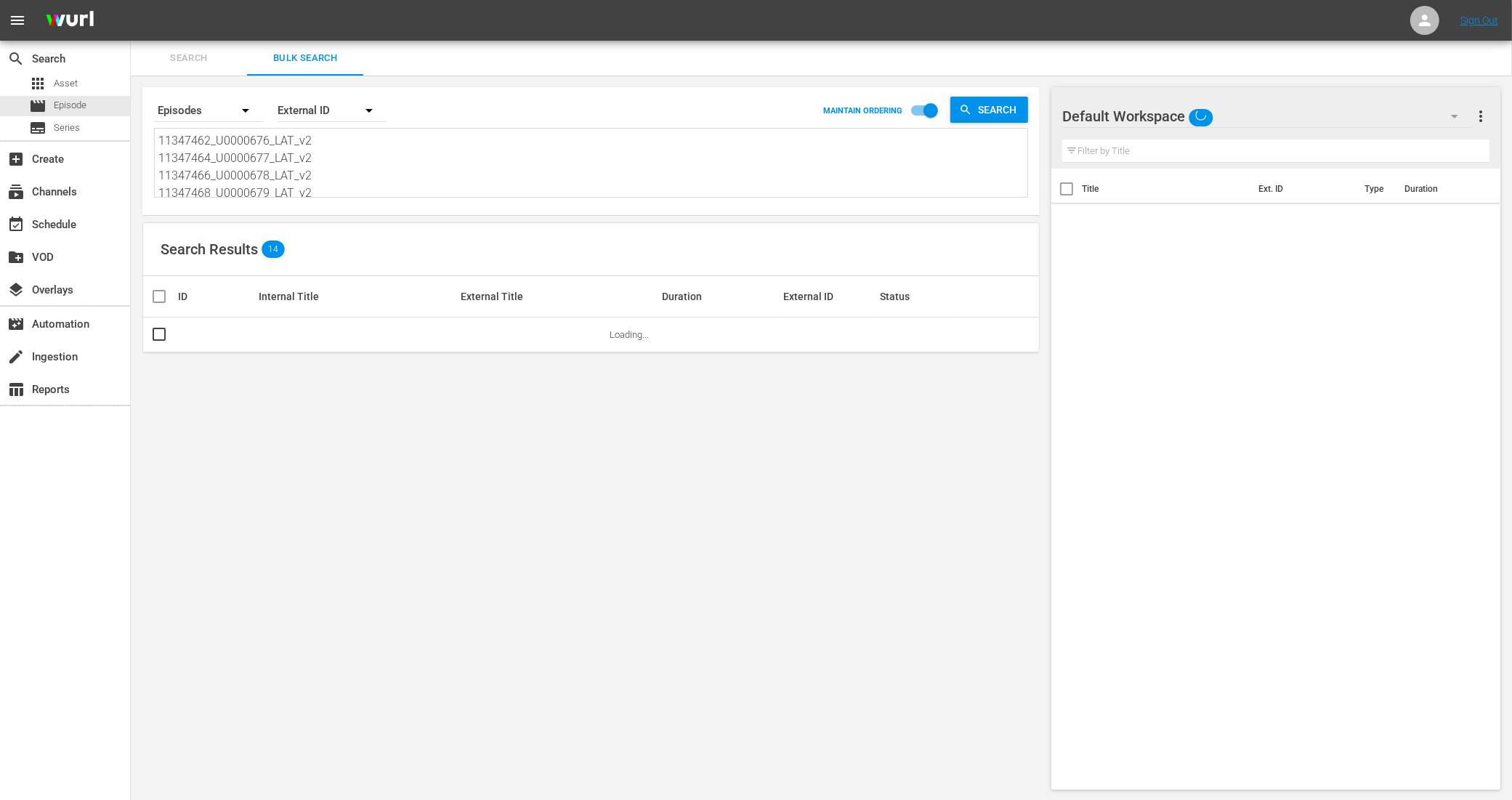
scroll to position [91, 0]
drag, startPoint x: 171, startPoint y: 138, endPoint x: 402, endPoint y: 260, distance: 261.2
click at [402, 258] on div "Search By Episodes Order By External ID MAINTAIN ORDERING Search 11347462_U0000…" at bounding box center [590, 439] width 920 height 726
type textarea "11"
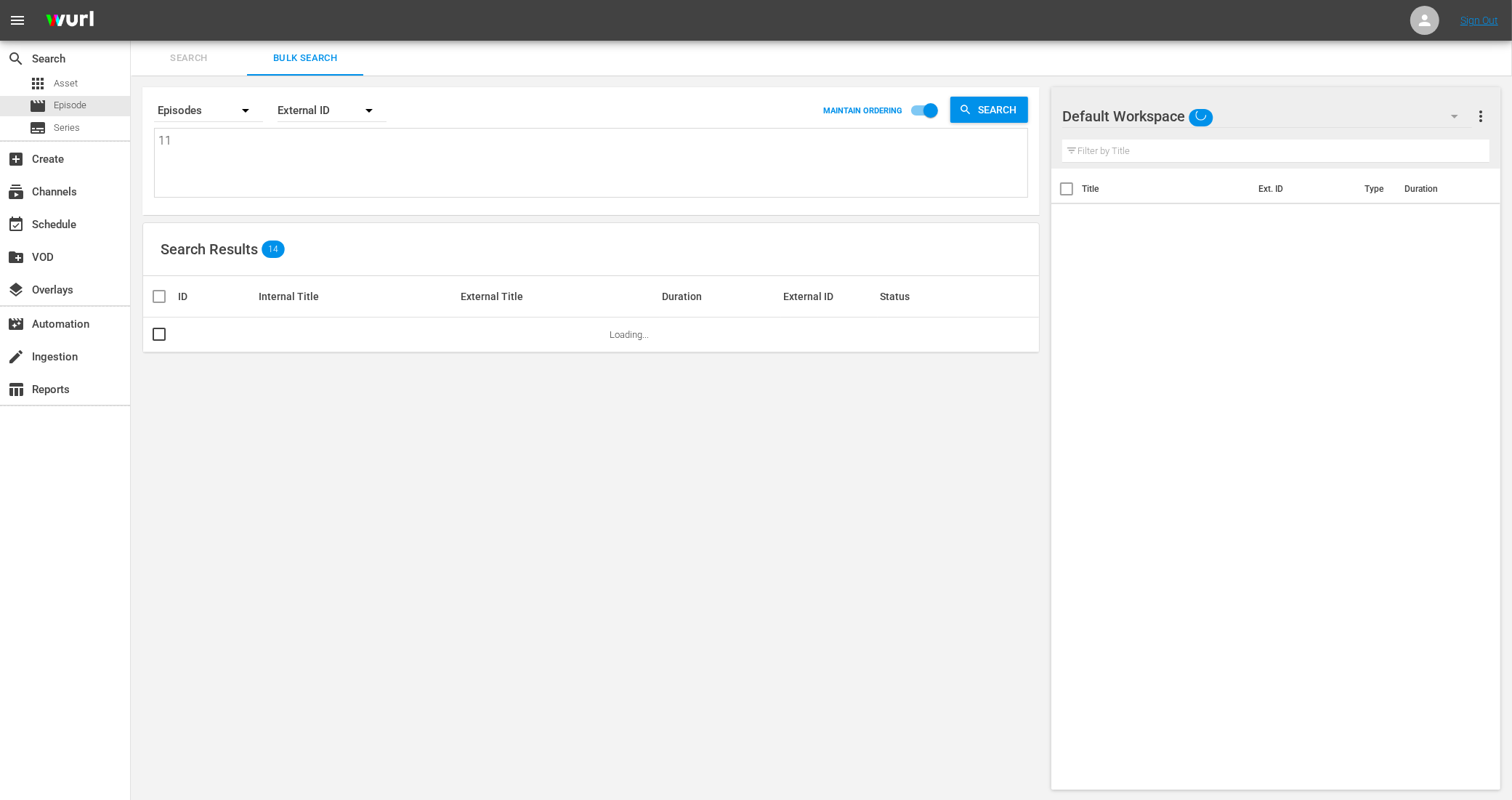
scroll to position [0, 0]
type textarea "1"
paste textarea "11347446_U0000668_LAT_v2 11347448_U0000669_LAT_v2 11347450_U0000670_LAT_v2 1134…"
type textarea "11347446_U0000668_LAT_v2 11347448_U0000669_LAT_v2 11347450_U0000670_LAT_v2 1134…"
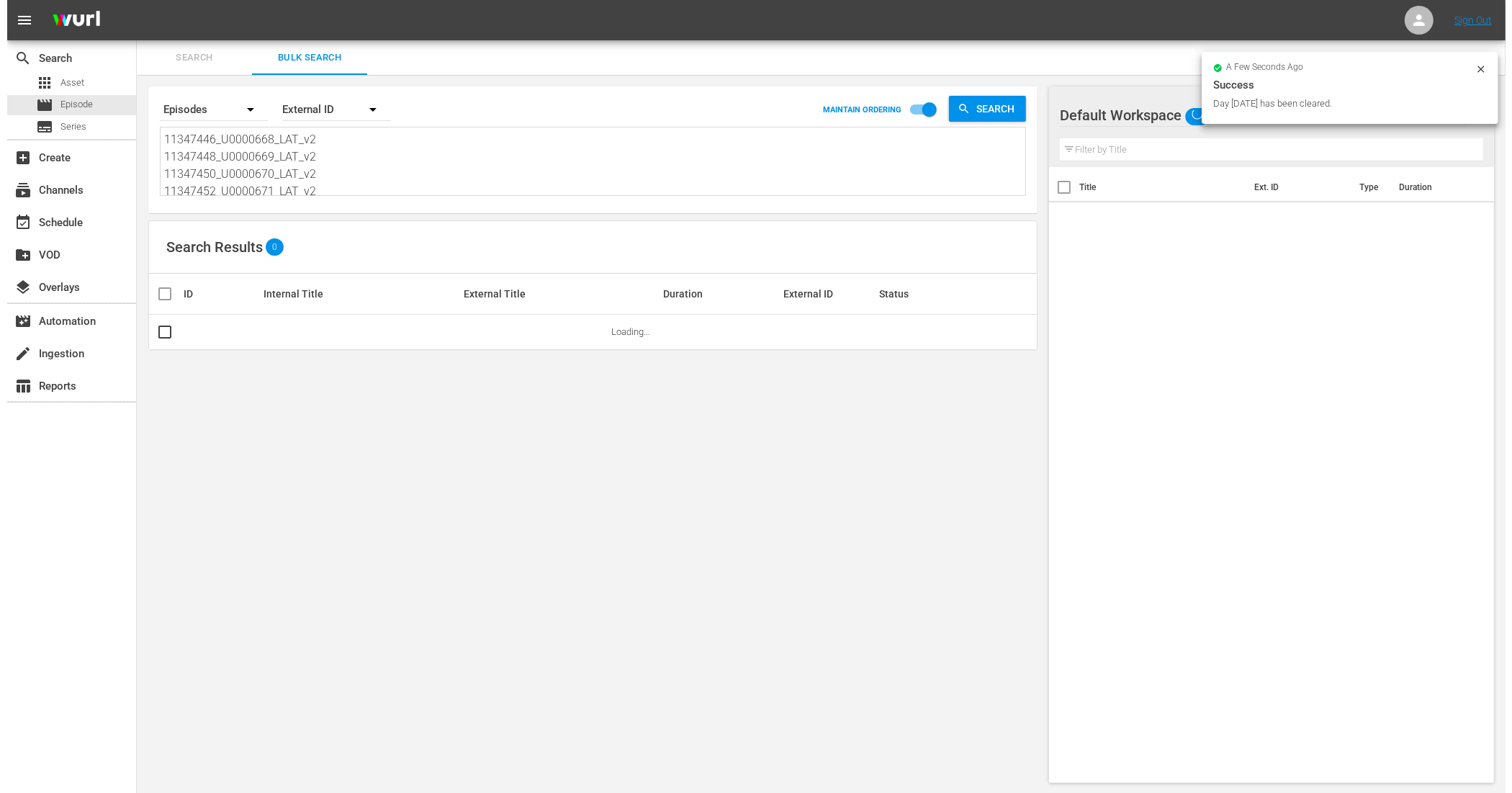
scroll to position [2, 0]
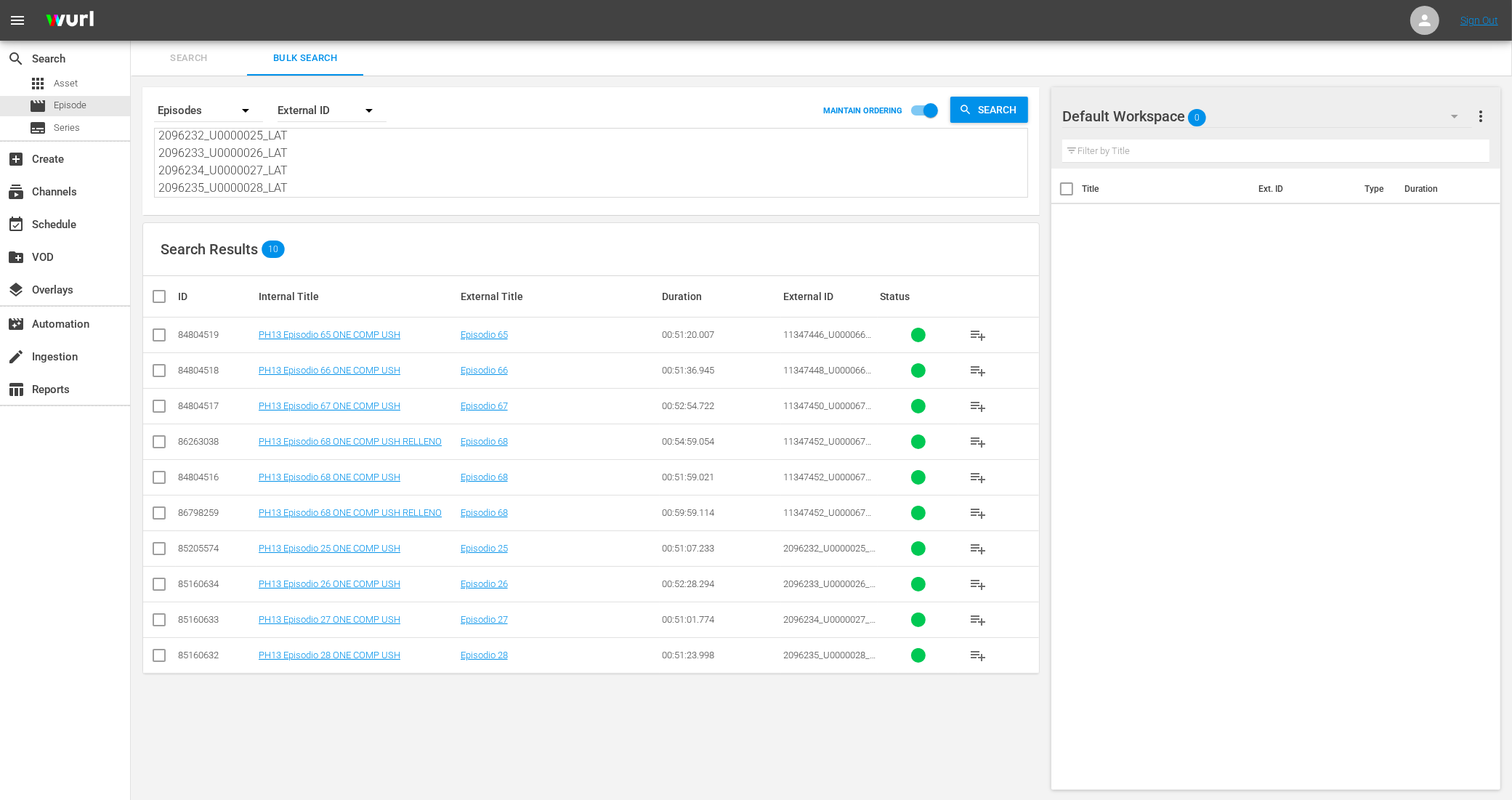
type textarea "11347446_U0000668_LAT_v2 11347448_U0000669_LAT_v2 11347450_U0000670_LAT_v2 1134…"
click at [163, 331] on input "checkbox" at bounding box center [159, 338] width 17 height 17
checkbox input "true"
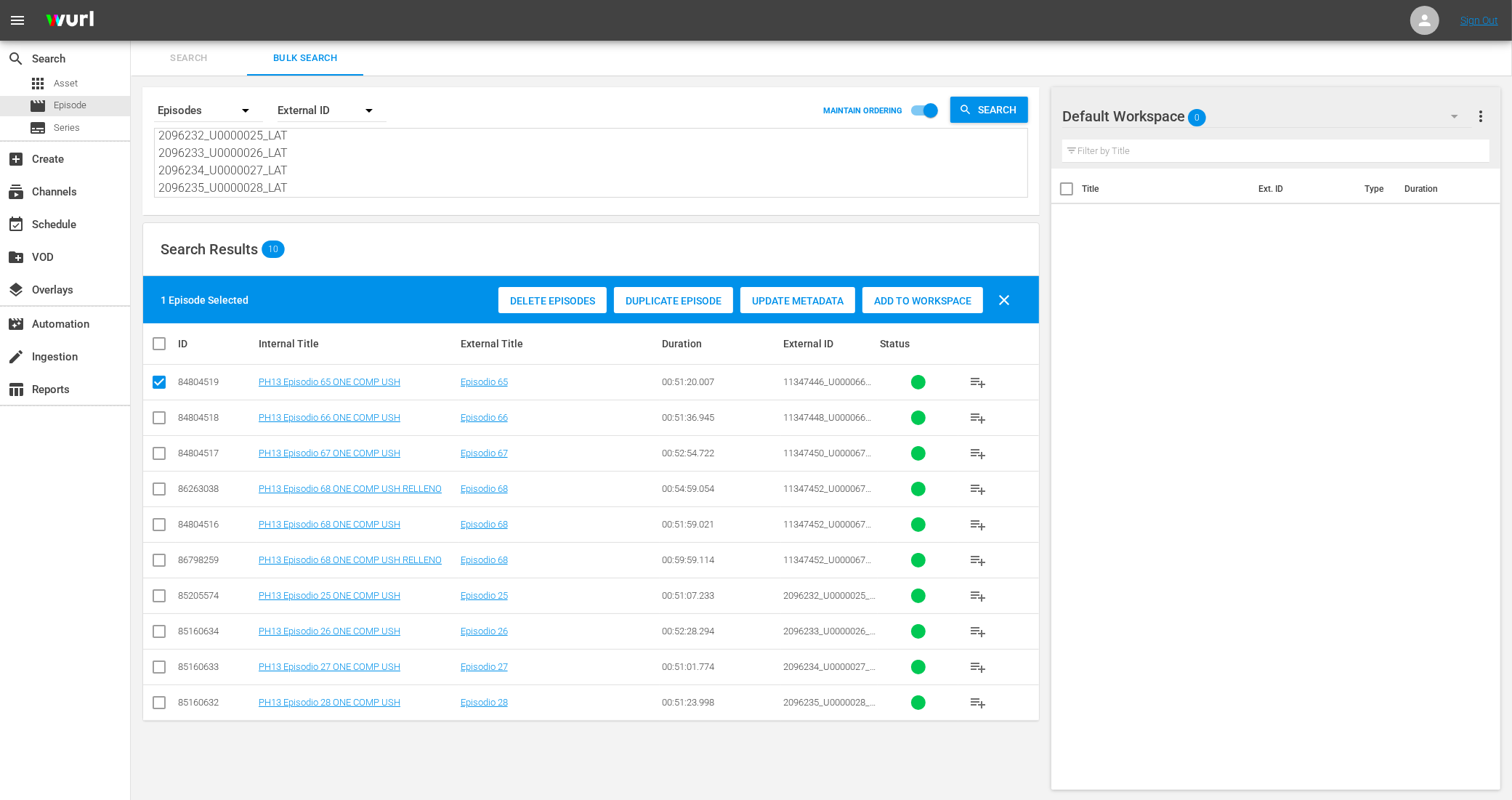
click at [160, 415] on input "checkbox" at bounding box center [159, 421] width 17 height 17
checkbox input "true"
click at [164, 449] on input "checkbox" at bounding box center [159, 456] width 17 height 17
checkbox input "true"
click at [158, 525] on input "checkbox" at bounding box center [159, 527] width 17 height 17
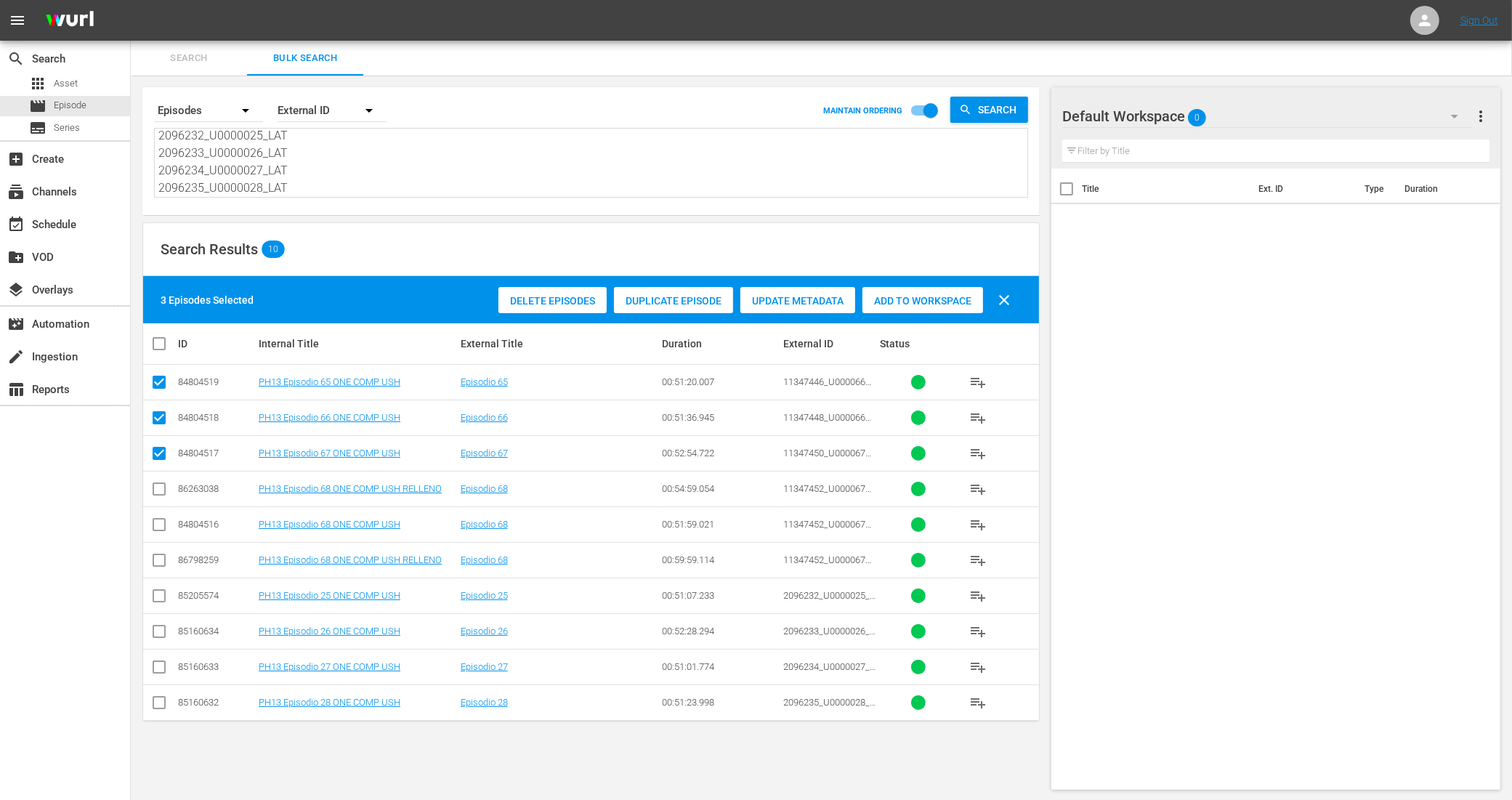
checkbox input "true"
click at [161, 597] on input "checkbox" at bounding box center [159, 598] width 17 height 17
checkbox input "true"
click at [161, 630] on input "checkbox" at bounding box center [159, 634] width 17 height 17
checkbox input "true"
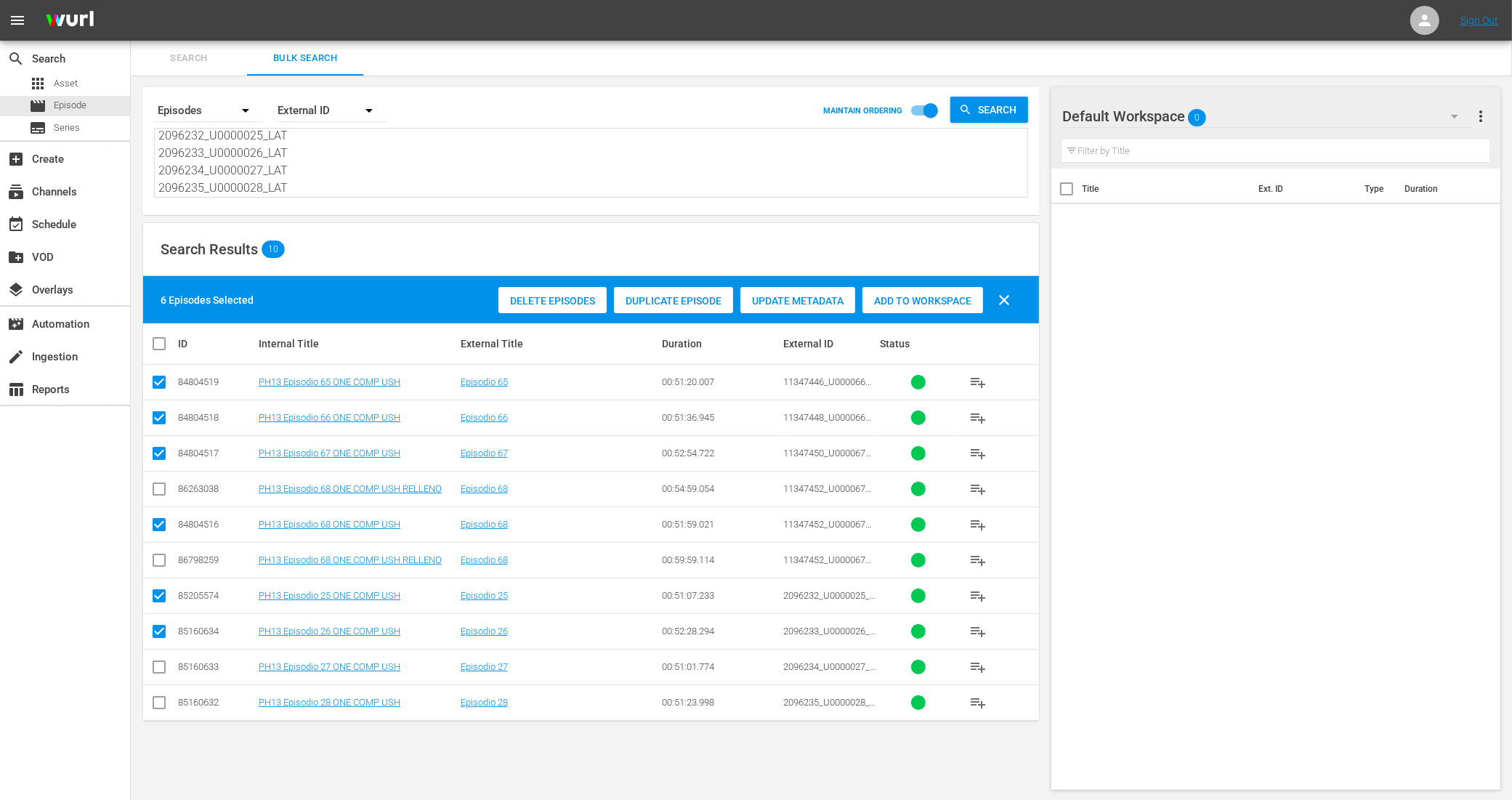
click at [163, 665] on input "checkbox" at bounding box center [159, 670] width 17 height 17
checkbox input "true"
click at [164, 705] on input "checkbox" at bounding box center [159, 705] width 17 height 17
checkbox input "true"
click at [905, 298] on span "Add to Workspace" at bounding box center [923, 300] width 120 height 12
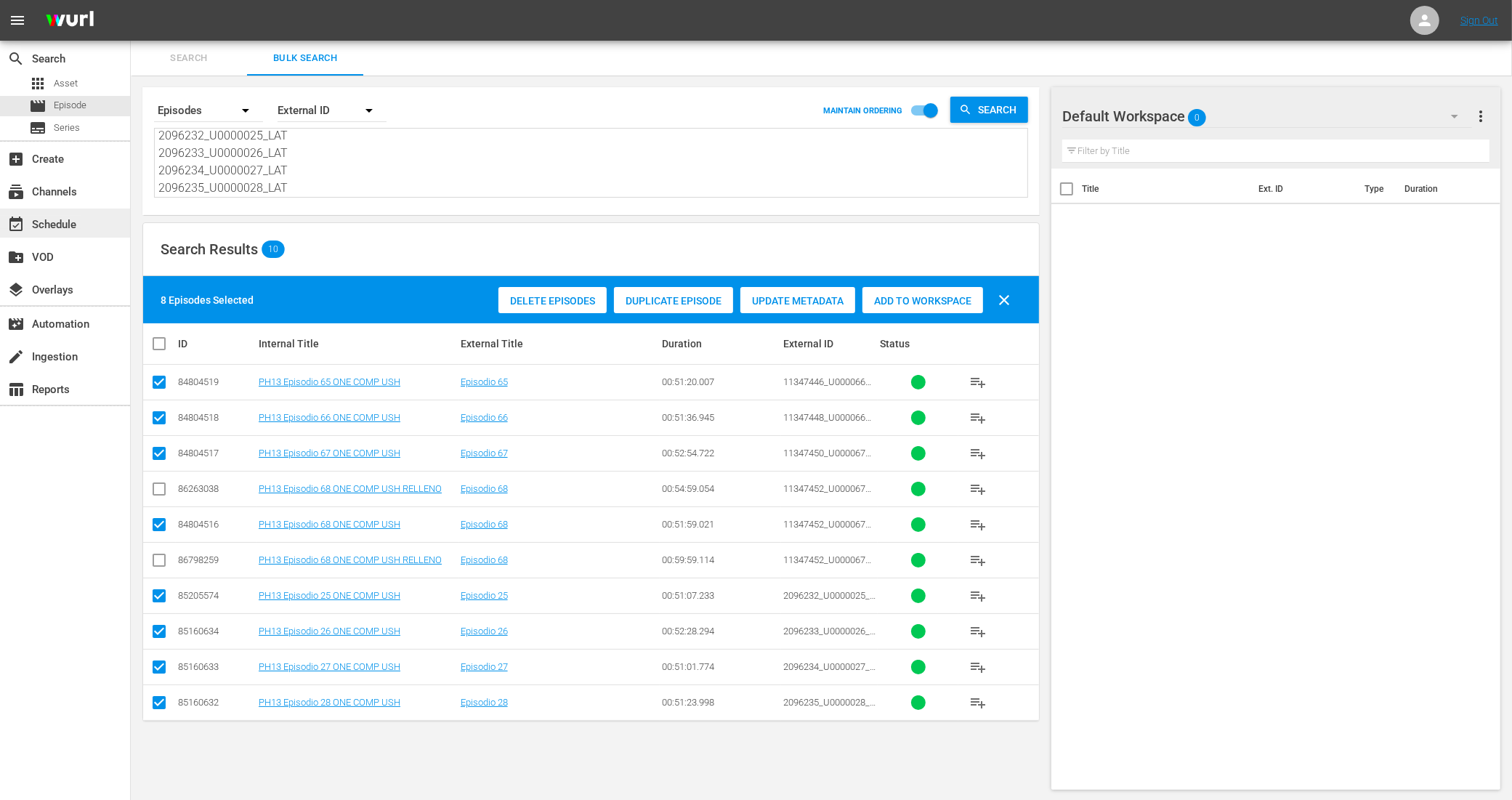
click at [74, 223] on div "event_available Schedule" at bounding box center [40, 223] width 81 height 13
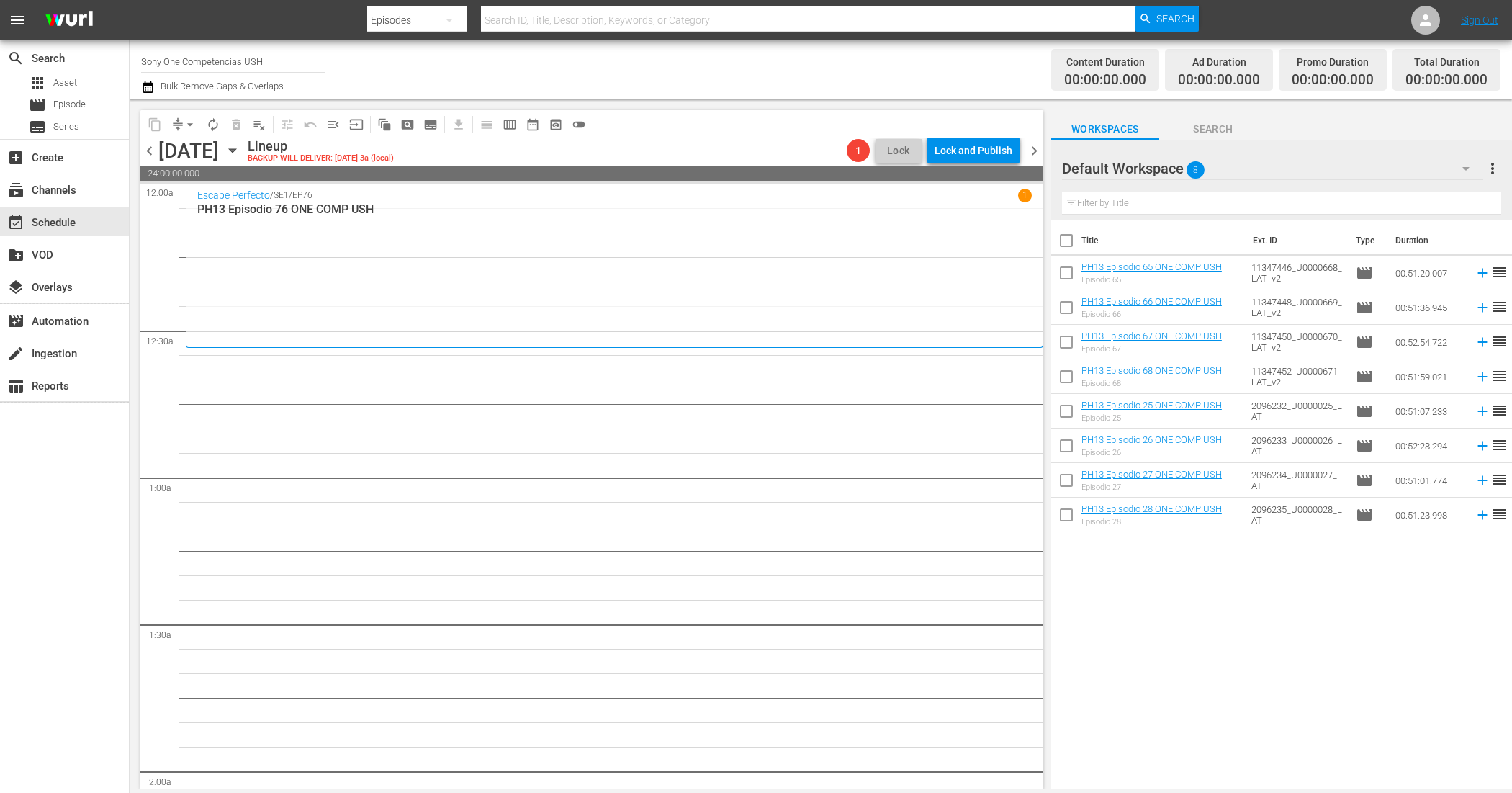
click at [1064, 239] on input "checkbox" at bounding box center [1066, 243] width 30 height 30
checkbox input "true"
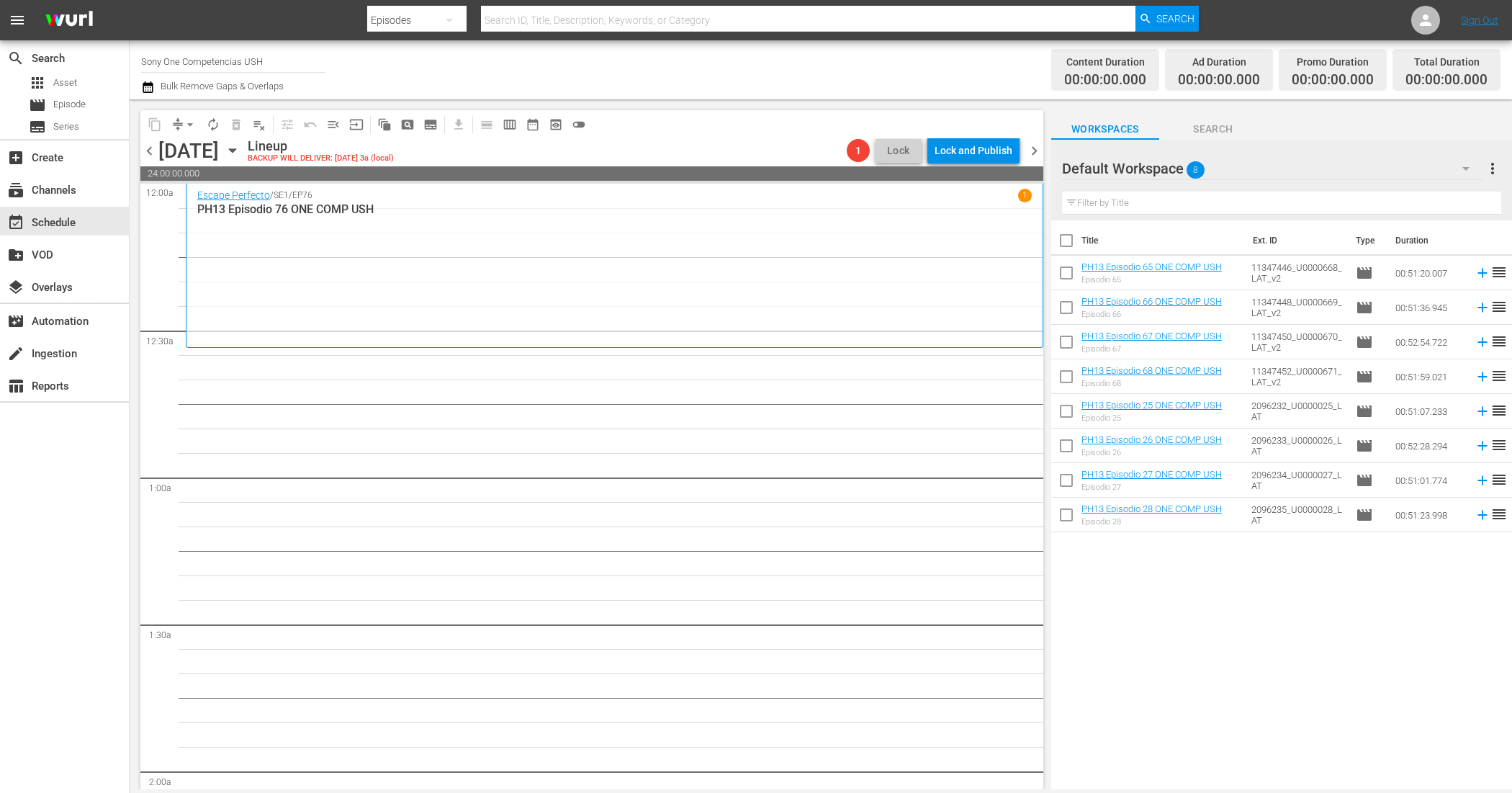
checkbox input "true"
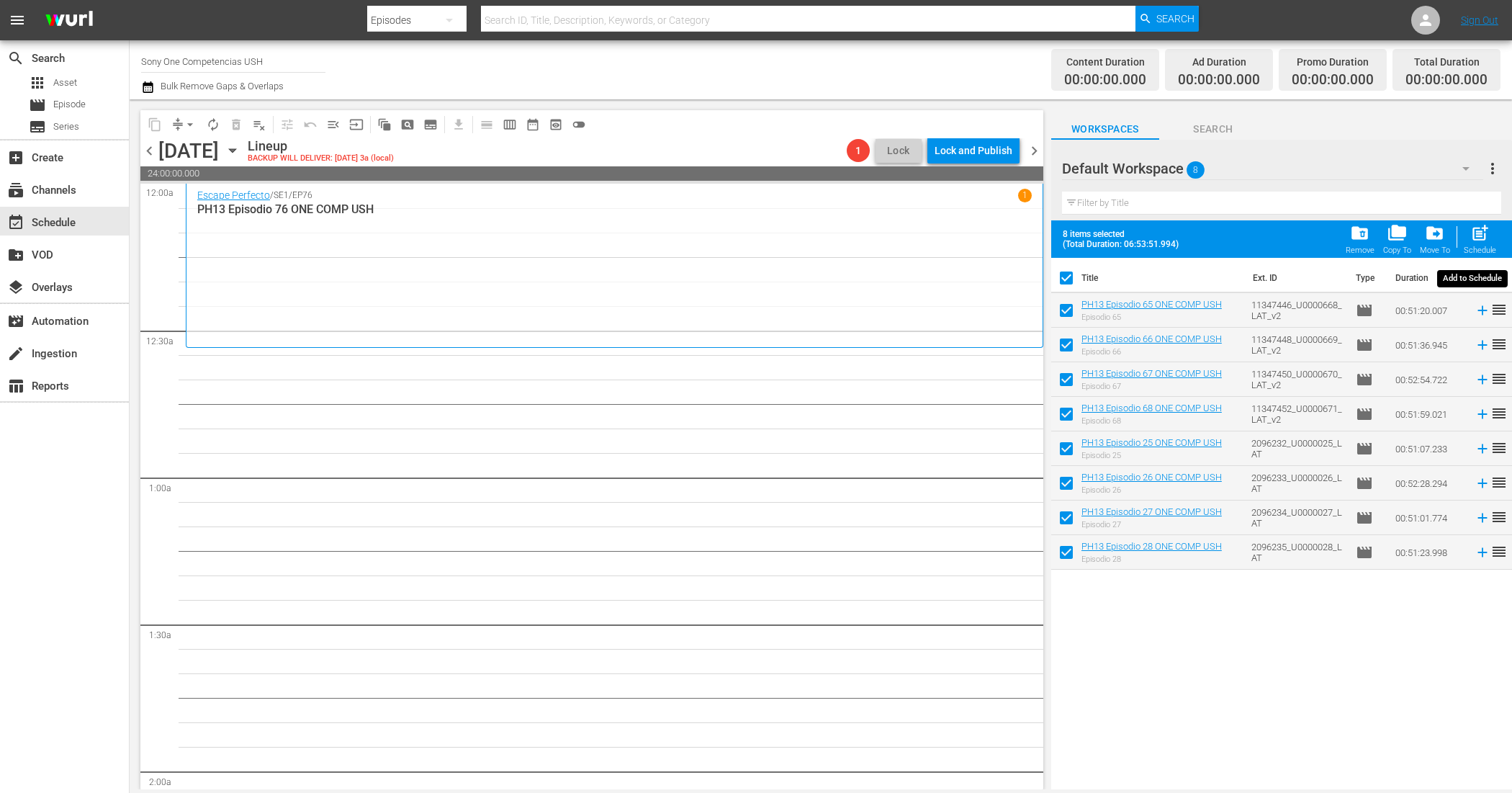
click at [1478, 229] on span "post_add" at bounding box center [1480, 233] width 20 height 20
checkbox input "false"
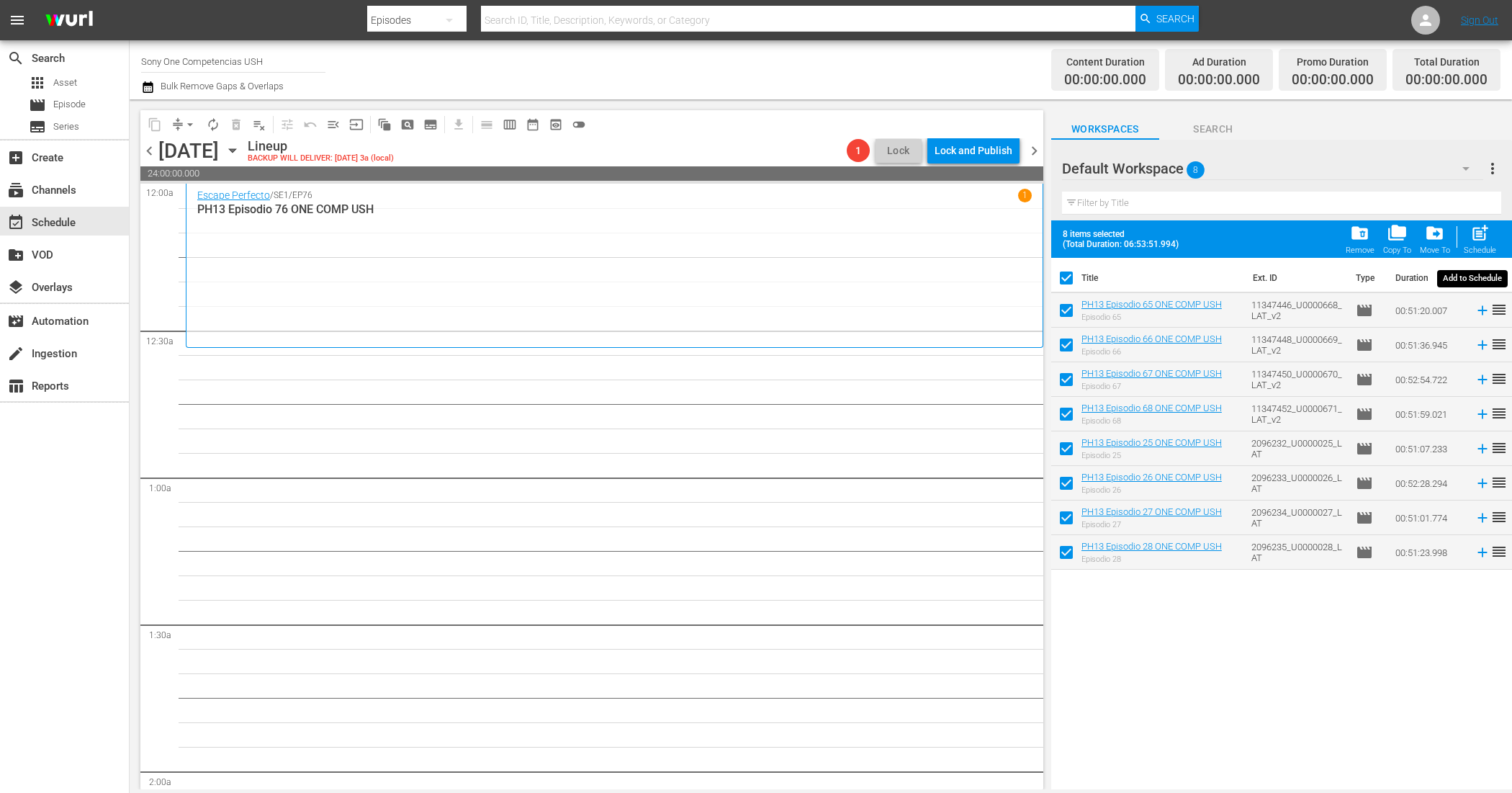
checkbox input "false"
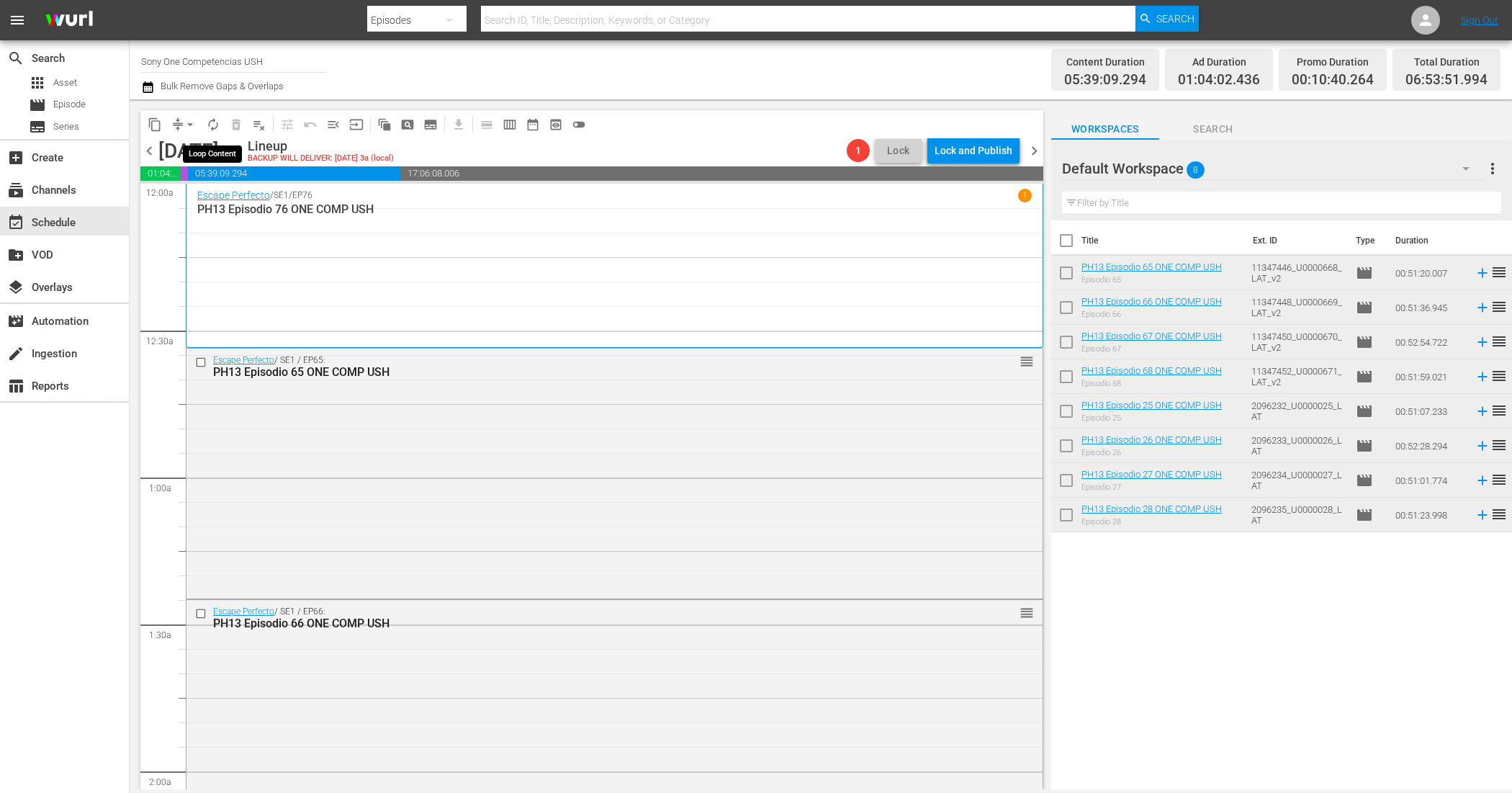
click at [217, 124] on span "autorenew_outlined" at bounding box center [213, 125] width 14 height 14
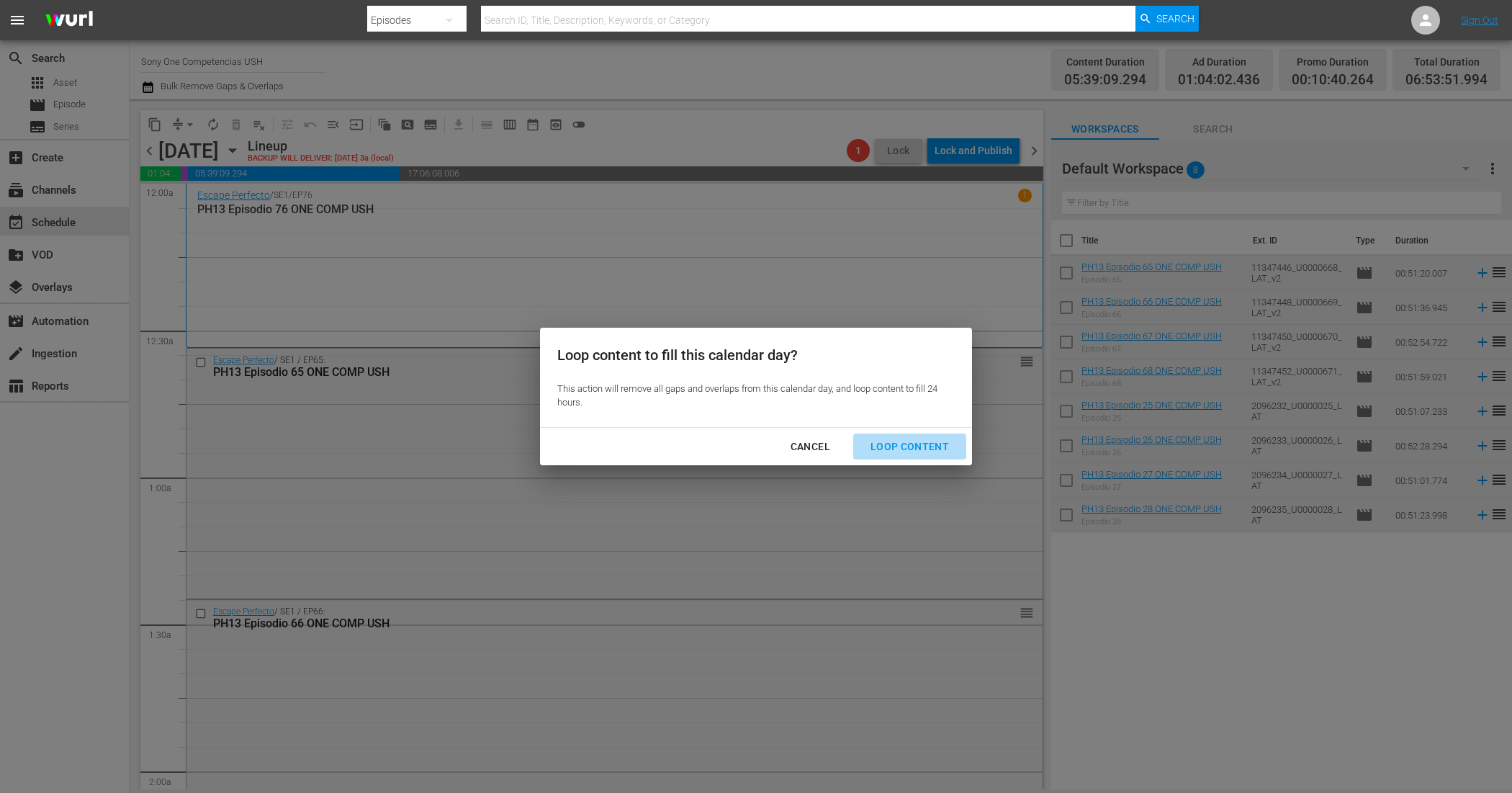
click at [934, 448] on div "Loop Content" at bounding box center [909, 447] width 101 height 18
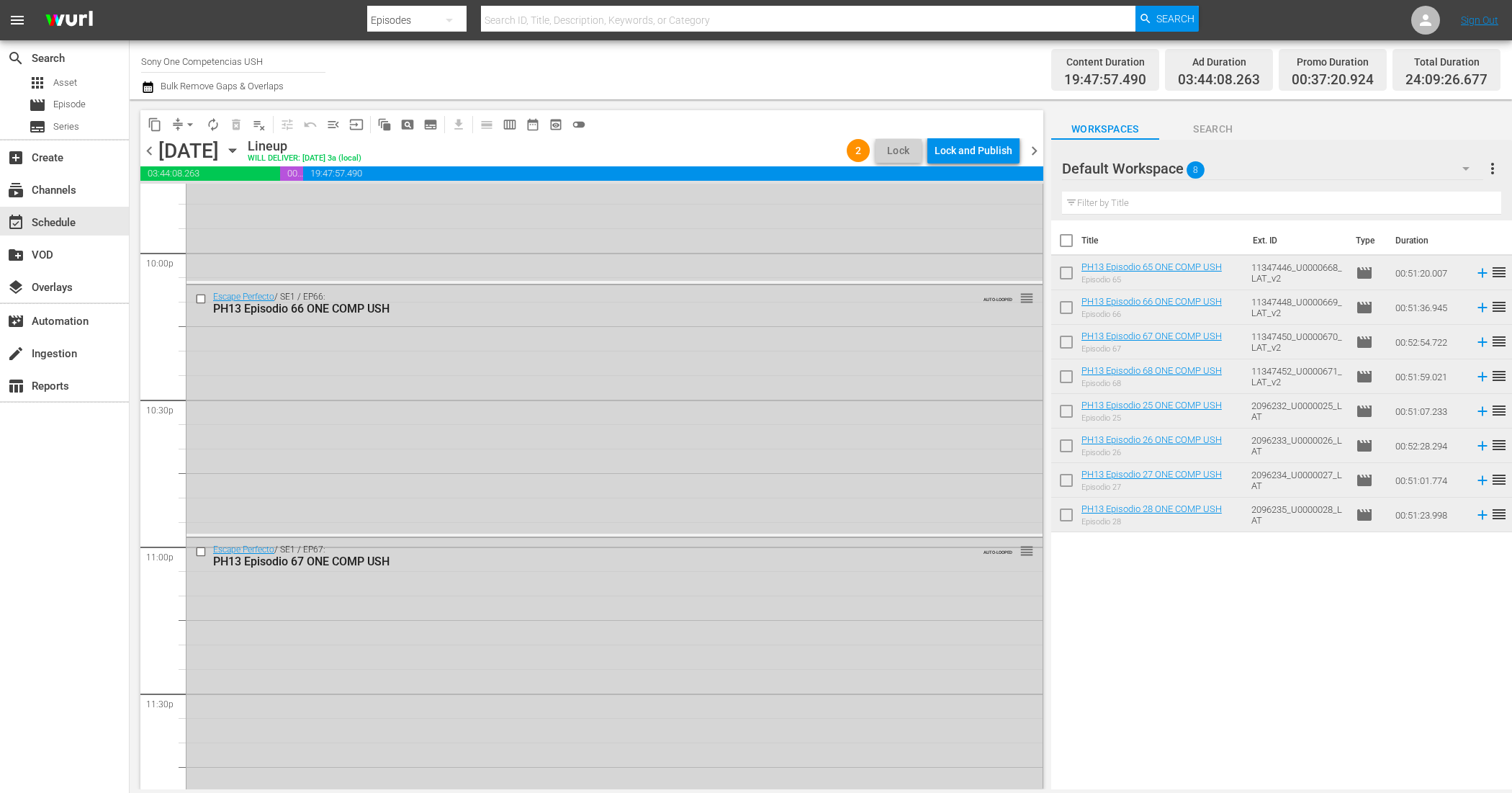
scroll to position [6659, 0]
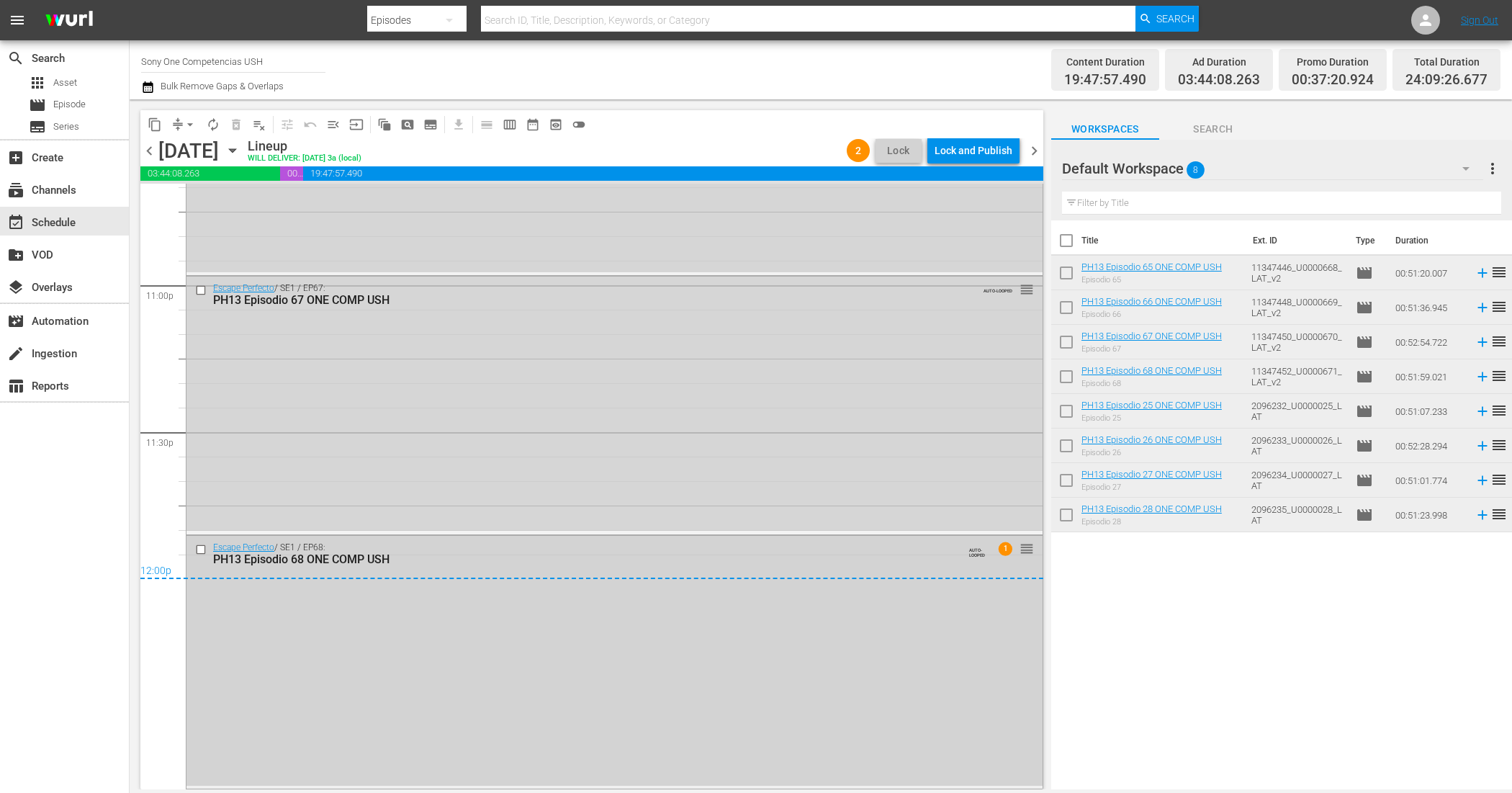
click at [803, 654] on div "Escape Perfecto / SE1 / EP68: PH13 Episodio 68 ONE COMP USH AUTO-LOOPED 1 reord…" at bounding box center [614, 661] width 856 height 250
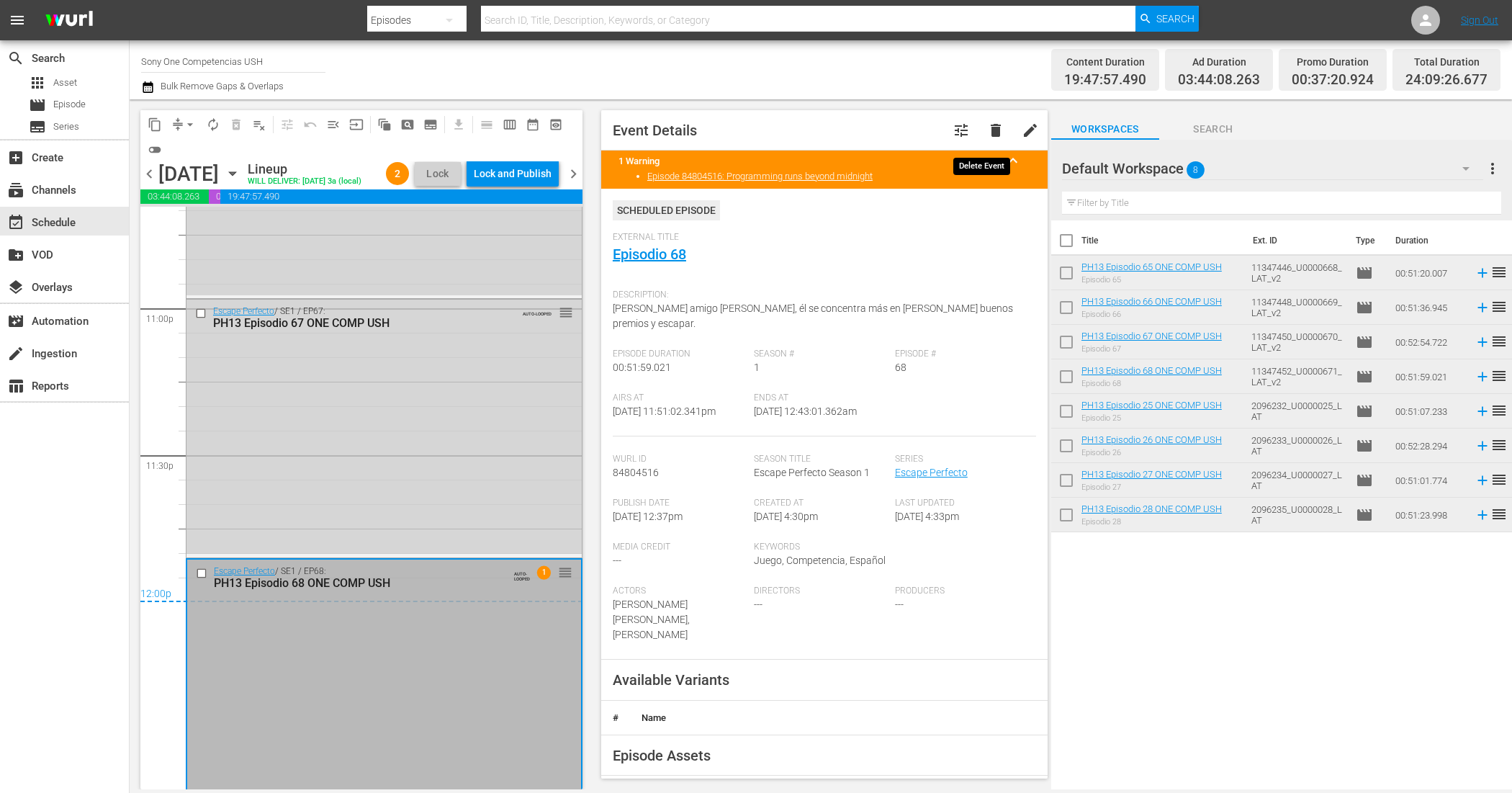
click at [987, 130] on span "delete" at bounding box center [995, 130] width 17 height 17
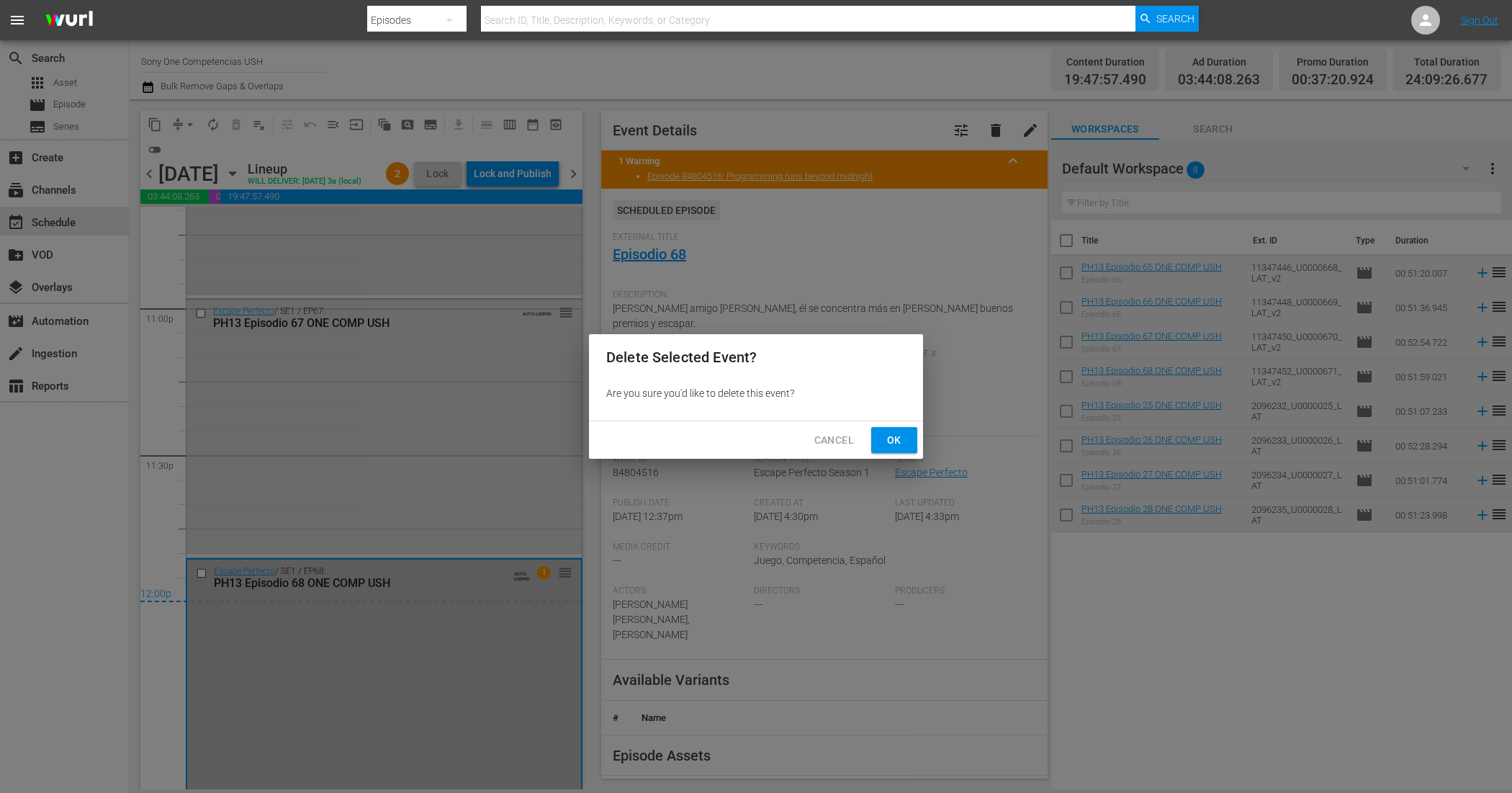
click at [916, 433] on button "Ok" at bounding box center [894, 439] width 46 height 26
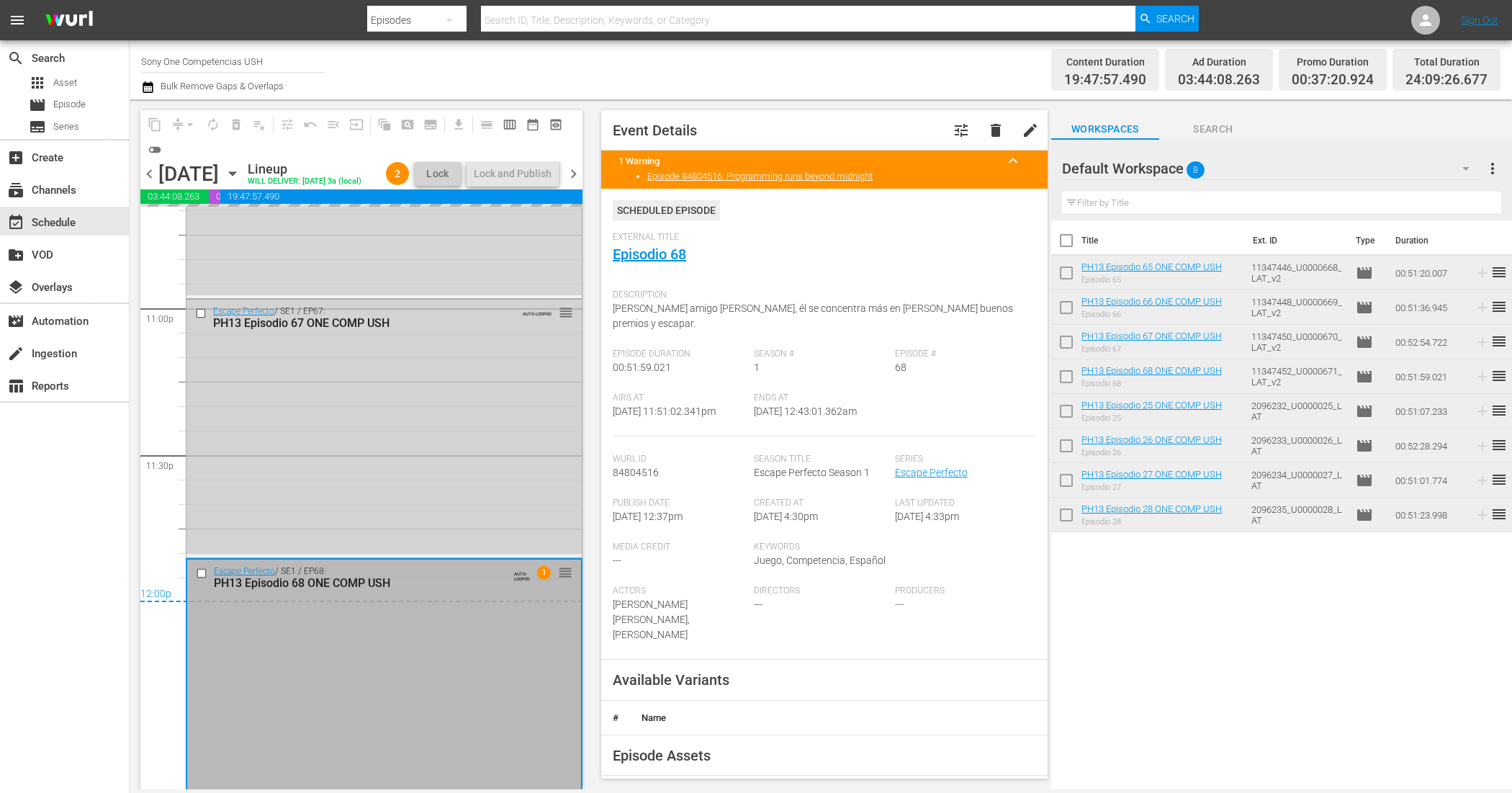
click at [445, 467] on div "Escape Perfecto / SE1 / EP67: PH13 Episodio 67 ONE COMP USH AUTO-LOOPED reorder" at bounding box center [383, 427] width 395 height 255
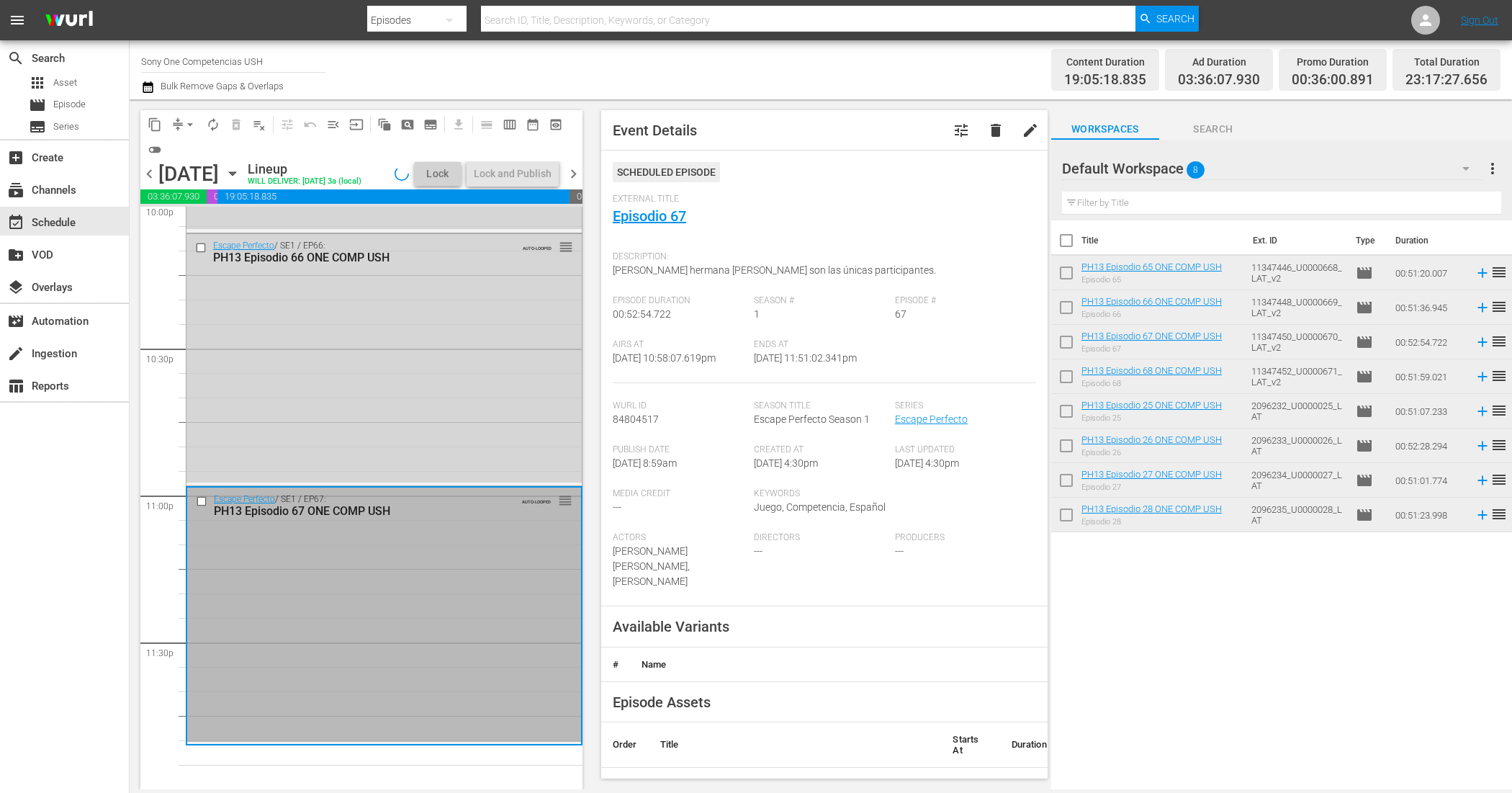
scroll to position [6495, 0]
click at [95, 106] on div "movie Episode" at bounding box center [64, 105] width 129 height 20
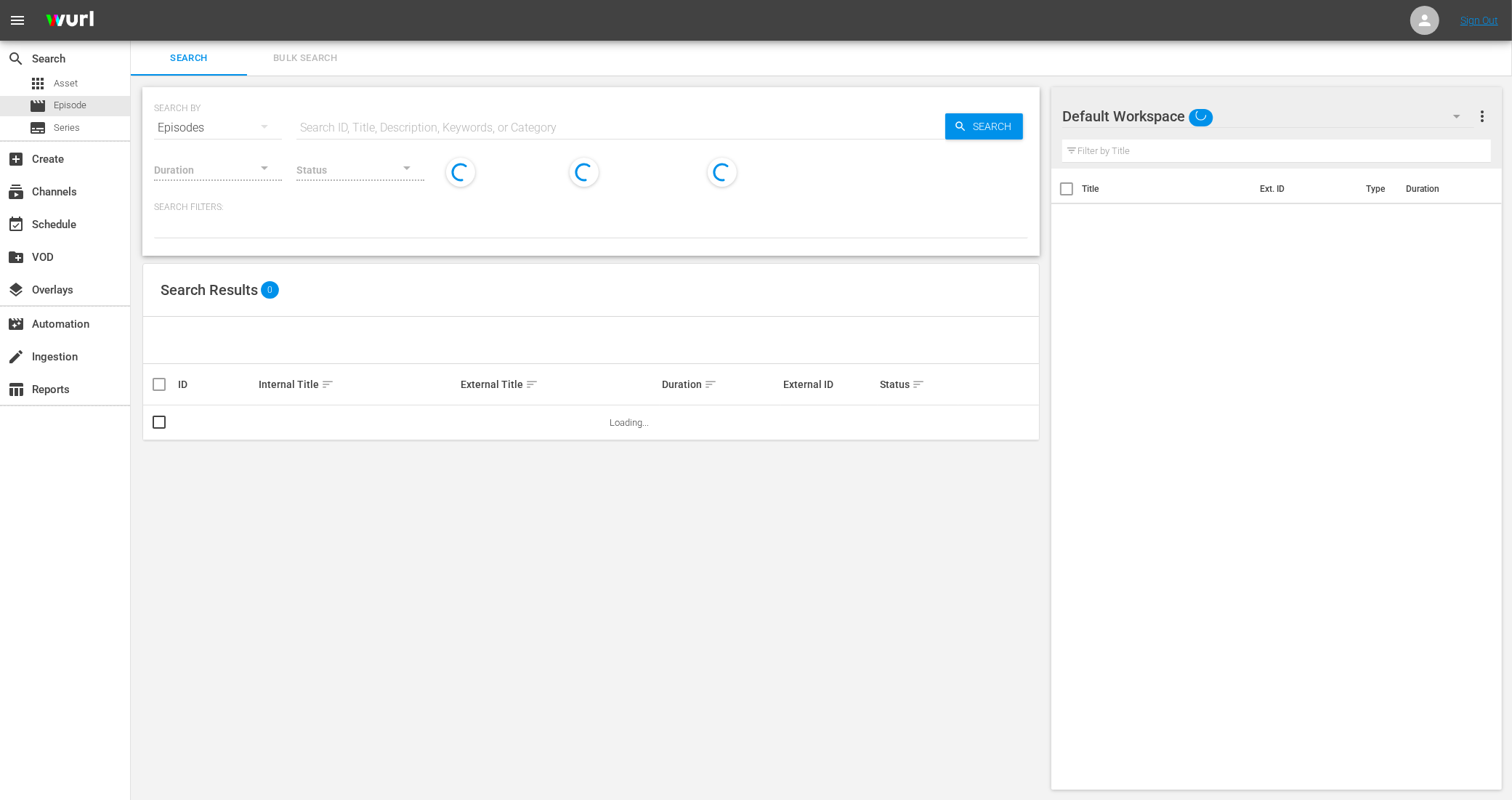
click at [295, 57] on span "Bulk Search" at bounding box center [305, 58] width 98 height 16
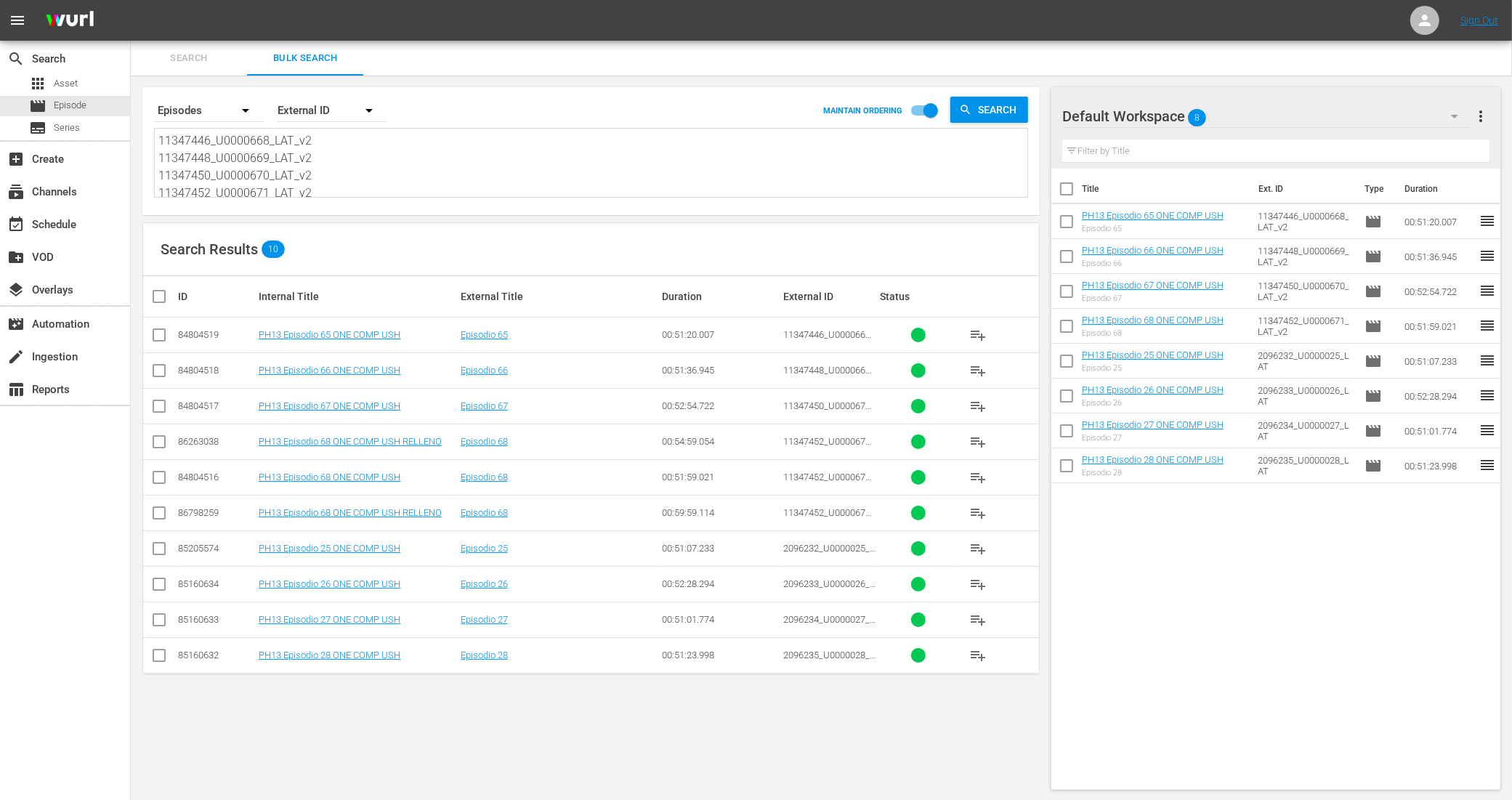
click at [164, 511] on input "checkbox" at bounding box center [159, 515] width 17 height 17
checkbox input "true"
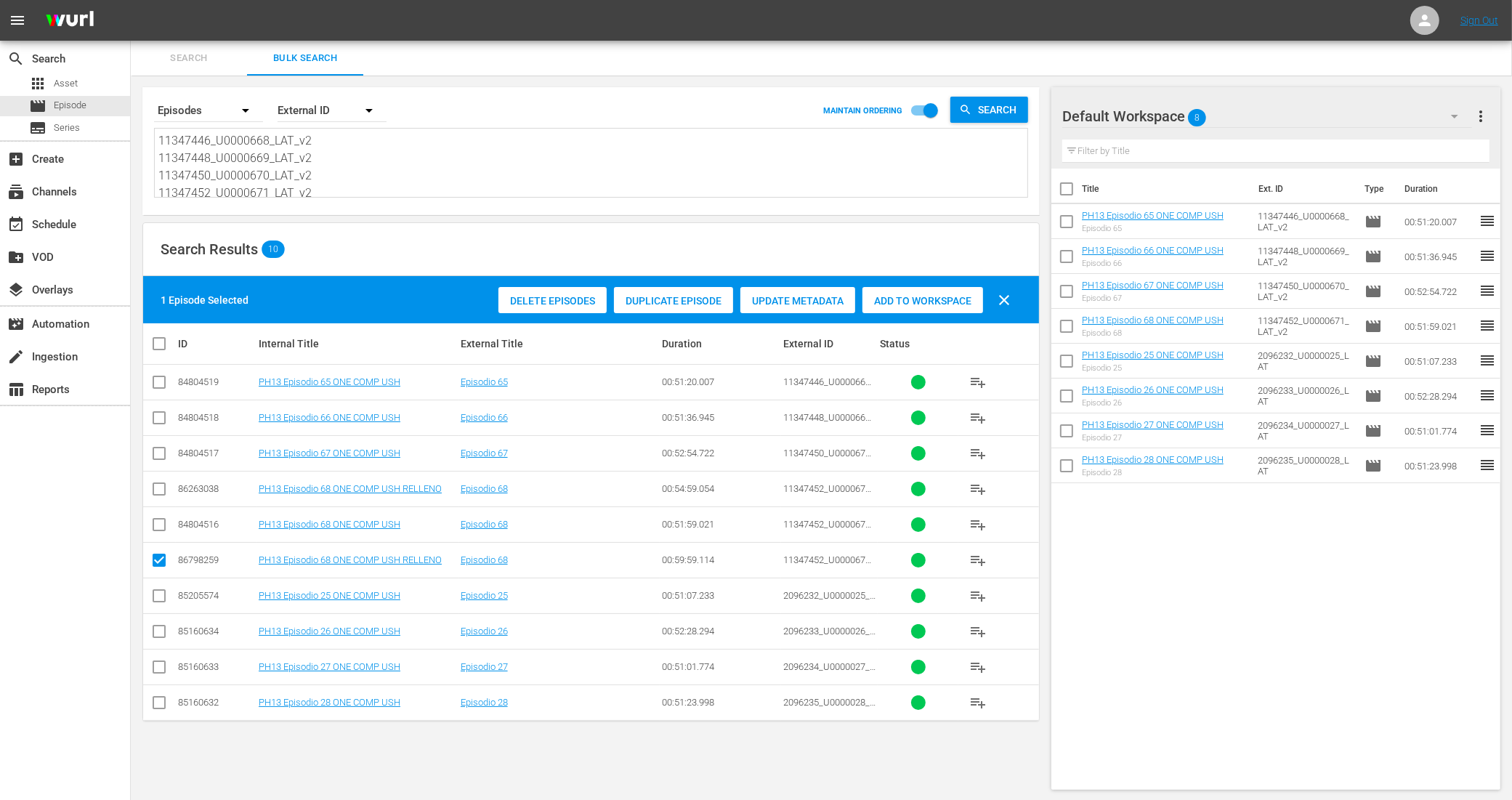
click at [896, 296] on span "Add to Workspace" at bounding box center [923, 300] width 120 height 12
click at [96, 220] on div "event_available Schedule" at bounding box center [65, 223] width 130 height 29
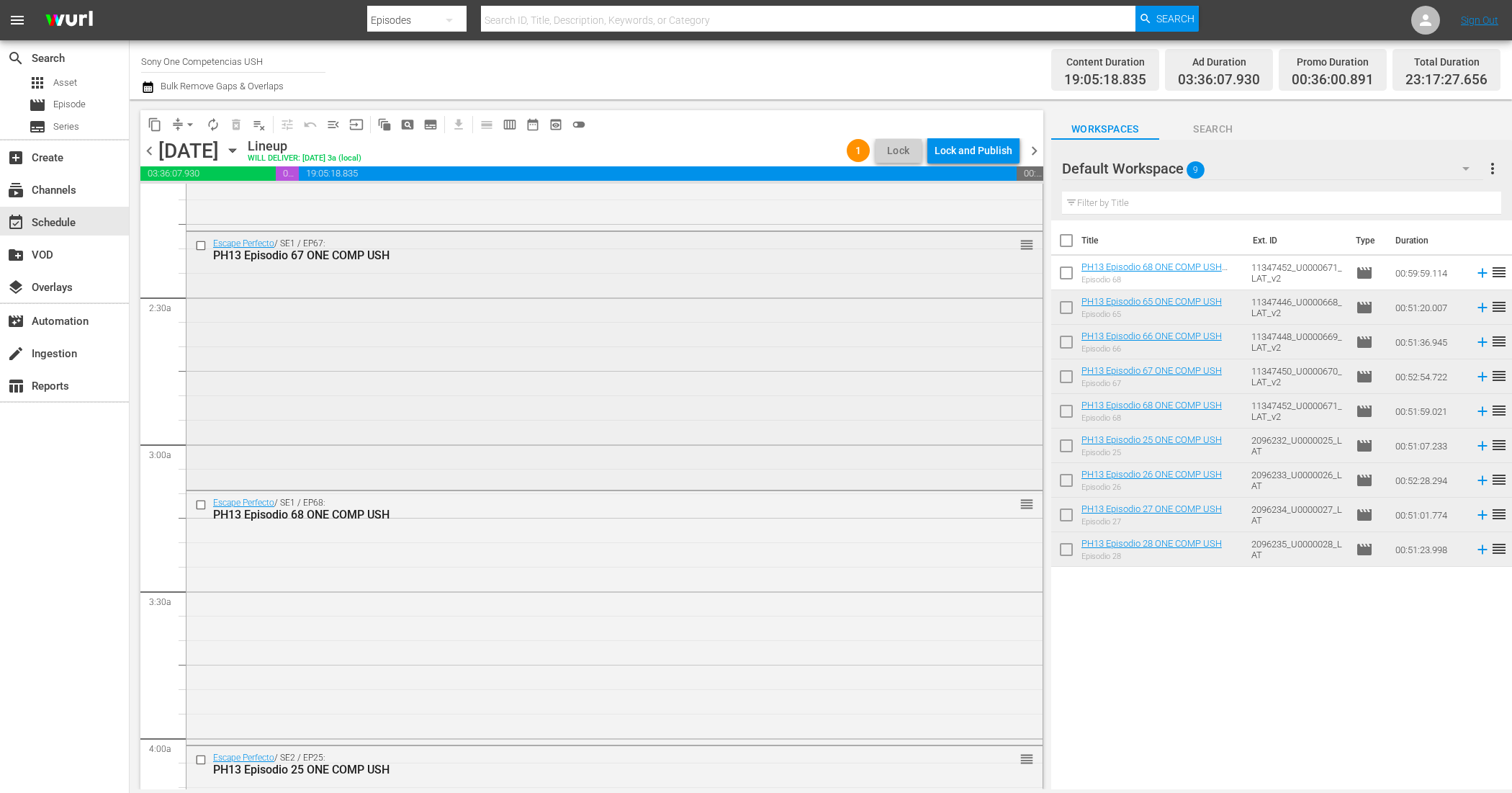
scroll to position [630, 0]
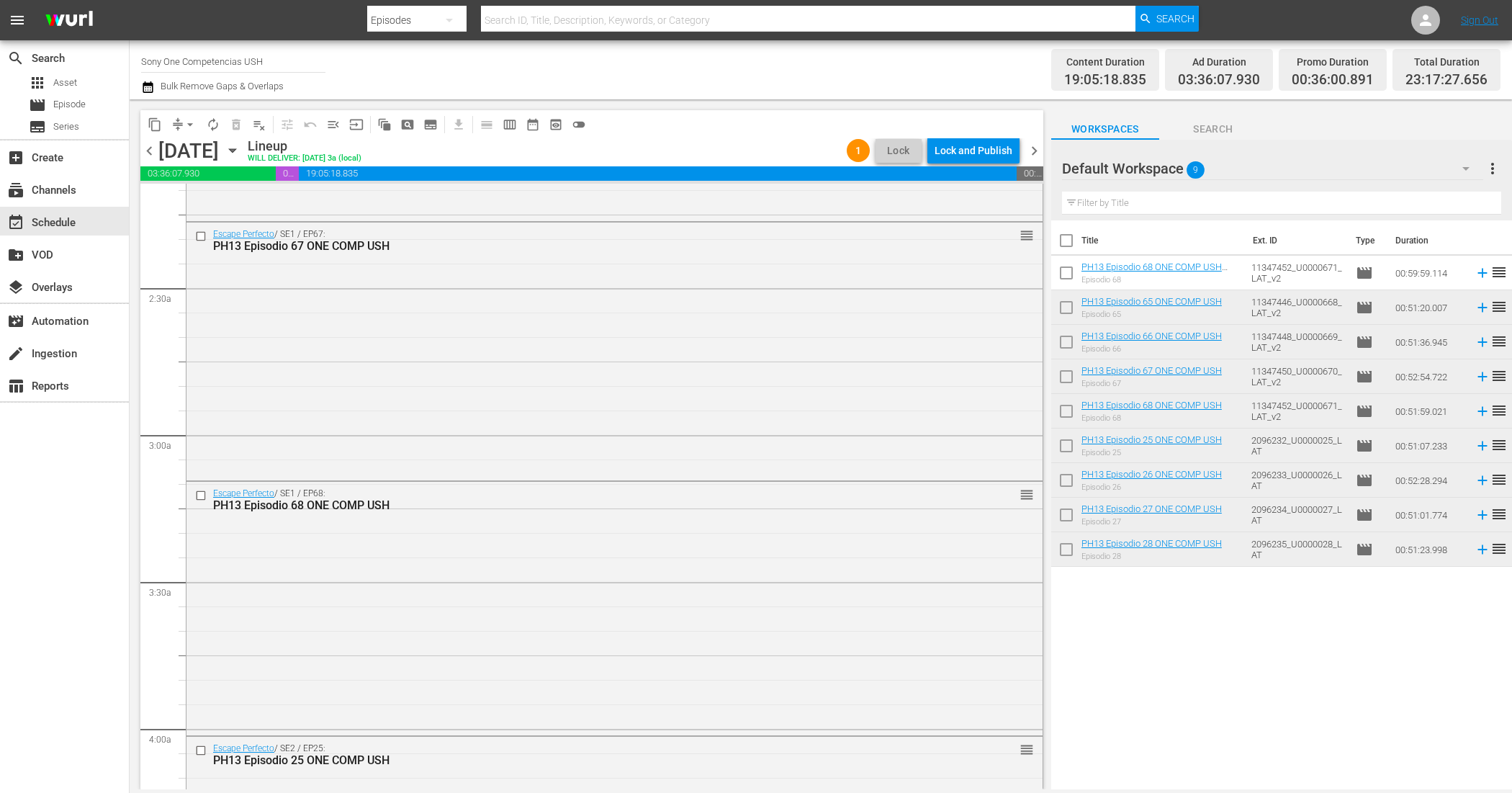
drag, startPoint x: 401, startPoint y: 582, endPoint x: 731, endPoint y: 486, distance: 343.7
click at [401, 582] on div "Escape Perfecto / SE1 / EP68: PH13 Episodio 68 ONE COMP USH reorder" at bounding box center [614, 607] width 856 height 250
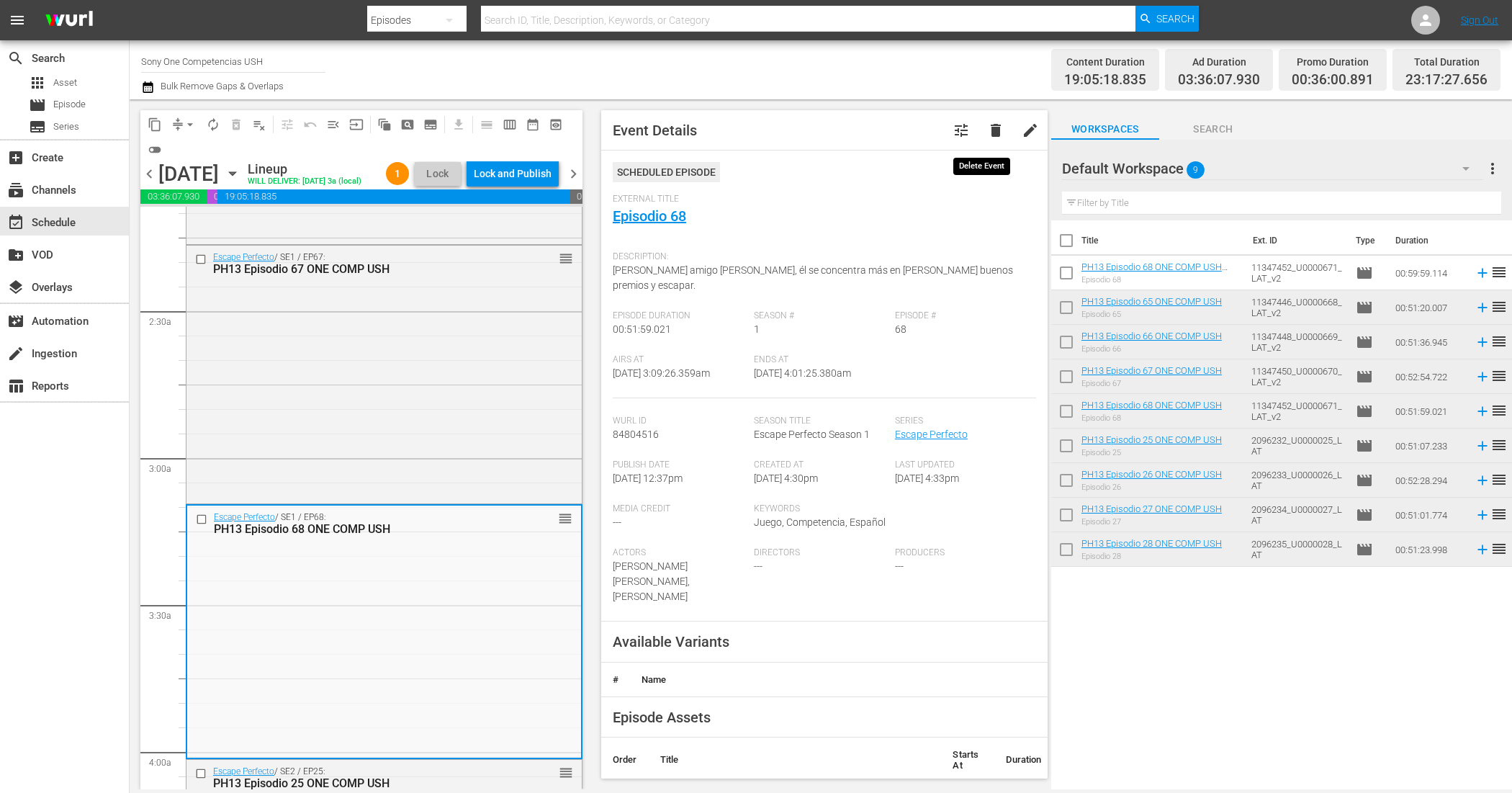
click at [989, 129] on span "delete" at bounding box center [995, 130] width 17 height 17
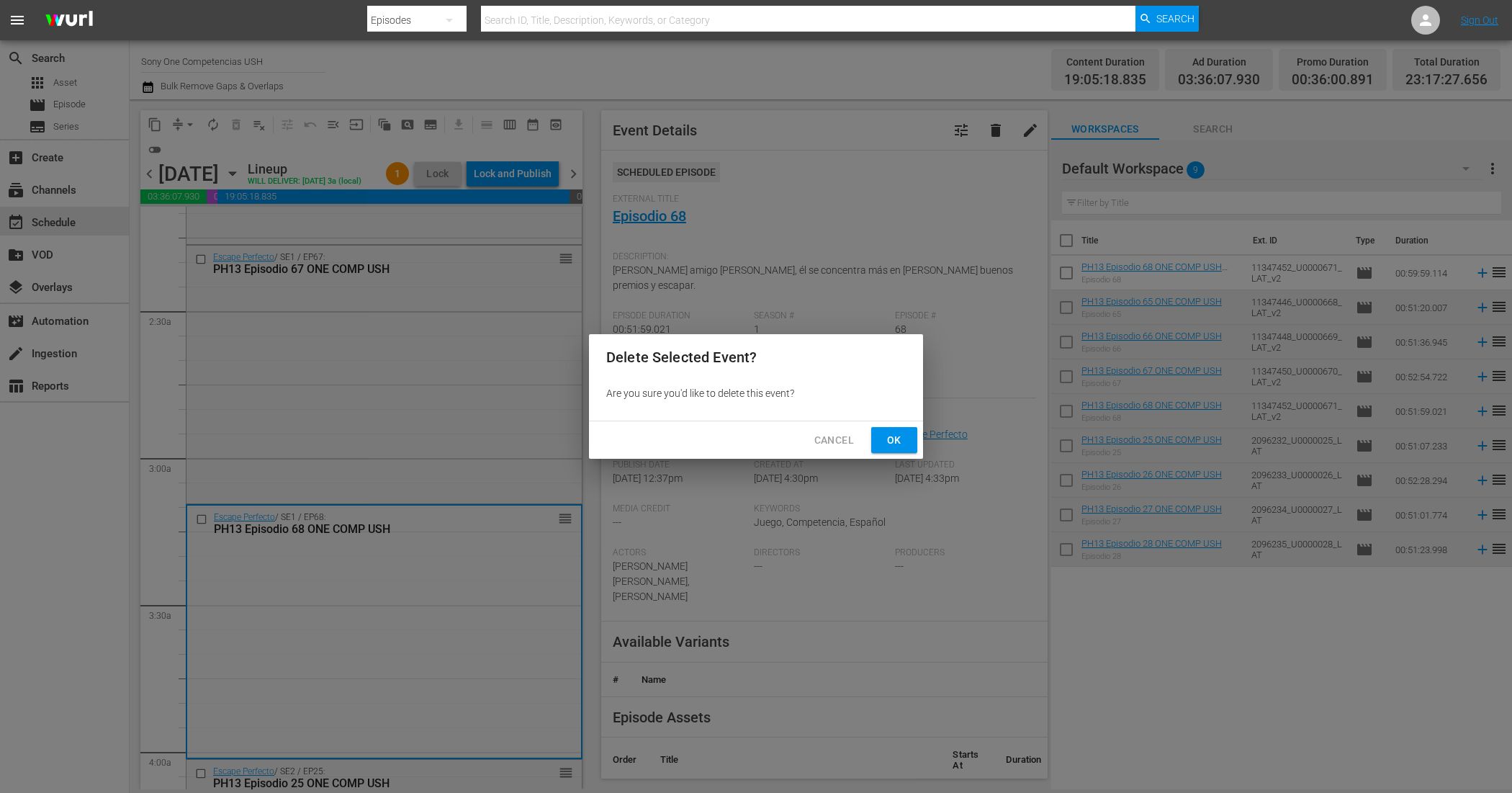
click at [877, 445] on button "Ok" at bounding box center [894, 439] width 46 height 26
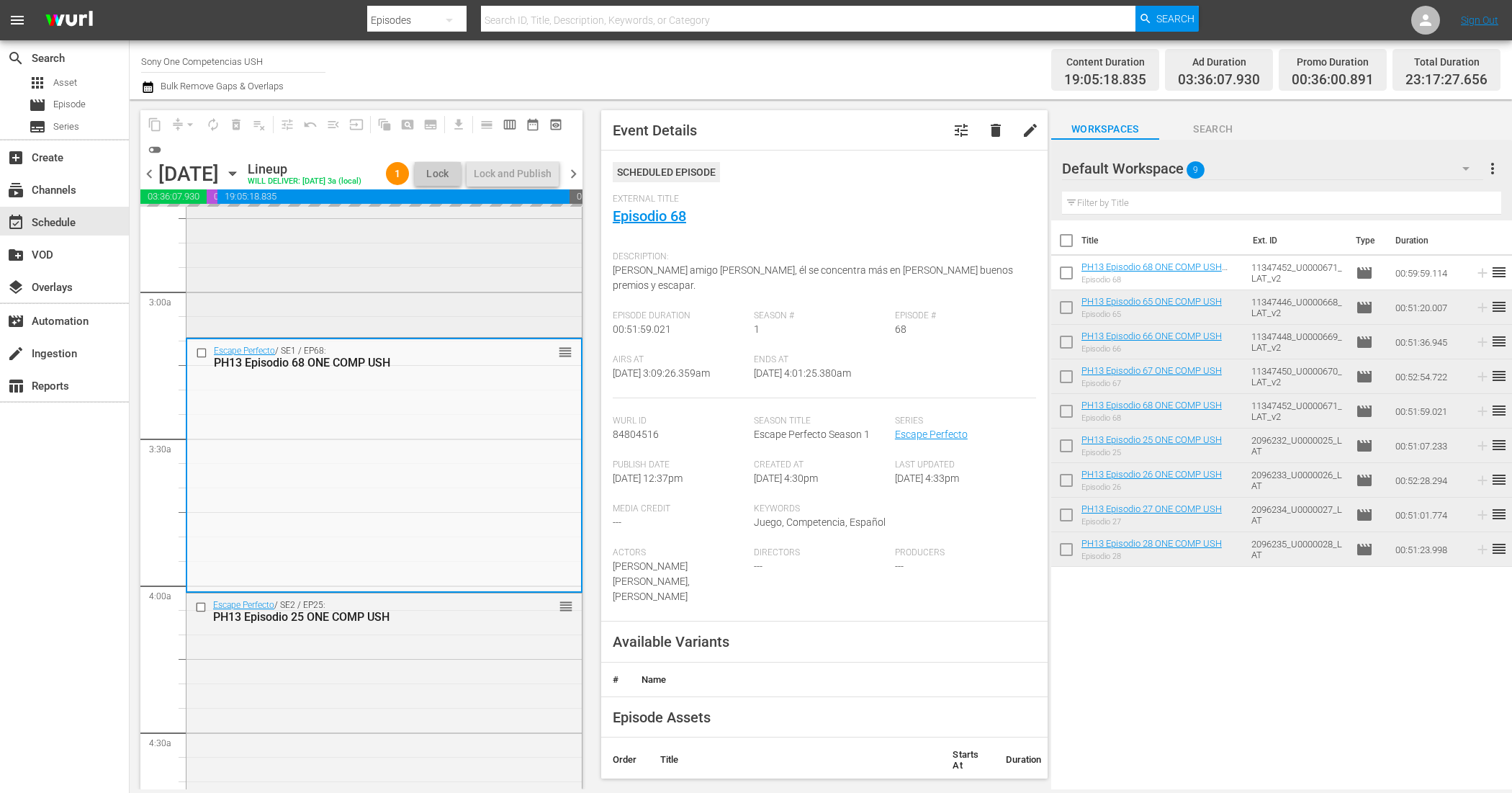
scroll to position [810, 0]
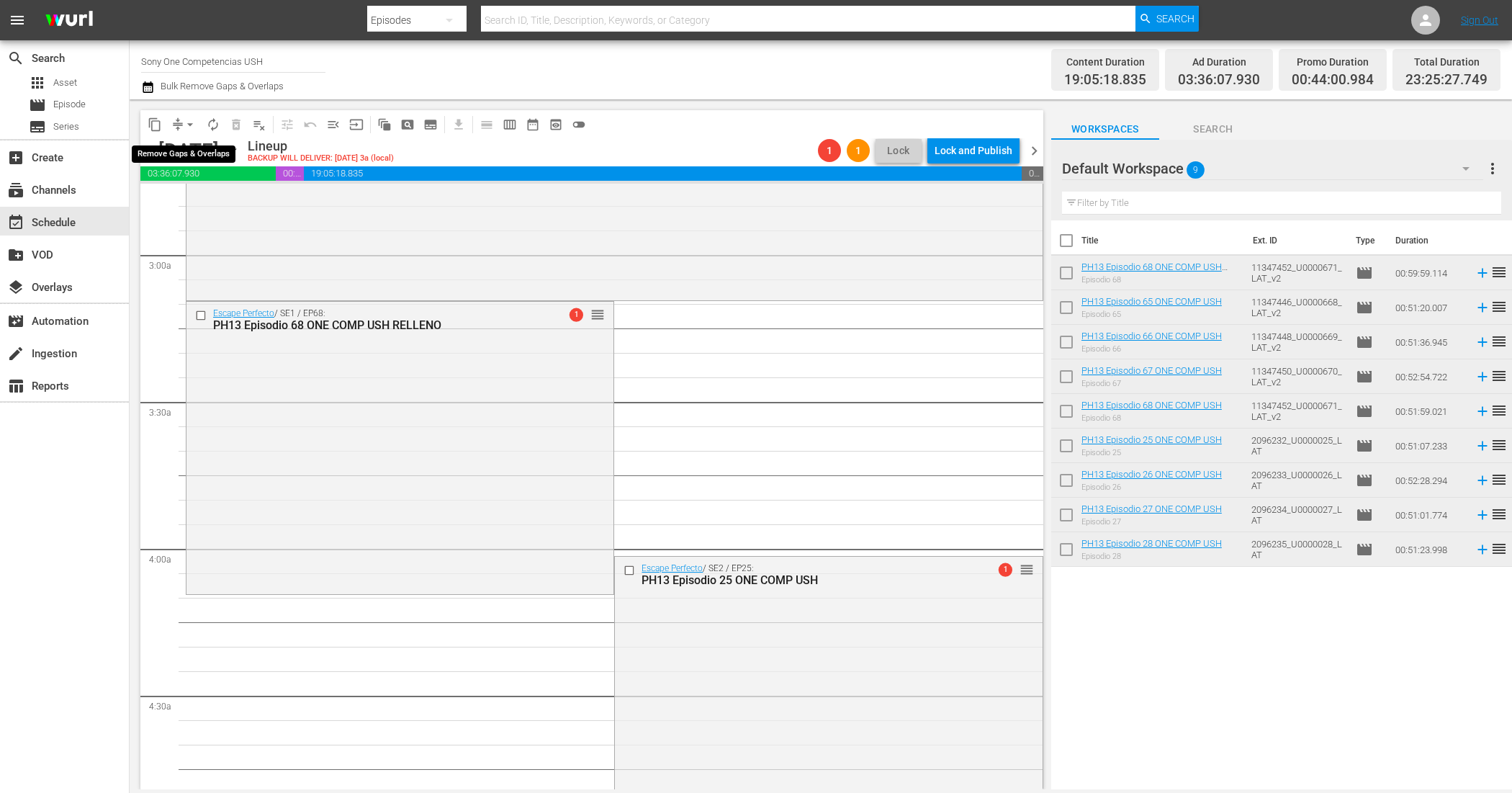
click at [184, 124] on span "arrow_drop_down" at bounding box center [190, 125] width 14 height 14
click at [214, 200] on li "Align to End of Previous Day" at bounding box center [190, 201] width 151 height 24
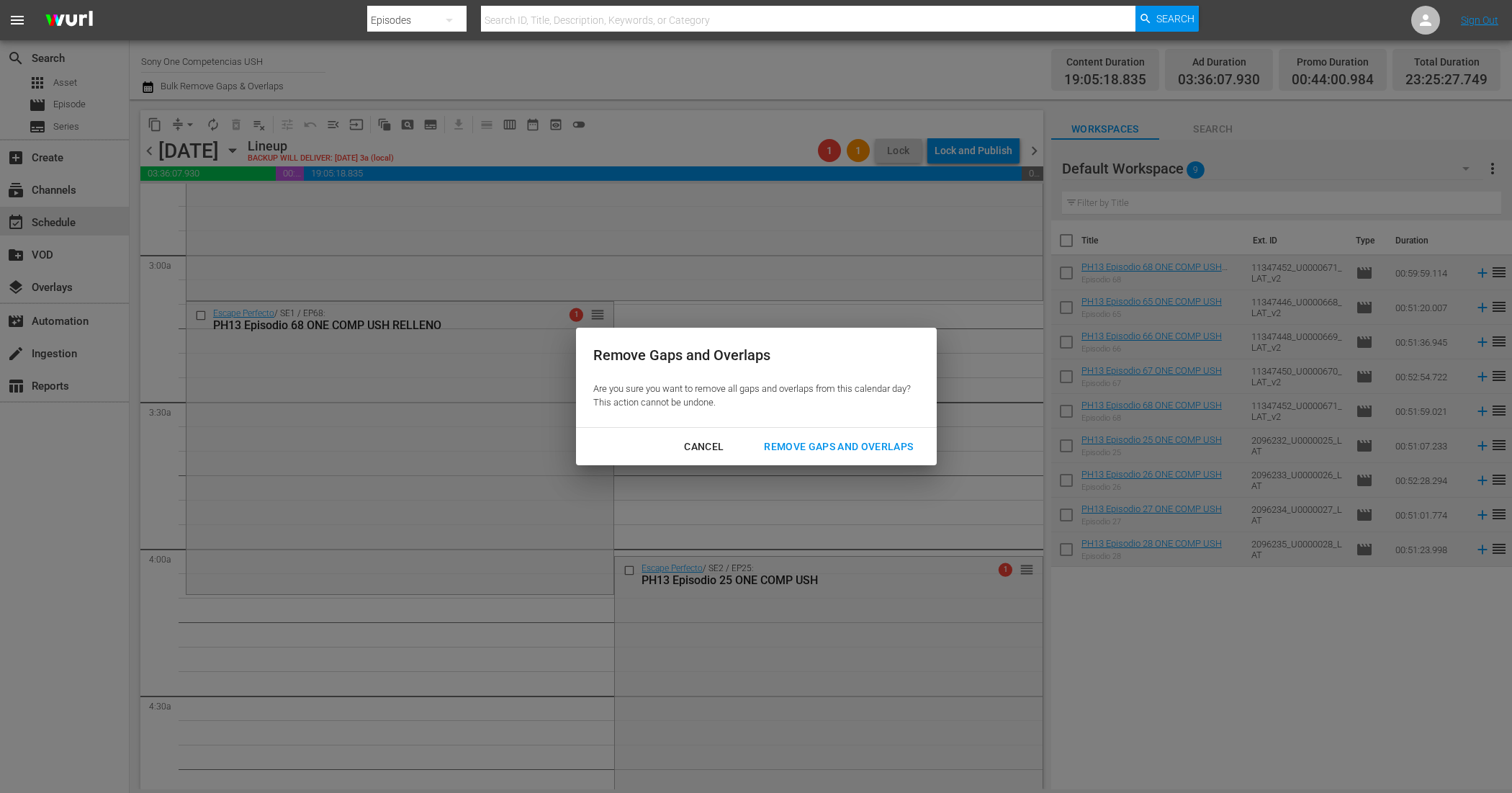
click at [835, 438] on div "Remove Gaps and Overlaps" at bounding box center [839, 447] width 172 height 18
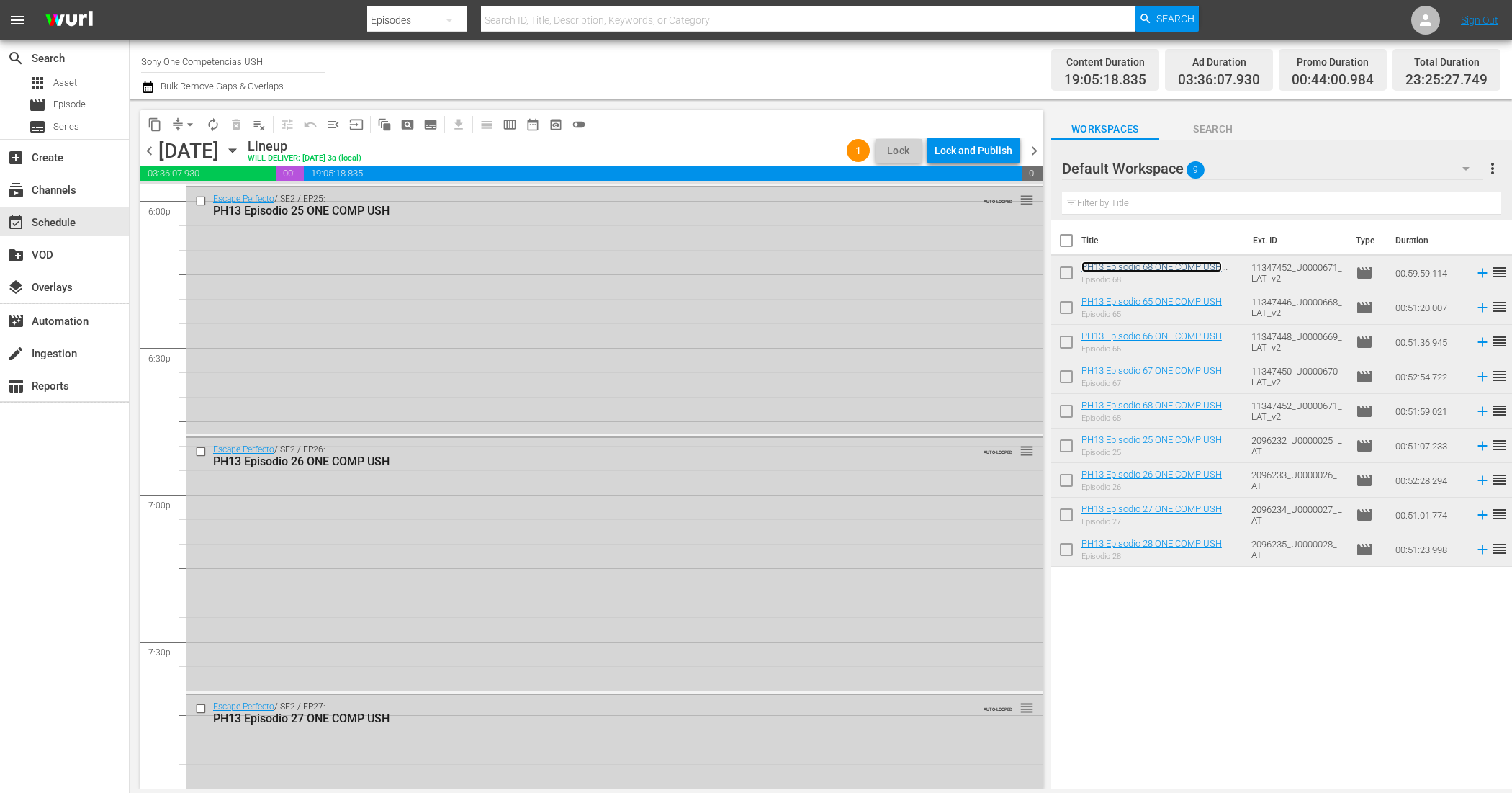
scroll to position [6447, 0]
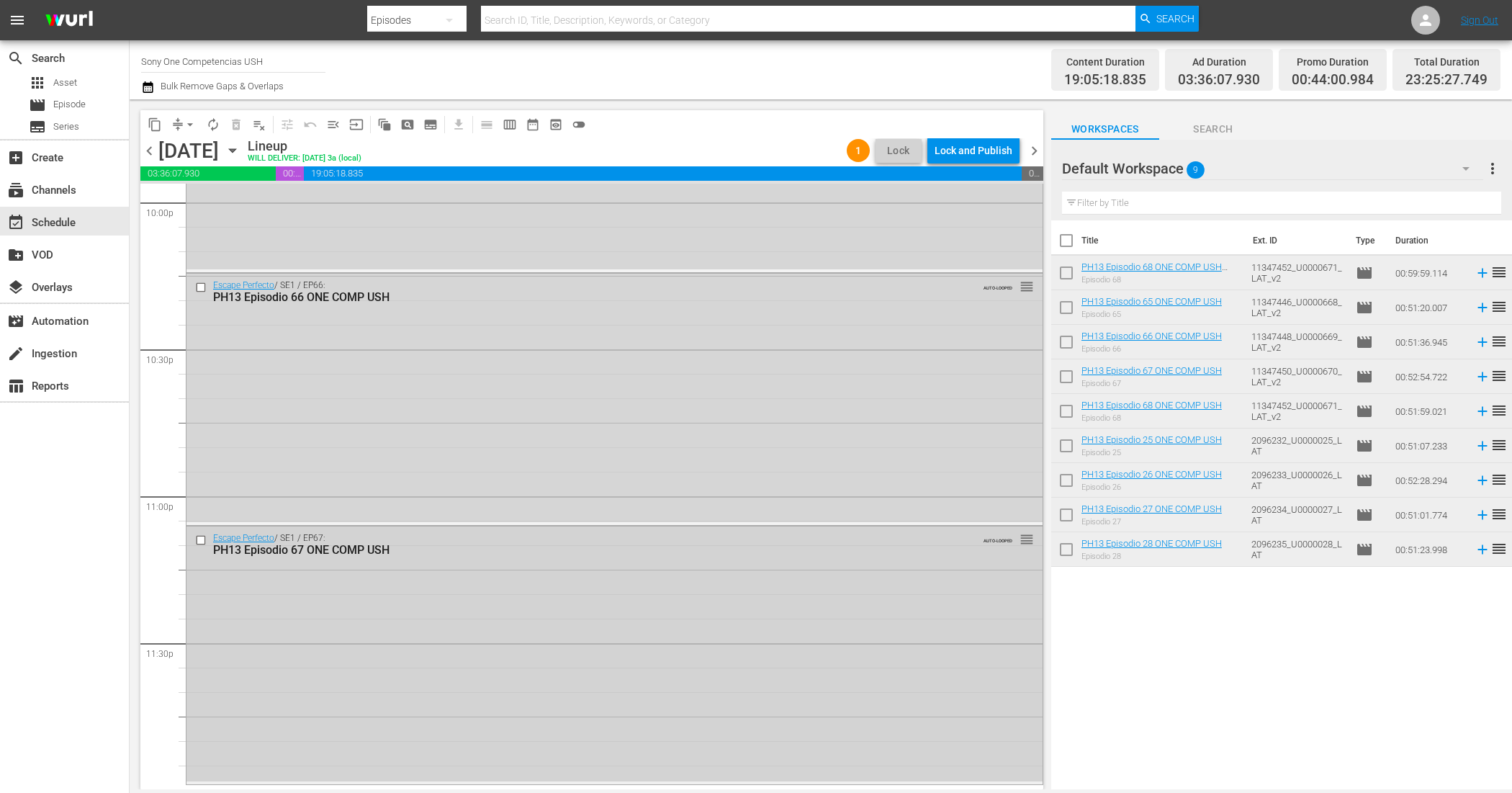
click at [726, 761] on div "Escape Perfecto / SE1 / EP67: PH13 Episodio 67 ONE COMP USH AUTO-LOOPED reorder" at bounding box center [614, 654] width 856 height 255
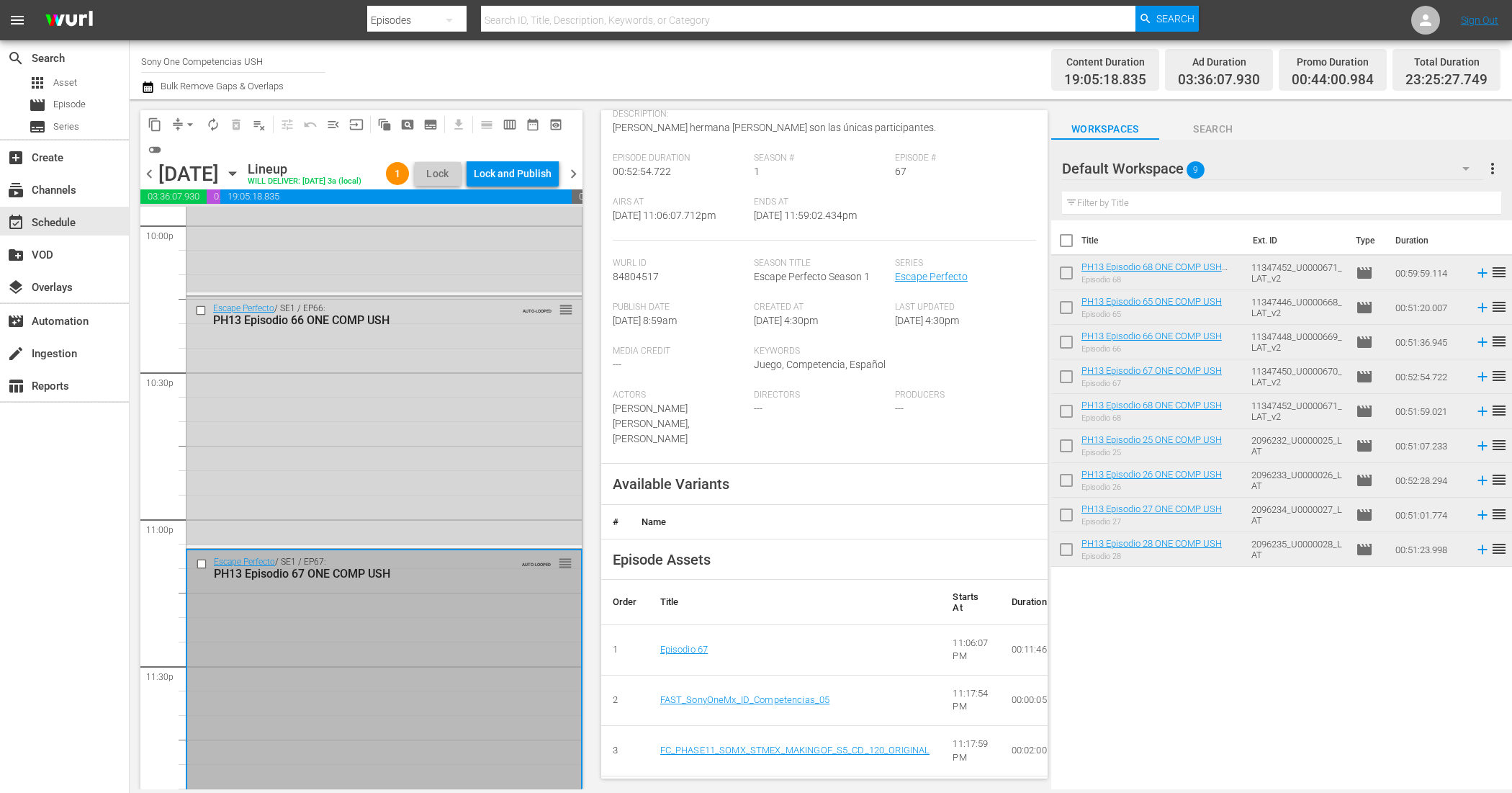
scroll to position [0, 0]
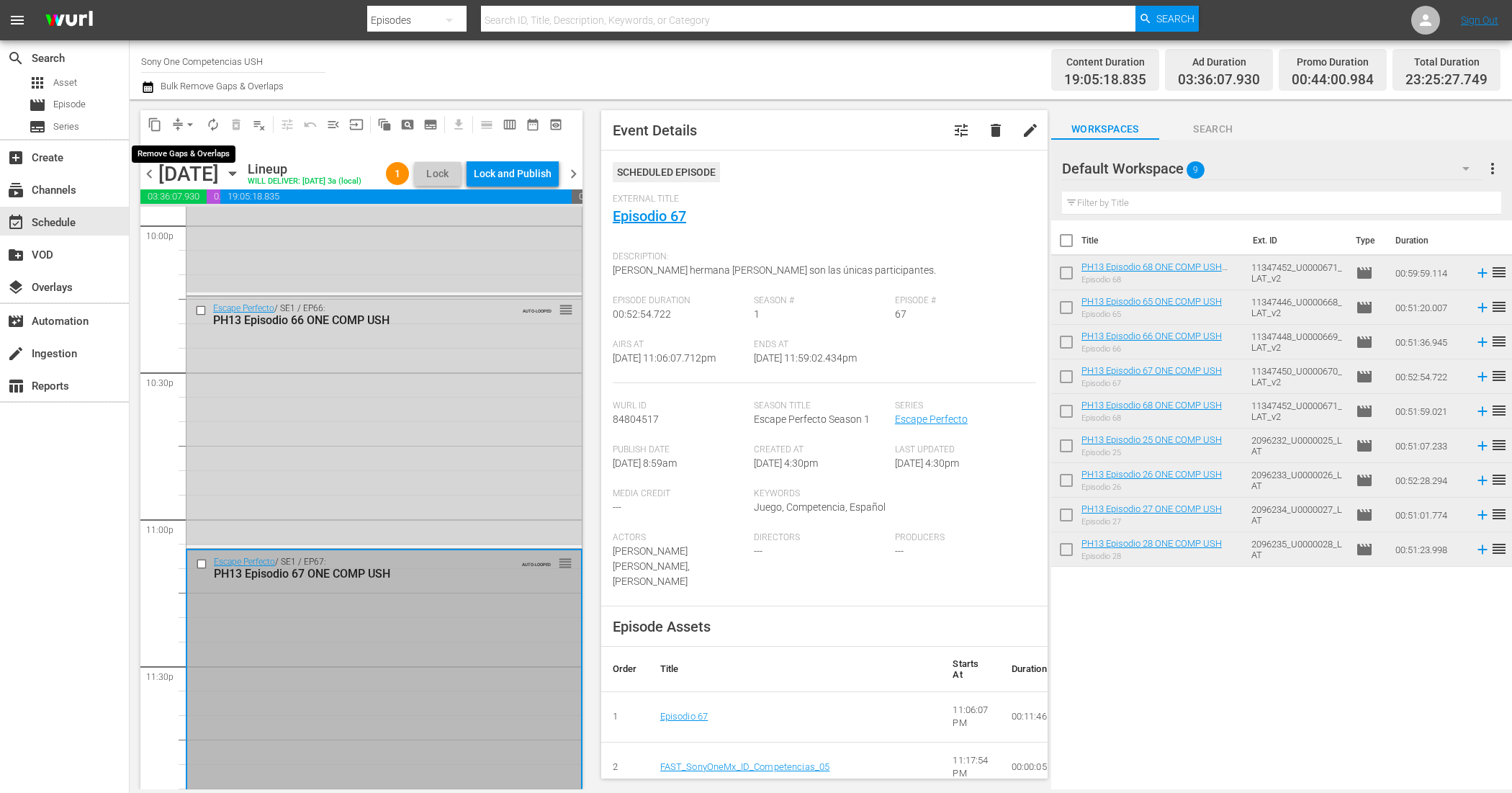
click at [181, 128] on button "arrow_drop_down" at bounding box center [190, 124] width 23 height 23
click at [212, 196] on li "Align to End of Previous Day" at bounding box center [190, 201] width 151 height 24
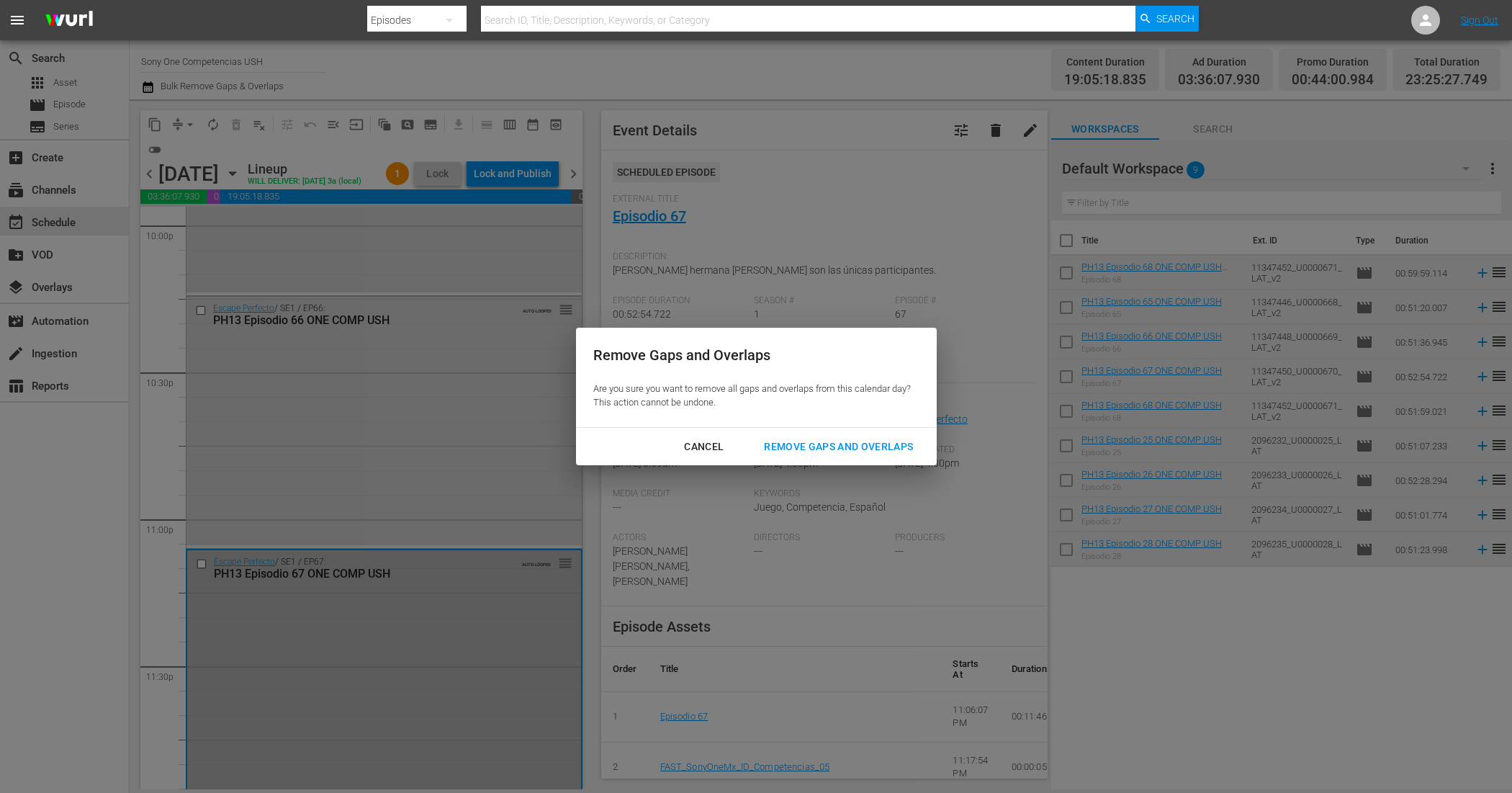
click at [871, 448] on div "Remove Gaps and Overlaps" at bounding box center [839, 447] width 172 height 18
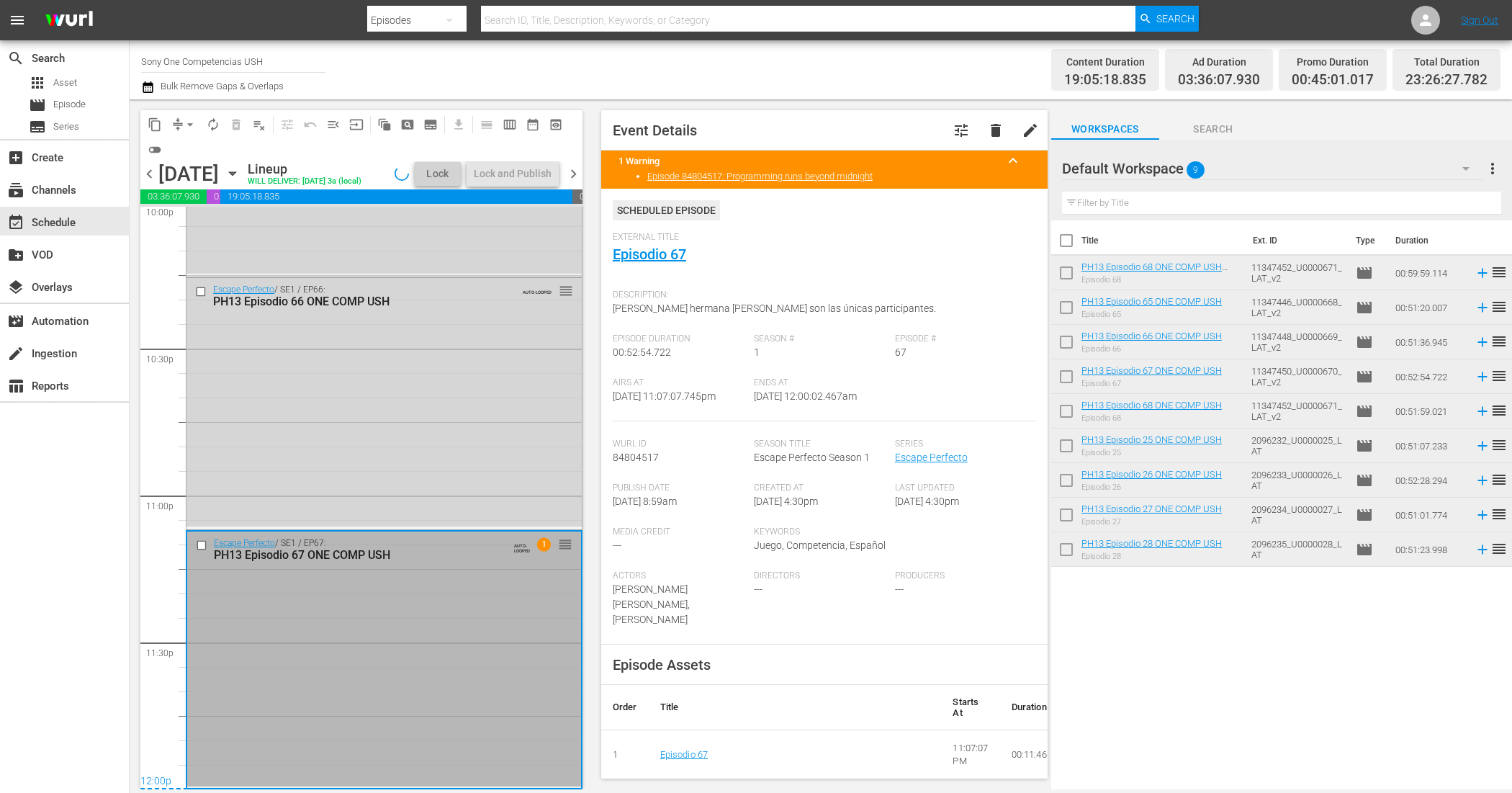
scroll to position [6494, 0]
click at [516, 182] on div "Lock and Publish" at bounding box center [512, 174] width 78 height 26
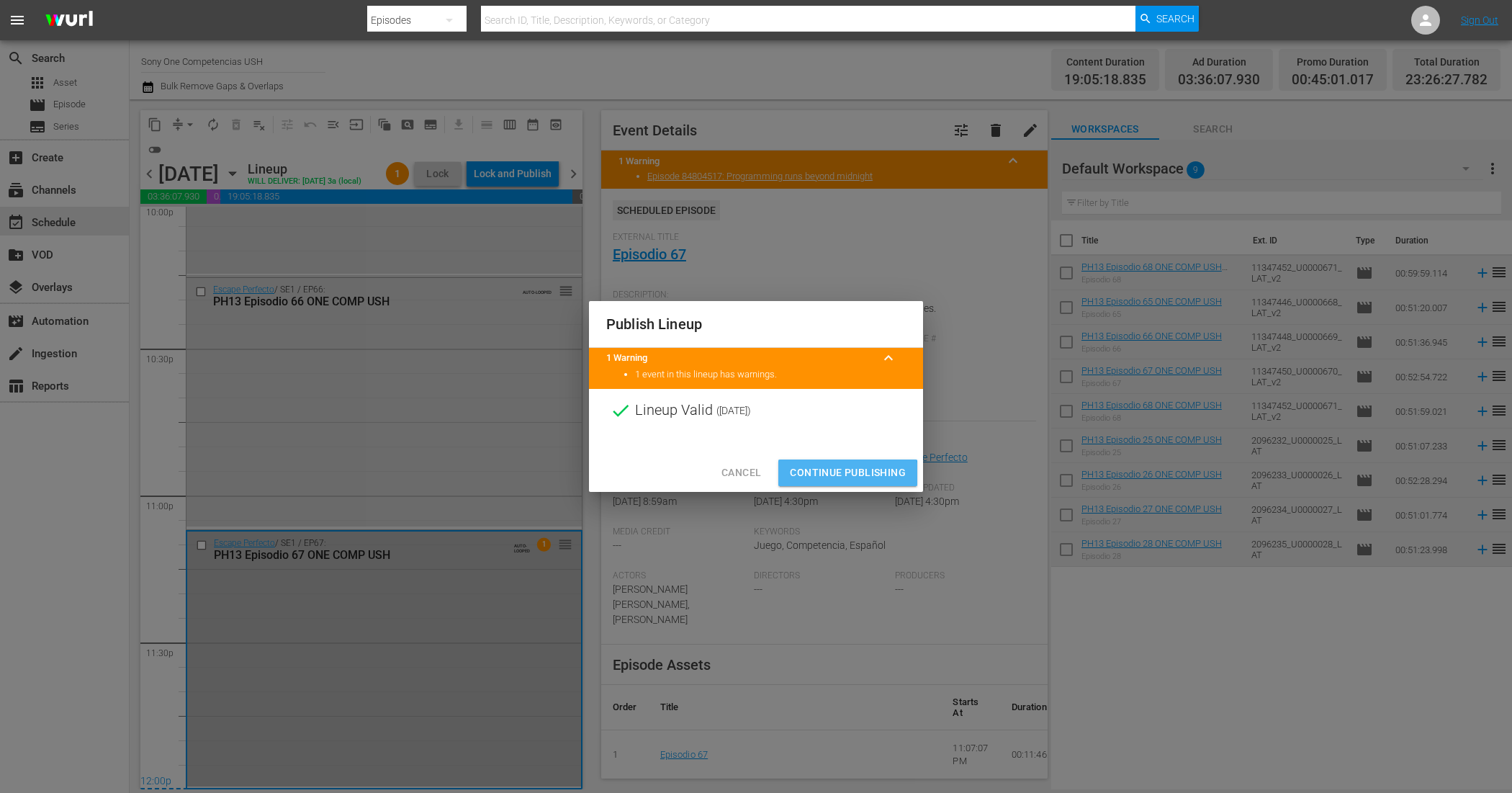
click at [841, 474] on span "Continue Publishing" at bounding box center [848, 473] width 116 height 18
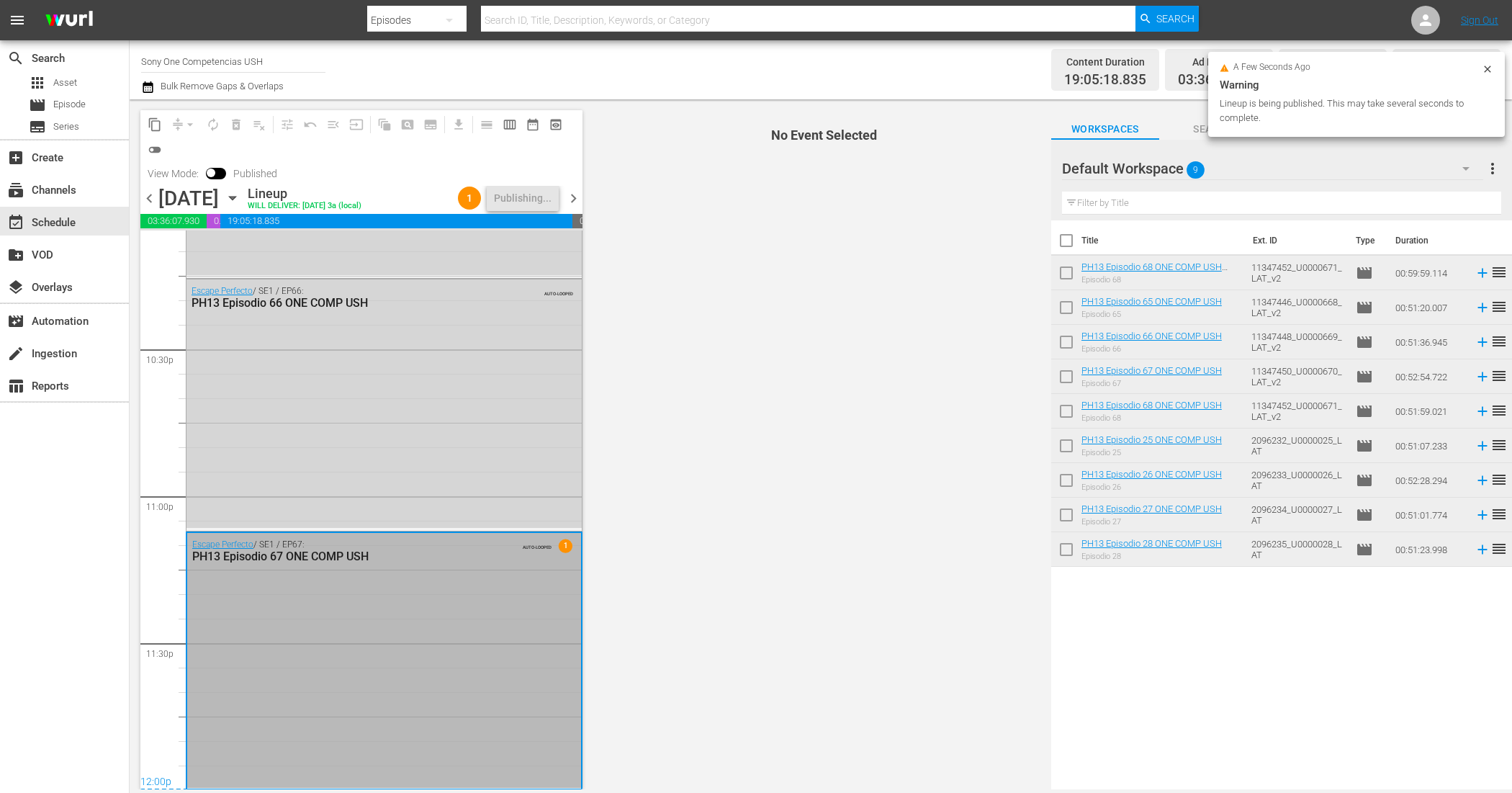
click at [1070, 242] on input "checkbox" at bounding box center [1066, 243] width 30 height 30
checkbox input "true"
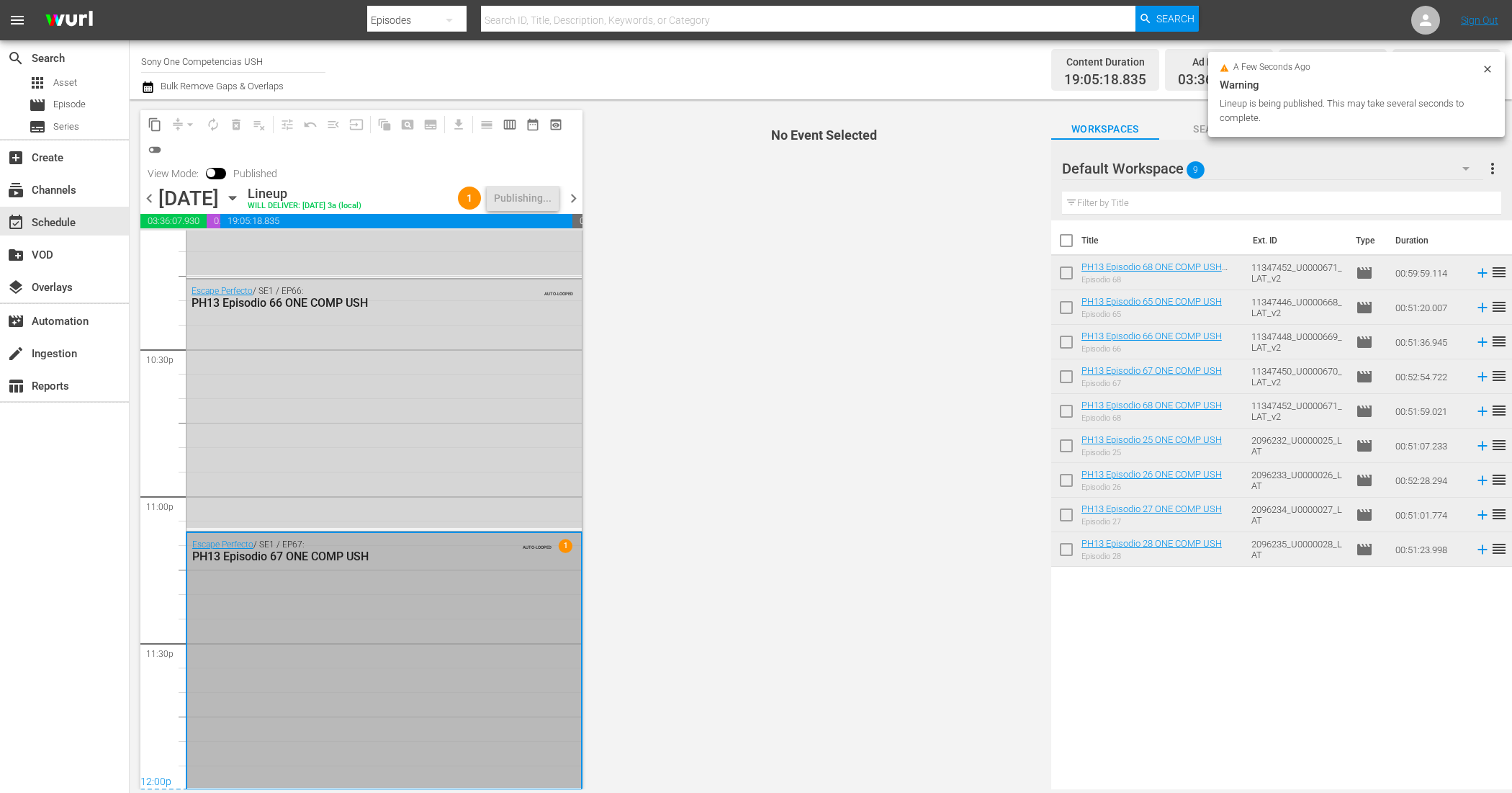
checkbox input "true"
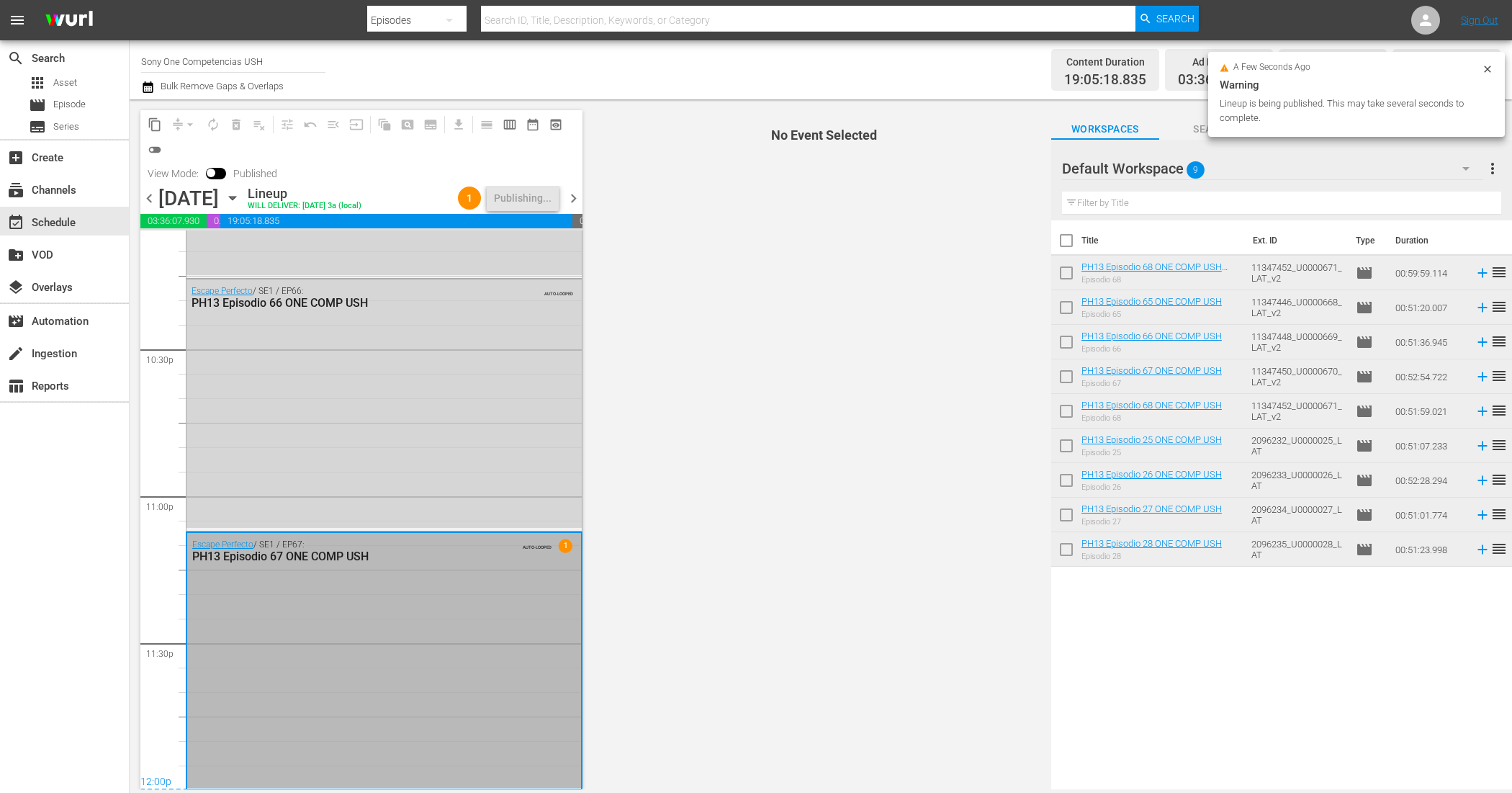
checkbox input "true"
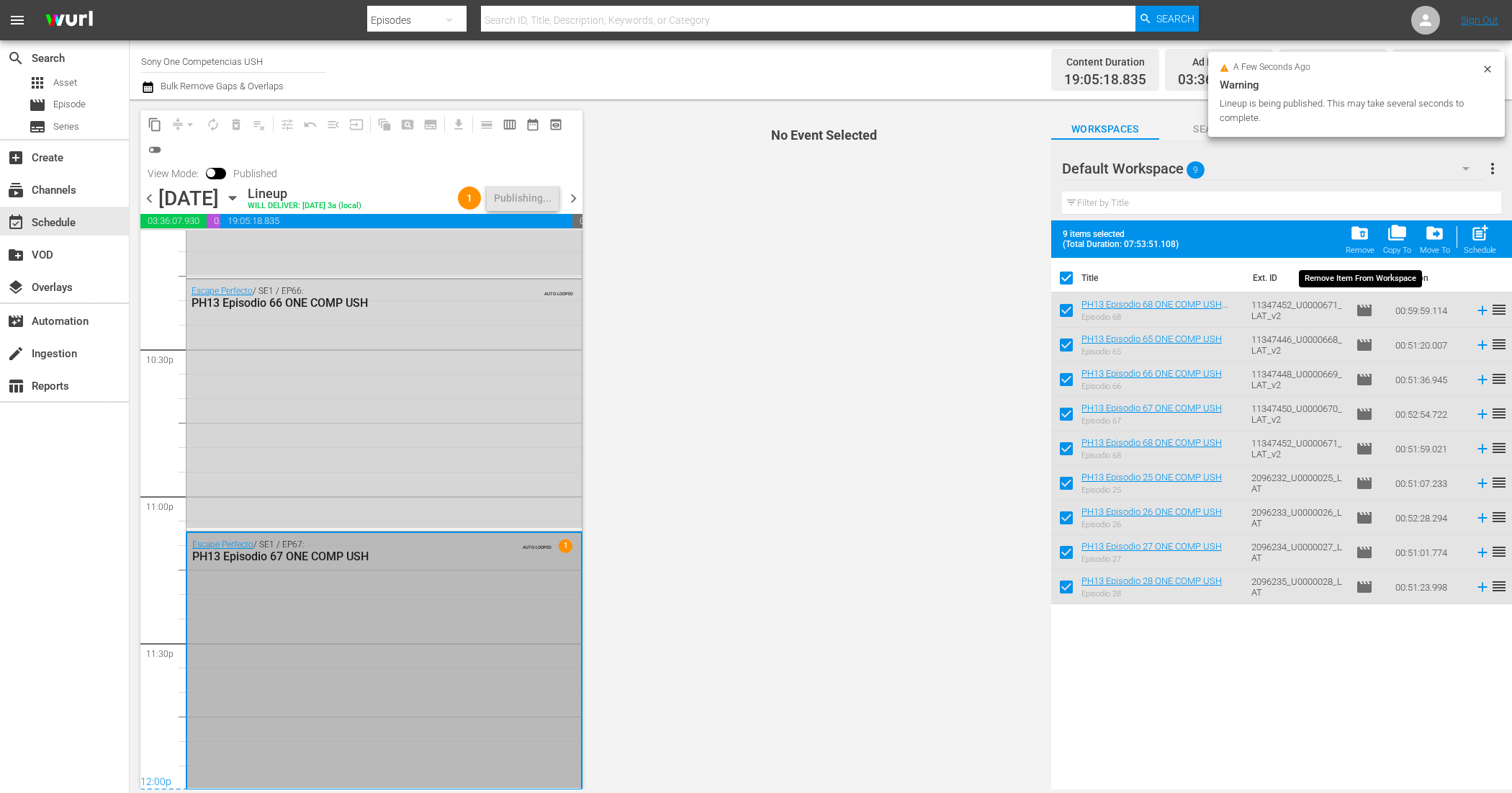
click at [1354, 234] on span "folder_delete" at bounding box center [1360, 233] width 20 height 20
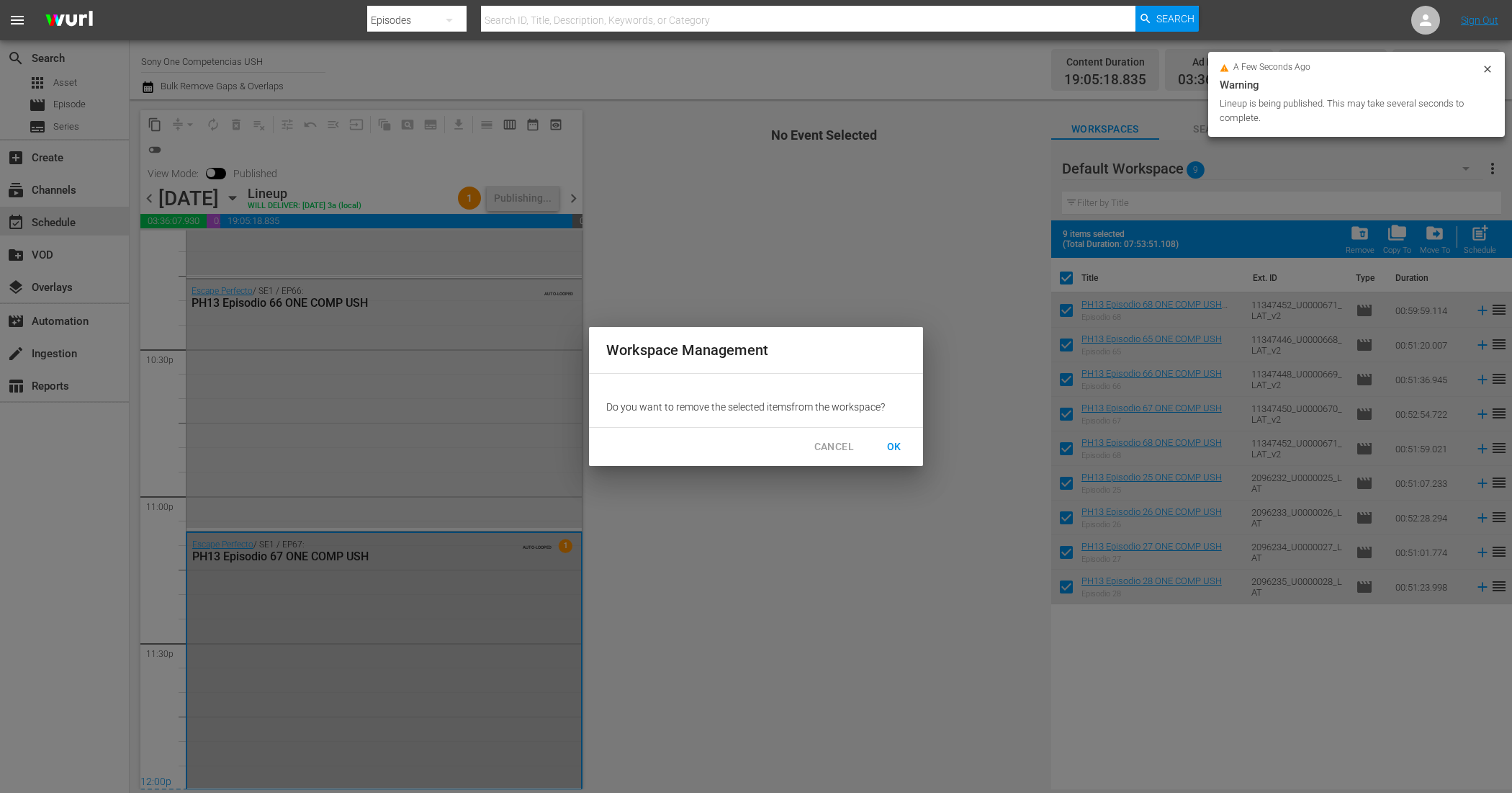
click at [897, 445] on span "OK" at bounding box center [894, 447] width 23 height 18
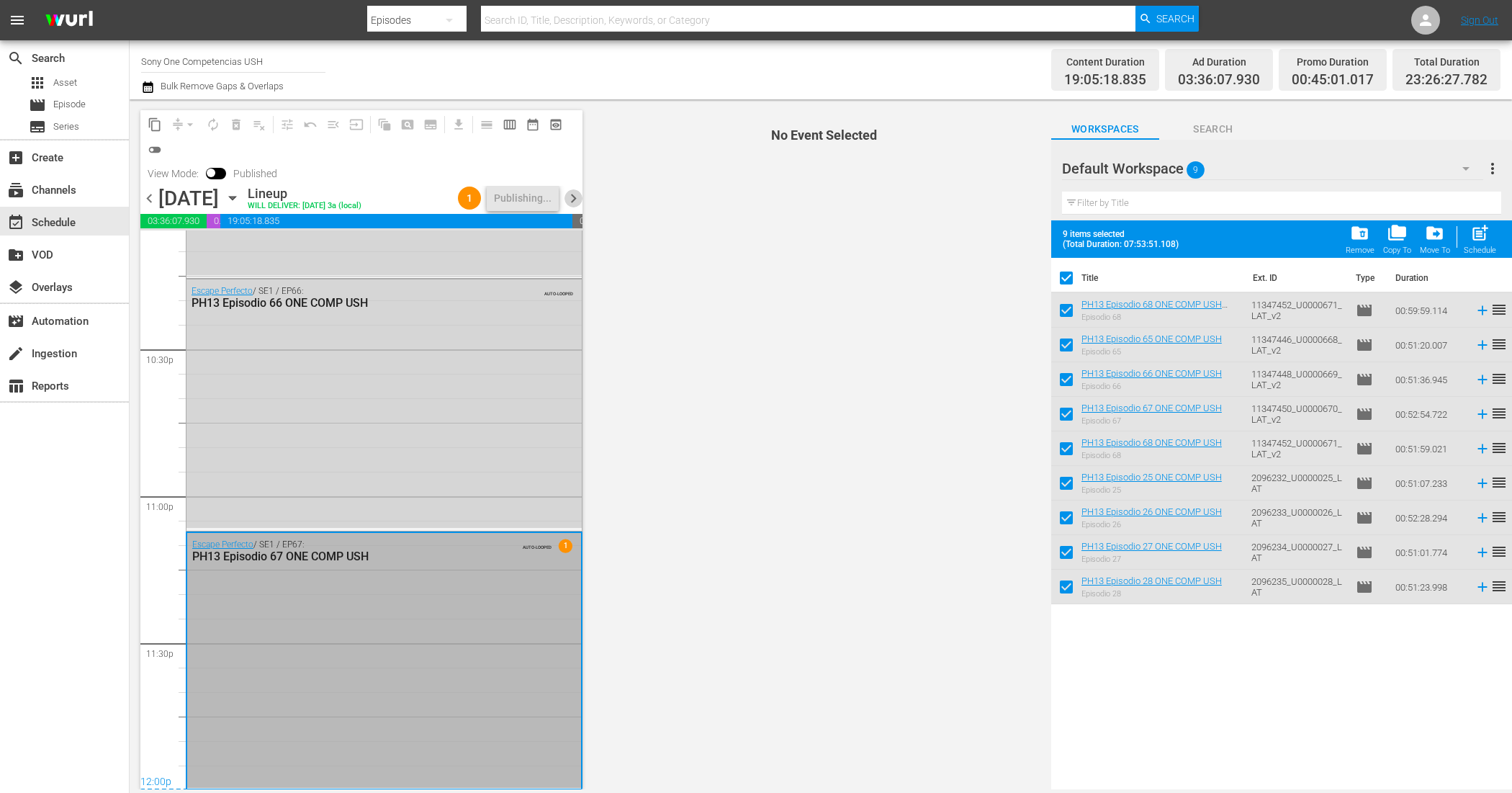
click at [578, 196] on span "chevron_right" at bounding box center [574, 199] width 18 height 18
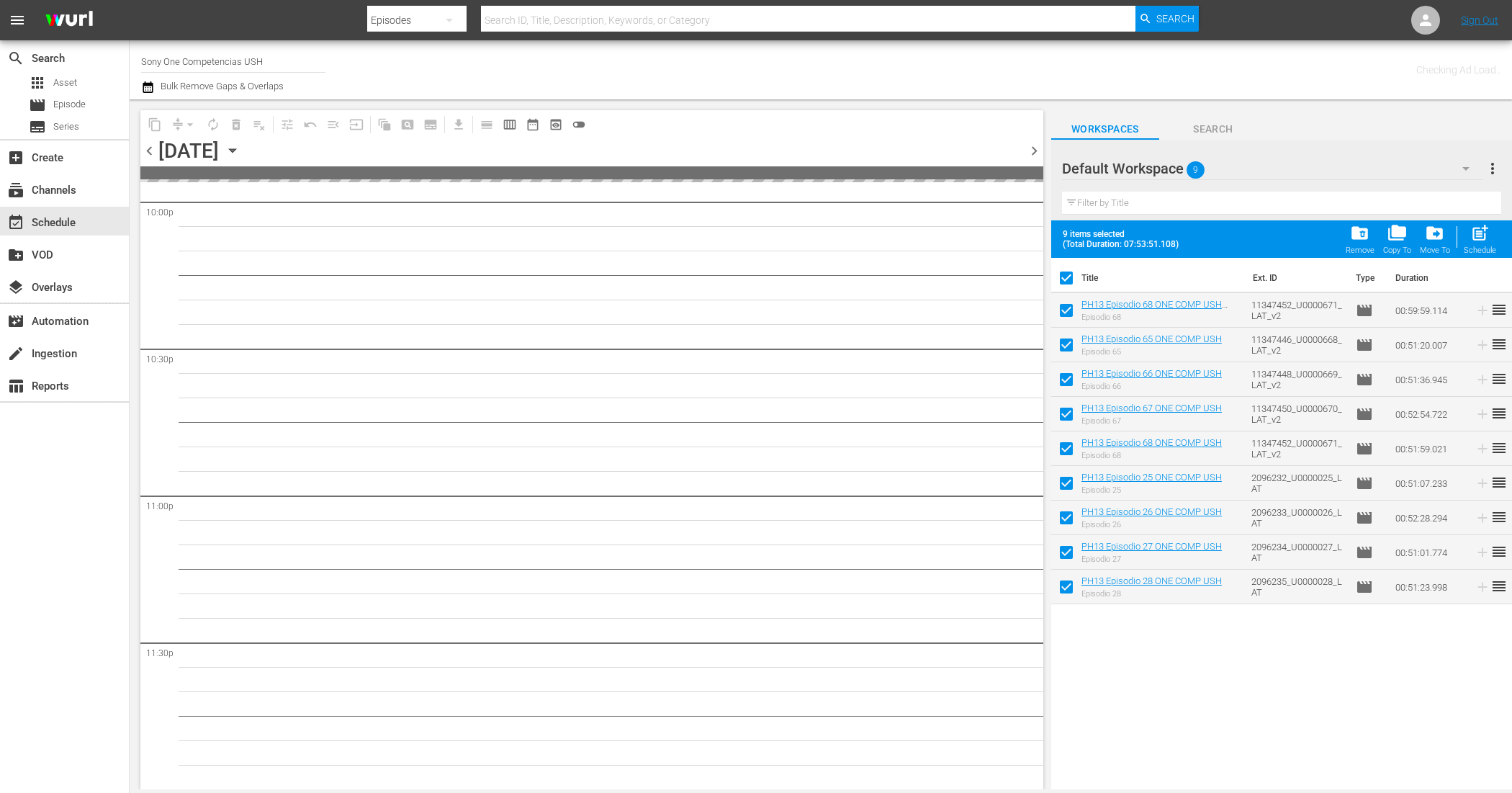
scroll to position [6446, 0]
checkbox input "false"
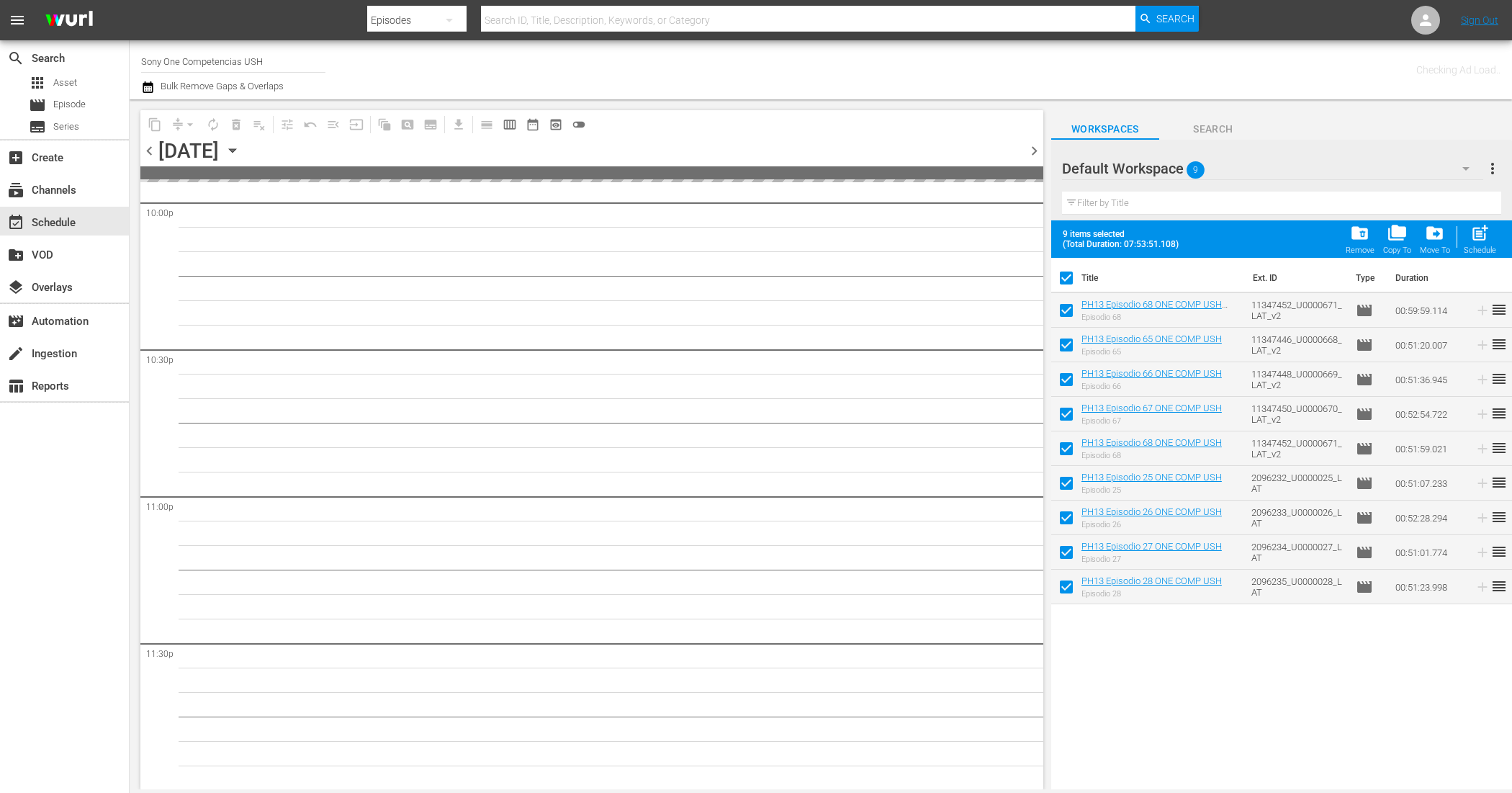
checkbox input "false"
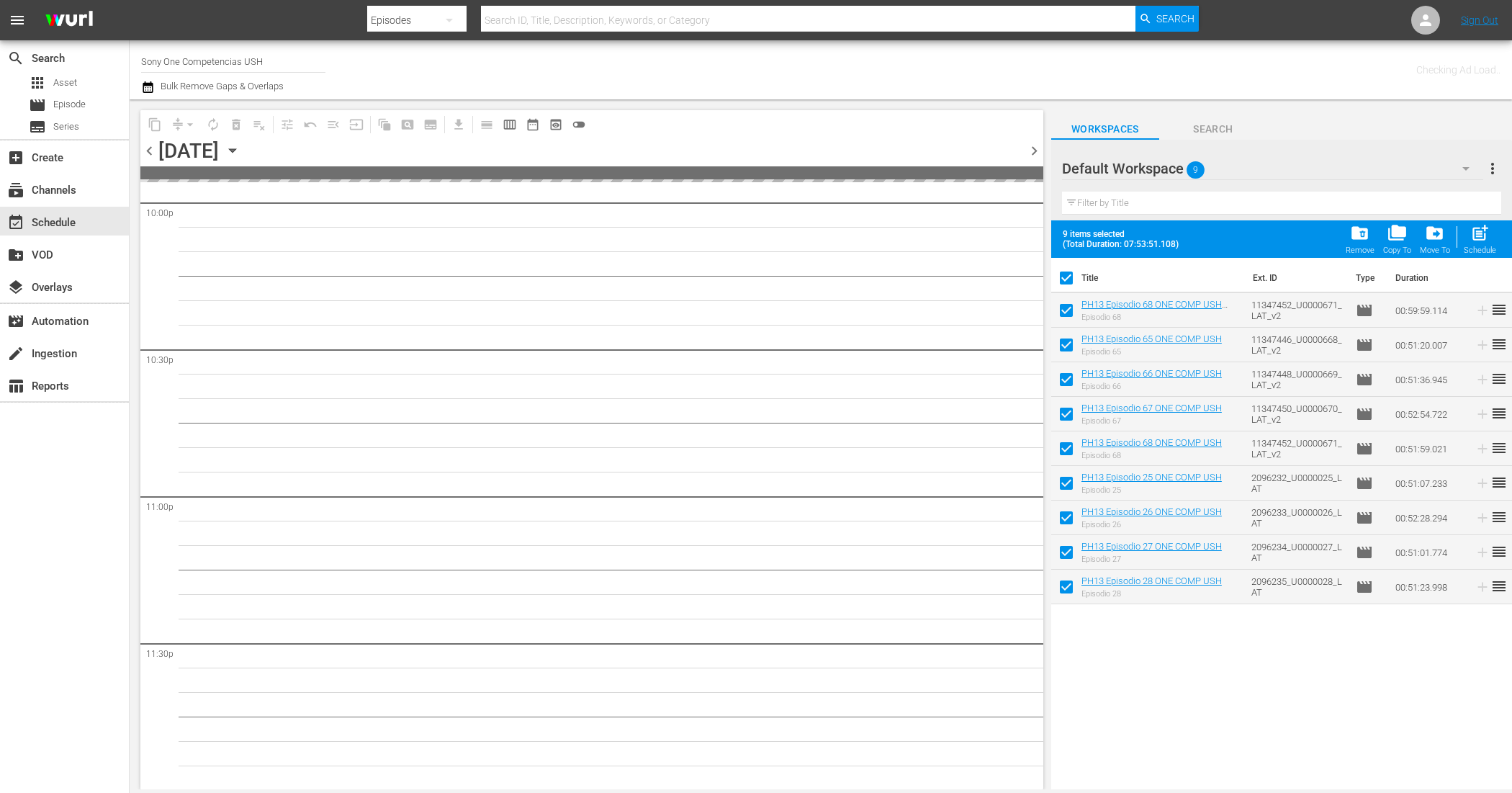
checkbox input "false"
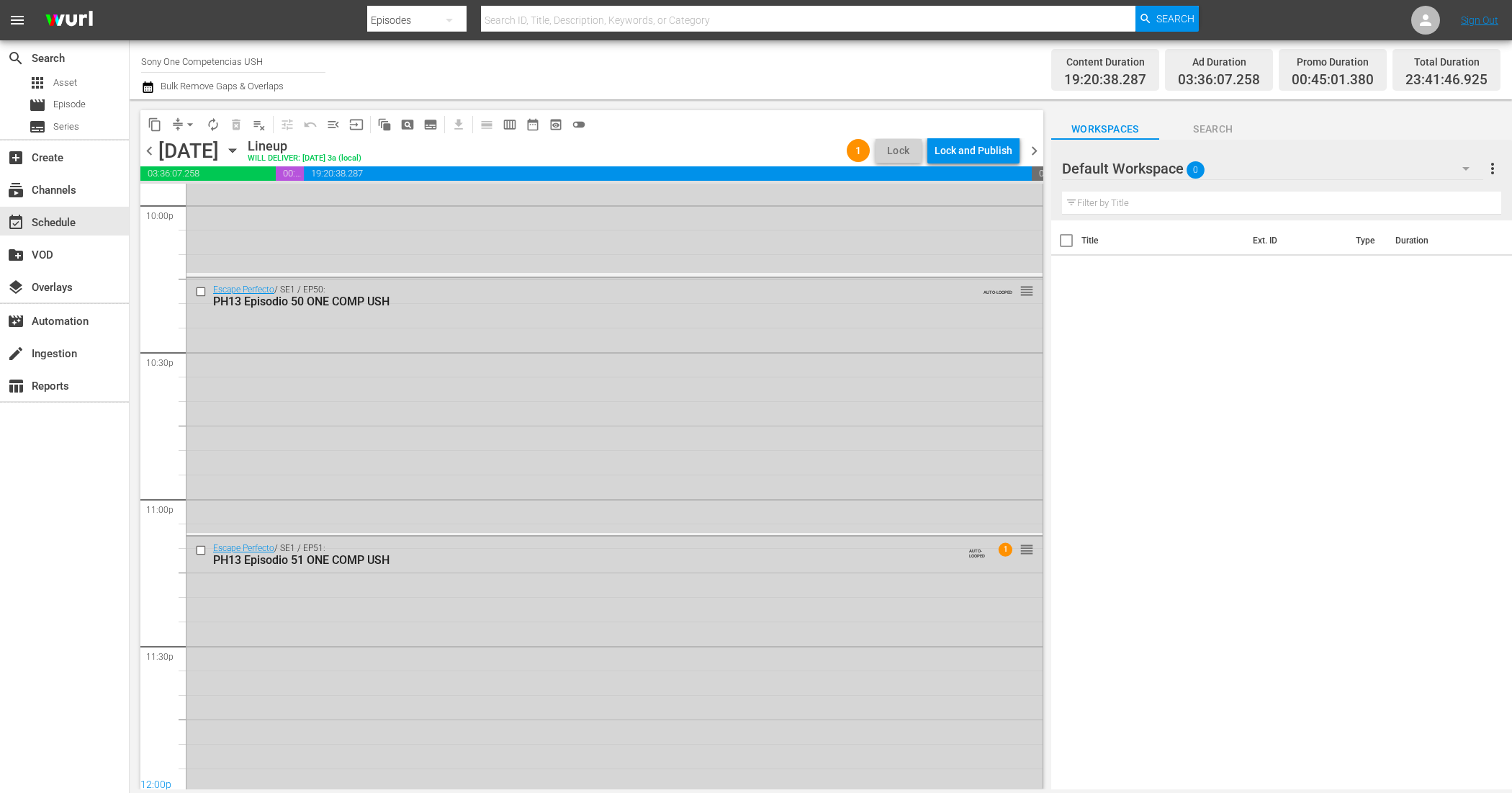
scroll to position [6447, 0]
click at [980, 155] on div "Lock and Publish" at bounding box center [973, 150] width 78 height 26
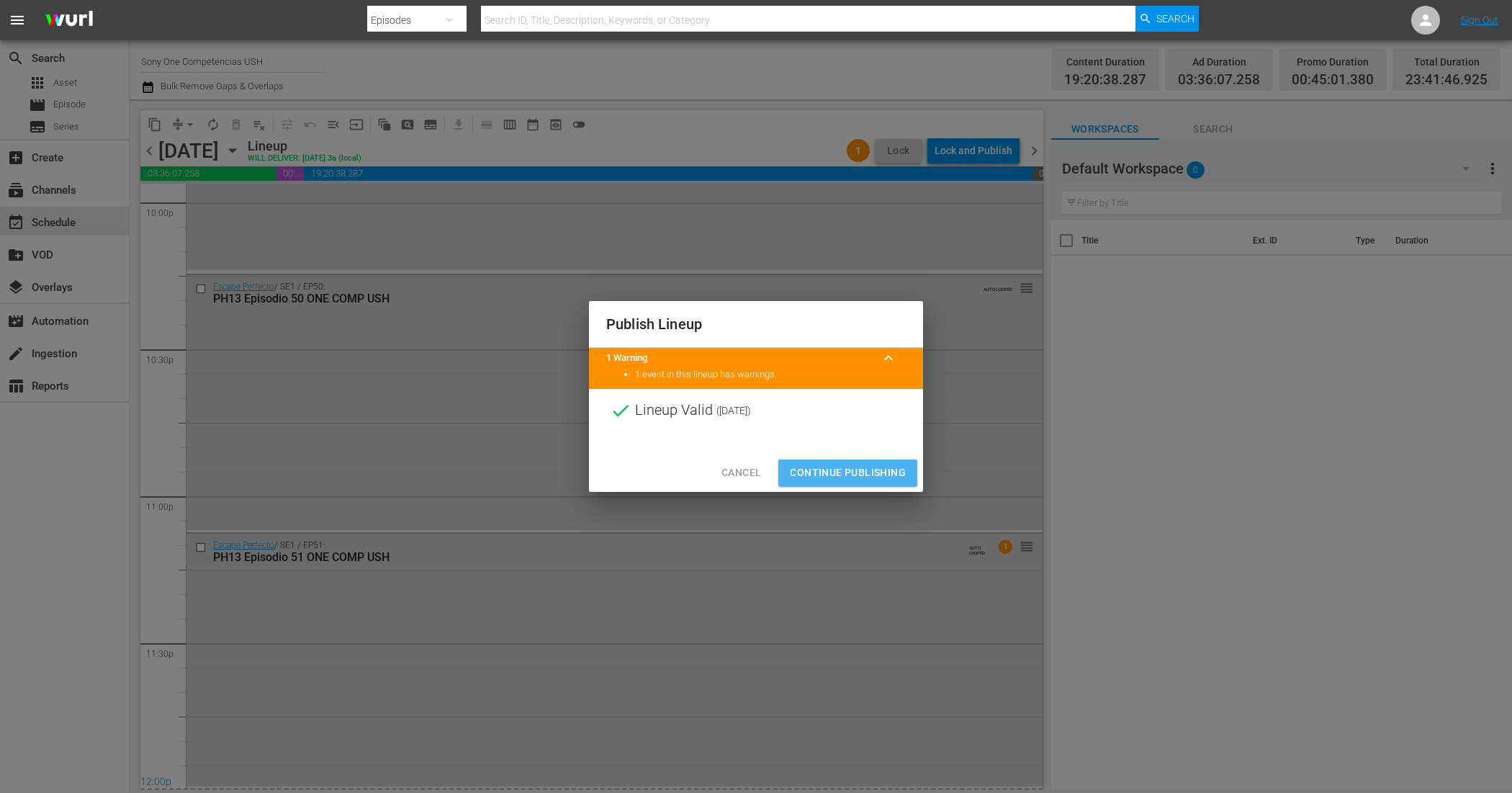
click at [860, 469] on span "Continue Publishing" at bounding box center [848, 473] width 116 height 18
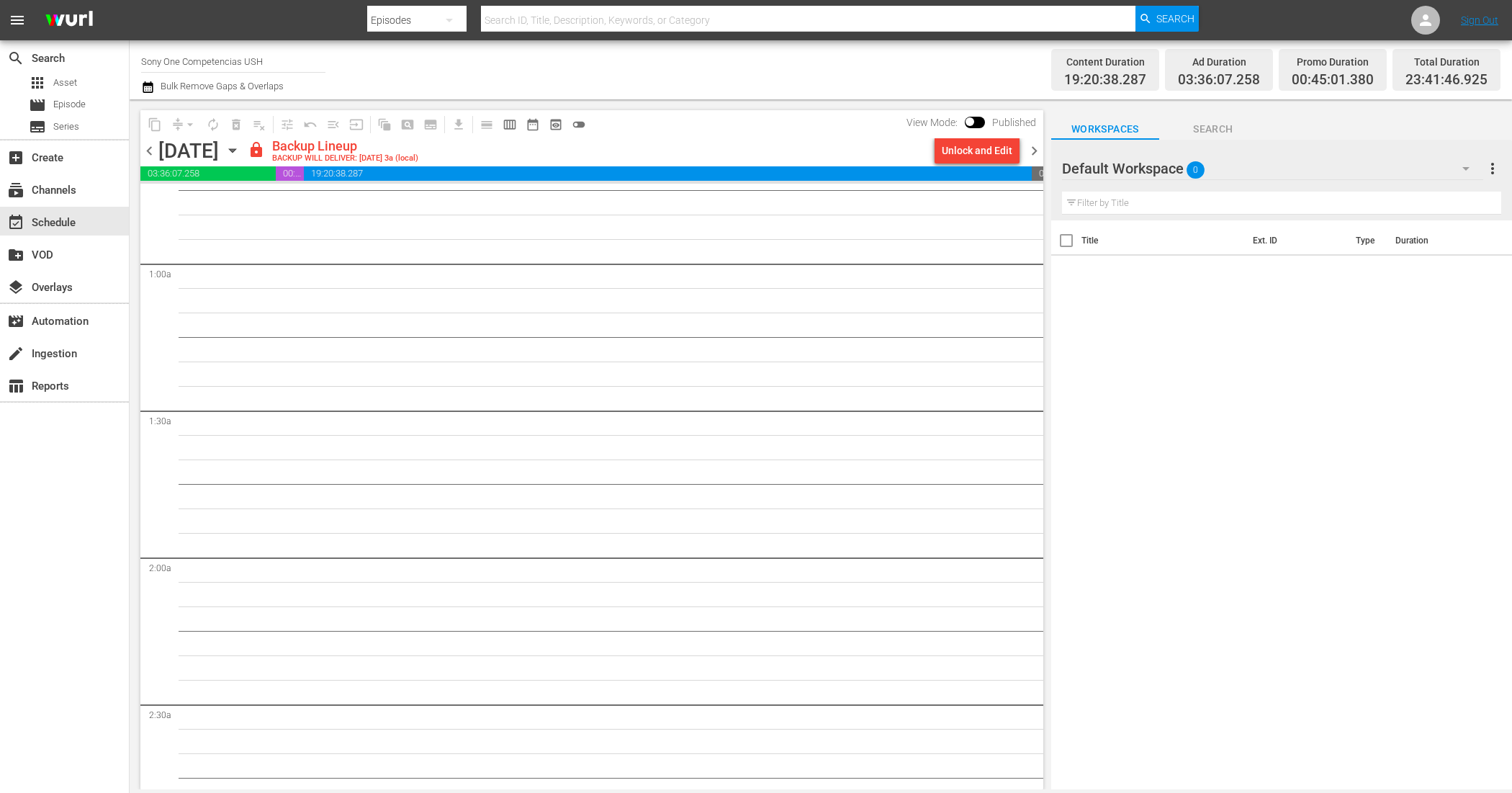
scroll to position [0, 0]
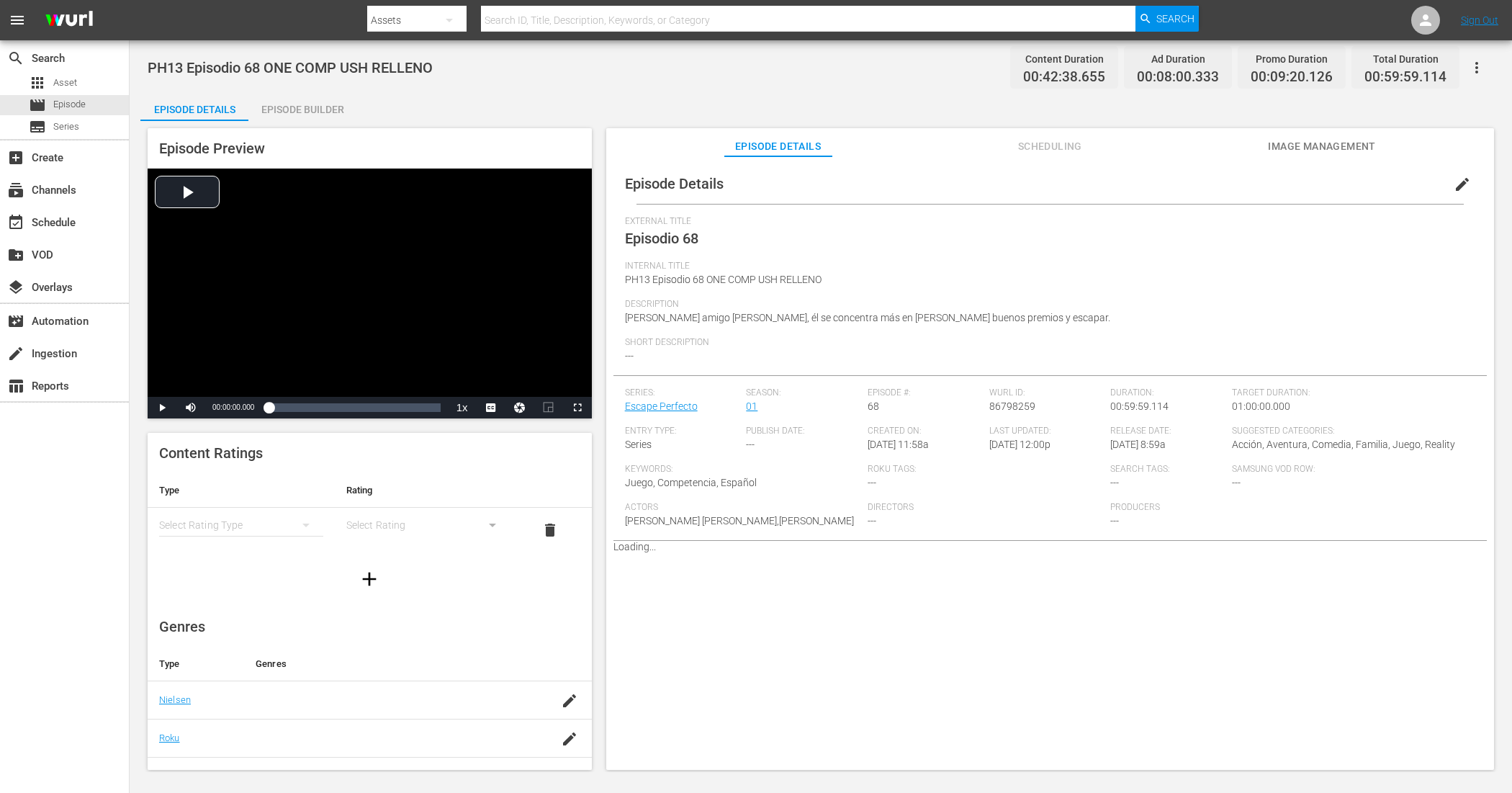
click at [297, 105] on div "Episode Builder" at bounding box center [303, 109] width 108 height 34
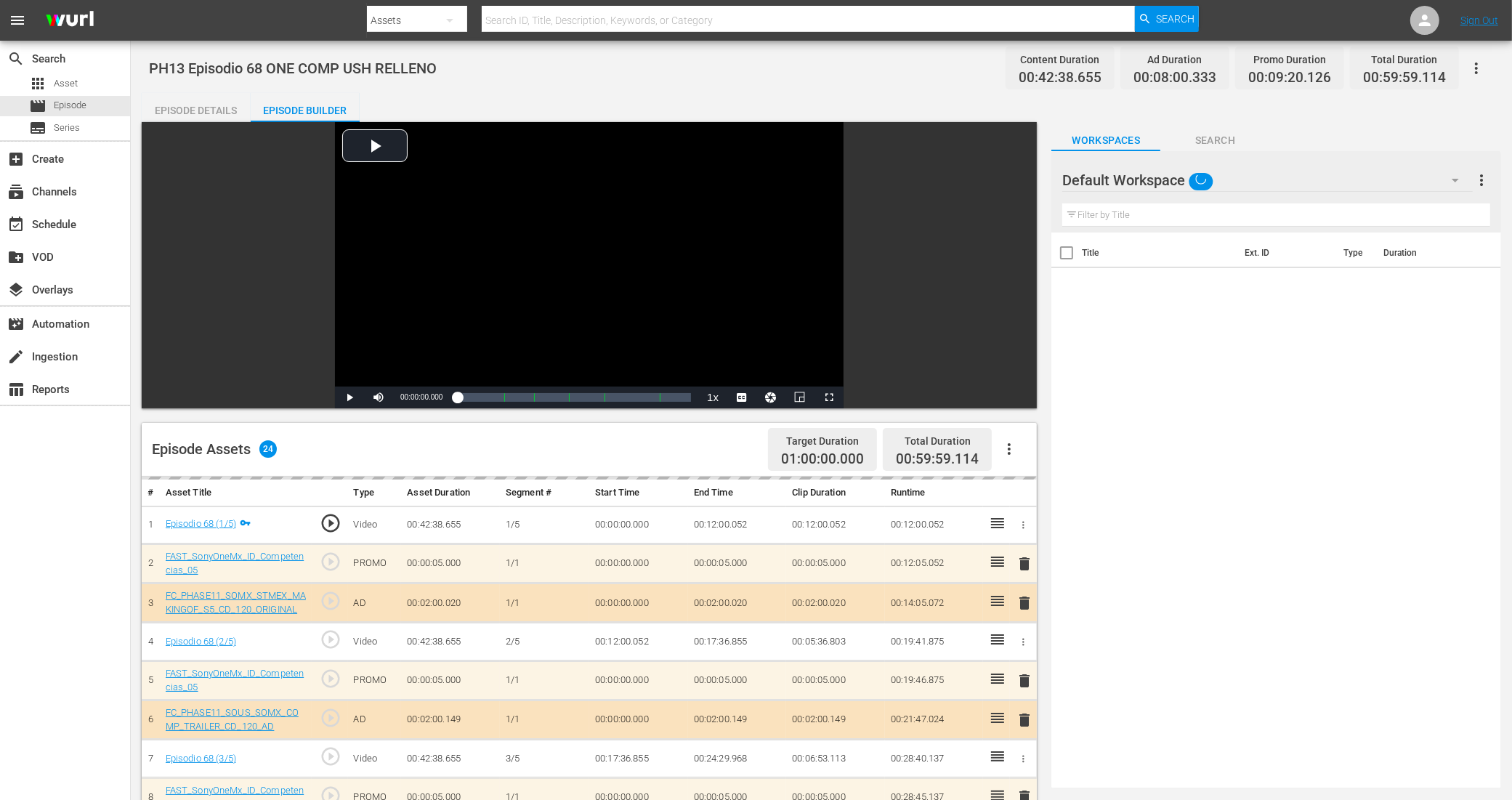
click at [1285, 175] on div "Default Workspace" at bounding box center [1268, 180] width 410 height 41
click at [1178, 225] on div "COMPETENCIAS USH (16)" at bounding box center [1156, 220] width 151 height 23
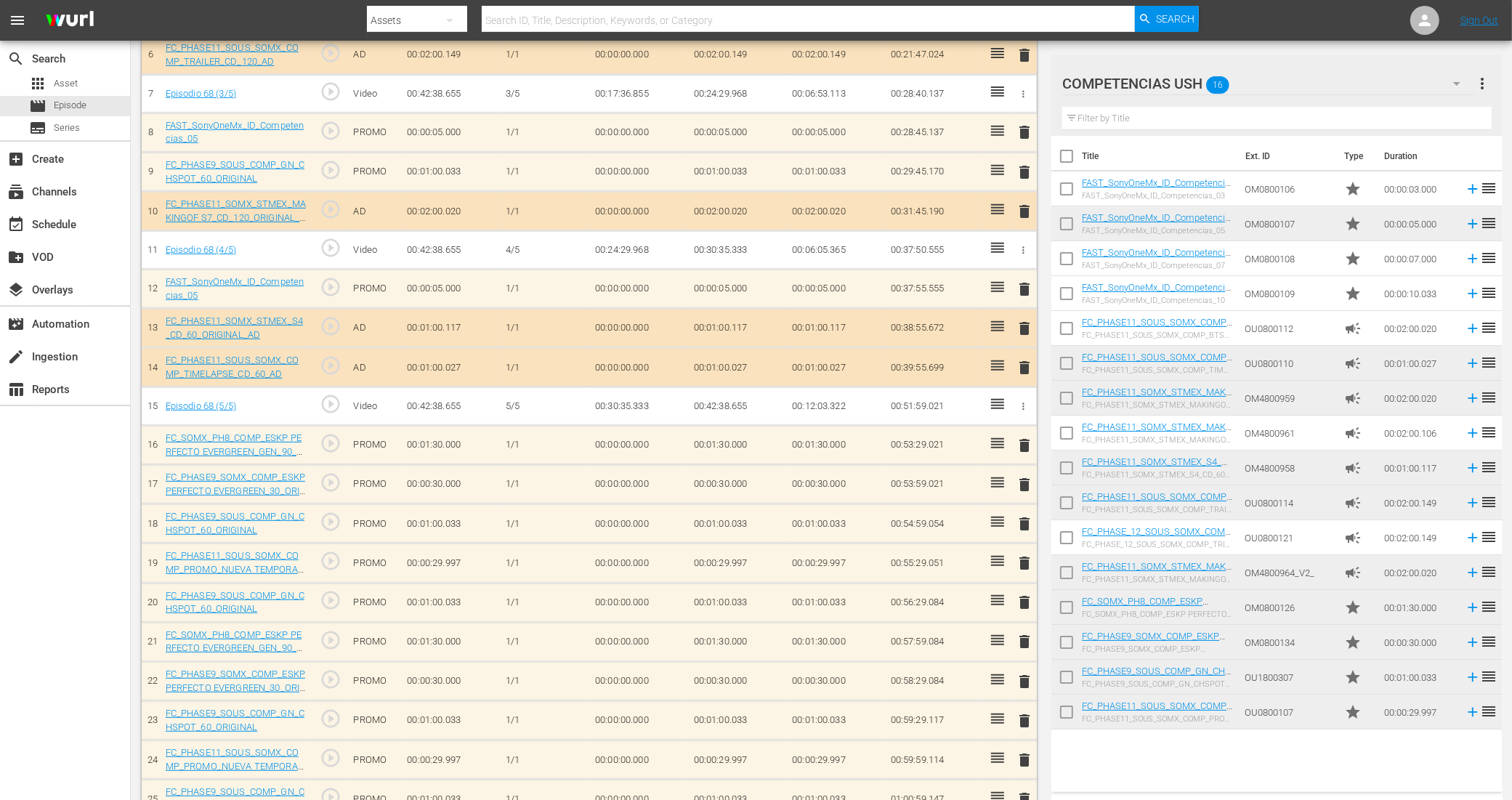
scroll to position [660, 0]
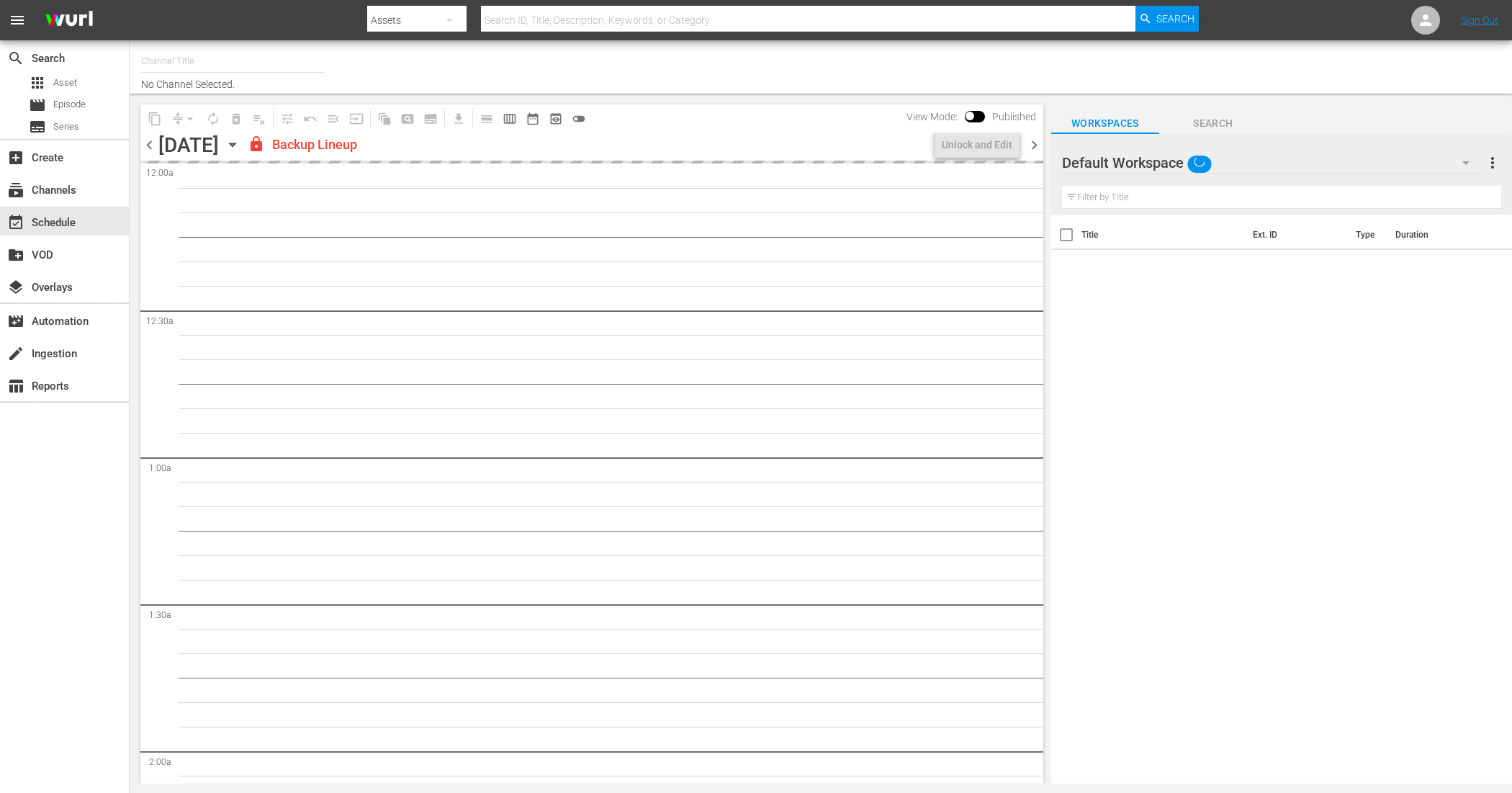
type input "Sony One Competencias USH (692)"
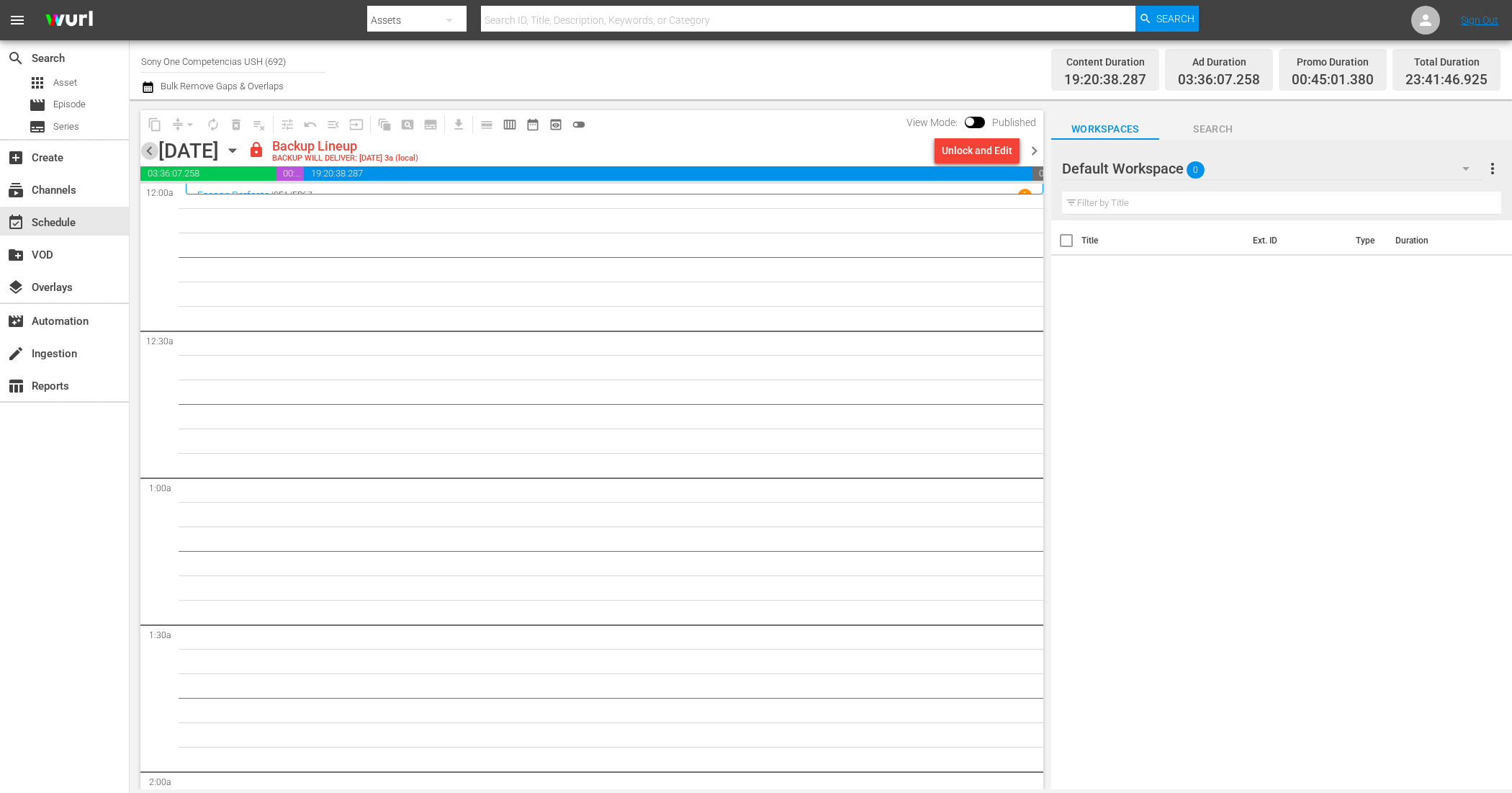
drag, startPoint x: 148, startPoint y: 152, endPoint x: 225, endPoint y: 181, distance: 82.3
click at [148, 152] on span "chevron_left" at bounding box center [149, 151] width 18 height 18
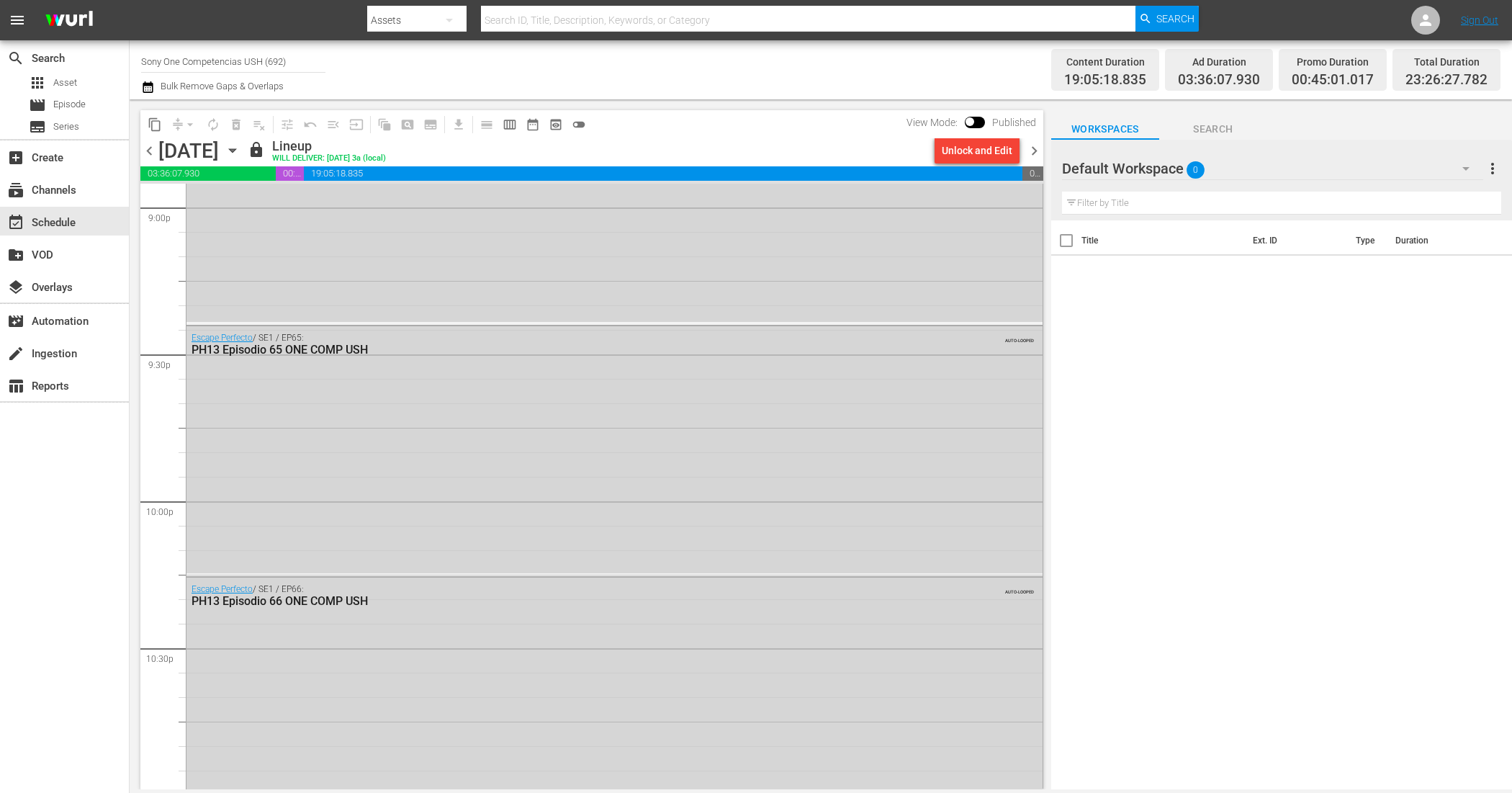
scroll to position [6447, 0]
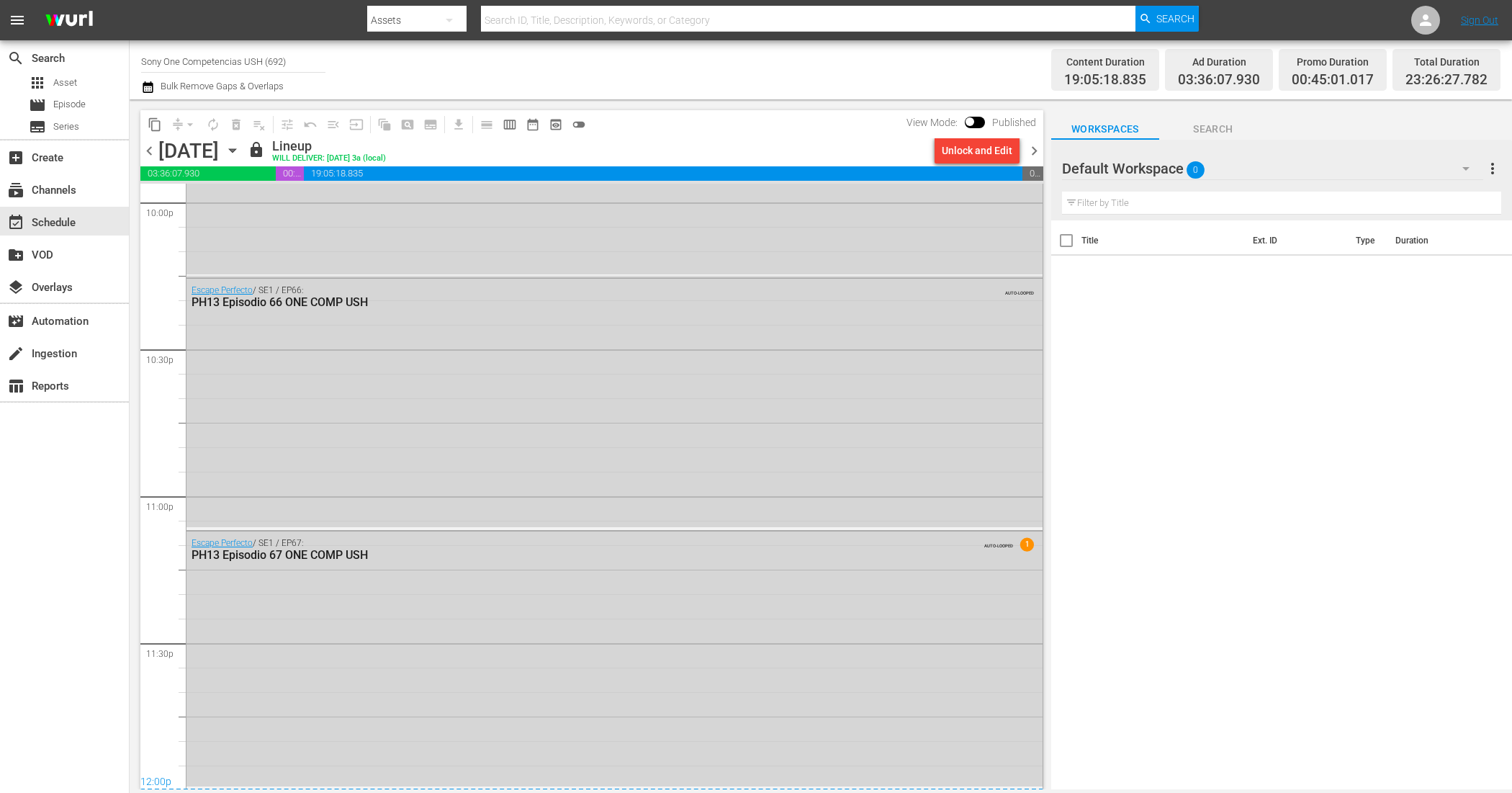
click at [1034, 152] on span "chevron_right" at bounding box center [1034, 151] width 18 height 18
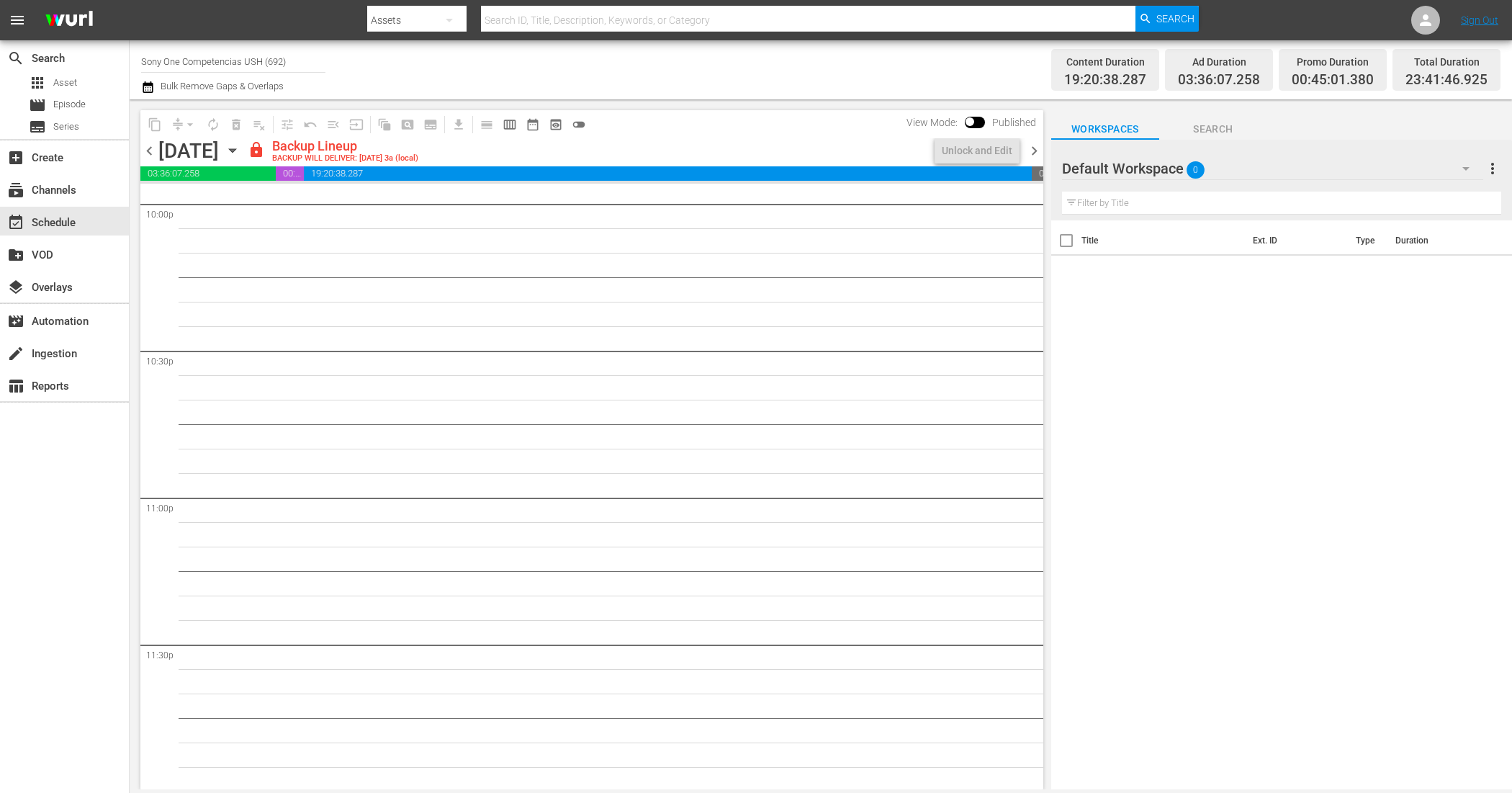
scroll to position [6448, 0]
click at [951, 141] on div "Unlock and Edit" at bounding box center [977, 150] width 70 height 26
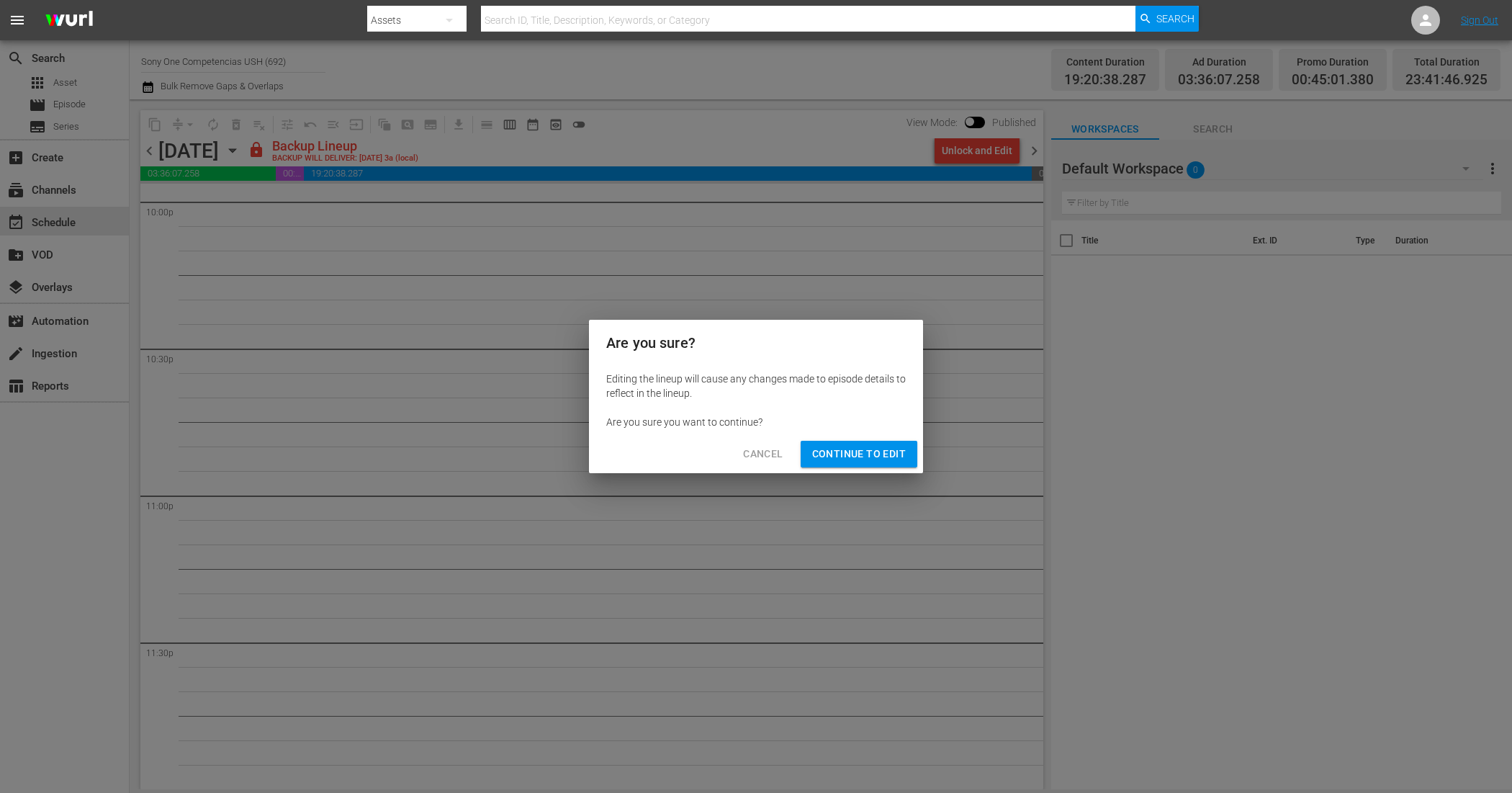
click at [844, 455] on span "Continue to Edit" at bounding box center [859, 454] width 94 height 18
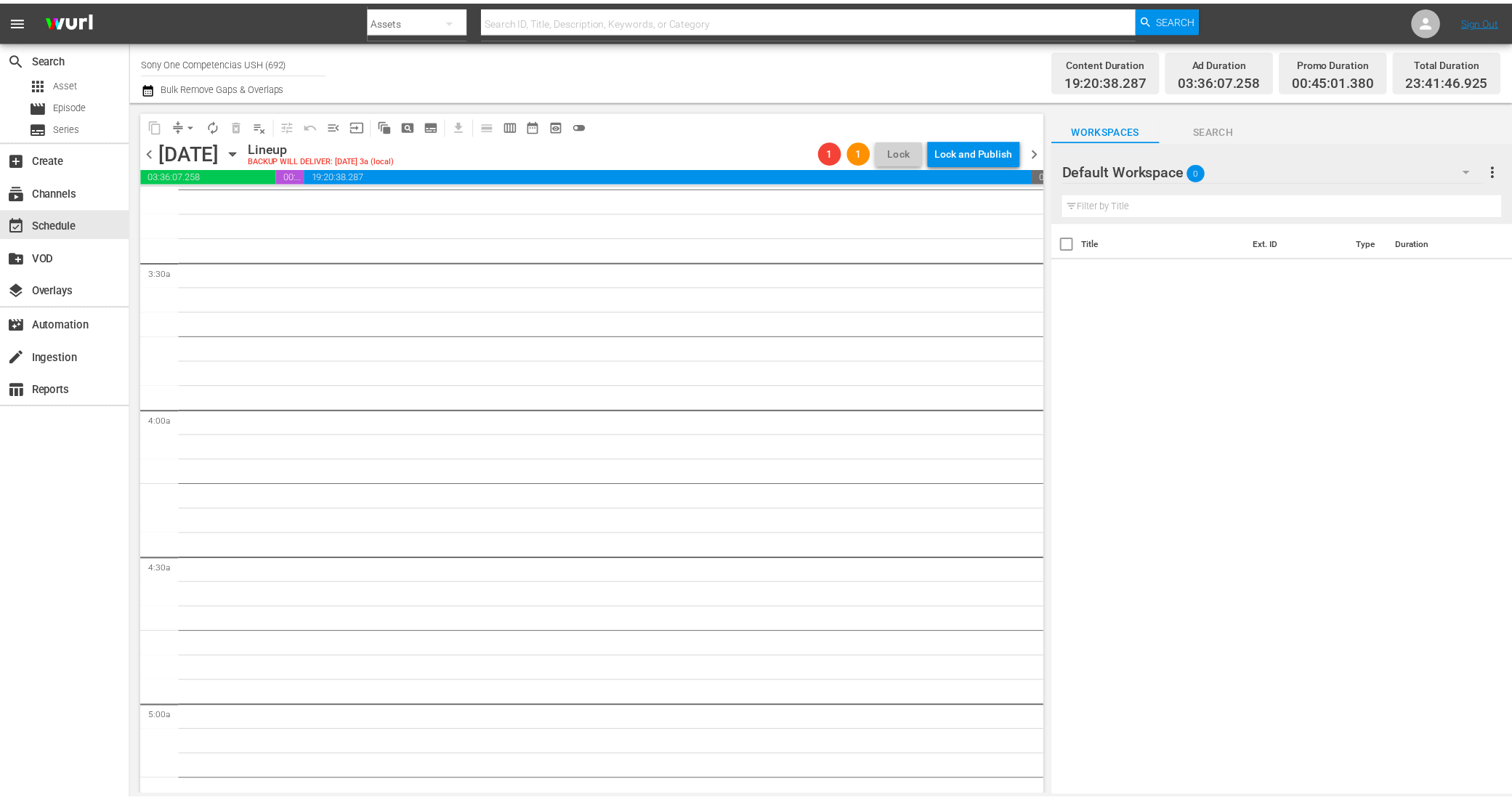
scroll to position [0, 0]
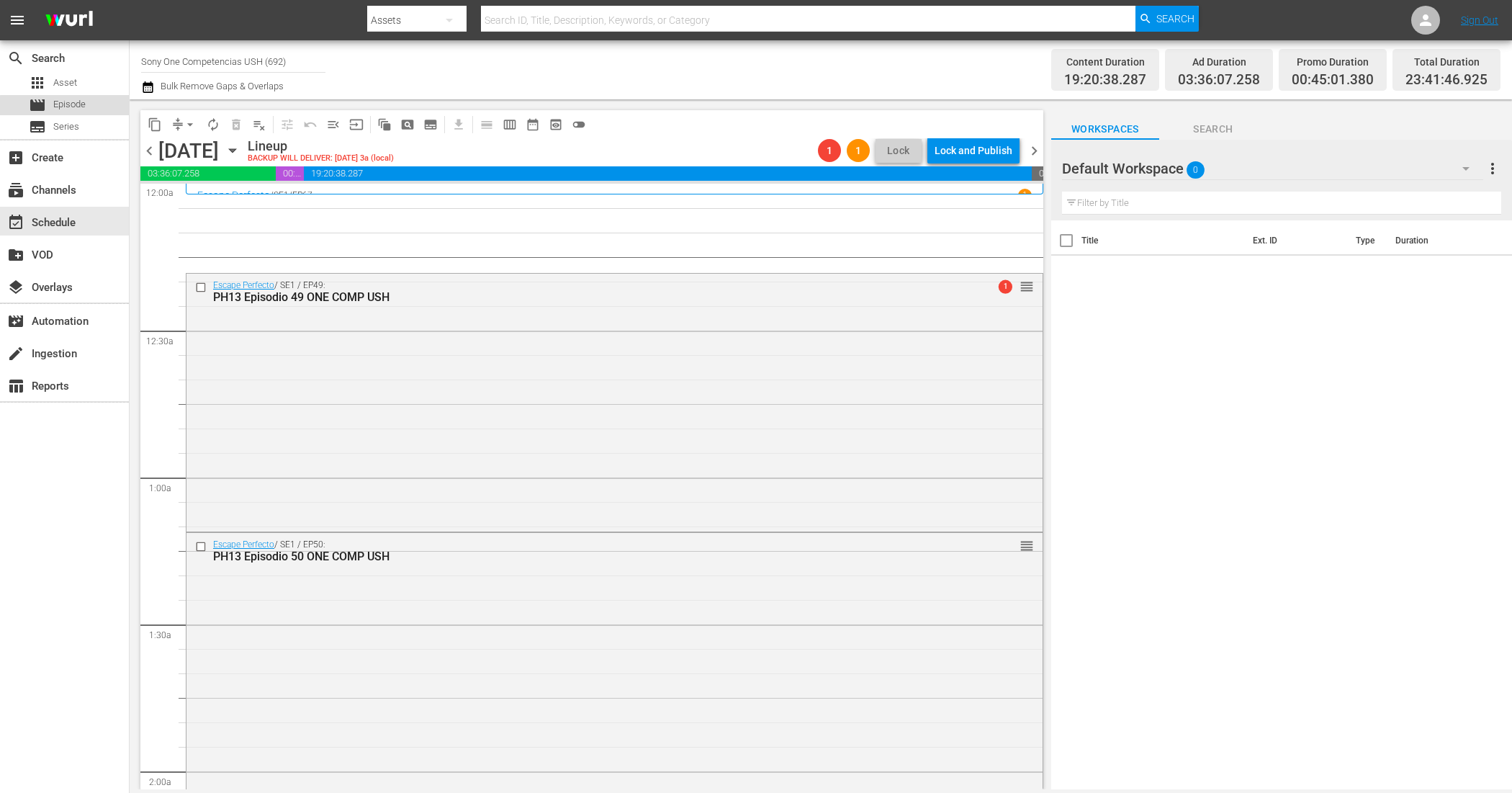
click at [67, 107] on span "Episode" at bounding box center [70, 105] width 33 height 14
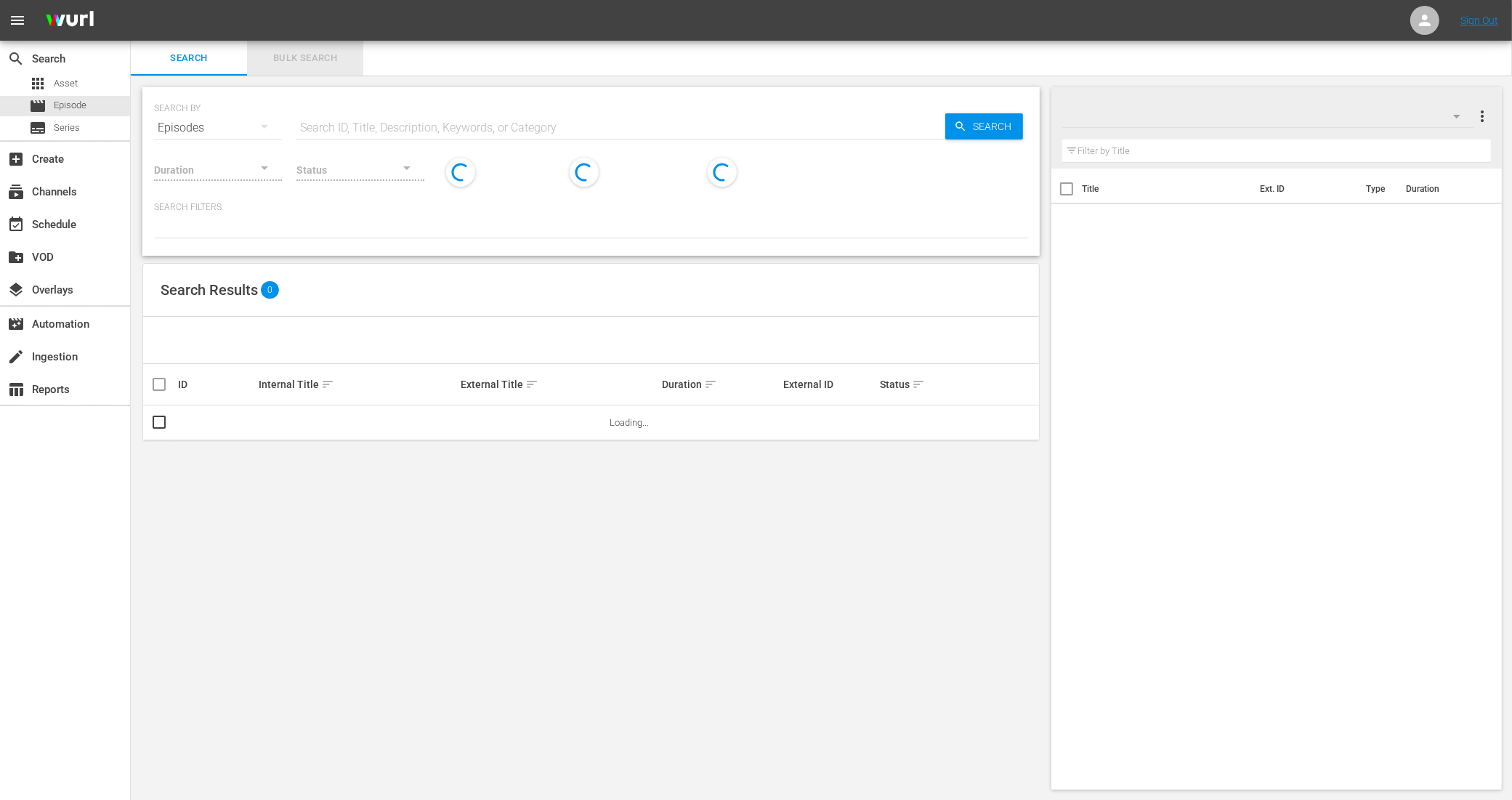
click at [313, 57] on span "Bulk Search" at bounding box center [305, 58] width 98 height 16
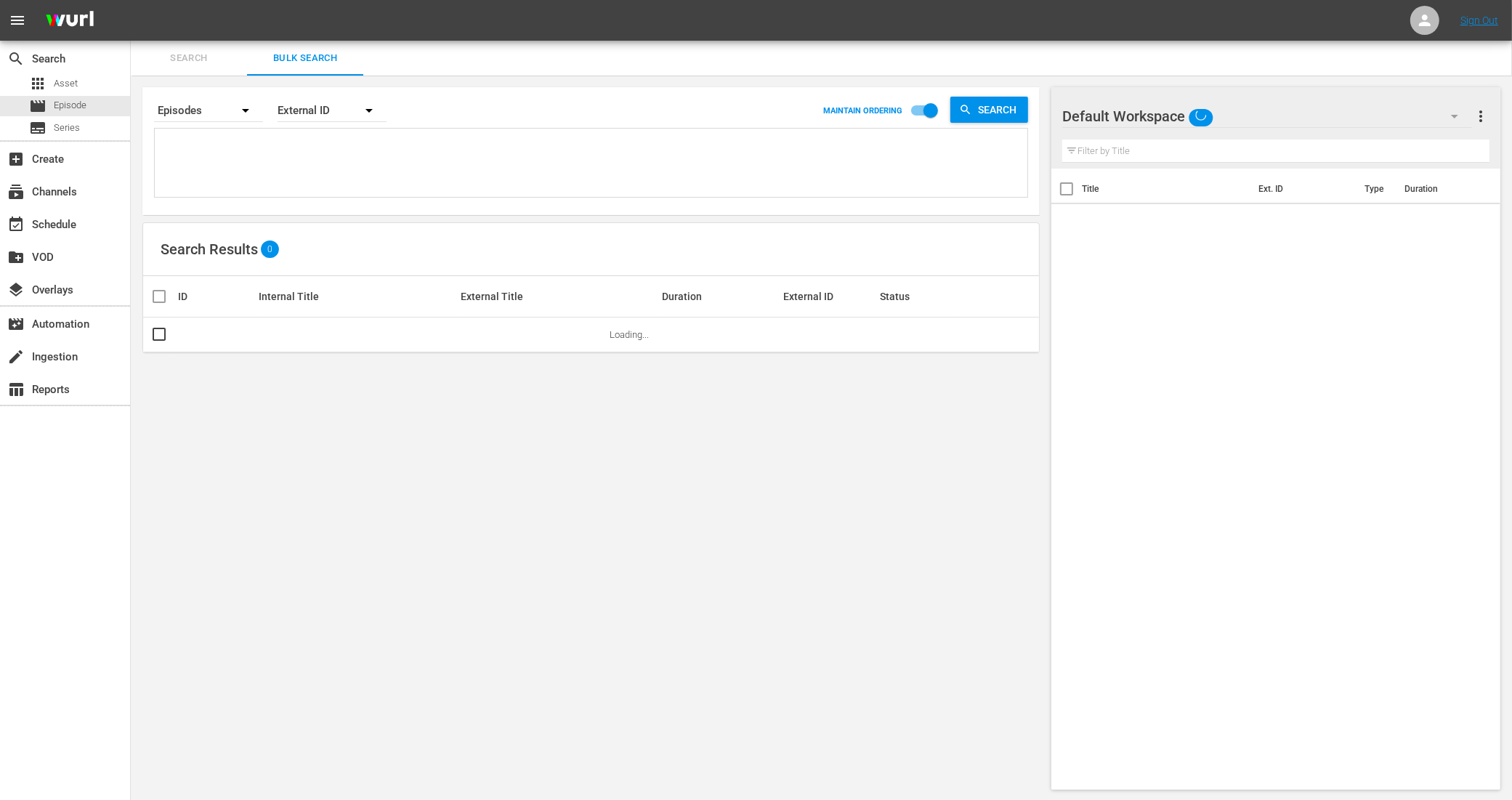
click at [280, 109] on div "External ID" at bounding box center [332, 110] width 109 height 41
click at [222, 159] on div "External ID Wurl ID Title" at bounding box center [756, 400] width 1512 height 800
click at [222, 159] on textarea at bounding box center [593, 165] width 869 height 66
paste textarea "11347454_U0000672_LAT_v2 11347456_U0000673_LAT_v2 11347458_U0000674_LAT_v2 1134…"
type textarea "11347454_U0000672_LAT_v2 11347456_U0000673_LAT_v2 11347458_U0000674_LAT_v2 1134…"
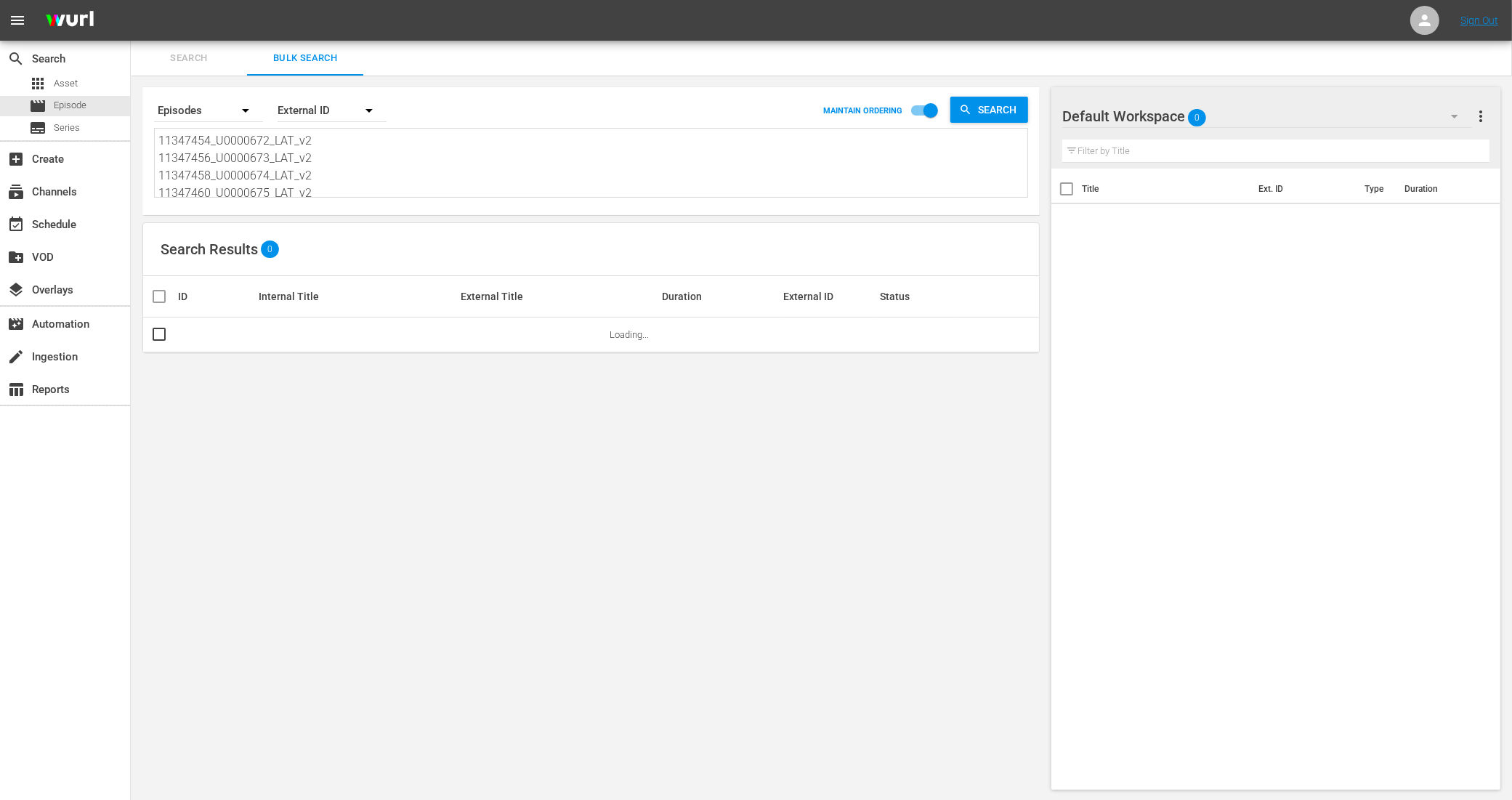
scroll to position [2, 0]
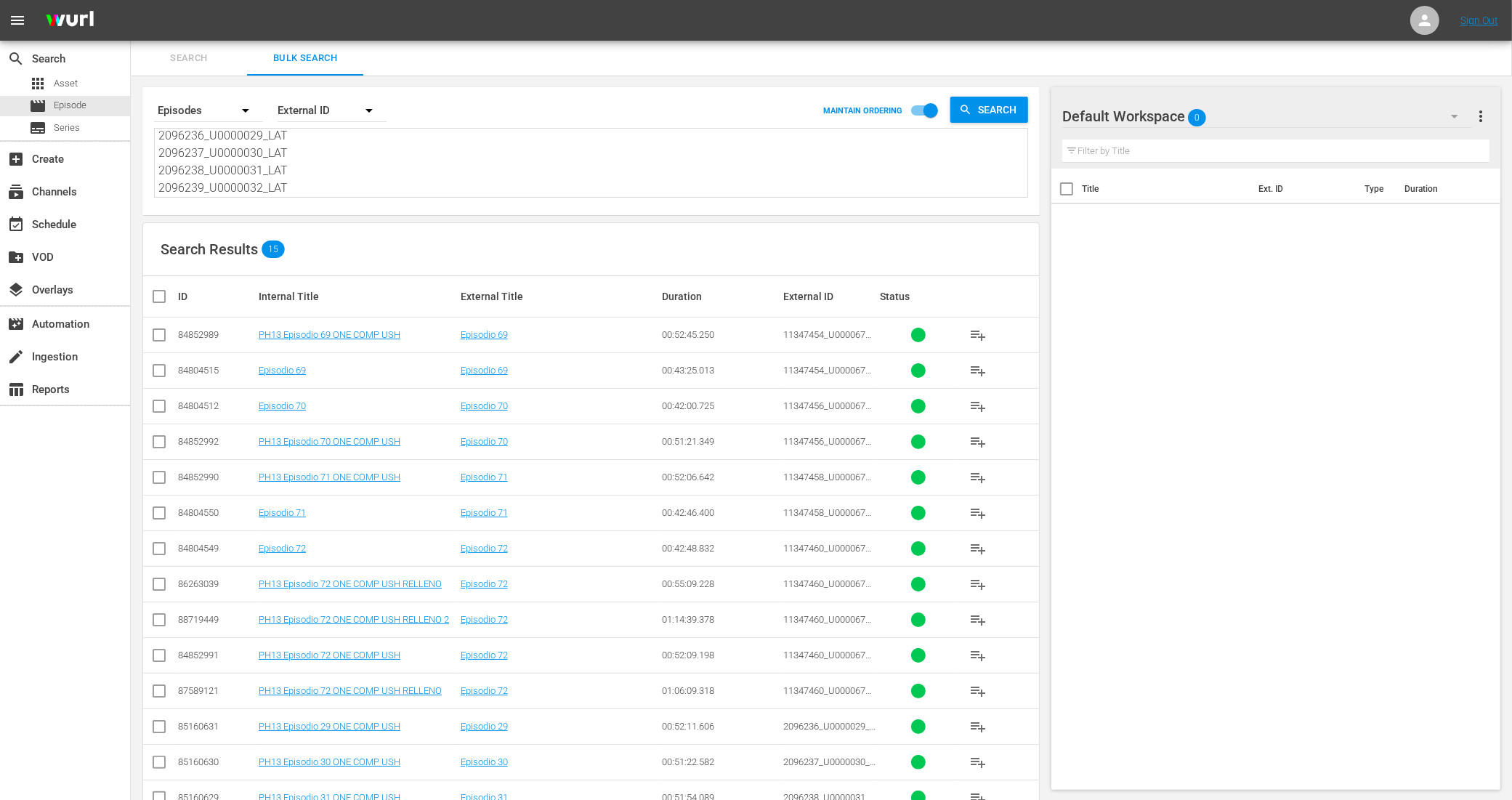
type textarea "11347454_U0000672_LAT_v2 11347456_U0000673_LAT_v2 11347458_U0000674_LAT_v2 1134…"
click at [164, 336] on input "checkbox" at bounding box center [159, 338] width 17 height 17
checkbox input "true"
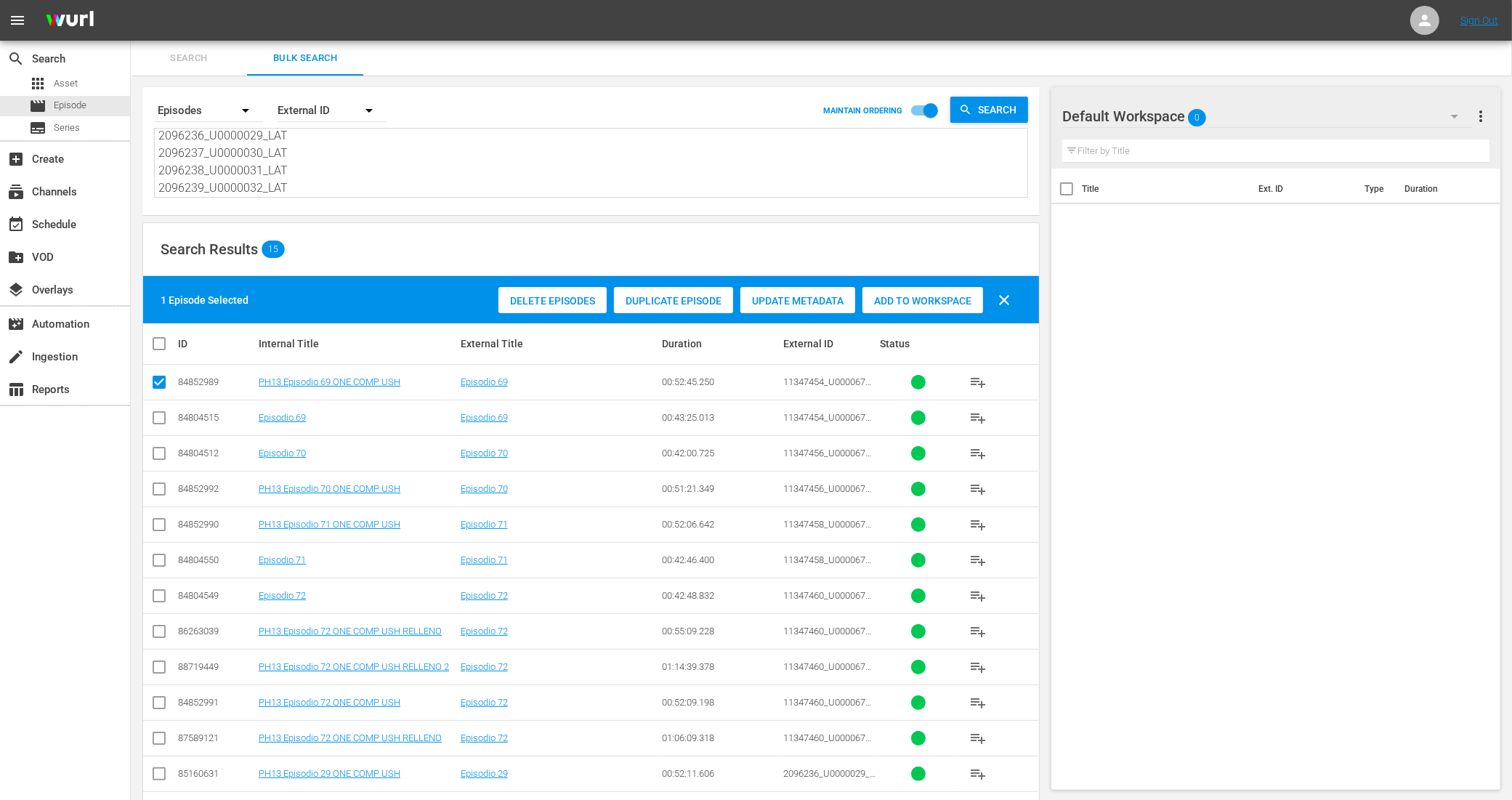
click at [162, 492] on input "checkbox" at bounding box center [159, 492] width 17 height 17
checkbox input "true"
click at [161, 525] on input "checkbox" at bounding box center [159, 527] width 17 height 17
checkbox input "true"
click at [160, 702] on input "checkbox" at bounding box center [159, 705] width 17 height 17
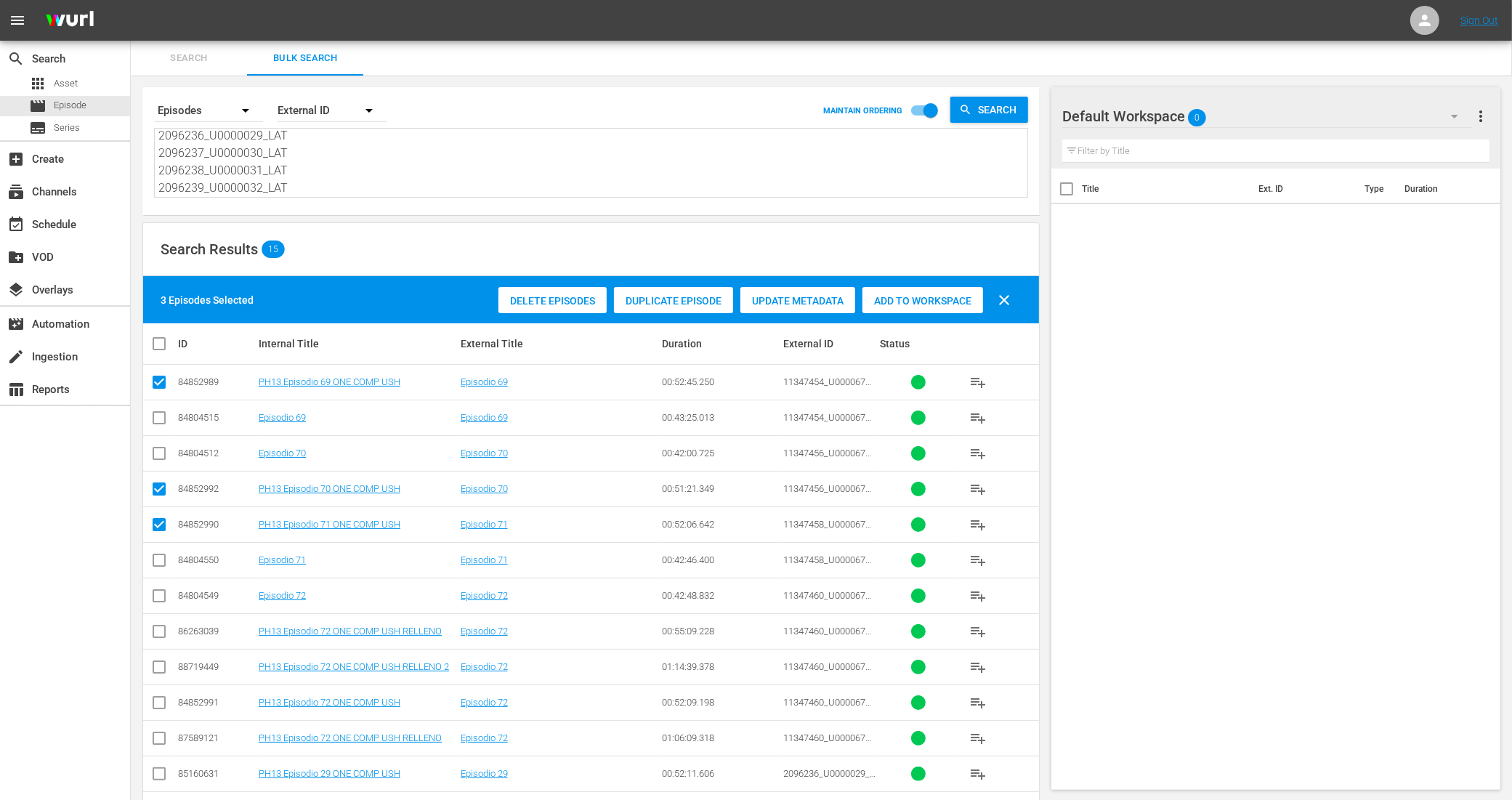
checkbox input "true"
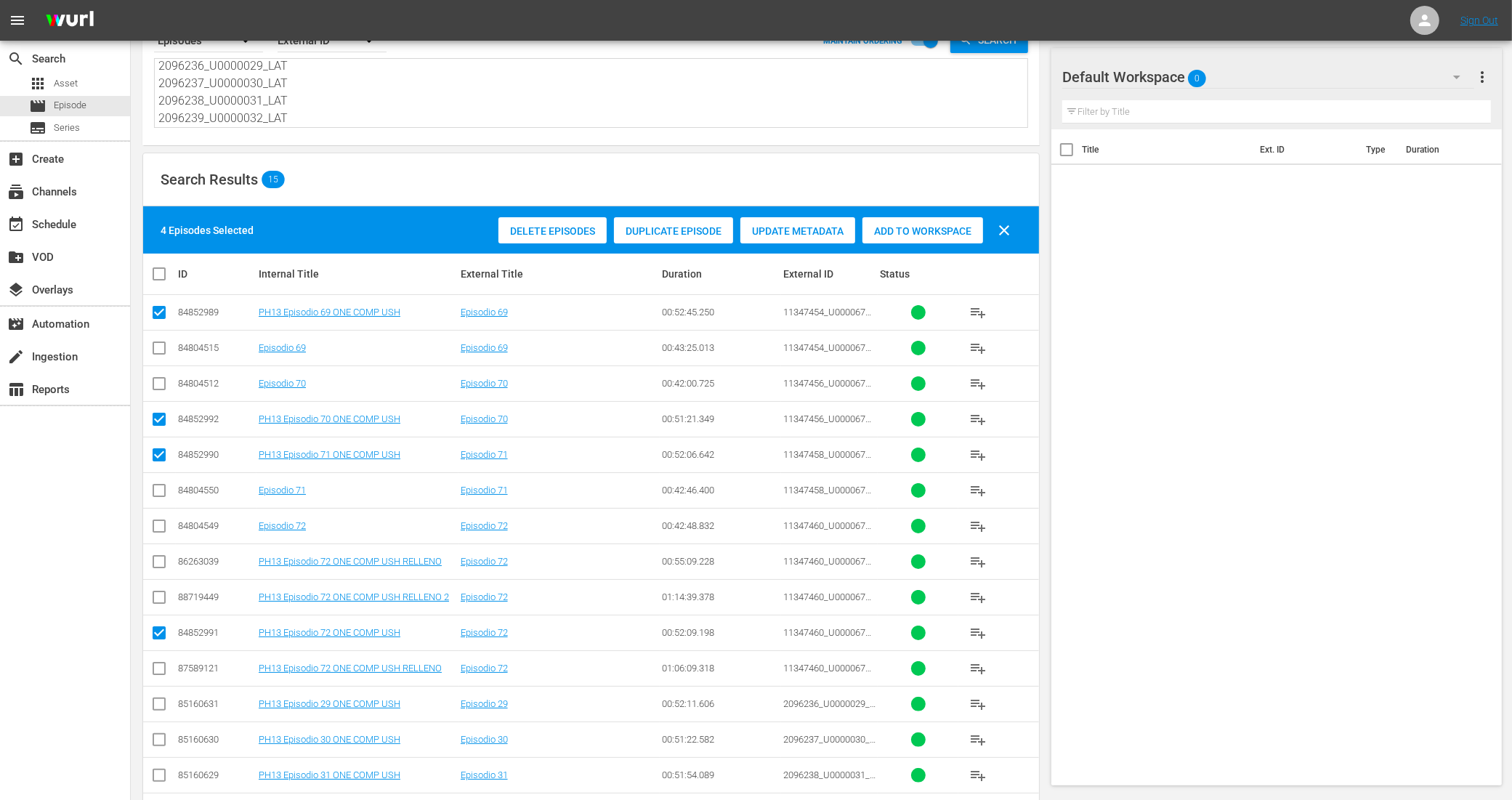
scroll to position [128, 0]
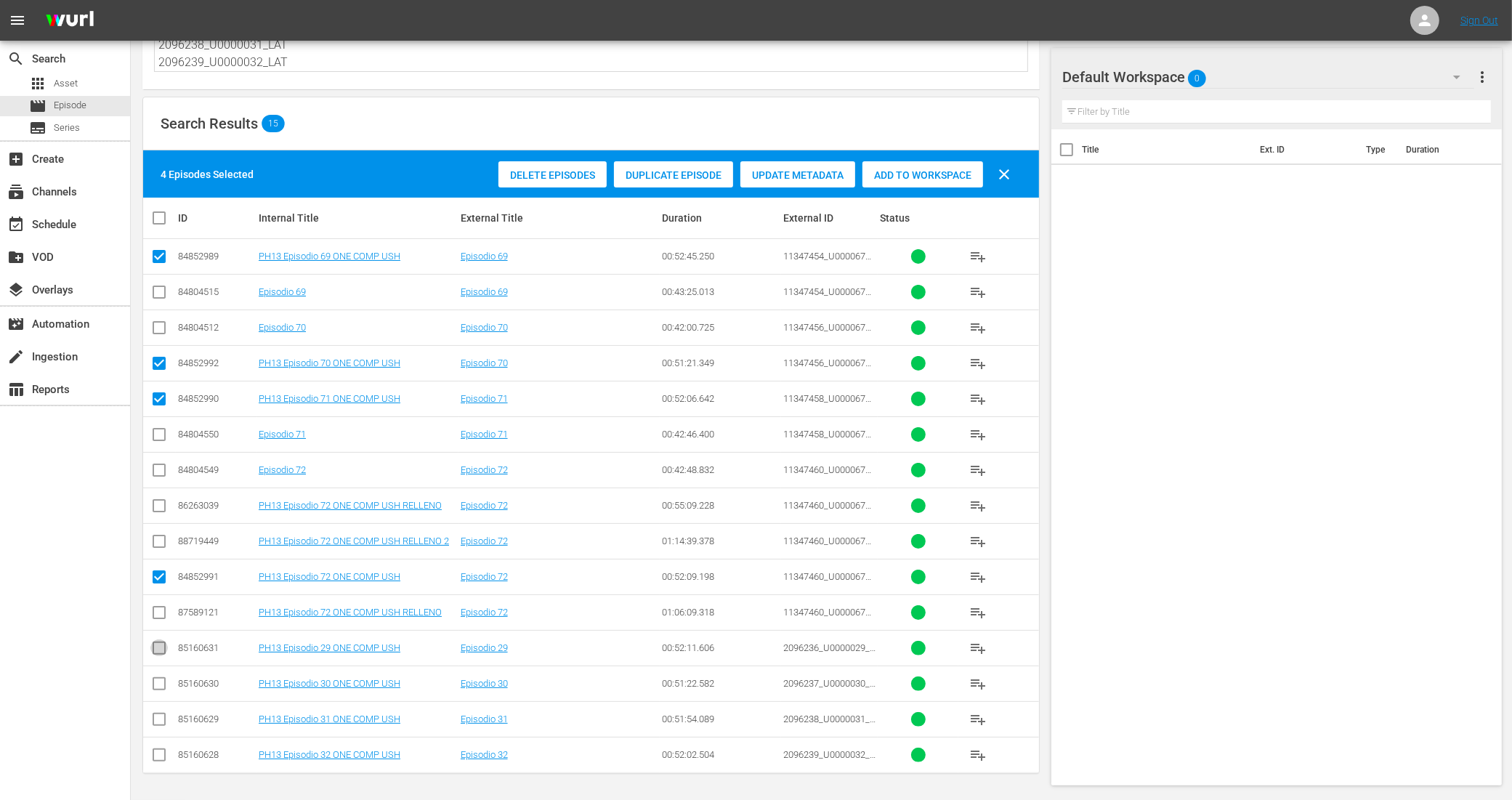
click at [161, 649] on input "checkbox" at bounding box center [159, 650] width 17 height 17
checkbox input "true"
click at [162, 681] on input "checkbox" at bounding box center [159, 686] width 17 height 17
checkbox input "true"
click at [163, 709] on td at bounding box center [160, 719] width 33 height 36
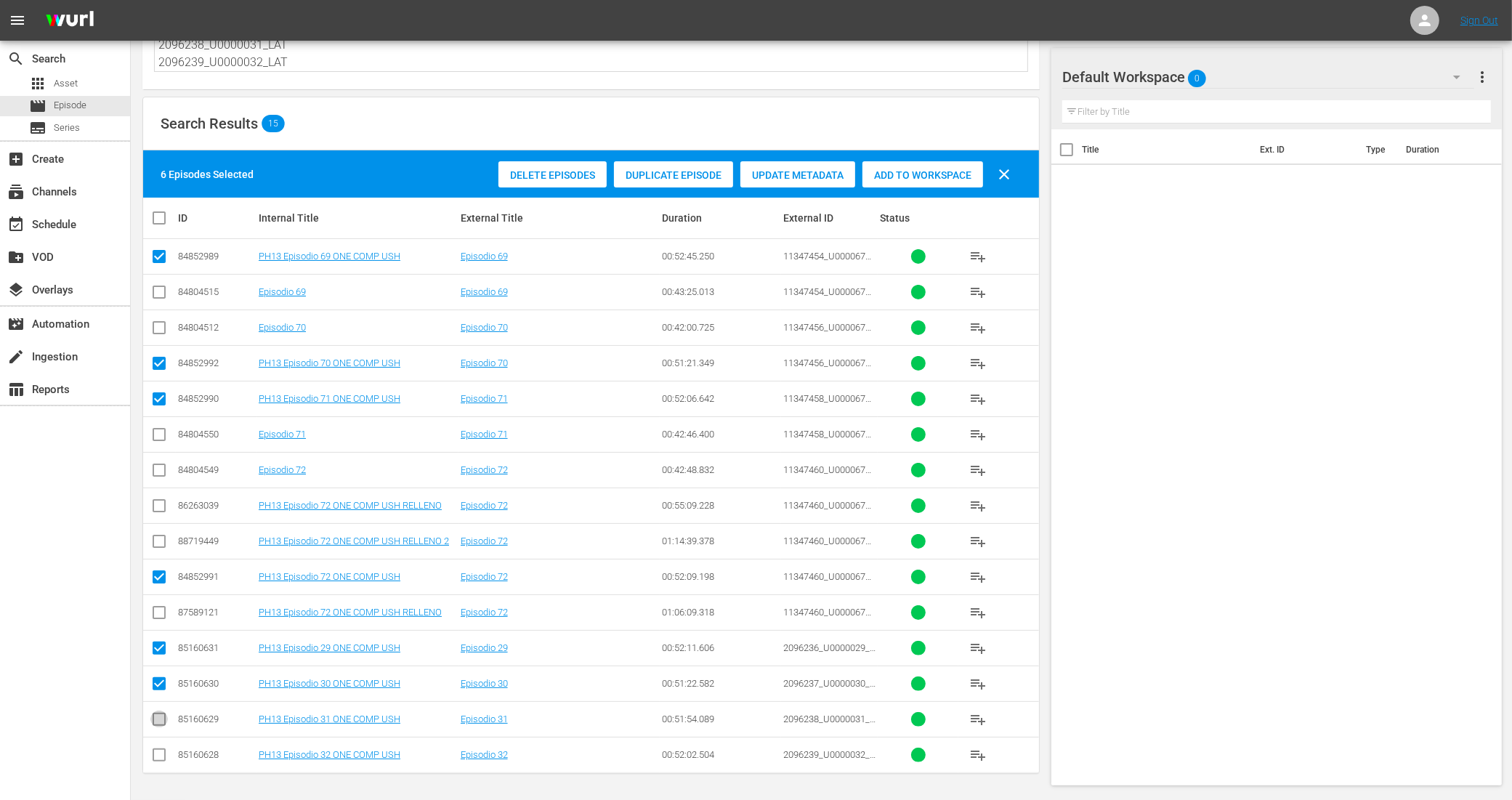
click at [163, 720] on input "checkbox" at bounding box center [159, 722] width 17 height 17
checkbox input "true"
click at [155, 756] on input "checkbox" at bounding box center [159, 757] width 17 height 17
checkbox input "true"
click at [917, 180] on div "Add to Workspace" at bounding box center [923, 175] width 120 height 27
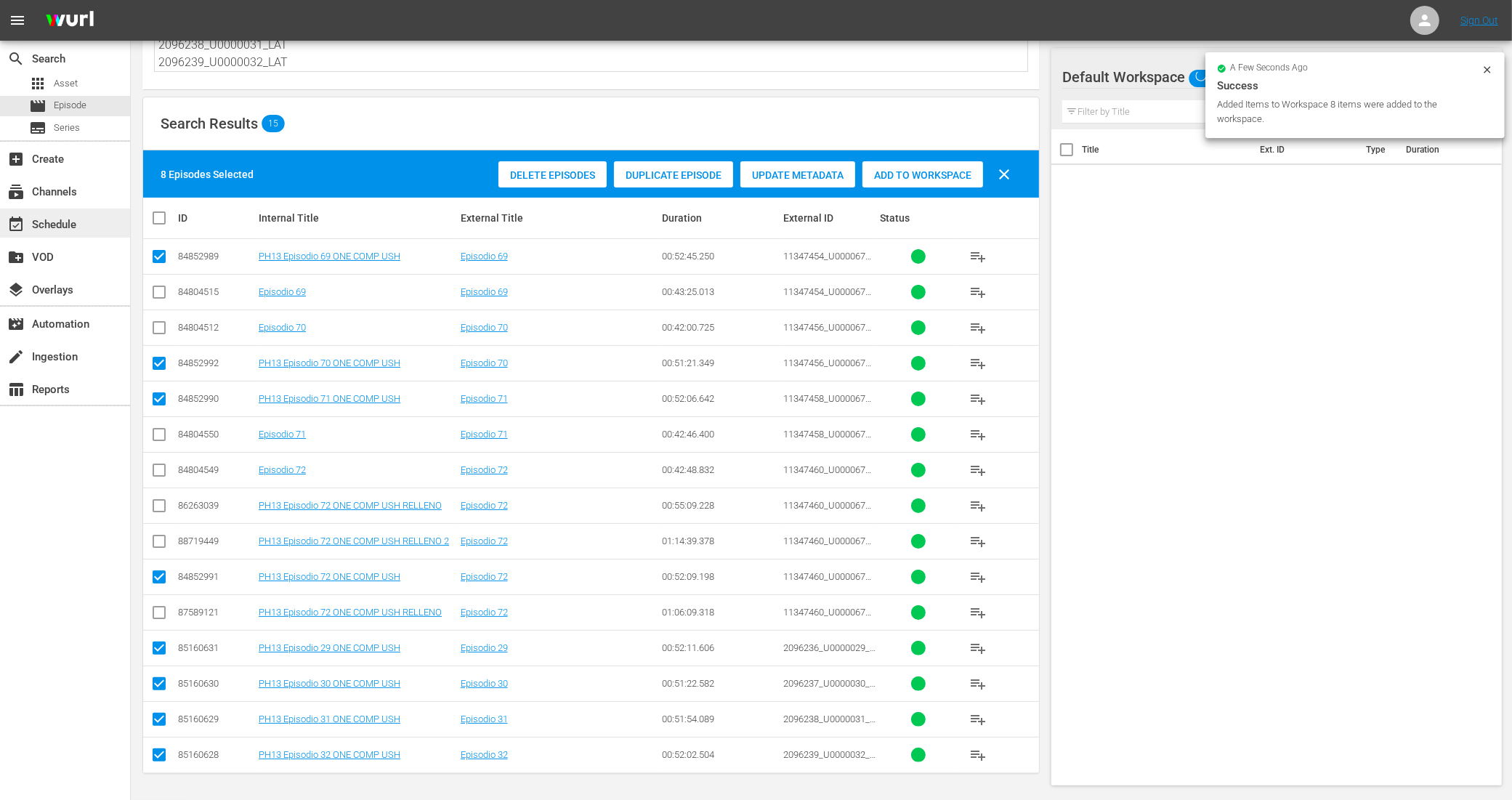
click at [69, 227] on div "event_available Schedule" at bounding box center [40, 223] width 81 height 13
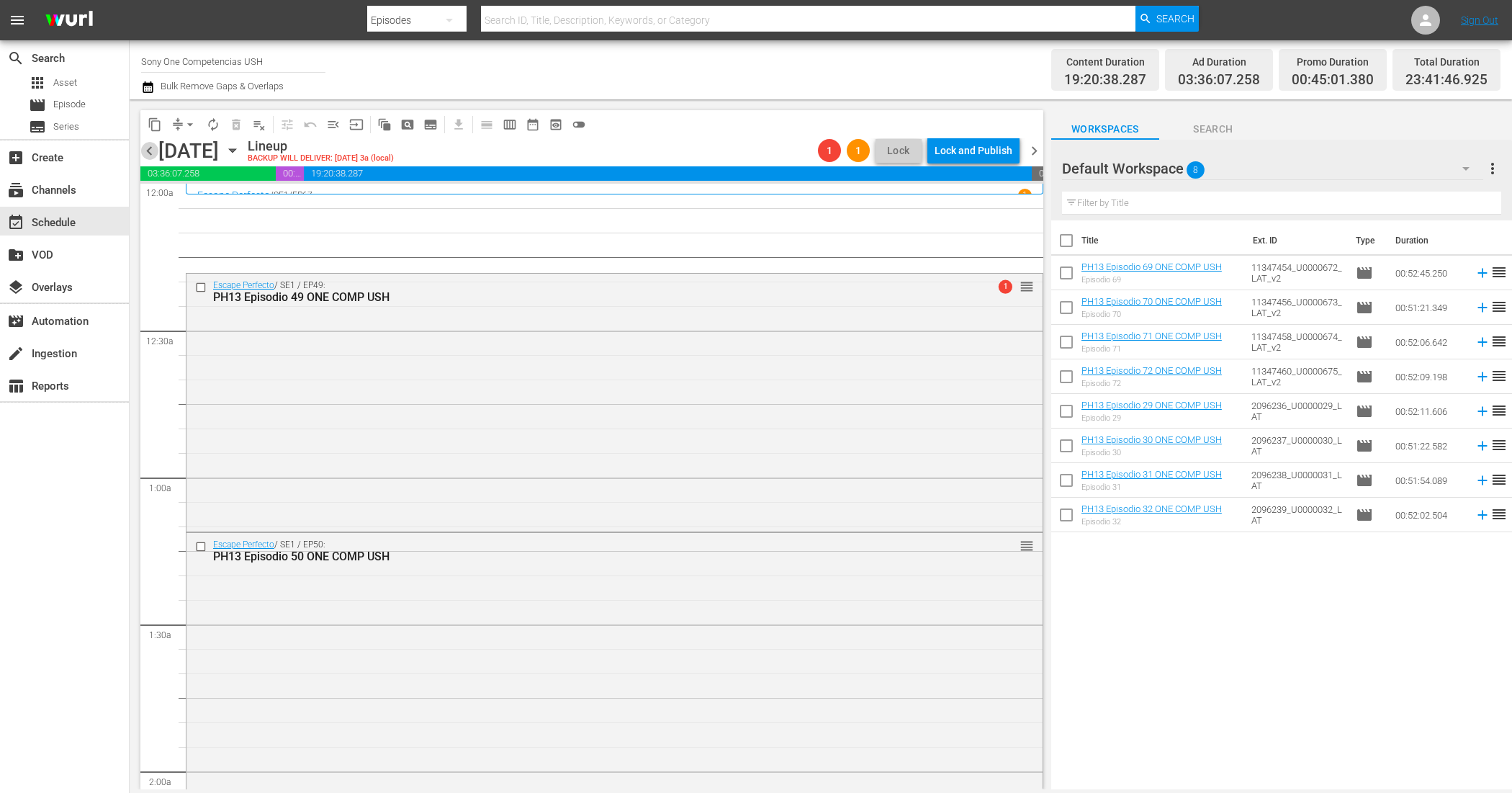
click at [150, 148] on span "chevron_left" at bounding box center [149, 151] width 18 height 18
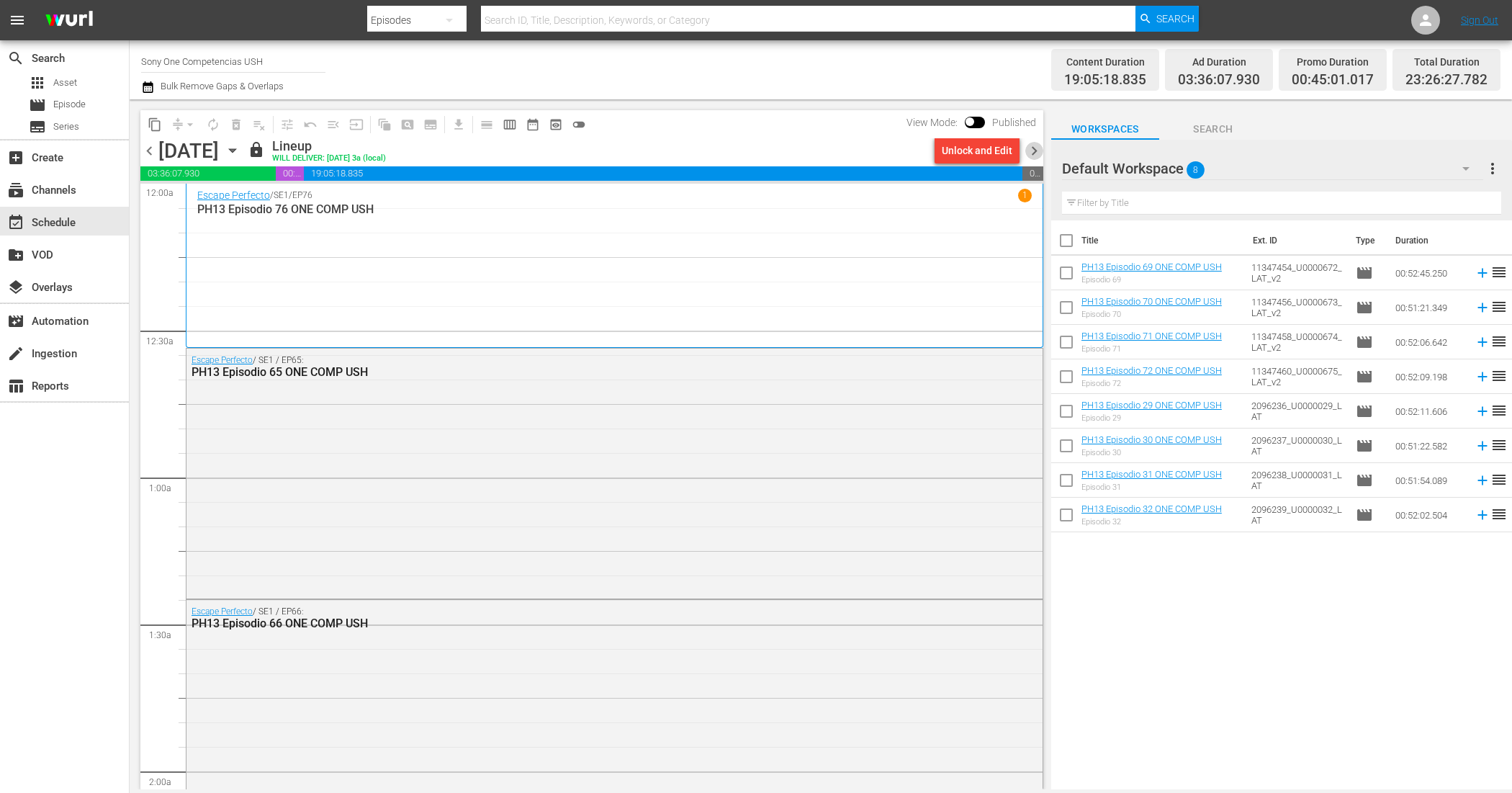
click at [1030, 155] on span "chevron_right" at bounding box center [1034, 151] width 18 height 18
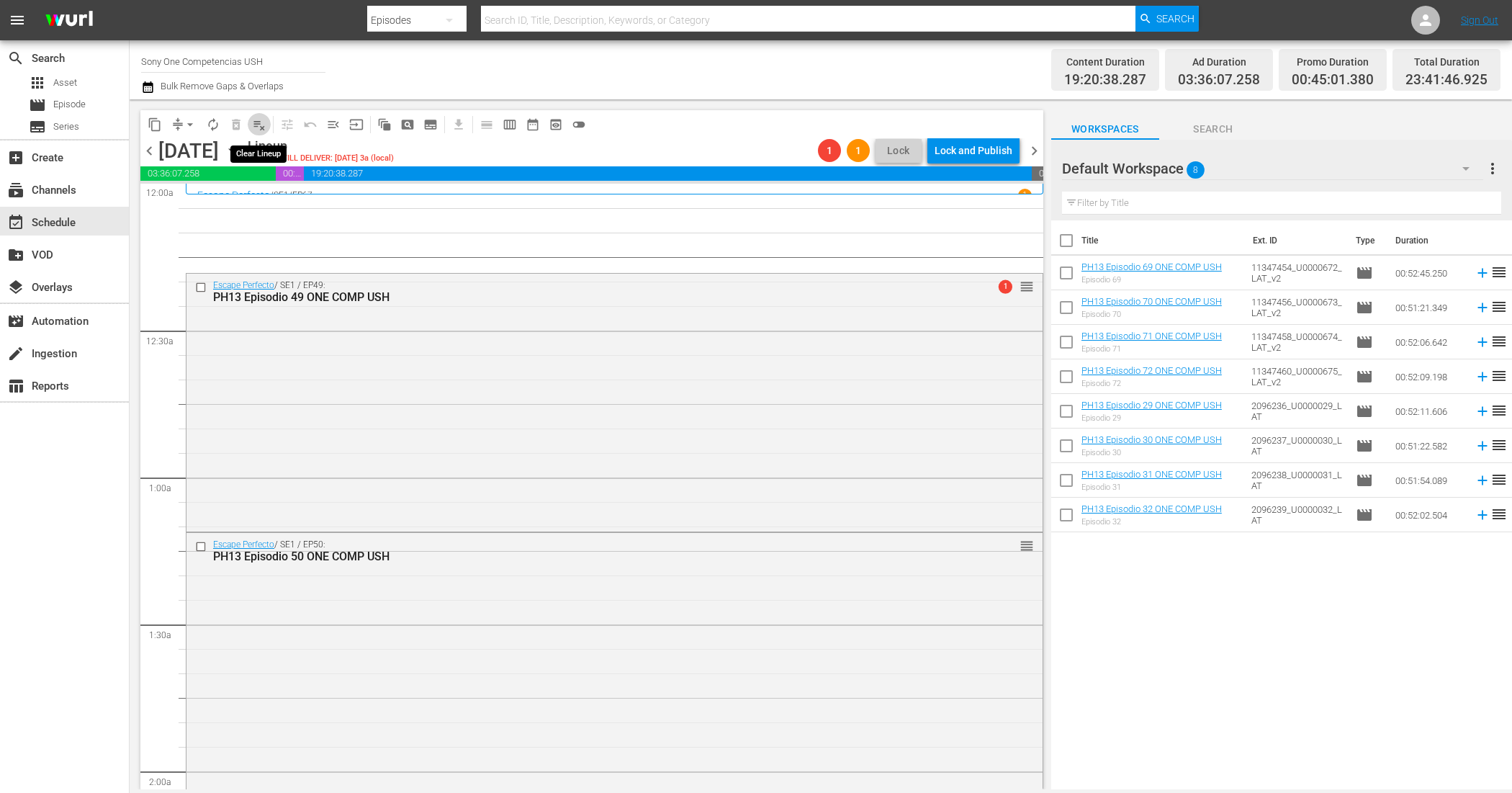
click at [264, 124] on span "playlist_remove_outlined" at bounding box center [259, 125] width 14 height 14
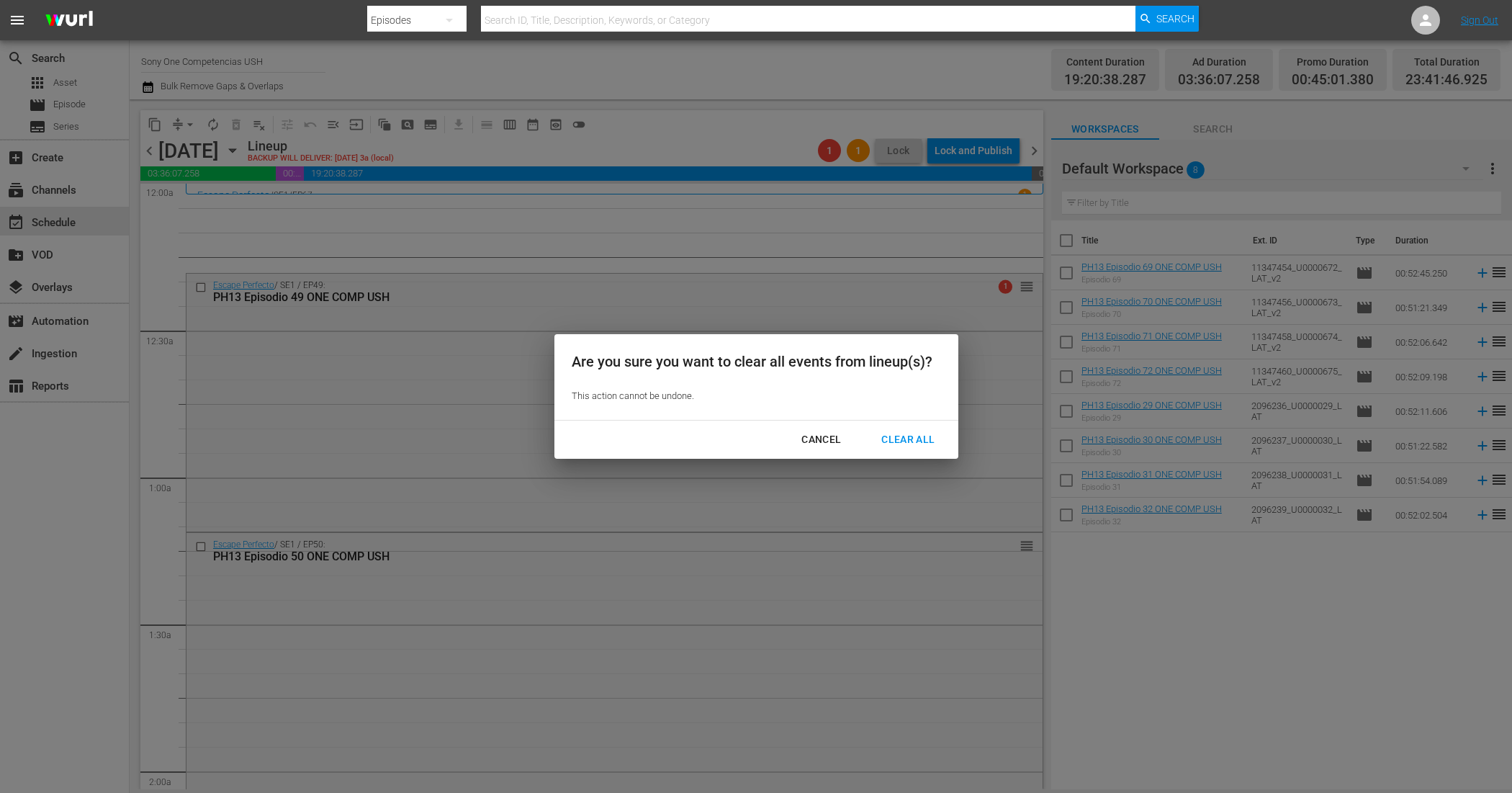
click at [898, 437] on div "Clear All" at bounding box center [907, 439] width 76 height 18
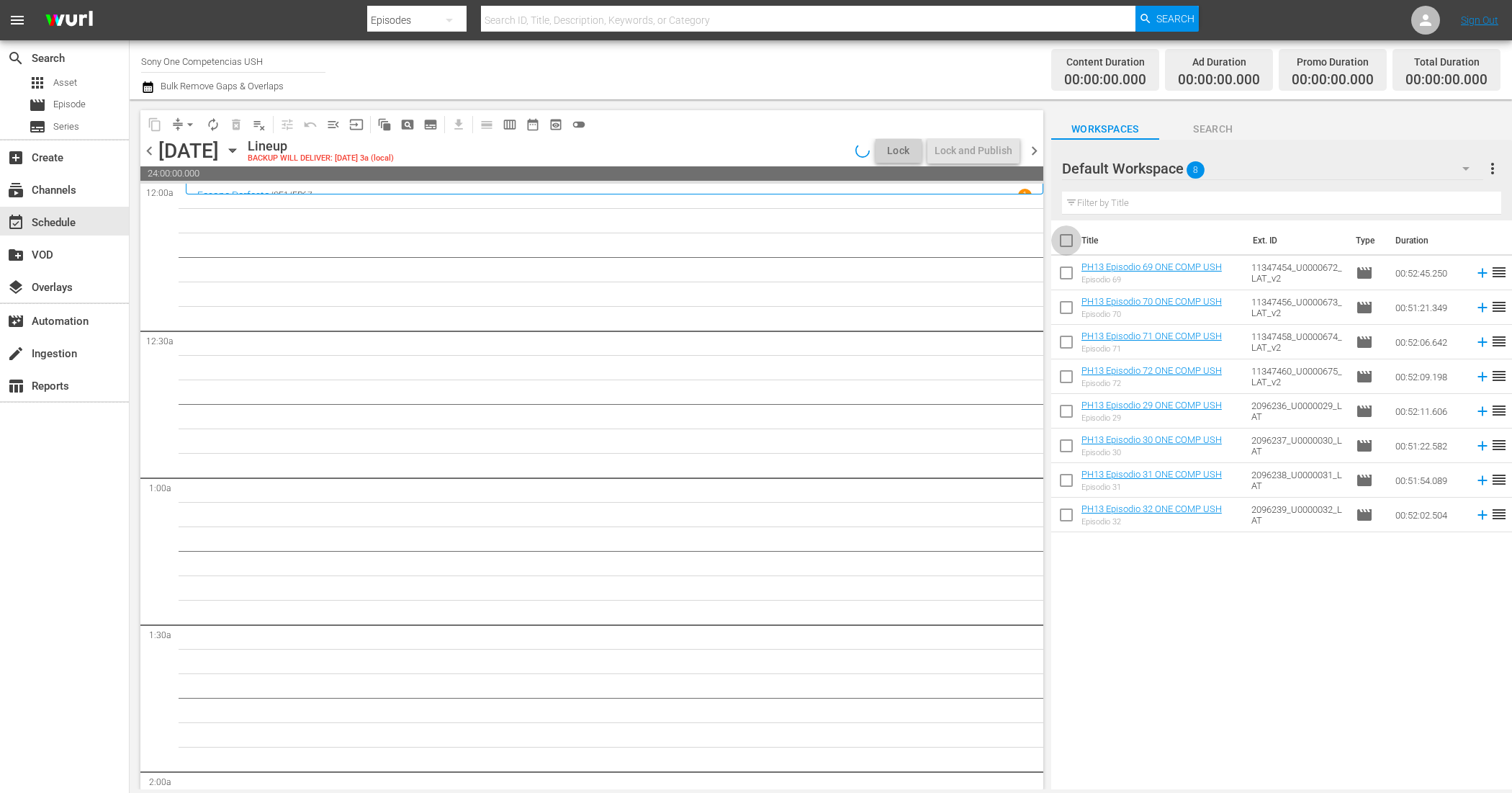
click at [1066, 242] on input "checkbox" at bounding box center [1066, 243] width 30 height 30
checkbox input "true"
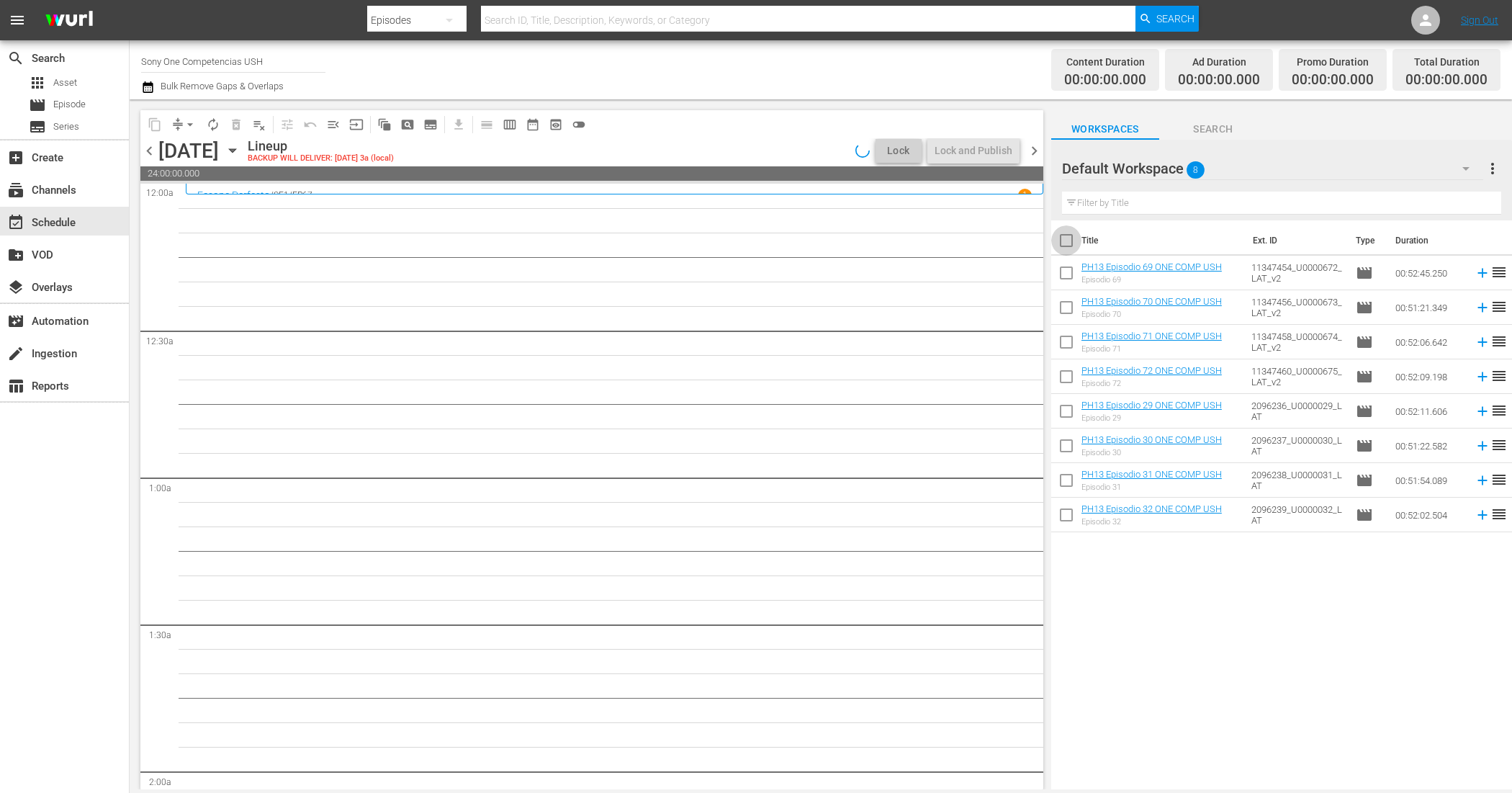
checkbox input "true"
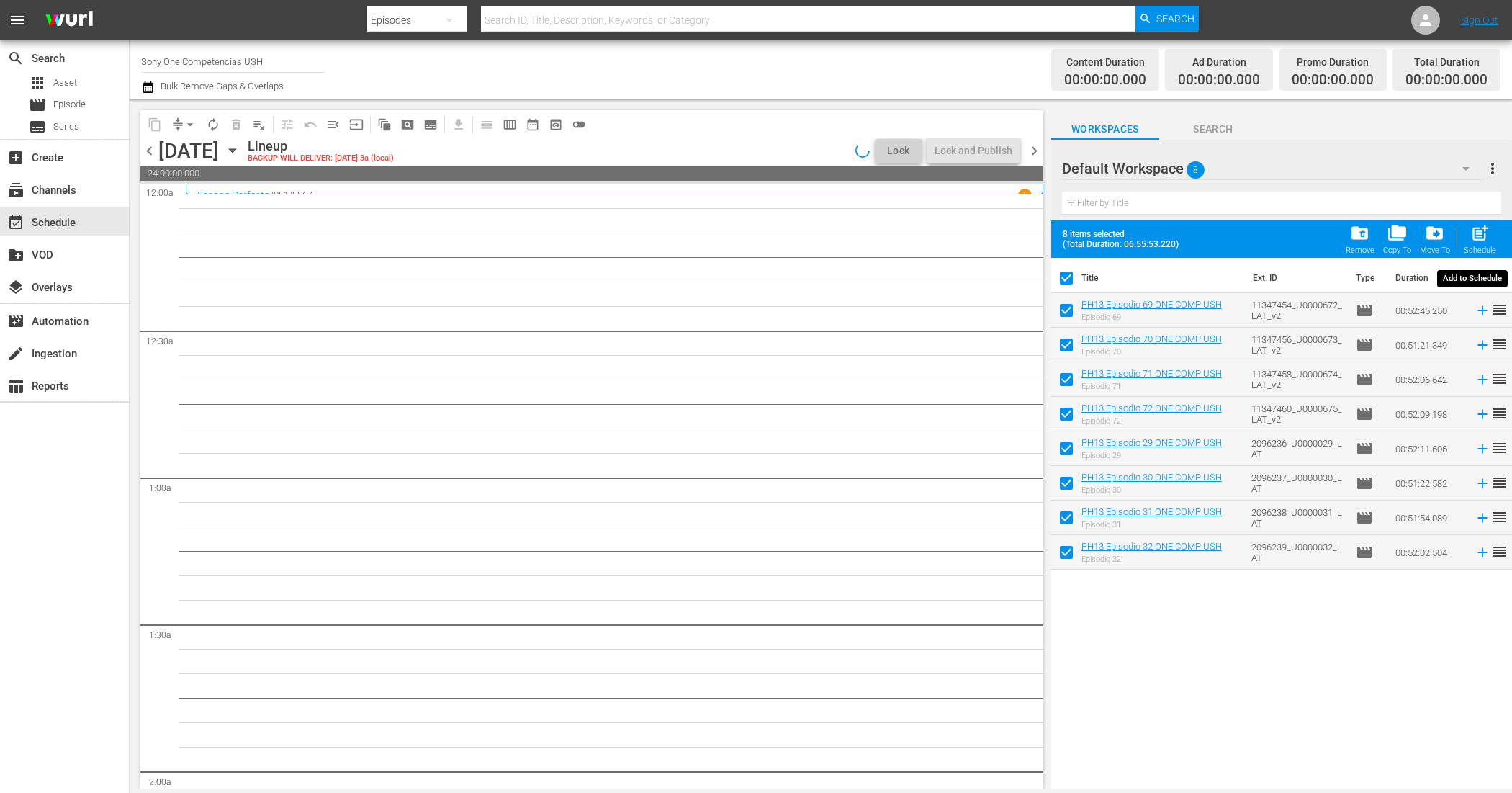
click at [1481, 229] on span "post_add" at bounding box center [1480, 233] width 20 height 20
checkbox input "false"
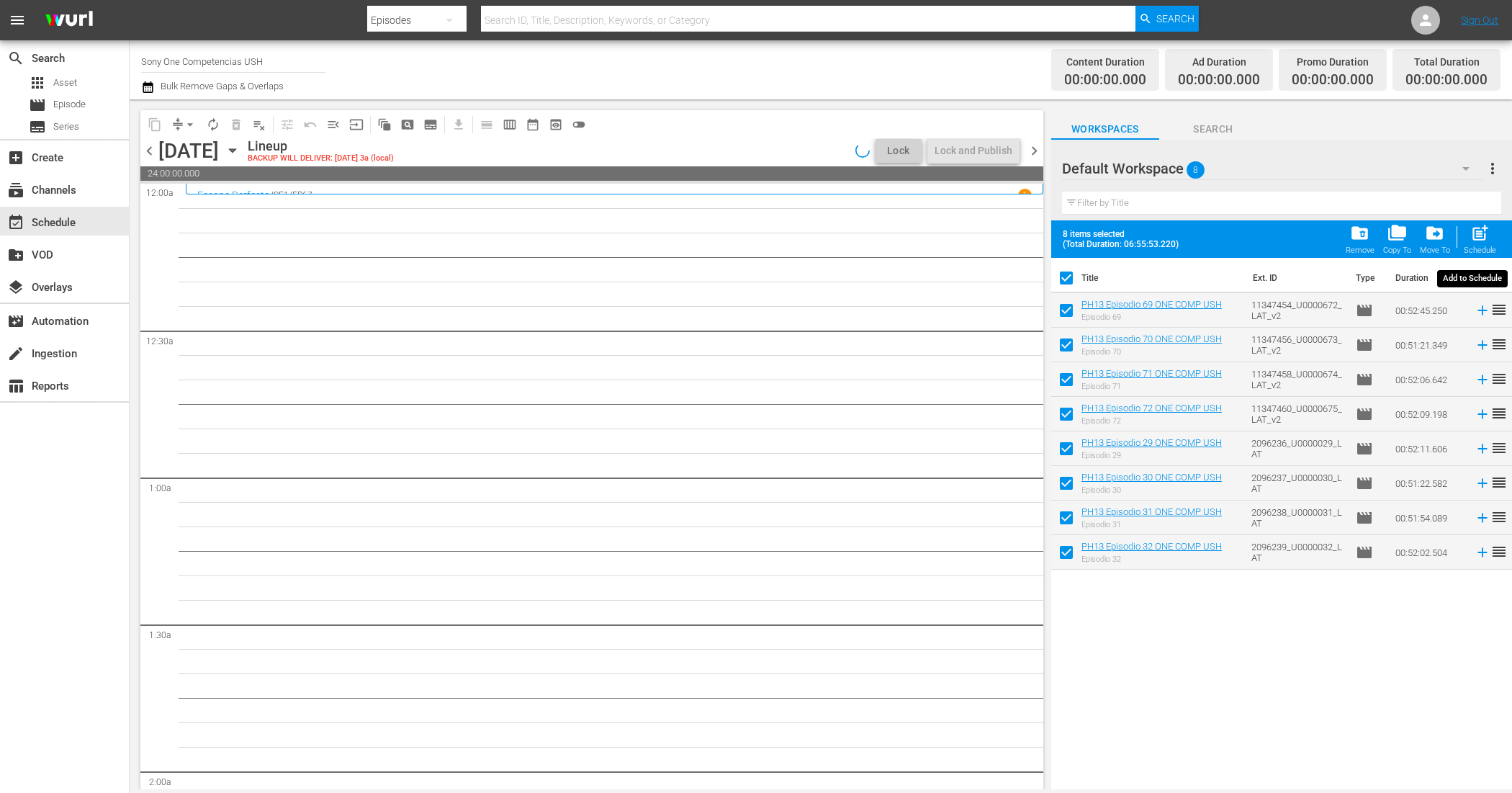
checkbox input "false"
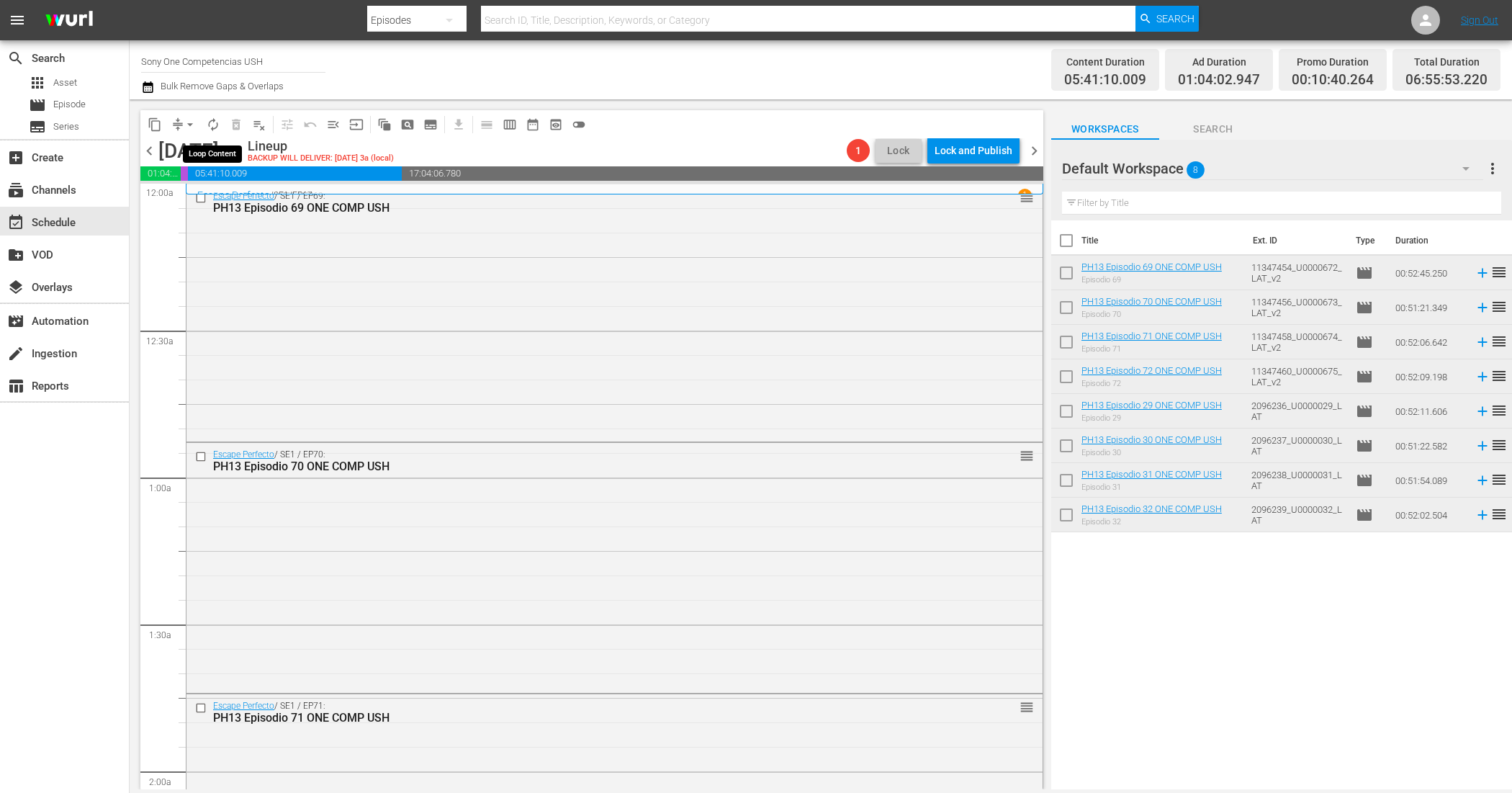
click at [217, 127] on span "autorenew_outlined" at bounding box center [213, 125] width 14 height 14
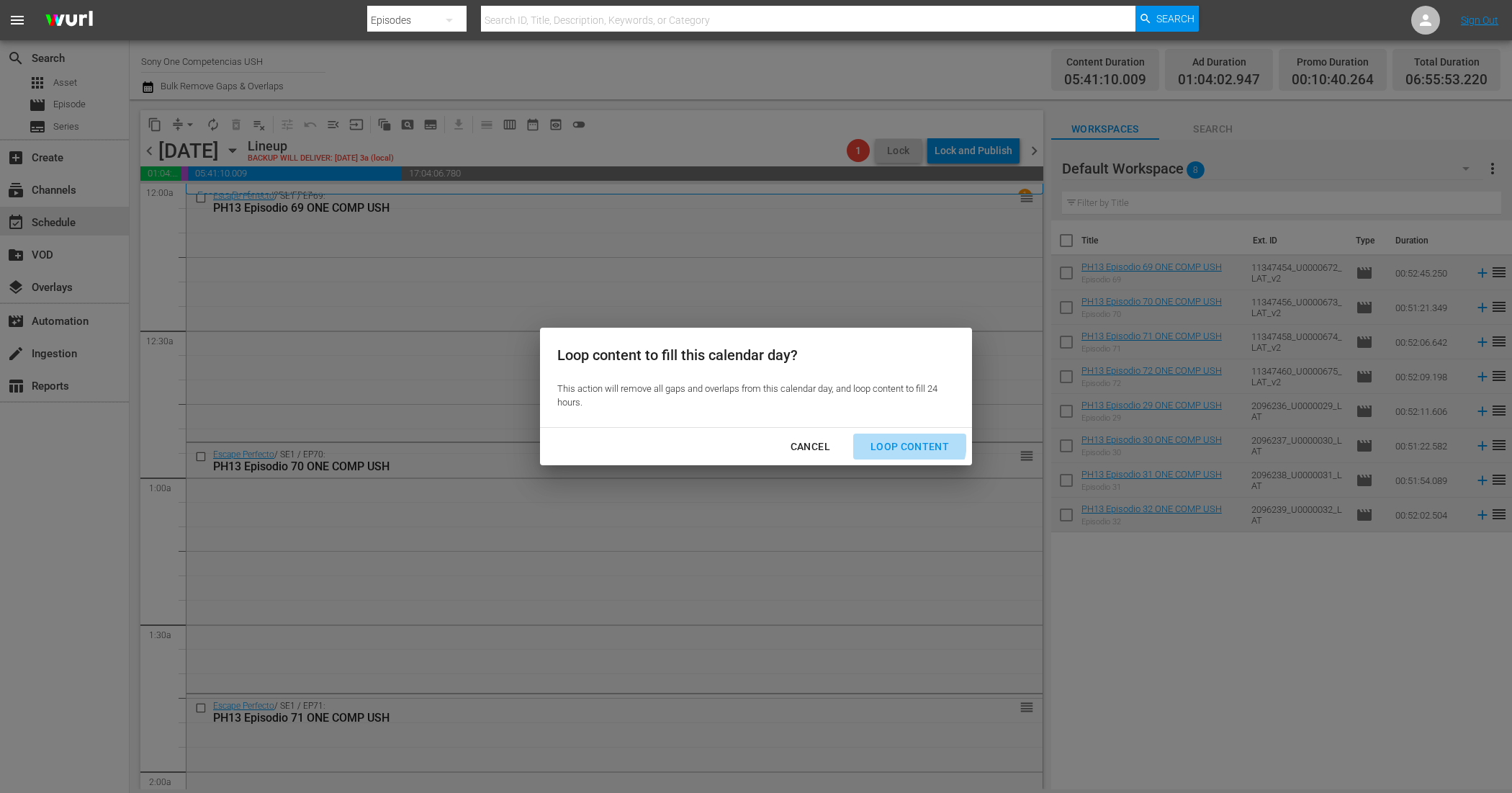
click at [891, 441] on div "Loop Content" at bounding box center [909, 447] width 101 height 18
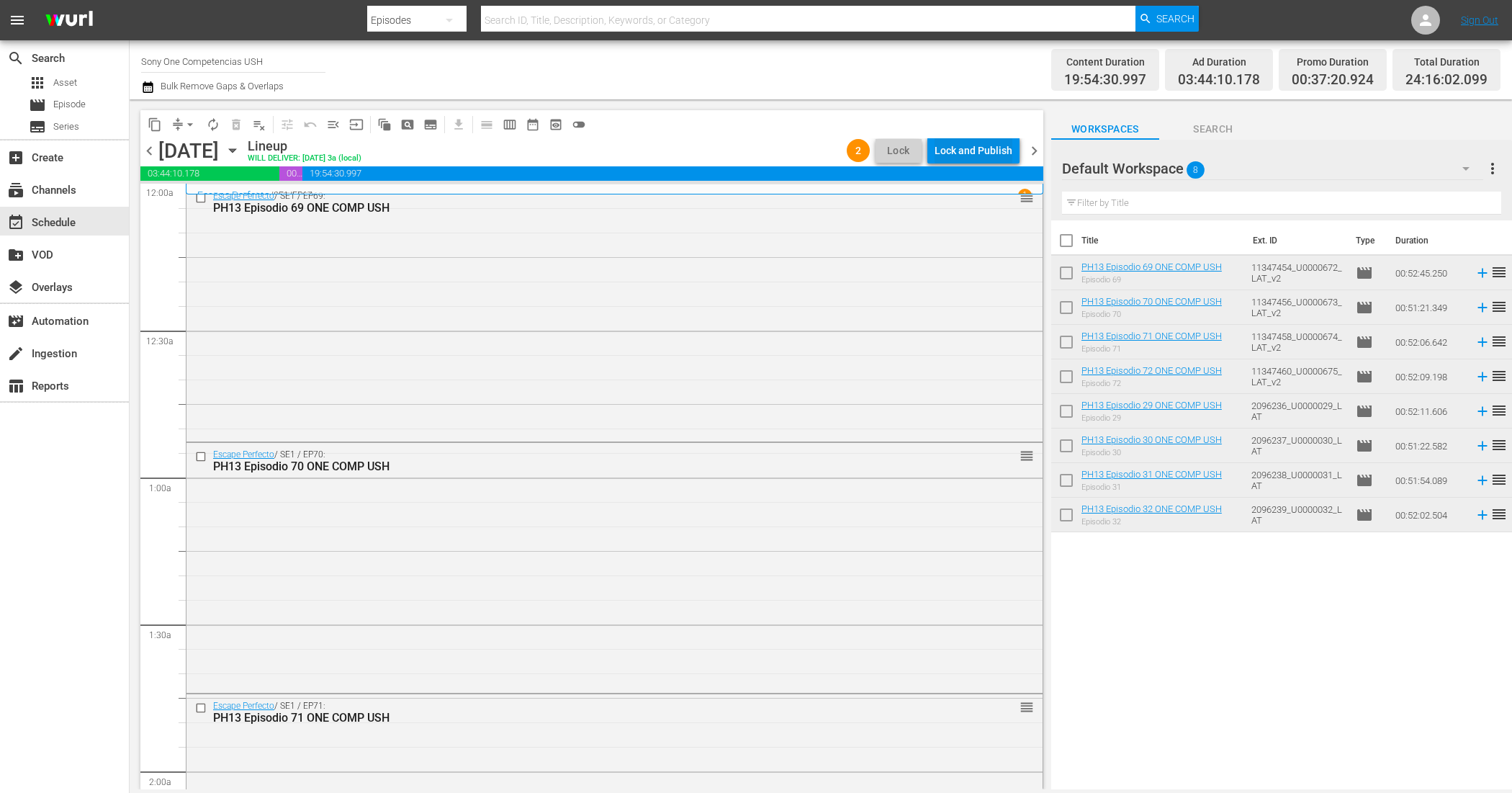
click at [966, 147] on div "Lock and Publish" at bounding box center [973, 150] width 78 height 26
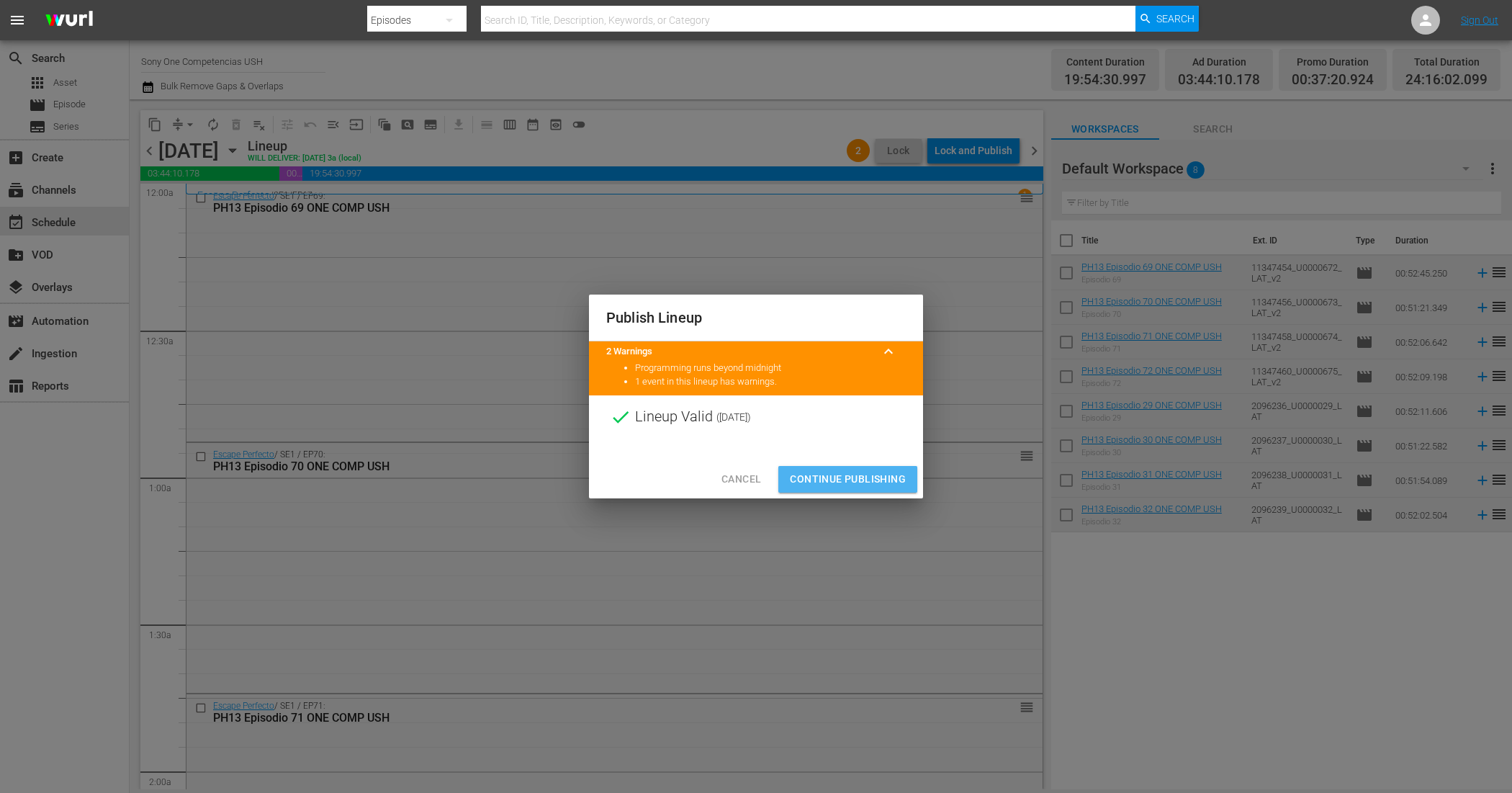
click at [877, 477] on span "Continue Publishing" at bounding box center [848, 479] width 116 height 18
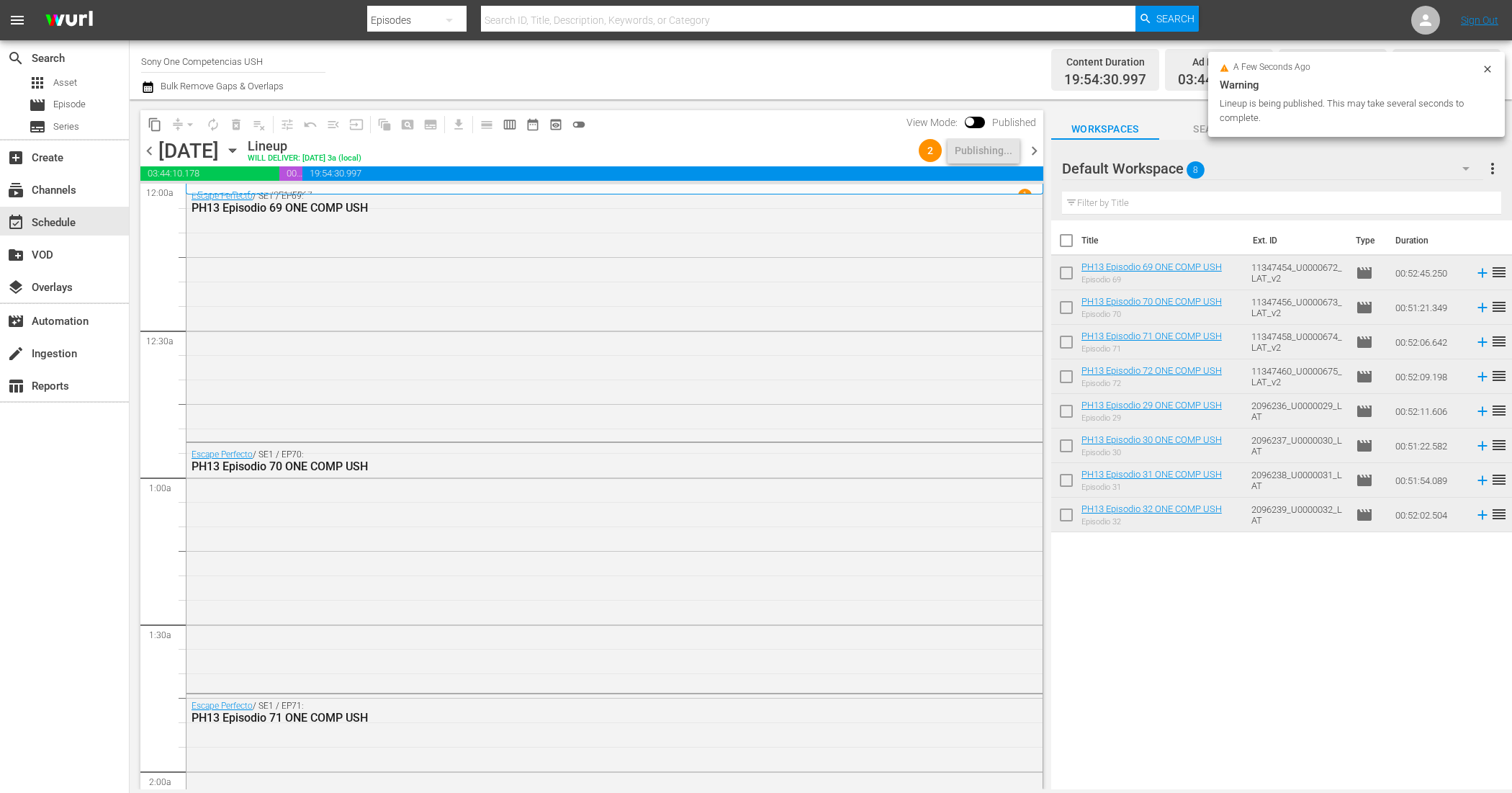
click at [1067, 246] on input "checkbox" at bounding box center [1066, 243] width 30 height 30
checkbox input "true"
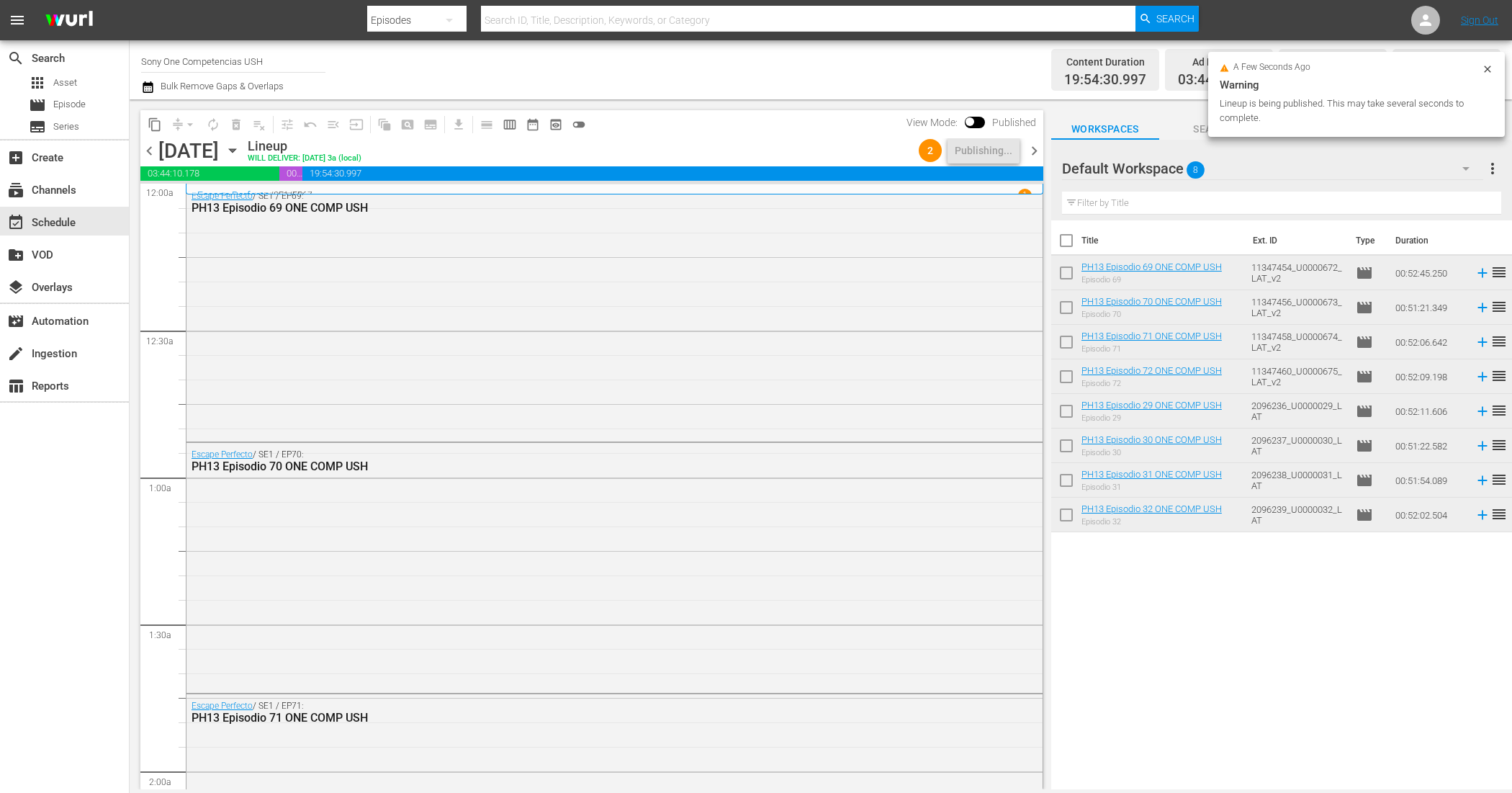
checkbox input "true"
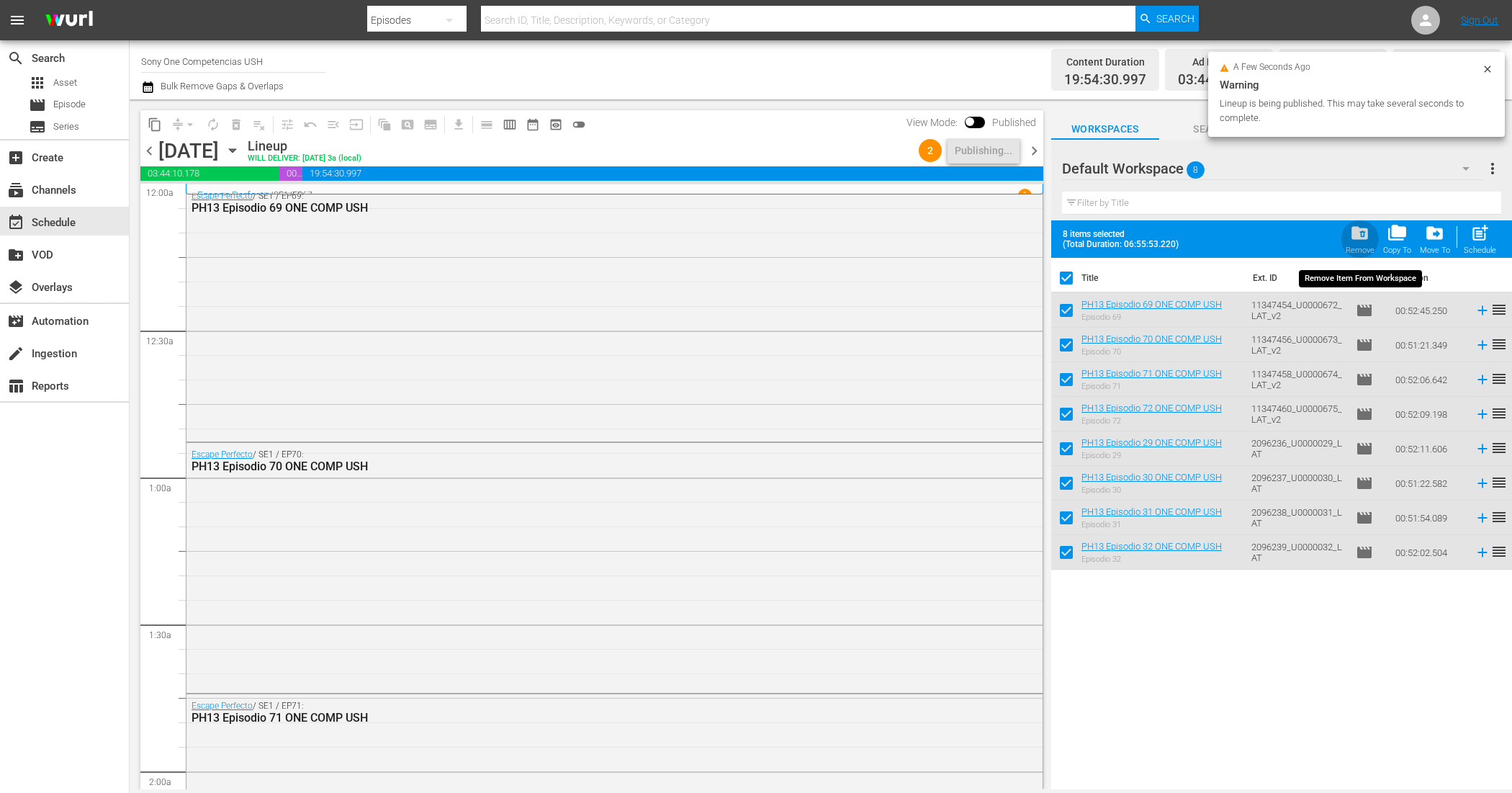
click at [1348, 232] on div "folder_delete Remove" at bounding box center [1360, 239] width 29 height 32
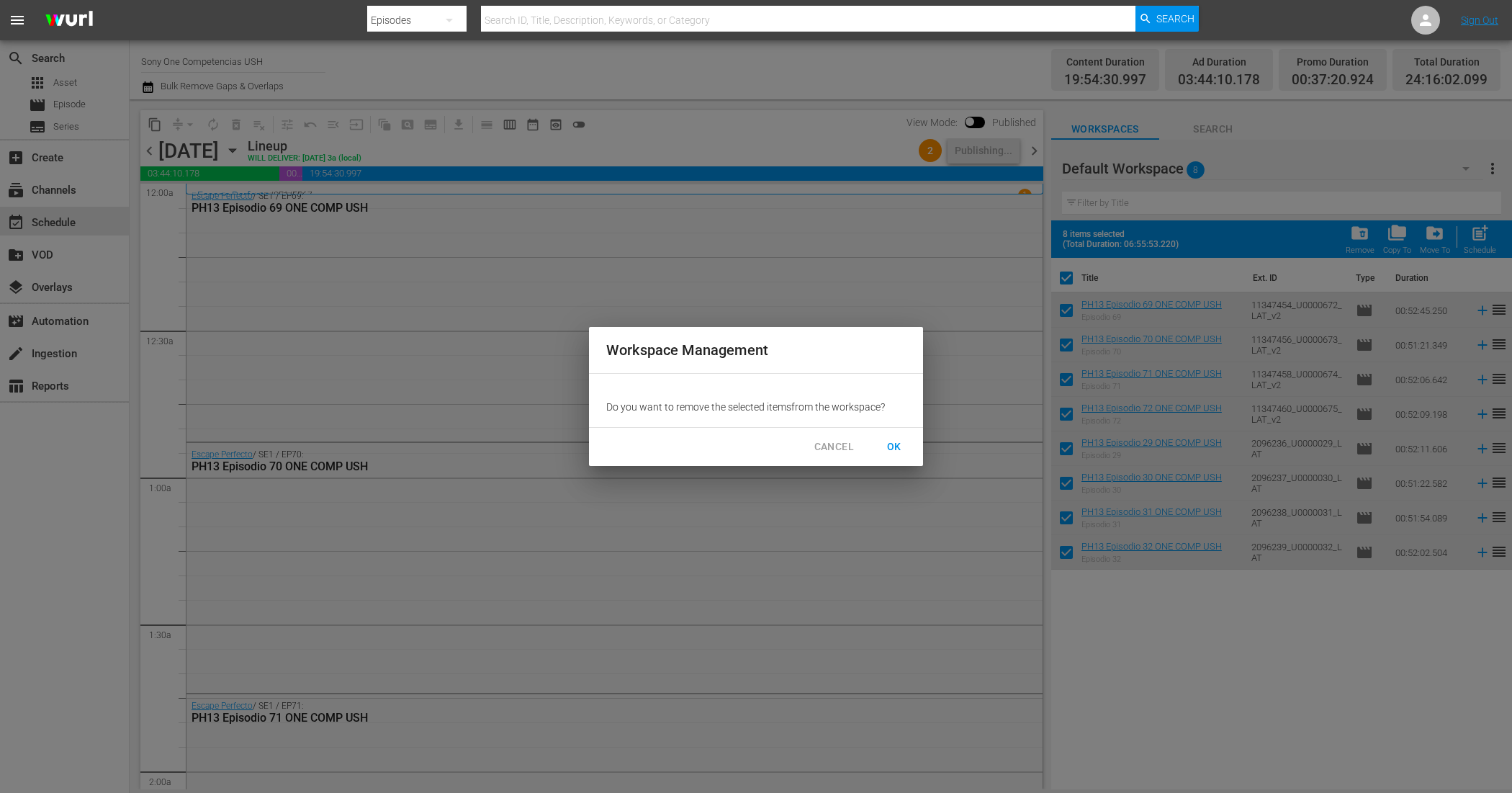
click at [893, 440] on span "OK" at bounding box center [894, 447] width 23 height 18
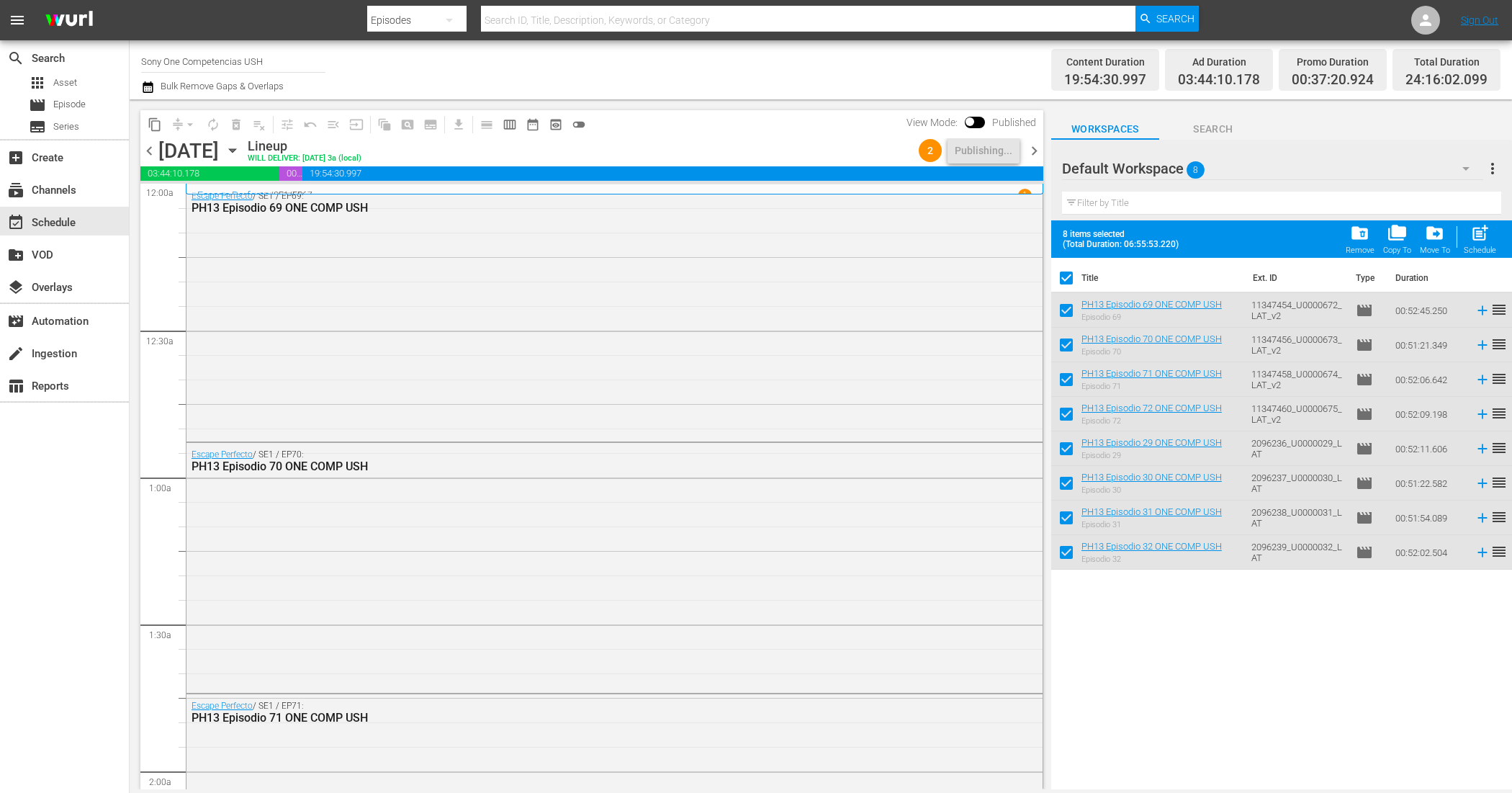
click at [1036, 147] on span "chevron_right" at bounding box center [1034, 151] width 18 height 18
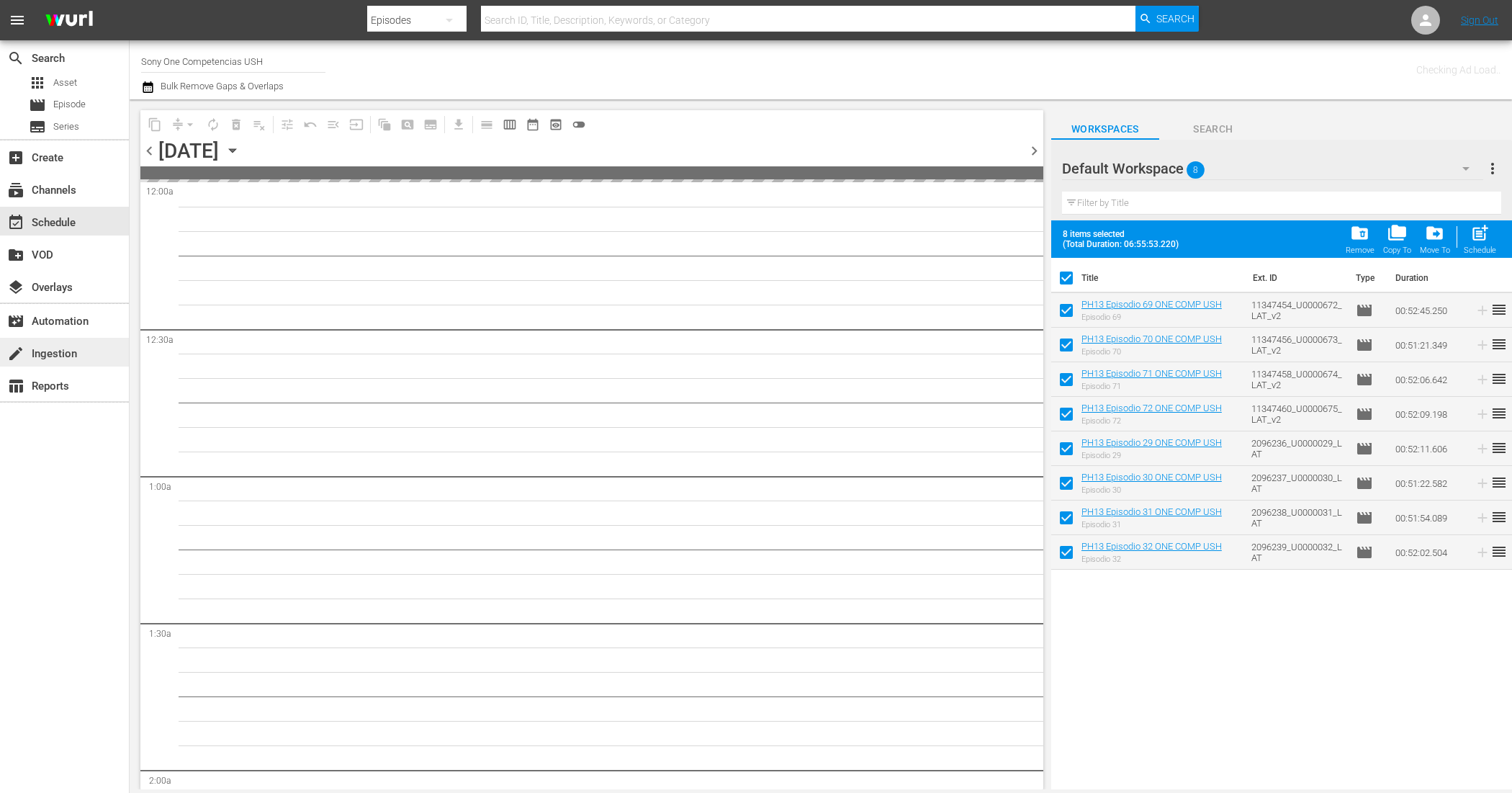
checkbox input "false"
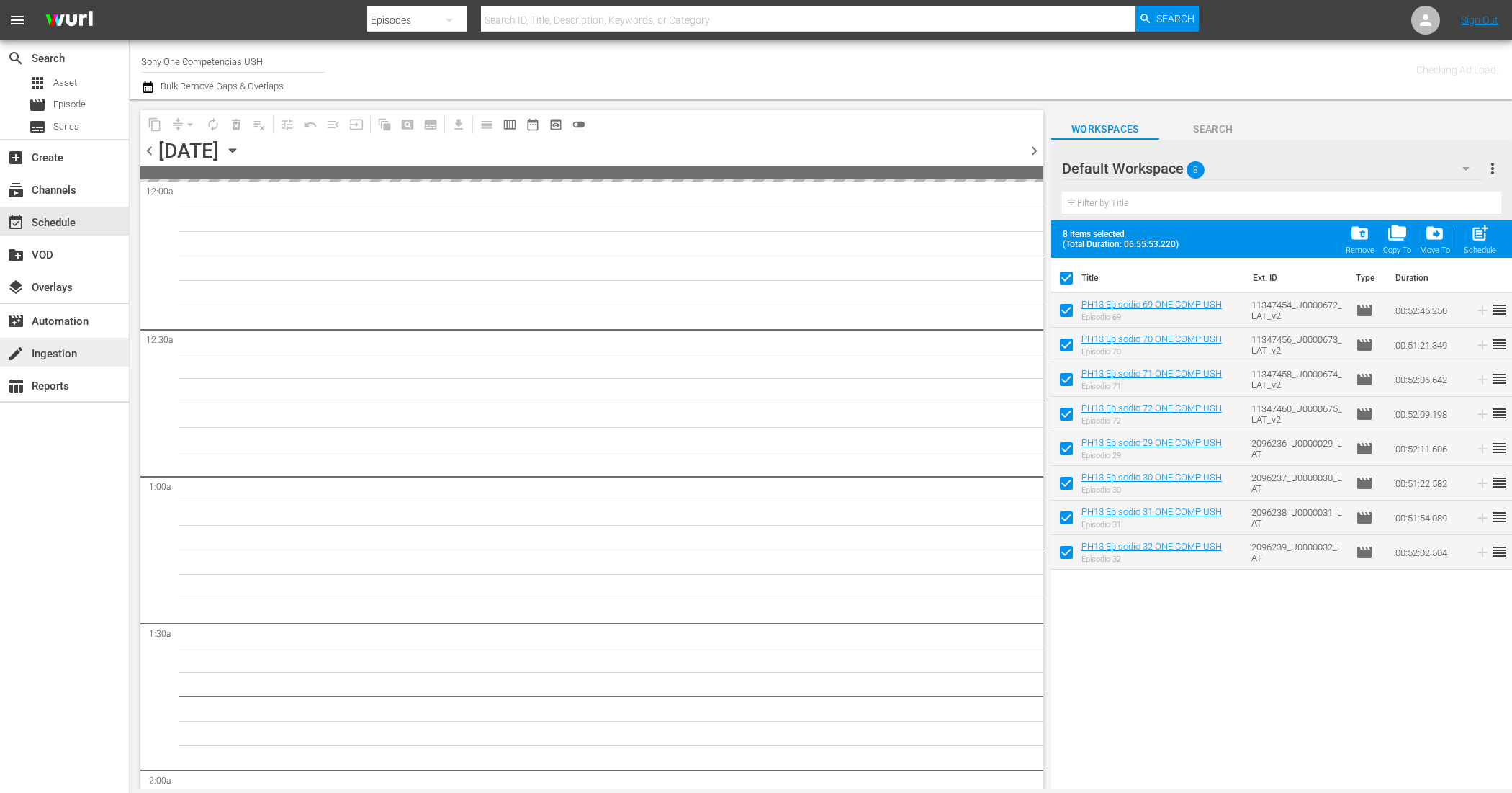
checkbox input "false"
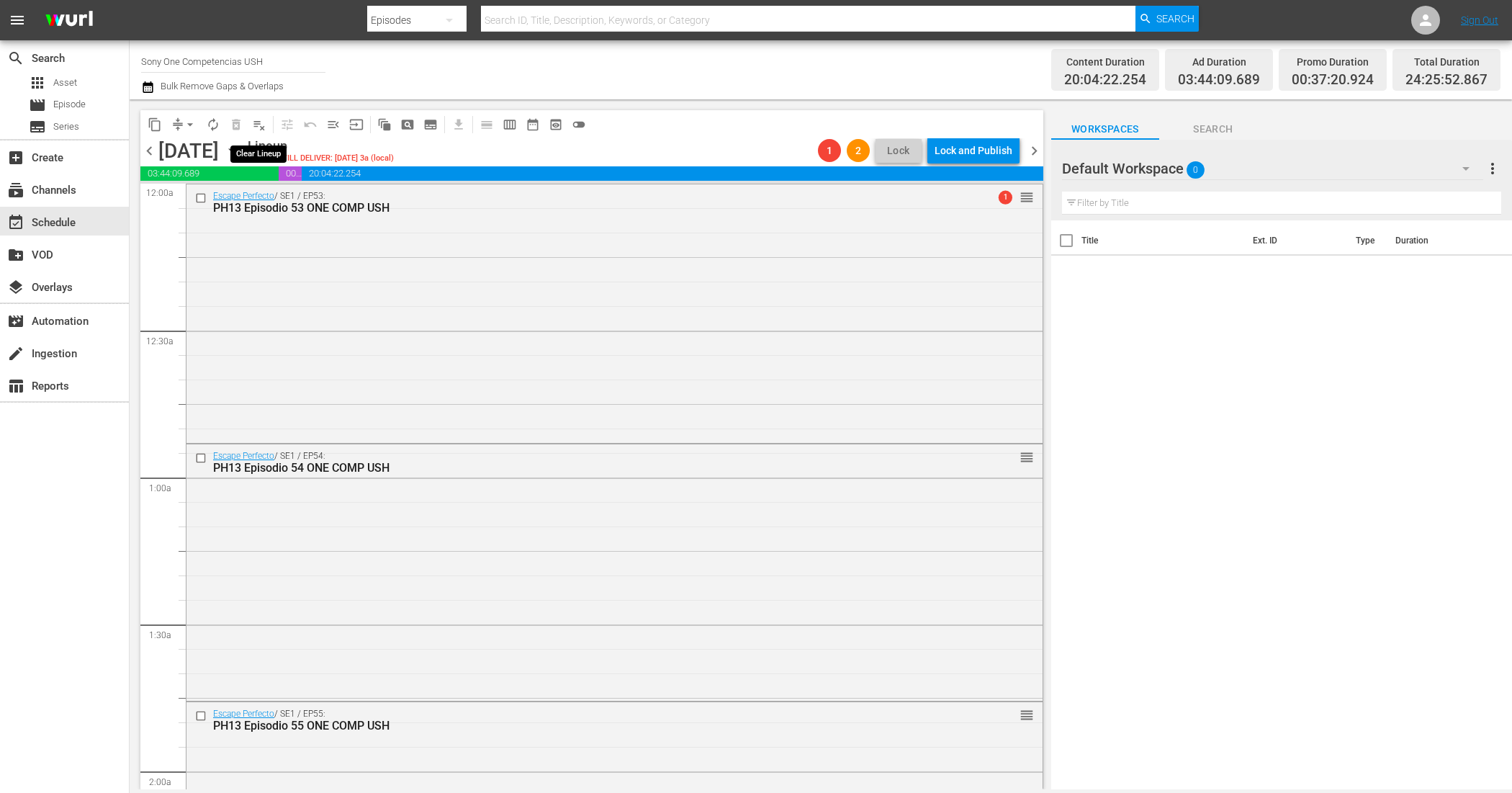
click at [260, 127] on span "playlist_remove_outlined" at bounding box center [259, 125] width 14 height 14
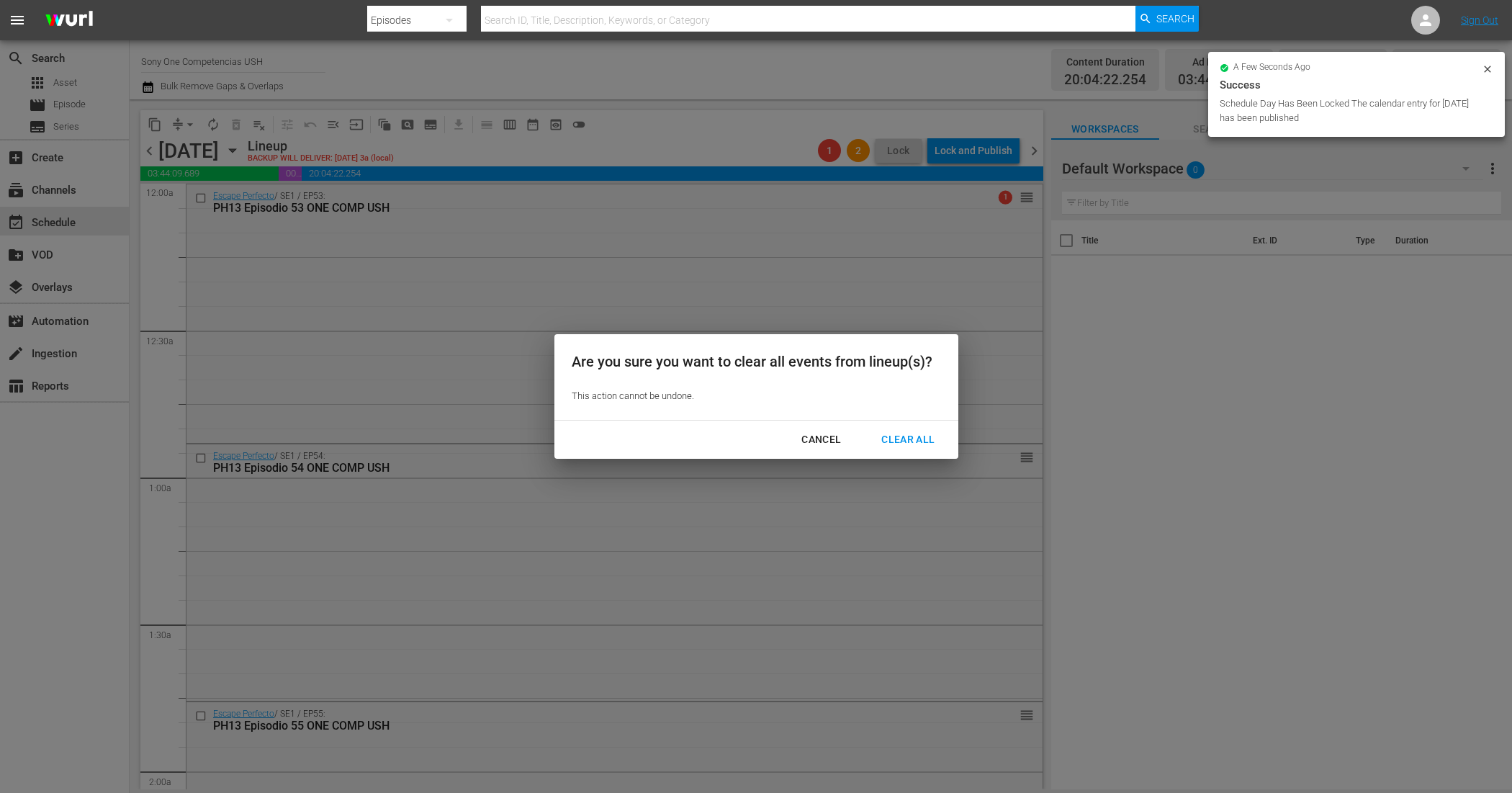
click at [894, 433] on div "Clear All" at bounding box center [907, 439] width 76 height 18
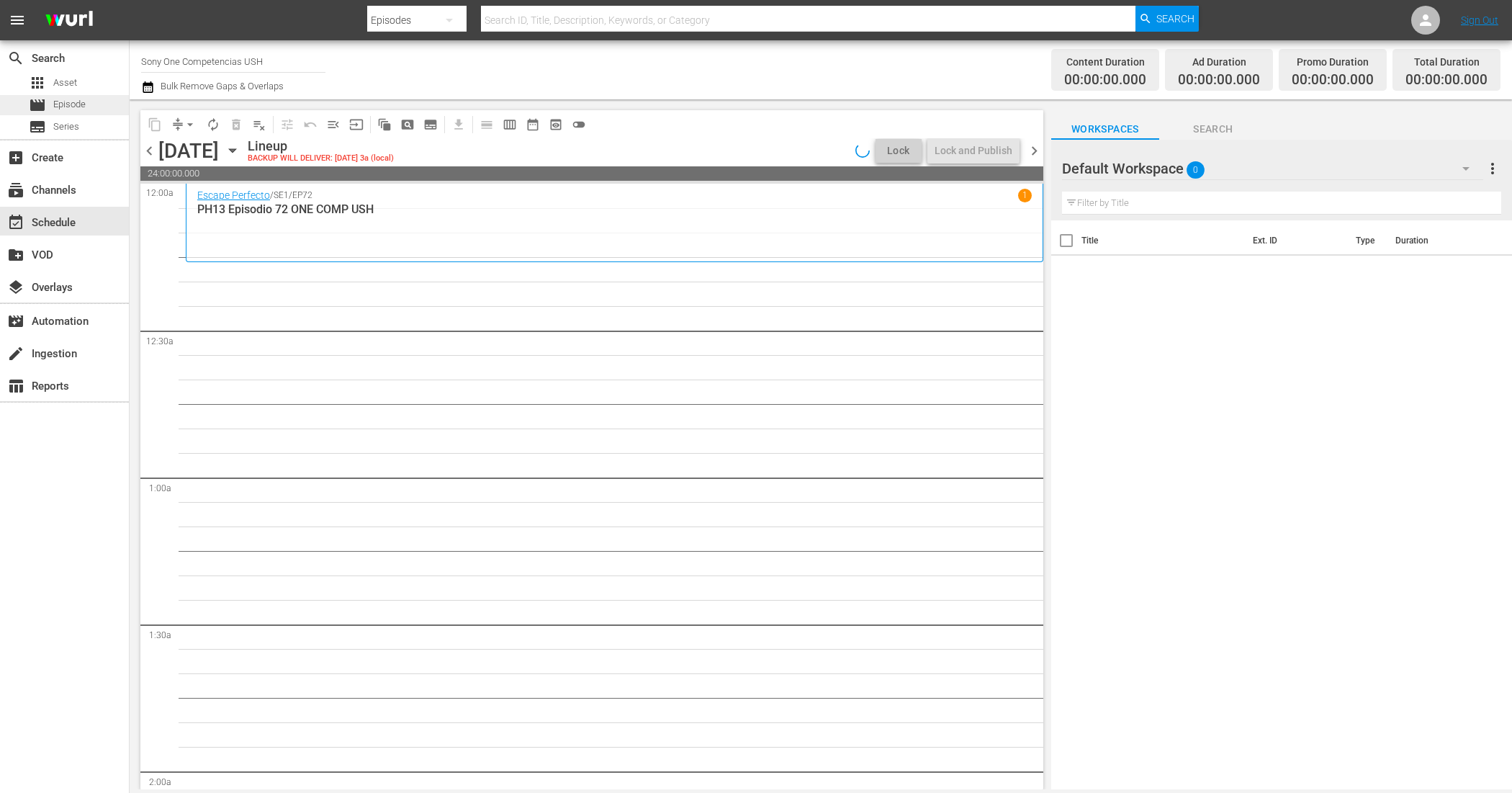
click at [87, 98] on div "movie Episode" at bounding box center [64, 105] width 129 height 20
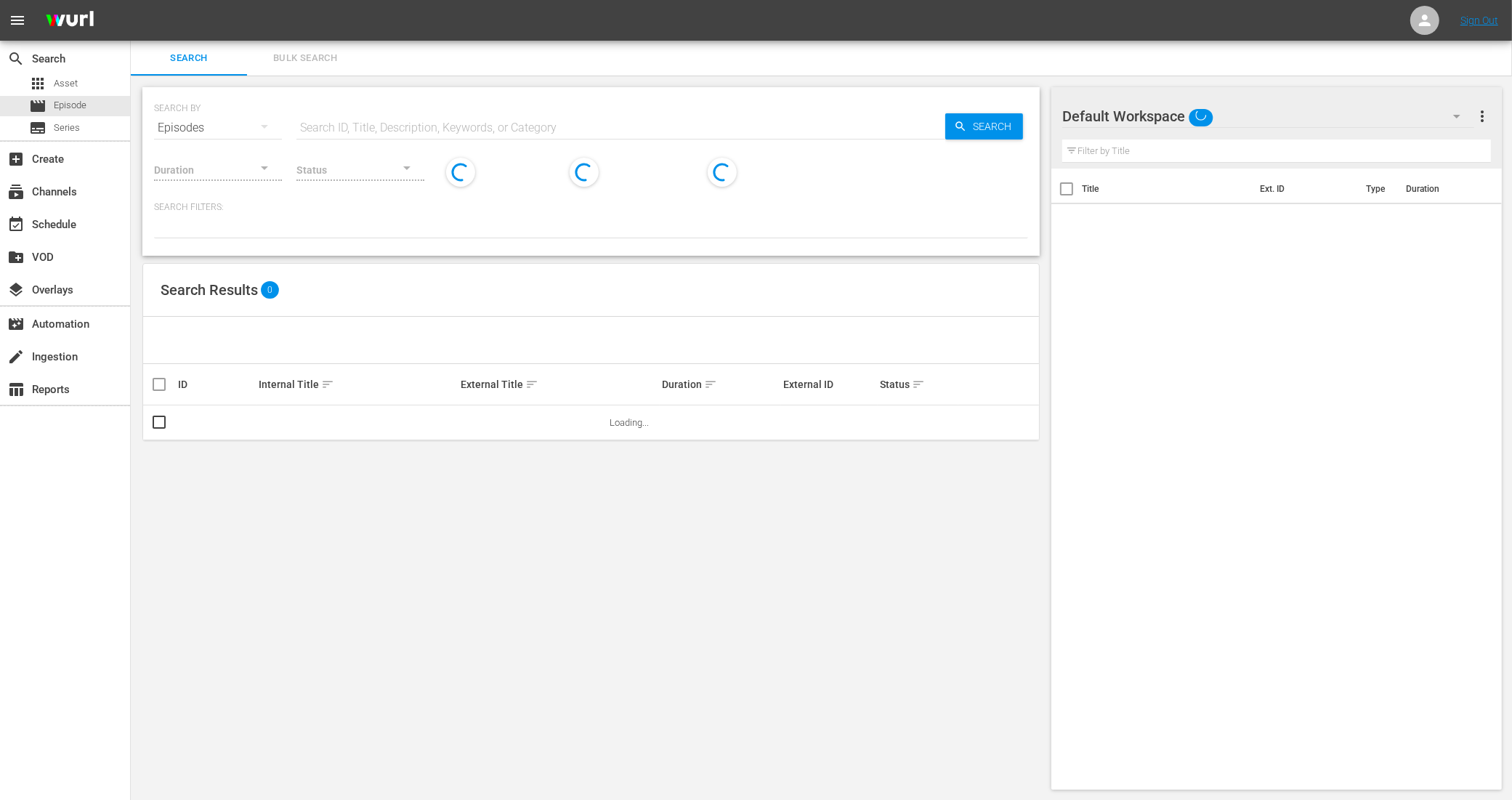
click at [295, 59] on span "Bulk Search" at bounding box center [305, 58] width 98 height 16
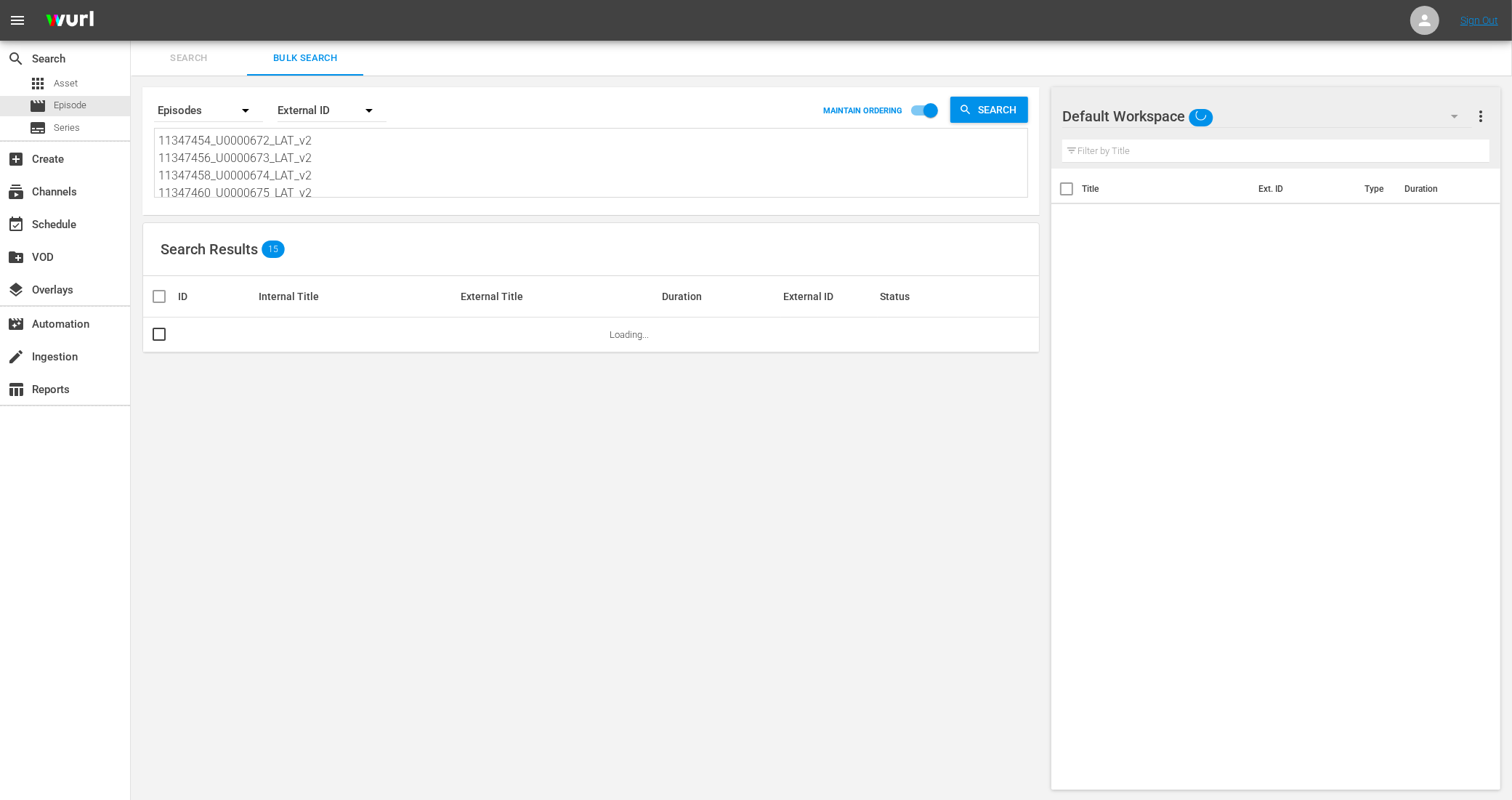
scroll to position [91, 0]
drag, startPoint x: 174, startPoint y: 138, endPoint x: 430, endPoint y: 255, distance: 281.5
click at [430, 252] on div "Search By Episodes Order By External ID MAINTAIN ORDERING Search 11347454_U0000…" at bounding box center [590, 439] width 920 height 726
type textarea "11"
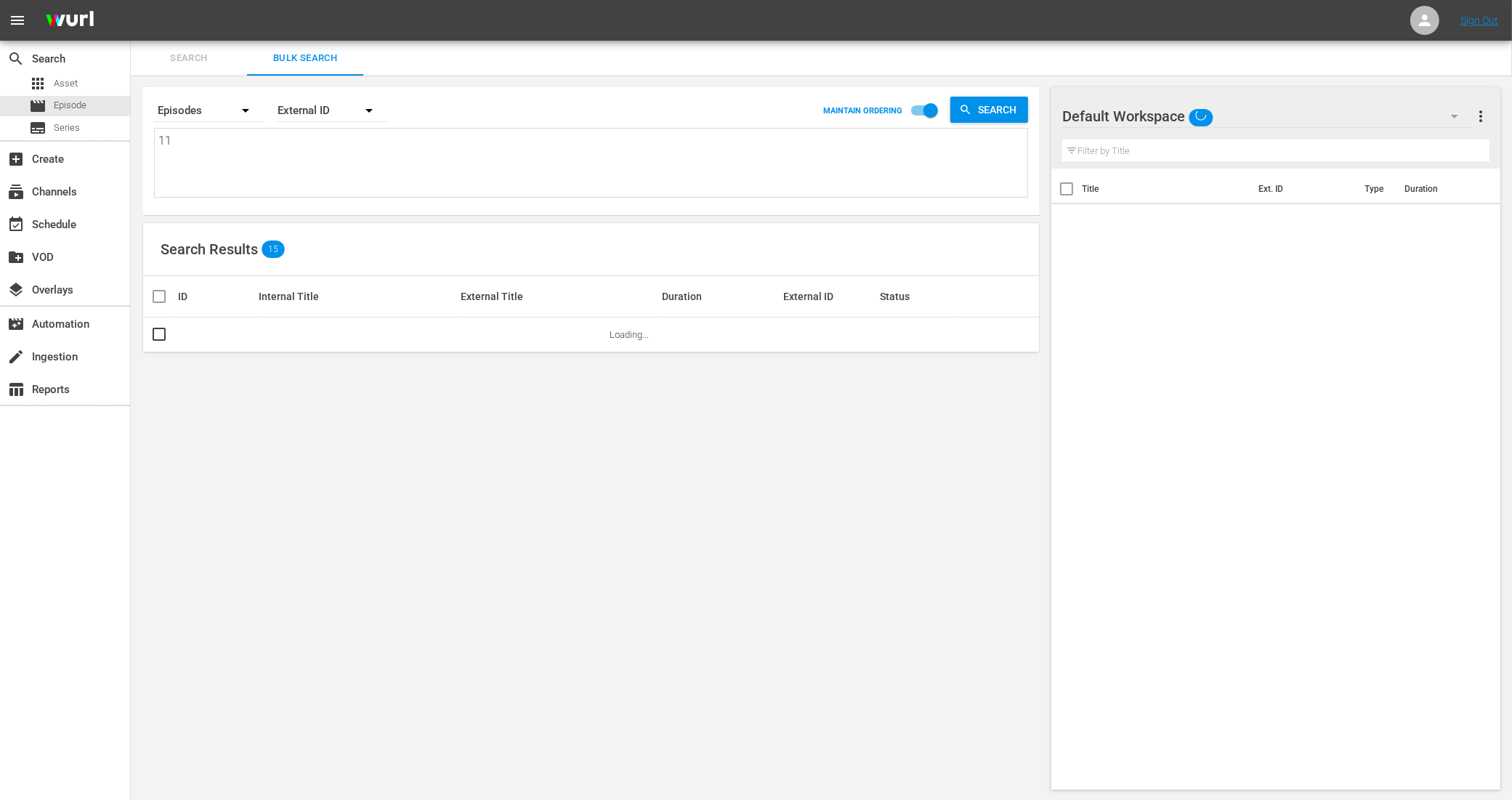
scroll to position [0, 0]
type textarea "1"
paste textarea "11347470_U0000680_LAT_v2 11347472_U0000681_LAT_v2 11347474_U0000682_LAT_v2 1134…"
type textarea "11347470_U0000680_LAT_v2 11347472_U0000681_LAT_v2 11347474_U0000682_LAT_v2 1134…"
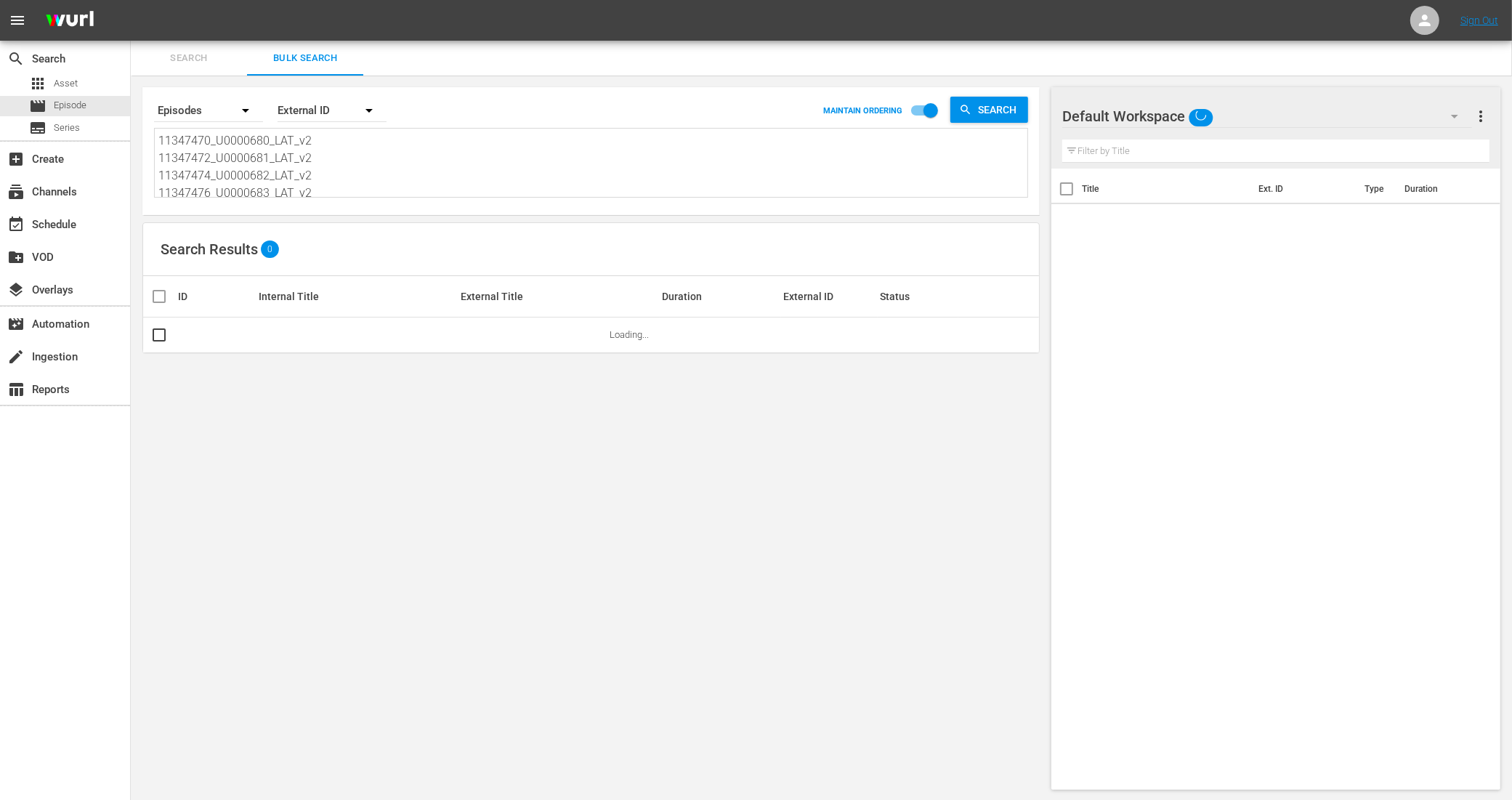
scroll to position [2, 0]
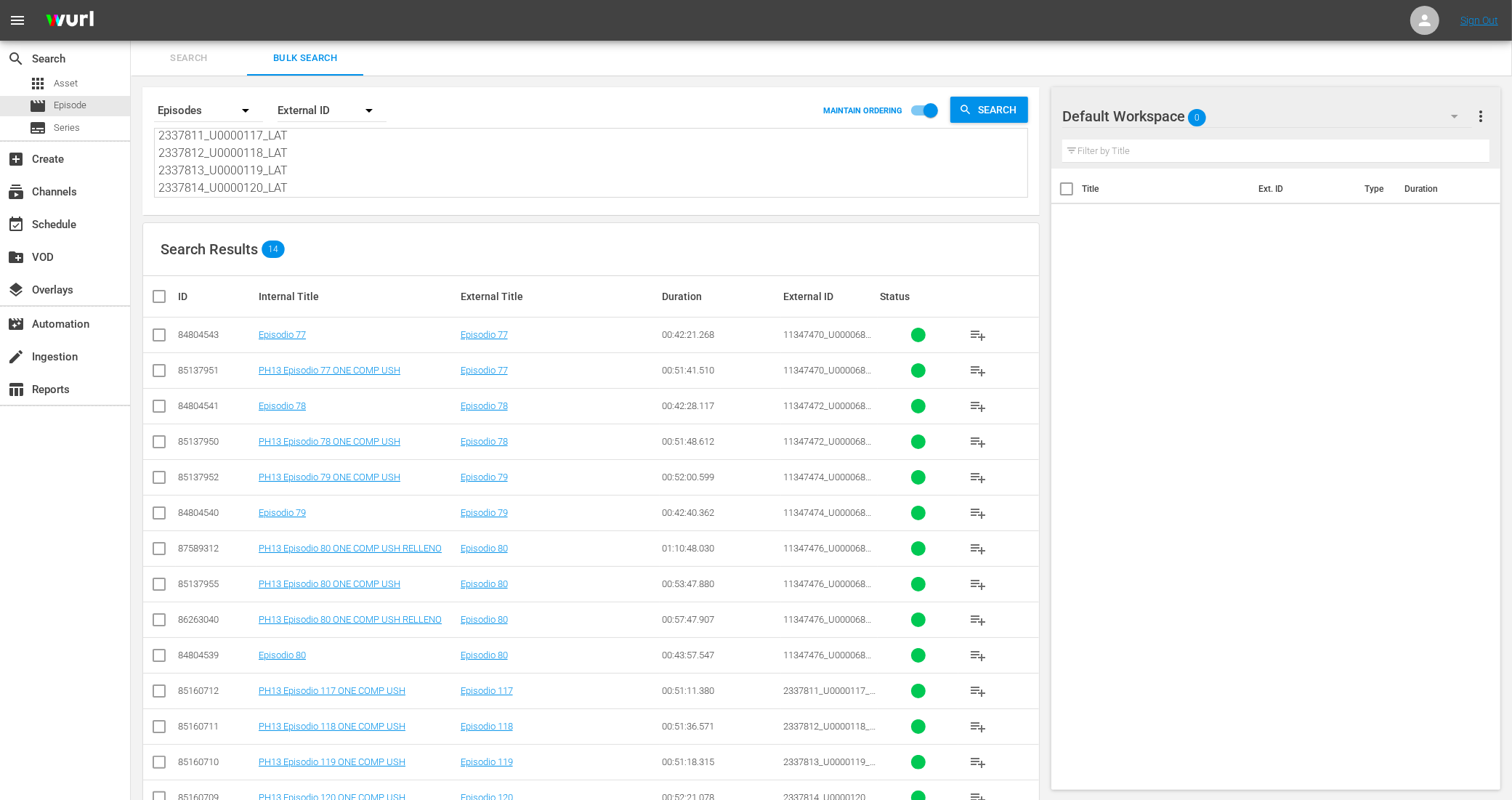
type textarea "11347470_U0000680_LAT_v2 11347472_U0000681_LAT_v2 11347474_U0000682_LAT_v2 1134…"
click at [163, 372] on input "checkbox" at bounding box center [159, 373] width 17 height 17
checkbox input "true"
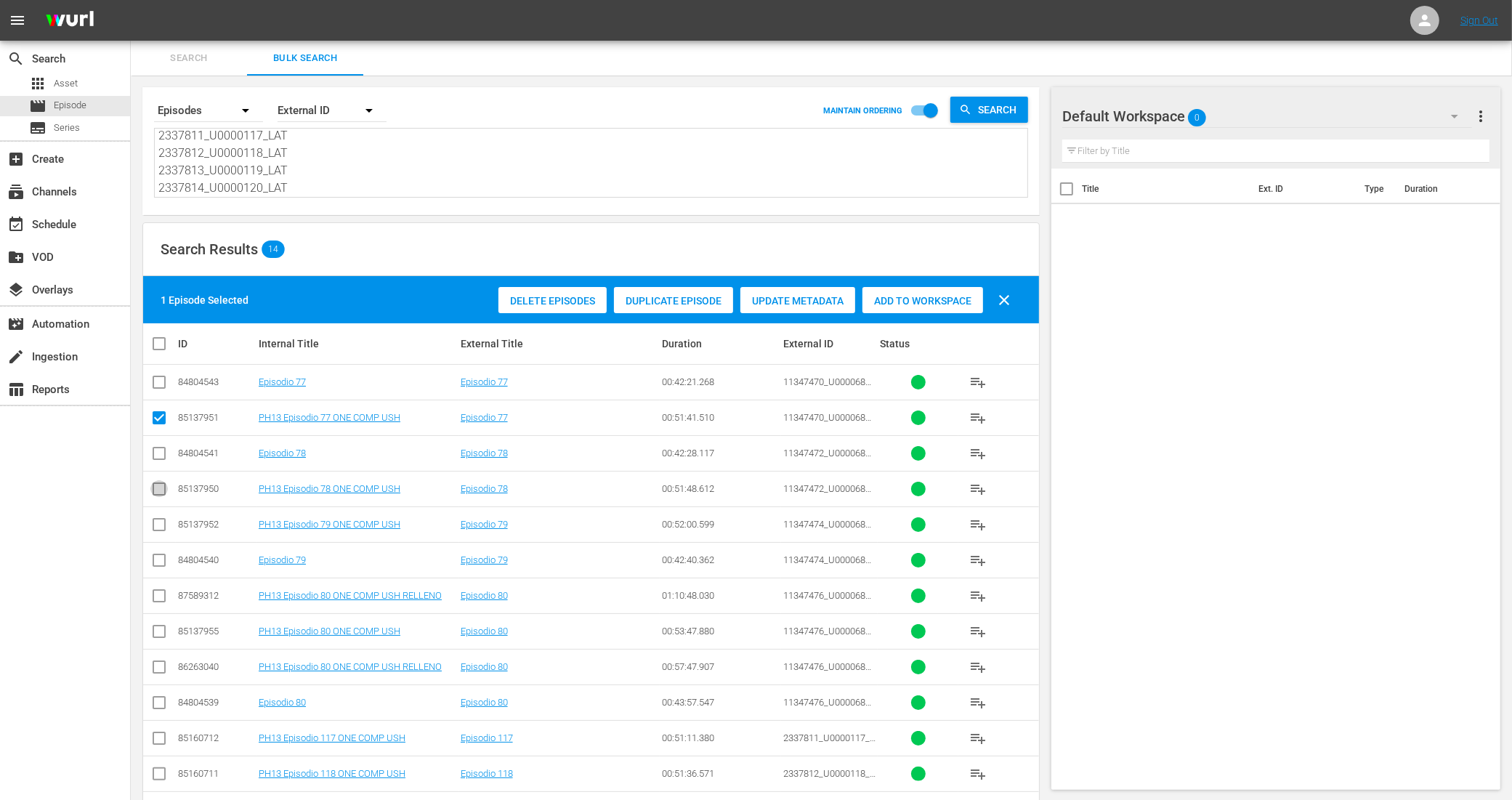
click at [164, 488] on input "checkbox" at bounding box center [159, 492] width 17 height 17
checkbox input "true"
click at [158, 527] on input "checkbox" at bounding box center [159, 527] width 17 height 17
checkbox input "true"
click at [162, 631] on input "checkbox" at bounding box center [159, 634] width 17 height 17
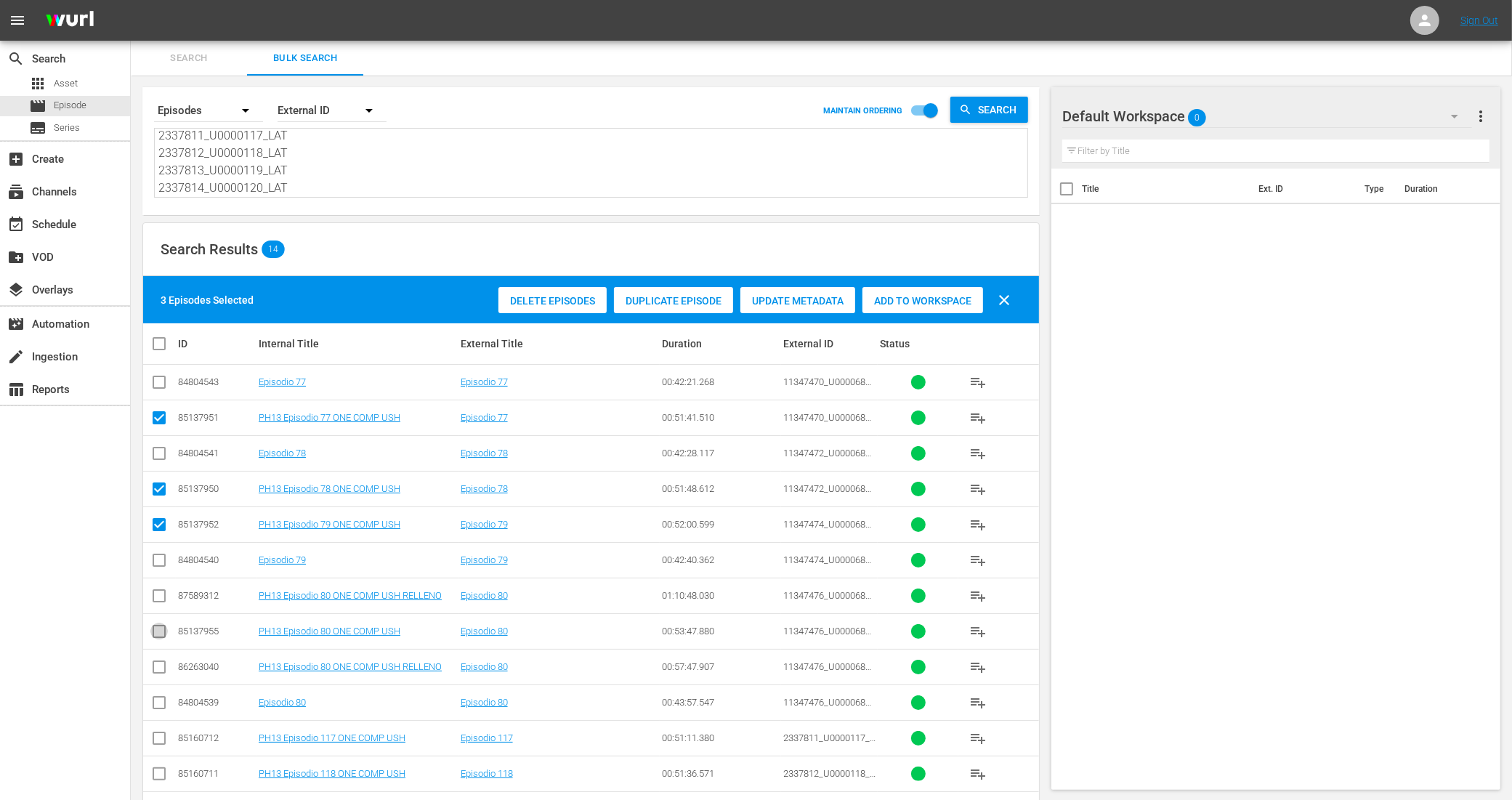
checkbox input "true"
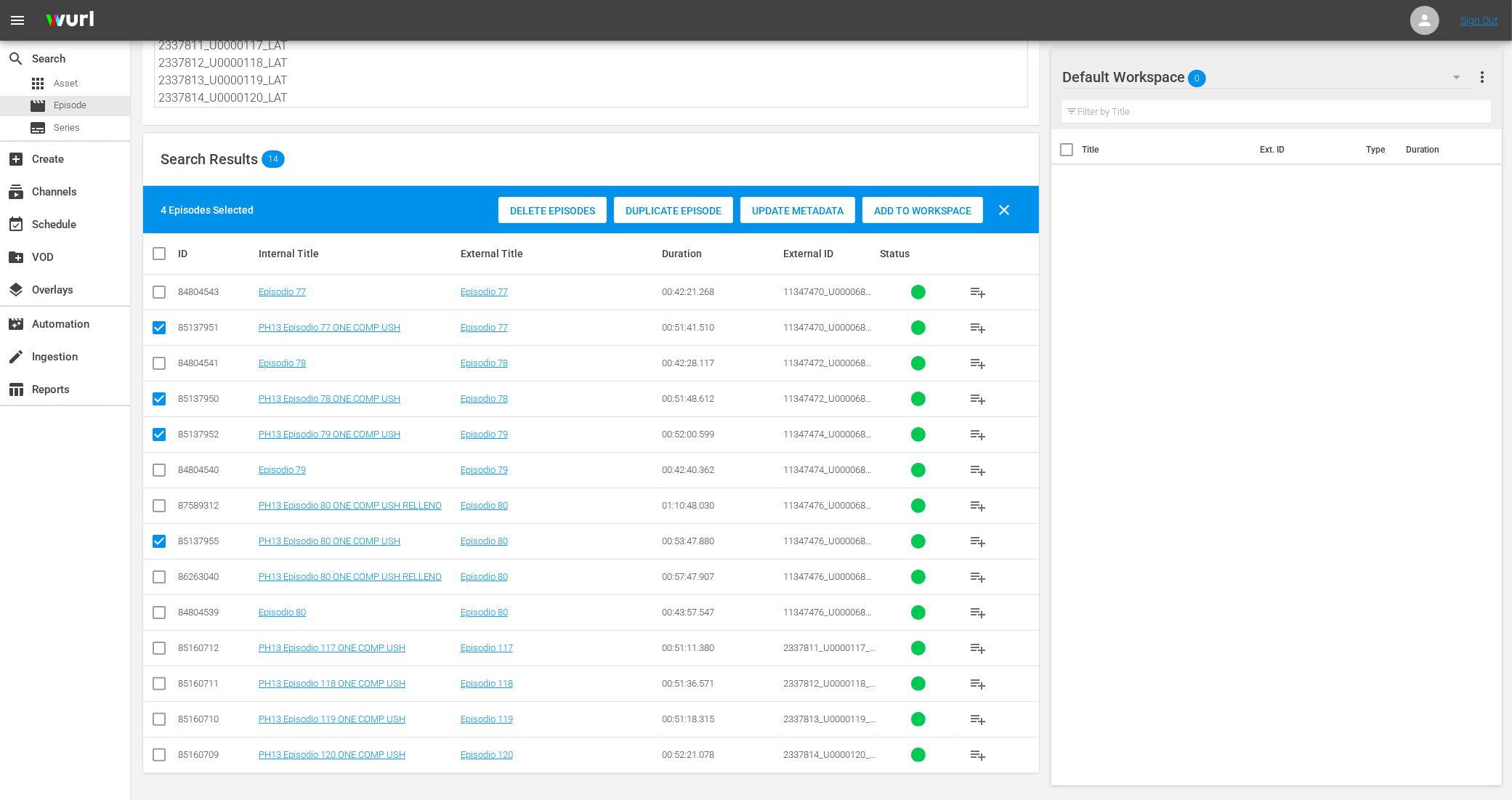
scroll to position [92, 0]
click at [160, 647] on input "checkbox" at bounding box center [159, 650] width 17 height 17
checkbox input "true"
click at [157, 678] on input "checkbox" at bounding box center [159, 686] width 17 height 17
checkbox input "true"
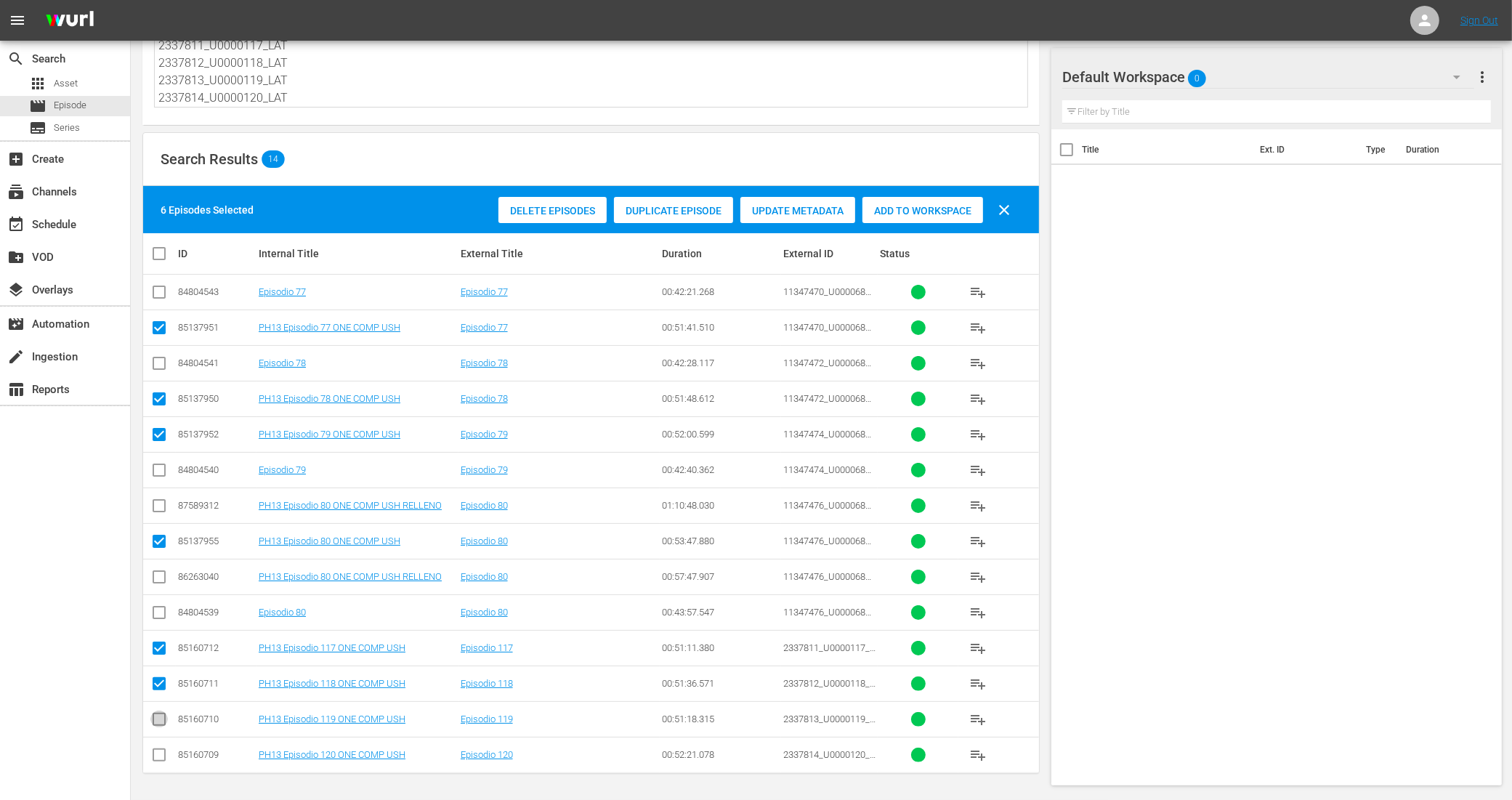
click at [161, 720] on input "checkbox" at bounding box center [159, 722] width 17 height 17
checkbox input "true"
click at [159, 749] on input "checkbox" at bounding box center [159, 757] width 17 height 17
checkbox input "true"
click at [961, 216] on div "Add to Workspace" at bounding box center [923, 211] width 120 height 27
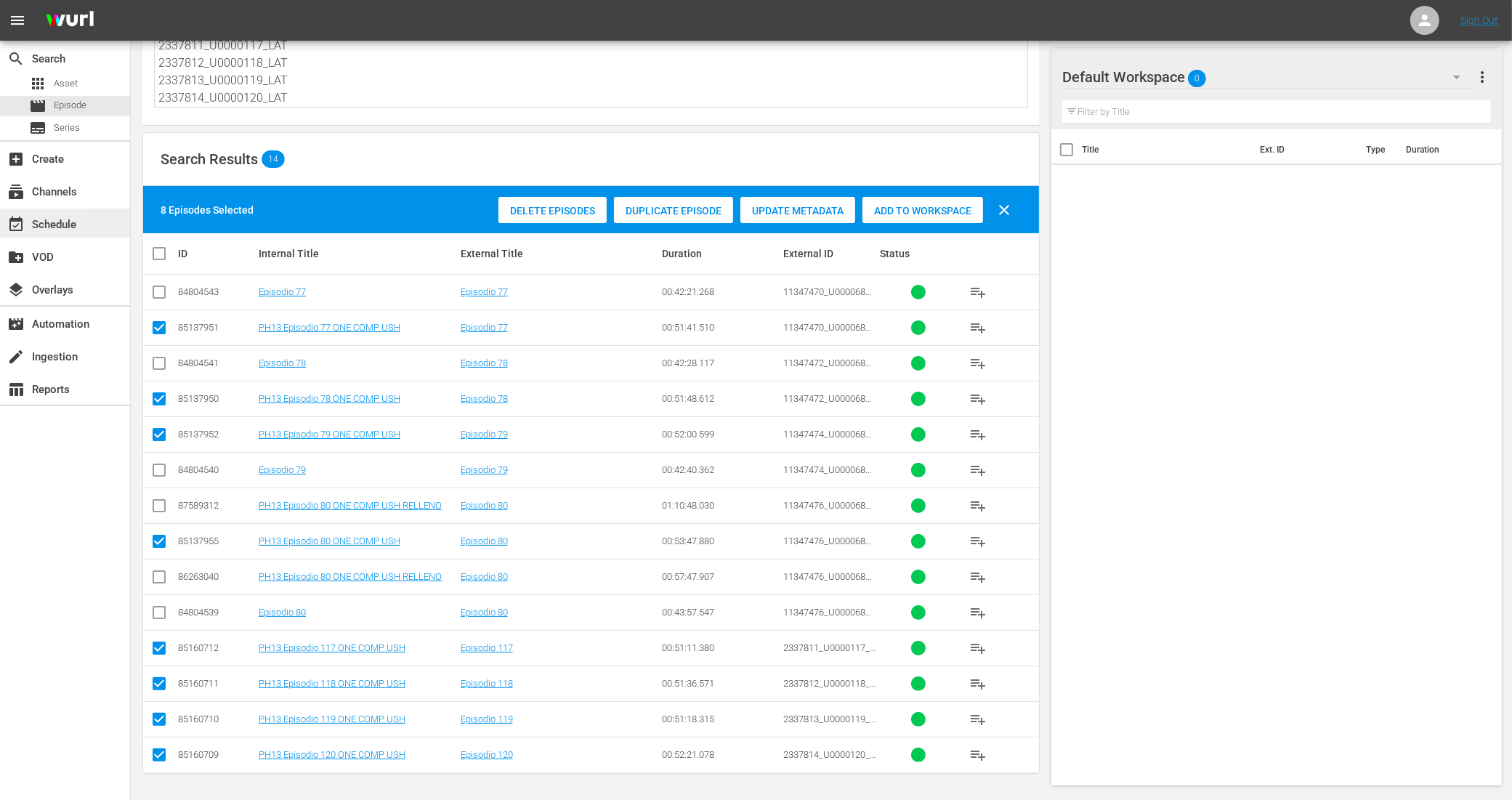
click at [69, 222] on div "event_available Schedule" at bounding box center [40, 223] width 81 height 13
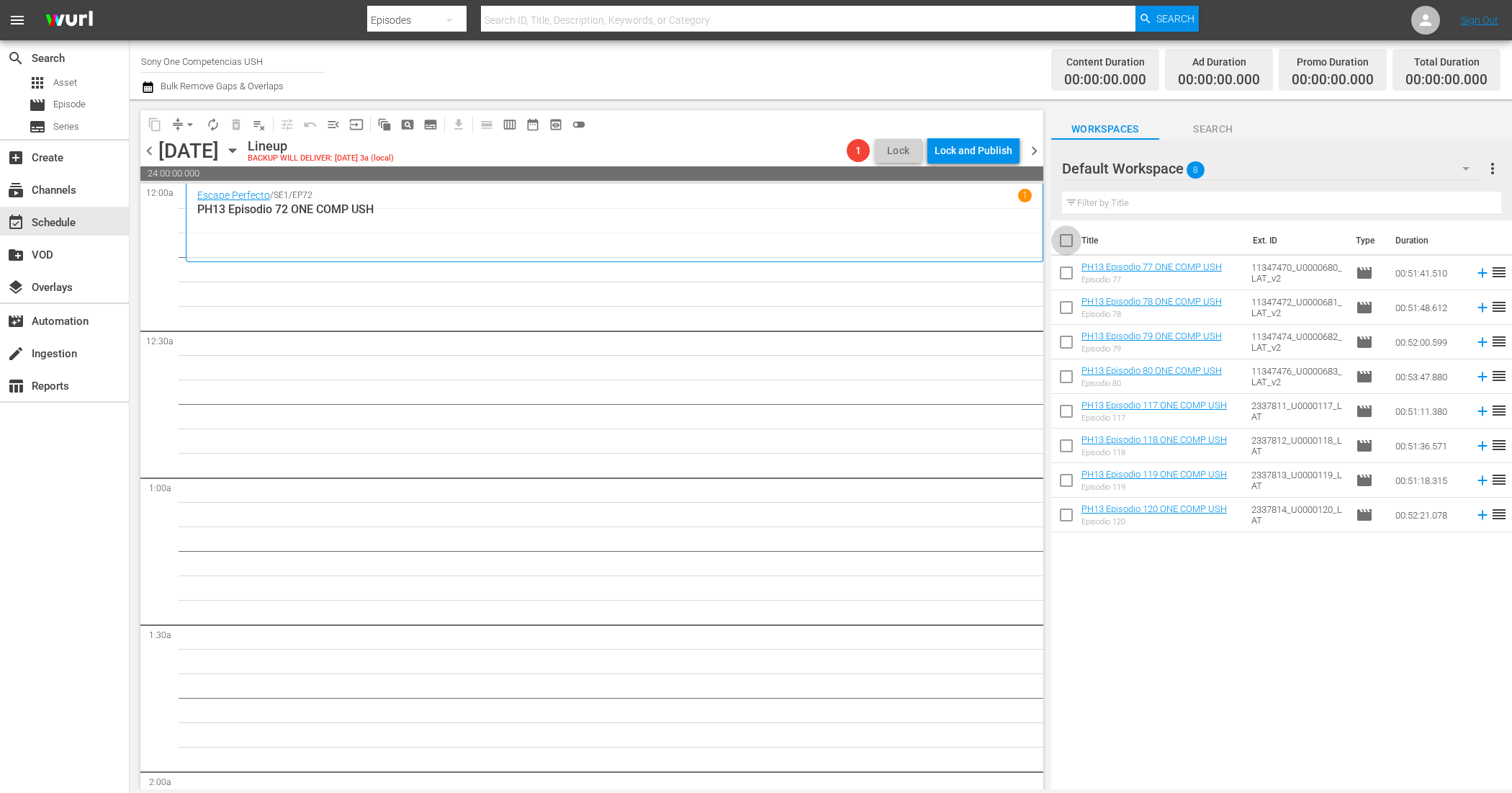
click at [1066, 249] on input "checkbox" at bounding box center [1066, 243] width 30 height 30
checkbox input "true"
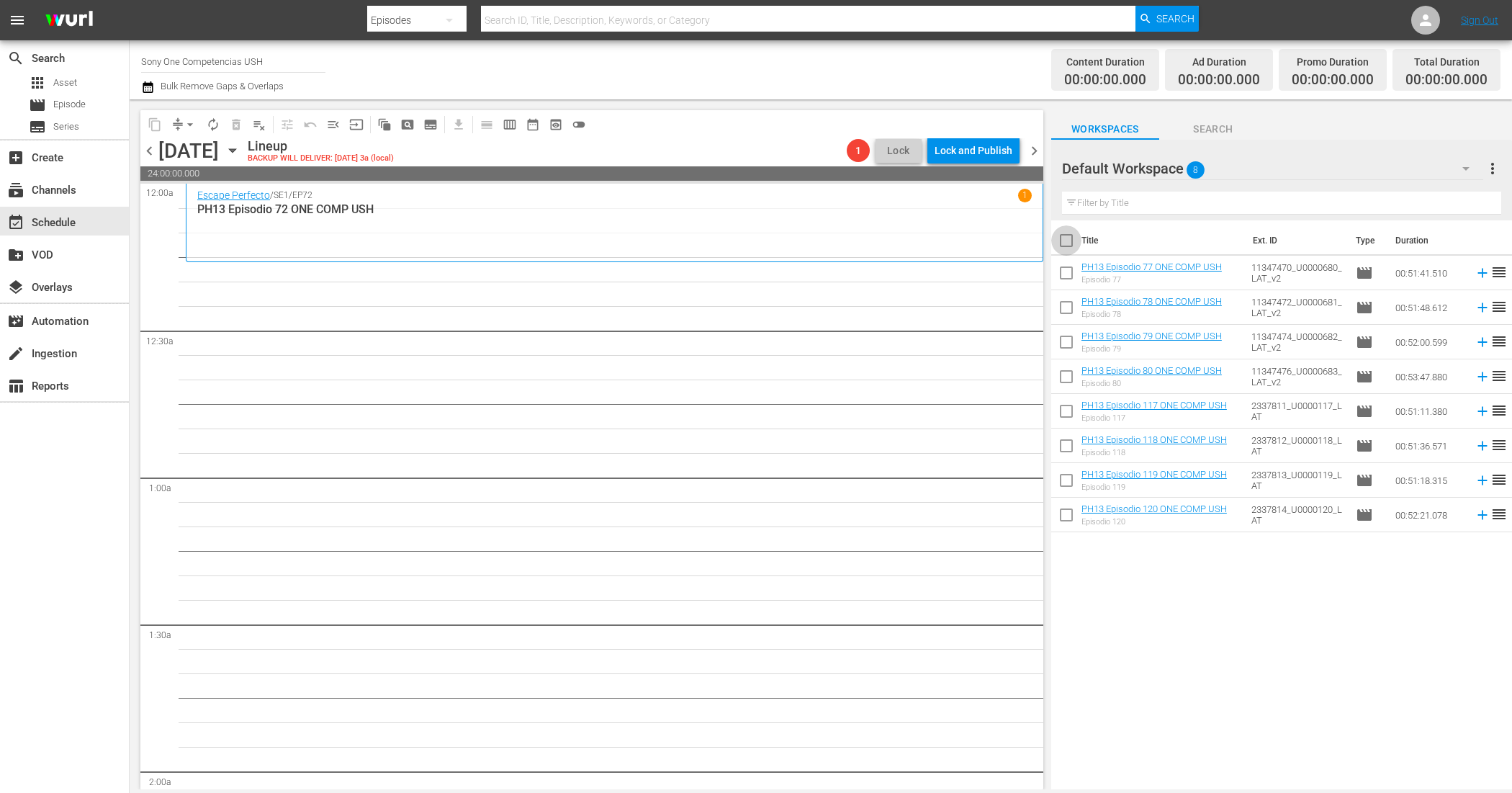
checkbox input "true"
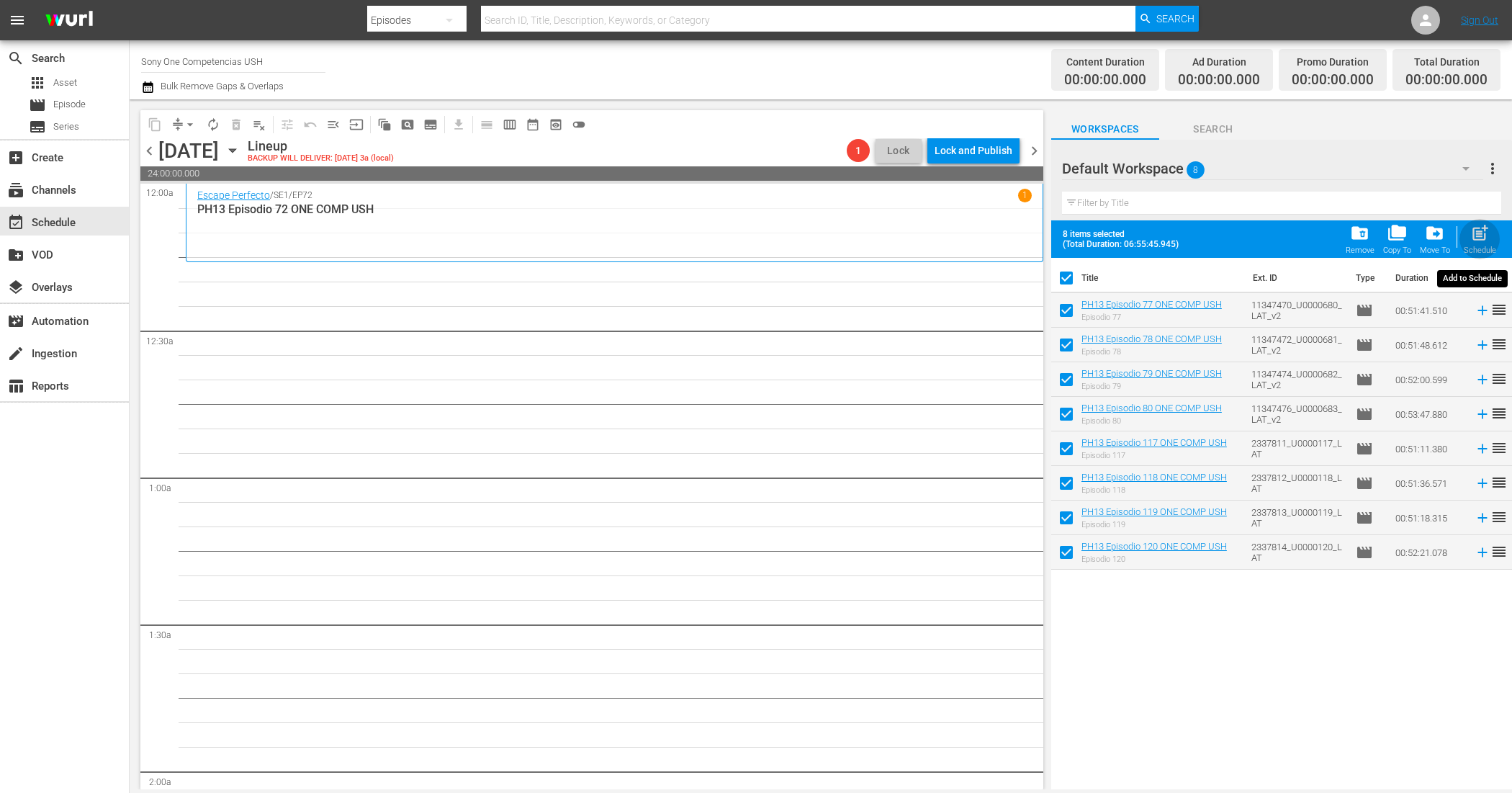
click at [1477, 232] on span "post_add" at bounding box center [1480, 233] width 20 height 20
checkbox input "false"
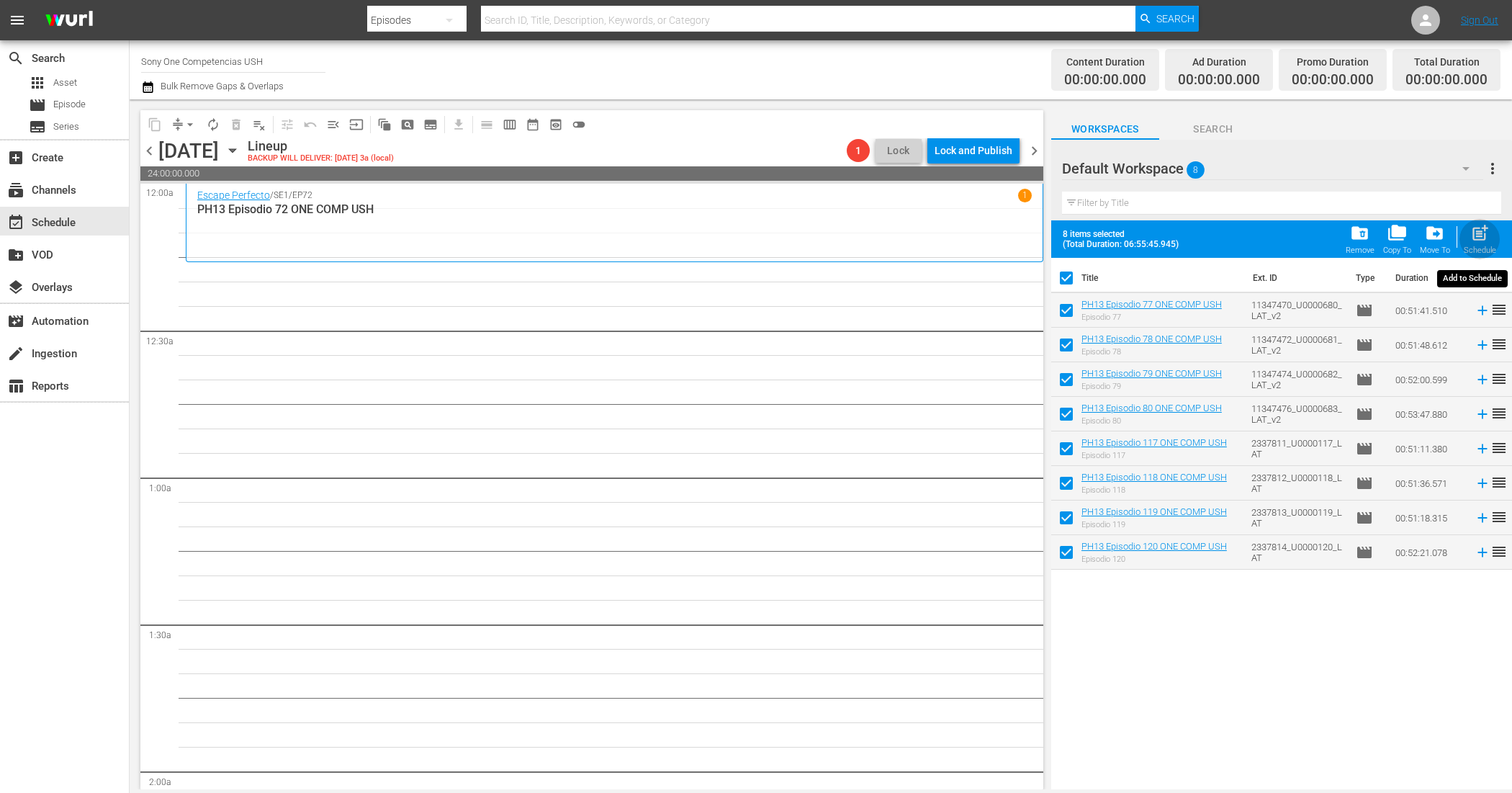
checkbox input "false"
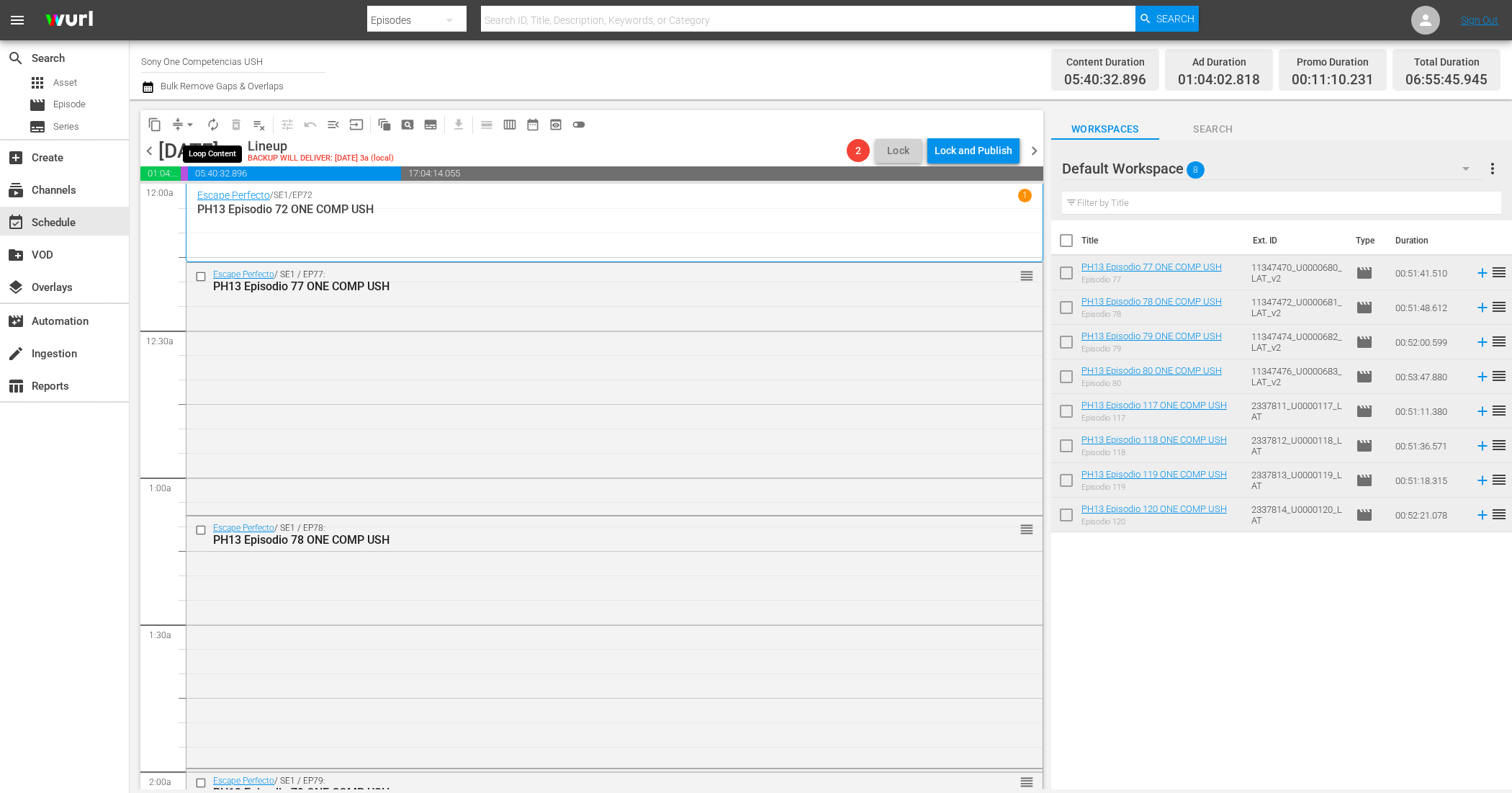
click at [211, 118] on span "autorenew_outlined" at bounding box center [213, 125] width 14 height 14
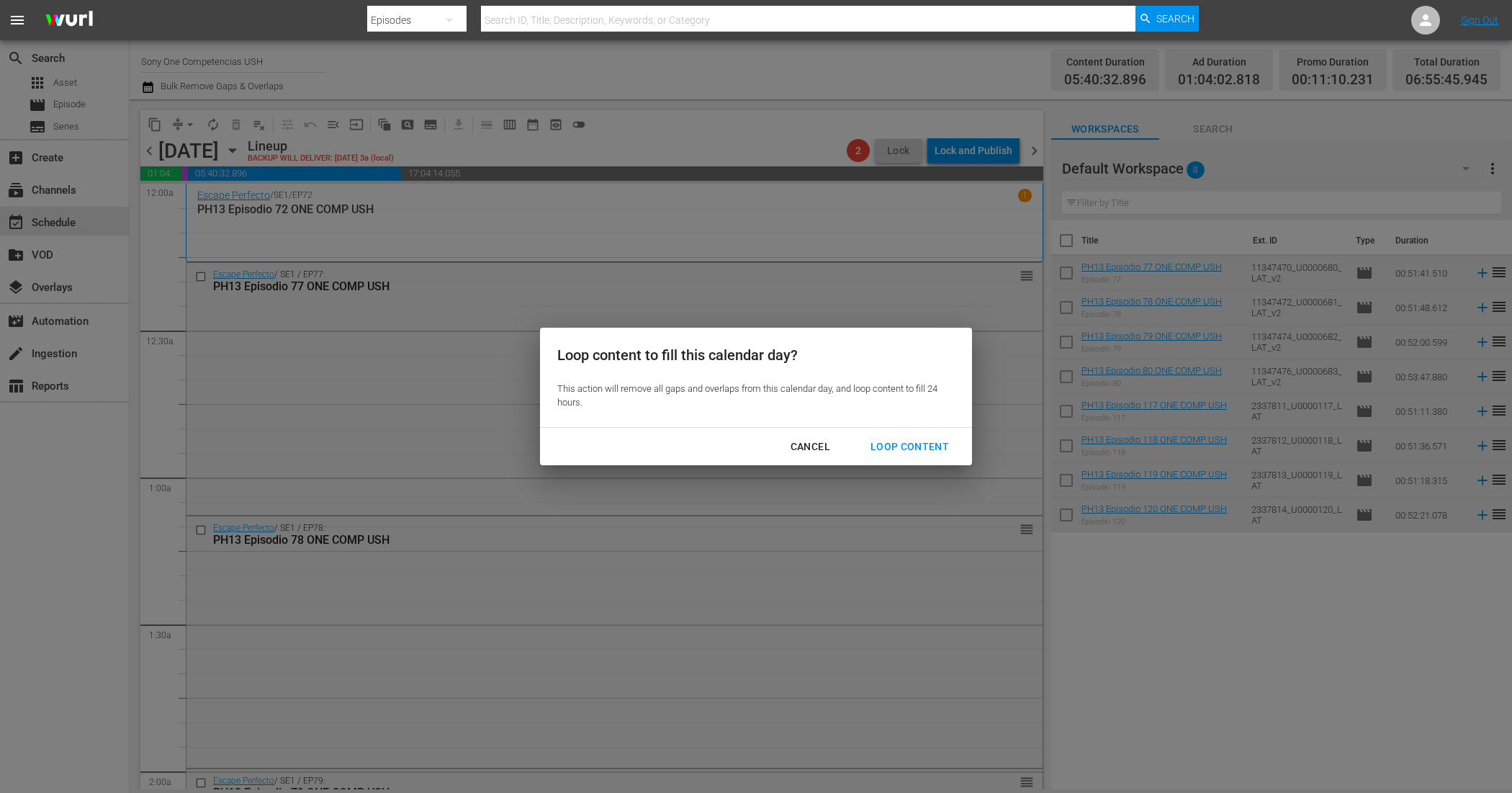
click at [919, 452] on div "Loop Content" at bounding box center [909, 447] width 101 height 18
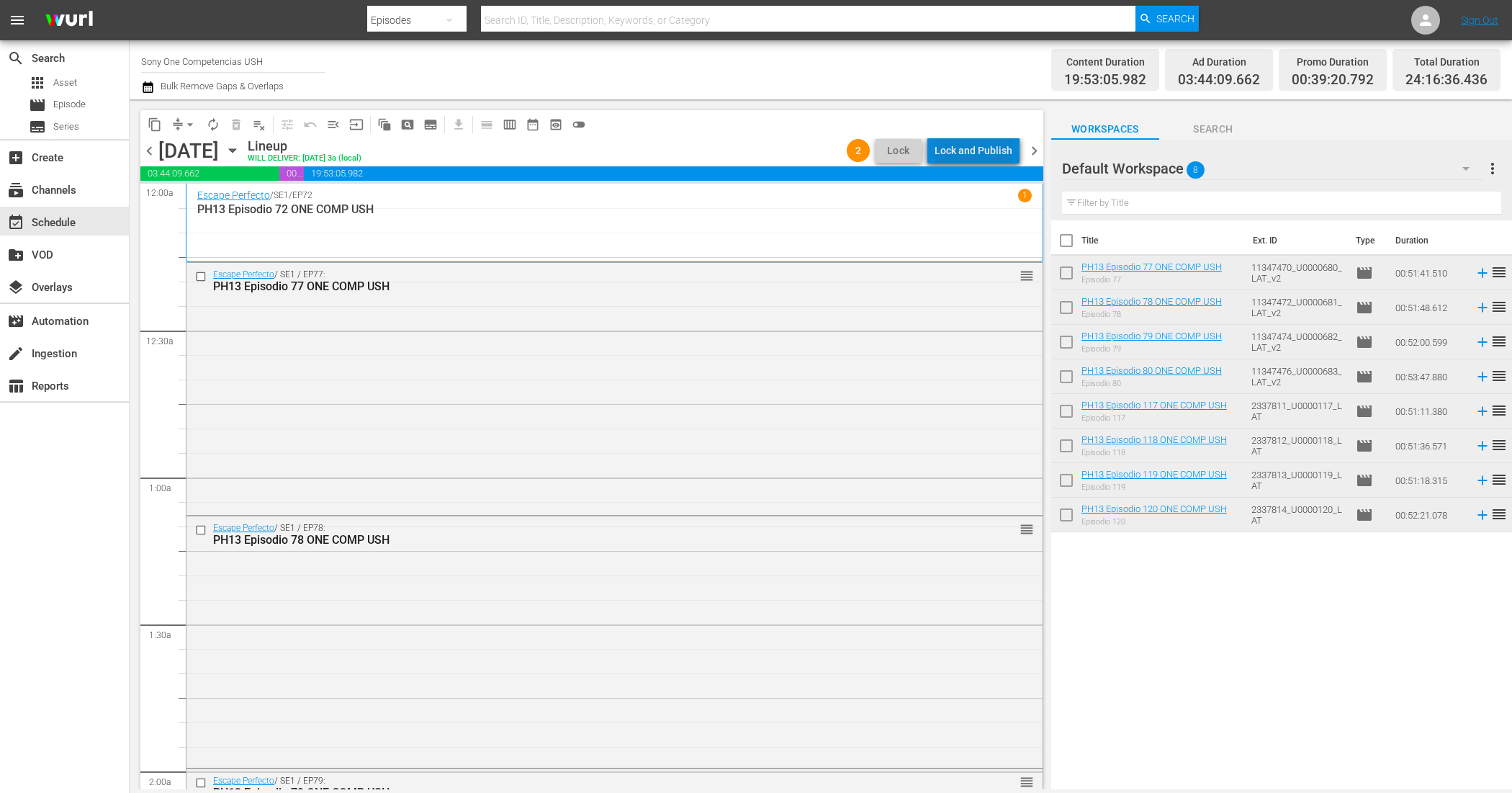
click at [982, 153] on div "Lock and Publish" at bounding box center [973, 150] width 78 height 26
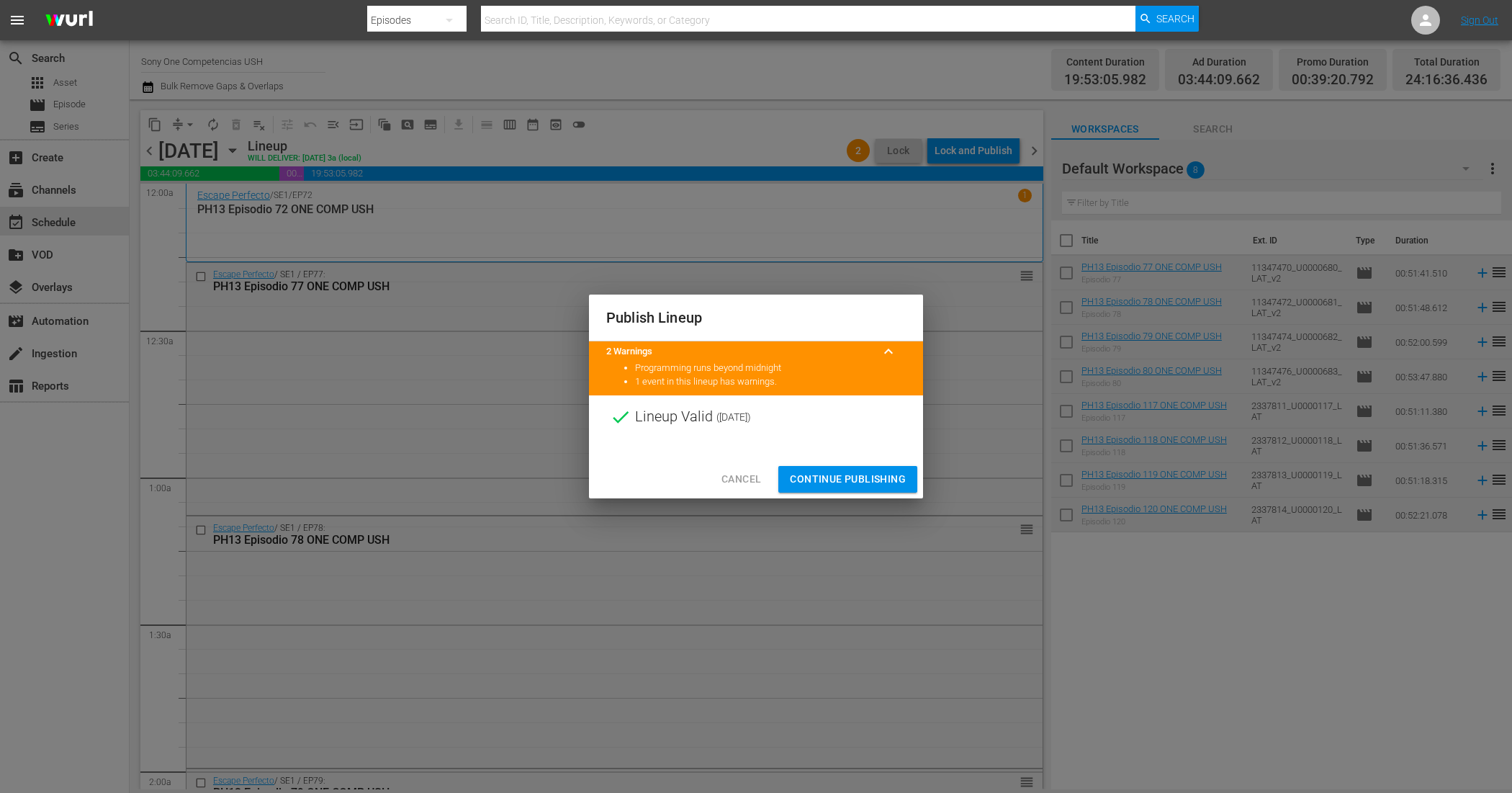
click at [832, 470] on span "Continue Publishing" at bounding box center [848, 479] width 116 height 18
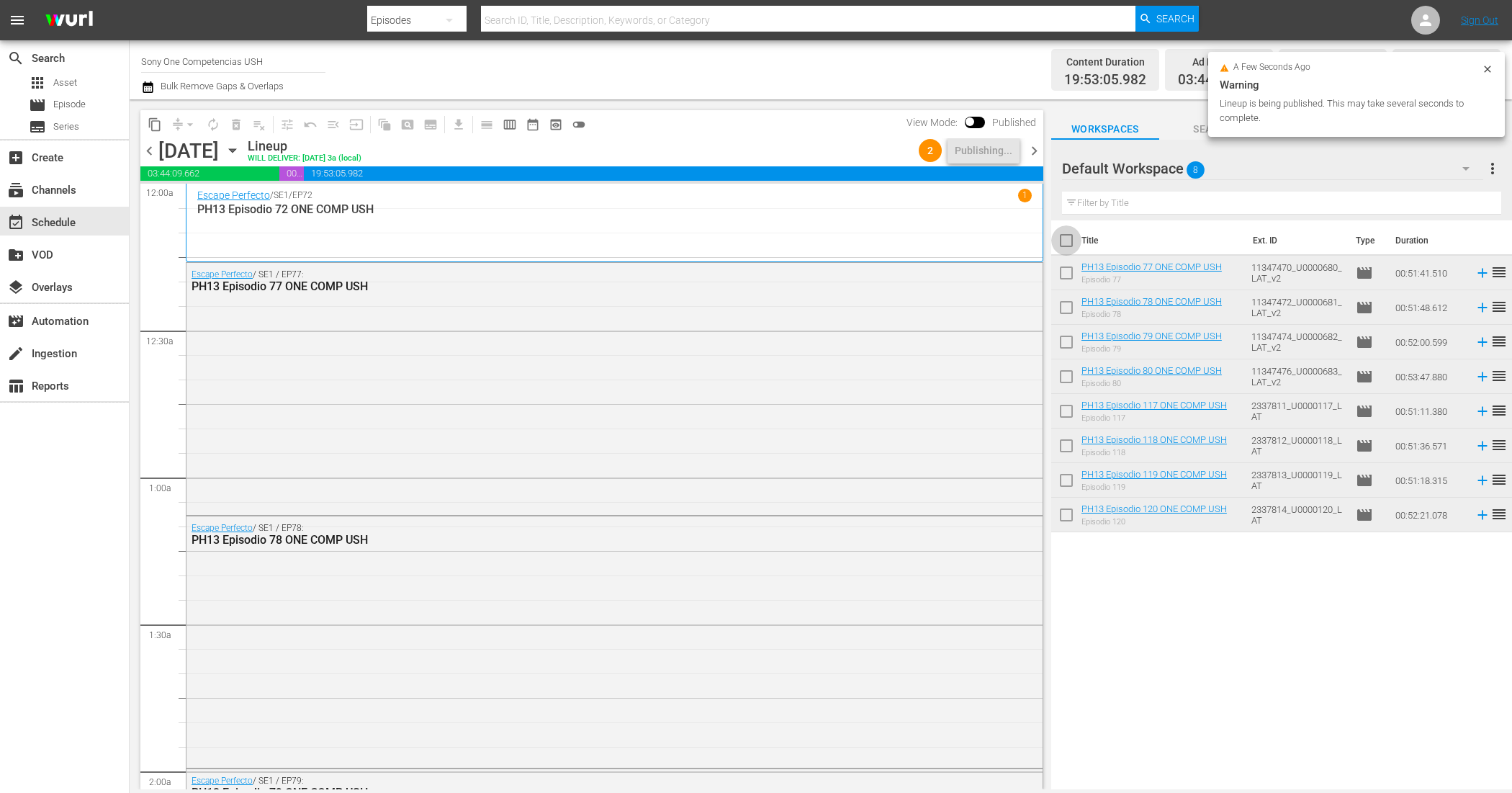
click at [1067, 249] on input "checkbox" at bounding box center [1066, 243] width 30 height 30
checkbox input "true"
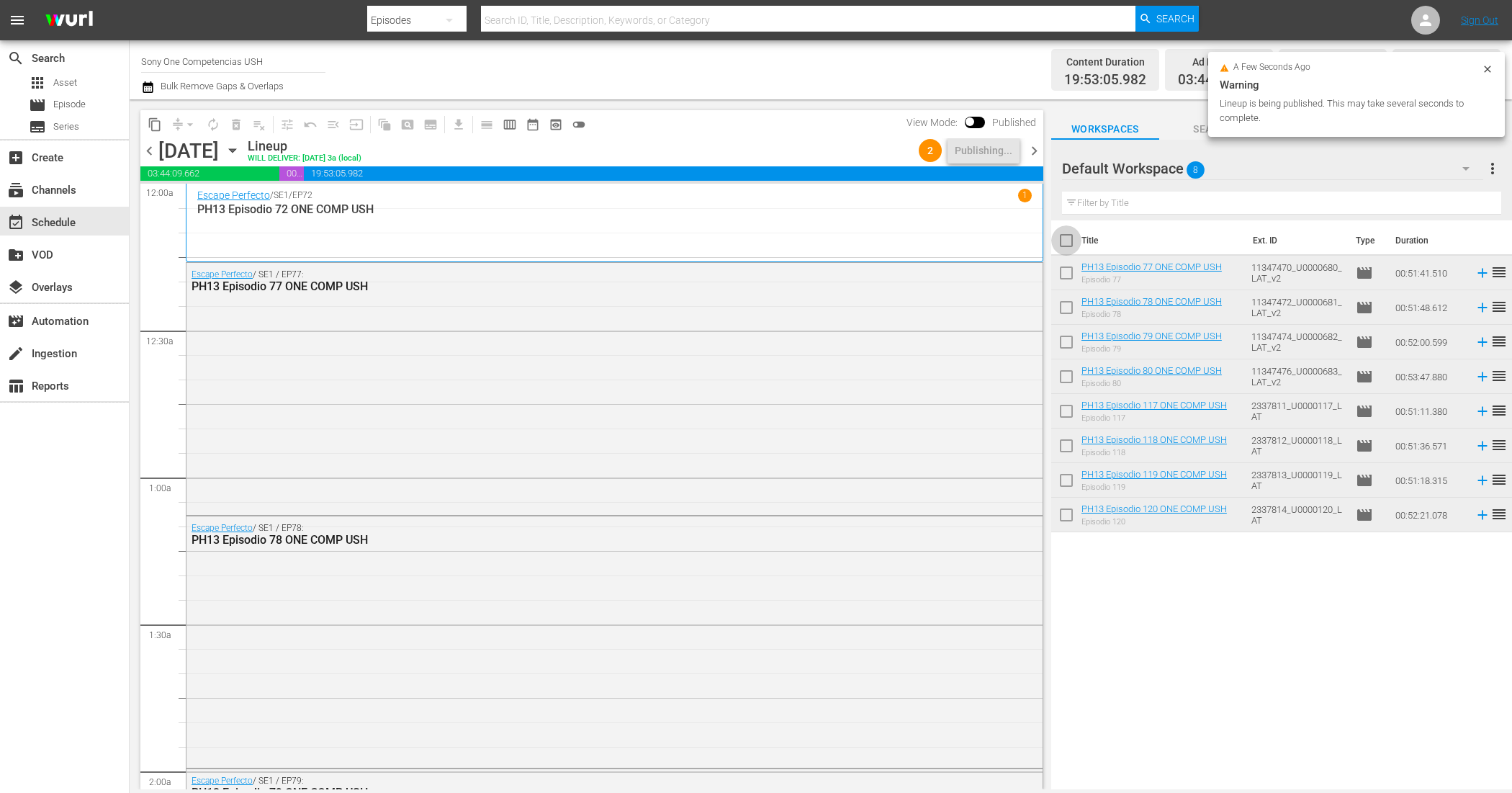
checkbox input "true"
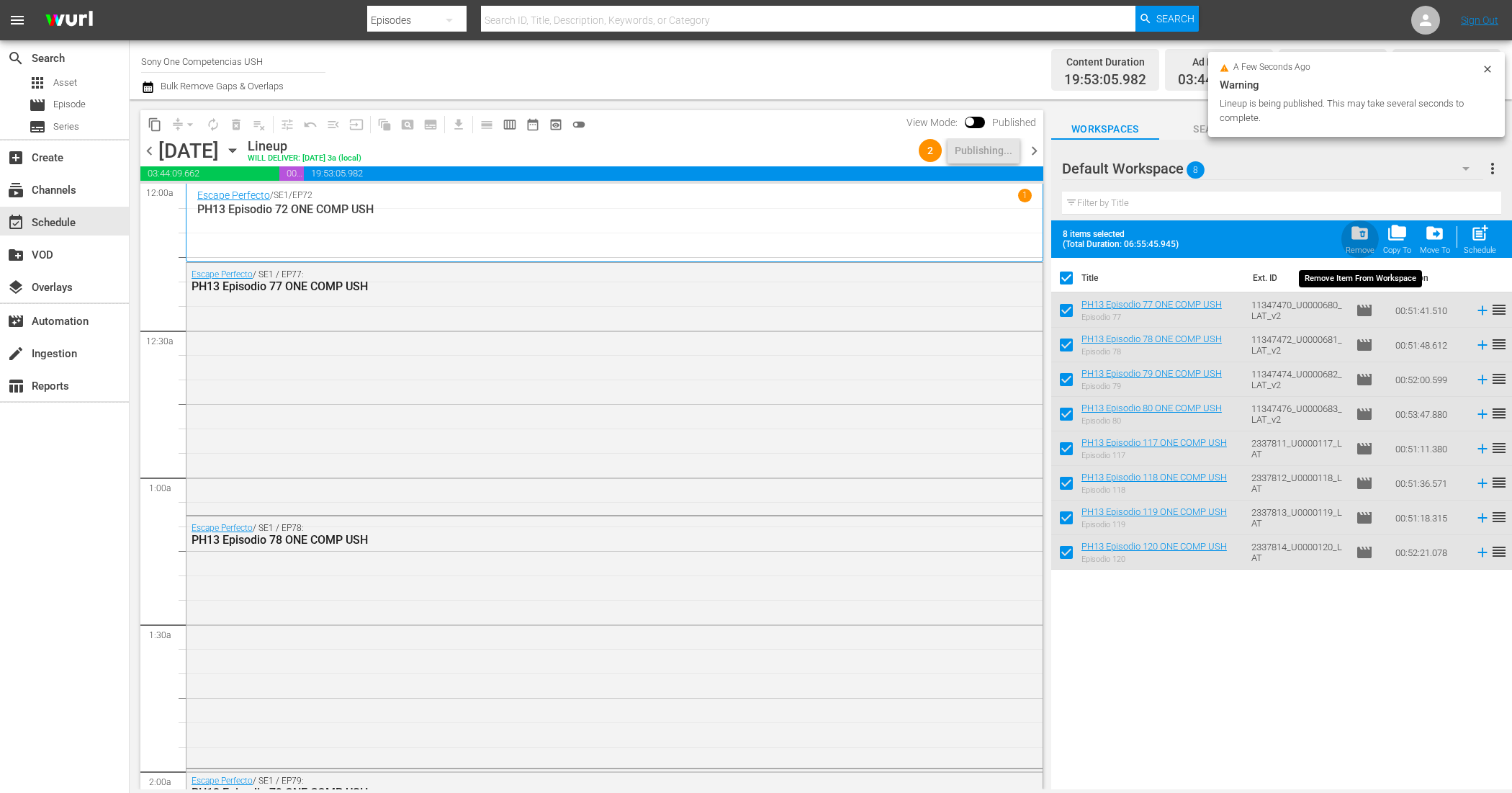
click at [1362, 231] on span "folder_delete" at bounding box center [1360, 233] width 20 height 20
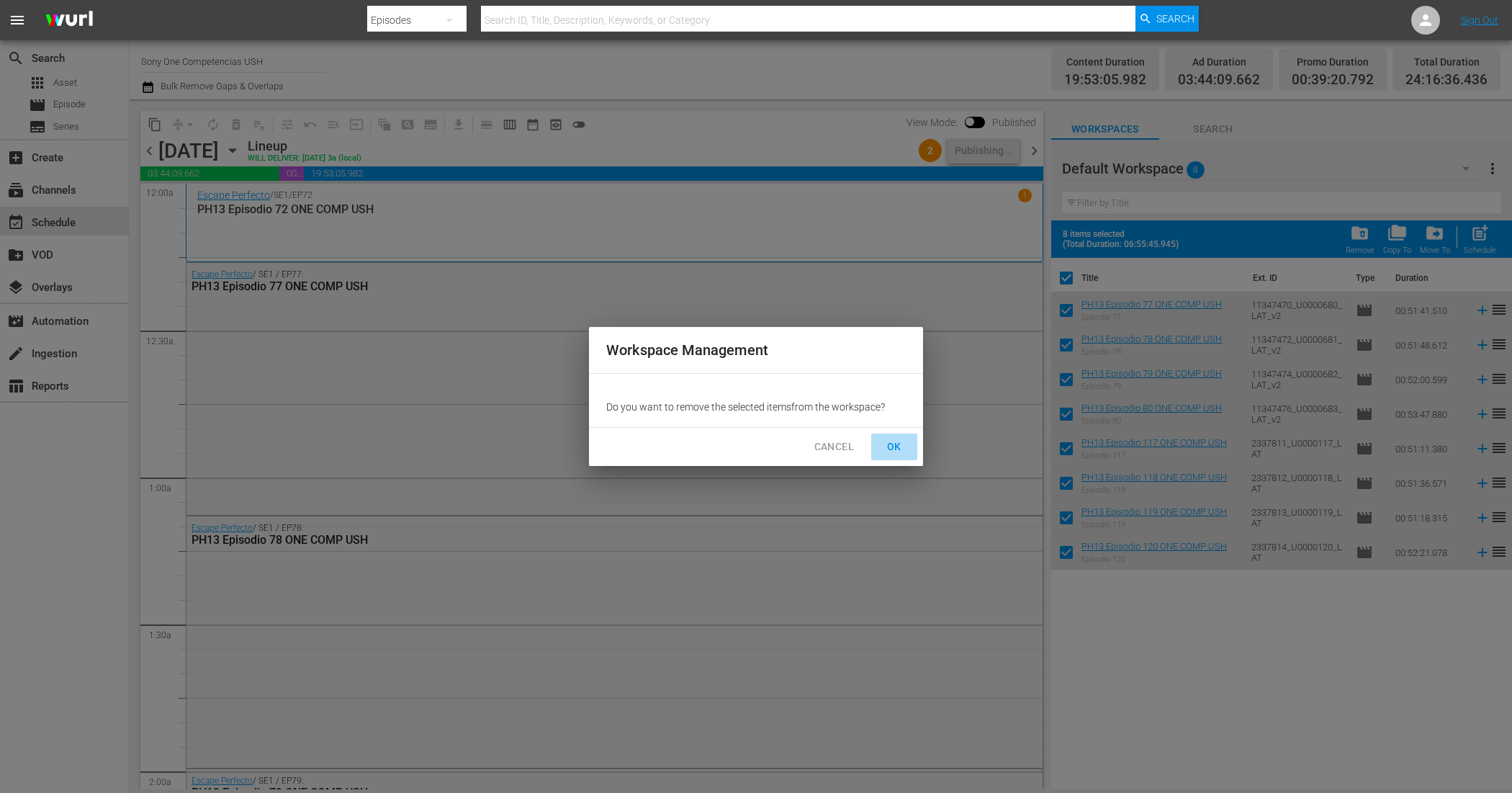
click at [901, 448] on span "OK" at bounding box center [894, 447] width 23 height 18
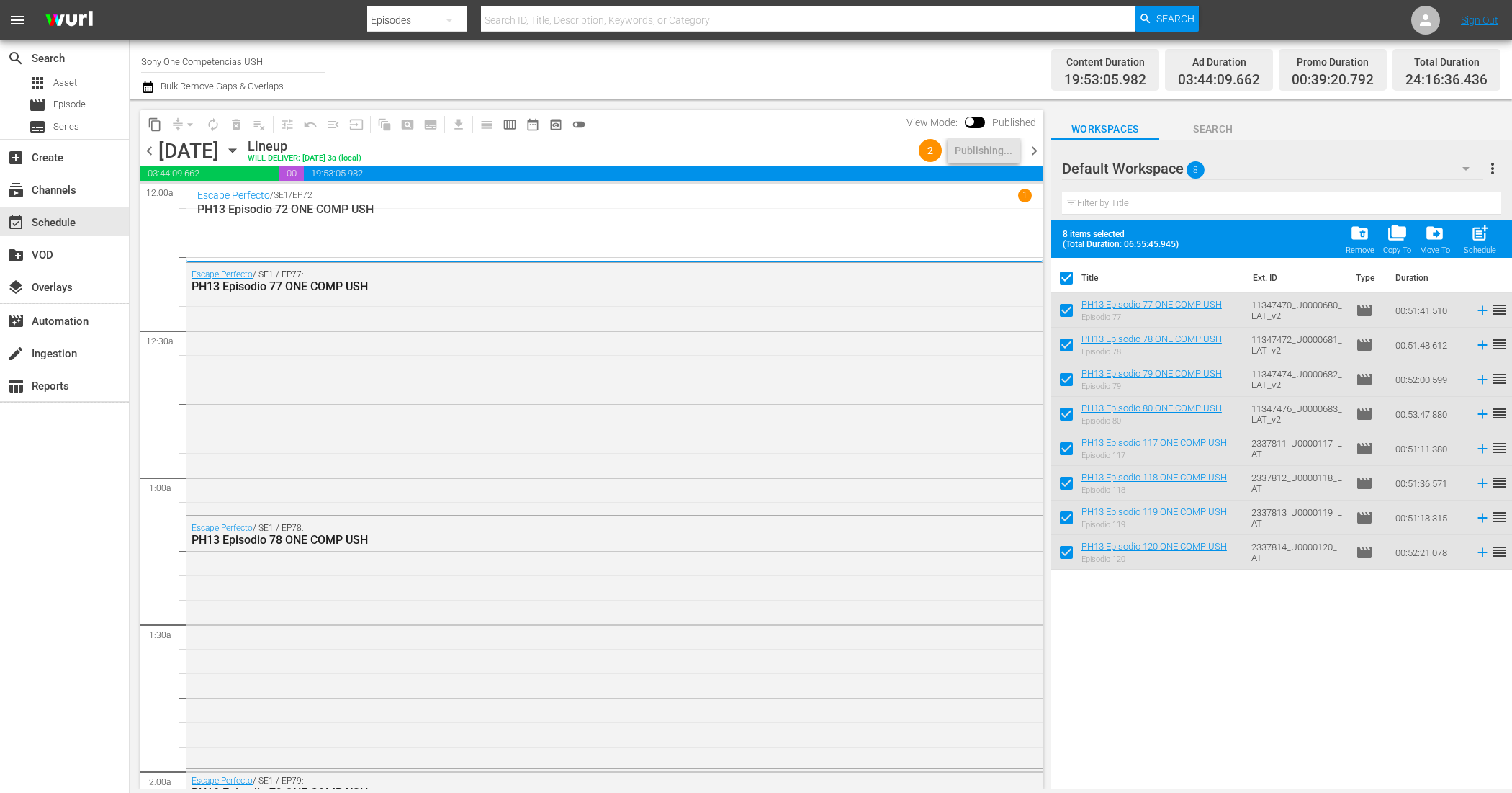
click at [1040, 150] on span "chevron_right" at bounding box center [1034, 151] width 18 height 18
checkbox input "false"
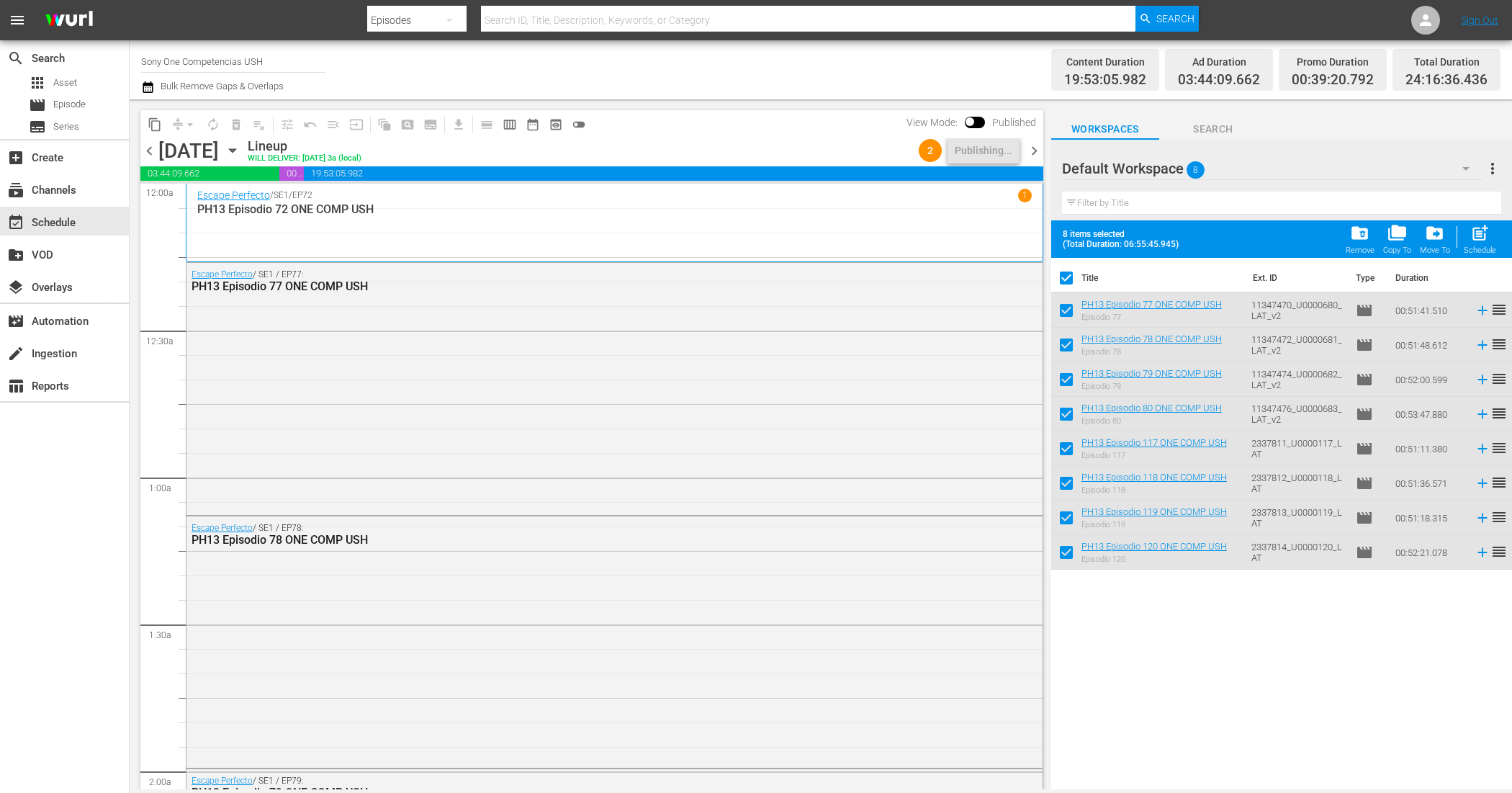
checkbox input "false"
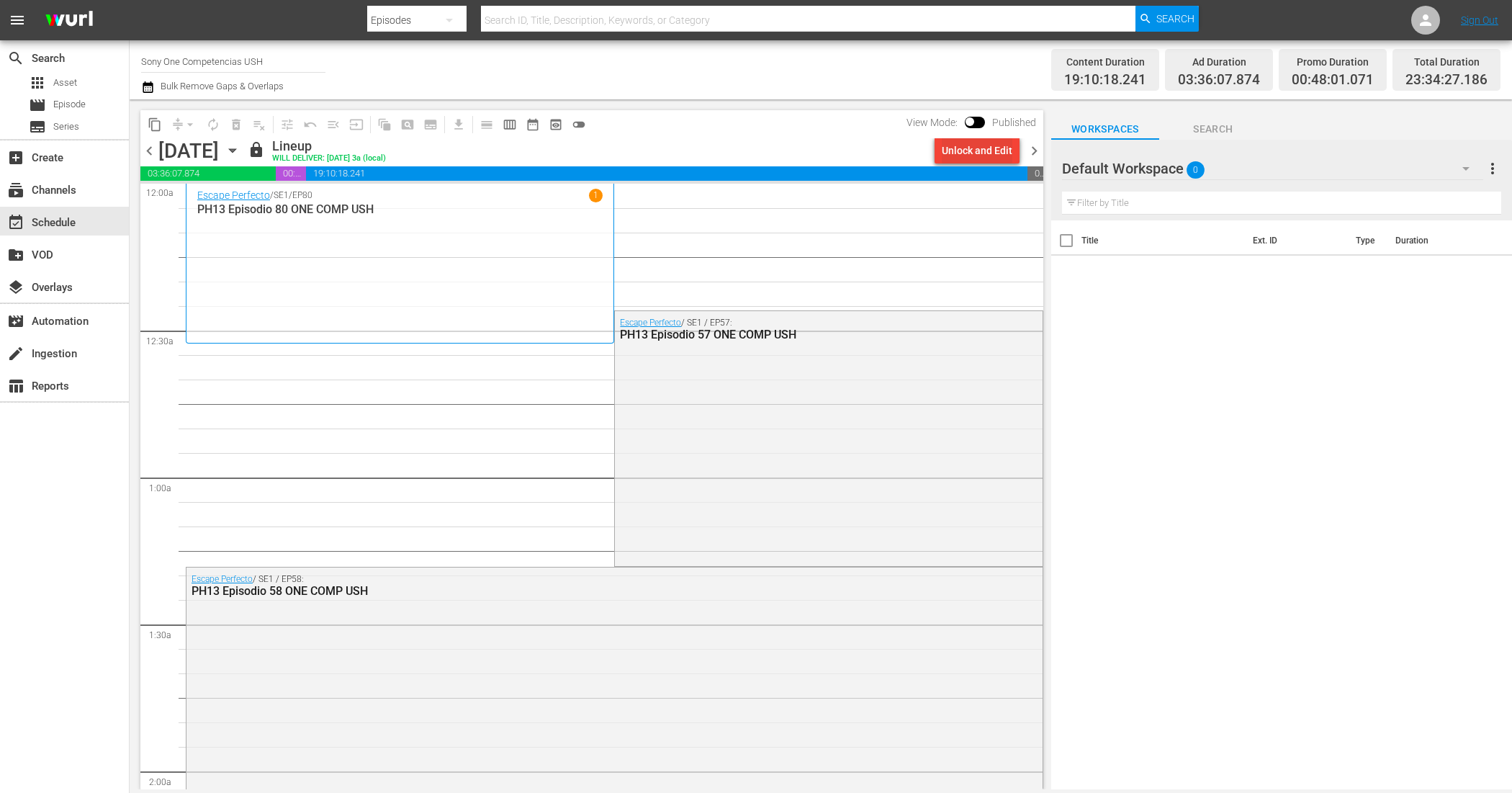
click at [998, 143] on div "Unlock and Edit" at bounding box center [977, 150] width 70 height 26
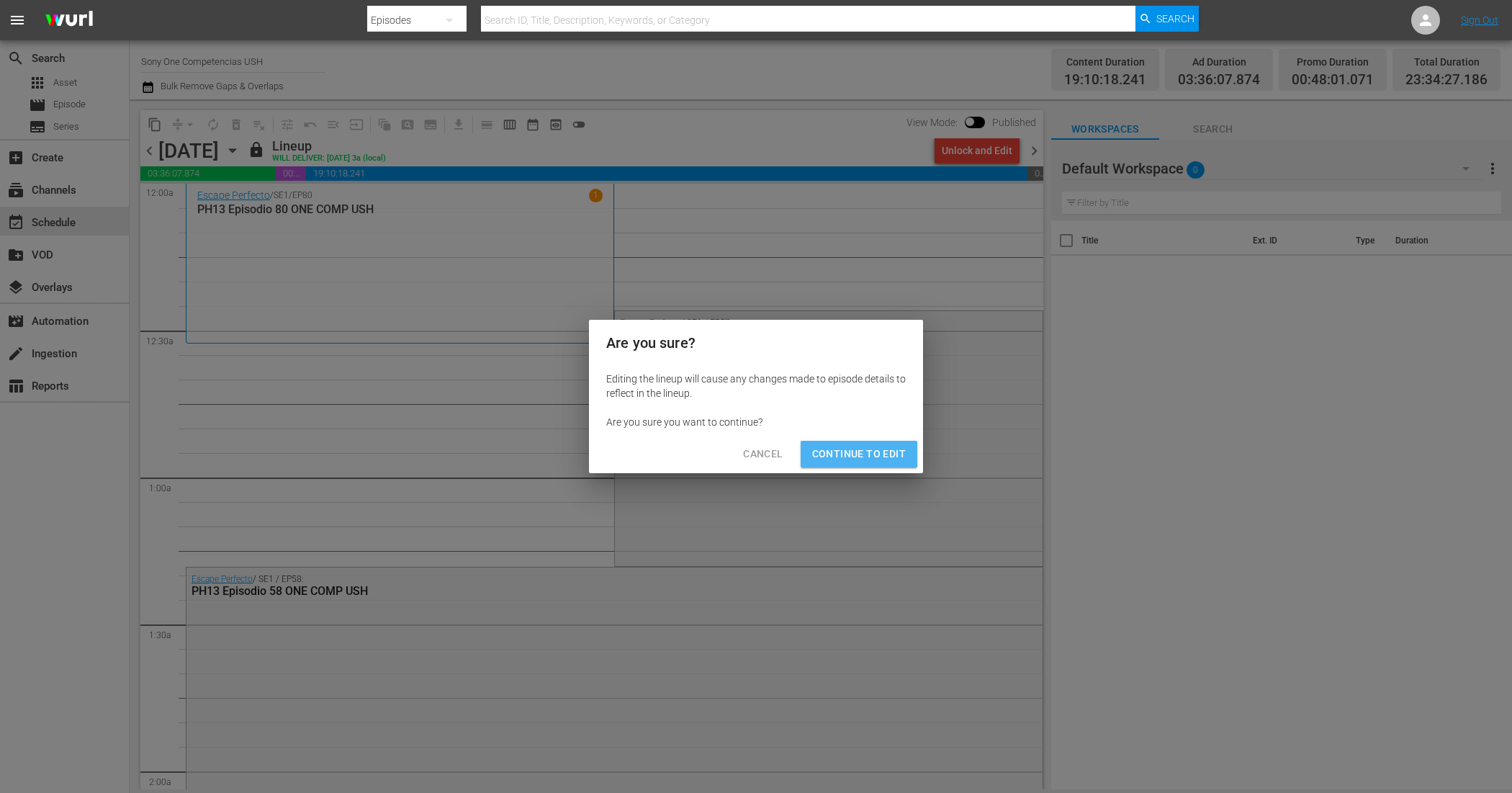
click at [836, 448] on span "Continue to Edit" at bounding box center [859, 454] width 94 height 18
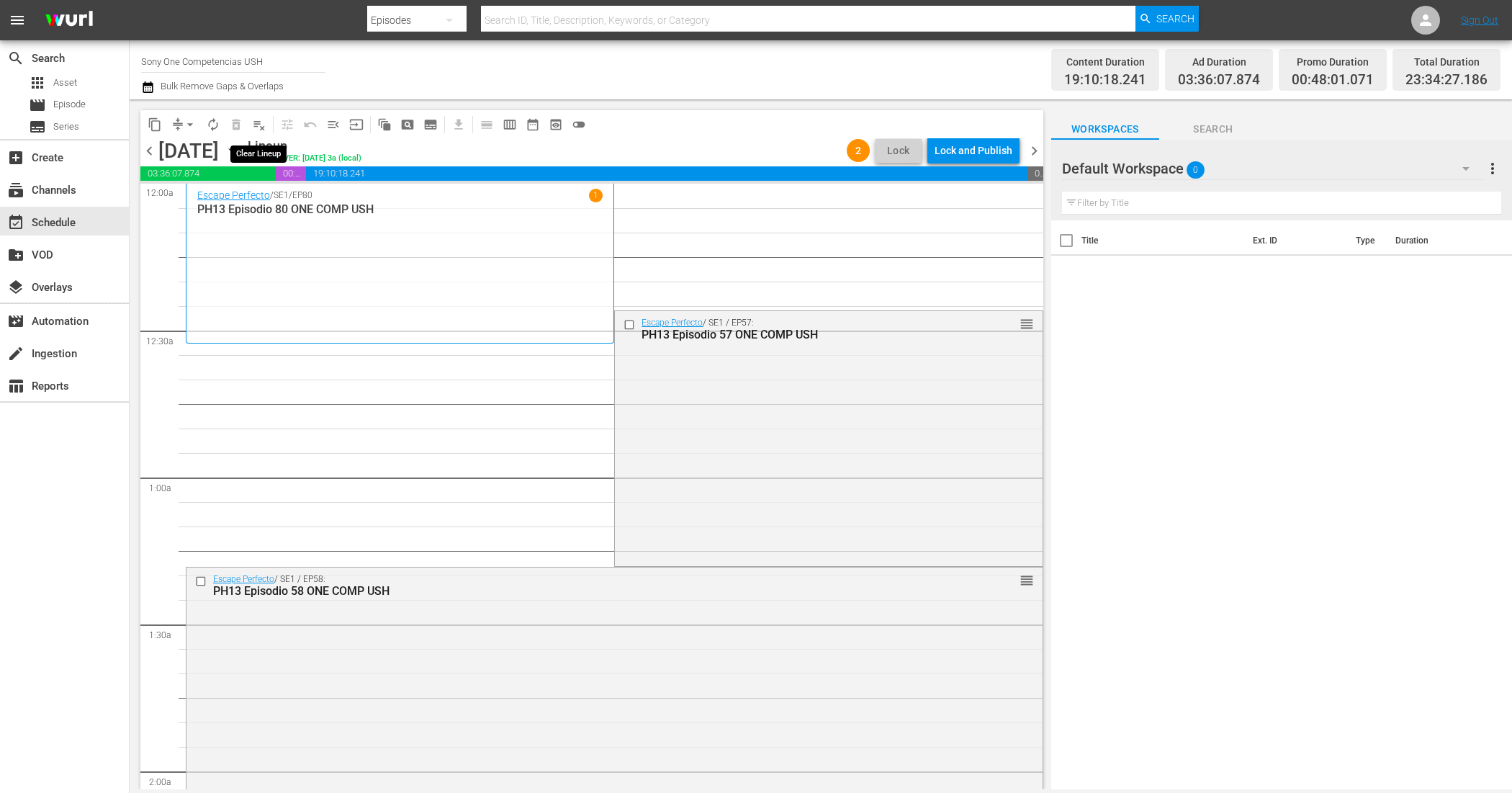
click at [264, 126] on span "playlist_remove_outlined" at bounding box center [259, 125] width 14 height 14
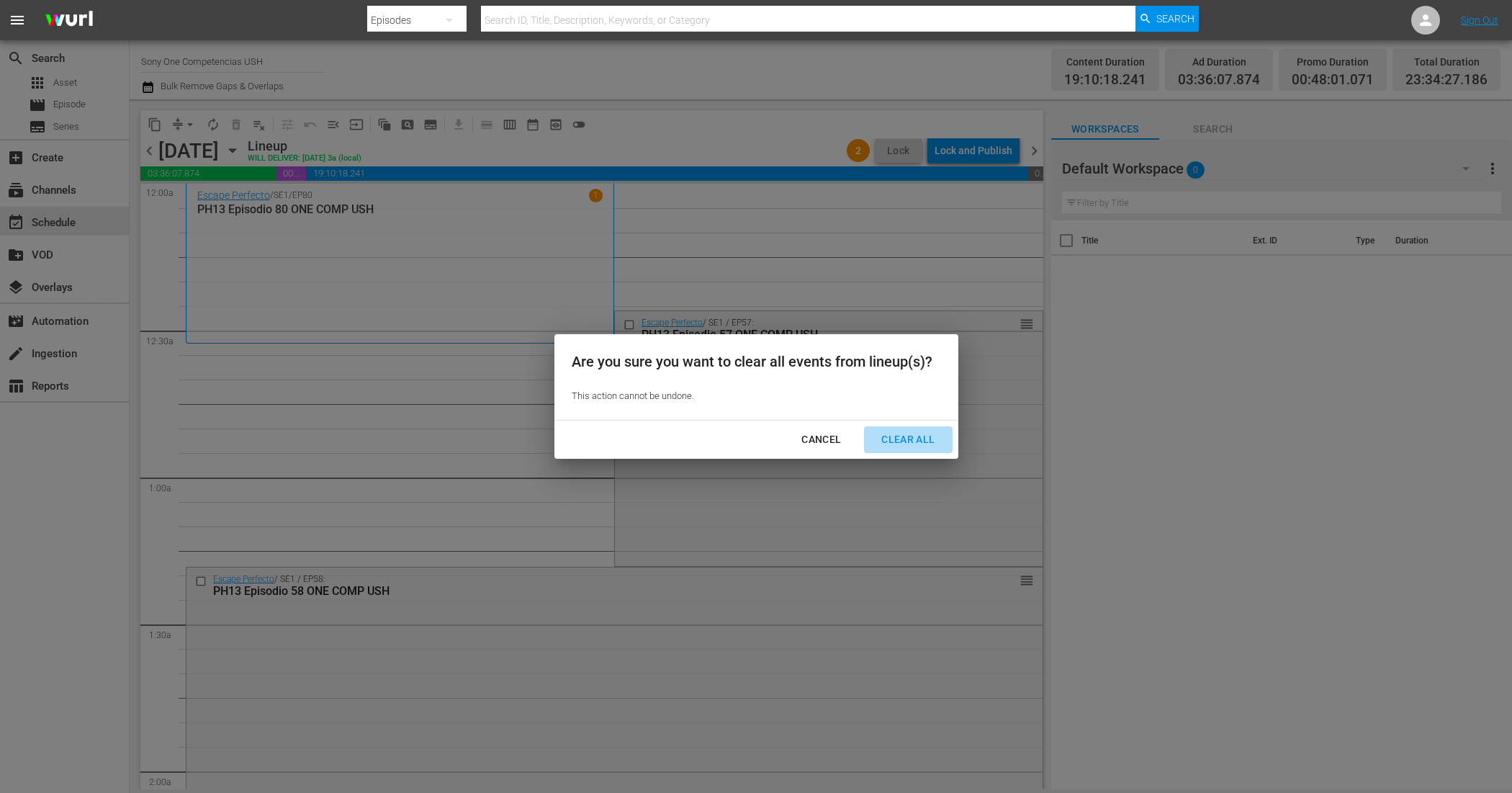
click at [907, 434] on div "Clear All" at bounding box center [907, 439] width 76 height 18
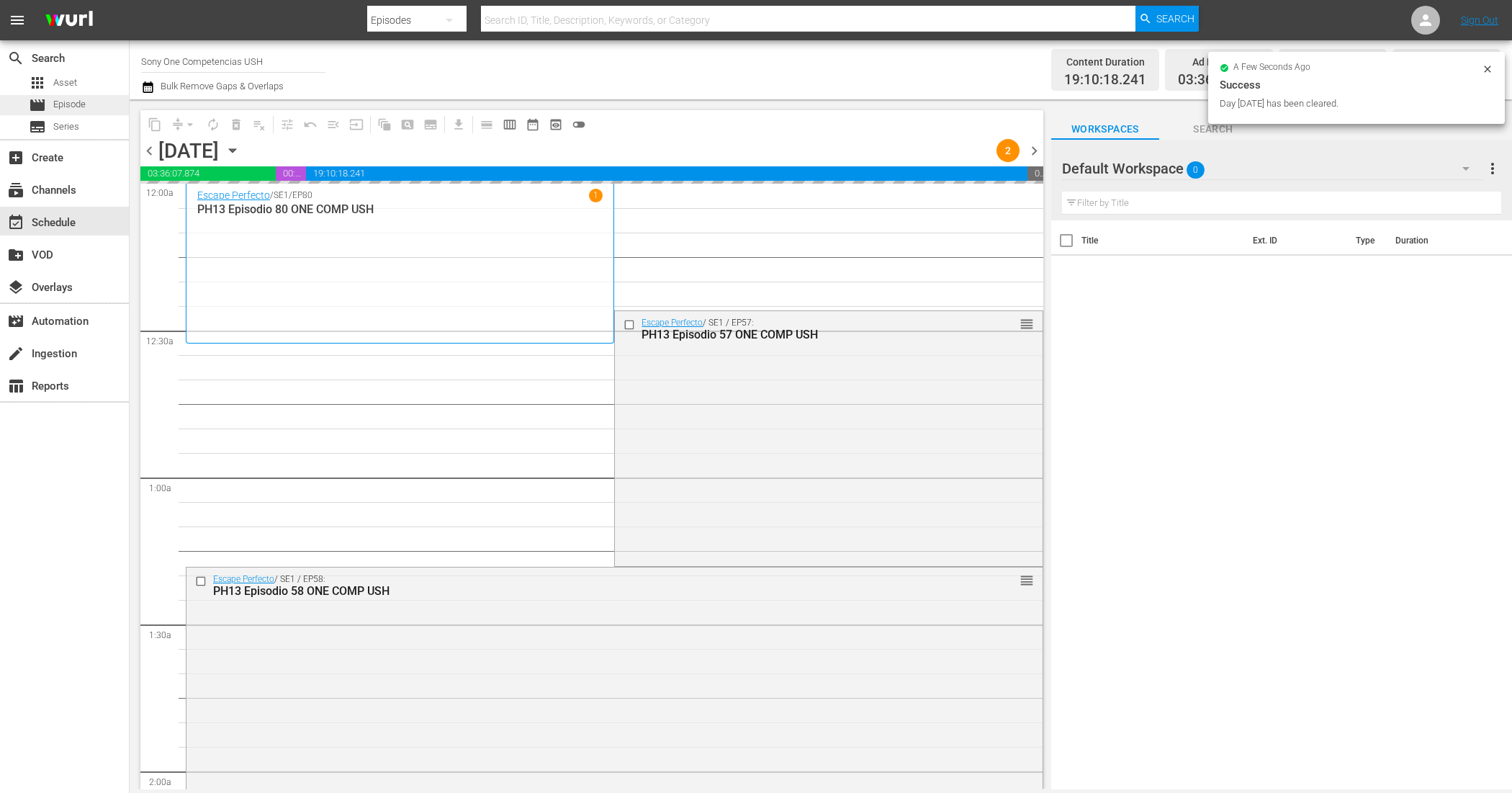
click at [72, 99] on span "Episode" at bounding box center [70, 105] width 33 height 14
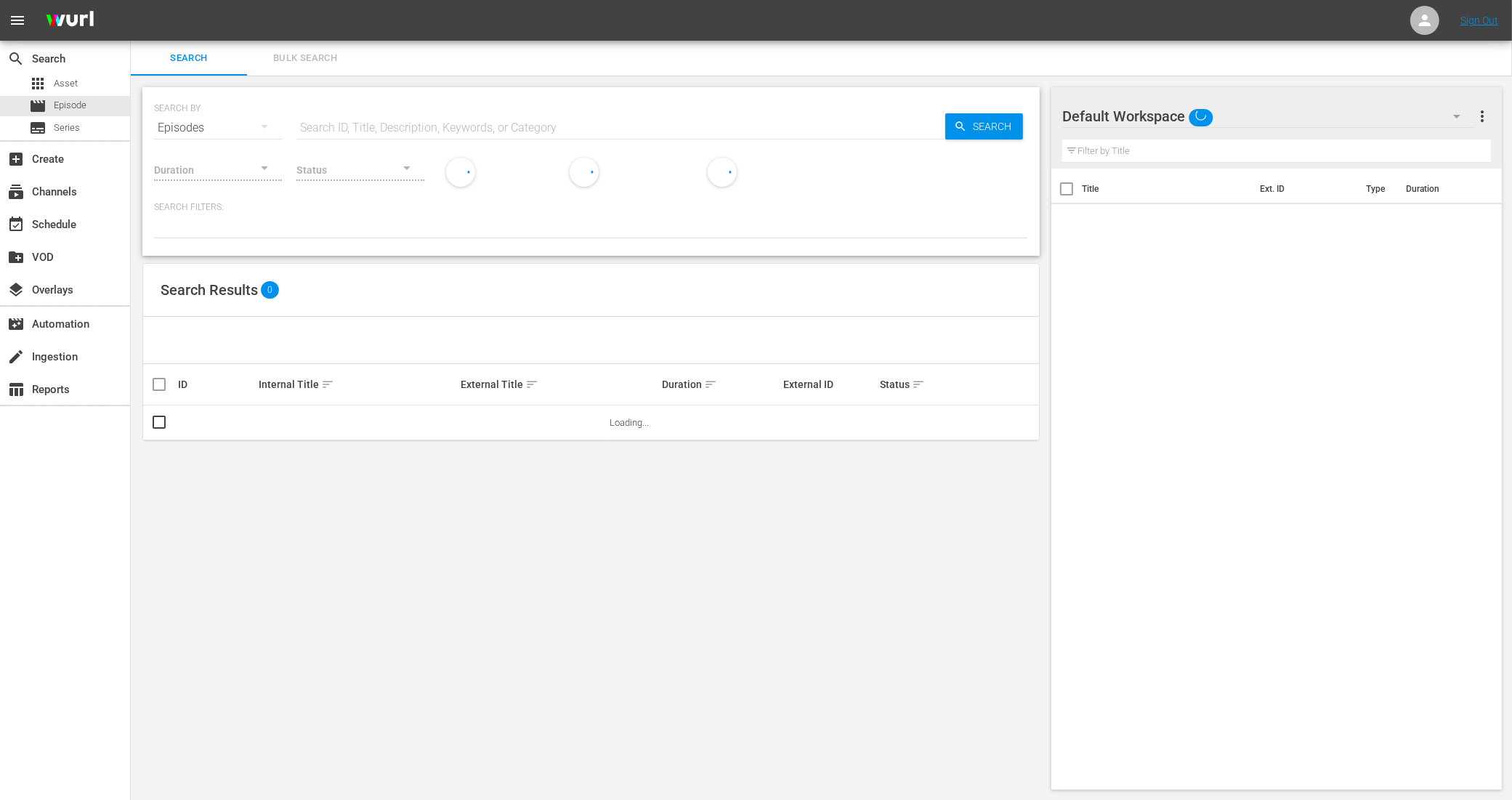
click at [326, 56] on span "Bulk Search" at bounding box center [305, 58] width 98 height 16
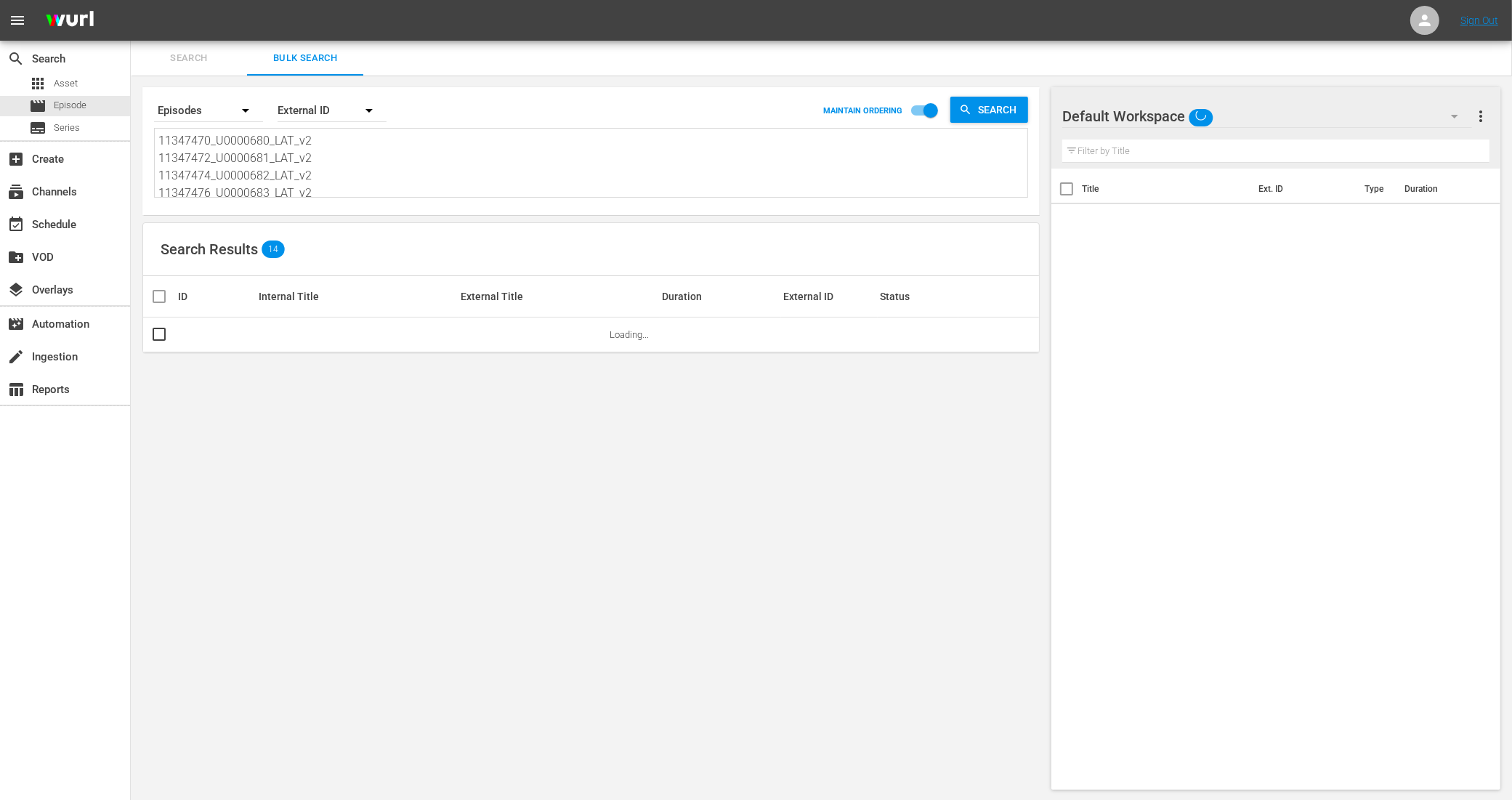
scroll to position [91, 0]
drag, startPoint x: 182, startPoint y: 144, endPoint x: 445, endPoint y: 223, distance: 274.6
click at [445, 223] on div "Search By Episodes Order By External ID MAINTAIN ORDERING Search 11347470_U0000…" at bounding box center [590, 439] width 920 height 726
type textarea "1134"
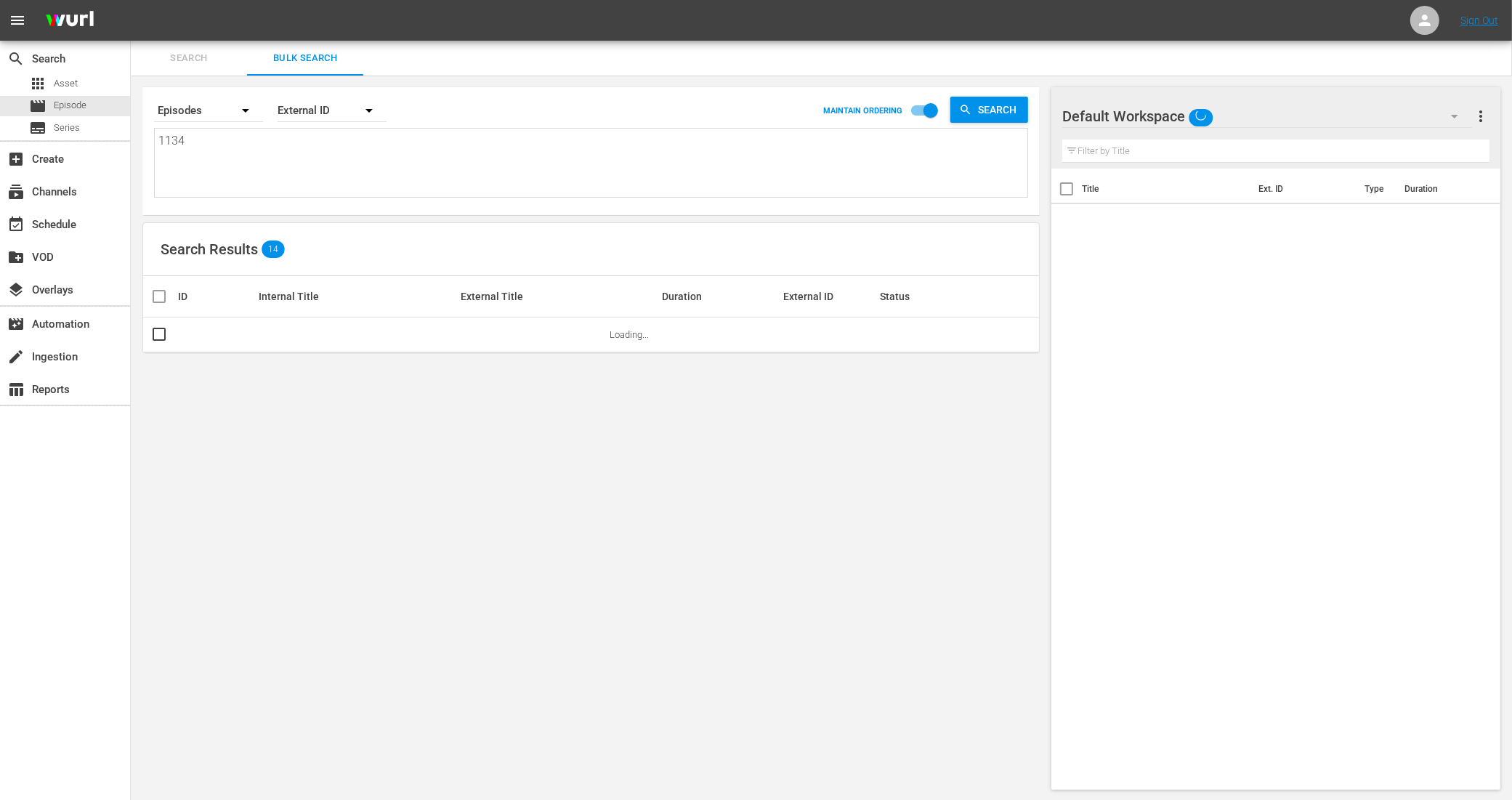
scroll to position [0, 0]
type textarea "113"
type textarea "11"
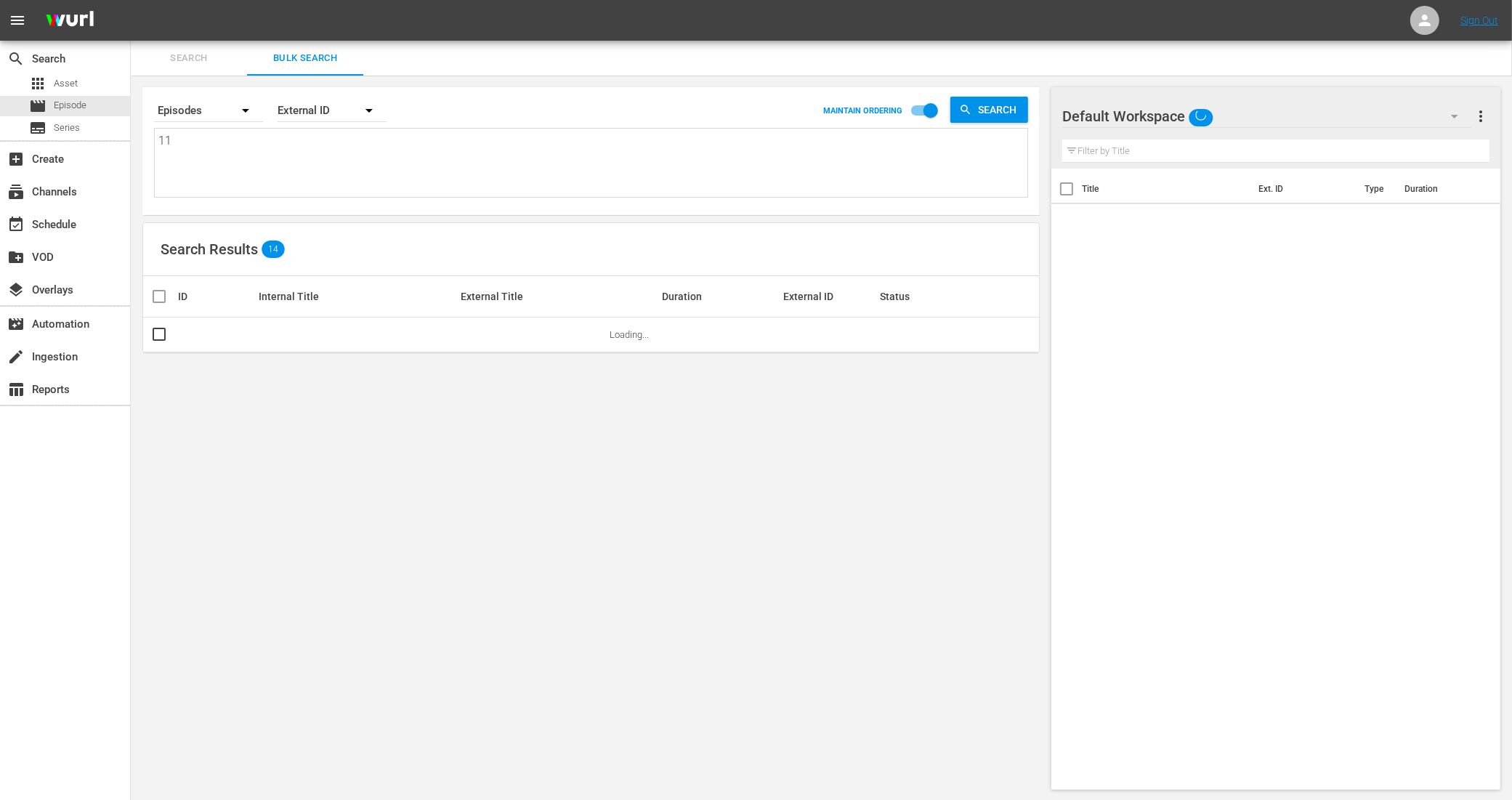
type textarea "1"
paste textarea "11288852_U0000604_LAT_v2 11288854_U0000605_LAT_v2 11288856_U0000606_LAT_v2 1128…"
type textarea "11288852_U0000604_LAT_v2 11288854_U0000605_LAT_v2 11288856_U0000606_LAT_v2 1128…"
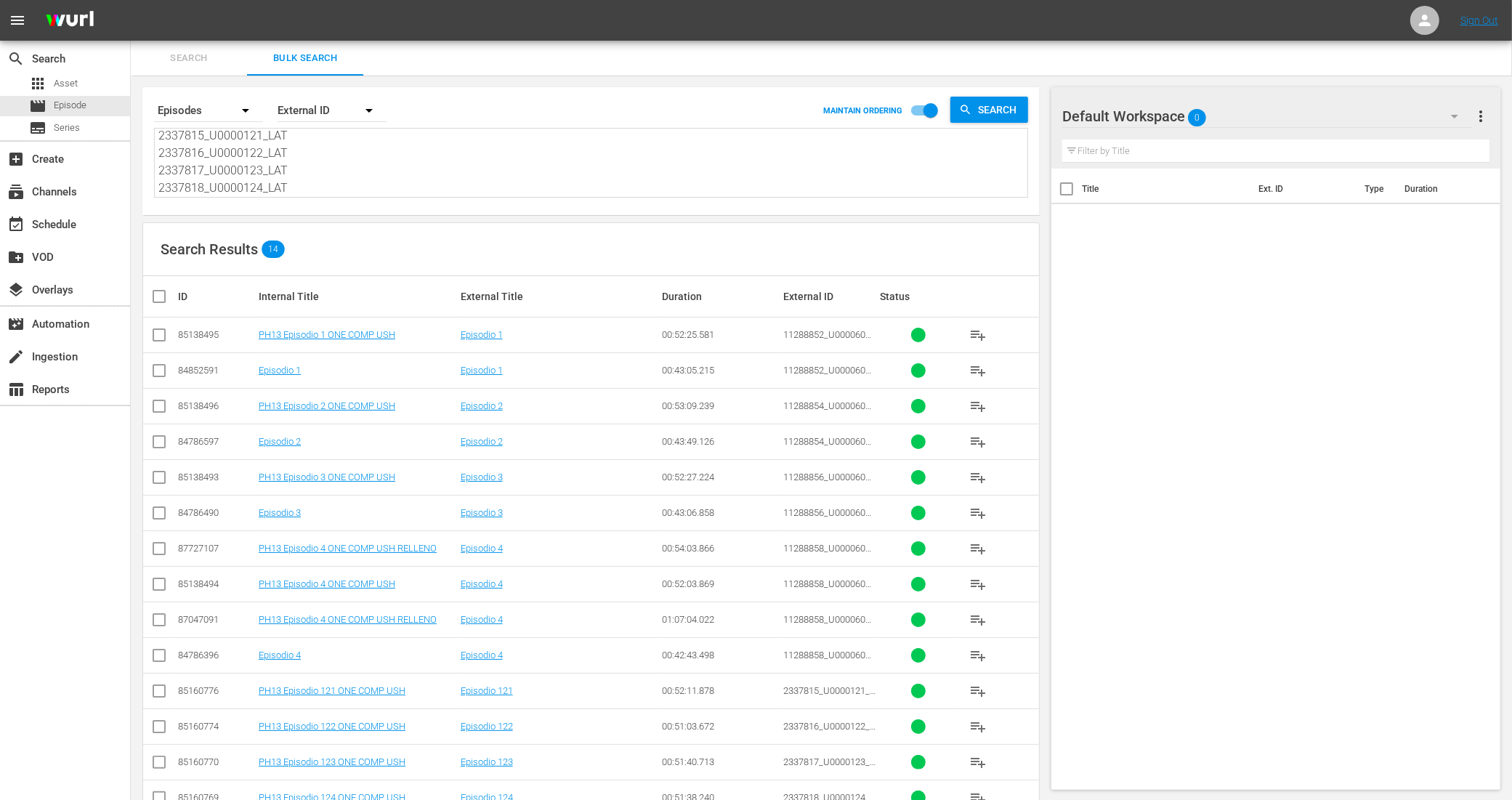
type textarea "11288852_U0000604_LAT_v2 11288854_U0000605_LAT_v2 11288856_U0000606_LAT_v2 1128…"
click at [158, 337] on input "checkbox" at bounding box center [159, 338] width 17 height 17
checkbox input "true"
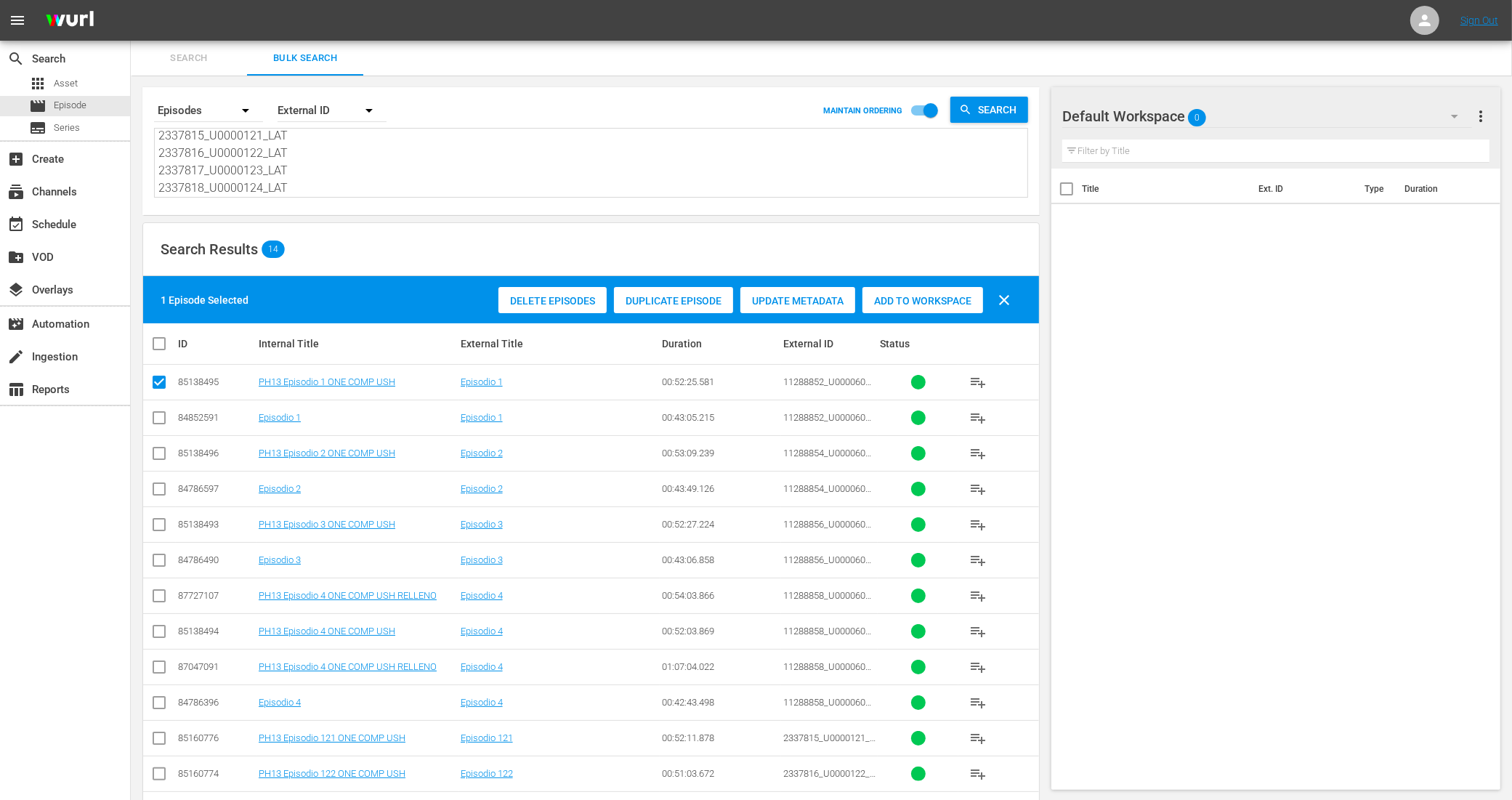
click at [159, 456] on input "checkbox" at bounding box center [159, 456] width 17 height 17
checkbox input "true"
click at [161, 527] on input "checkbox" at bounding box center [159, 527] width 17 height 17
checkbox input "true"
click at [161, 628] on input "checkbox" at bounding box center [159, 634] width 17 height 17
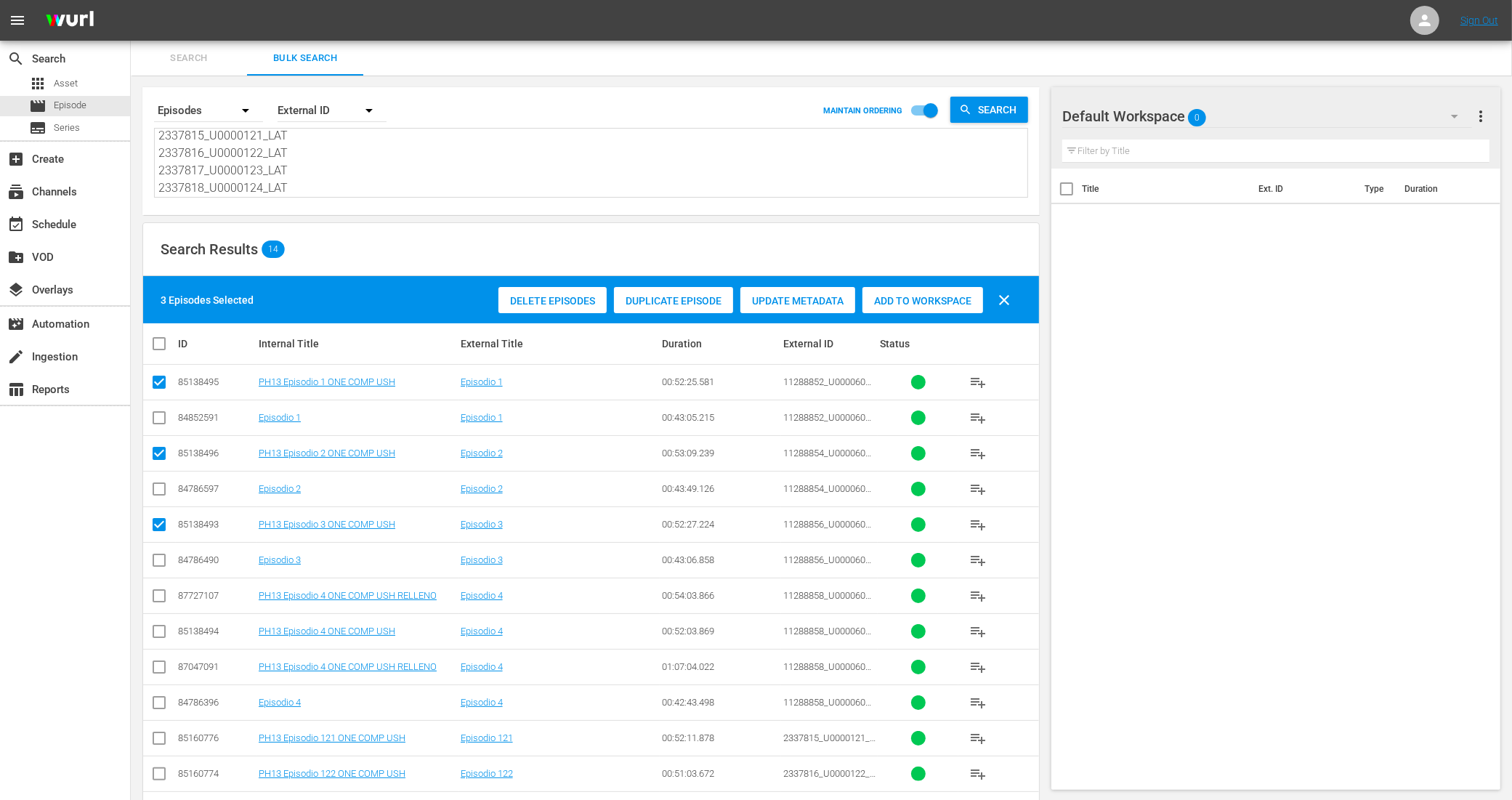
checkbox input "true"
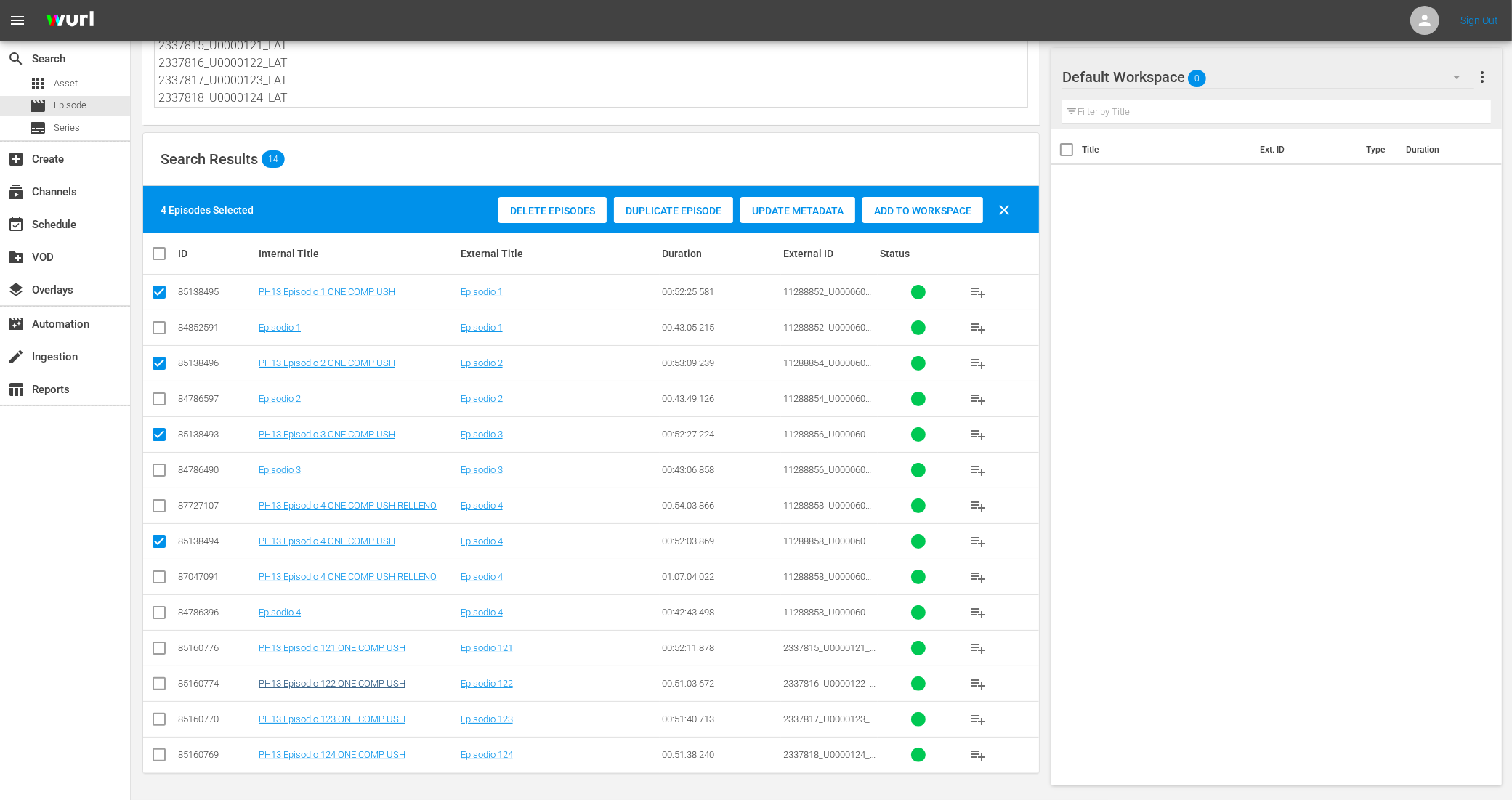
scroll to position [92, 0]
click at [162, 650] on input "checkbox" at bounding box center [159, 650] width 17 height 17
checkbox input "true"
click at [160, 688] on input "checkbox" at bounding box center [159, 686] width 17 height 17
checkbox input "true"
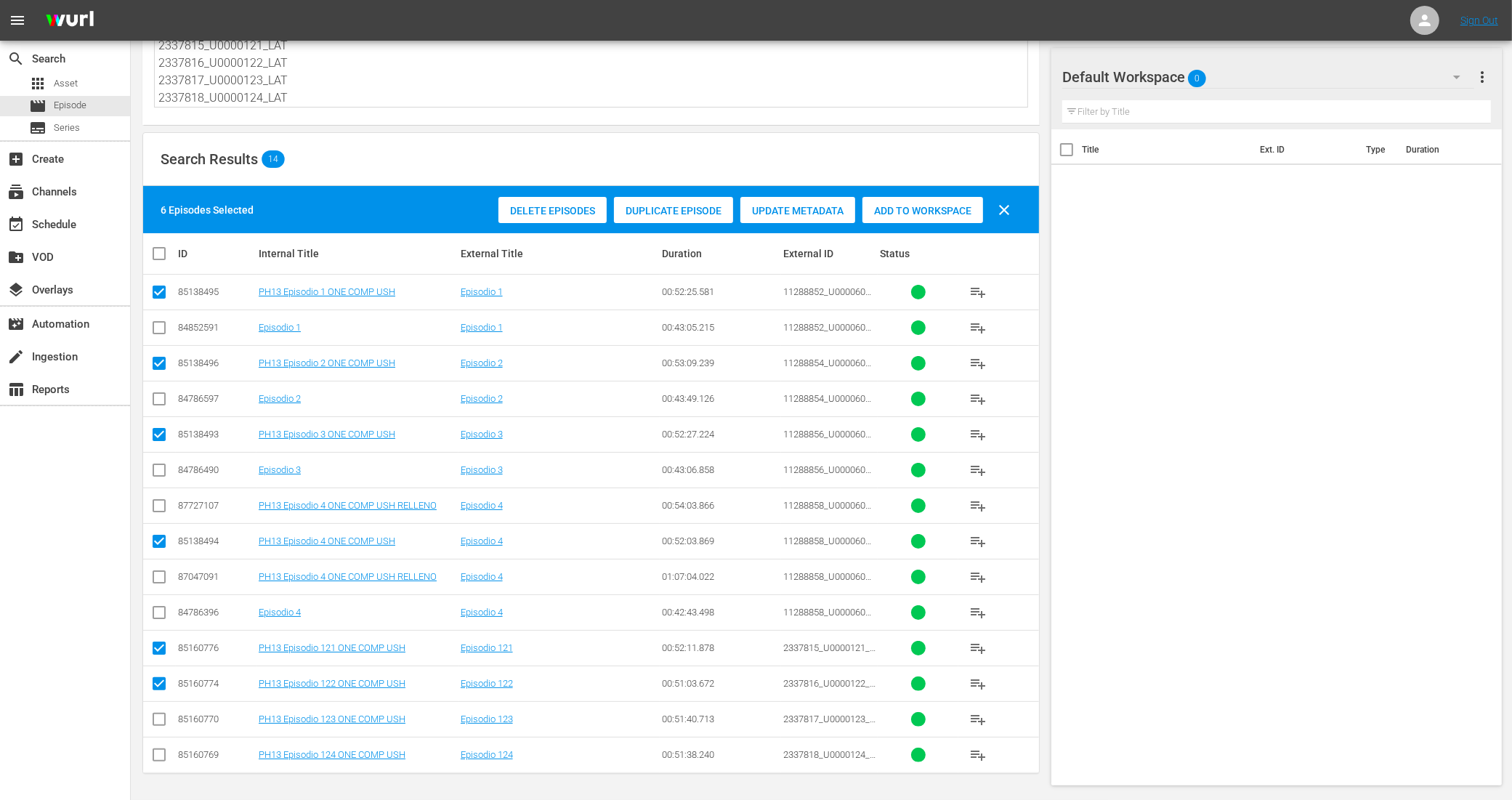
click at [159, 720] on input "checkbox" at bounding box center [159, 722] width 17 height 17
checkbox input "true"
click at [159, 753] on input "checkbox" at bounding box center [159, 757] width 17 height 17
checkbox input "true"
click at [930, 213] on span "Add to Workspace" at bounding box center [923, 211] width 120 height 12
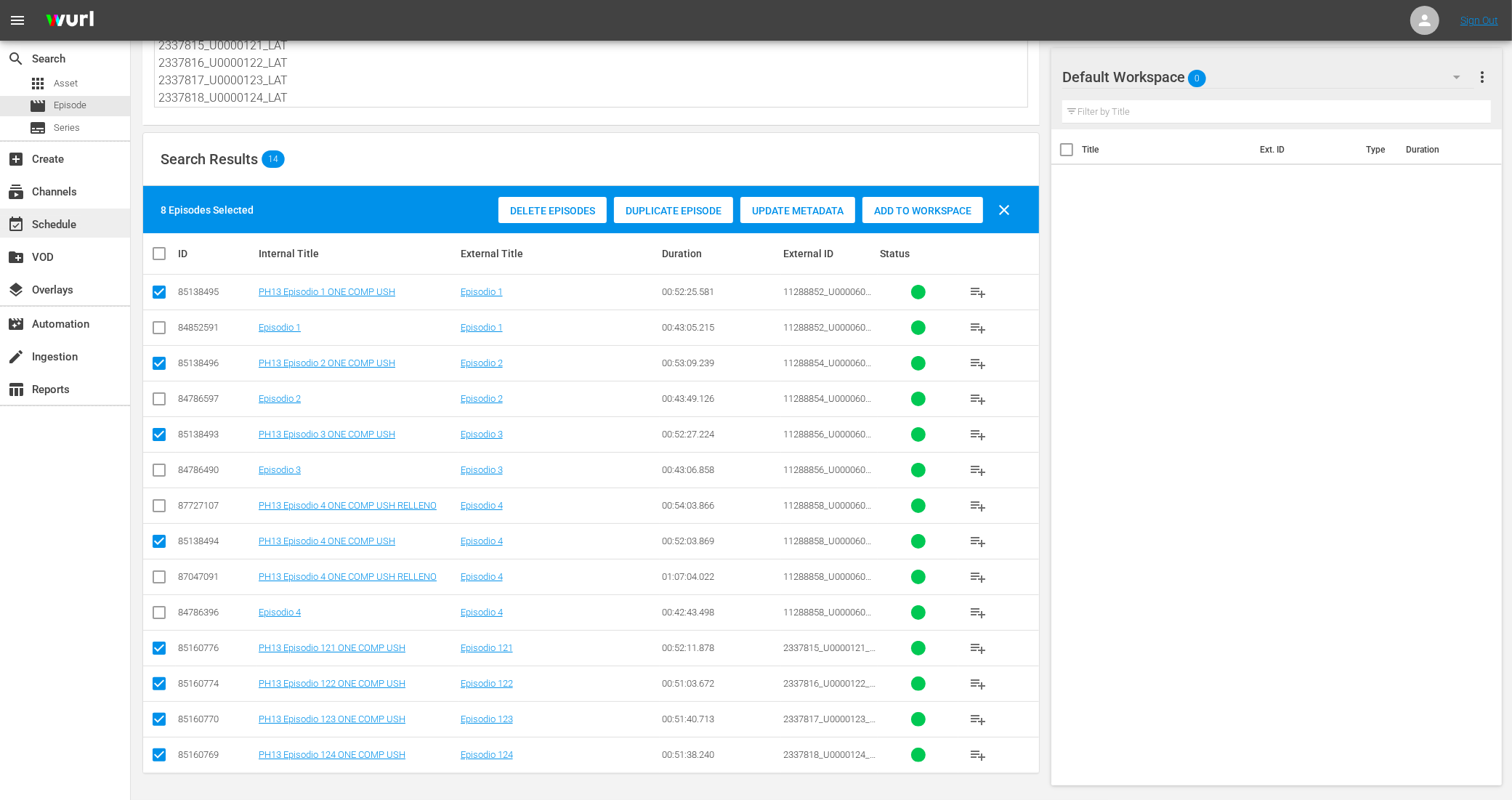
click at [63, 223] on div "event_available Schedule" at bounding box center [40, 223] width 81 height 13
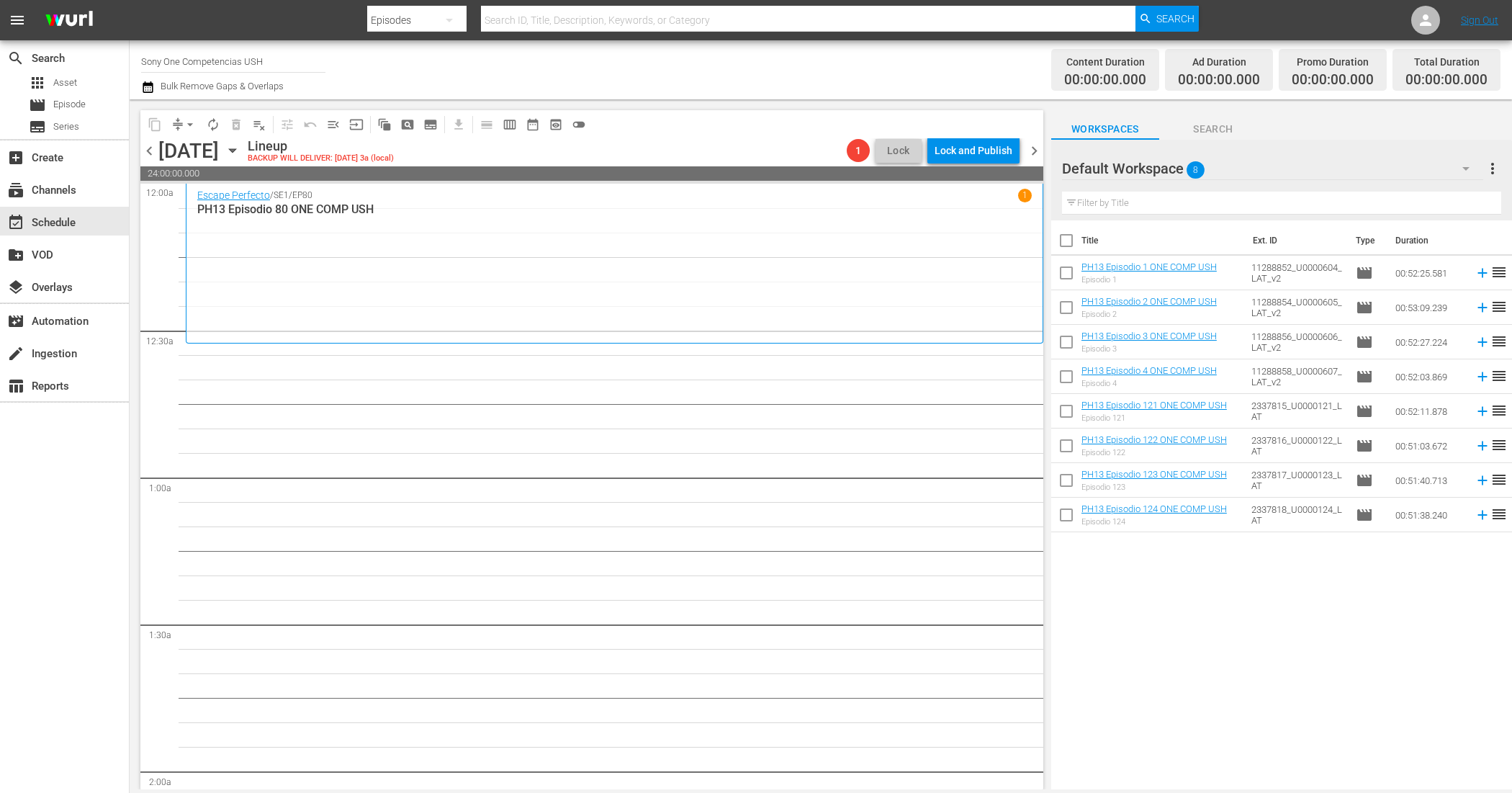
click at [1067, 235] on input "checkbox" at bounding box center [1066, 243] width 30 height 30
checkbox input "true"
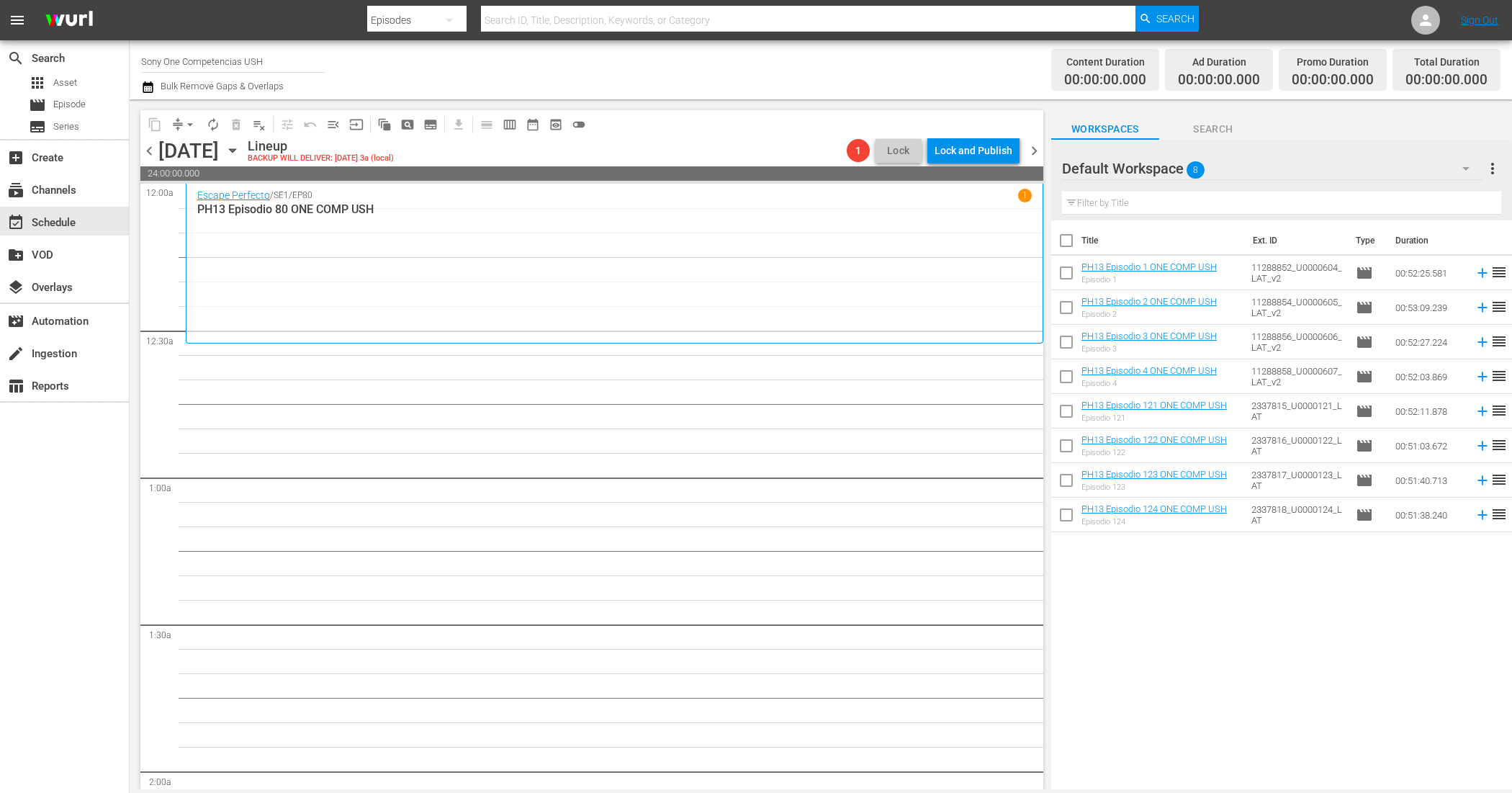
checkbox input "true"
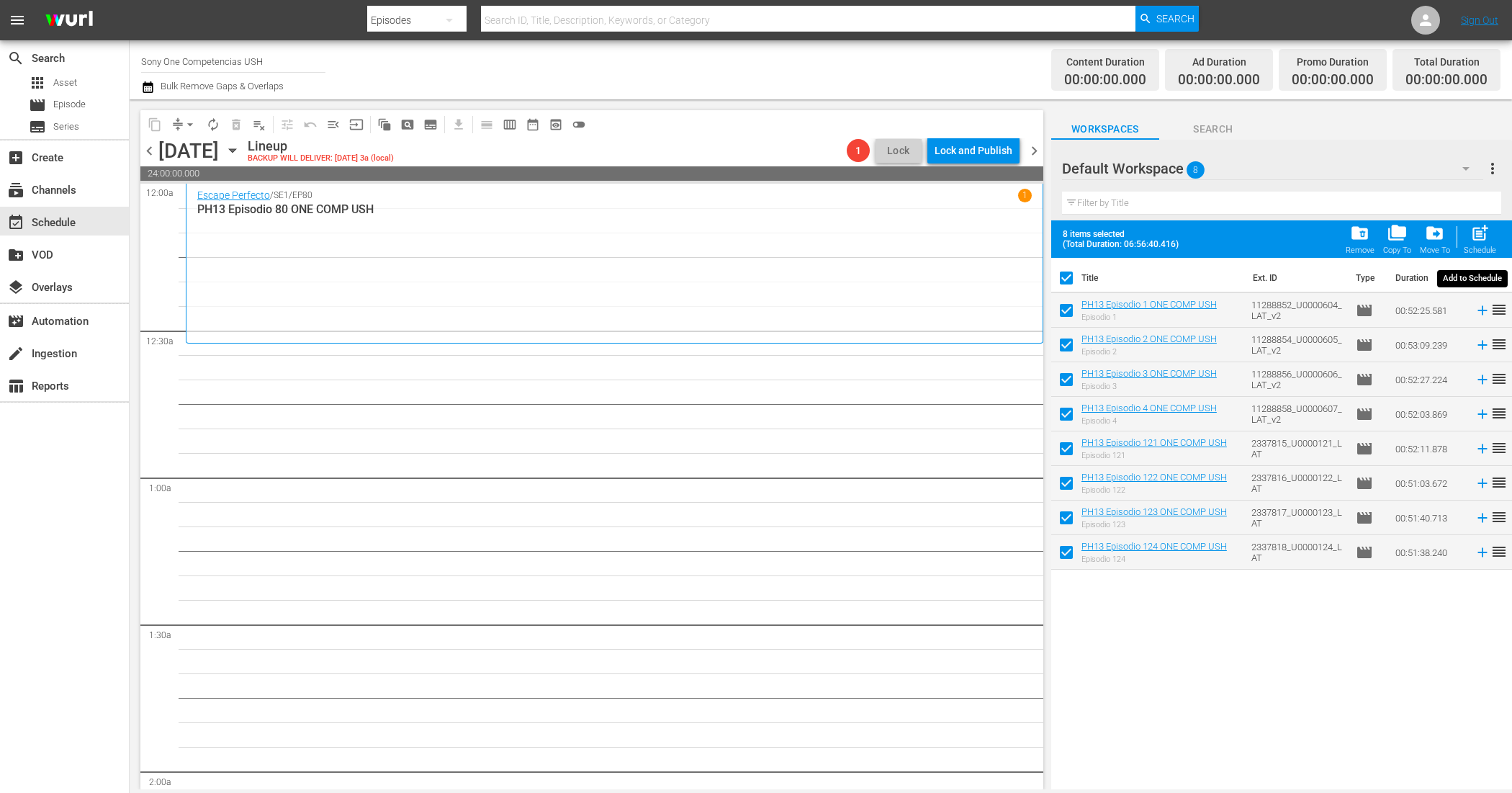
click at [1481, 240] on span "post_add" at bounding box center [1480, 233] width 20 height 20
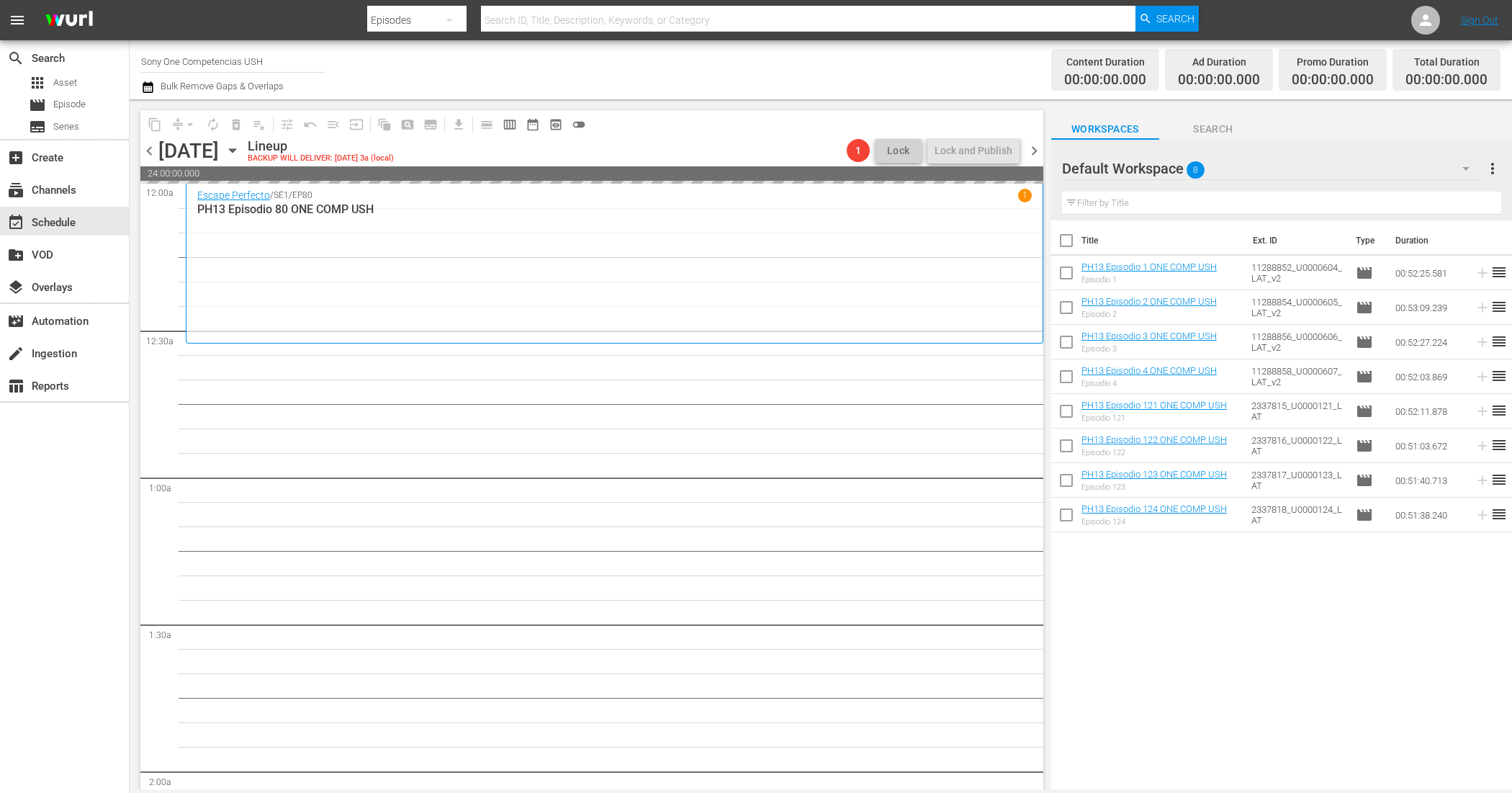
checkbox input "false"
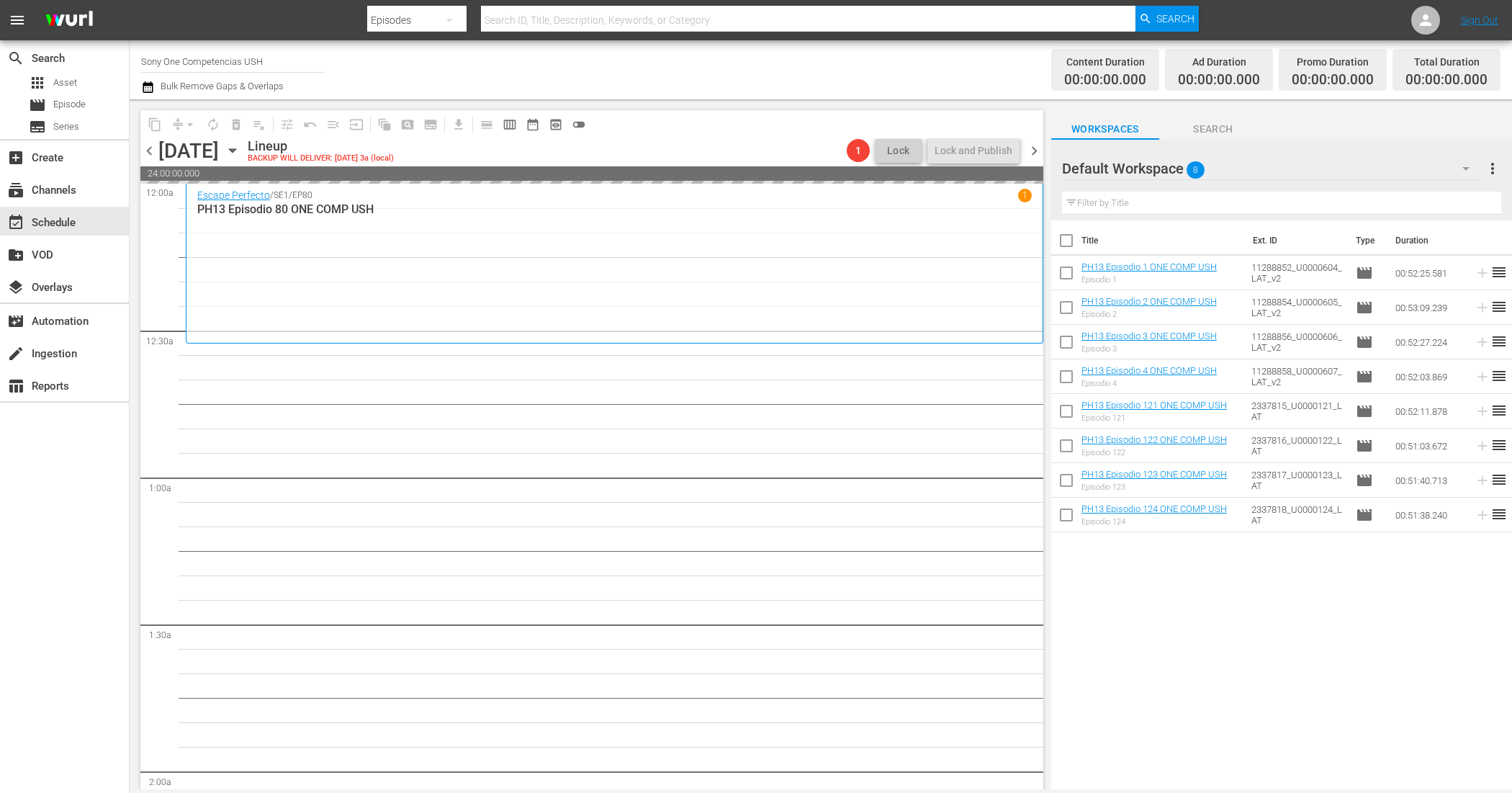
checkbox input "false"
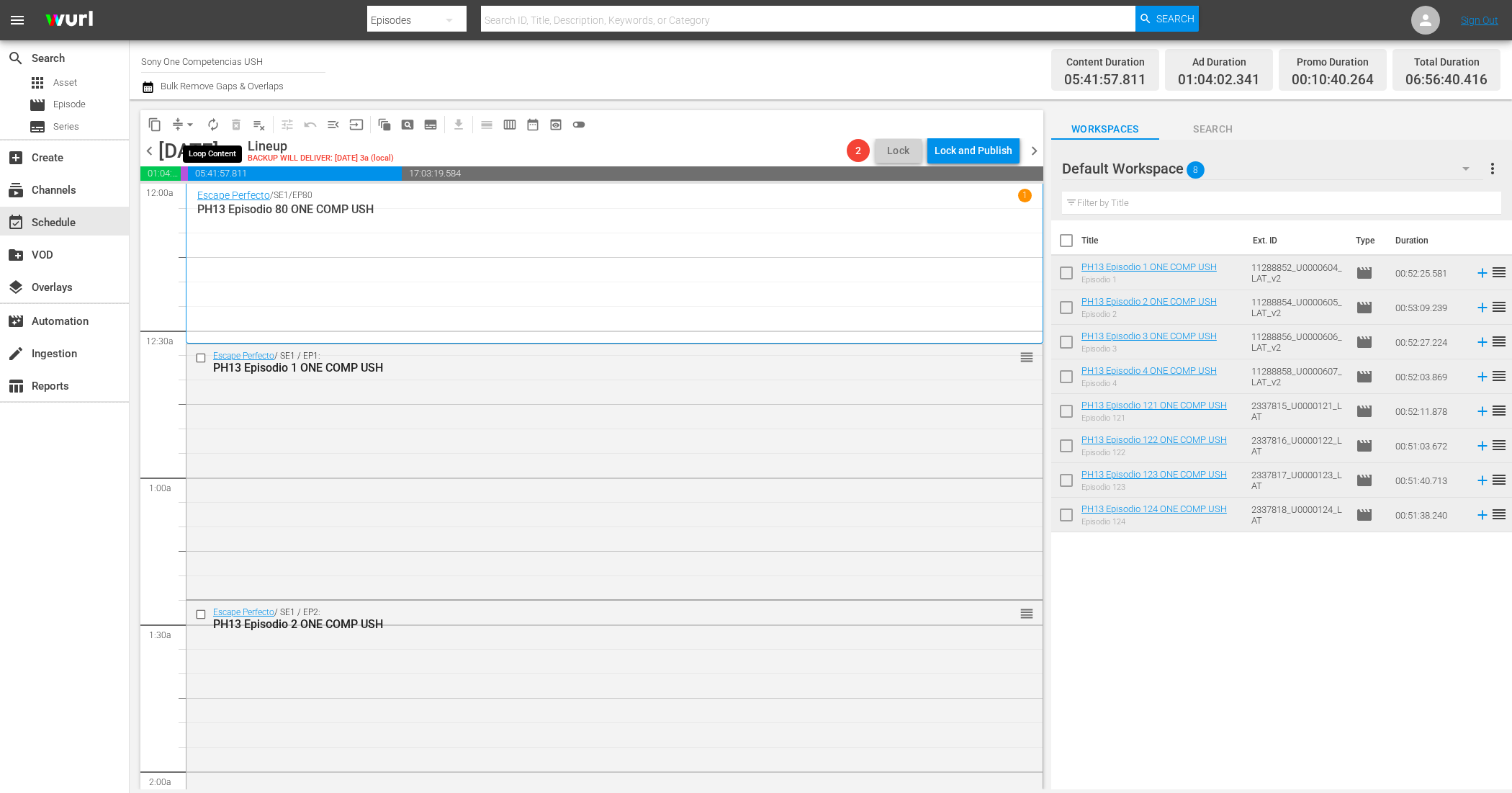
click at [218, 122] on span "autorenew_outlined" at bounding box center [213, 125] width 14 height 14
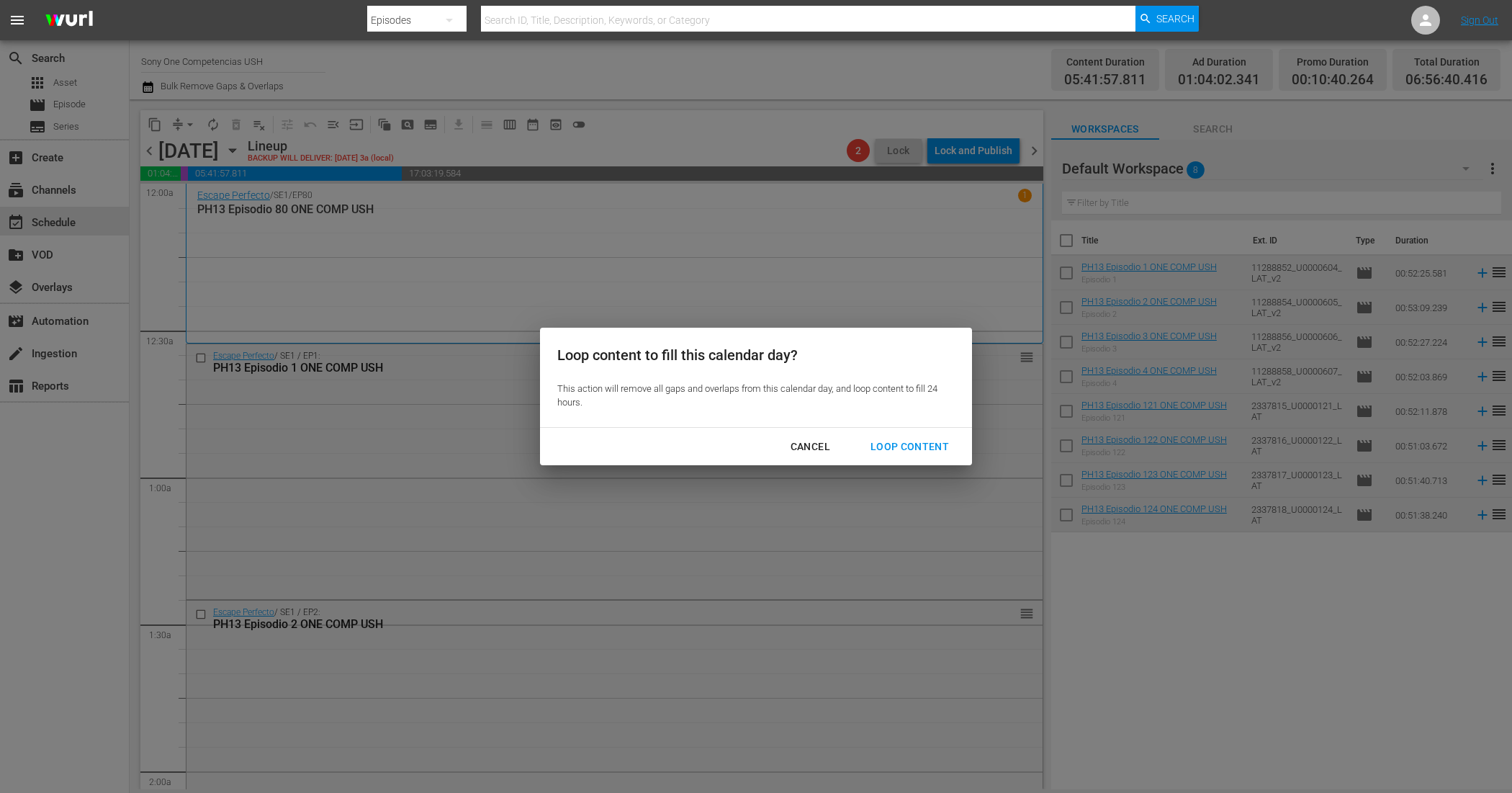
click at [891, 445] on div "Loop Content" at bounding box center [909, 447] width 101 height 18
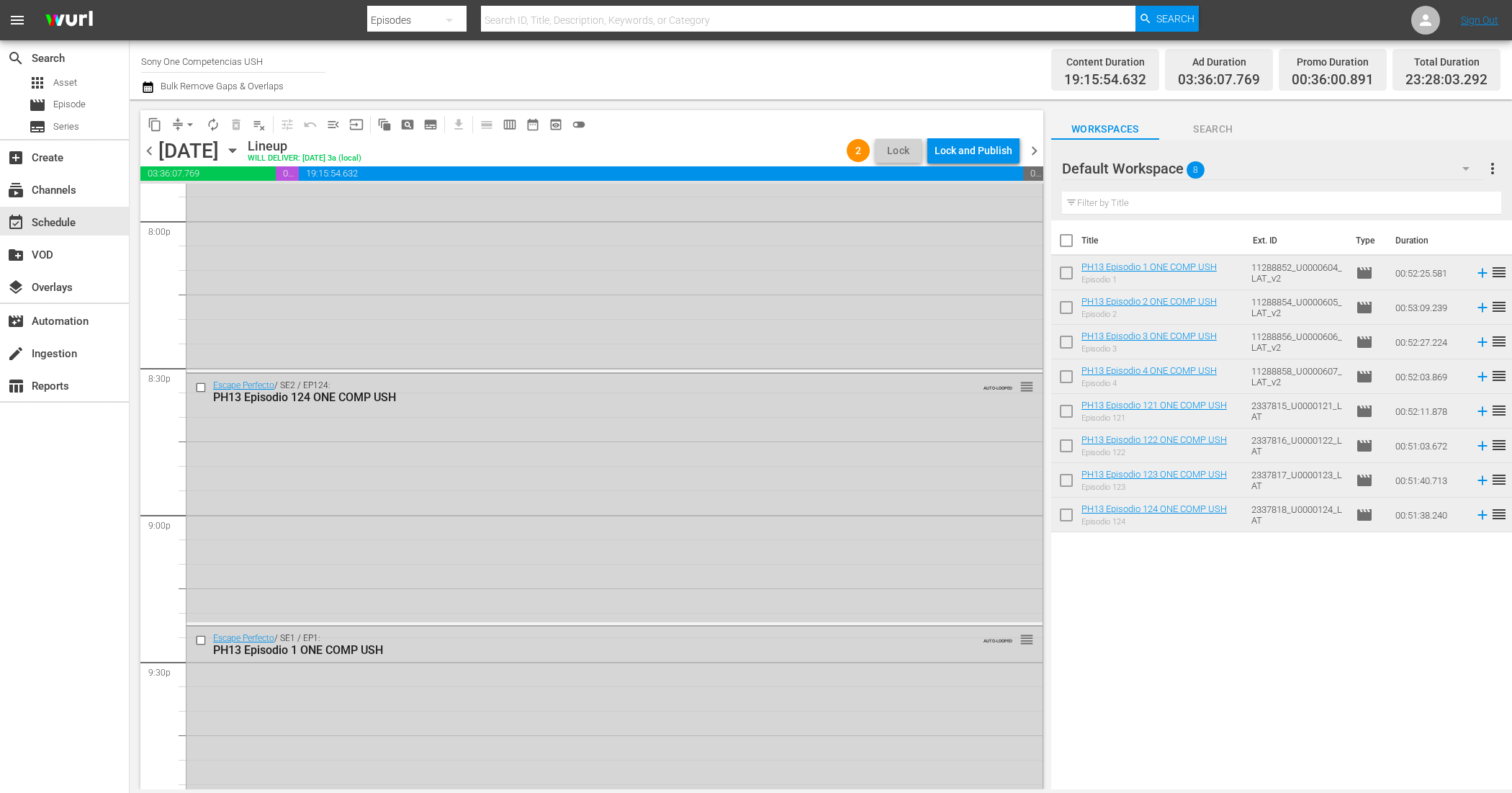
scroll to position [6451, 0]
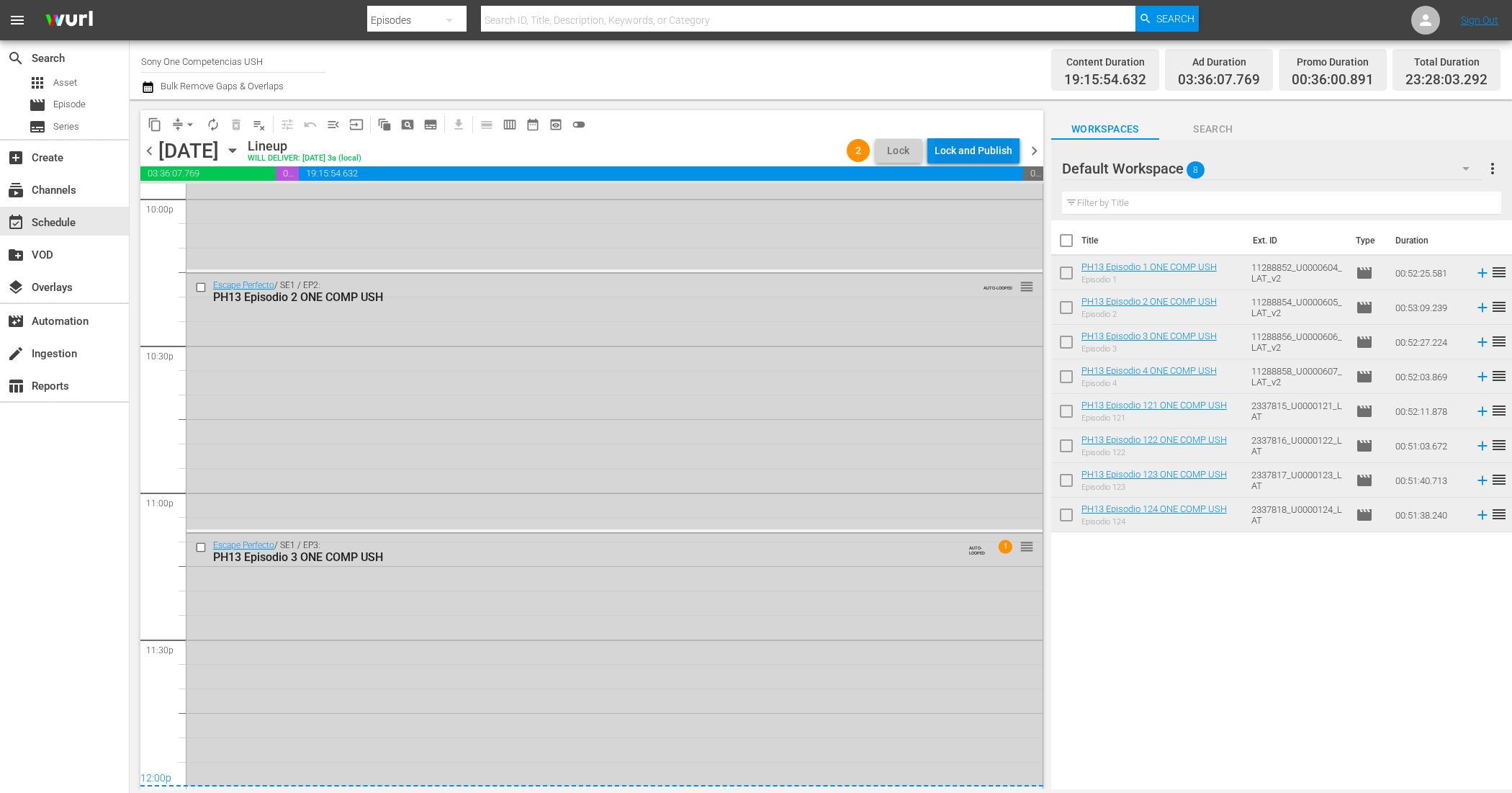
click at [955, 144] on div "Lock and Publish" at bounding box center [973, 150] width 78 height 26
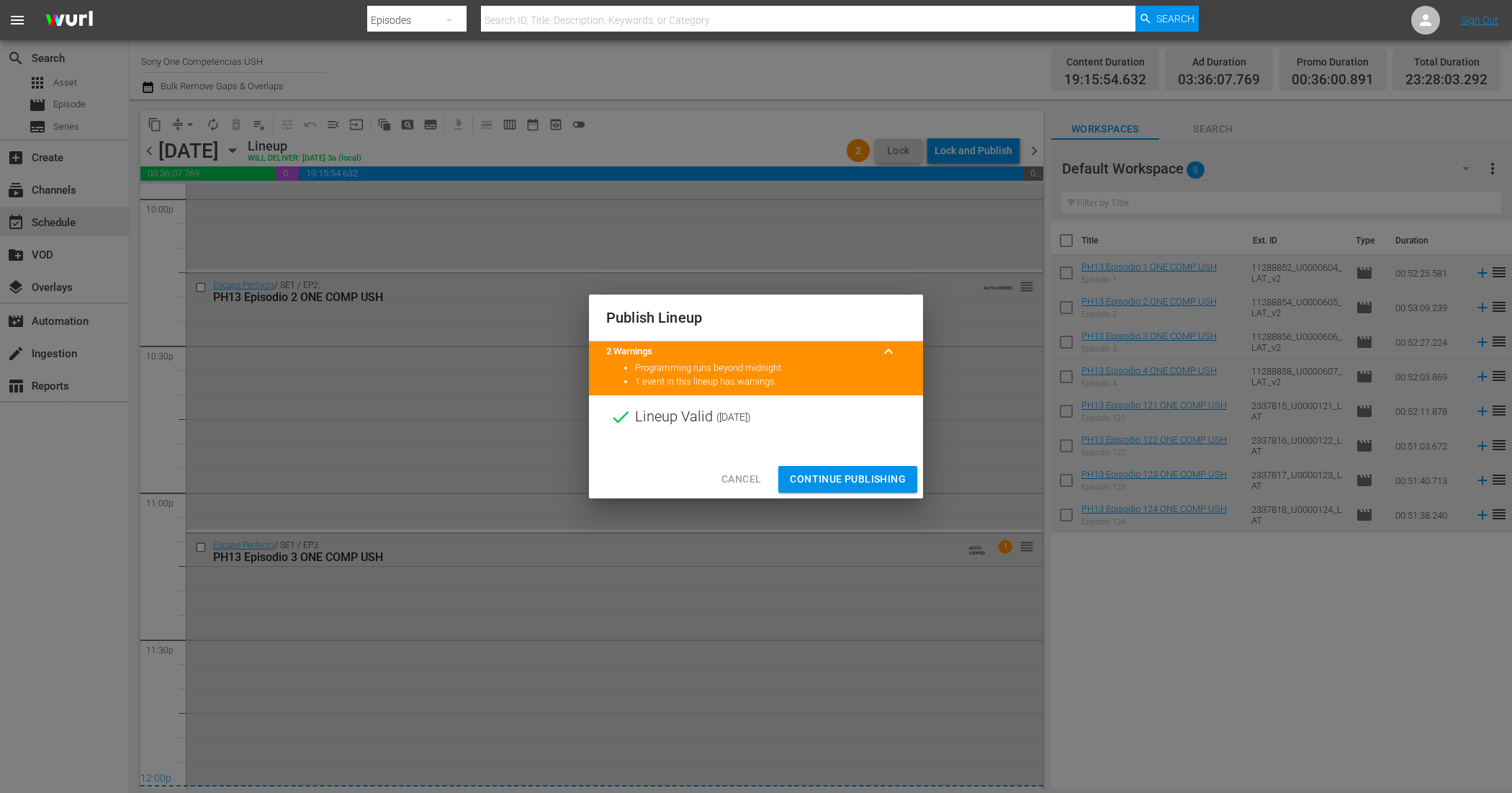
click at [868, 477] on span "Continue Publishing" at bounding box center [848, 479] width 116 height 18
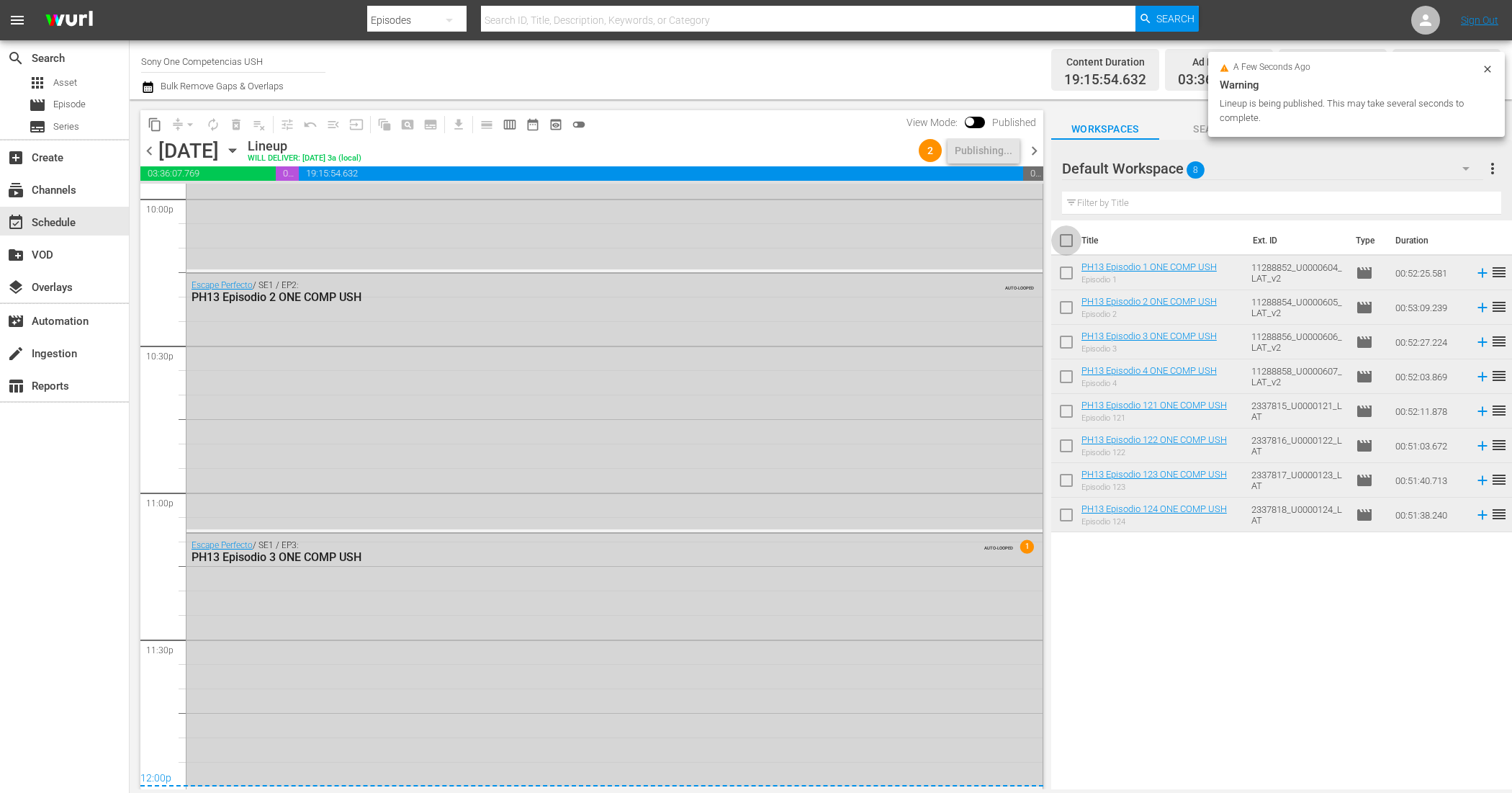
click at [1066, 239] on input "checkbox" at bounding box center [1066, 243] width 30 height 30
checkbox input "true"
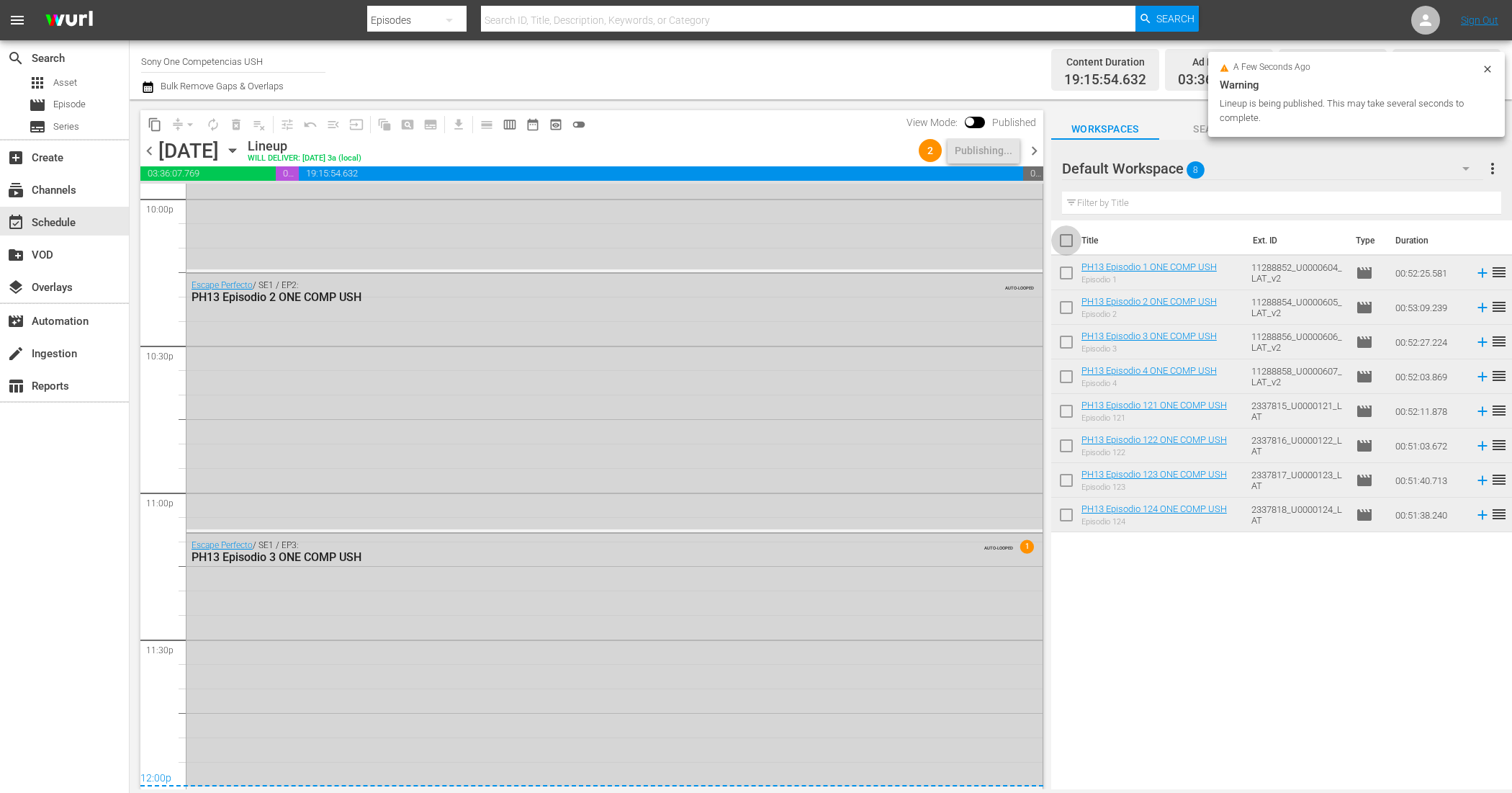
checkbox input "true"
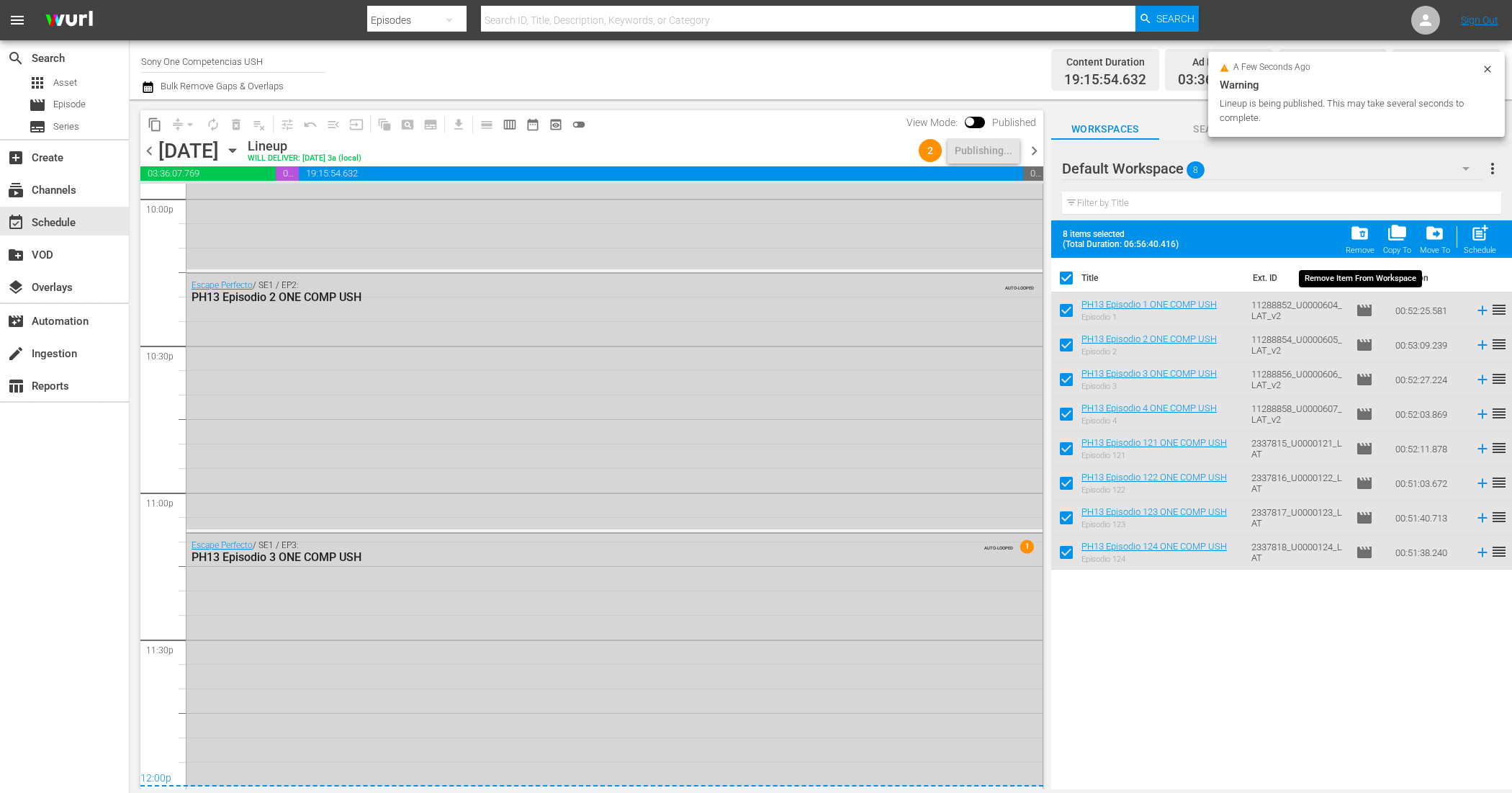
click at [1365, 243] on div "folder_delete Remove" at bounding box center [1360, 239] width 29 height 32
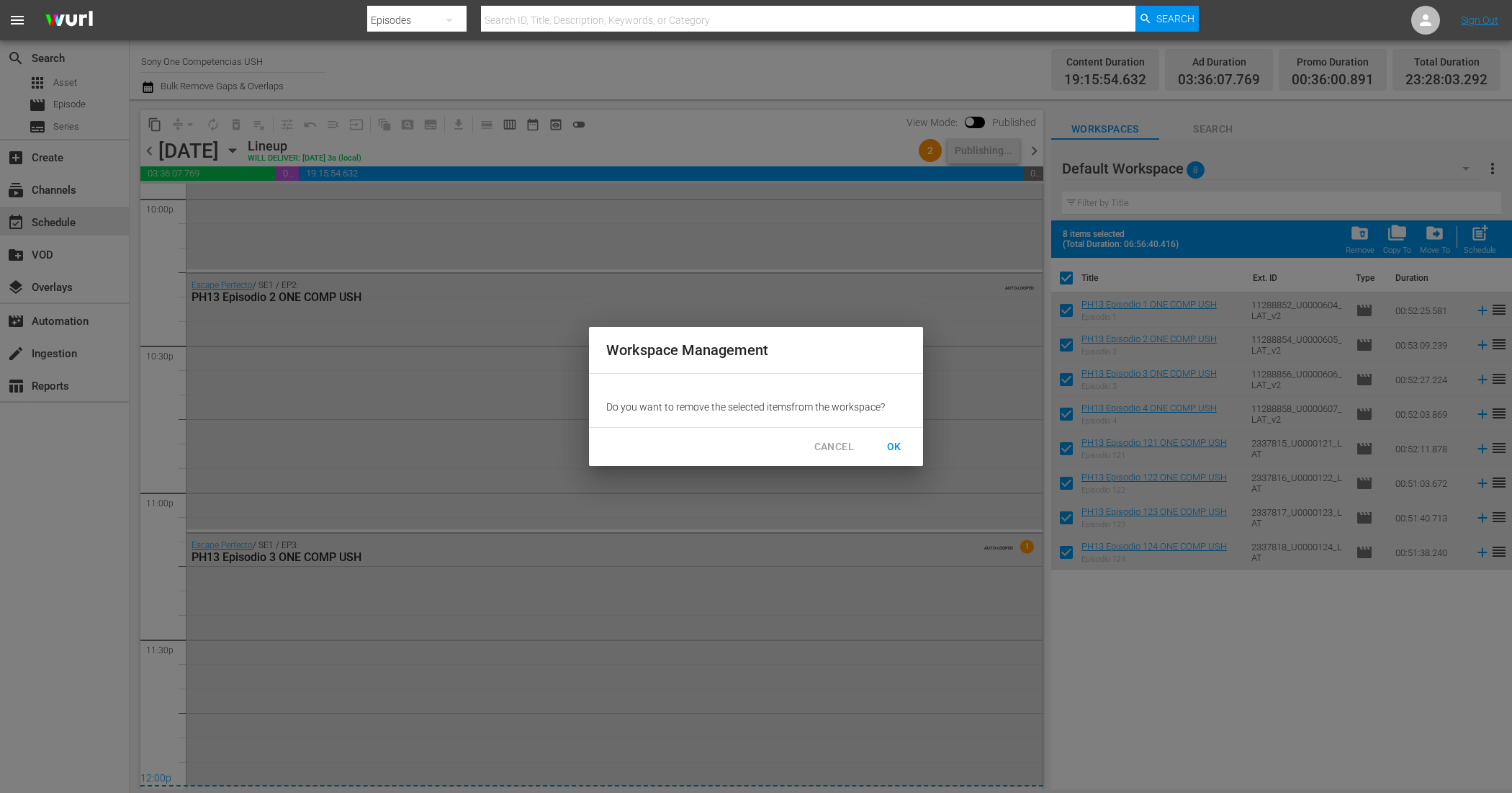
click at [901, 447] on span "OK" at bounding box center [894, 447] width 23 height 18
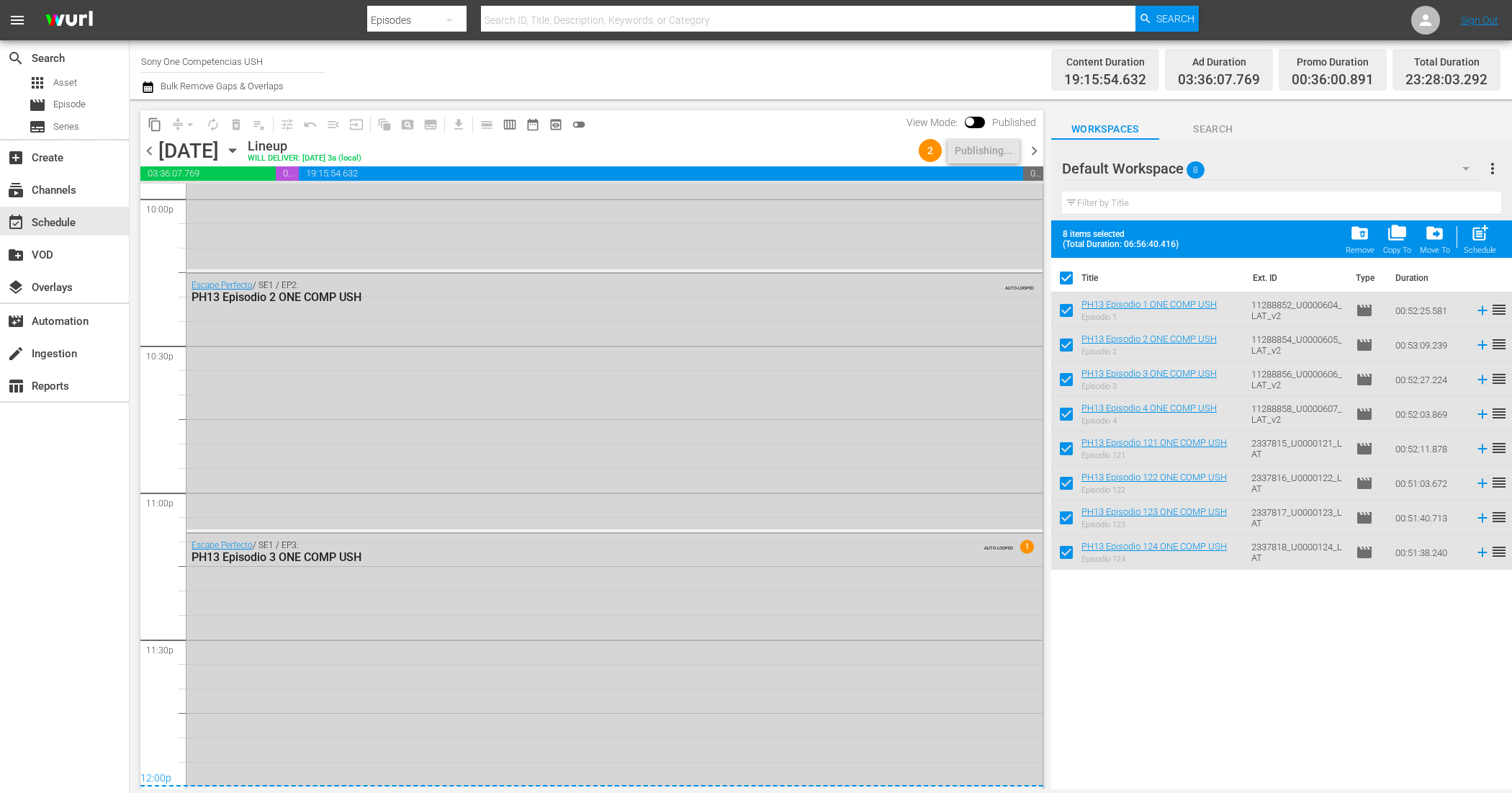
click at [1039, 154] on span "chevron_right" at bounding box center [1034, 151] width 18 height 18
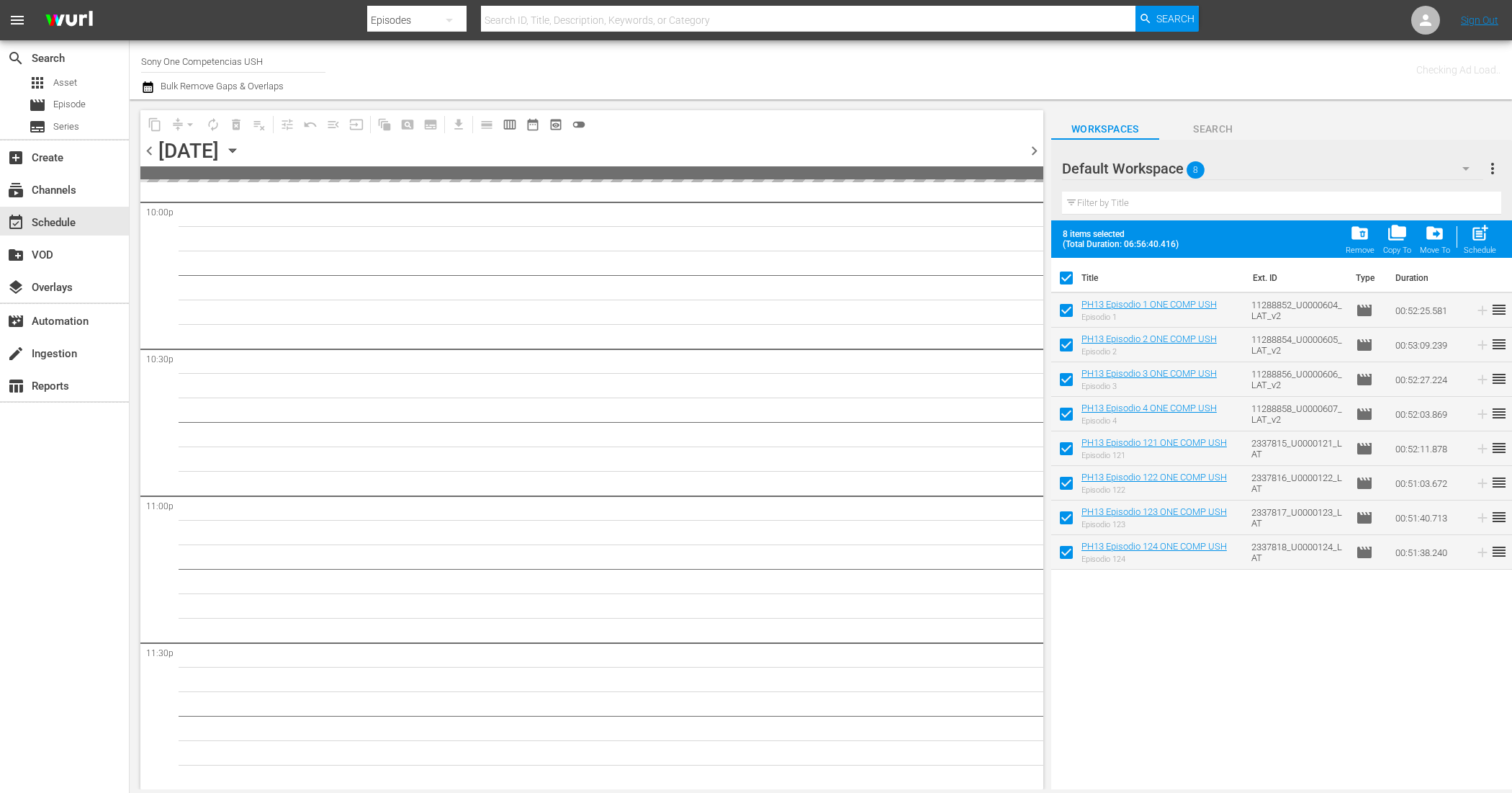
scroll to position [6446, 0]
checkbox input "false"
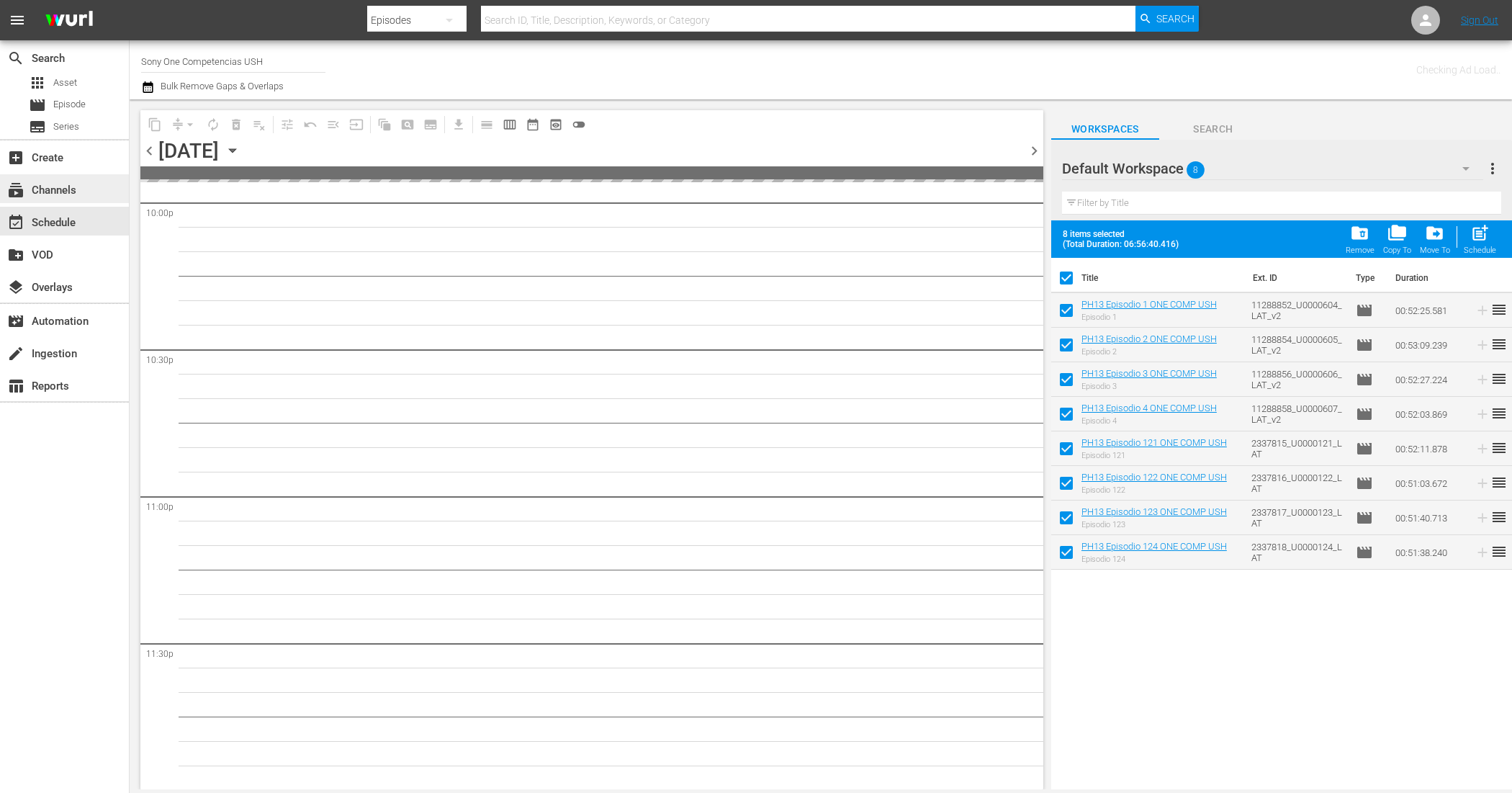
checkbox input "false"
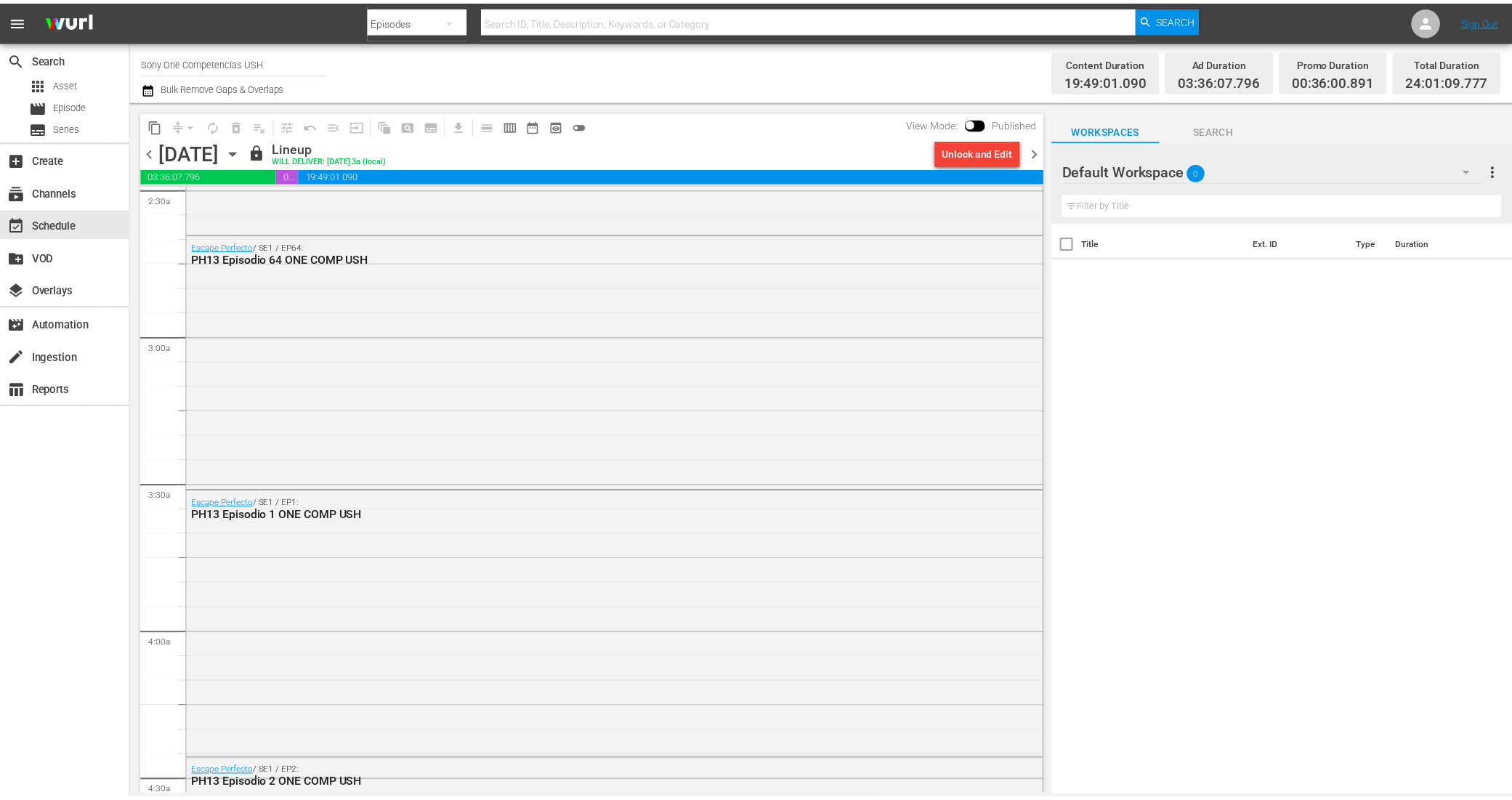
scroll to position [0, 0]
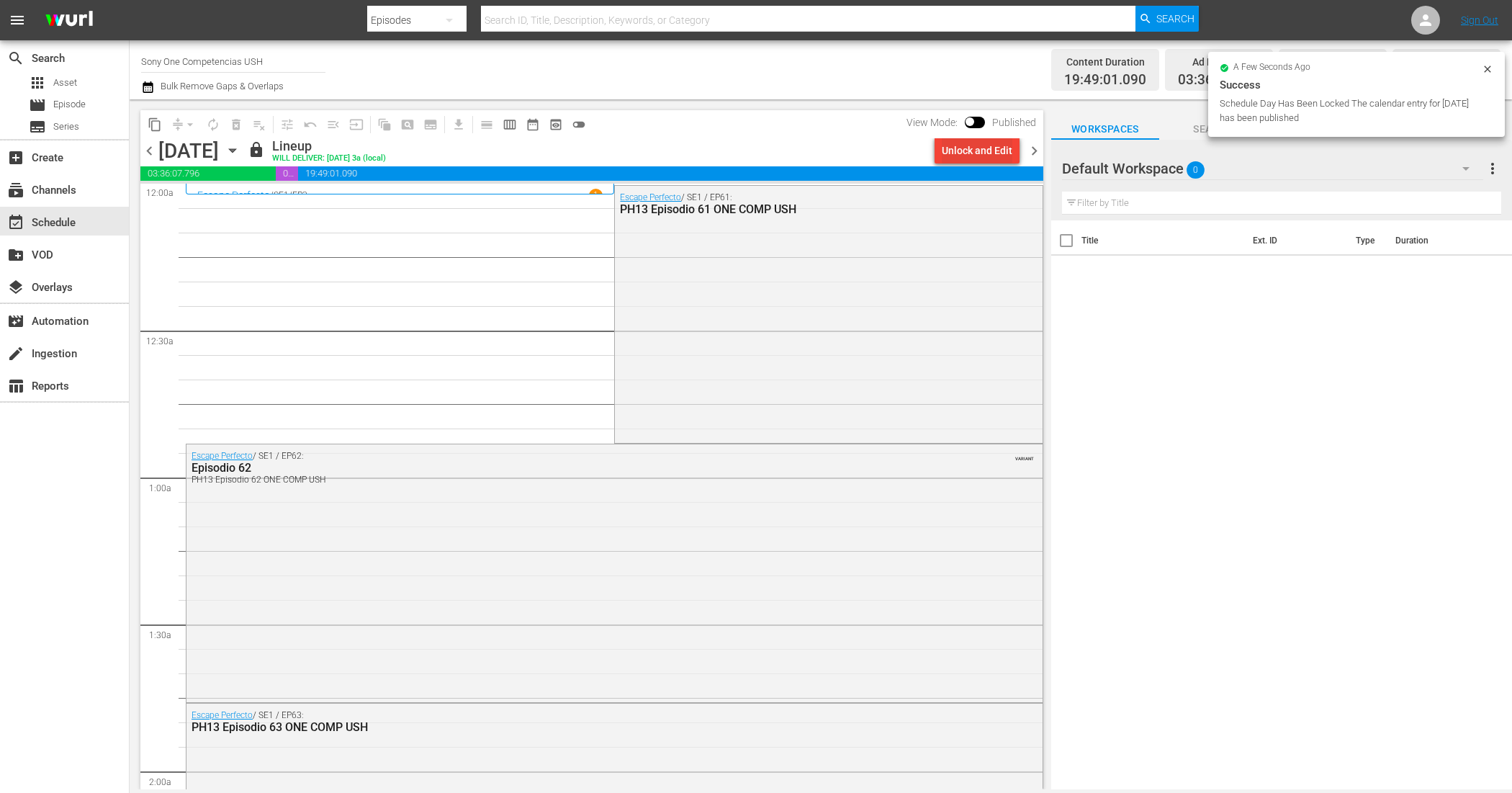
click at [995, 144] on div "Unlock and Edit" at bounding box center [977, 150] width 70 height 26
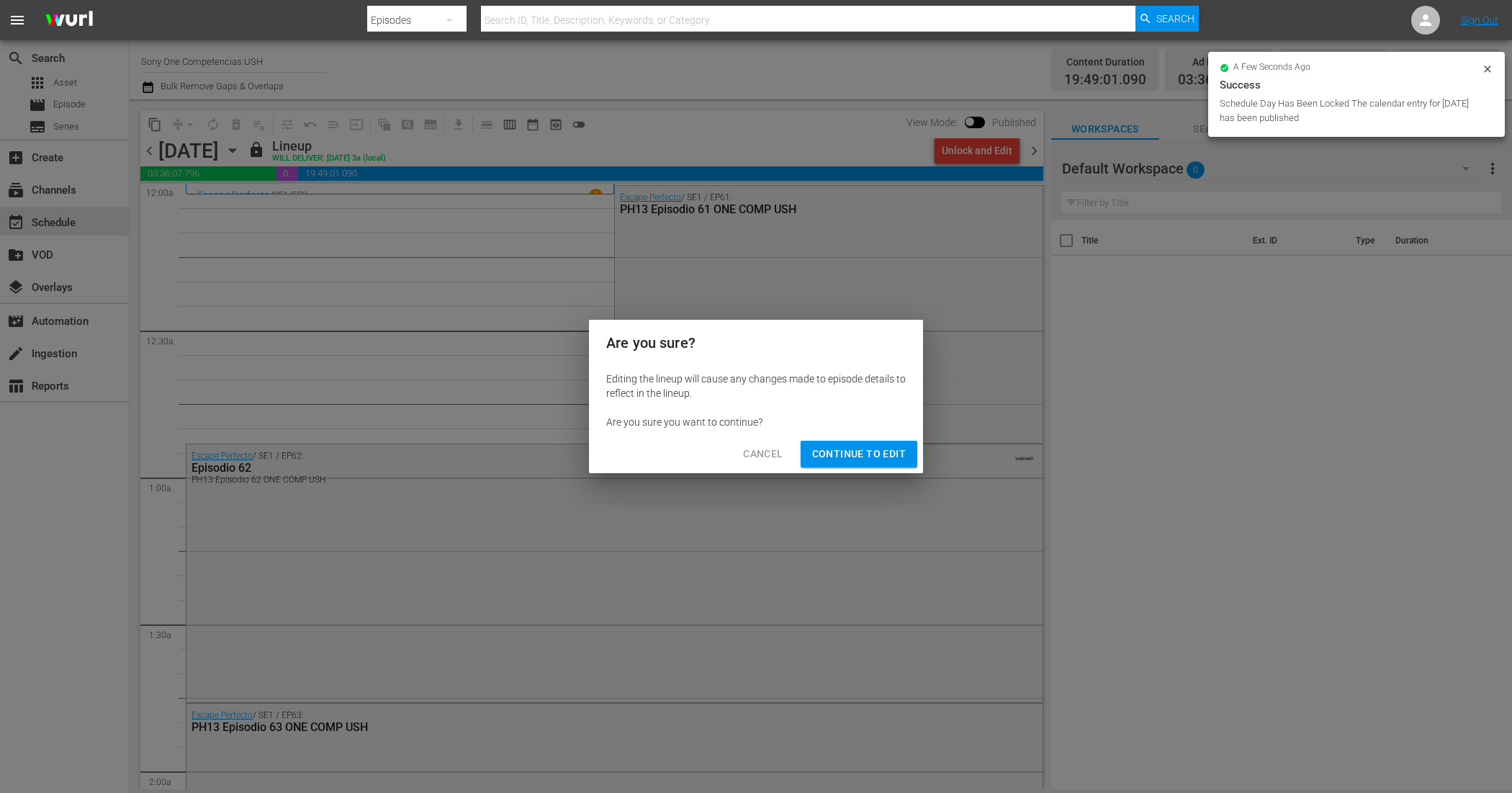
click at [845, 456] on span "Continue to Edit" at bounding box center [859, 454] width 94 height 18
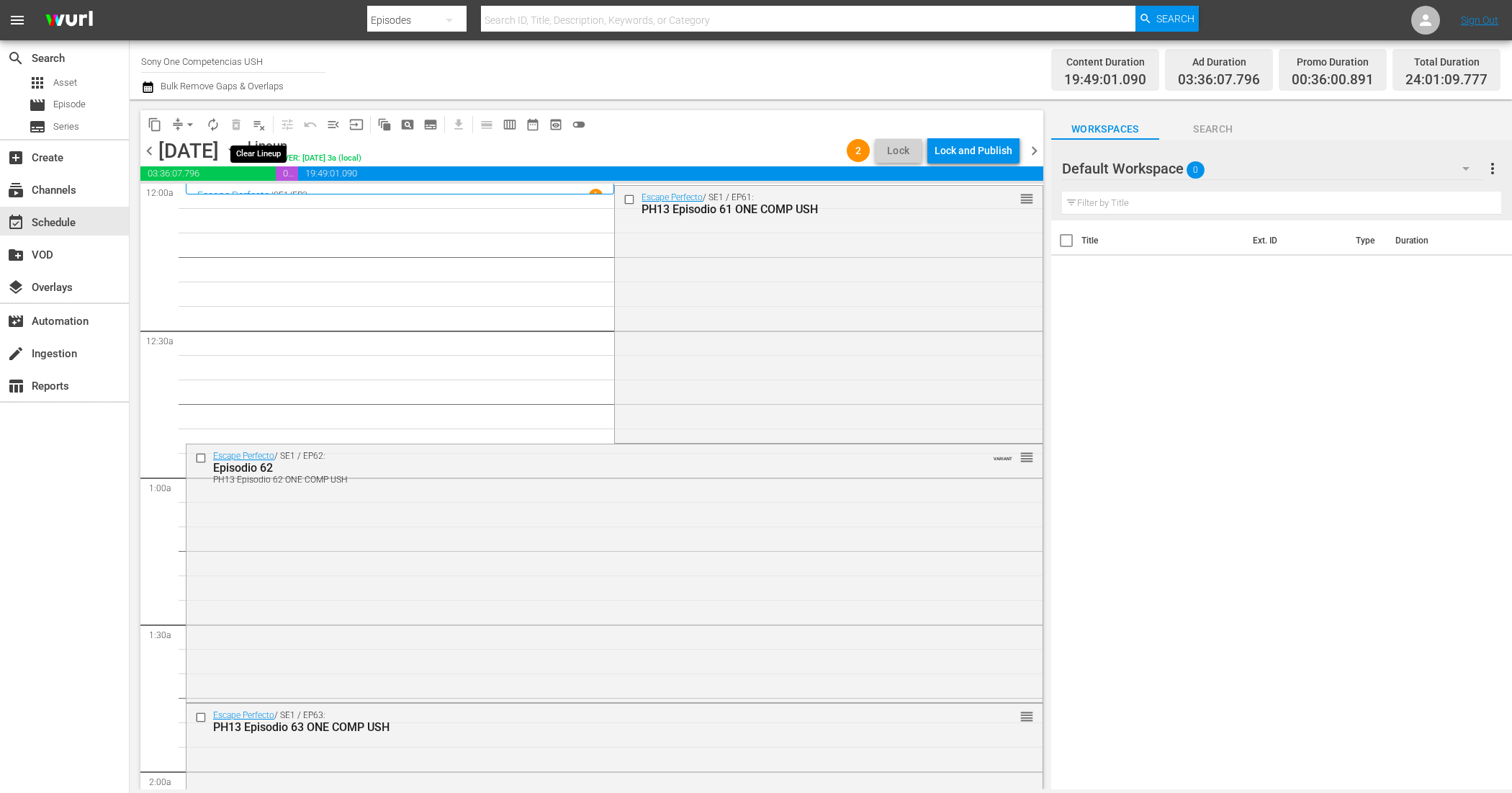
click at [252, 128] on span "playlist_remove_outlined" at bounding box center [259, 125] width 14 height 14
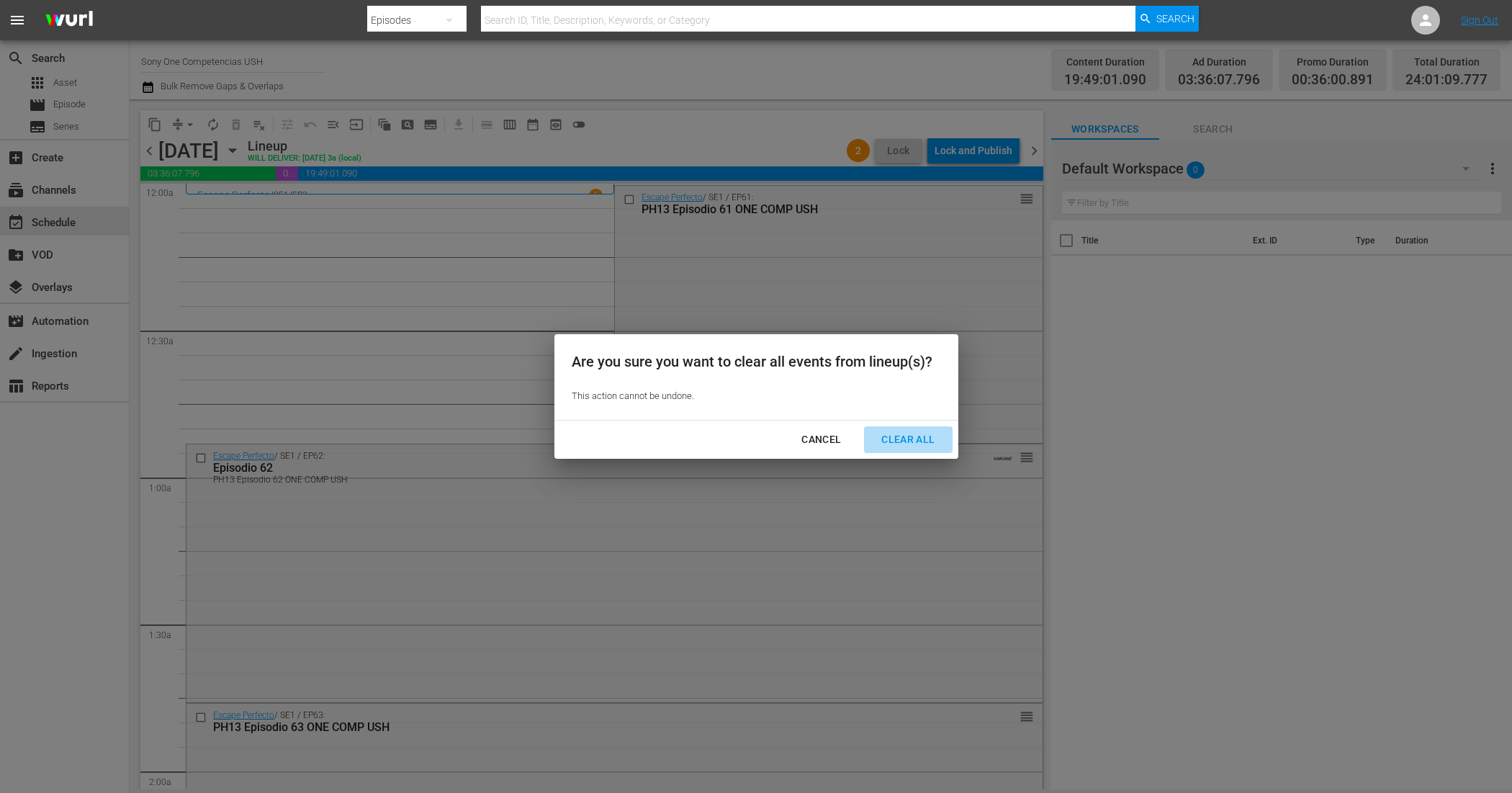
click at [913, 430] on div "Clear All" at bounding box center [907, 439] width 76 height 18
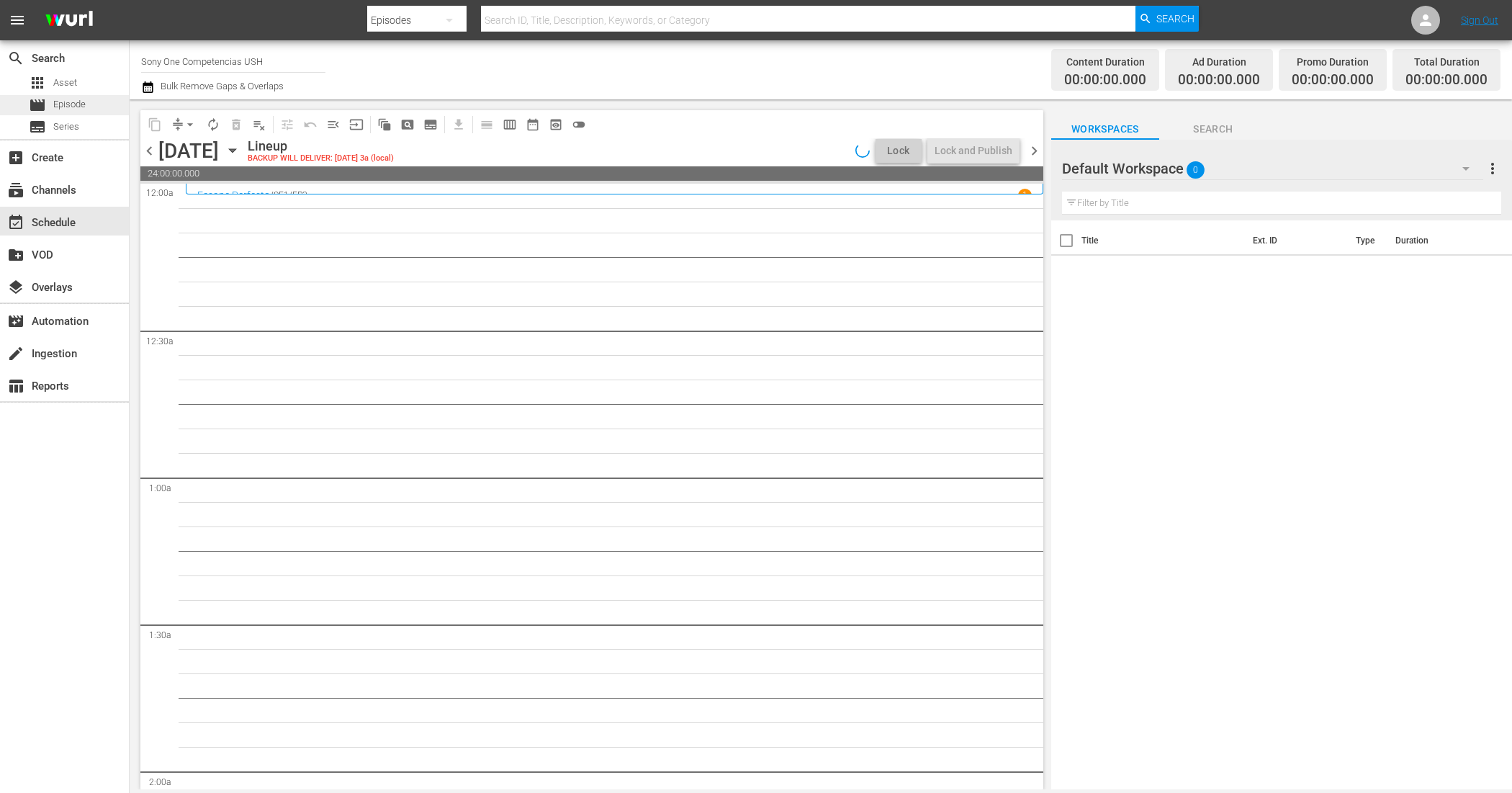
click at [63, 99] on span "Episode" at bounding box center [70, 105] width 33 height 14
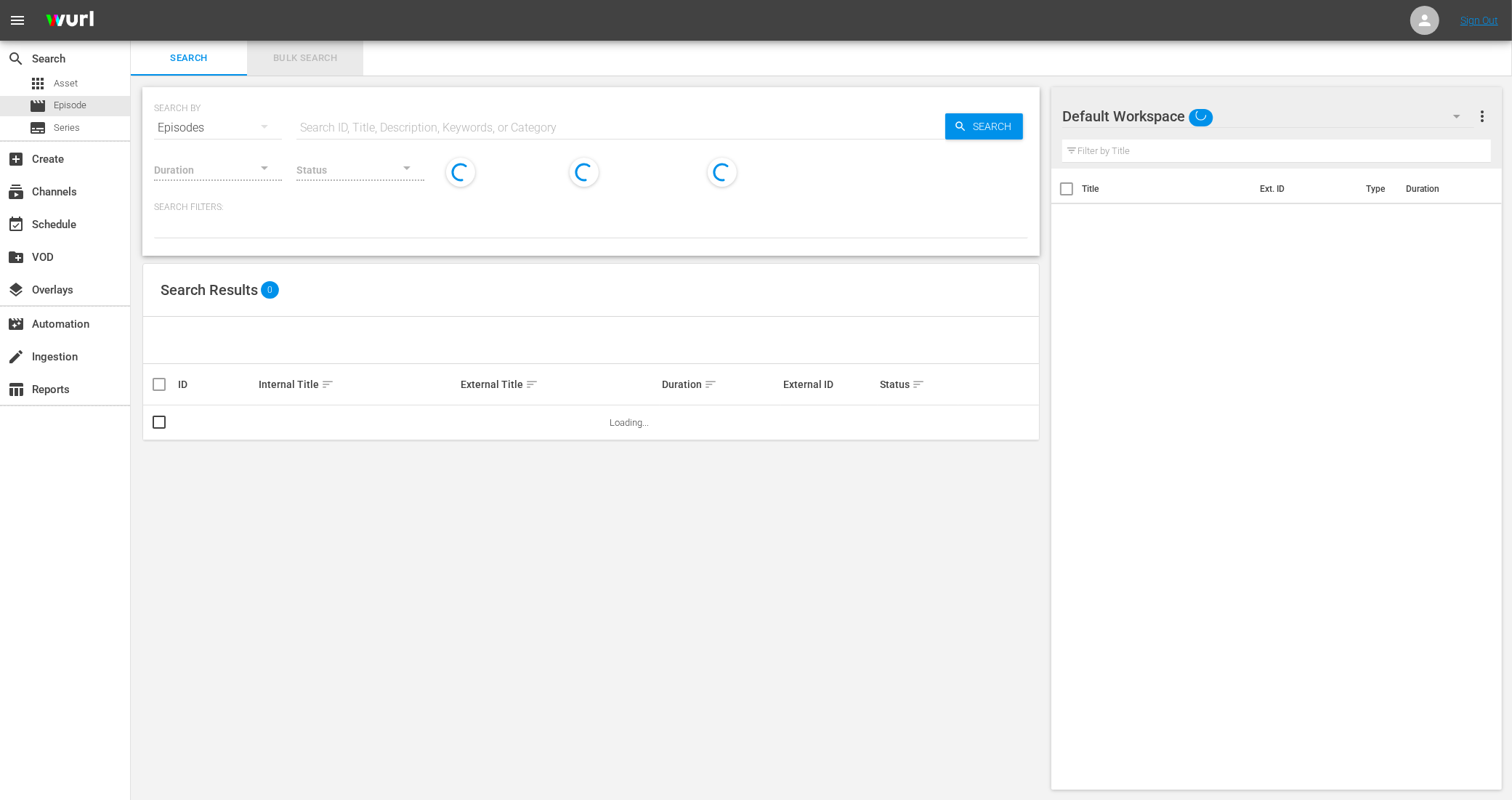
click at [302, 59] on span "Bulk Search" at bounding box center [305, 58] width 98 height 16
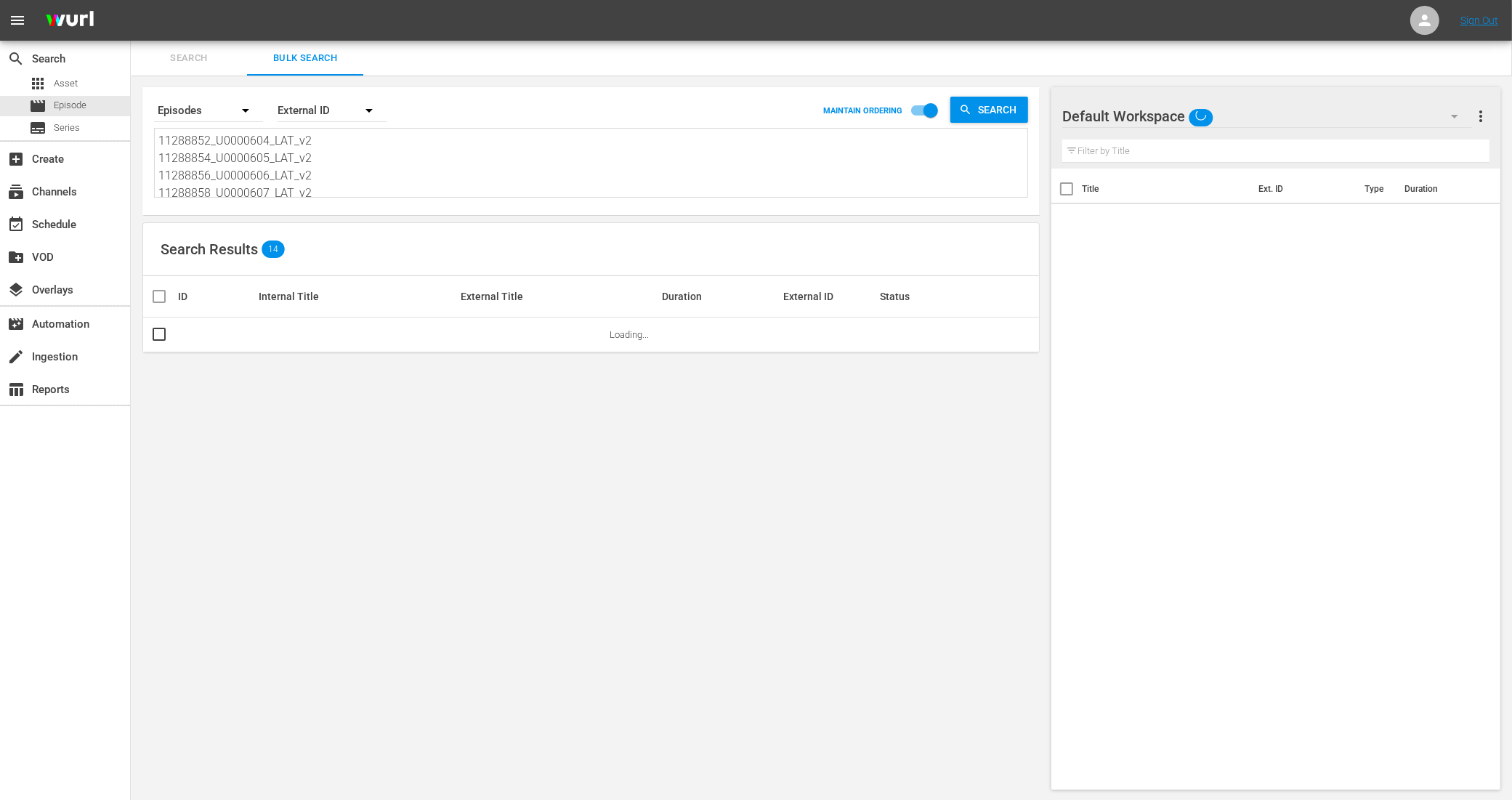
scroll to position [91, 0]
drag, startPoint x: 166, startPoint y: 137, endPoint x: 450, endPoint y: 296, distance: 325.5
click at [450, 296] on div "Search By Episodes Order By External ID MAINTAIN ORDERING Search 11288852_U0000…" at bounding box center [590, 439] width 920 height 726
type textarea "1"
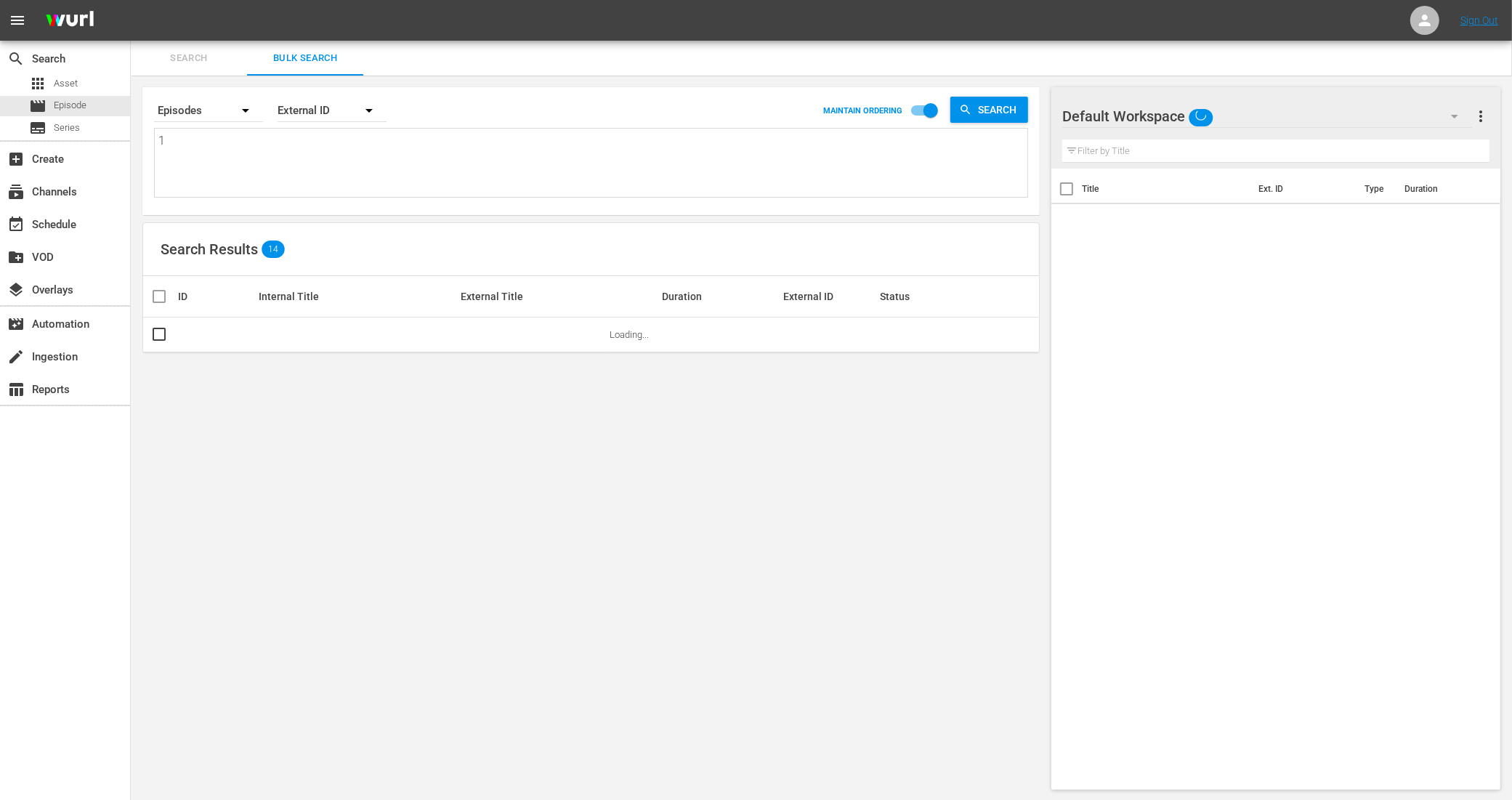
scroll to position [0, 0]
paste textarea "11288860_U0000608_LAT_v2 11288862_U0000609_LAT_v2 11288864_U0000610_LAT_v2 1128…"
type textarea "11288860_U0000608_LAT_v2 11288862_U0000609_LAT_v2 11288864_U0000610_LAT_v2 1128…"
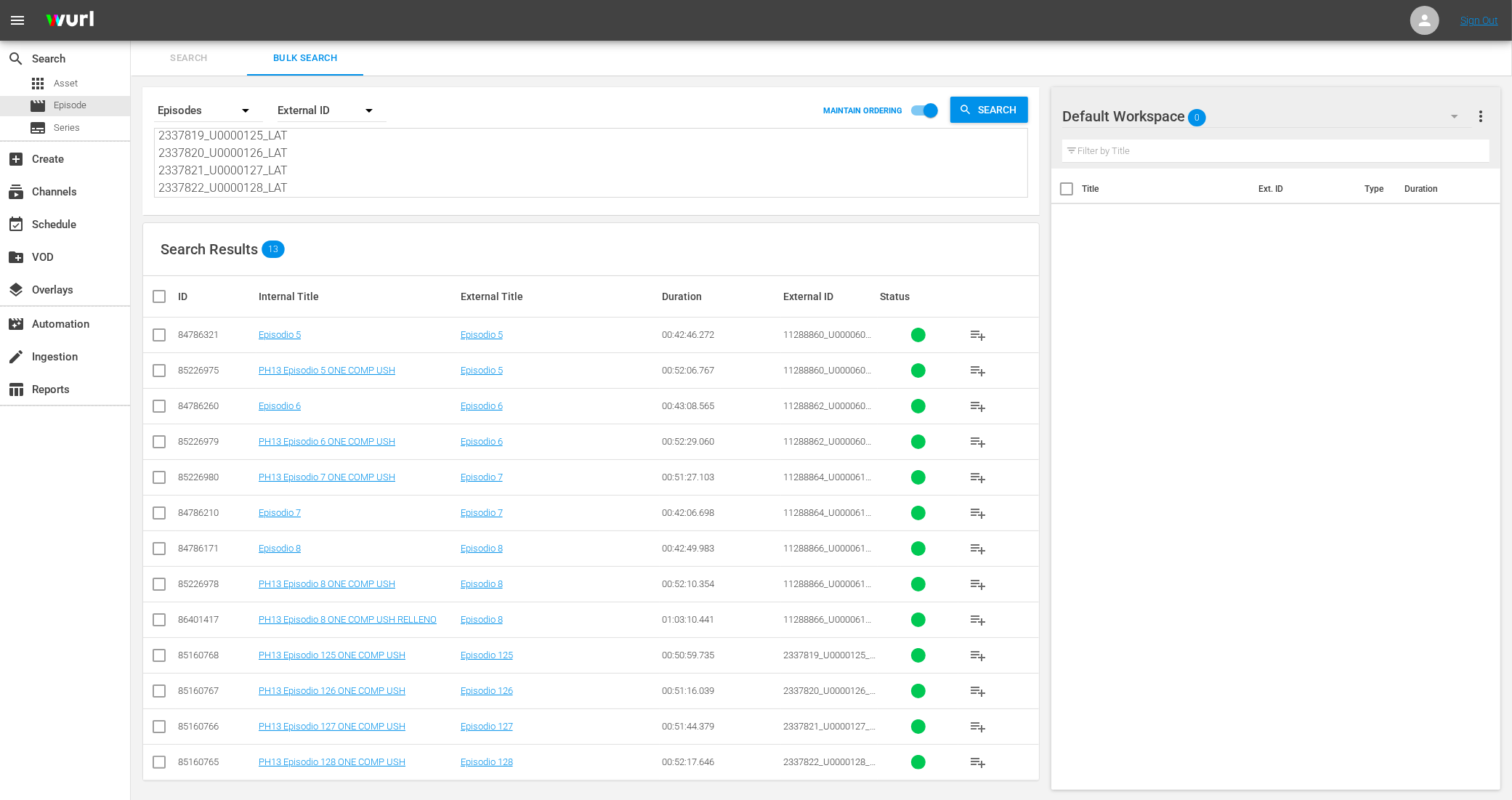
type textarea "11288860_U0000608_LAT_v2 11288862_U0000609_LAT_v2 11288864_U0000610_LAT_v2 1128…"
click at [158, 374] on input "checkbox" at bounding box center [159, 373] width 17 height 17
checkbox input "true"
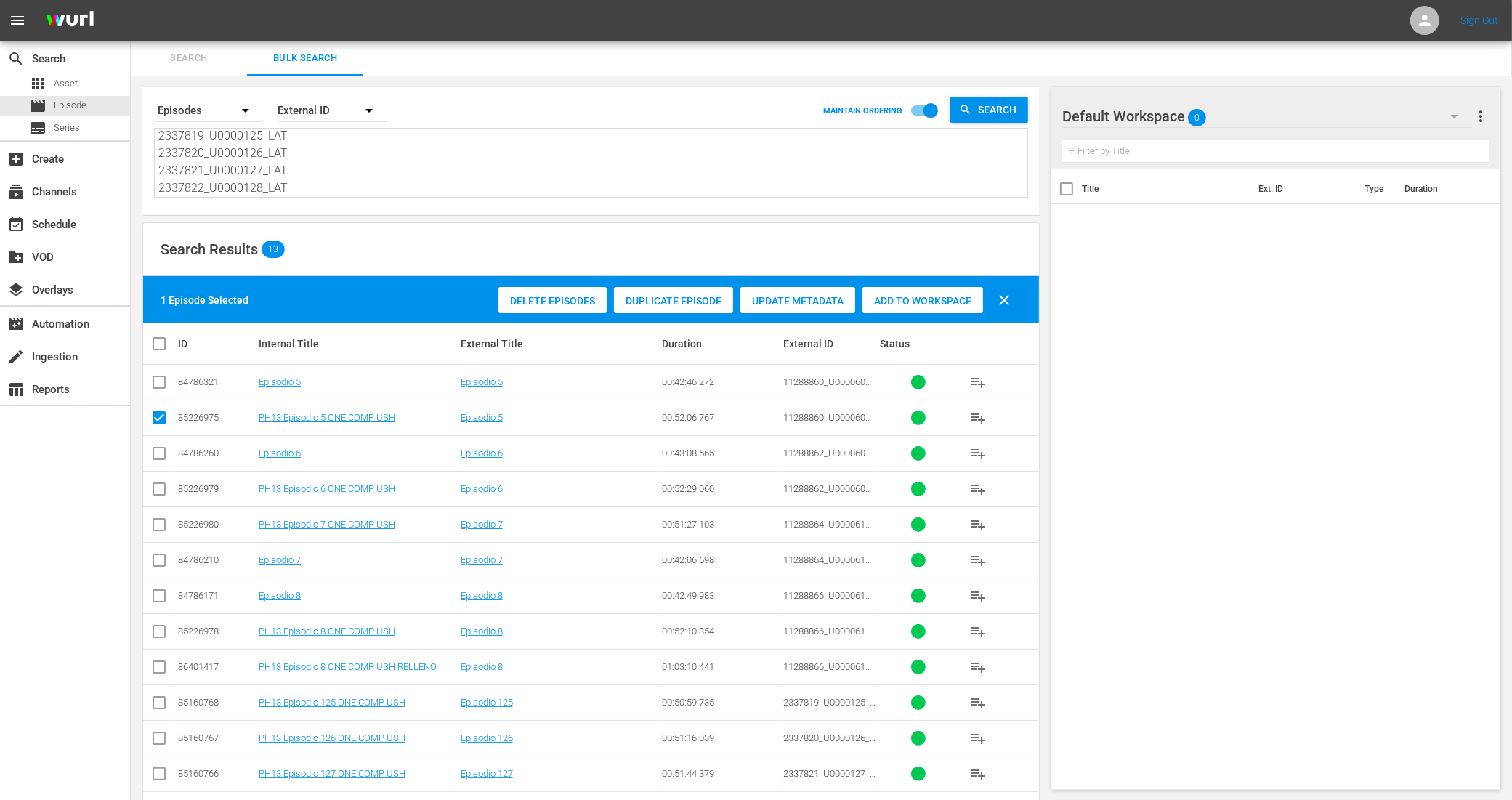
click at [162, 489] on input "checkbox" at bounding box center [159, 492] width 17 height 17
checkbox input "true"
click at [159, 525] on input "checkbox" at bounding box center [159, 527] width 17 height 17
checkbox input "true"
click at [160, 634] on input "checkbox" at bounding box center [159, 634] width 17 height 17
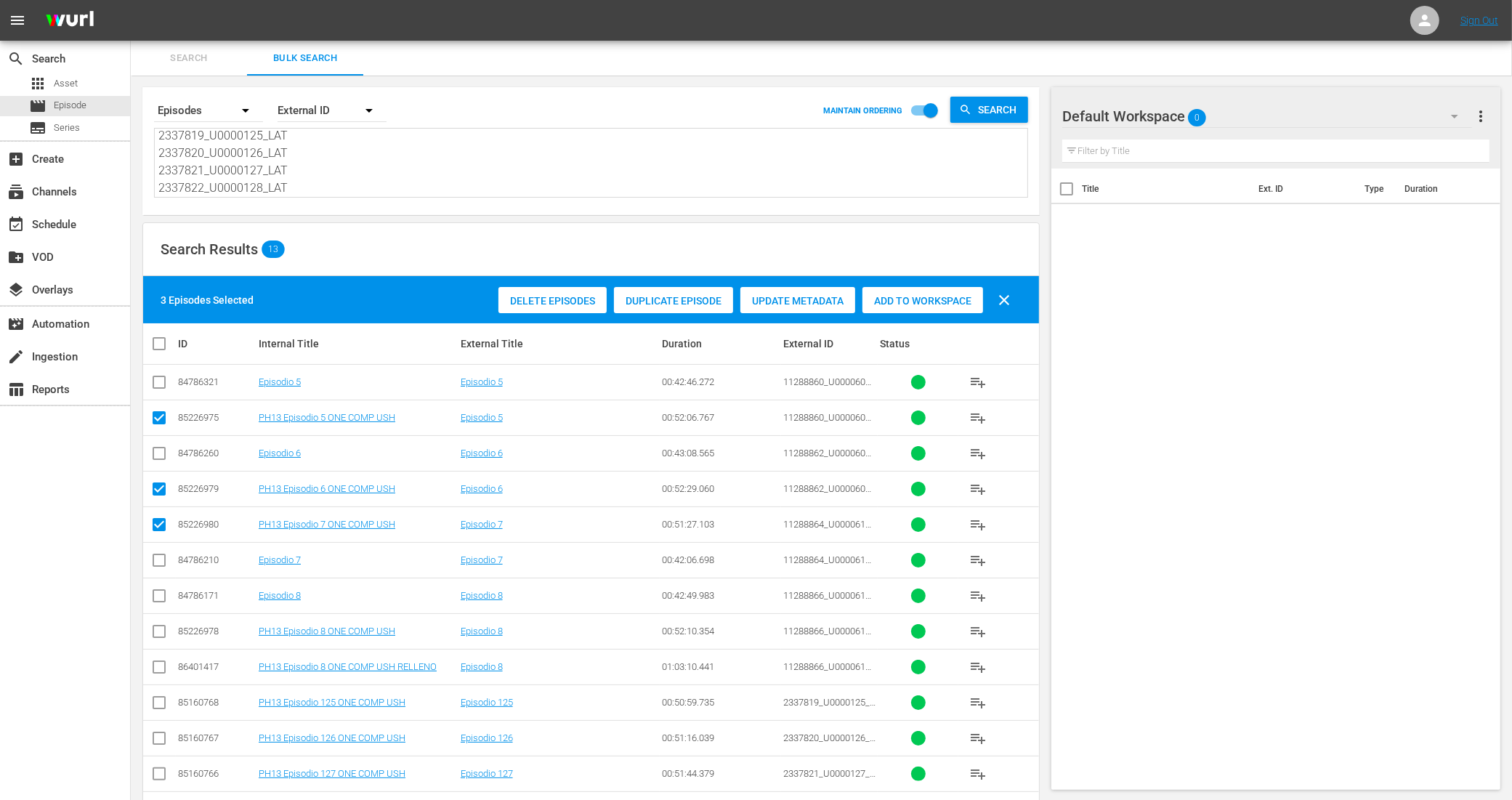
checkbox input "true"
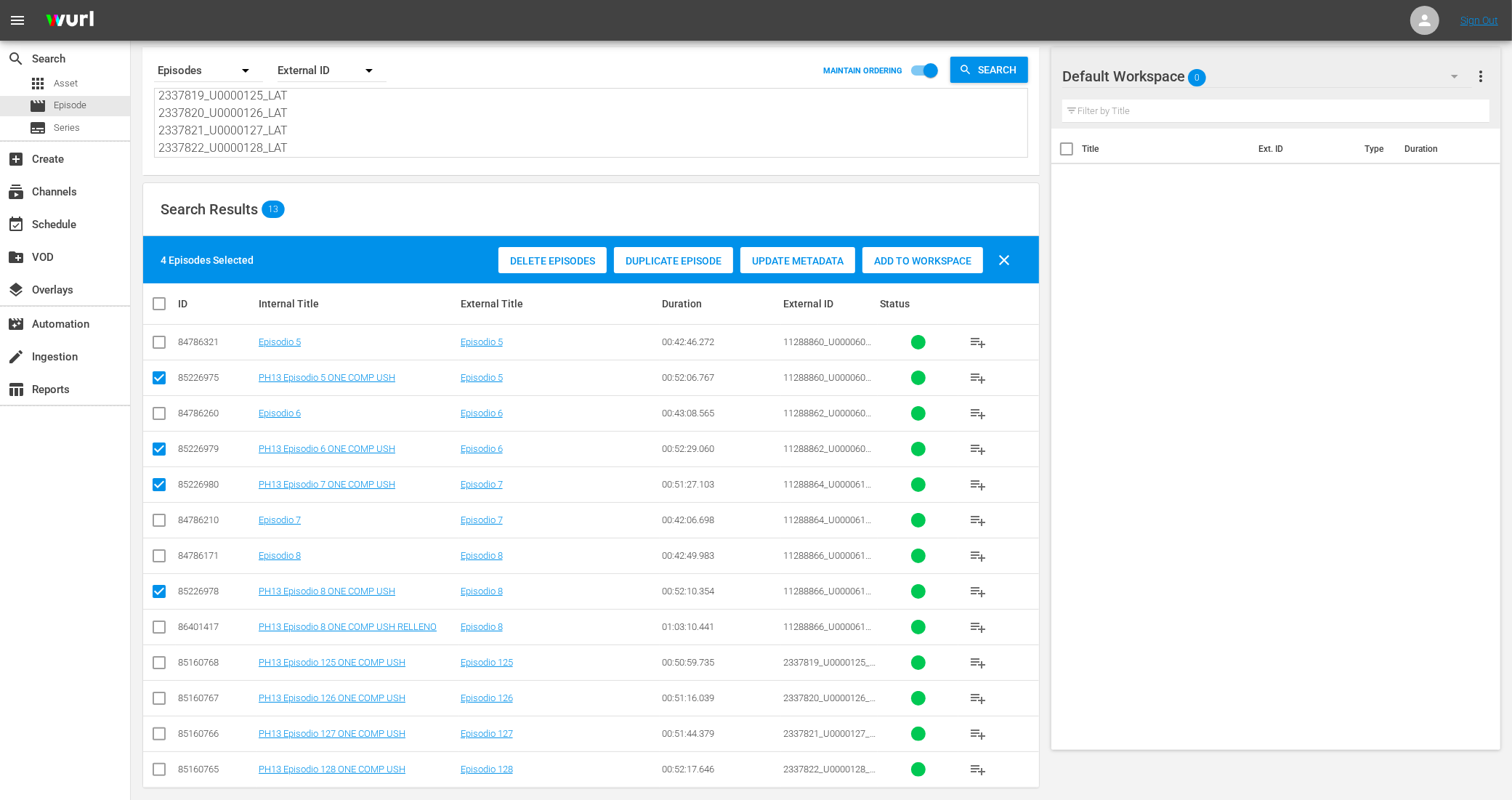
scroll to position [57, 0]
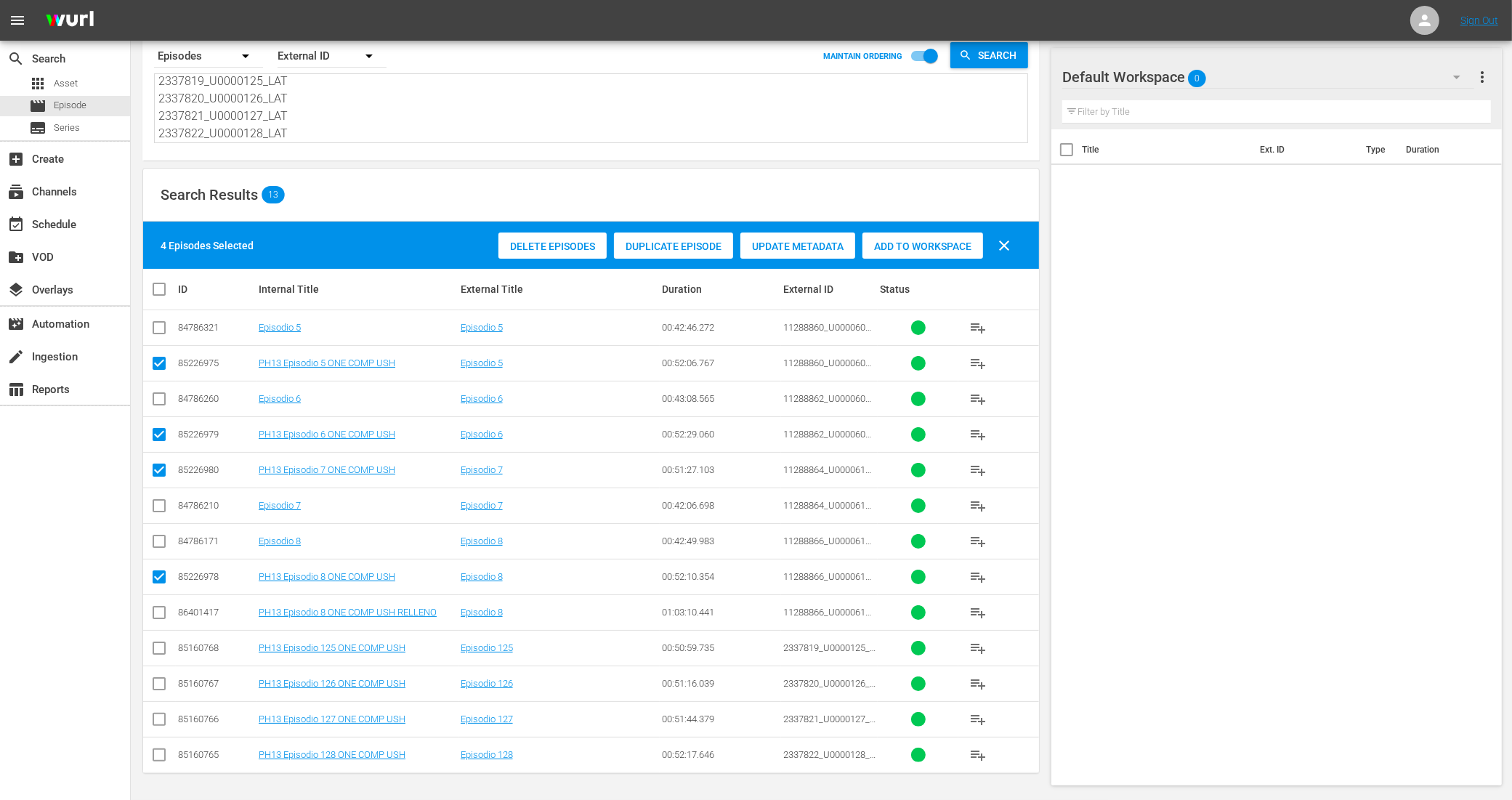
click at [158, 649] on input "checkbox" at bounding box center [159, 650] width 17 height 17
checkbox input "true"
click at [160, 688] on input "checkbox" at bounding box center [159, 686] width 17 height 17
checkbox input "true"
click at [155, 725] on input "checkbox" at bounding box center [159, 722] width 17 height 17
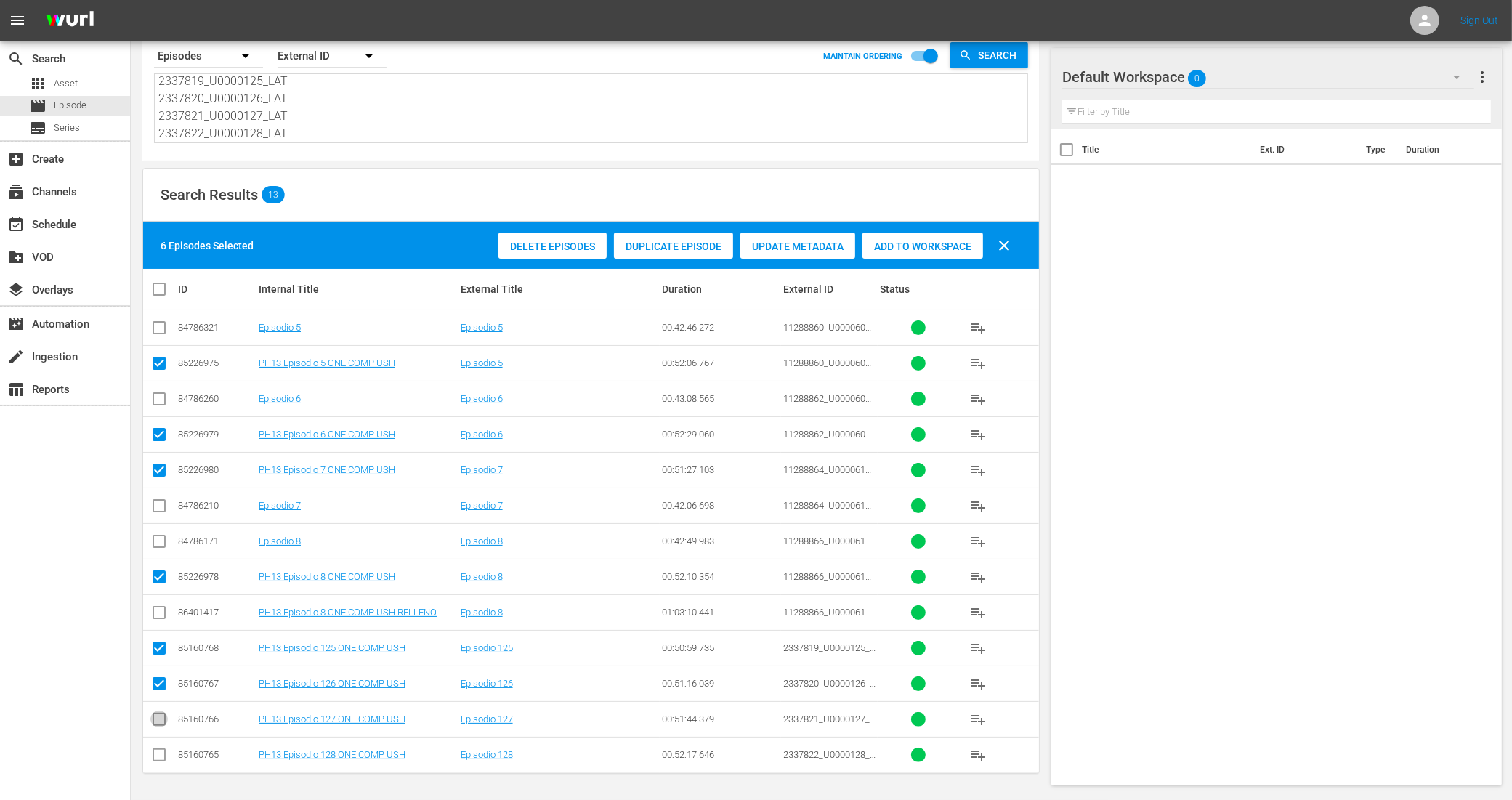
checkbox input "true"
click at [154, 753] on input "checkbox" at bounding box center [159, 757] width 17 height 17
checkbox input "true"
click at [909, 244] on span "Add to Workspace" at bounding box center [923, 246] width 120 height 12
click at [71, 223] on div "event_available Schedule" at bounding box center [40, 223] width 81 height 13
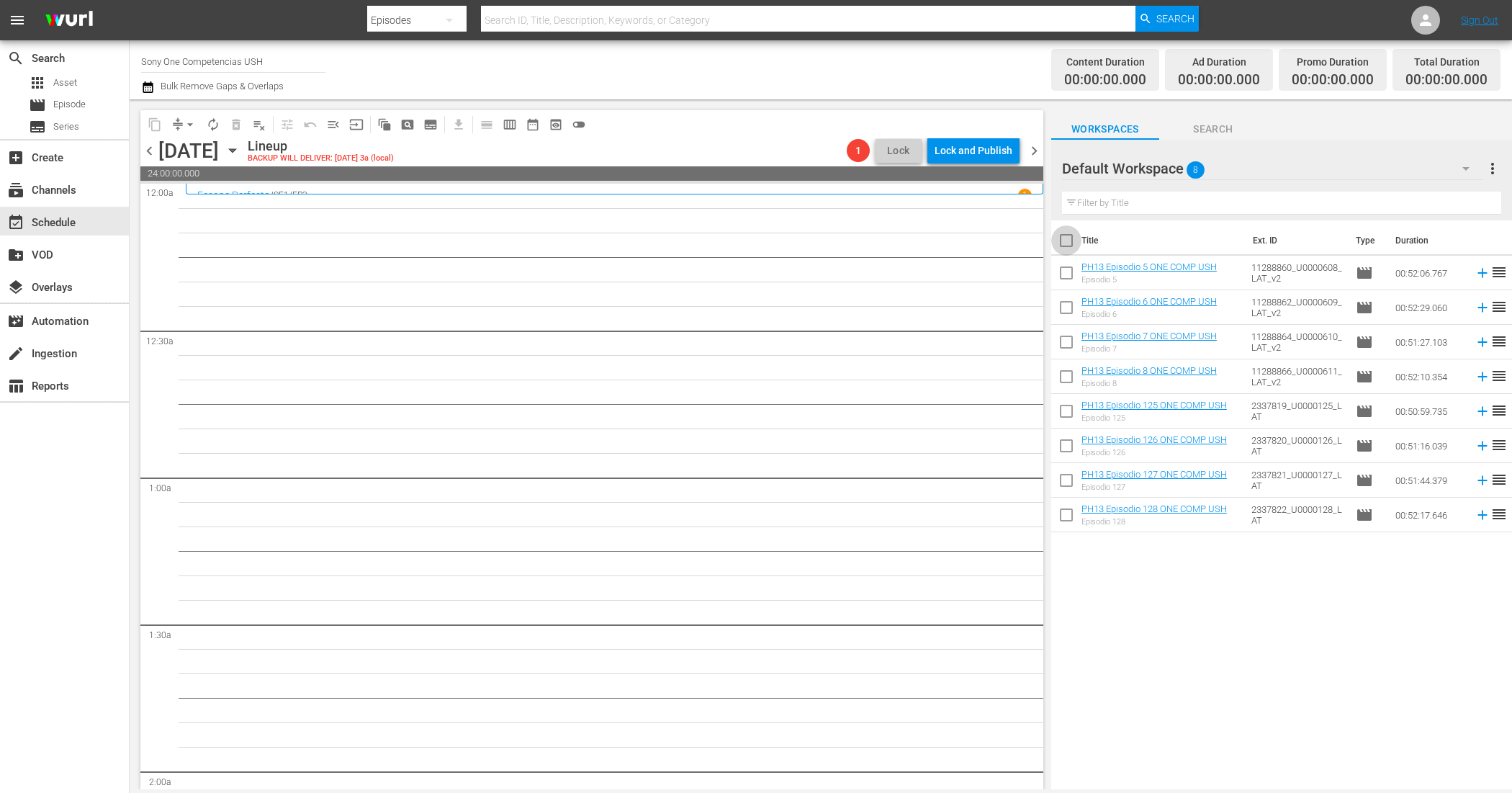
click at [1062, 234] on input "checkbox" at bounding box center [1066, 243] width 30 height 30
checkbox input "true"
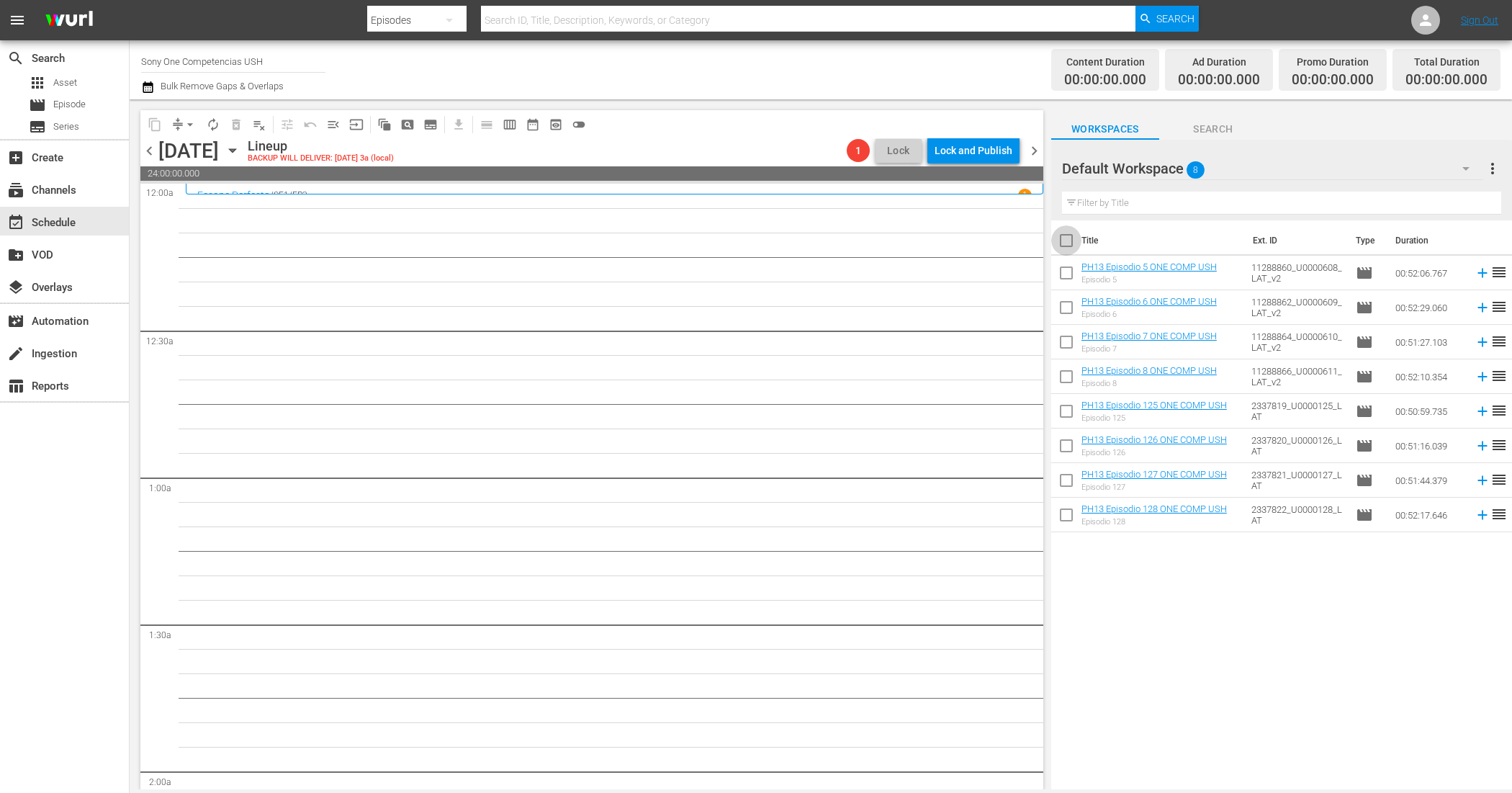
checkbox input "true"
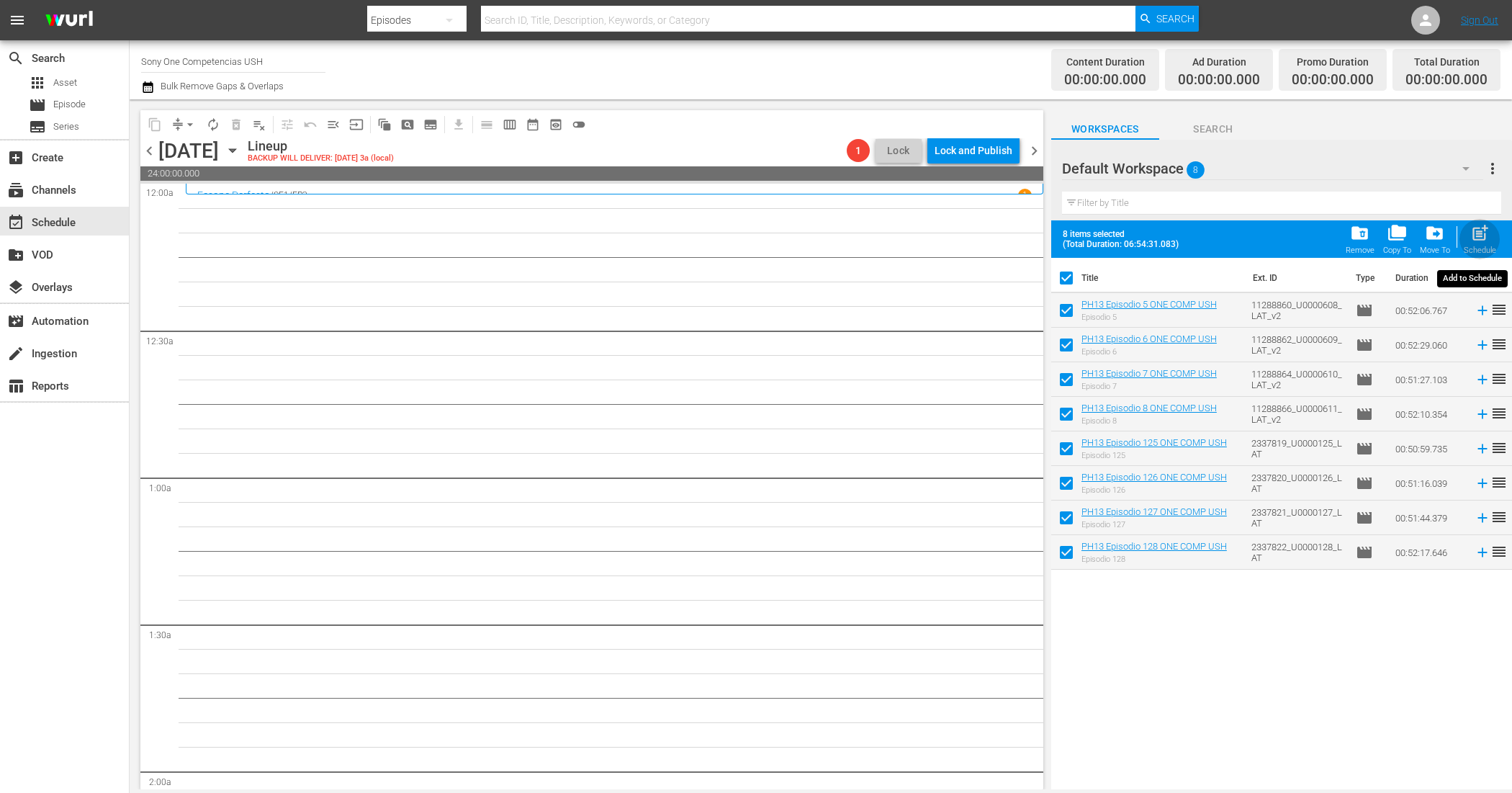
click at [1478, 236] on span "post_add" at bounding box center [1480, 233] width 20 height 20
checkbox input "false"
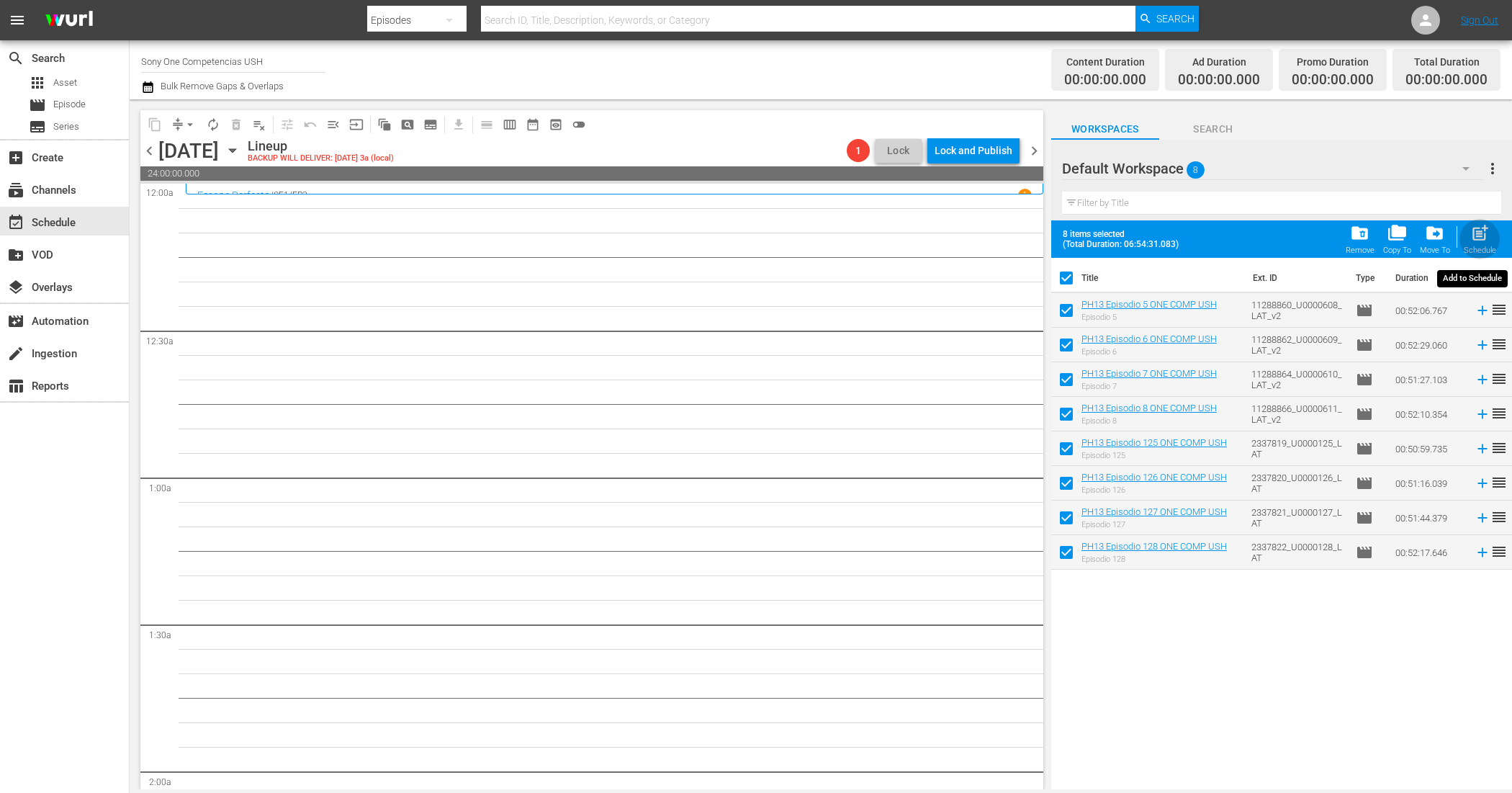
checkbox input "false"
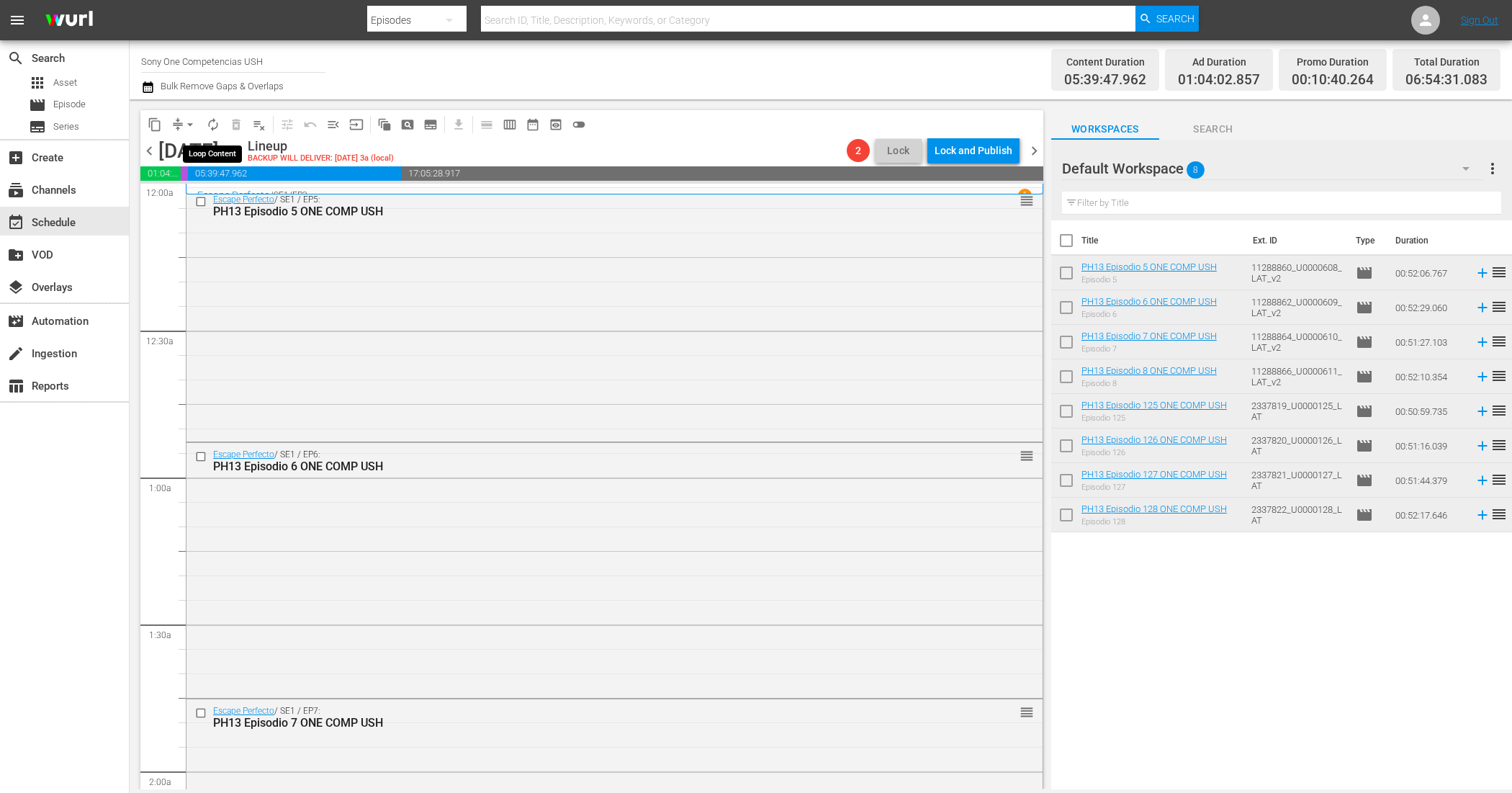
click at [221, 122] on button "autorenew_outlined" at bounding box center [212, 124] width 23 height 23
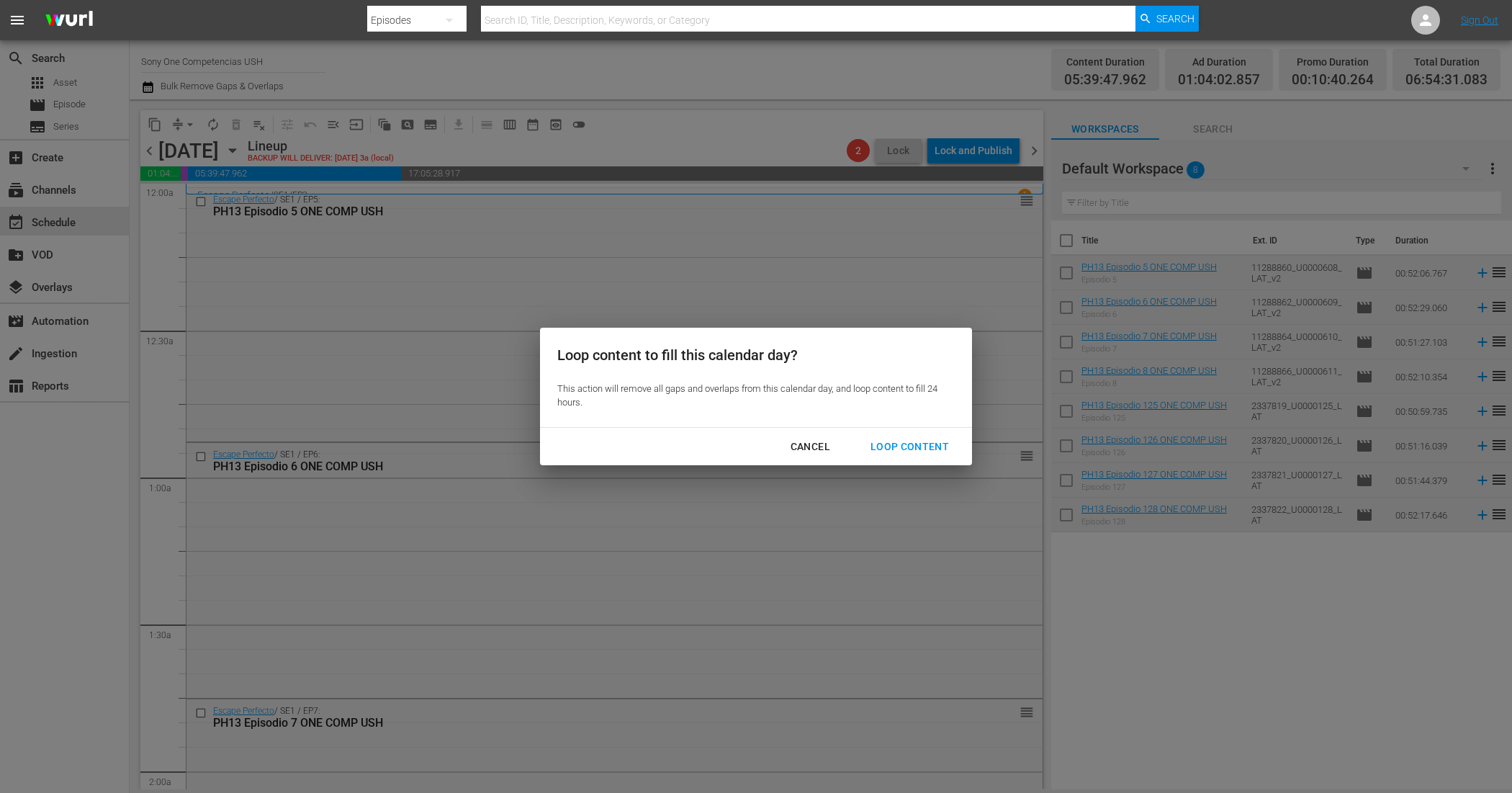
click at [944, 448] on div "Loop Content" at bounding box center [909, 447] width 101 height 18
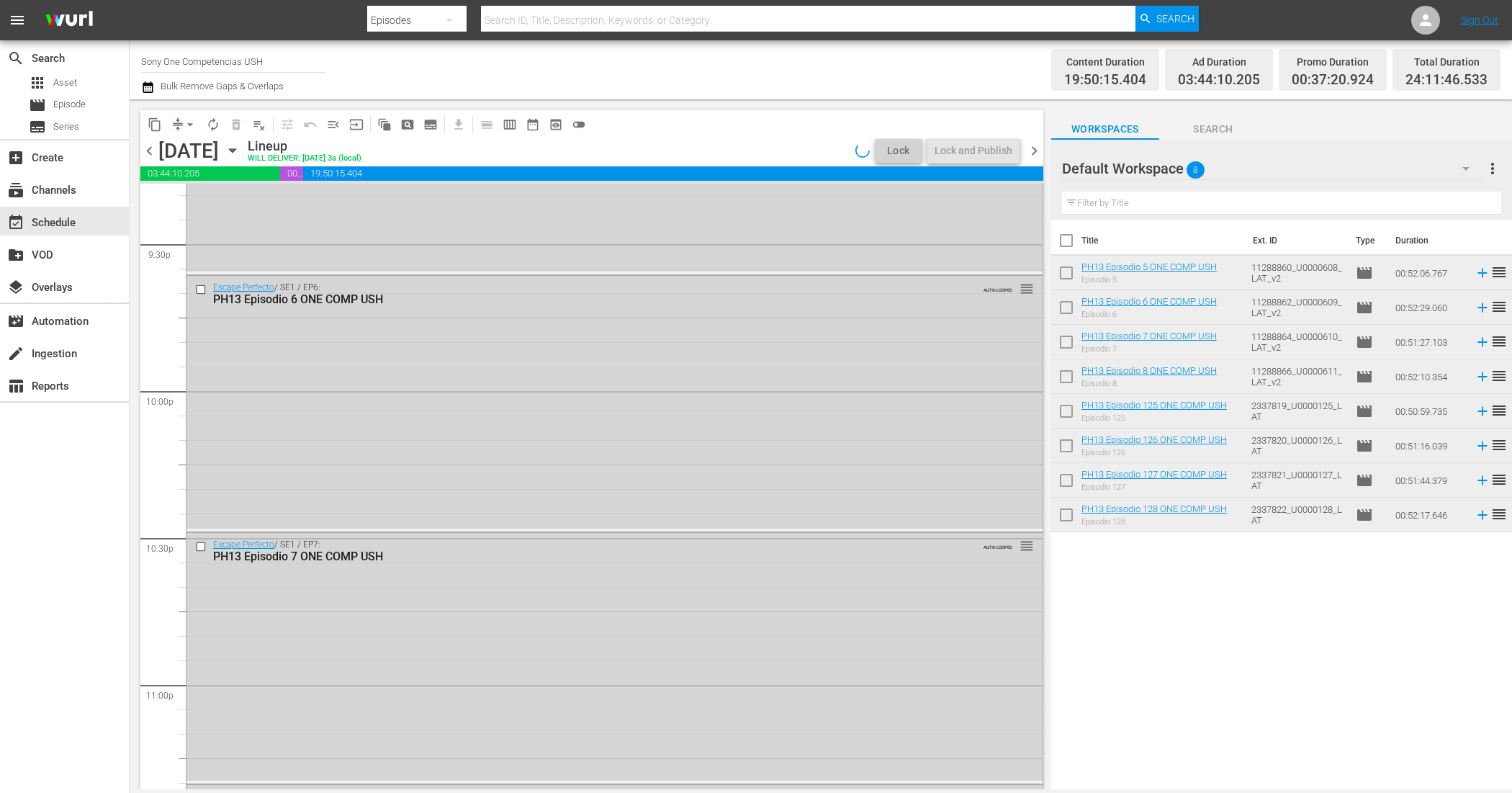
scroll to position [6509, 0]
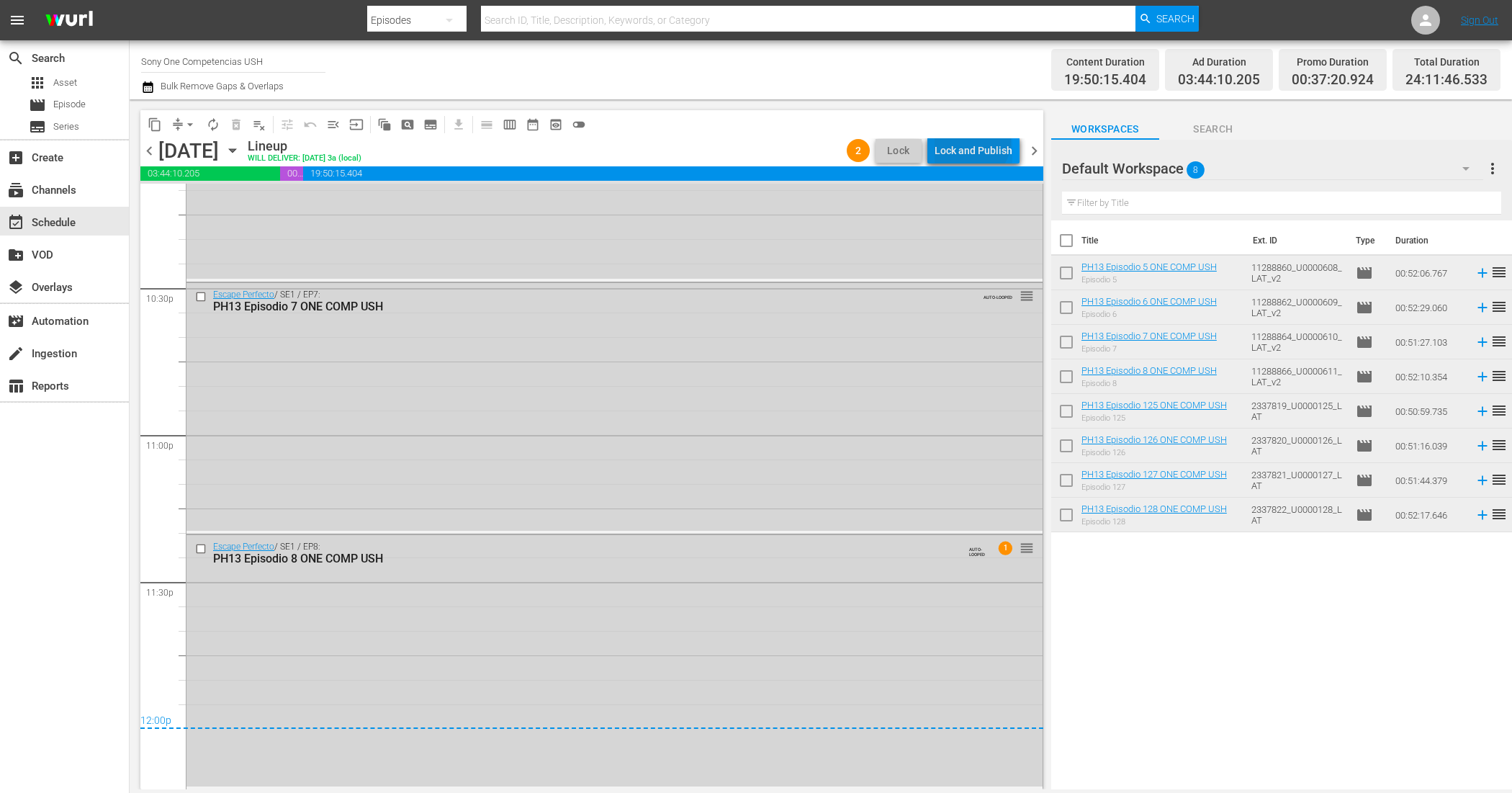
click at [974, 141] on div "Lock and Publish" at bounding box center [973, 150] width 78 height 26
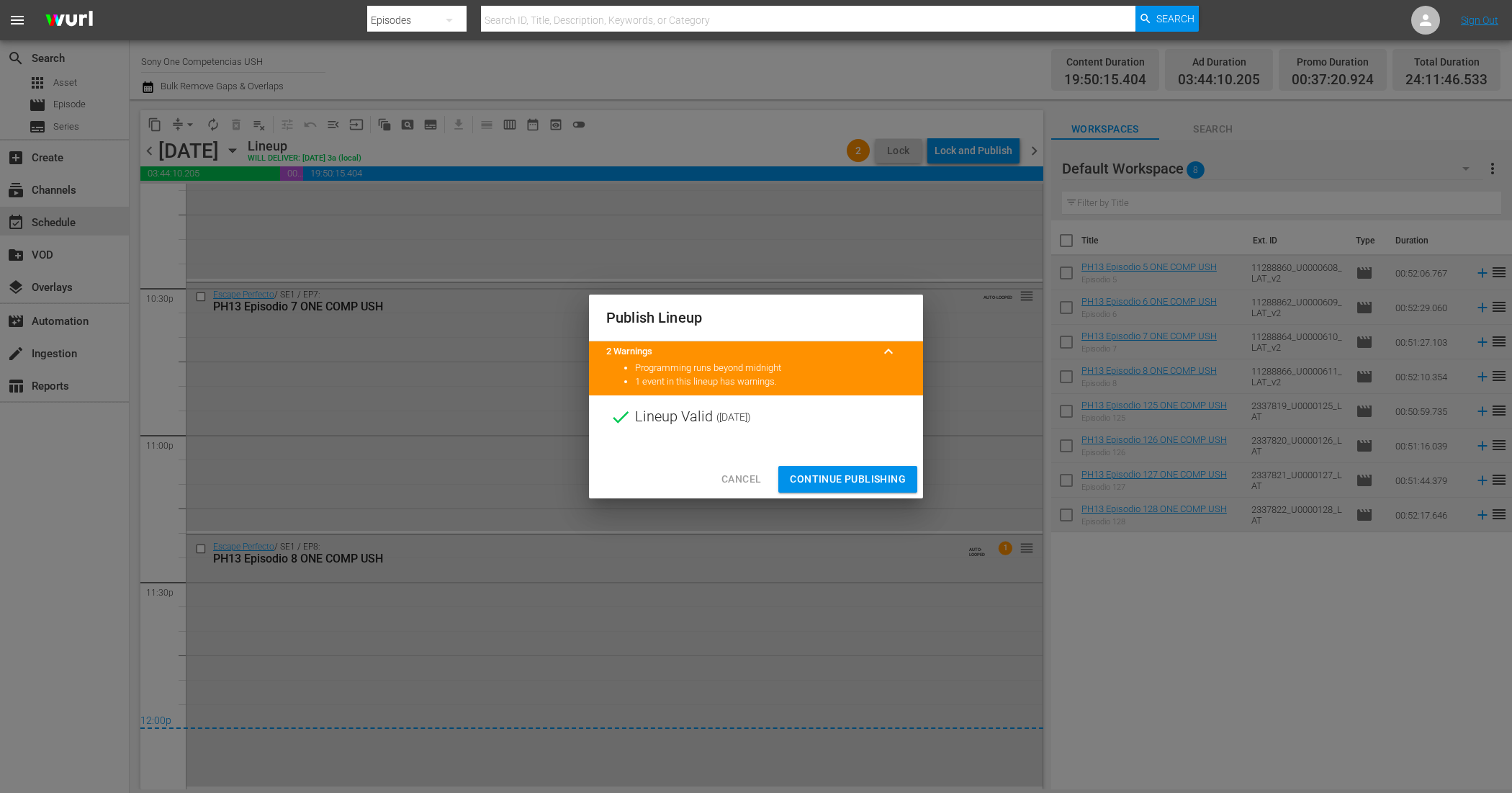
click at [832, 477] on span "Continue Publishing" at bounding box center [848, 479] width 116 height 18
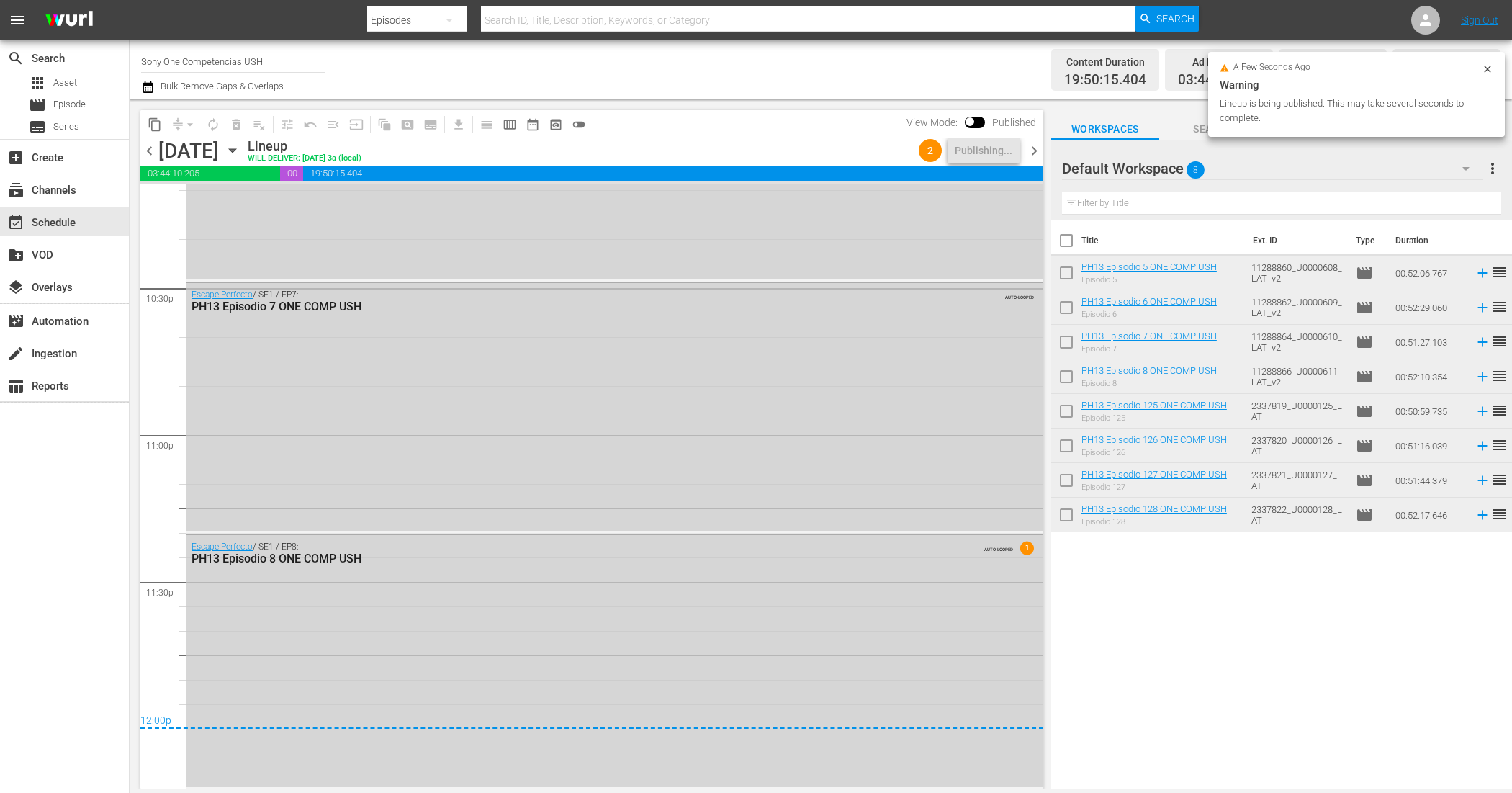
click at [1069, 246] on input "checkbox" at bounding box center [1066, 243] width 30 height 30
checkbox input "true"
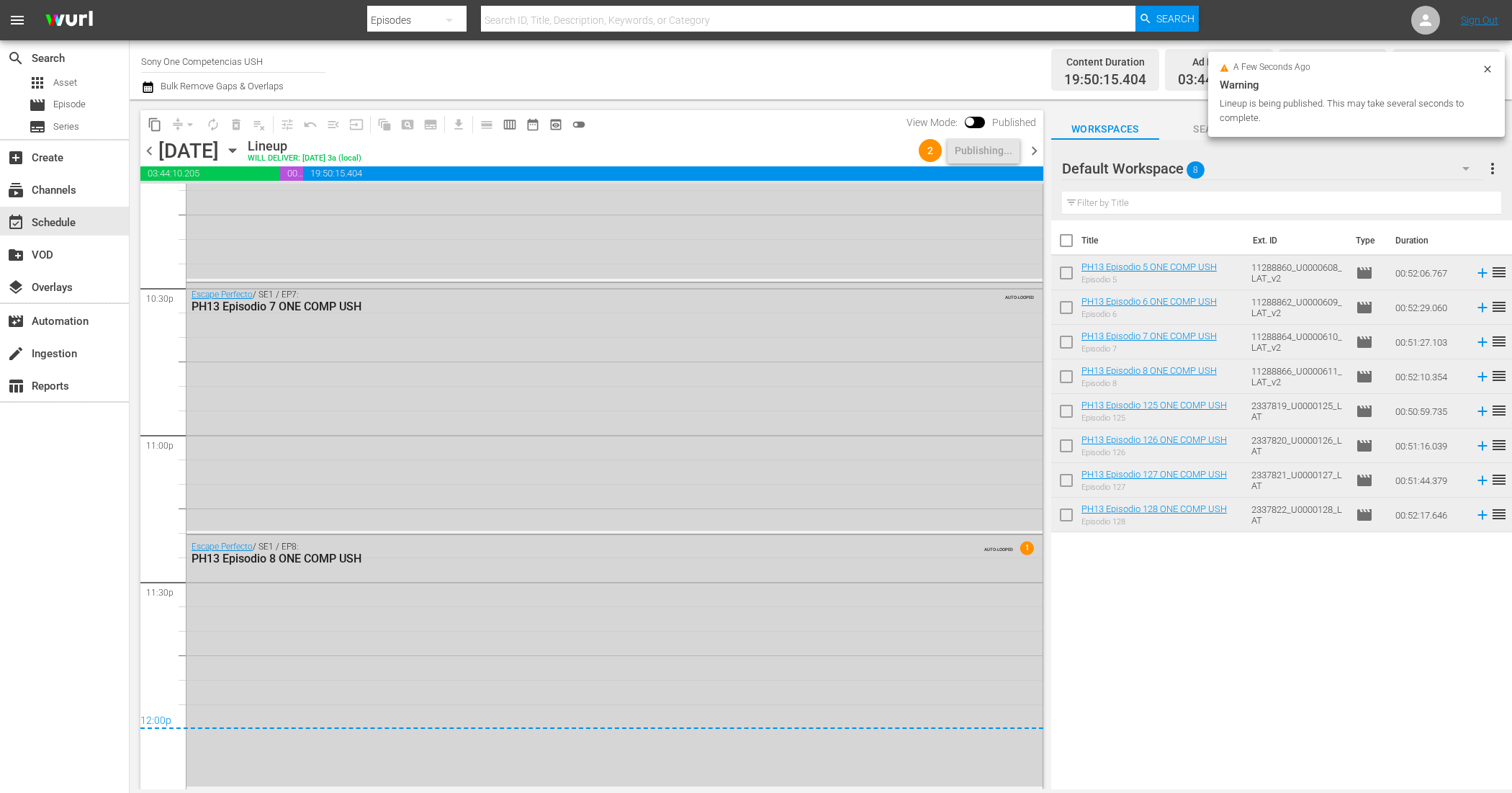
checkbox input "true"
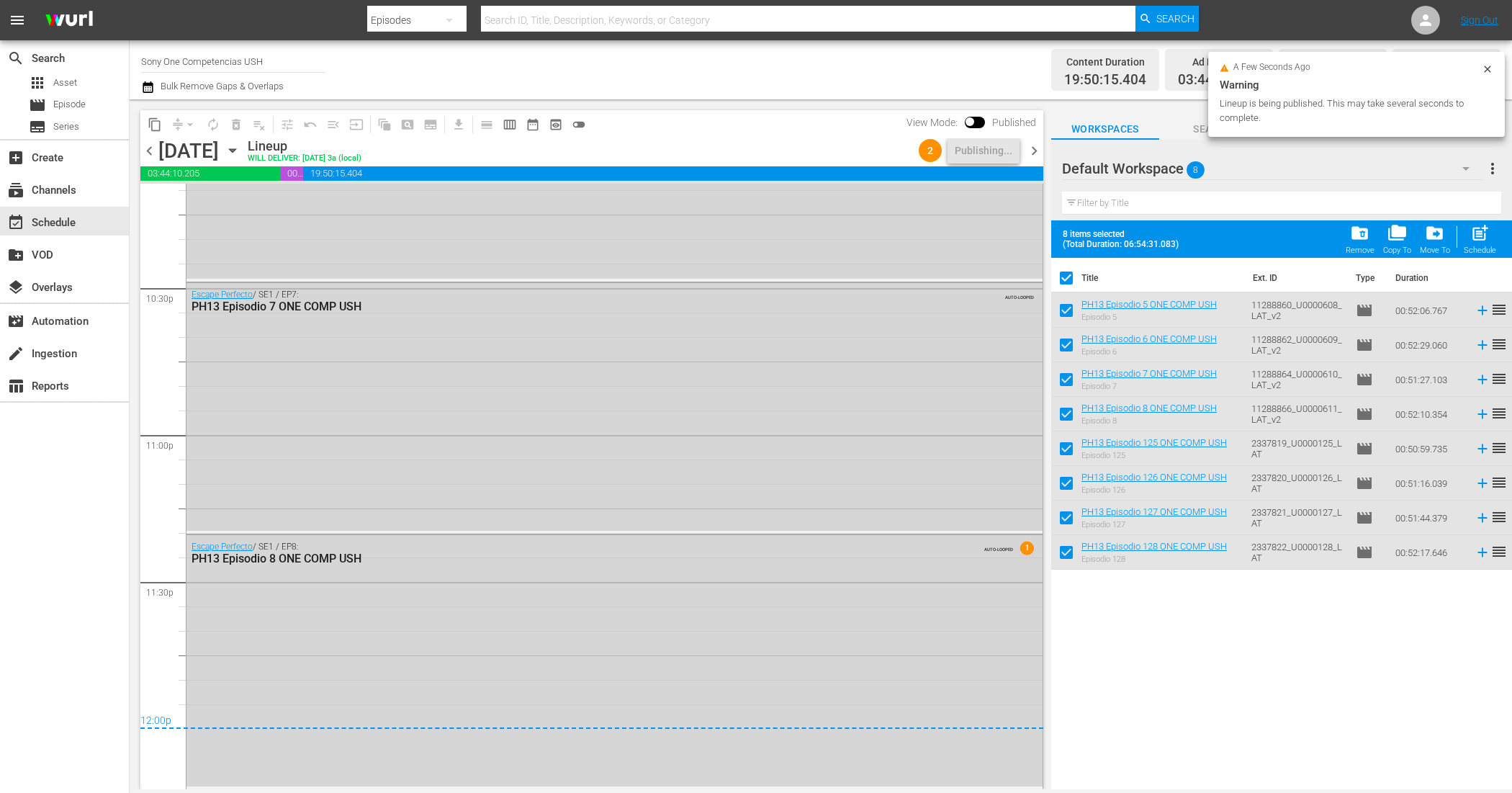
click at [1368, 246] on div "folder_delete Remove" at bounding box center [1360, 239] width 29 height 32
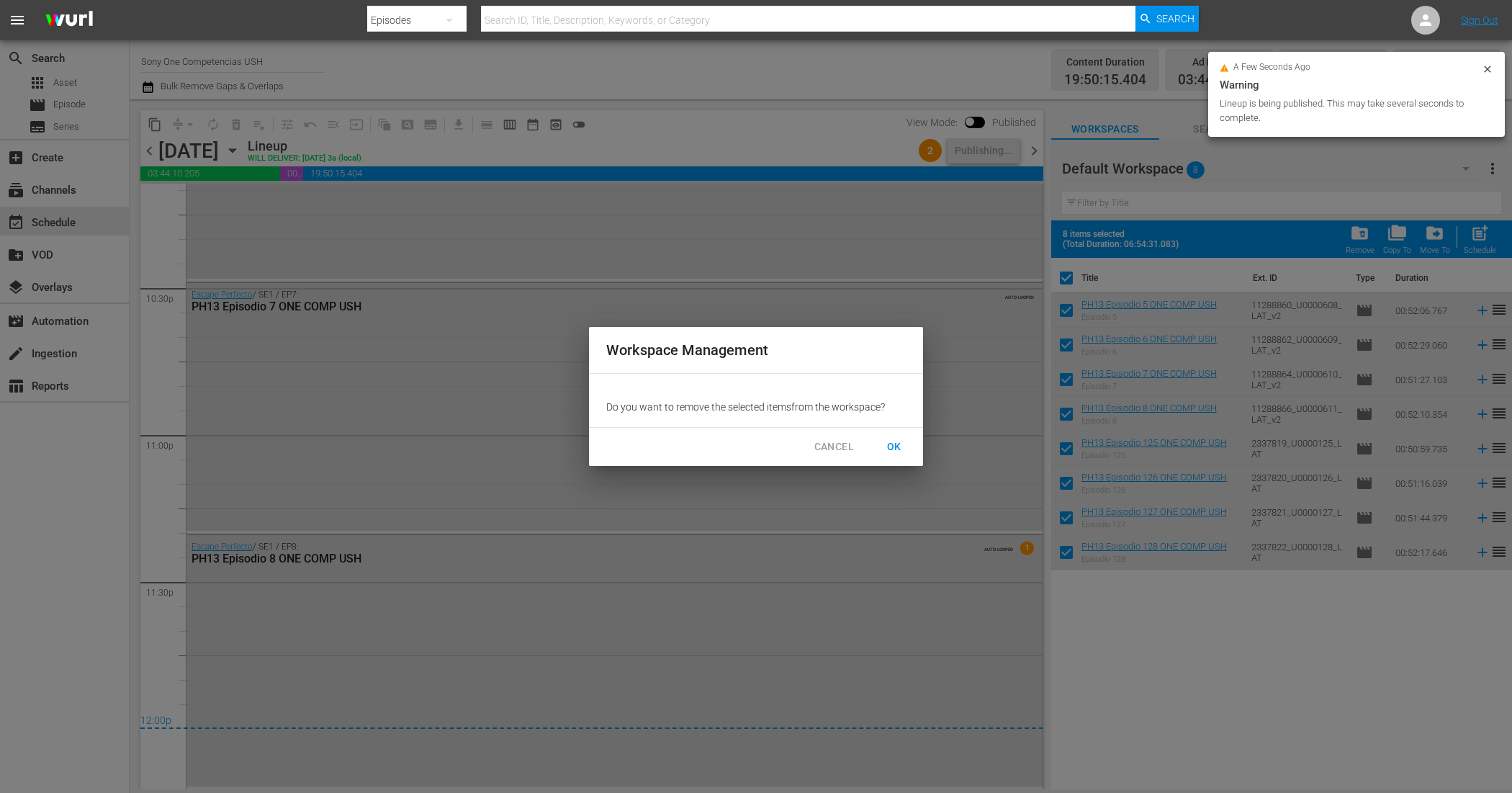
click at [894, 441] on span "OK" at bounding box center [894, 447] width 23 height 18
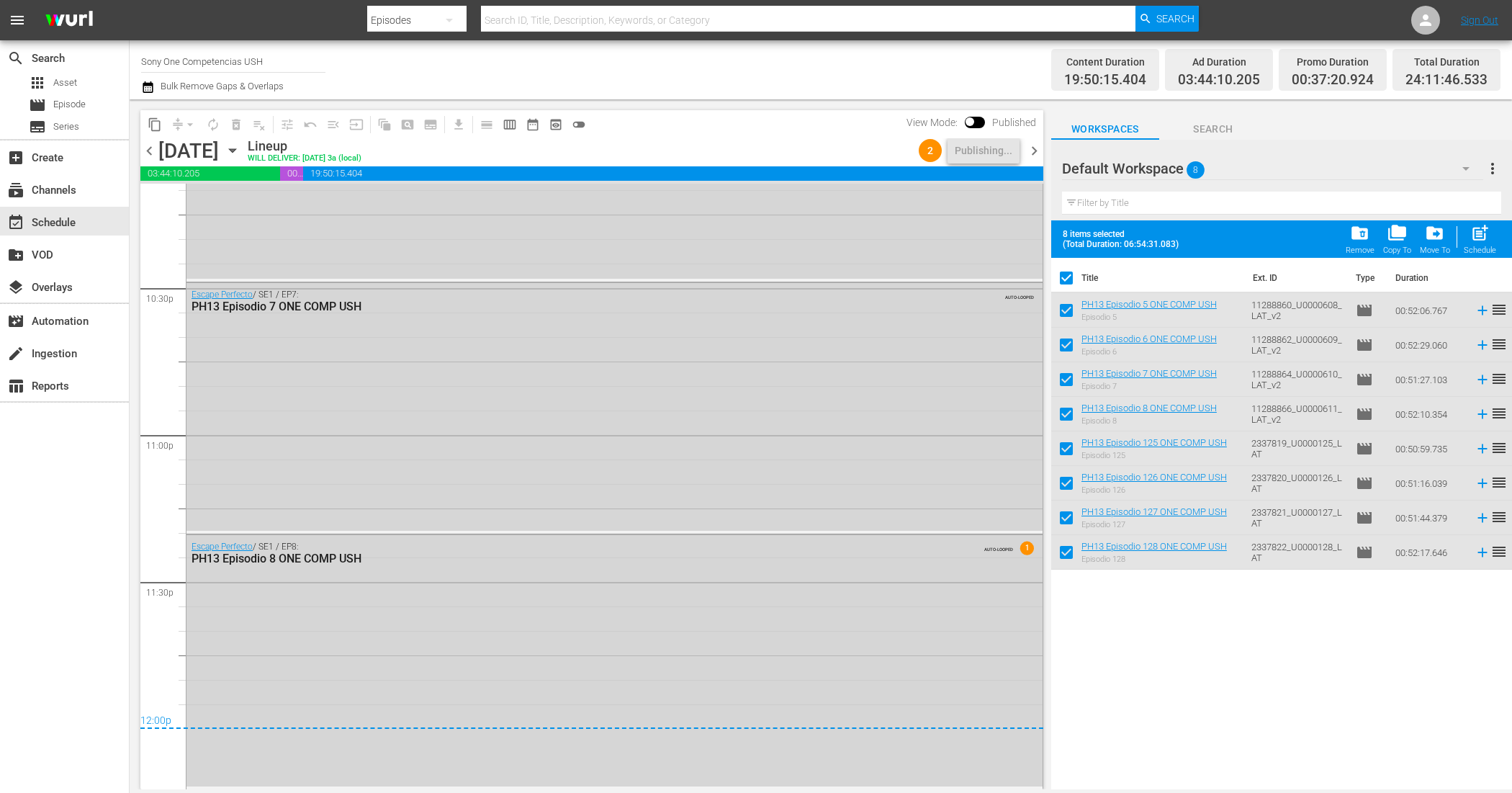
checkbox input "false"
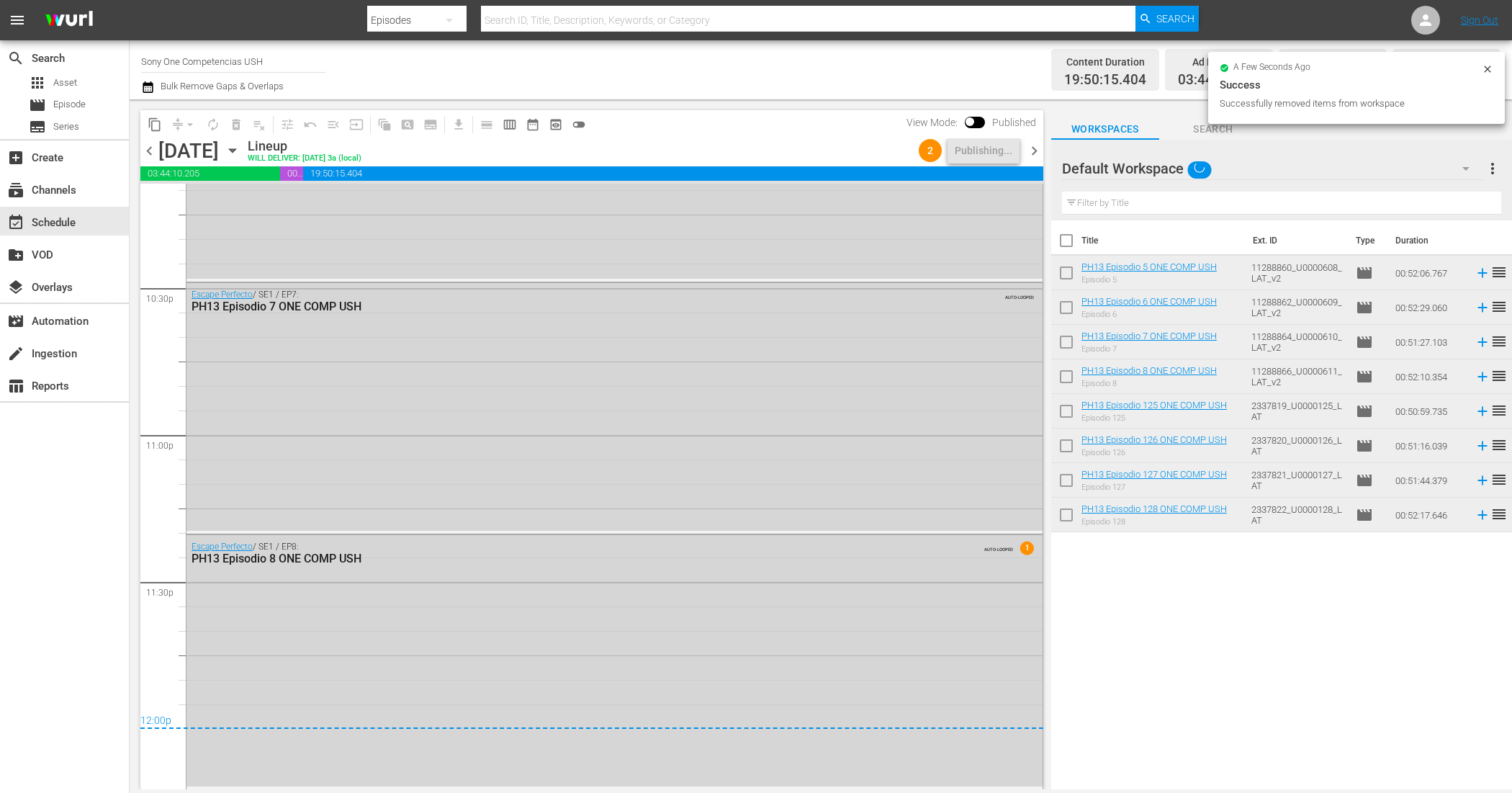
click at [1030, 153] on span "chevron_right" at bounding box center [1034, 151] width 18 height 18
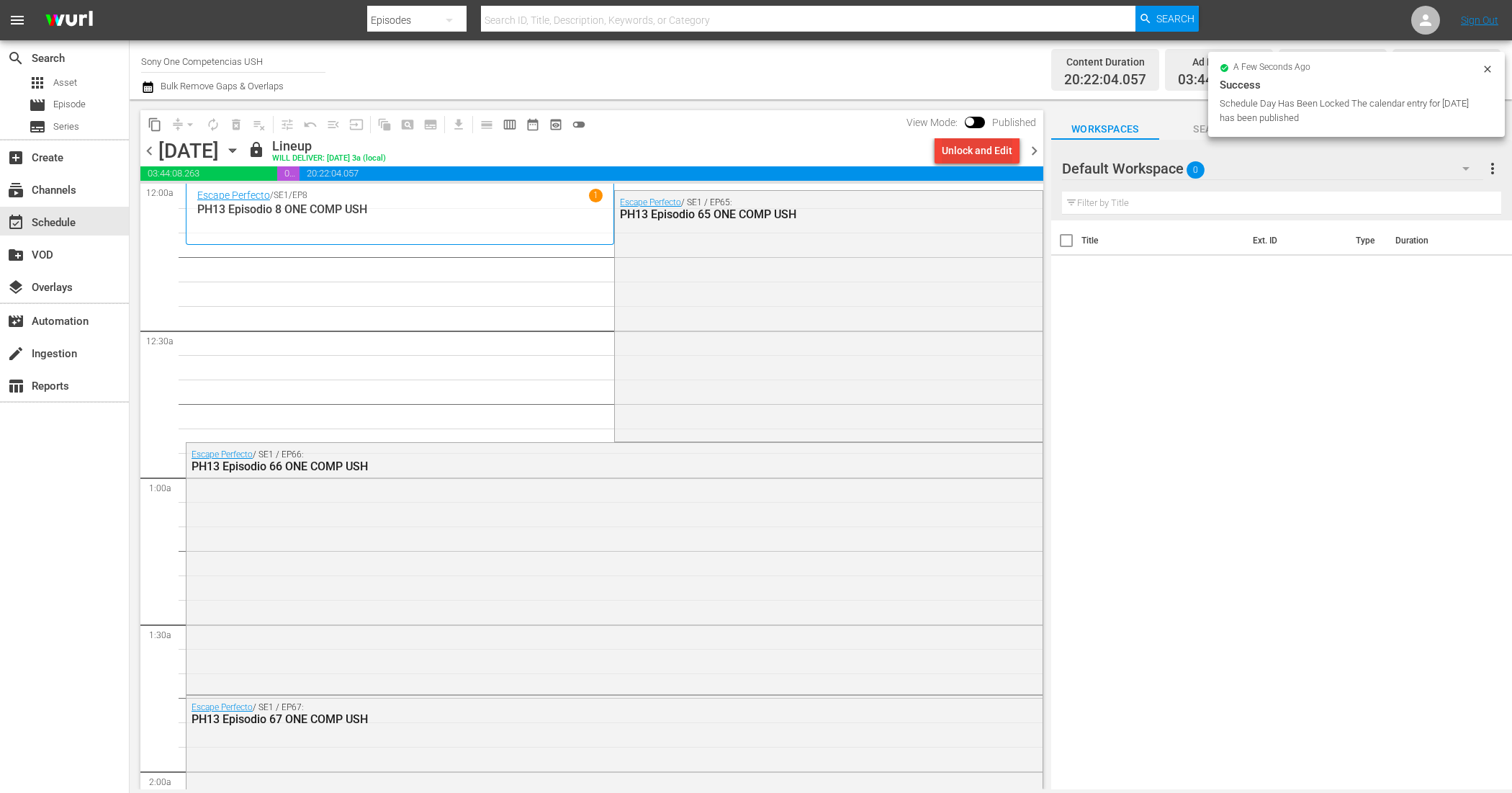
click at [959, 141] on div "Unlock and Edit" at bounding box center [977, 150] width 70 height 26
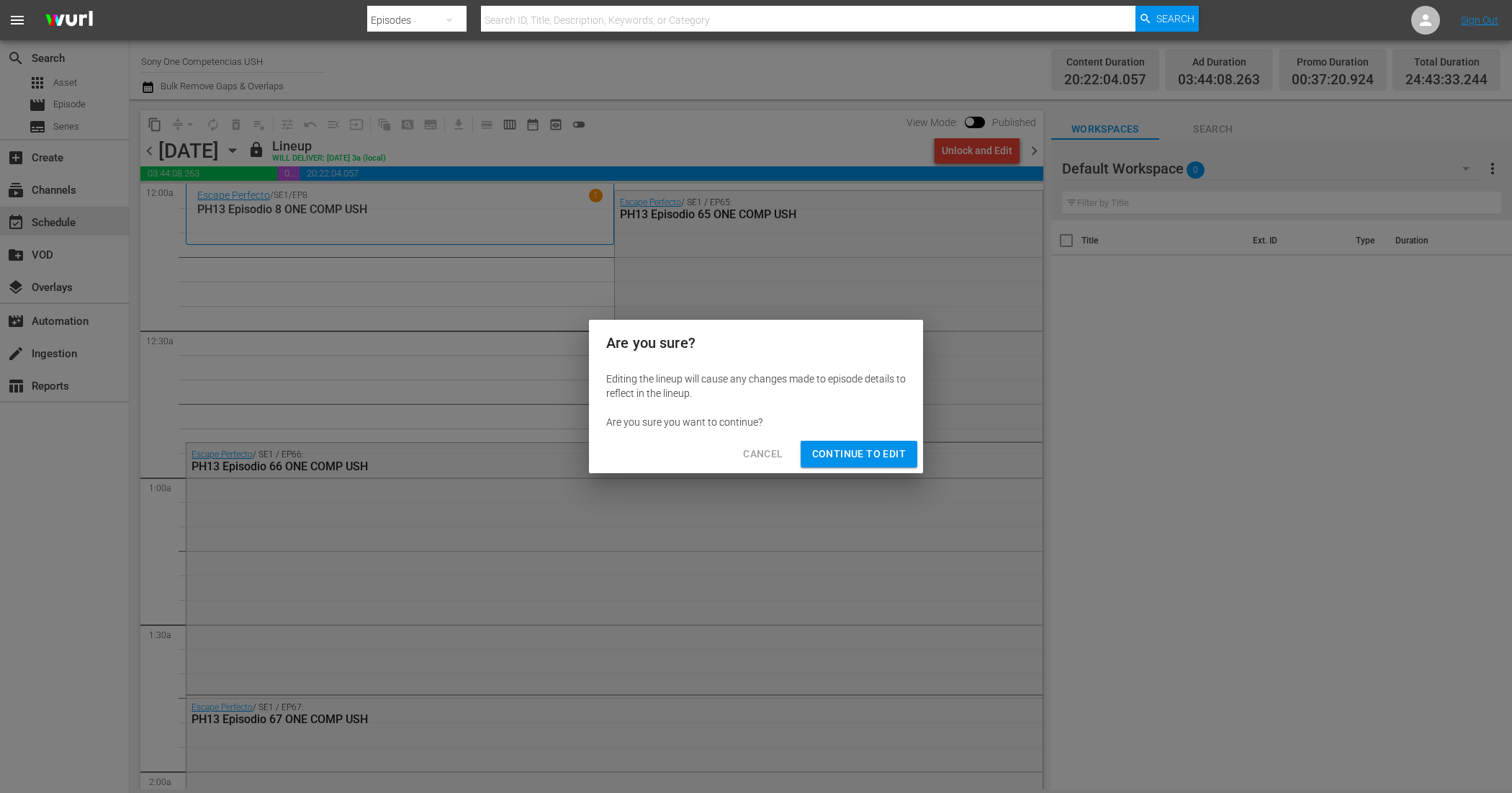
click at [844, 452] on span "Continue to Edit" at bounding box center [859, 454] width 94 height 18
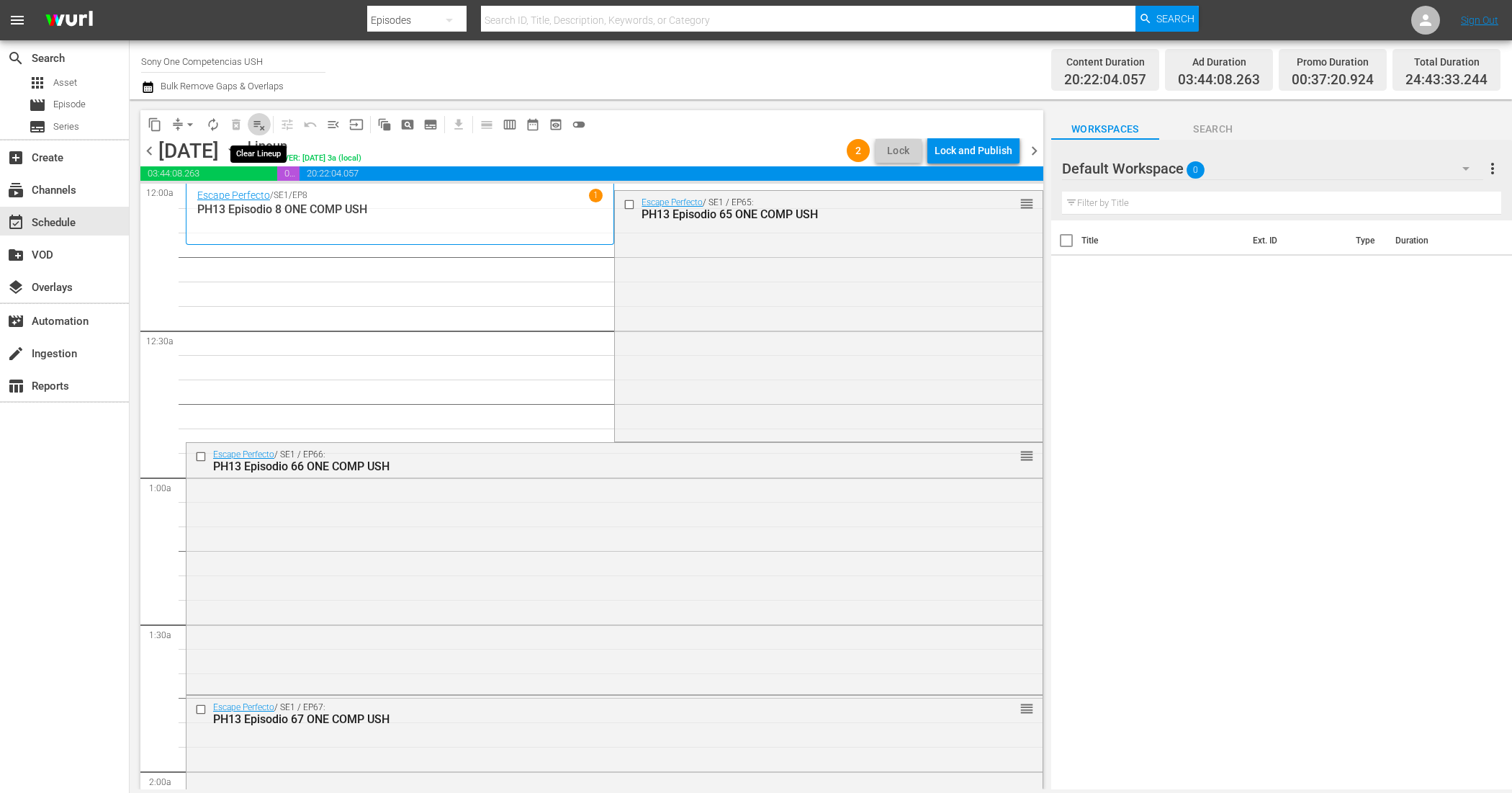
click at [264, 129] on span "playlist_remove_outlined" at bounding box center [259, 125] width 14 height 14
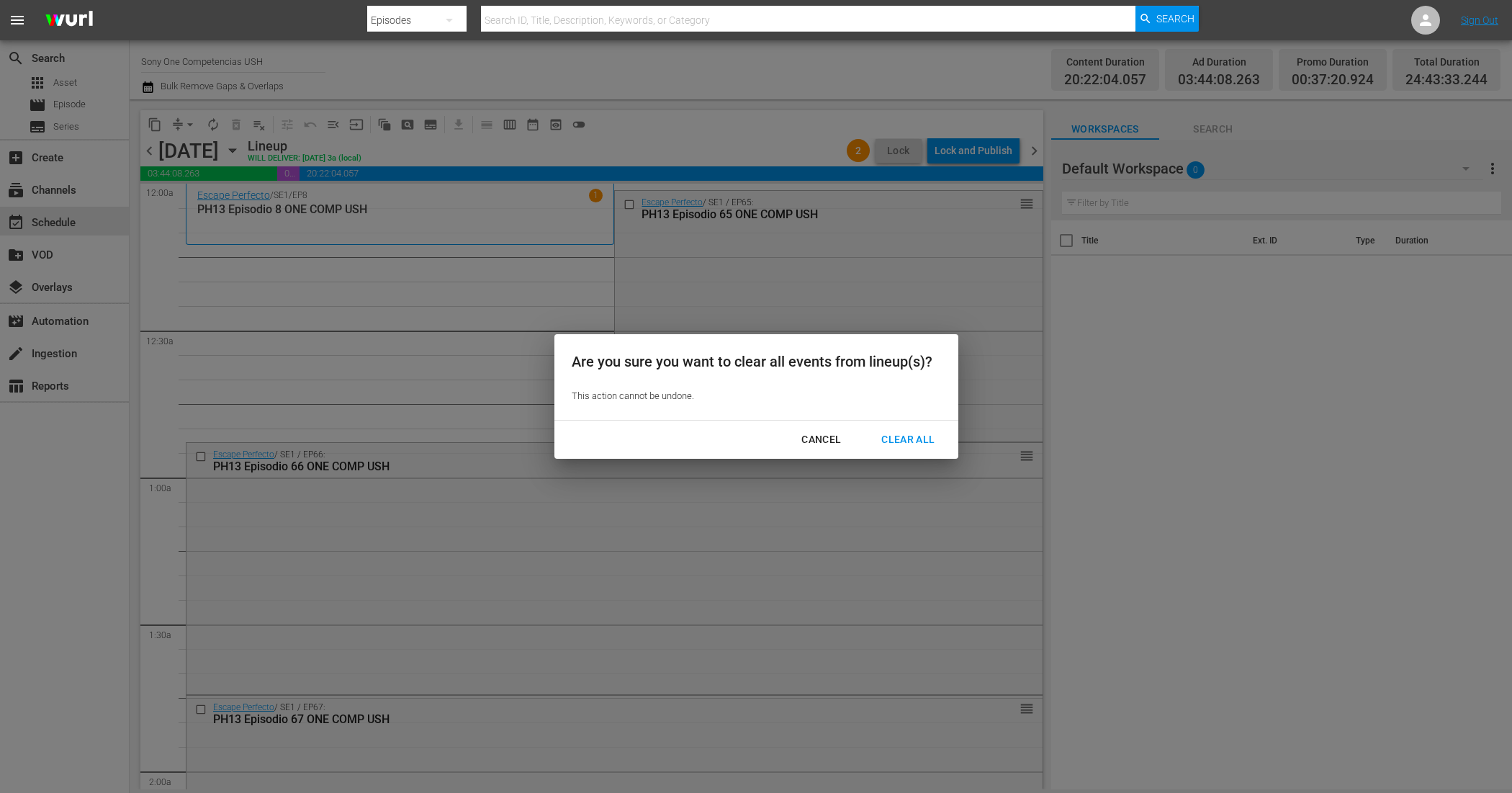
click at [907, 441] on div "Clear All" at bounding box center [907, 439] width 76 height 18
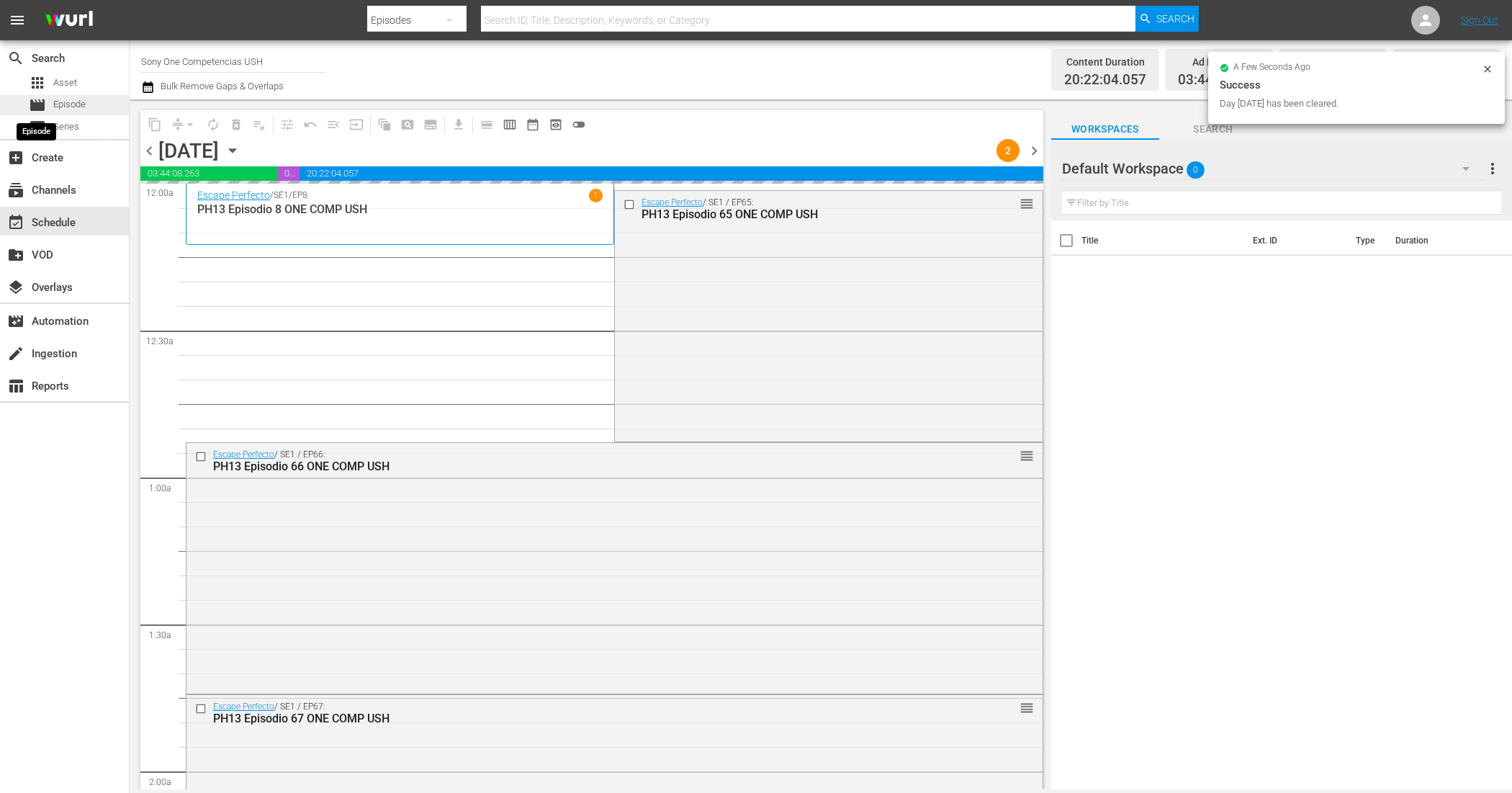
click at [44, 109] on span "movie" at bounding box center [37, 105] width 17 height 17
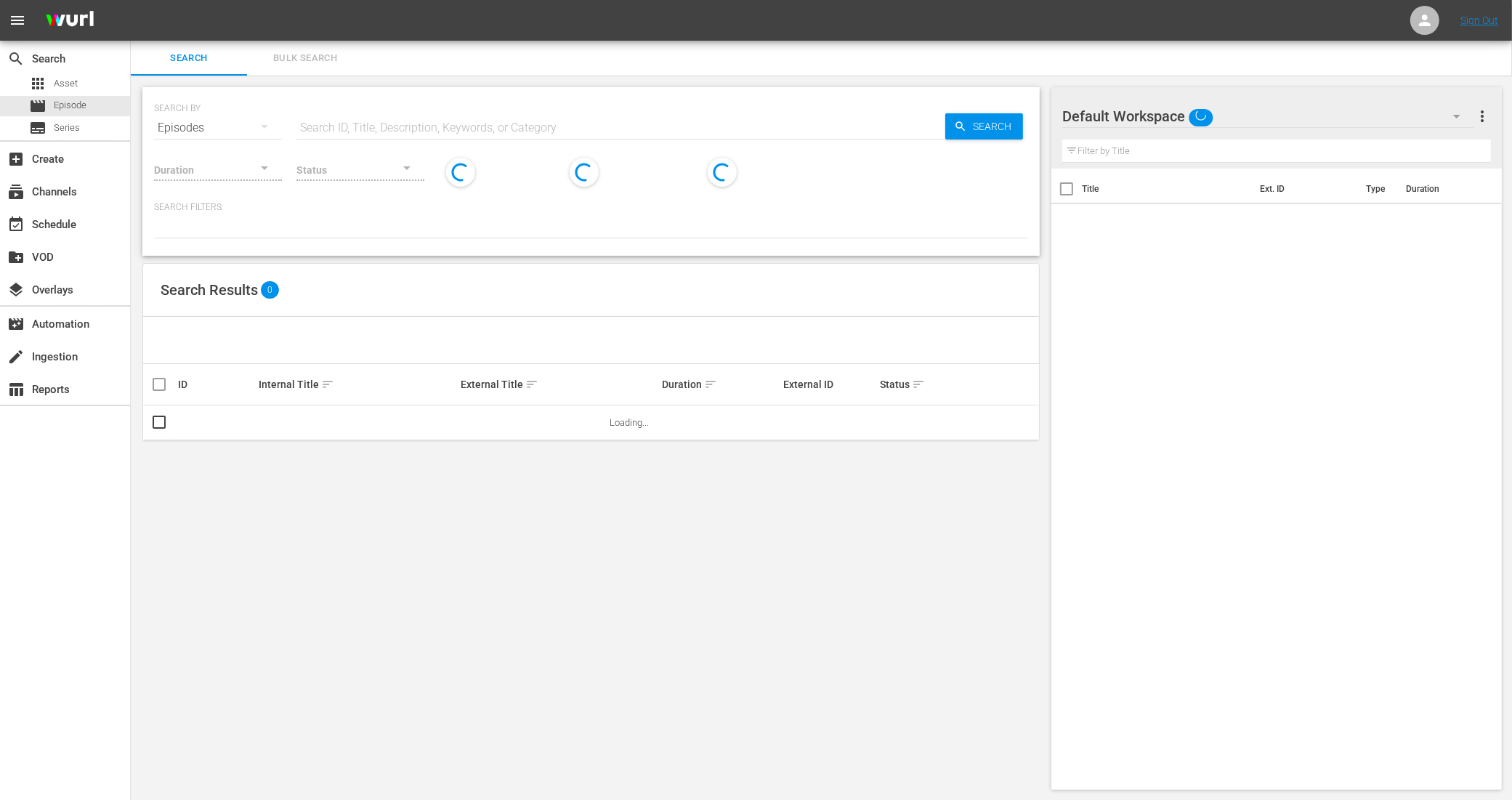
click at [295, 53] on span "Bulk Search" at bounding box center [305, 58] width 98 height 16
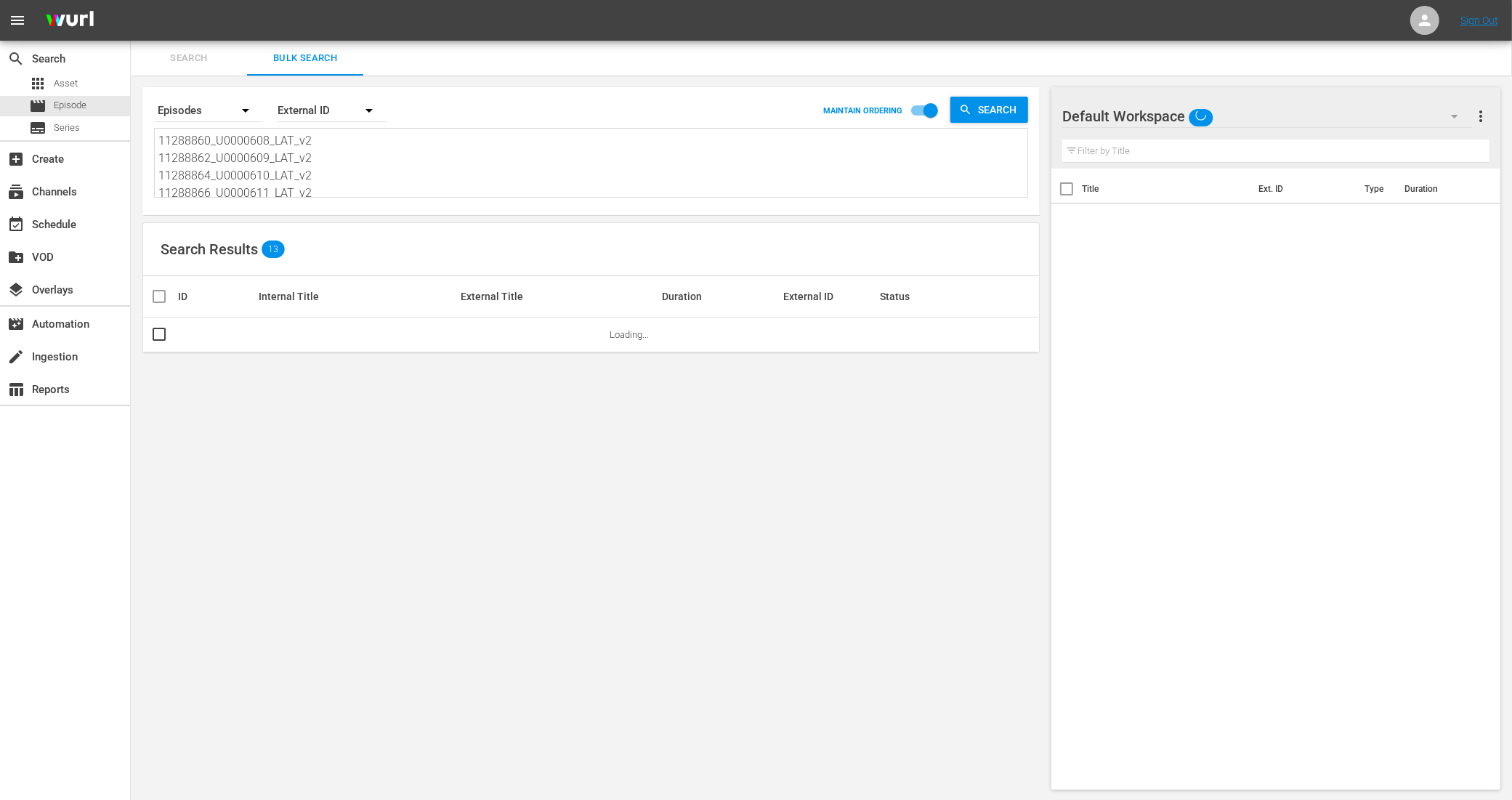
scroll to position [91, 0]
drag, startPoint x: 174, startPoint y: 140, endPoint x: 372, endPoint y: 320, distance: 267.6
click at [372, 320] on div "Search By Episodes Order By External ID MAINTAIN ORDERING Search 11288860_U0000…" at bounding box center [590, 439] width 920 height 726
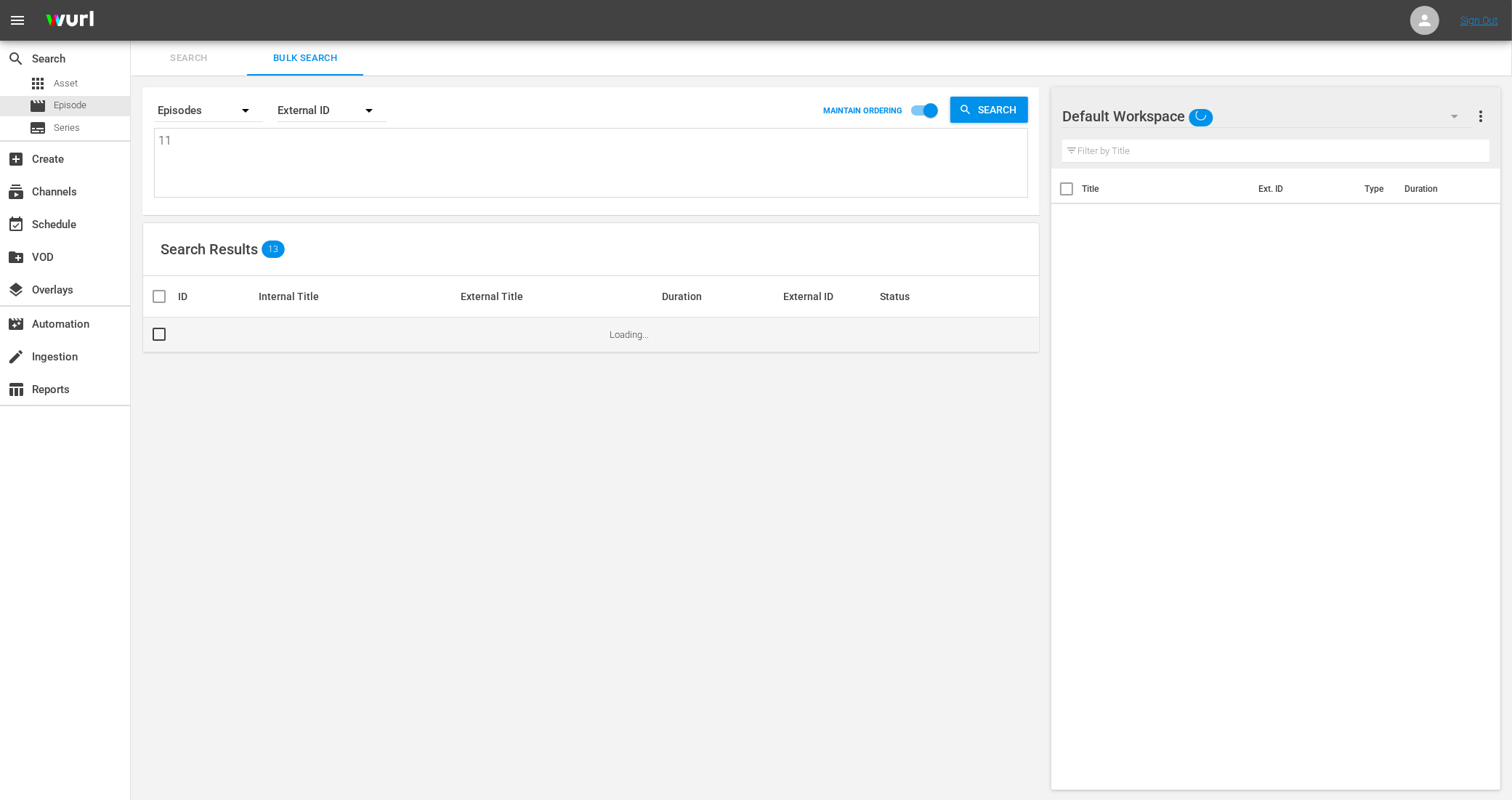
scroll to position [0, 0]
paste textarea "11288868_U0000612_LAT_v2 11288870_U0000613_LAT_v2 11288872_U0000614_LAT_v2 1128…"
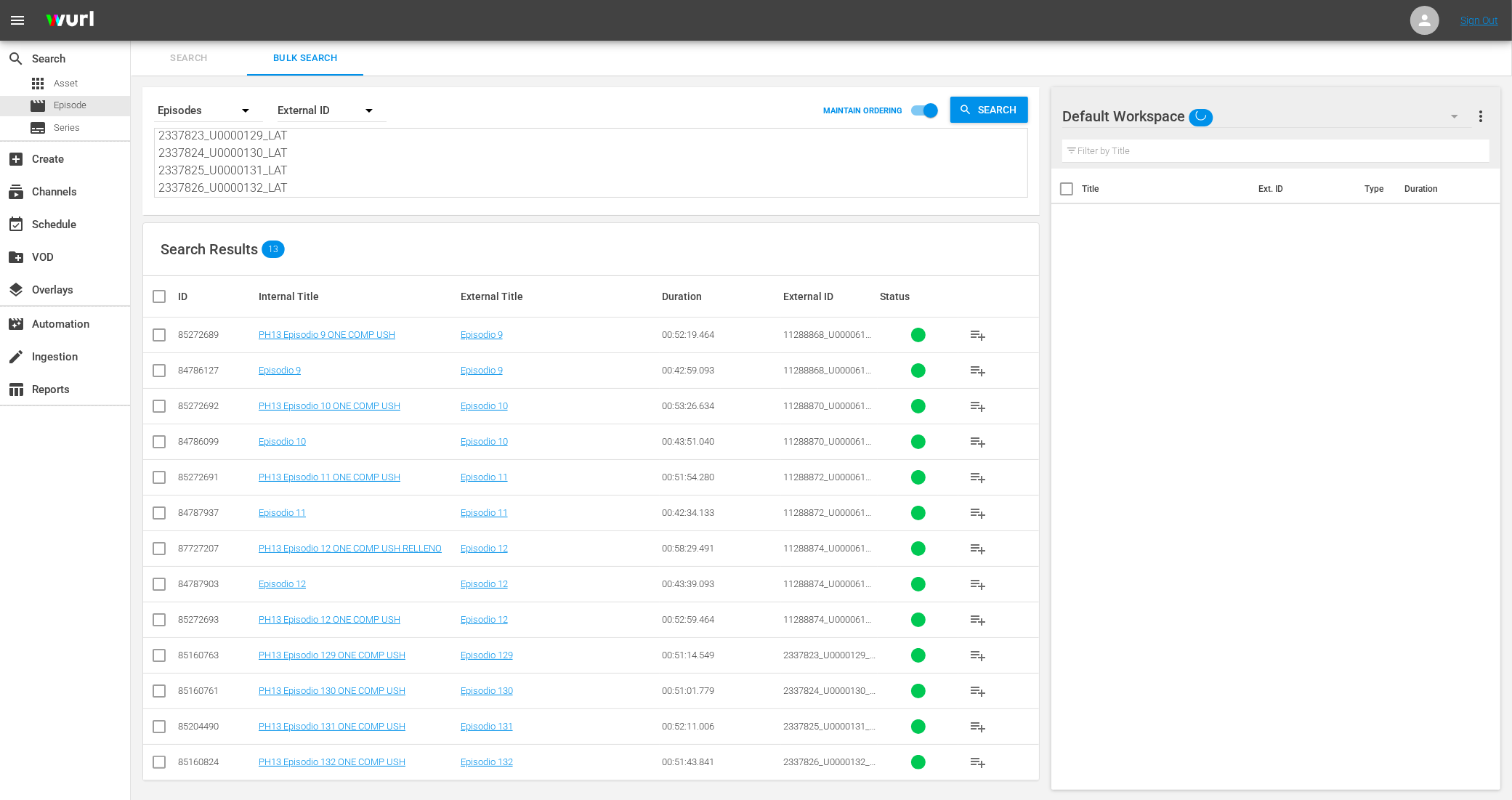
click at [159, 334] on input "checkbox" at bounding box center [159, 338] width 17 height 17
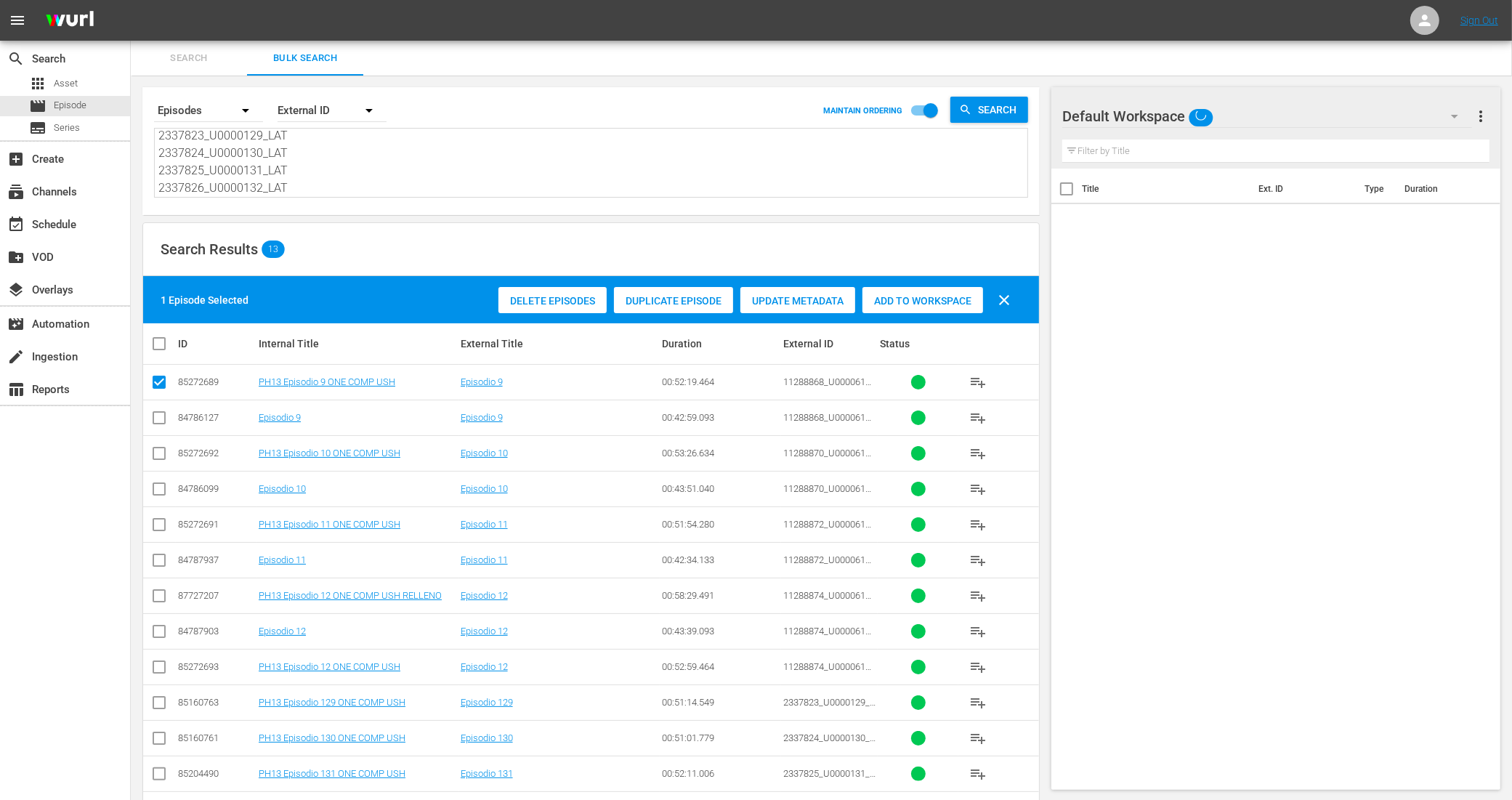
click at [158, 452] on input "checkbox" at bounding box center [159, 456] width 17 height 17
click at [159, 525] on input "checkbox" at bounding box center [159, 527] width 17 height 17
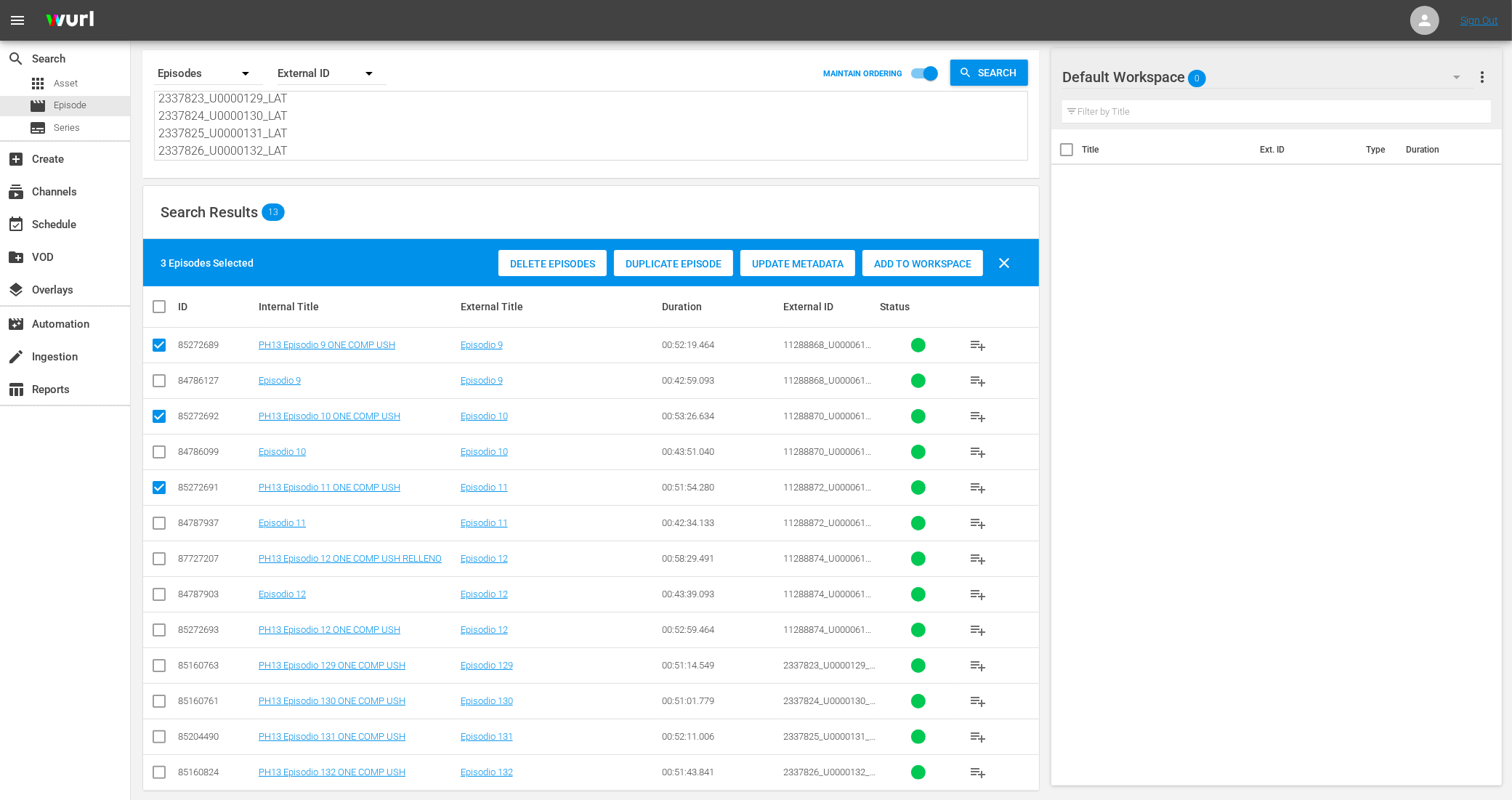
scroll to position [57, 0]
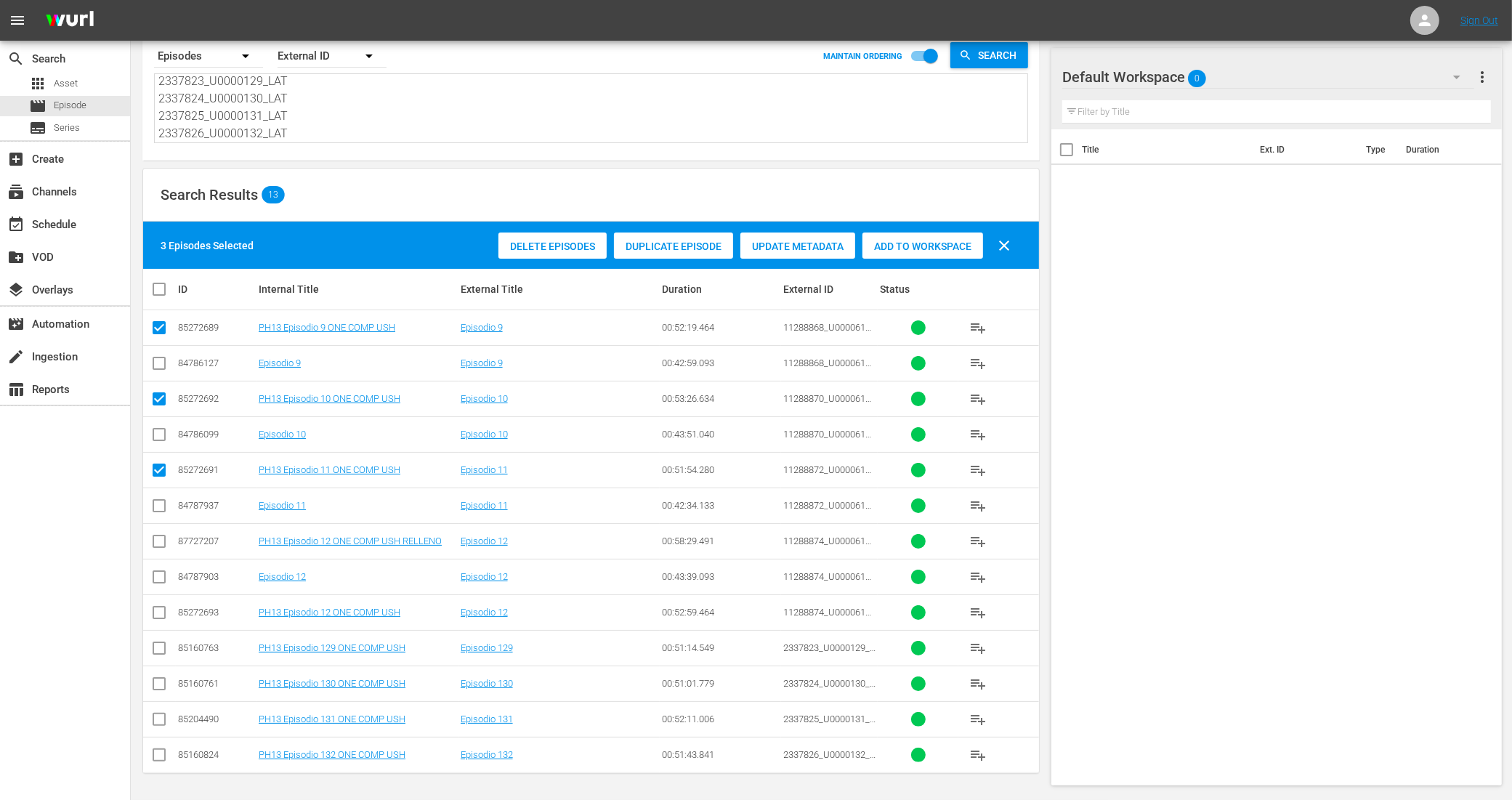
click at [159, 608] on input "checkbox" at bounding box center [159, 615] width 17 height 17
click at [157, 645] on input "checkbox" at bounding box center [159, 650] width 17 height 17
click at [157, 684] on input "checkbox" at bounding box center [159, 686] width 17 height 17
click at [161, 721] on input "checkbox" at bounding box center [159, 722] width 17 height 17
click at [157, 753] on input "checkbox" at bounding box center [159, 757] width 17 height 17
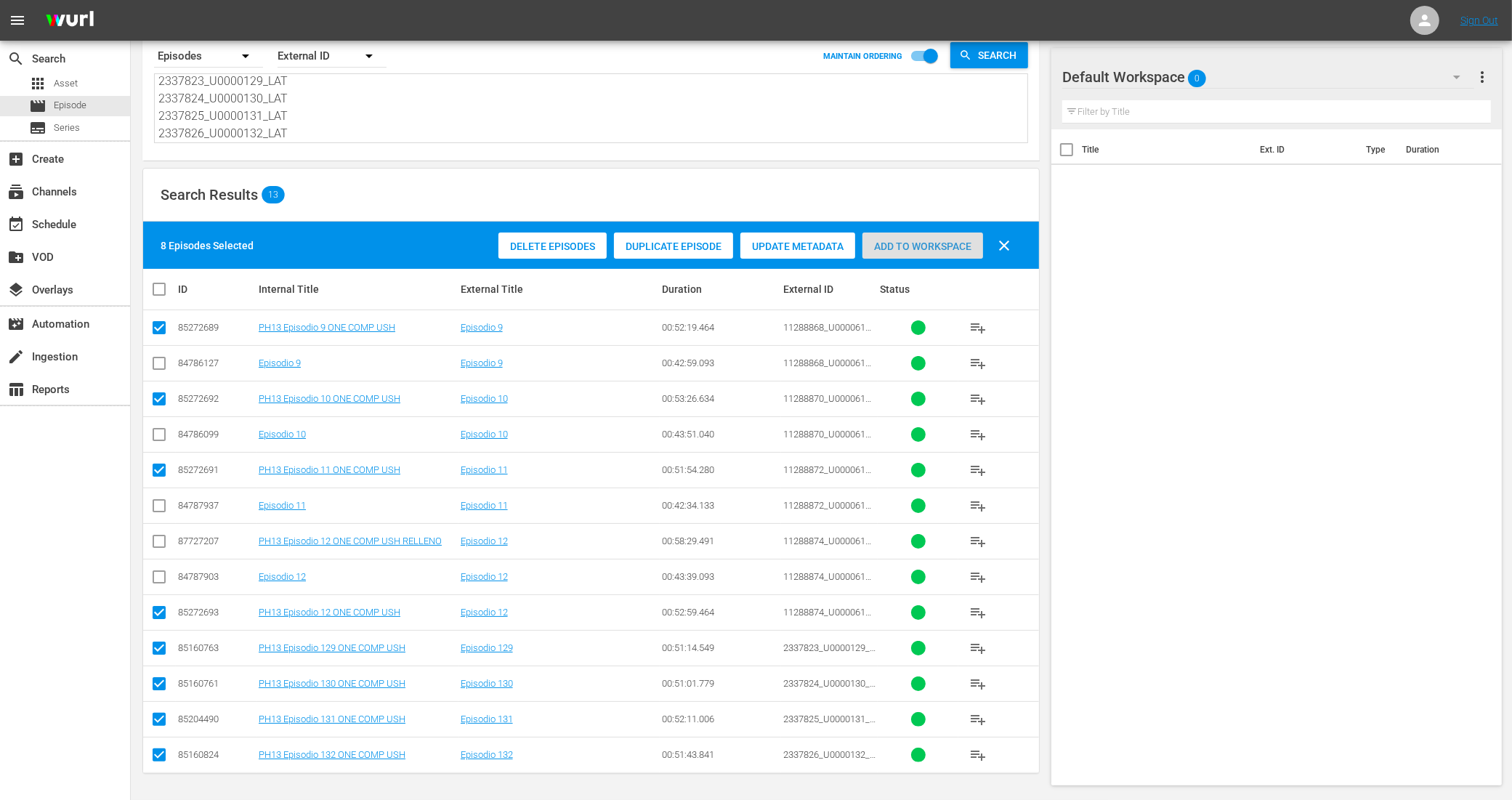
click at [952, 244] on span "Add to Workspace" at bounding box center [923, 246] width 120 height 12
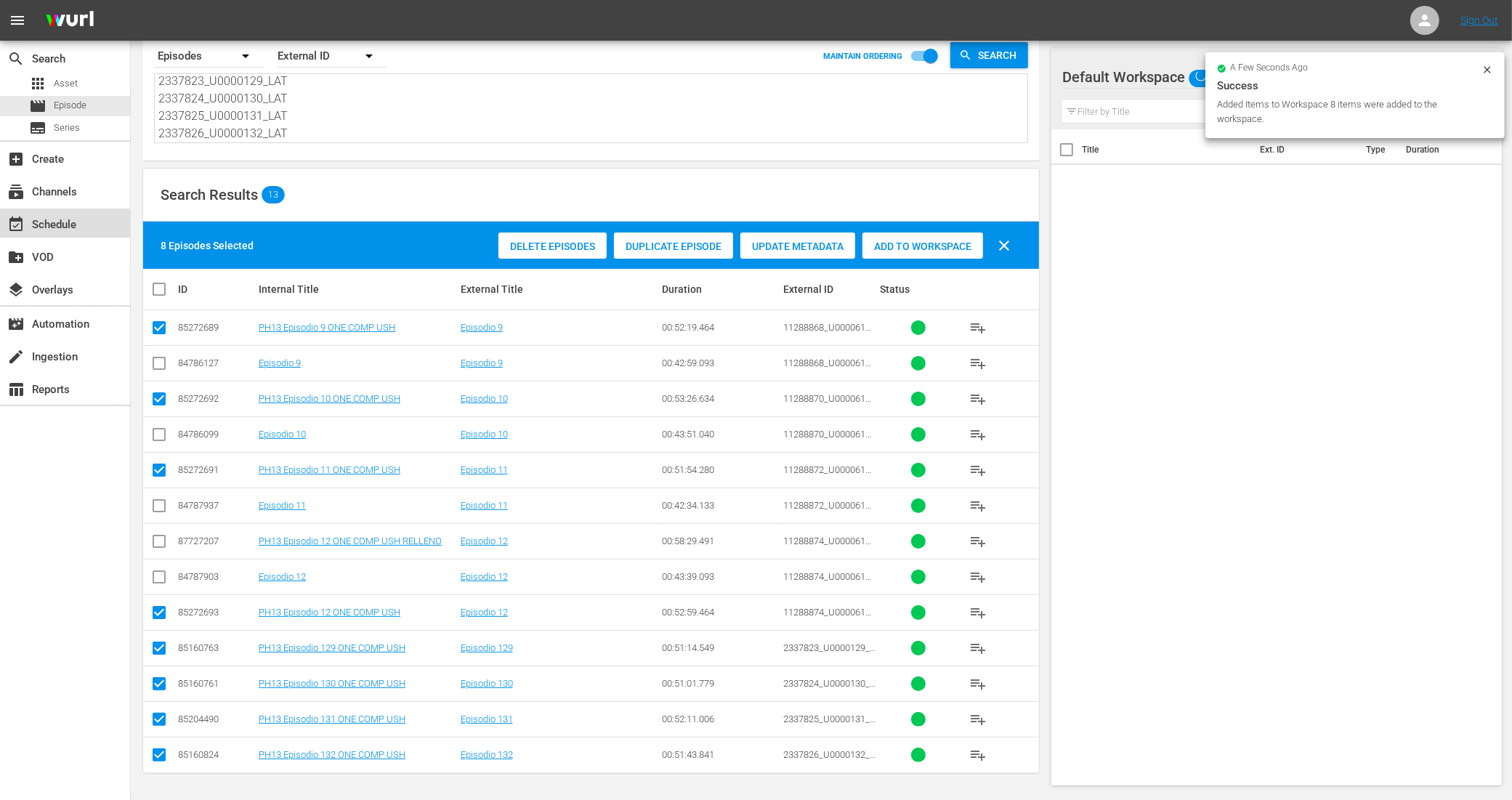
click at [73, 226] on div "event_available Schedule" at bounding box center [40, 223] width 81 height 13
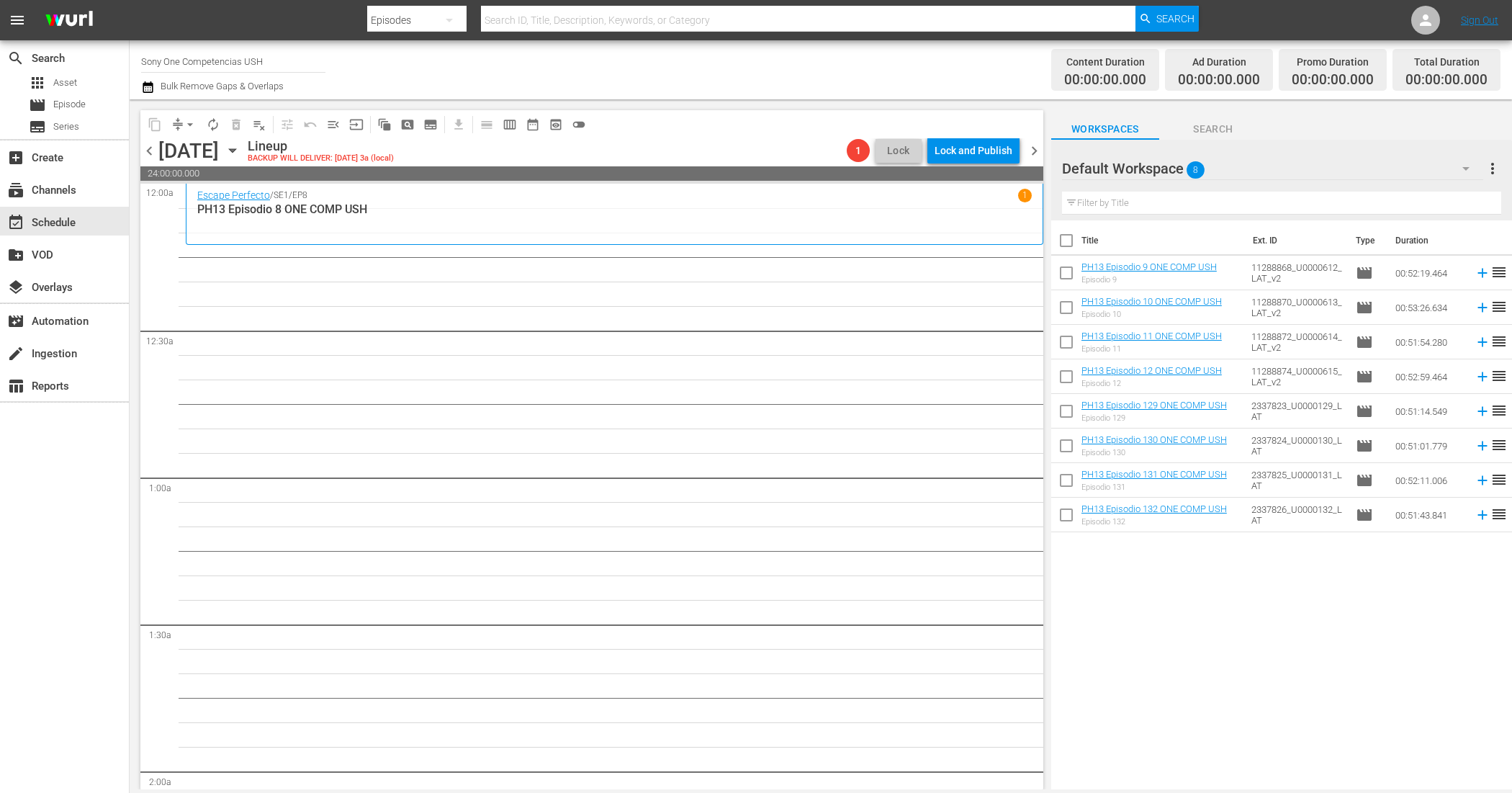
click at [1074, 246] on input "checkbox" at bounding box center [1066, 243] width 30 height 30
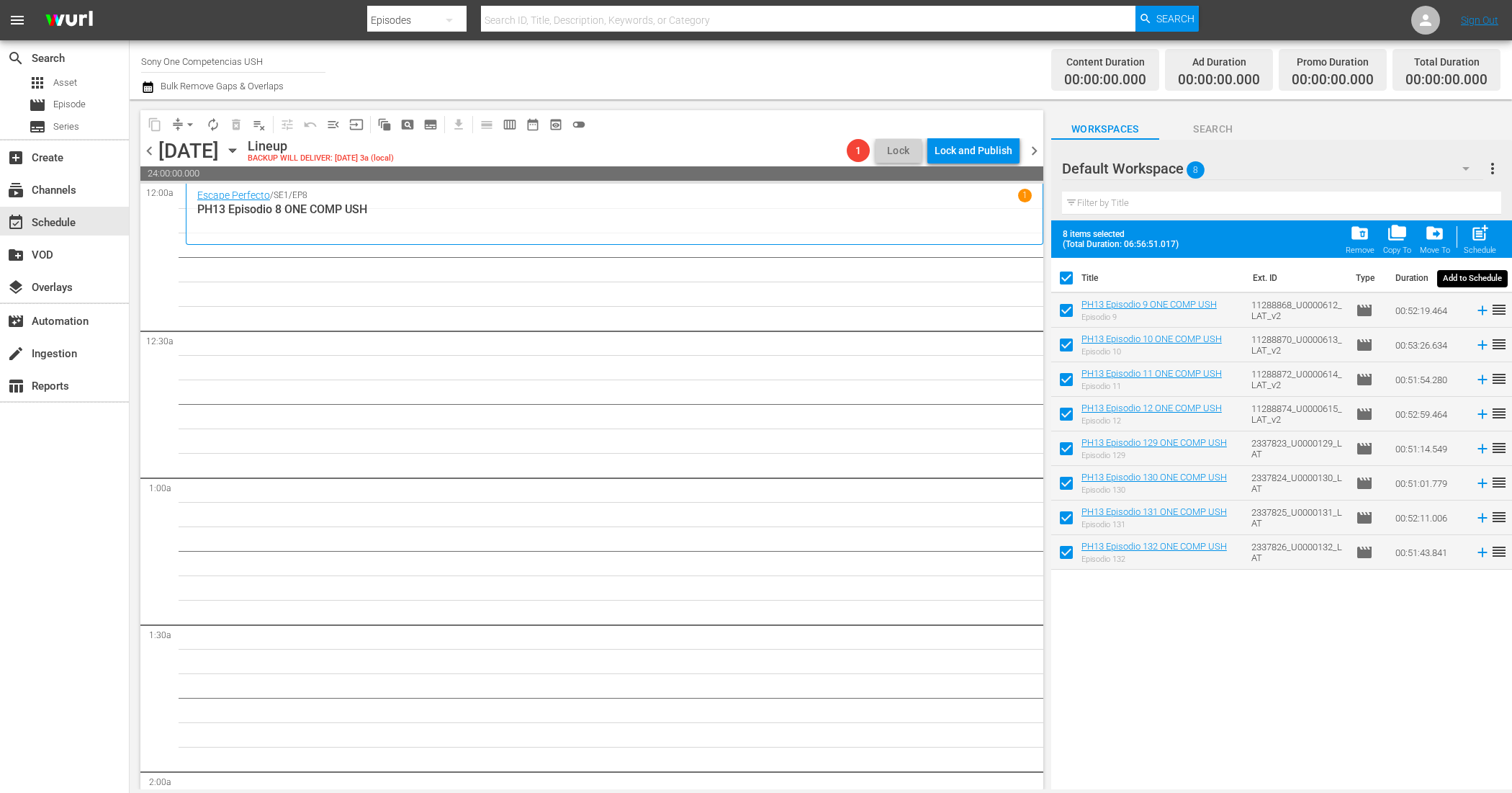
click at [1487, 232] on span "post_add" at bounding box center [1480, 233] width 20 height 20
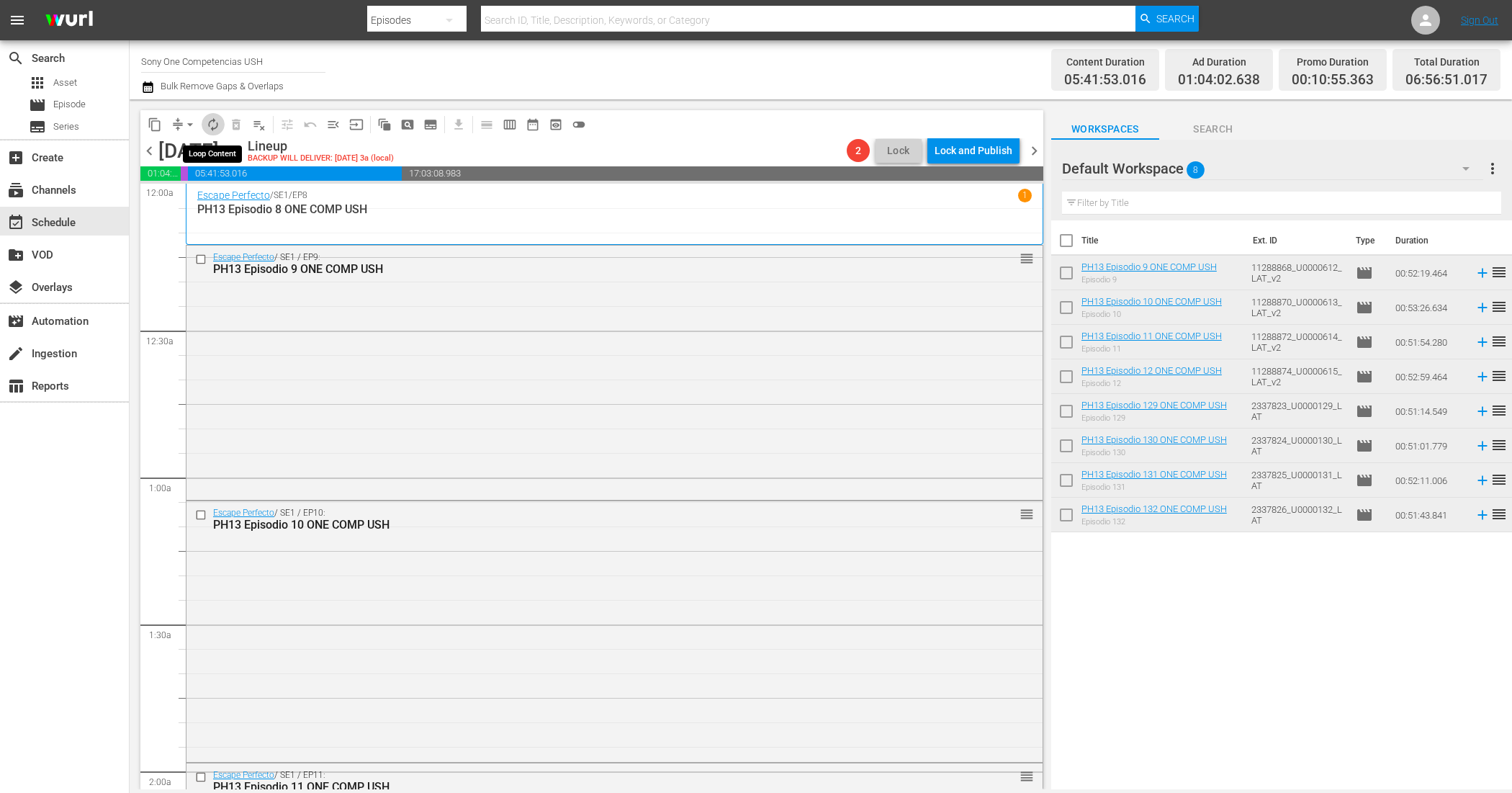
click at [218, 121] on span "autorenew_outlined" at bounding box center [213, 125] width 14 height 14
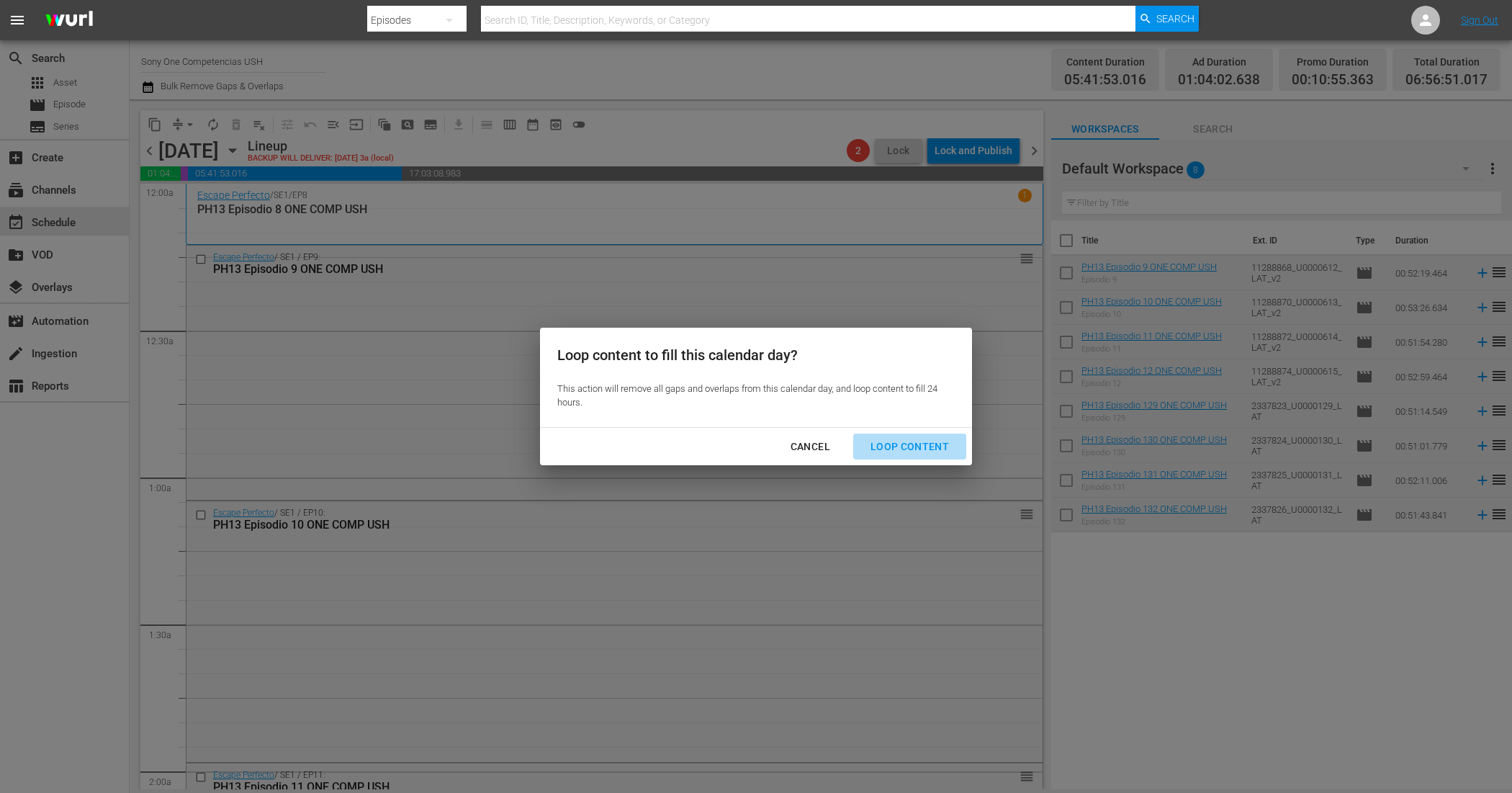
click at [919, 445] on div "Loop Content" at bounding box center [909, 447] width 101 height 18
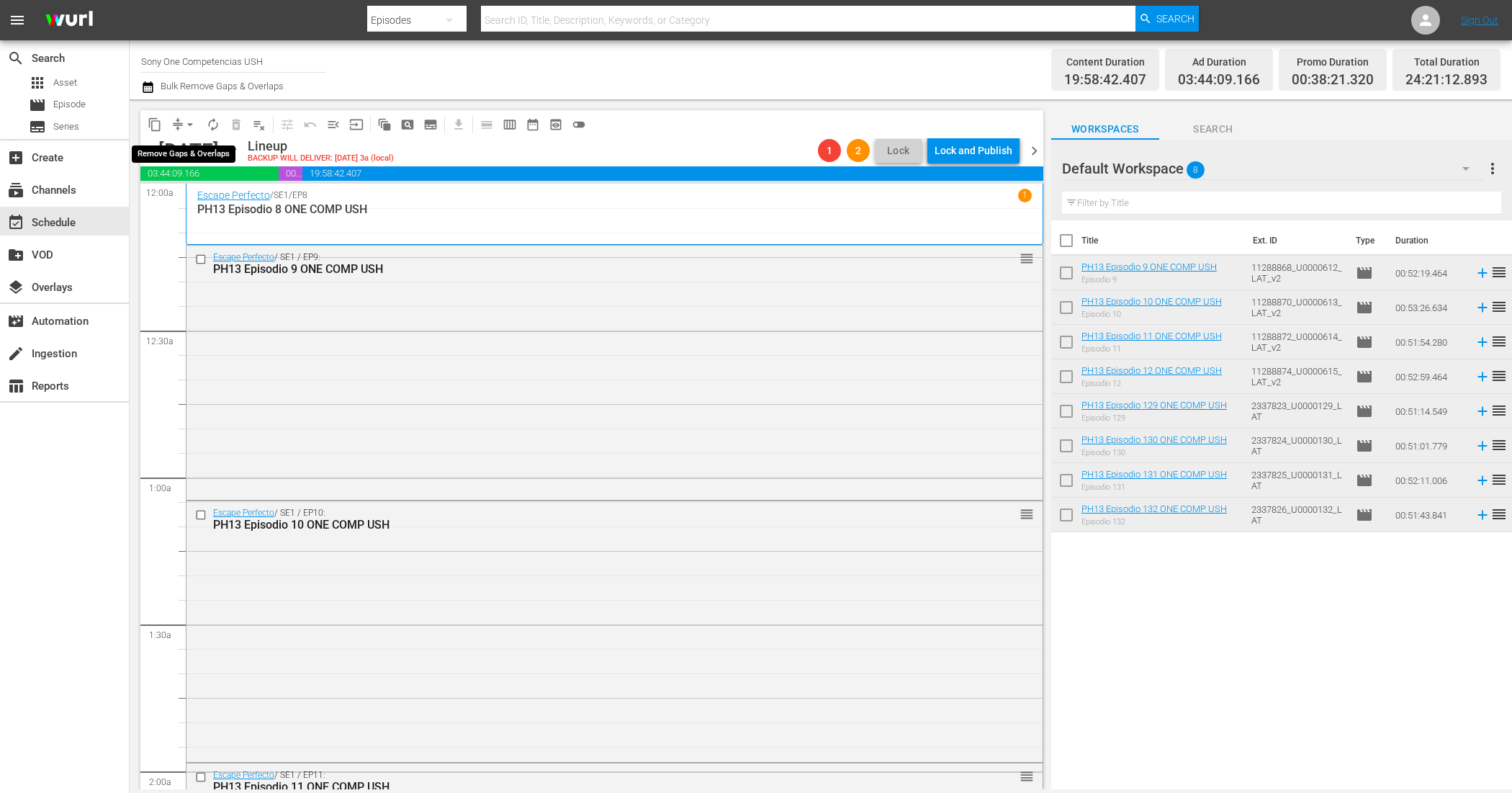
click at [177, 119] on span "compress" at bounding box center [178, 125] width 14 height 14
click at [185, 123] on span "arrow_drop_down" at bounding box center [190, 125] width 14 height 14
click at [232, 203] on li "Align to End of Previous Day" at bounding box center [190, 201] width 151 height 24
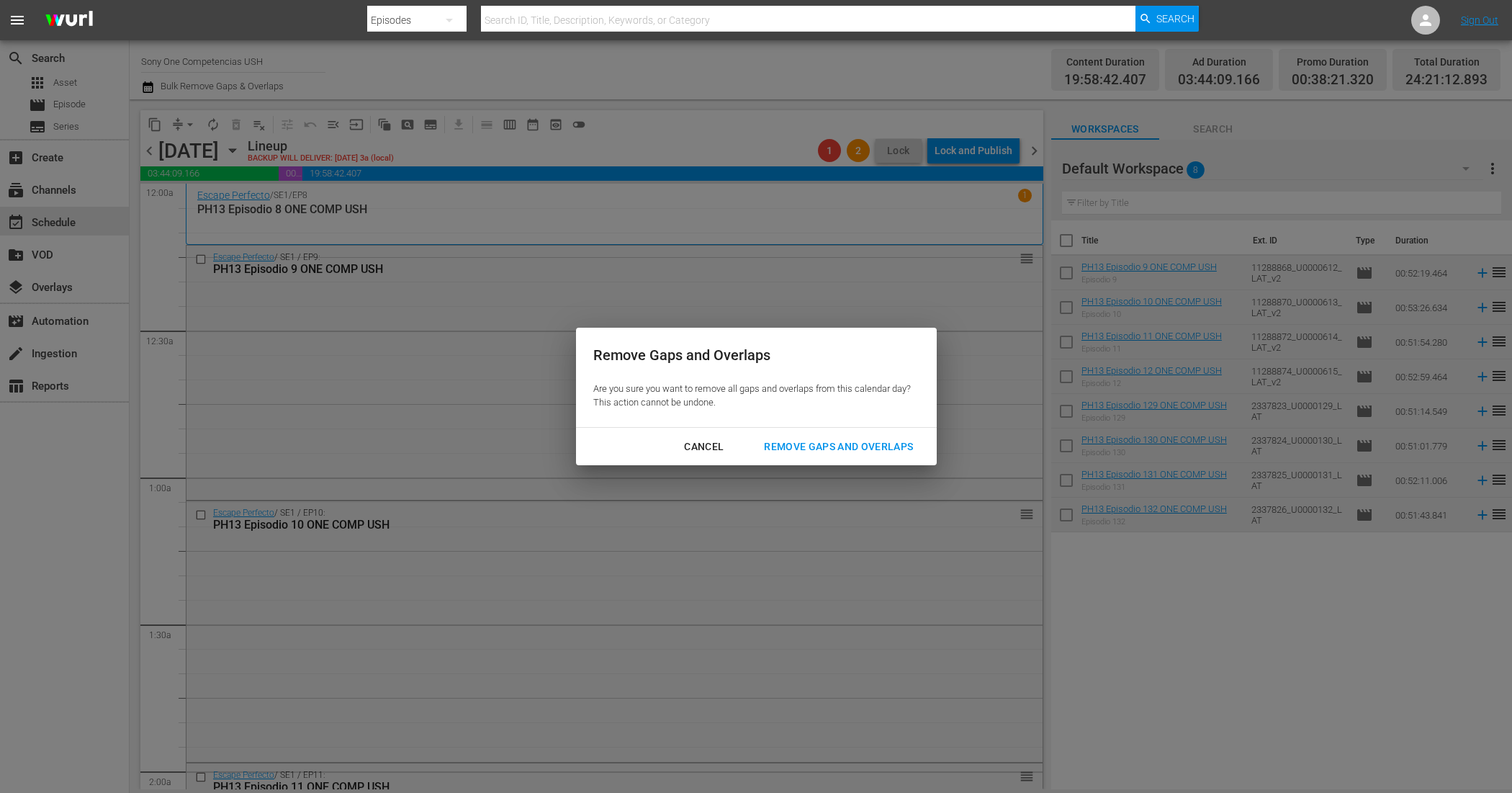
click at [875, 445] on div "Remove Gaps and Overlaps" at bounding box center [839, 447] width 172 height 18
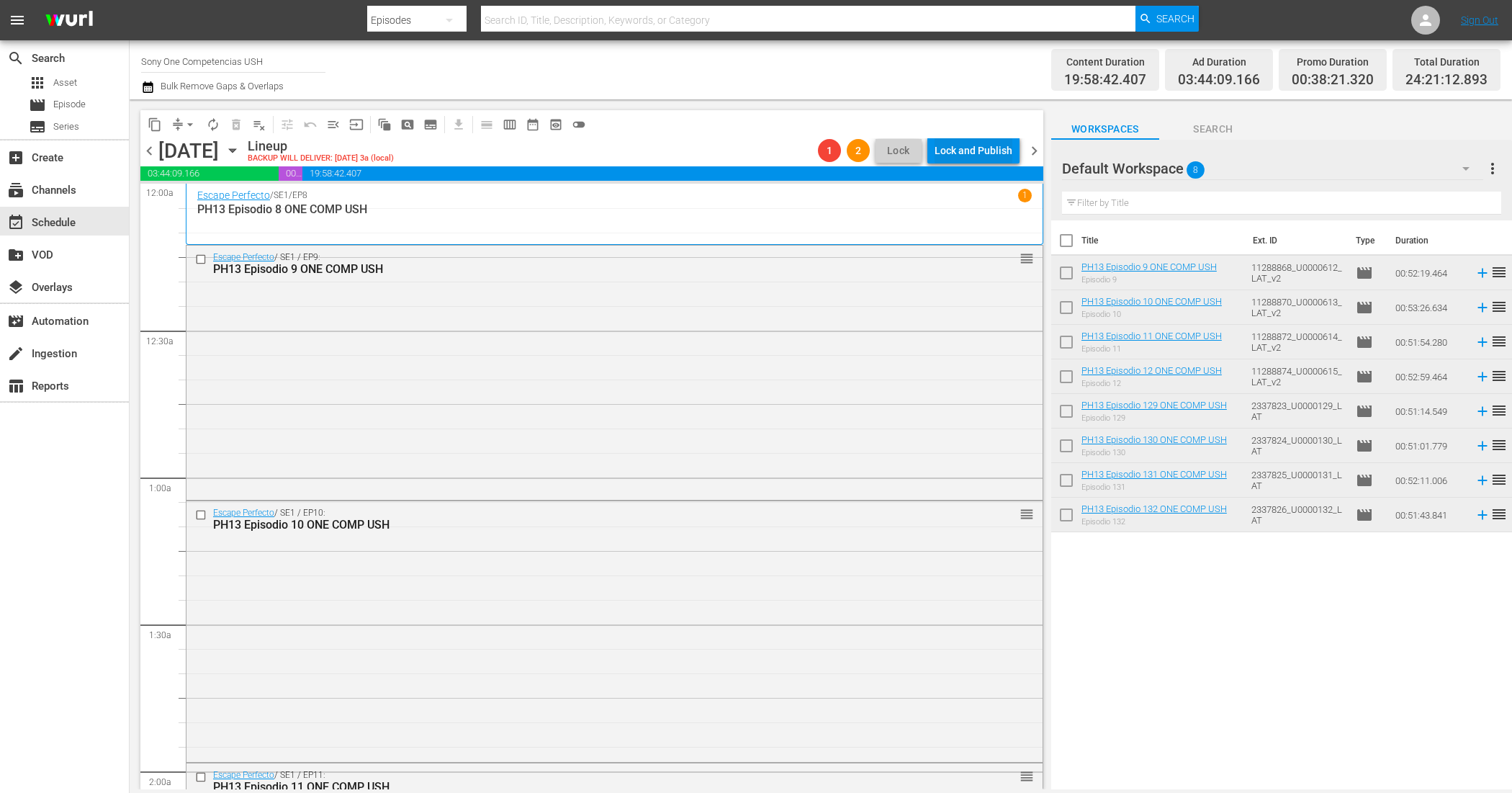
click at [988, 153] on div "Lock and Publish" at bounding box center [973, 150] width 78 height 26
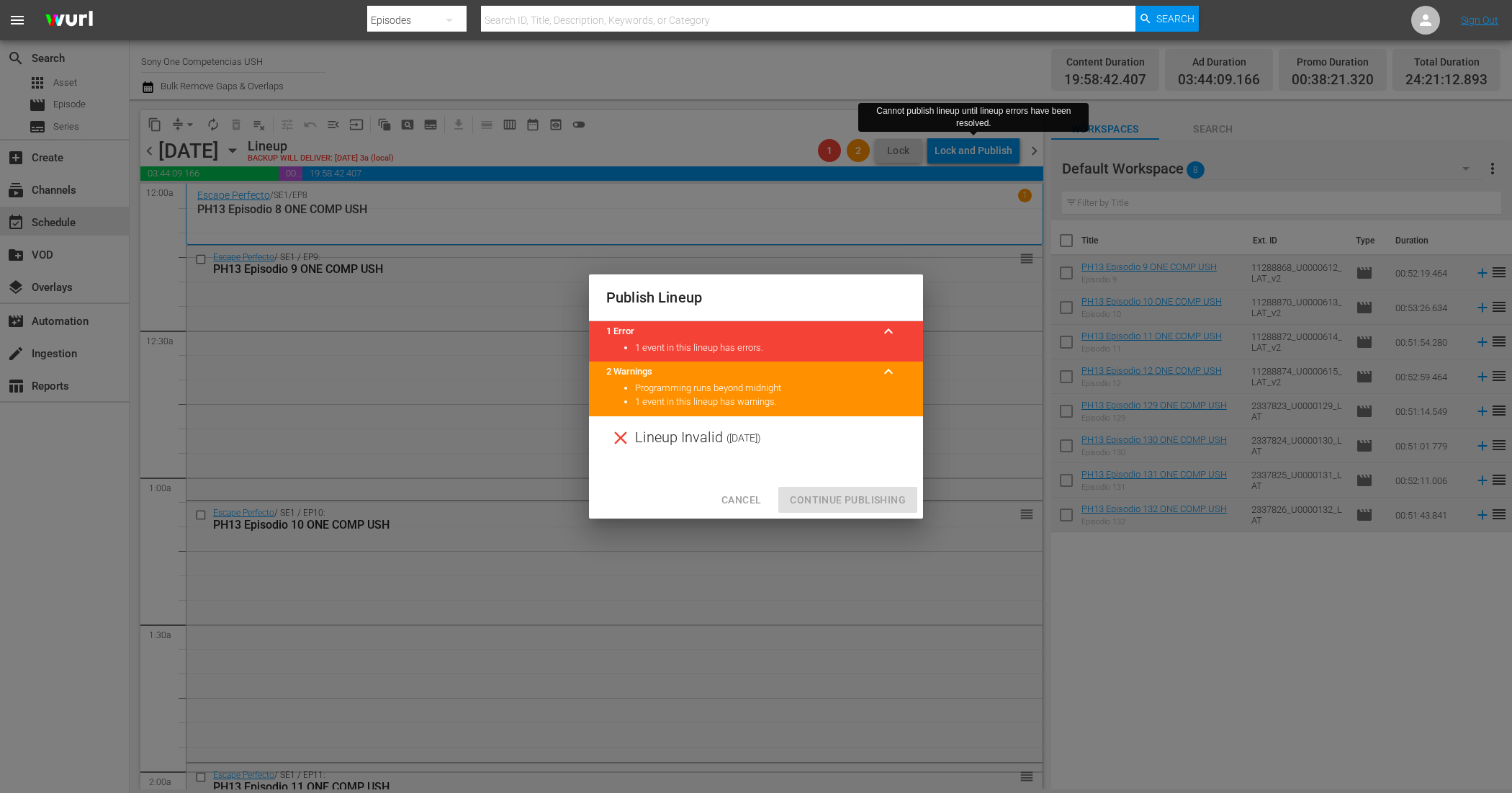
click at [751, 499] on span "Cancel" at bounding box center [741, 500] width 40 height 18
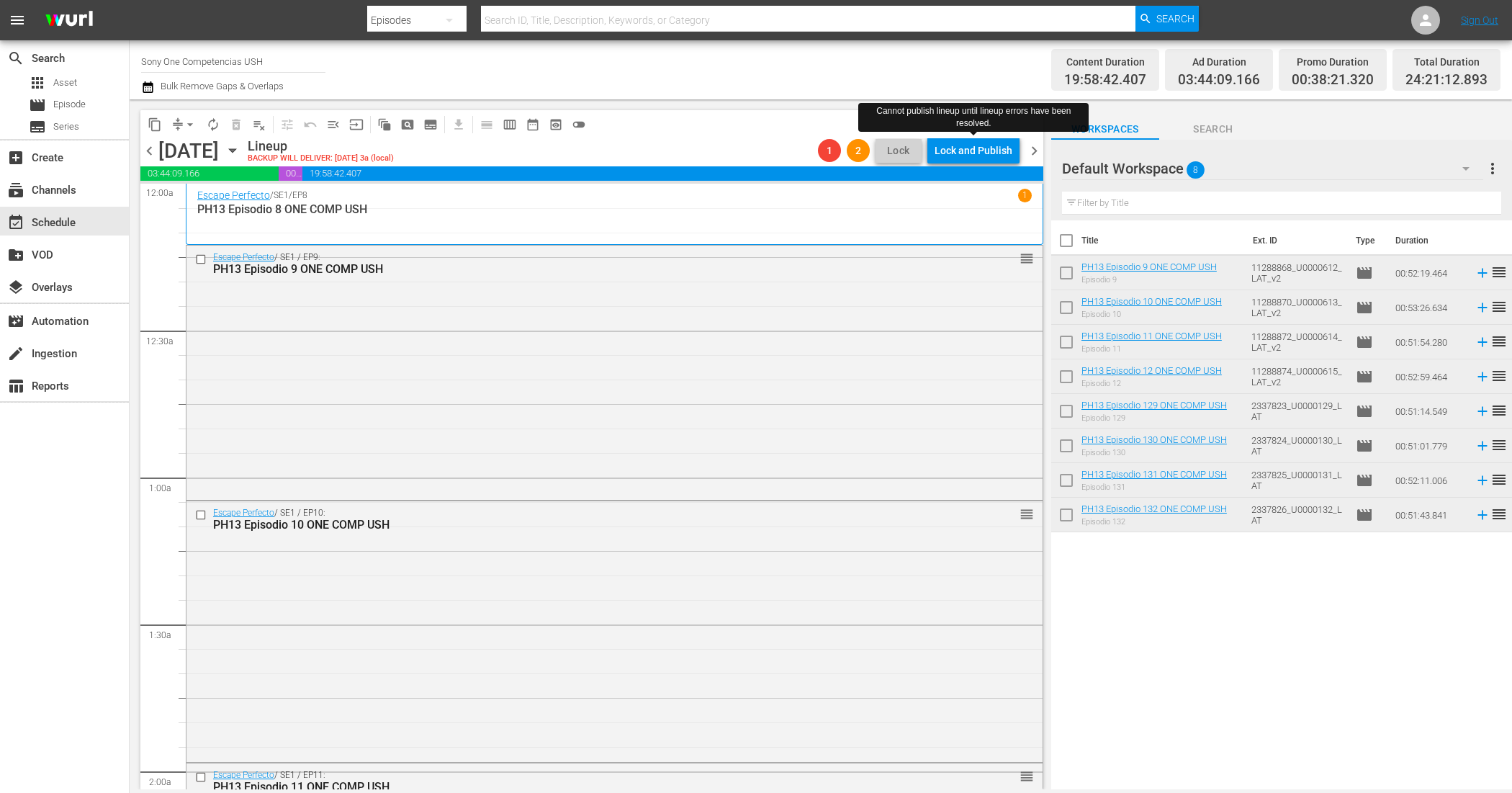
click at [1036, 156] on span "chevron_right" at bounding box center [1034, 151] width 18 height 18
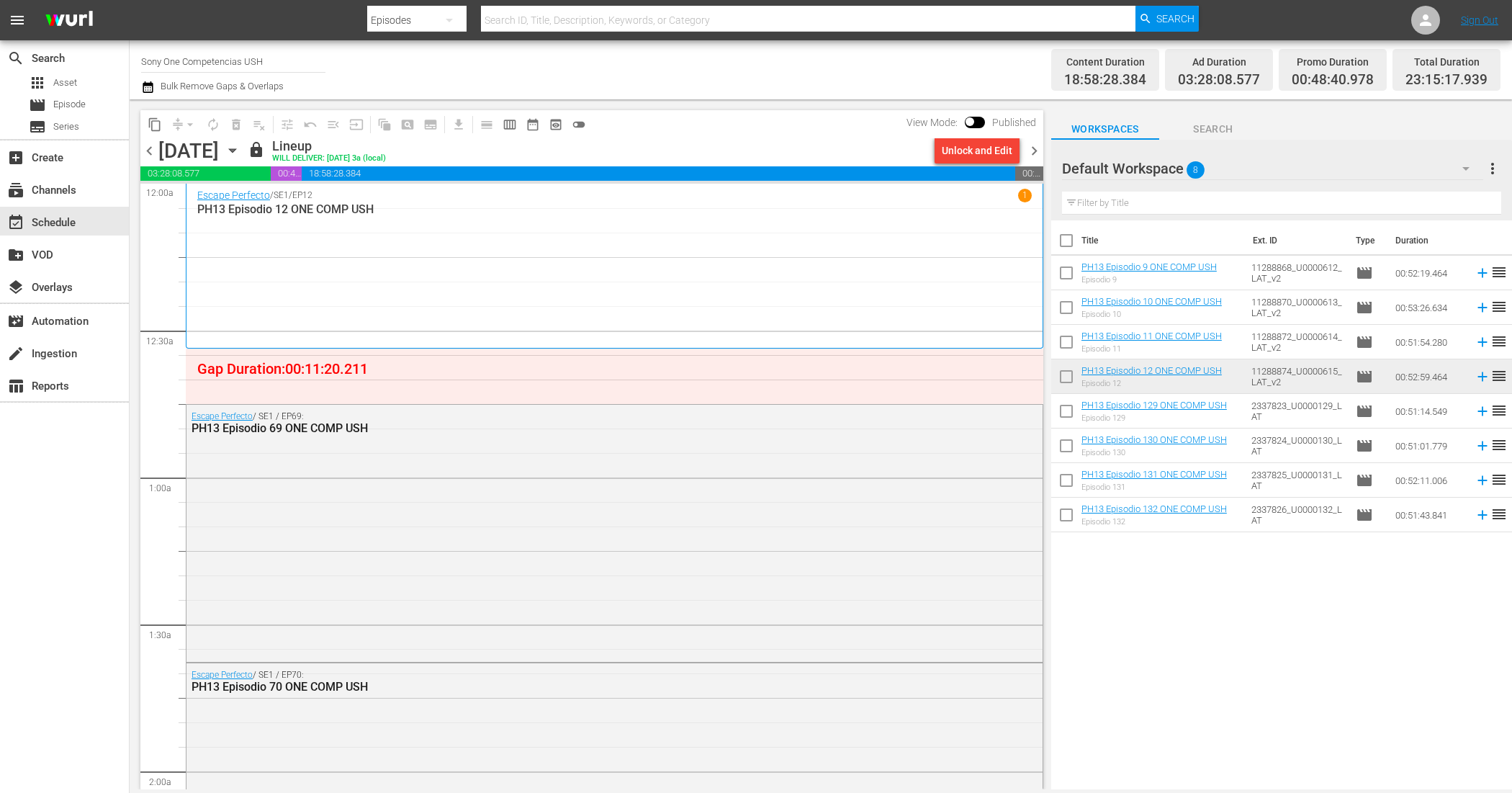
click at [966, 152] on div "Unlock and Edit" at bounding box center [977, 150] width 70 height 26
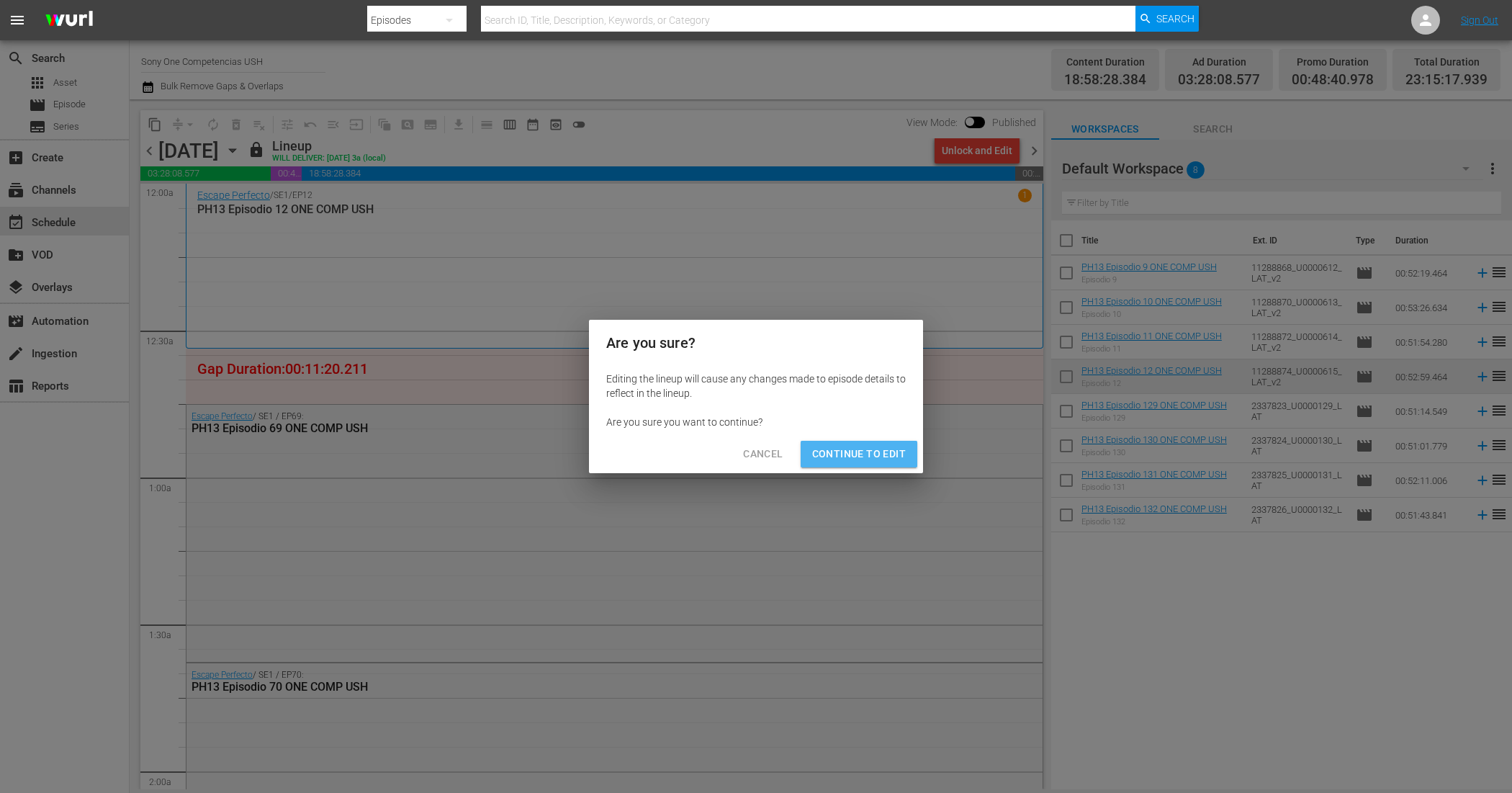
click at [869, 455] on span "Continue to Edit" at bounding box center [859, 454] width 94 height 18
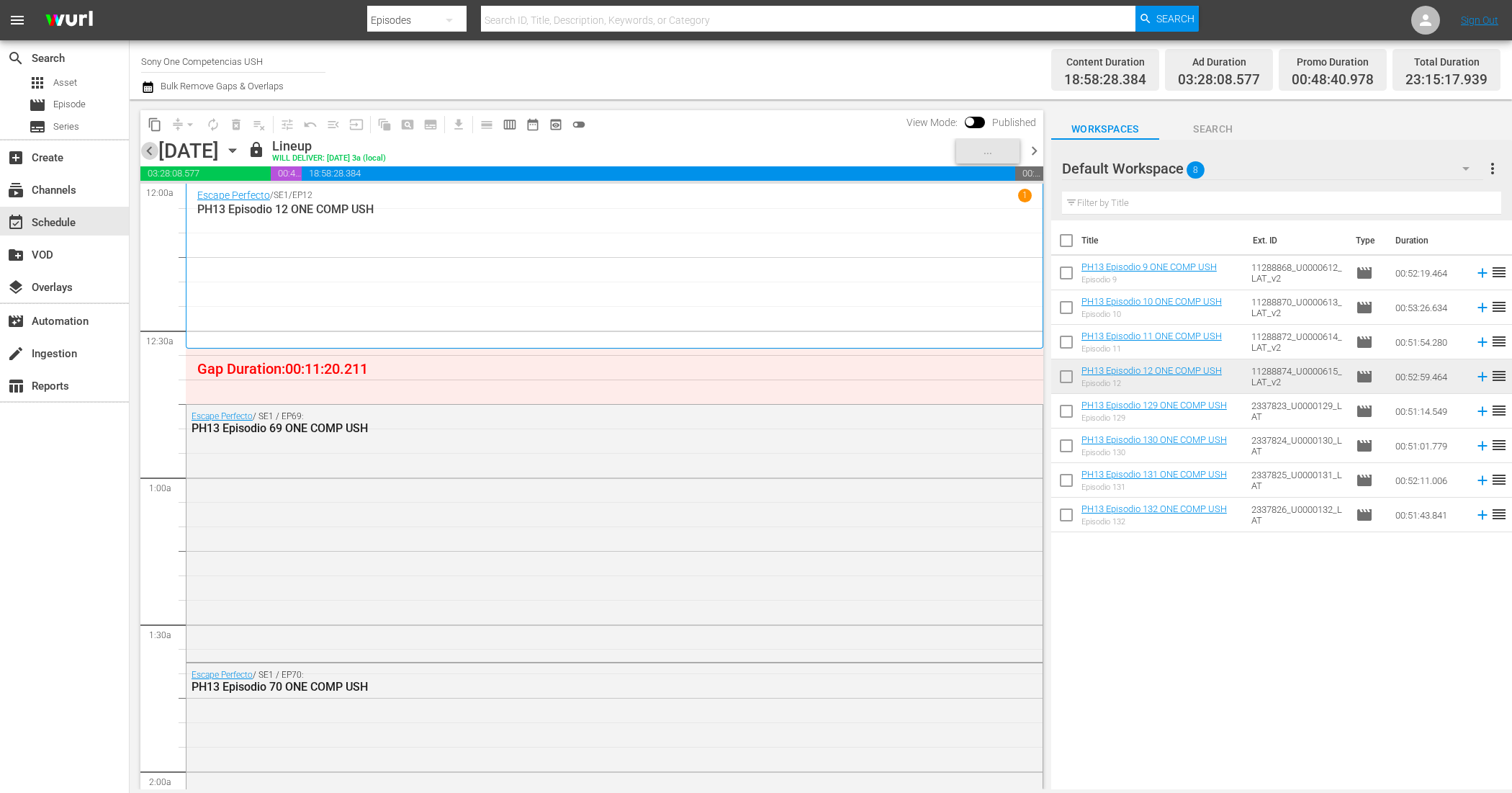
click at [152, 150] on span "chevron_left" at bounding box center [149, 151] width 18 height 18
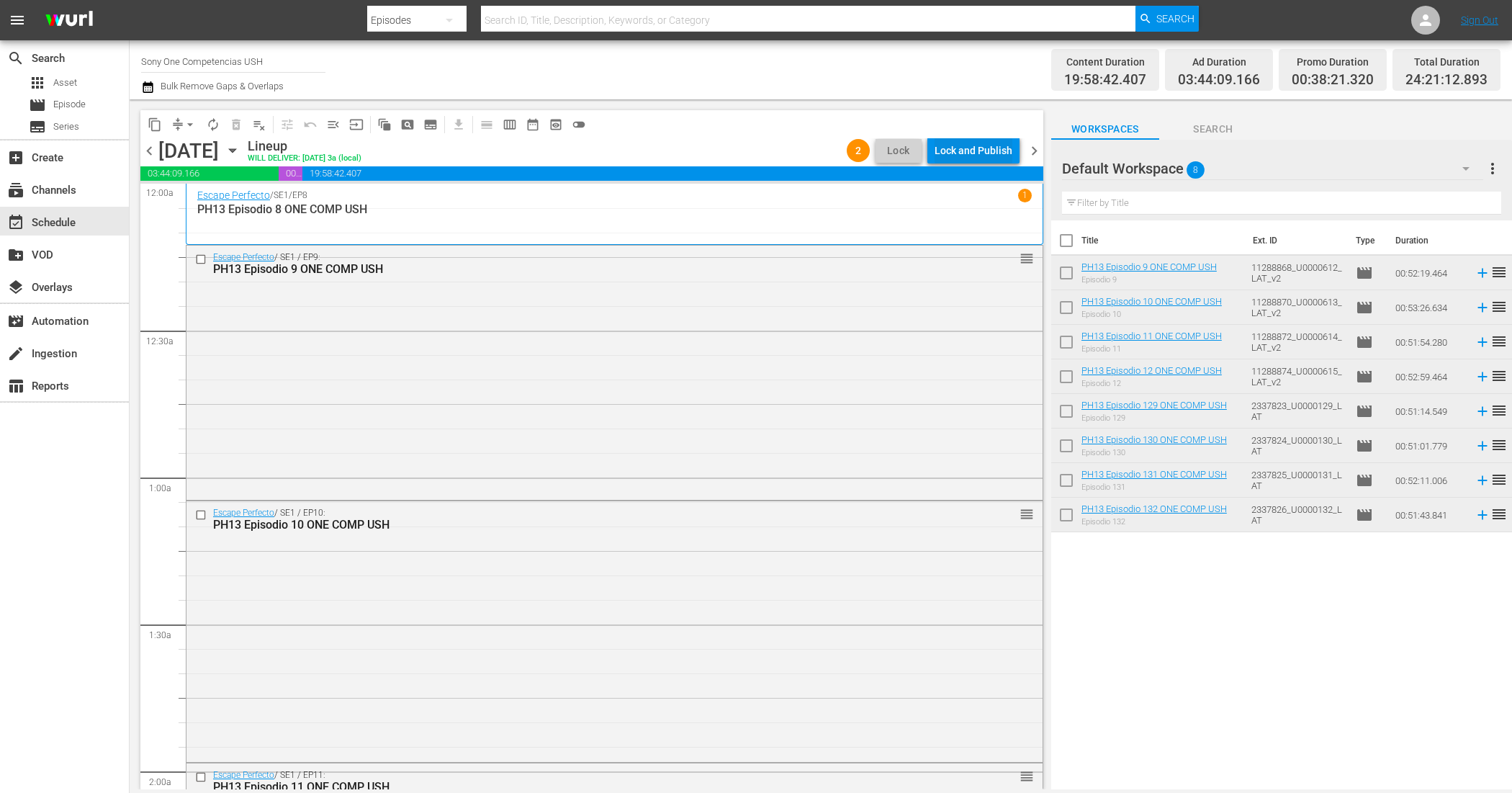
click at [974, 150] on div "Lock and Publish" at bounding box center [973, 150] width 78 height 26
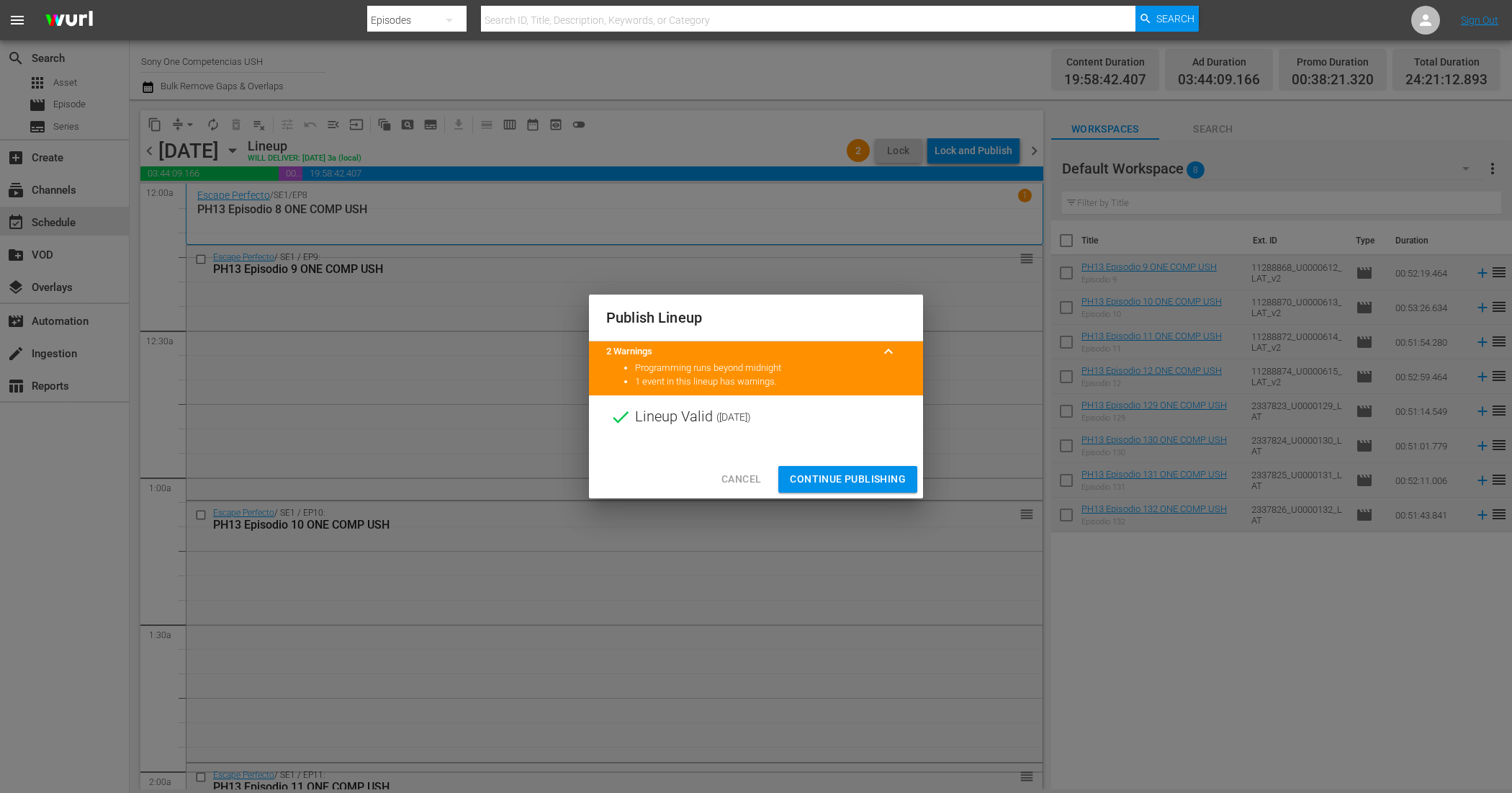
click at [807, 470] on span "Continue Publishing" at bounding box center [848, 479] width 116 height 18
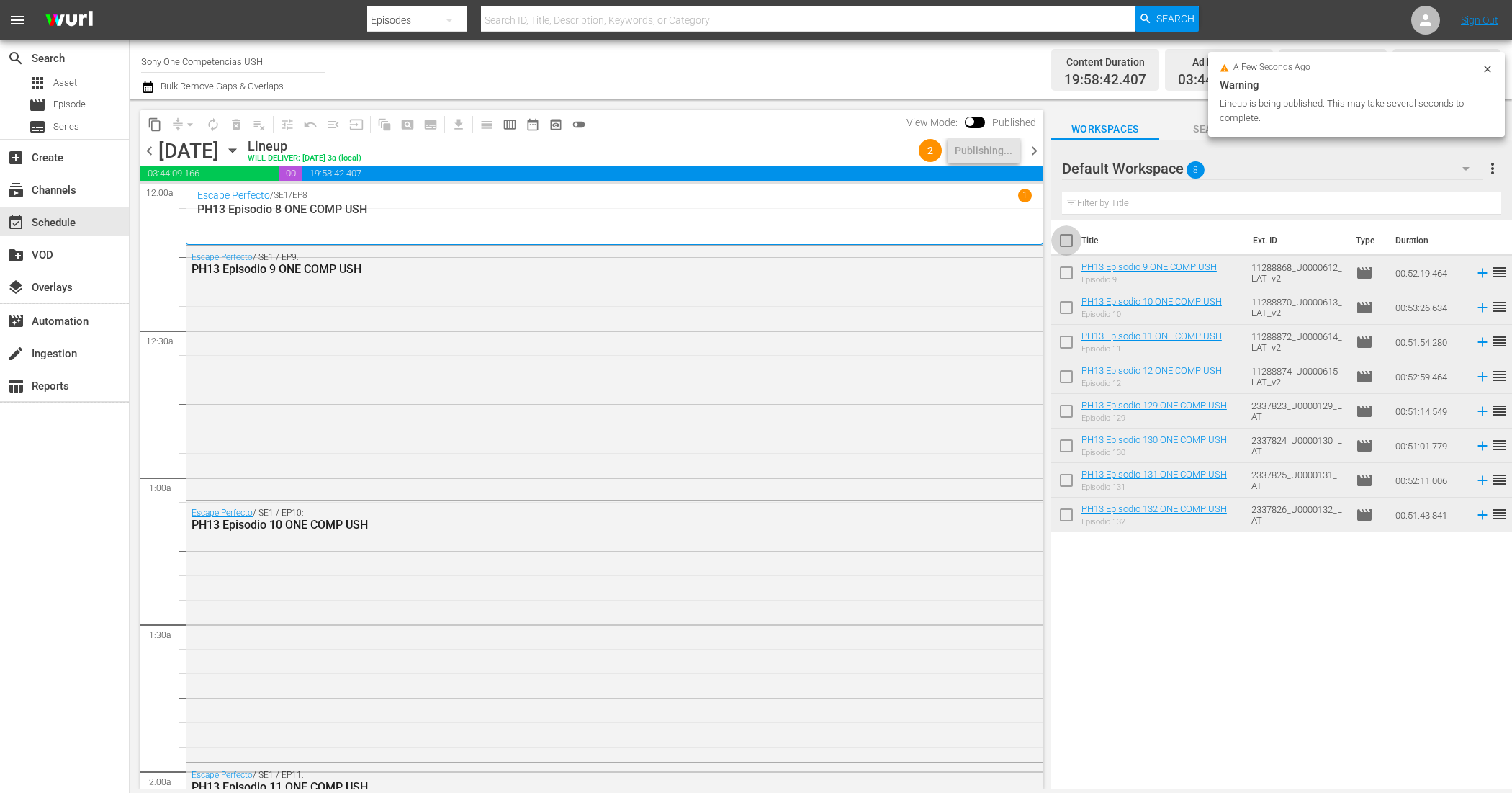
click at [1071, 240] on input "checkbox" at bounding box center [1066, 243] width 30 height 30
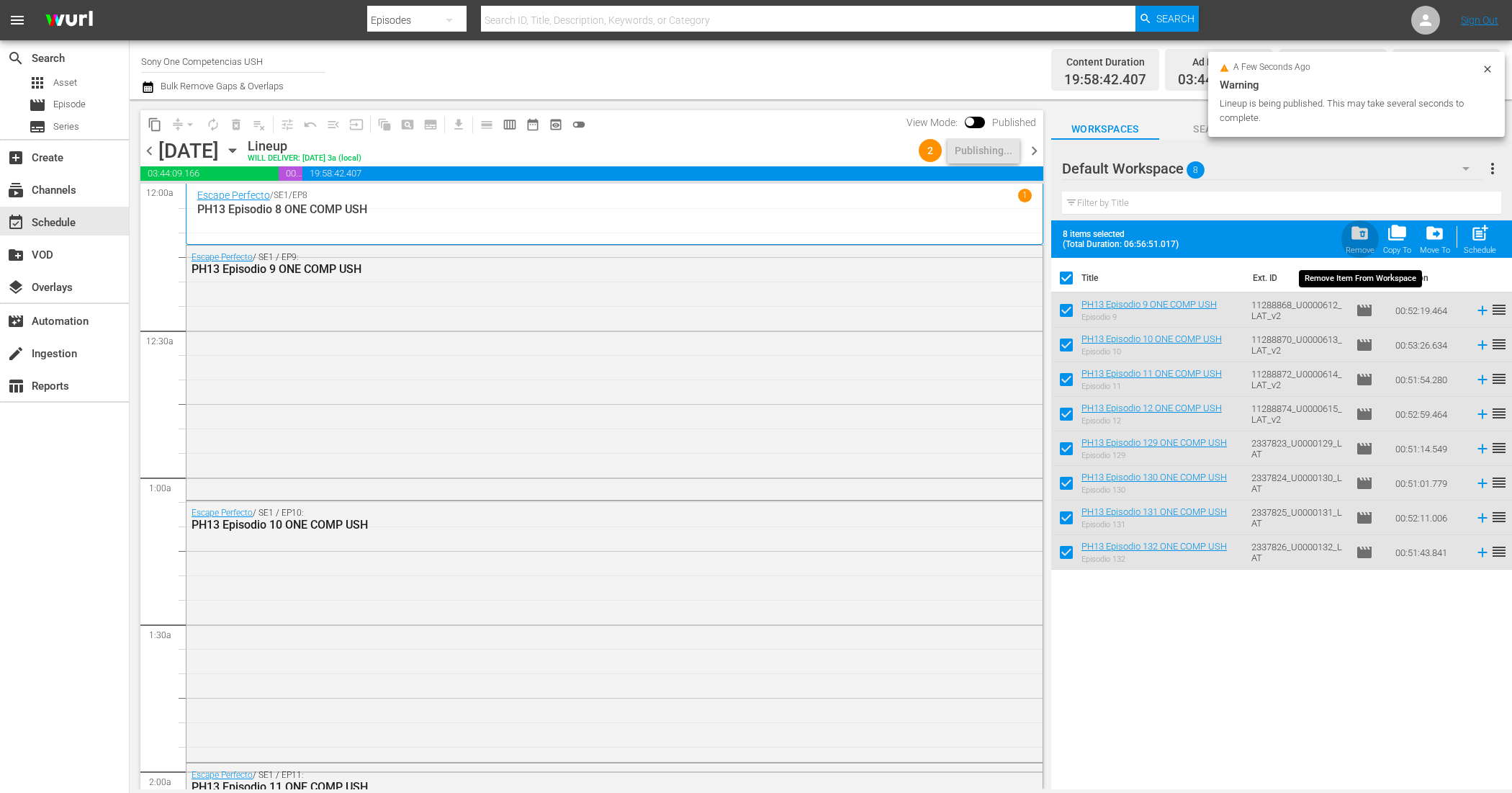
click at [1375, 242] on div "folder_delete Remove" at bounding box center [1360, 239] width 29 height 32
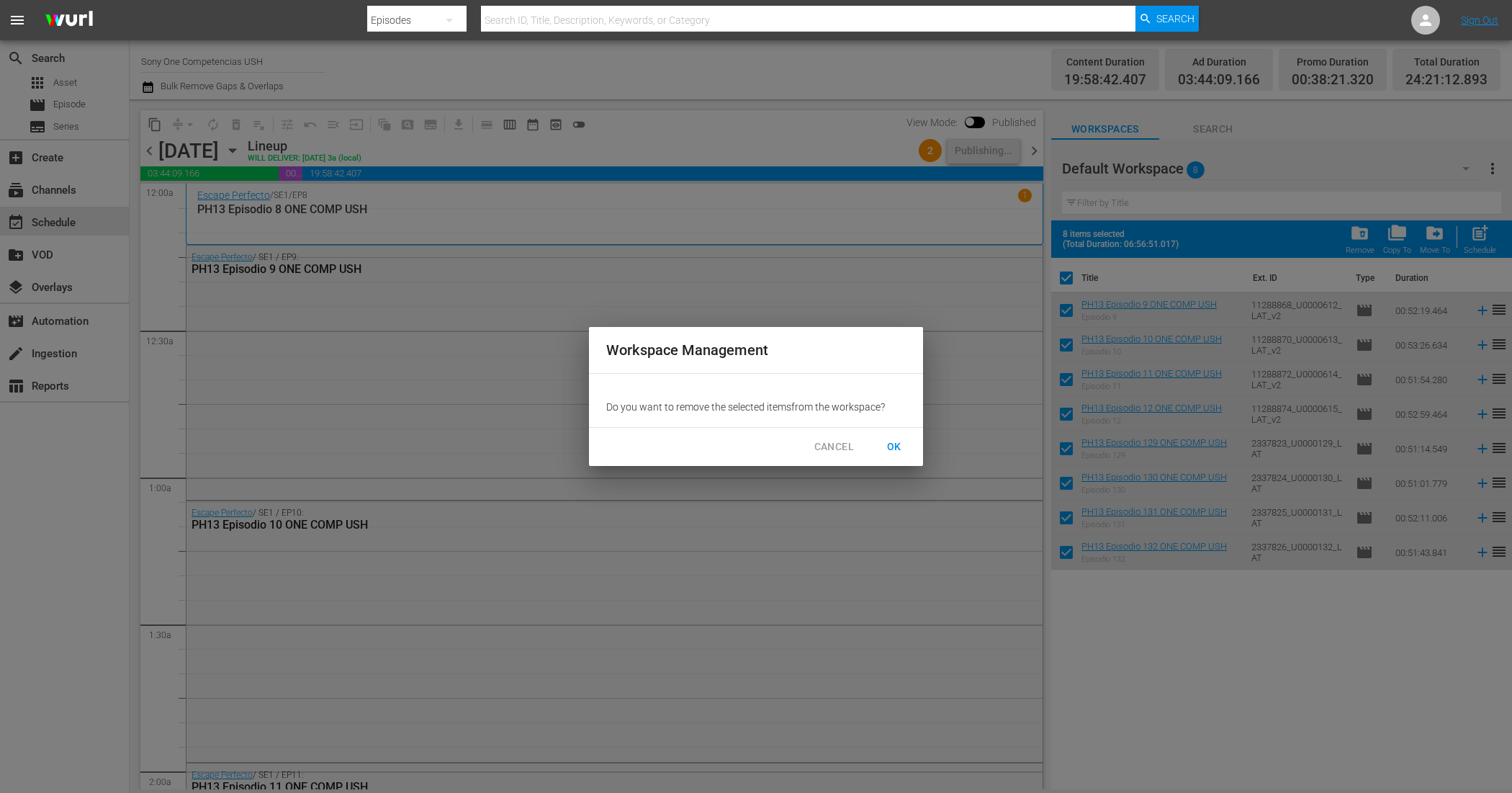
click at [897, 441] on span "OK" at bounding box center [894, 447] width 23 height 18
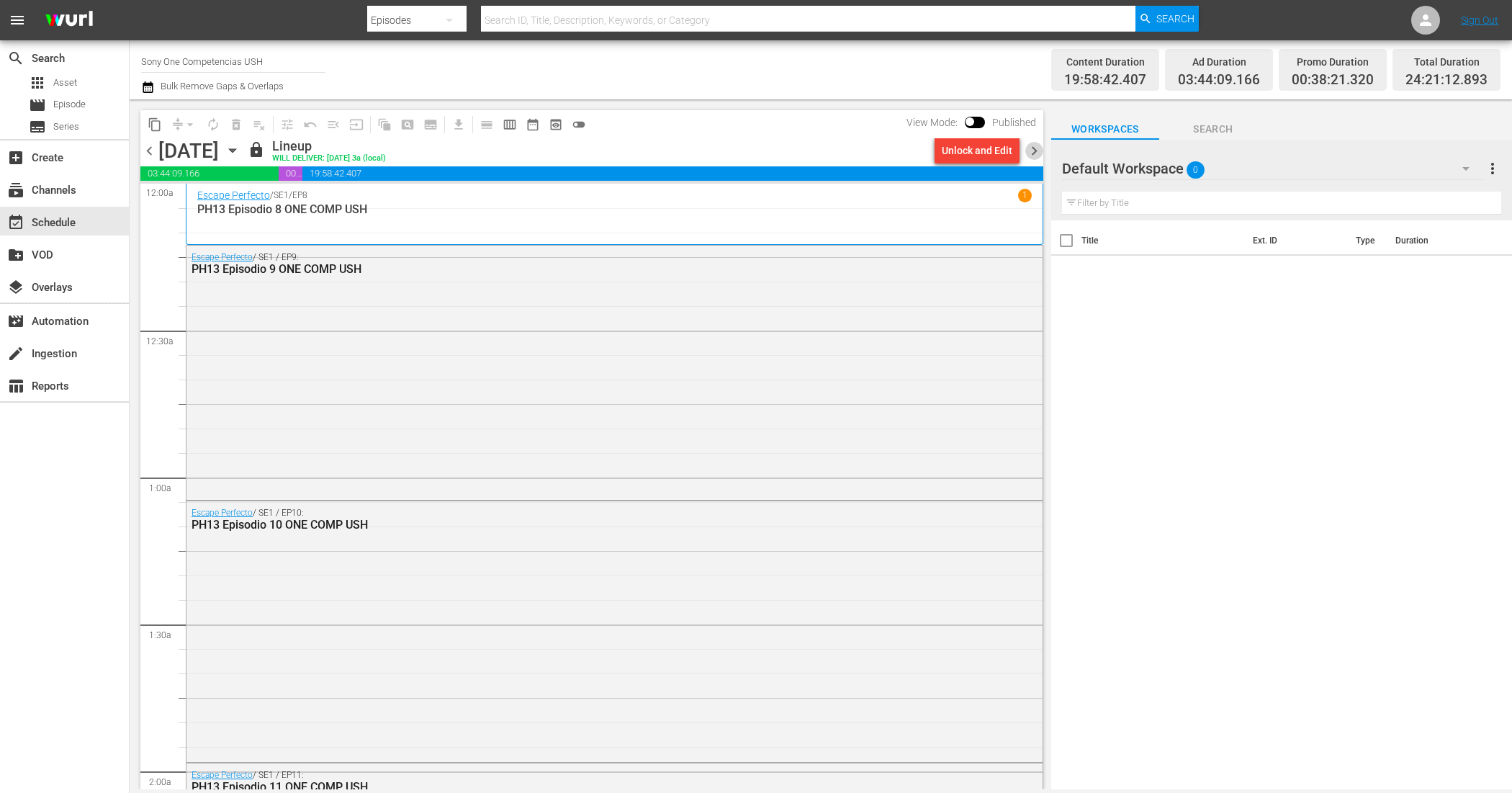
drag, startPoint x: 1031, startPoint y: 155, endPoint x: 140, endPoint y: 440, distance: 935.5
click at [1033, 156] on span "chevron_right" at bounding box center [1034, 151] width 18 height 18
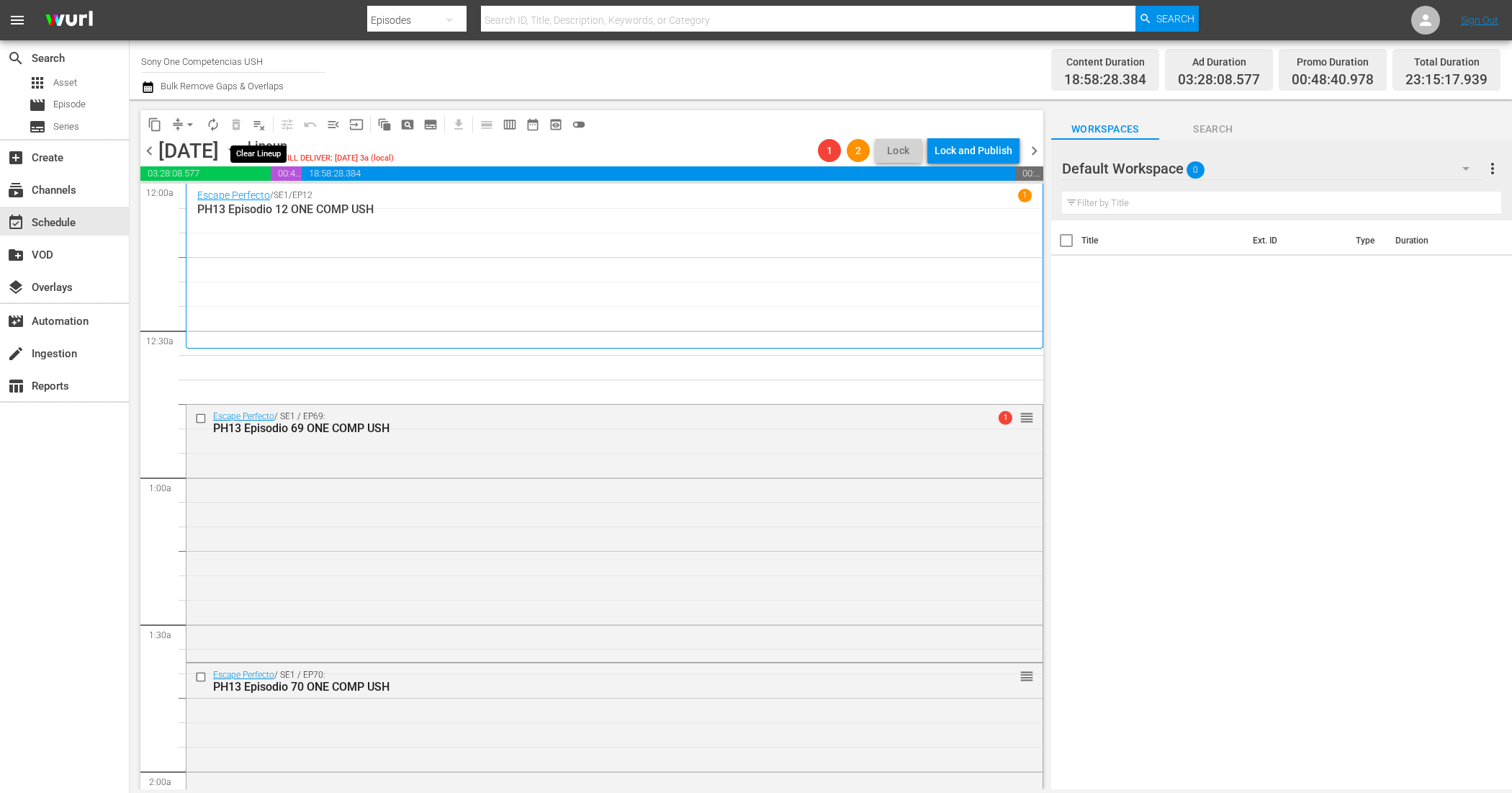
click at [264, 127] on span "playlist_remove_outlined" at bounding box center [259, 125] width 14 height 14
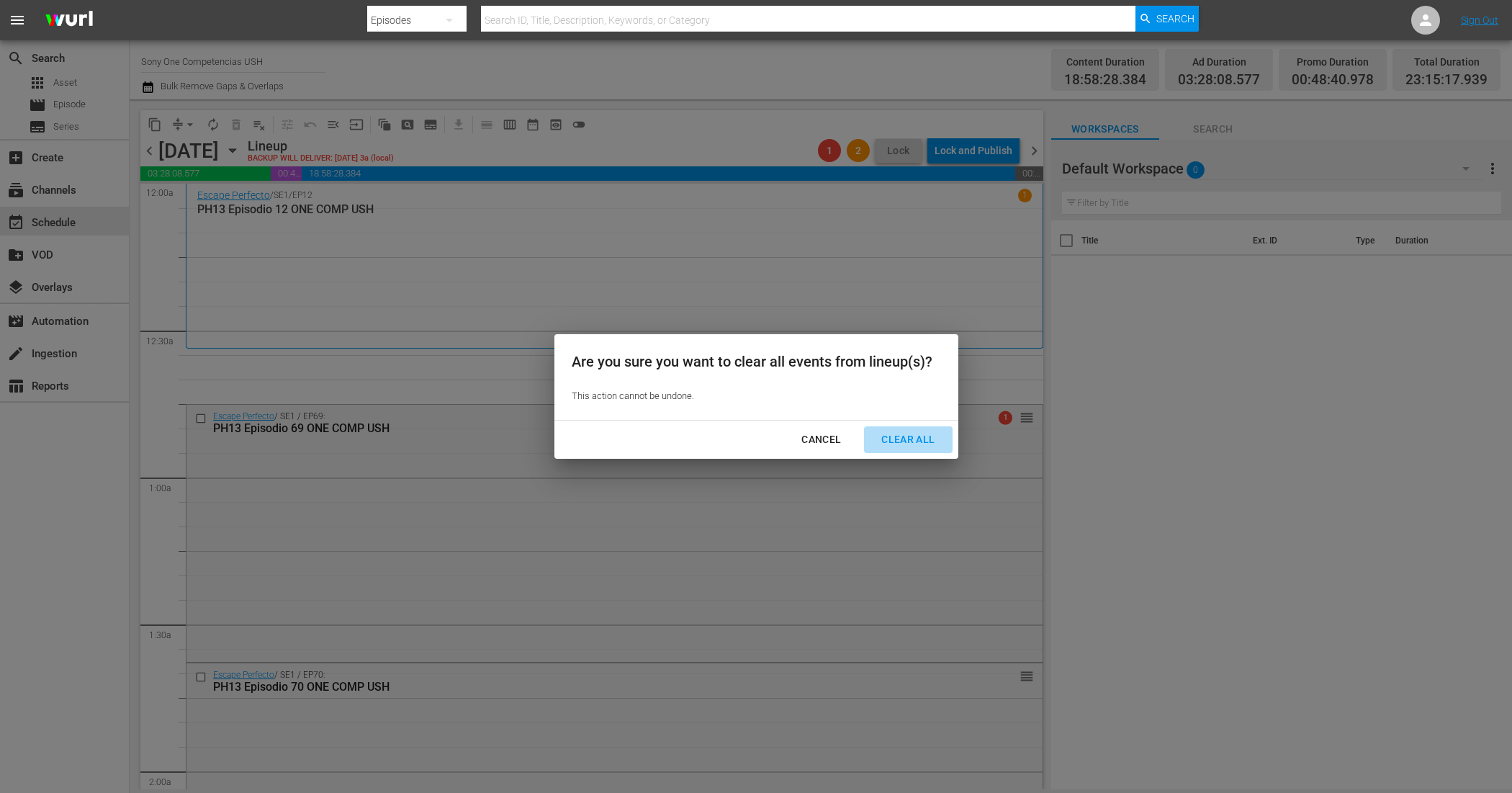
click at [902, 438] on div "Clear All" at bounding box center [907, 439] width 76 height 18
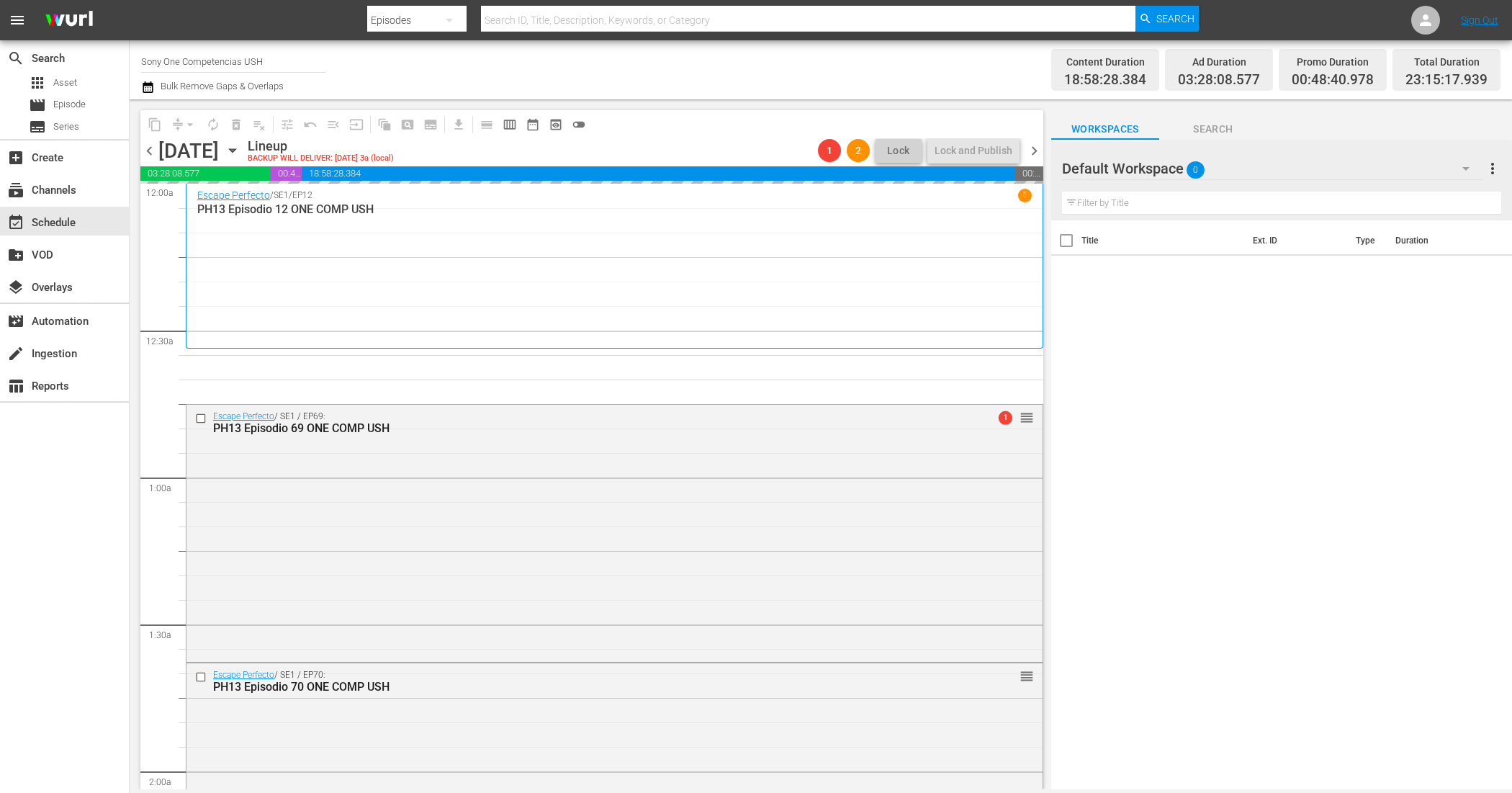
click at [1039, 149] on span "chevron_right" at bounding box center [1034, 151] width 18 height 18
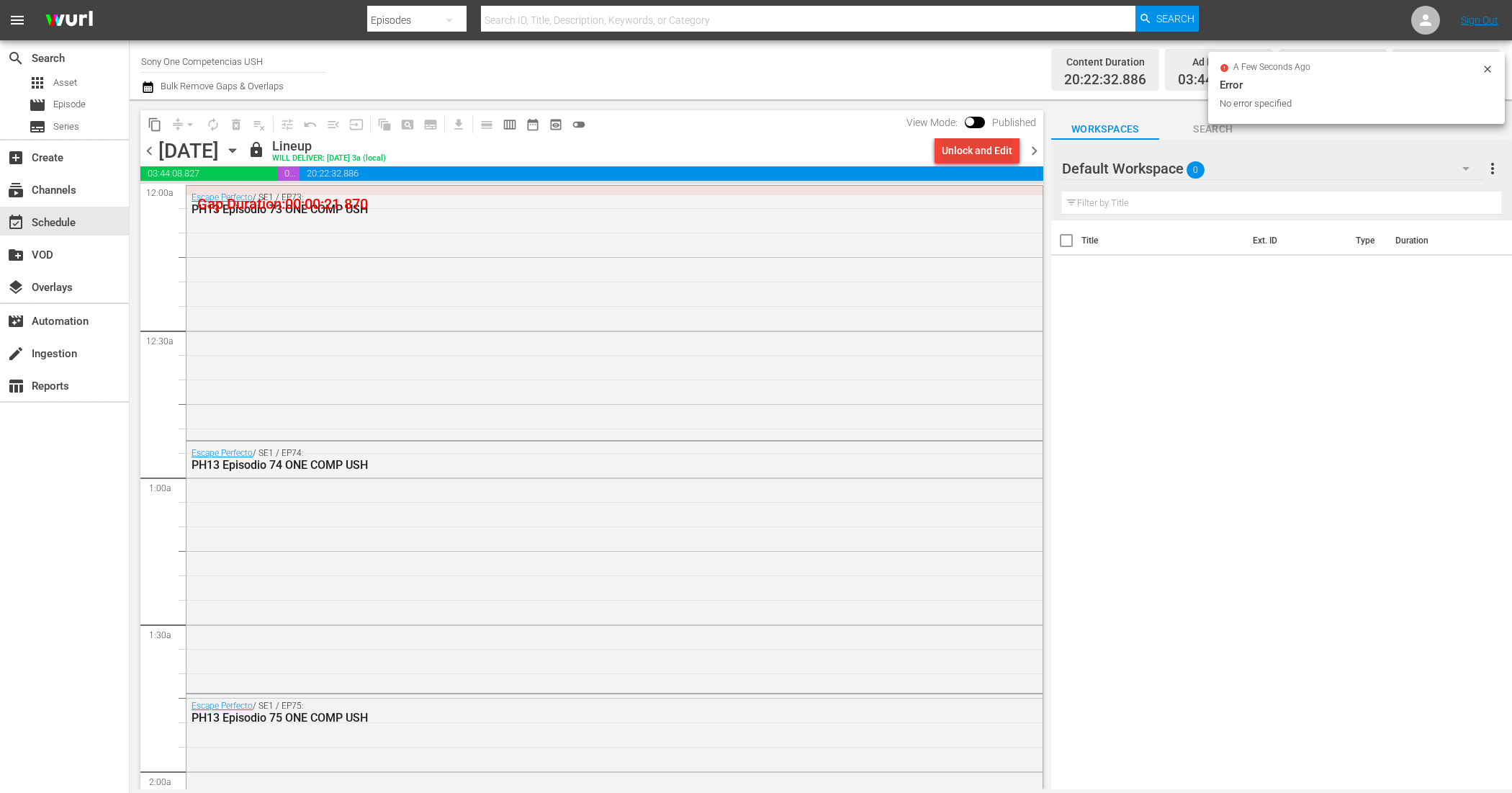
click at [959, 154] on div "Unlock and Edit" at bounding box center [977, 150] width 70 height 26
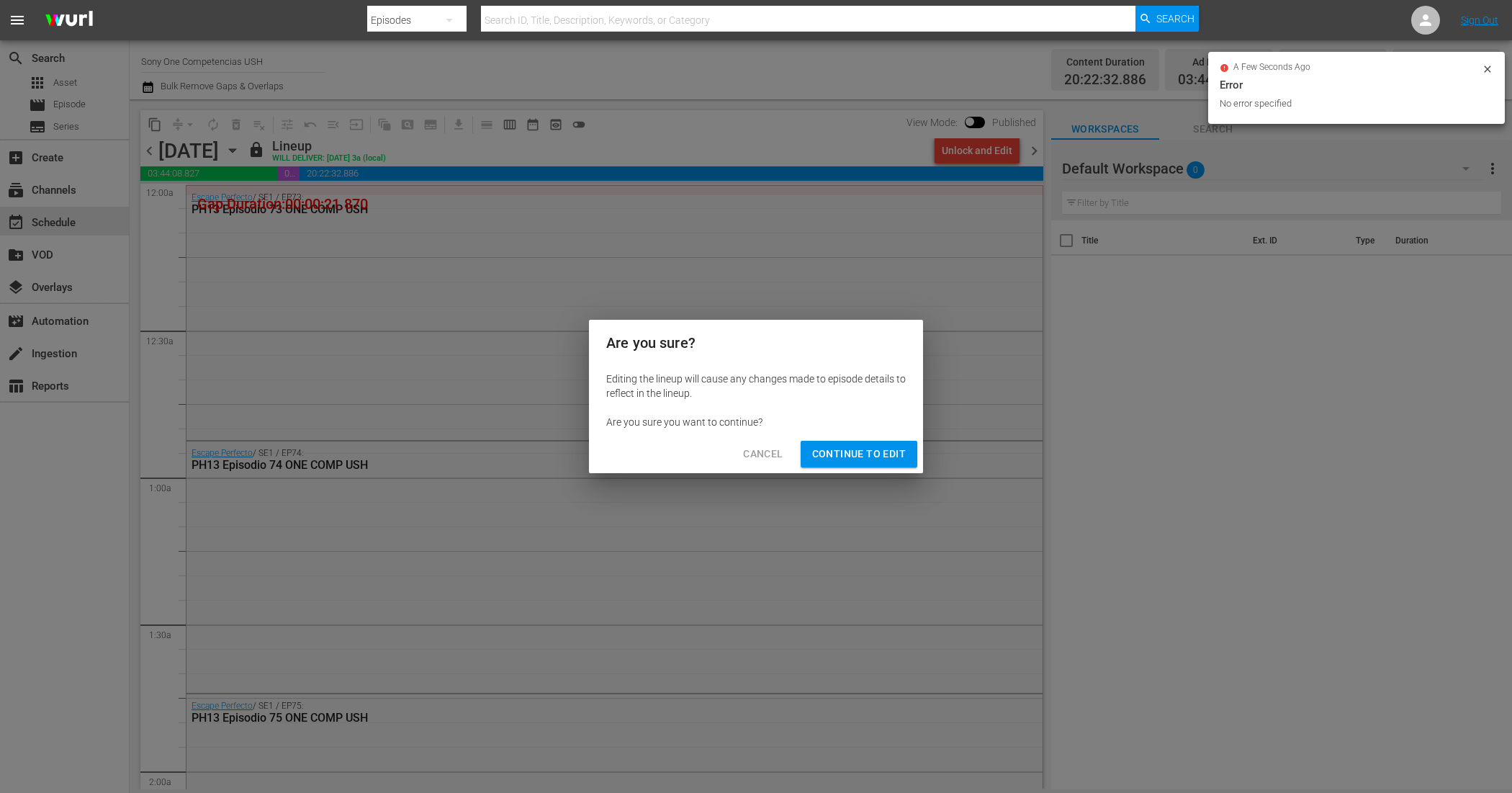
click at [884, 455] on span "Continue to Edit" at bounding box center [859, 454] width 94 height 18
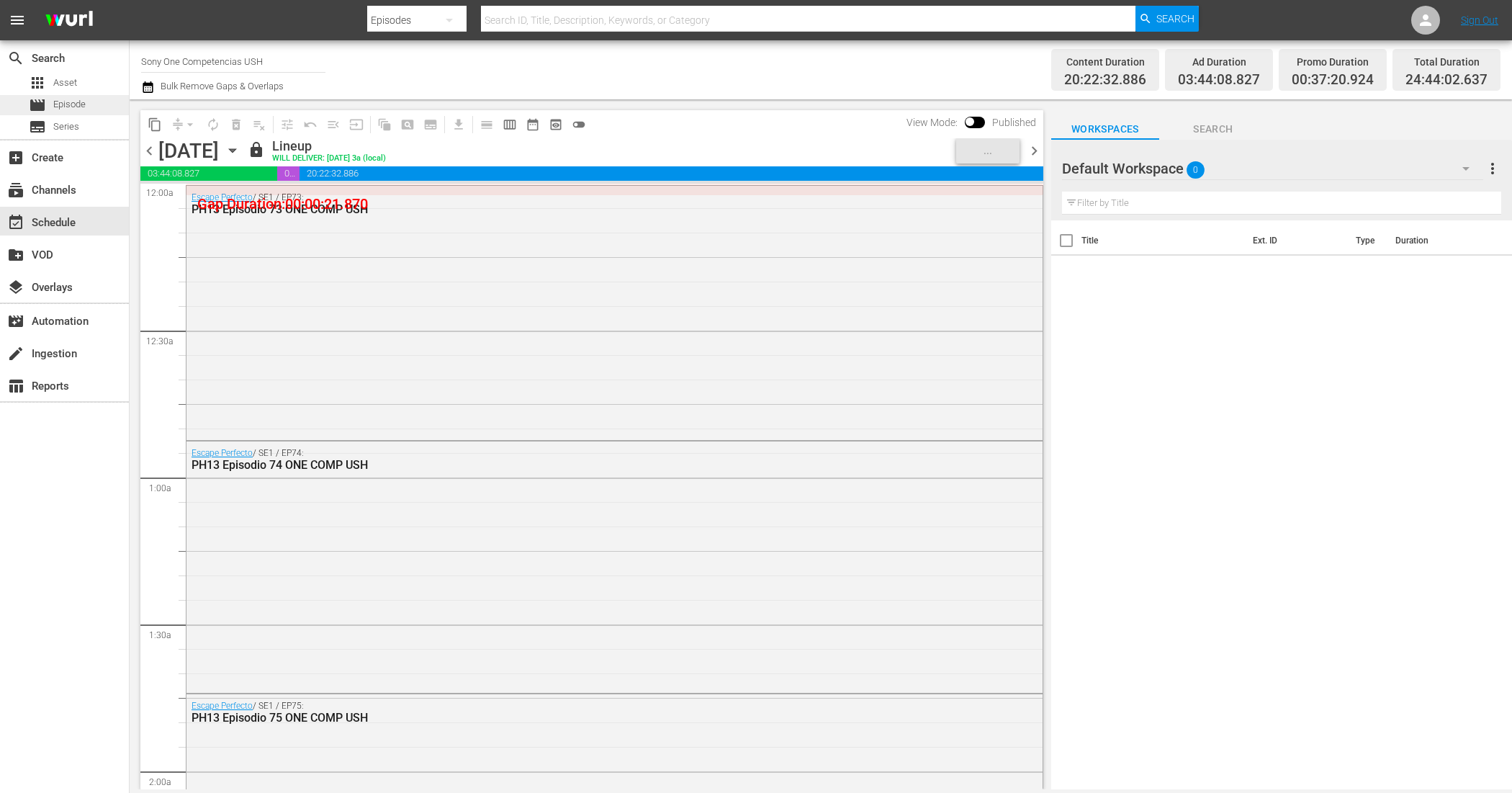
click at [54, 105] on span "Episode" at bounding box center [70, 105] width 33 height 14
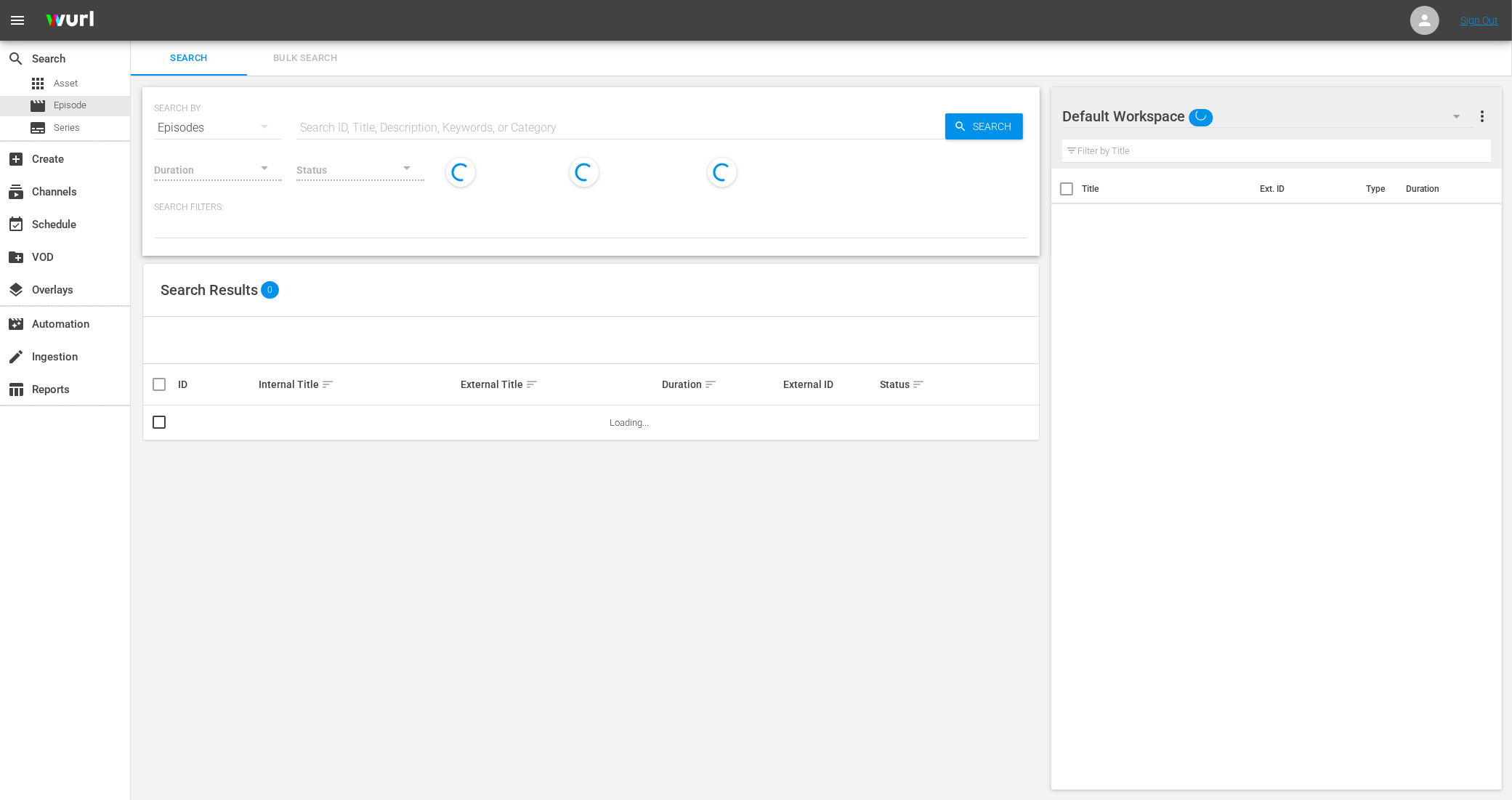
click at [314, 57] on span "Bulk Search" at bounding box center [305, 58] width 98 height 16
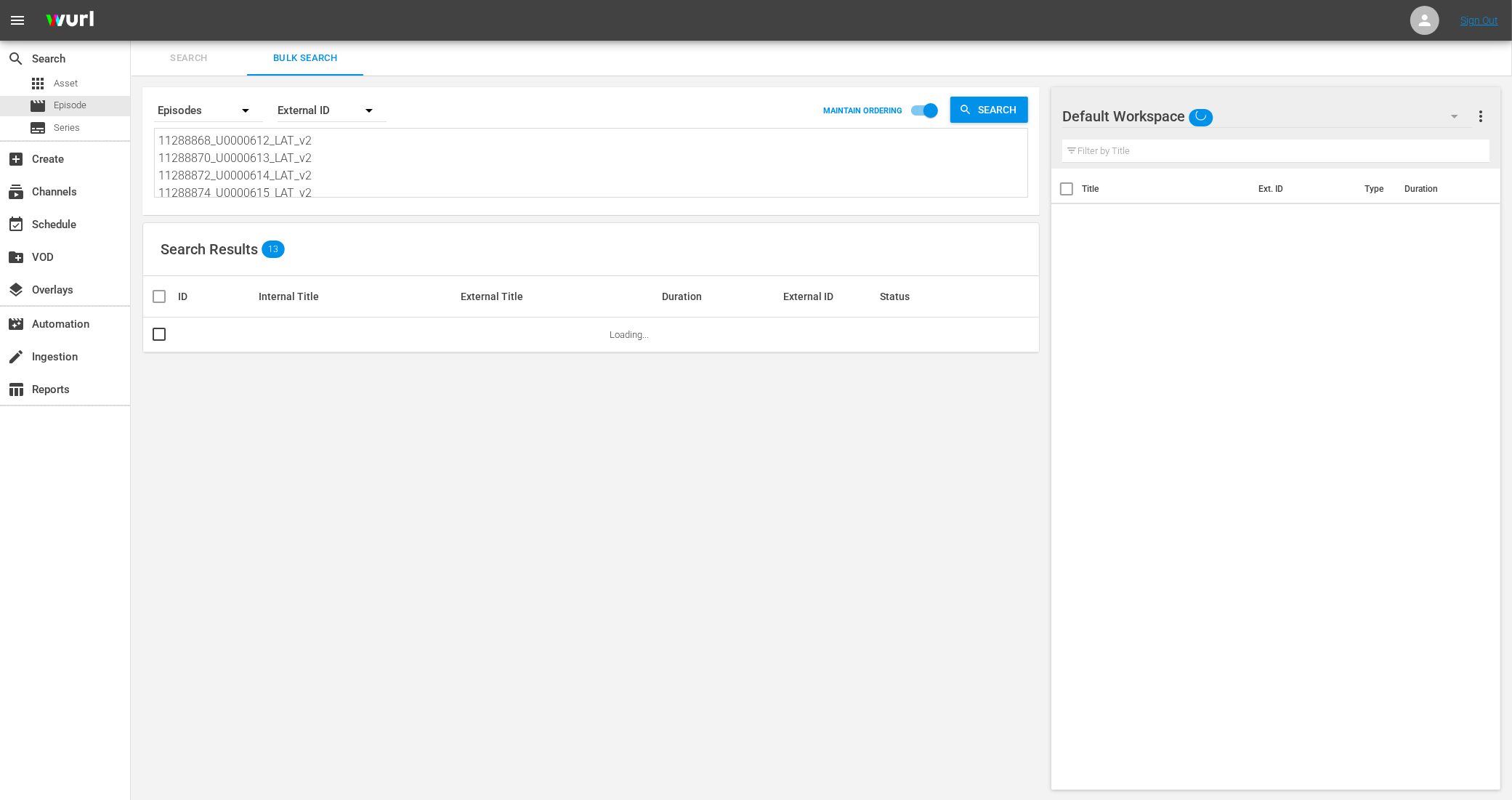
scroll to position [91, 0]
drag, startPoint x: 174, startPoint y: 134, endPoint x: 500, endPoint y: 325, distance: 377.8
click at [500, 325] on div "Search By Episodes Order By External ID MAINTAIN ORDERING Search 11288868_U0000…" at bounding box center [590, 439] width 920 height 726
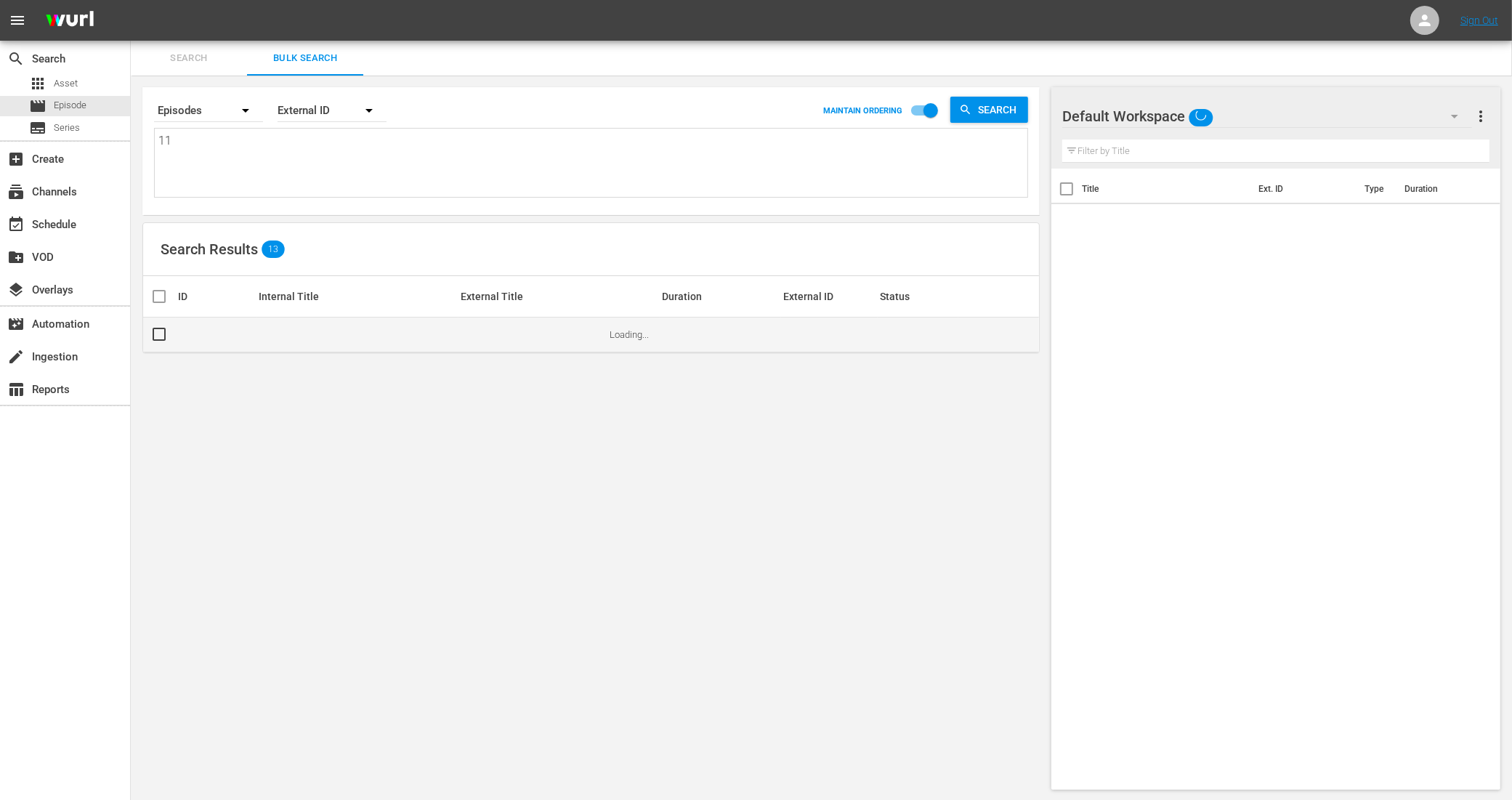
scroll to position [0, 0]
paste textarea "11288876_U0000616_LAT_v2 11288878_U0000617_LAT_v2 11288880_U0000618_LAT_v2 1128…"
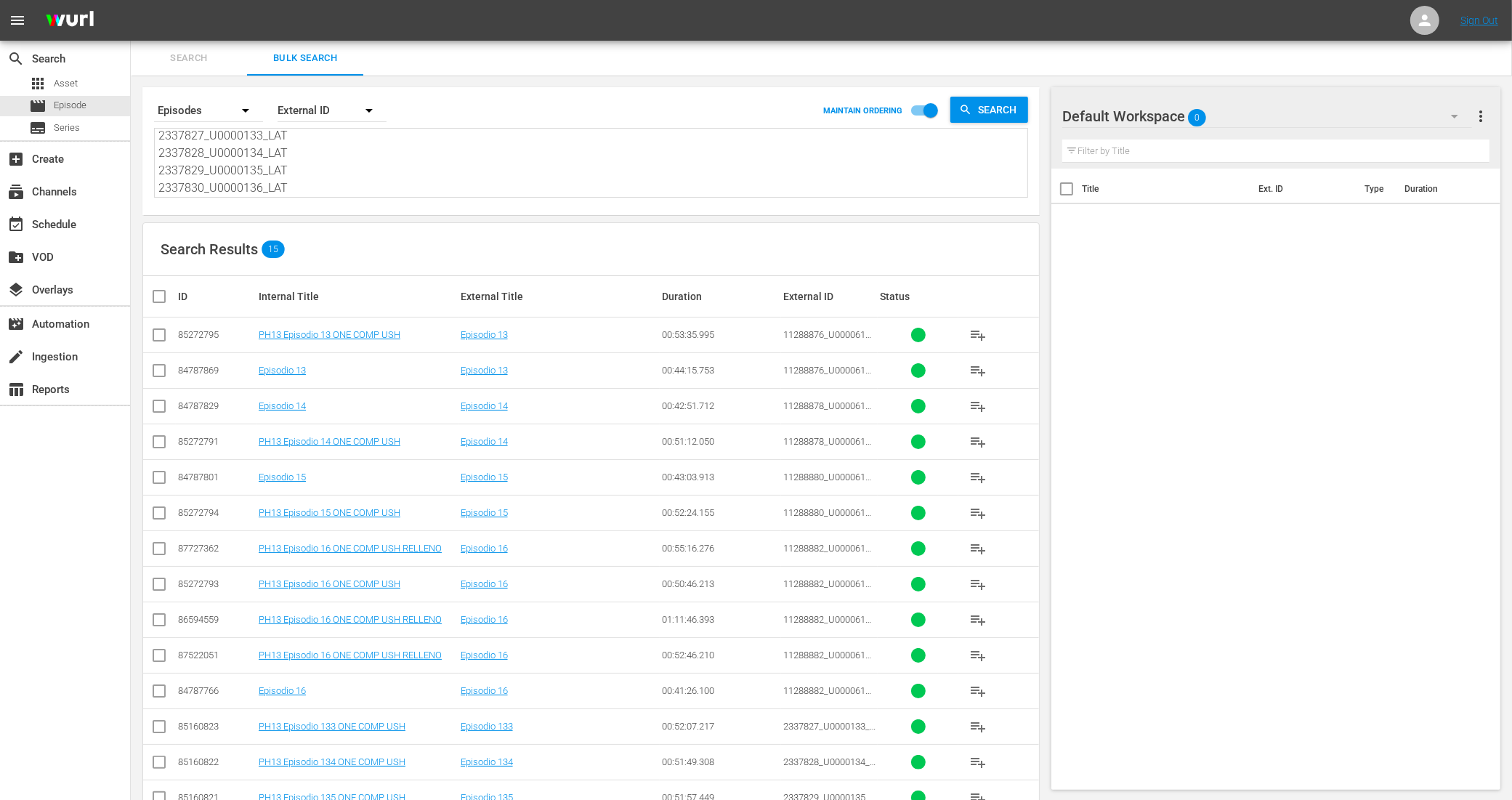
click at [154, 327] on icon at bounding box center [159, 335] width 17 height 17
click at [159, 338] on input "checkbox" at bounding box center [159, 338] width 17 height 17
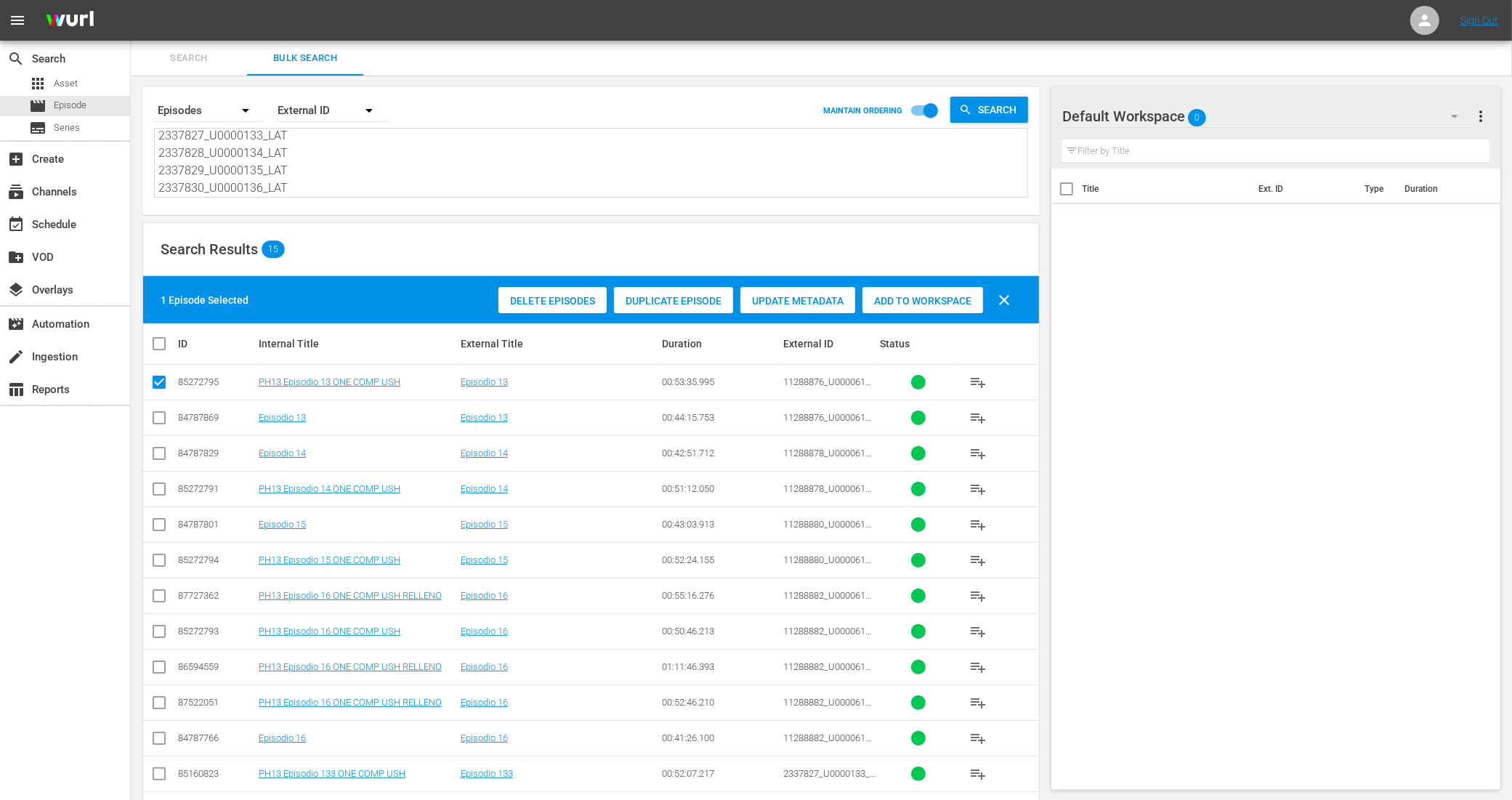
click at [164, 492] on input "checkbox" at bounding box center [159, 492] width 17 height 17
click at [164, 560] on input "checkbox" at bounding box center [159, 563] width 17 height 17
click at [152, 630] on input "checkbox" at bounding box center [159, 634] width 17 height 17
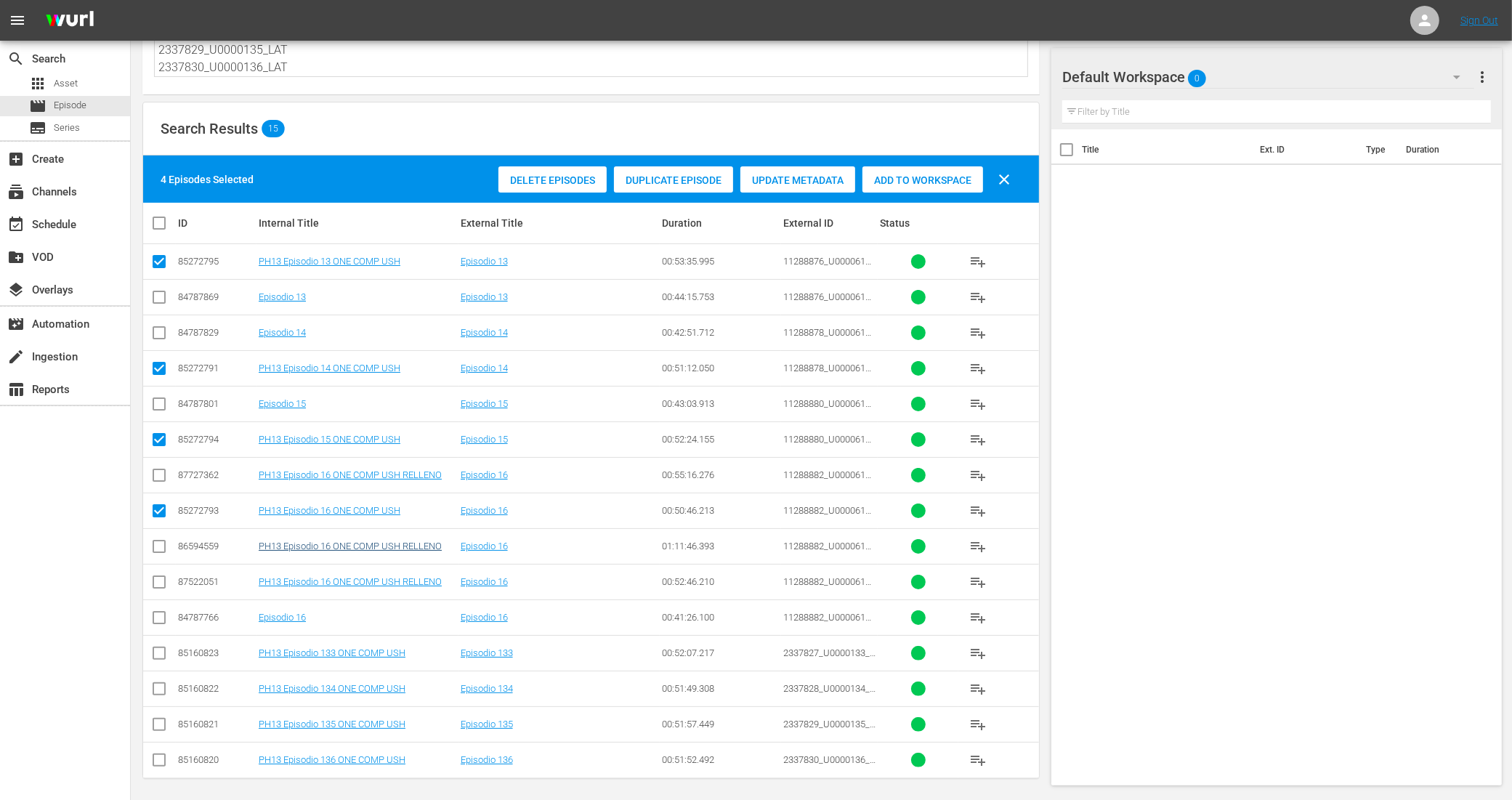
scroll to position [128, 0]
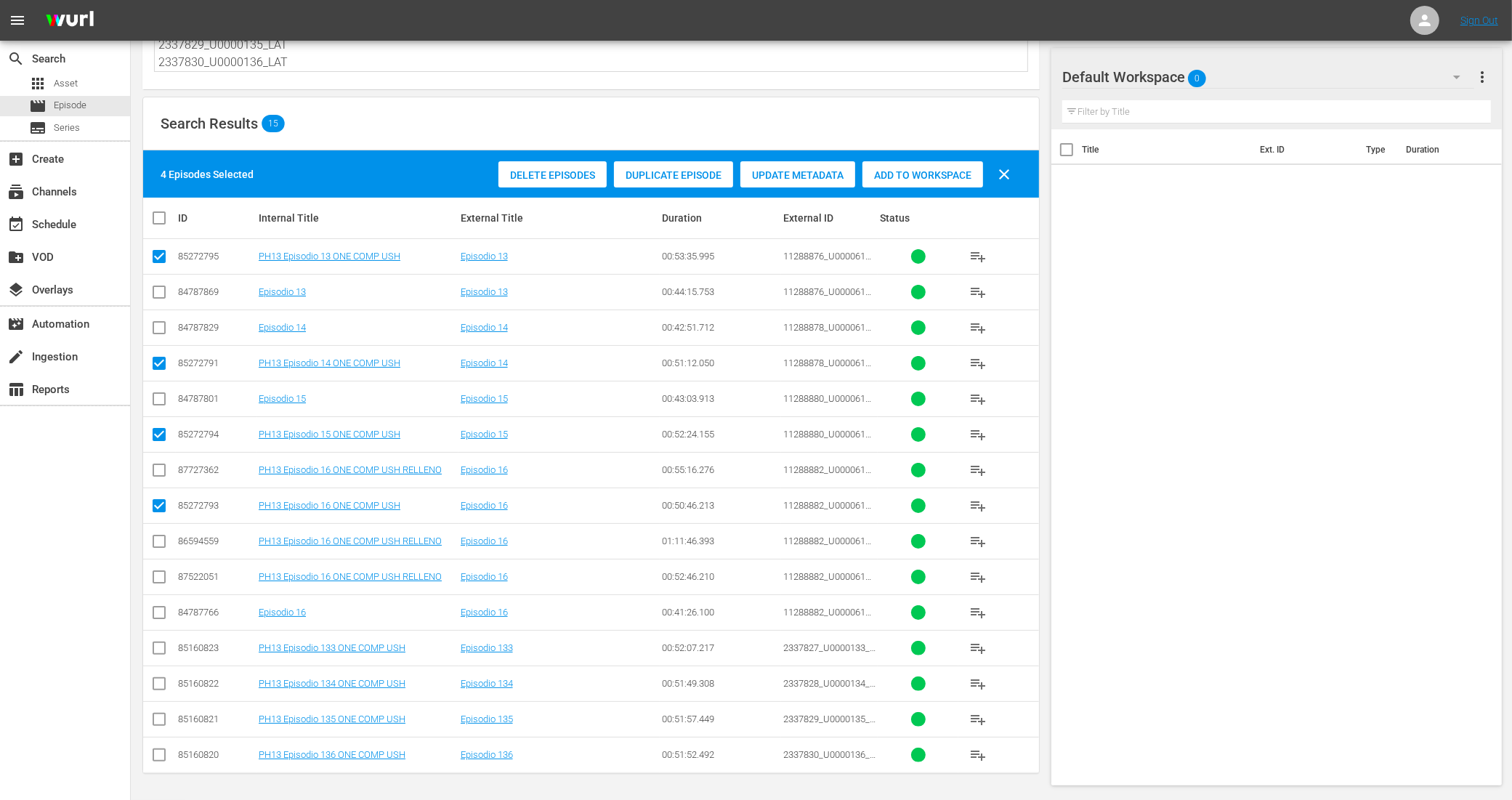
click at [161, 645] on input "checkbox" at bounding box center [159, 650] width 17 height 17
click at [161, 685] on input "checkbox" at bounding box center [159, 686] width 17 height 17
click at [163, 723] on input "checkbox" at bounding box center [159, 722] width 17 height 17
click at [162, 760] on input "checkbox" at bounding box center [159, 757] width 17 height 17
click at [953, 184] on div "Add to Workspace" at bounding box center [923, 175] width 120 height 27
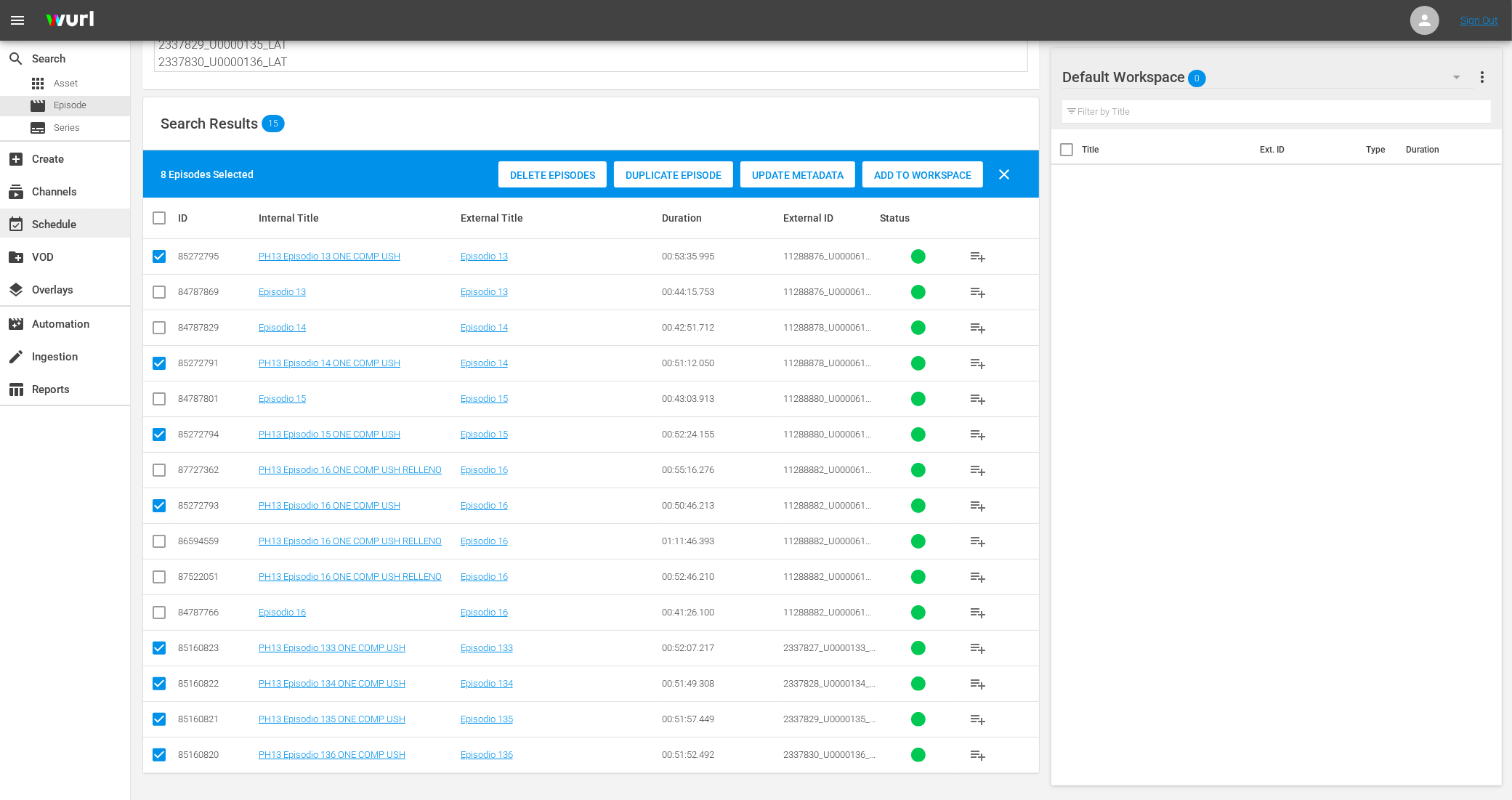
click at [64, 229] on div "event_available Schedule" at bounding box center [40, 223] width 81 height 13
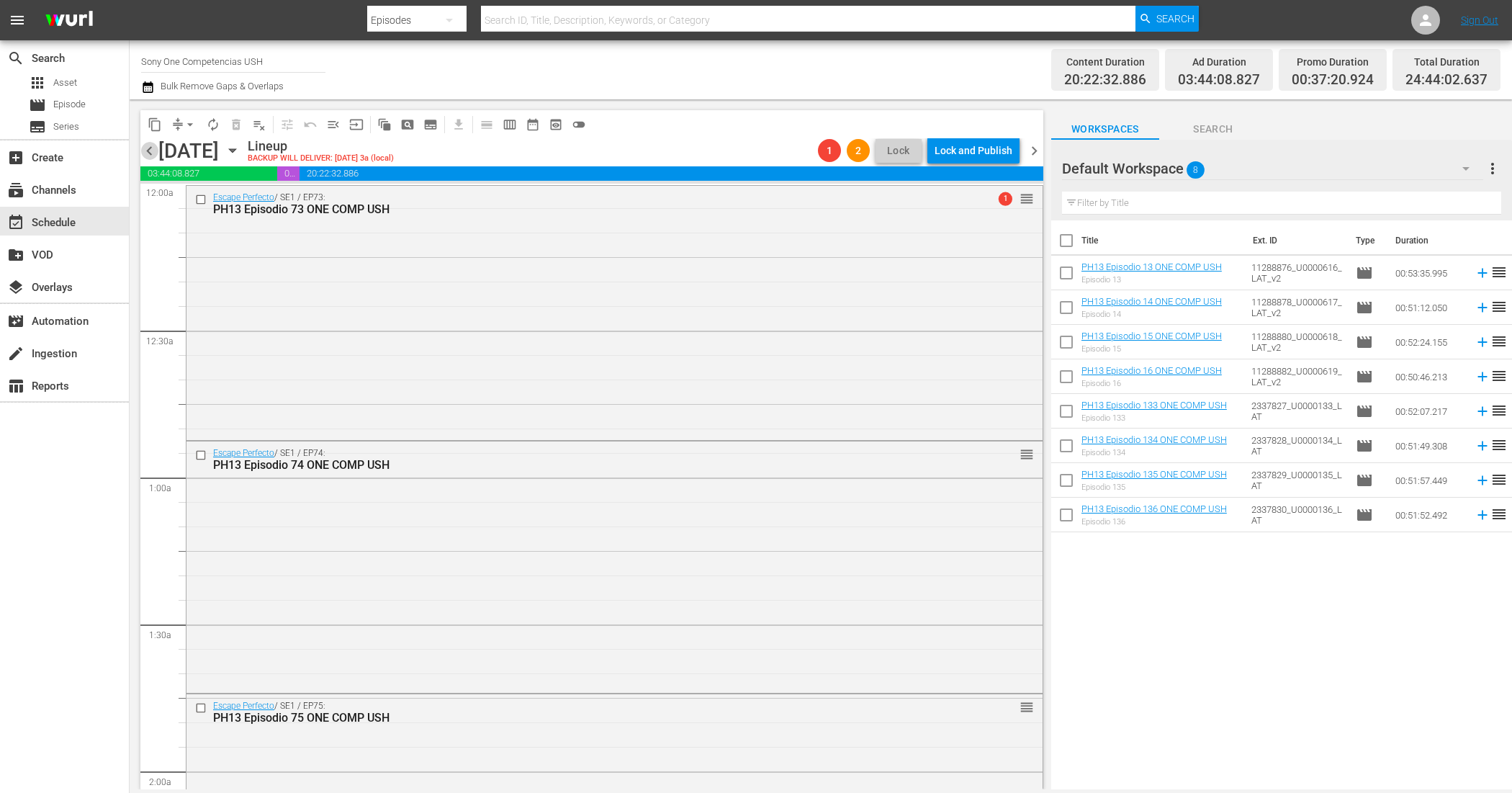
click at [147, 149] on span "chevron_left" at bounding box center [149, 151] width 18 height 18
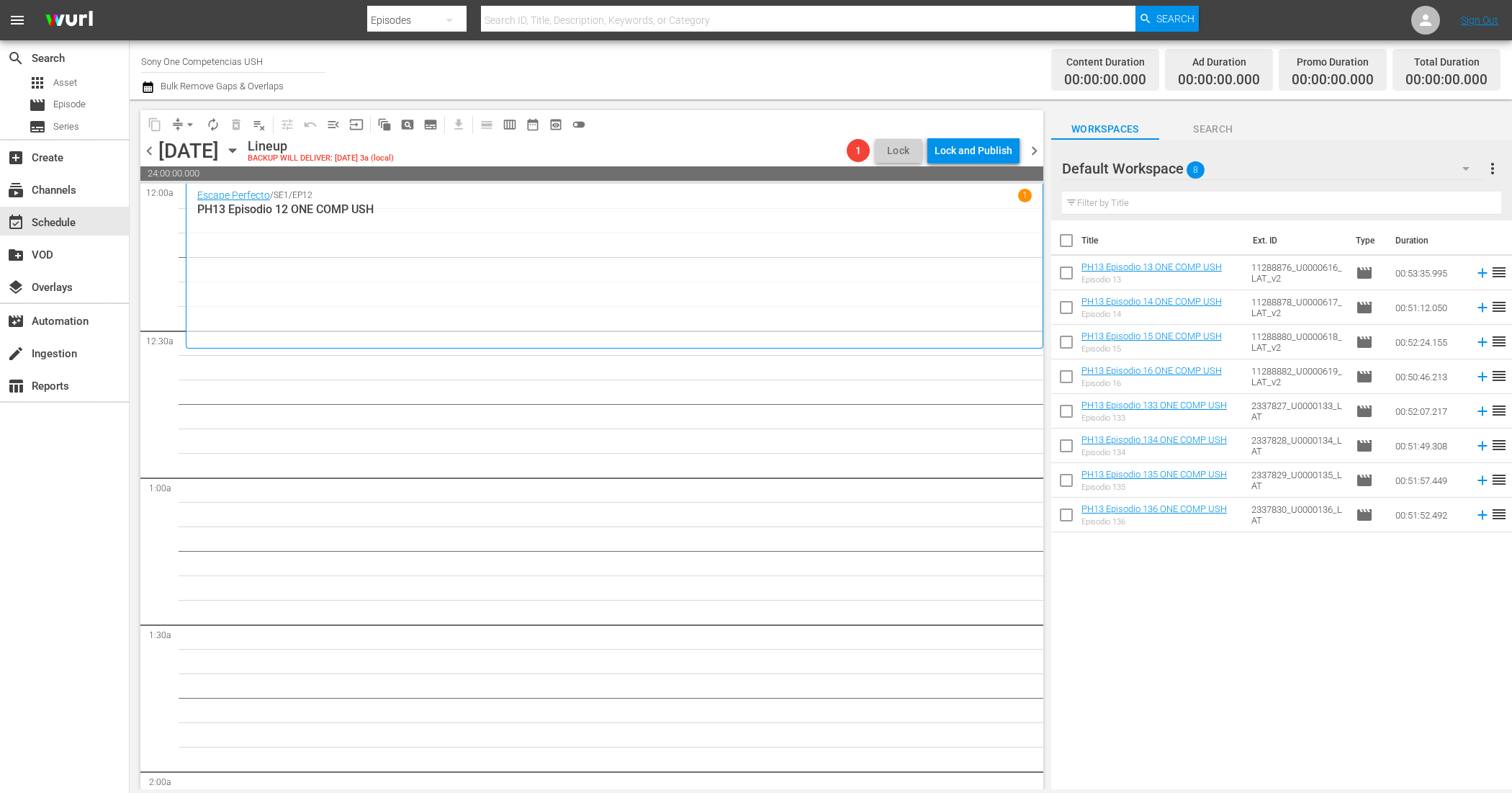
click at [1066, 236] on input "checkbox" at bounding box center [1066, 243] width 30 height 30
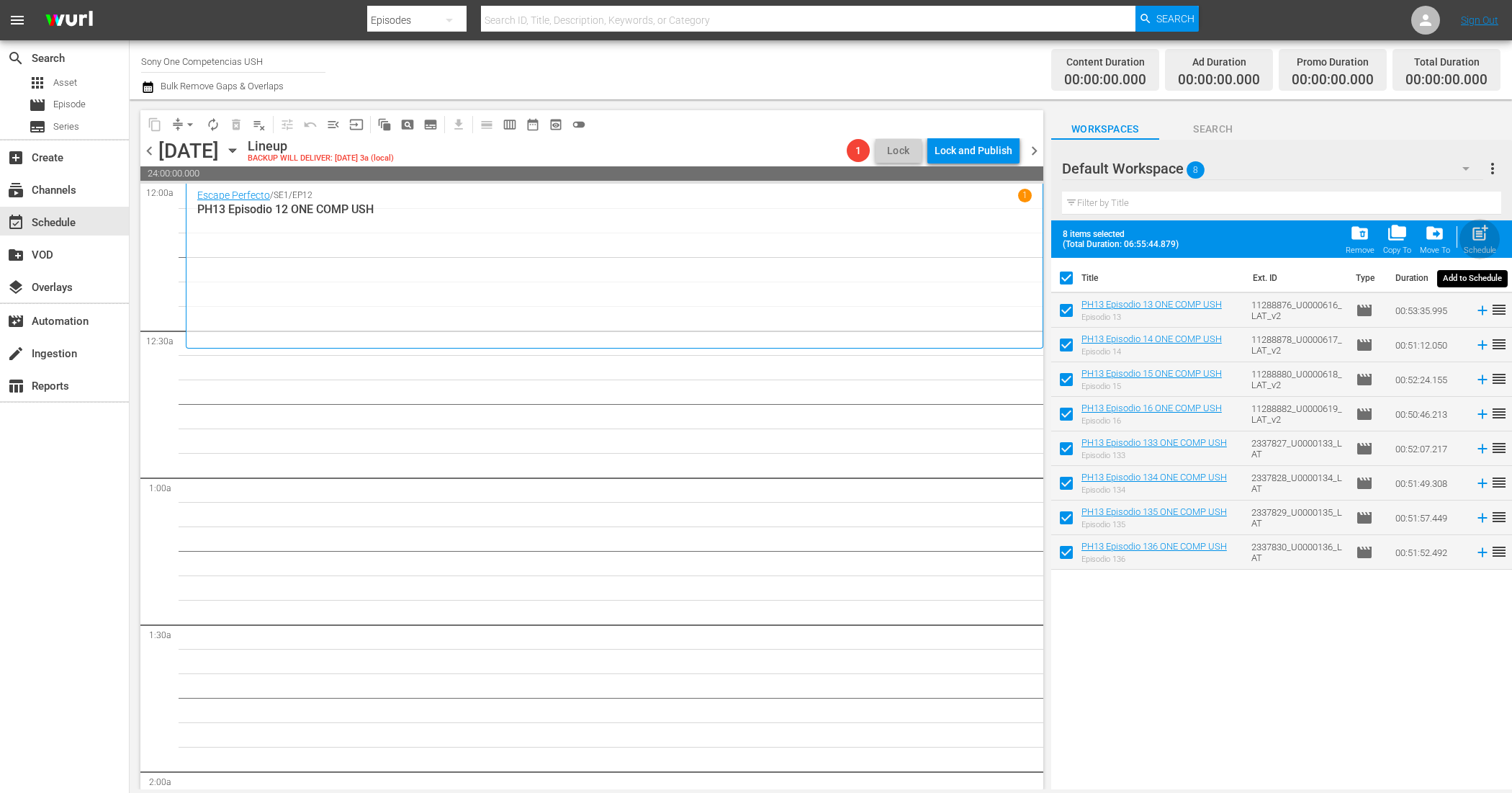
click at [1475, 240] on span "post_add" at bounding box center [1480, 233] width 20 height 20
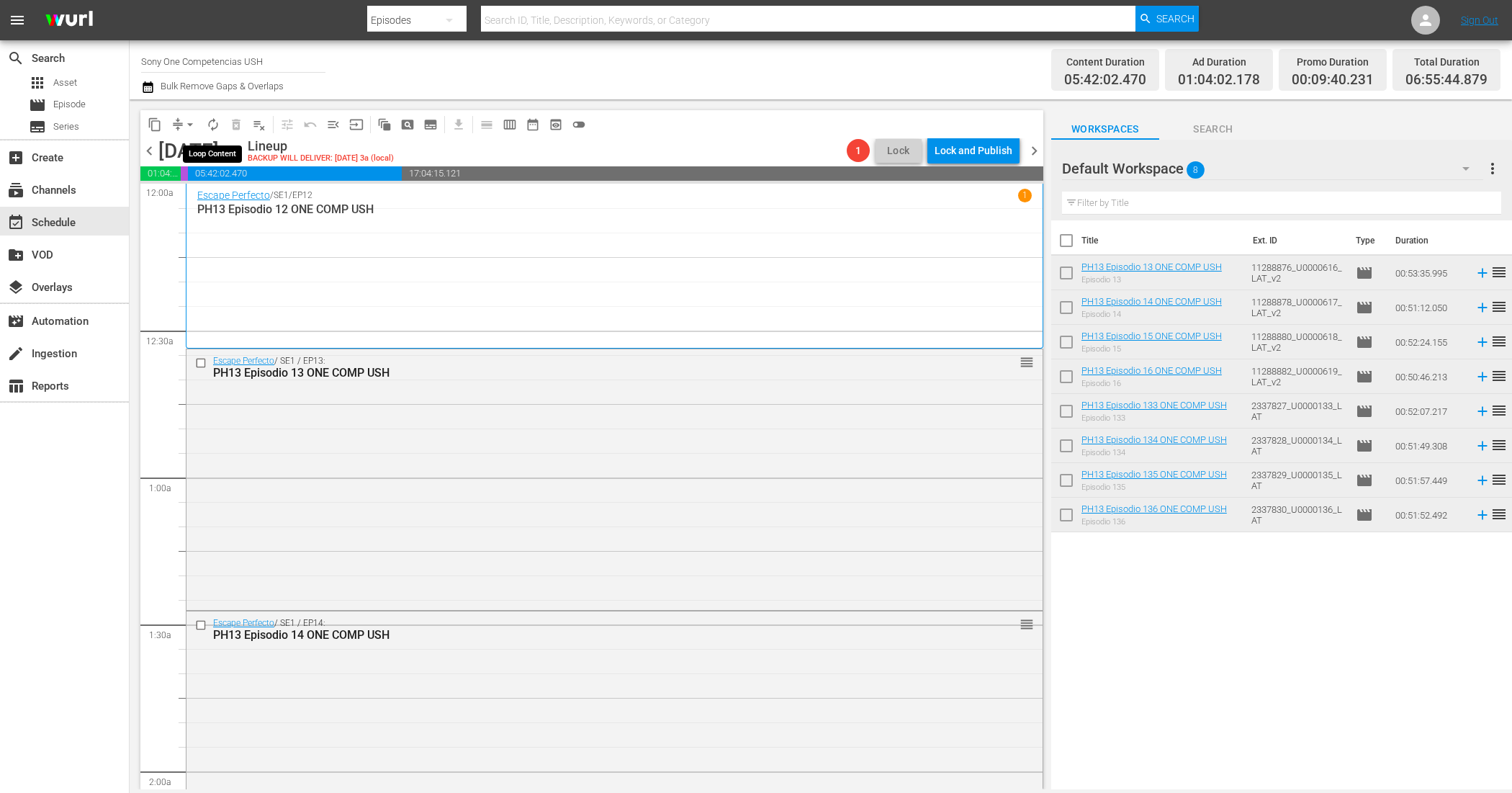
click at [206, 118] on span "autorenew_outlined" at bounding box center [213, 125] width 14 height 14
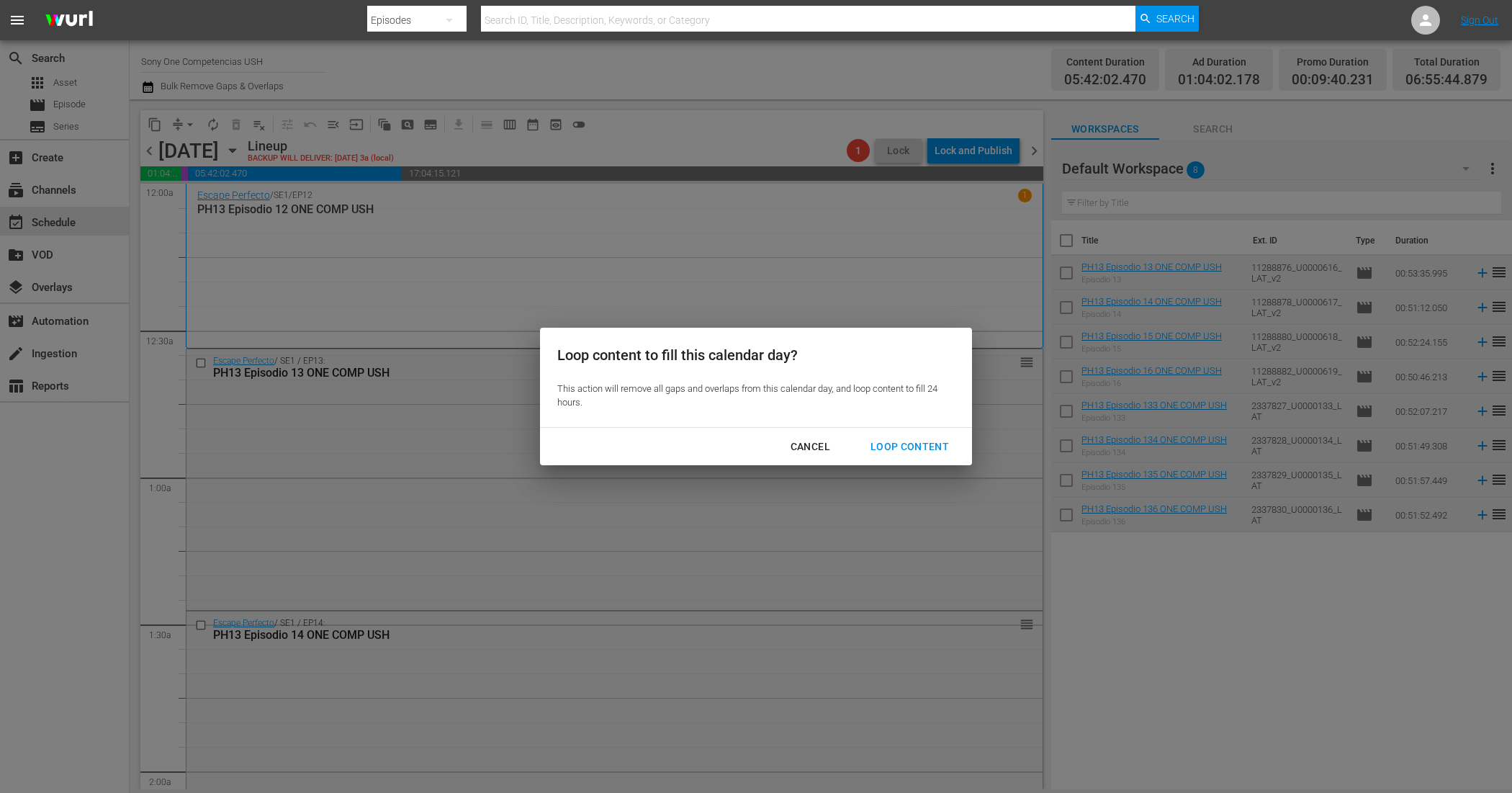
click at [891, 441] on div "Loop Content" at bounding box center [909, 447] width 101 height 18
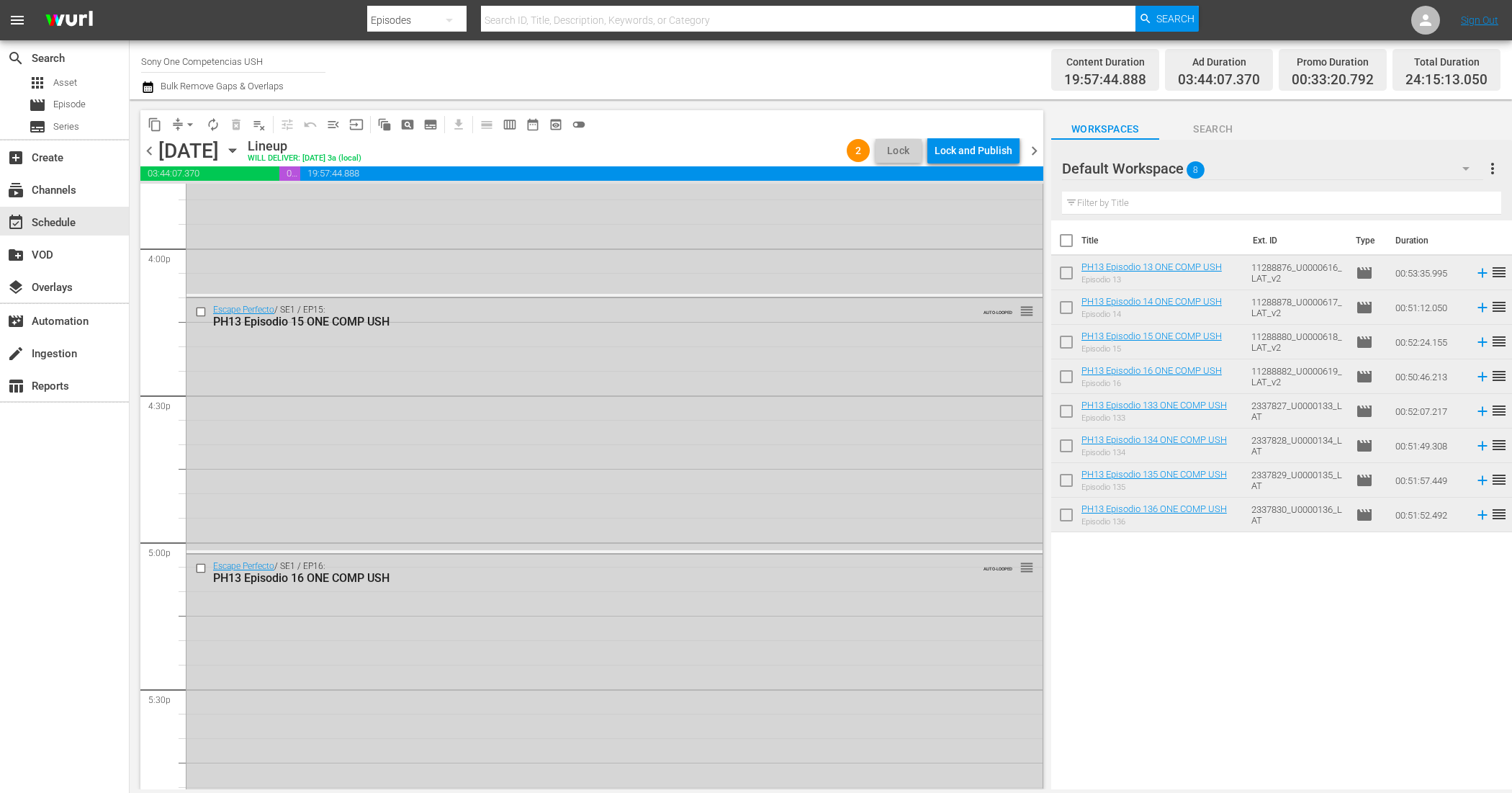
scroll to position [6688, 0]
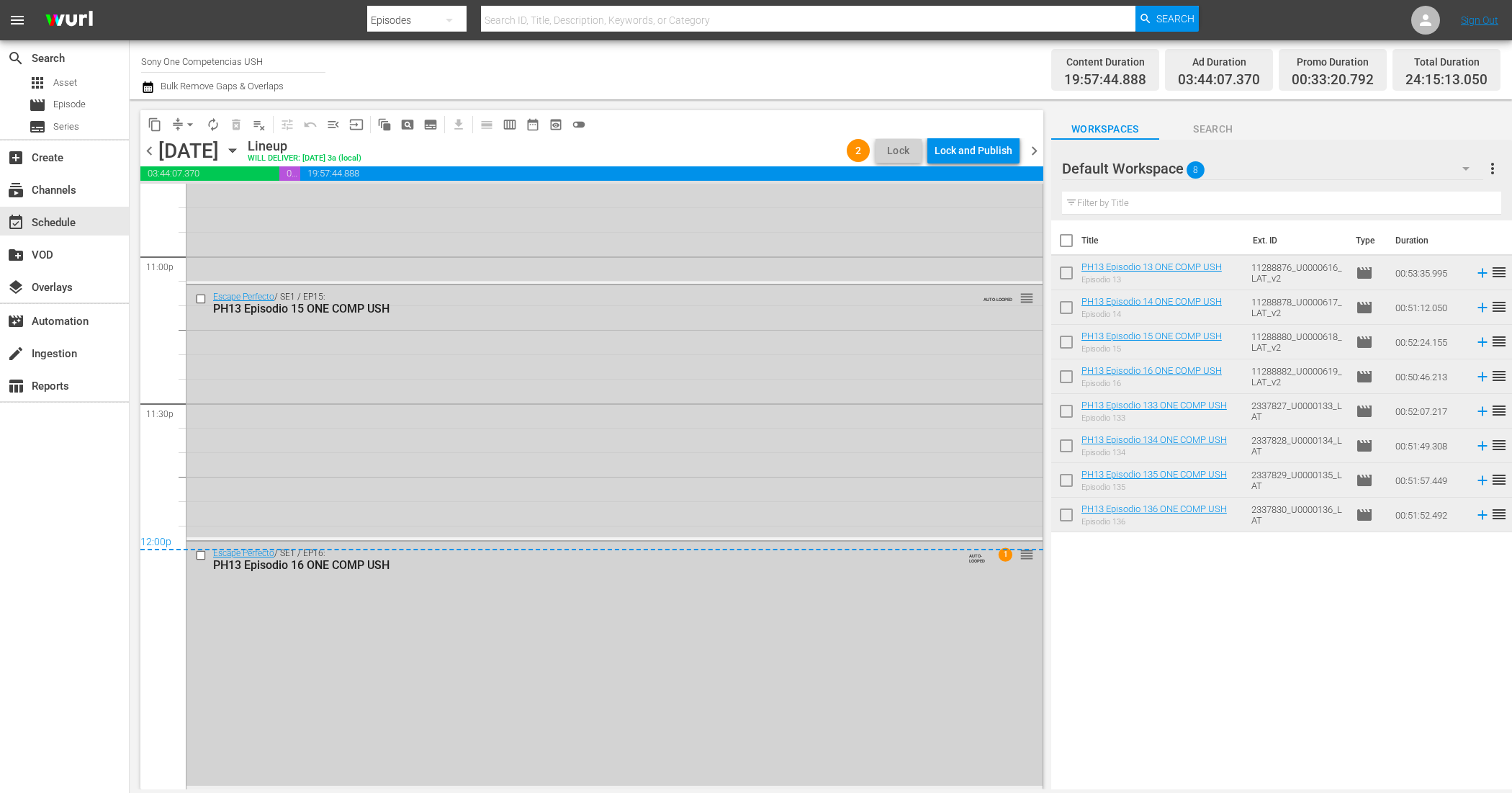
click at [725, 685] on div "Escape Perfecto / SE1 / EP16: PH13 Episodio 16 ONE COMP USH AUTO-LOOPED 1 reord…" at bounding box center [614, 664] width 856 height 244
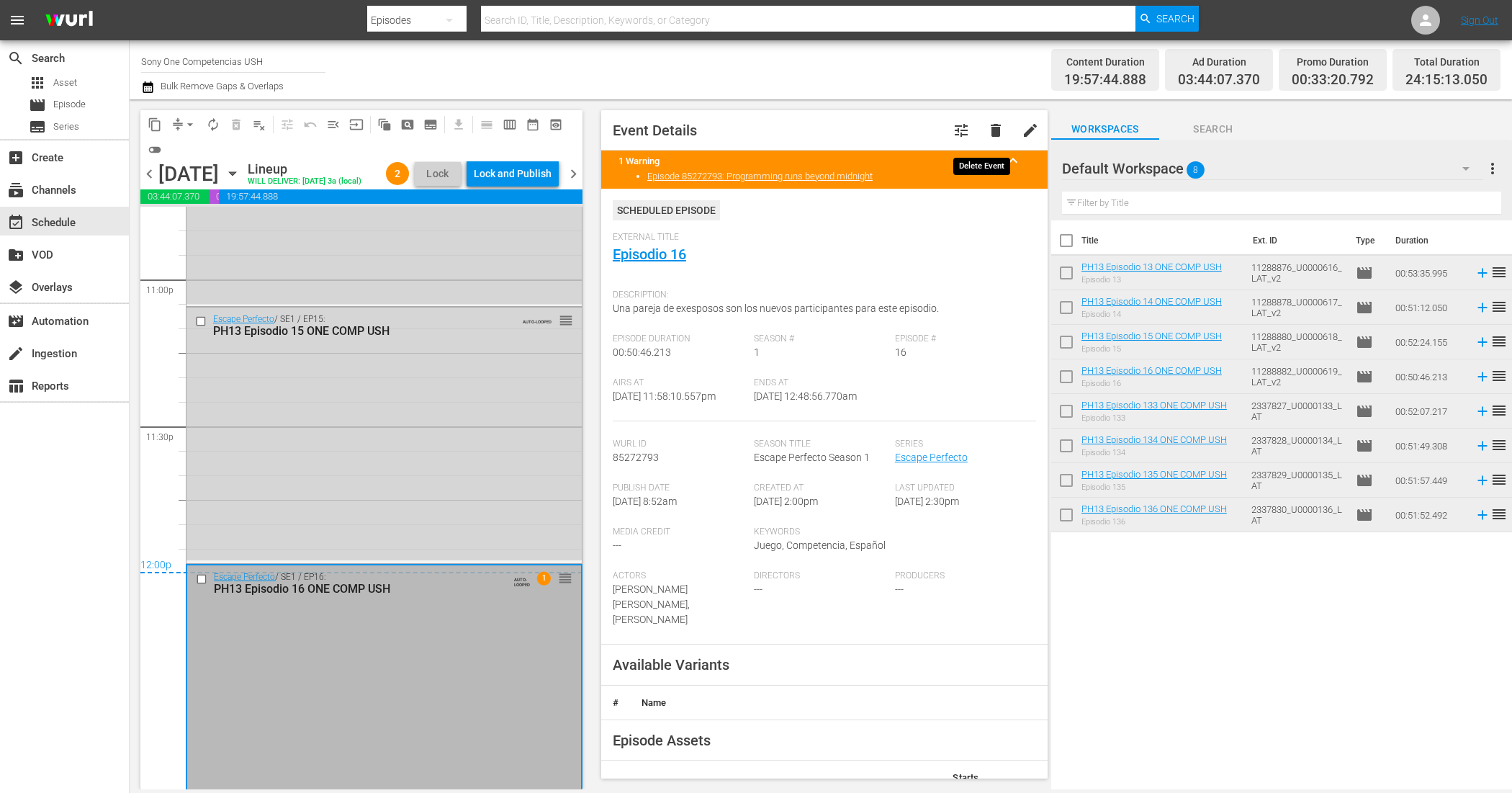
click at [987, 127] on span "delete" at bounding box center [995, 130] width 17 height 17
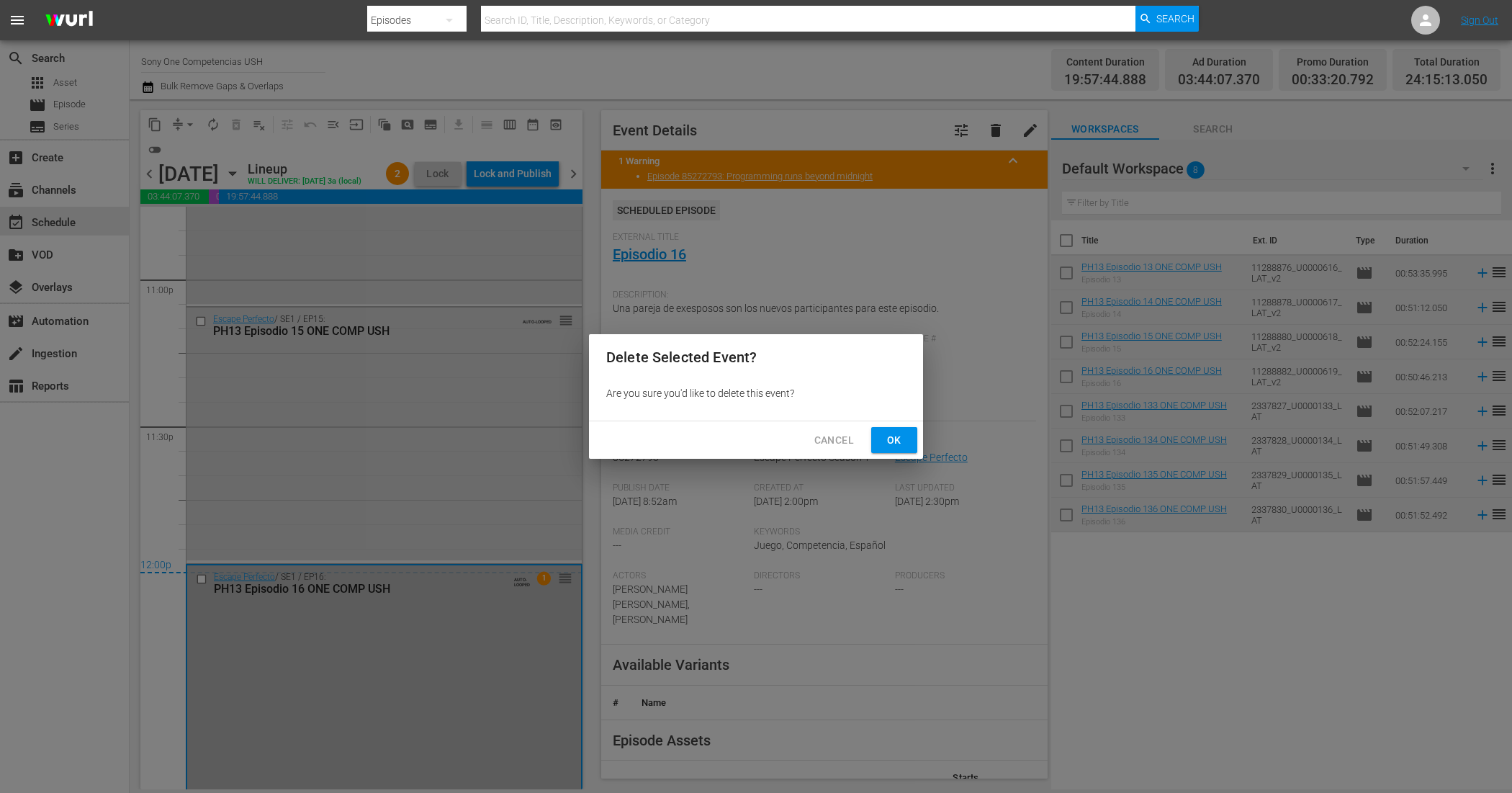
click at [908, 438] on button "Ok" at bounding box center [894, 439] width 46 height 26
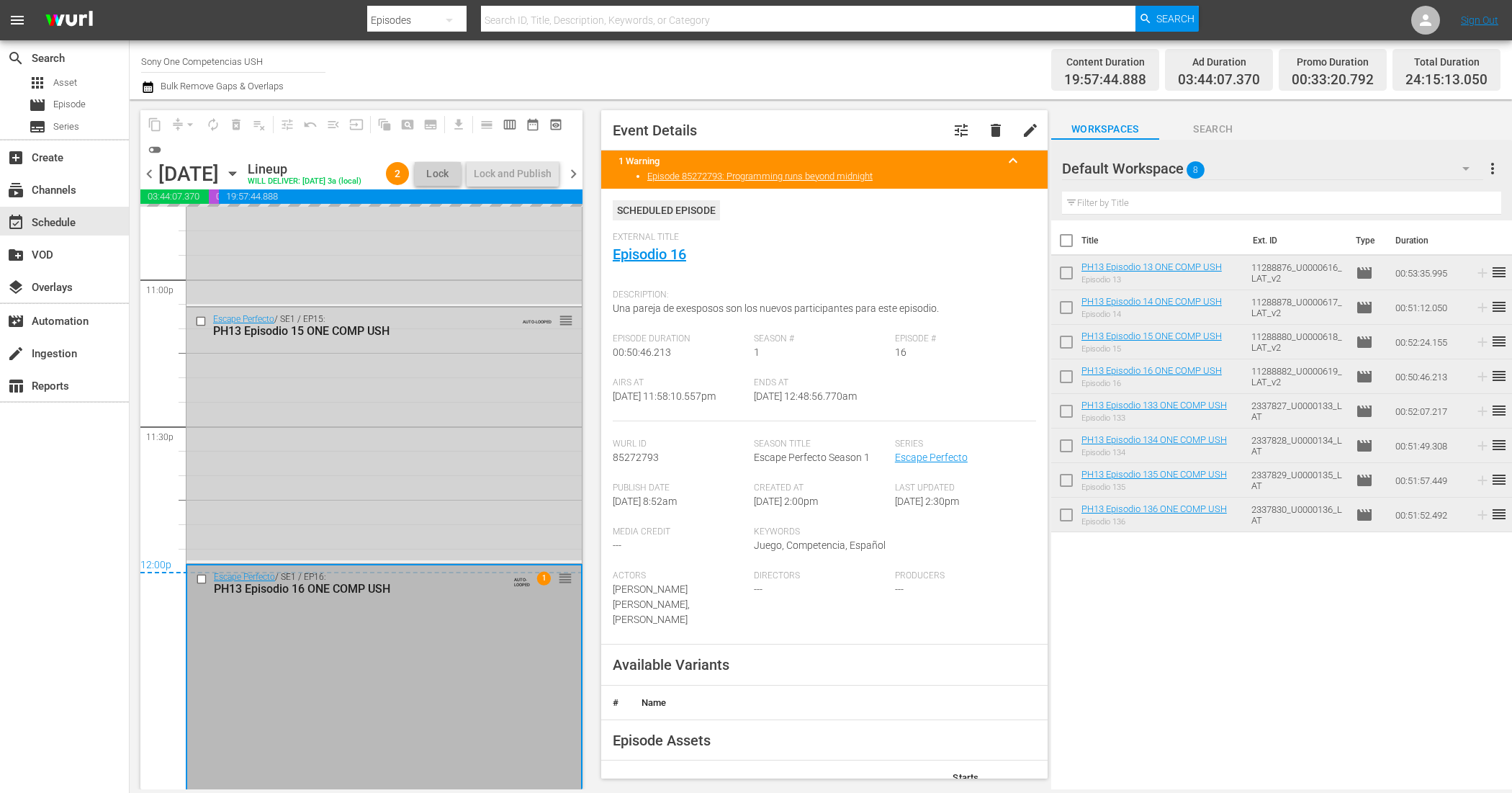
click at [439, 495] on div "Escape Perfecto / SE1 / EP15: PH13 Episodio 15 ONE COMP USH AUTO-LOOPED reorder" at bounding box center [383, 433] width 395 height 252
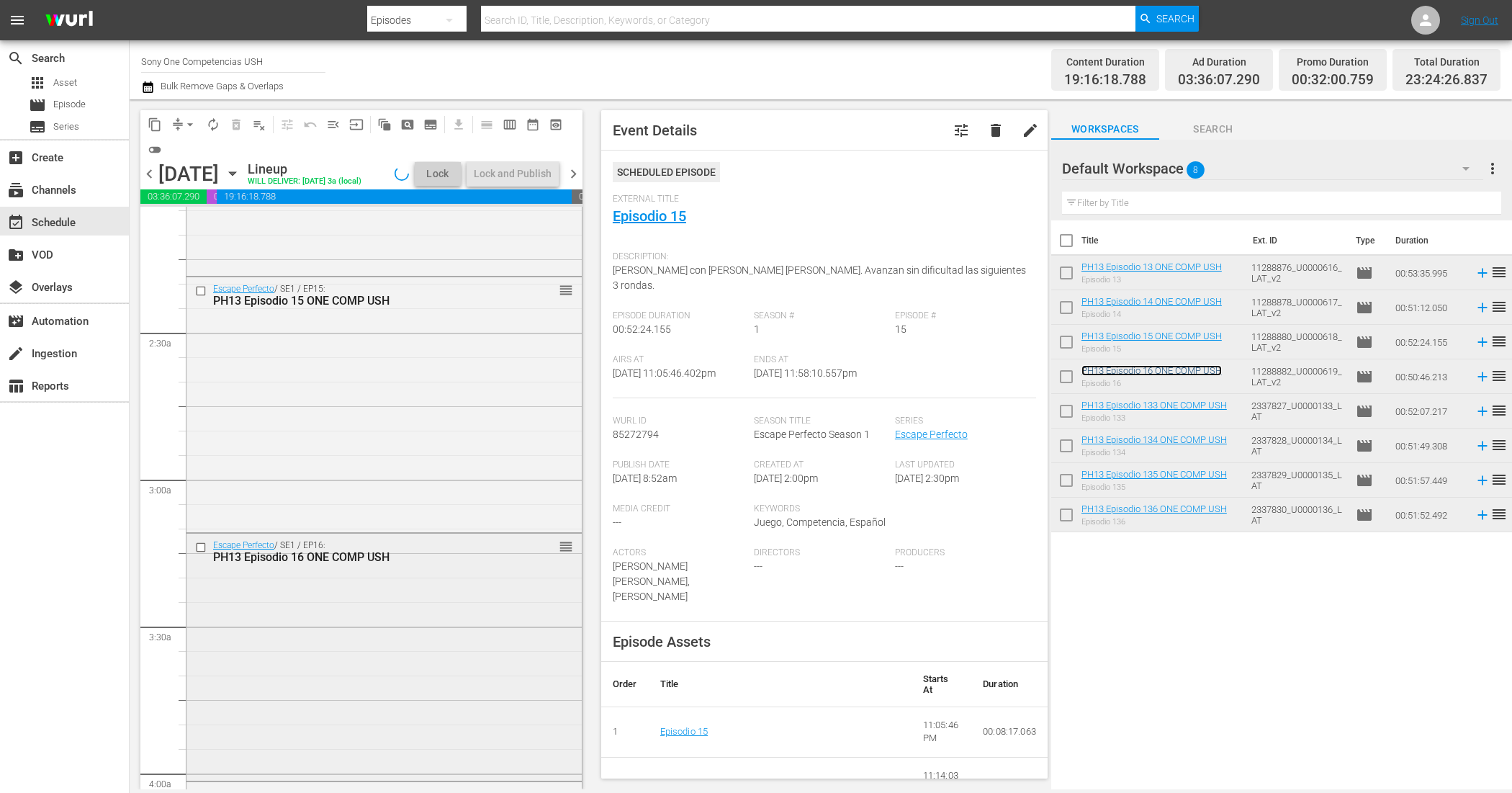
scroll to position [721, 0]
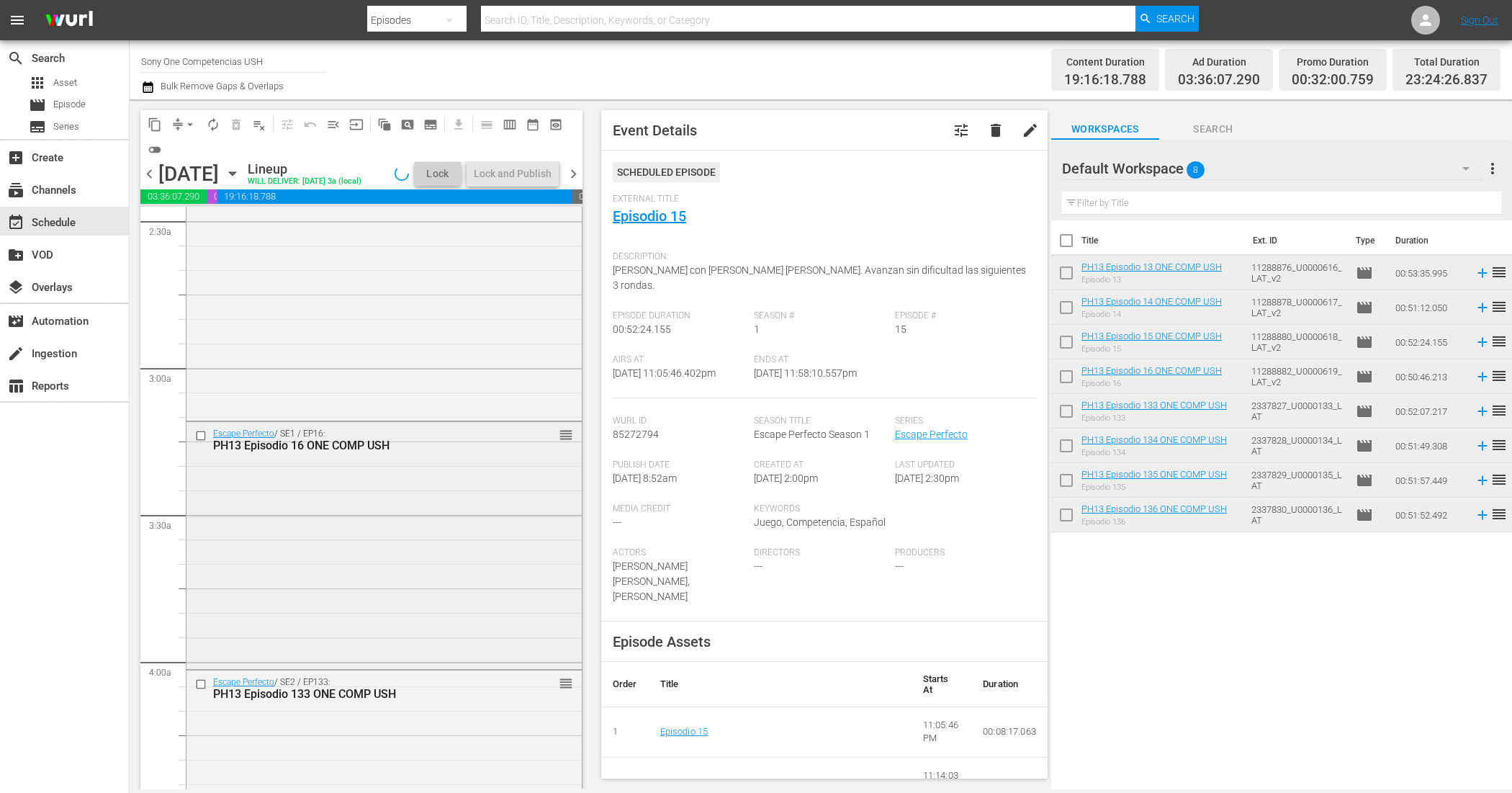
click at [398, 581] on div "Escape Perfecto / SE1 / EP16: PH13 Episodio 16 ONE COMP USH reorder" at bounding box center [383, 544] width 395 height 244
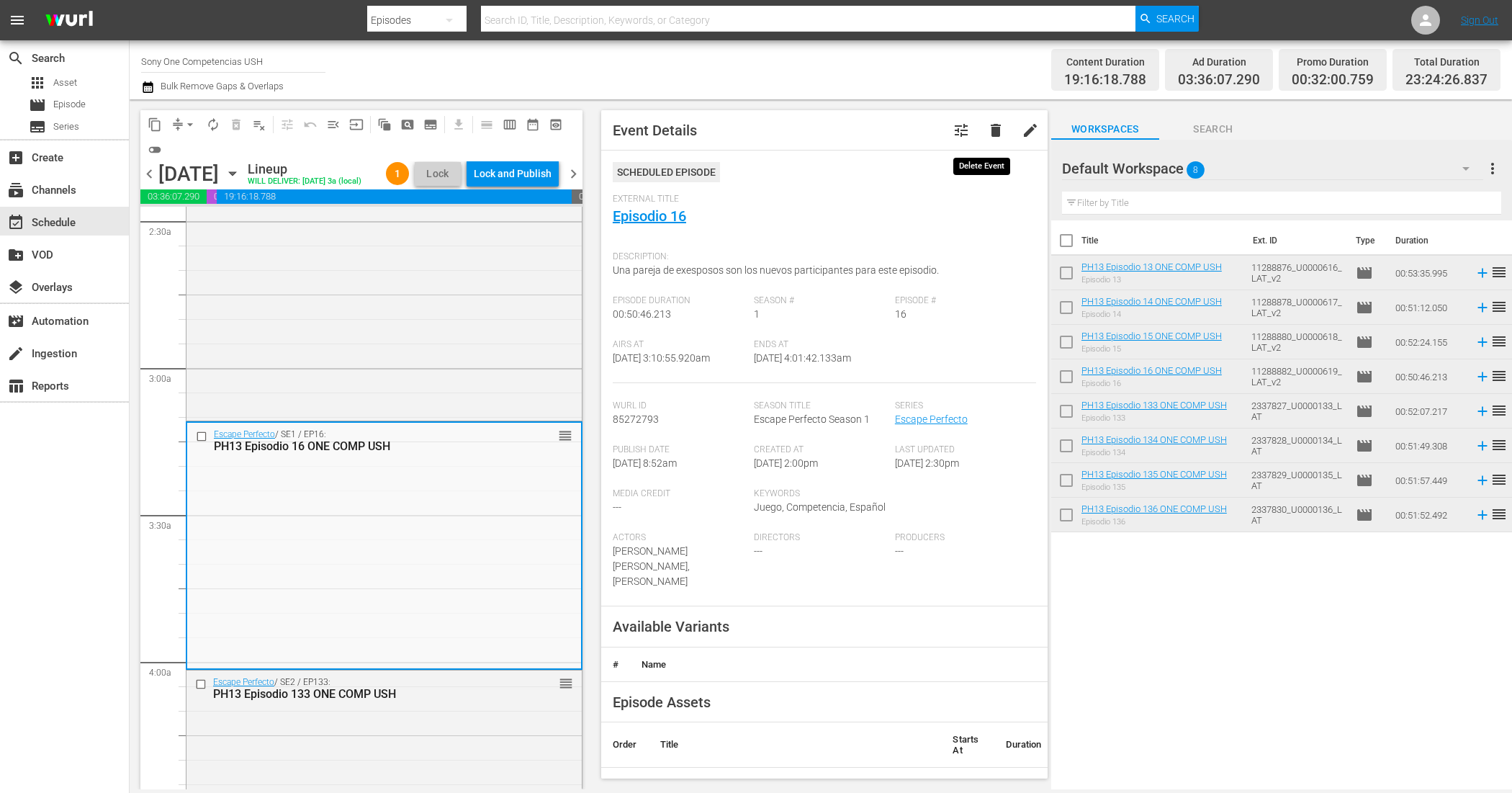
click at [987, 127] on span "delete" at bounding box center [995, 130] width 17 height 17
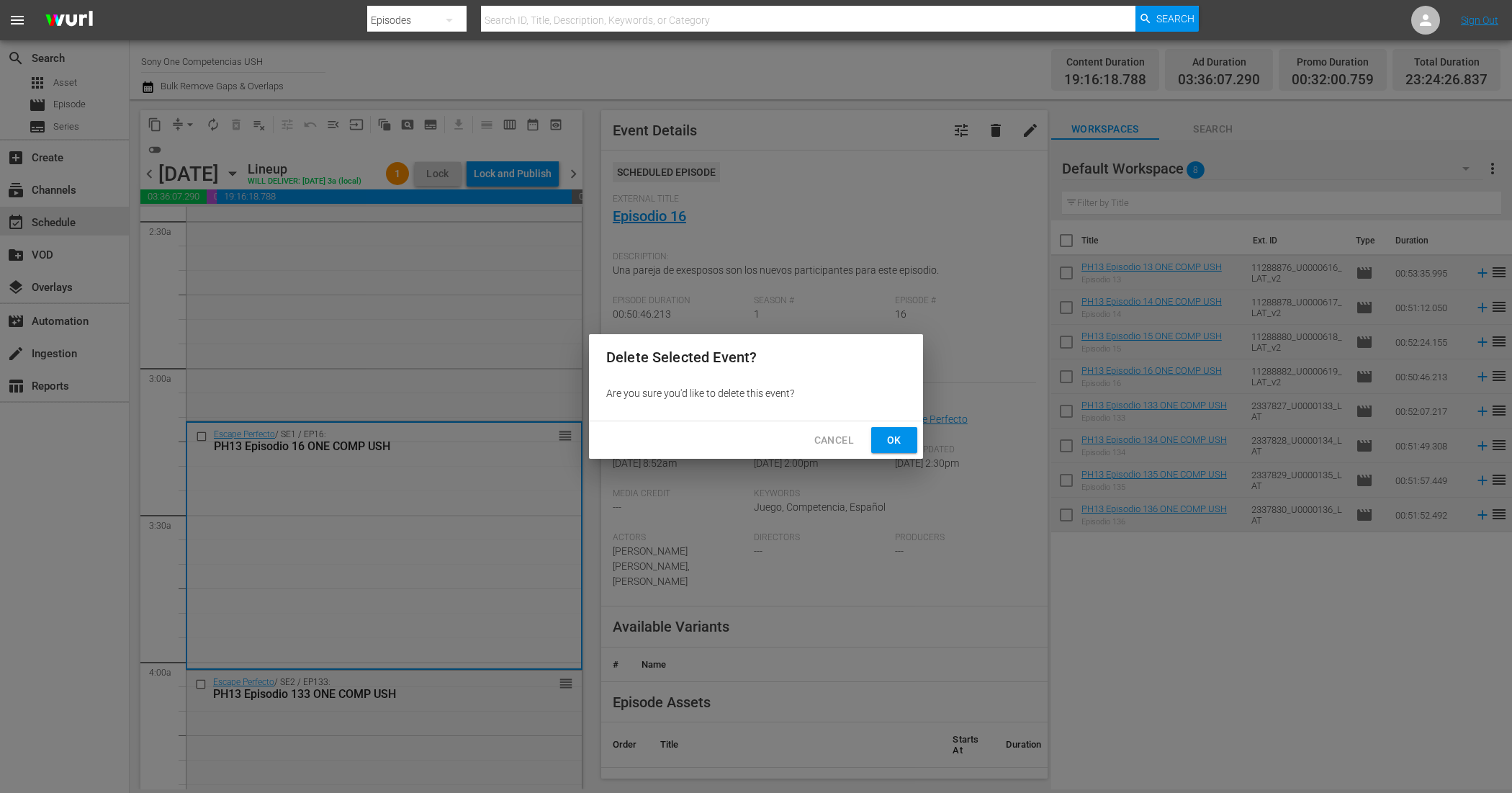
click at [901, 438] on span "Ok" at bounding box center [894, 440] width 23 height 18
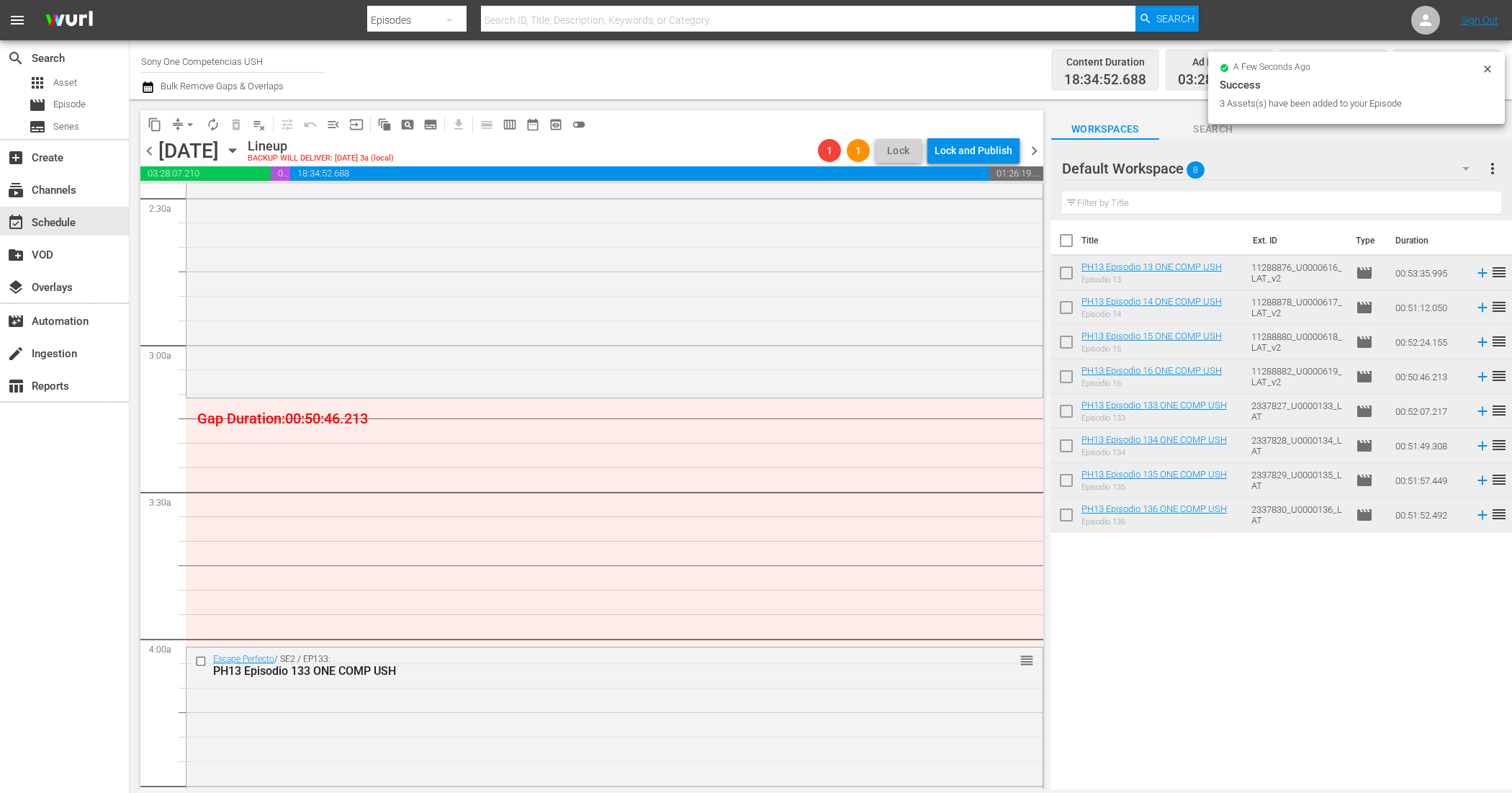
click at [1257, 166] on div "Default Workspace 8" at bounding box center [1273, 168] width 422 height 41
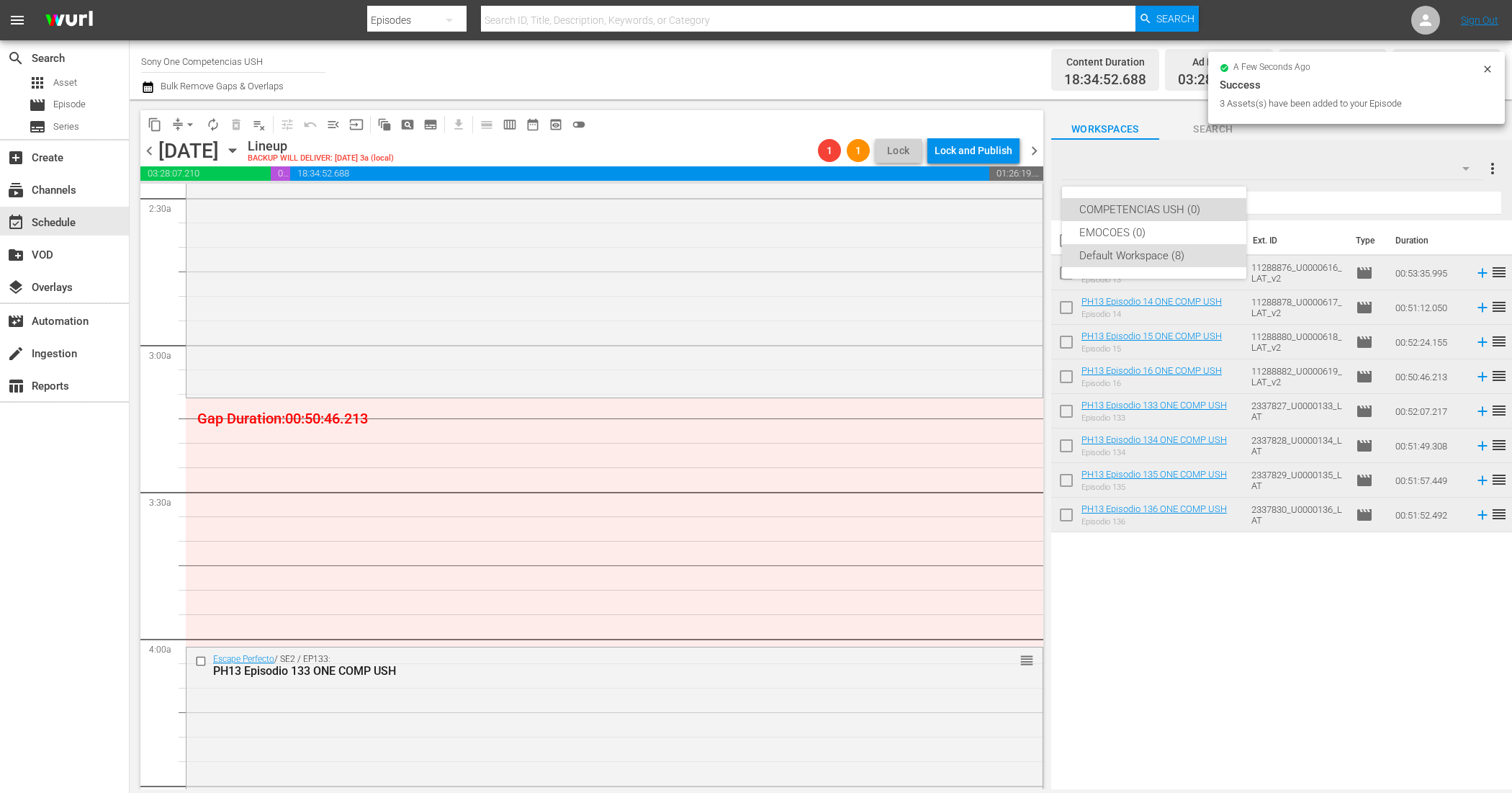
click at [1192, 203] on div "COMPETENCIAS USH (0)" at bounding box center [1154, 209] width 150 height 23
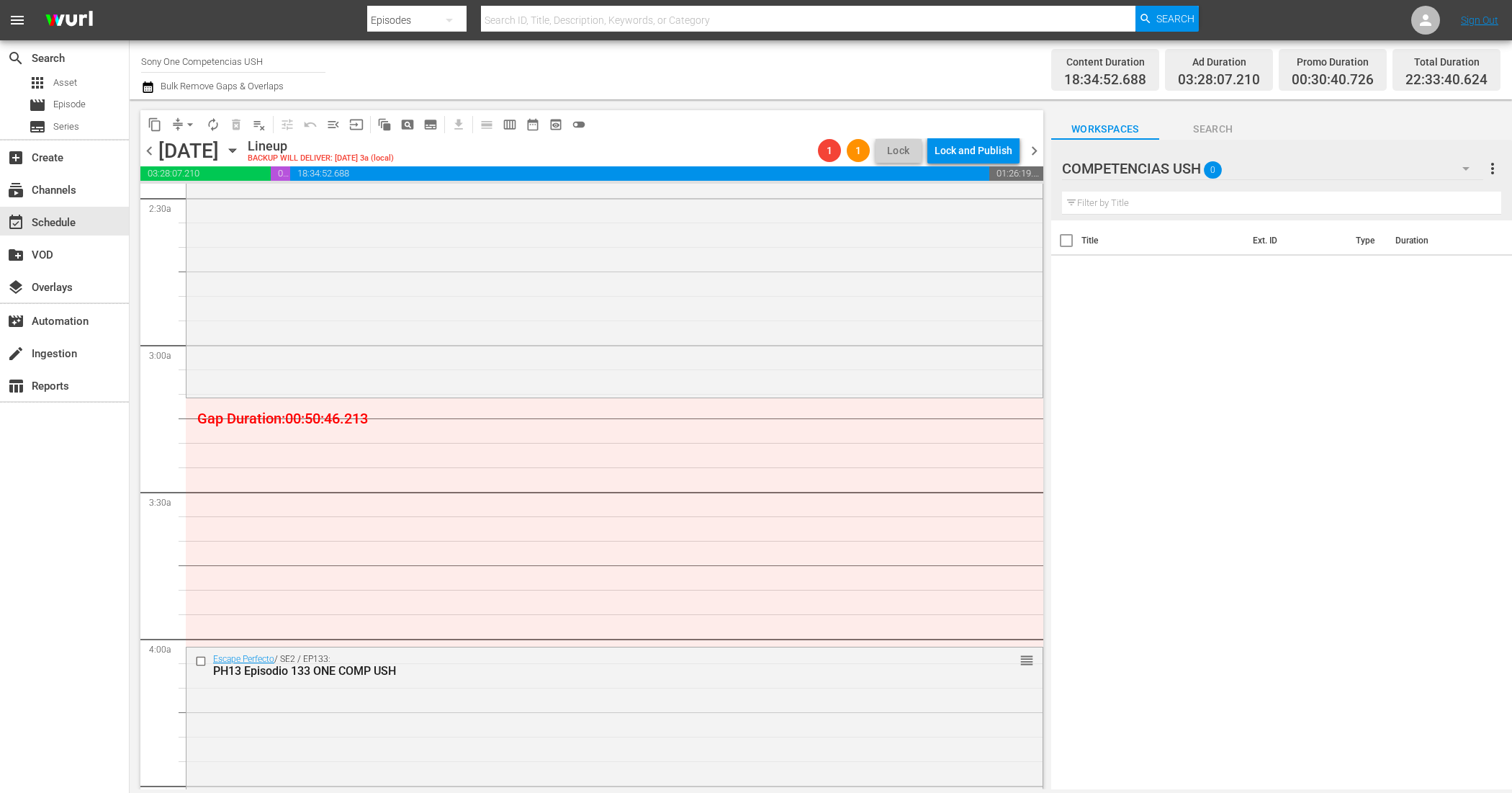
click at [1278, 164] on div "COMPETENCIAS USH 0" at bounding box center [1273, 168] width 422 height 41
click at [1178, 253] on div "Default Workspace (8)" at bounding box center [1154, 255] width 150 height 23
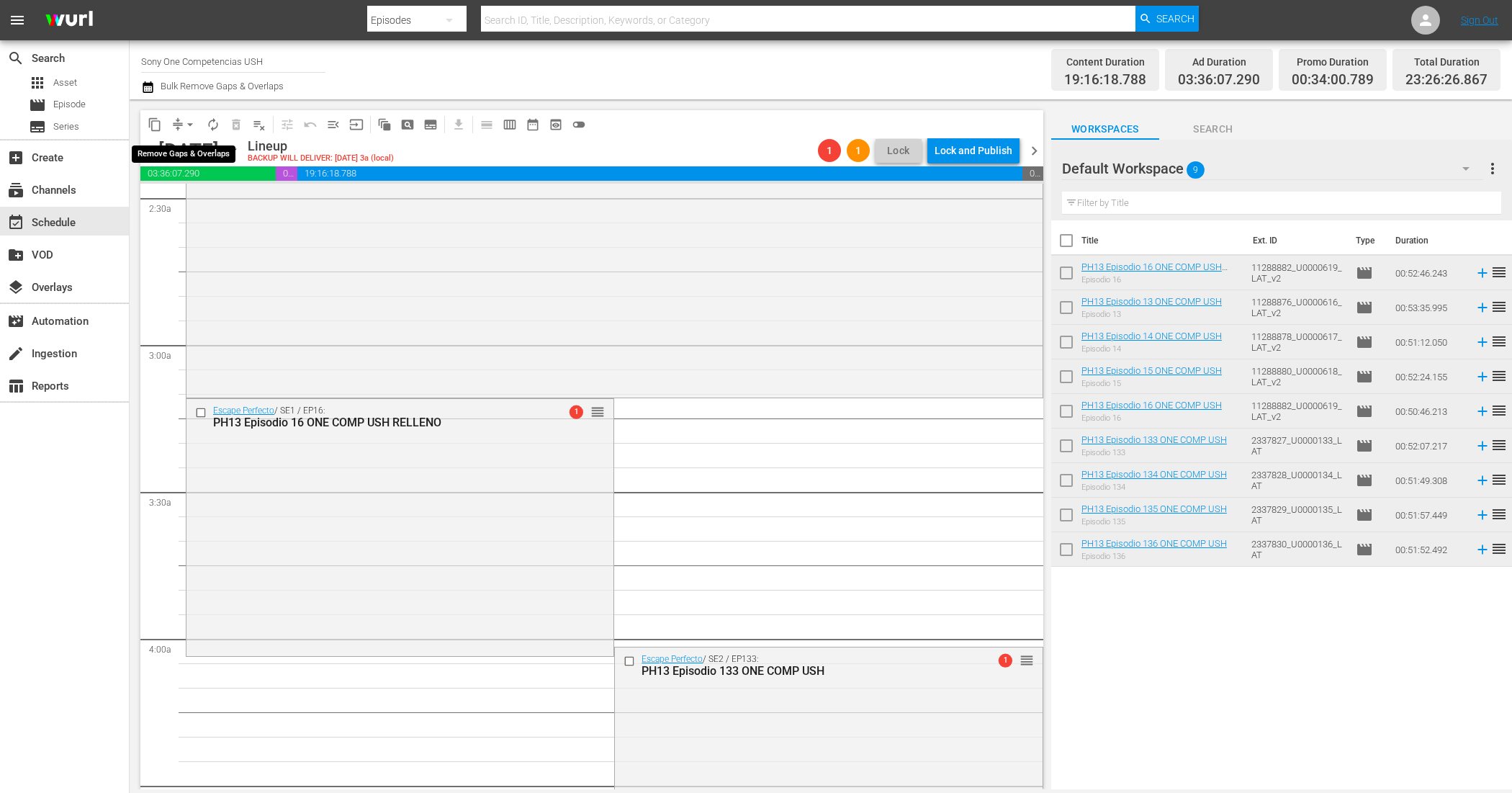
click at [177, 121] on span "compress" at bounding box center [178, 125] width 14 height 14
click at [176, 122] on span "compress" at bounding box center [178, 125] width 14 height 14
click at [182, 124] on button "arrow_drop_down" at bounding box center [190, 124] width 23 height 23
click at [186, 194] on li "Align to End of Previous Day" at bounding box center [190, 201] width 151 height 24
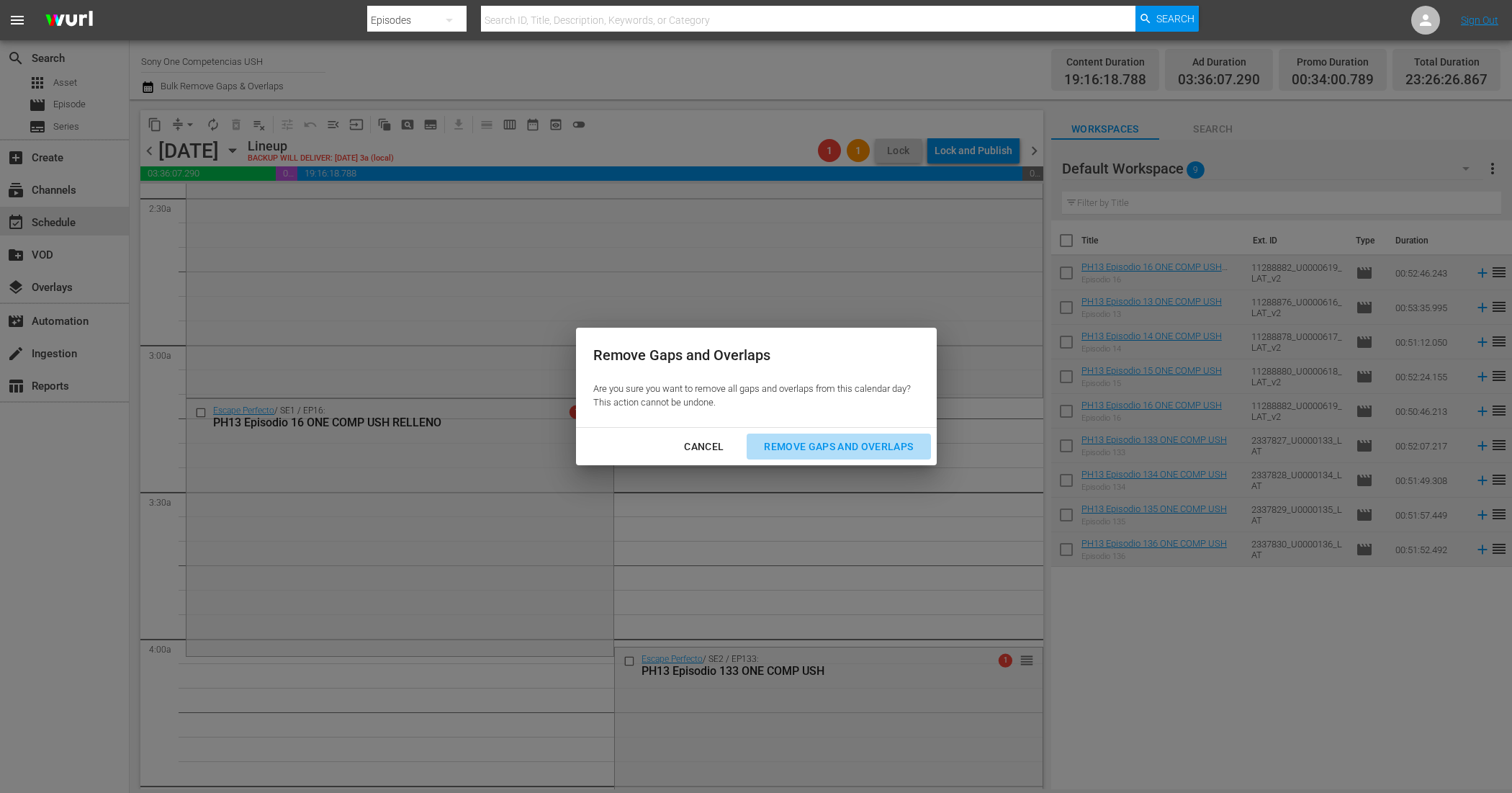
click at [794, 441] on div "Remove Gaps and Overlaps" at bounding box center [839, 447] width 172 height 18
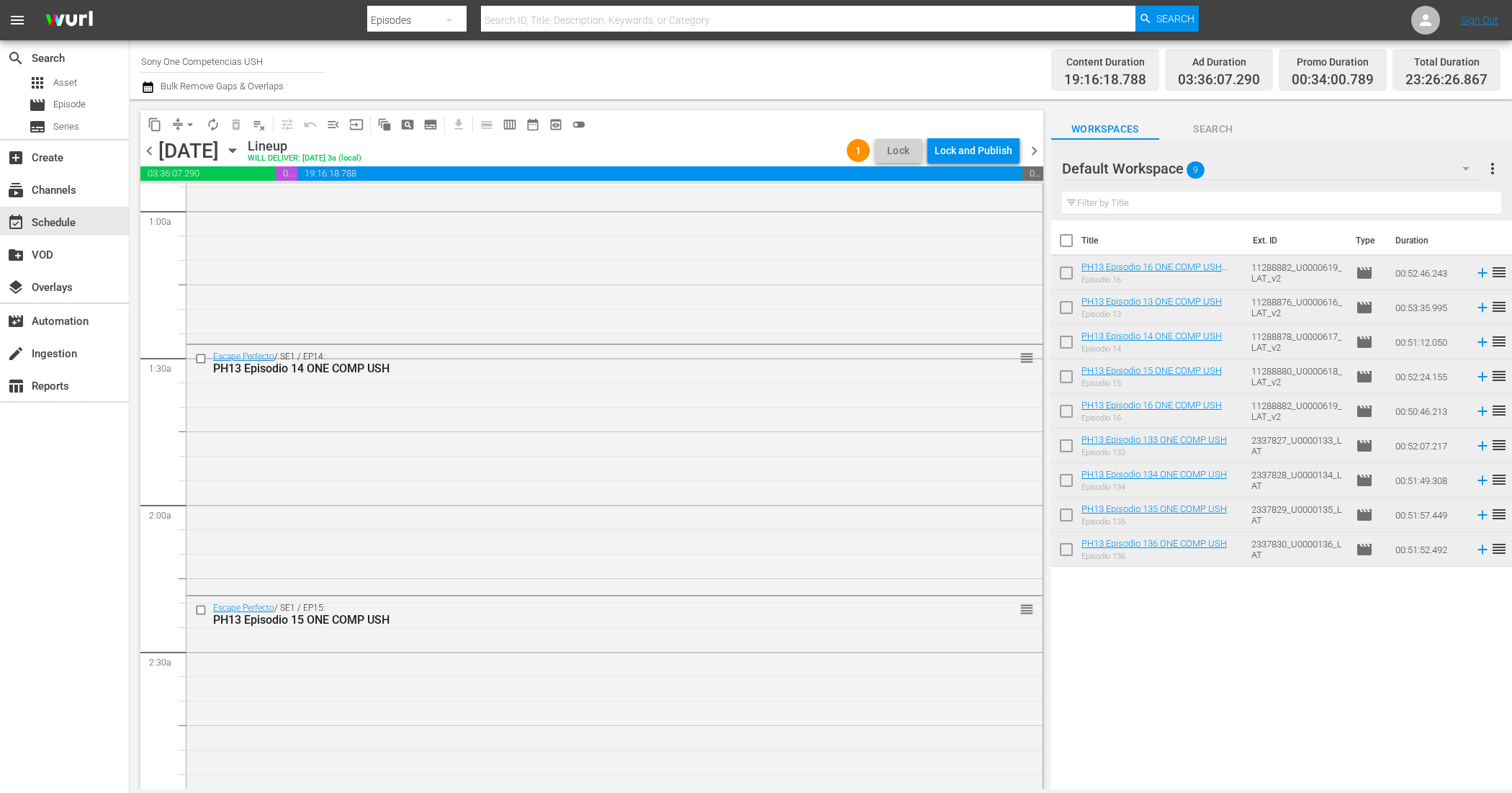
scroll to position [0, 0]
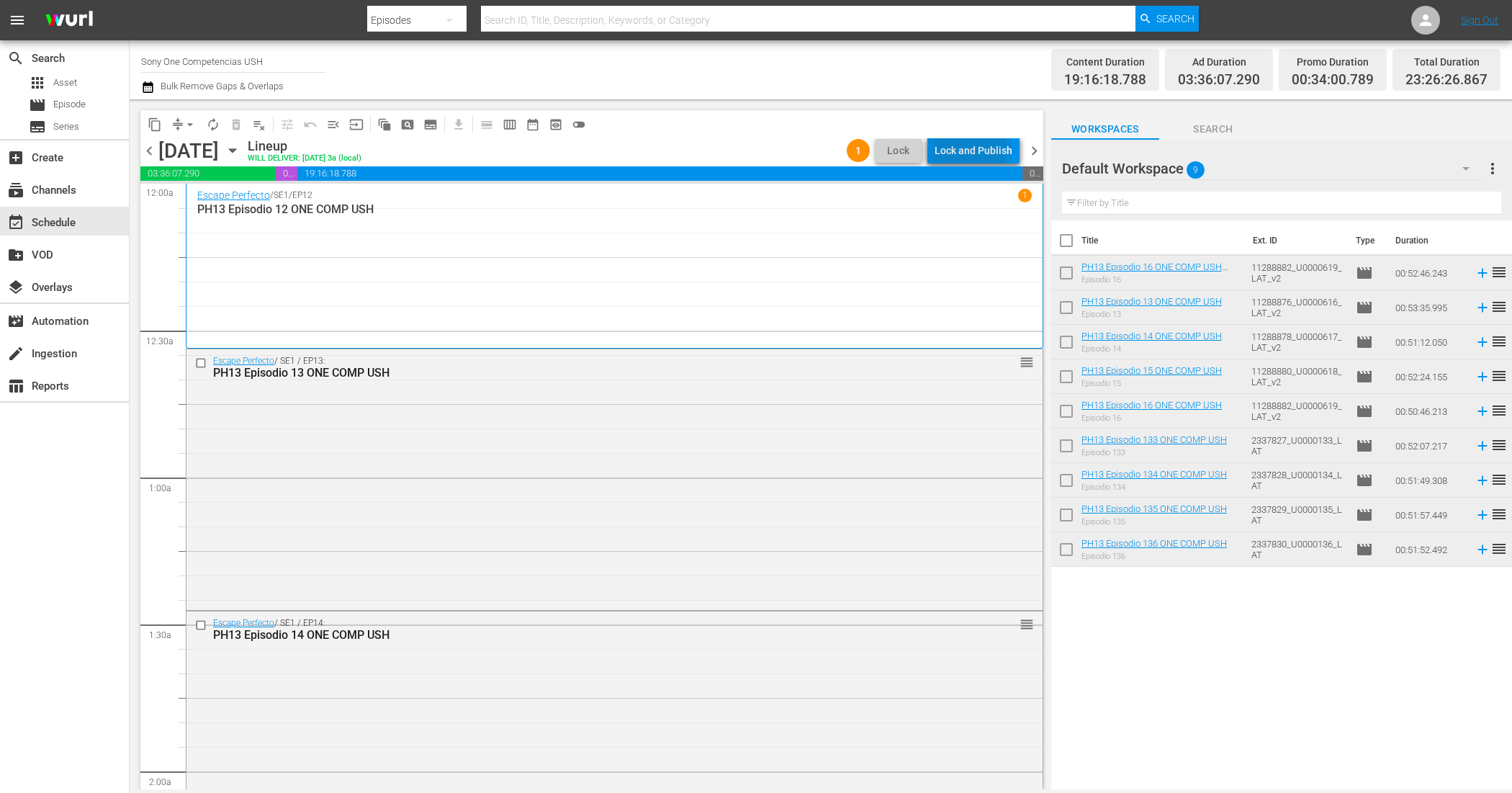
click at [970, 147] on div "Lock and Publish" at bounding box center [973, 150] width 78 height 26
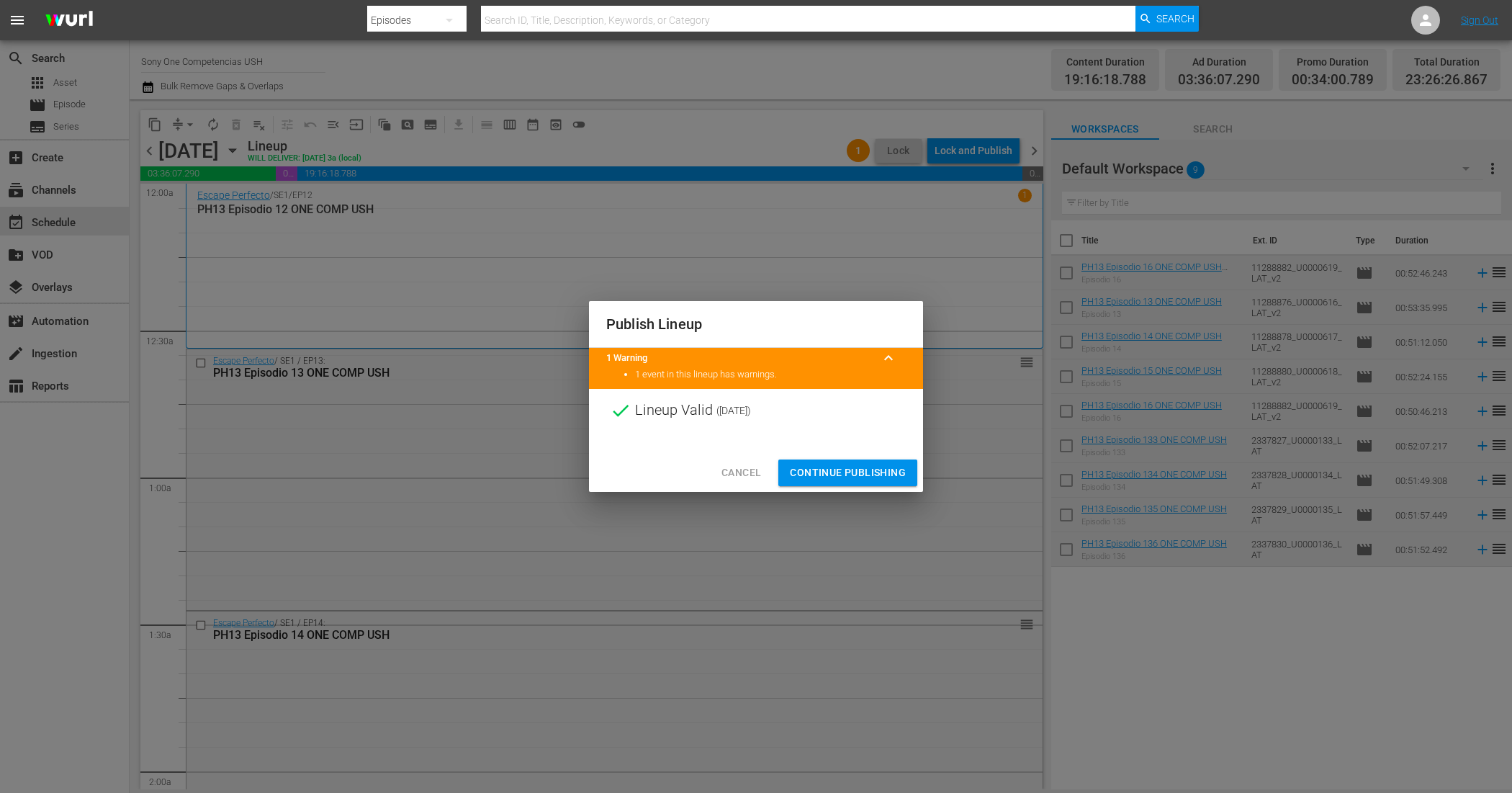
click at [822, 474] on span "Continue Publishing" at bounding box center [848, 473] width 116 height 18
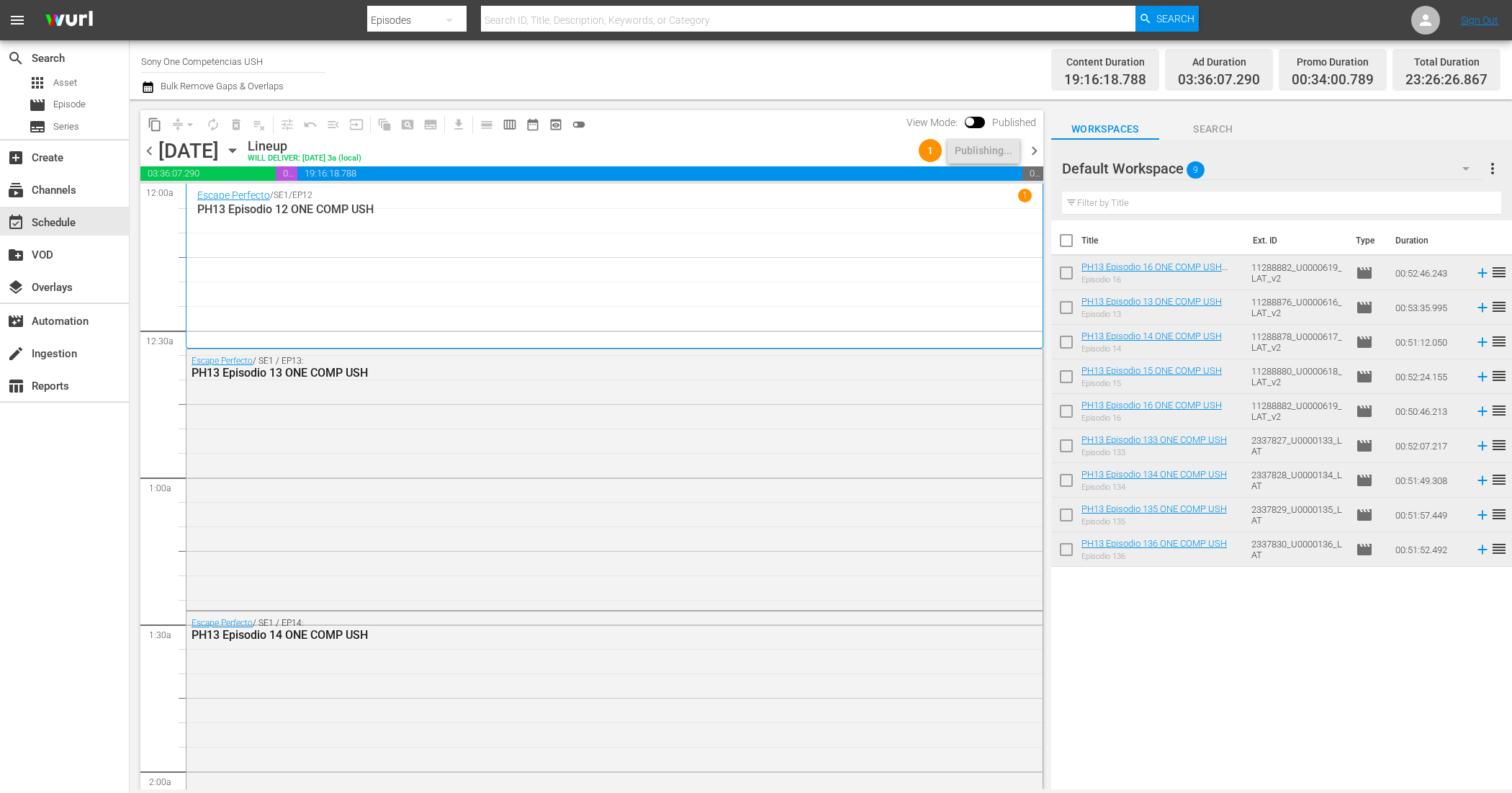
click at [1066, 241] on input "checkbox" at bounding box center [1066, 243] width 30 height 30
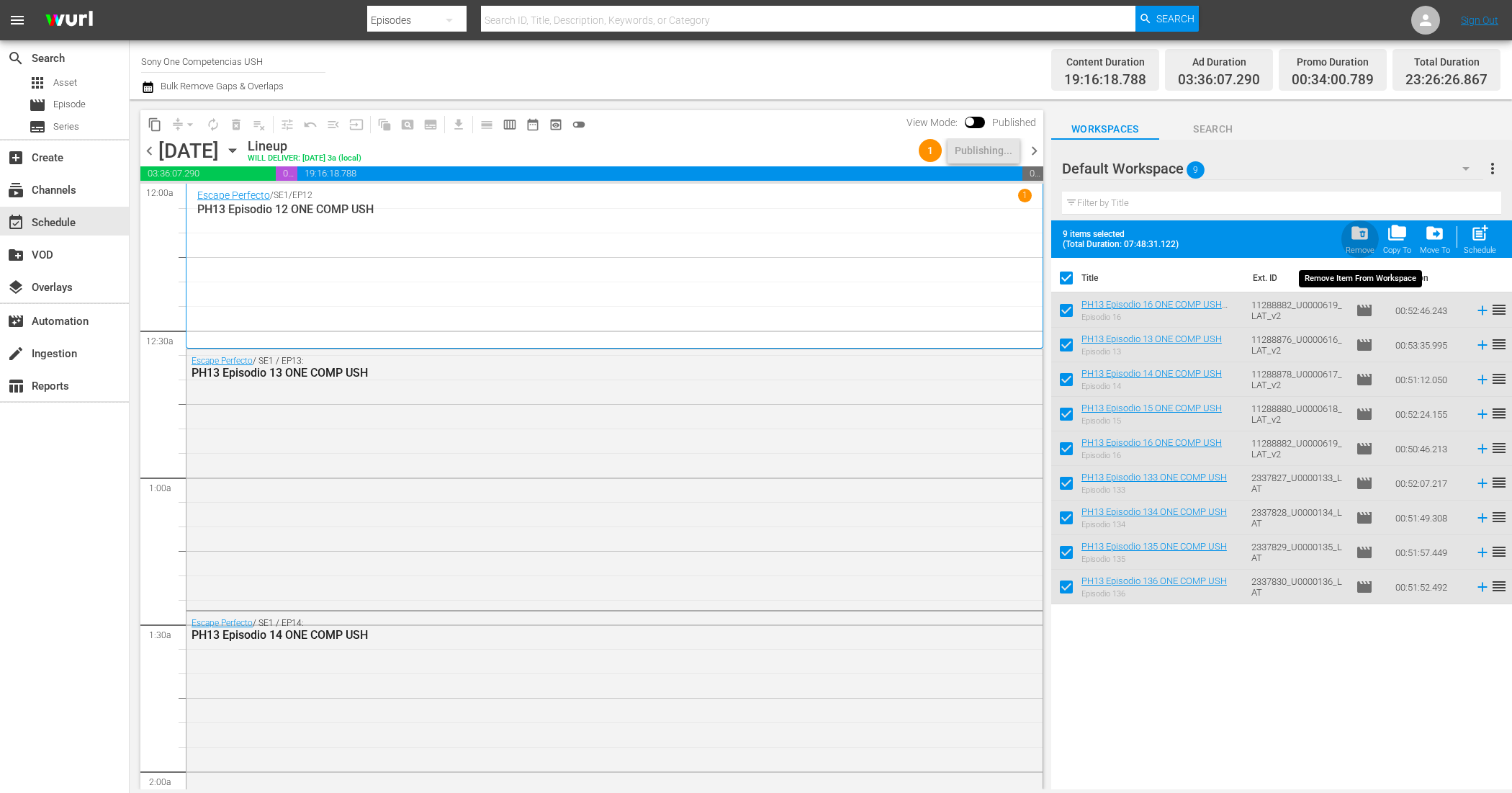
click at [1356, 232] on span "folder_delete" at bounding box center [1360, 233] width 20 height 20
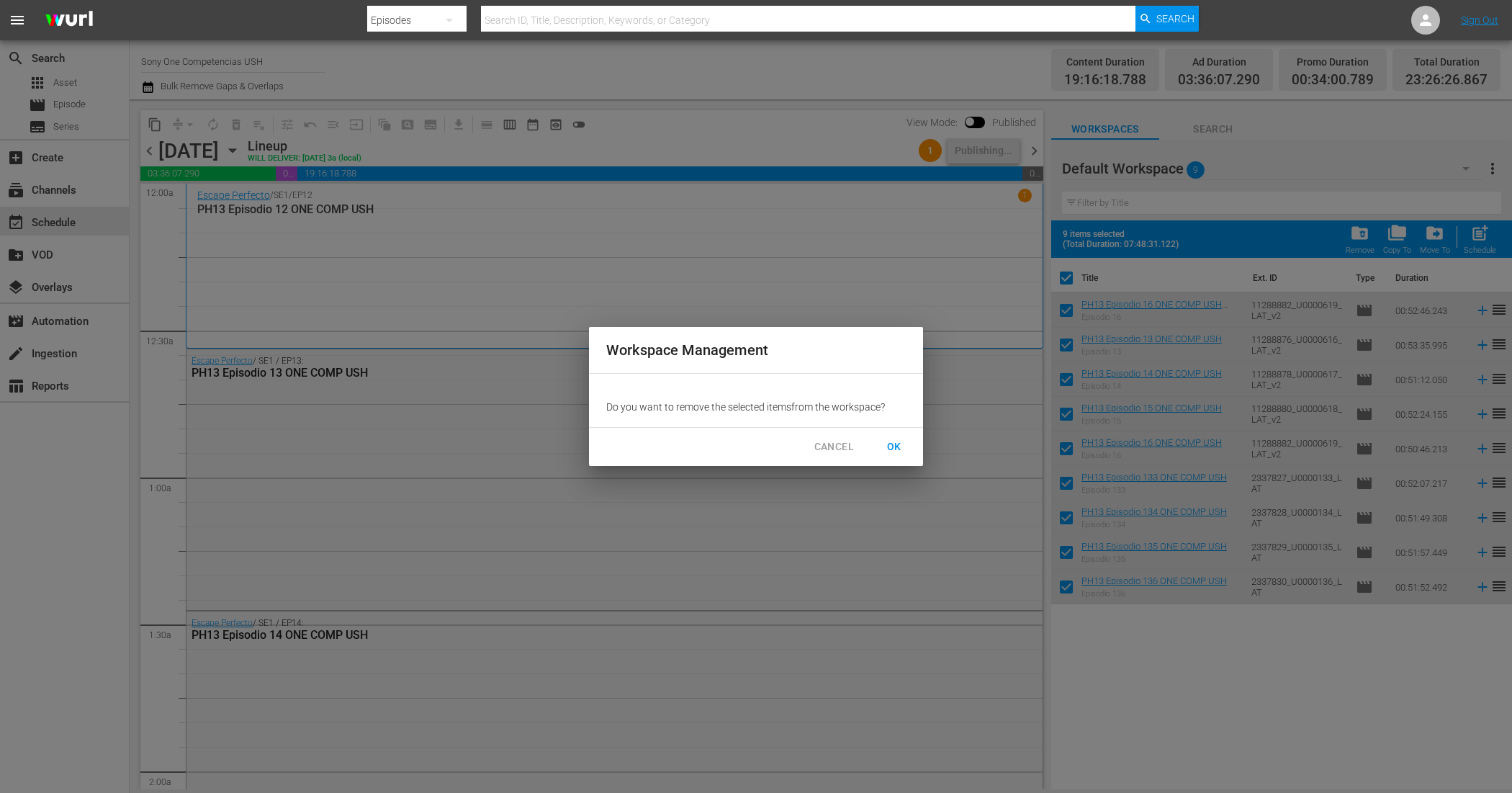
click at [893, 441] on span "OK" at bounding box center [894, 447] width 23 height 18
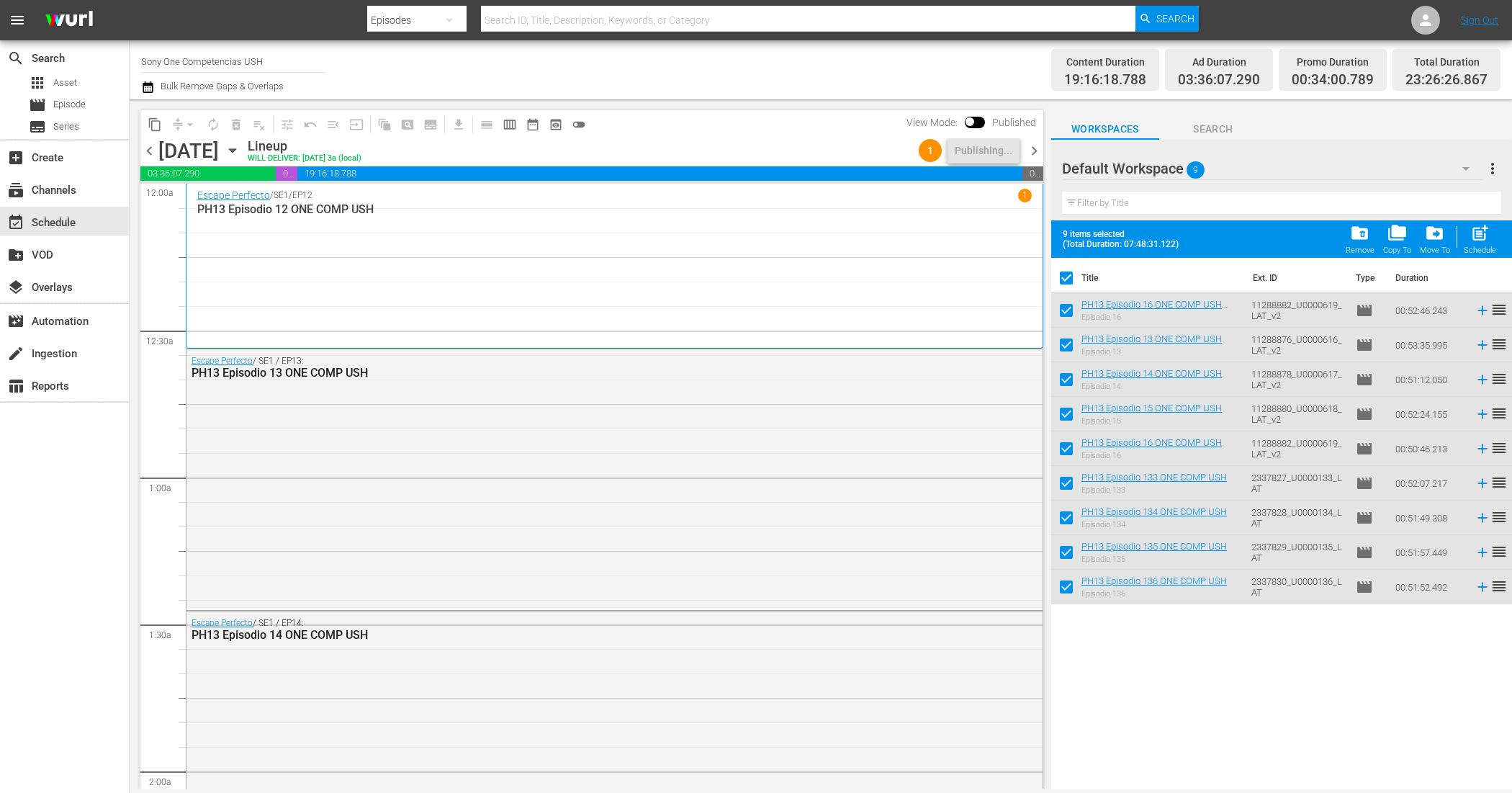
click at [1037, 154] on span "chevron_right" at bounding box center [1034, 151] width 18 height 18
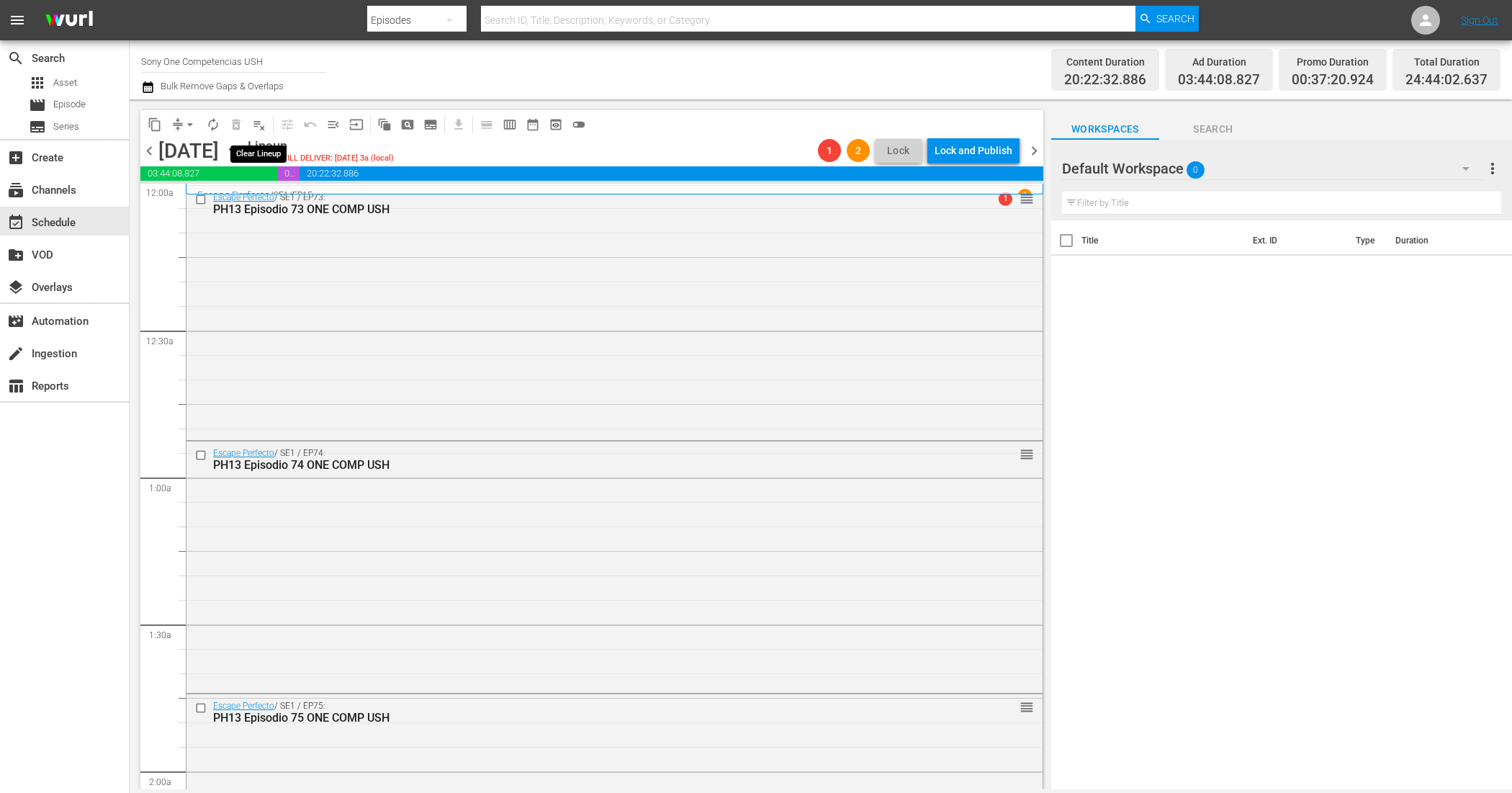
click at [265, 121] on span "playlist_remove_outlined" at bounding box center [259, 125] width 14 height 14
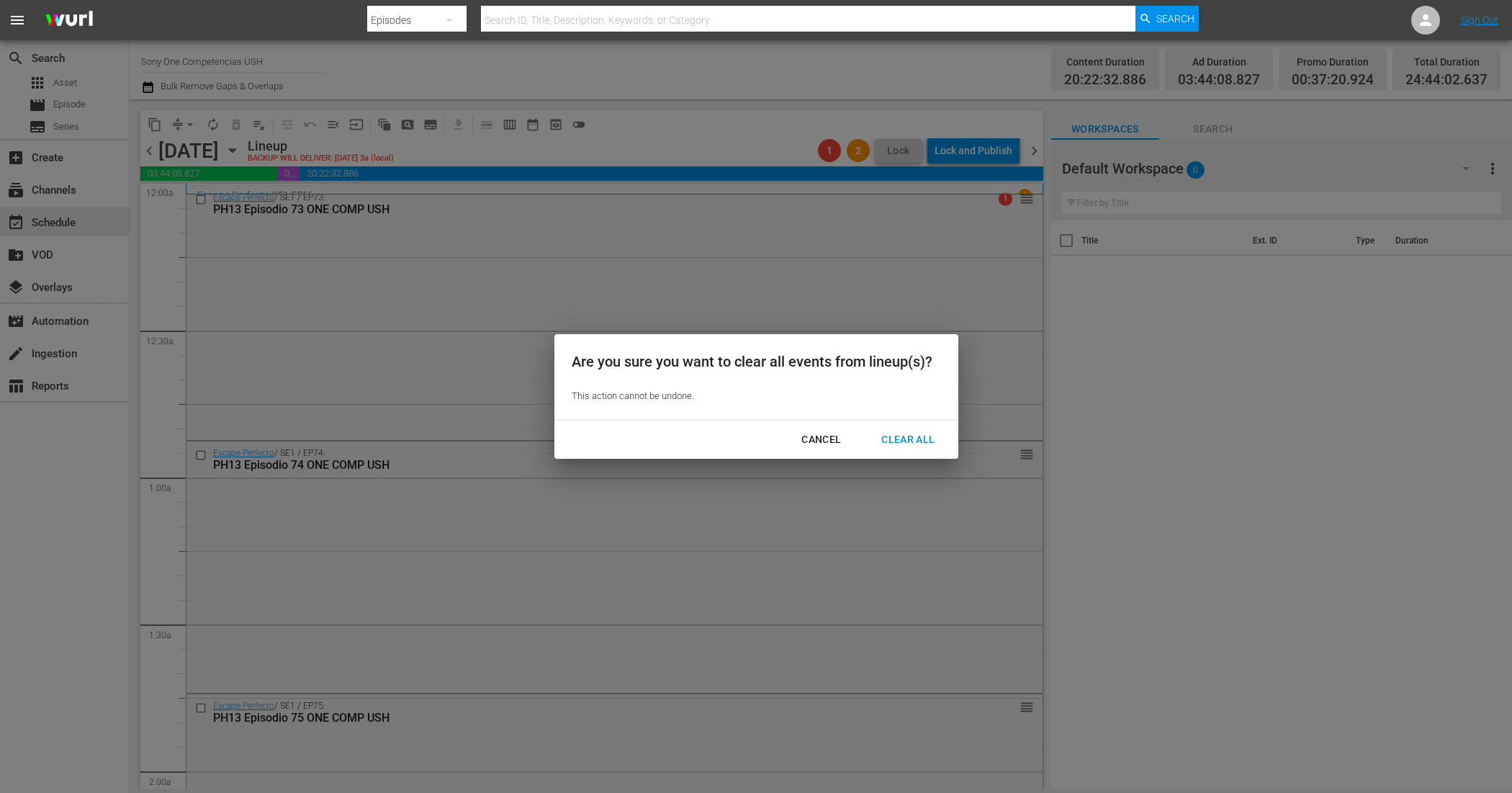
click at [887, 430] on div "Clear All" at bounding box center [907, 439] width 76 height 18
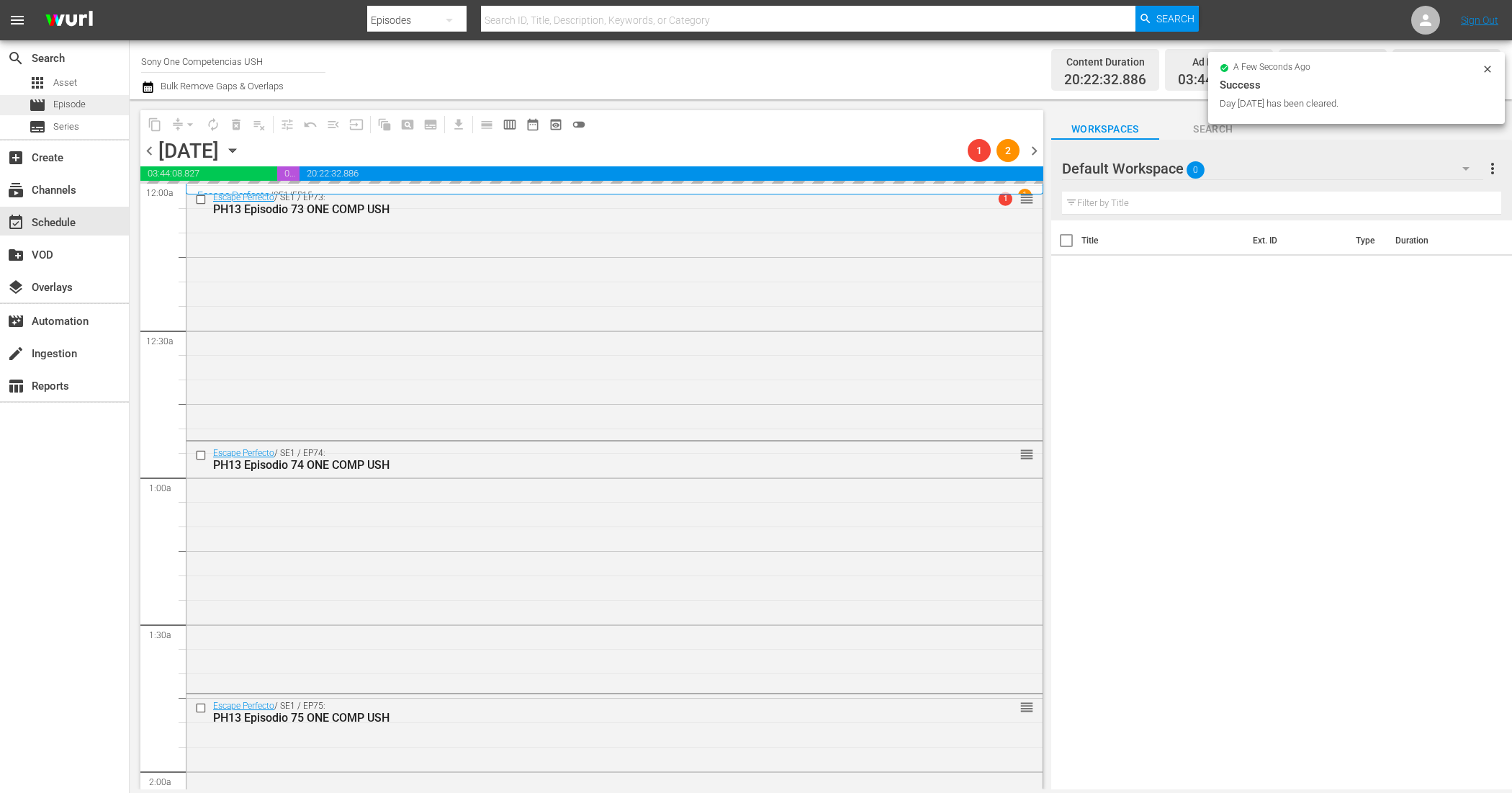
click at [77, 99] on span "Episode" at bounding box center [70, 105] width 33 height 14
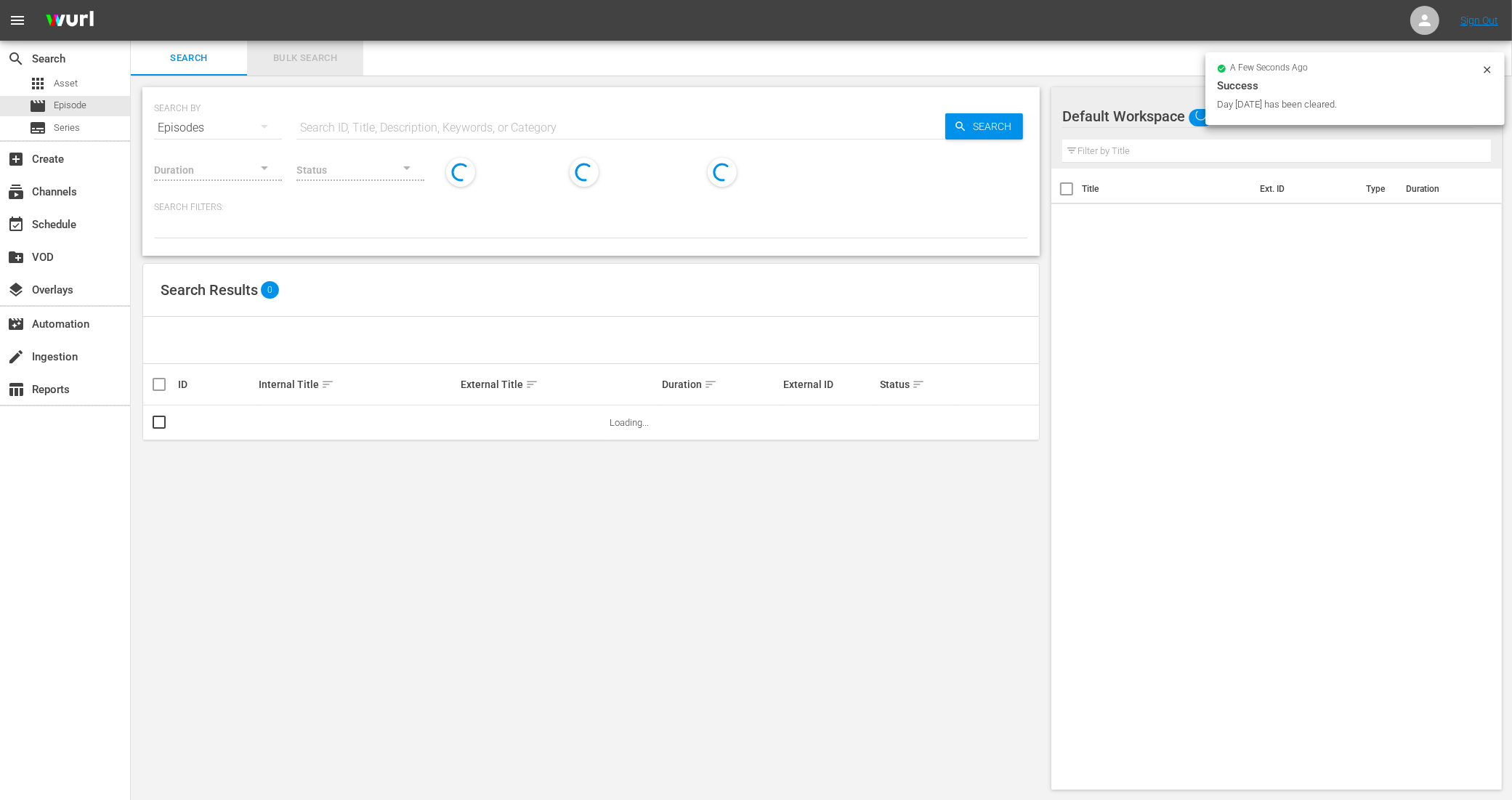
click at [292, 57] on span "Bulk Search" at bounding box center [305, 58] width 98 height 16
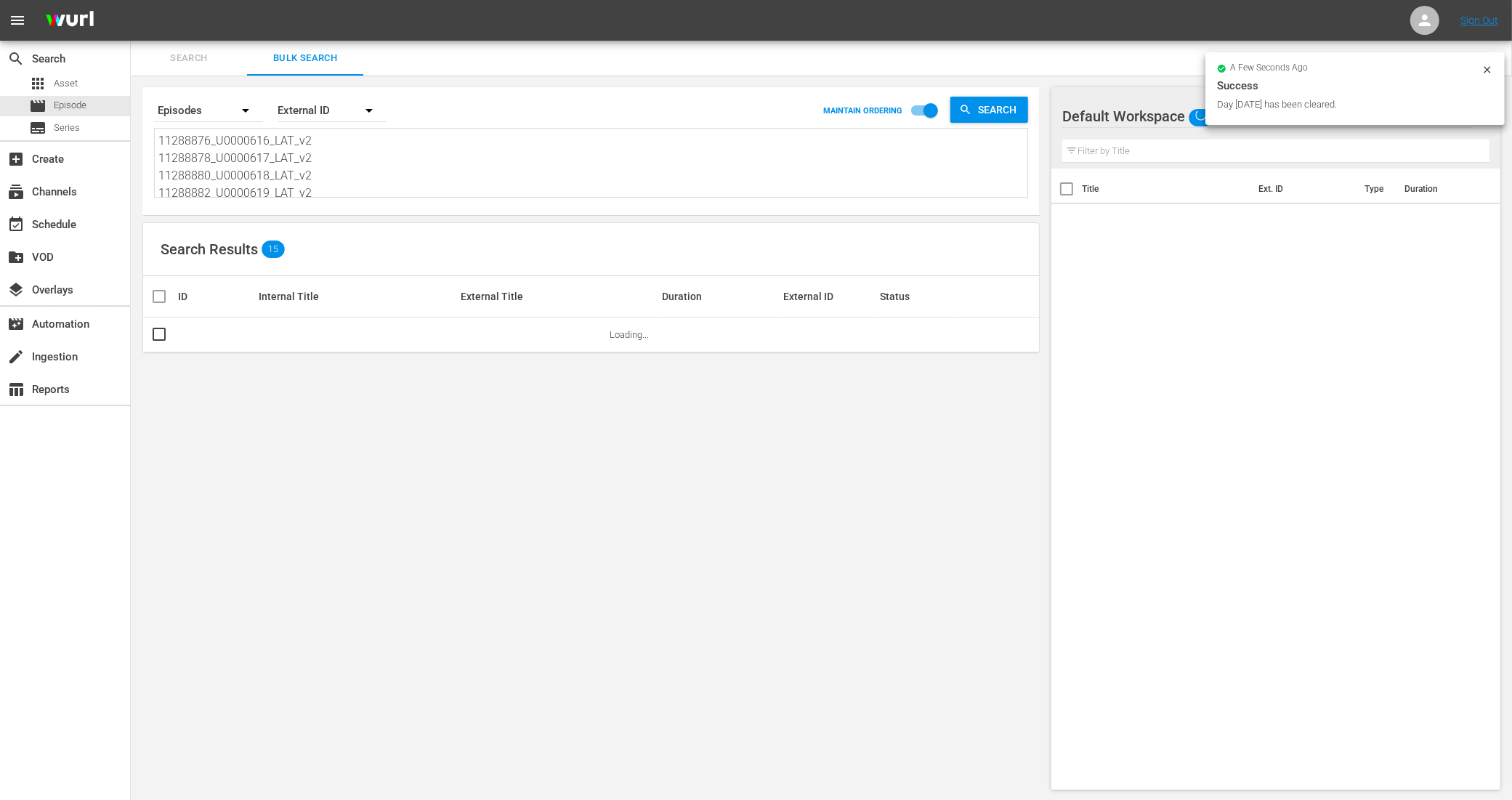
scroll to position [91, 0]
drag, startPoint x: 180, startPoint y: 138, endPoint x: 452, endPoint y: 253, distance: 295.3
click at [452, 251] on div "Search By Episodes Order By External ID MAINTAIN ORDERING Search 11288876_U0000…" at bounding box center [590, 439] width 920 height 726
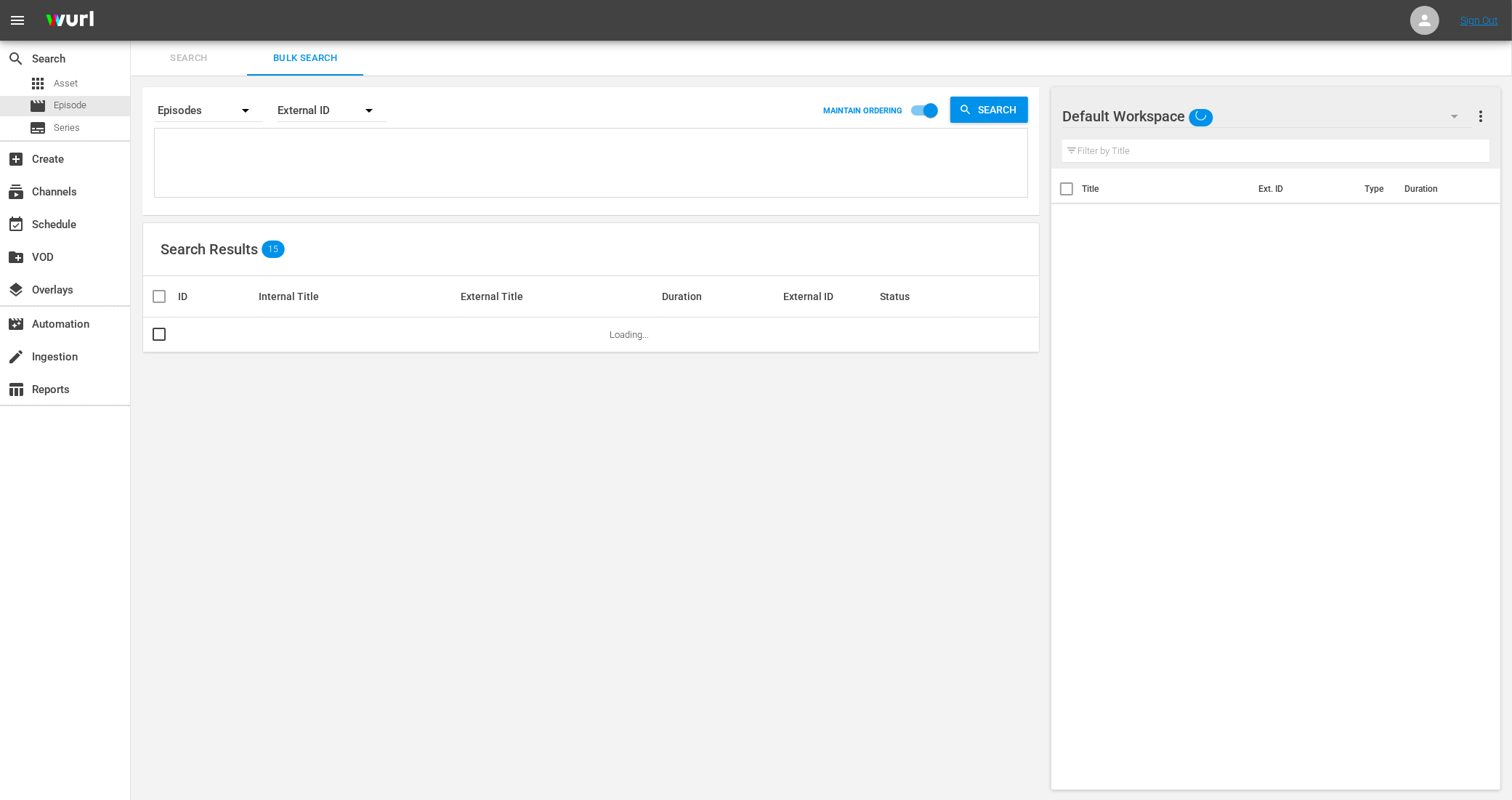
paste textarea "11347462_U0000676_LAT_v2 11347464_U0000677_LAT_v2 11347466_U0000678_LAT_v2 1134…"
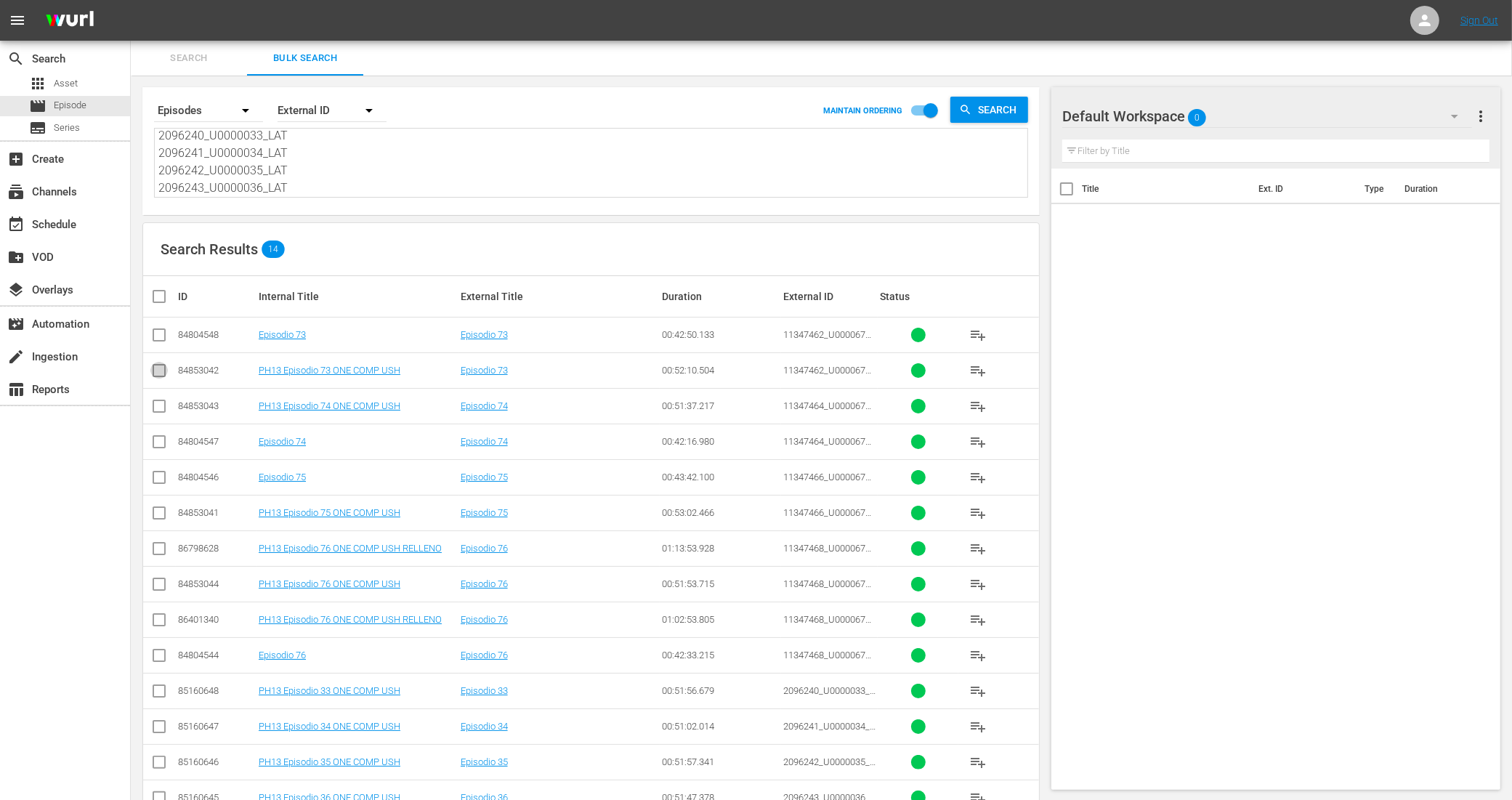
click at [161, 370] on input "checkbox" at bounding box center [159, 373] width 17 height 17
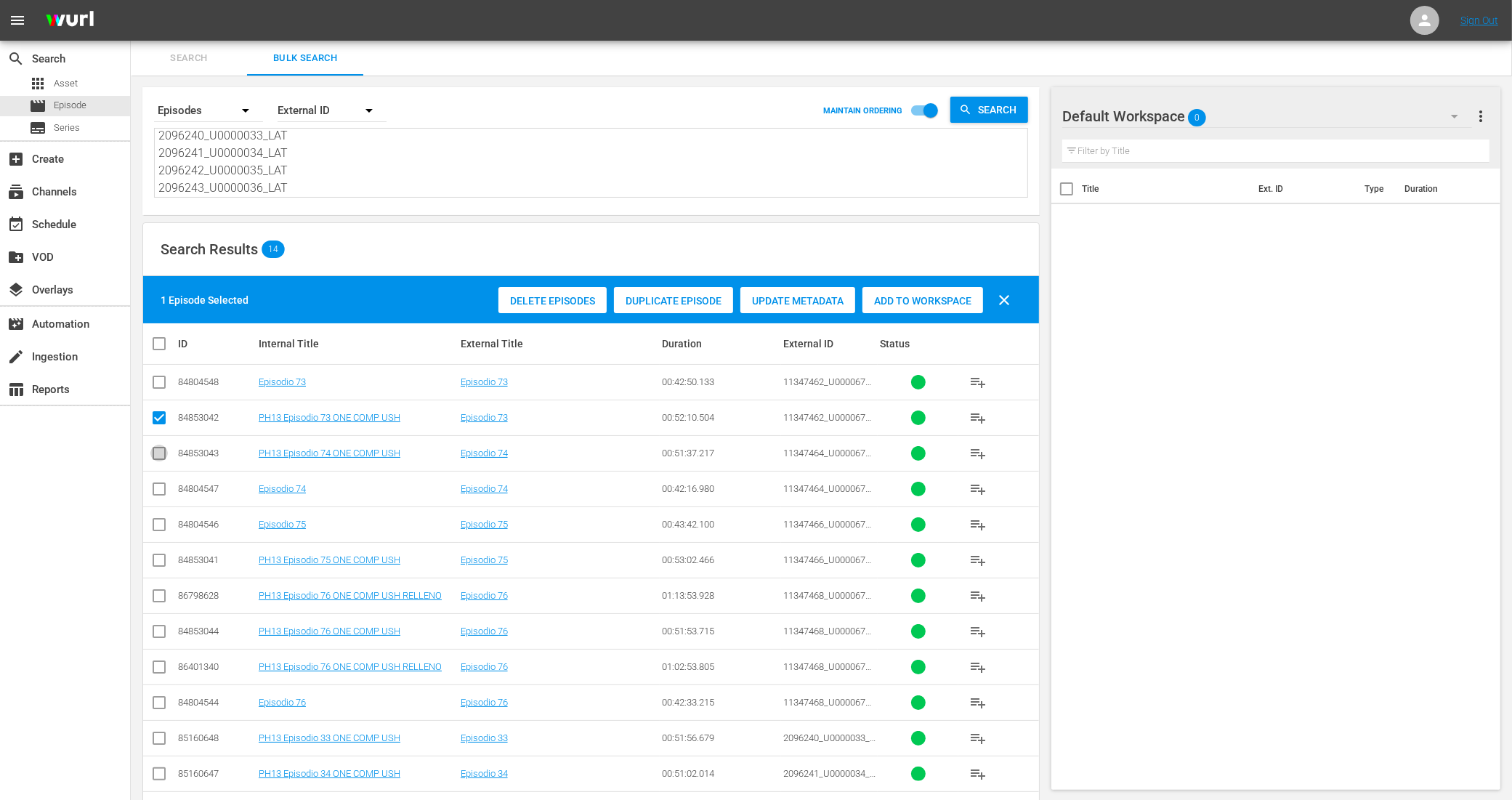
click at [158, 456] on input "checkbox" at bounding box center [159, 456] width 17 height 17
click at [155, 560] on input "checkbox" at bounding box center [159, 563] width 17 height 17
click at [153, 631] on input "checkbox" at bounding box center [159, 634] width 17 height 17
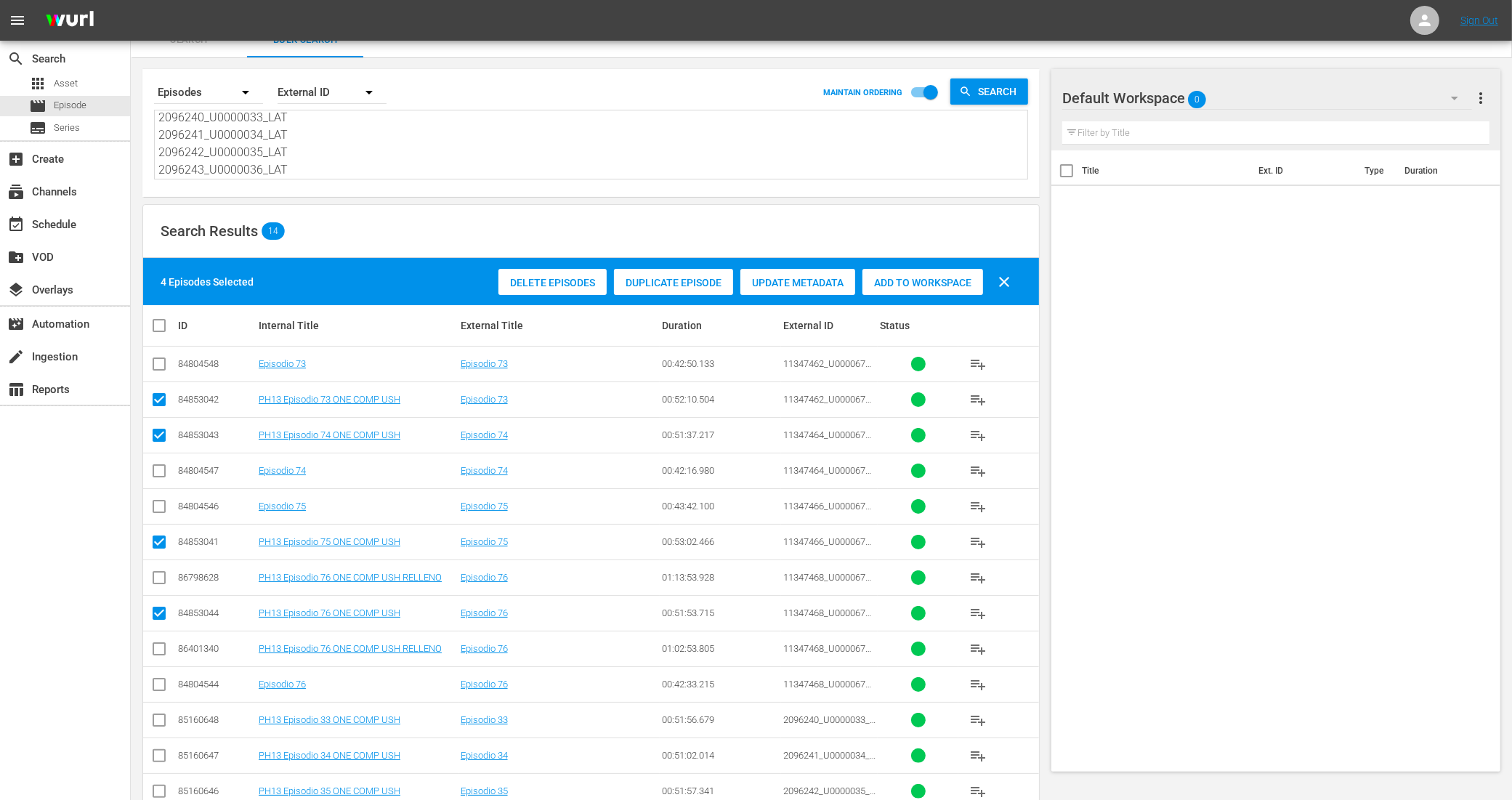
scroll to position [92, 0]
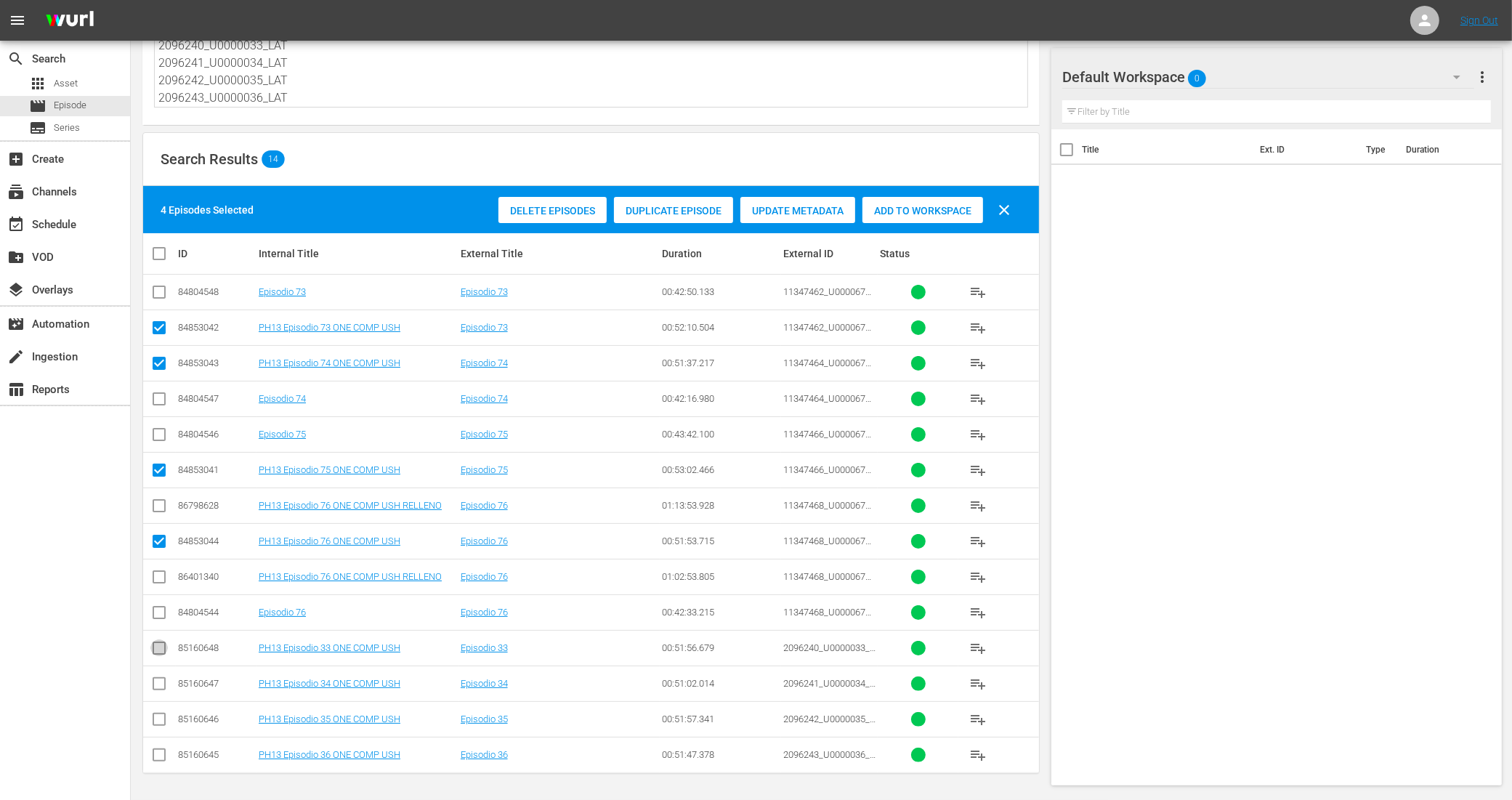
click at [164, 645] on input "checkbox" at bounding box center [159, 650] width 17 height 17
click at [155, 683] on input "checkbox" at bounding box center [159, 686] width 17 height 17
click at [158, 717] on input "checkbox" at bounding box center [159, 722] width 17 height 17
click at [158, 756] on input "checkbox" at bounding box center [159, 757] width 17 height 17
click at [890, 205] on span "Add to Workspace" at bounding box center [923, 211] width 120 height 12
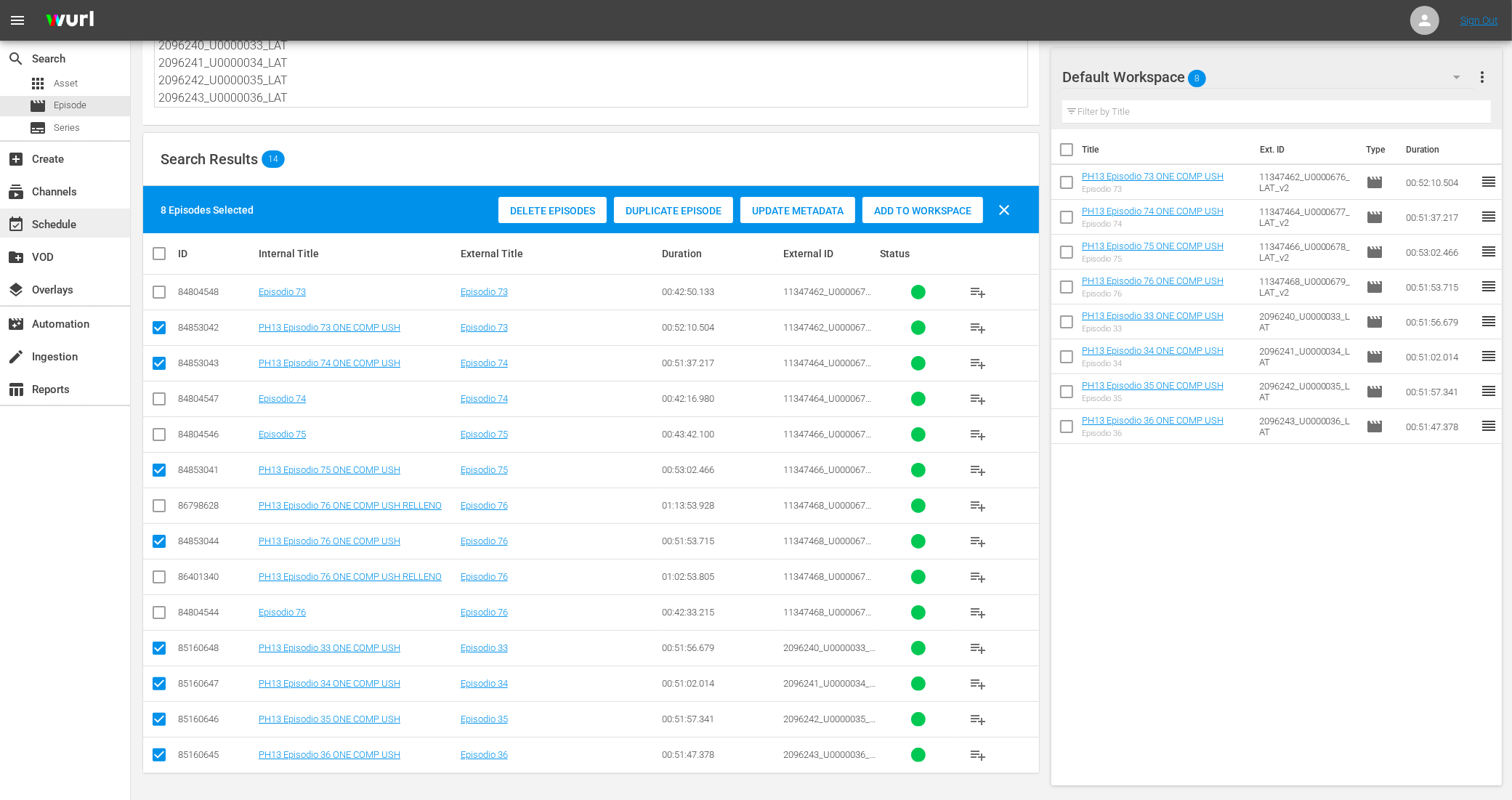
click at [63, 226] on div "event_available Schedule" at bounding box center [40, 223] width 81 height 13
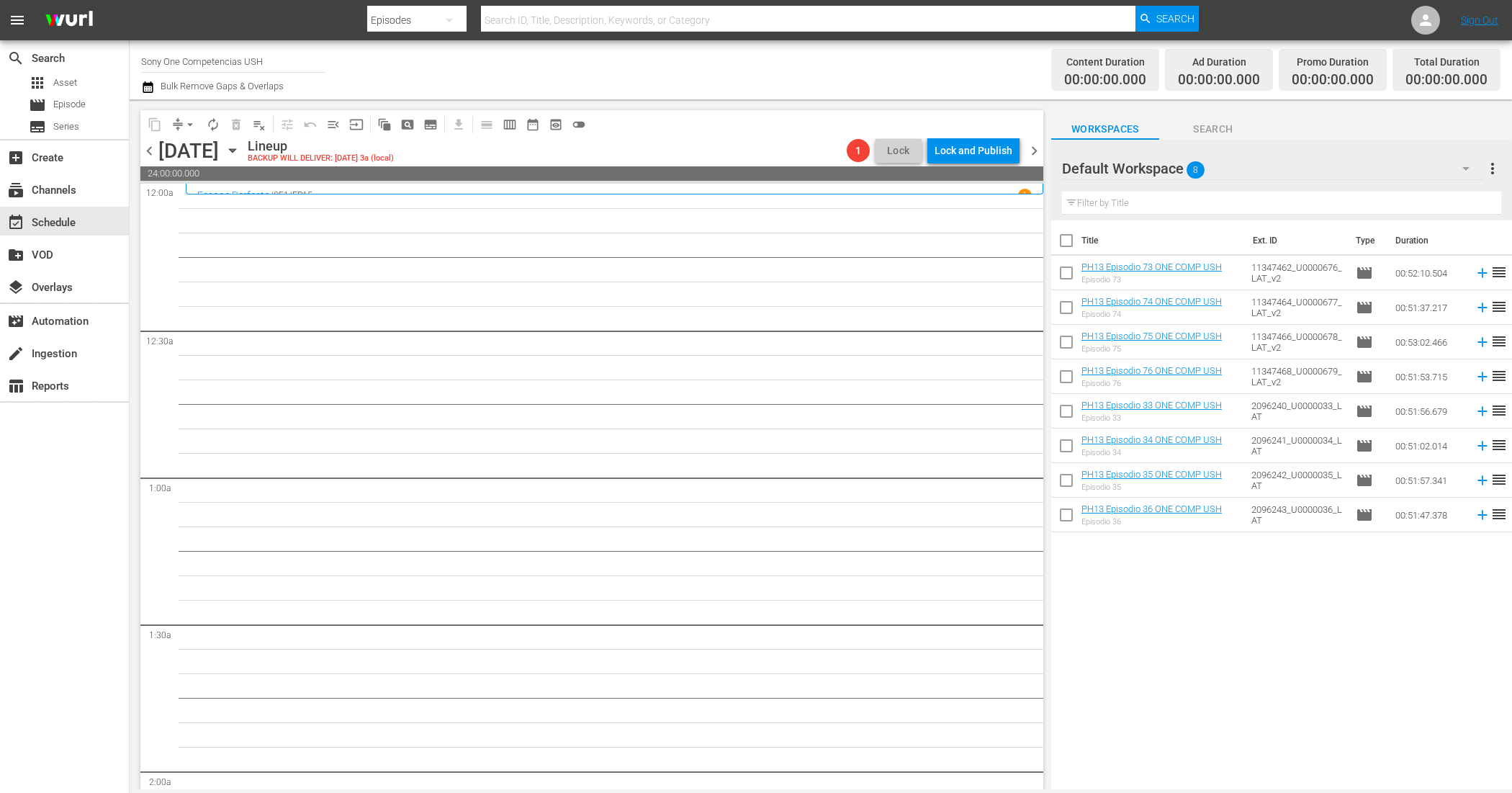
click at [1071, 236] on input "checkbox" at bounding box center [1066, 243] width 30 height 30
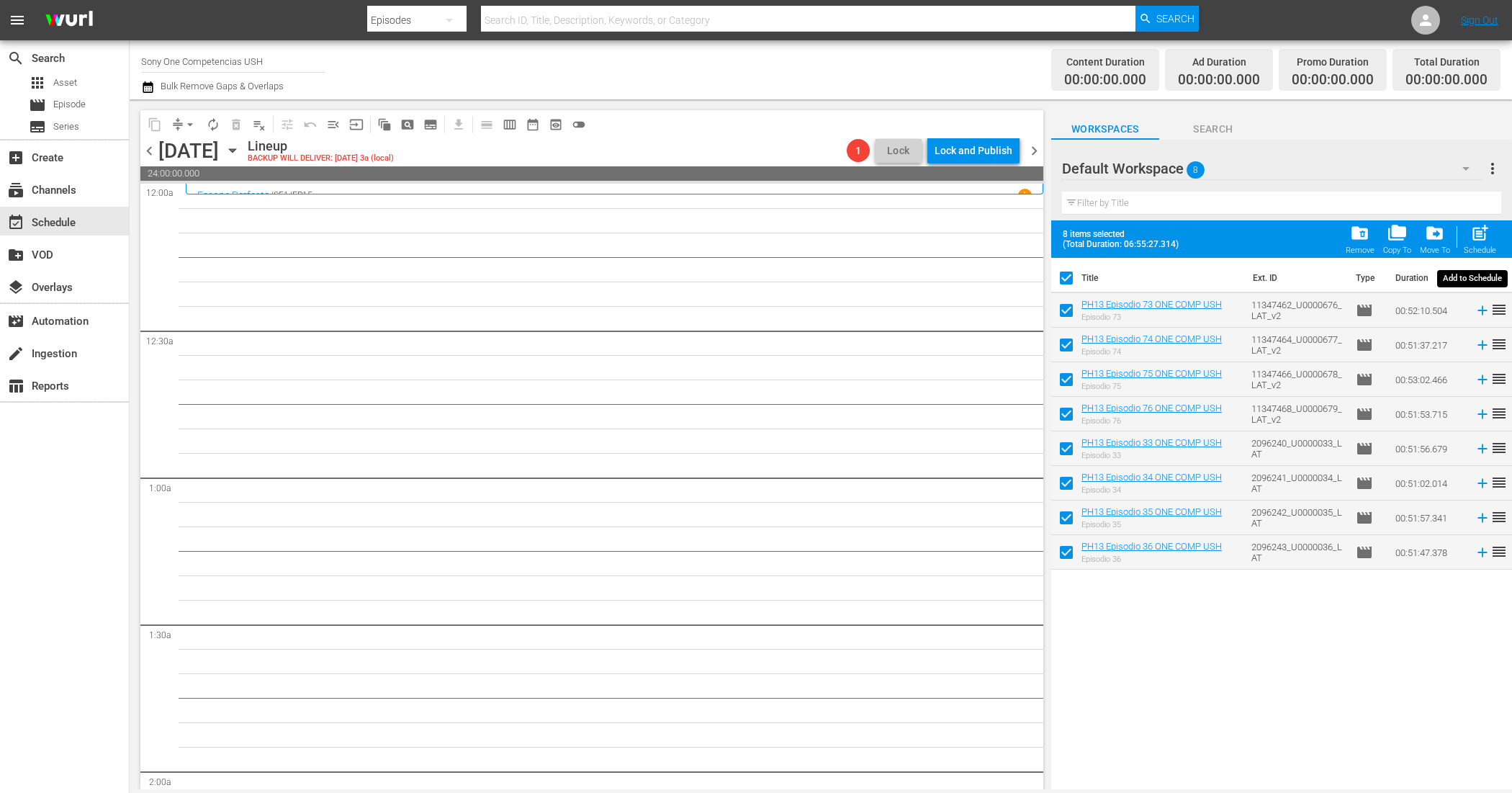
click at [1474, 231] on span "post_add" at bounding box center [1480, 233] width 20 height 20
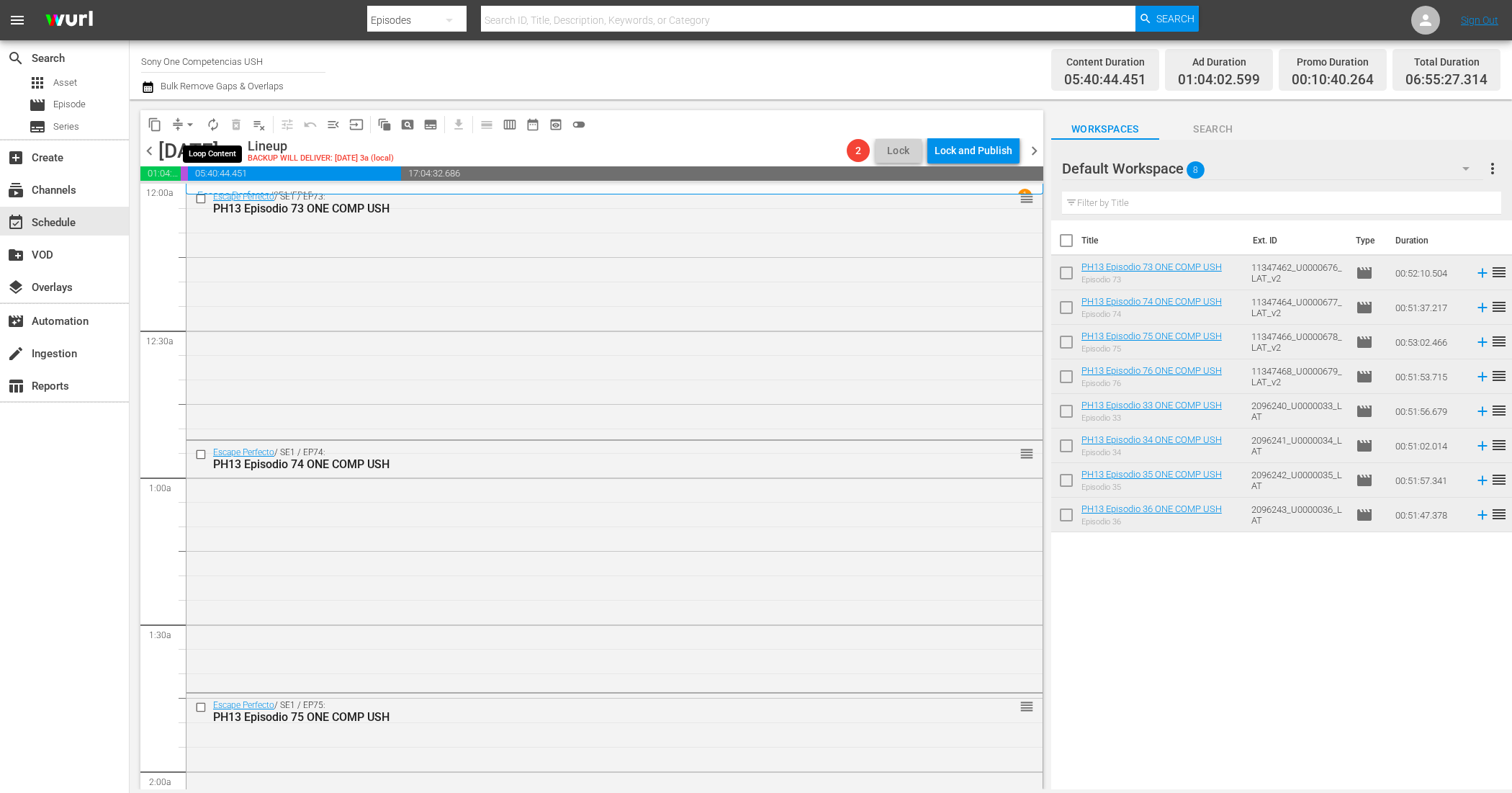
click at [214, 128] on span "autorenew_outlined" at bounding box center [213, 125] width 14 height 14
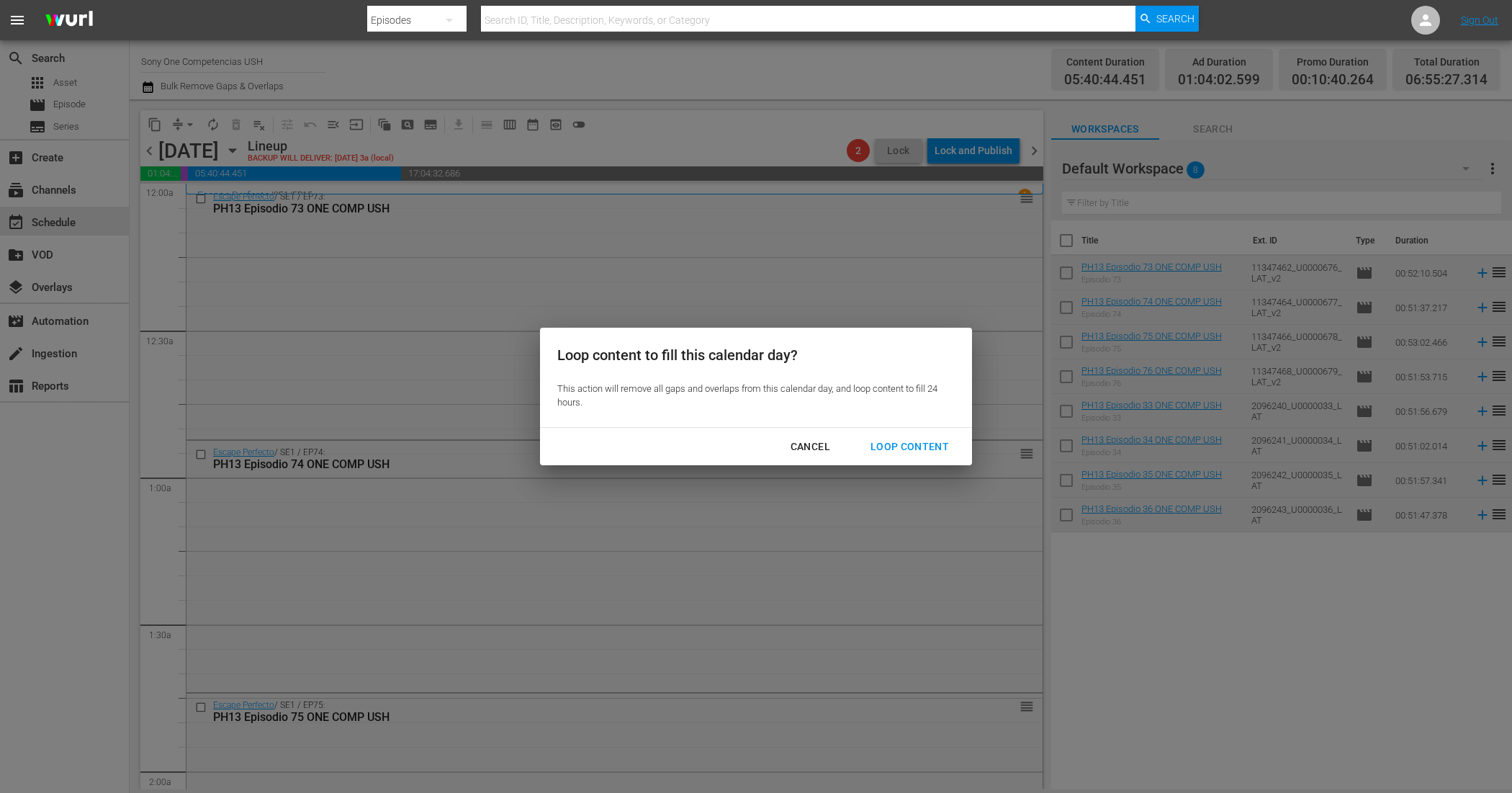
click at [934, 445] on div "Loop Content" at bounding box center [909, 447] width 101 height 18
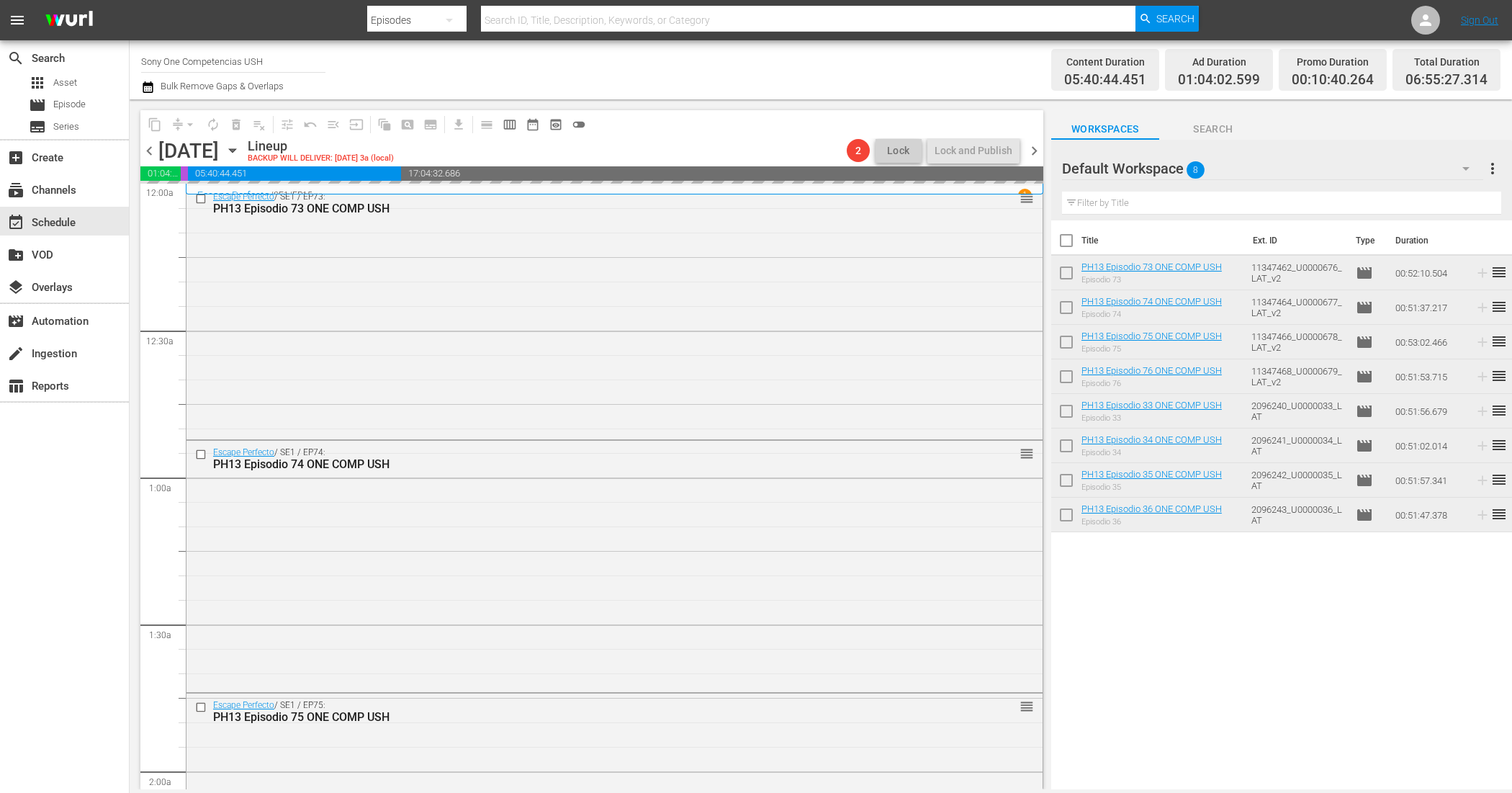
click at [1071, 245] on input "checkbox" at bounding box center [1066, 243] width 30 height 30
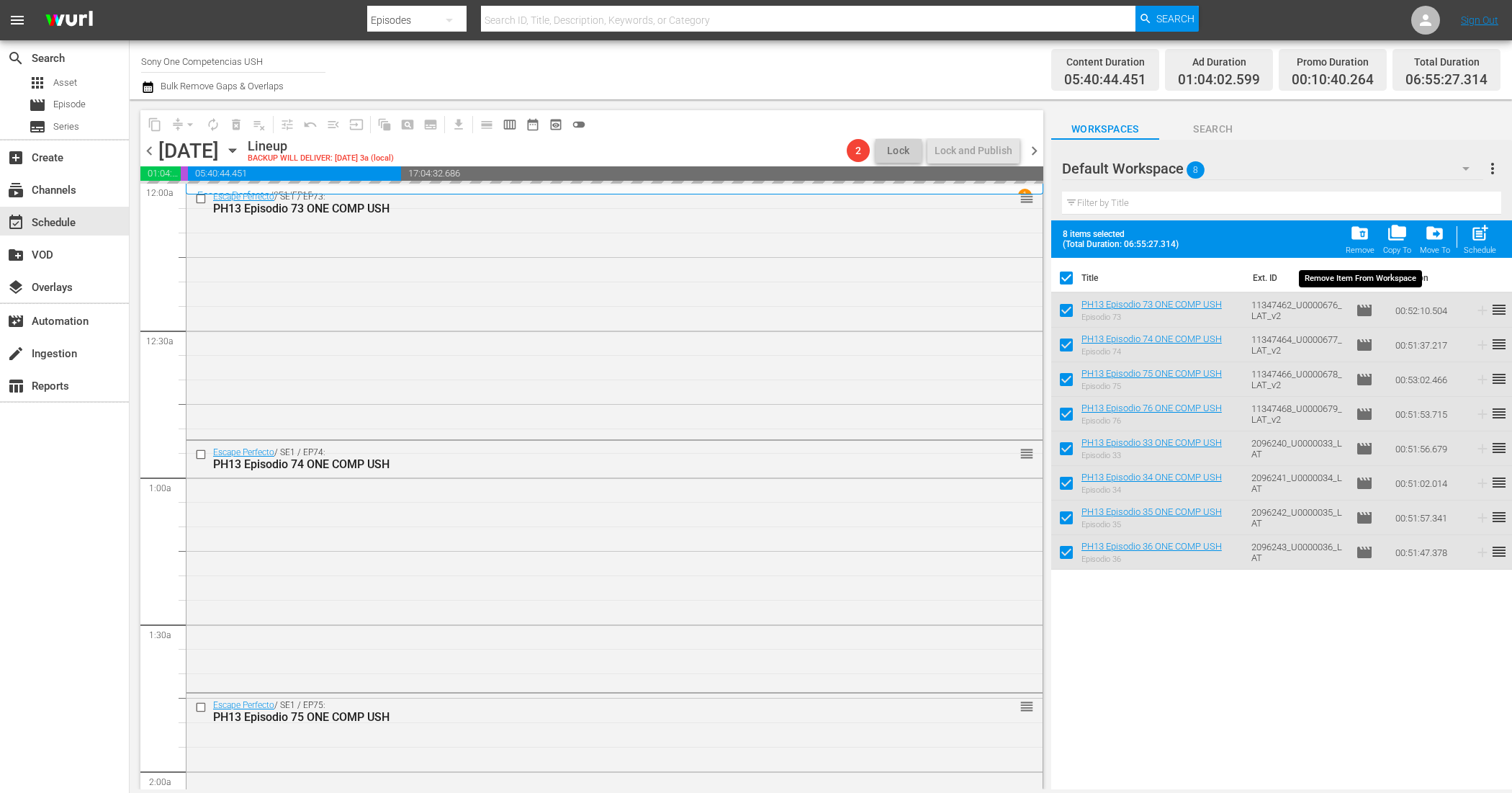
click at [1351, 232] on span "folder_delete" at bounding box center [1360, 233] width 20 height 20
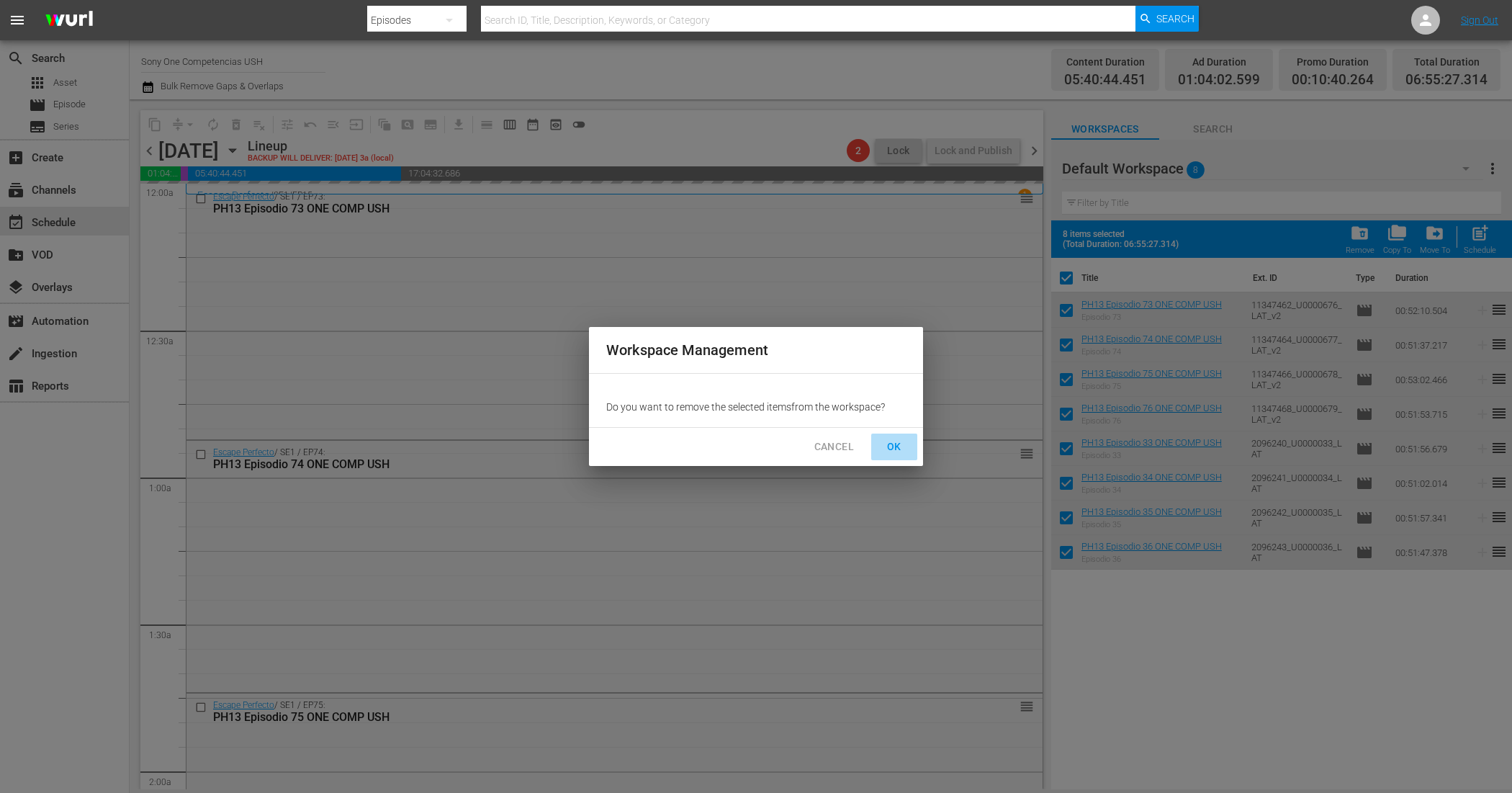
click at [894, 441] on span "OK" at bounding box center [894, 447] width 23 height 18
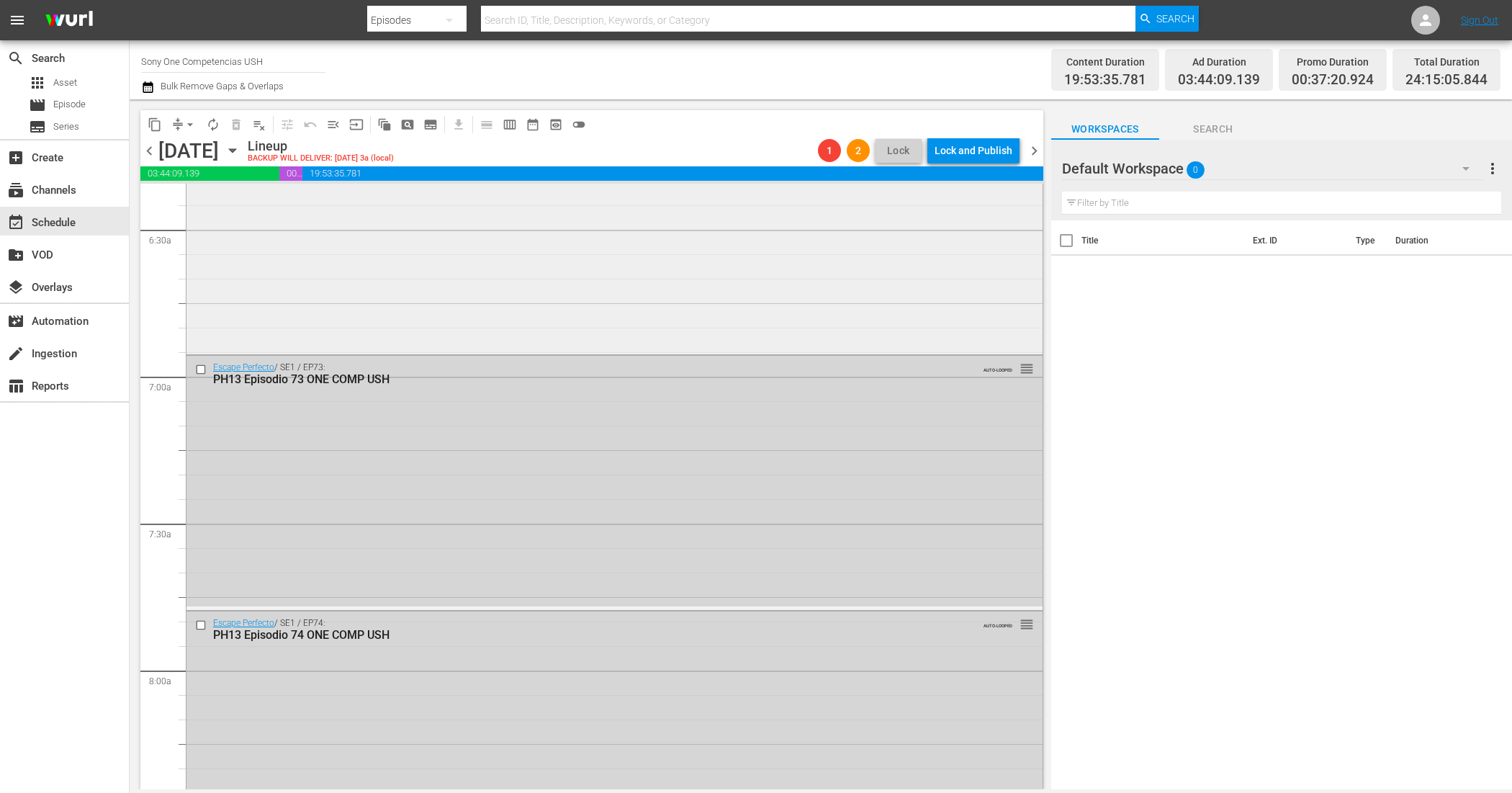
scroll to position [1798, 0]
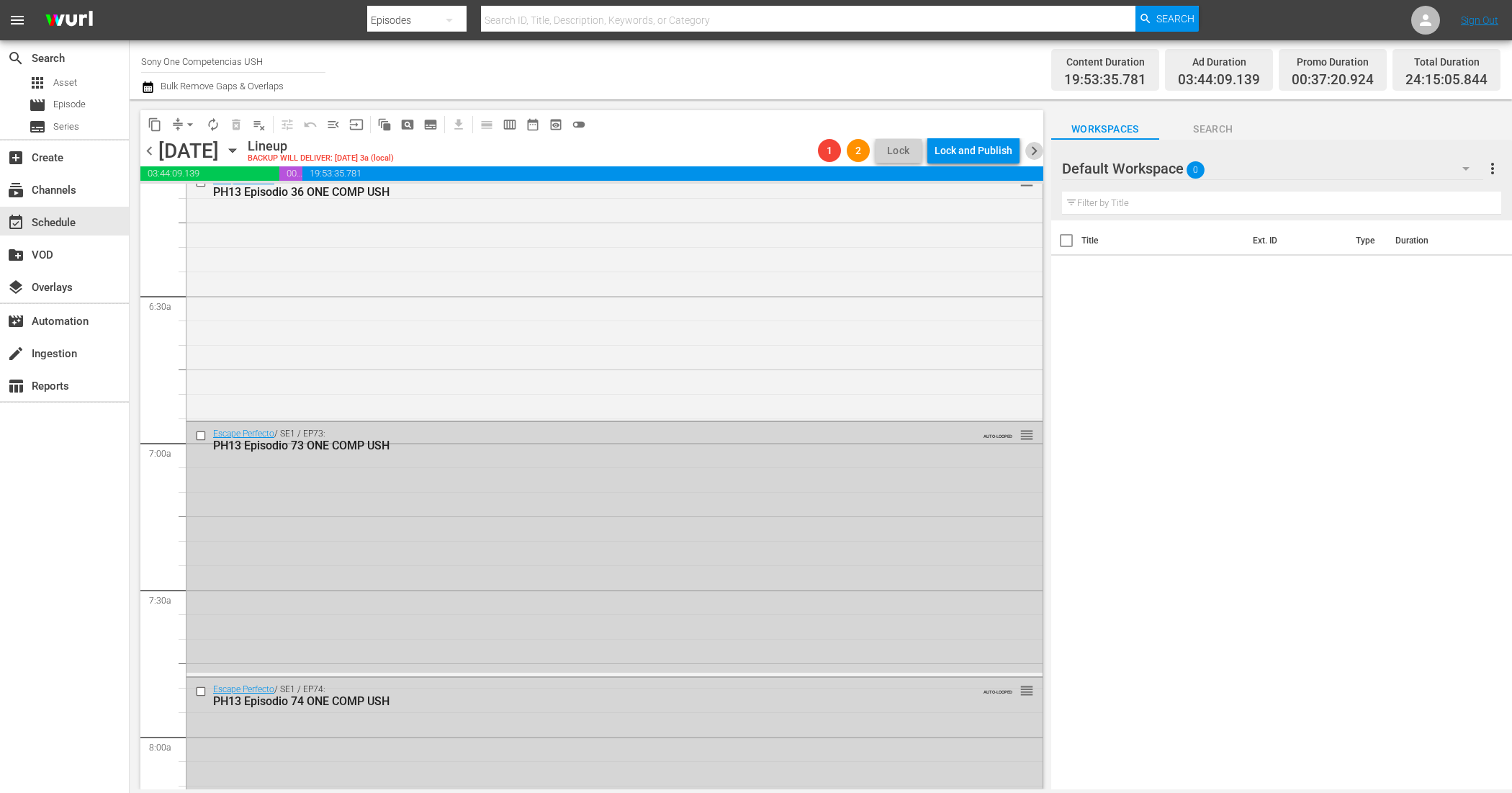
click at [1033, 145] on span "chevron_right" at bounding box center [1034, 151] width 18 height 18
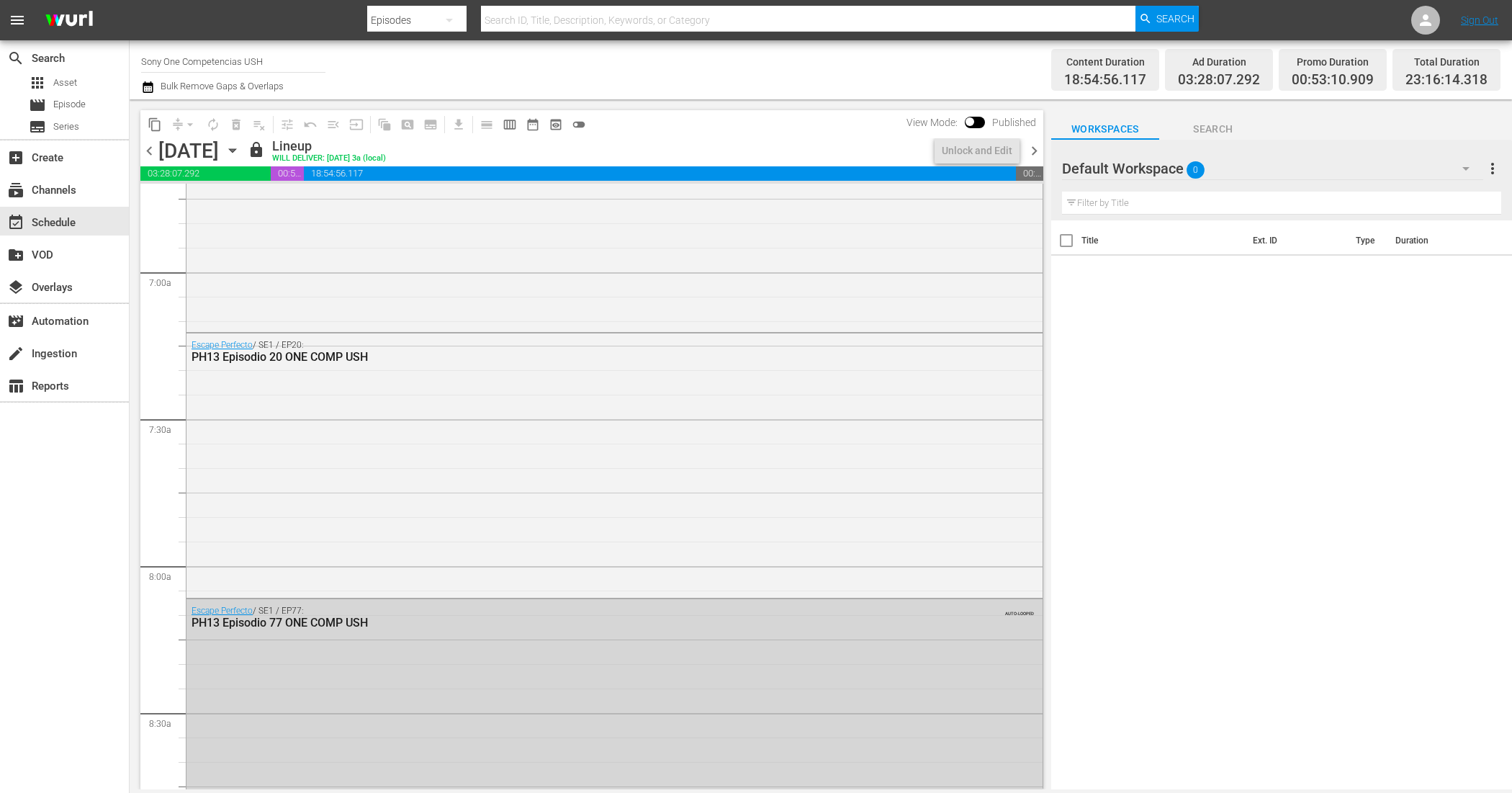
scroll to position [1921, 0]
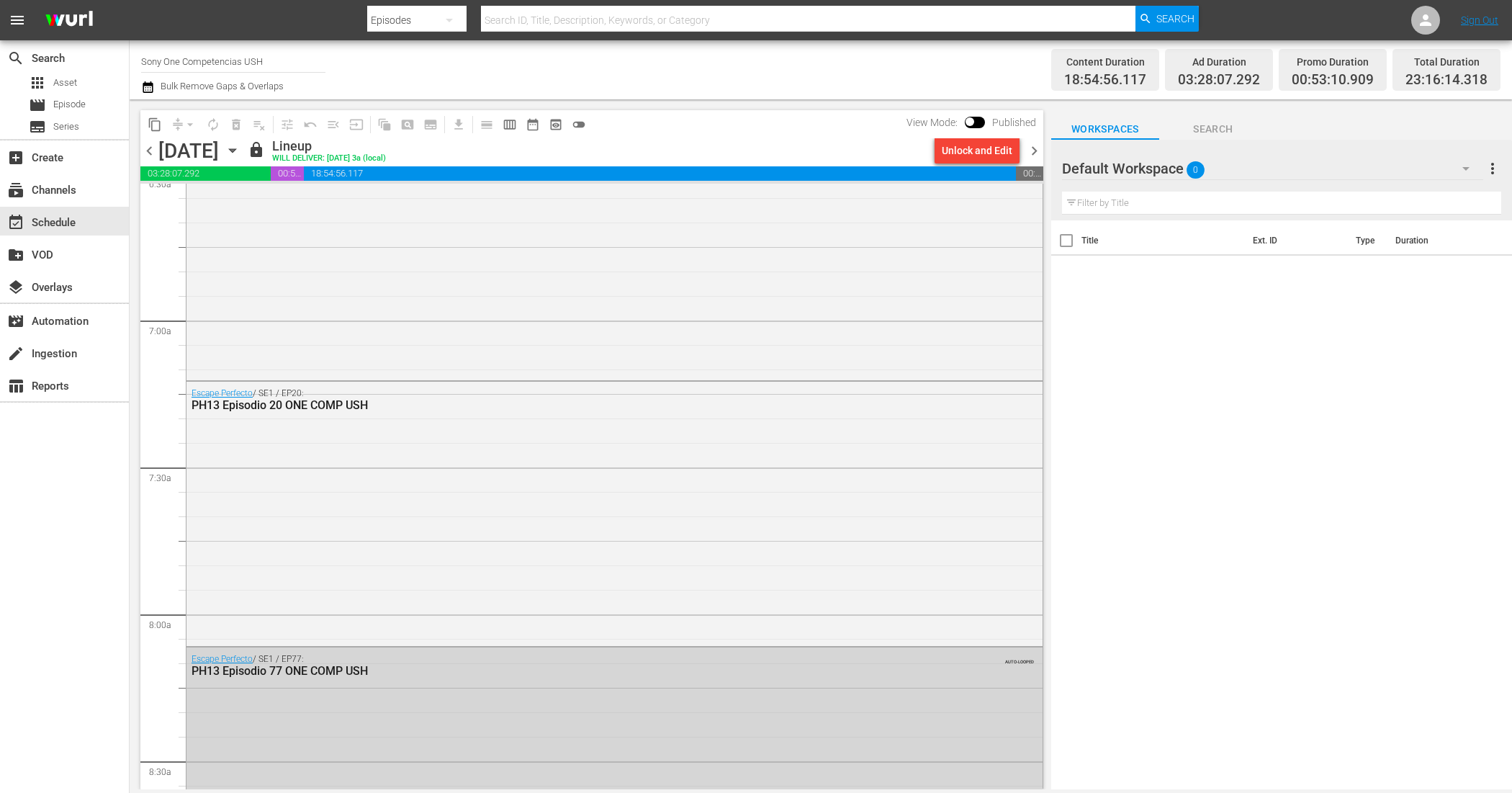
click at [960, 148] on div "Unlock and Edit" at bounding box center [977, 150] width 70 height 26
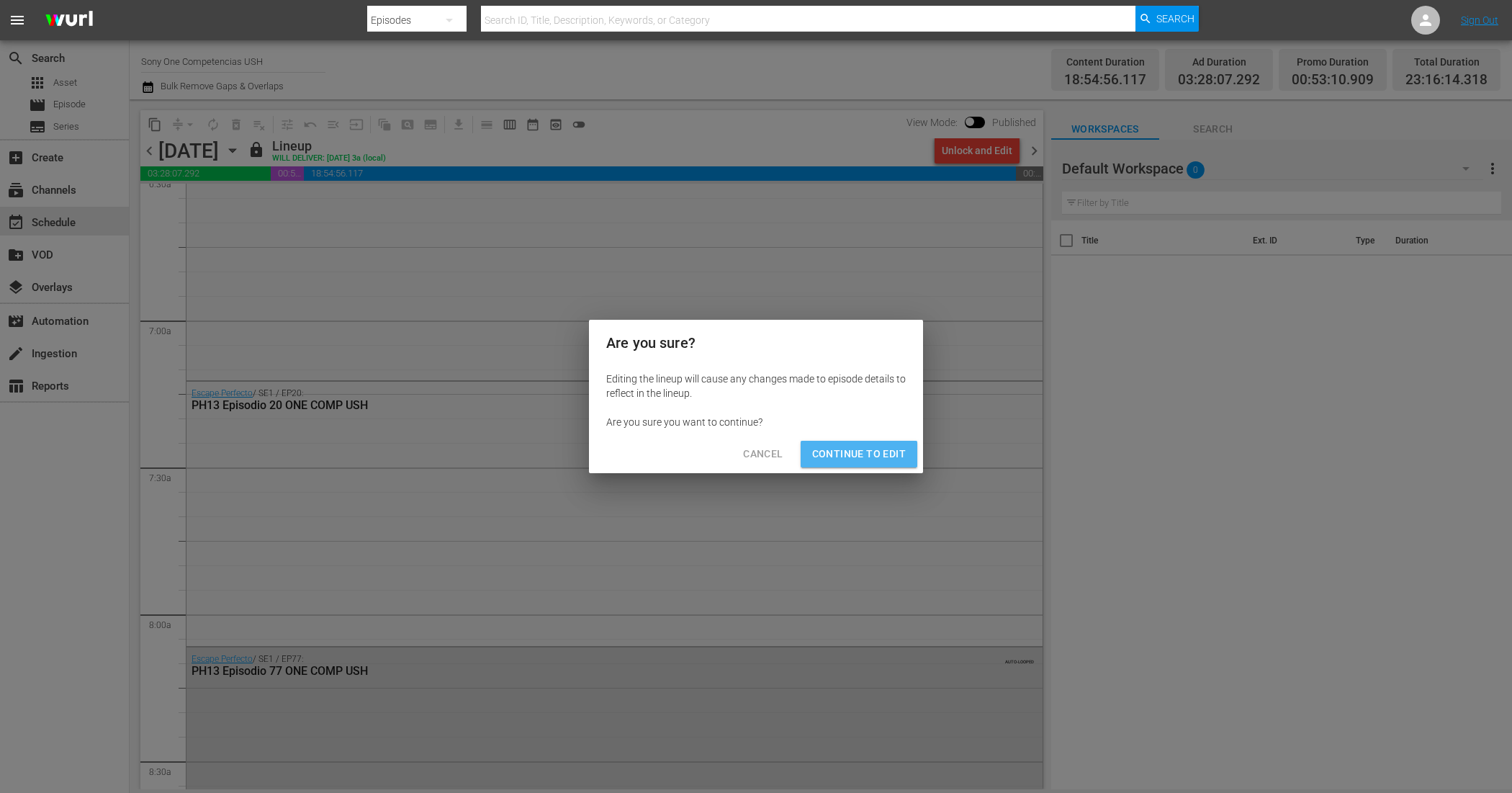
click at [875, 455] on span "Continue to Edit" at bounding box center [859, 454] width 94 height 18
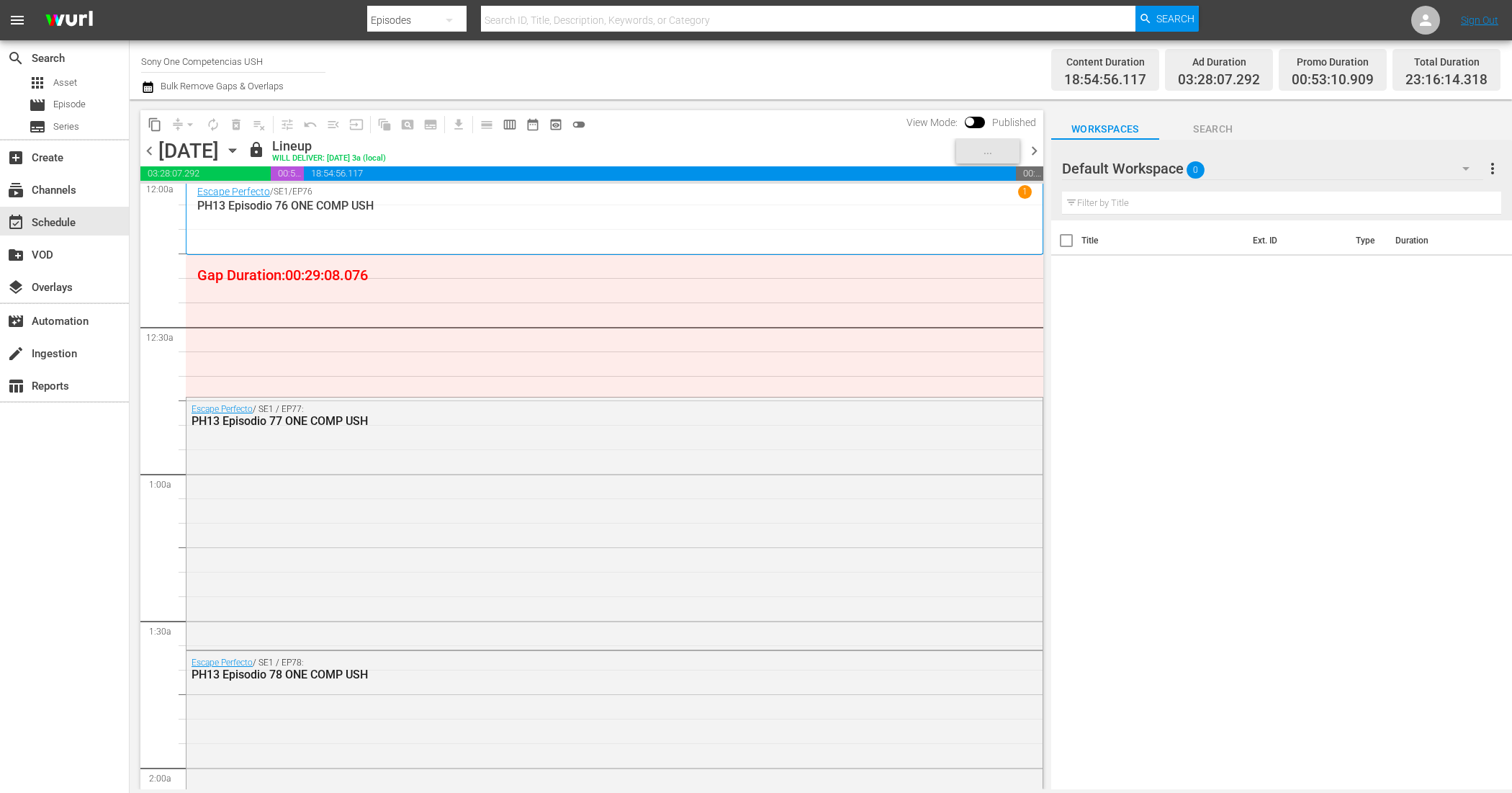
scroll to position [0, 0]
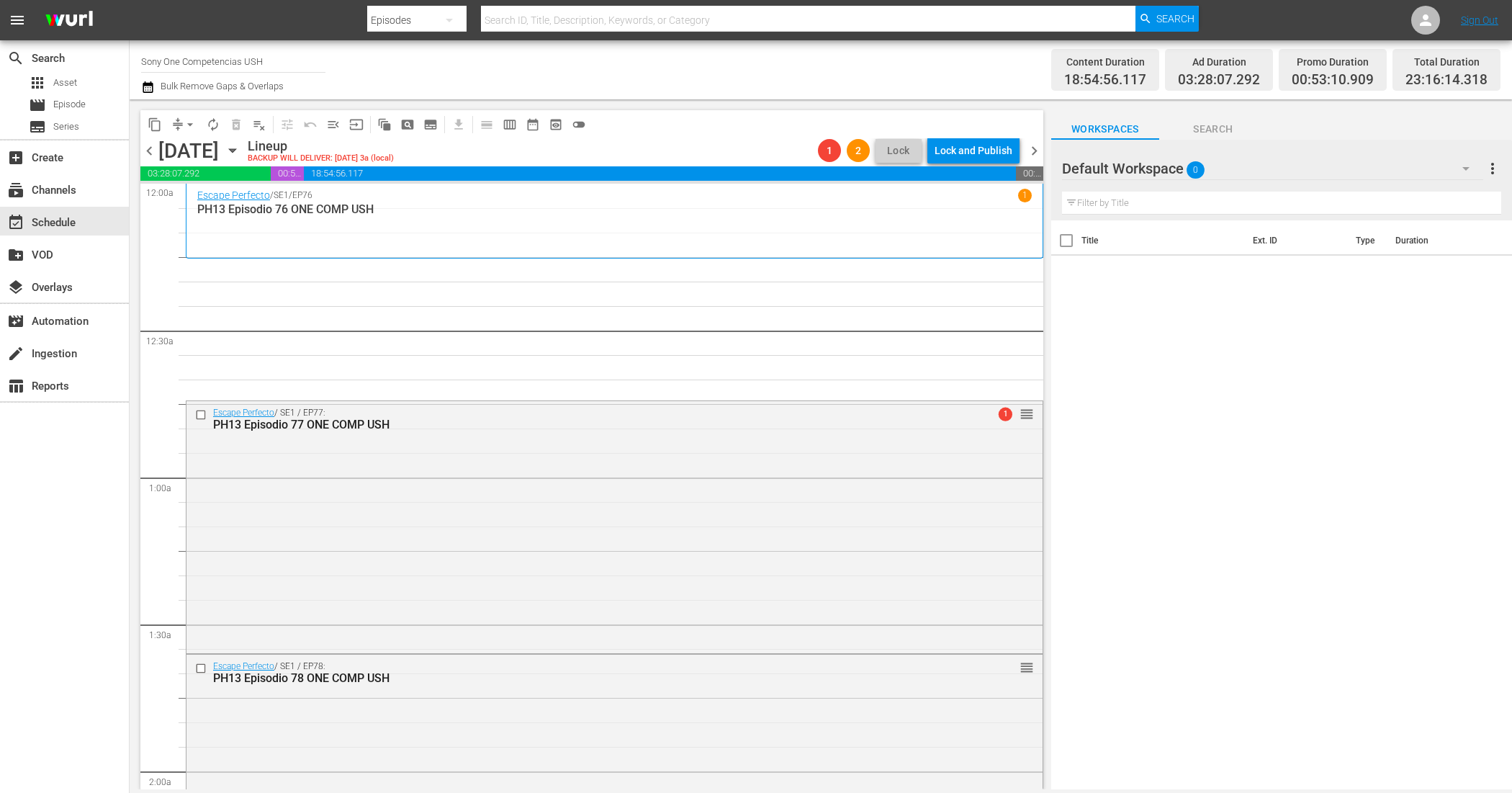
drag, startPoint x: 147, startPoint y: 153, endPoint x: 169, endPoint y: 184, distance: 38.0
click at [147, 153] on span "chevron_left" at bounding box center [149, 151] width 18 height 18
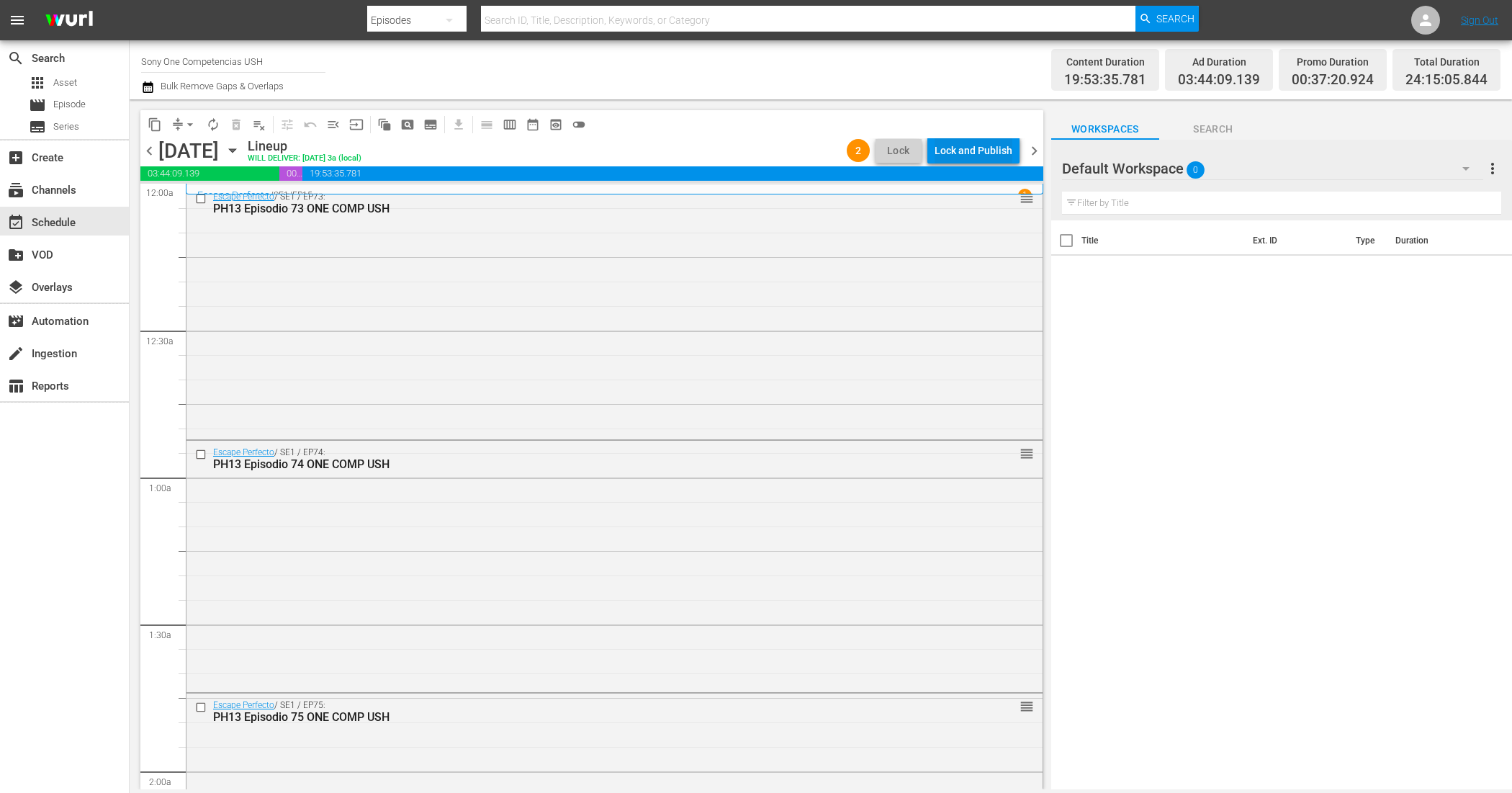
click at [967, 159] on div "Lock and Publish" at bounding box center [973, 150] width 78 height 26
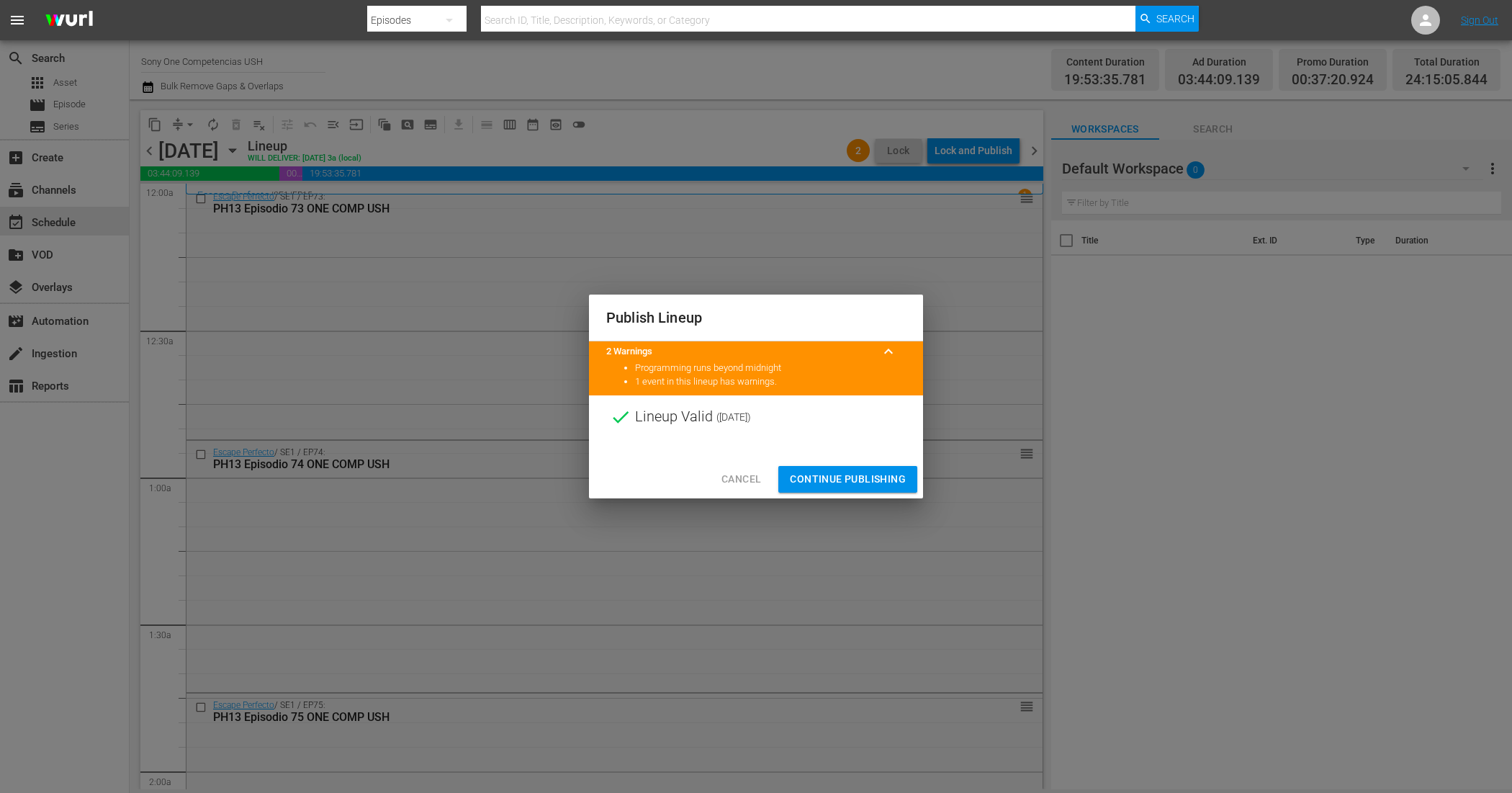
click at [846, 472] on span "Continue Publishing" at bounding box center [848, 479] width 116 height 18
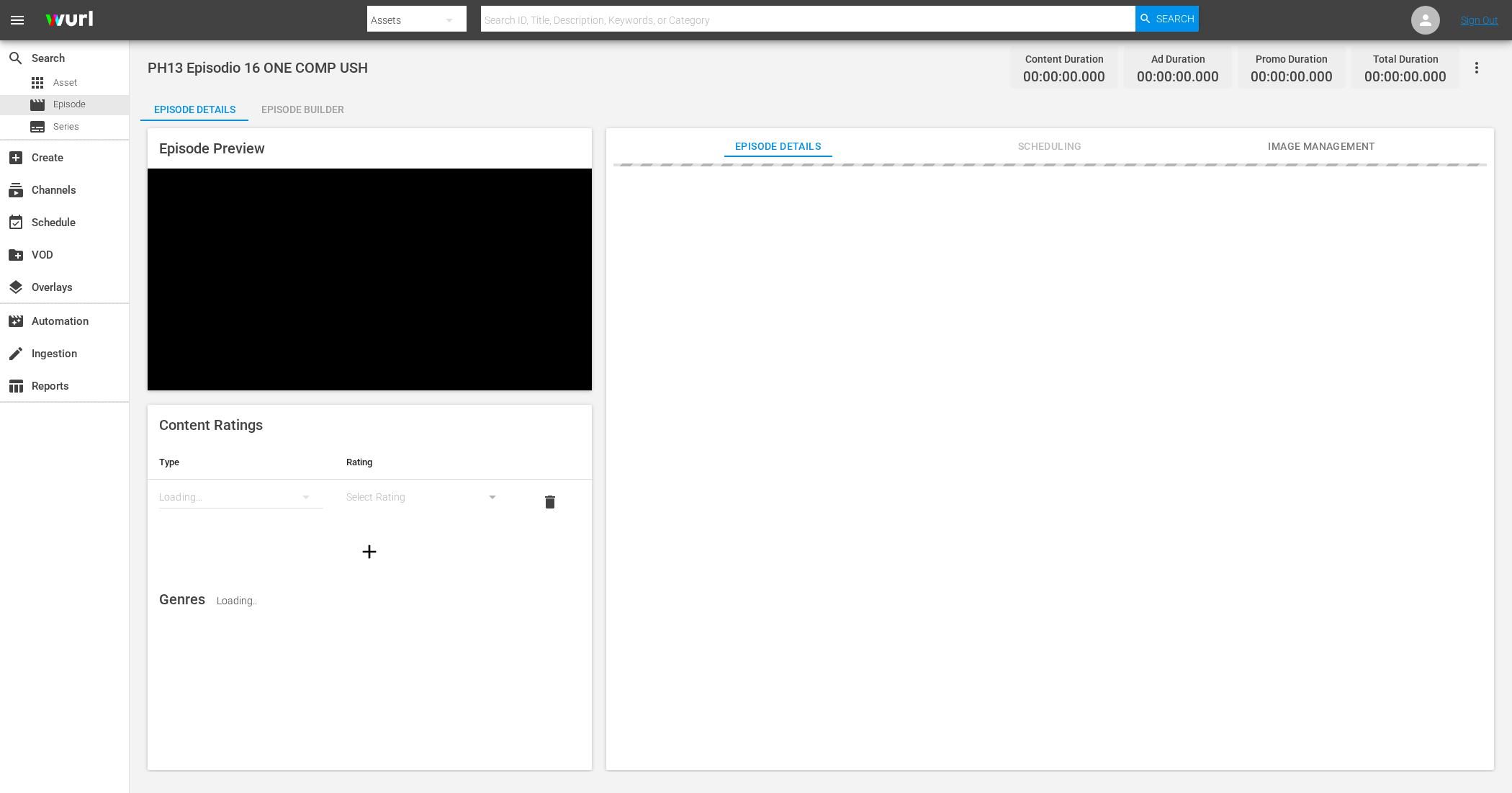
click at [1209, 60] on icon "button" at bounding box center [1476, 67] width 17 height 17
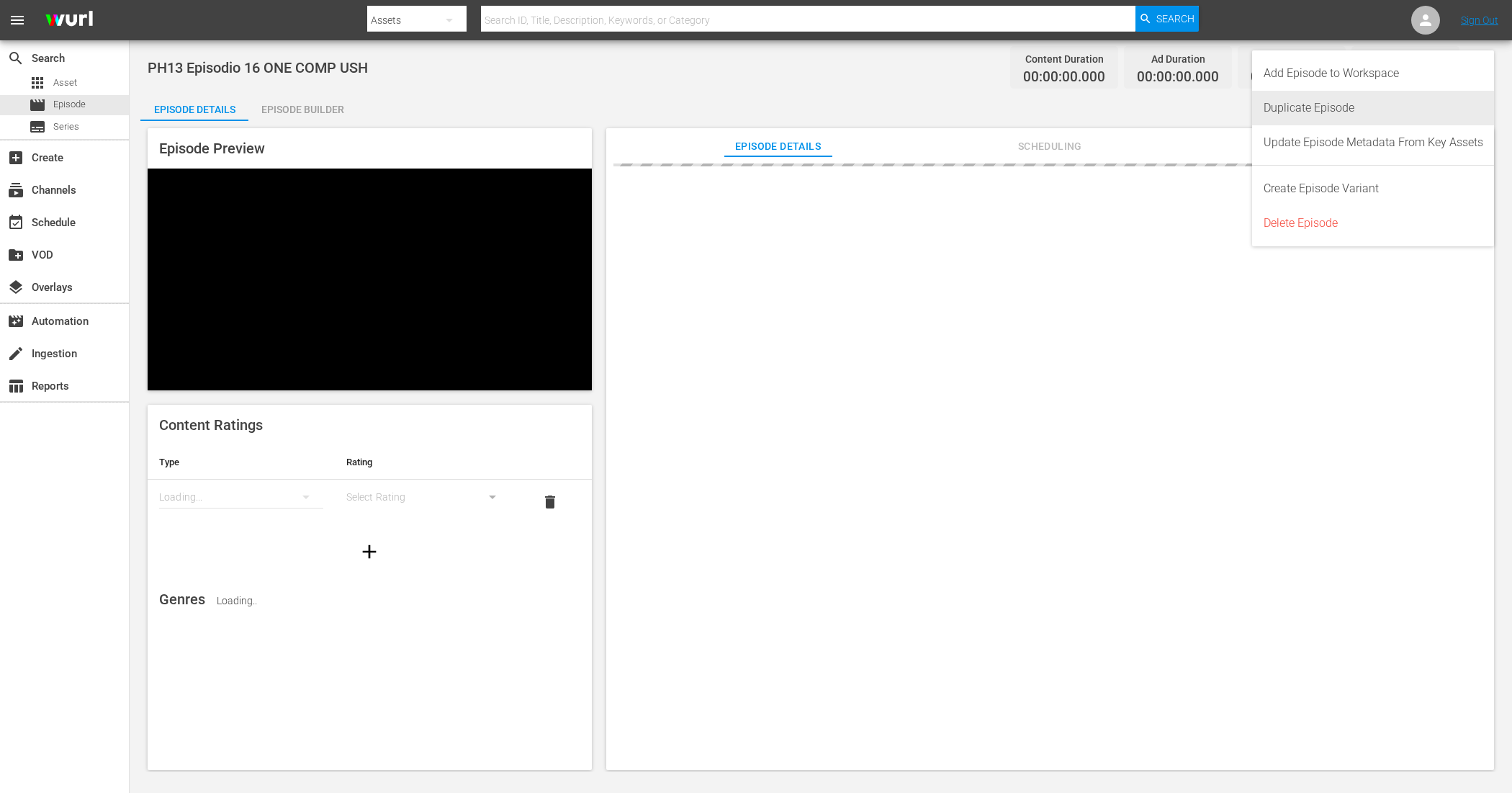
click at [1209, 109] on div "Duplicate Episode" at bounding box center [1373, 108] width 220 height 34
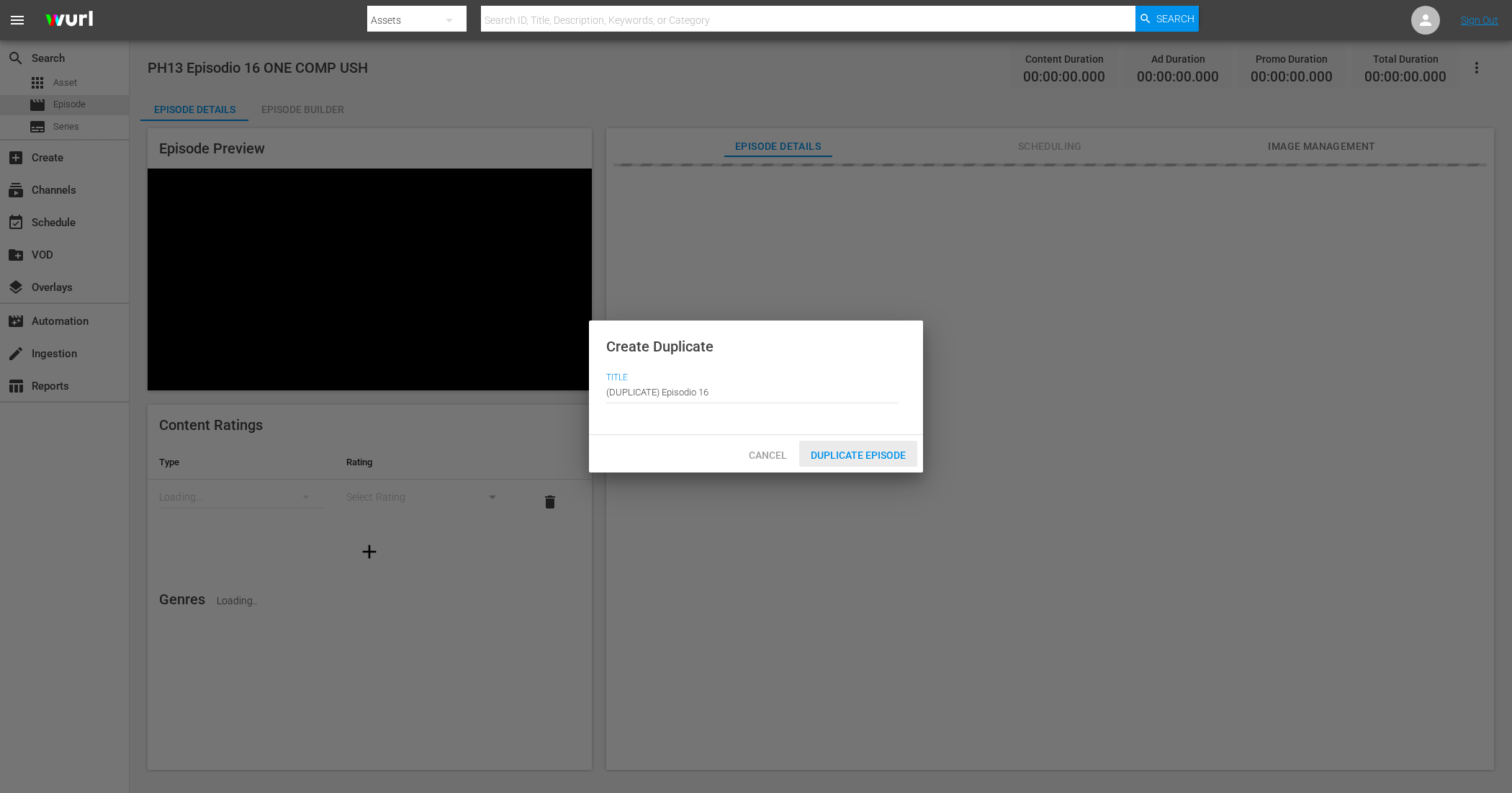
click at [822, 456] on span "Duplicate Episode" at bounding box center [858, 455] width 118 height 12
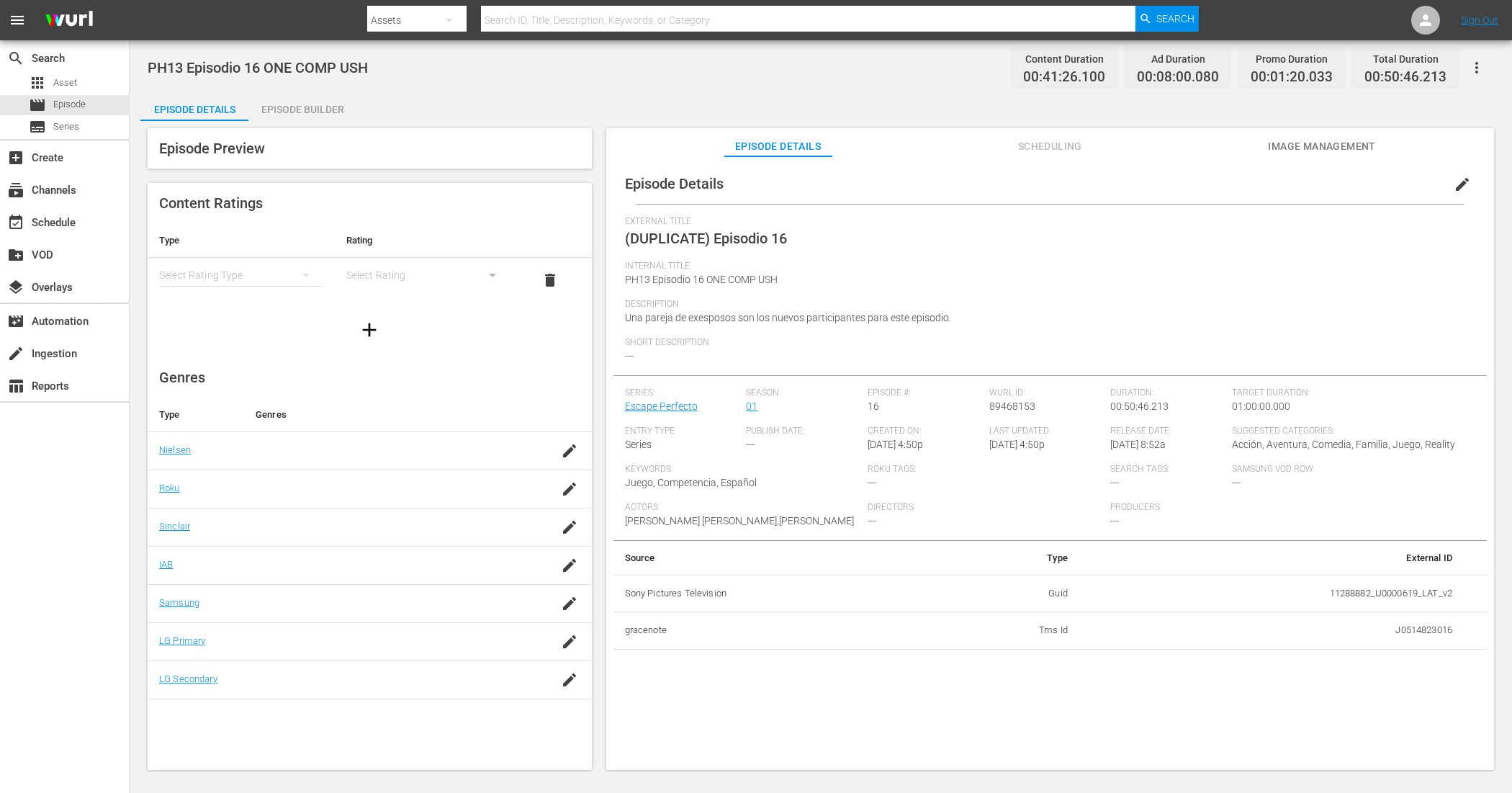
click at [1209, 182] on span "edit" at bounding box center [1461, 184] width 17 height 17
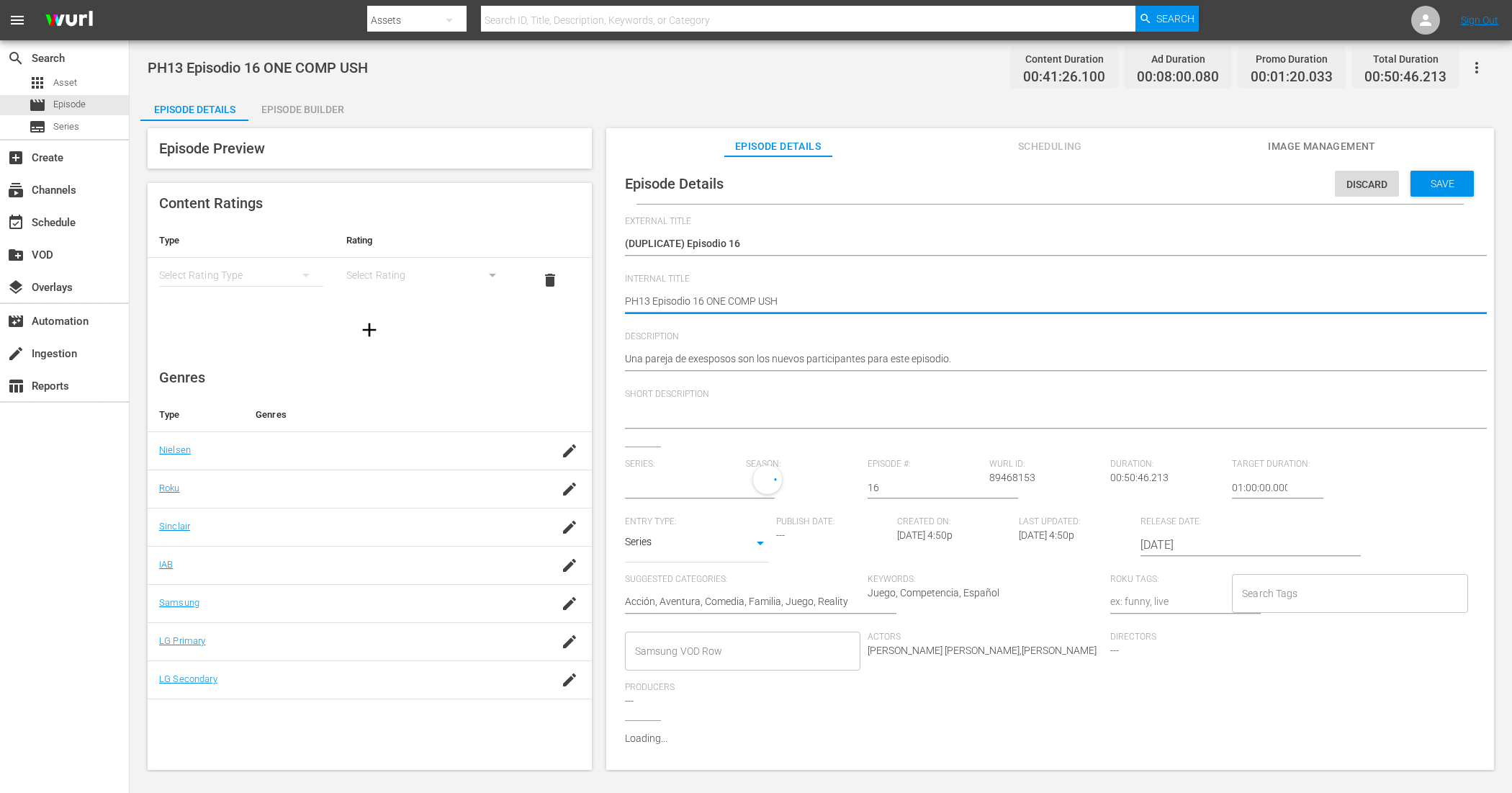
type textarea "PH13 Episodio 16 ONE COMP USH"
type textarea "PH13 Episodio 16 ONE COMP USH r"
type input "Escape Perfecto"
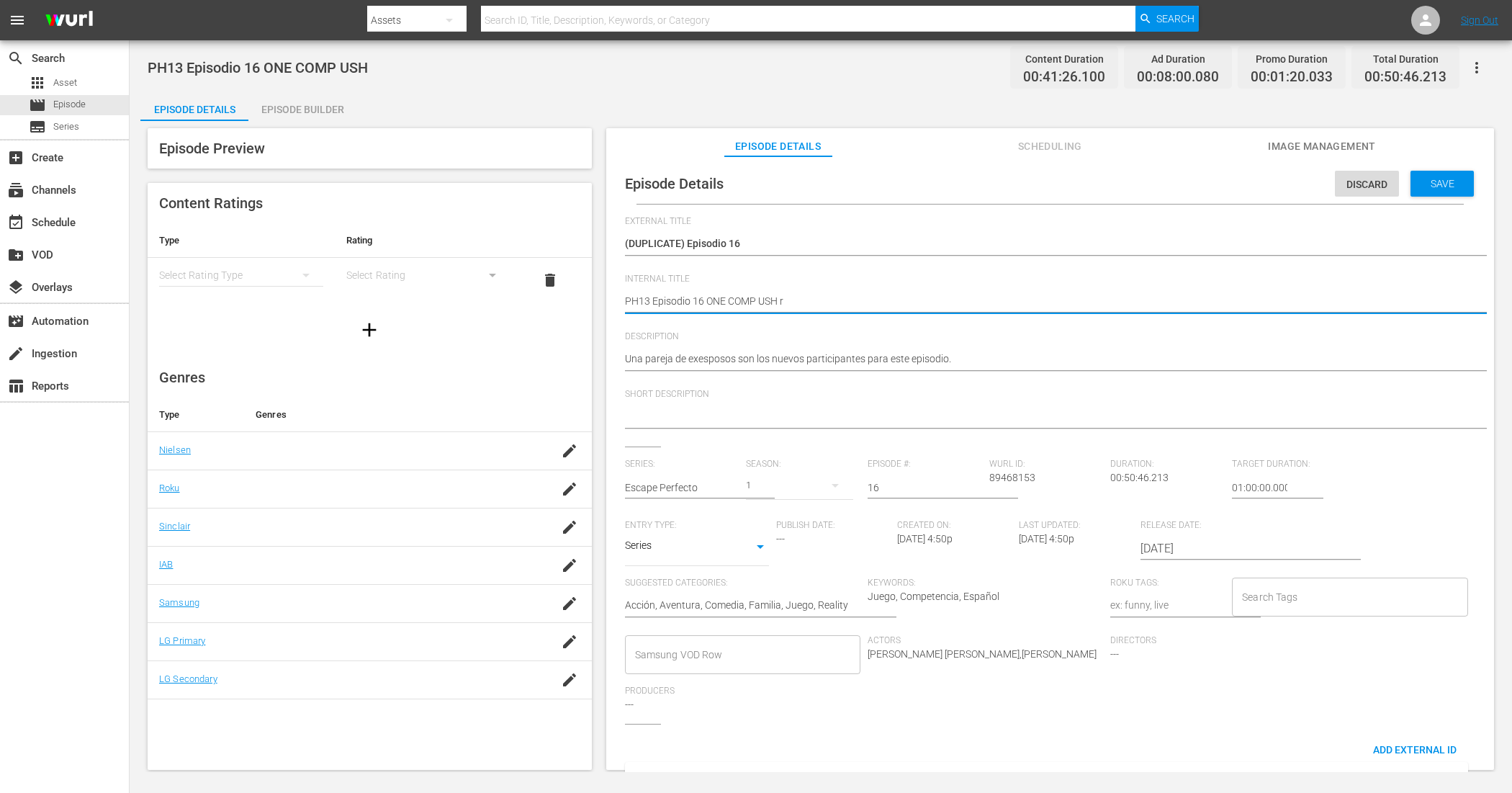
type textarea "PH13 Episodio 16 ONE COMP USH"
type textarea "PH13 Episodio 16 ONE COMP USH R"
type textarea "PH13 Episodio 16 ONE COMP USH RE"
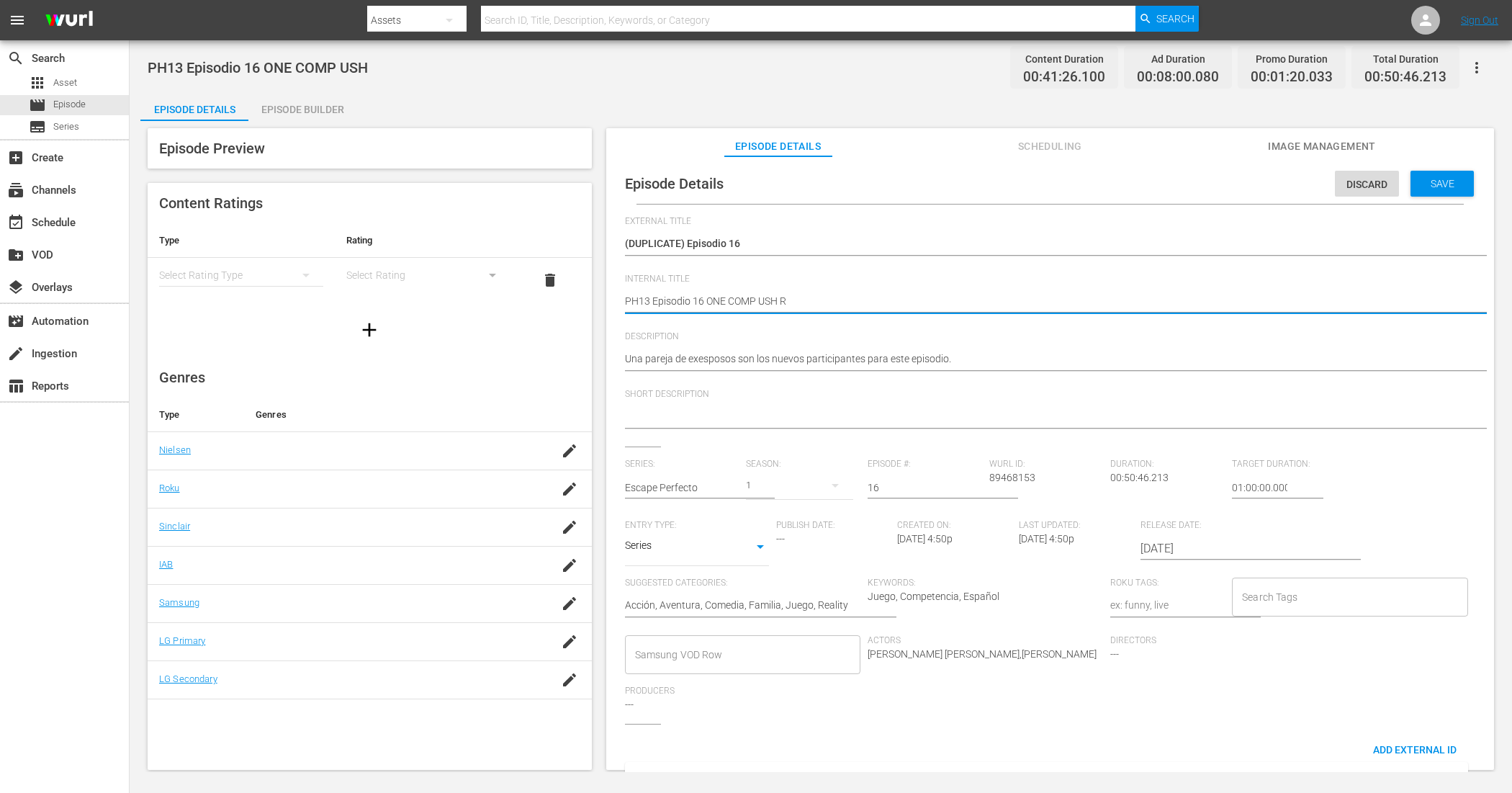
type textarea "PH13 Episodio 16 ONE COMP USH RE"
type textarea "PH13 Episodio 16 ONE COMP USH REL"
type textarea "PH13 Episodio 16 ONE COMP USH RELL"
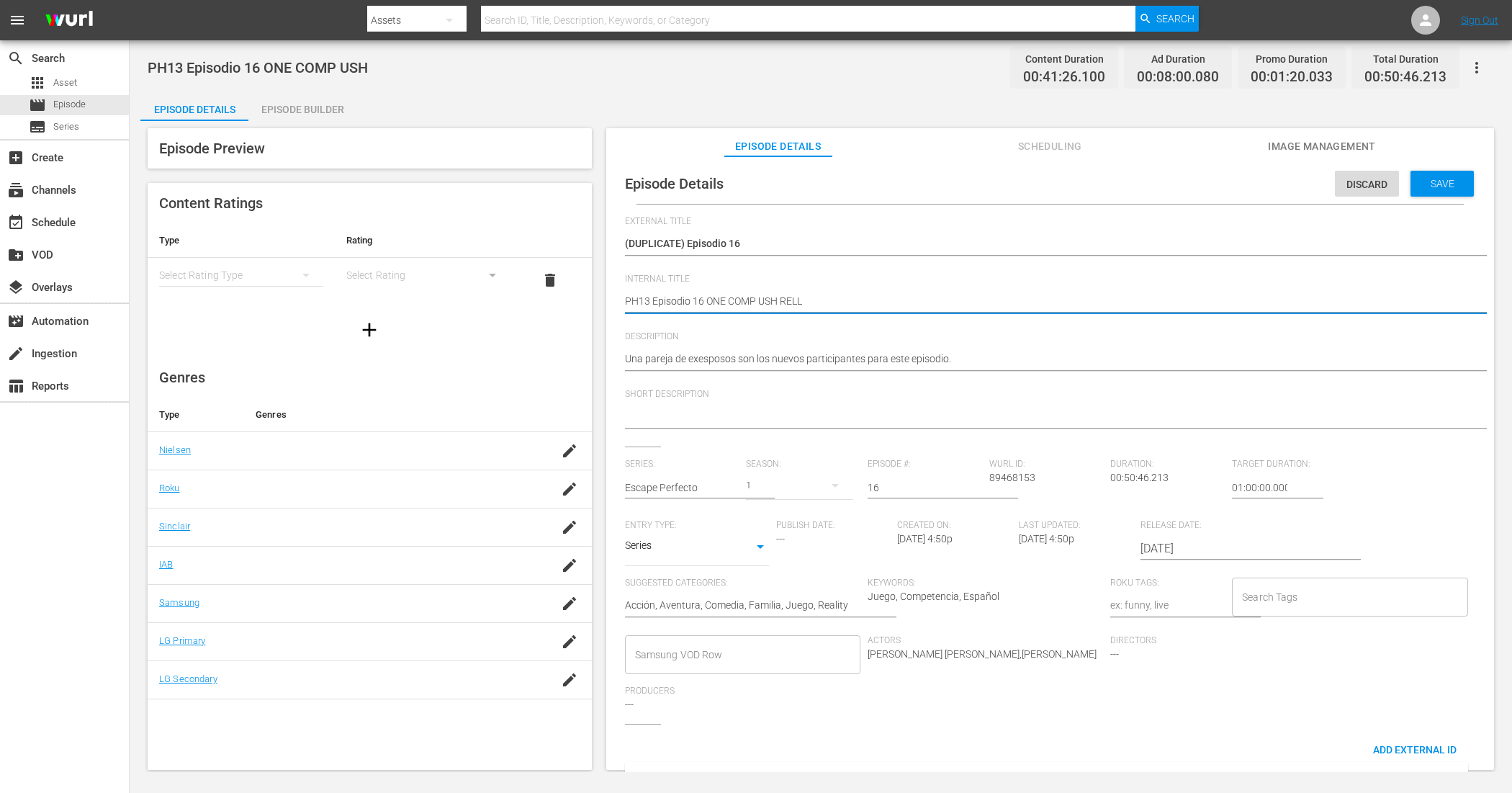
type textarea "PH13 Episodio 16 ONE COMP USH RELLE"
type textarea "PH13 Episodio 16 ONE COMP USH RELLEN"
type textarea "PH13 Episodio 16 ONE COMP USH RELLENO"
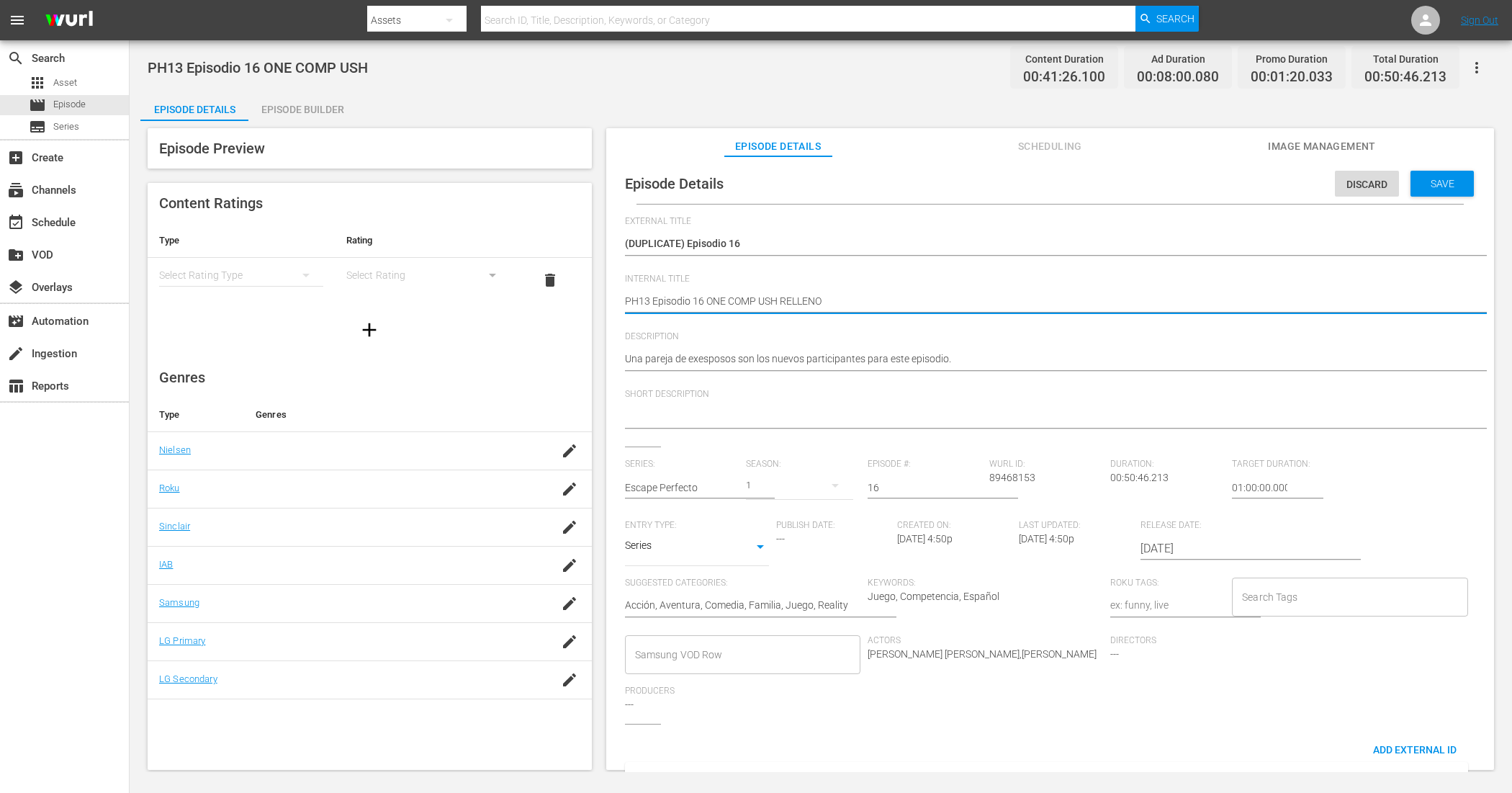
type textarea "PH13 Episodio 16 ONE COMP USH RELLENO"
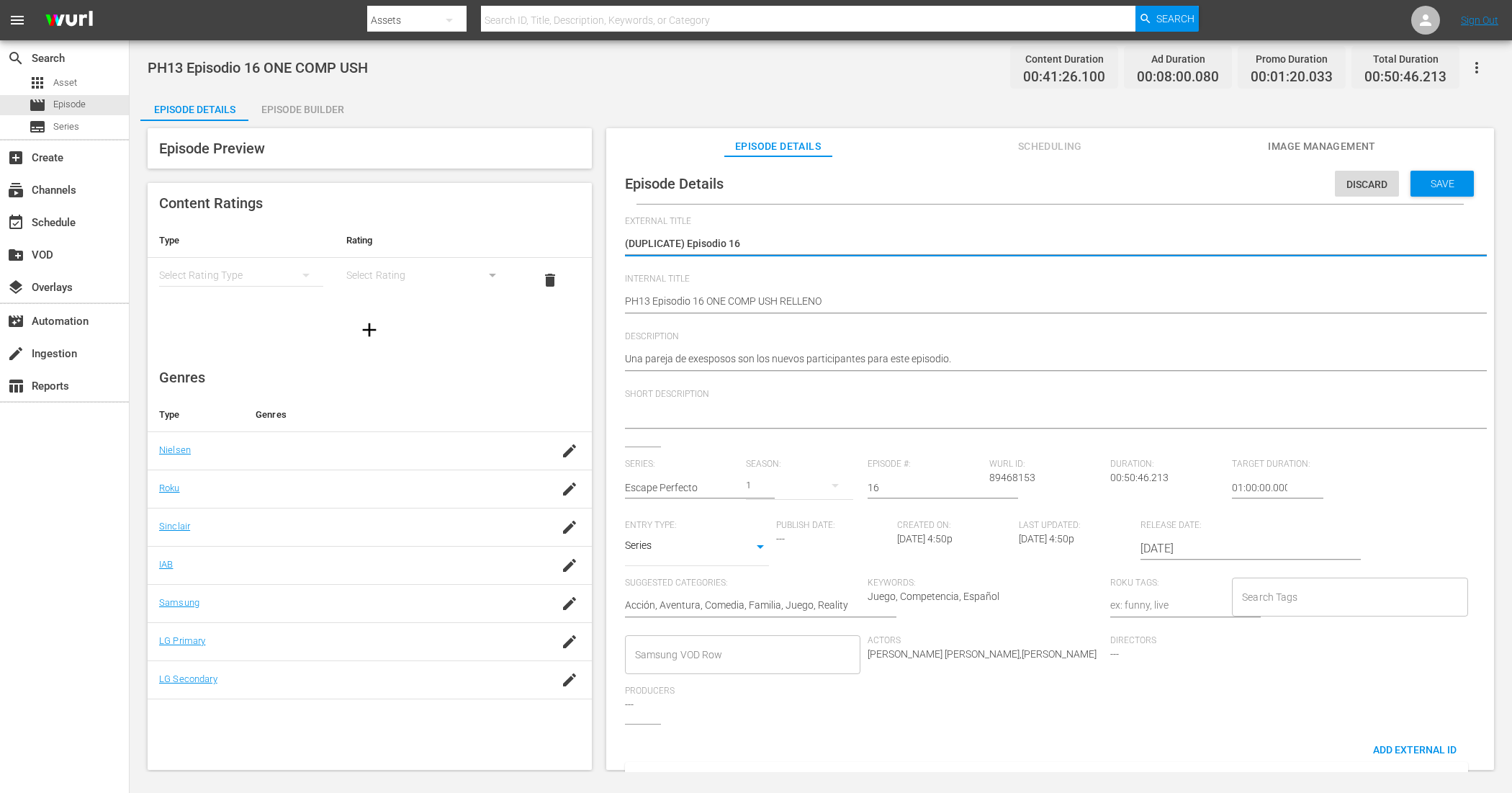
type textarea "(DUPLICATE)Episodio 16"
type textarea "(DUPLICATEEpisodio 16"
type textarea "(DUPLICATEpisodio 16"
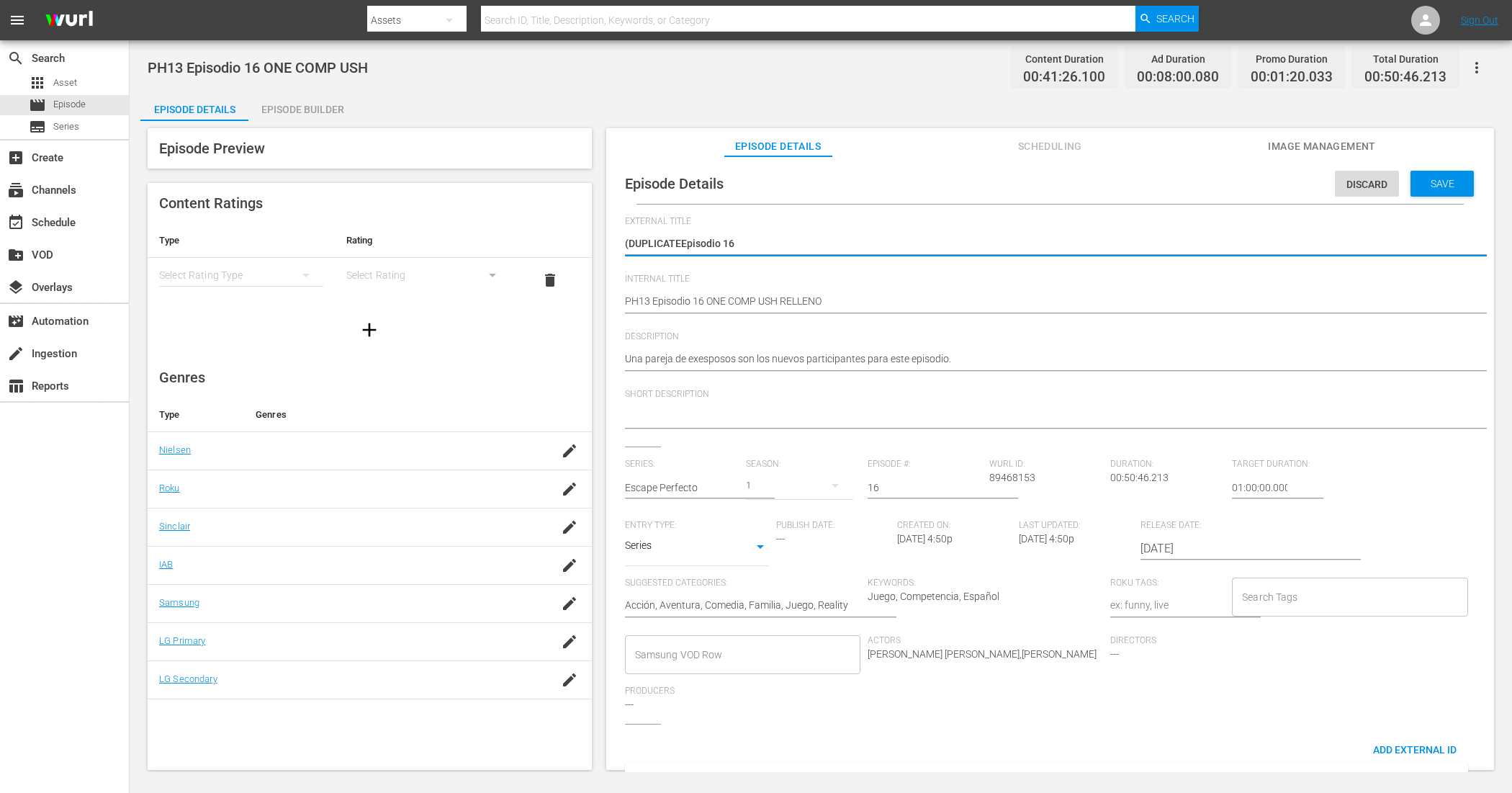
type textarea "(DUPLICATEpisodio 16"
type textarea "(DUPLICAEpisodio 16"
type textarea "(DUPLICEpisodio 16"
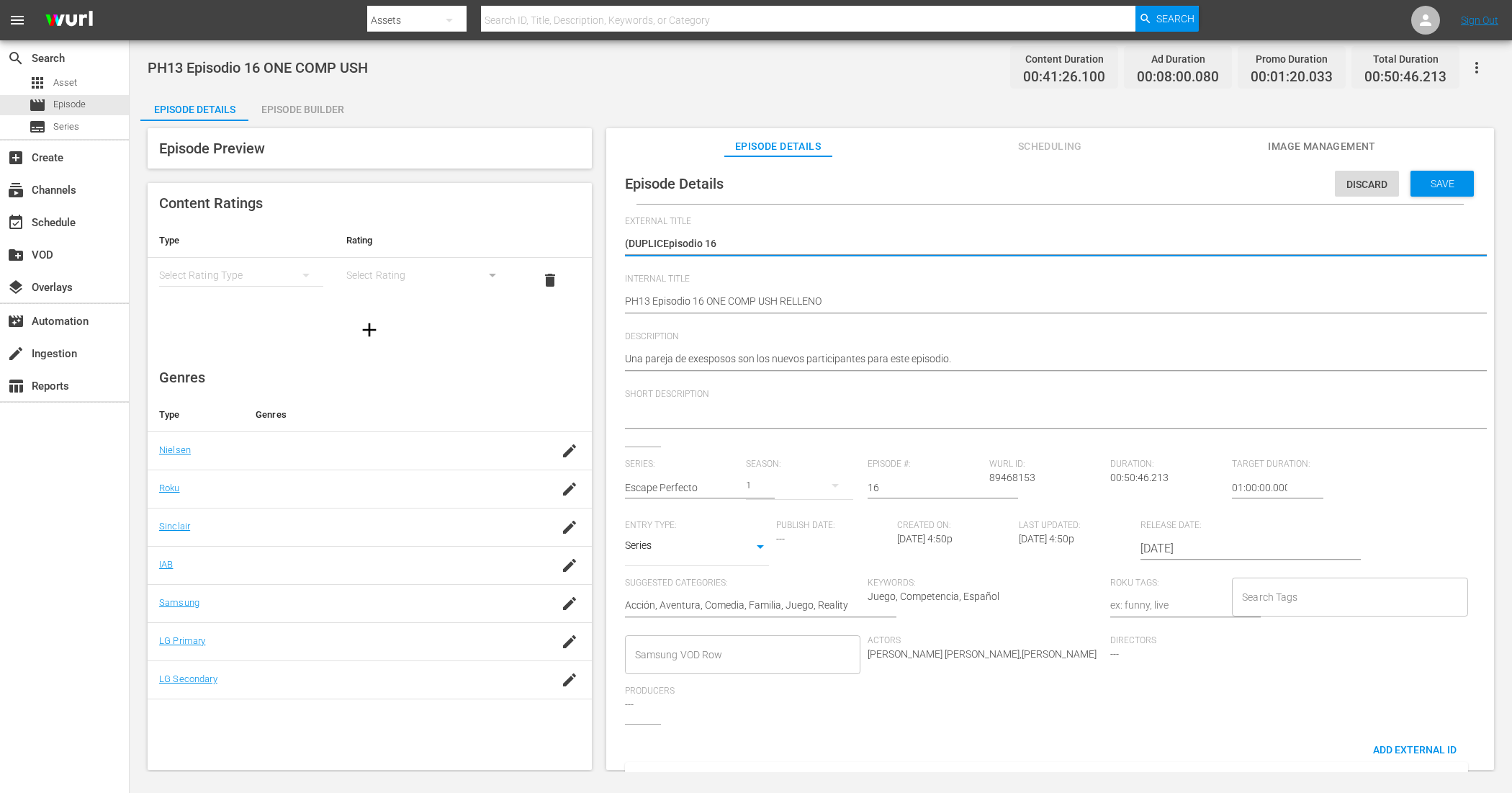
type textarea "(DUPLIEpisodio 16"
type textarea "(DUPLEpisodio 16"
type textarea "(DUPEpisodio 16"
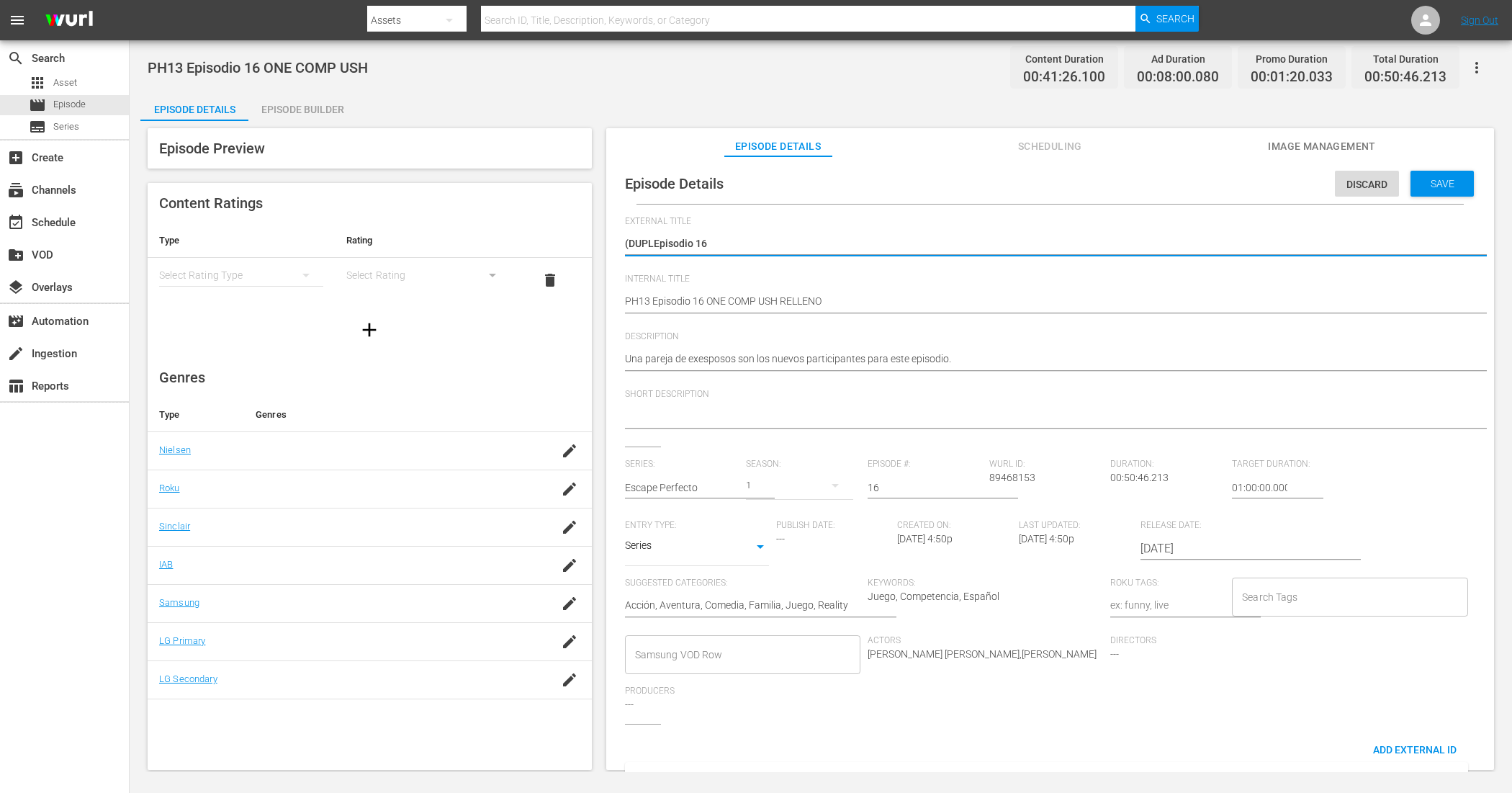
type textarea "(DUPEpisodio 16"
type textarea "(DUEpisodio 16"
type textarea "(DEpisodio 16"
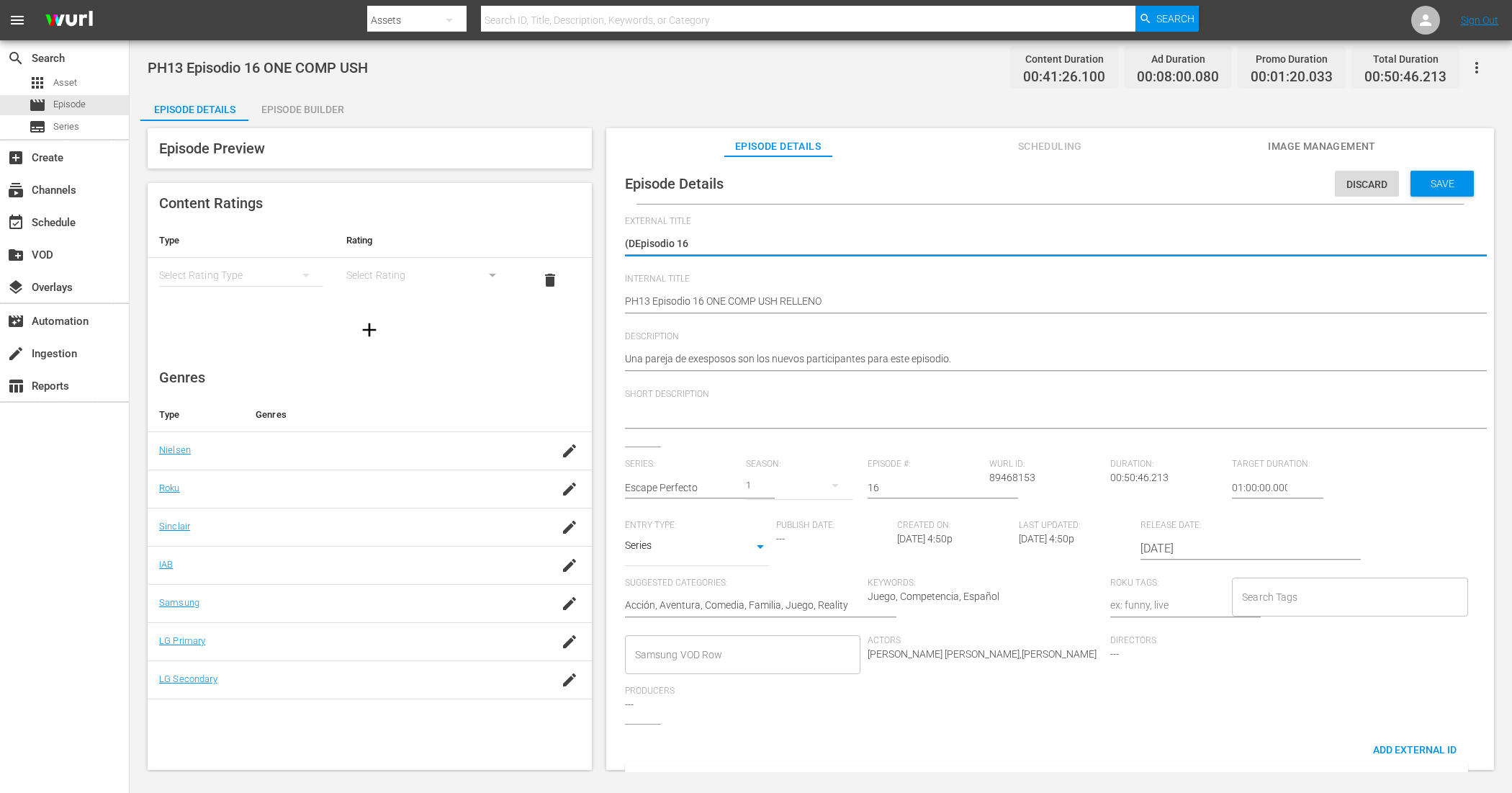
type textarea "(Episodio 16"
type textarea "Episodio 16"
click at [1209, 174] on div "Save" at bounding box center [1442, 184] width 63 height 26
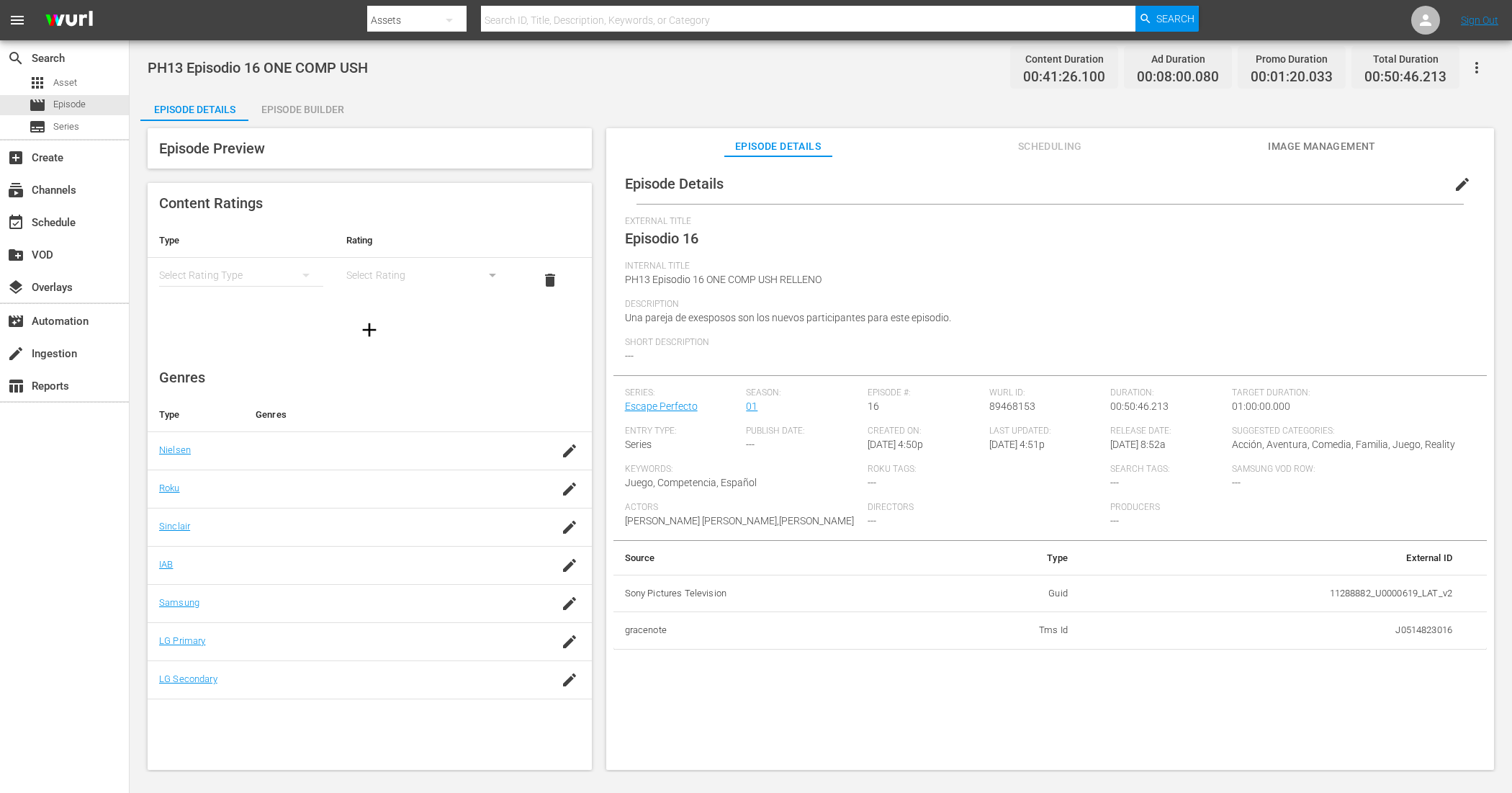
click at [315, 101] on div "Episode Builder" at bounding box center [303, 109] width 108 height 34
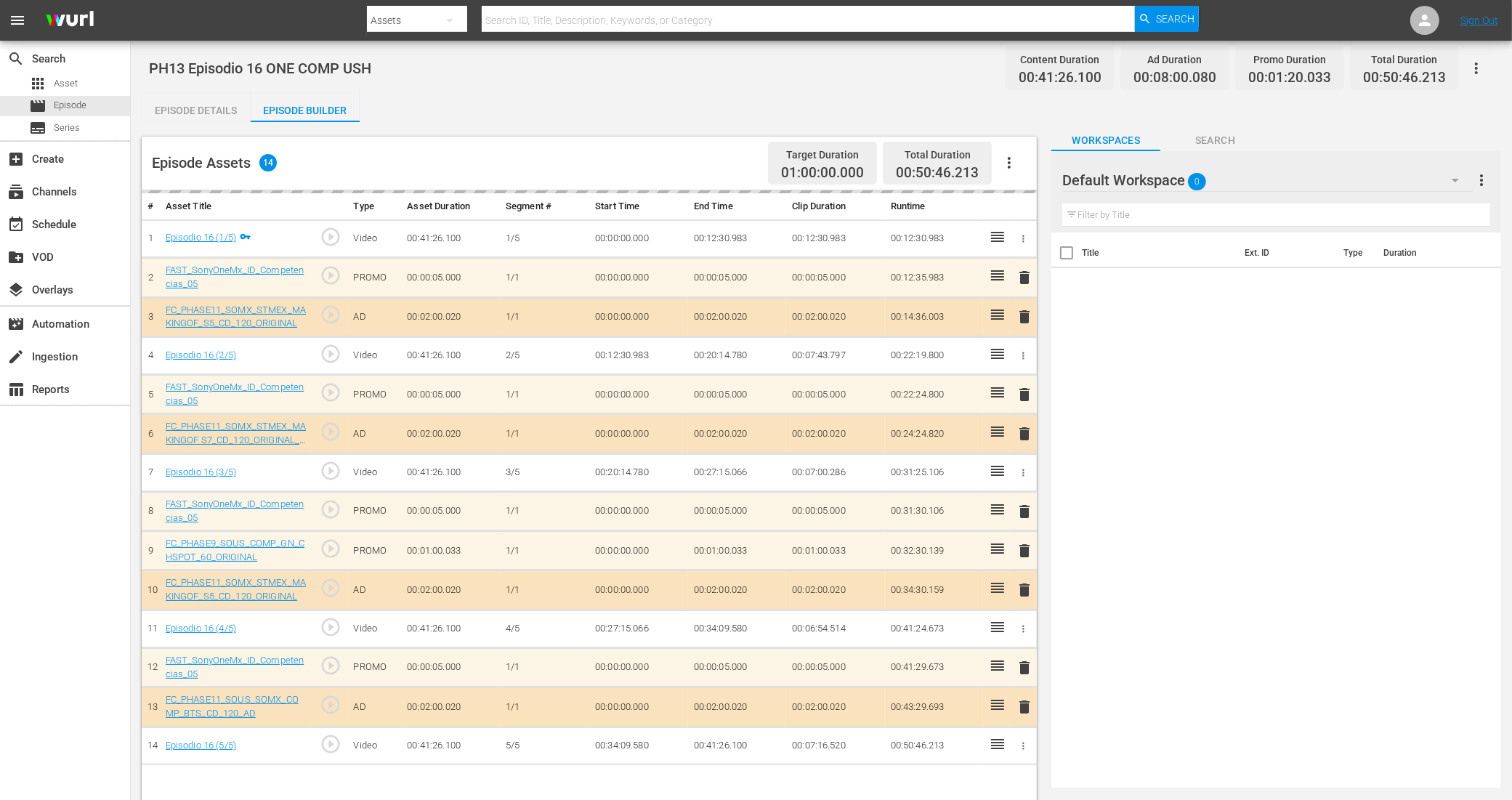
click at [1220, 180] on div "Default Workspace 0" at bounding box center [1268, 180] width 410 height 41
click at [1177, 216] on div "COMPETENCIAS USH (16)" at bounding box center [1156, 220] width 151 height 23
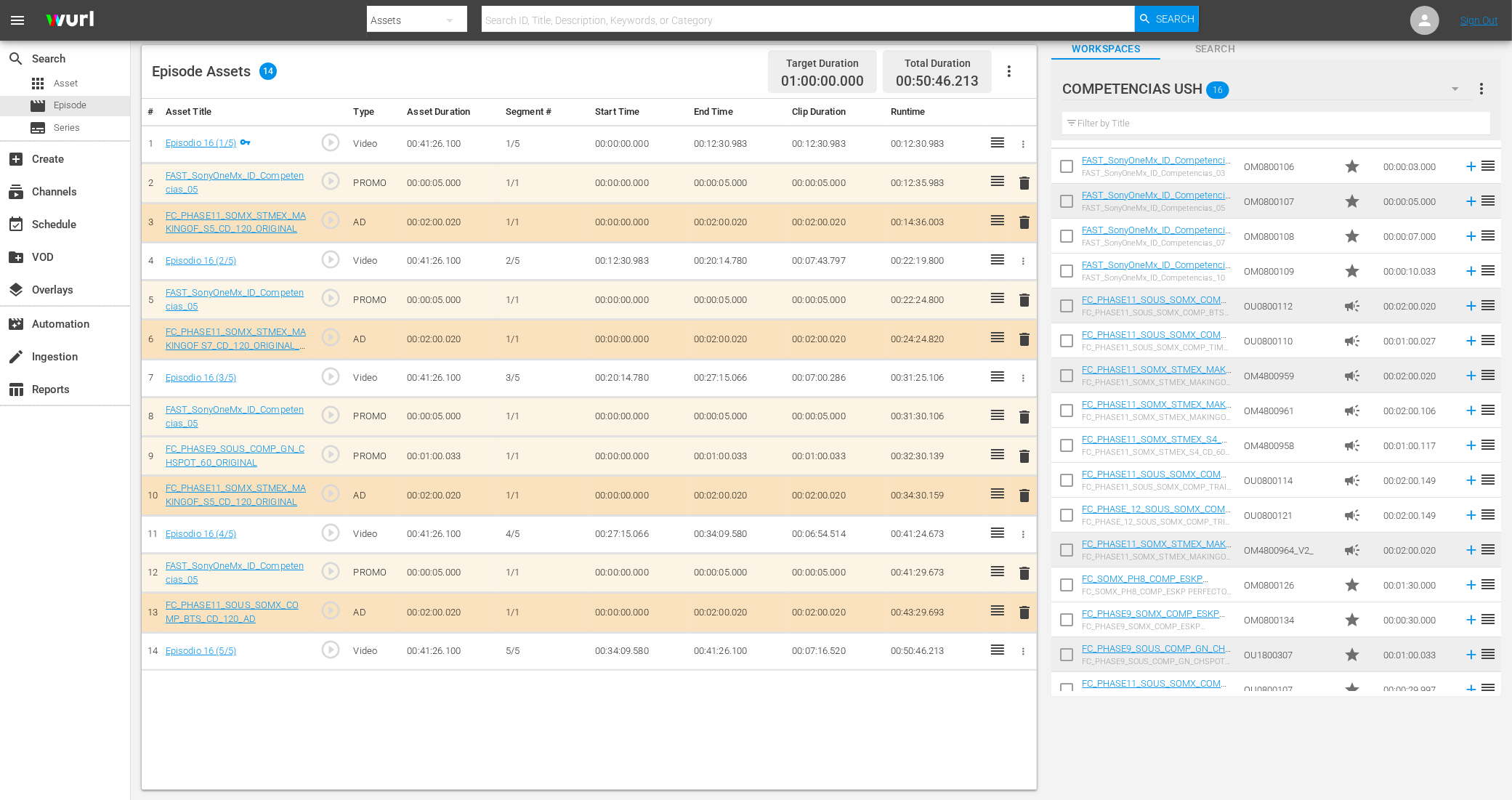
scroll to position [44, 0]
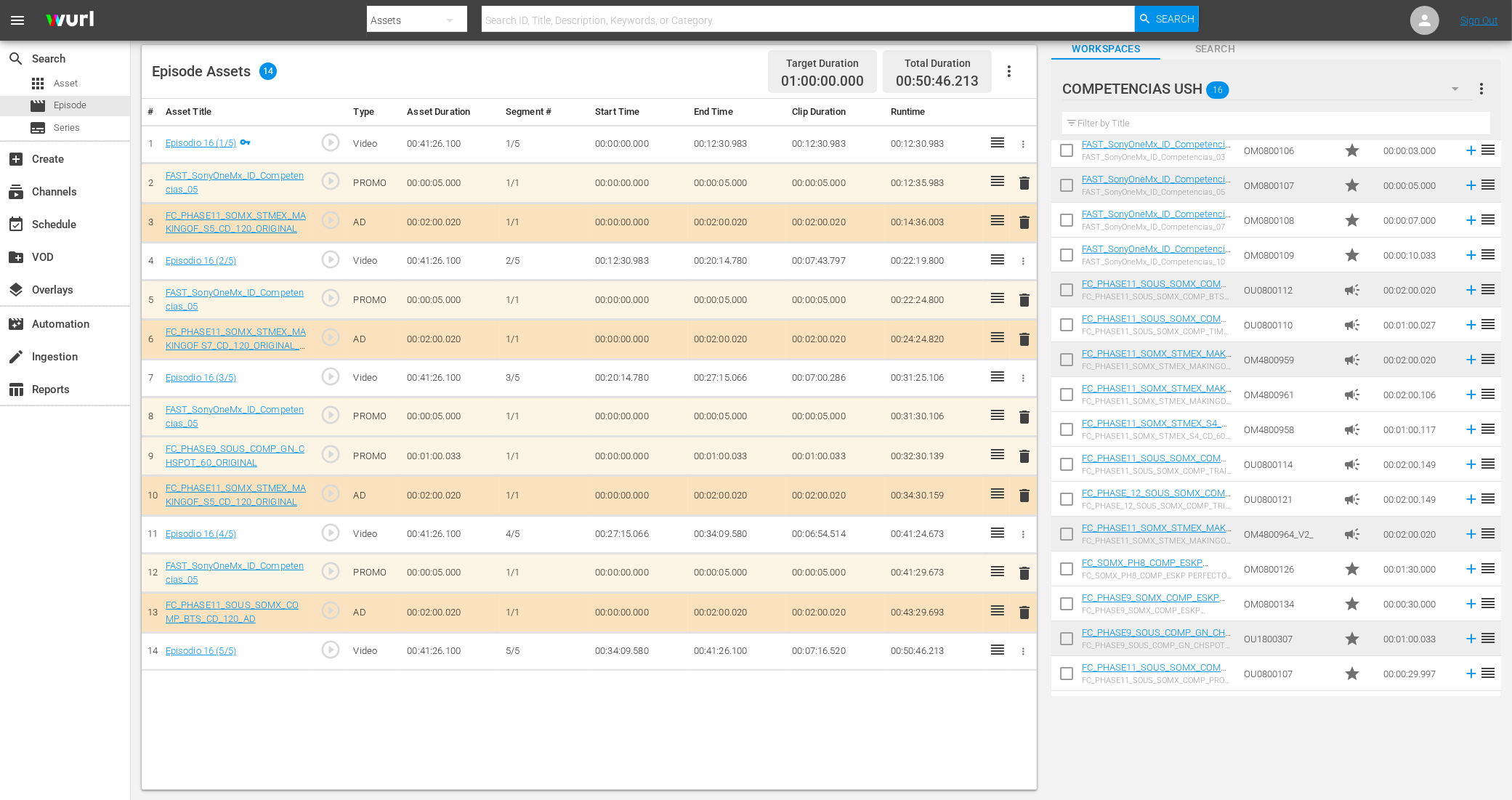
click at [1071, 607] on input "checkbox" at bounding box center [1066, 606] width 30 height 30
checkbox input "true"
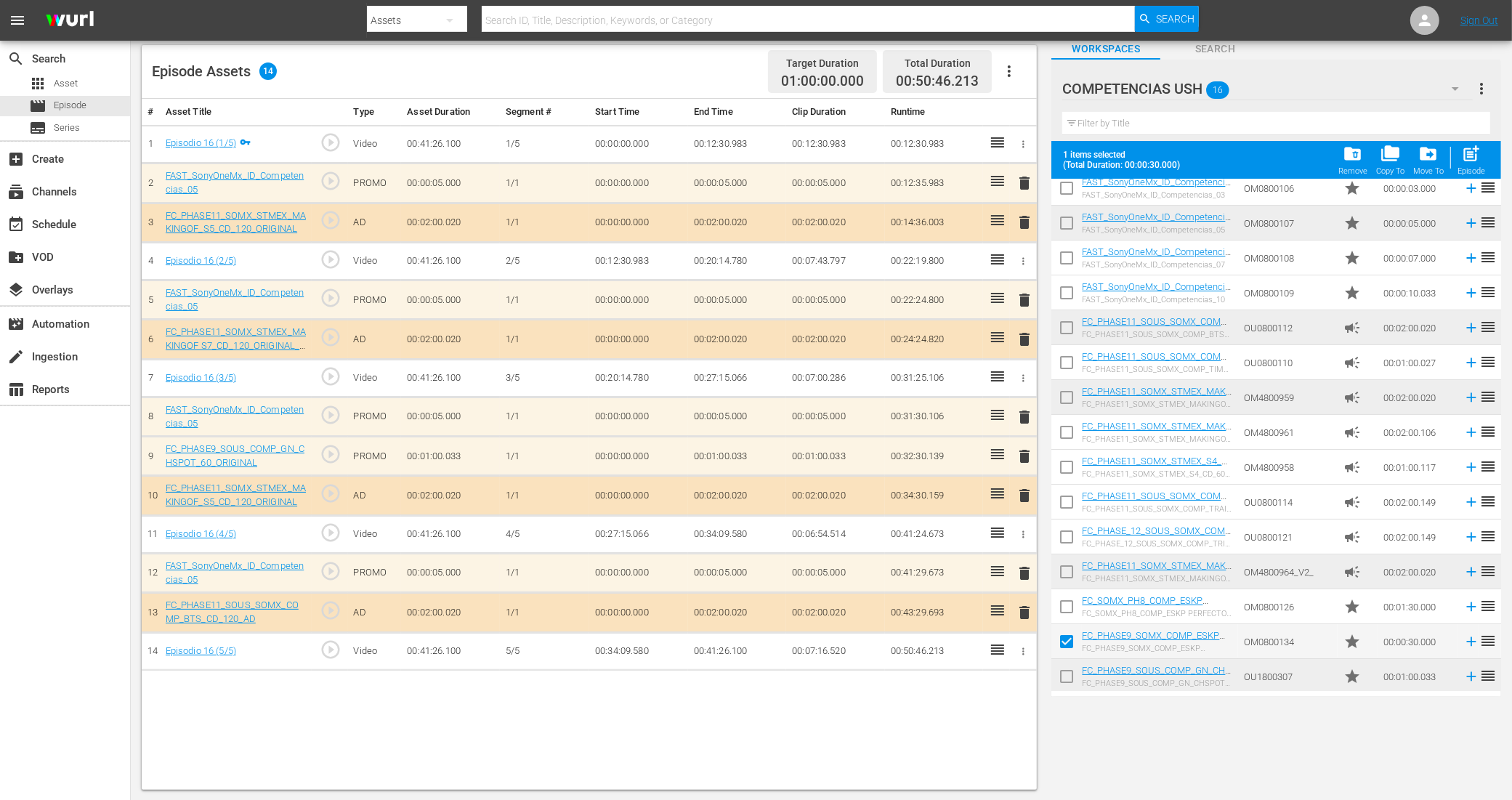
click at [1068, 639] on input "checkbox" at bounding box center [1066, 679] width 30 height 30
checkbox input "true"
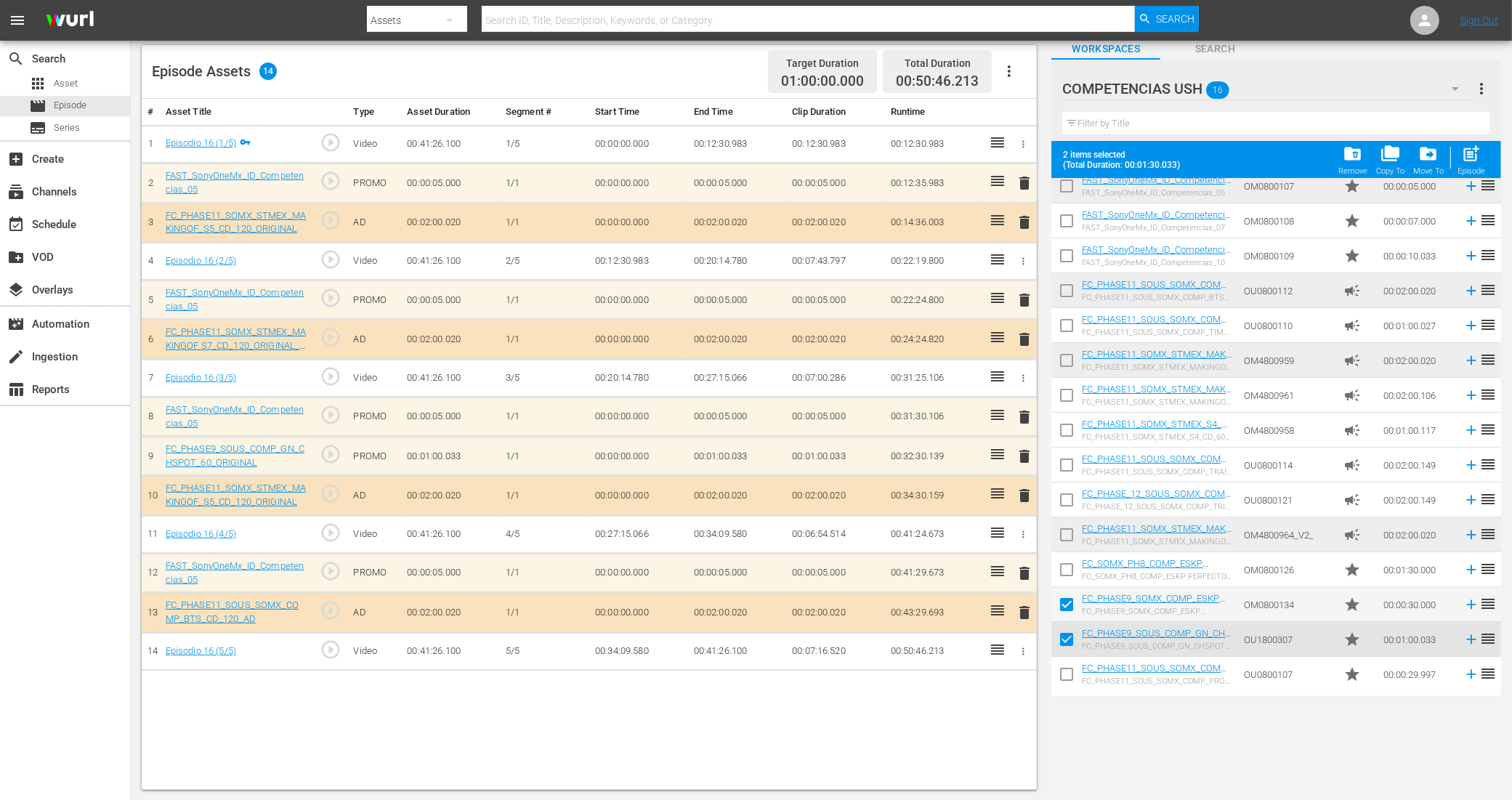
click at [1065, 639] on input "checkbox" at bounding box center [1066, 677] width 30 height 30
checkbox input "true"
click at [1220, 158] on span "post_add" at bounding box center [1472, 154] width 20 height 20
checkbox input "false"
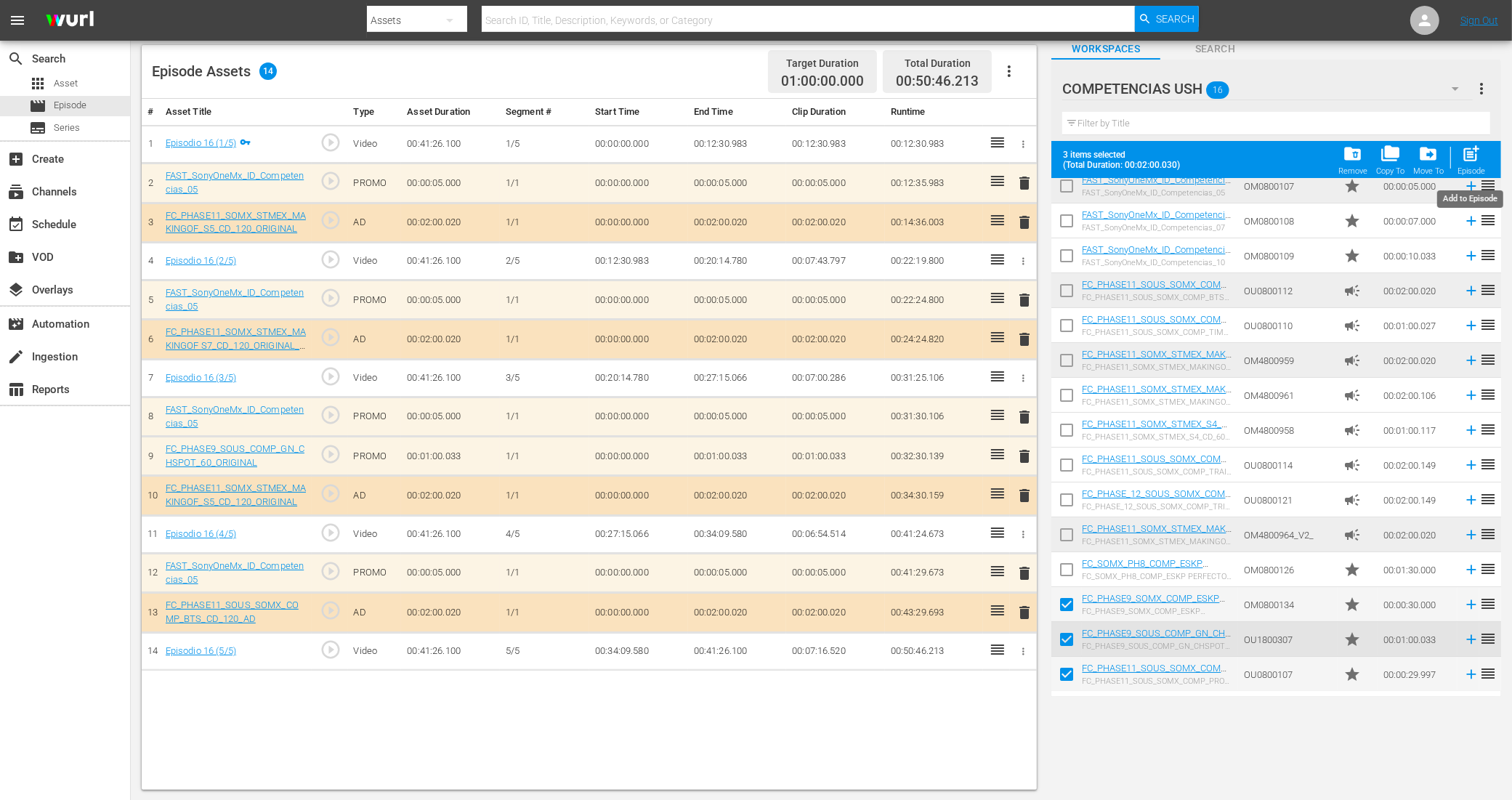
checkbox input "false"
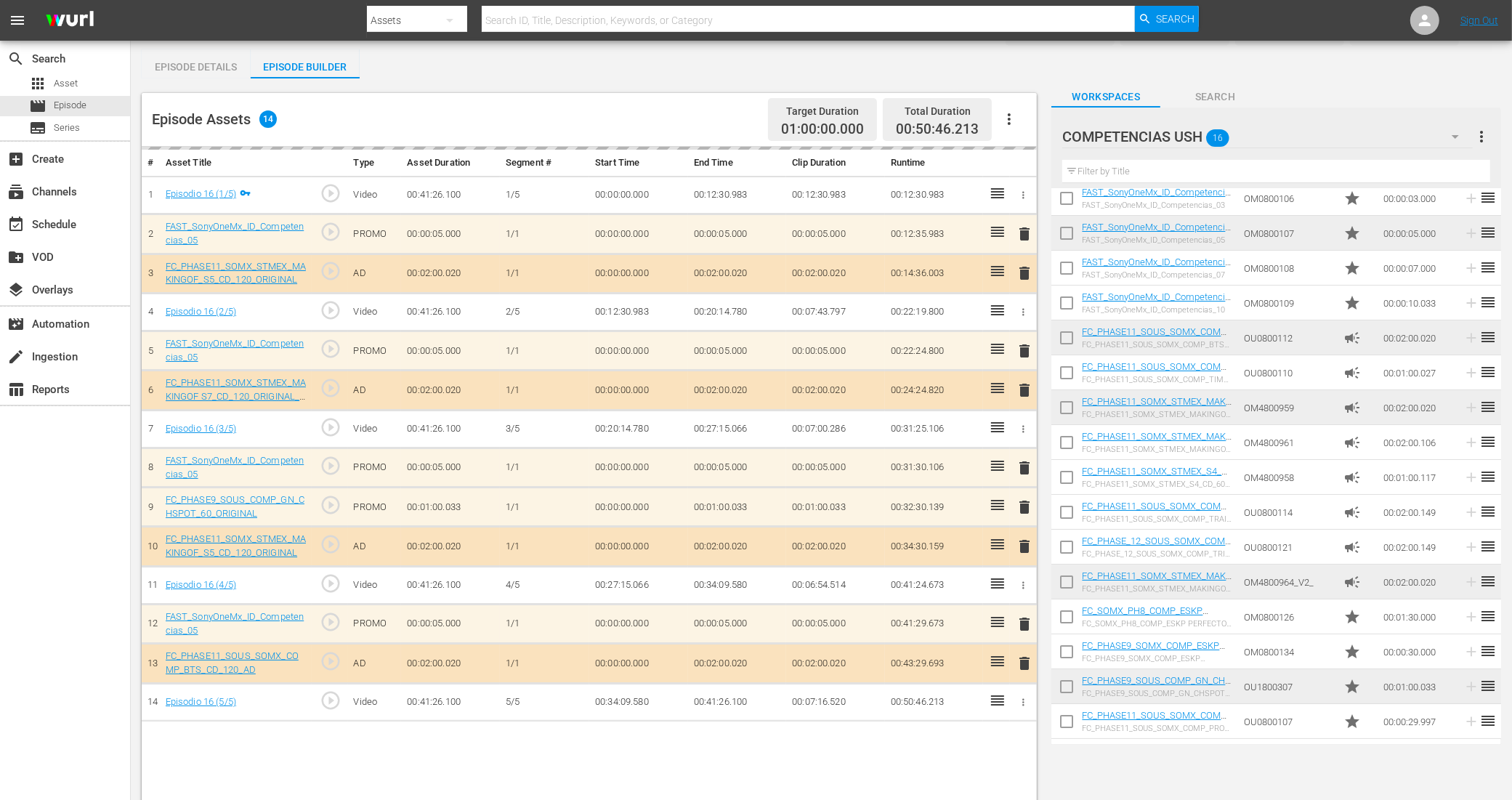
scroll to position [0, 0]
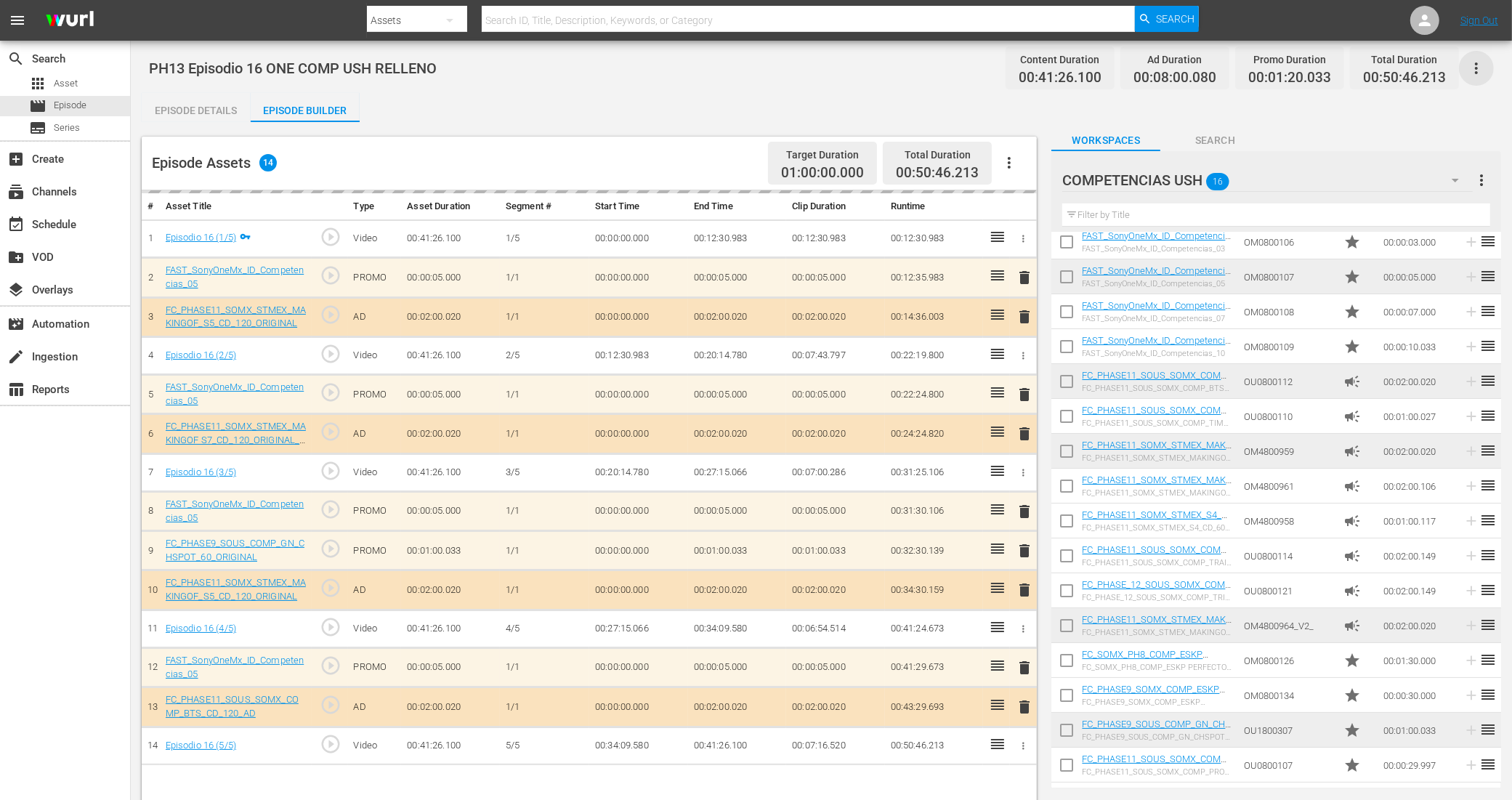
click at [1220, 60] on icon "button" at bounding box center [1476, 68] width 17 height 17
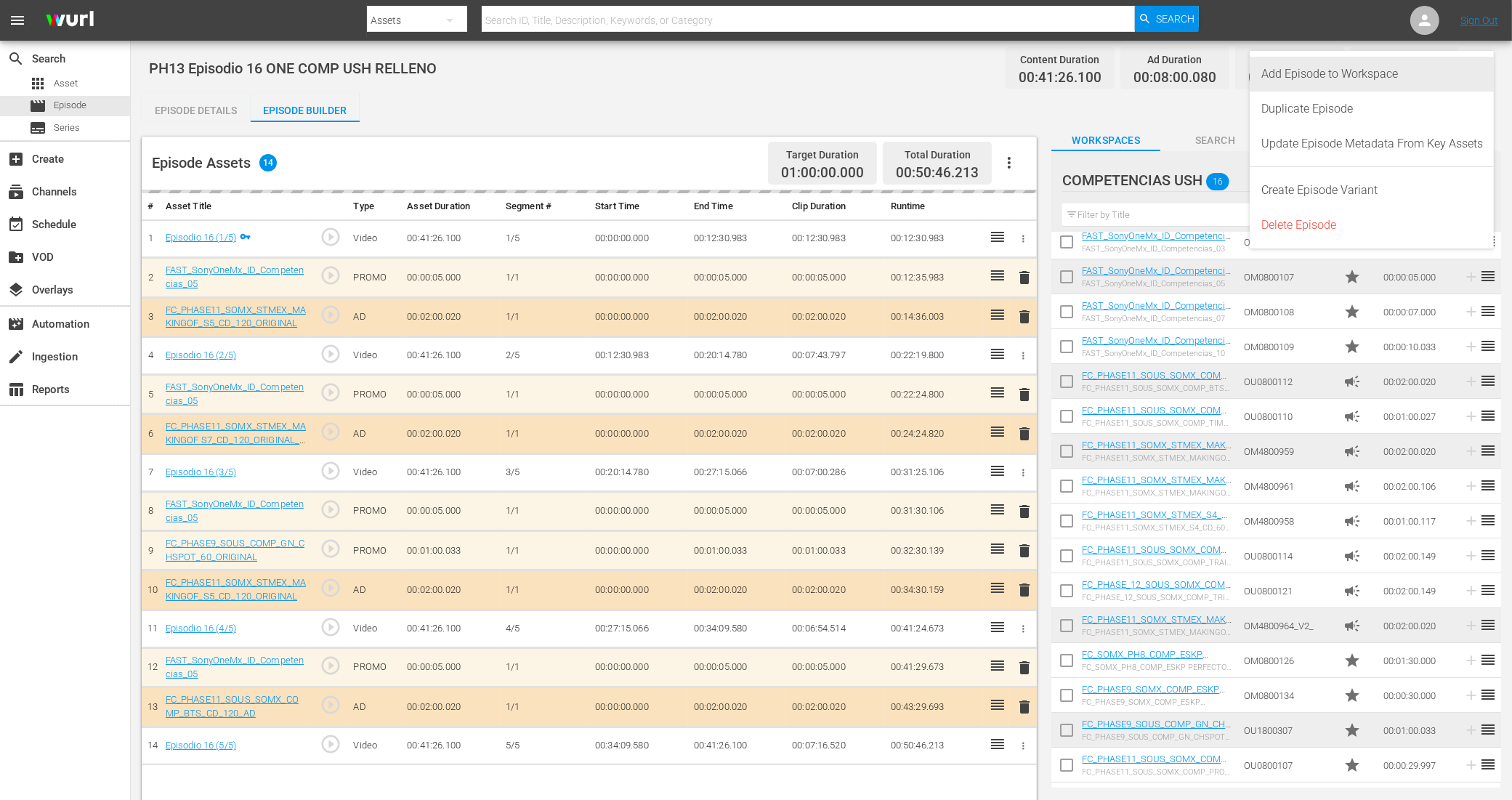
click at [1220, 66] on div "Add Episode to Workspace" at bounding box center [1372, 74] width 222 height 35
